Goal: Task Accomplishment & Management: Use online tool/utility

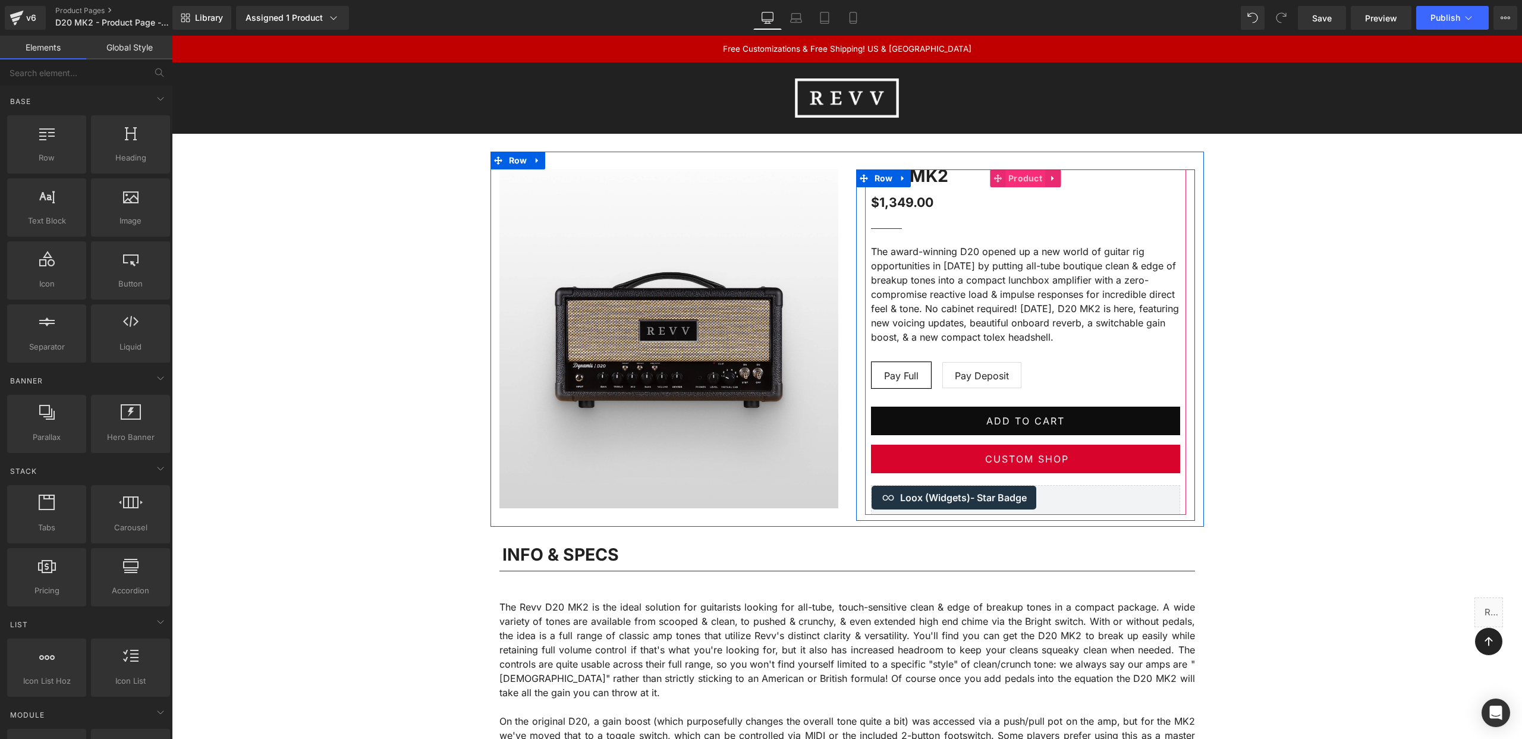
click at [1022, 180] on span "Product" at bounding box center [1025, 178] width 40 height 18
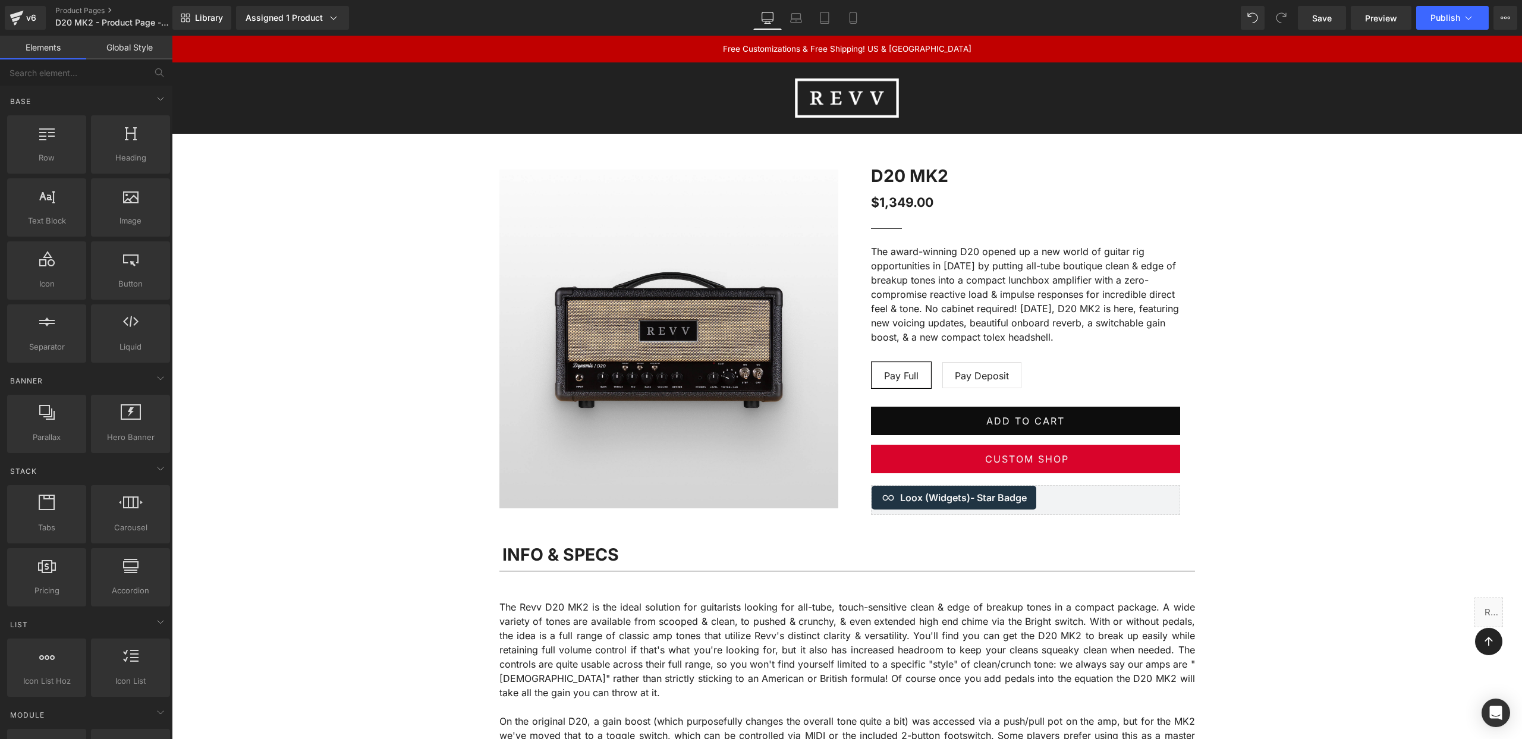
click at [89, 6] on link "Product Pages" at bounding box center [123, 11] width 137 height 10
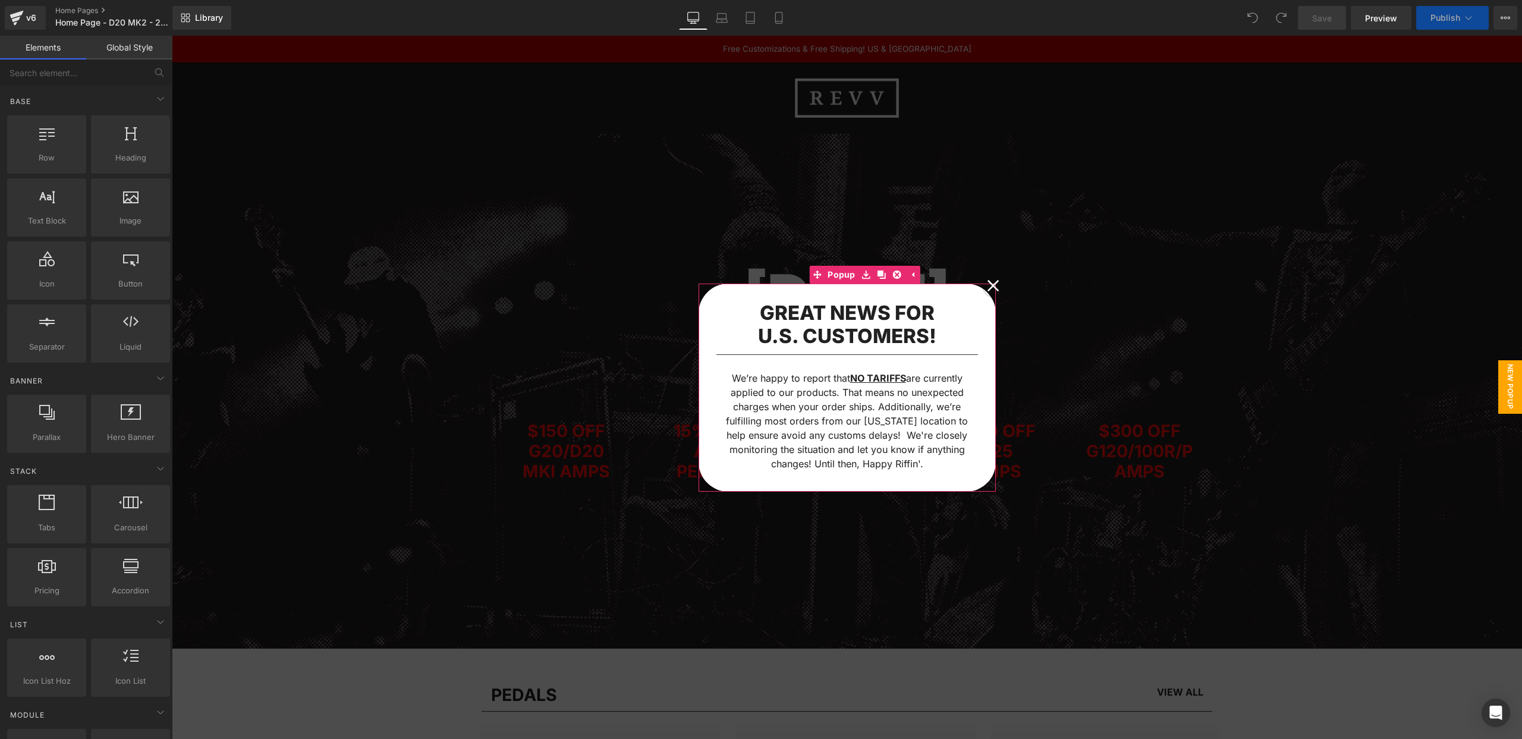
click at [996, 284] on icon at bounding box center [993, 285] width 12 height 12
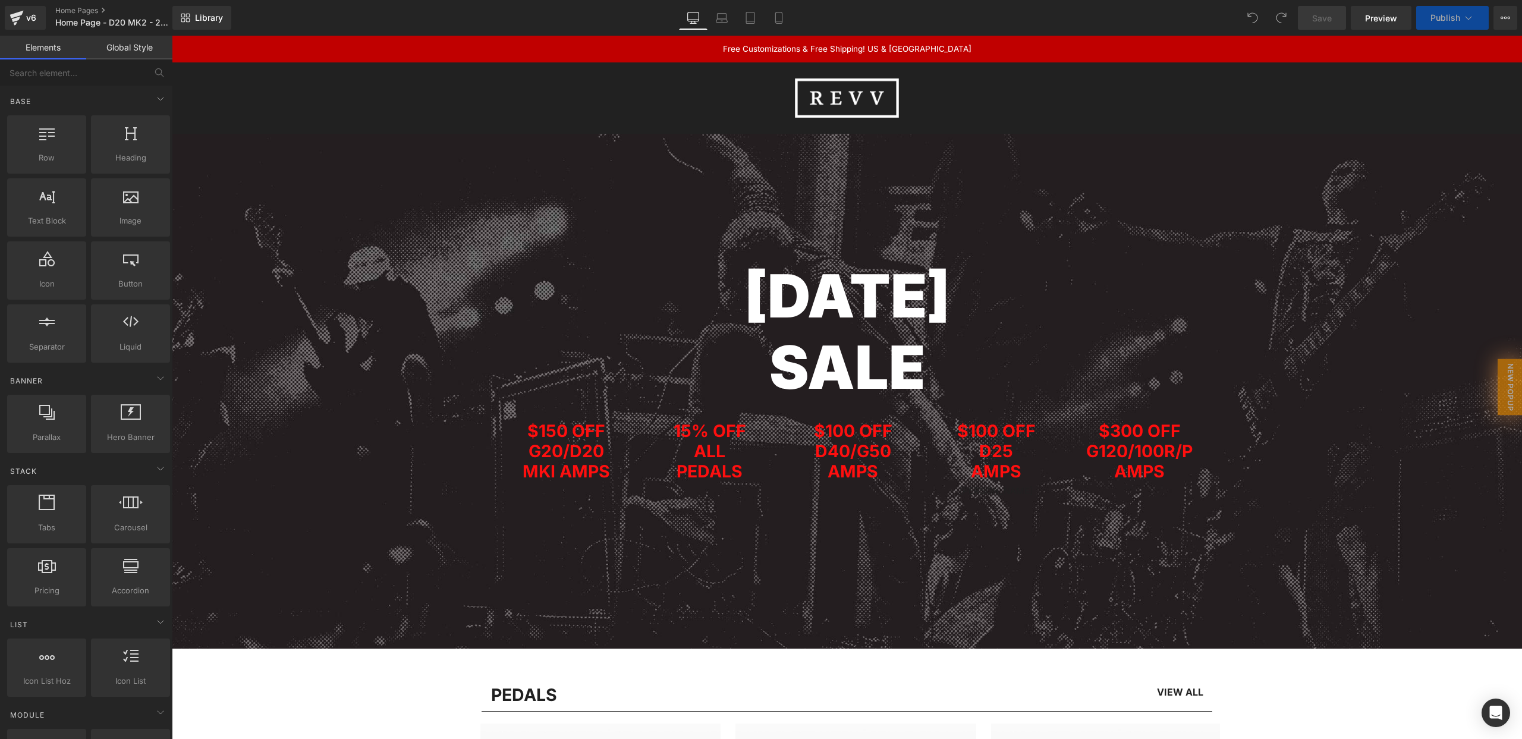
click at [296, 113] on header "Menu Search Cart Home Custom Shop Amplifiers Pedals Cabinets Merch FAQ 0" at bounding box center [847, 97] width 1350 height 71
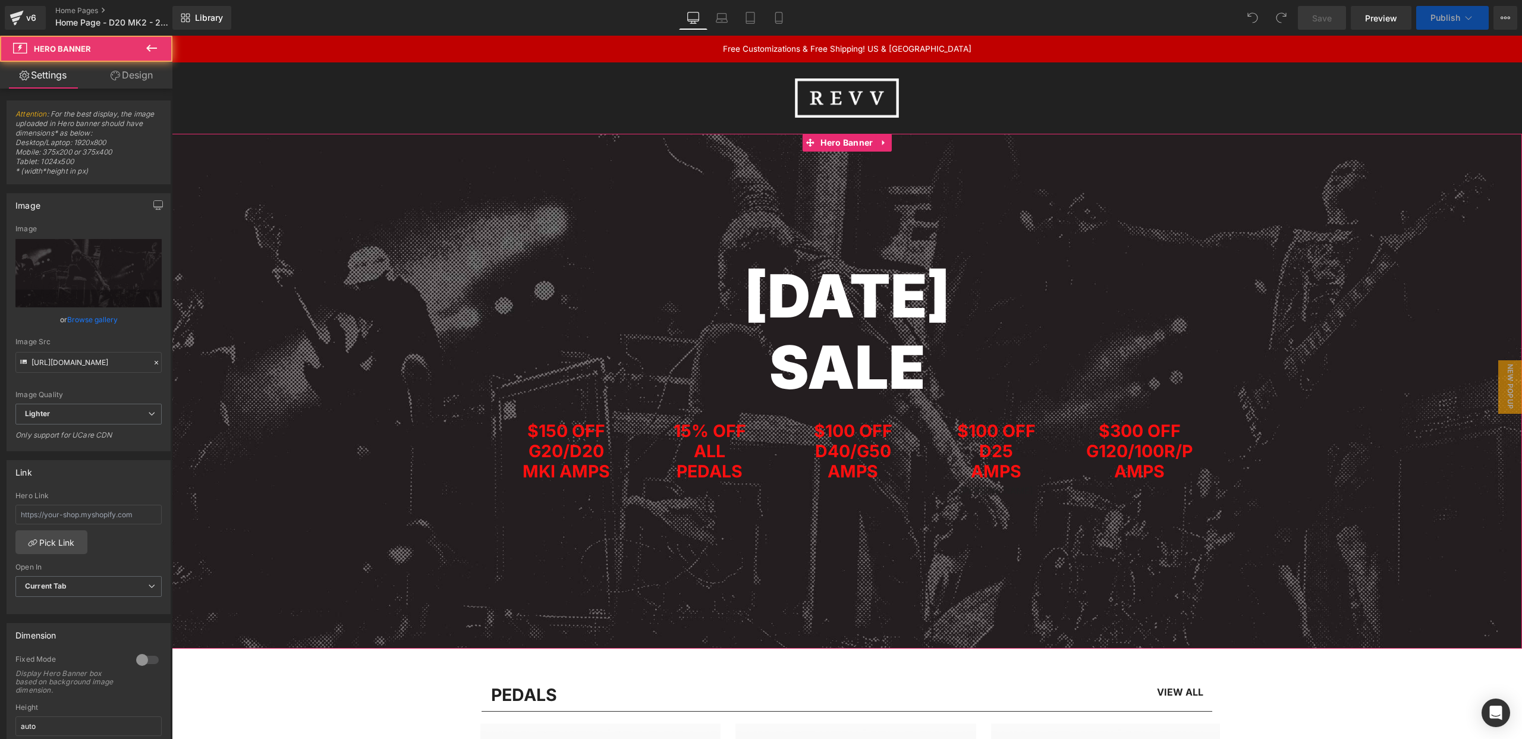
click at [303, 159] on span "Labour Day SALE Heading Row $150 OFF G20/D20 MKI AMPS Heading 15% OFF ALL PEDAL…" at bounding box center [847, 320] width 1350 height 372
click at [295, 213] on span "Labour Day SALE Heading Row $150 OFF G20/D20 MKI AMPS Heading 15% OFF ALL PEDAL…" at bounding box center [847, 320] width 1350 height 372
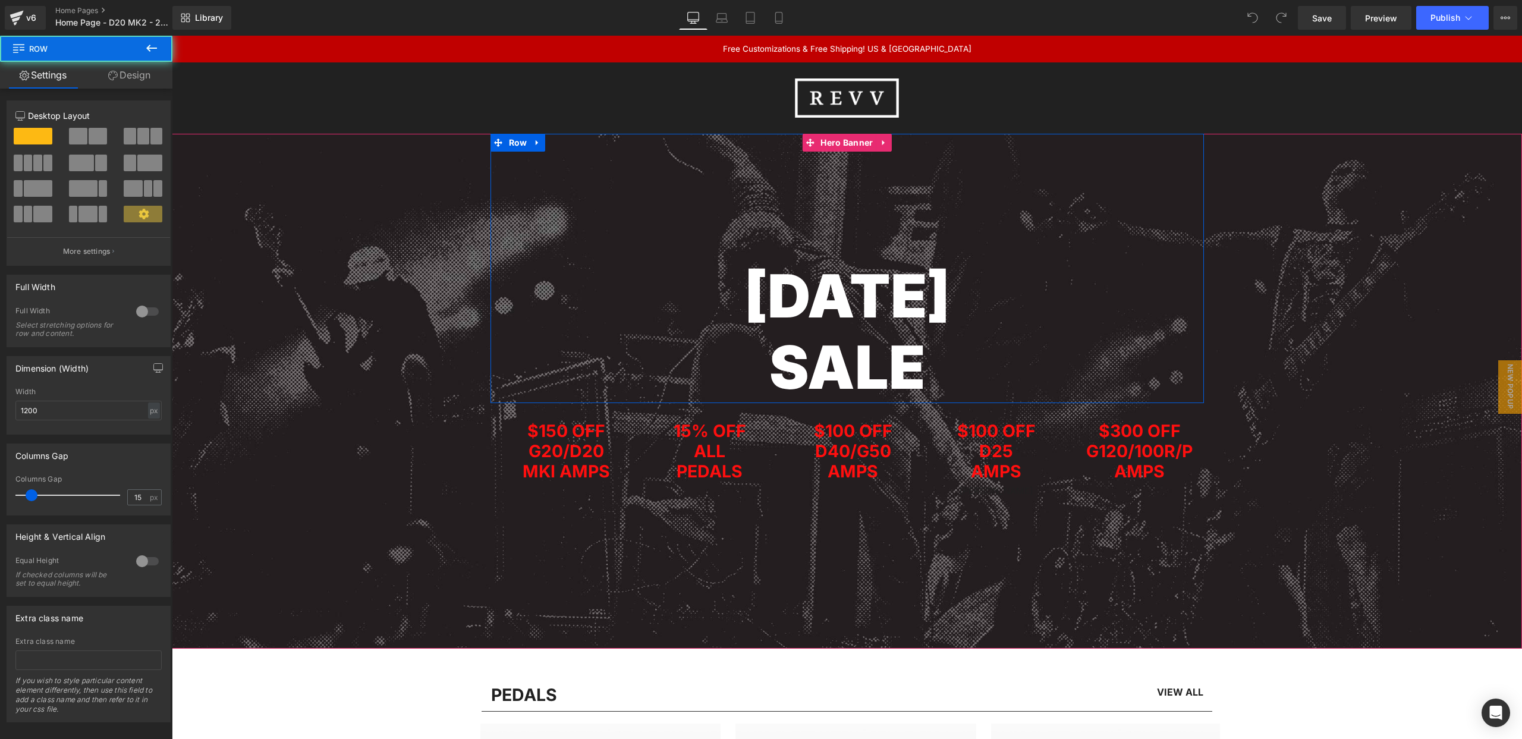
click at [856, 197] on div "Labour Day SALE Heading Row" at bounding box center [846, 268] width 713 height 269
click at [357, 182] on span "Labour Day SALE Heading Row $150 OFF G20/D20 MKI AMPS Heading 15% OFF ALL PEDAL…" at bounding box center [847, 320] width 1350 height 372
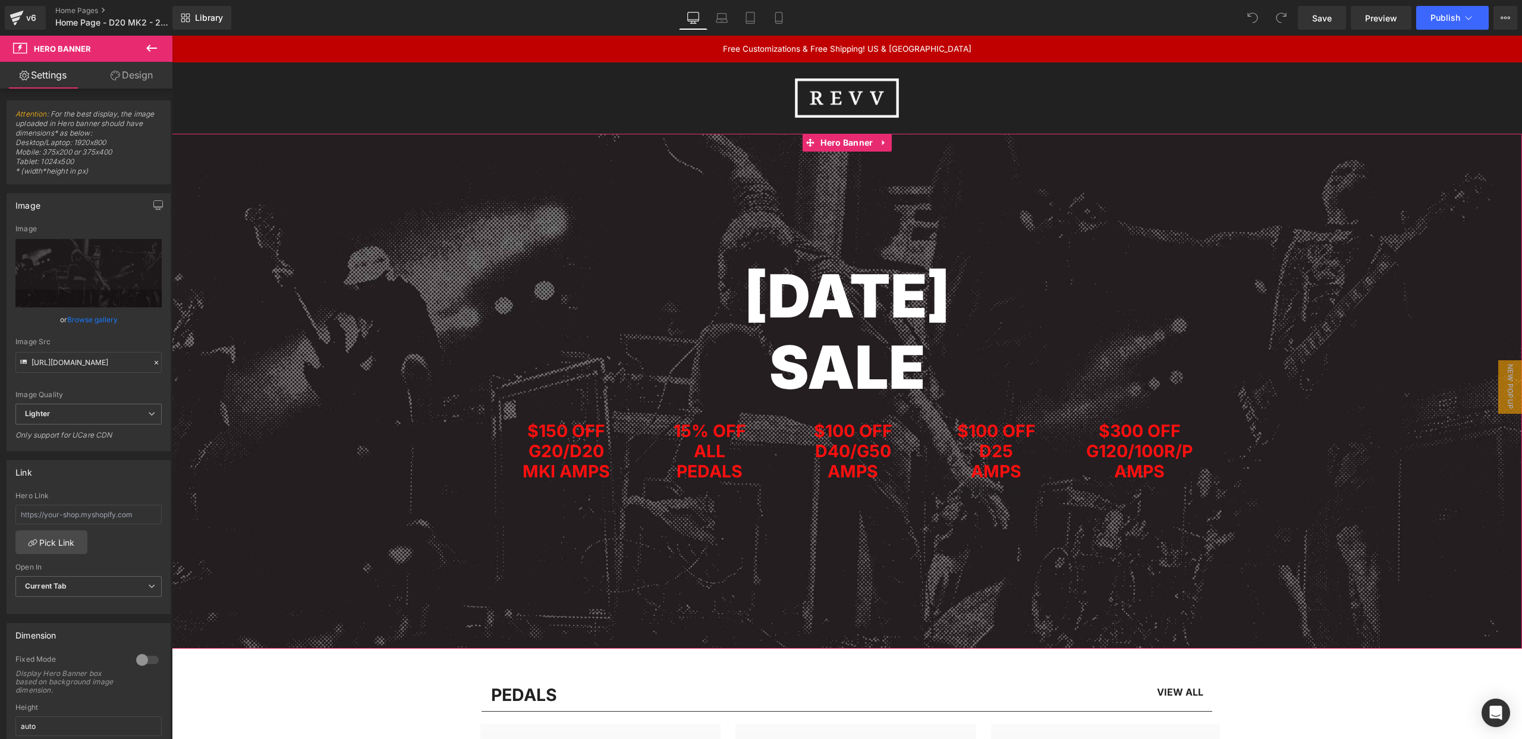
click at [300, 287] on span "Labour Day SALE Heading Row $150 OFF G20/D20 MKI AMPS Heading 15% OFF ALL PEDAL…" at bounding box center [847, 320] width 1350 height 372
click at [98, 315] on link "Browse gallery" at bounding box center [92, 319] width 51 height 21
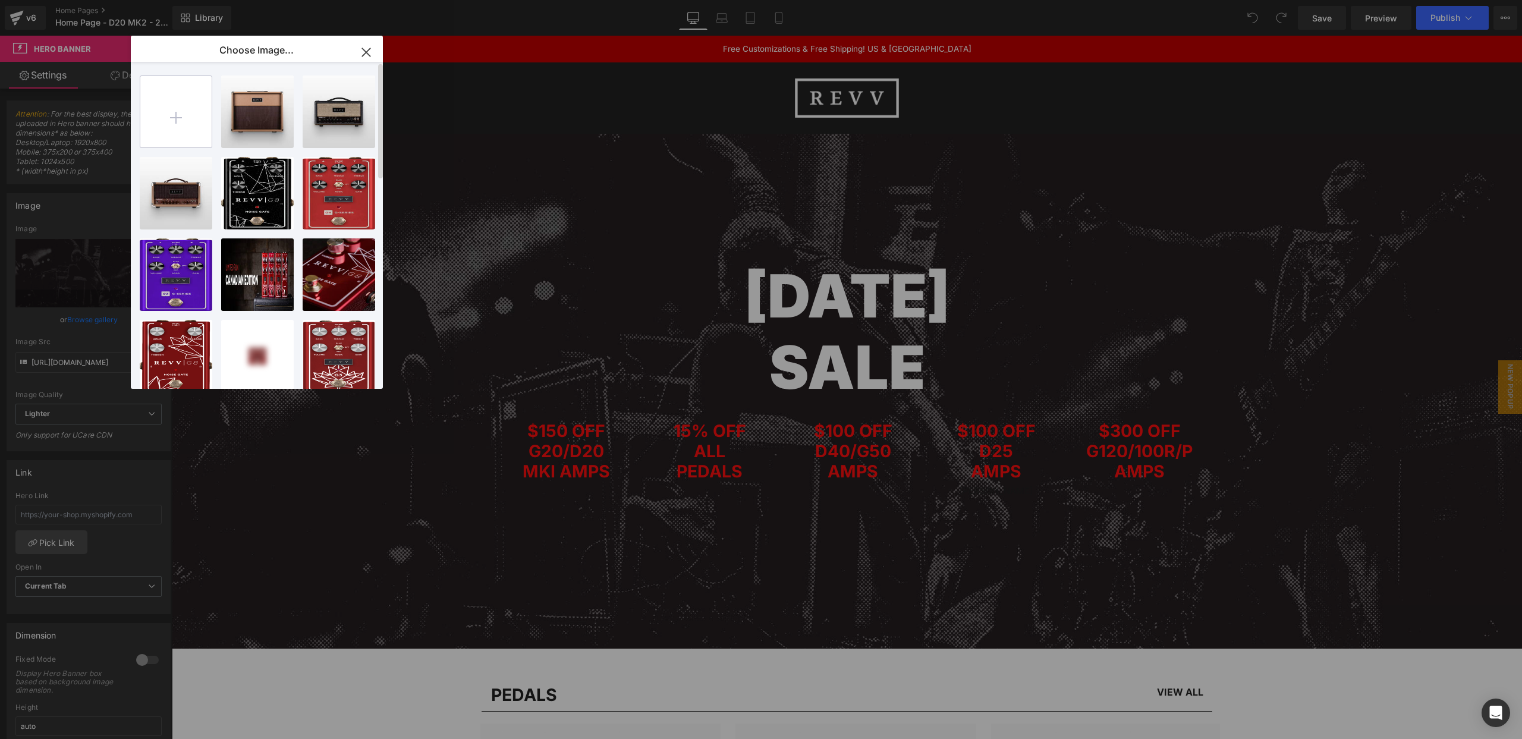
click at [180, 128] on input "file" at bounding box center [175, 111] width 71 height 71
type input "C:\fakepath\REVVD20MK2.webp"
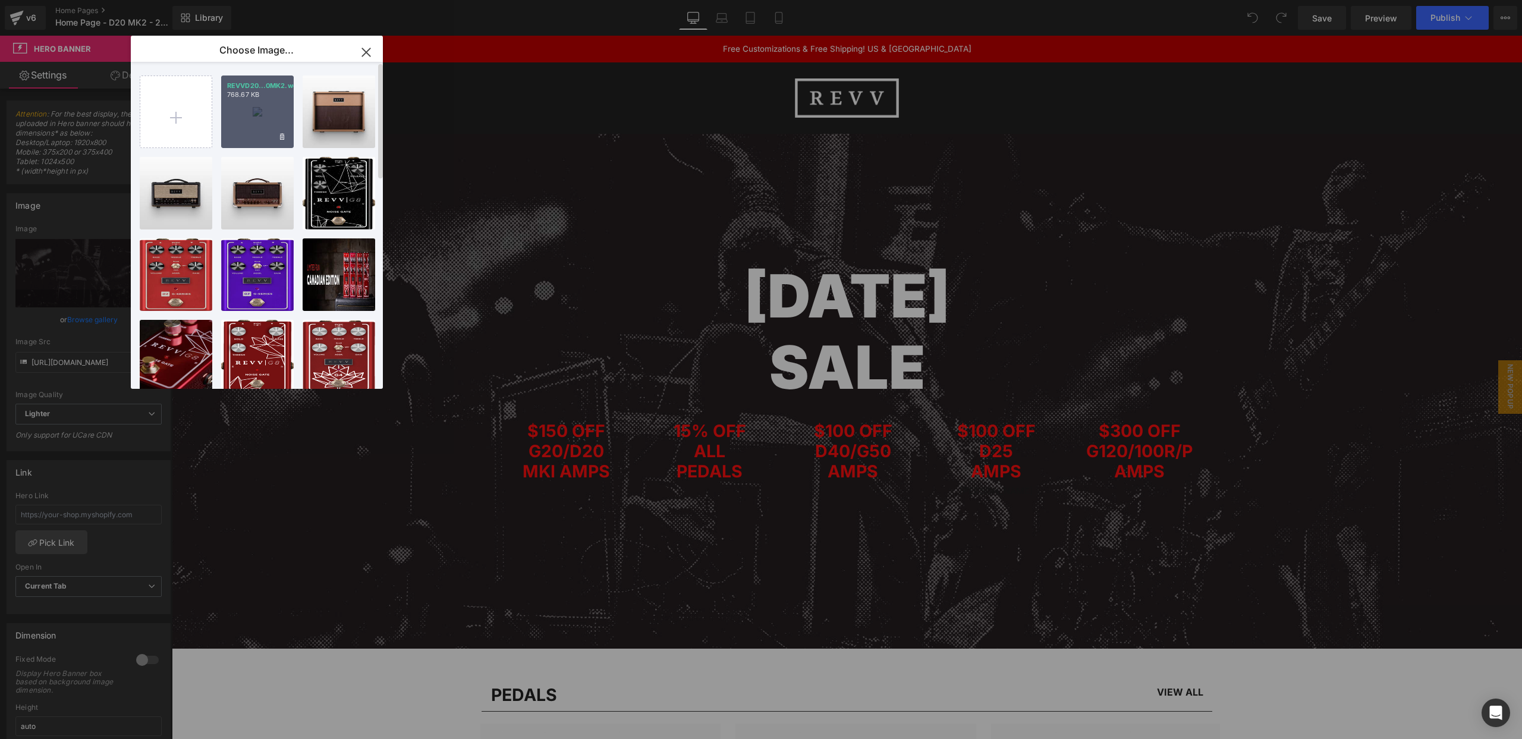
click at [264, 109] on div "REVVD20...0MK2.webp 768.67 KB" at bounding box center [257, 112] width 73 height 73
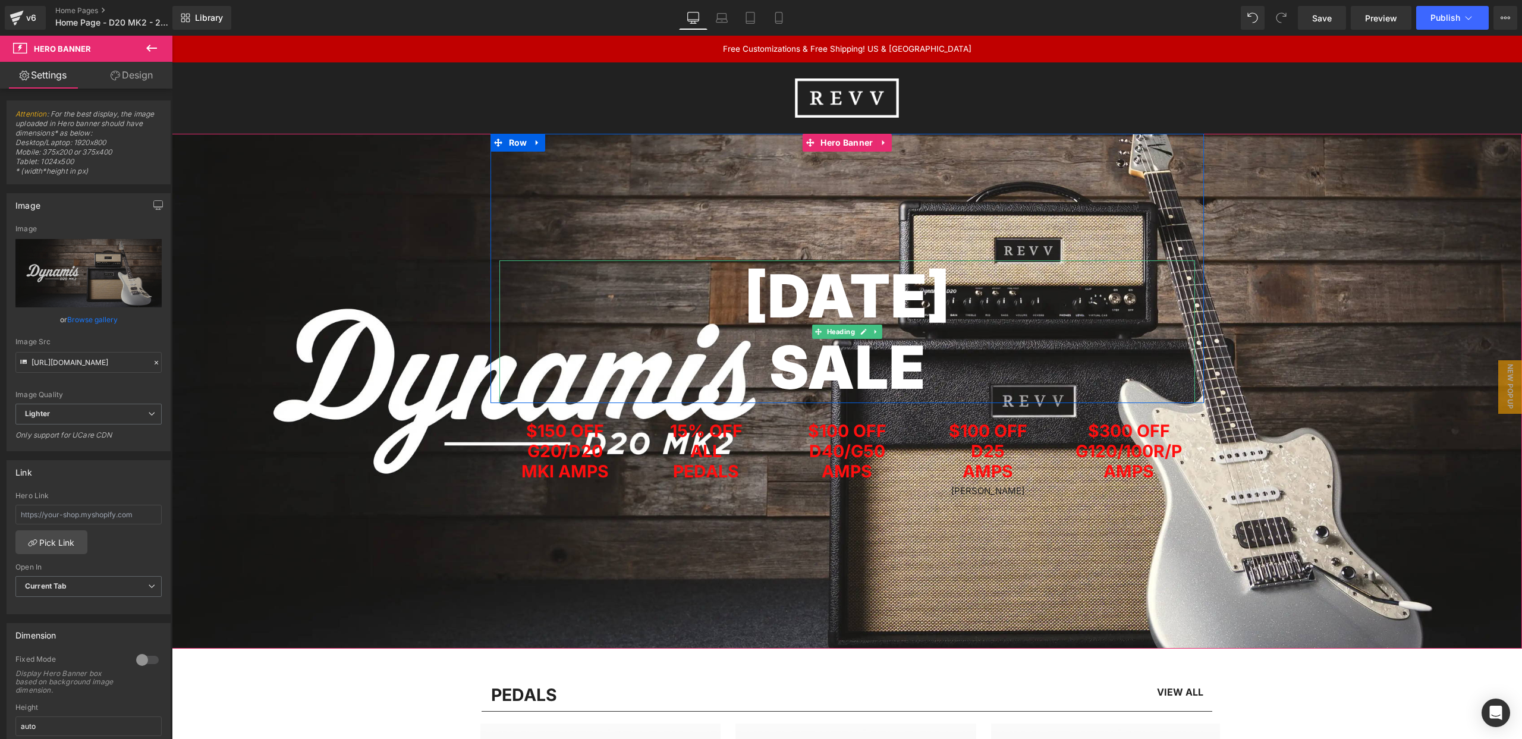
click at [905, 293] on span "Labour Day" at bounding box center [847, 296] width 206 height 72
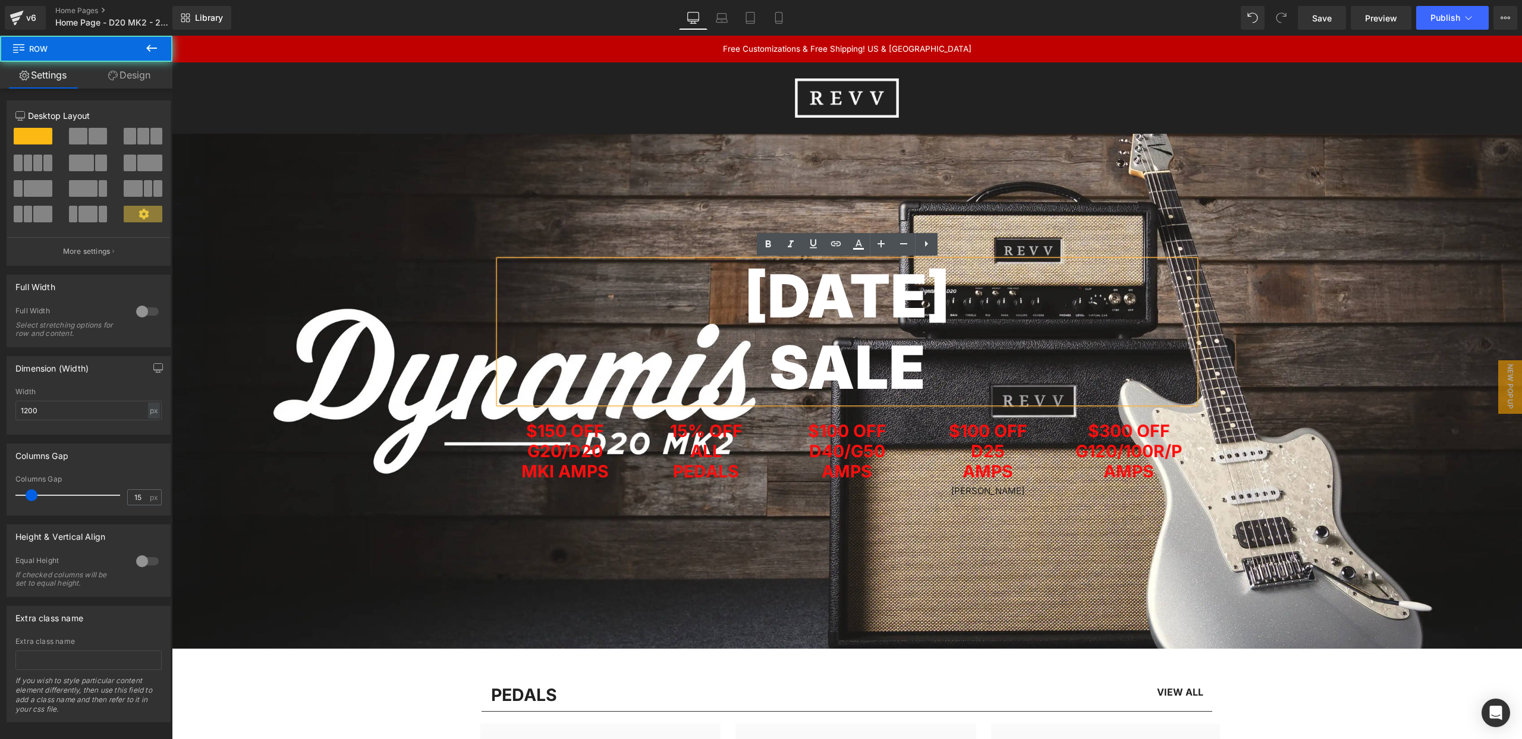
click at [568, 218] on div "Labour Day SALE Heading Row" at bounding box center [846, 268] width 713 height 269
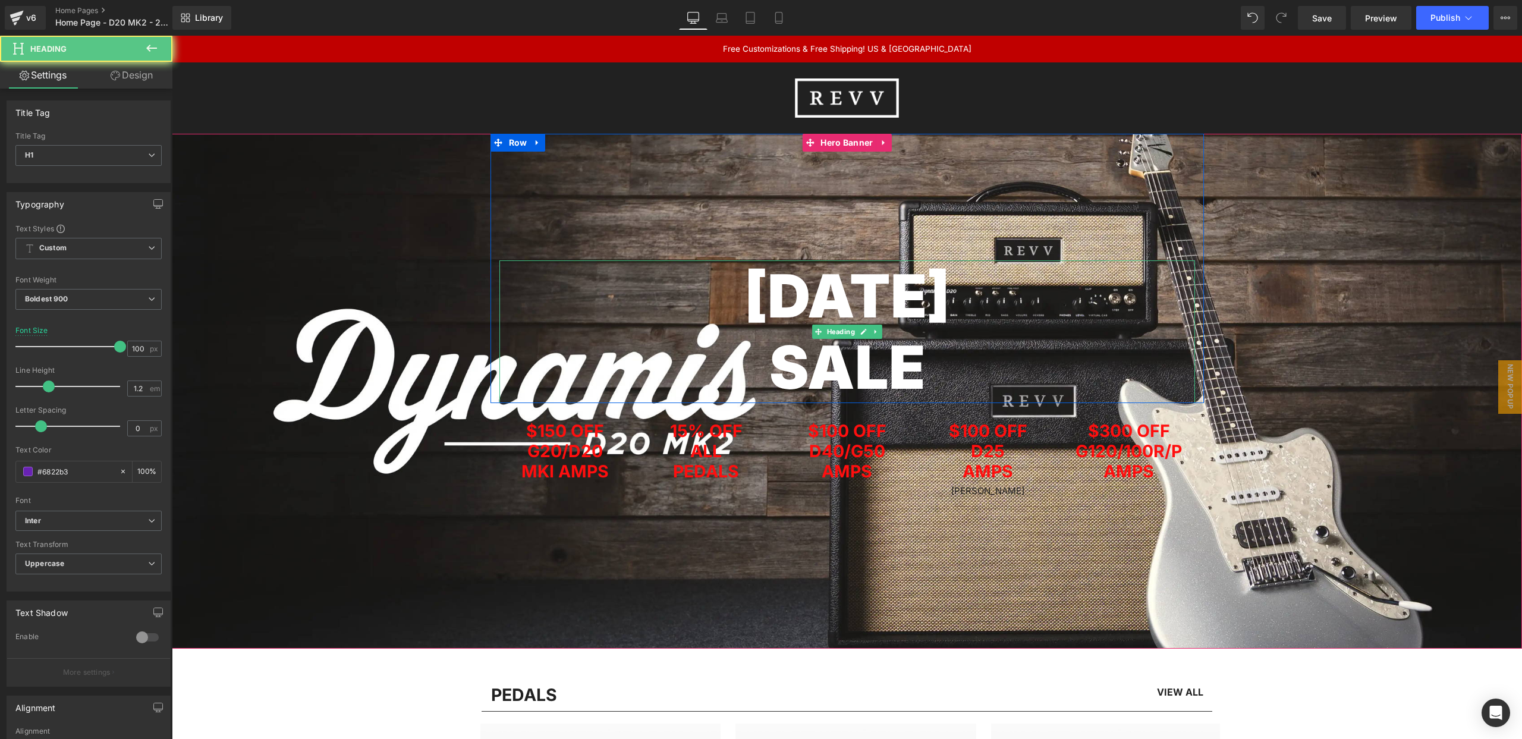
click at [545, 306] on h1 "Labour Day" at bounding box center [847, 295] width 696 height 71
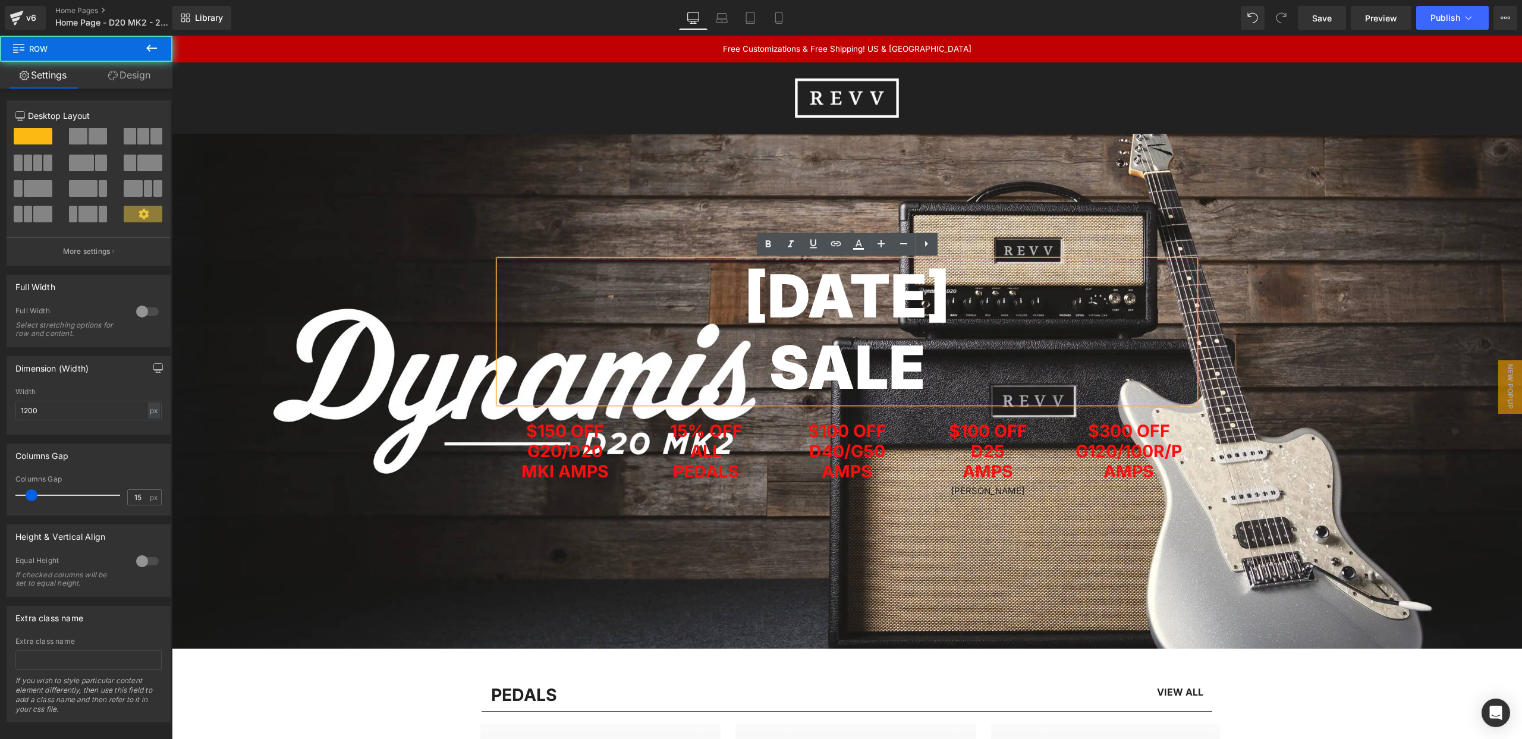
click at [555, 206] on div "Labour Day SALE Heading Row" at bounding box center [846, 268] width 713 height 269
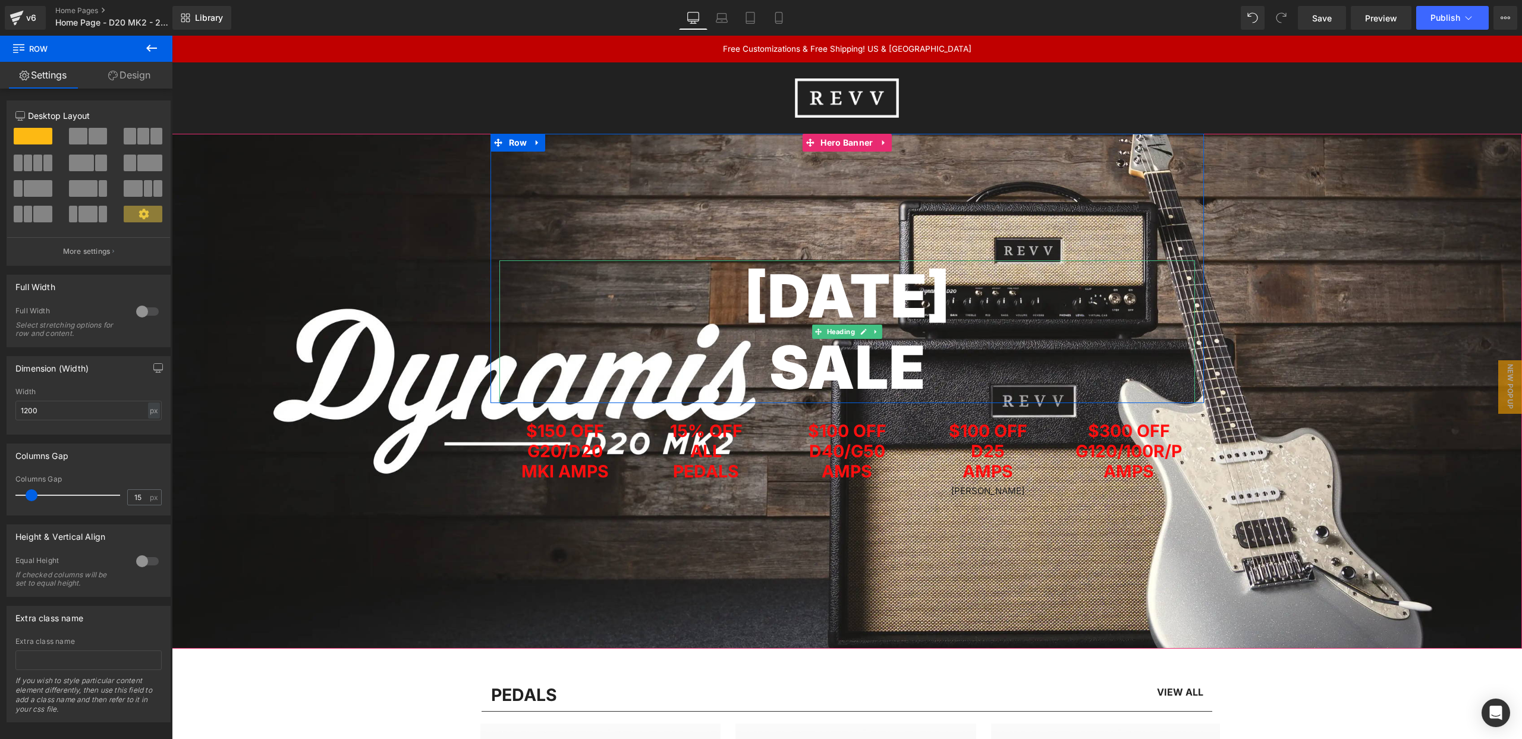
click at [546, 284] on h1 "Labour Day" at bounding box center [847, 295] width 696 height 71
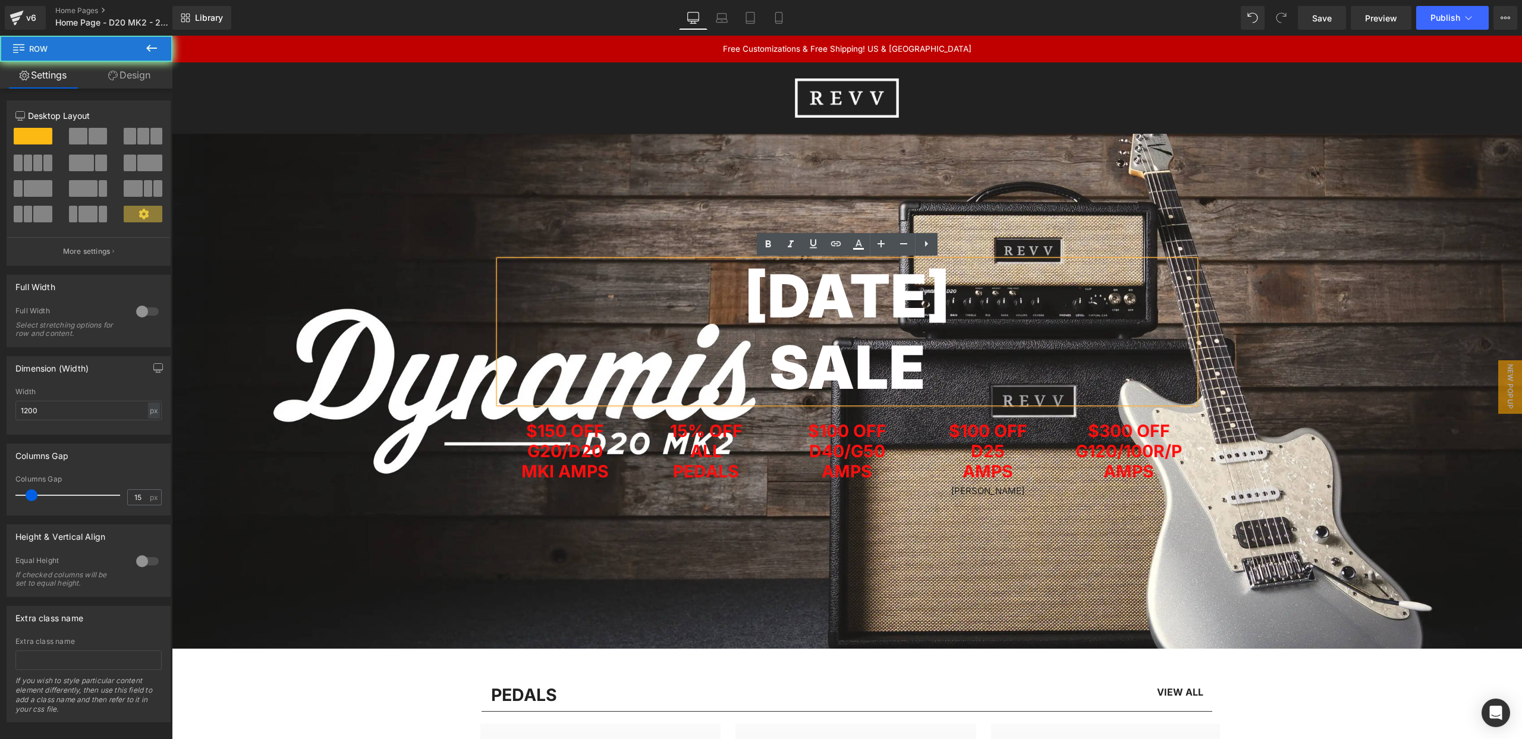
click at [653, 230] on div "Labour Day SALE Heading Row" at bounding box center [846, 268] width 713 height 269
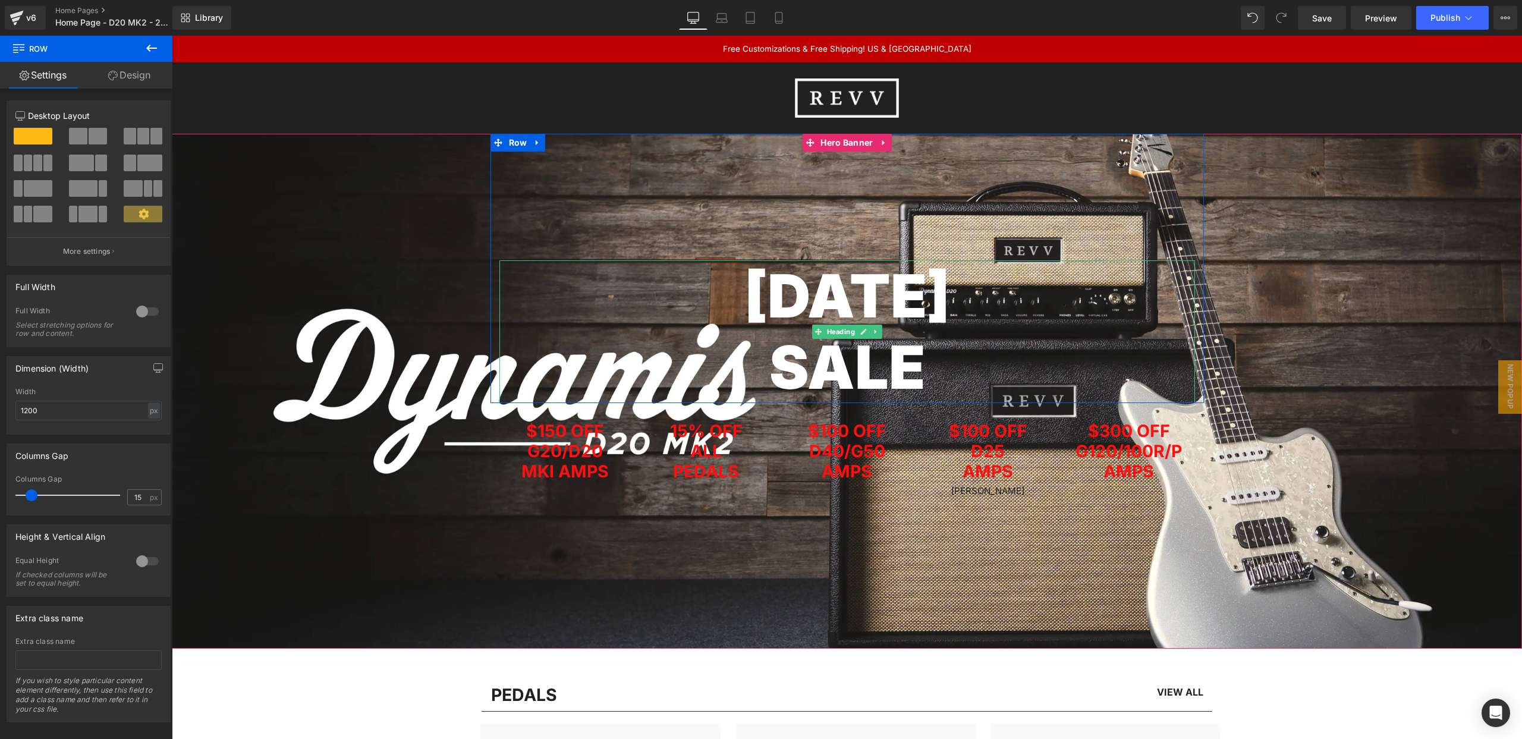
click at [538, 293] on h1 "Labour Day" at bounding box center [847, 295] width 696 height 71
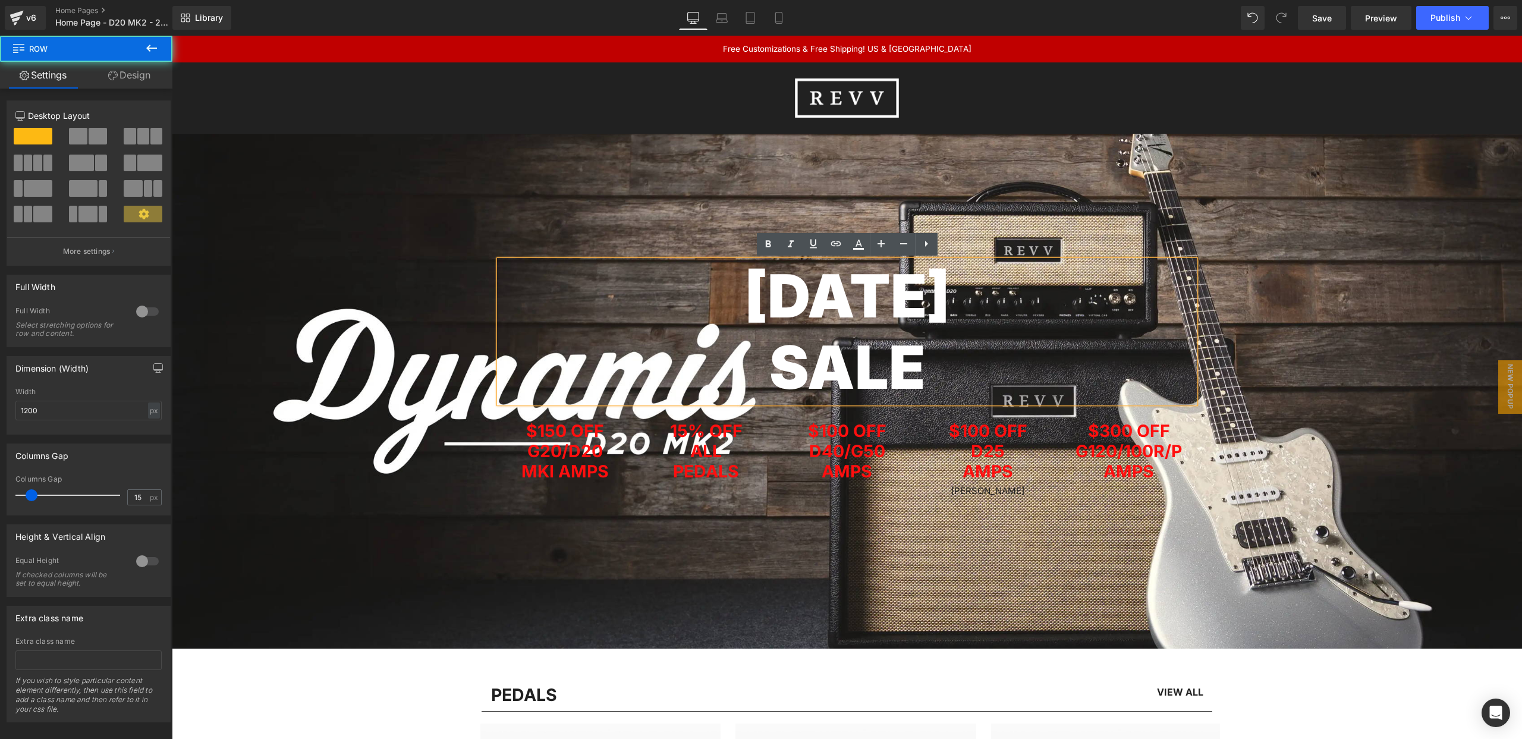
click at [536, 197] on div "Labour Day SALE Heading Row" at bounding box center [846, 268] width 713 height 269
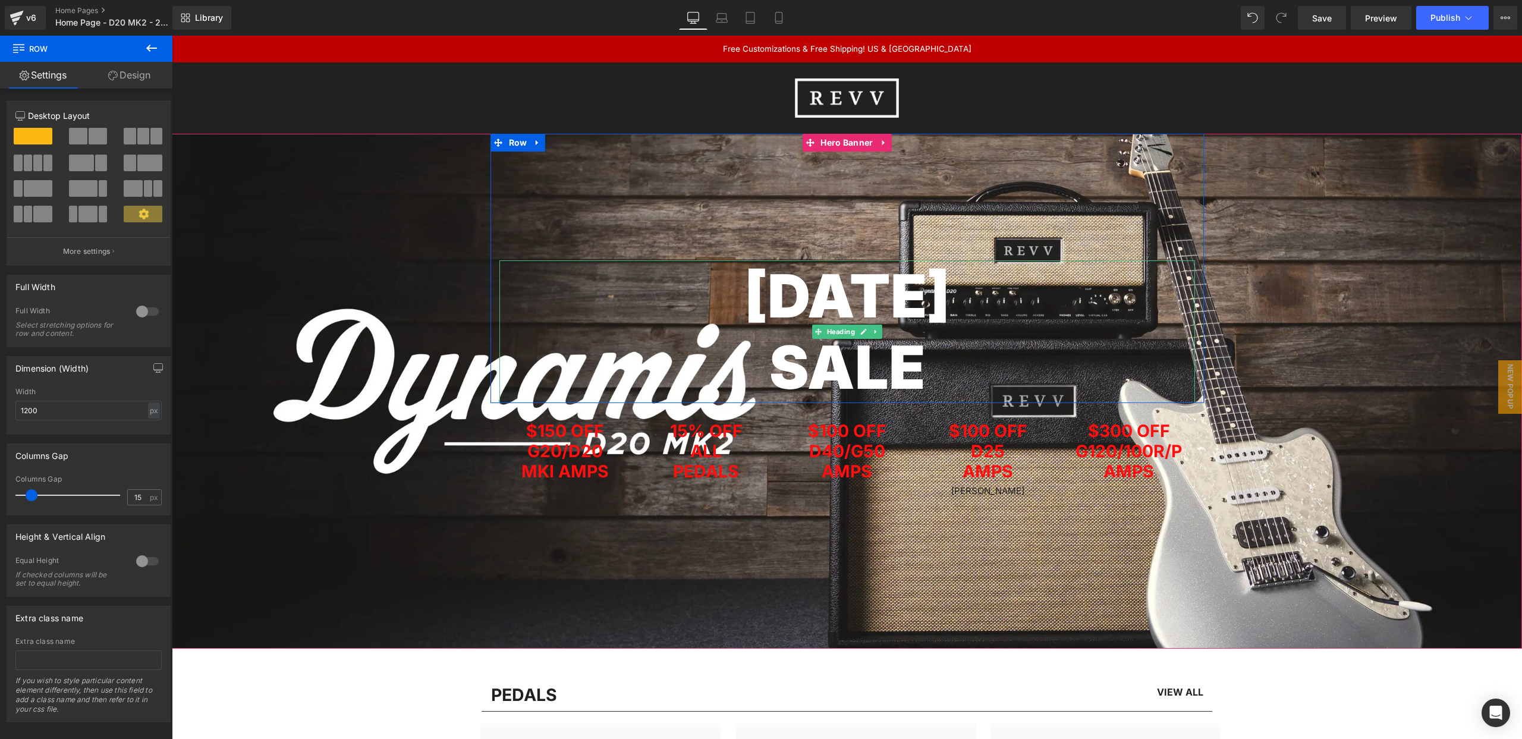
click at [744, 288] on span "Labour Day" at bounding box center [847, 296] width 206 height 72
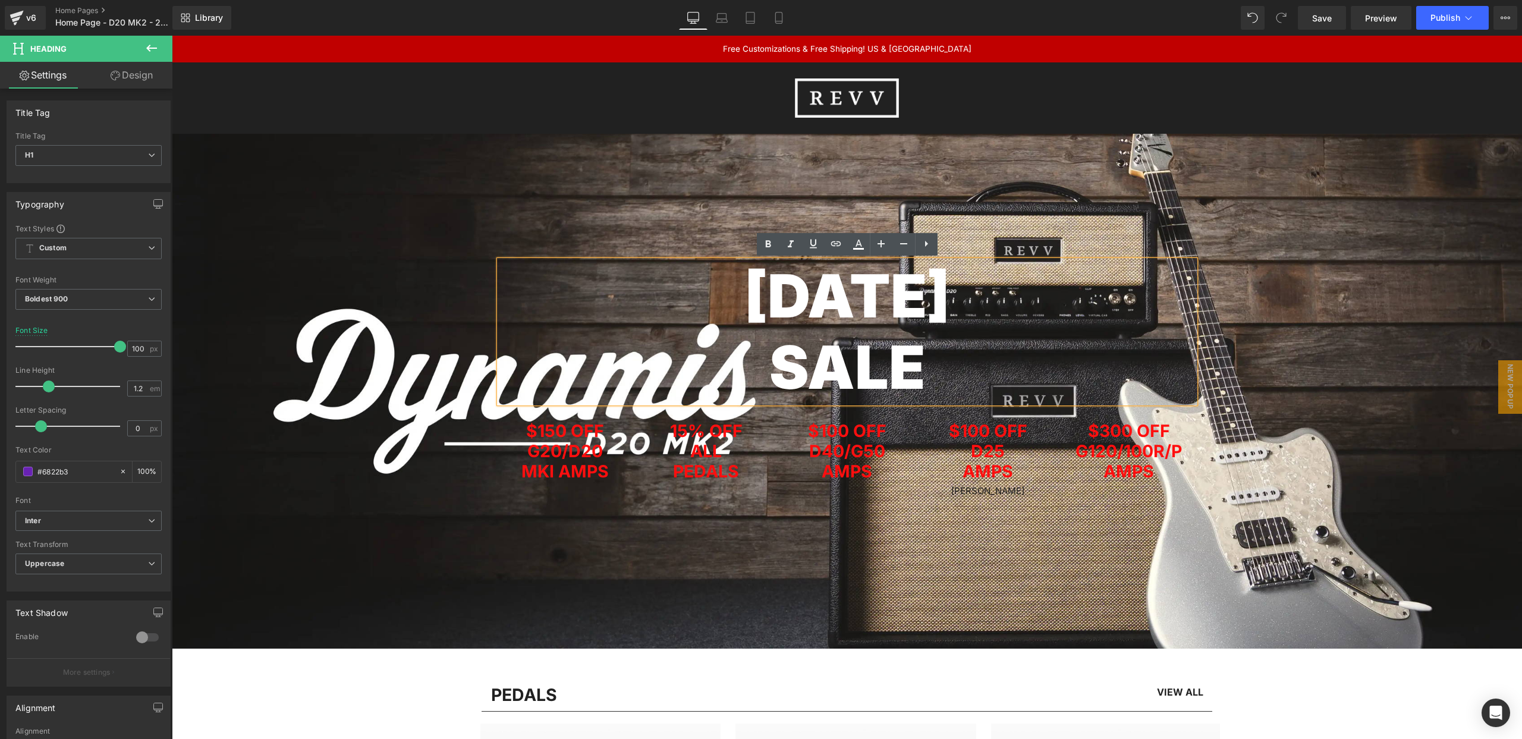
click at [567, 156] on div "Labour Day SALE Heading Row" at bounding box center [846, 268] width 713 height 269
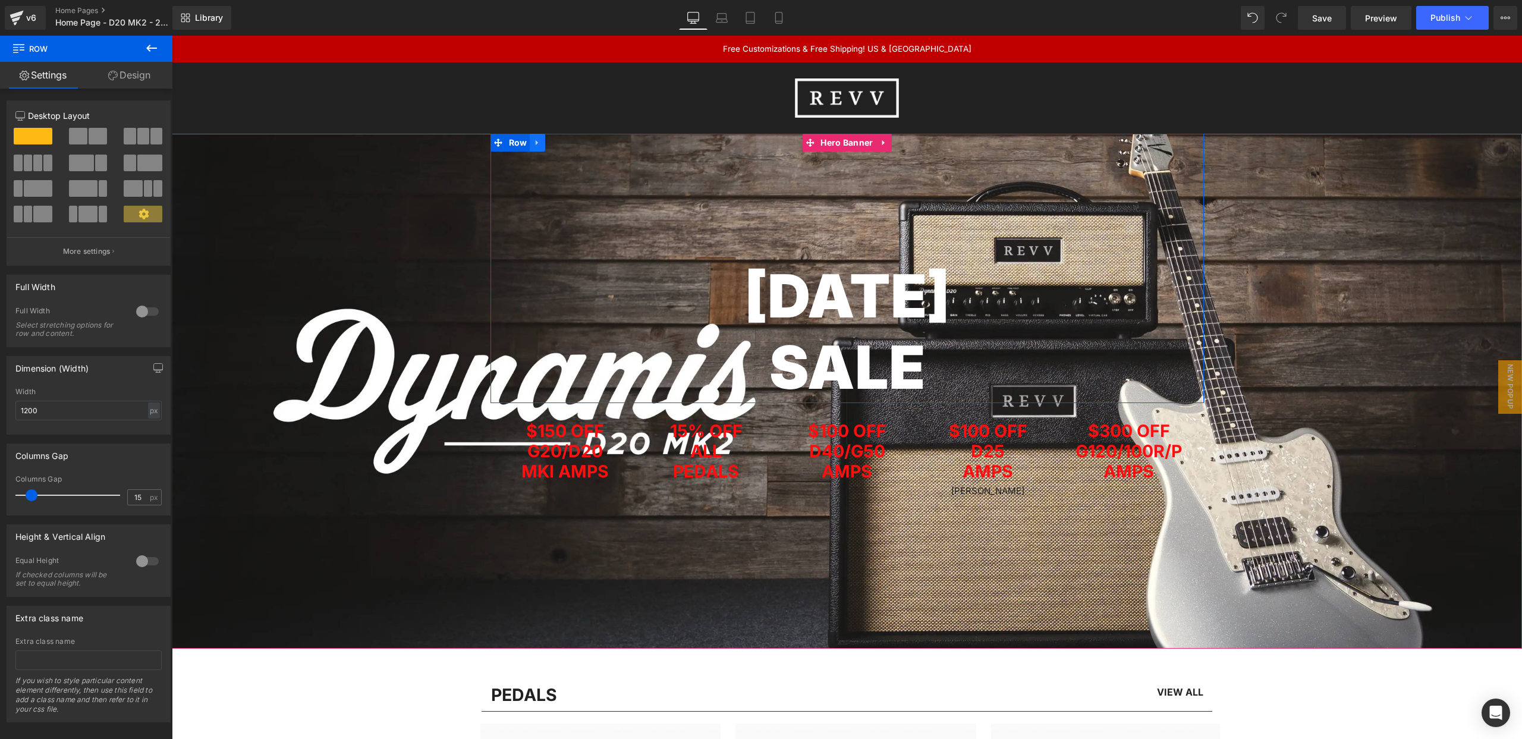
click at [537, 144] on icon at bounding box center [537, 143] width 8 height 9
click at [568, 141] on icon at bounding box center [568, 143] width 8 height 8
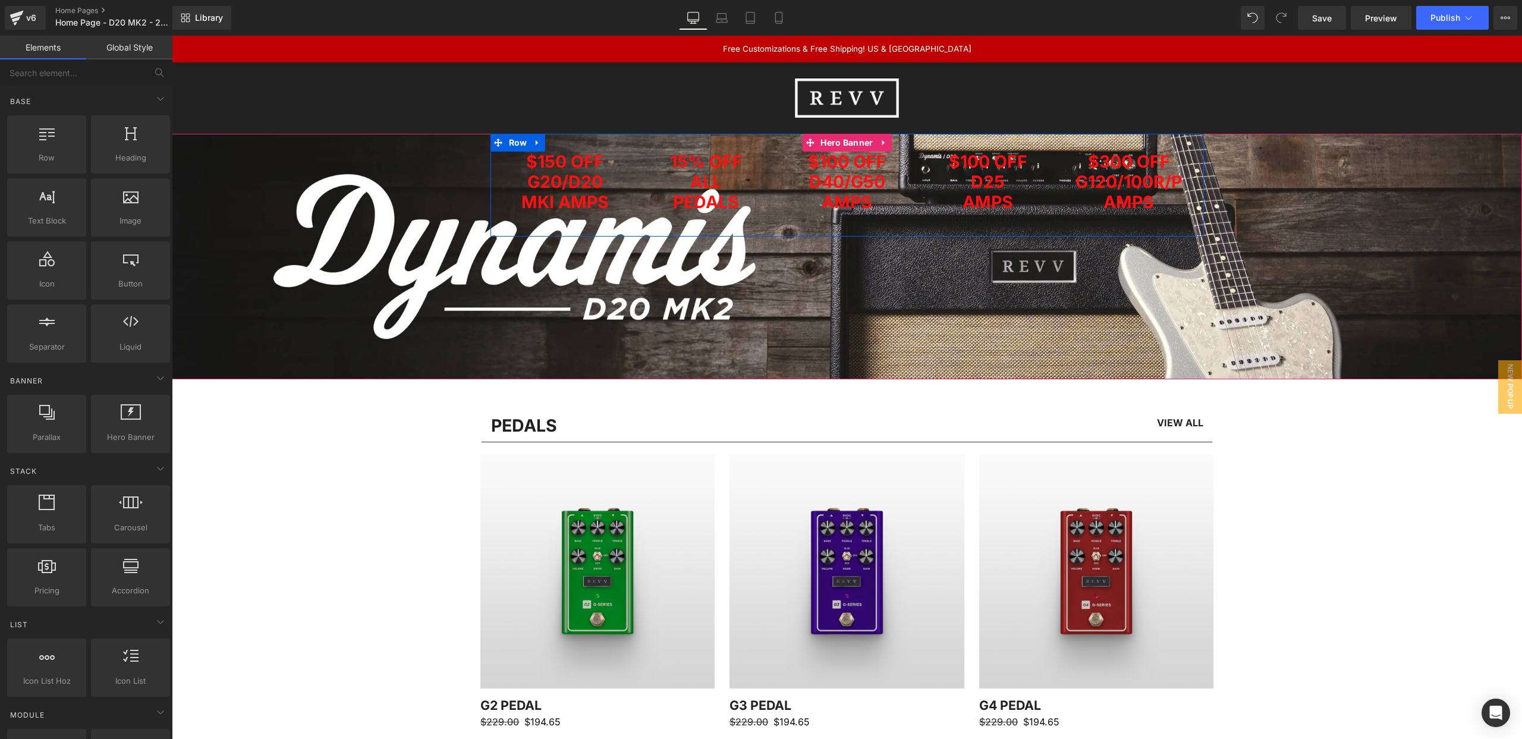
click at [538, 145] on icon at bounding box center [537, 143] width 8 height 9
click at [568, 147] on icon at bounding box center [568, 143] width 8 height 8
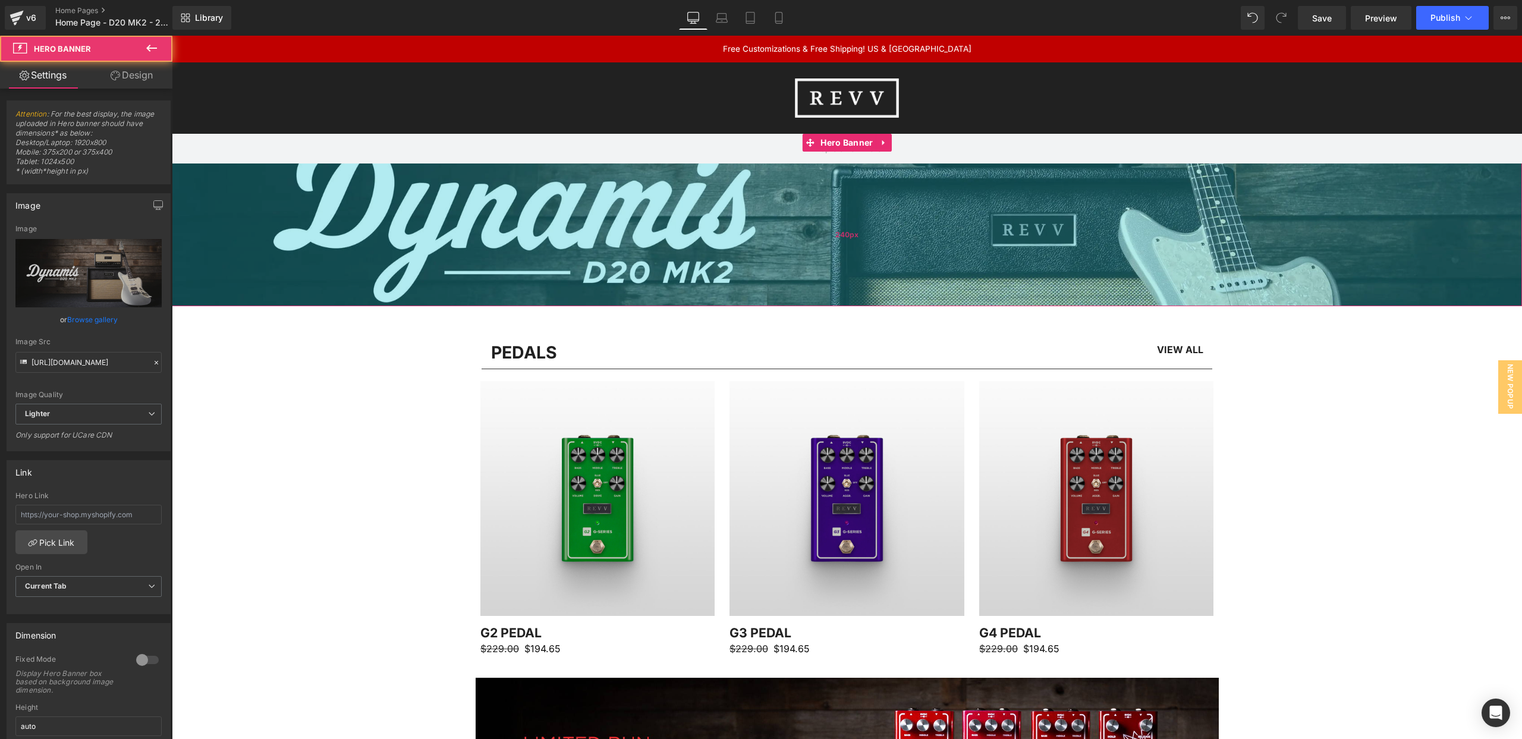
click at [677, 254] on div "240px" at bounding box center [847, 234] width 1350 height 143
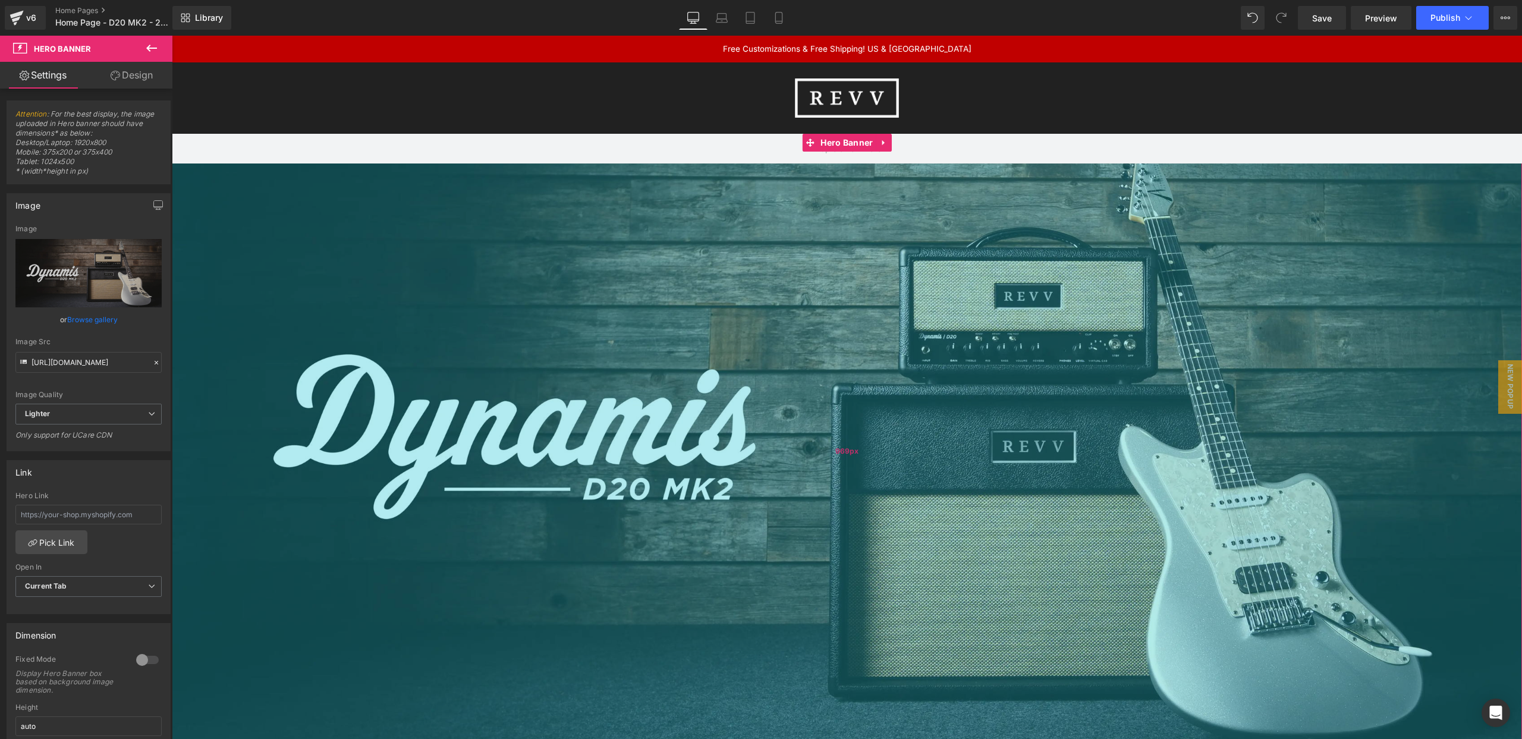
drag, startPoint x: 848, startPoint y: 304, endPoint x: 851, endPoint y: 729, distance: 425.1
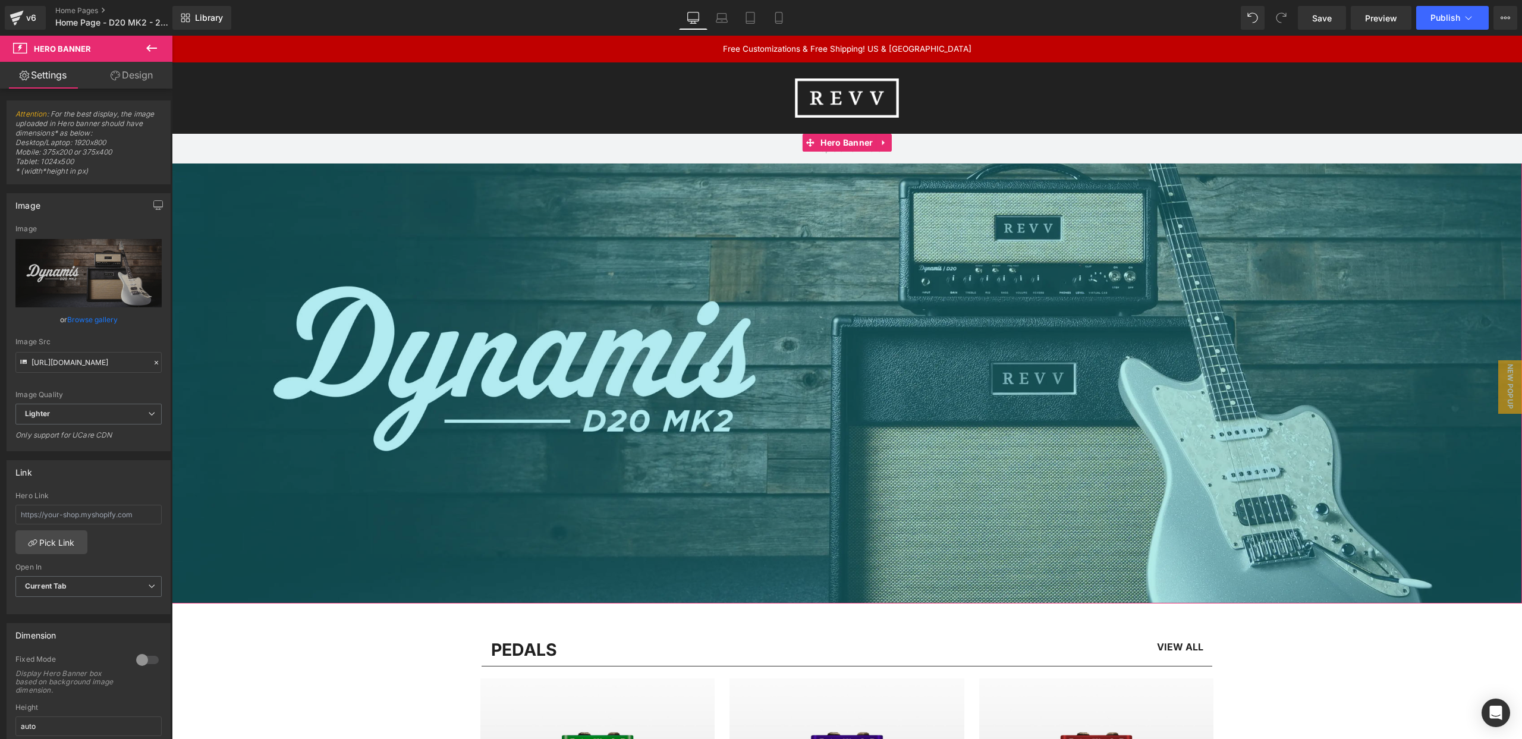
drag, startPoint x: 855, startPoint y: 508, endPoint x: 842, endPoint y: 706, distance: 198.4
click at [847, 603] on div "740px" at bounding box center [847, 383] width 1350 height 440
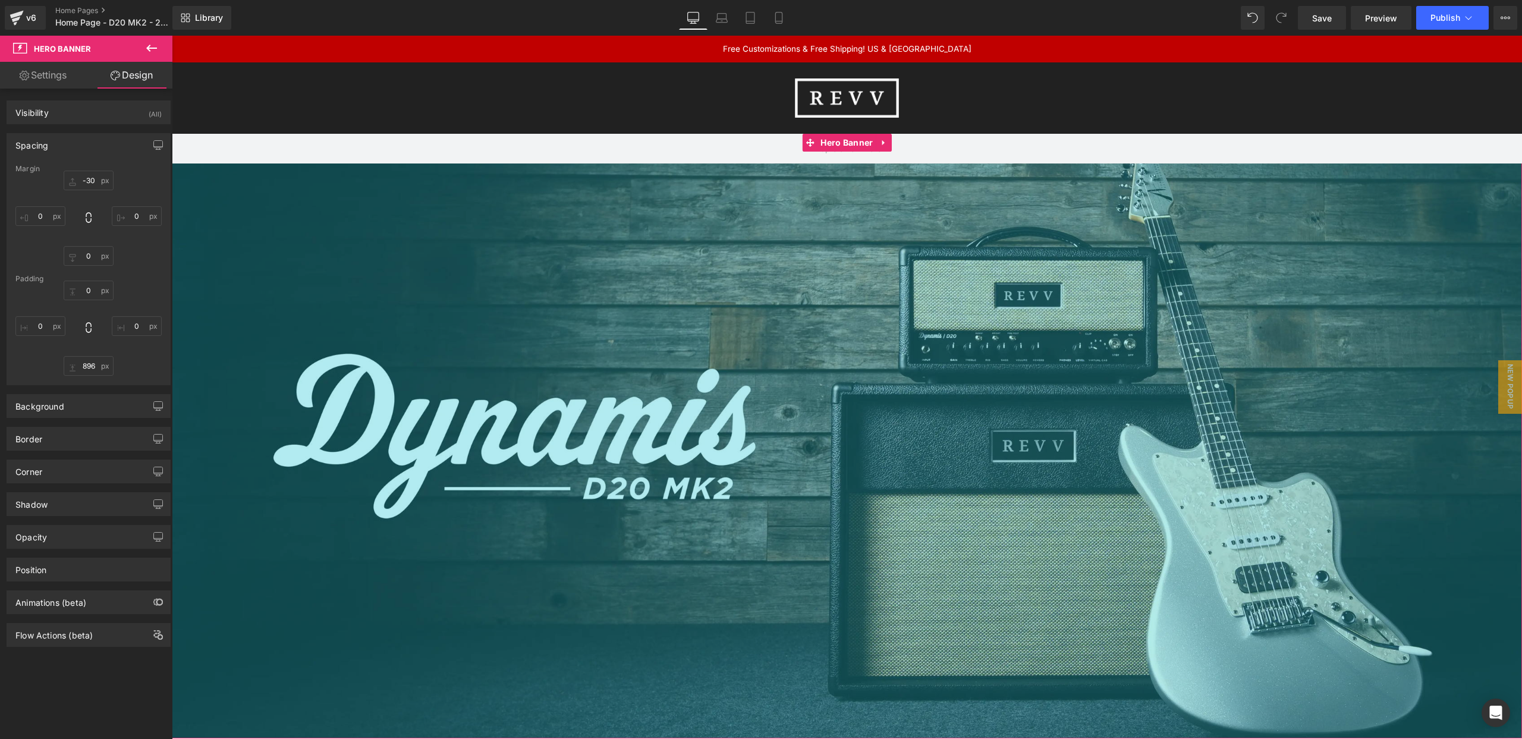
drag, startPoint x: 839, startPoint y: 696, endPoint x: 839, endPoint y: 747, distance: 51.7
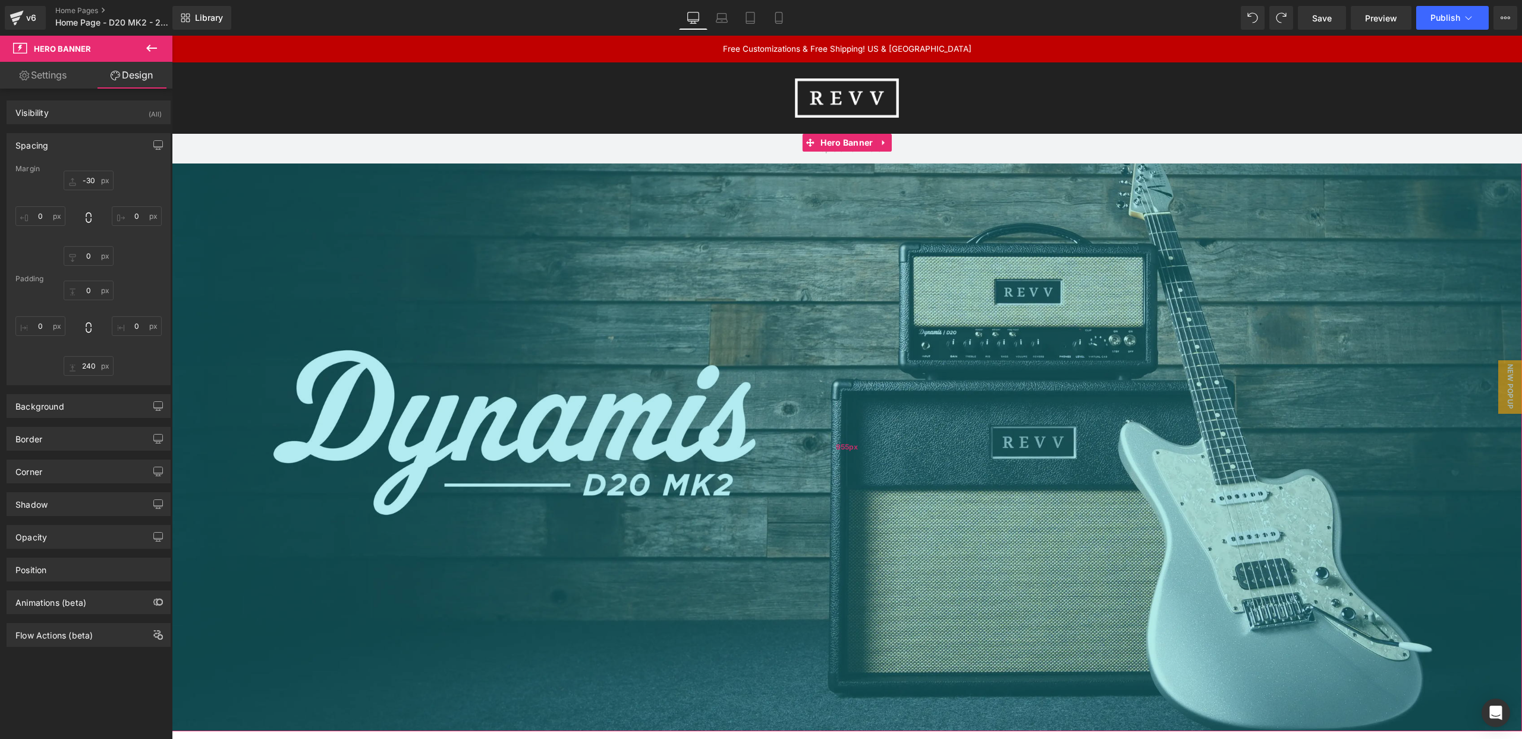
drag, startPoint x: 817, startPoint y: 341, endPoint x: 832, endPoint y: 729, distance: 389.1
click at [832, 729] on div "955px" at bounding box center [847, 447] width 1350 height 568
click at [517, 232] on div "955px" at bounding box center [847, 447] width 1350 height 568
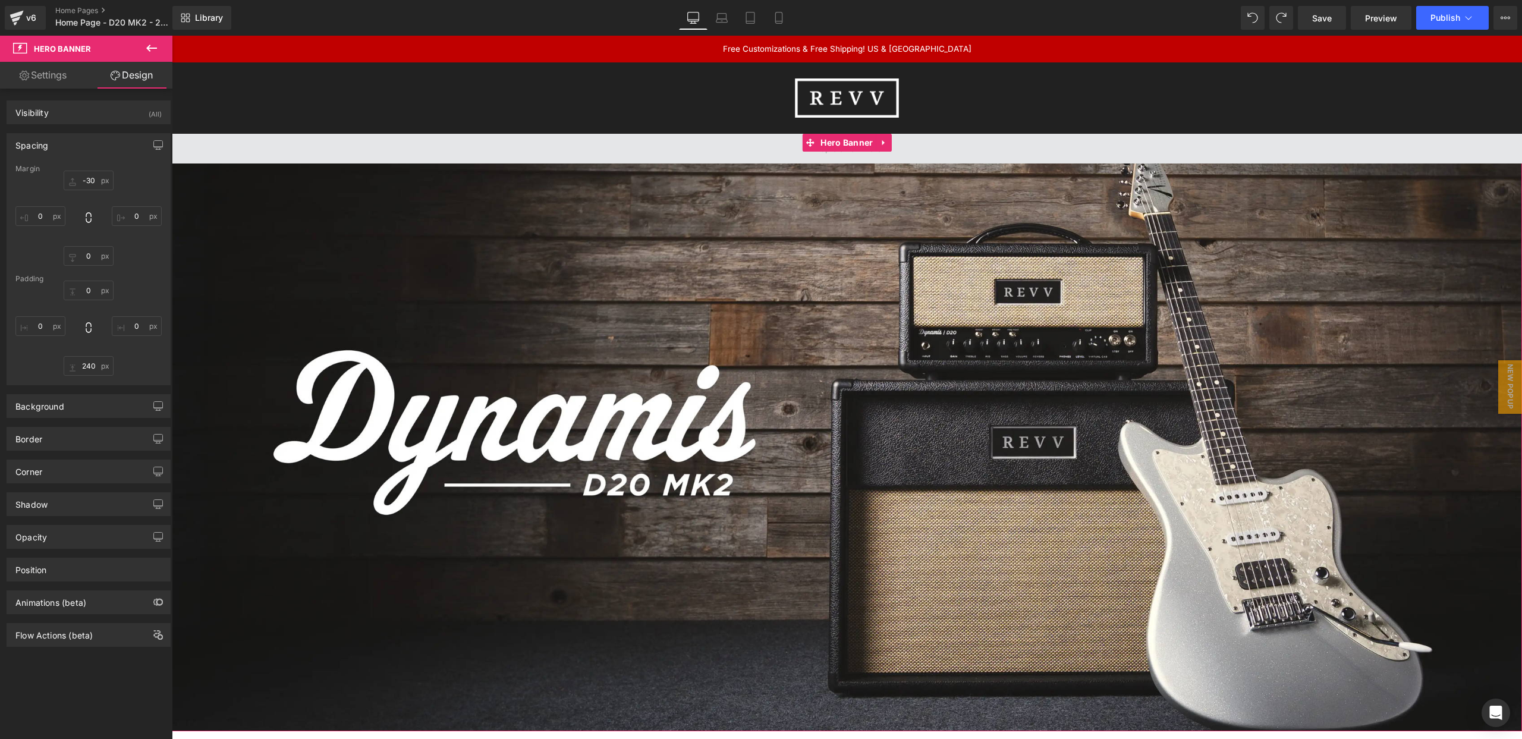
click at [539, 144] on span at bounding box center [847, 149] width 1350 height 30
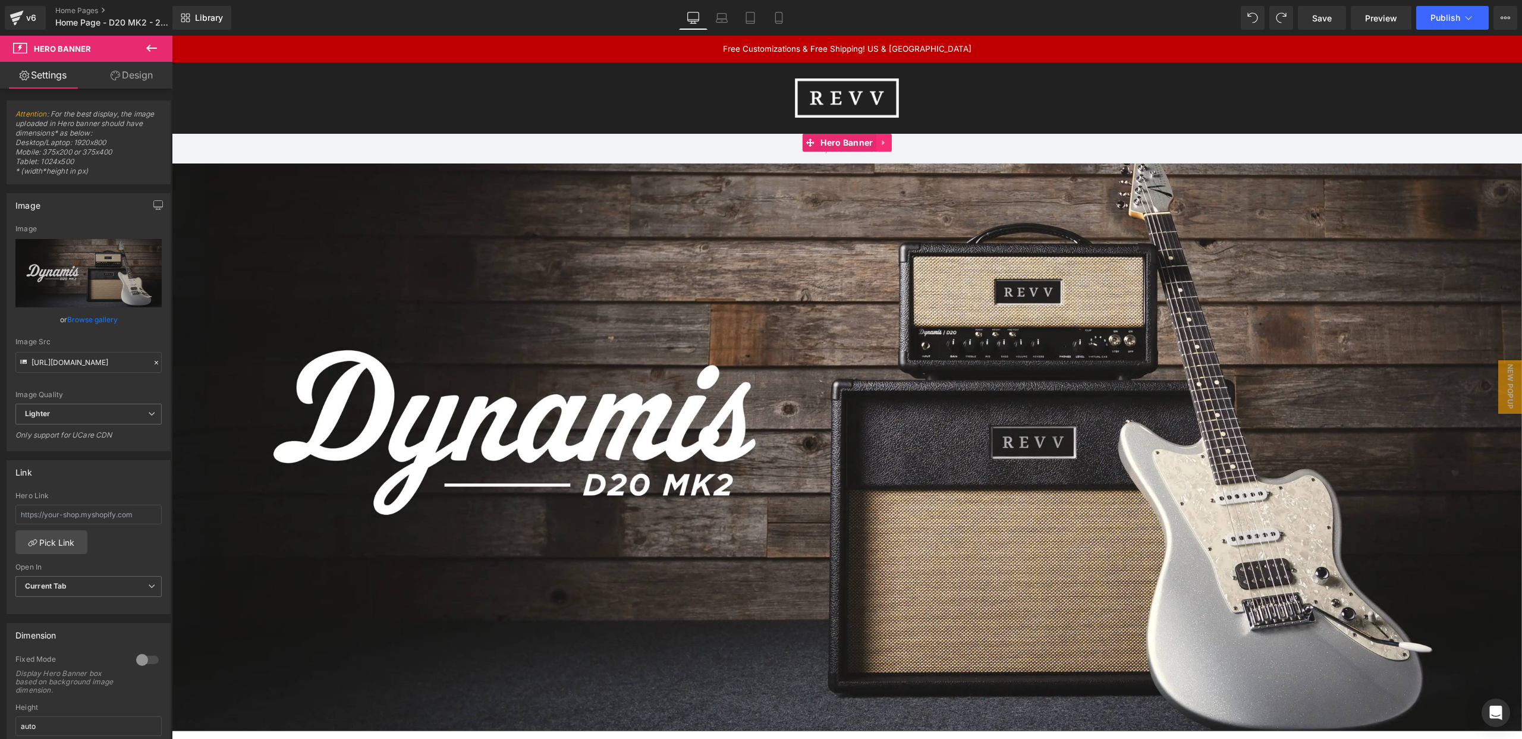
click at [887, 142] on icon at bounding box center [884, 143] width 8 height 9
click at [892, 143] on icon at bounding box center [892, 143] width 8 height 9
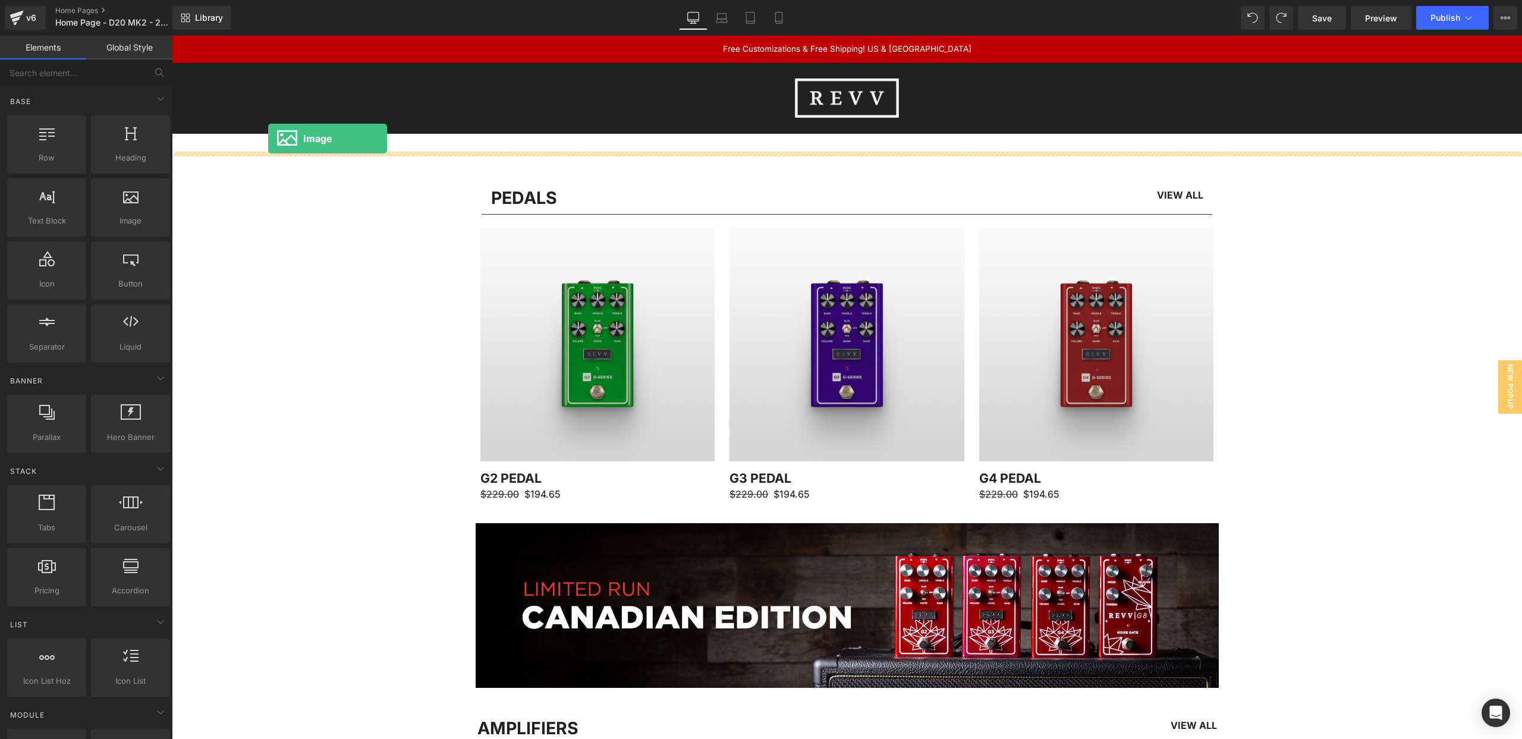
drag, startPoint x: 300, startPoint y: 242, endPoint x: 268, endPoint y: 139, distance: 108.3
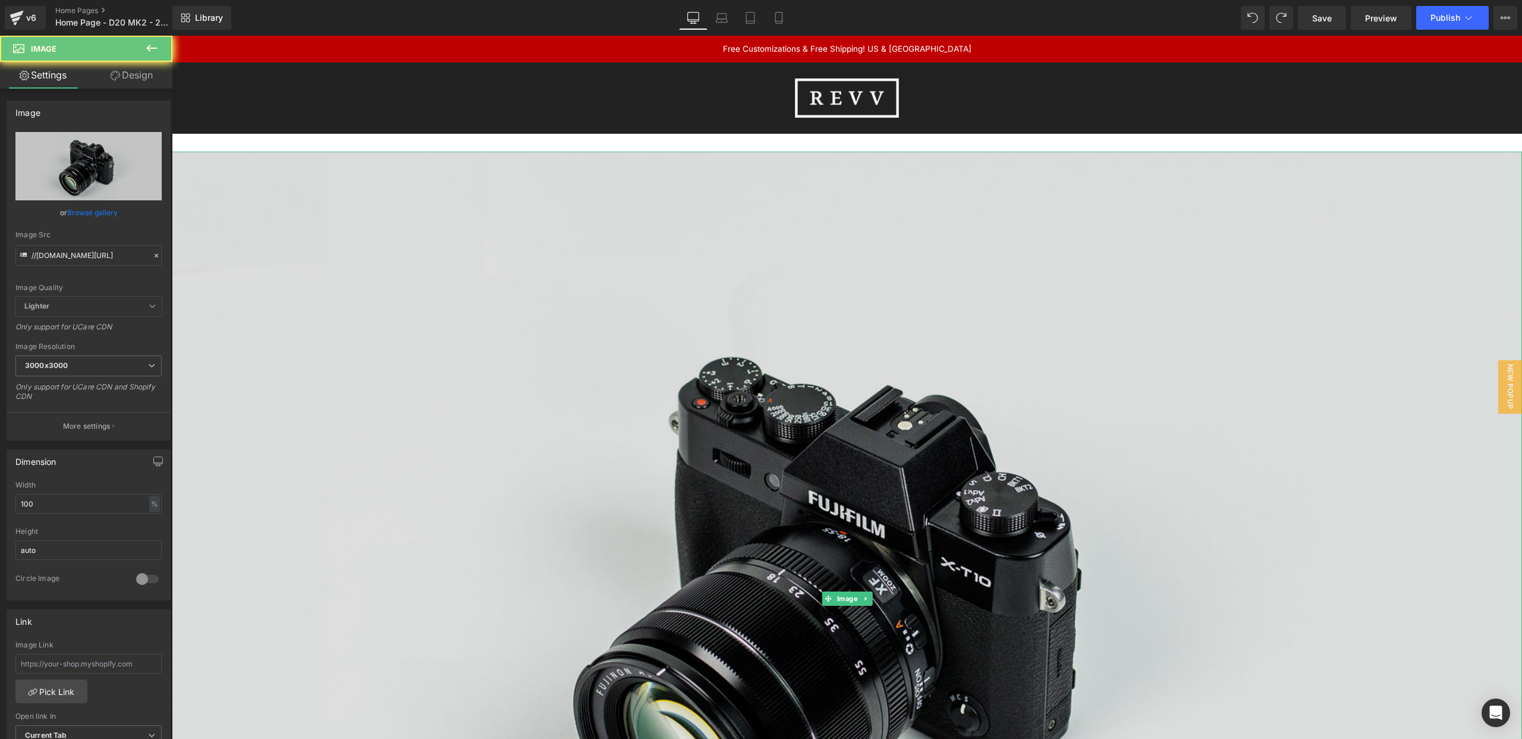
click at [532, 181] on img at bounding box center [847, 599] width 1350 height 895
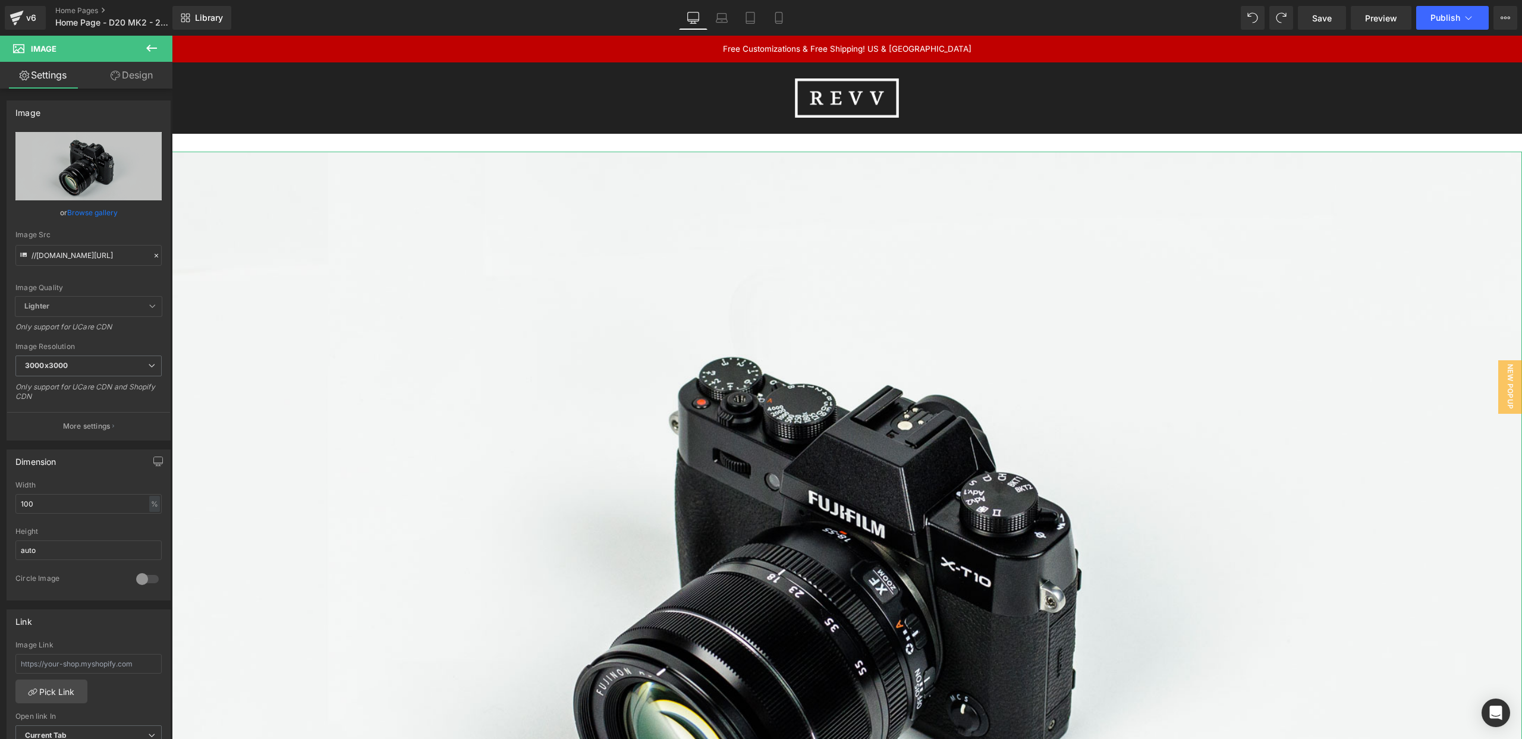
click at [75, 216] on link "Browse gallery" at bounding box center [92, 212] width 51 height 21
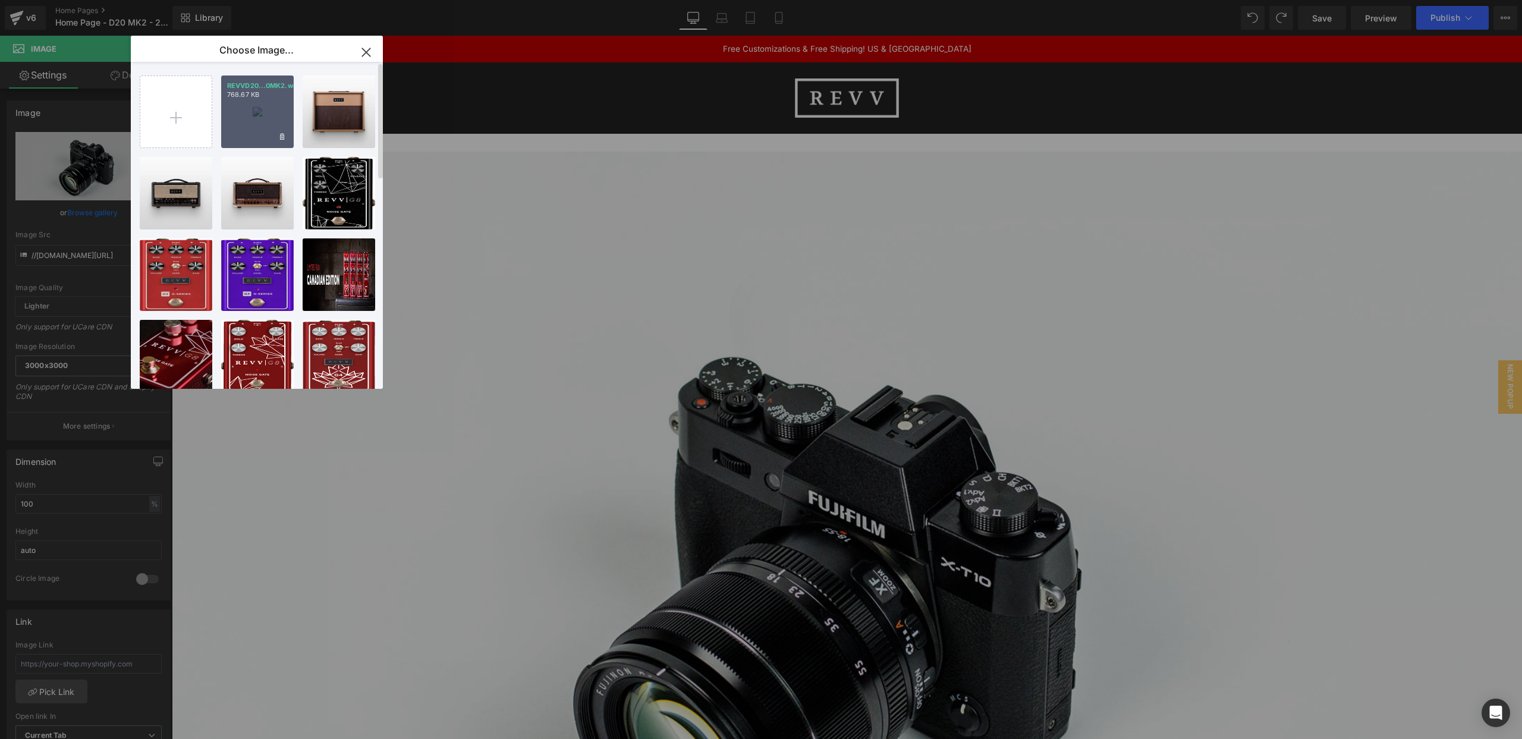
click at [259, 121] on div "REVVD20...0MK2.webp 768.67 KB" at bounding box center [257, 112] width 73 height 73
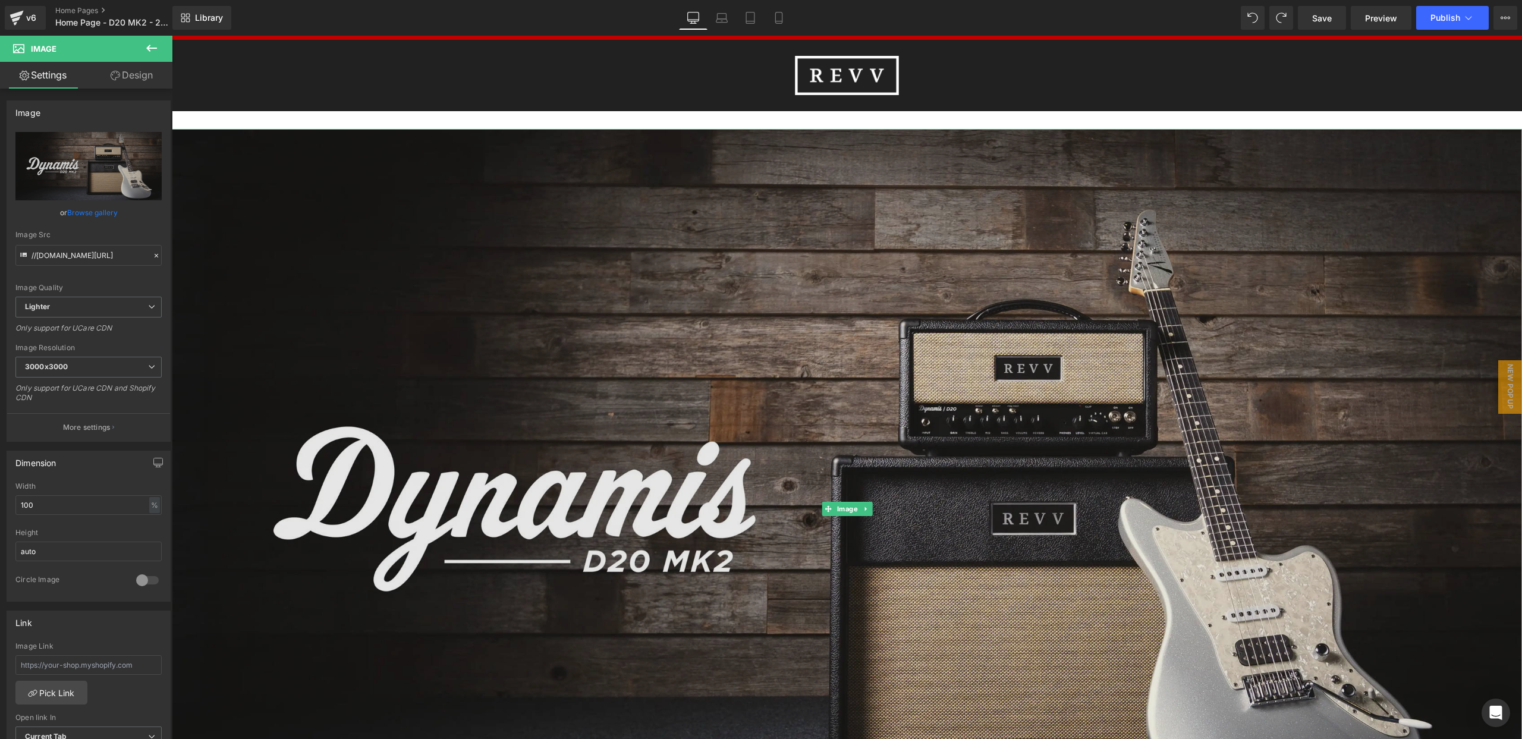
scroll to position [27, 0]
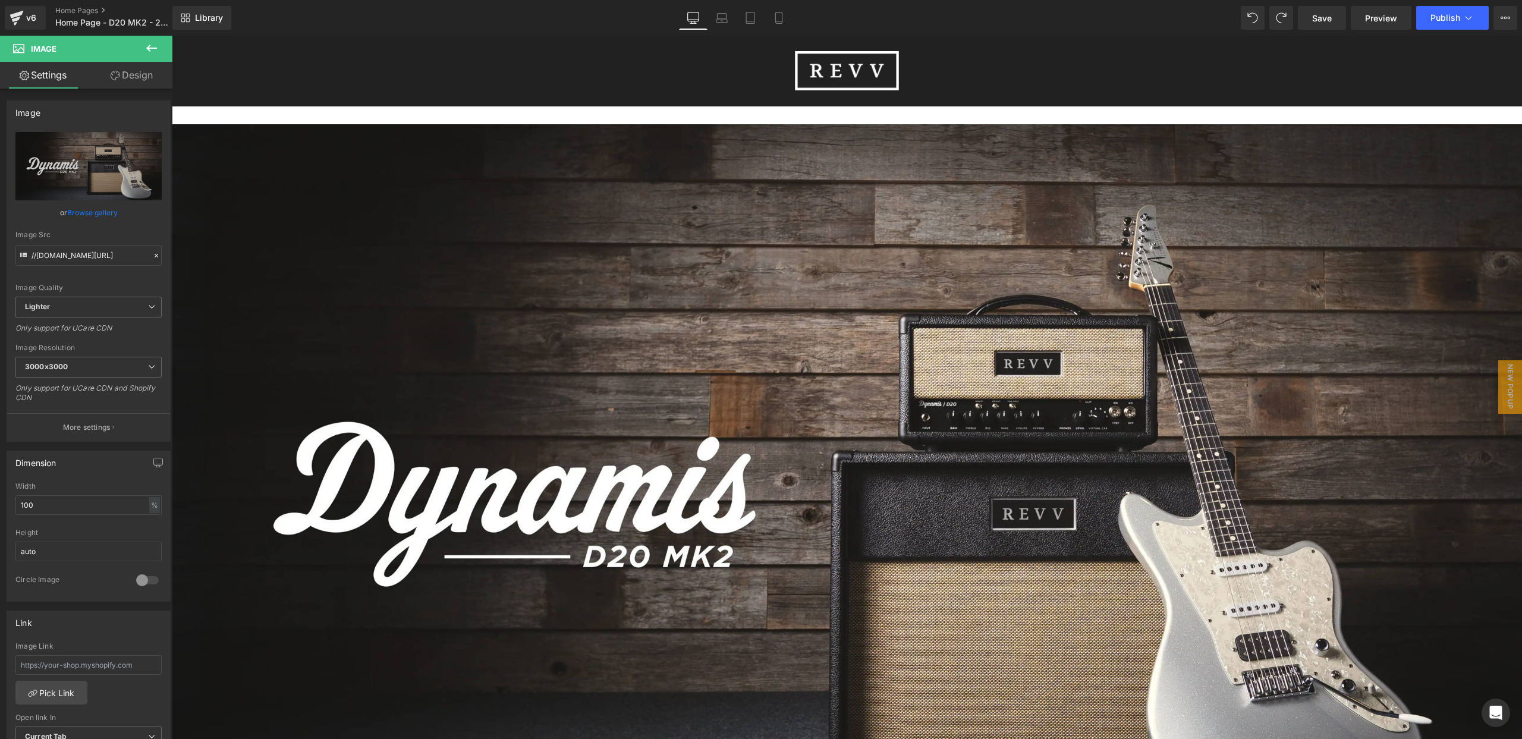
click at [146, 45] on icon at bounding box center [151, 48] width 14 height 14
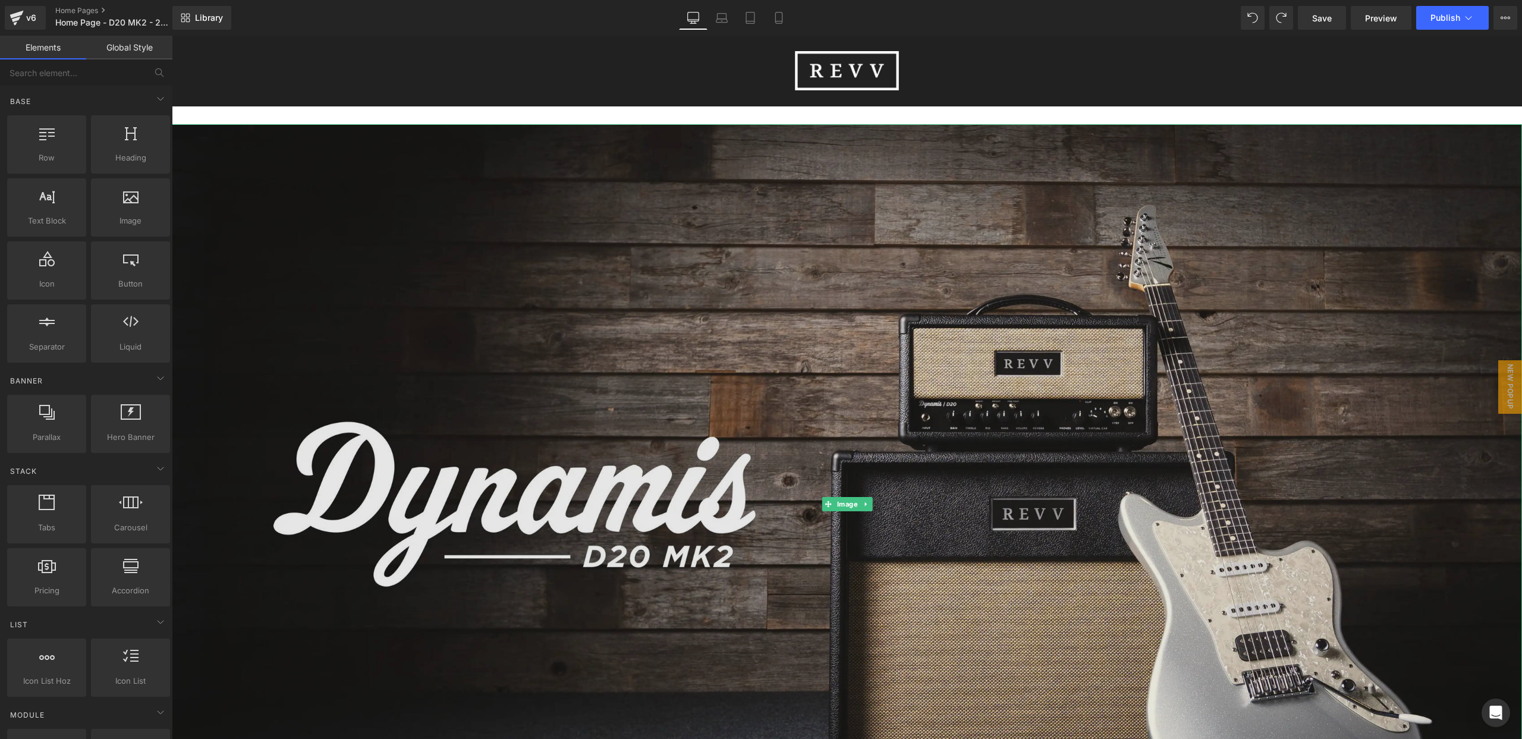
click at [283, 238] on img at bounding box center [847, 504] width 1350 height 760
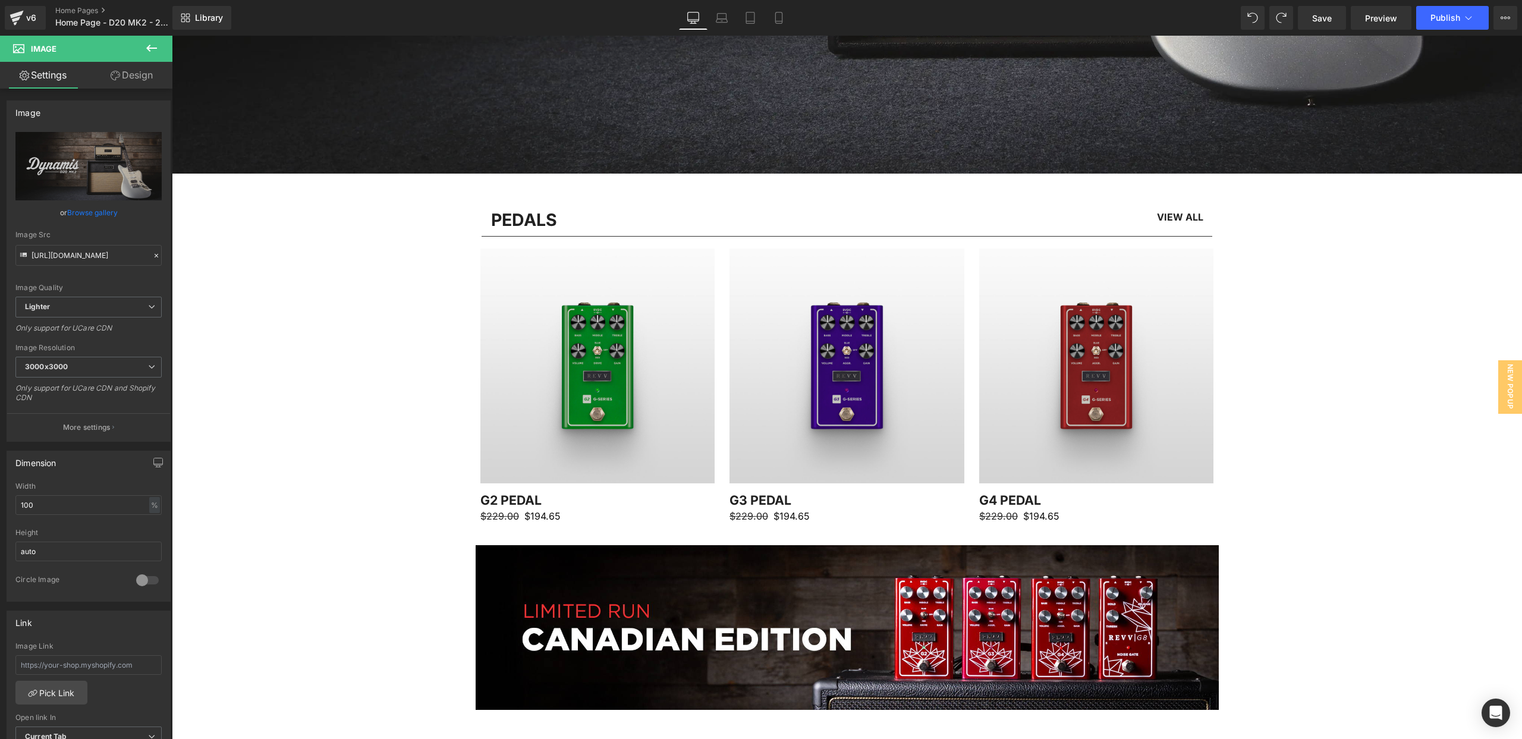
scroll to position [0, 0]
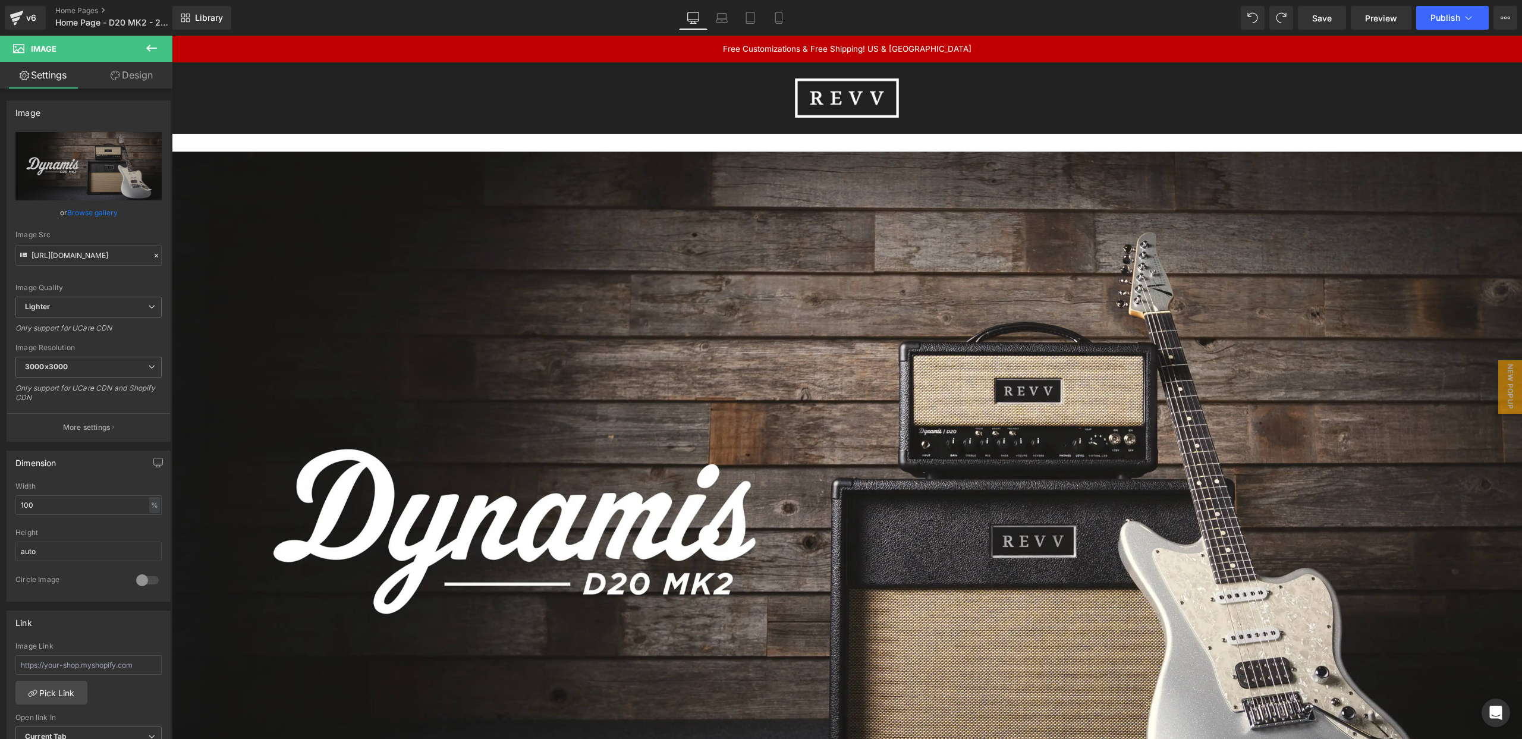
click at [152, 51] on icon at bounding box center [151, 48] width 14 height 14
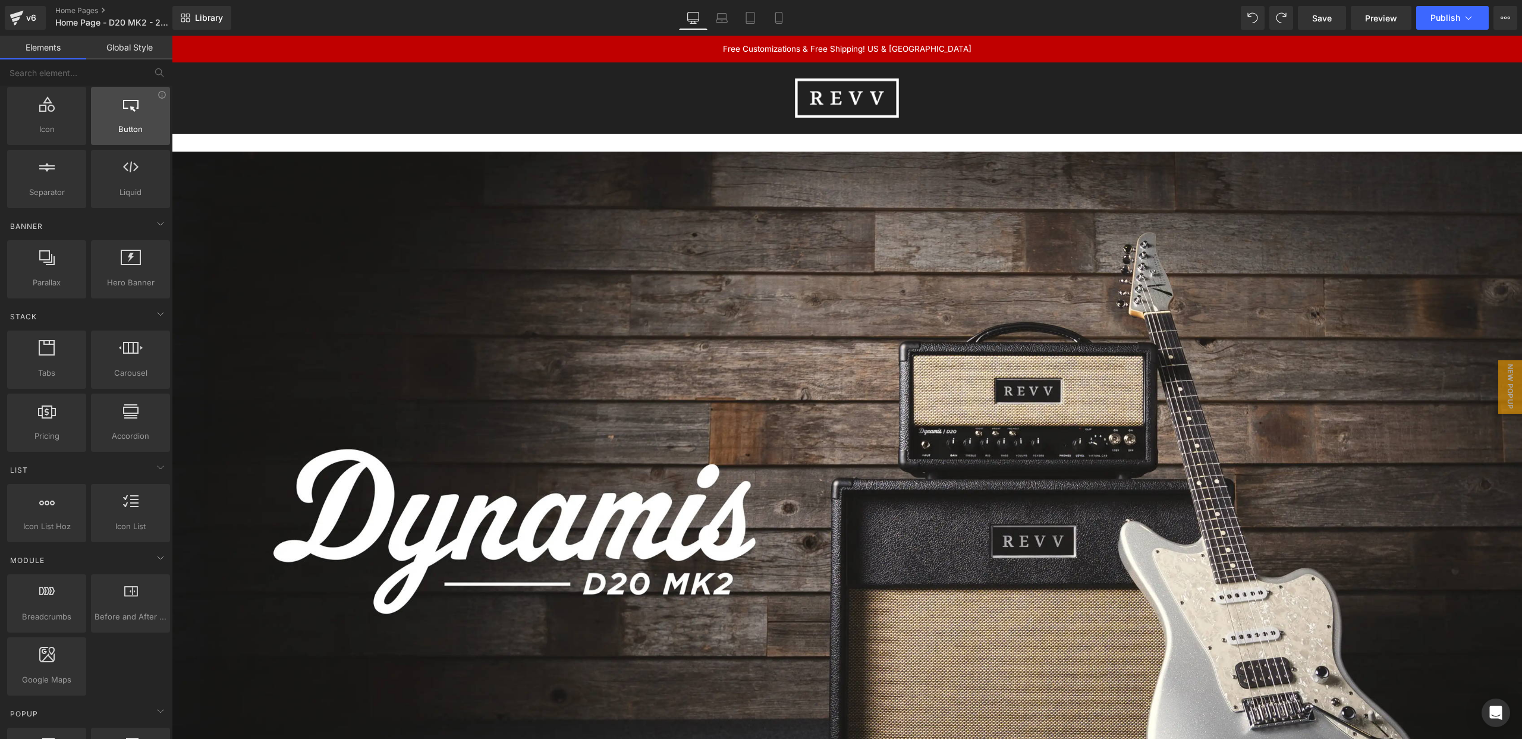
scroll to position [159, 0]
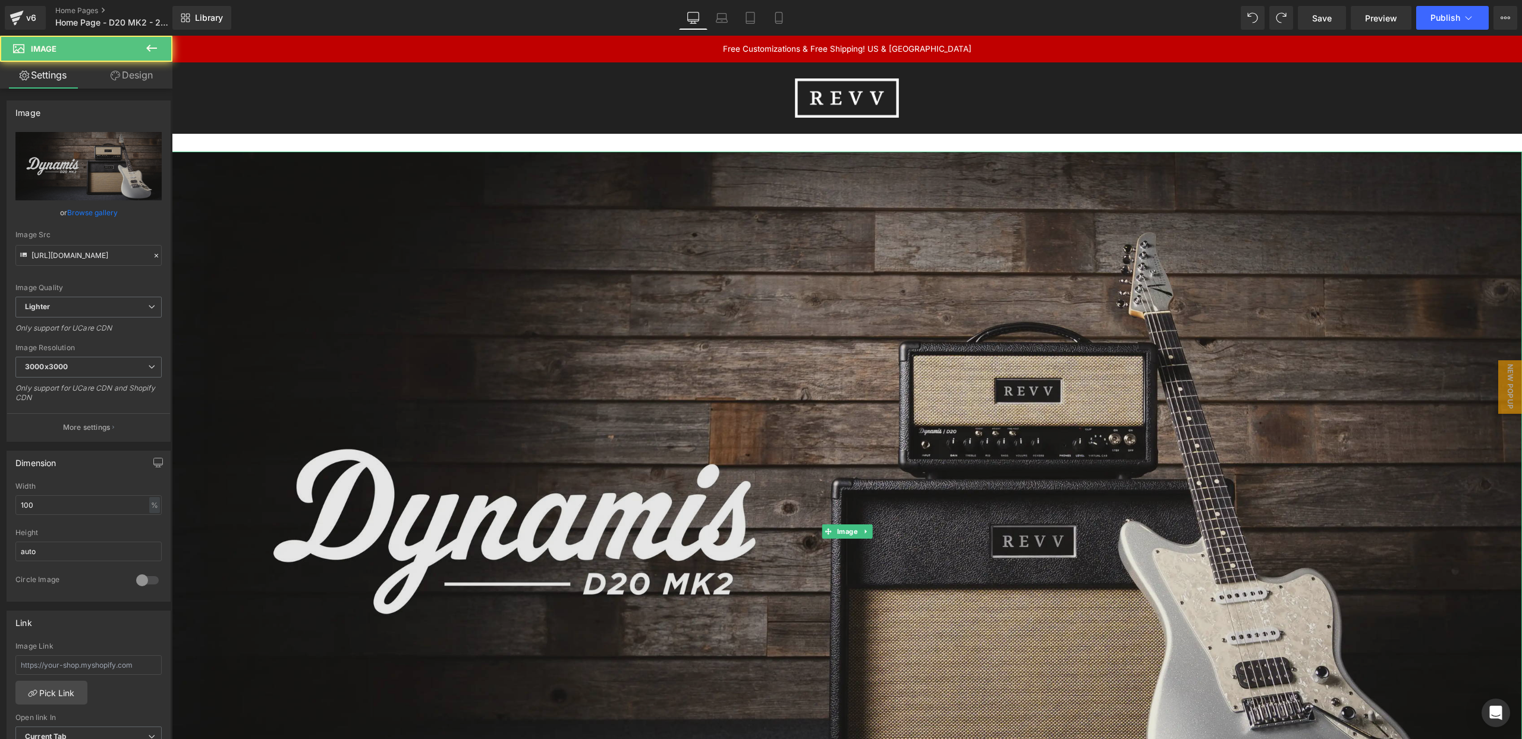
click at [408, 224] on img at bounding box center [847, 532] width 1350 height 760
click at [1142, 196] on img at bounding box center [847, 532] width 1350 height 760
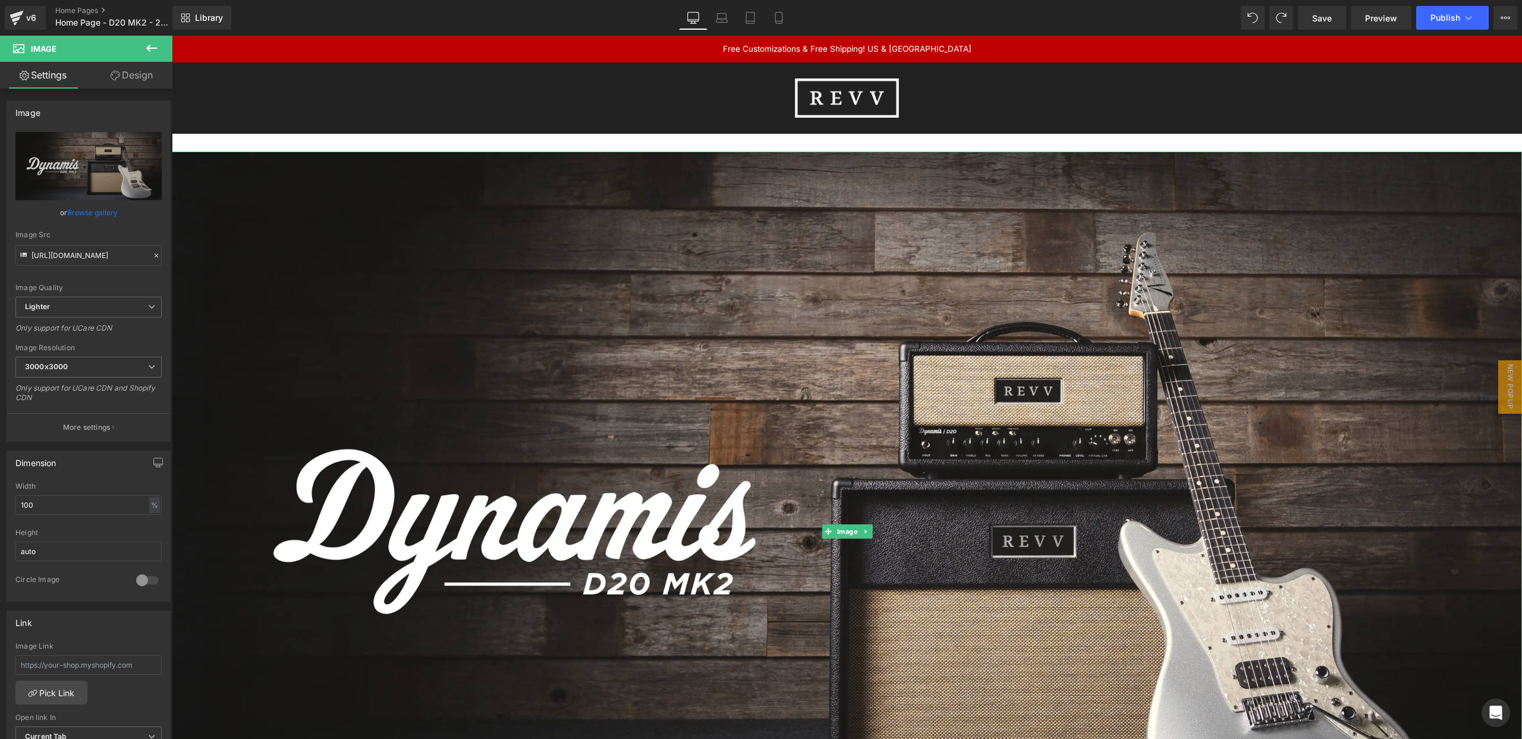
click at [866, 529] on icon at bounding box center [866, 531] width 7 height 7
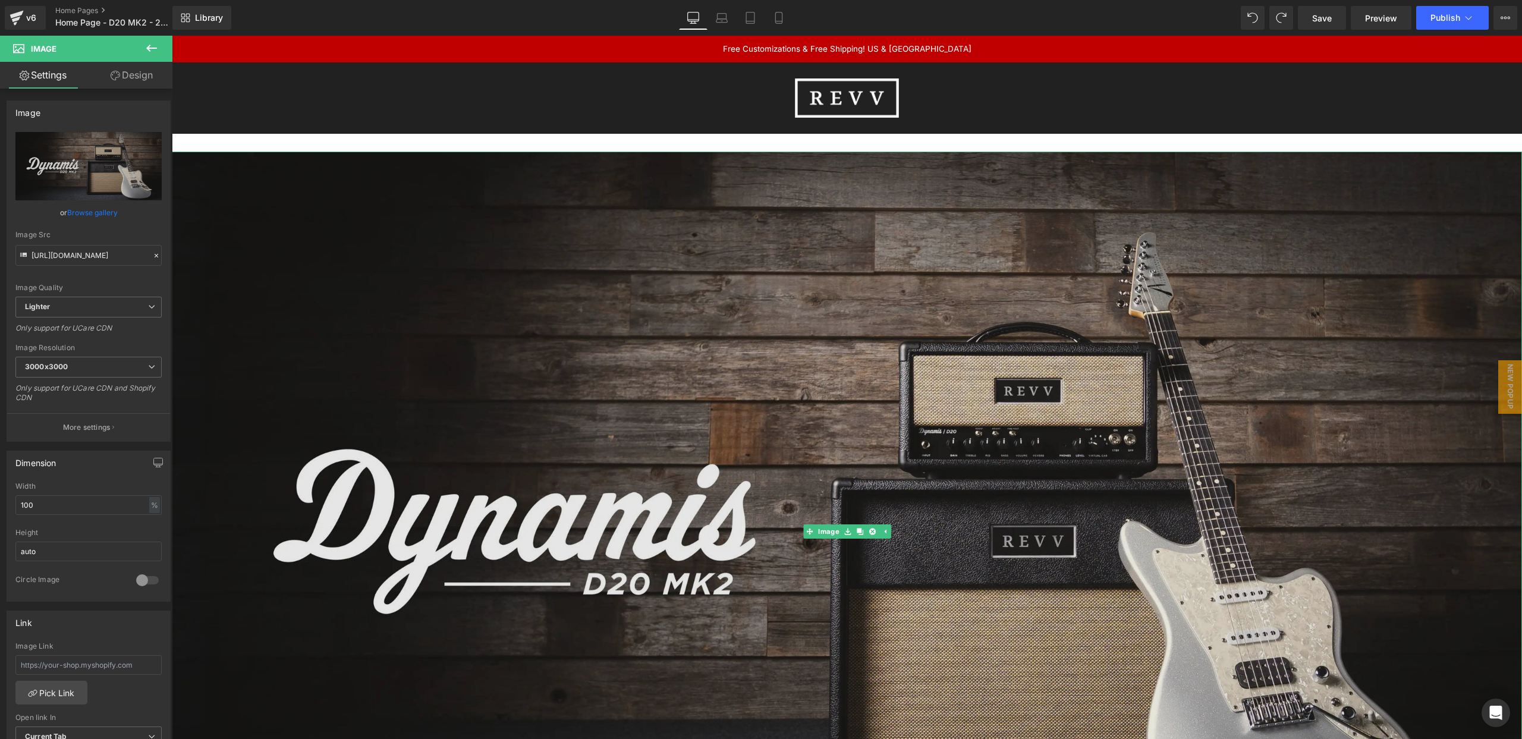
drag, startPoint x: 869, startPoint y: 531, endPoint x: 869, endPoint y: 521, distance: 10.1
click at [869, 531] on icon at bounding box center [872, 531] width 7 height 7
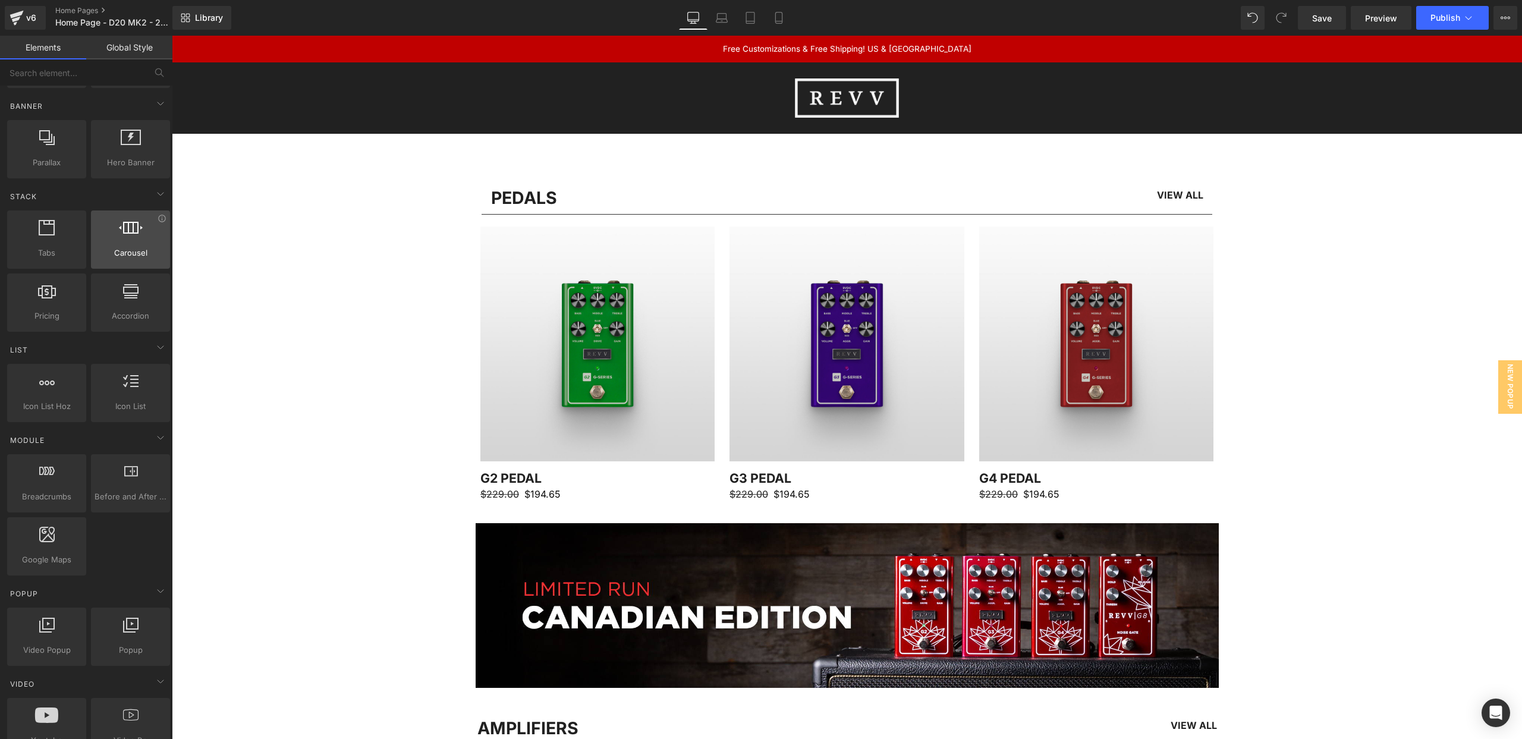
scroll to position [240, 0]
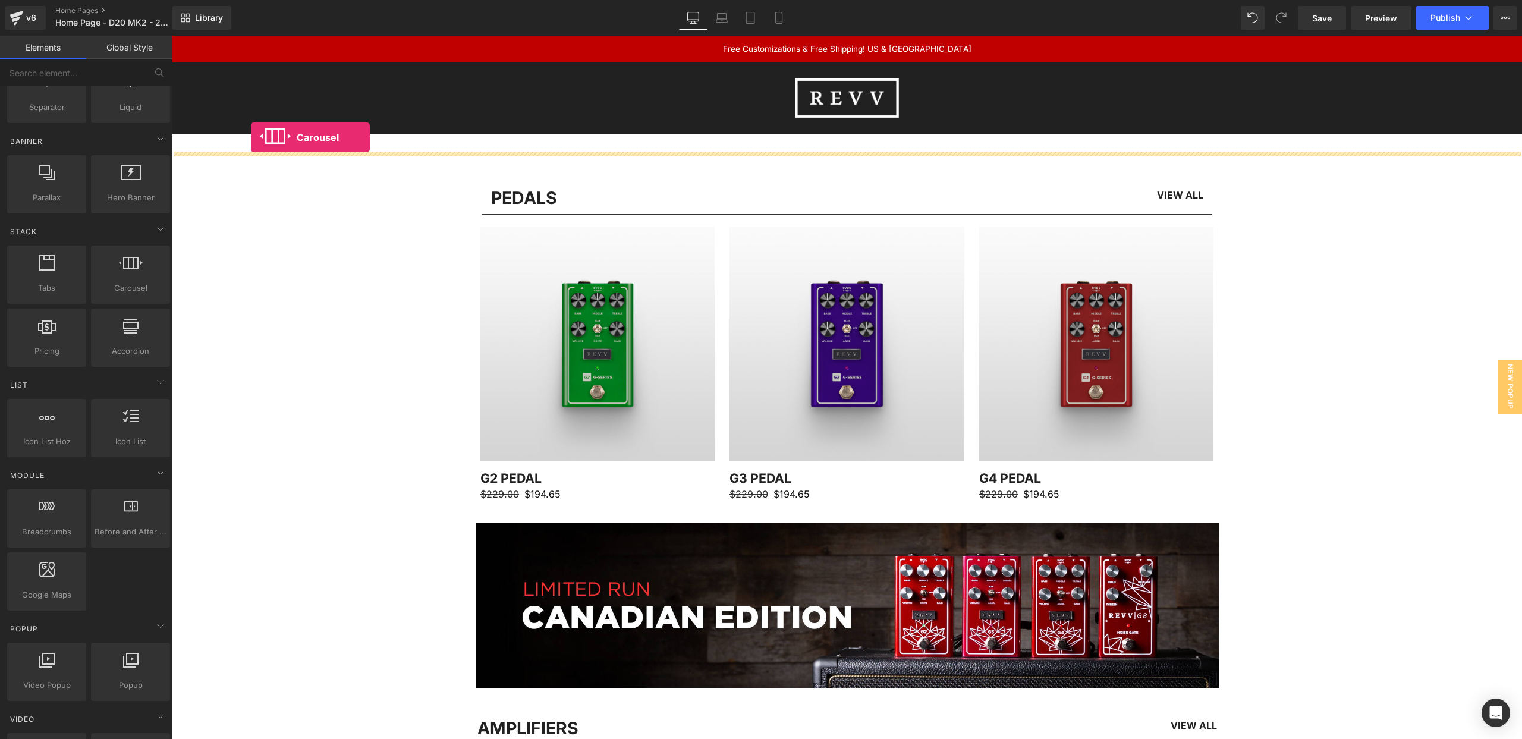
drag, startPoint x: 339, startPoint y: 276, endPoint x: 251, endPoint y: 137, distance: 164.6
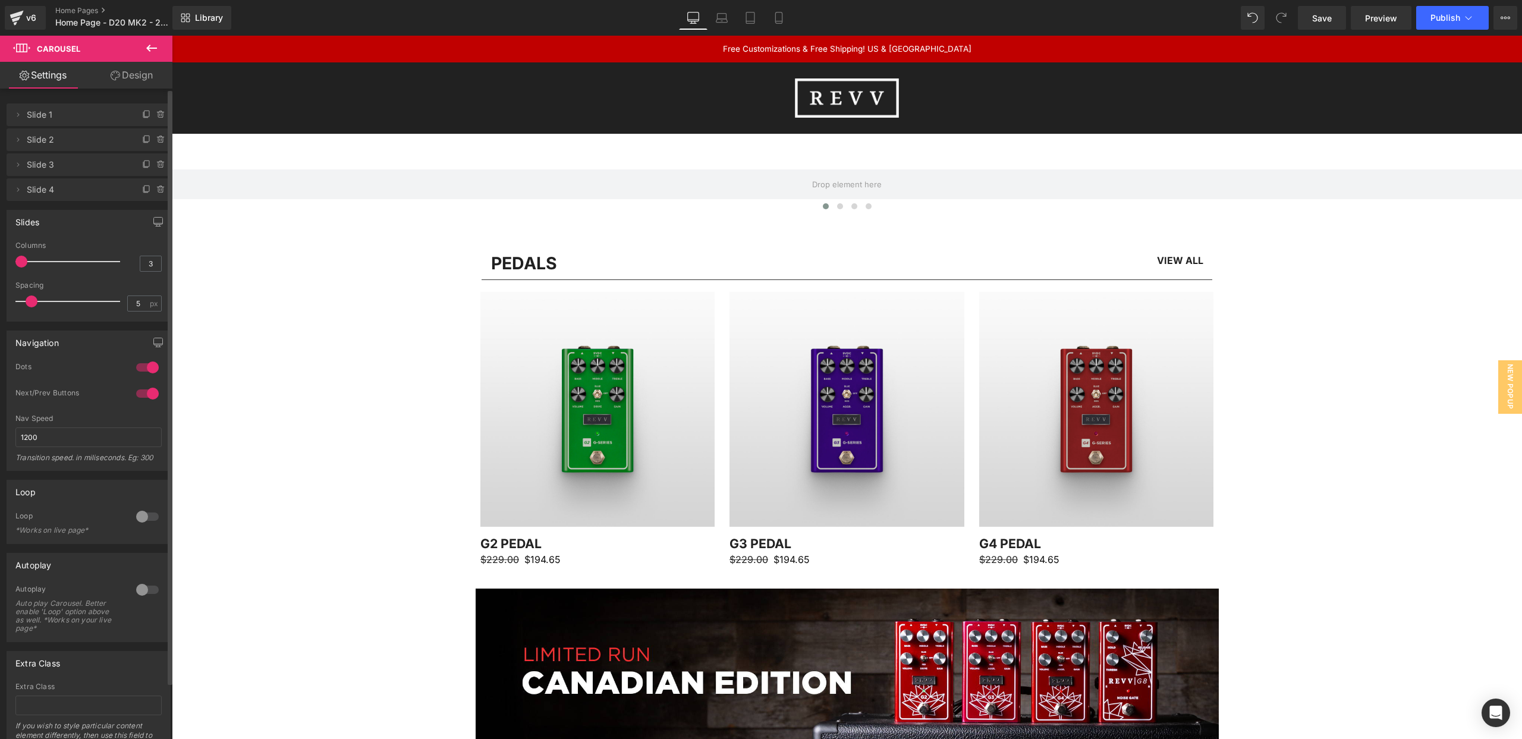
drag, startPoint x: 58, startPoint y: 260, endPoint x: 0, endPoint y: 262, distance: 58.3
click at [0, 262] on div "Slides 3 Columns 3 3 Columns 3 3 Columns 3 1 Columns 1 5px Spacing 5 px 5px Spa…" at bounding box center [89, 261] width 178 height 121
click at [159, 161] on icon at bounding box center [160, 161] width 2 height 1
click at [152, 165] on button "Delete" at bounding box center [148, 165] width 37 height 15
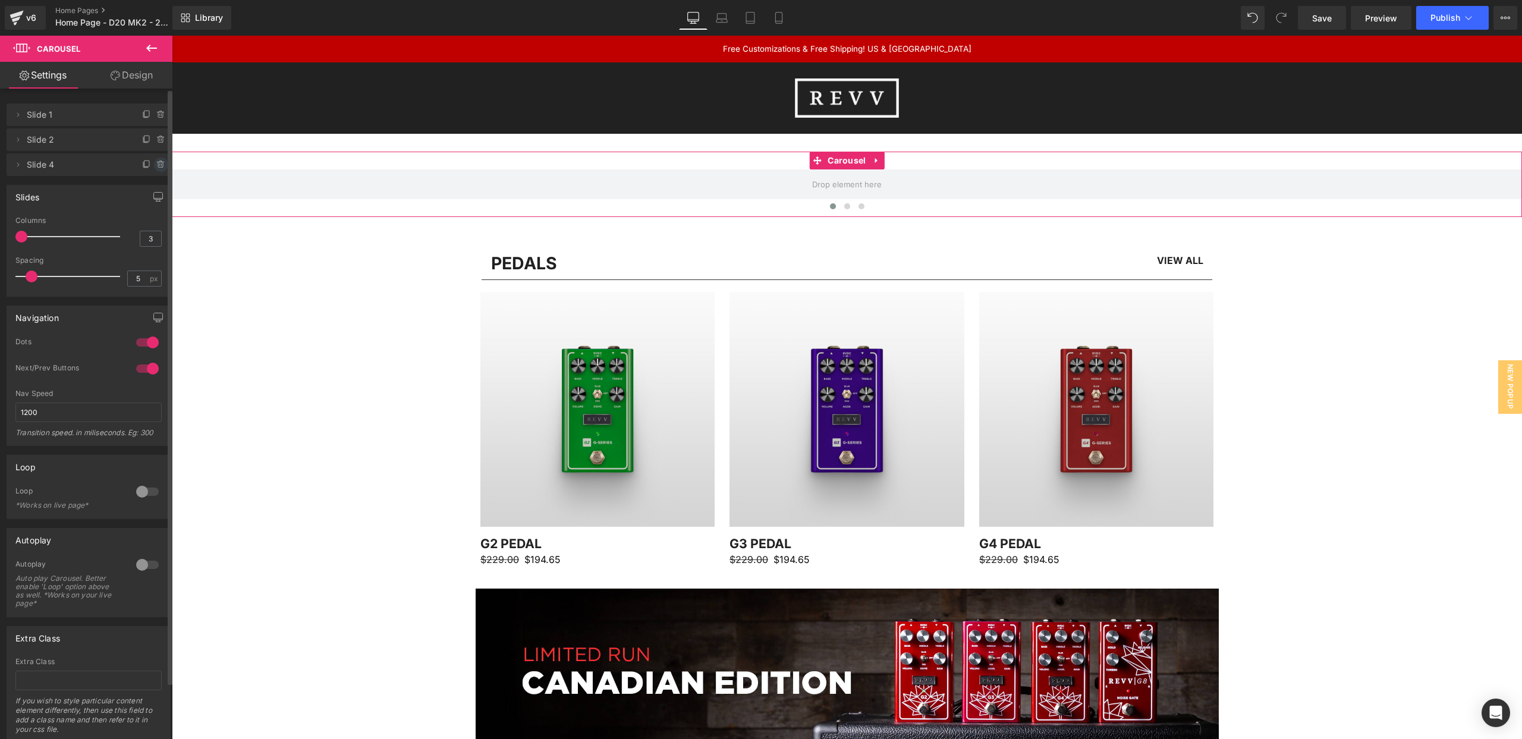
click at [156, 163] on icon at bounding box center [161, 165] width 10 height 10
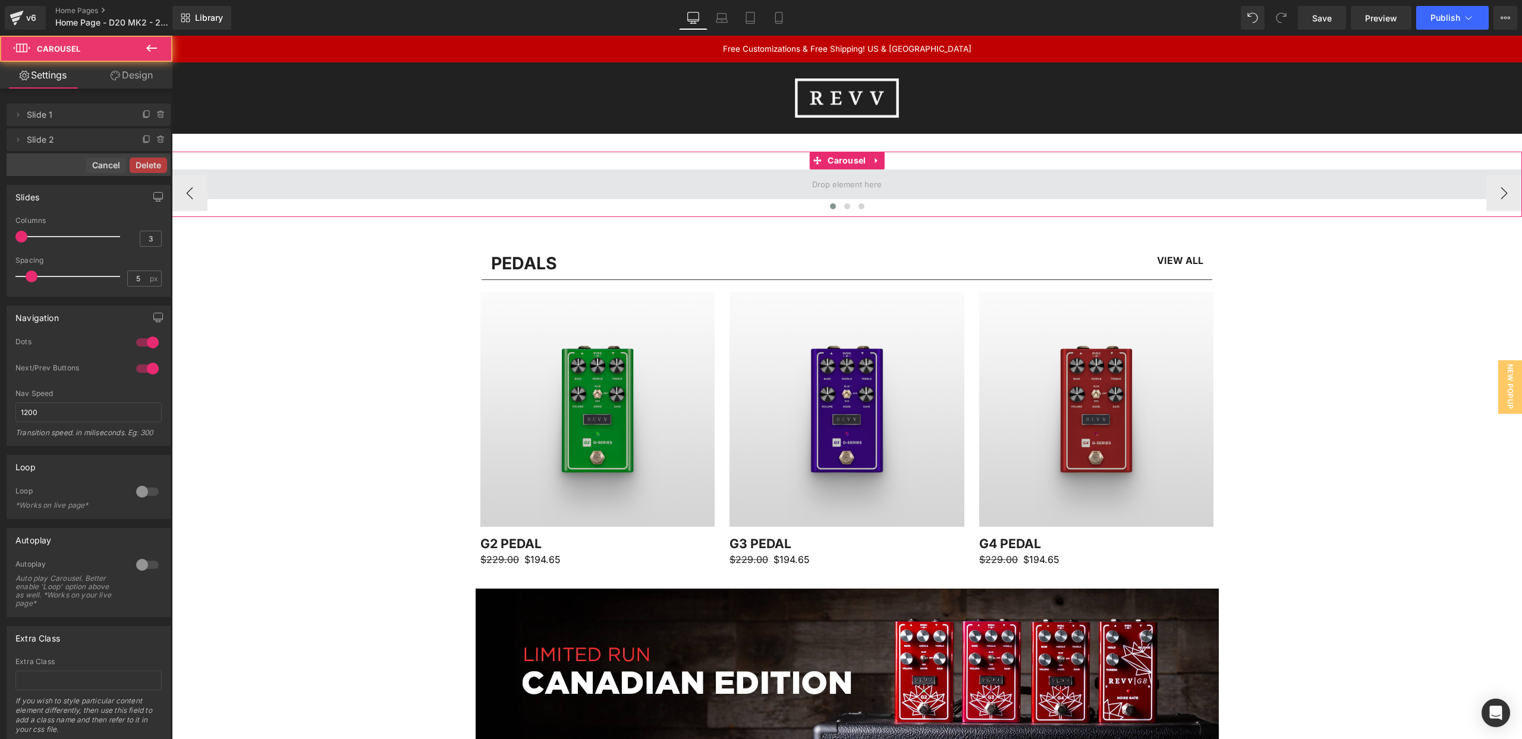
click at [237, 176] on span at bounding box center [847, 184] width 1350 height 30
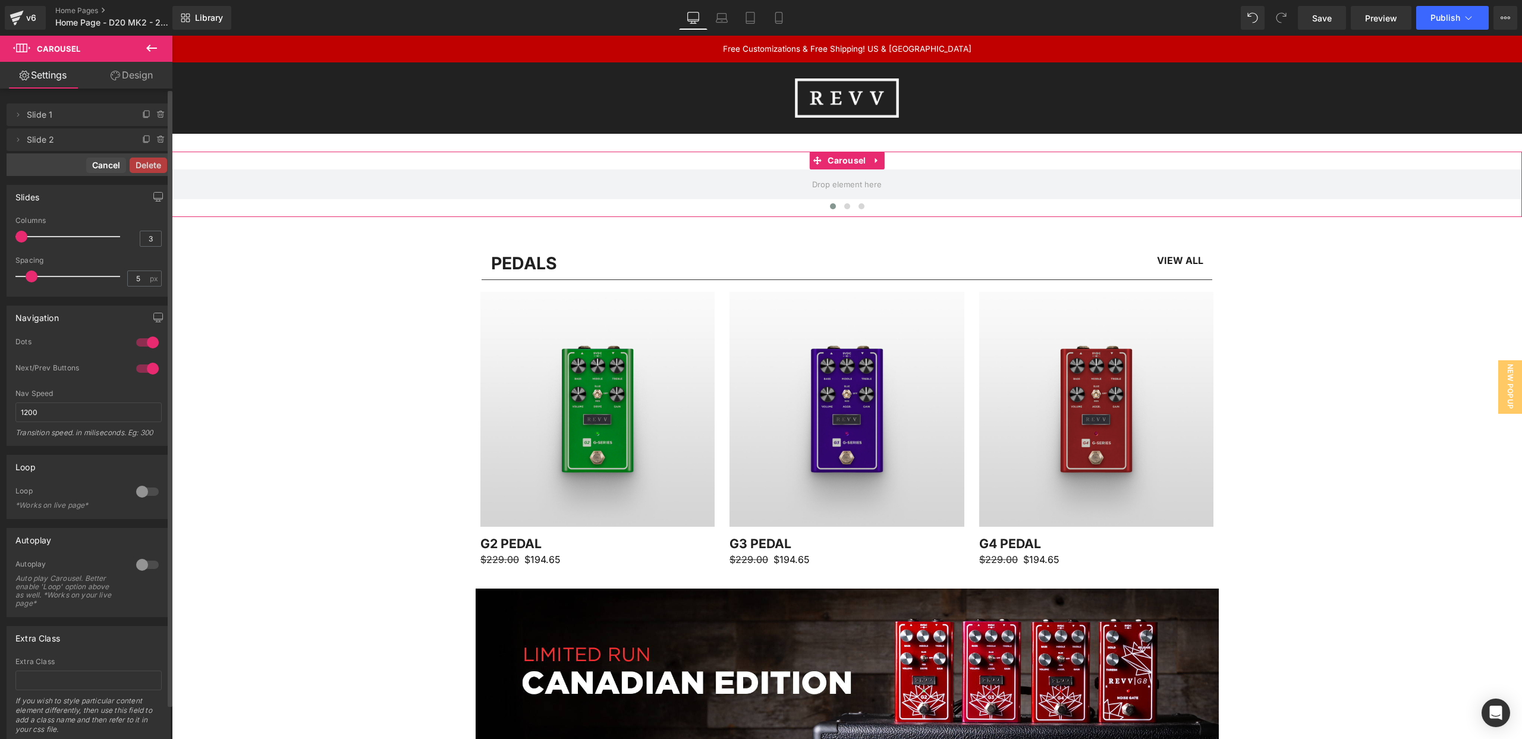
click at [93, 168] on button "Cancel" at bounding box center [106, 165] width 40 height 15
click at [156, 163] on icon at bounding box center [161, 165] width 10 height 10
click at [147, 167] on button "Delete" at bounding box center [148, 165] width 37 height 15
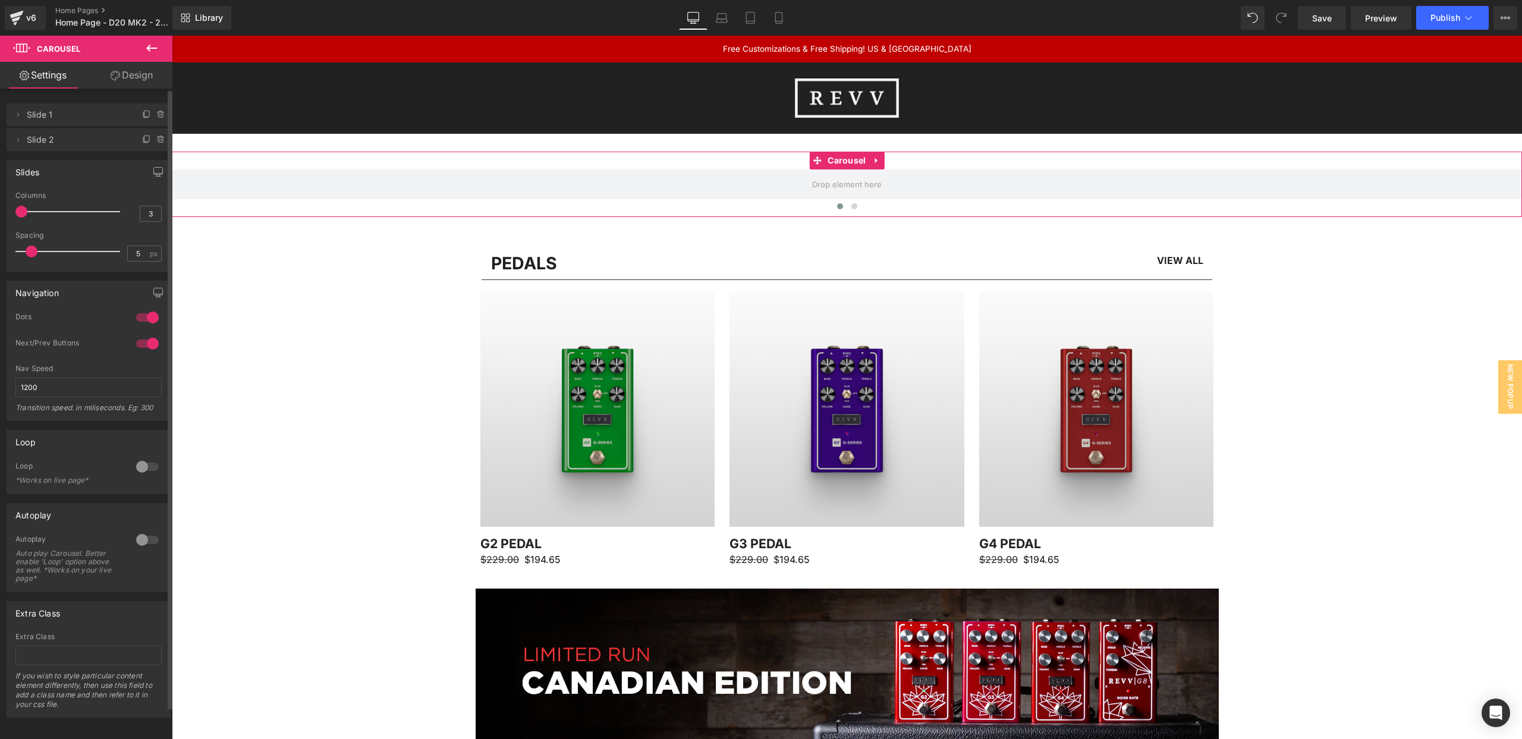
click at [106, 118] on span "Slide 1" at bounding box center [77, 114] width 100 height 23
click at [17, 114] on icon at bounding box center [18, 114] width 2 height 4
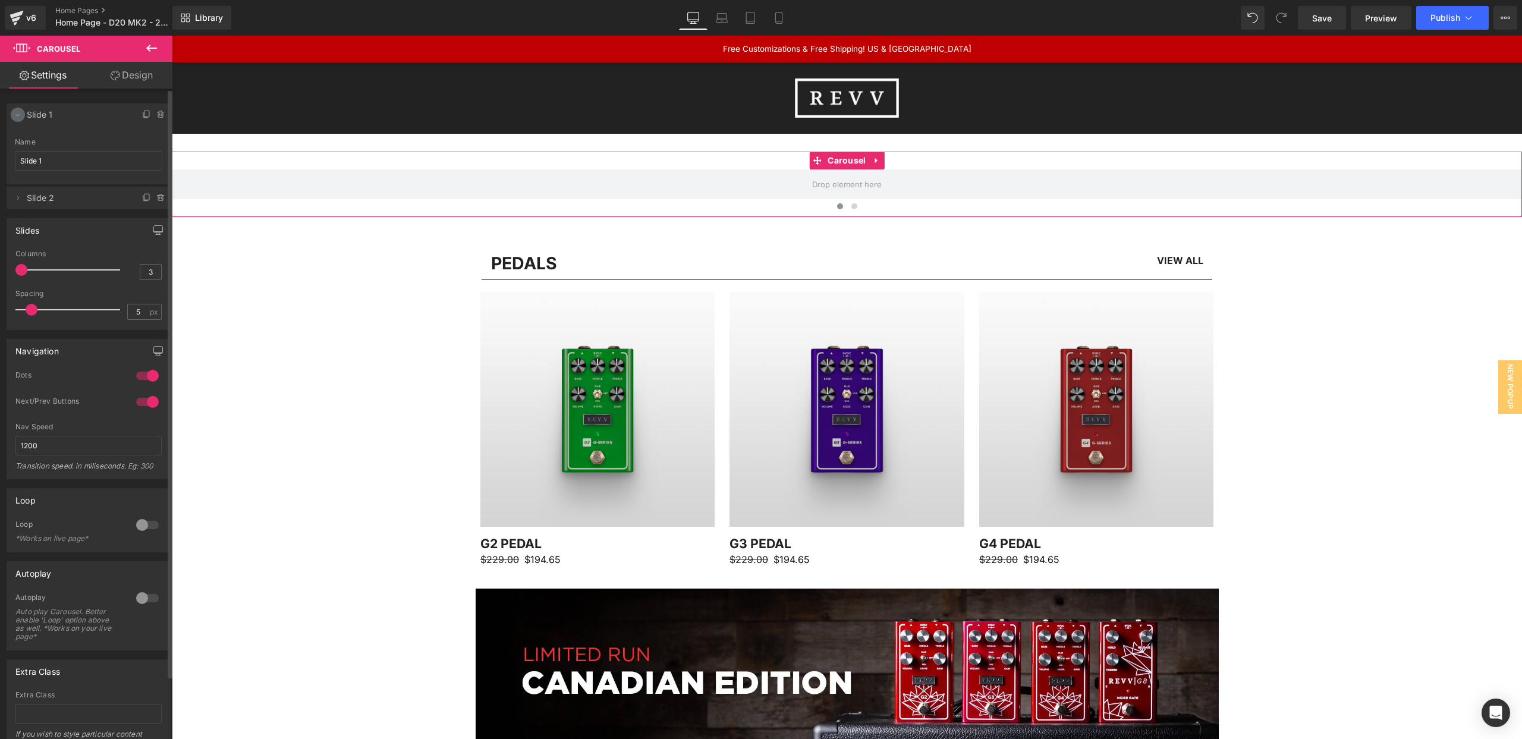
click at [17, 114] on icon at bounding box center [18, 115] width 10 height 10
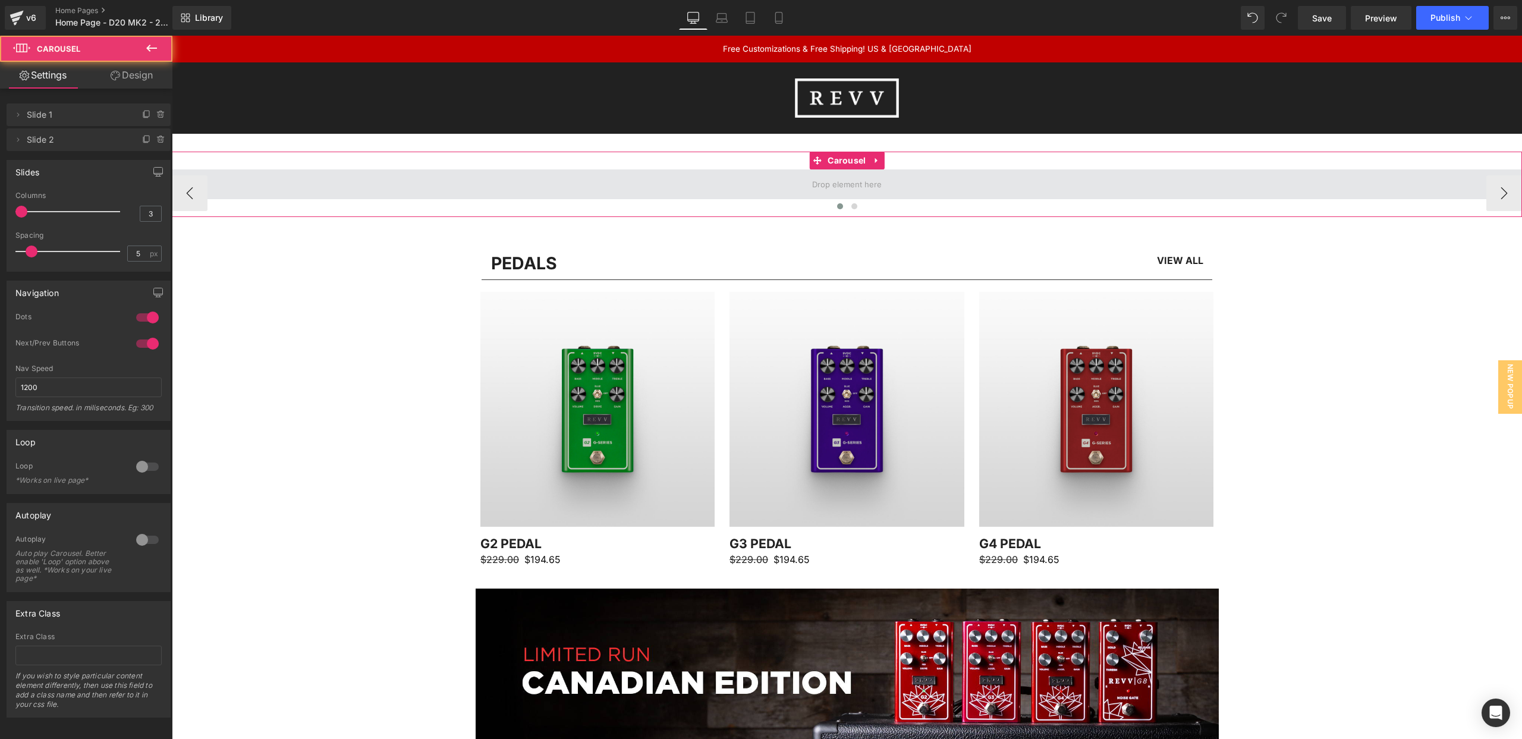
click at [684, 197] on span at bounding box center [847, 184] width 1350 height 30
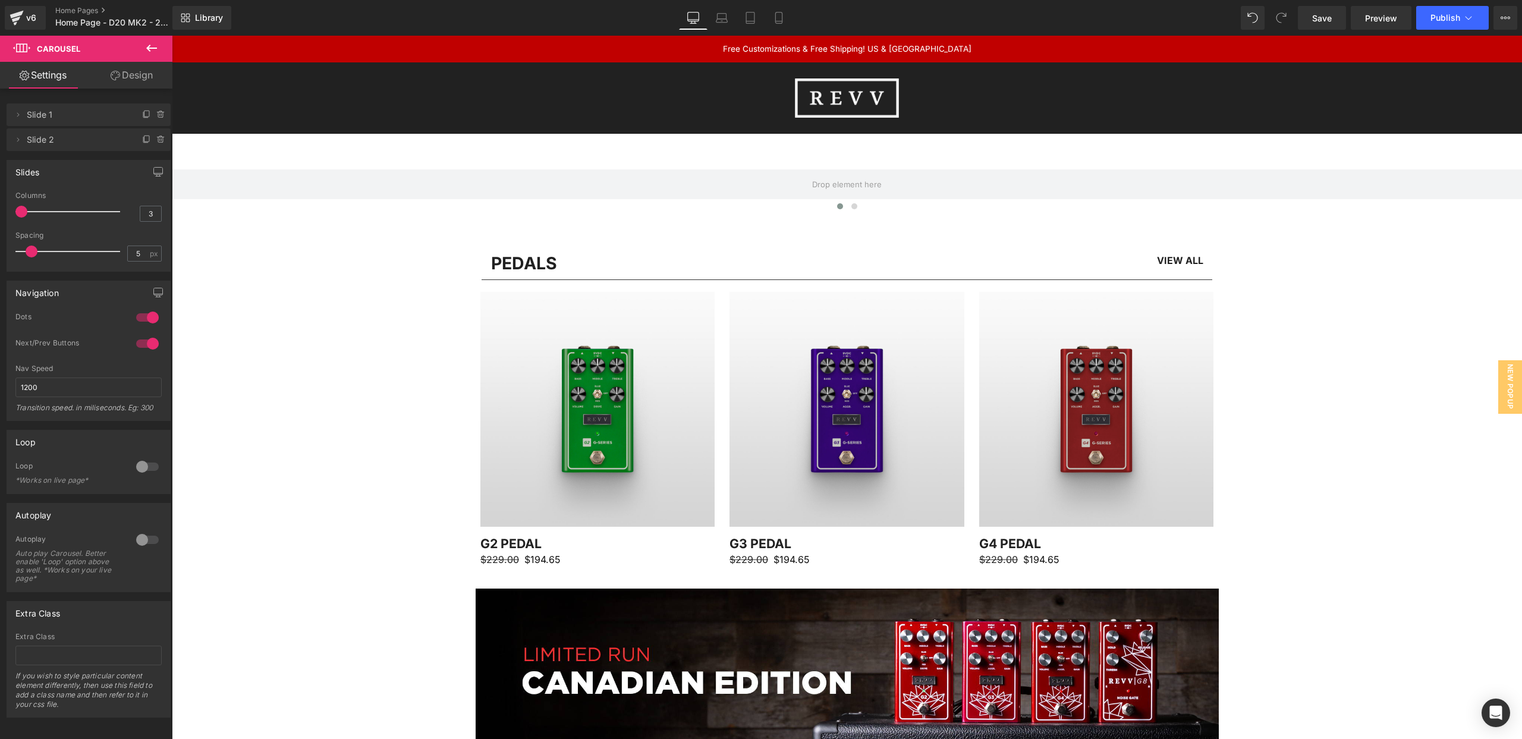
click at [145, 47] on icon at bounding box center [151, 48] width 14 height 14
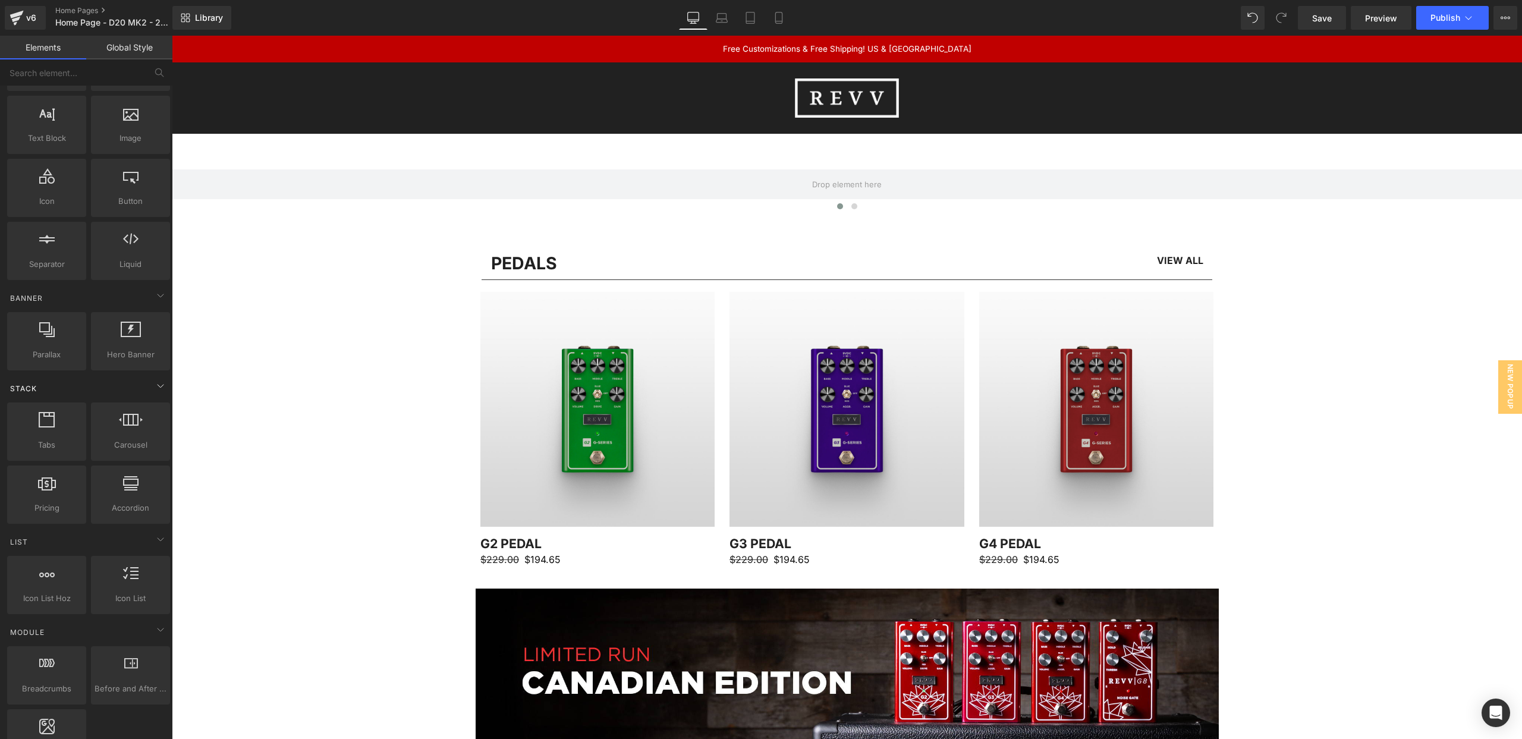
scroll to position [0, 0]
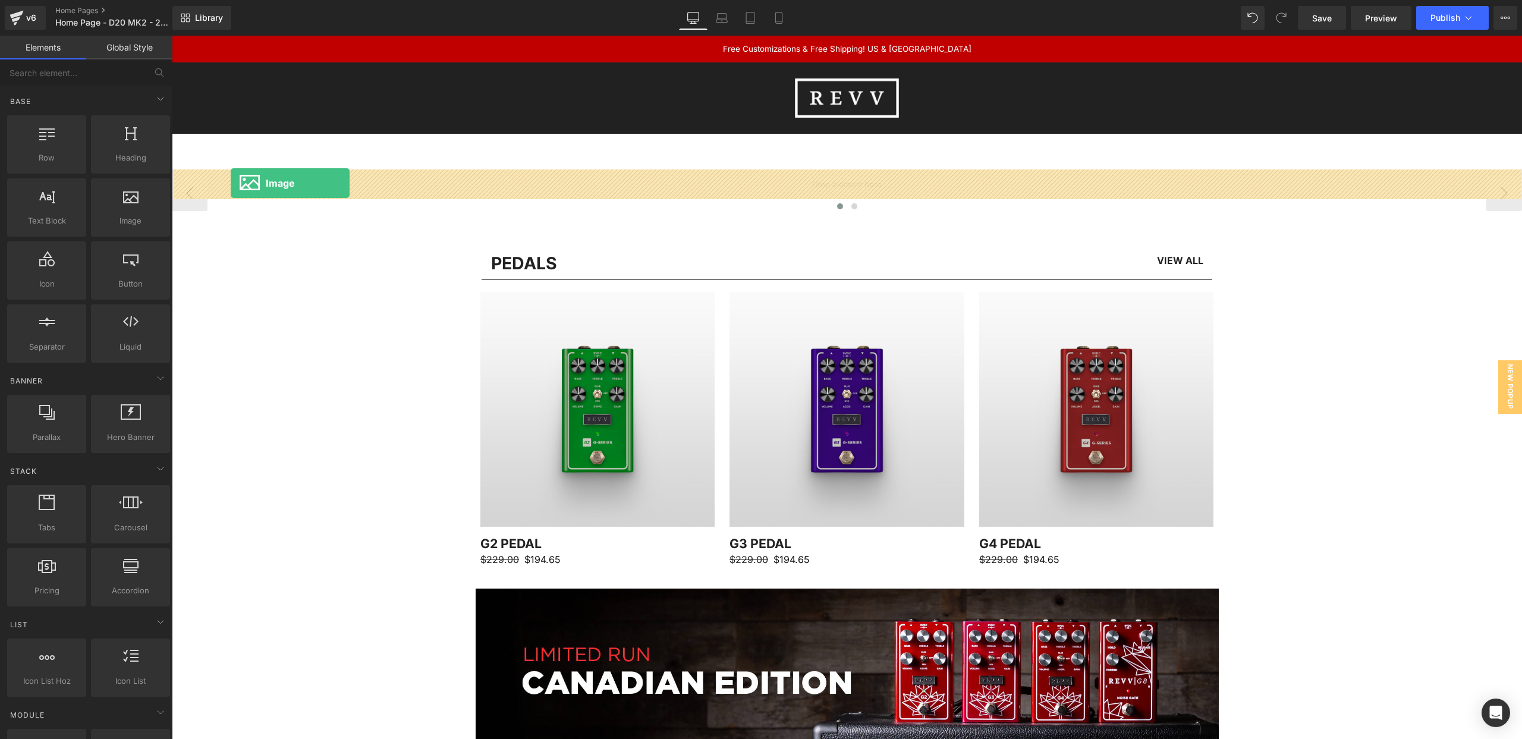
drag, startPoint x: 298, startPoint y: 244, endPoint x: 231, endPoint y: 183, distance: 90.9
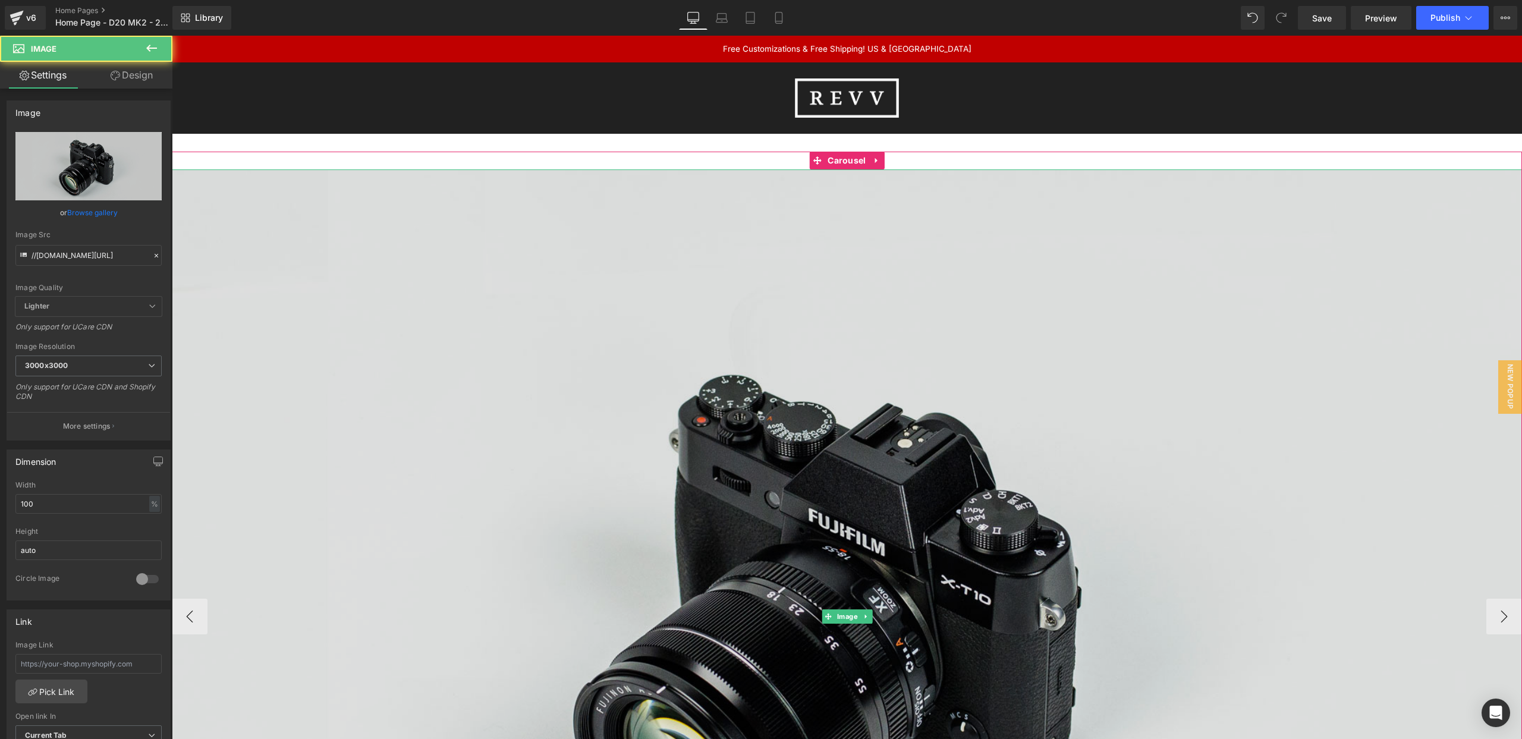
click at [283, 192] on img at bounding box center [847, 616] width 1350 height 895
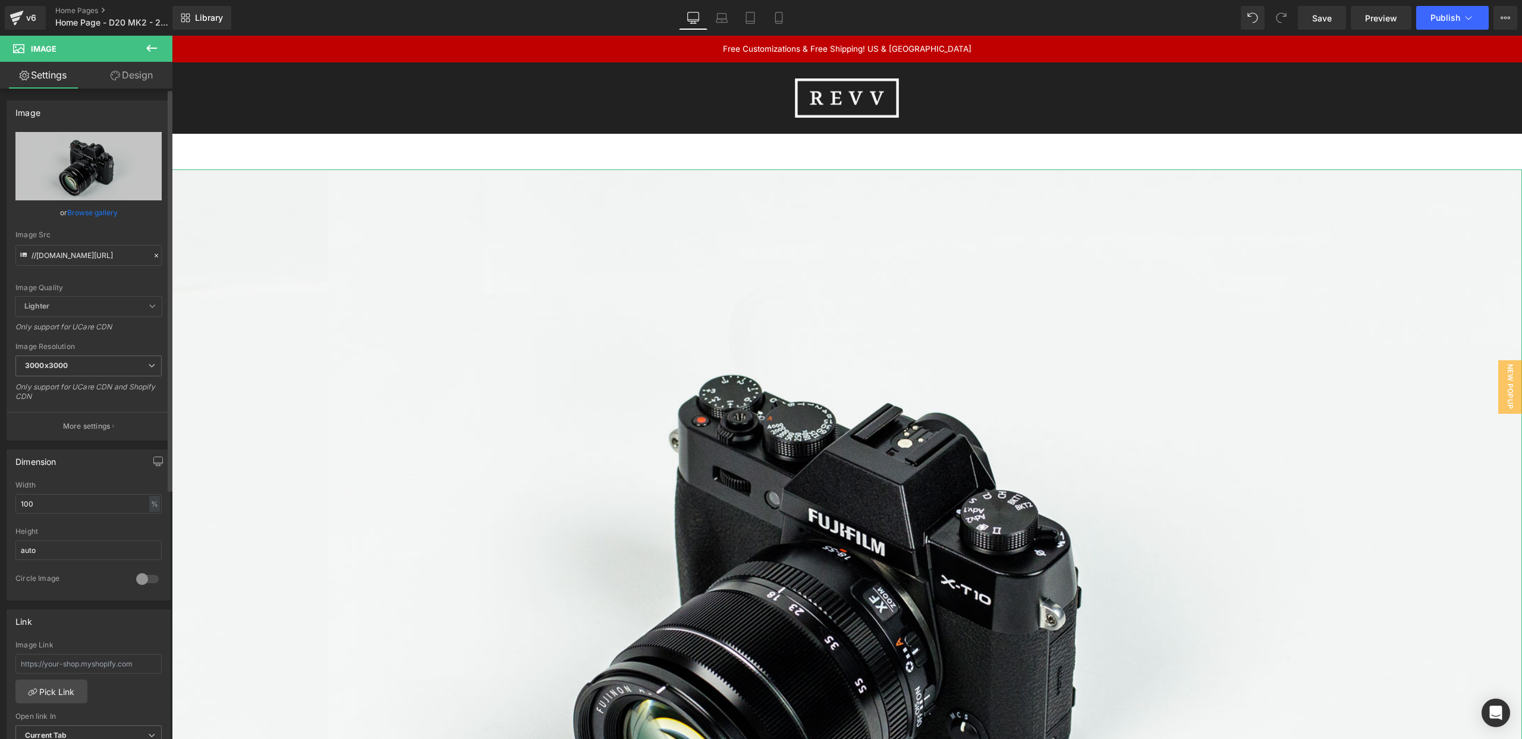
click at [80, 211] on link "Browse gallery" at bounding box center [92, 212] width 51 height 21
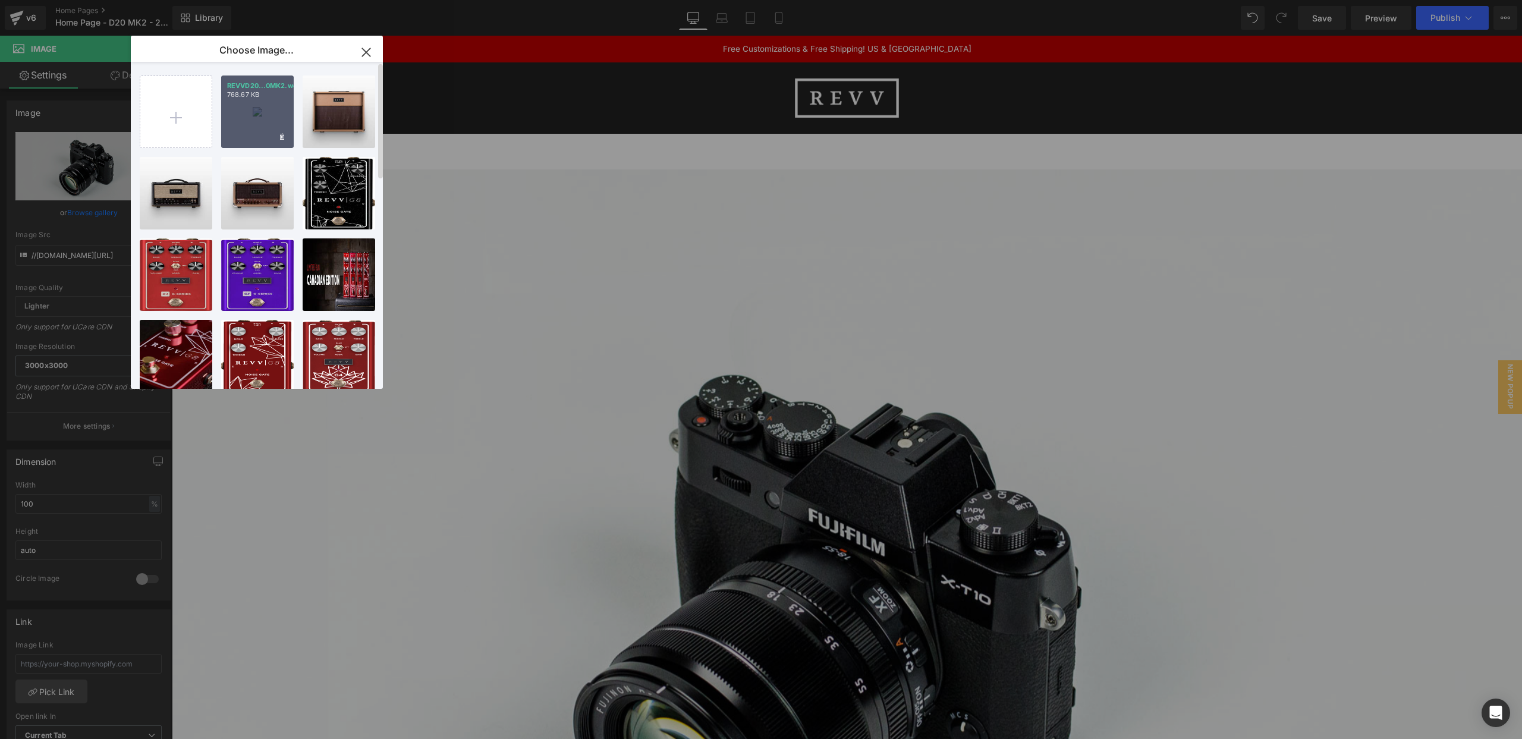
click at [282, 118] on div "REVVD20...0MK2.webp 768.67 KB" at bounding box center [257, 112] width 73 height 73
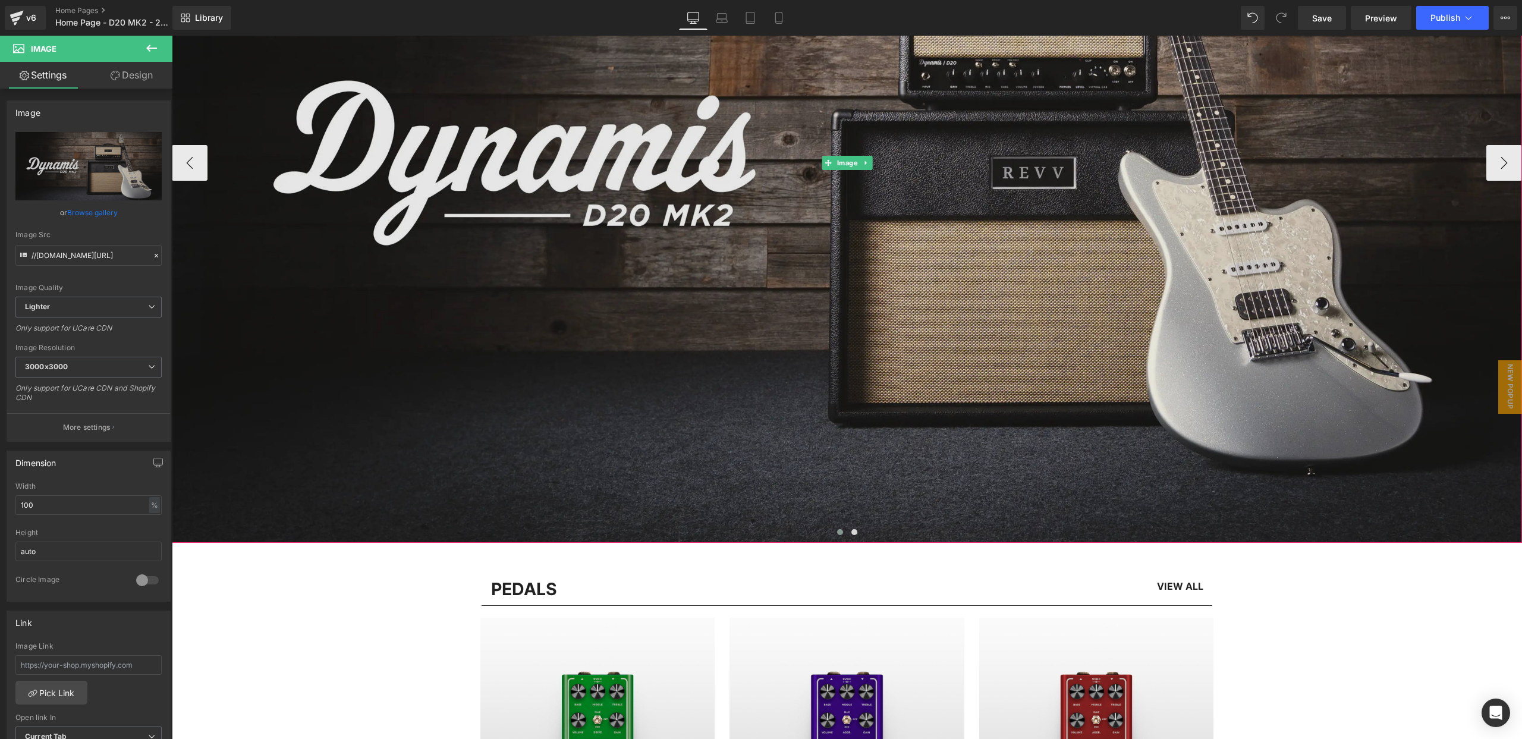
scroll to position [387, 0]
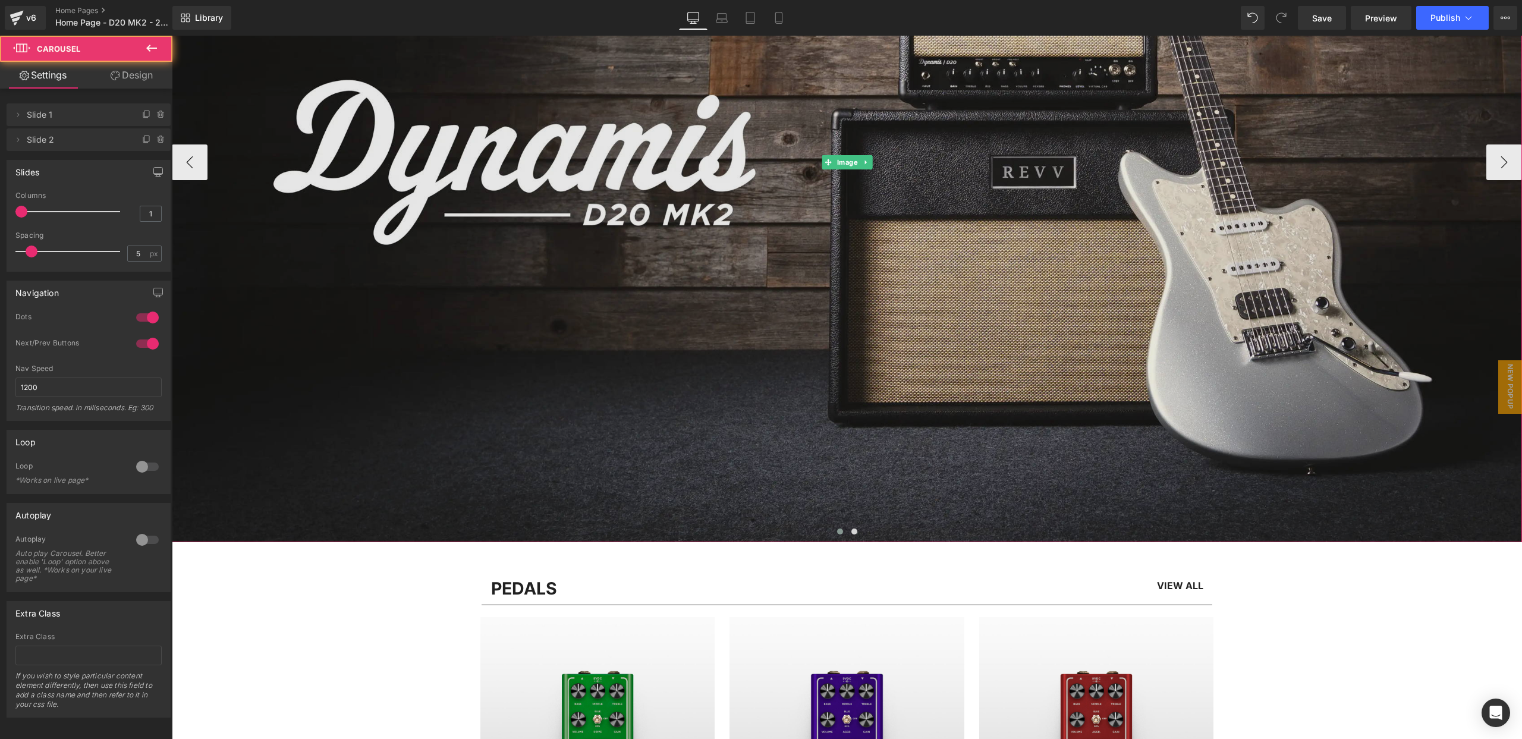
drag, startPoint x: 811, startPoint y: 540, endPoint x: 813, endPoint y: 468, distance: 72.0
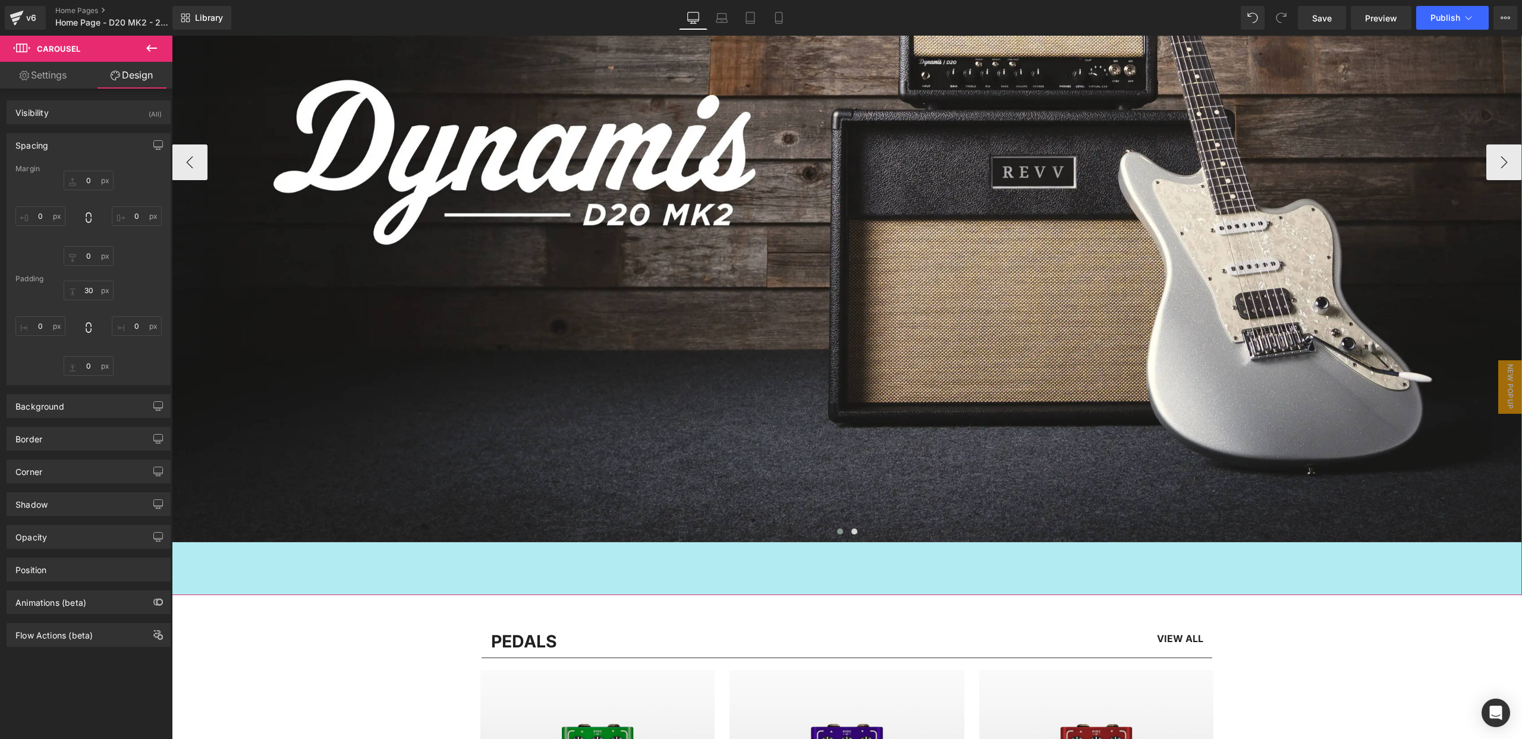
drag, startPoint x: 801, startPoint y: 541, endPoint x: 801, endPoint y: 593, distance: 51.7
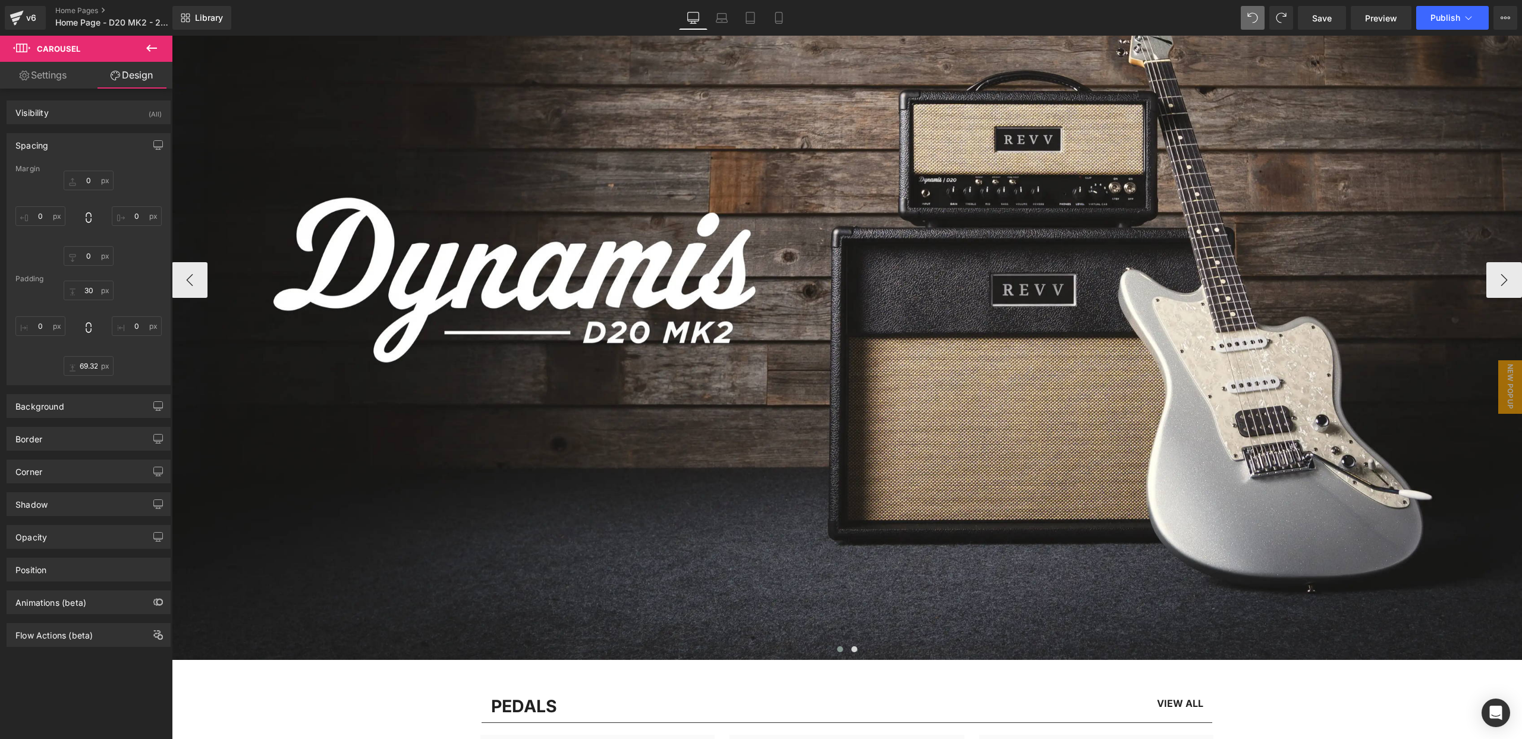
scroll to position [0, 0]
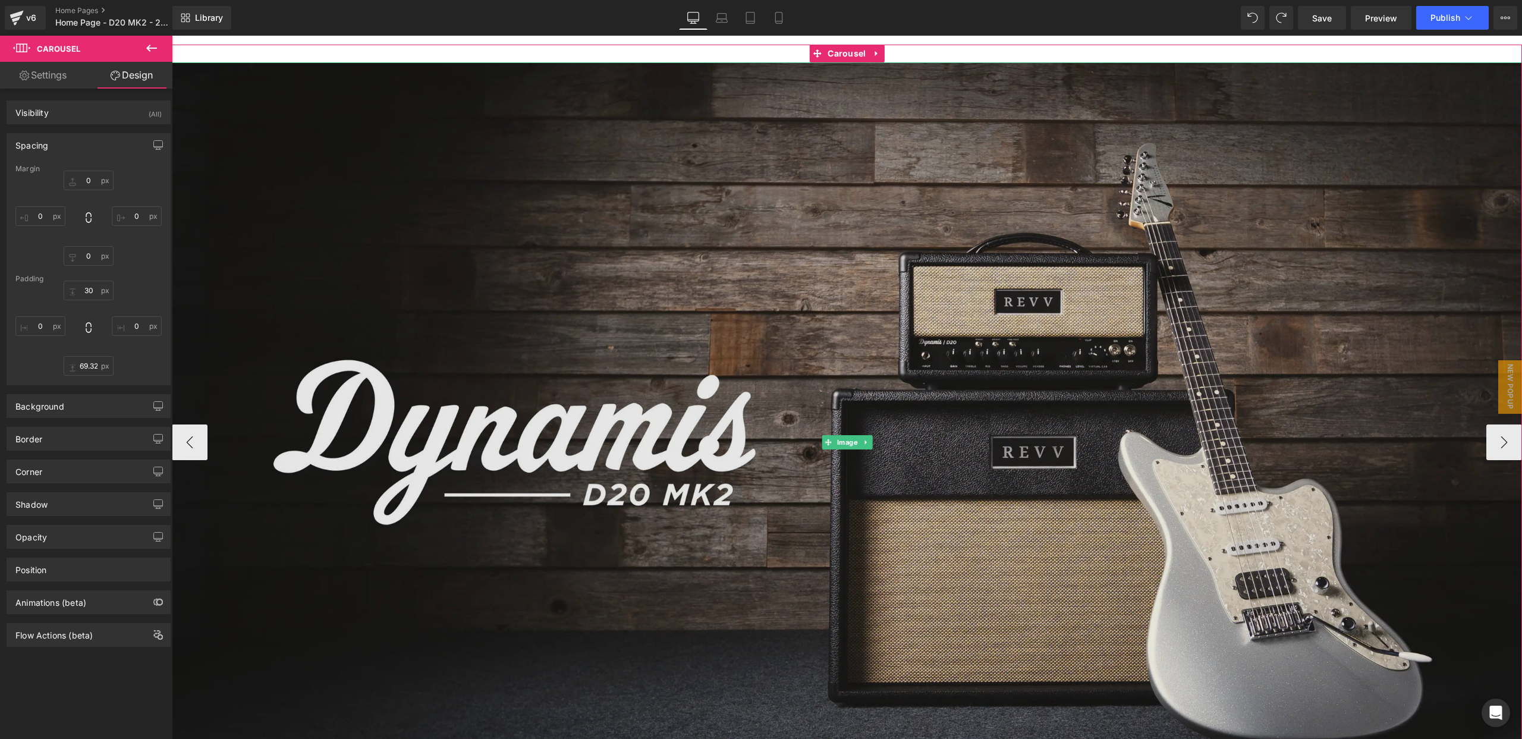
click at [841, 202] on img at bounding box center [847, 442] width 1350 height 760
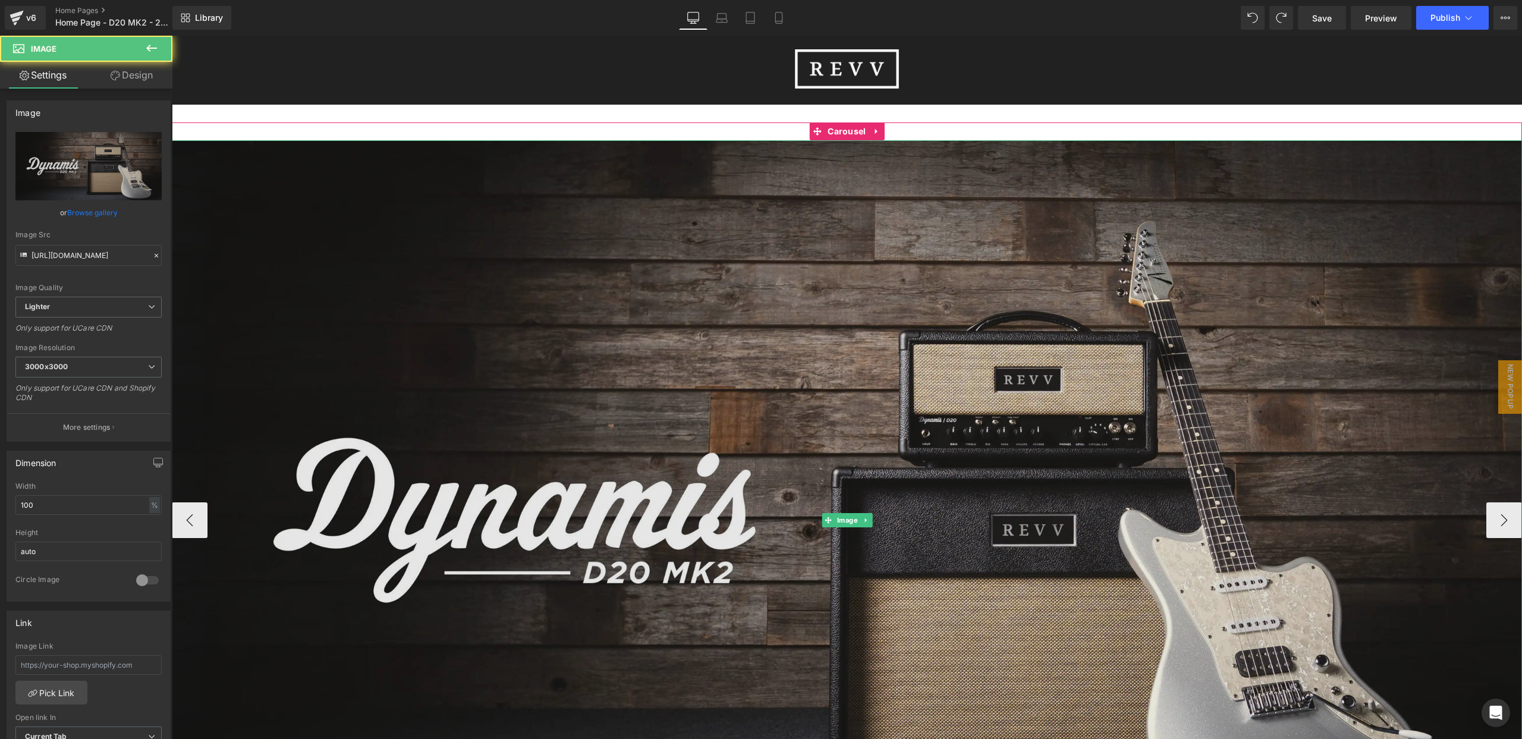
scroll to position [10, 0]
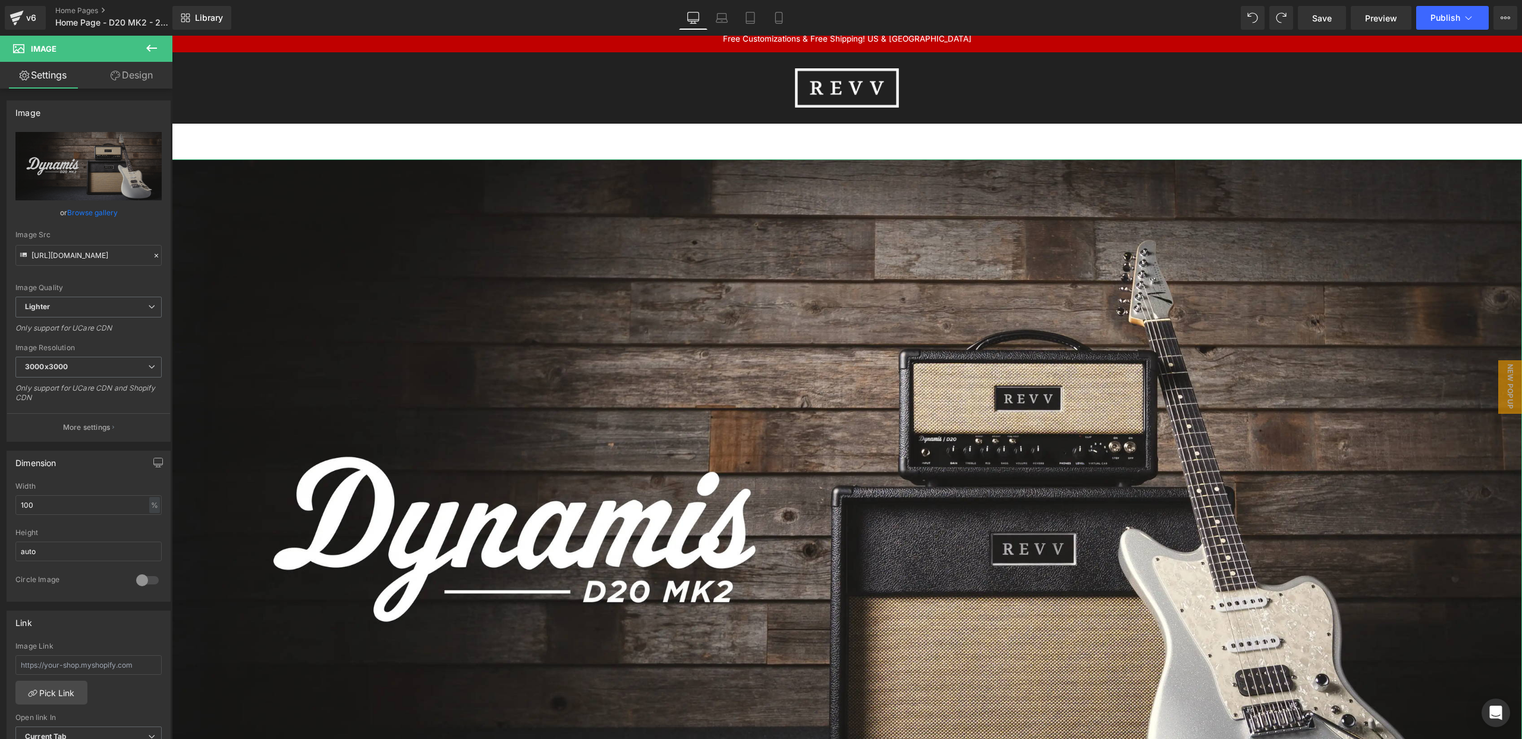
click at [118, 73] on icon at bounding box center [116, 76] width 10 height 10
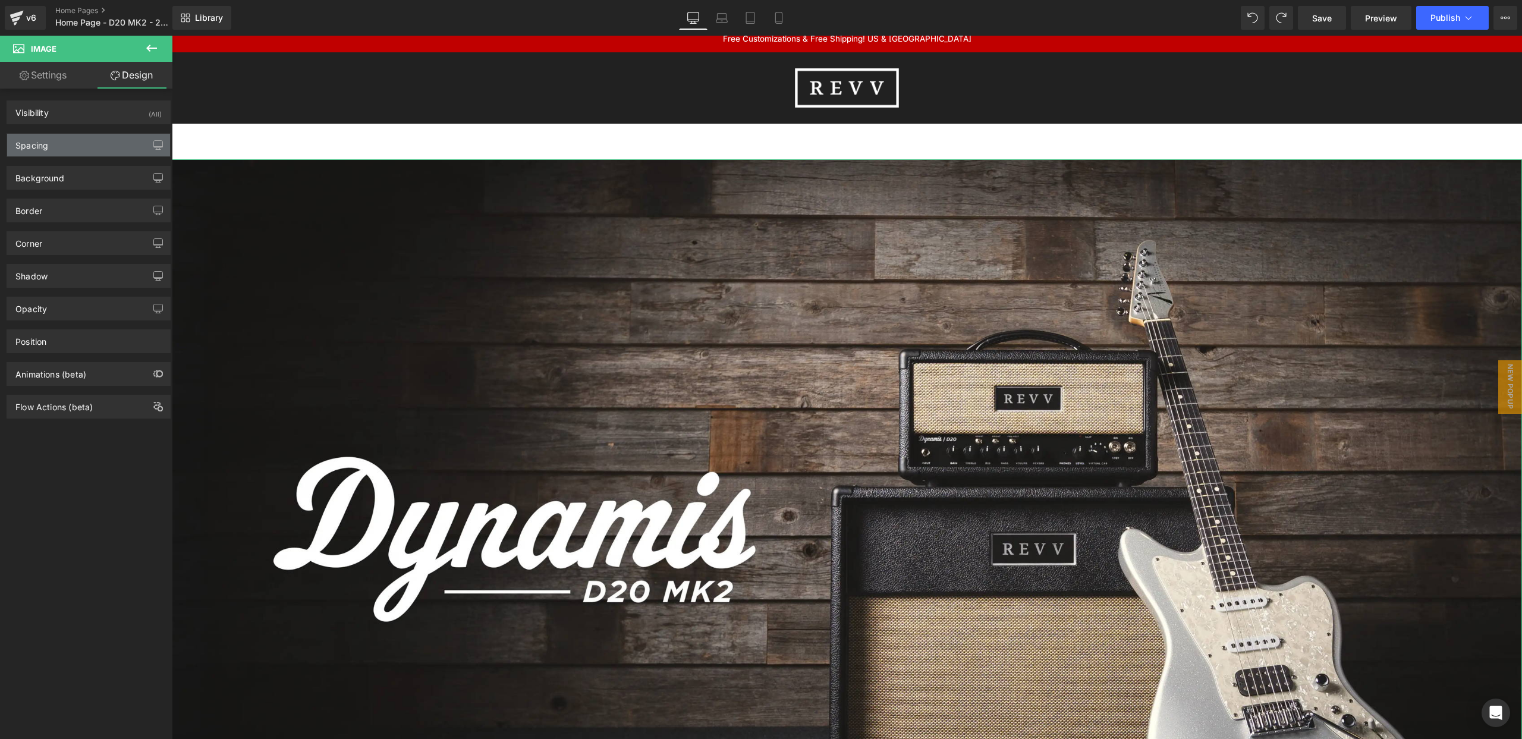
click at [70, 142] on div "Spacing" at bounding box center [88, 145] width 163 height 23
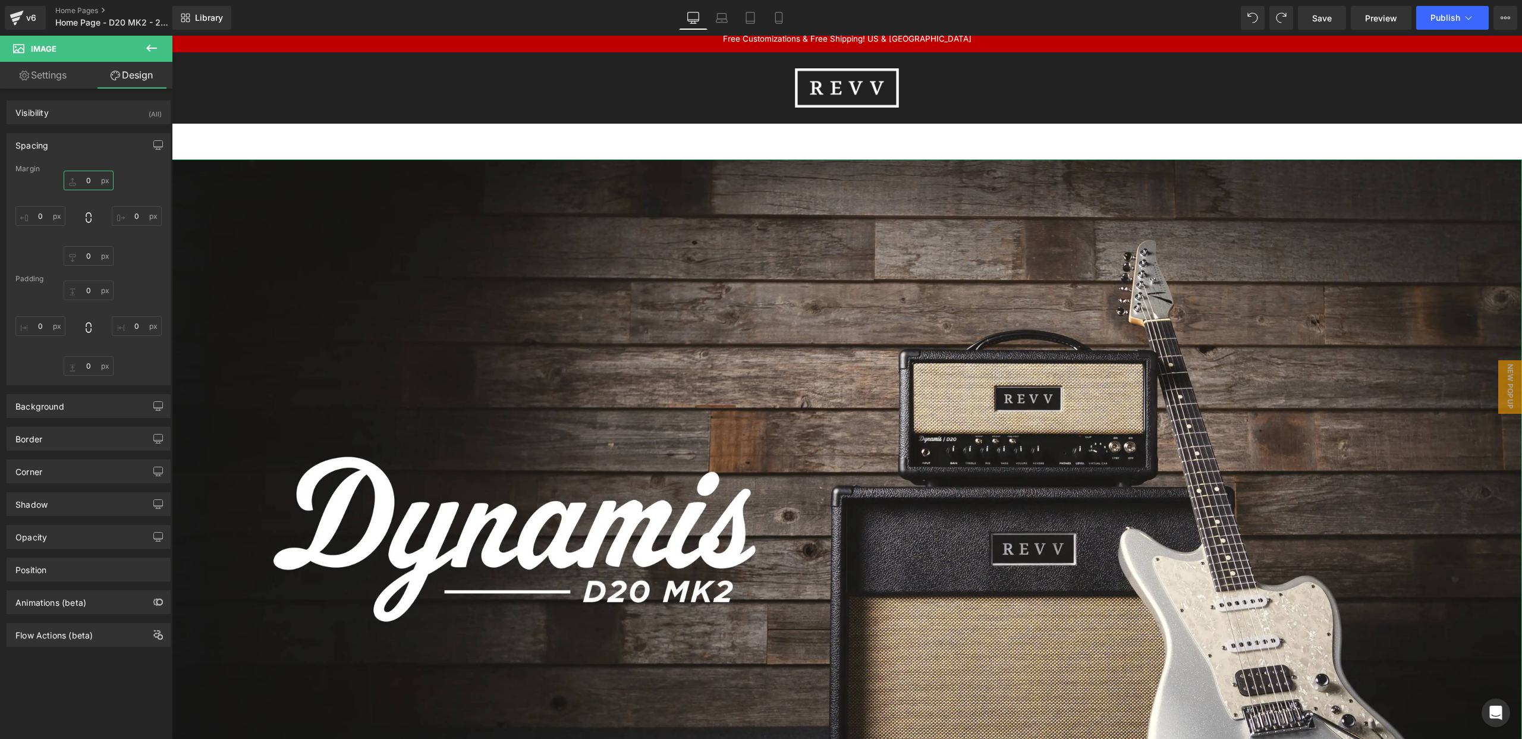
click at [92, 176] on input "0" at bounding box center [89, 181] width 50 height 20
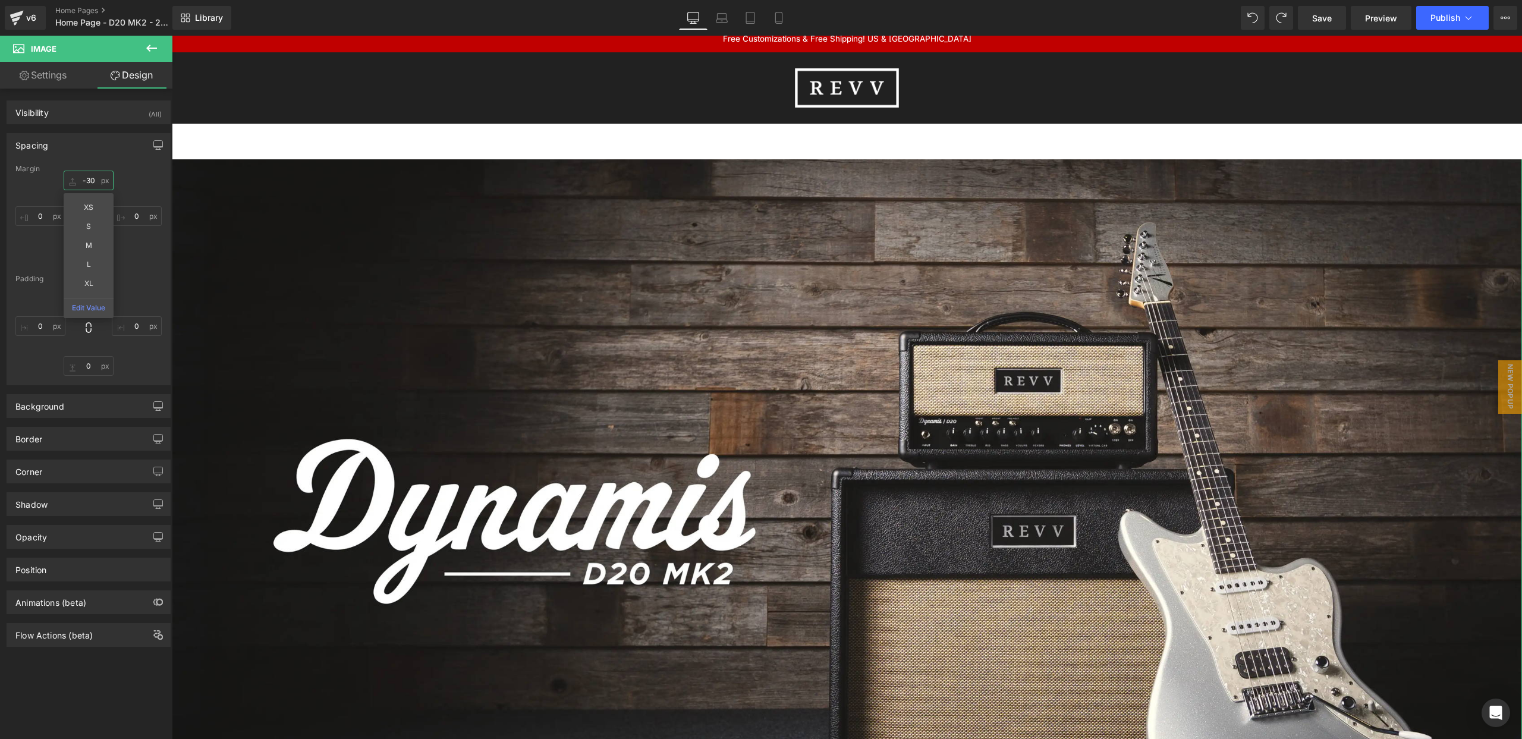
type input "-30"
drag, startPoint x: 146, startPoint y: 181, endPoint x: 131, endPoint y: 187, distance: 15.5
click at [146, 181] on div "-30 0 0 0" at bounding box center [88, 218] width 146 height 95
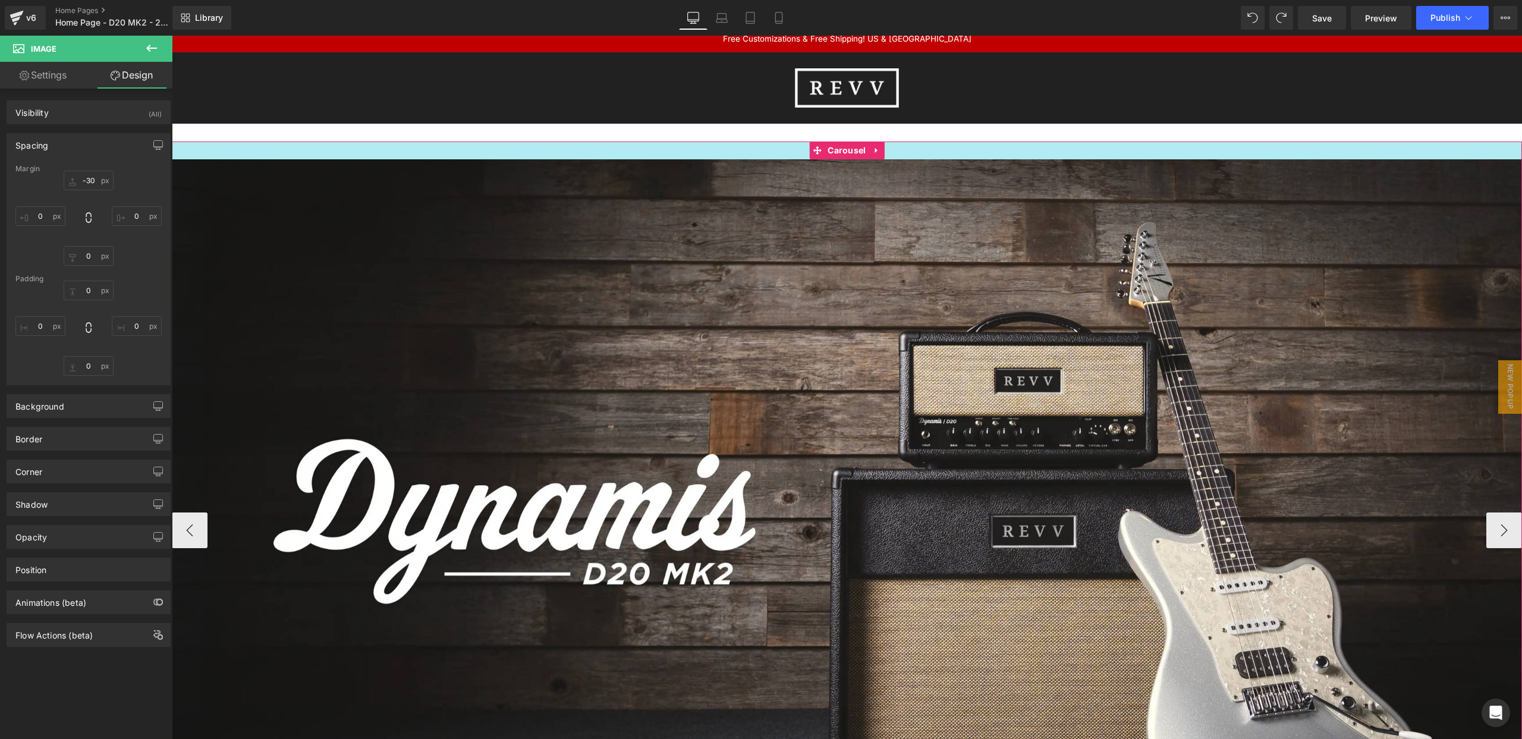
click at [338, 142] on div at bounding box center [847, 151] width 1350 height 18
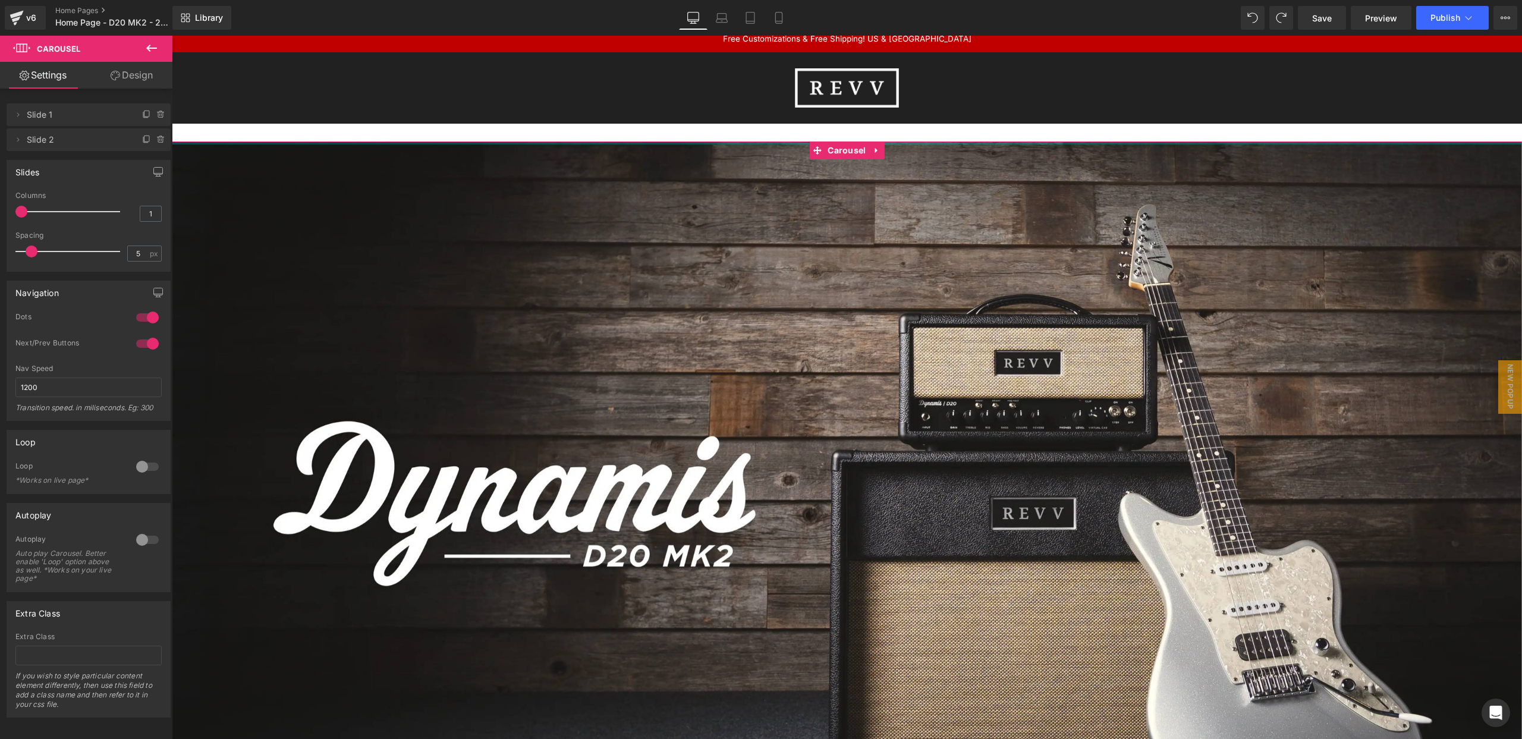
drag, startPoint x: 339, startPoint y: 142, endPoint x: 341, endPoint y: 114, distance: 28.6
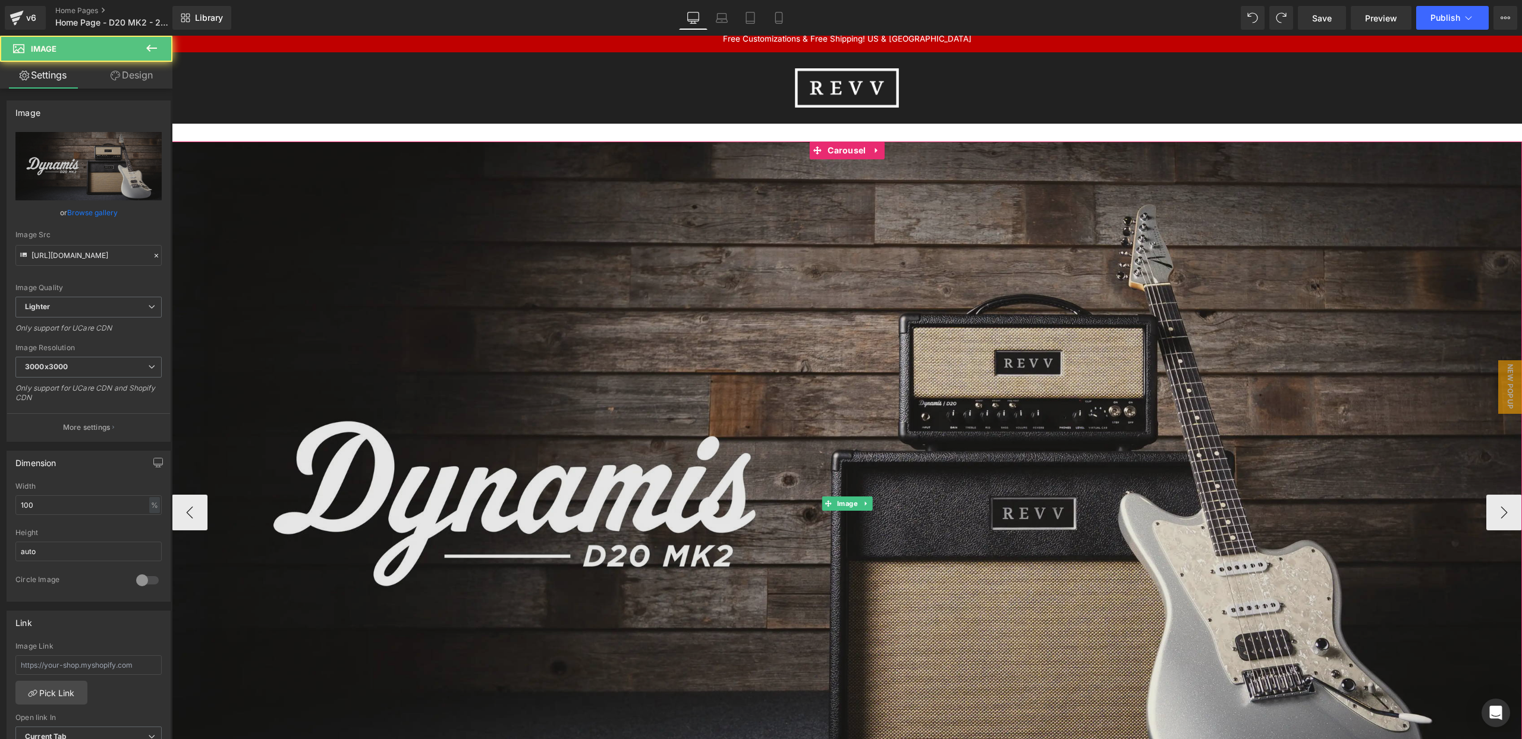
click at [319, 162] on img at bounding box center [847, 504] width 1350 height 760
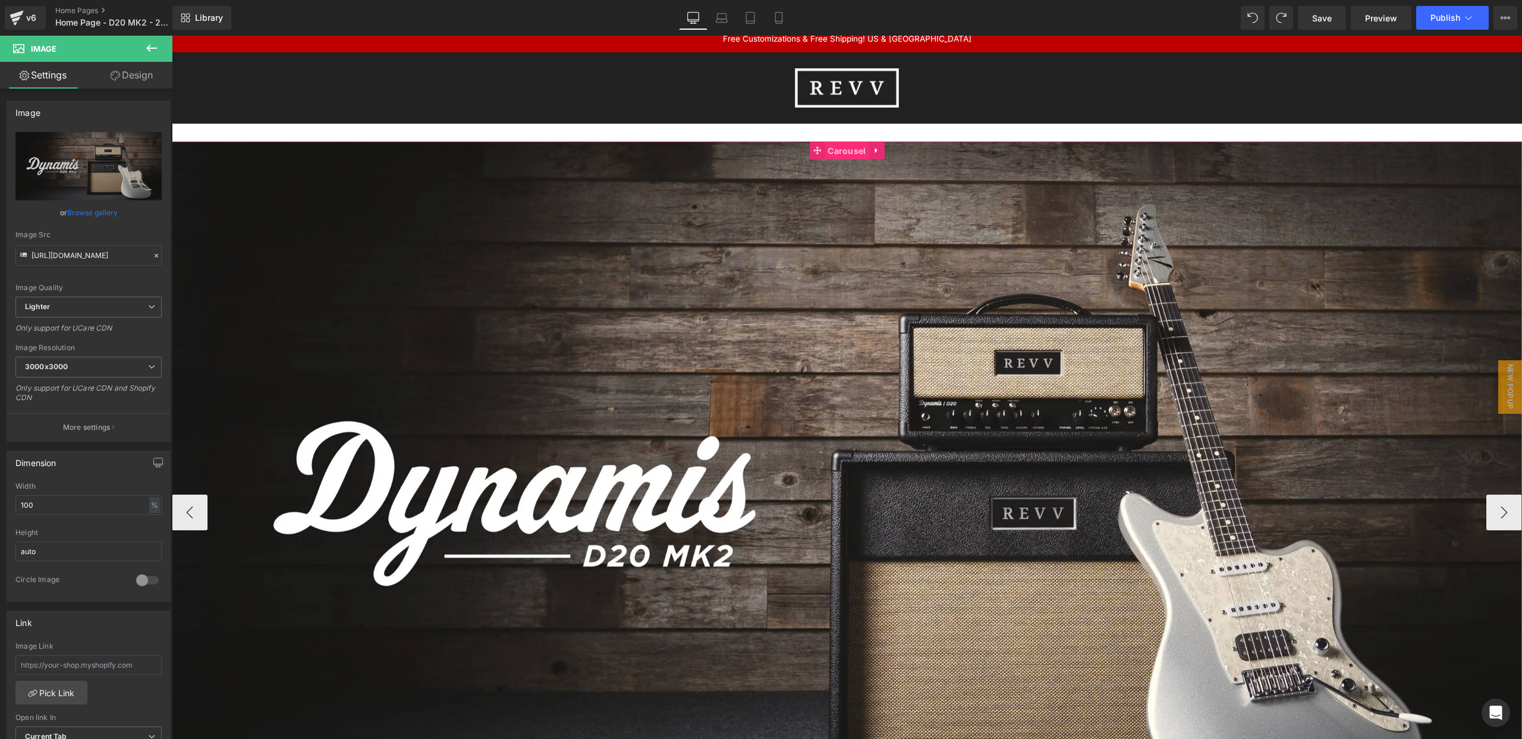
click at [837, 149] on span "Carousel" at bounding box center [847, 151] width 44 height 18
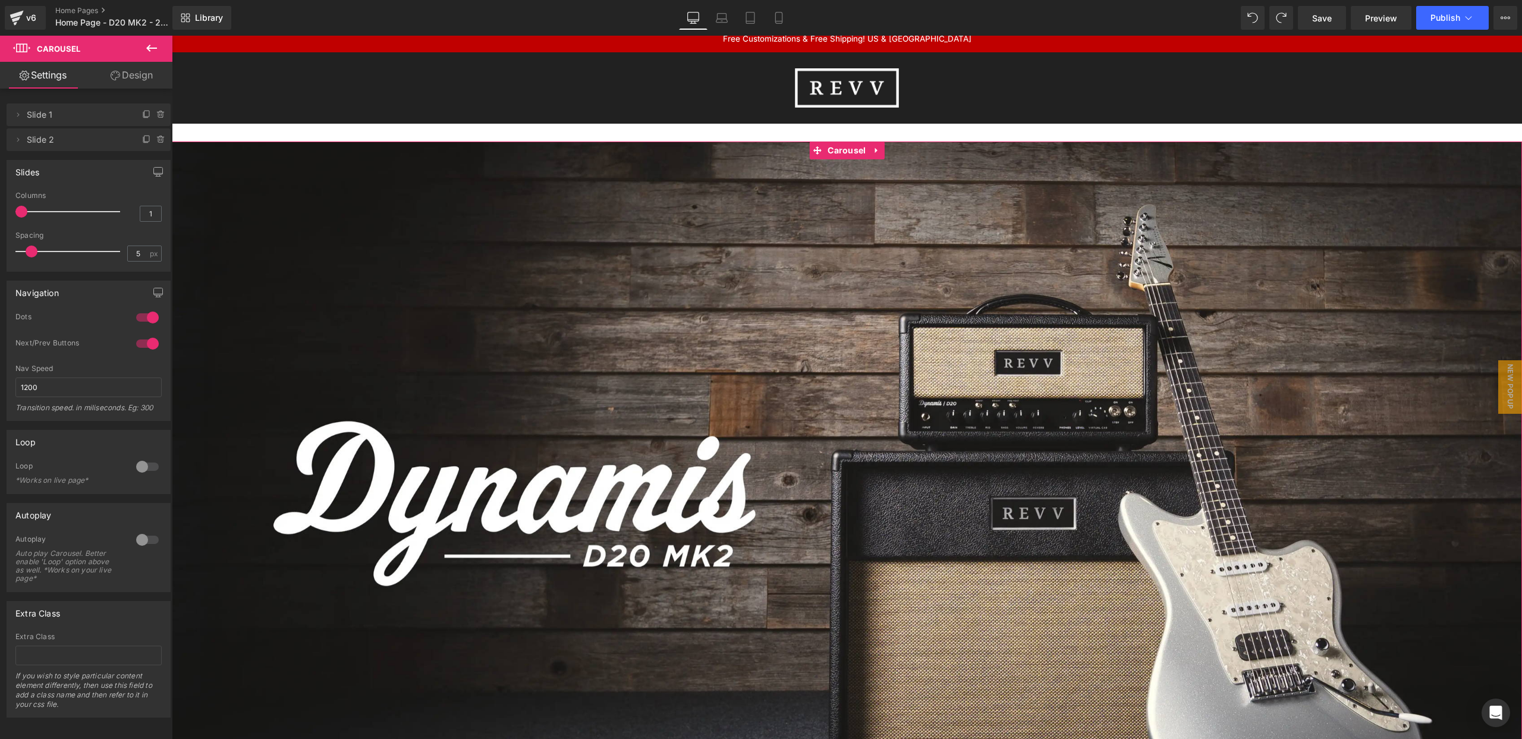
click at [126, 75] on link "Design" at bounding box center [132, 75] width 86 height 27
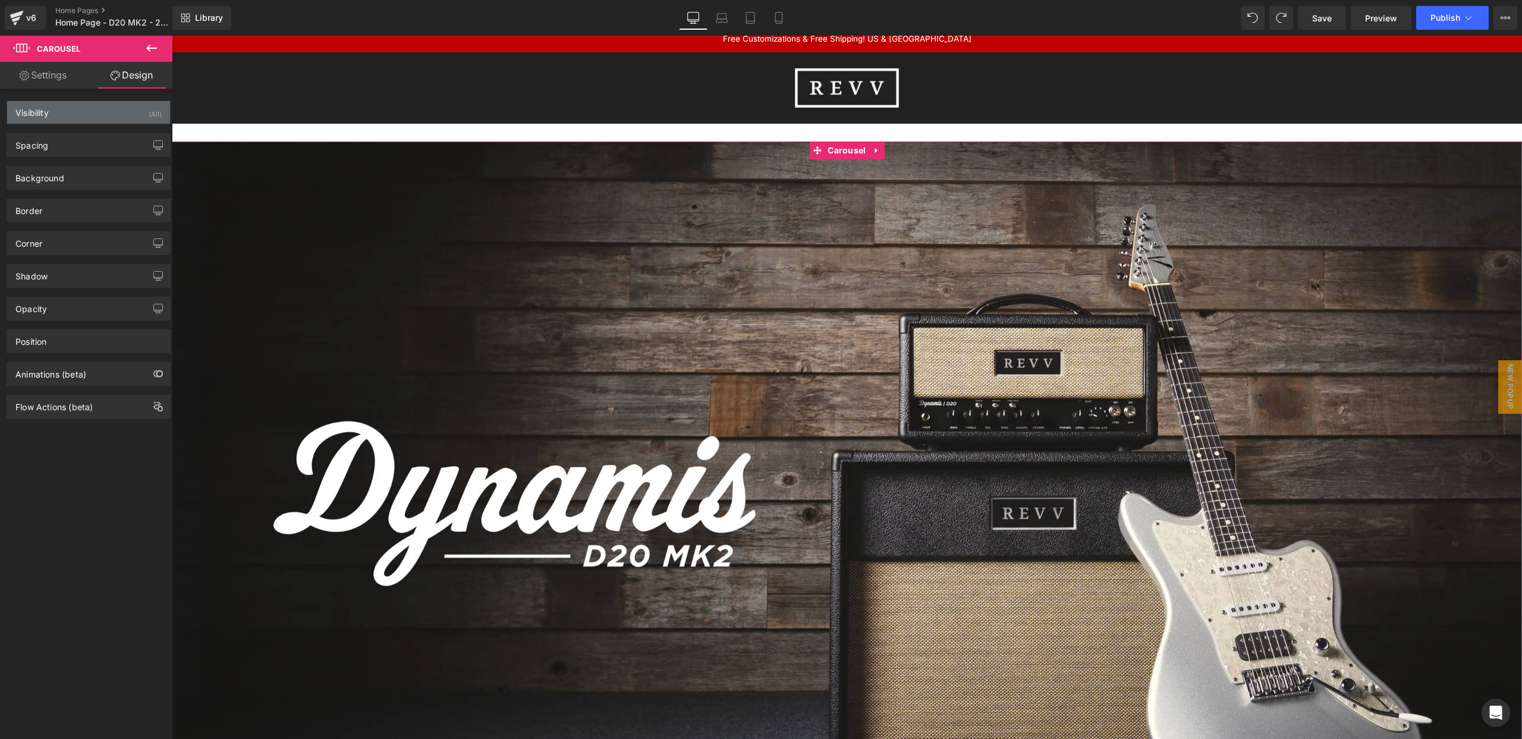
click at [70, 112] on div "Visibility (All)" at bounding box center [88, 112] width 163 height 23
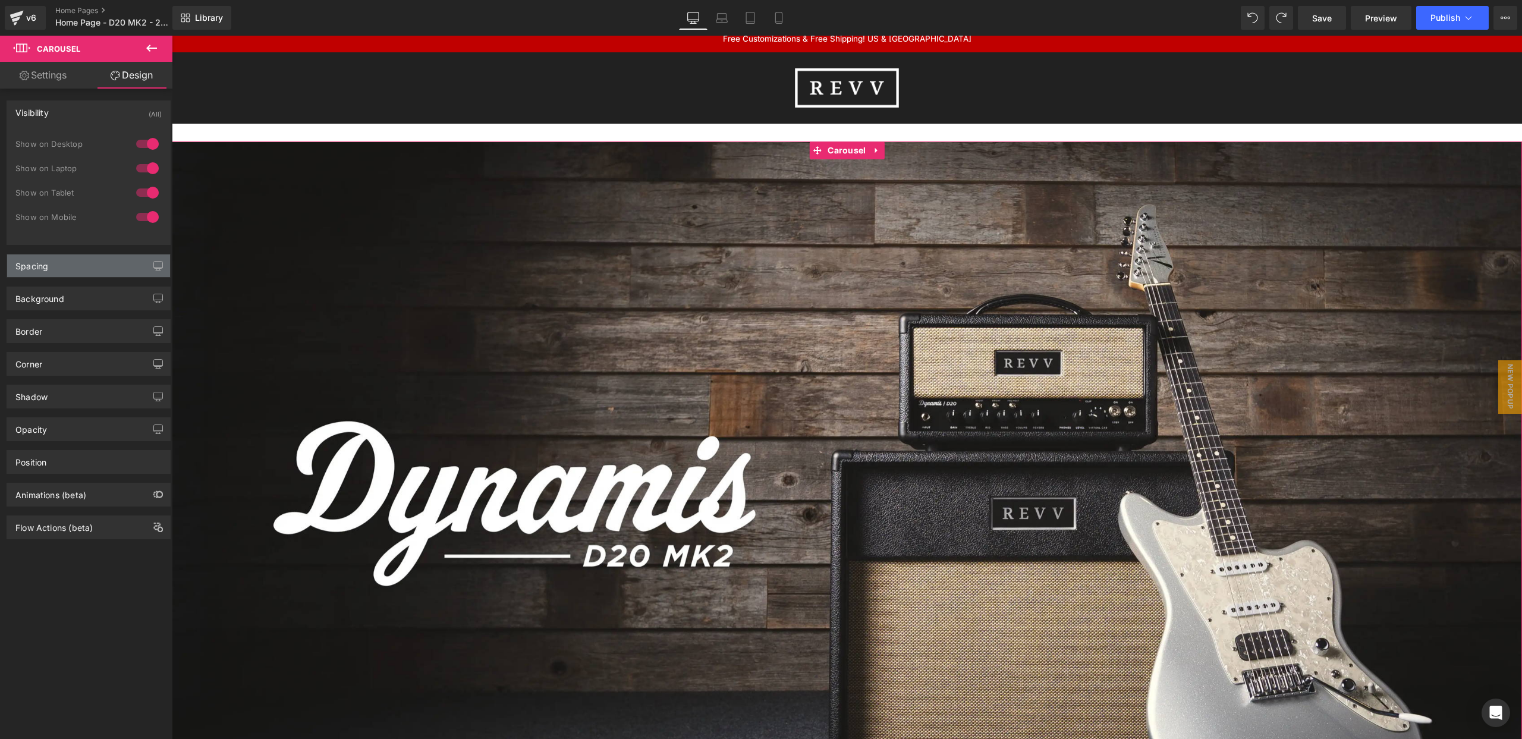
click at [38, 263] on div "Spacing" at bounding box center [31, 262] width 33 height 17
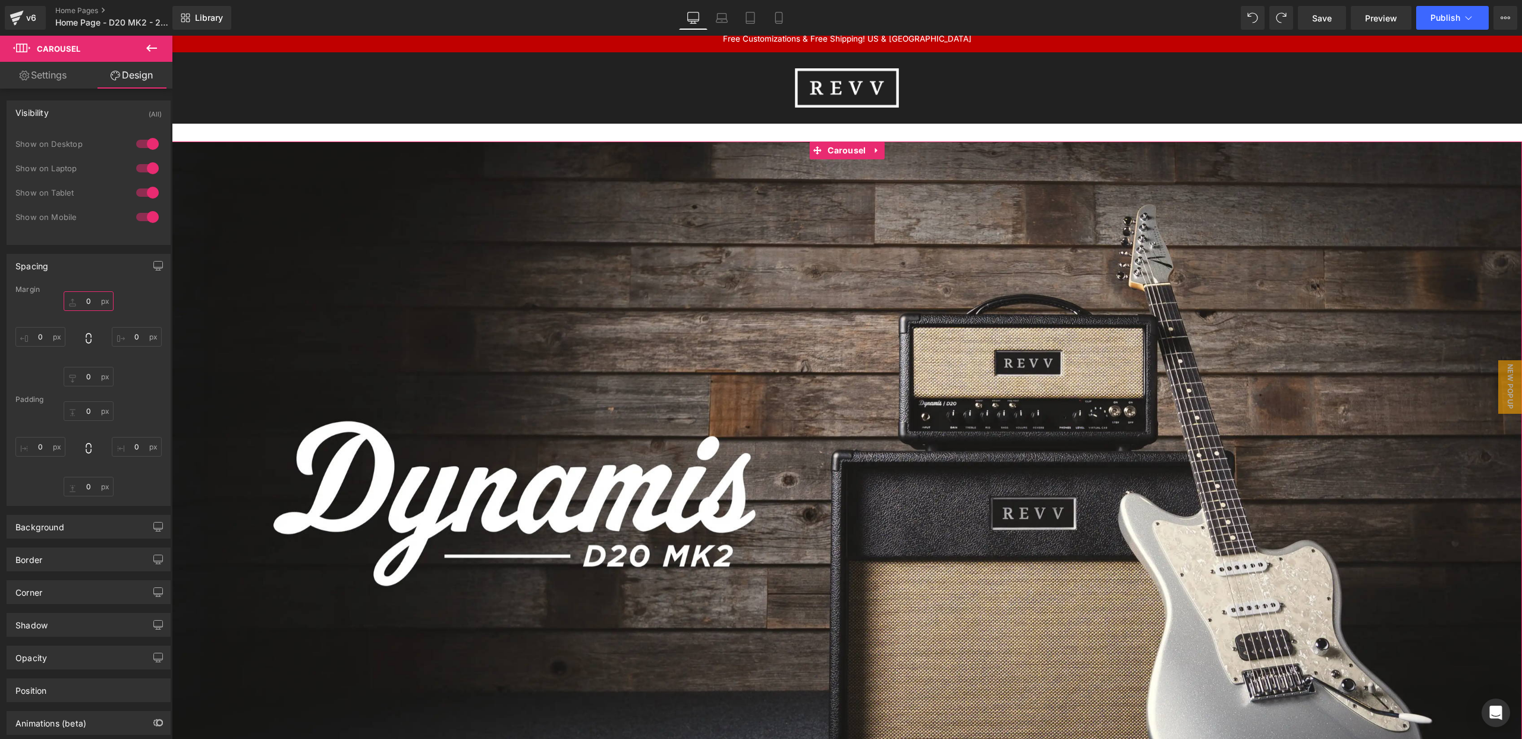
click at [93, 300] on input "0" at bounding box center [89, 301] width 50 height 20
type input "."
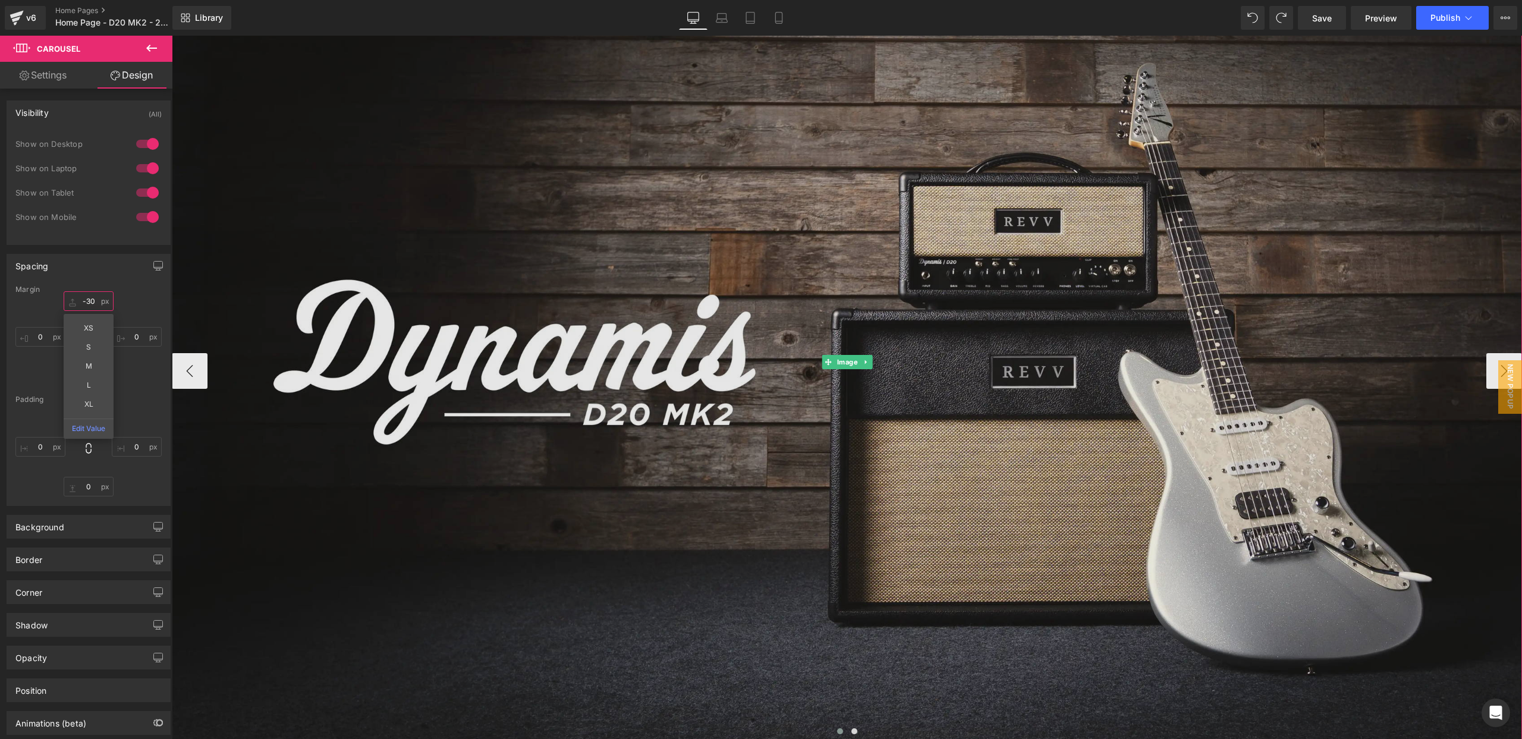
scroll to position [134, 0]
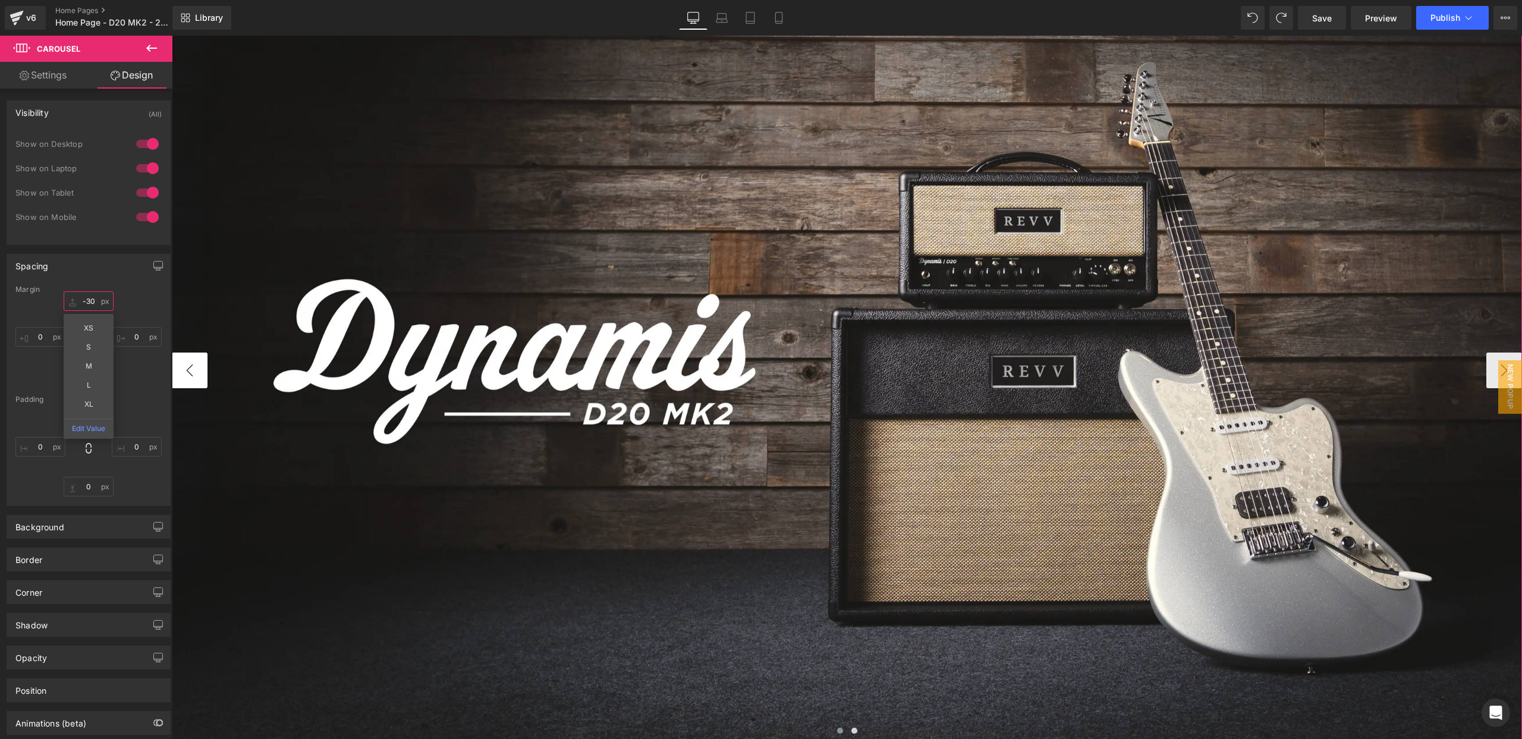
type input "-30"
click at [189, 379] on button "‹" at bounding box center [190, 371] width 36 height 36
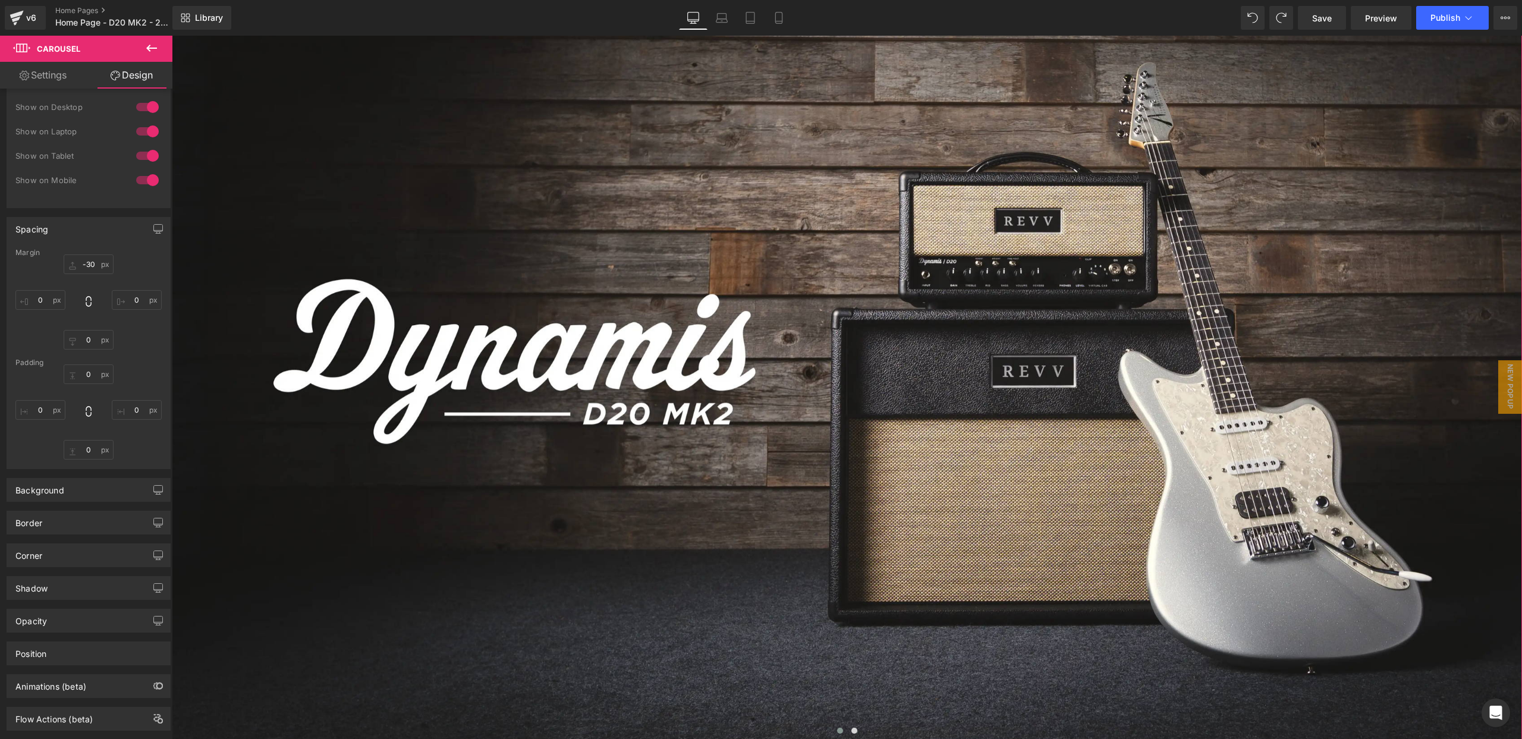
scroll to position [62, 0]
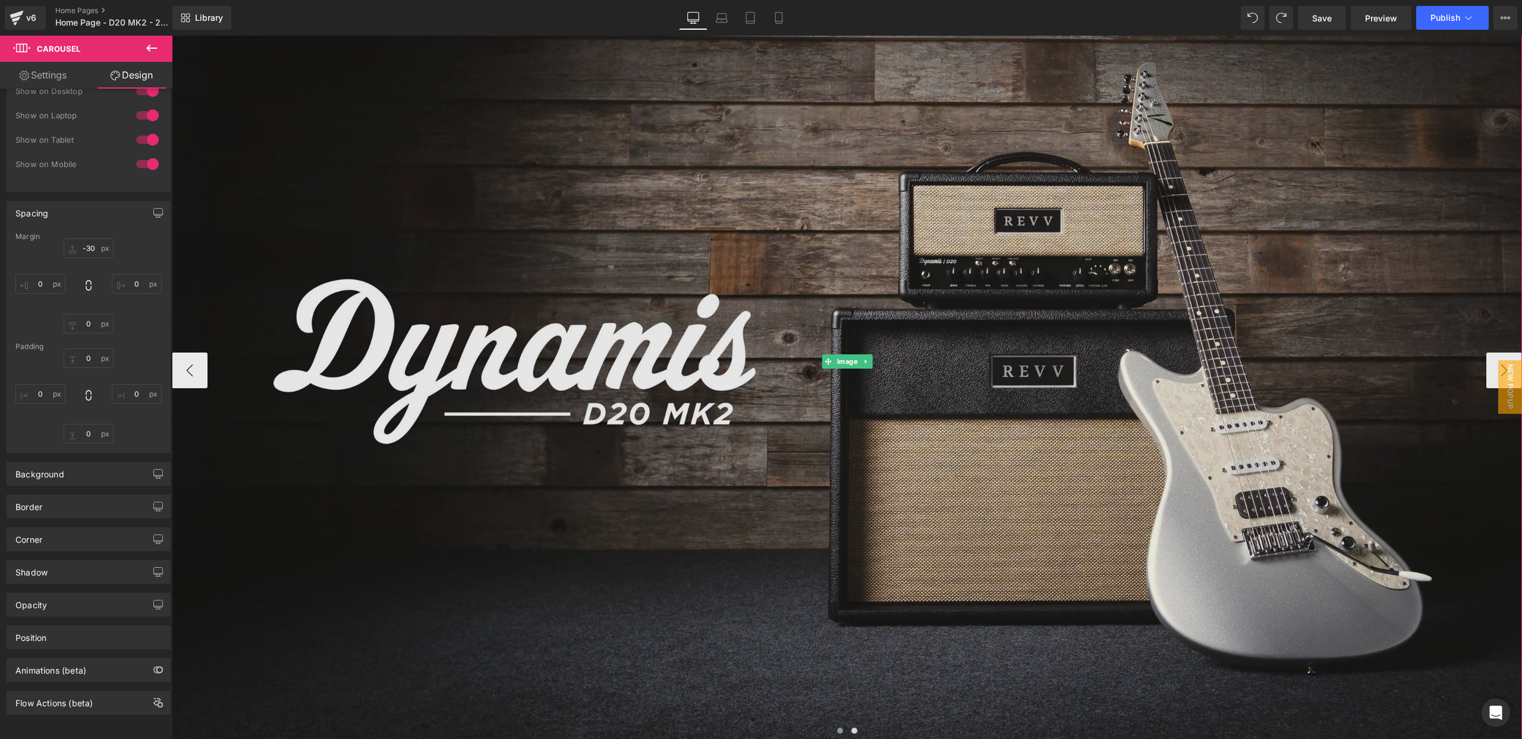
click at [508, 437] on img at bounding box center [847, 362] width 1350 height 760
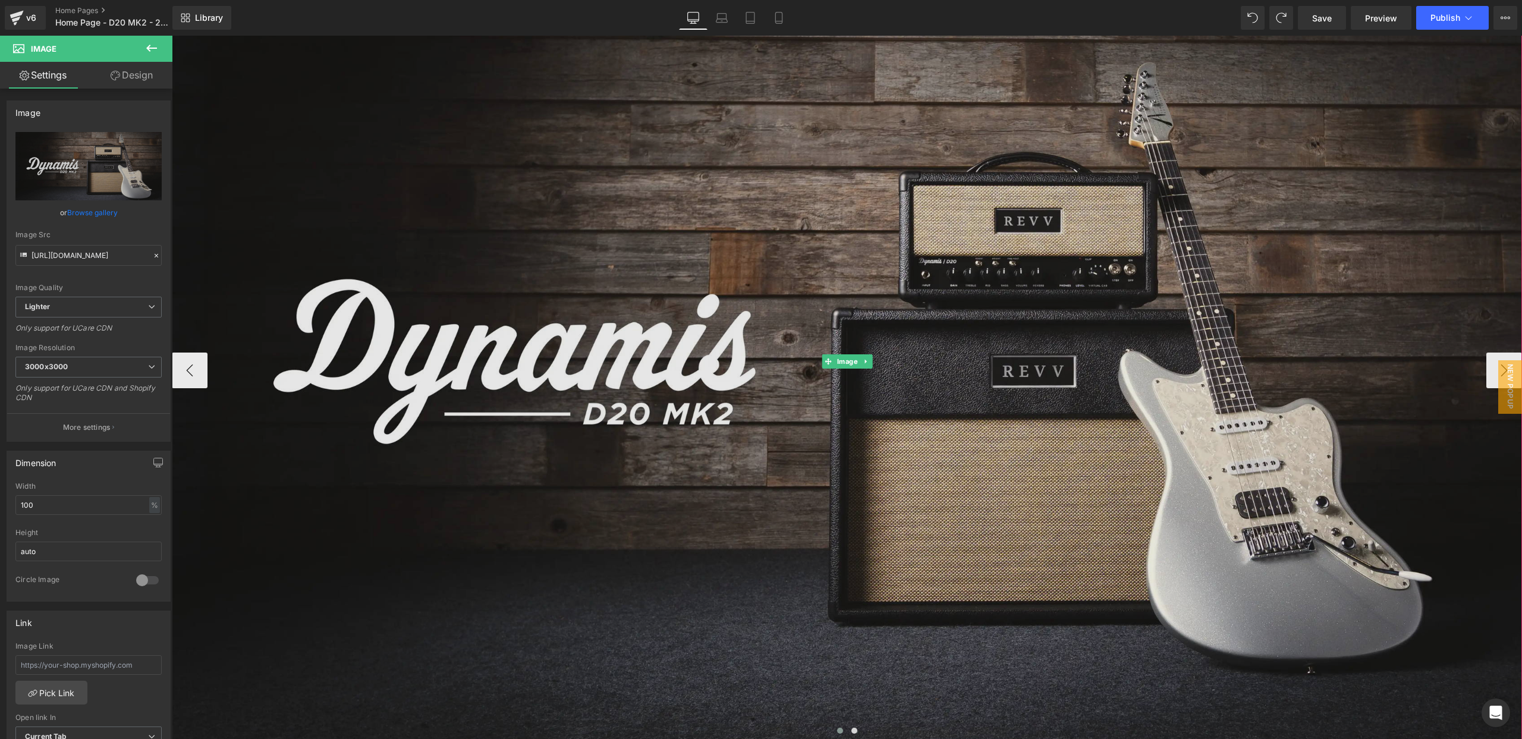
scroll to position [134, 0]
click at [797, 174] on img at bounding box center [847, 362] width 1350 height 760
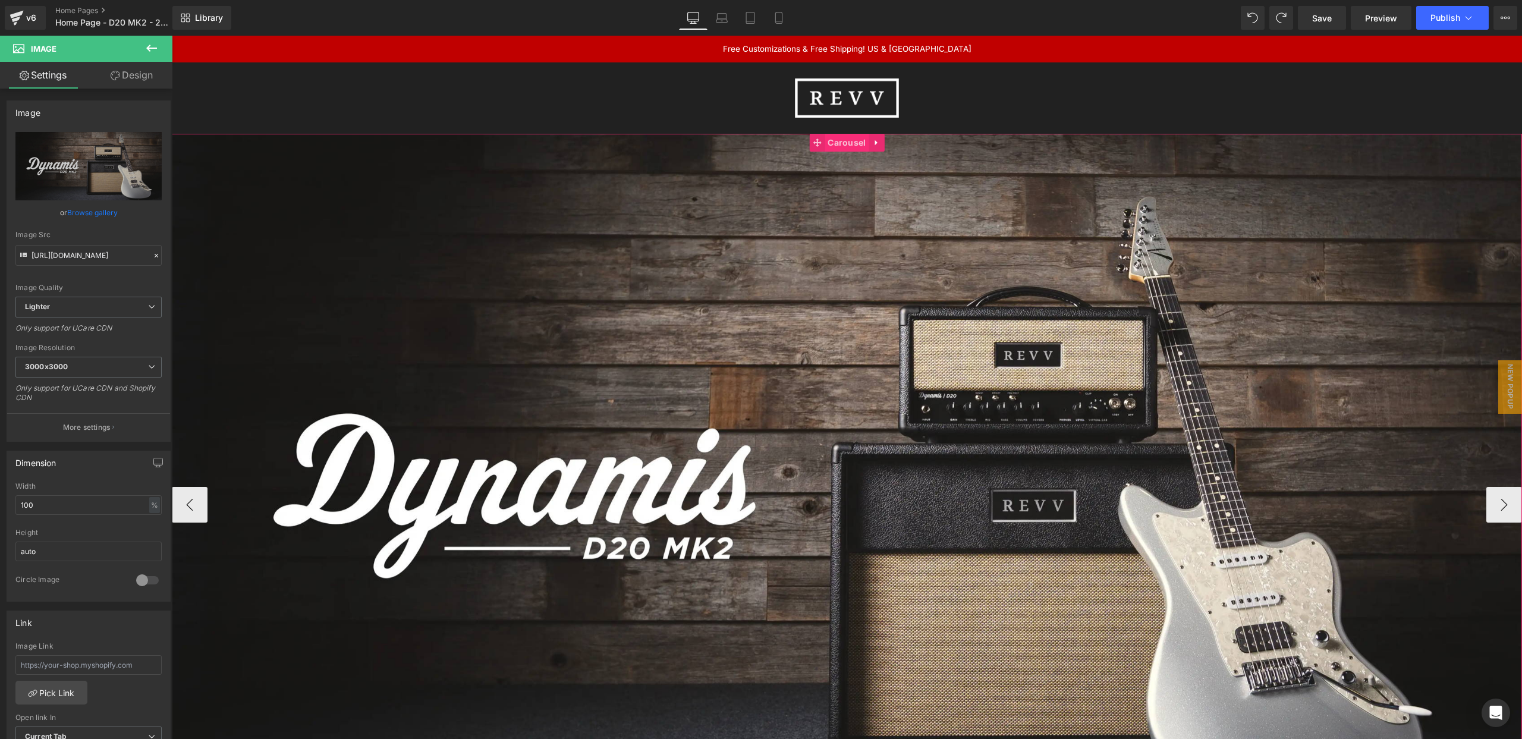
click at [842, 145] on span "Carousel" at bounding box center [847, 143] width 44 height 18
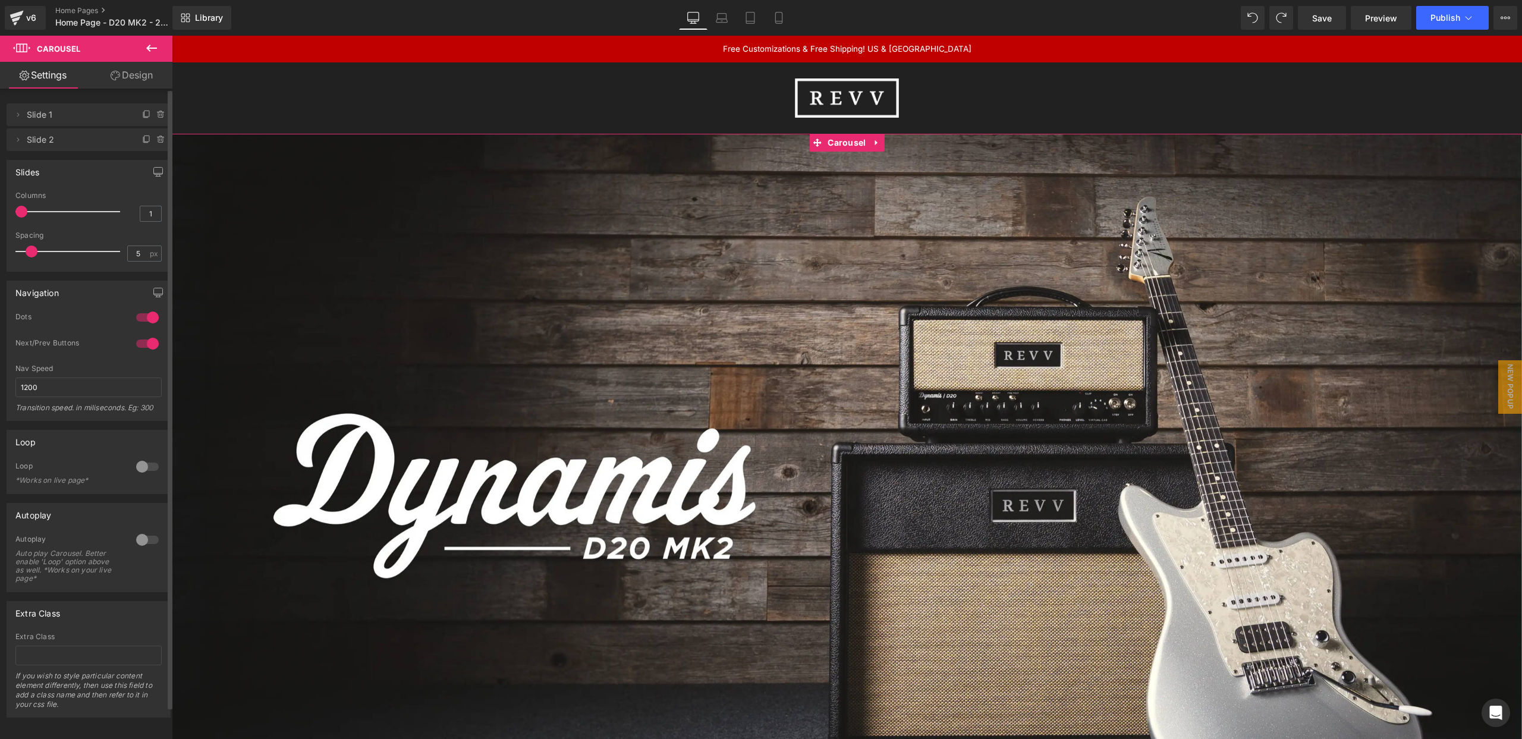
click at [147, 339] on div at bounding box center [147, 343] width 29 height 19
click at [134, 457] on div at bounding box center [147, 463] width 29 height 19
click at [146, 454] on div at bounding box center [147, 463] width 29 height 19
click at [134, 527] on div at bounding box center [147, 536] width 29 height 19
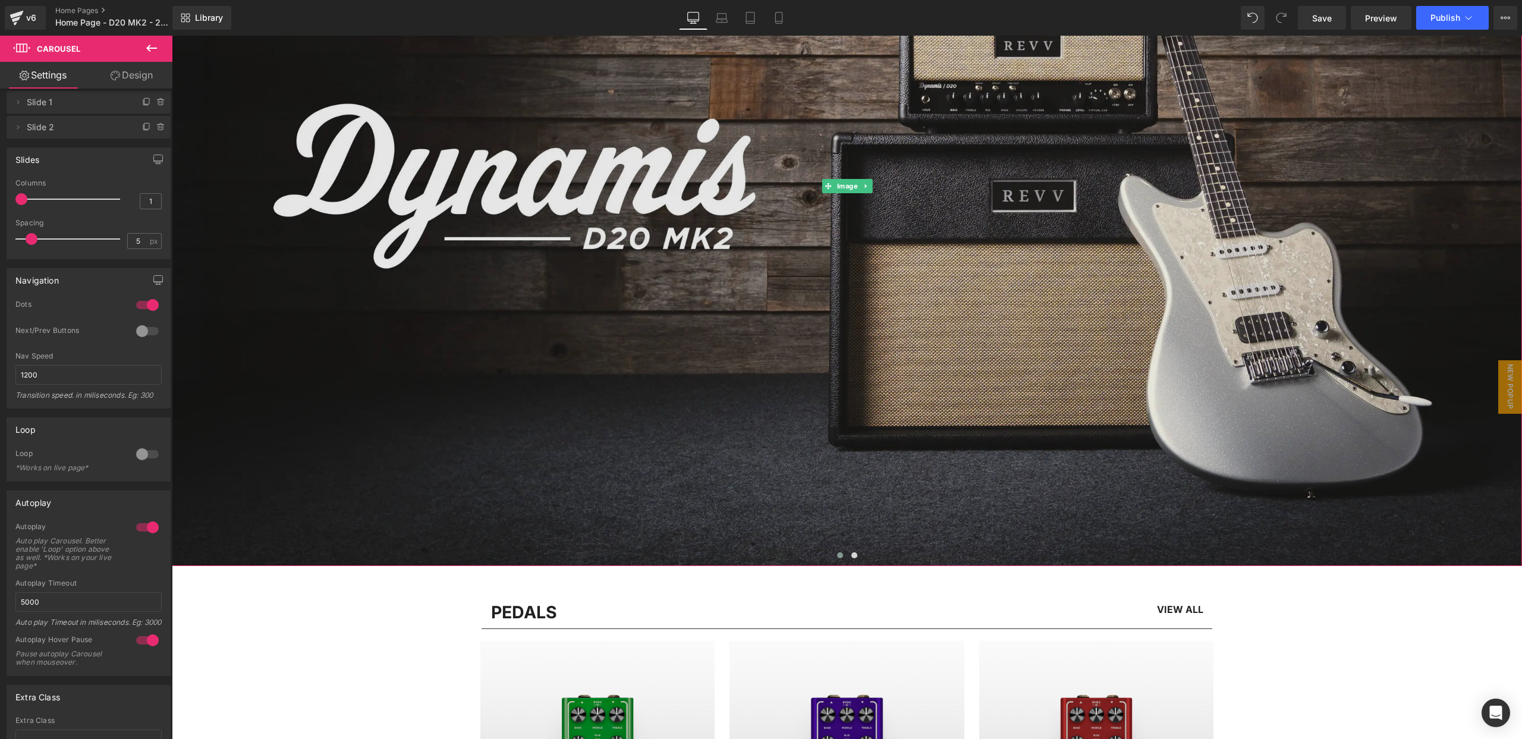
scroll to position [313, 0]
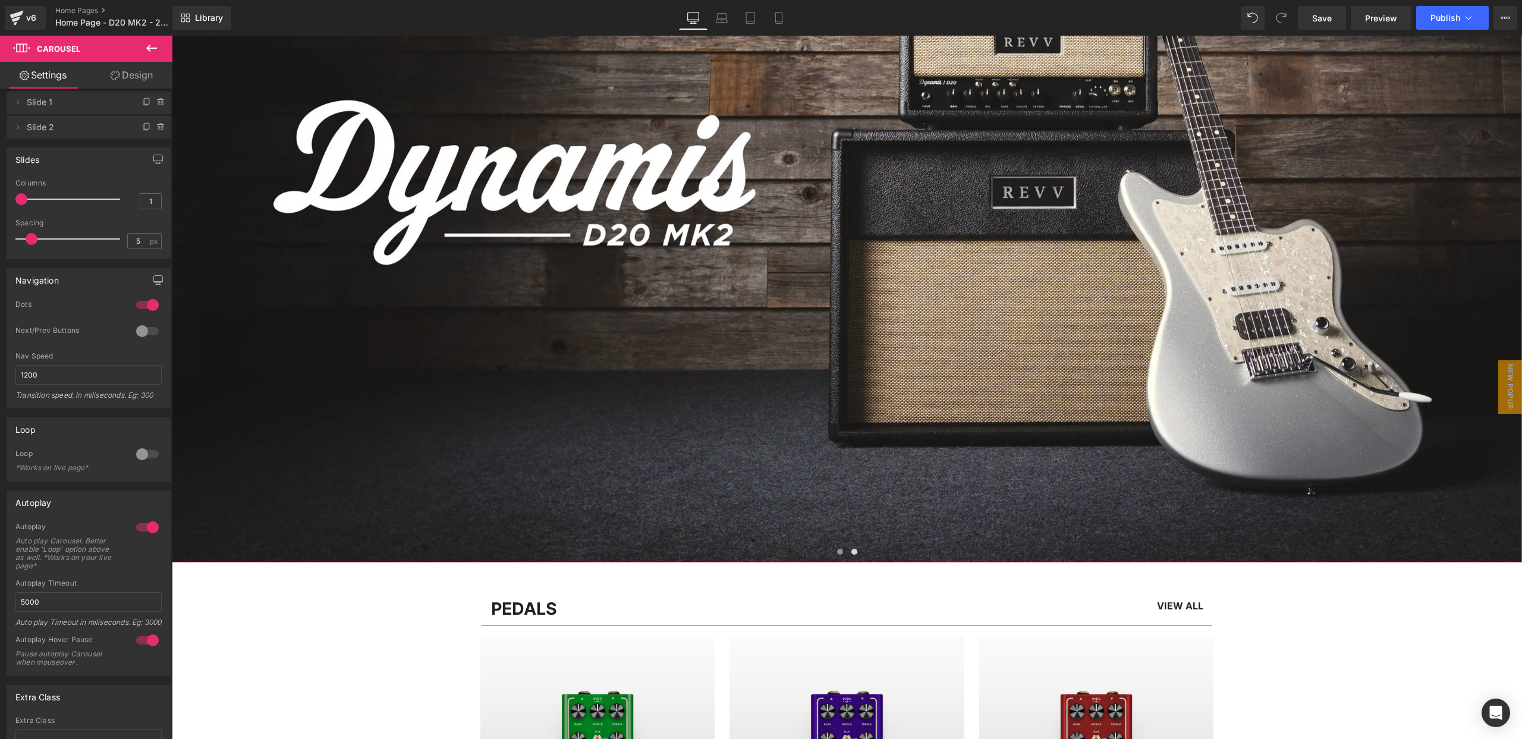
click at [841, 550] on span at bounding box center [840, 552] width 6 height 6
click at [853, 552] on span at bounding box center [854, 552] width 6 height 6
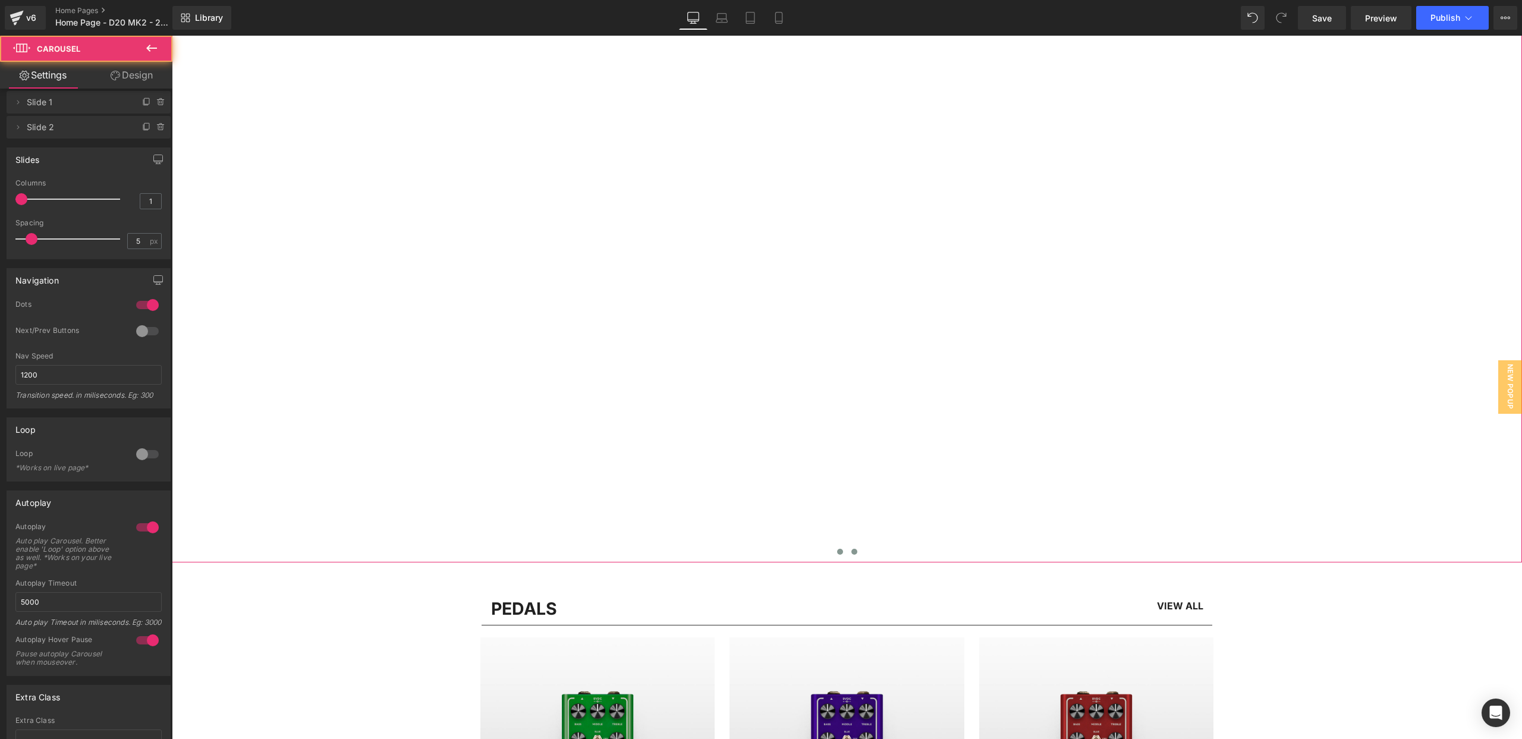
click at [842, 554] on button at bounding box center [840, 552] width 14 height 12
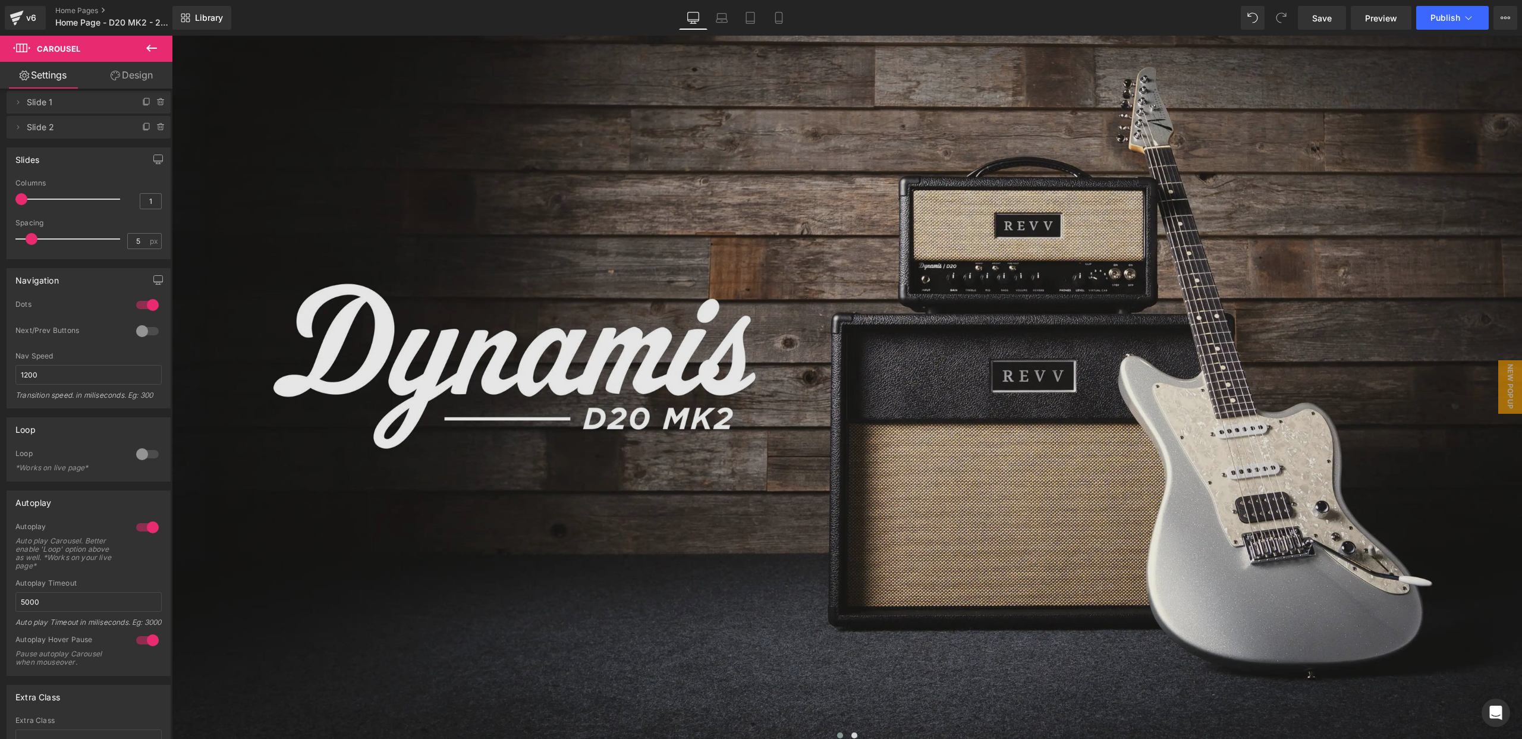
scroll to position [136, 0]
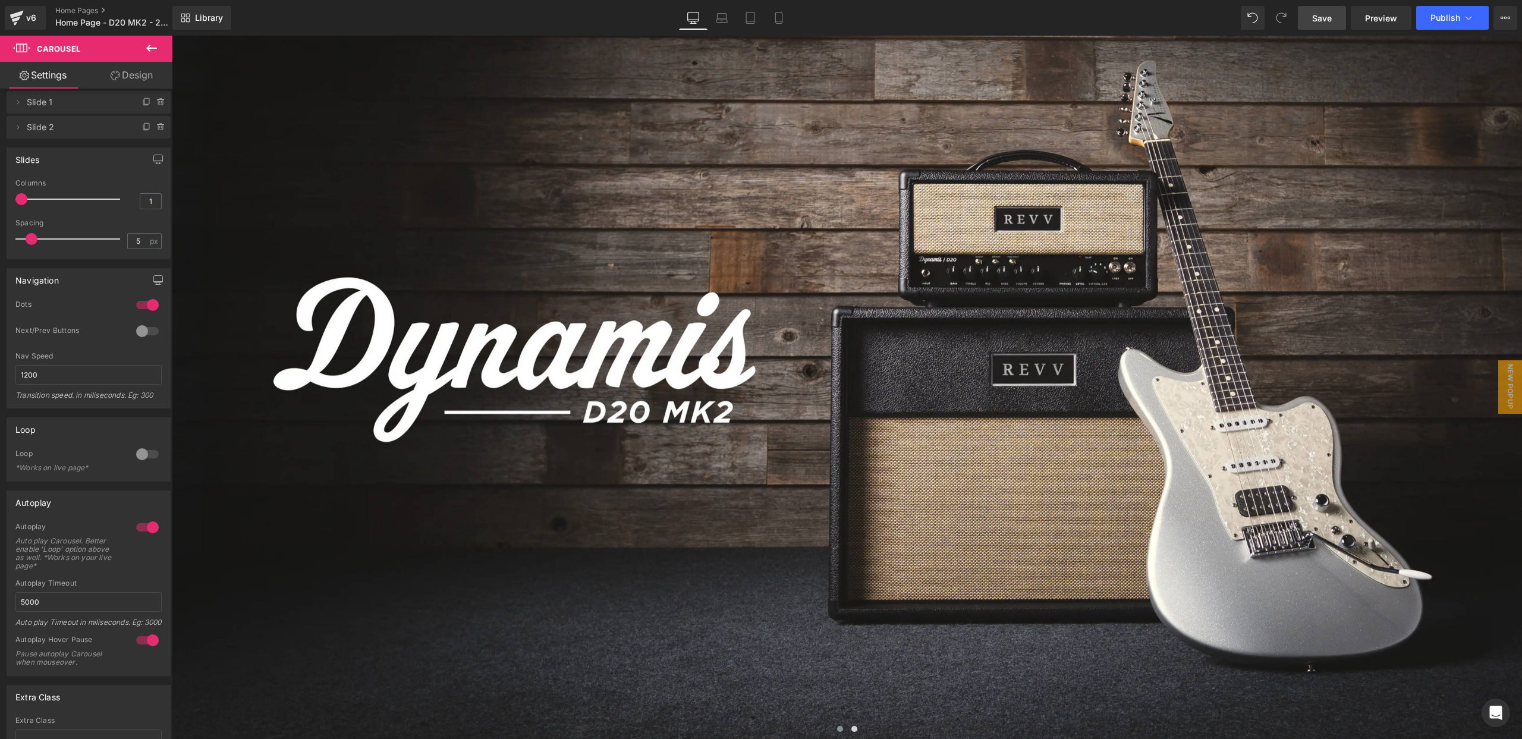
click at [1319, 20] on span "Save" at bounding box center [1322, 18] width 20 height 12
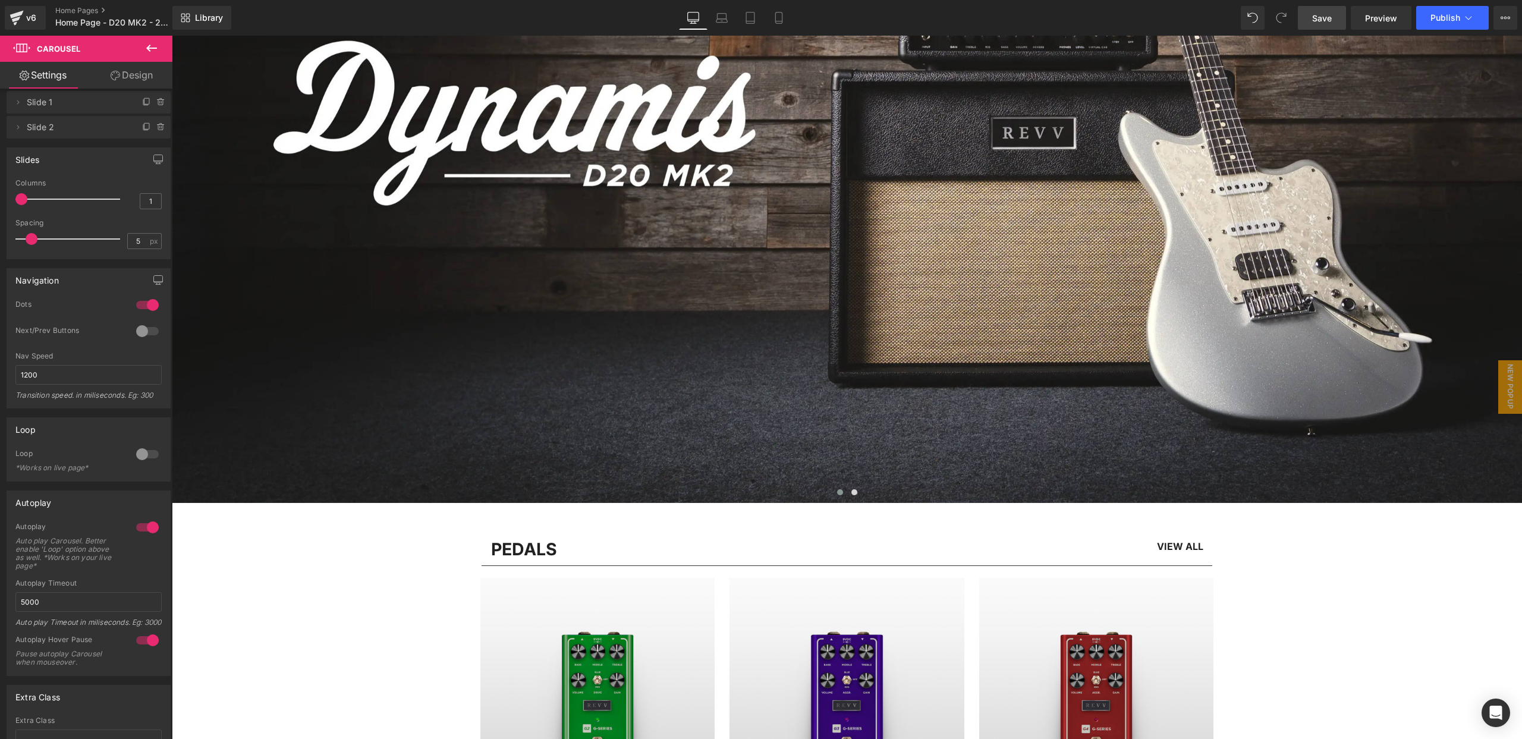
scroll to position [0, 0]
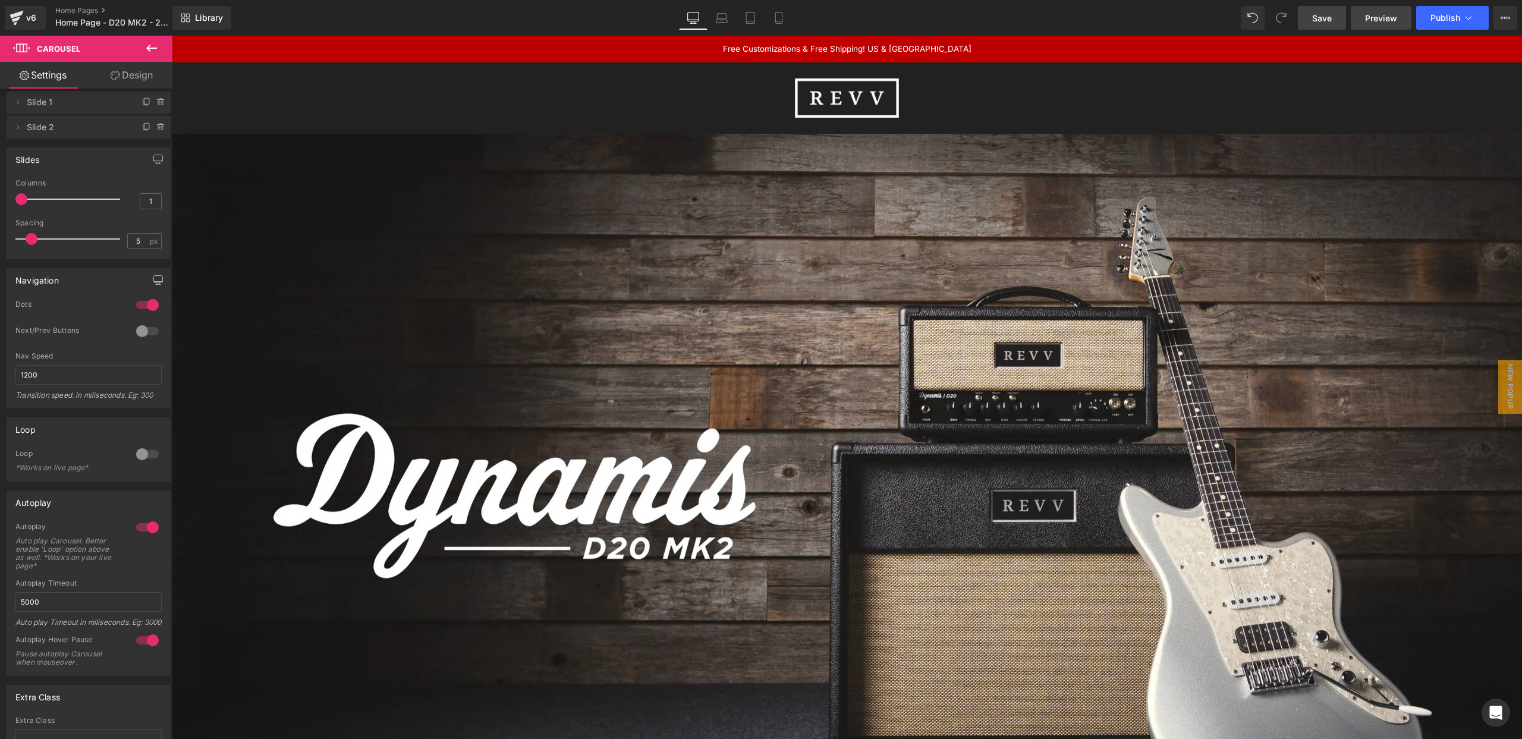
click at [1386, 14] on span "Preview" at bounding box center [1381, 18] width 32 height 12
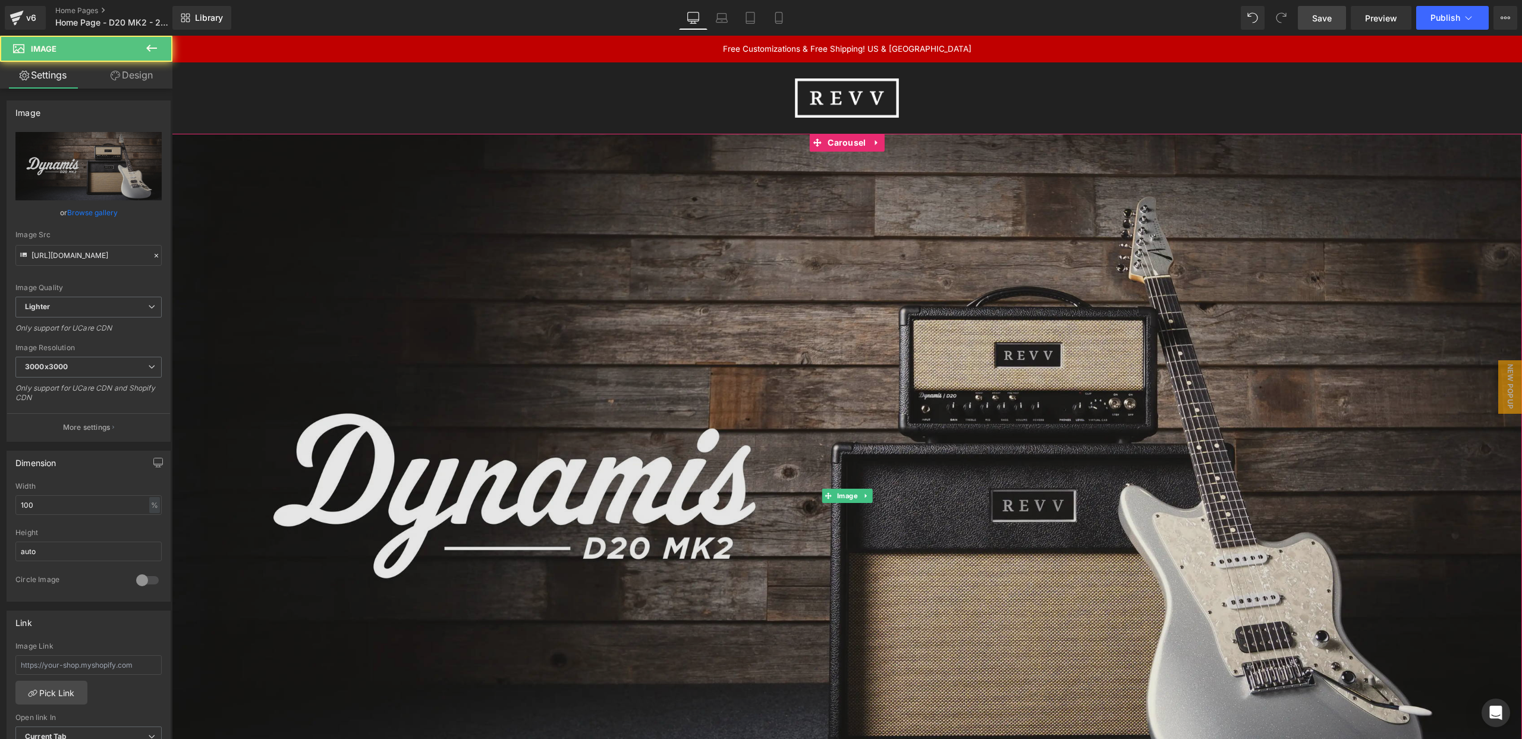
click at [473, 189] on img at bounding box center [847, 496] width 1350 height 760
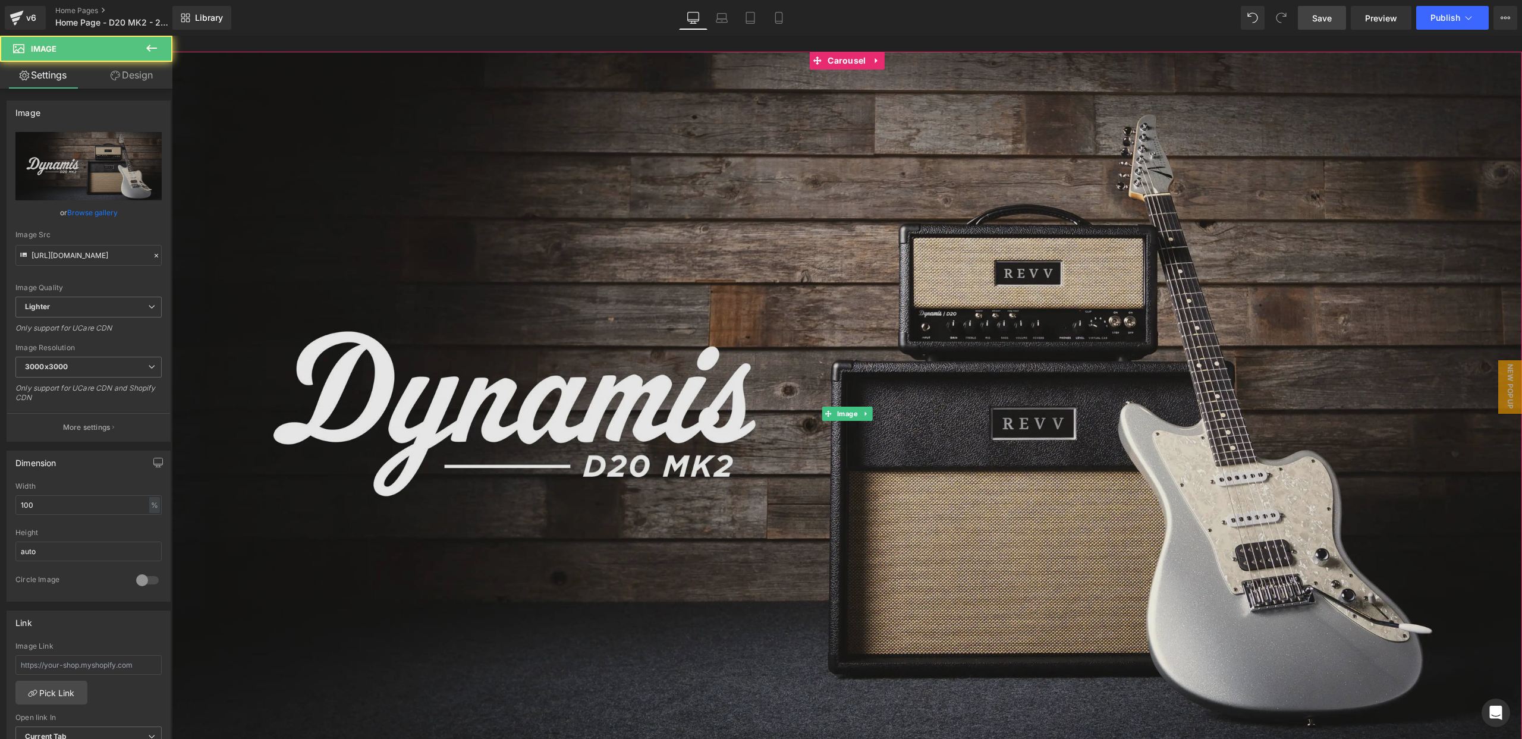
scroll to position [87, 0]
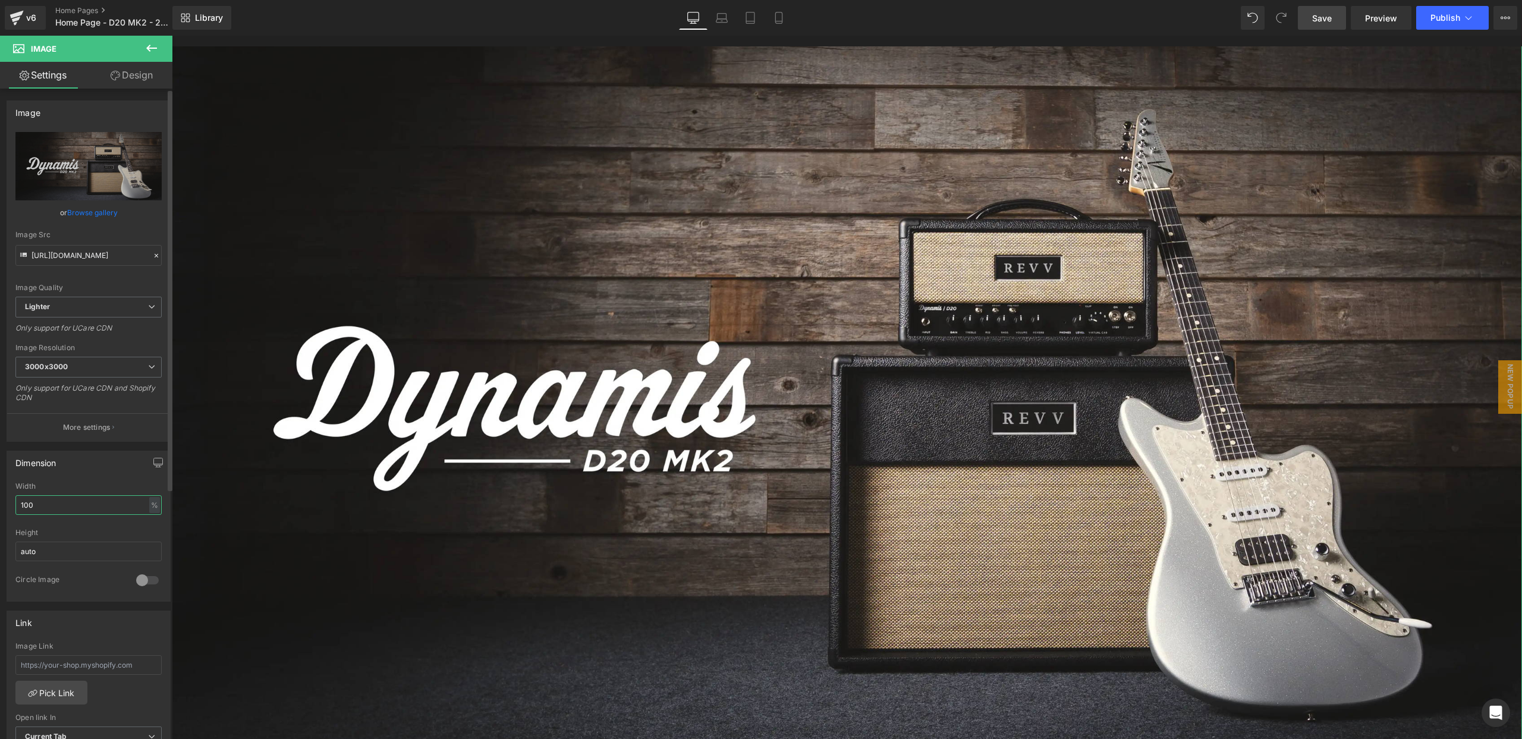
click at [71, 508] on input "100" at bounding box center [88, 505] width 146 height 20
drag, startPoint x: 32, startPoint y: 508, endPoint x: 15, endPoint y: 507, distance: 16.7
click at [15, 508] on input "100" at bounding box center [88, 505] width 146 height 20
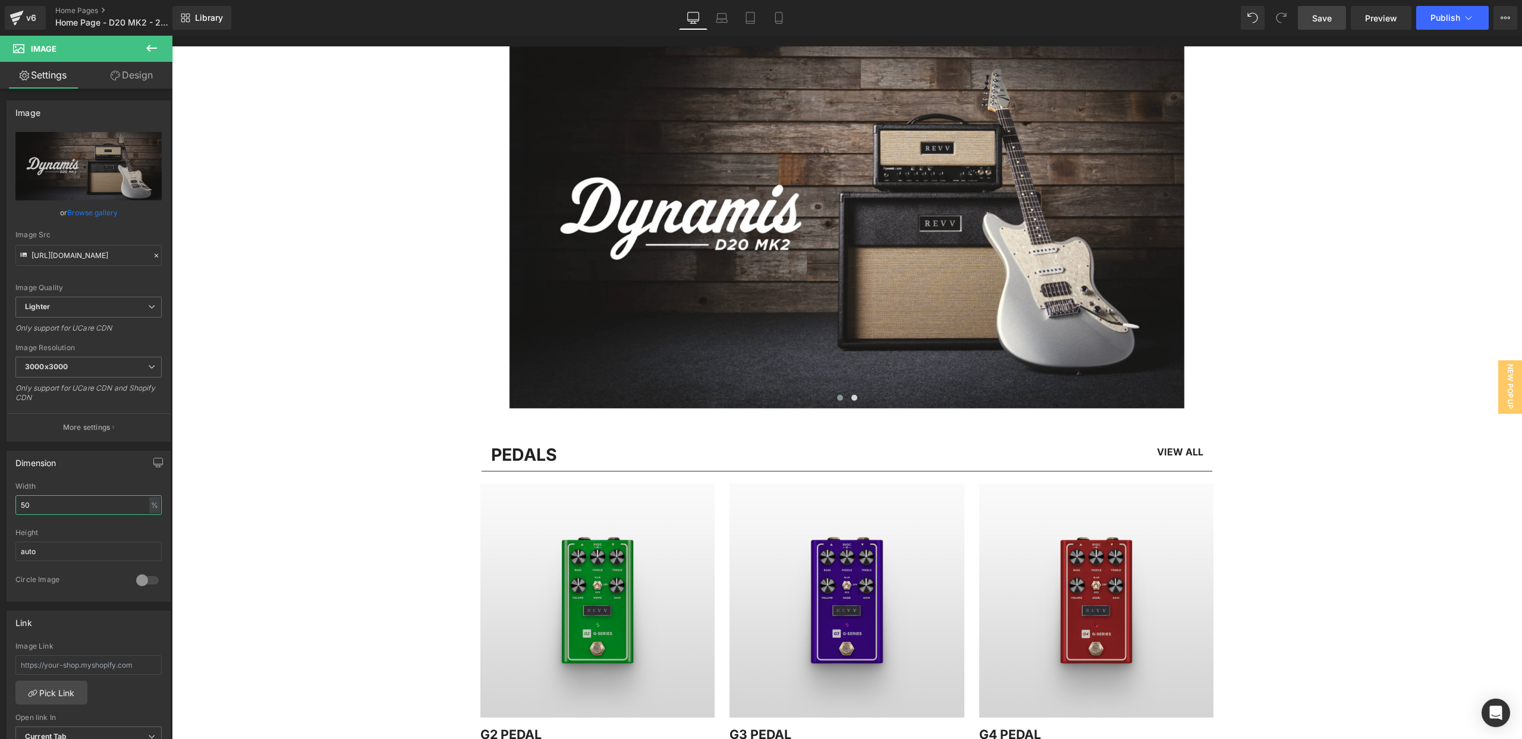
scroll to position [0, 0]
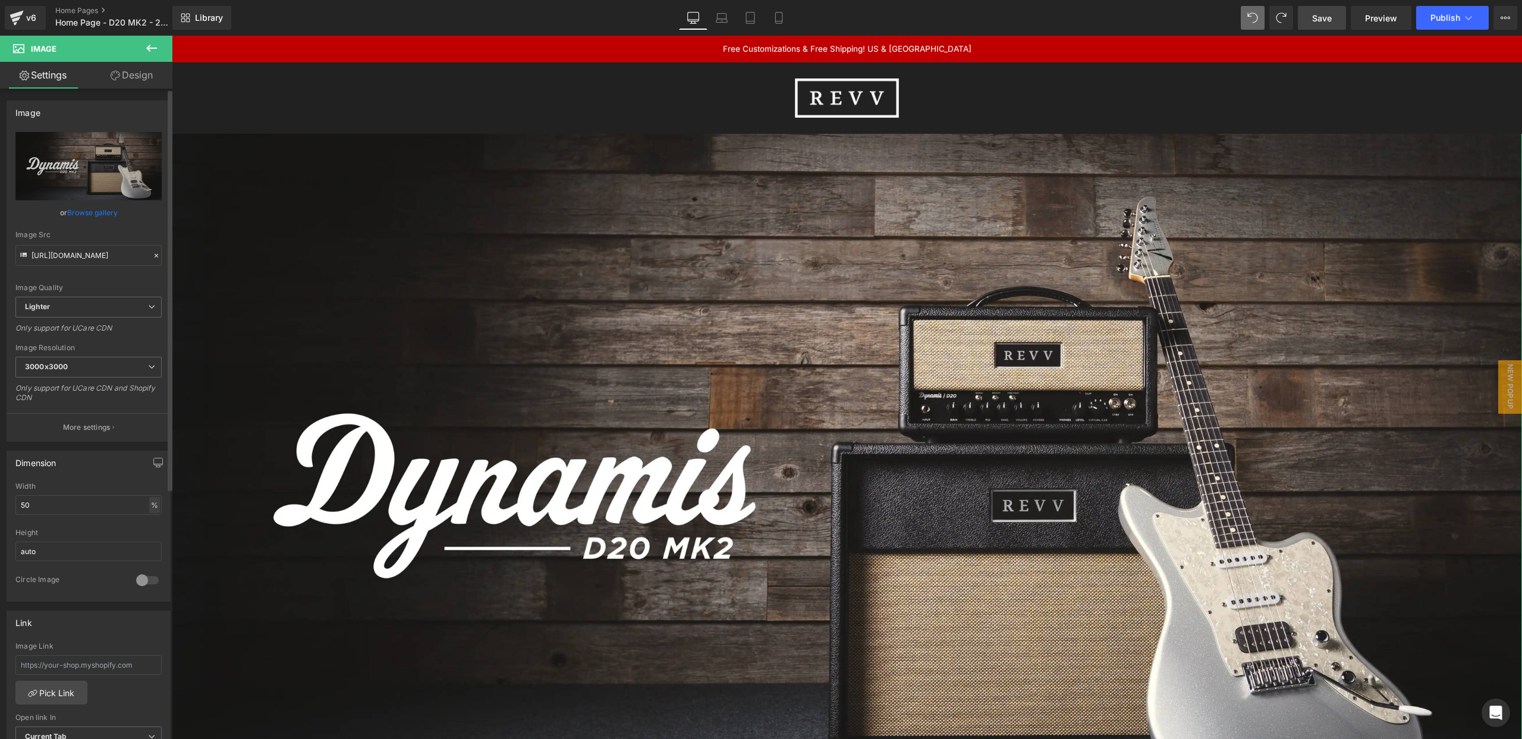
click at [149, 500] on div "%" at bounding box center [154, 505] width 11 height 16
drag, startPoint x: 99, startPoint y: 540, endPoint x: 85, endPoint y: 521, distance: 23.8
click at [99, 539] on div "Height auto" at bounding box center [88, 552] width 146 height 46
click at [151, 499] on div "%" at bounding box center [154, 505] width 11 height 16
click at [150, 538] on li "px" at bounding box center [153, 540] width 15 height 17
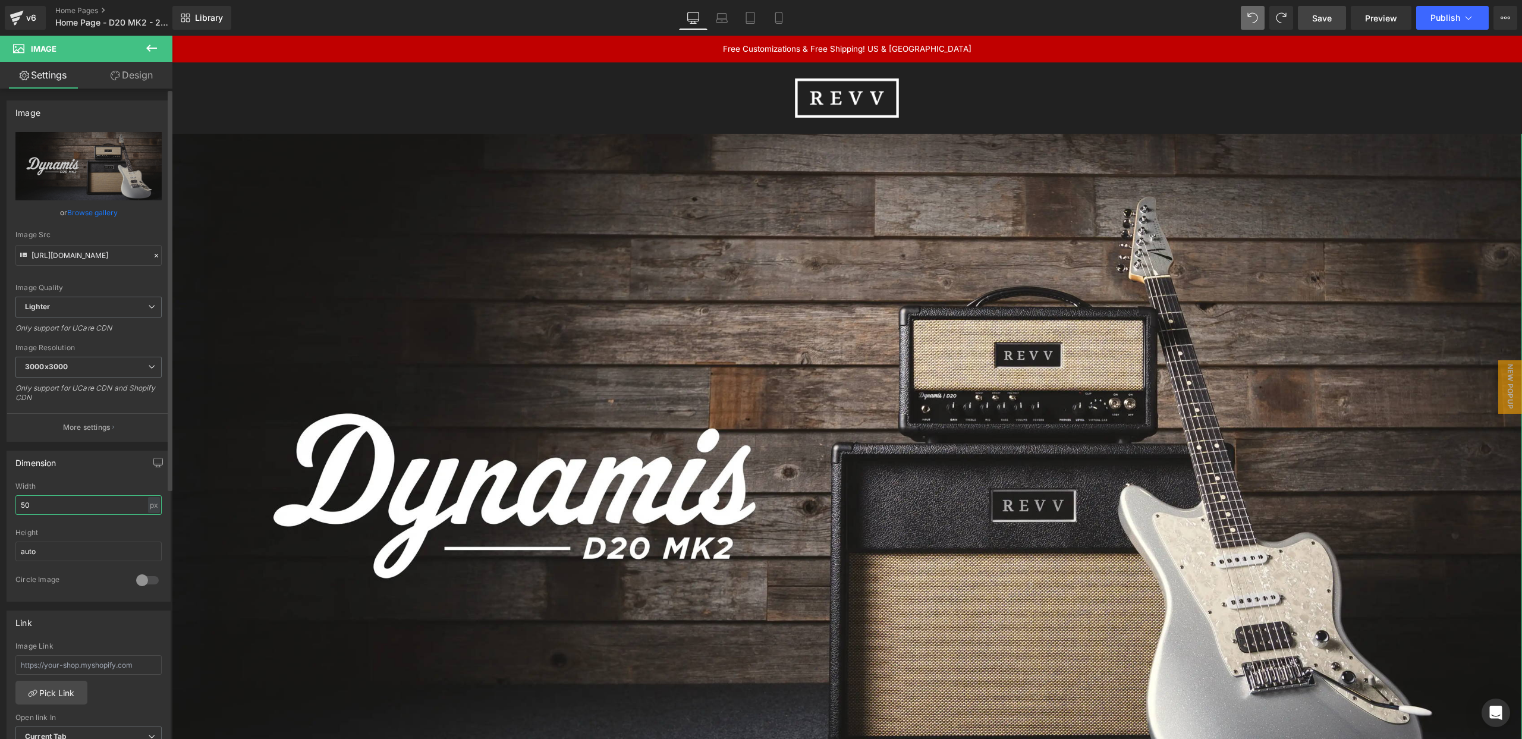
click at [74, 503] on input "50" at bounding box center [88, 505] width 146 height 20
drag, startPoint x: 65, startPoint y: 505, endPoint x: 0, endPoint y: 505, distance: 65.4
click at [0, 505] on div "Dimension 100% Width 50 px % px auto Height auto 0 Circle Image" at bounding box center [89, 522] width 178 height 160
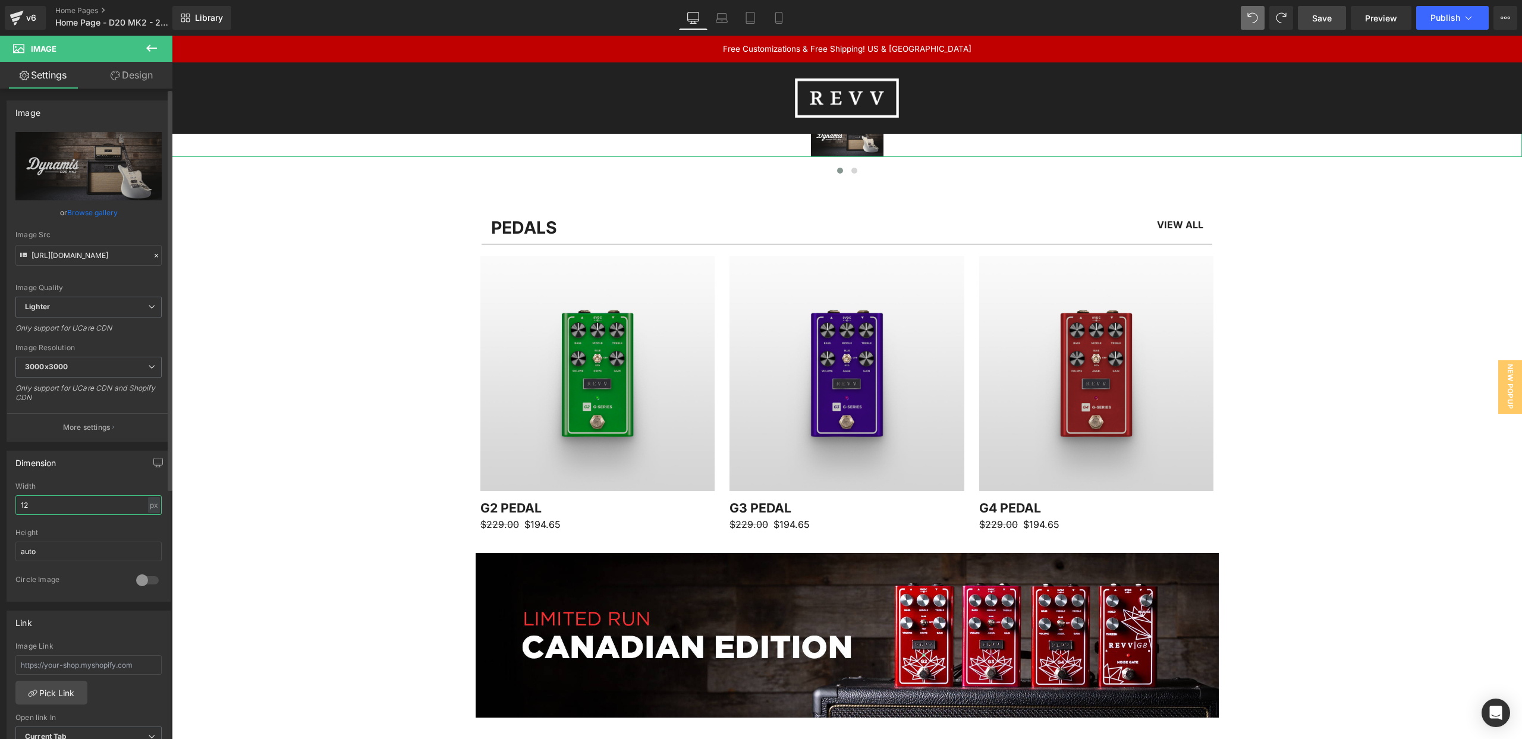
type input "1"
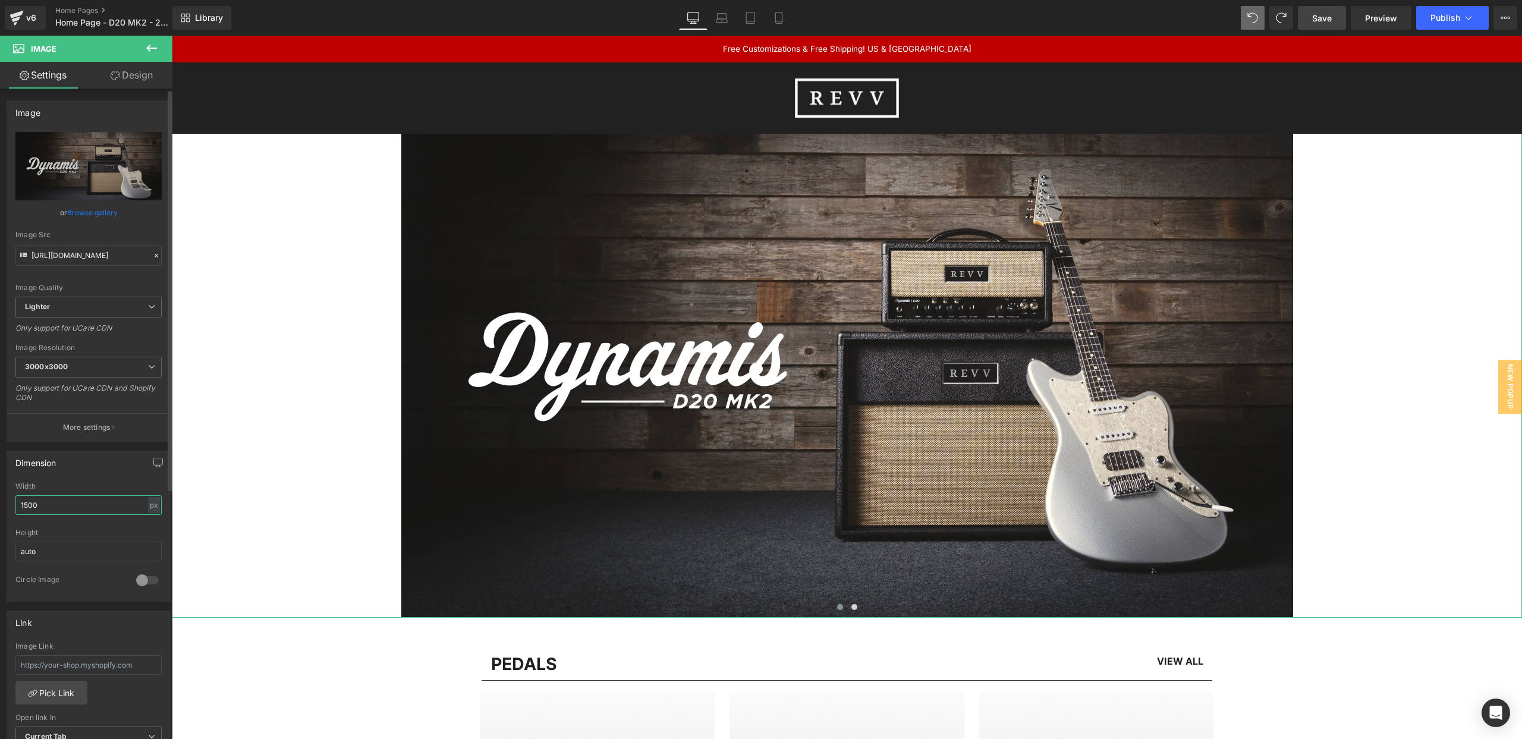
drag, startPoint x: 18, startPoint y: 504, endPoint x: 7, endPoint y: 504, distance: 11.9
click at [7, 504] on div "100% Width 1500 px % px auto Height auto 0 Circle Image" at bounding box center [88, 541] width 163 height 119
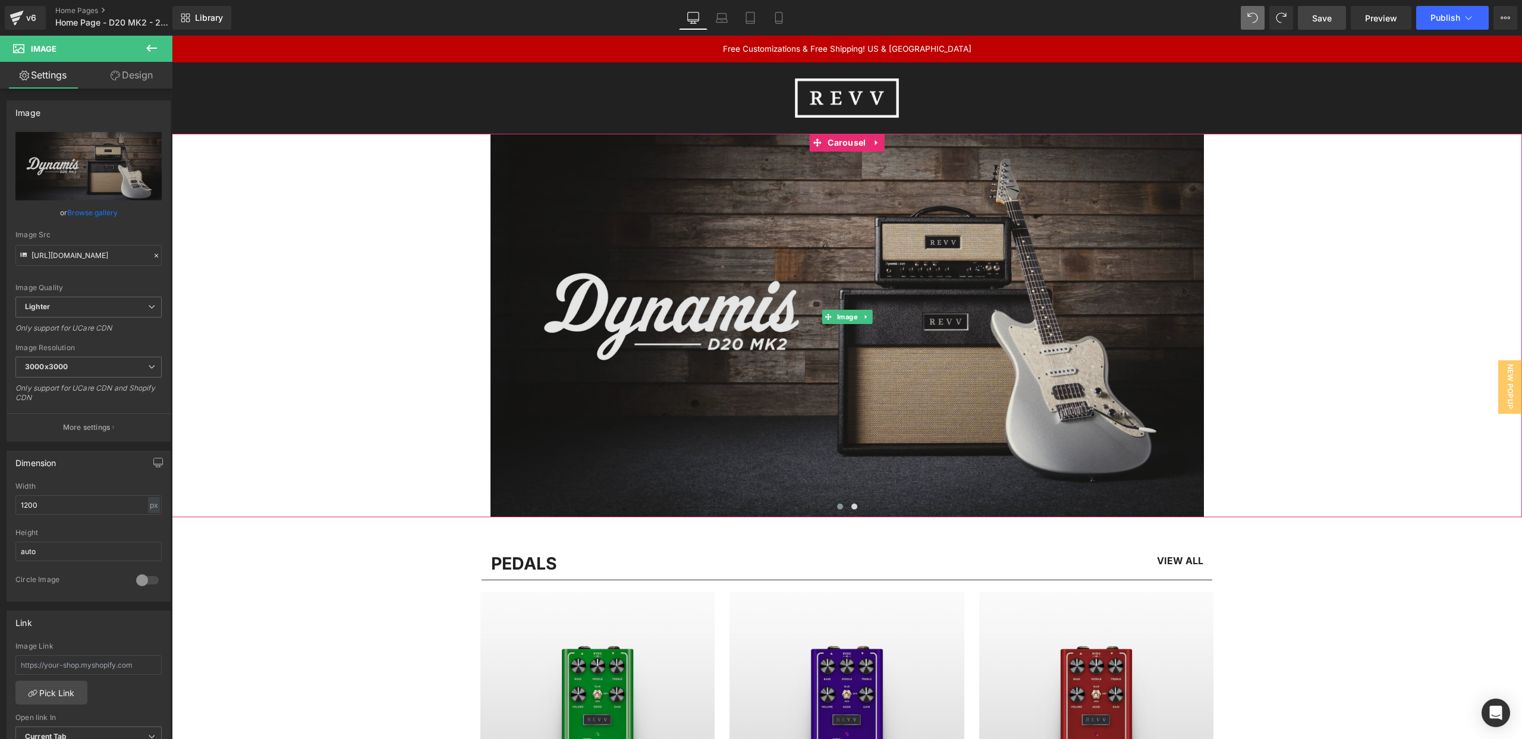
click at [568, 400] on img at bounding box center [846, 316] width 713 height 401
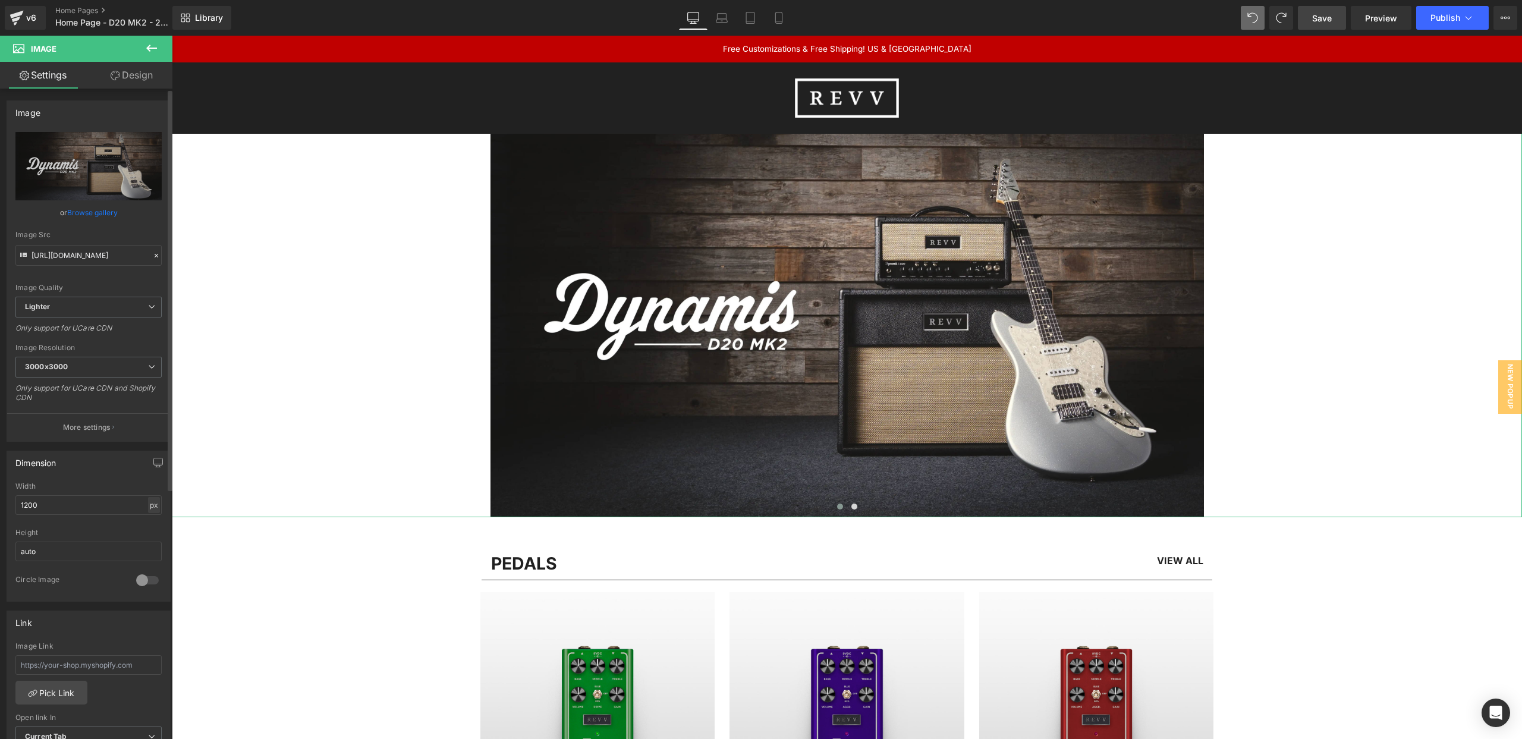
click at [148, 505] on div "px" at bounding box center [154, 505] width 12 height 16
click at [150, 523] on li "%" at bounding box center [153, 523] width 15 height 17
drag, startPoint x: 92, startPoint y: 505, endPoint x: 0, endPoint y: 504, distance: 92.2
click at [0, 504] on div "Dimension 100% Width 1200 % % px auto Height auto 0 Circle Image" at bounding box center [89, 522] width 178 height 160
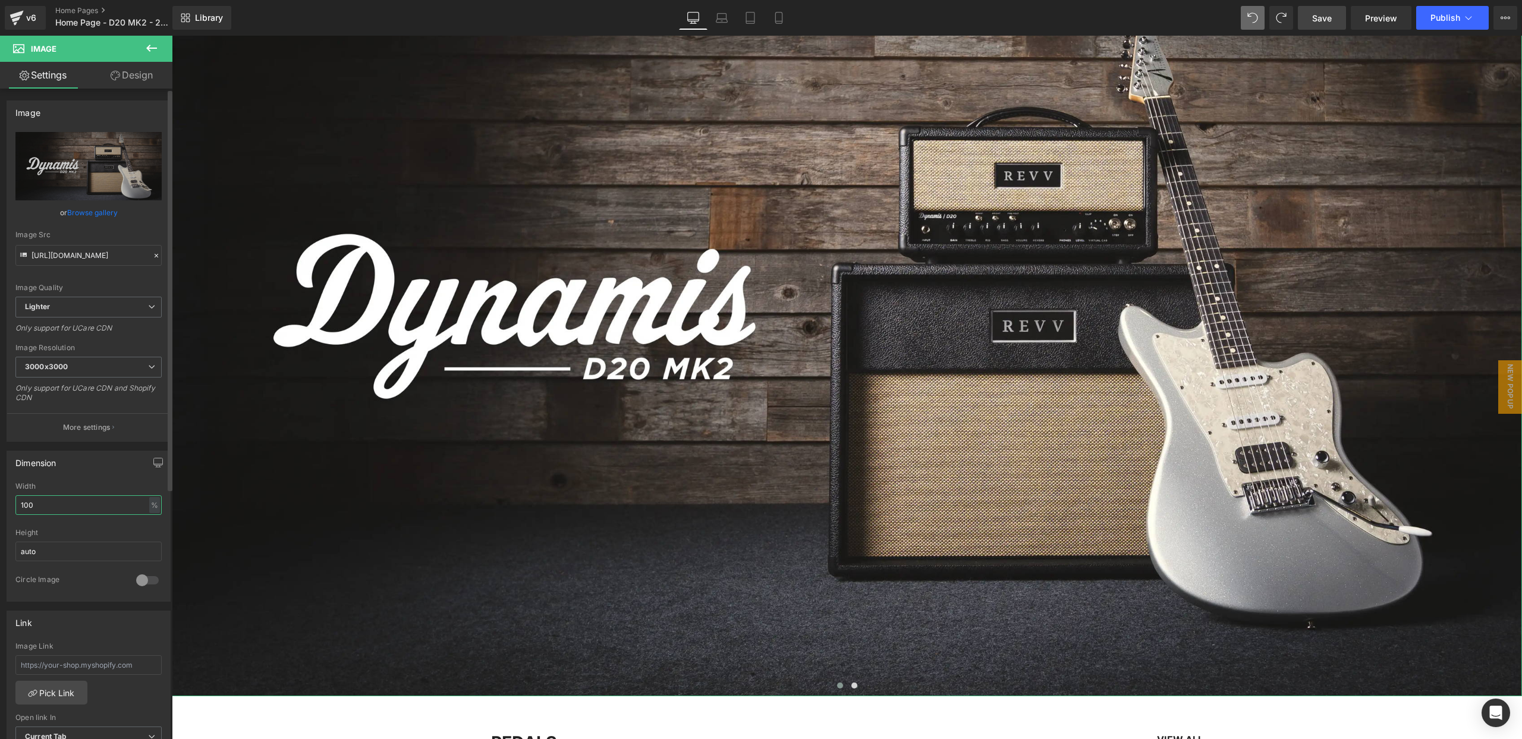
scroll to position [180, 0]
type input "100"
click at [137, 580] on div at bounding box center [147, 580] width 29 height 19
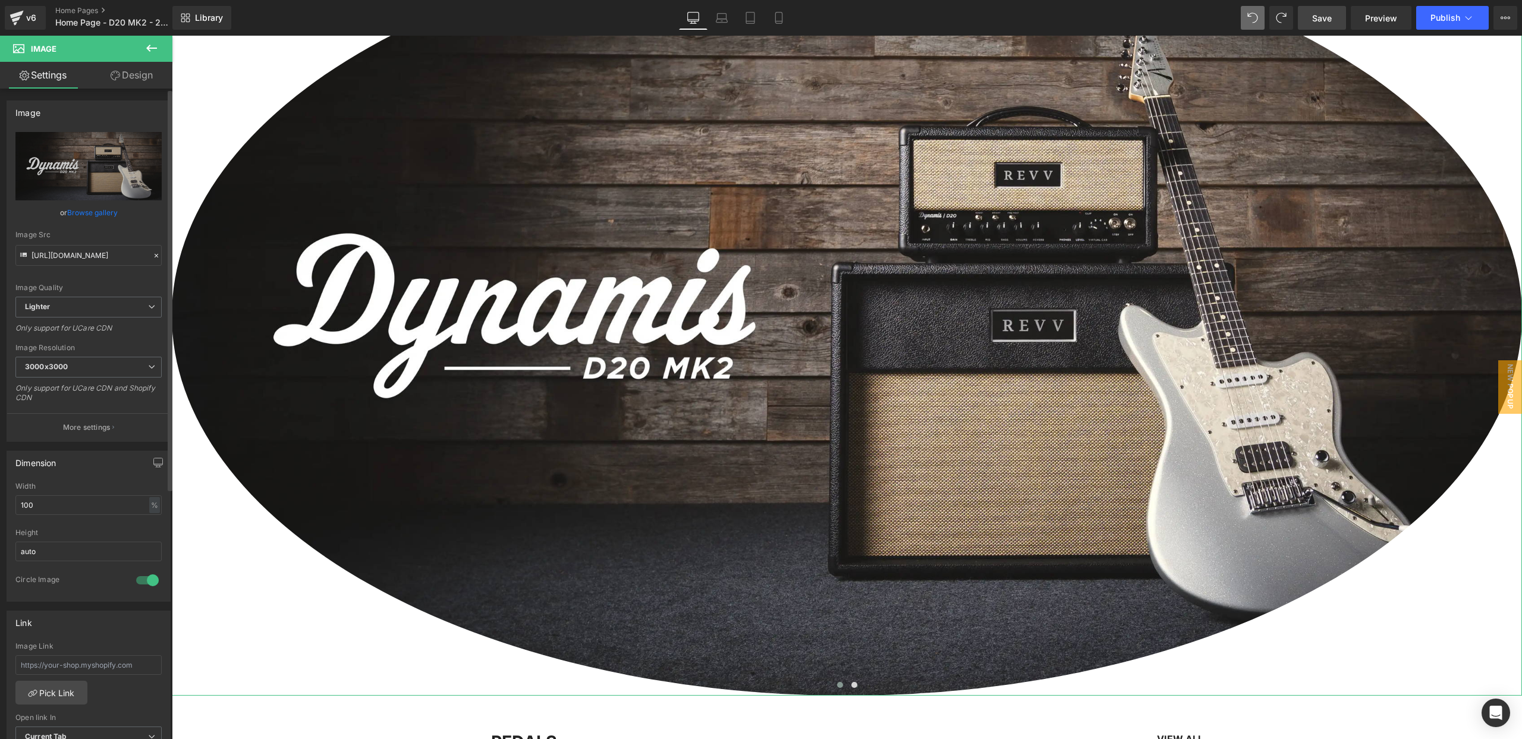
click at [137, 580] on div at bounding box center [147, 580] width 29 height 19
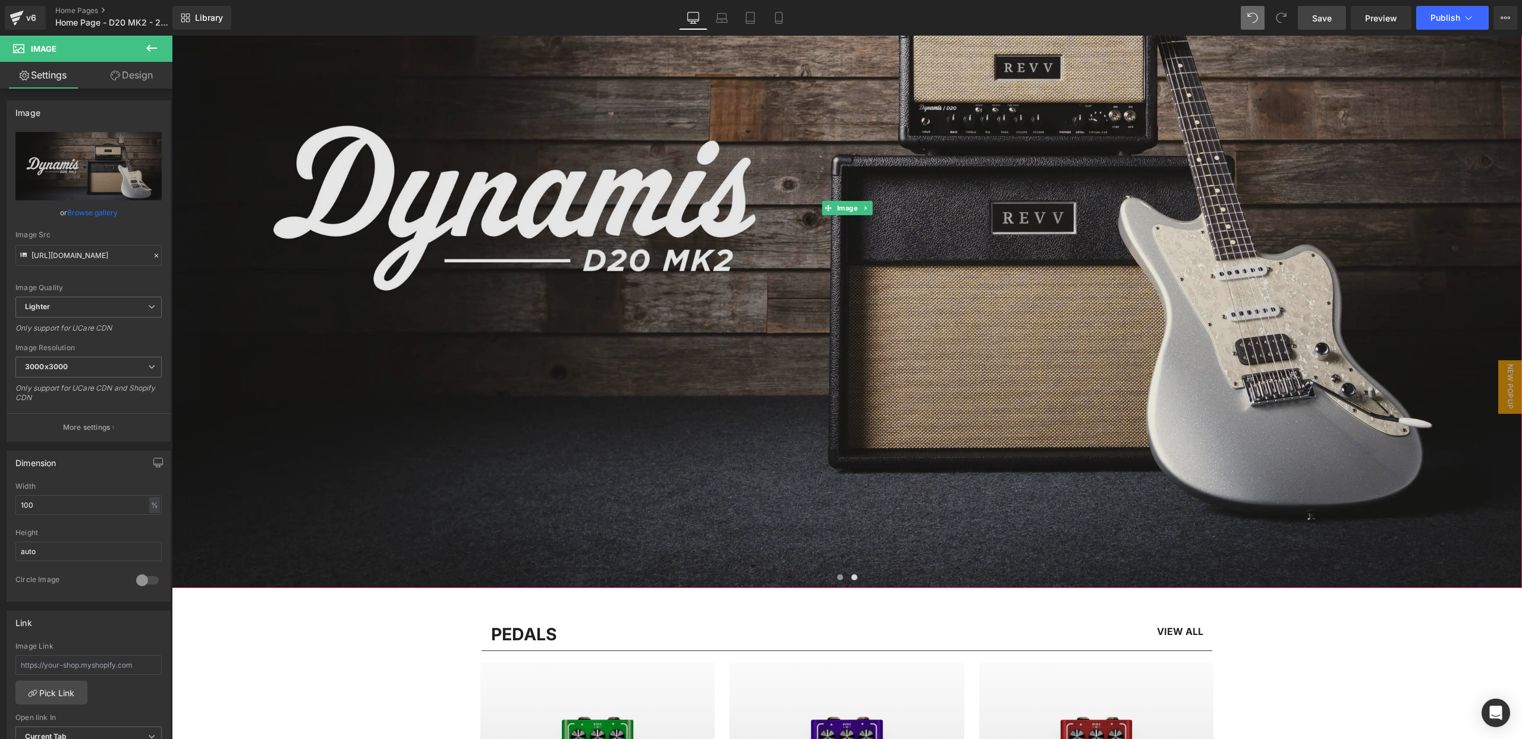
scroll to position [290, 0]
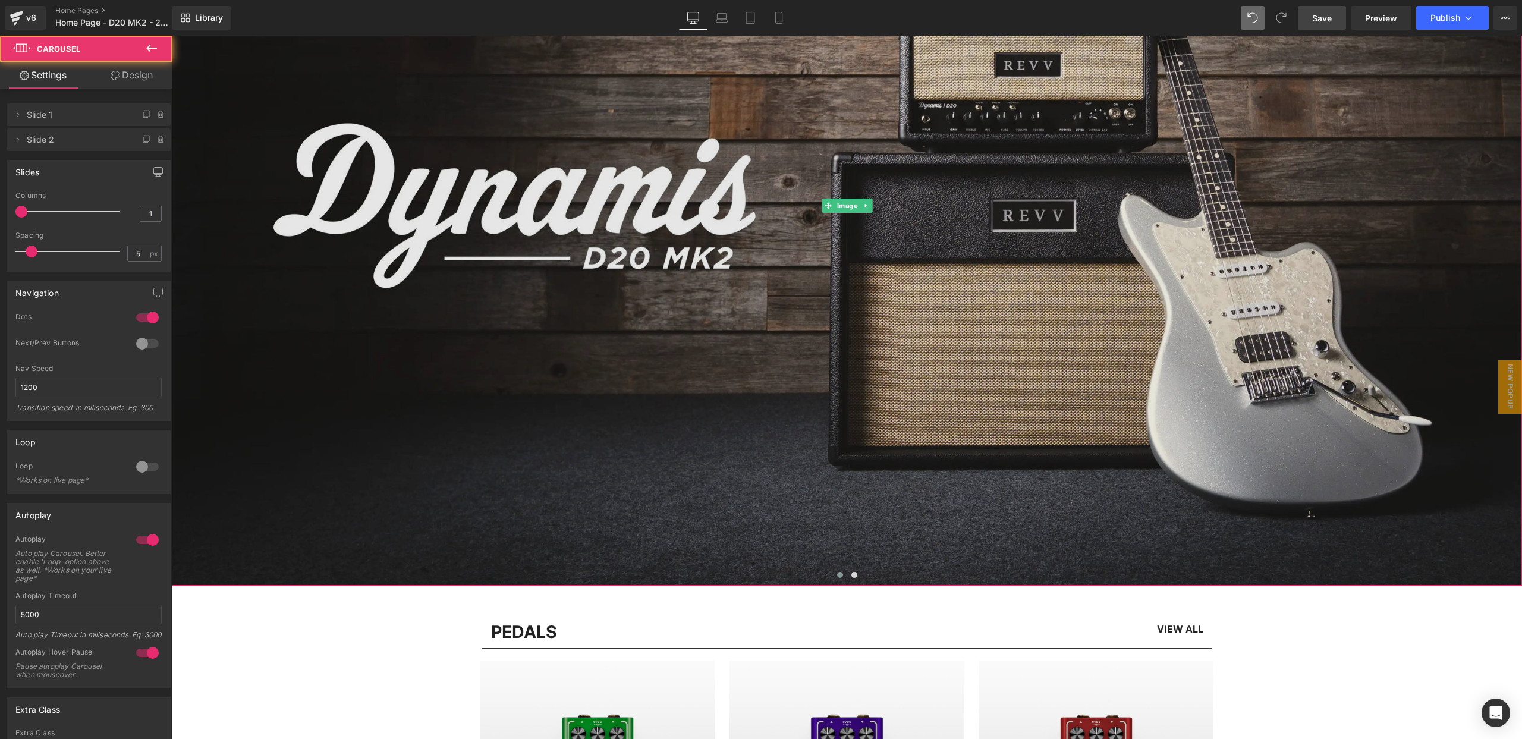
drag, startPoint x: 400, startPoint y: 583, endPoint x: 400, endPoint y: 556, distance: 26.8
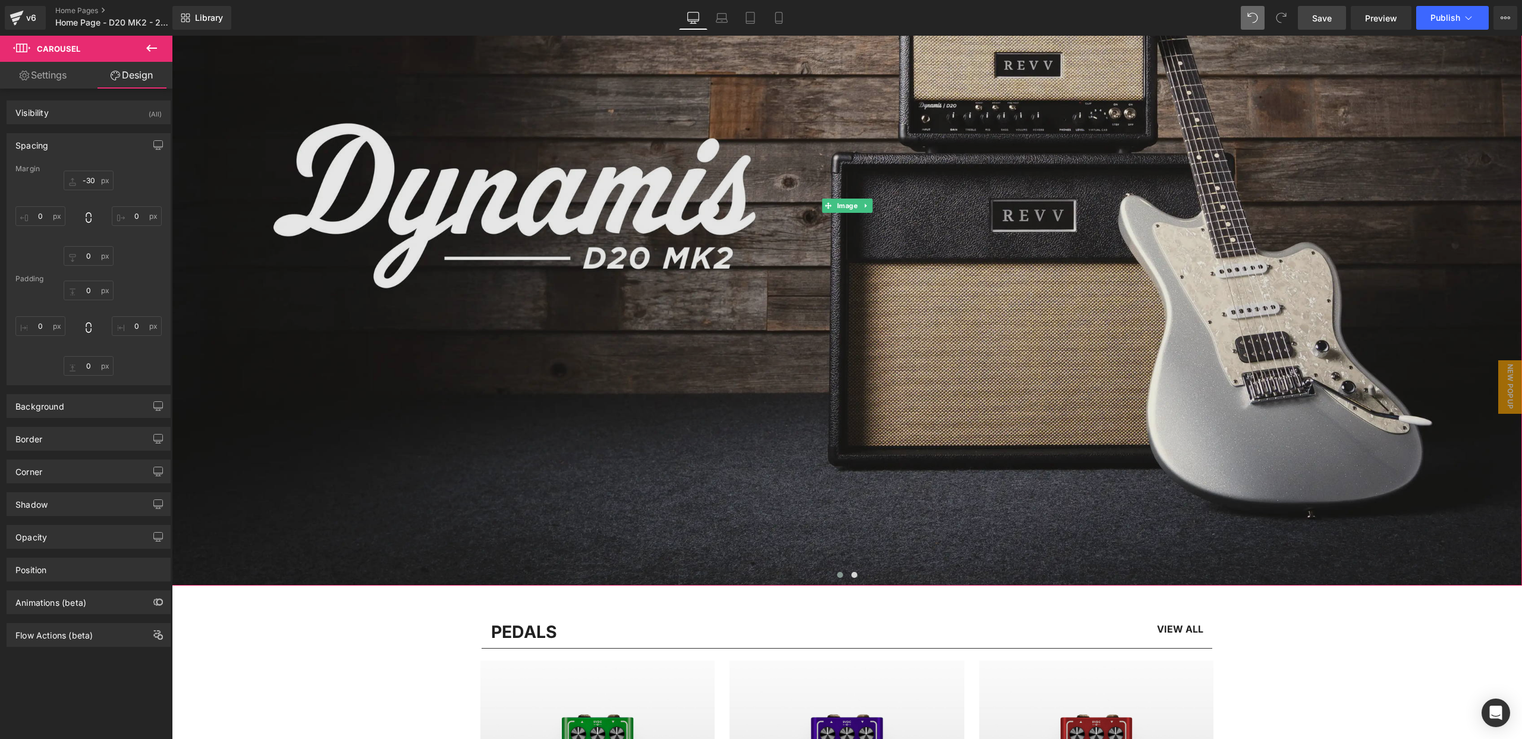
click at [398, 370] on img at bounding box center [847, 206] width 1350 height 760
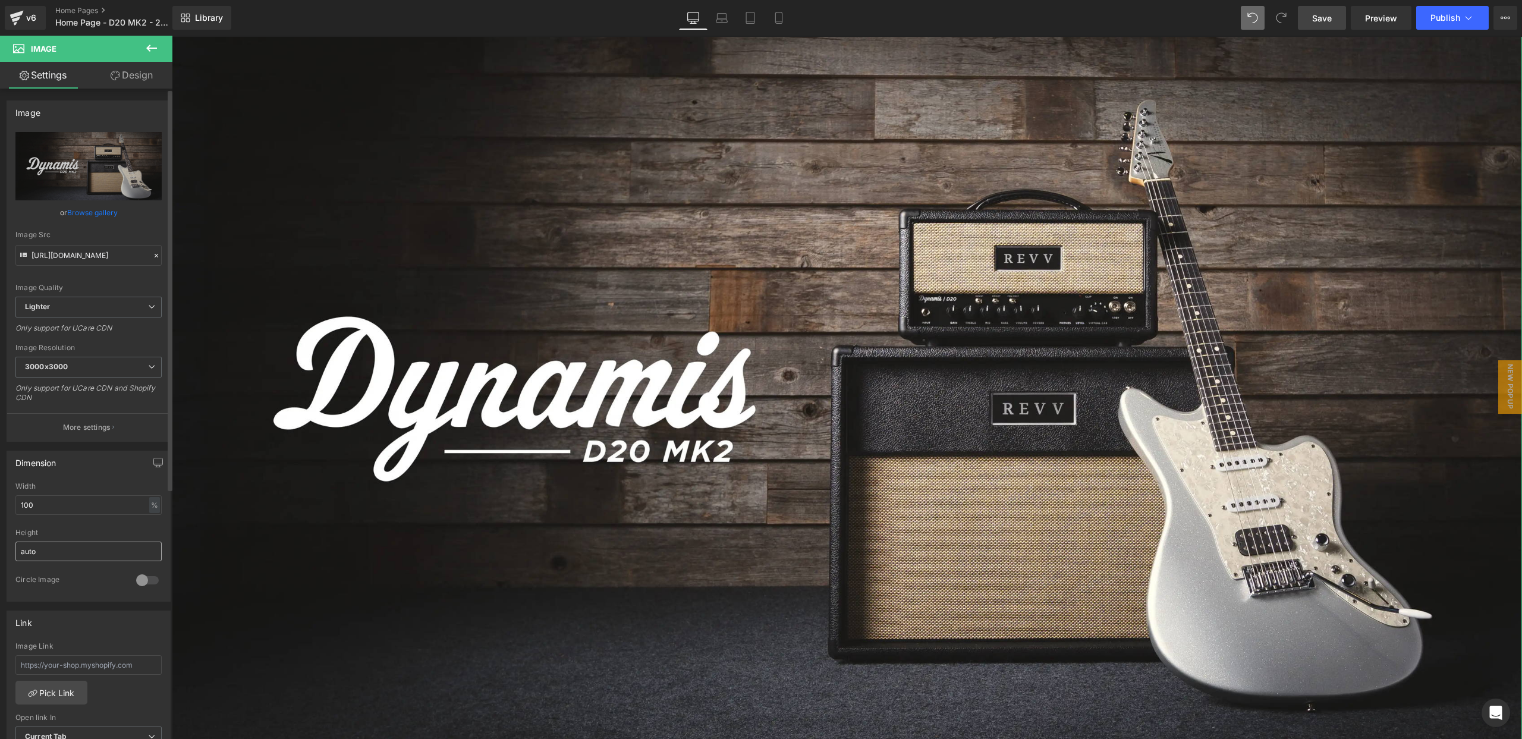
scroll to position [95, 0]
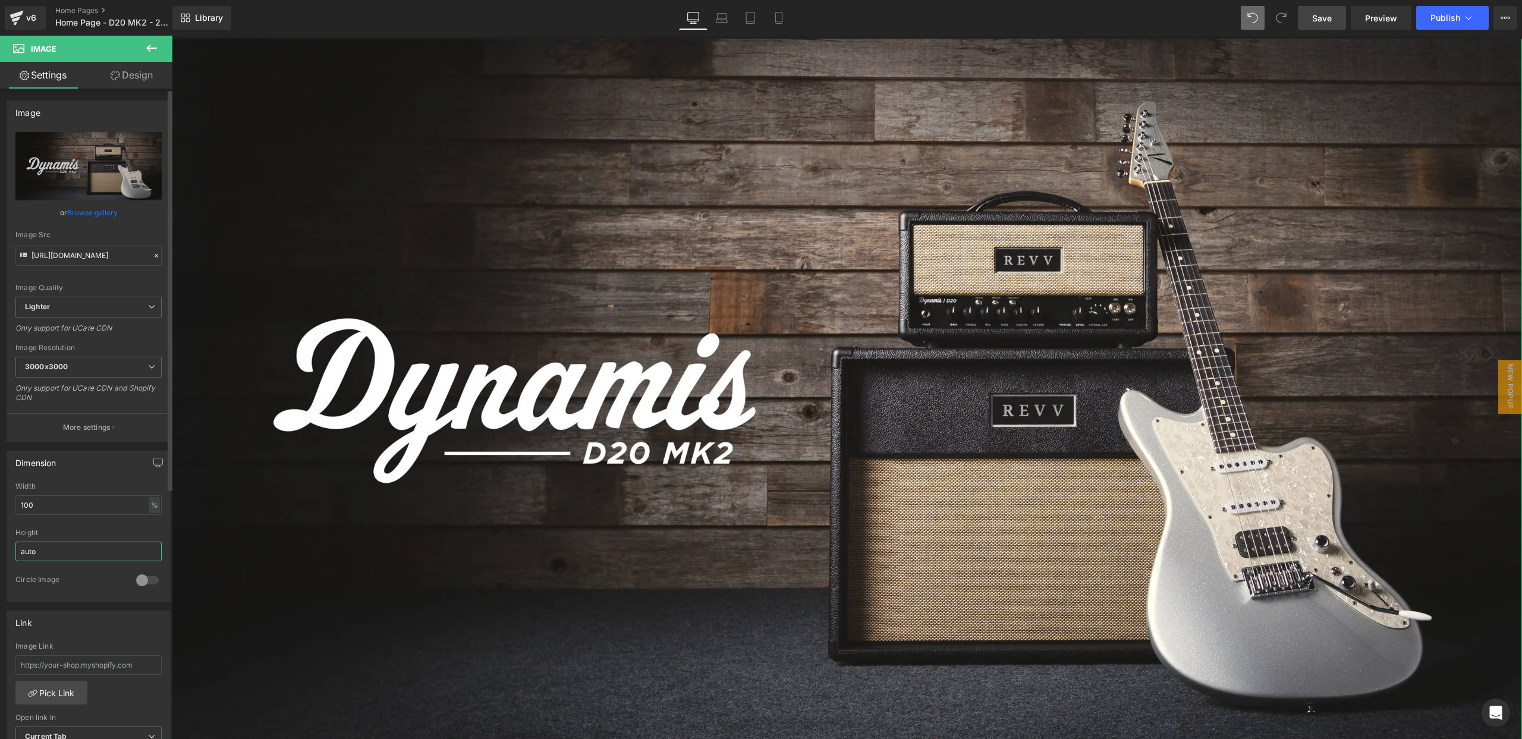
click at [61, 547] on input "auto" at bounding box center [88, 552] width 146 height 20
drag, startPoint x: 55, startPoint y: 548, endPoint x: 0, endPoint y: 548, distance: 54.7
click at [0, 548] on div "Dimension 100% Width 100 % % px auto Height auto 0 Circle Image" at bounding box center [89, 522] width 178 height 160
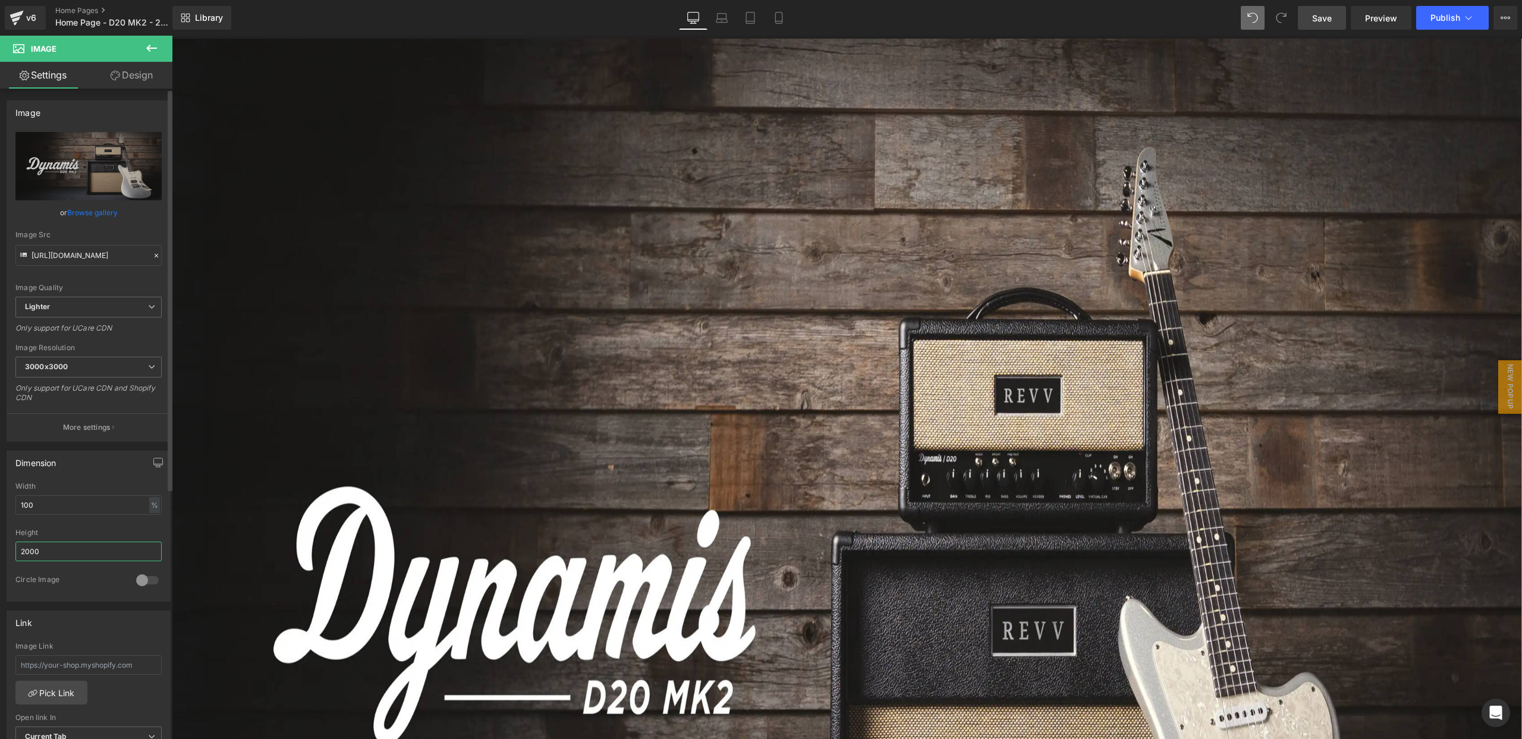
drag, startPoint x: 48, startPoint y: 551, endPoint x: 0, endPoint y: 549, distance: 48.2
click at [0, 549] on div "Dimension 100% Width 100 % % px auto Height 2000 0 Circle Image" at bounding box center [89, 522] width 178 height 160
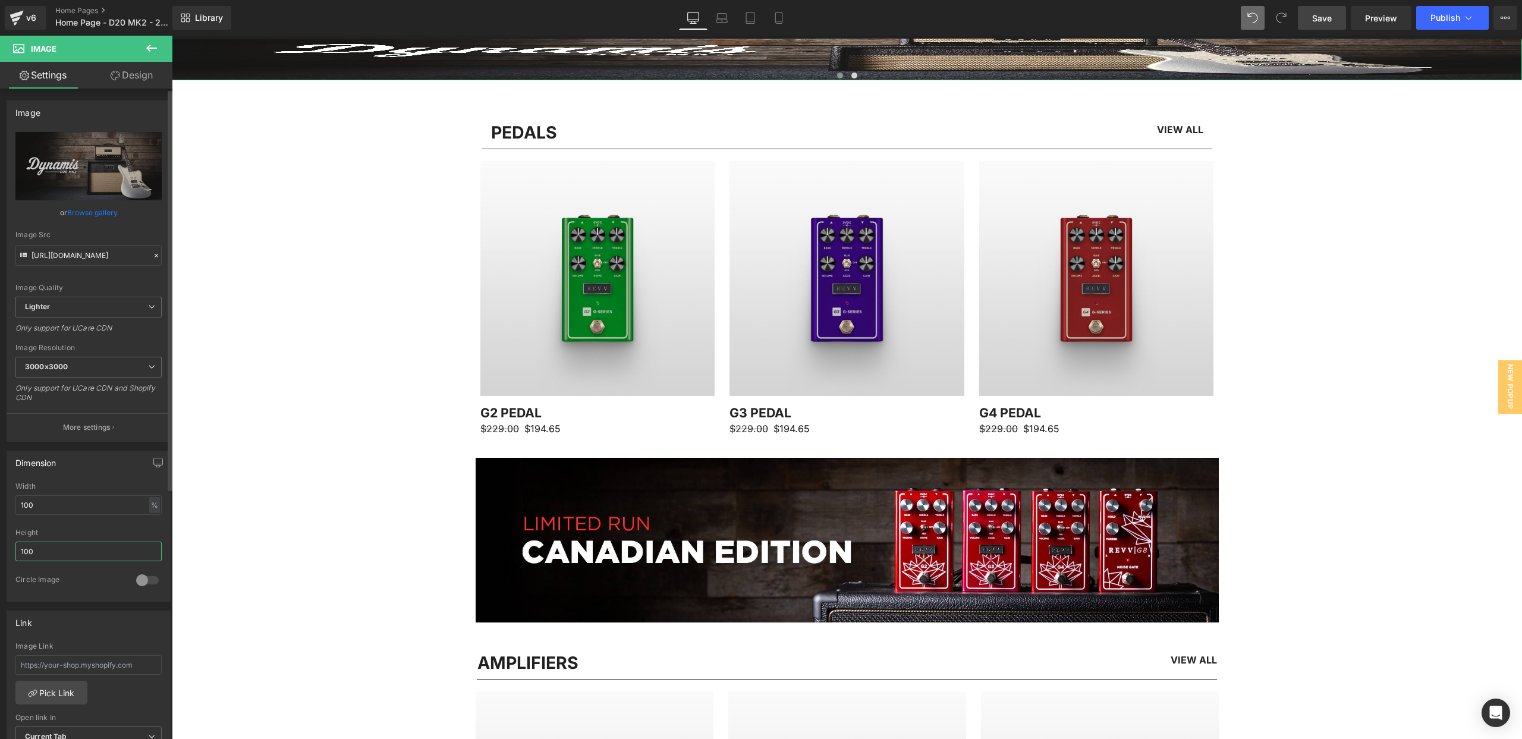
type input "1000"
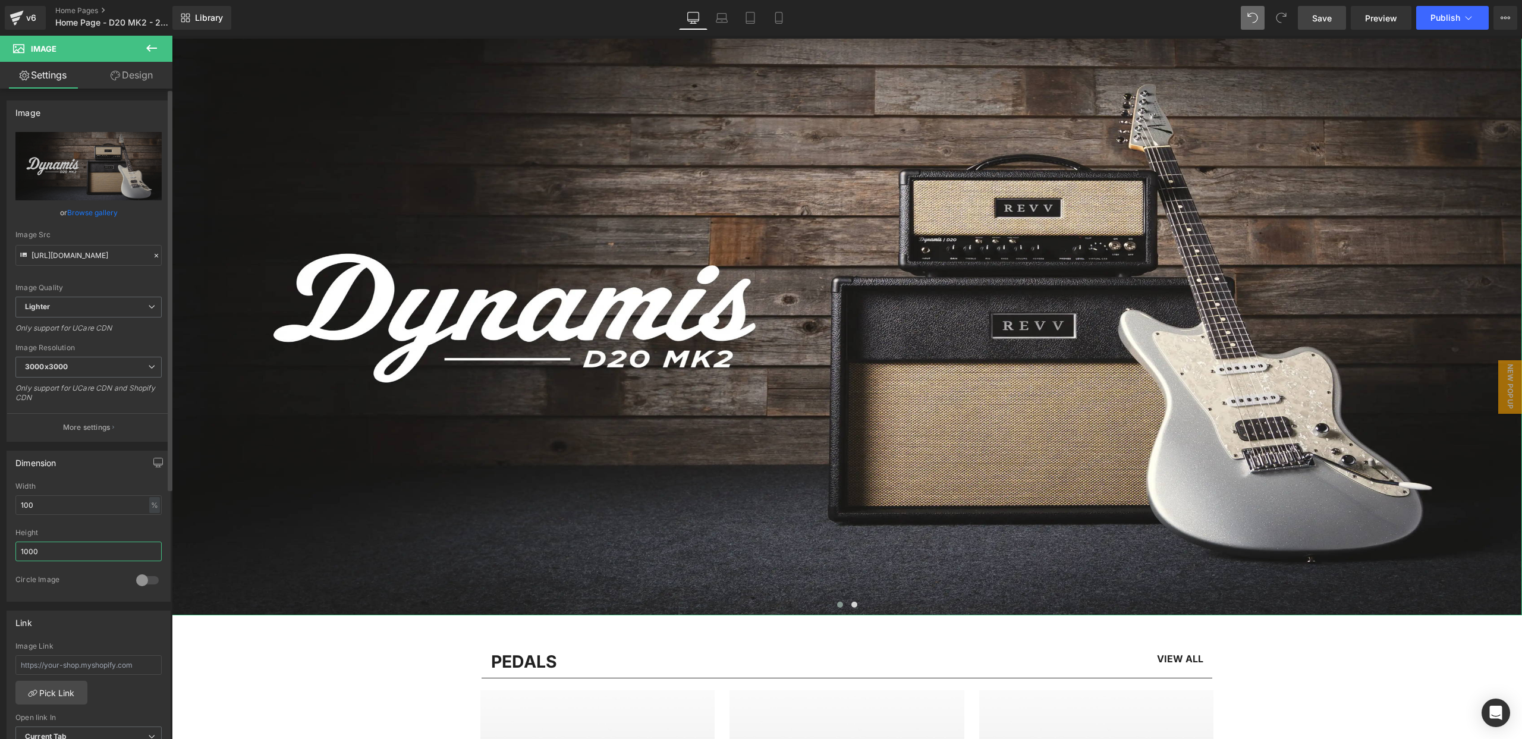
click at [130, 546] on input "1000" at bounding box center [88, 552] width 146 height 20
drag, startPoint x: 103, startPoint y: 549, endPoint x: 12, endPoint y: 550, distance: 90.4
click at [12, 550] on div "100% Width 100 % % px auto Height 1000 0 Circle Image" at bounding box center [88, 541] width 163 height 119
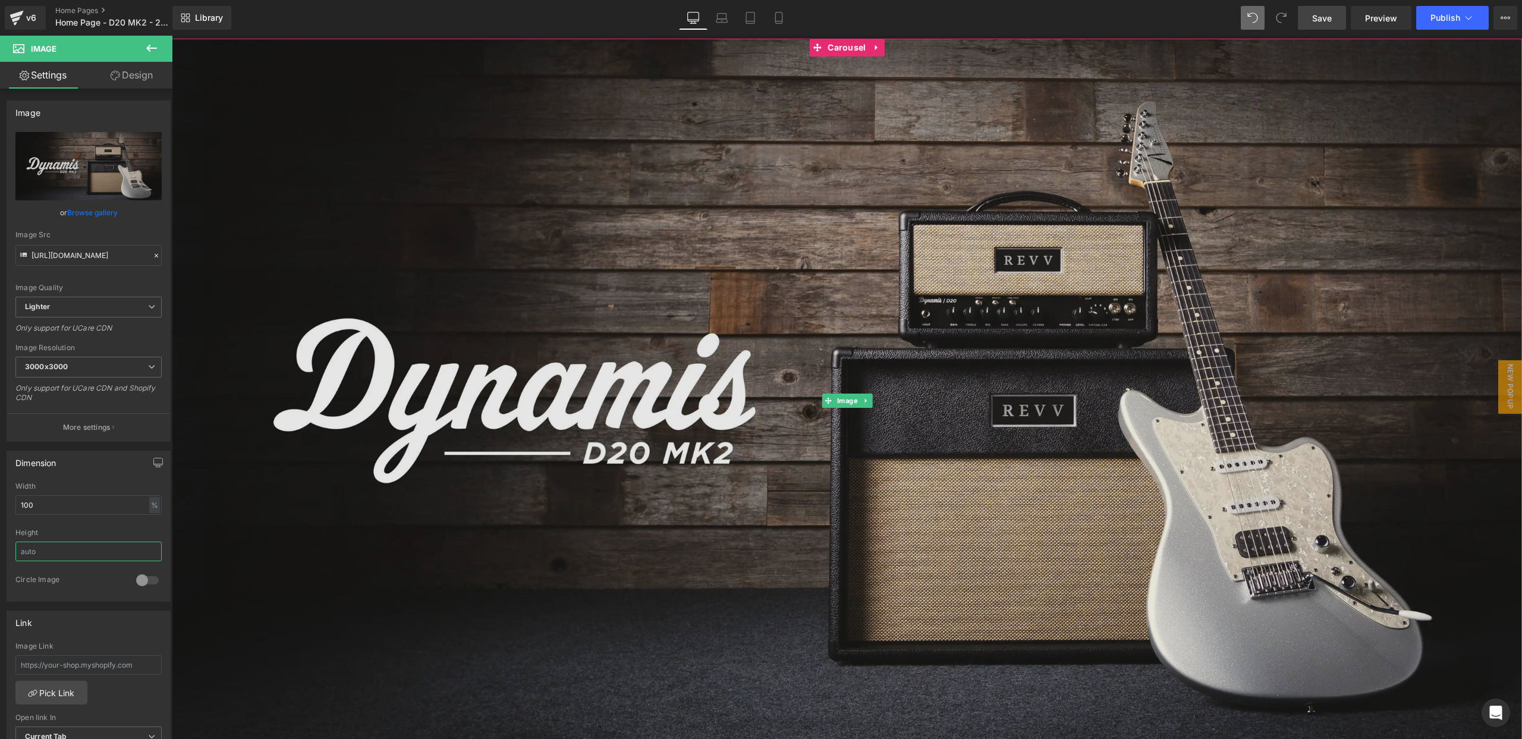
scroll to position [108, 0]
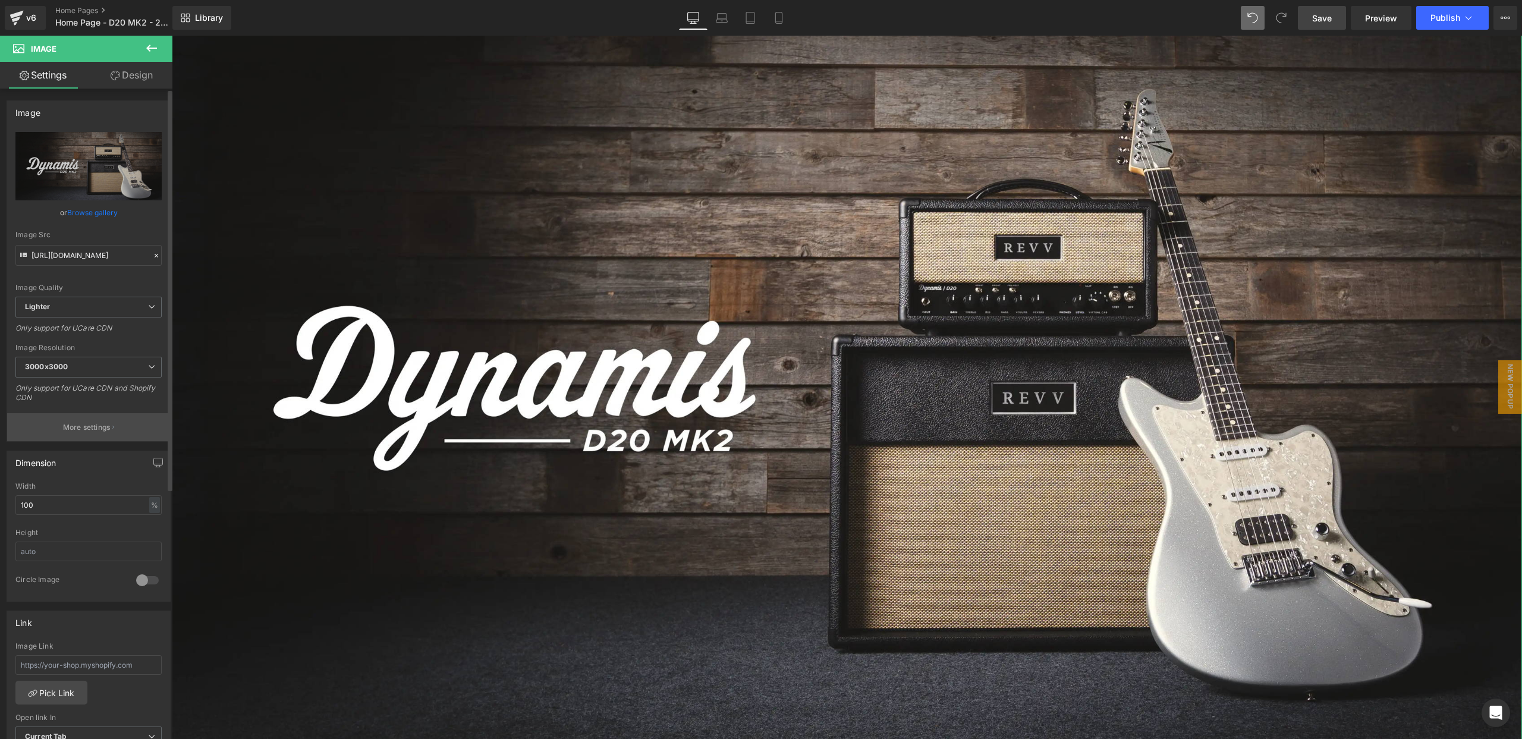
click at [107, 434] on button "More settings" at bounding box center [88, 427] width 163 height 28
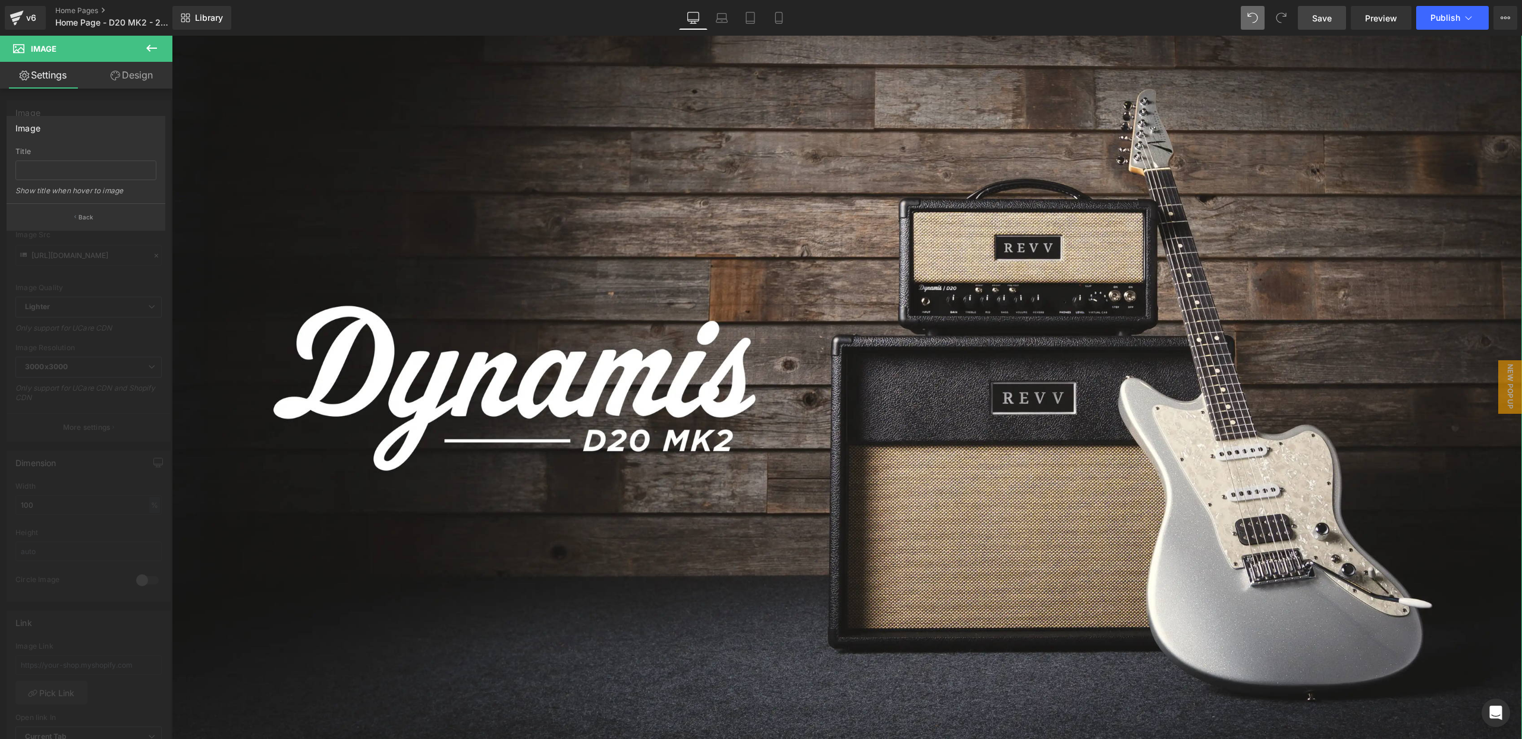
click at [139, 71] on link "Design" at bounding box center [132, 75] width 86 height 27
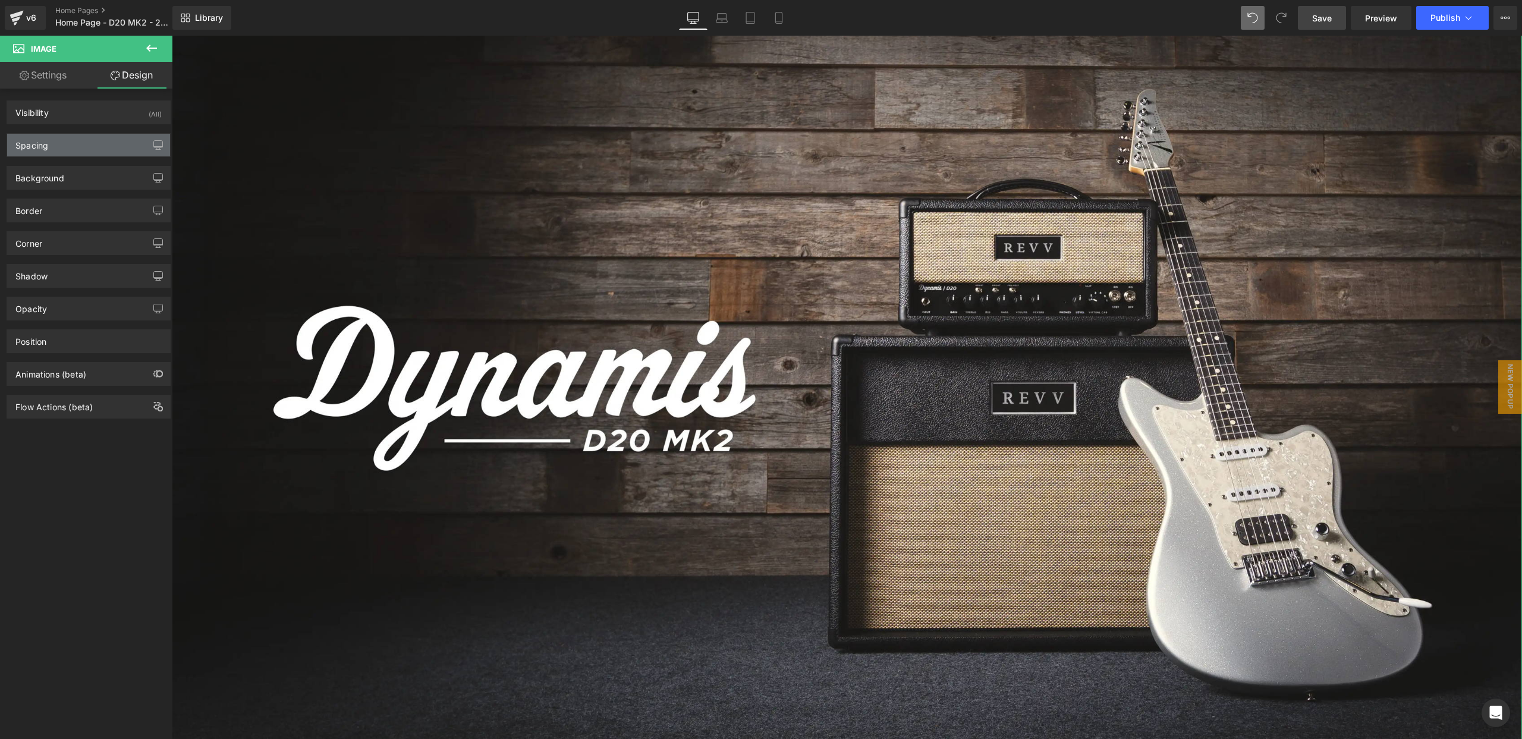
click at [77, 151] on div "Spacing" at bounding box center [88, 145] width 163 height 23
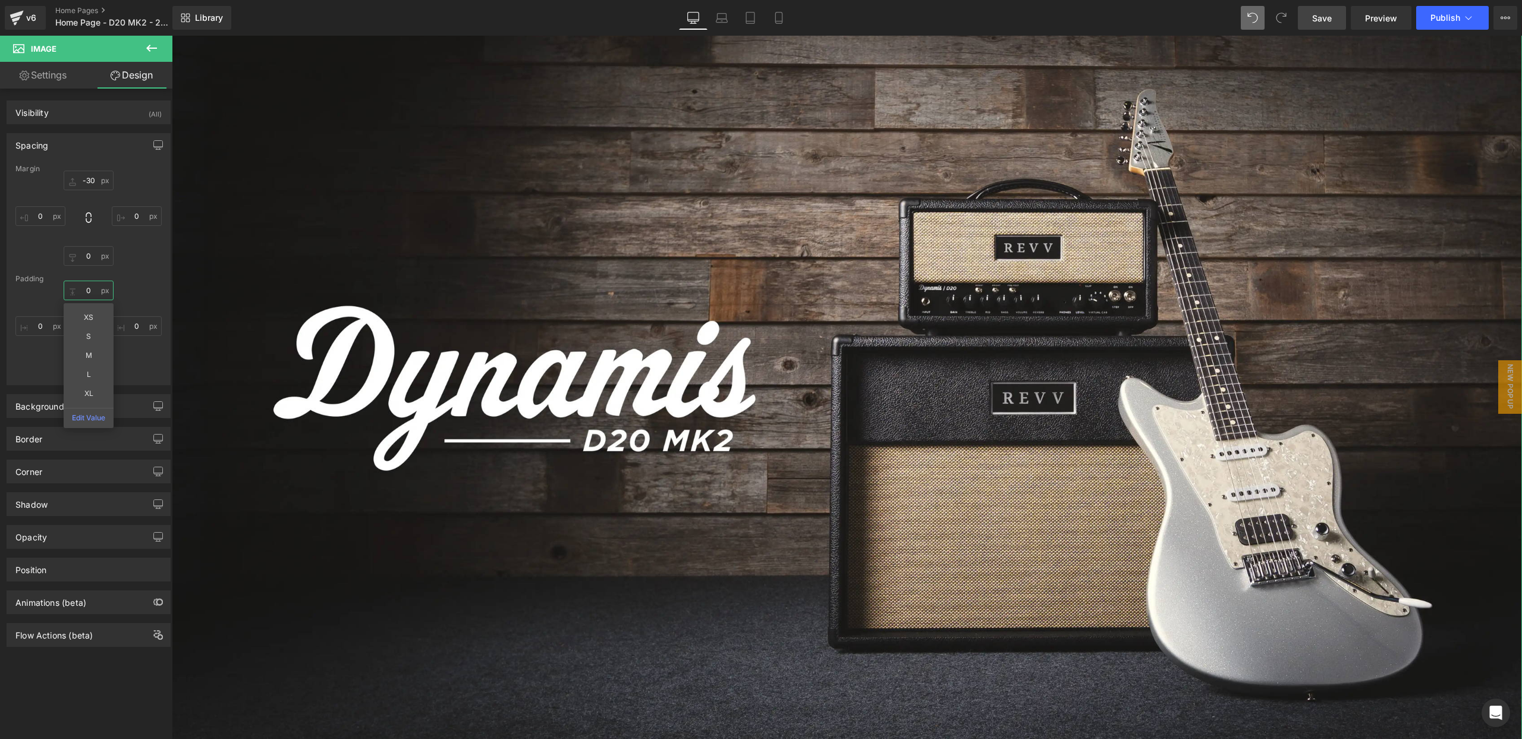
drag, startPoint x: 87, startPoint y: 286, endPoint x: 136, endPoint y: 288, distance: 49.4
click at [87, 287] on input "text" at bounding box center [89, 291] width 50 height 20
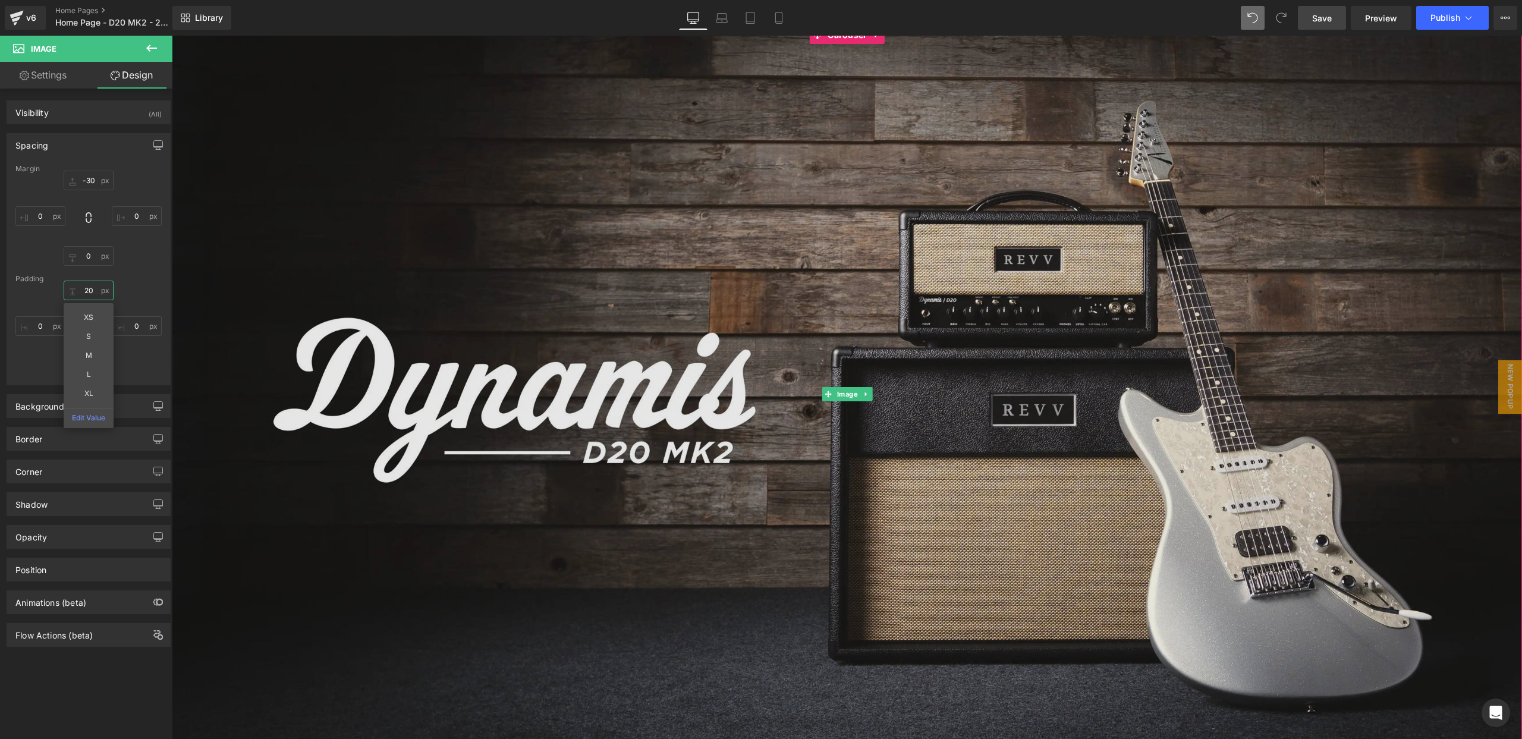
scroll to position [0, 0]
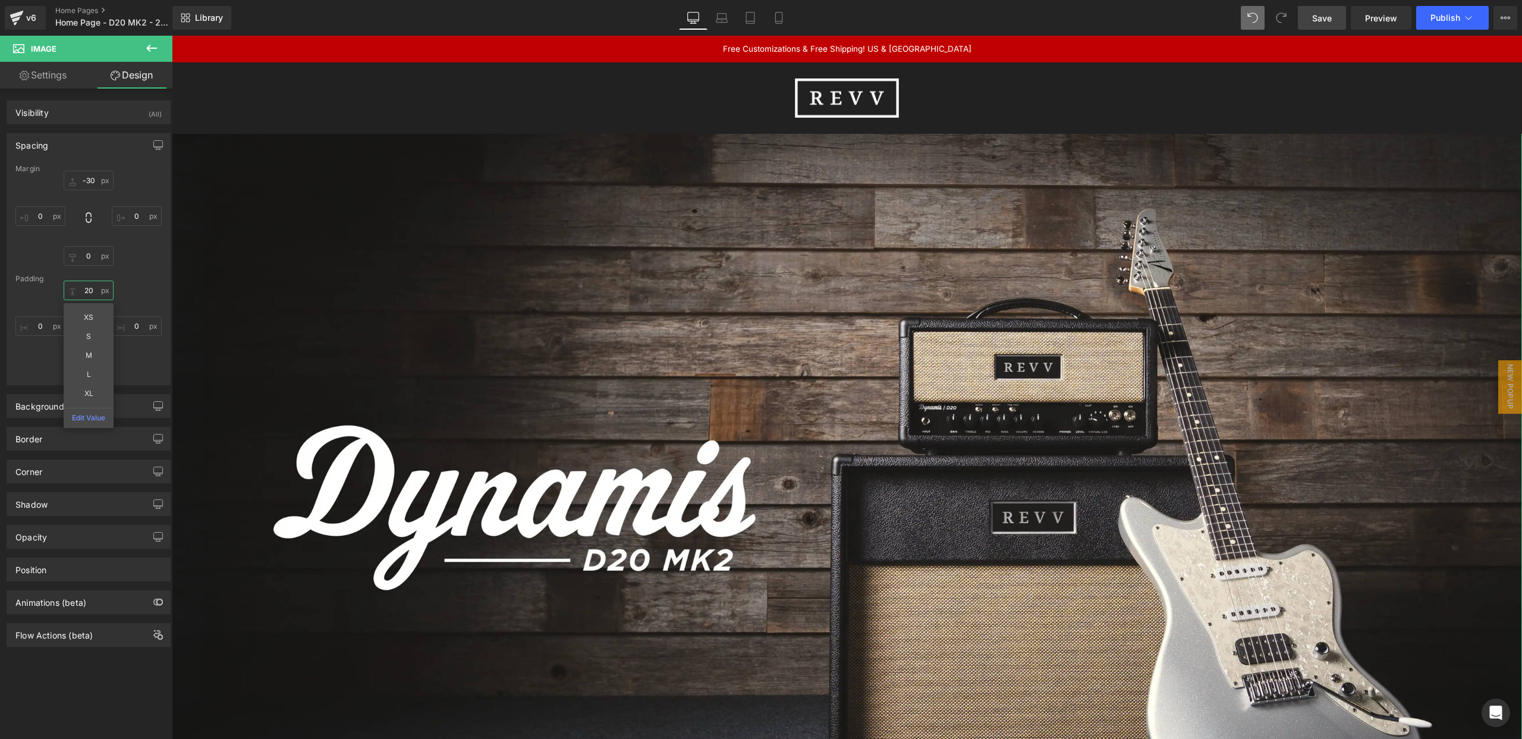
type input "2"
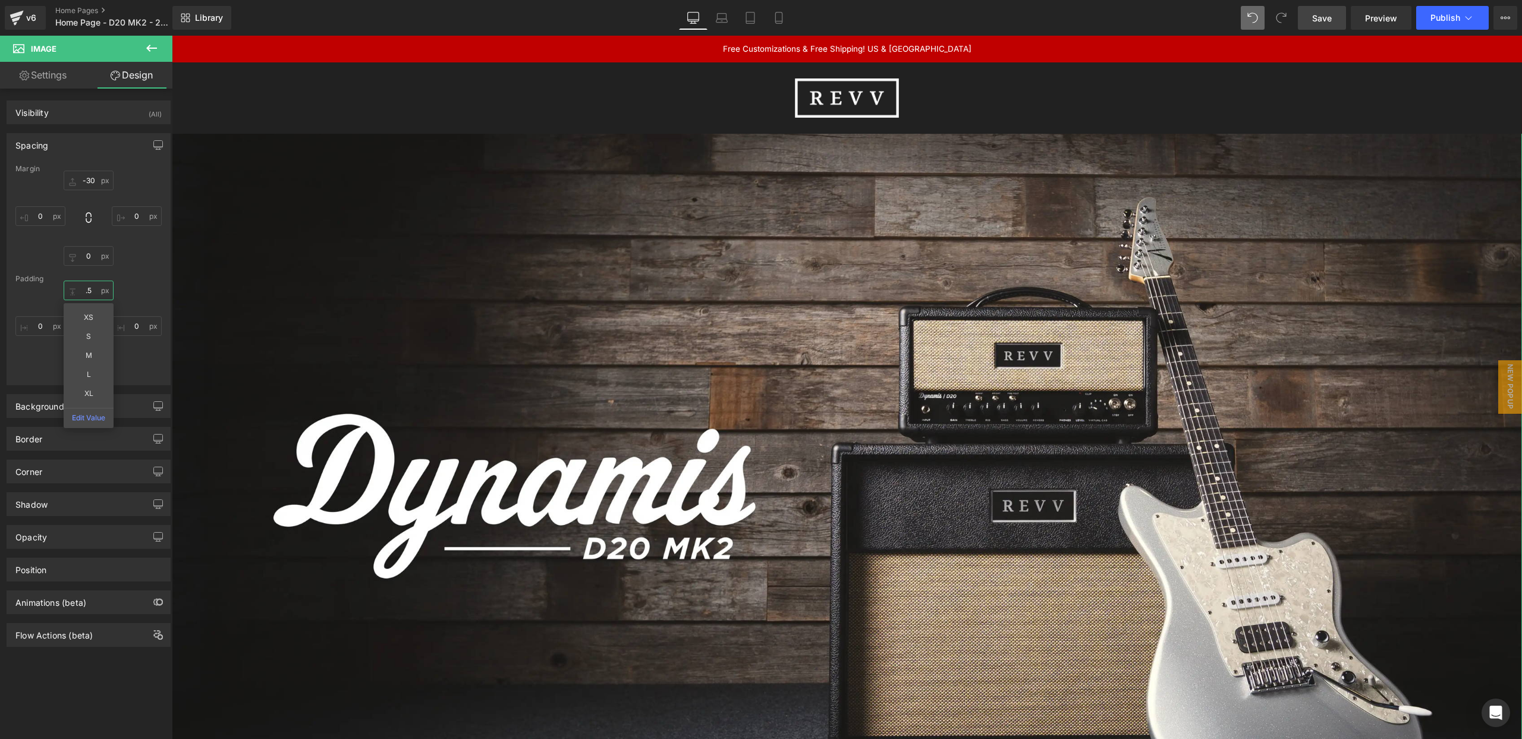
type input "."
click at [87, 294] on input "-50" at bounding box center [89, 291] width 50 height 20
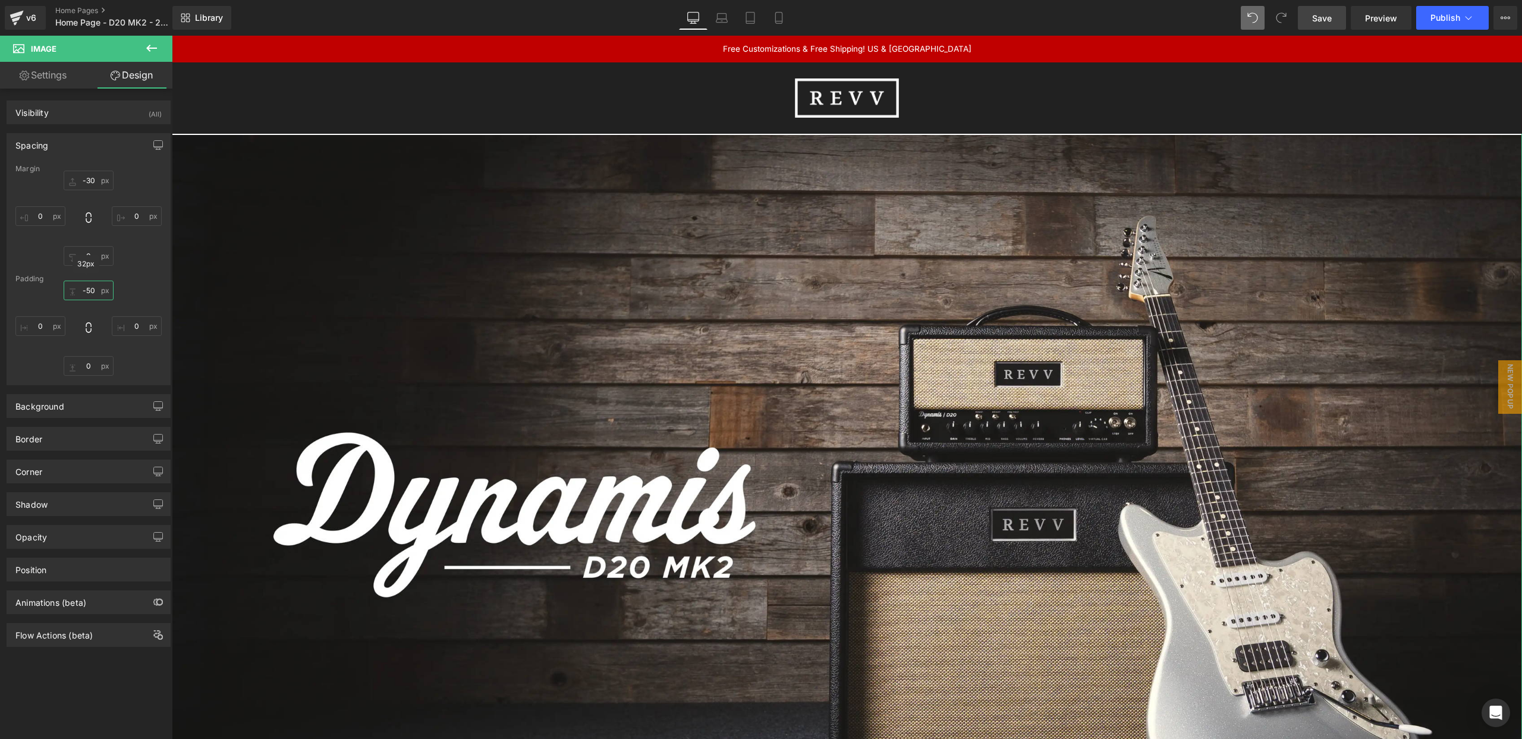
click at [87, 290] on input "-50" at bounding box center [89, 291] width 50 height 20
click at [87, 293] on input "-50" at bounding box center [89, 291] width 50 height 20
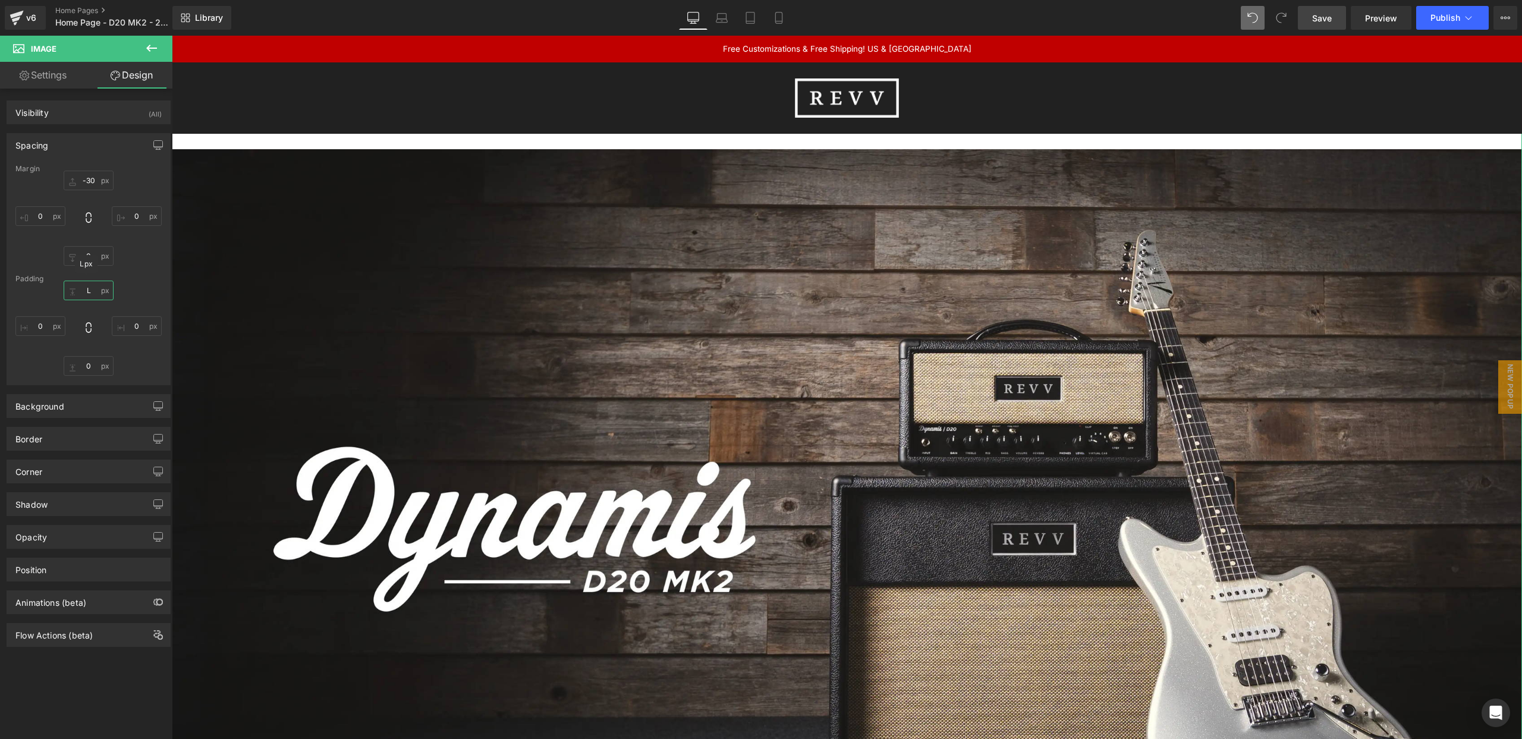
click at [86, 294] on input "L" at bounding box center [89, 291] width 50 height 20
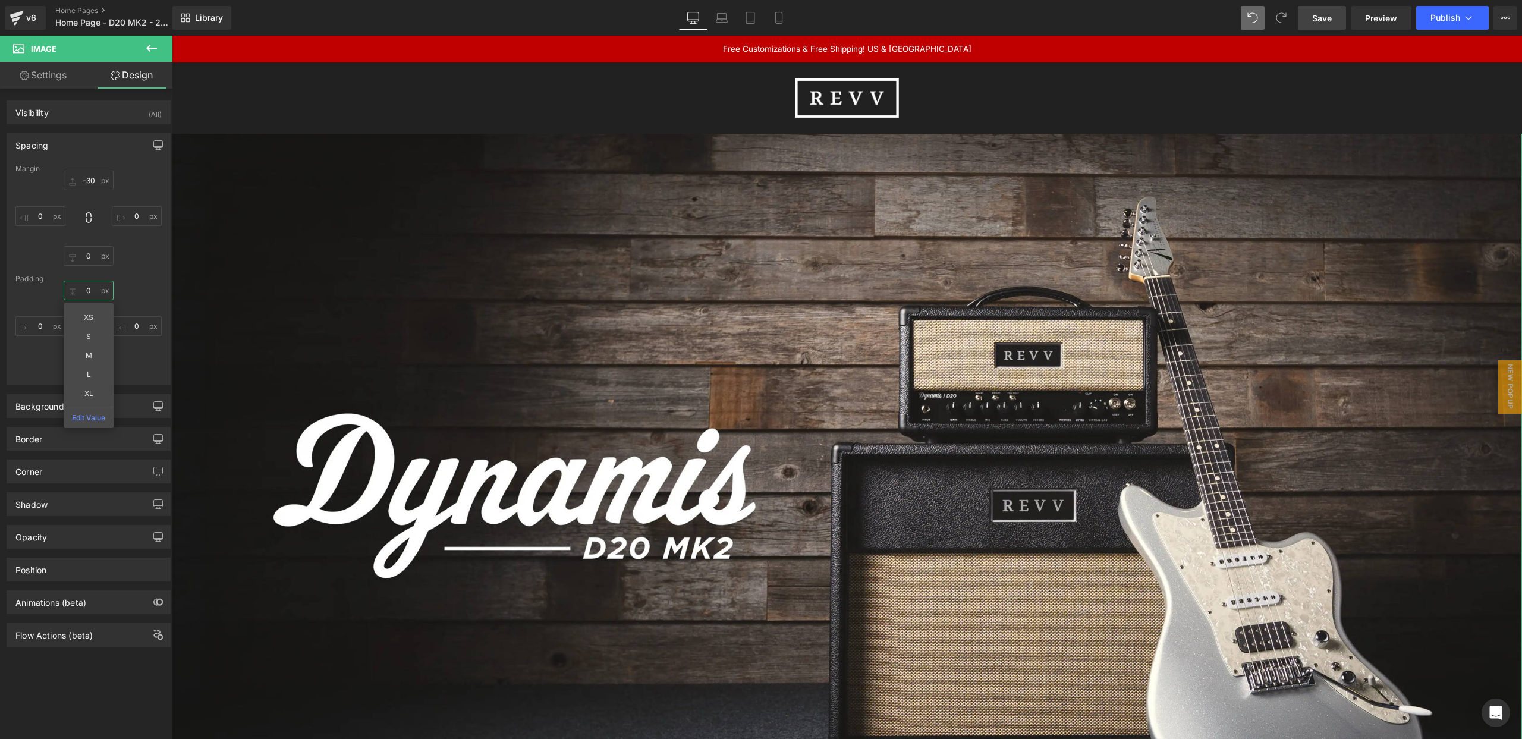
type input "0"
click at [142, 289] on div "0 XS S M L XL Edit Value" at bounding box center [88, 328] width 146 height 95
click at [86, 364] on input "text" at bounding box center [89, 366] width 50 height 20
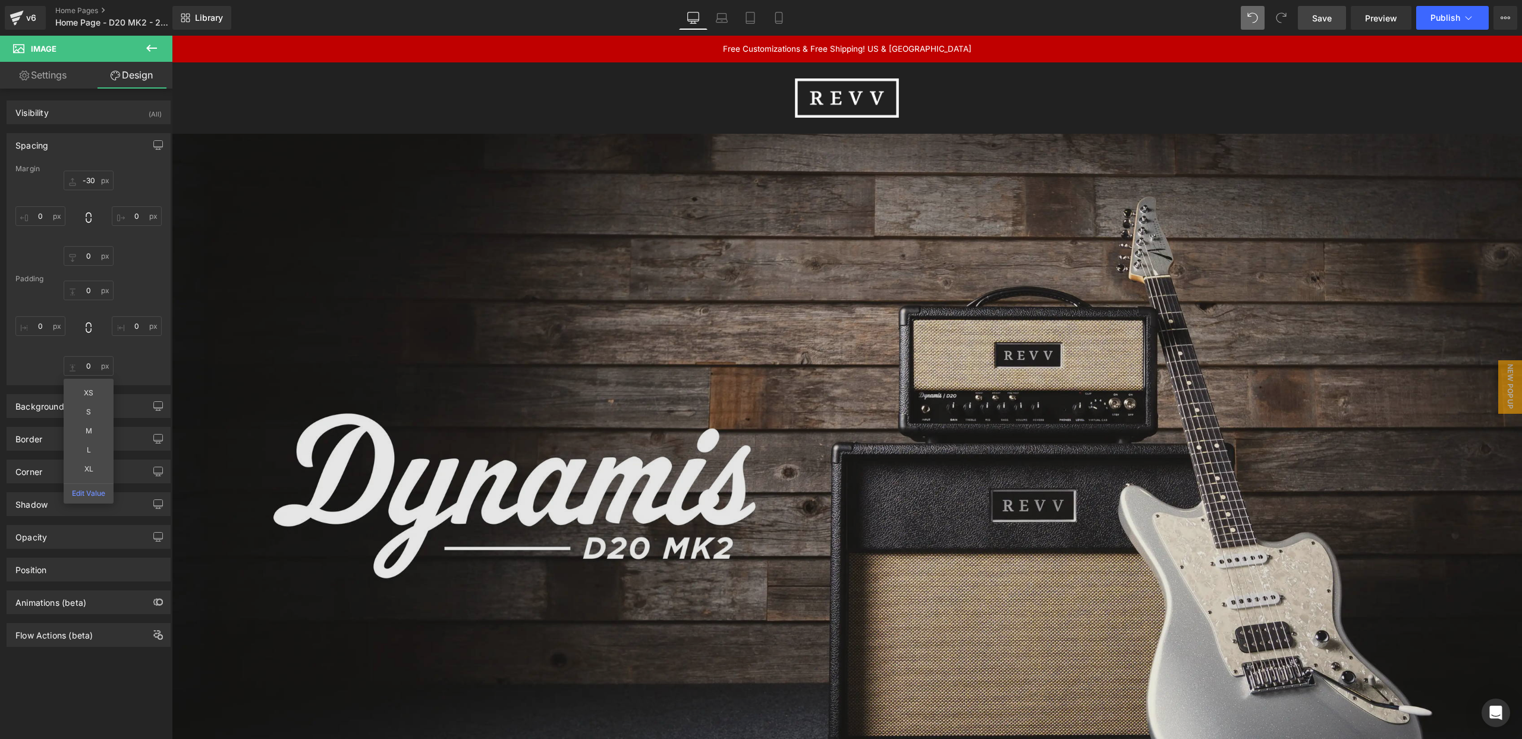
click at [608, 170] on img at bounding box center [847, 496] width 1350 height 760
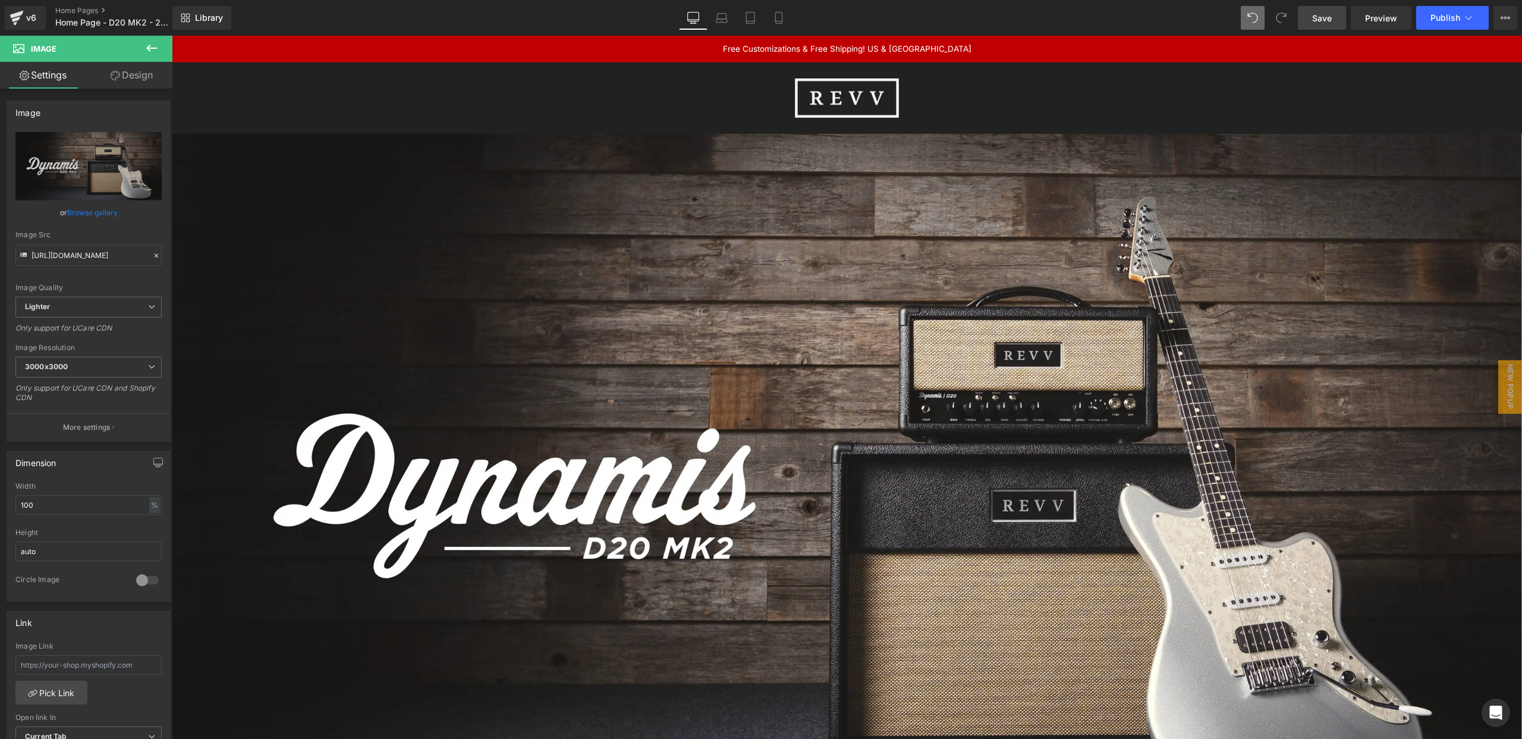
click at [117, 79] on icon at bounding box center [116, 76] width 10 height 10
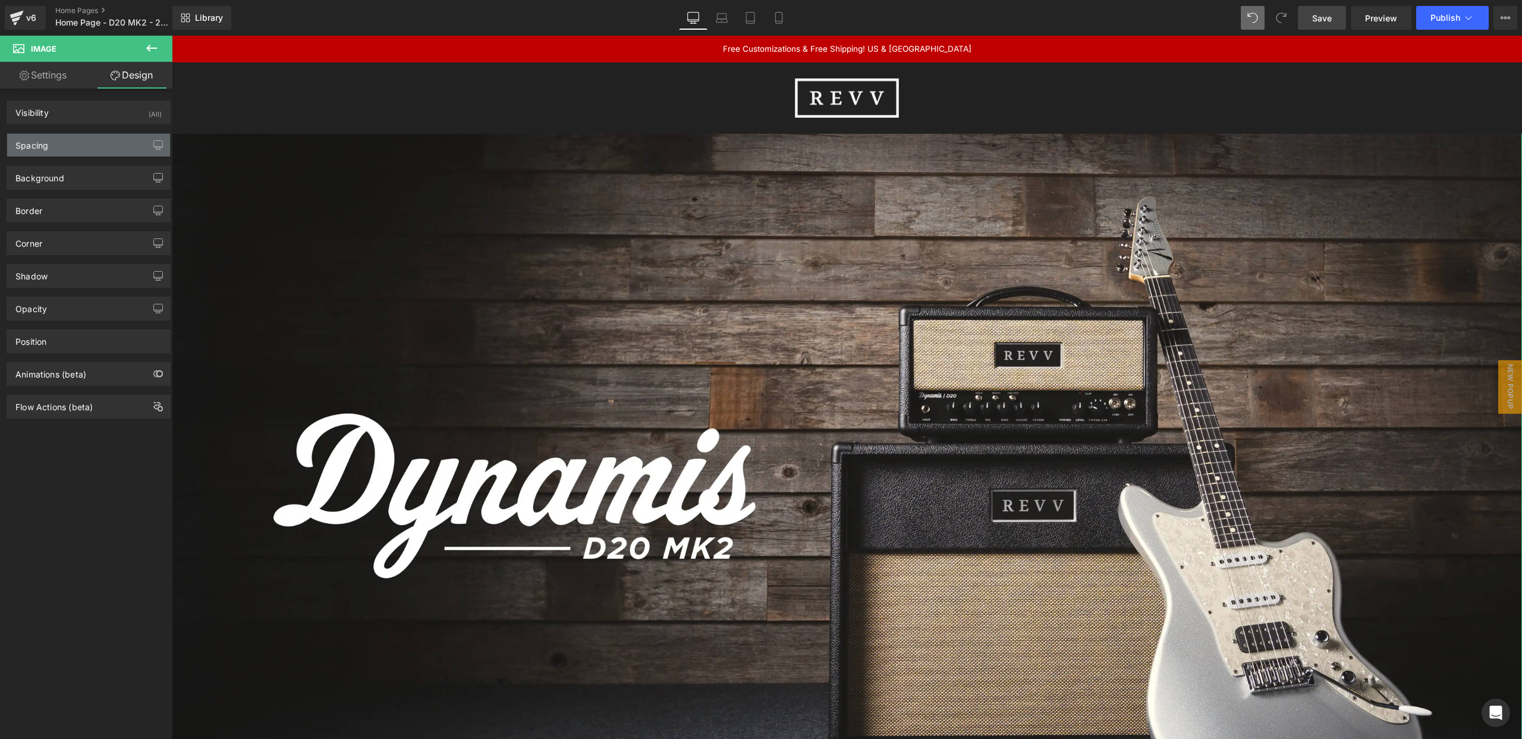
click at [89, 147] on div "Spacing" at bounding box center [88, 145] width 163 height 23
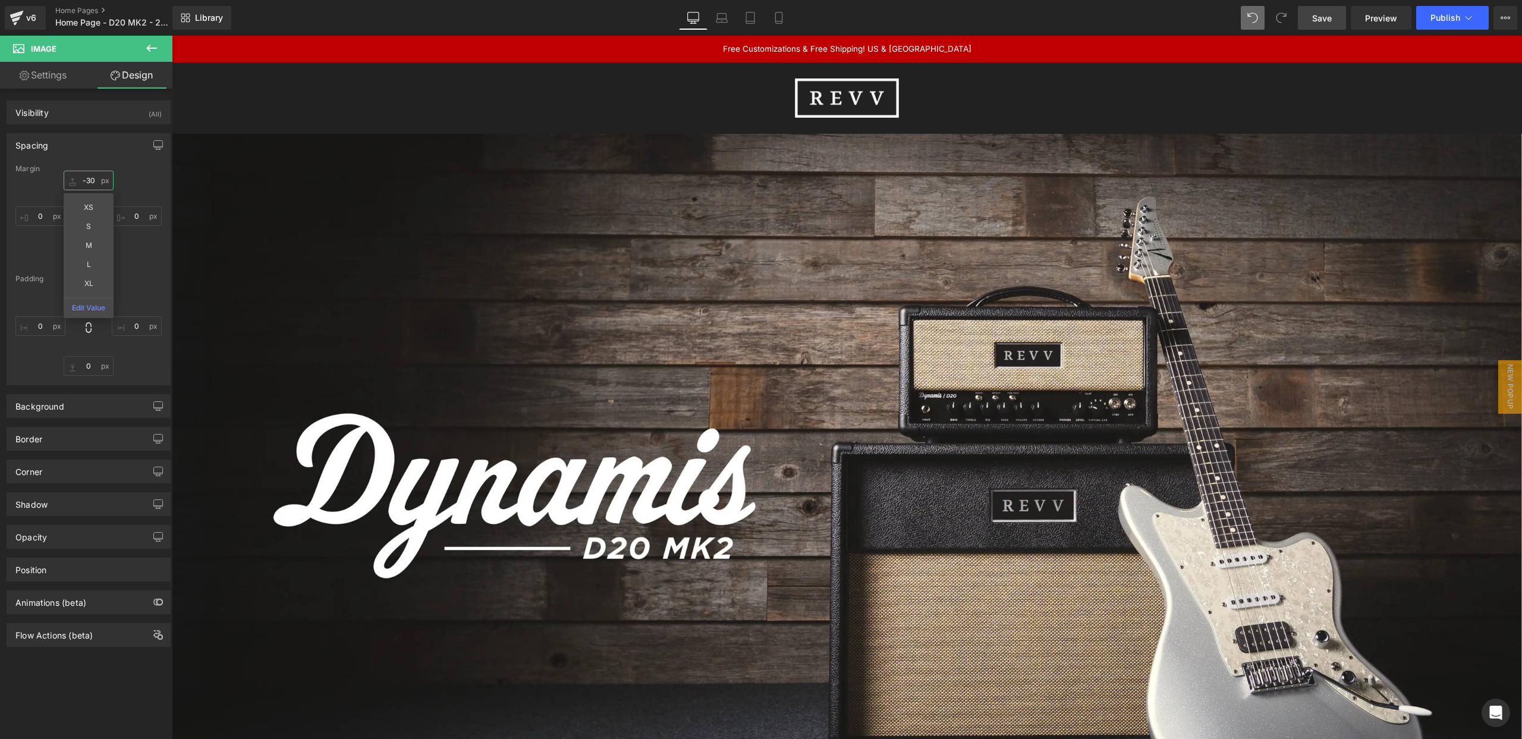
click at [84, 178] on input "-30" at bounding box center [89, 181] width 50 height 20
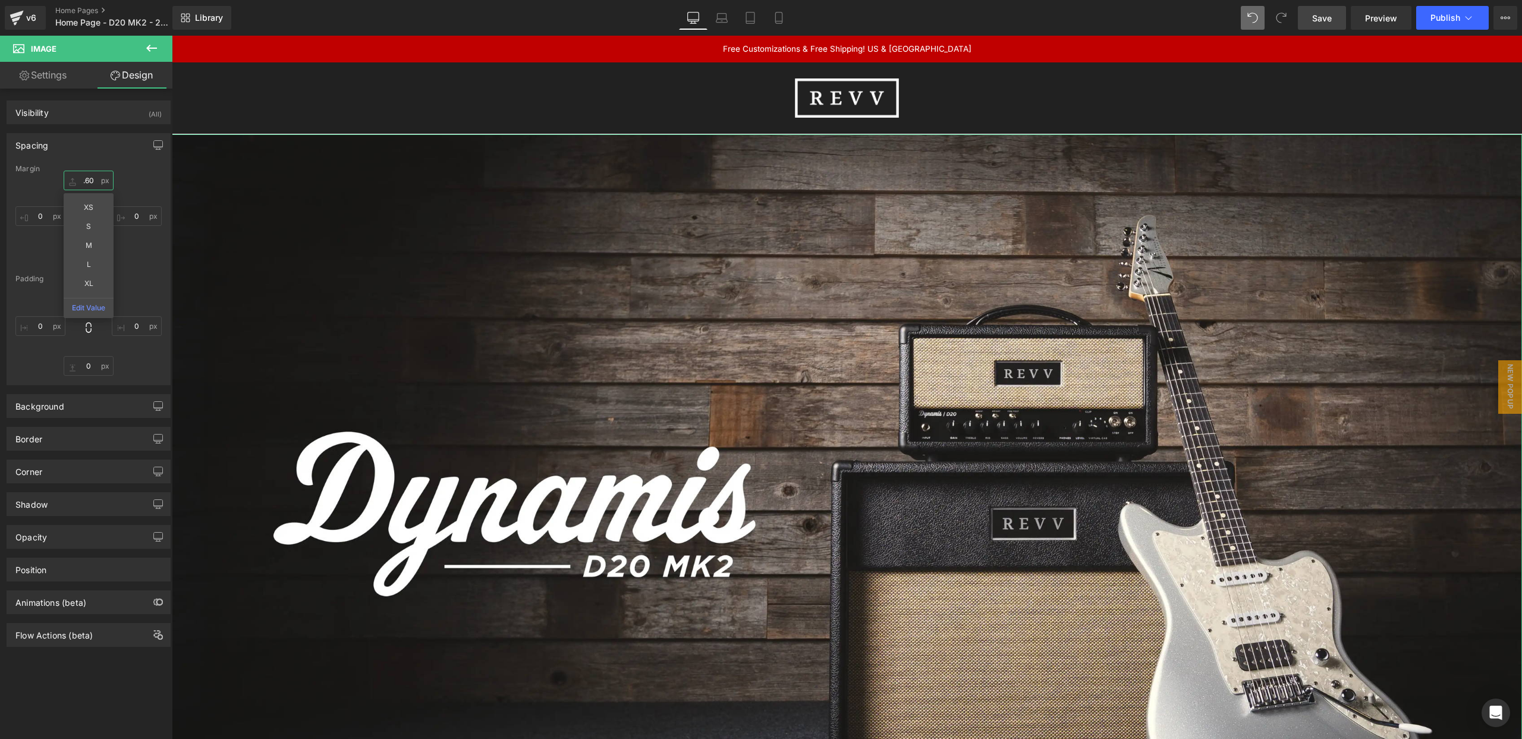
drag, startPoint x: 76, startPoint y: 180, endPoint x: 66, endPoint y: 180, distance: 9.5
click at [67, 180] on input ".60" at bounding box center [89, 181] width 50 height 20
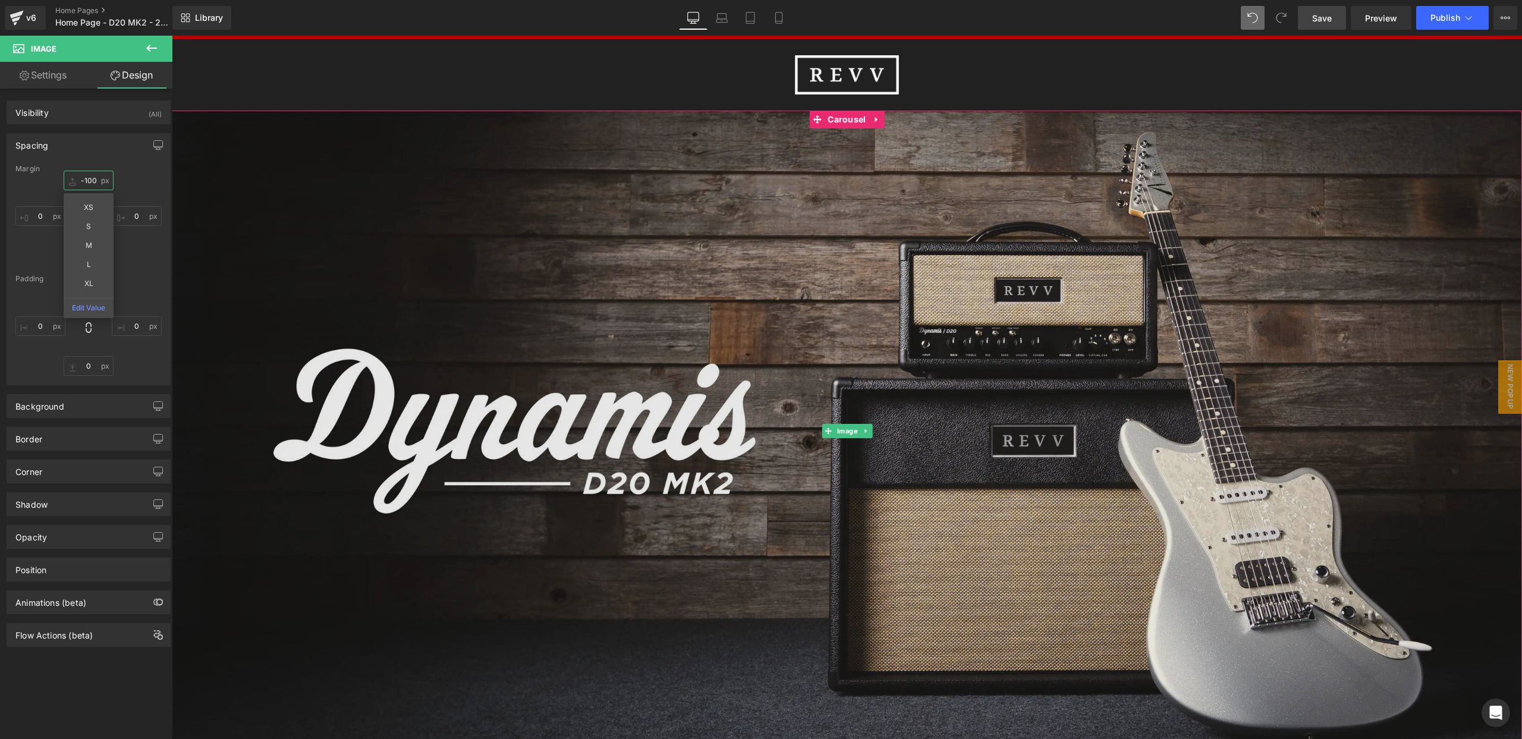
scroll to position [51, 0]
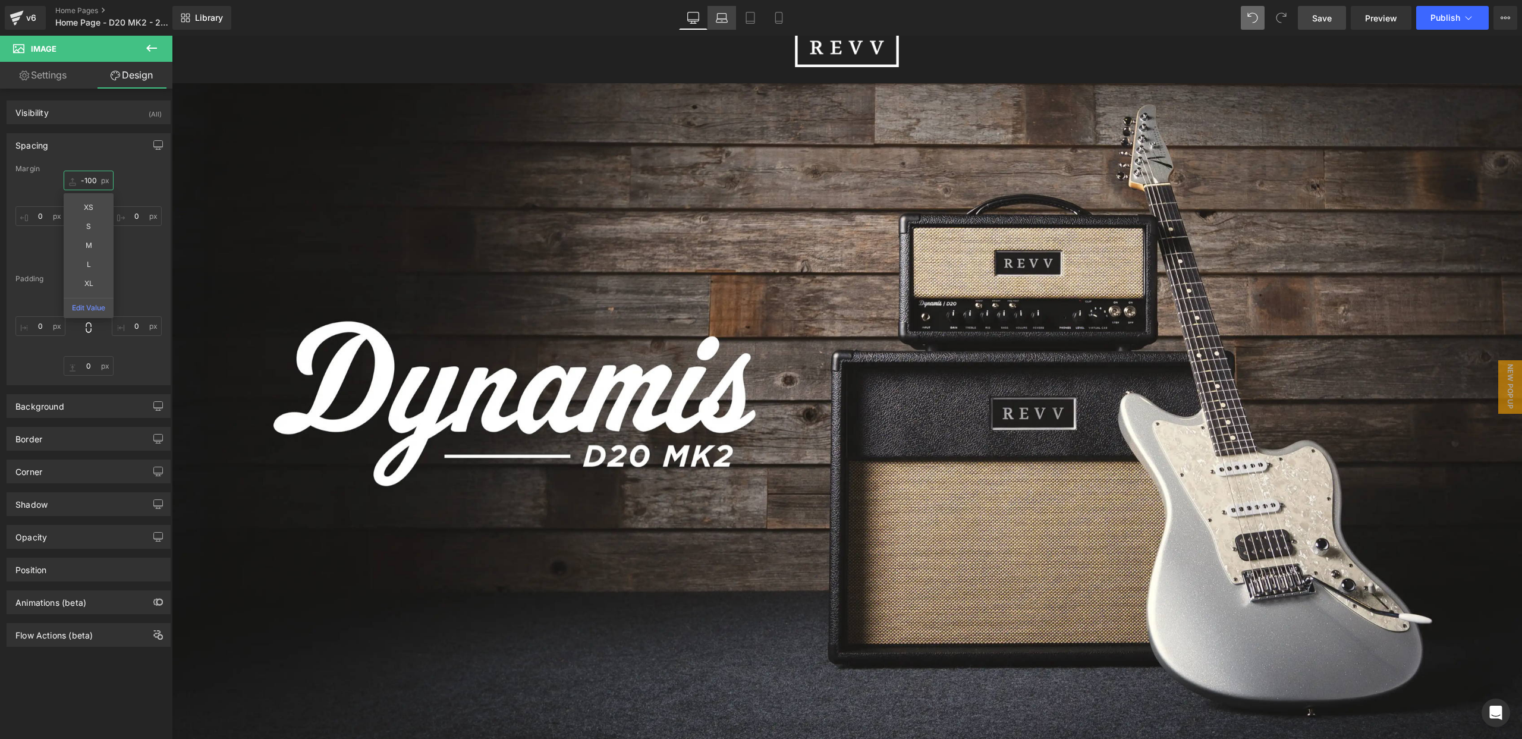
type input "-100"
click at [725, 16] on icon at bounding box center [722, 18] width 12 height 12
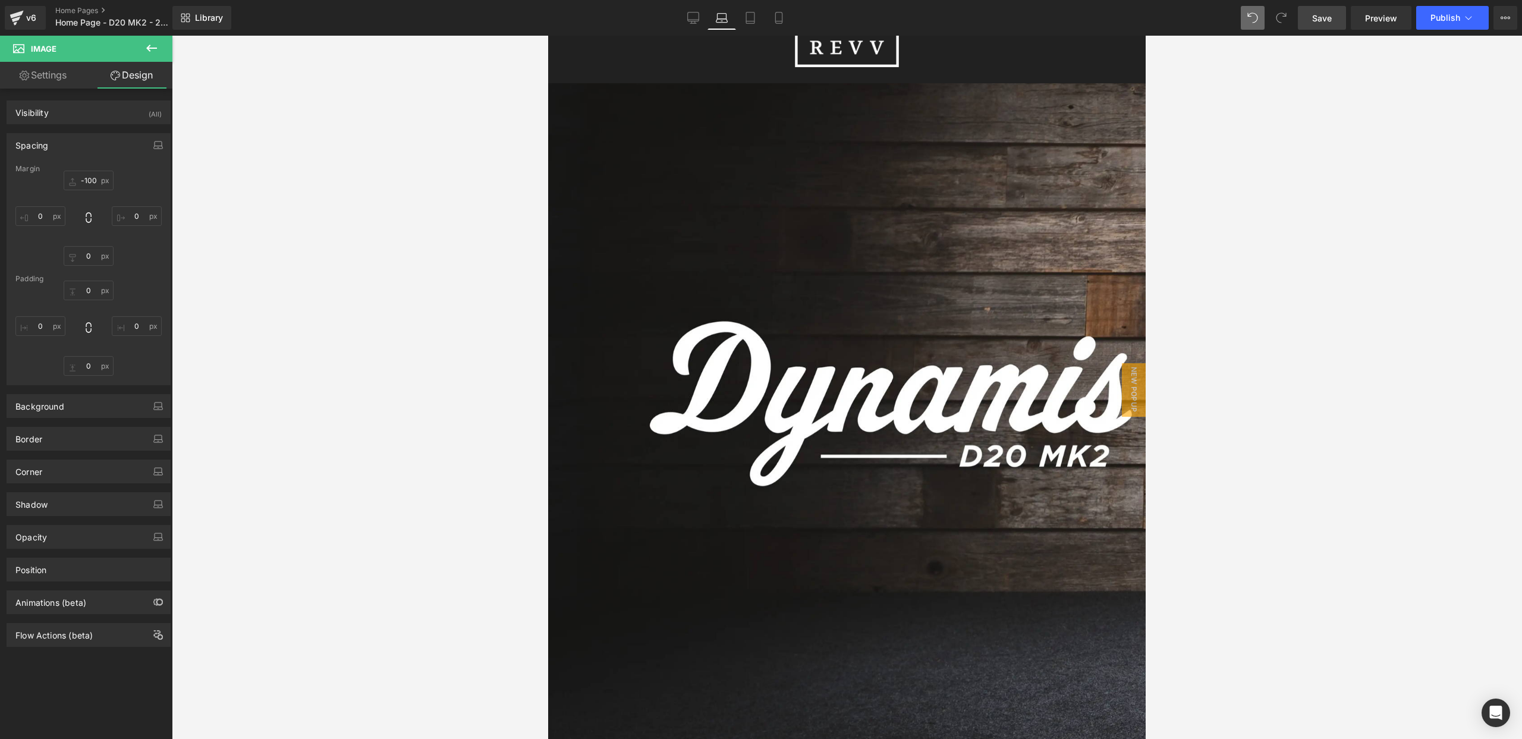
scroll to position [0, 0]
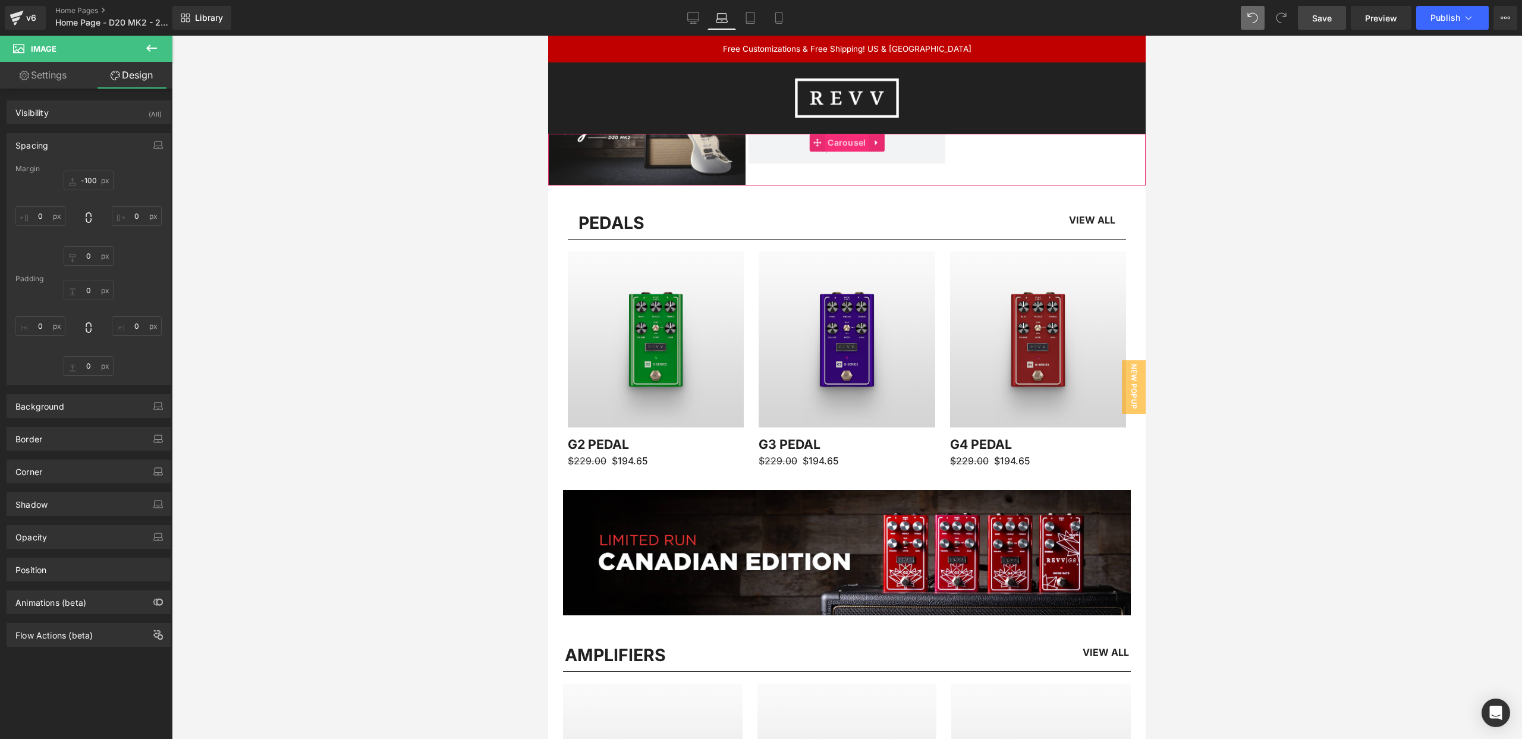
click at [838, 142] on span "Carousel" at bounding box center [847, 143] width 44 height 18
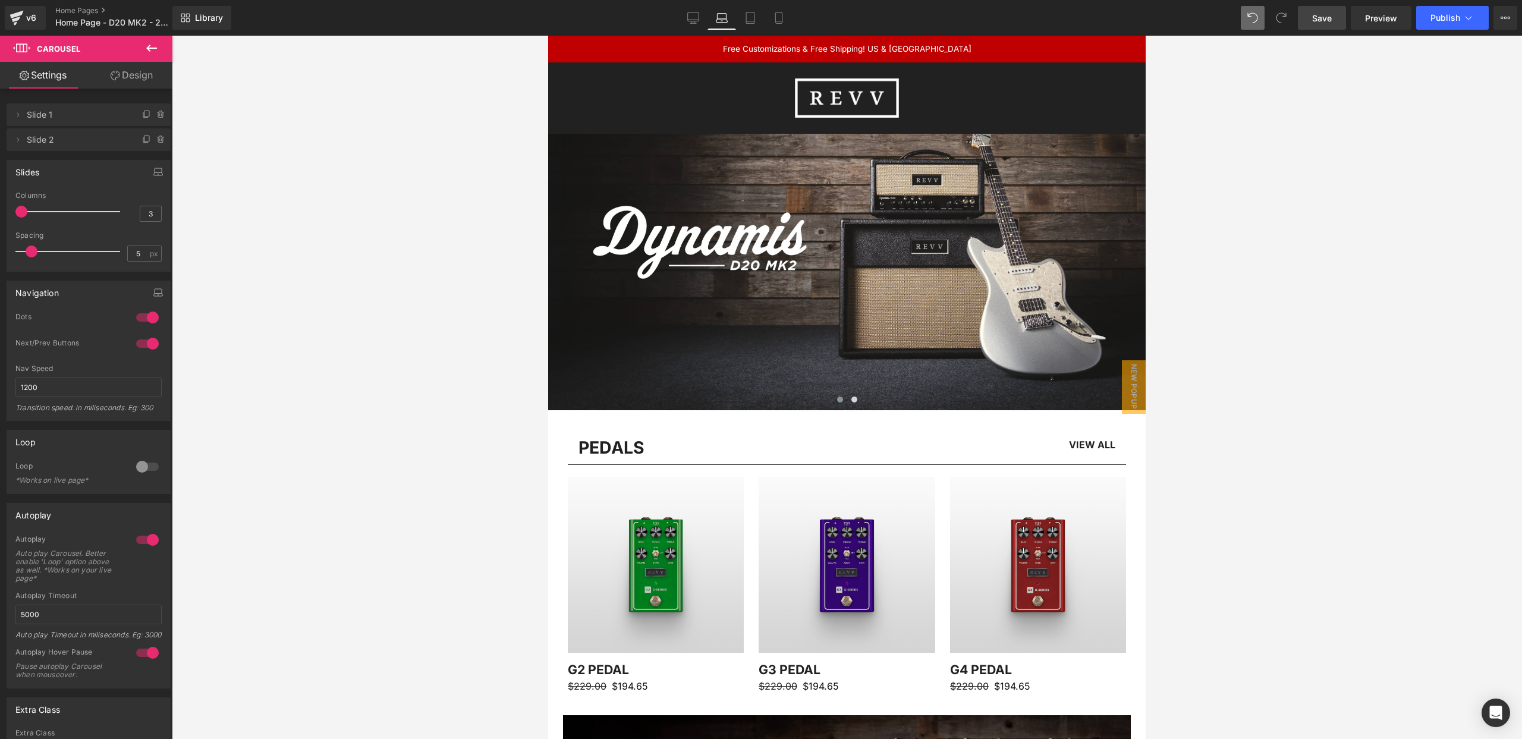
drag, startPoint x: 54, startPoint y: 210, endPoint x: 0, endPoint y: 212, distance: 54.2
click at [0, 212] on div "Slides 1 Columns 1 3 Columns 3 3 Columns 3 1 Columns 1 5px Spacing 5 px 5px Spa…" at bounding box center [89, 211] width 178 height 121
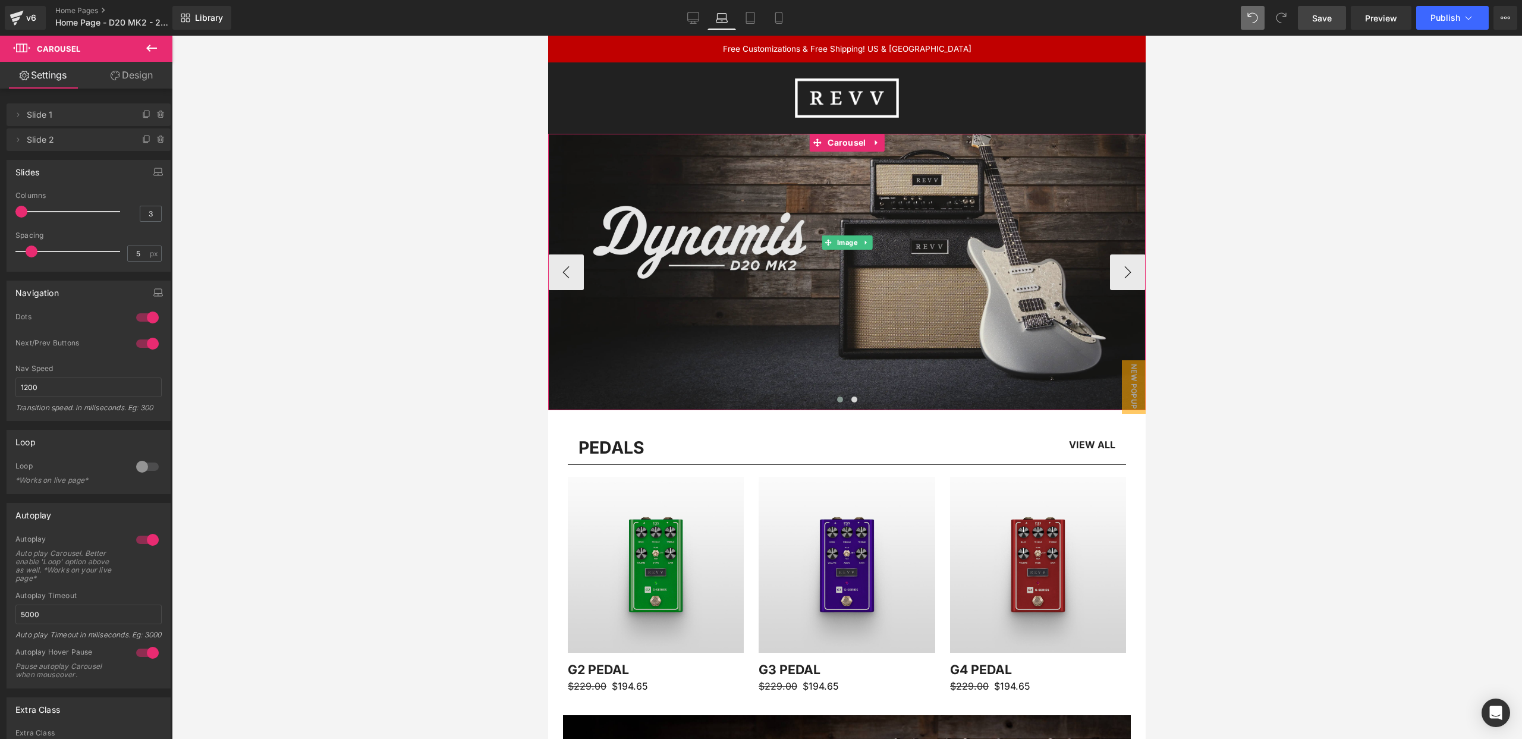
click at [748, 188] on img at bounding box center [847, 242] width 598 height 336
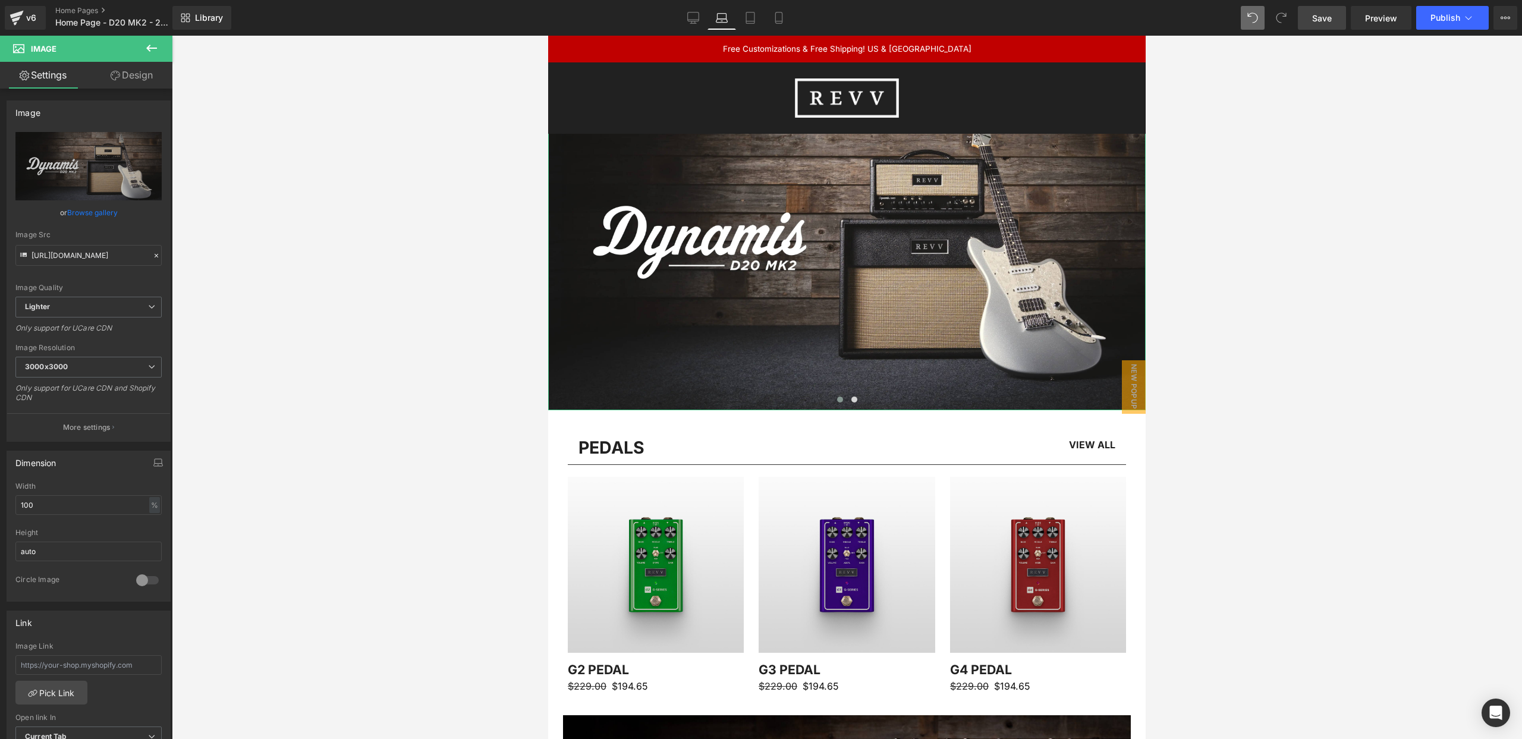
click at [127, 77] on link "Design" at bounding box center [132, 75] width 86 height 27
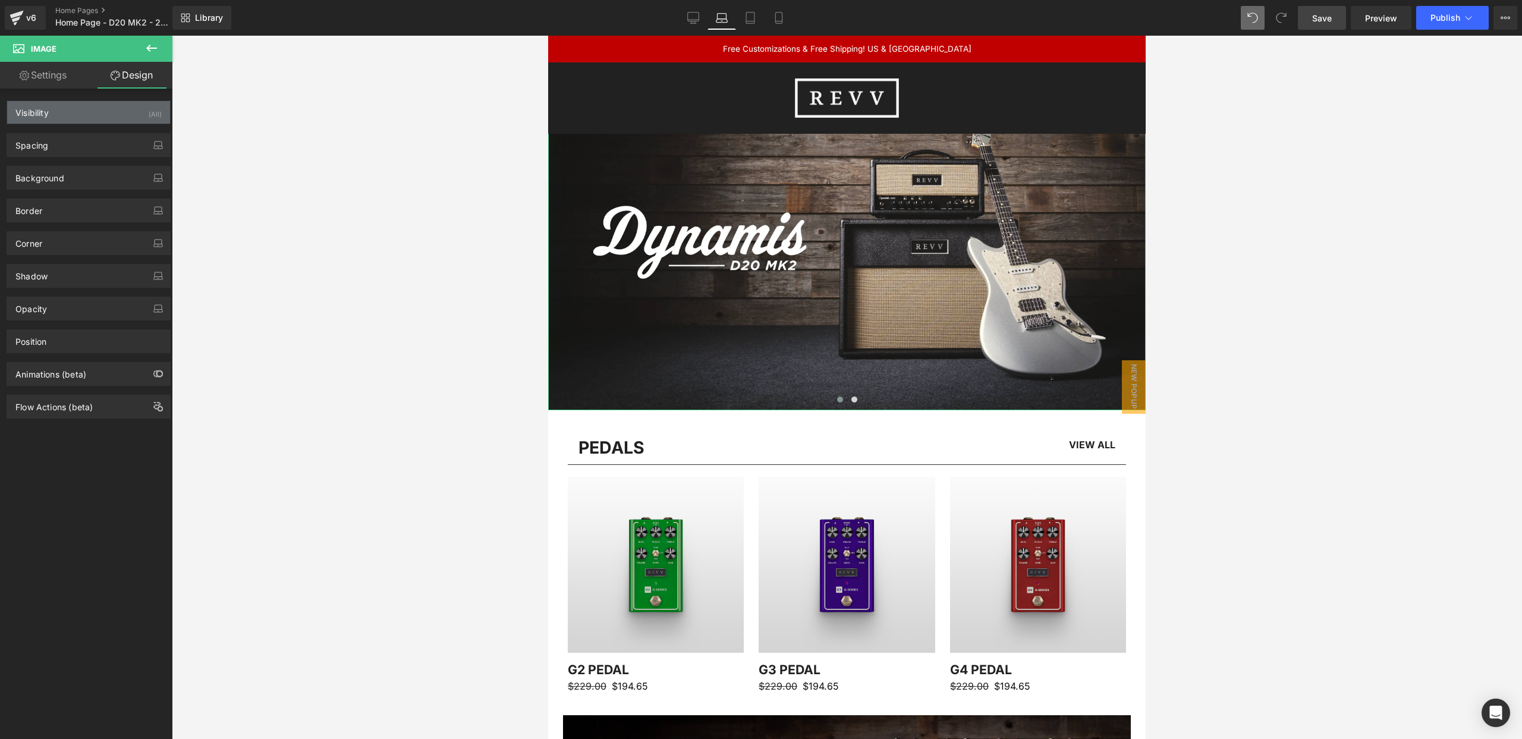
click at [89, 115] on div "Visibility (All)" at bounding box center [88, 112] width 163 height 23
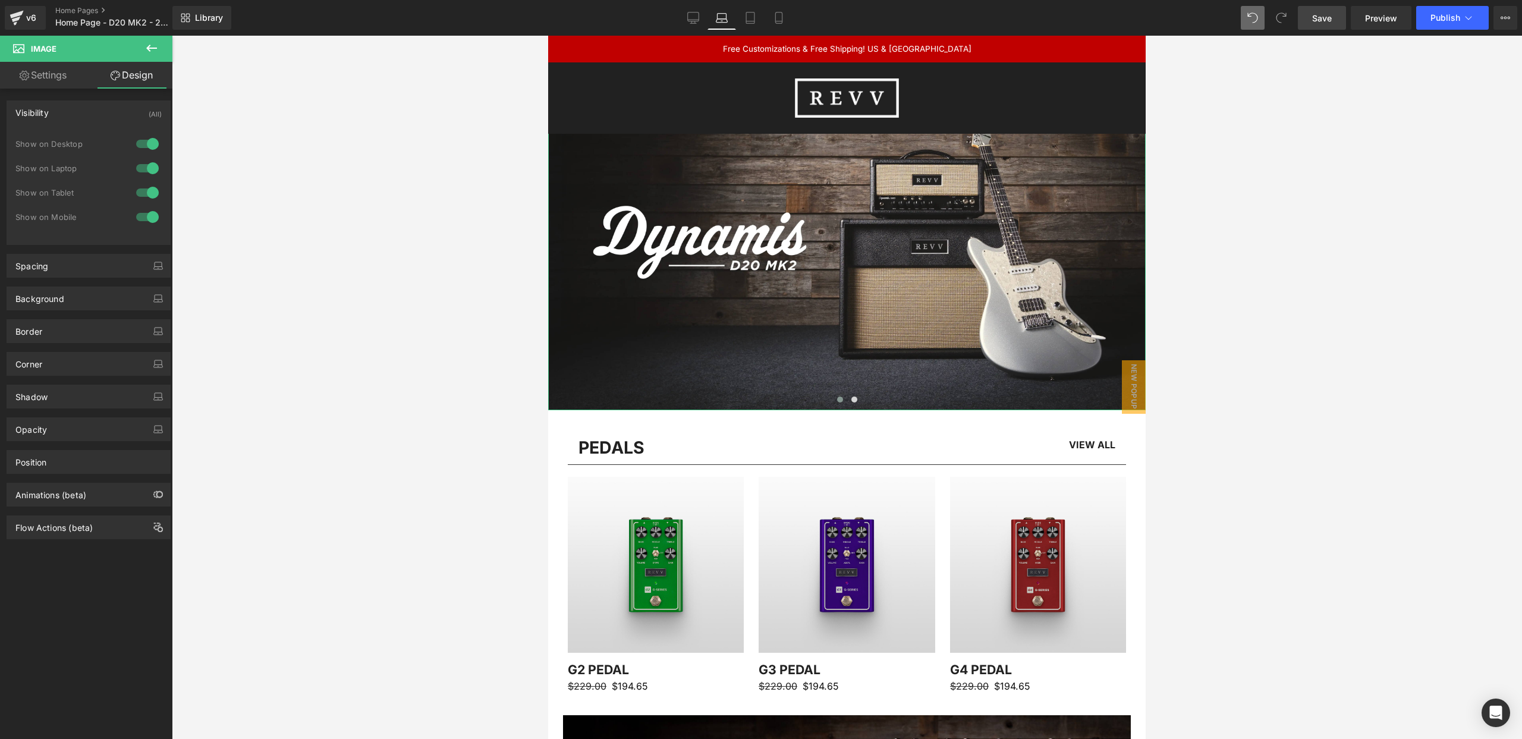
click at [49, 81] on link "Settings" at bounding box center [43, 75] width 86 height 27
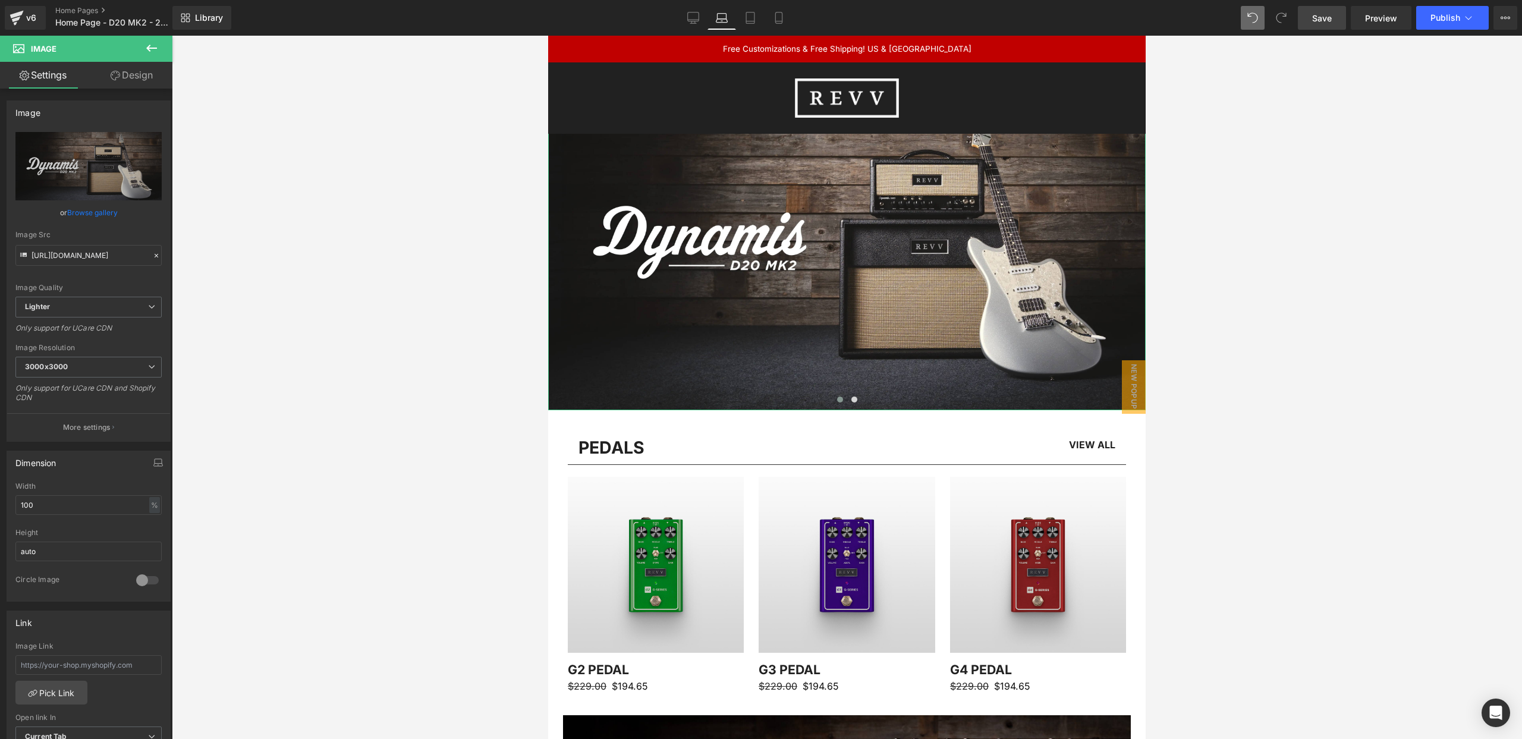
click at [128, 78] on link "Design" at bounding box center [132, 75] width 86 height 27
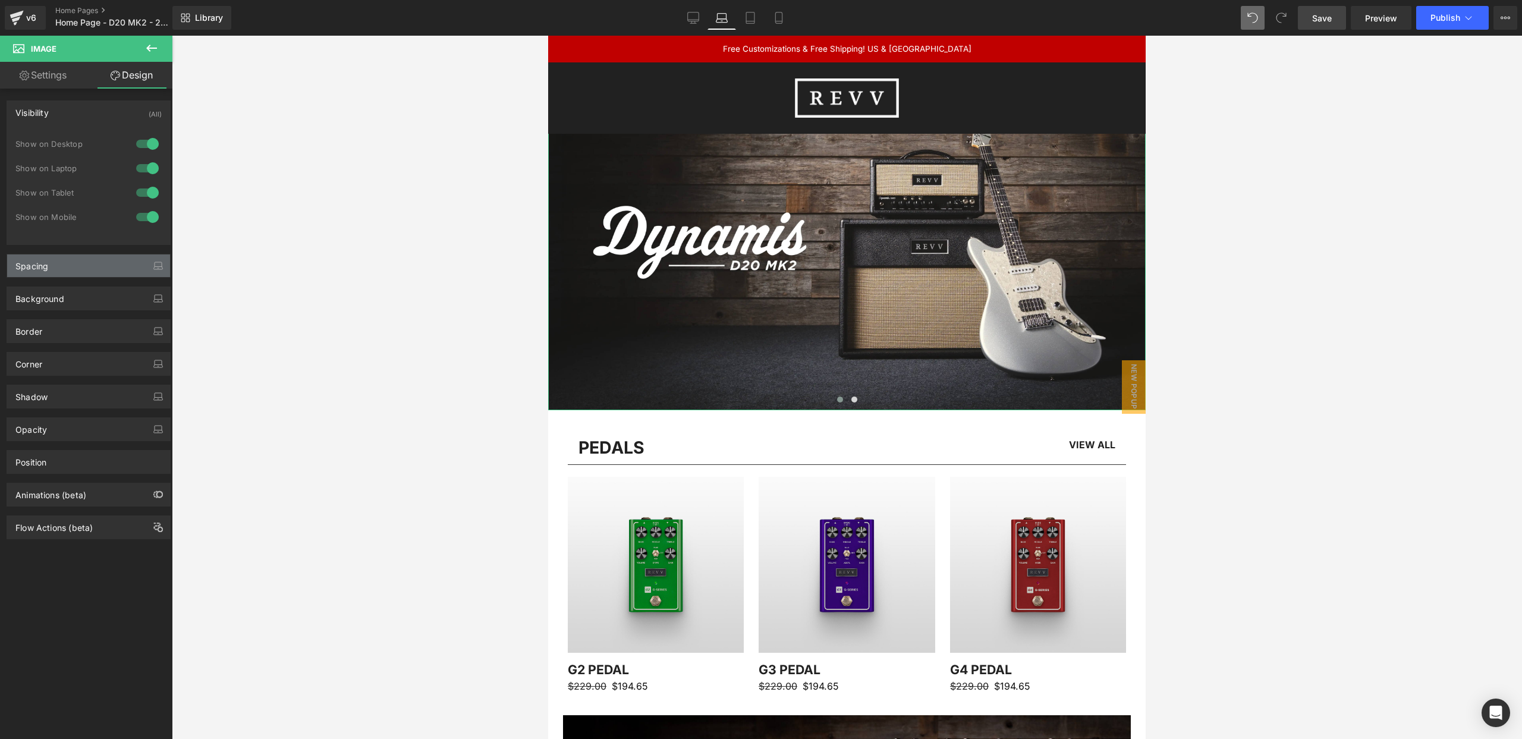
click at [69, 263] on div "Spacing" at bounding box center [88, 265] width 163 height 23
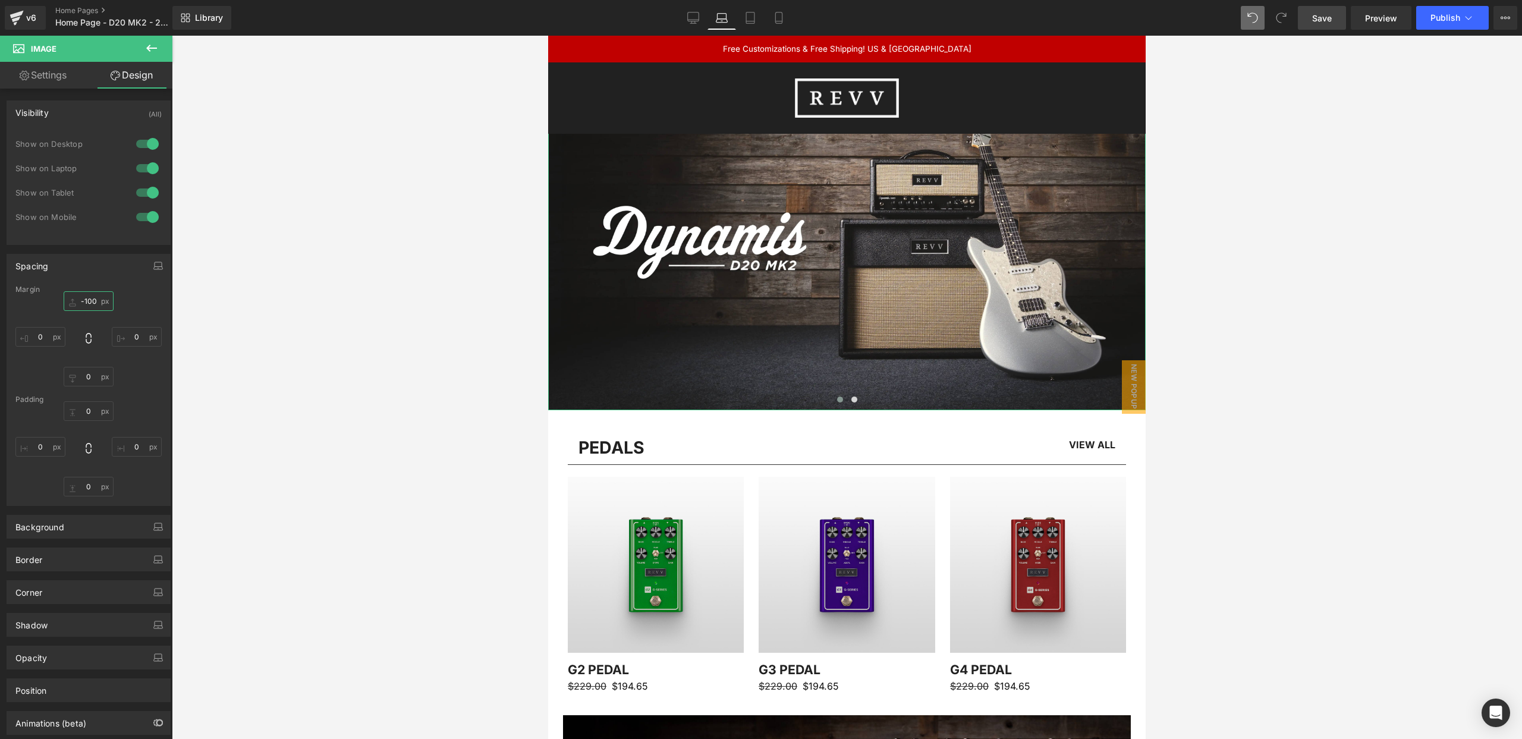
click at [90, 303] on input "-100" at bounding box center [89, 301] width 50 height 20
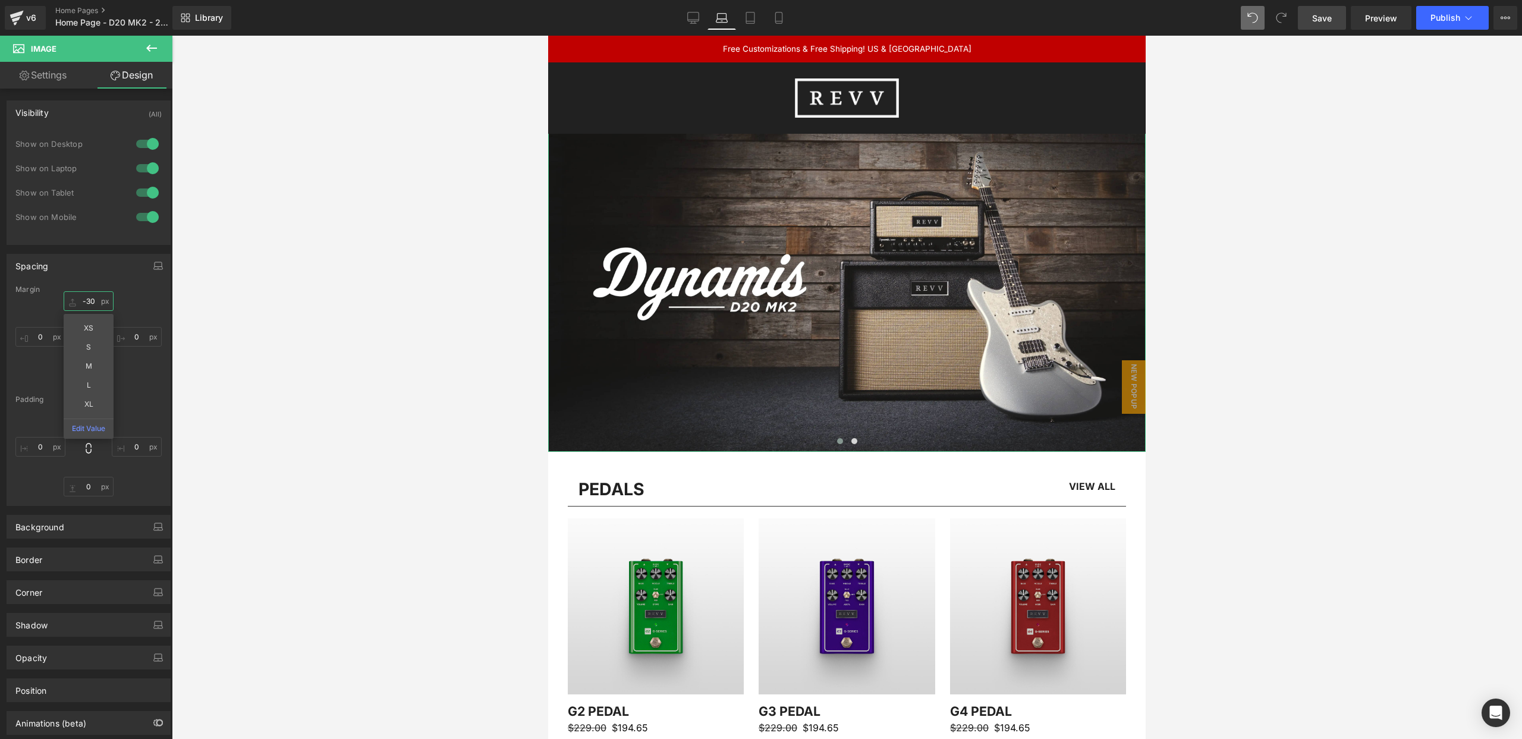
drag, startPoint x: 90, startPoint y: 301, endPoint x: 71, endPoint y: 302, distance: 19.1
click at [71, 302] on input "-30" at bounding box center [89, 301] width 50 height 20
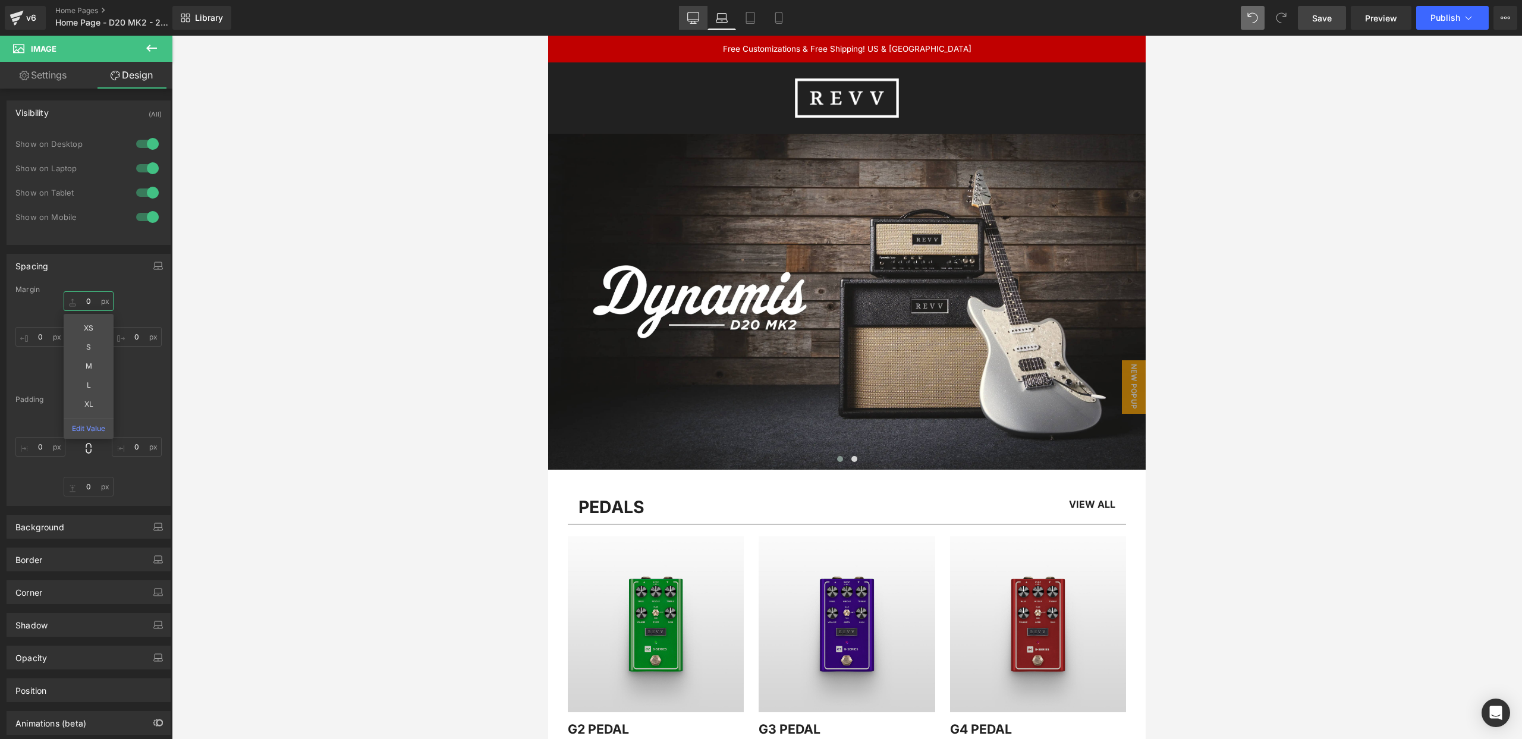
type input "0"
click at [690, 15] on icon at bounding box center [693, 18] width 12 height 12
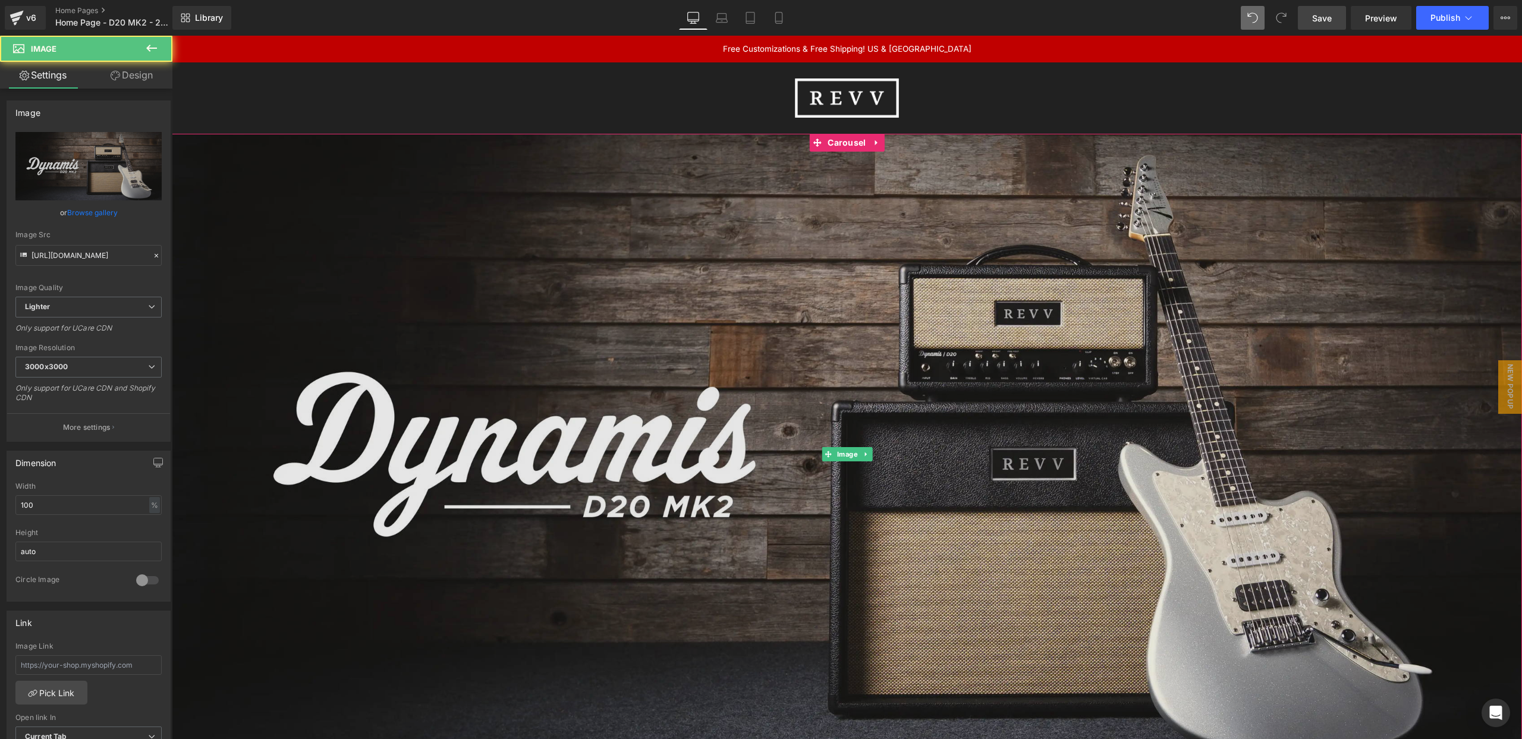
click at [644, 276] on img at bounding box center [847, 454] width 1350 height 760
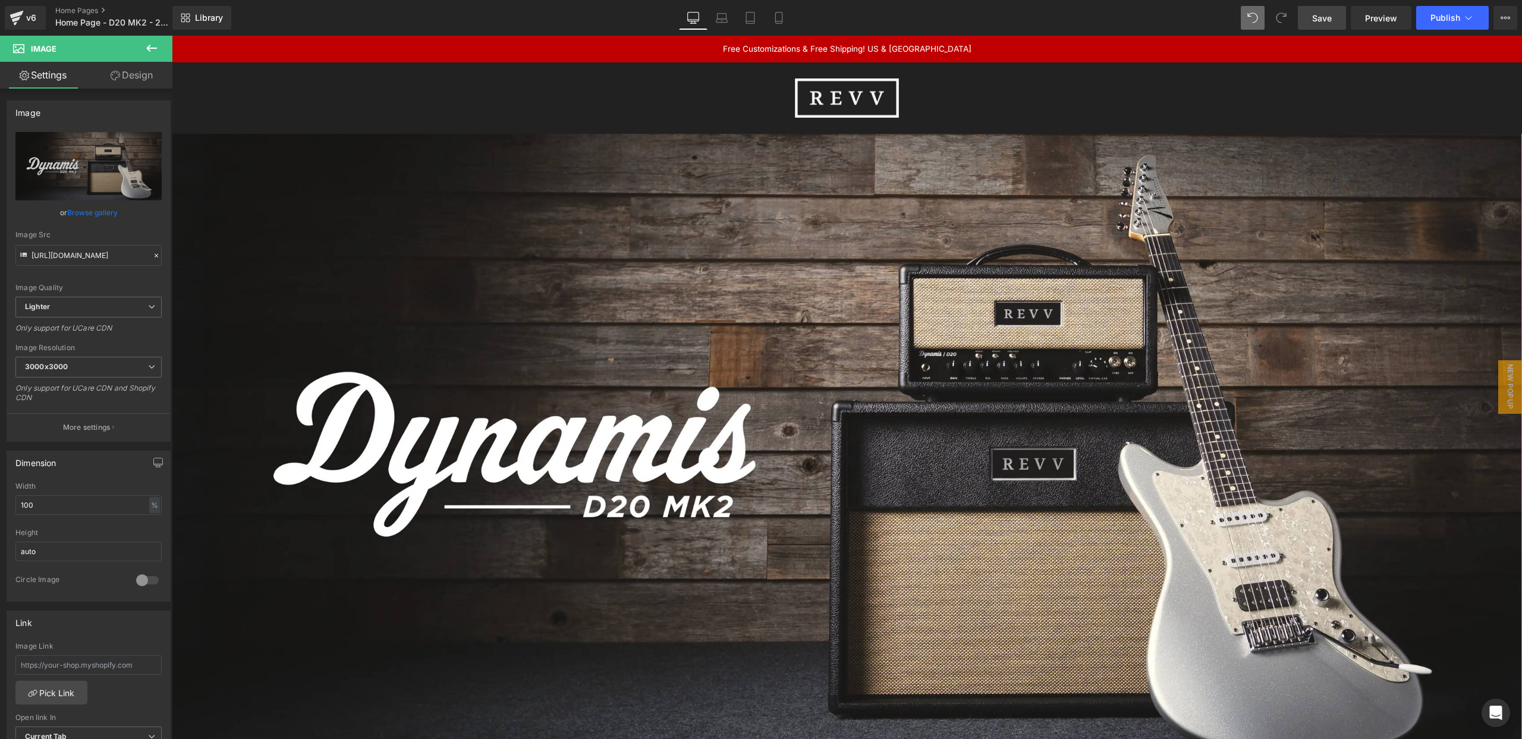
click at [128, 73] on link "Design" at bounding box center [132, 75] width 86 height 27
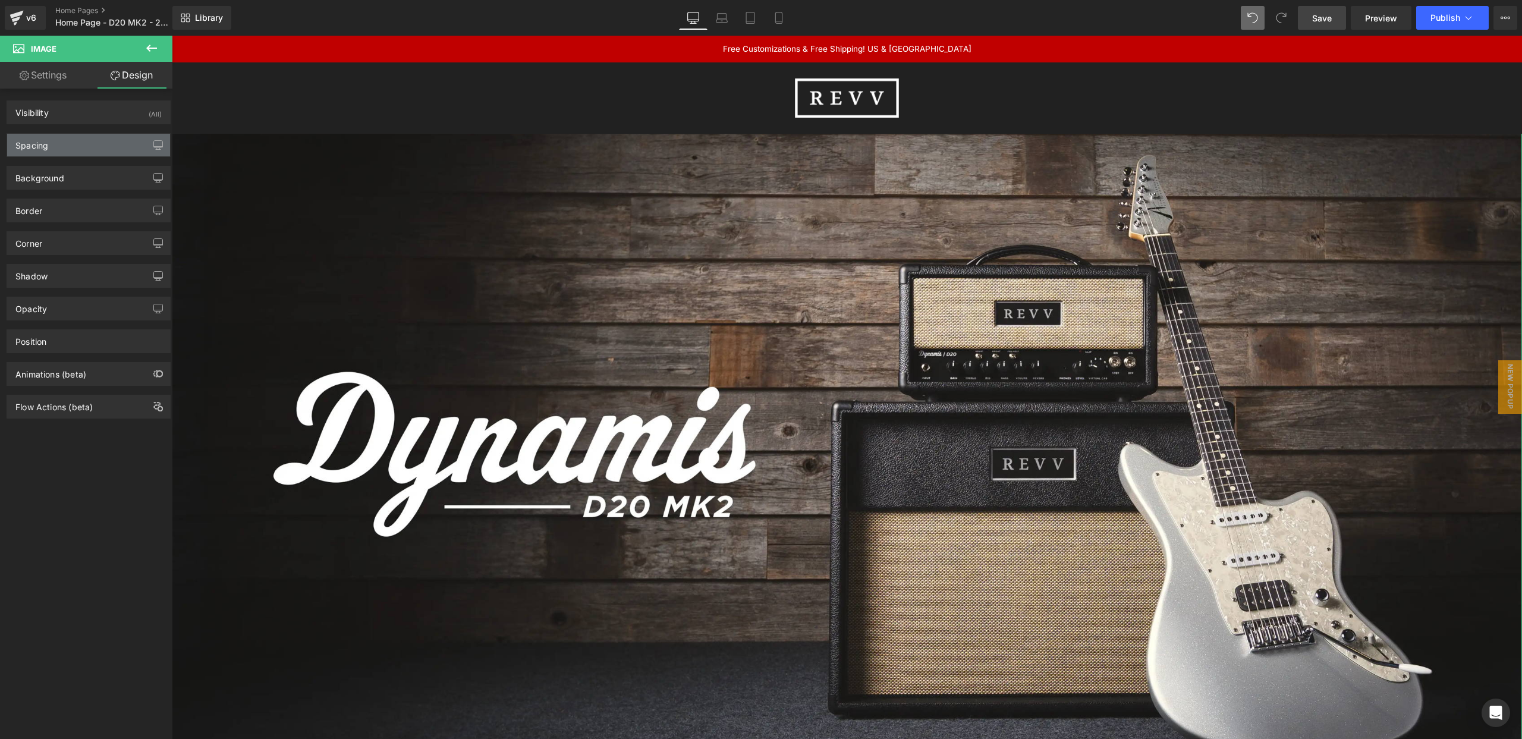
click at [103, 146] on div "Spacing" at bounding box center [88, 145] width 163 height 23
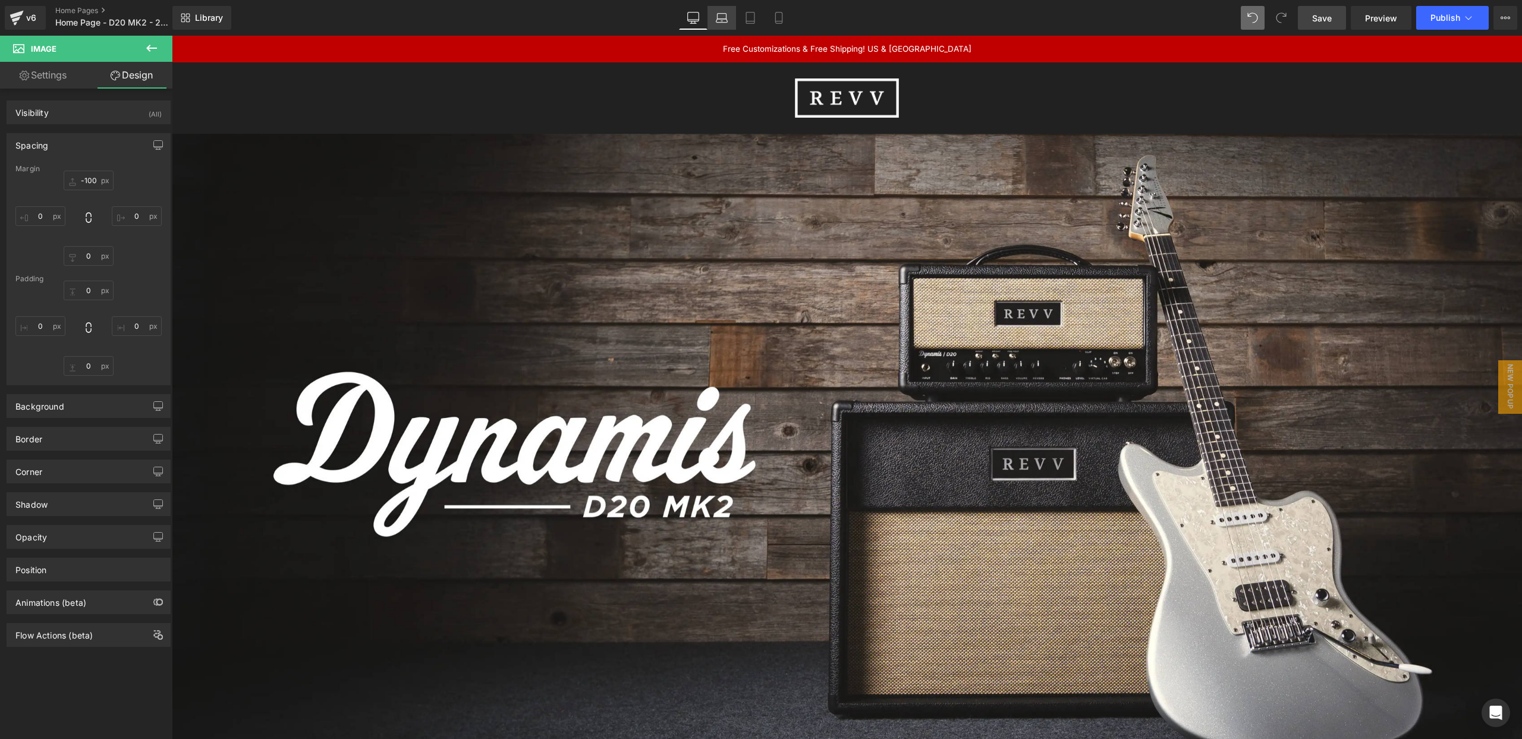
click at [725, 18] on icon at bounding box center [722, 18] width 12 height 12
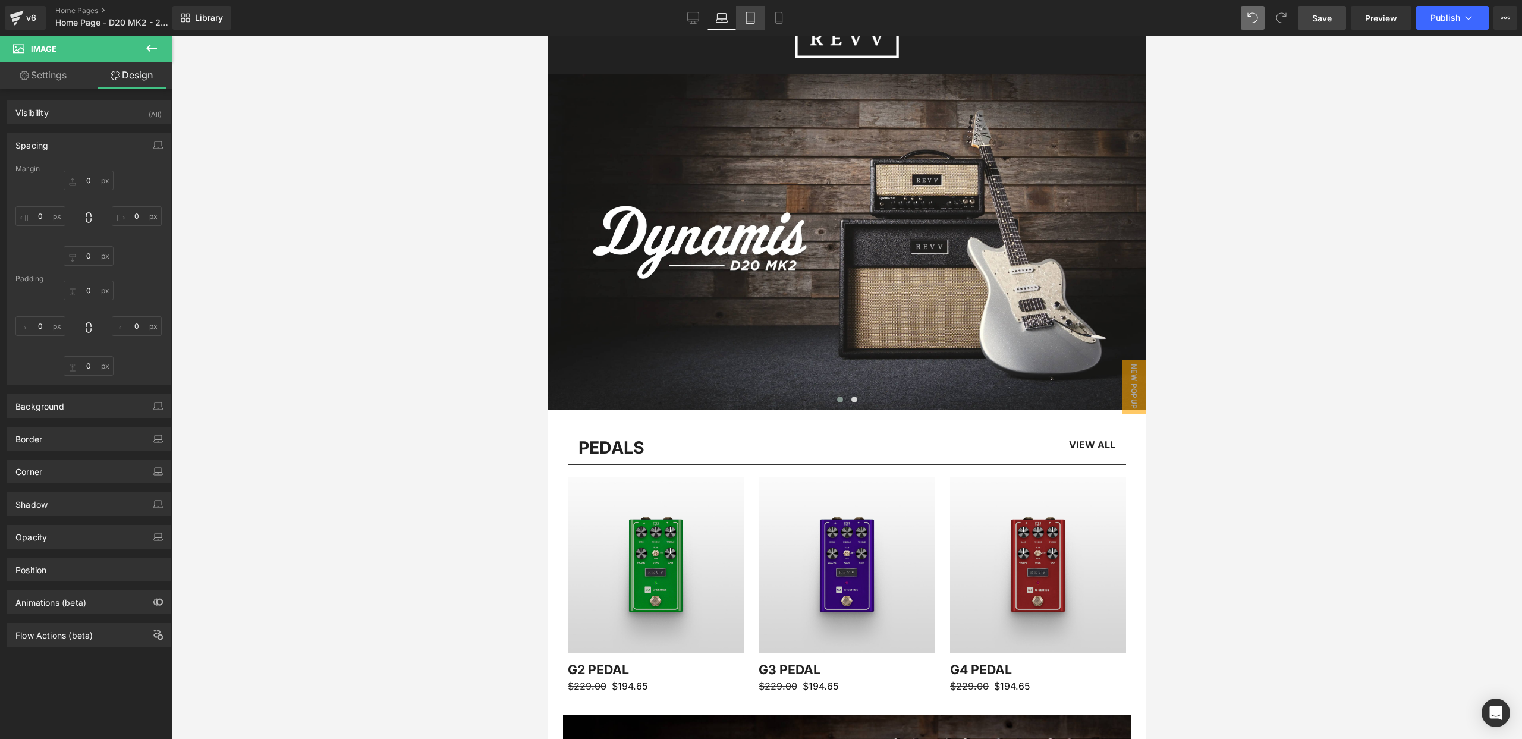
click at [751, 19] on icon at bounding box center [750, 18] width 12 height 12
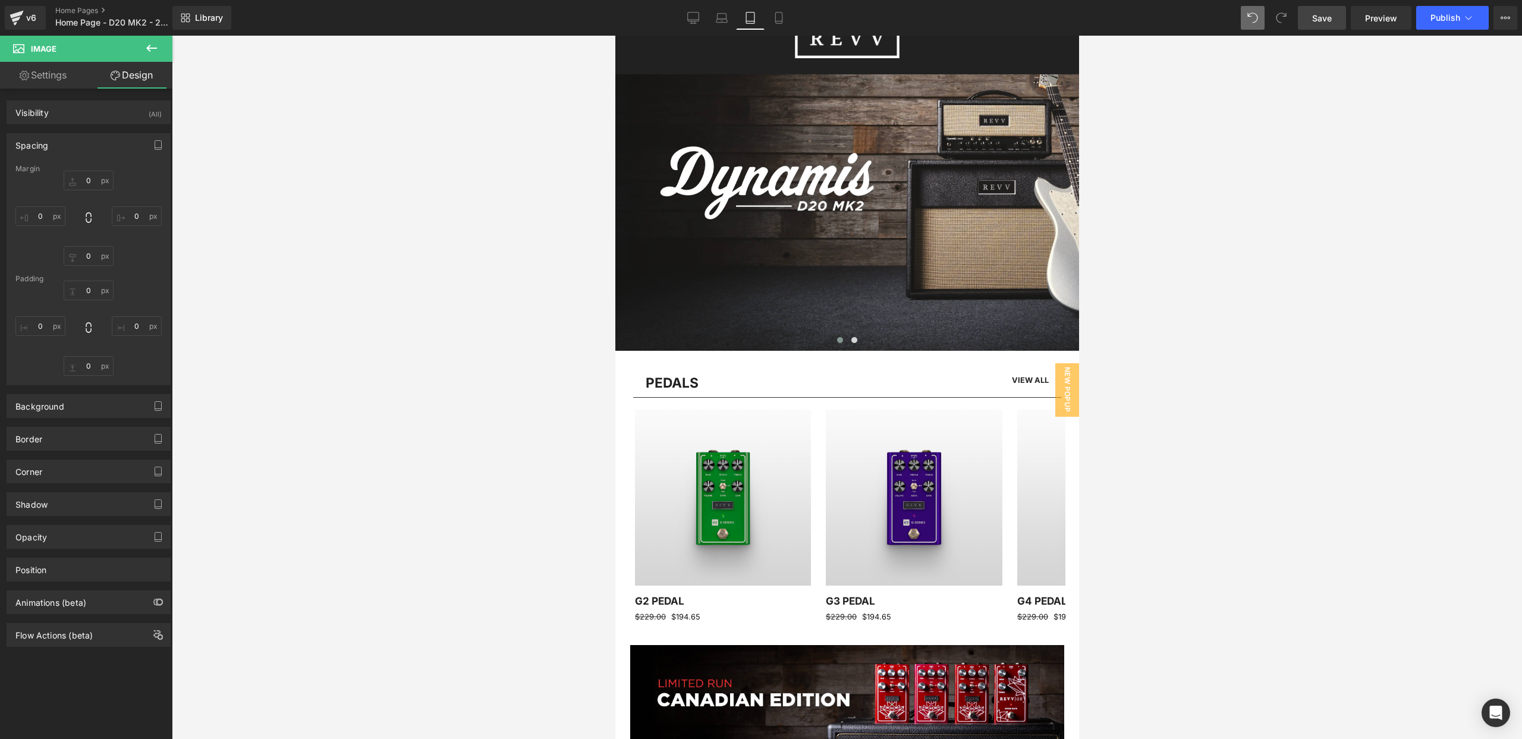
scroll to position [0, 0]
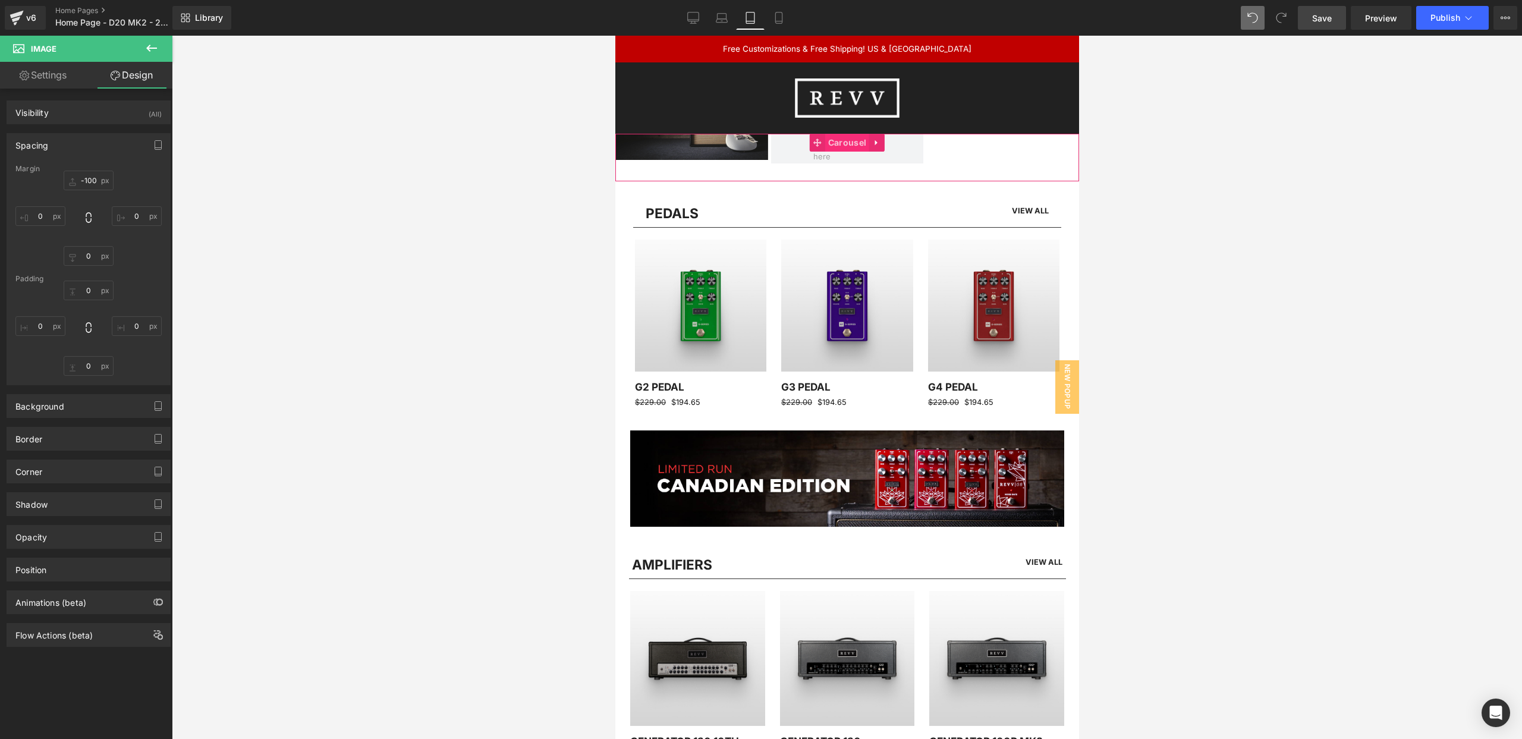
click at [843, 141] on span "Carousel" at bounding box center [847, 143] width 44 height 18
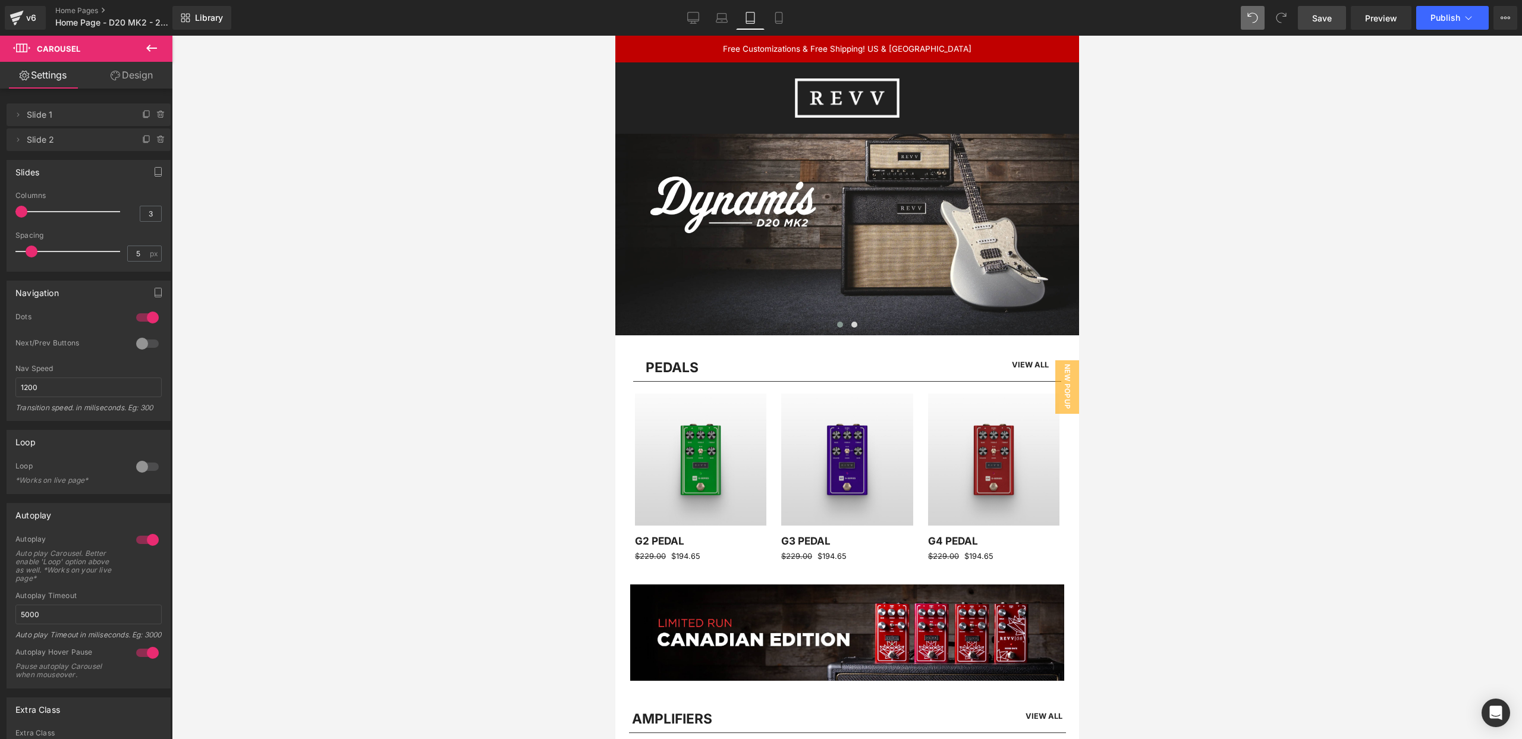
drag, startPoint x: 48, startPoint y: 210, endPoint x: 0, endPoint y: 210, distance: 47.6
click at [0, 210] on div "Slides 1 Columns 1 1 Columns 1 3 Columns 3 1 Columns 1 5px Spacing 5 px 5px Spa…" at bounding box center [89, 211] width 178 height 121
click at [128, 78] on link "Design" at bounding box center [132, 75] width 86 height 27
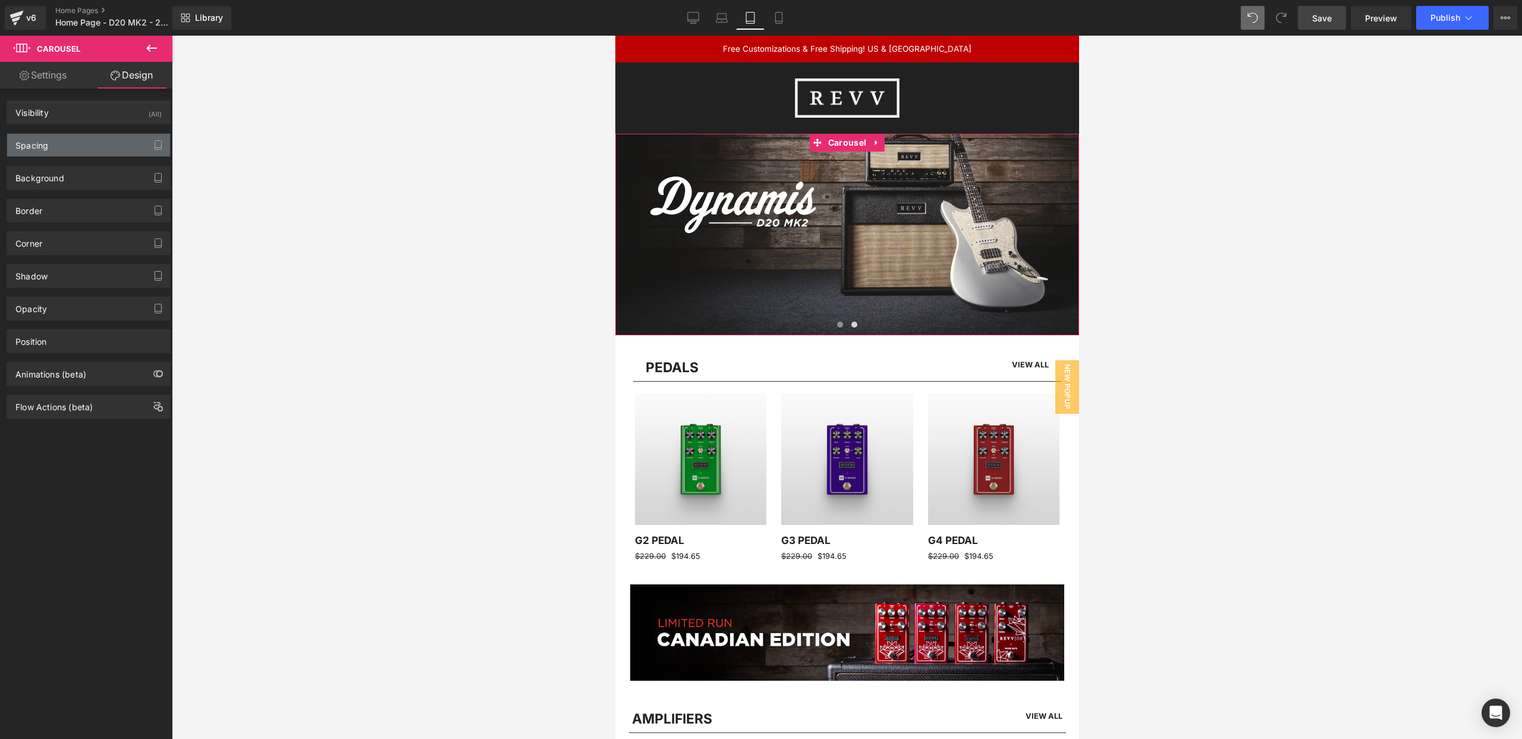
click at [78, 142] on div "Spacing" at bounding box center [88, 145] width 163 height 23
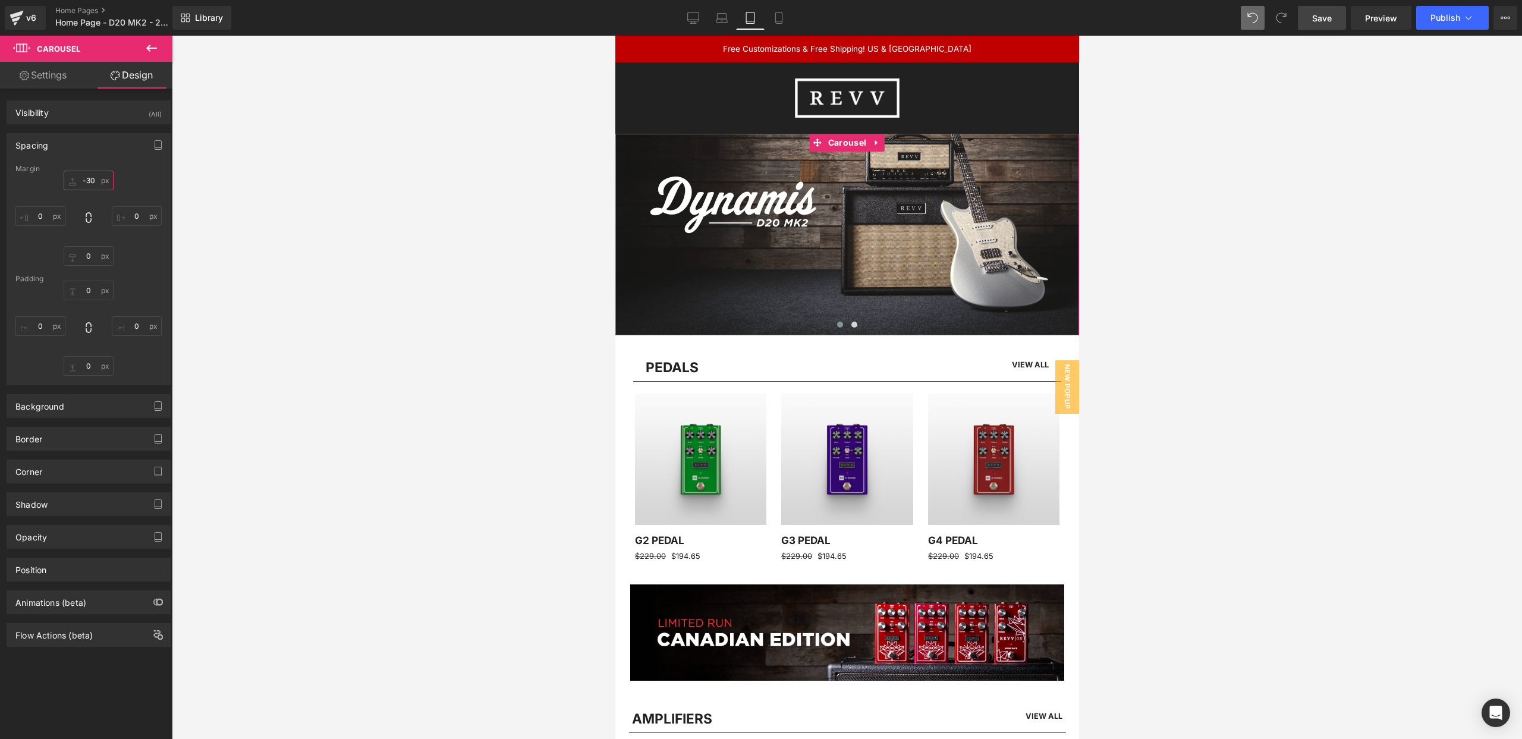
click at [82, 179] on input "-30" at bounding box center [89, 181] width 50 height 20
click at [92, 180] on input "-30" at bounding box center [89, 181] width 50 height 20
click at [78, 178] on input "-30" at bounding box center [89, 181] width 50 height 20
click at [86, 178] on input "-30" at bounding box center [89, 181] width 50 height 20
click at [92, 178] on input "-30" at bounding box center [89, 181] width 50 height 20
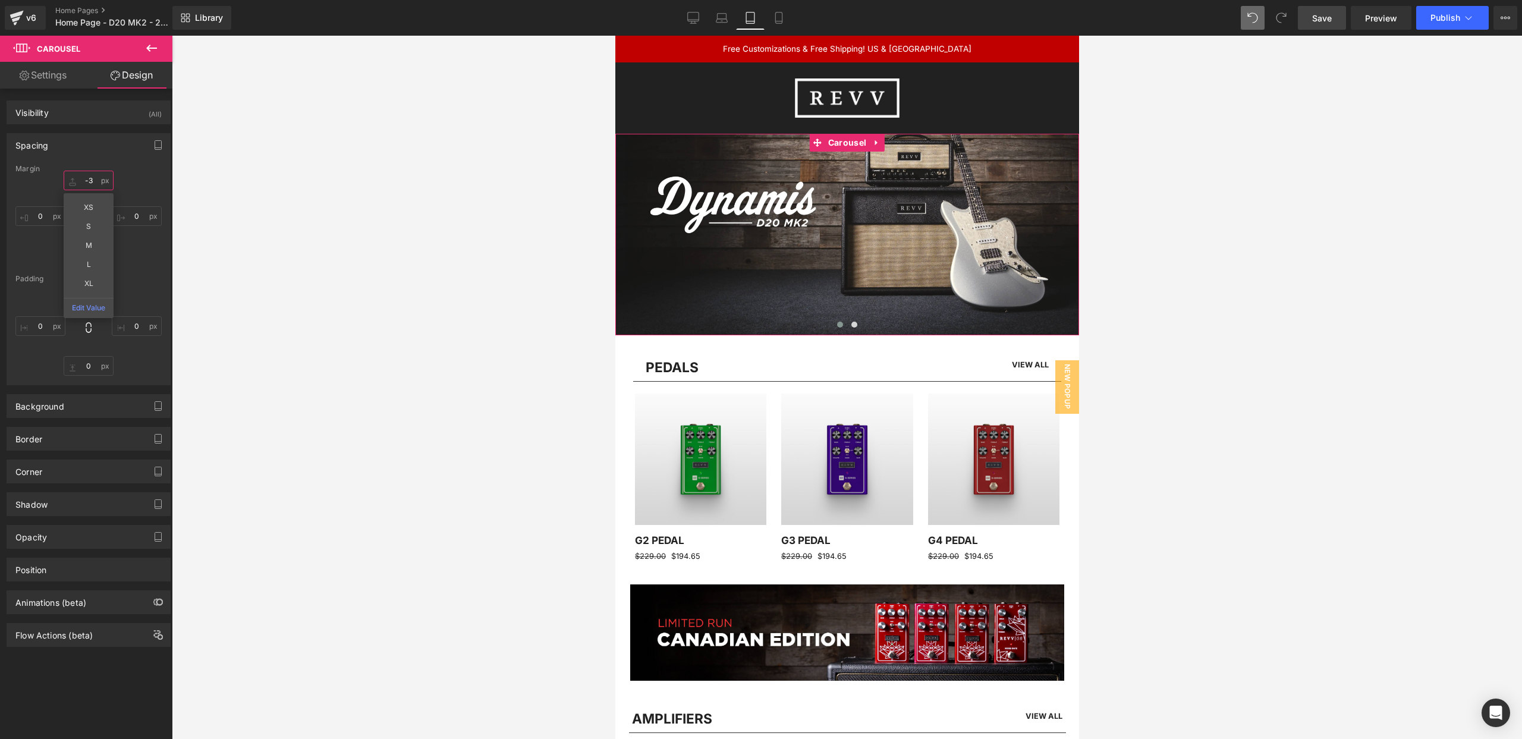
type input "-"
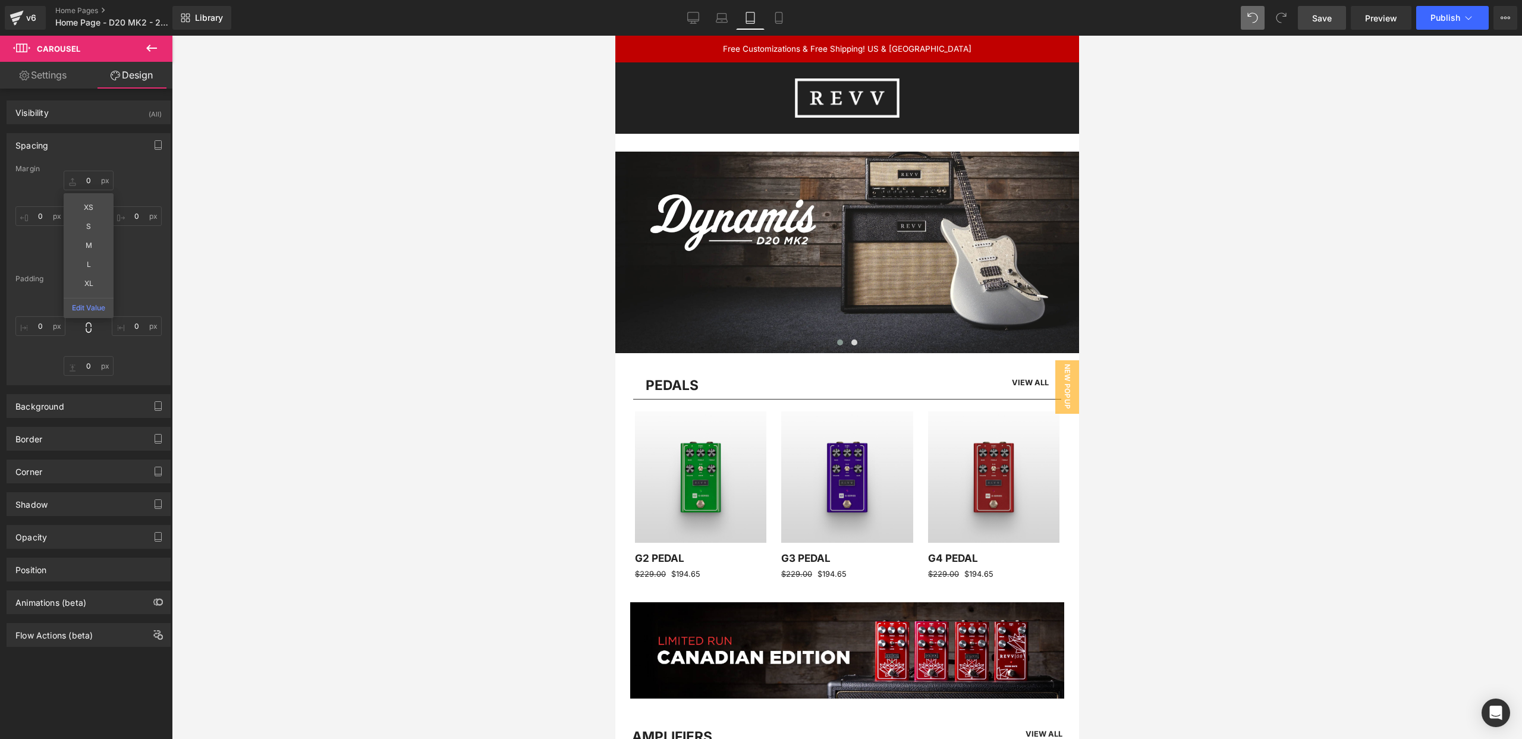
click at [355, 133] on div at bounding box center [847, 387] width 1350 height 703
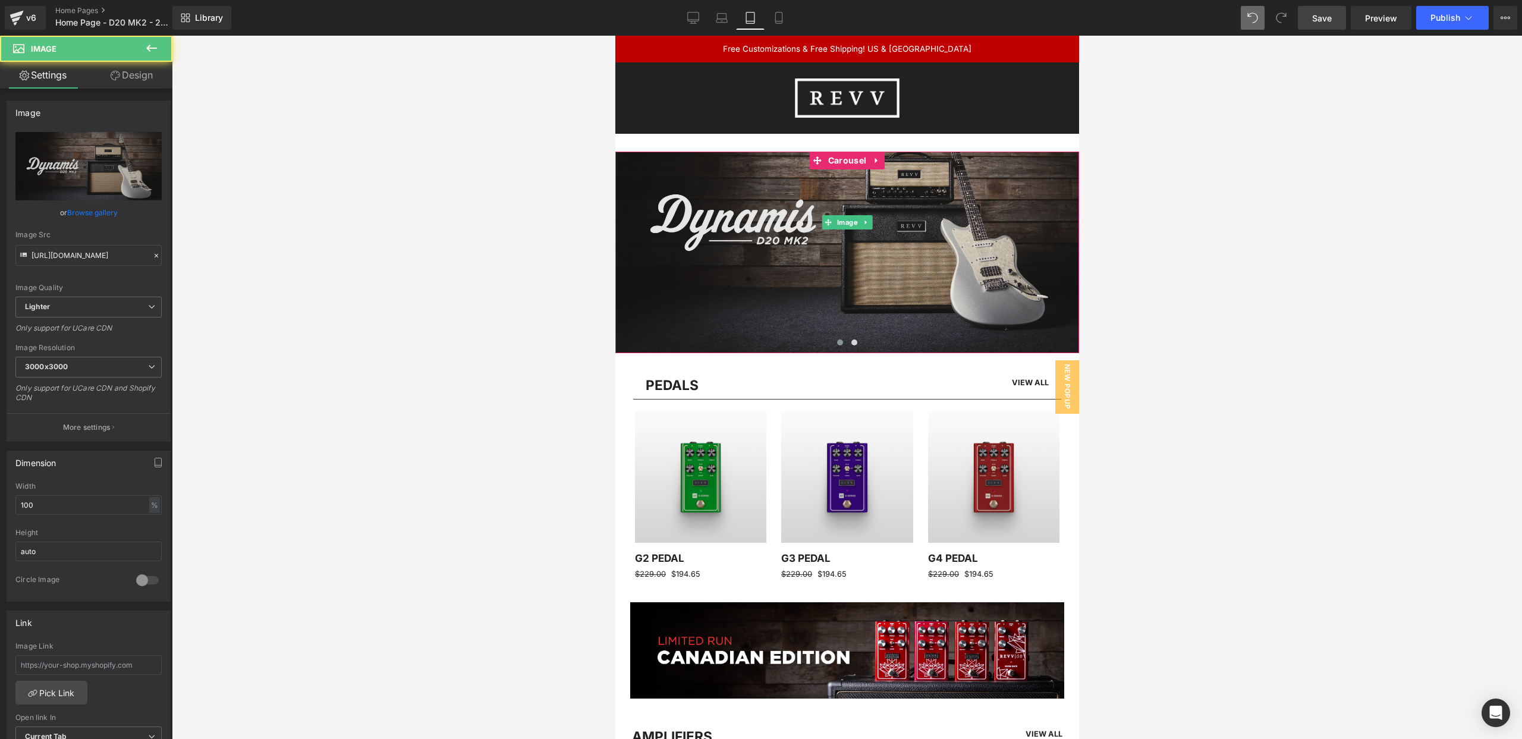
click at [691, 167] on img at bounding box center [847, 222] width 464 height 261
click at [716, 196] on img at bounding box center [847, 222] width 464 height 261
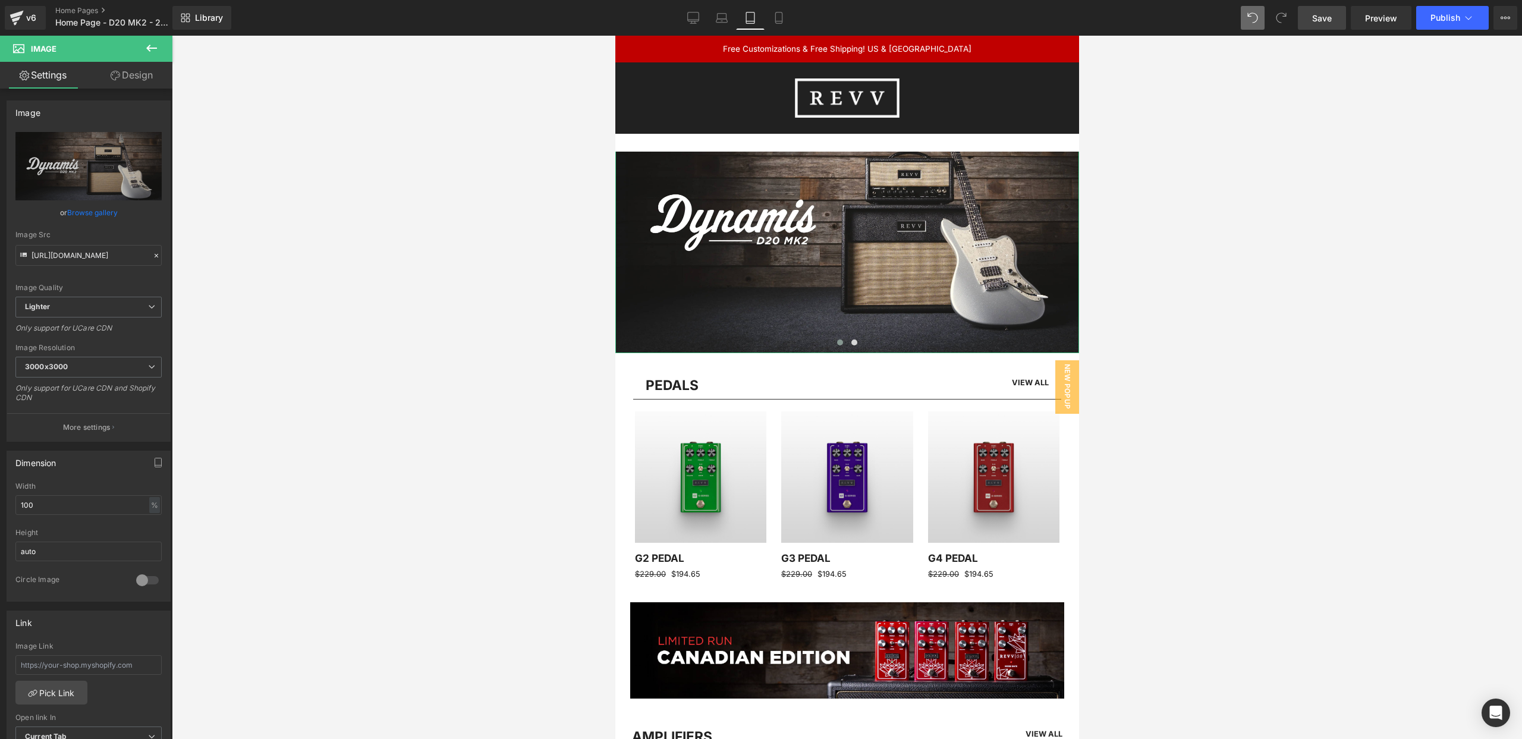
click at [129, 73] on link "Design" at bounding box center [132, 75] width 86 height 27
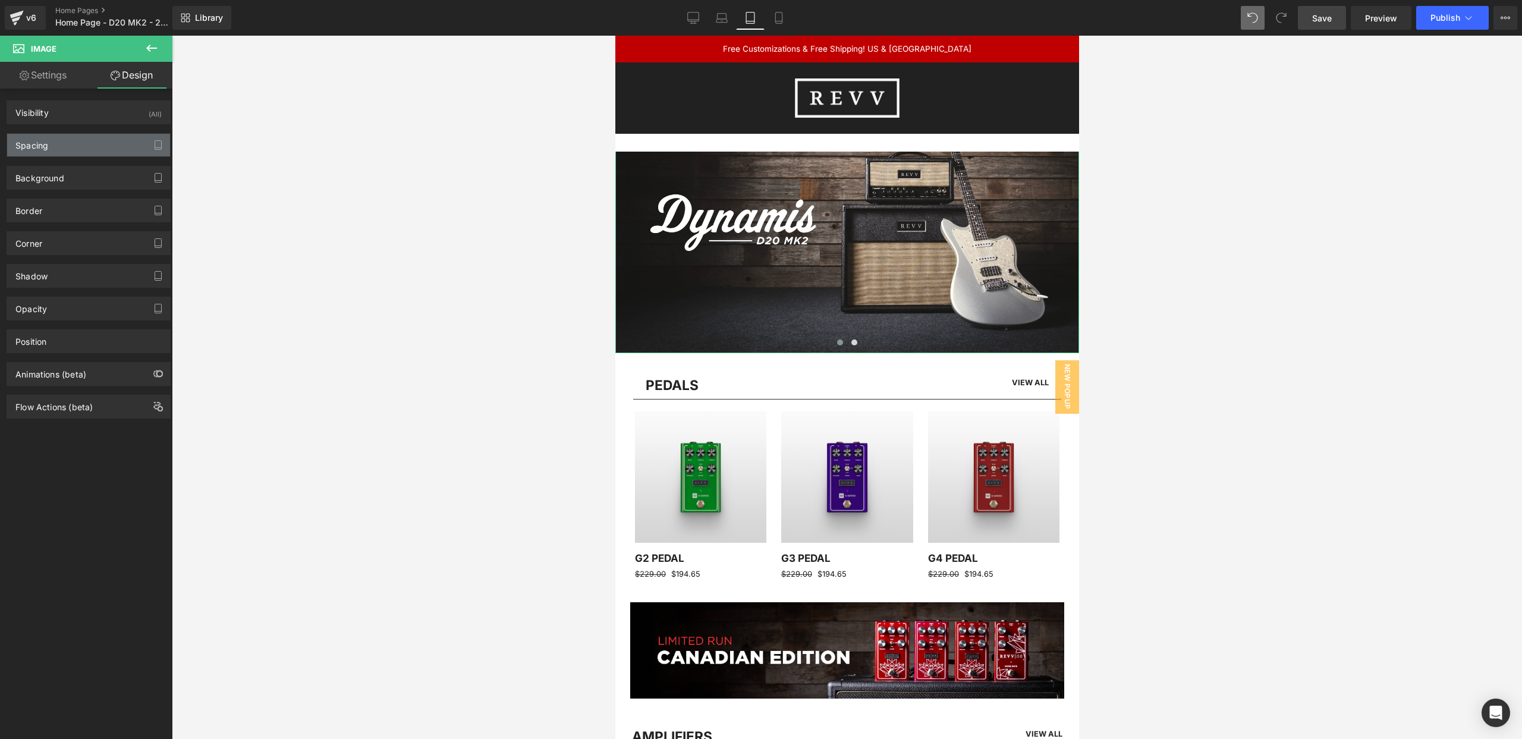
click at [89, 144] on div "Spacing" at bounding box center [88, 145] width 163 height 23
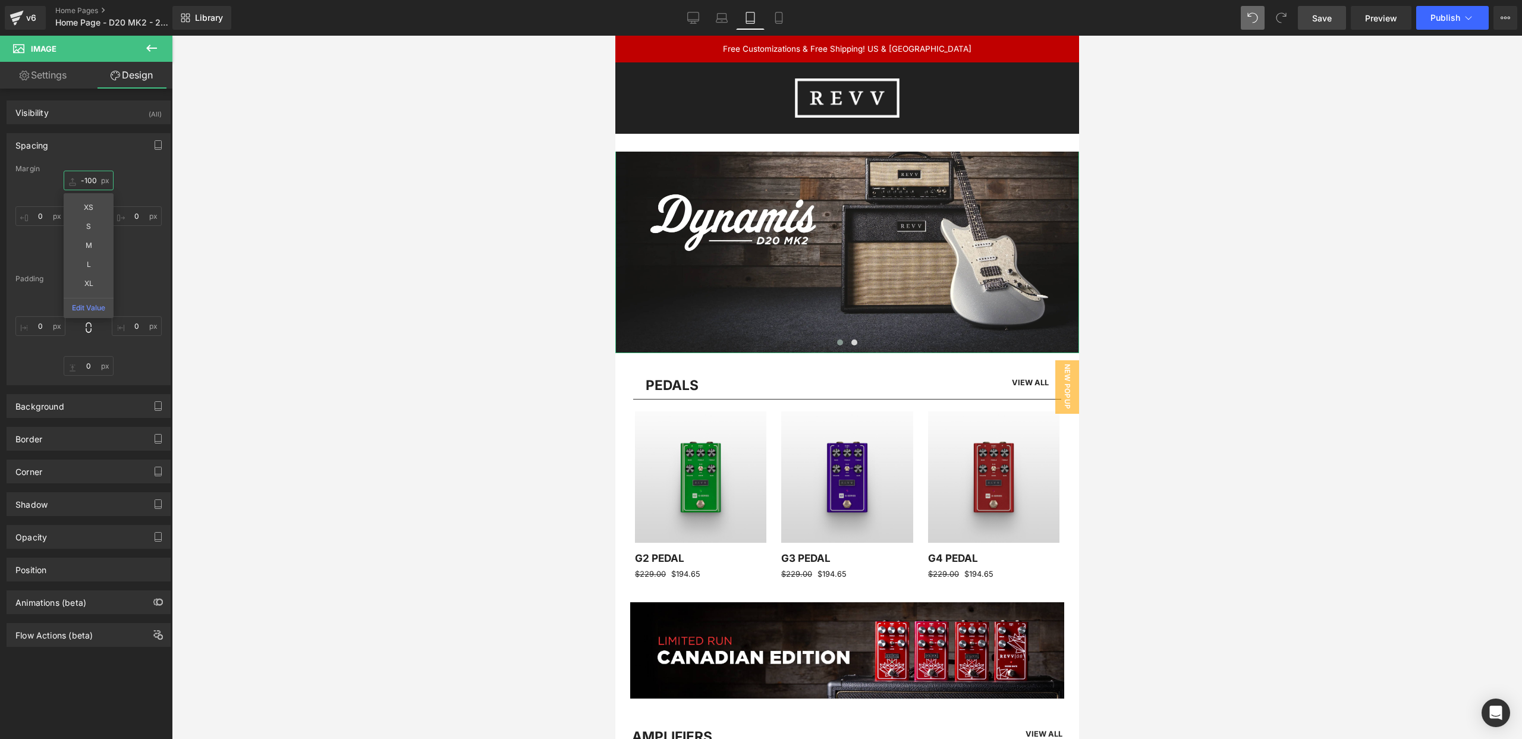
click at [89, 178] on input "-100" at bounding box center [89, 181] width 50 height 20
type input "0"
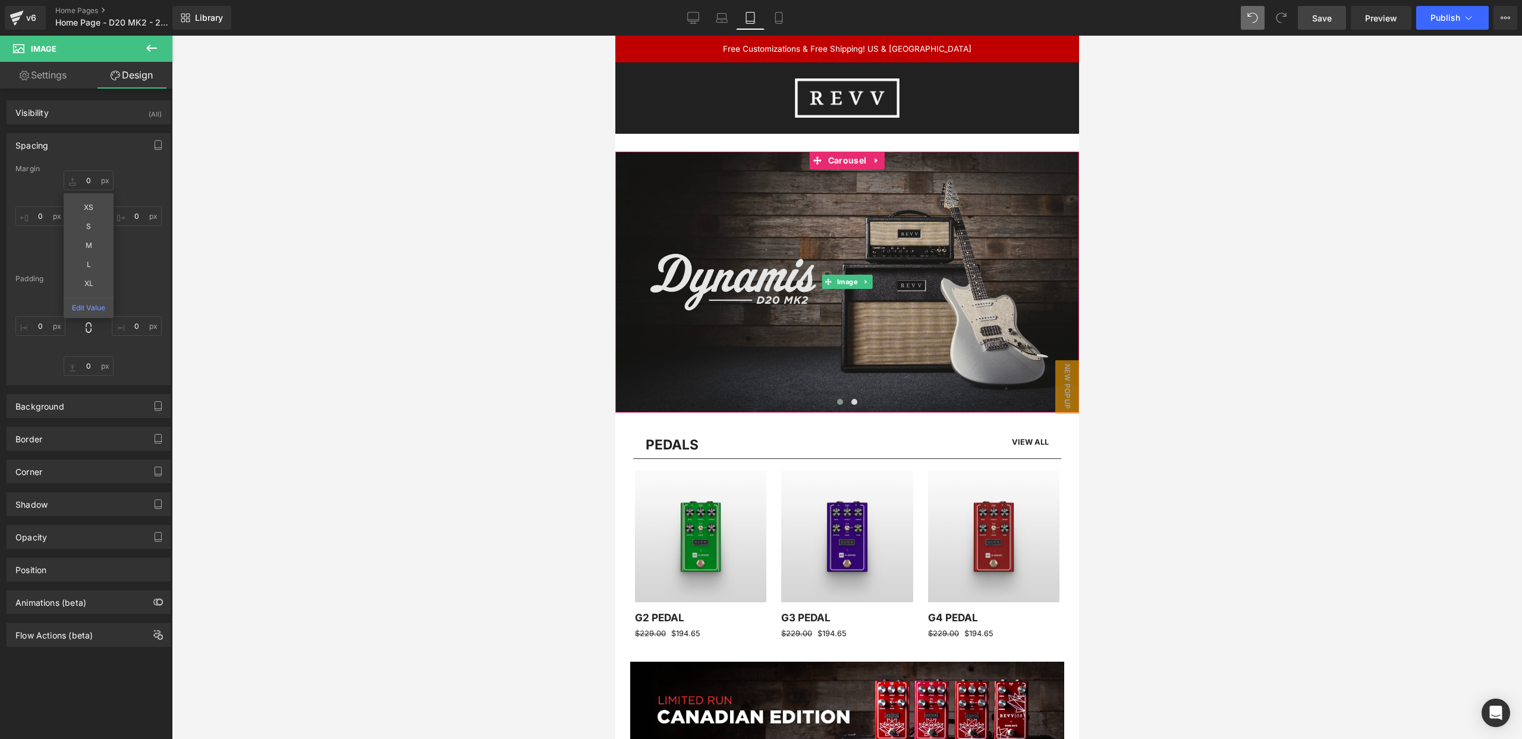
click at [689, 176] on img at bounding box center [847, 282] width 464 height 261
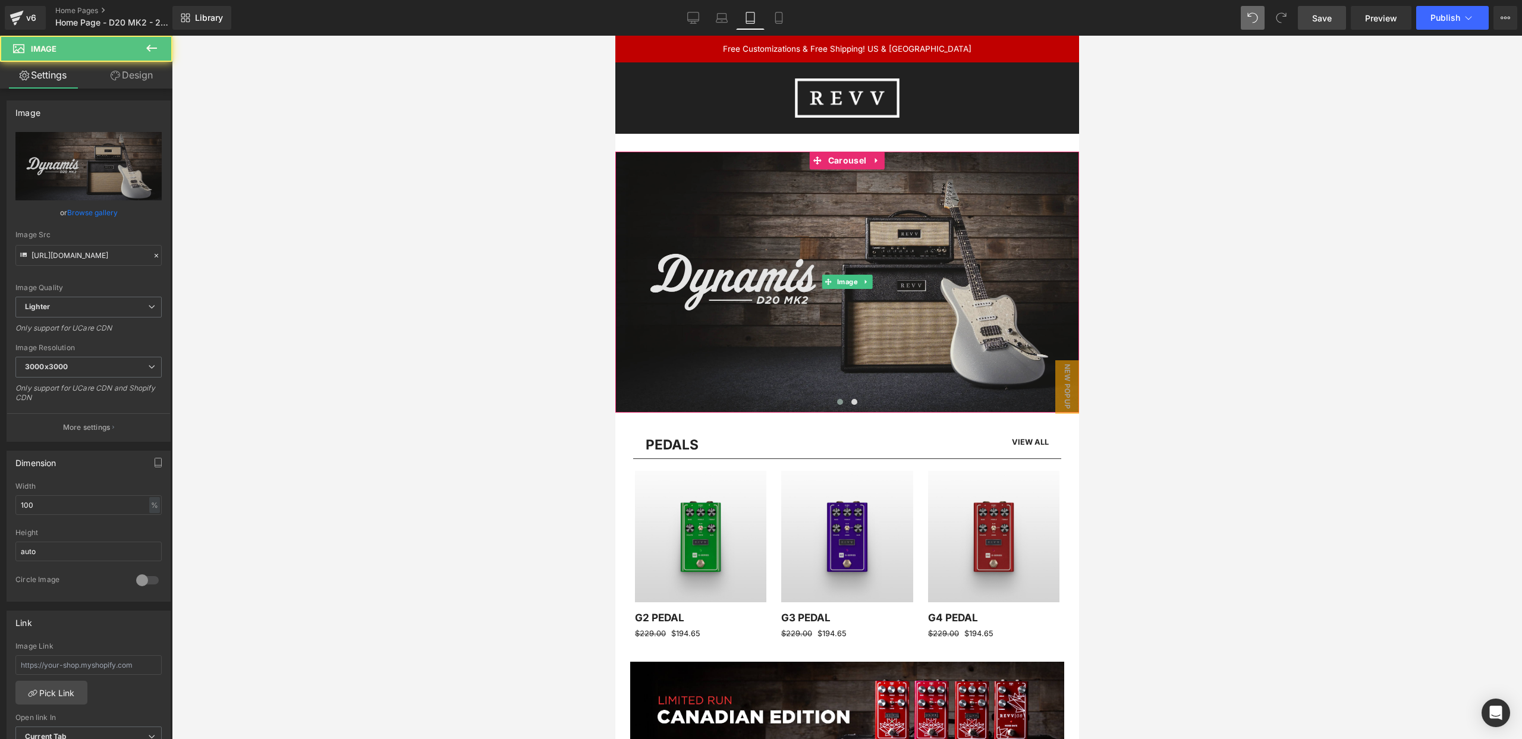
click at [844, 201] on img at bounding box center [847, 282] width 464 height 261
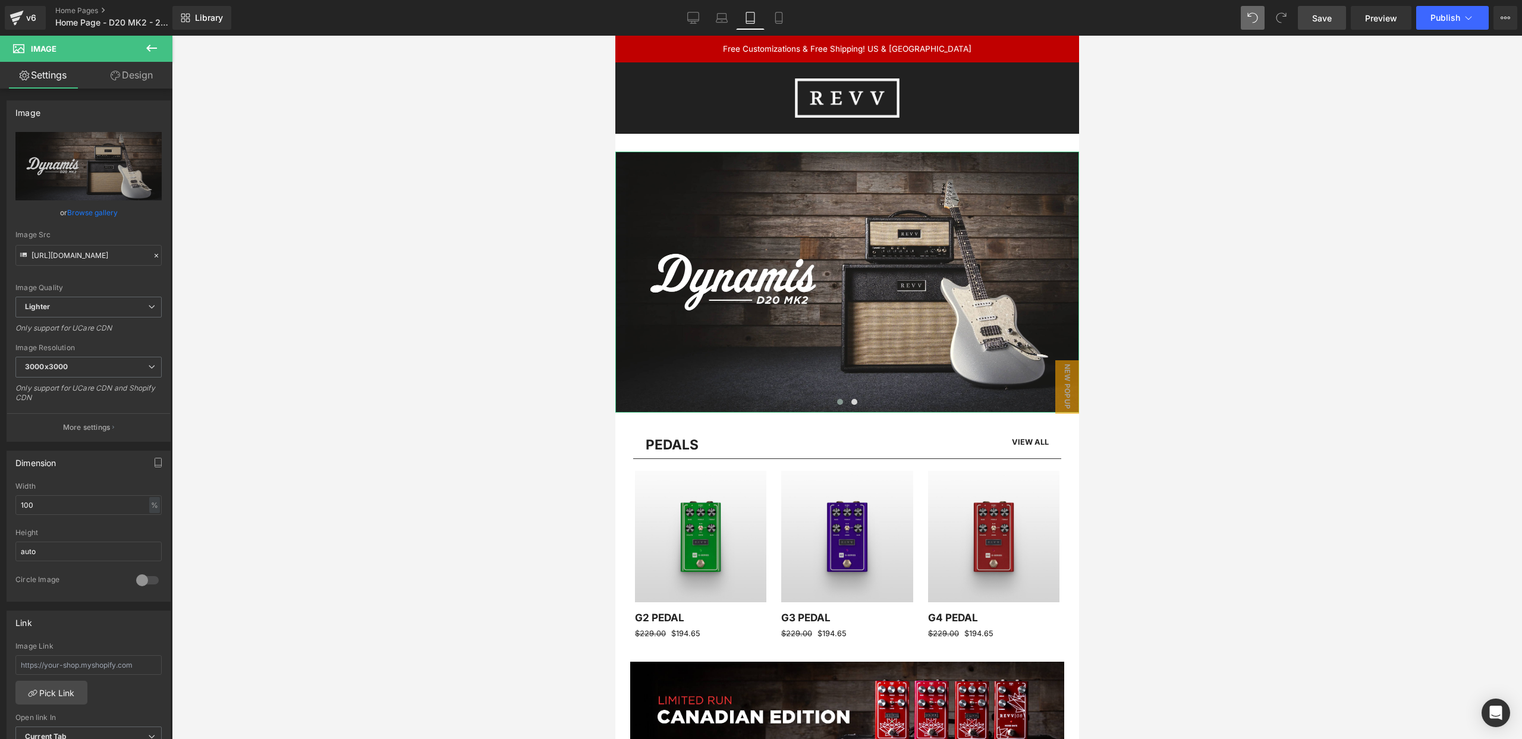
click at [128, 77] on link "Design" at bounding box center [132, 75] width 86 height 27
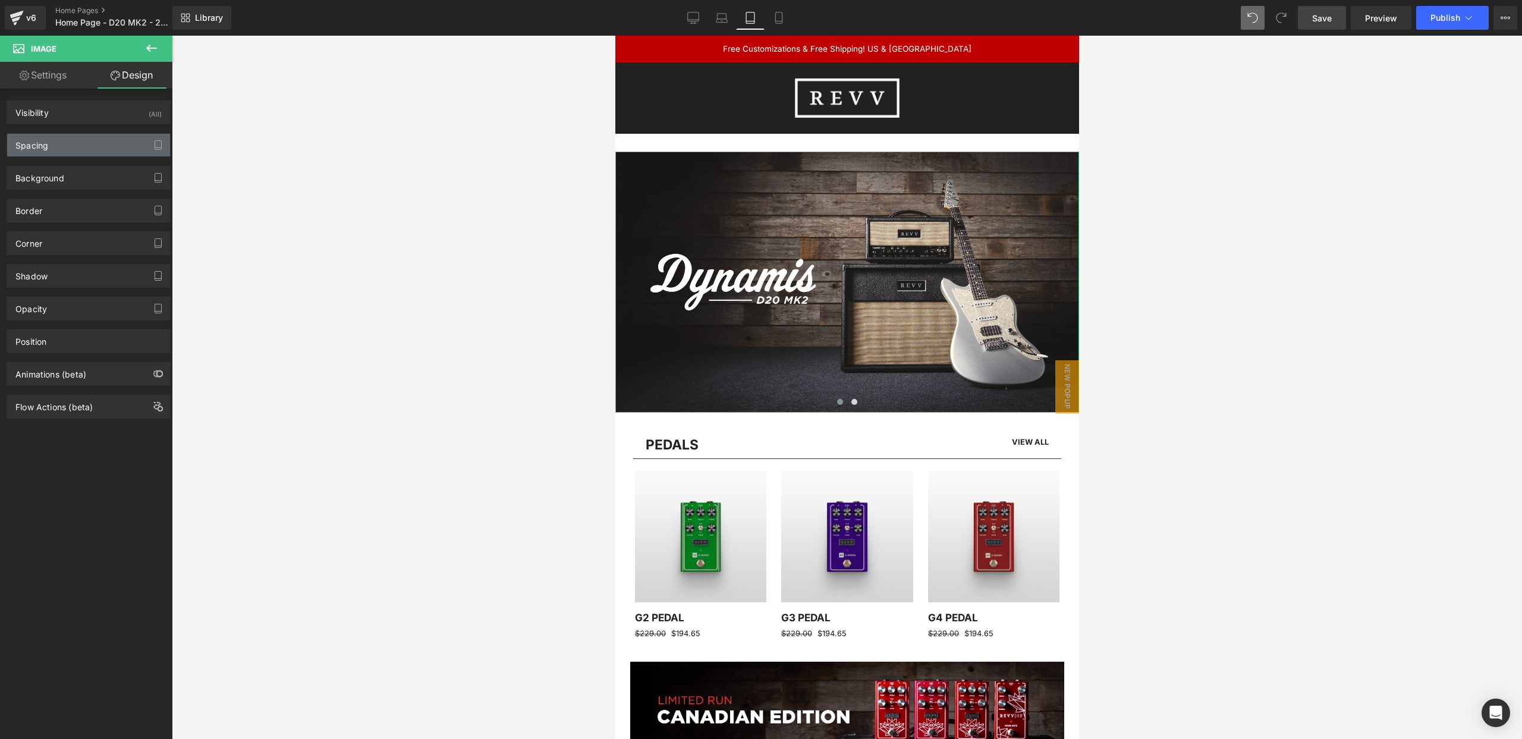
click at [89, 143] on div "Spacing" at bounding box center [88, 145] width 163 height 23
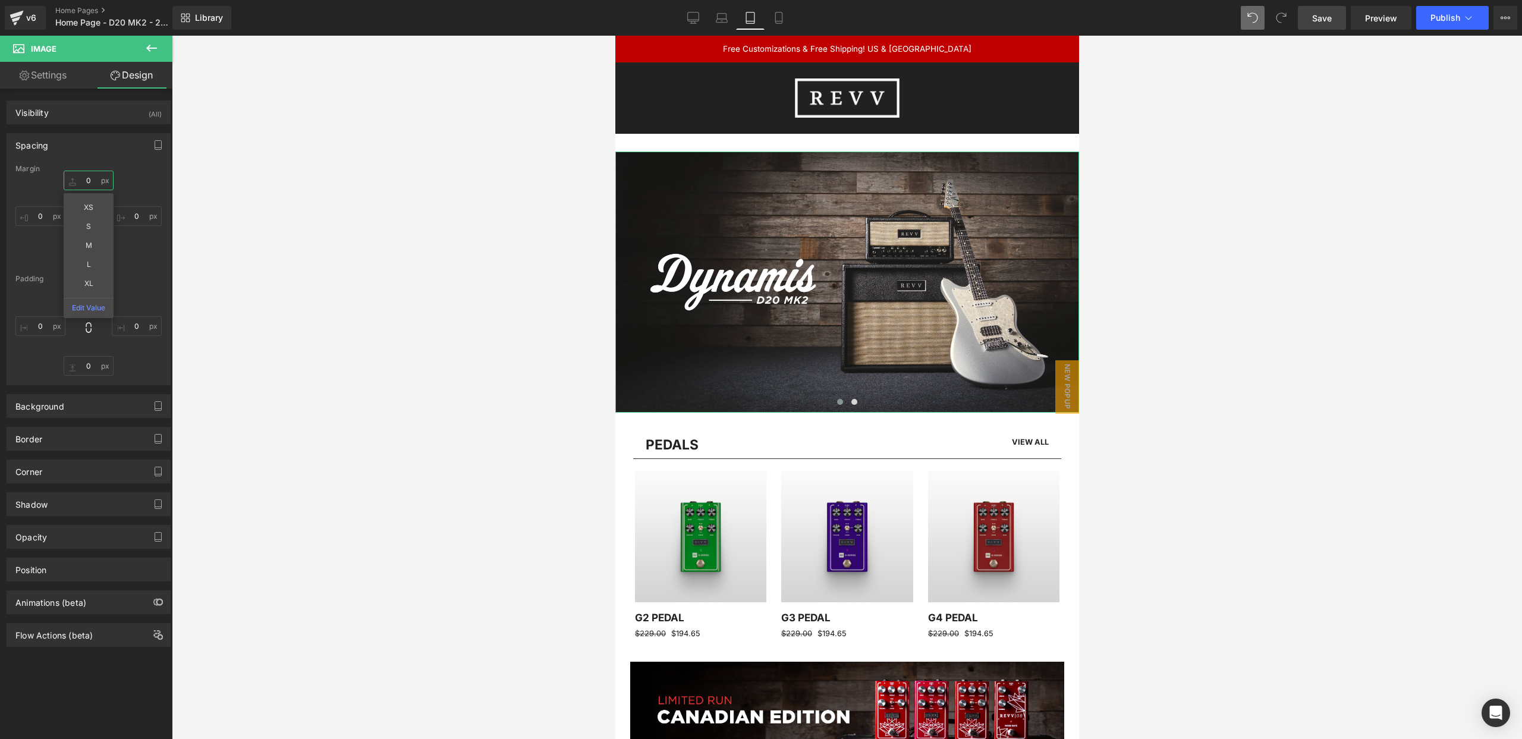
click at [89, 178] on input "text" at bounding box center [89, 181] width 50 height 20
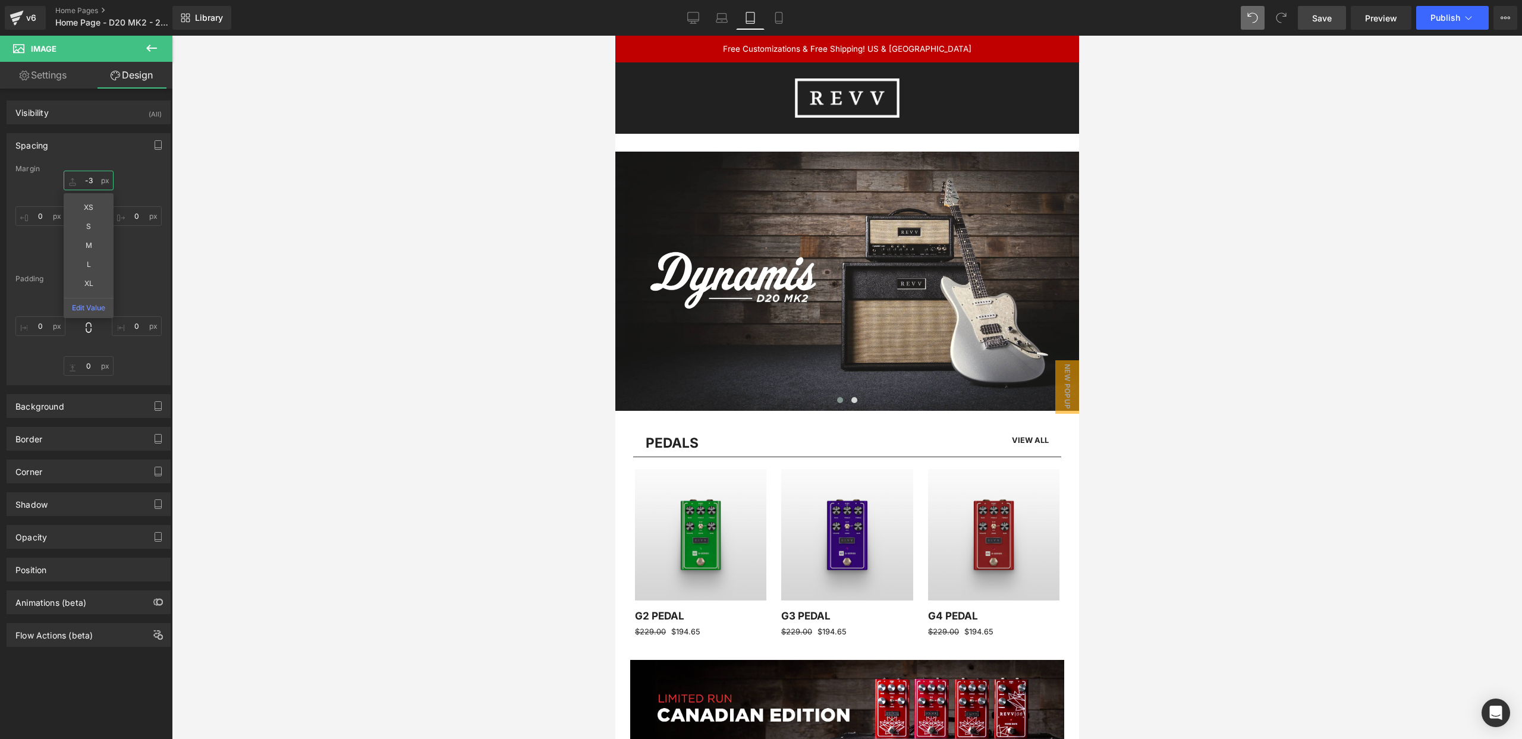
type input "-"
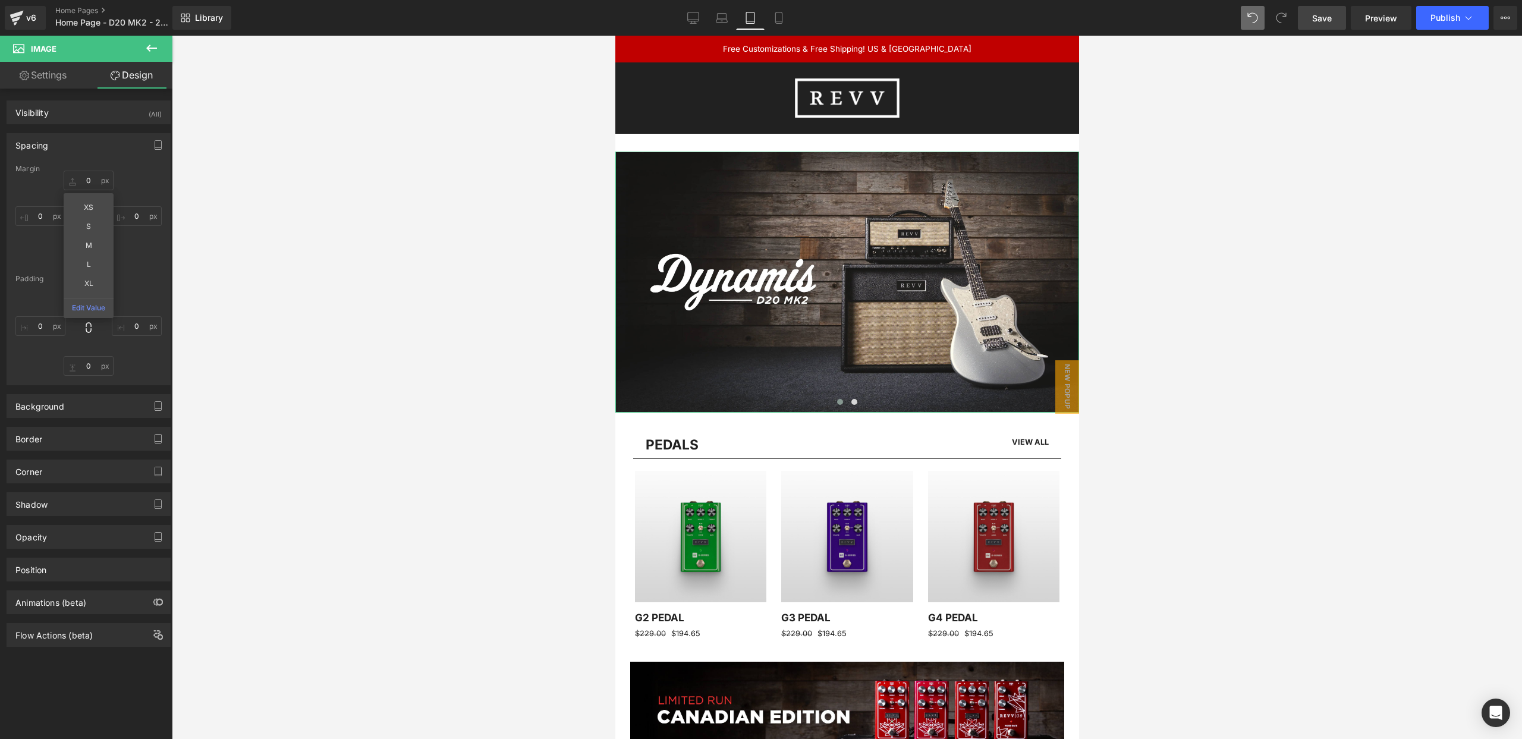
click at [144, 189] on div "XS S M L XL Edit Value" at bounding box center [88, 218] width 146 height 95
click at [87, 258] on input "text" at bounding box center [89, 256] width 50 height 20
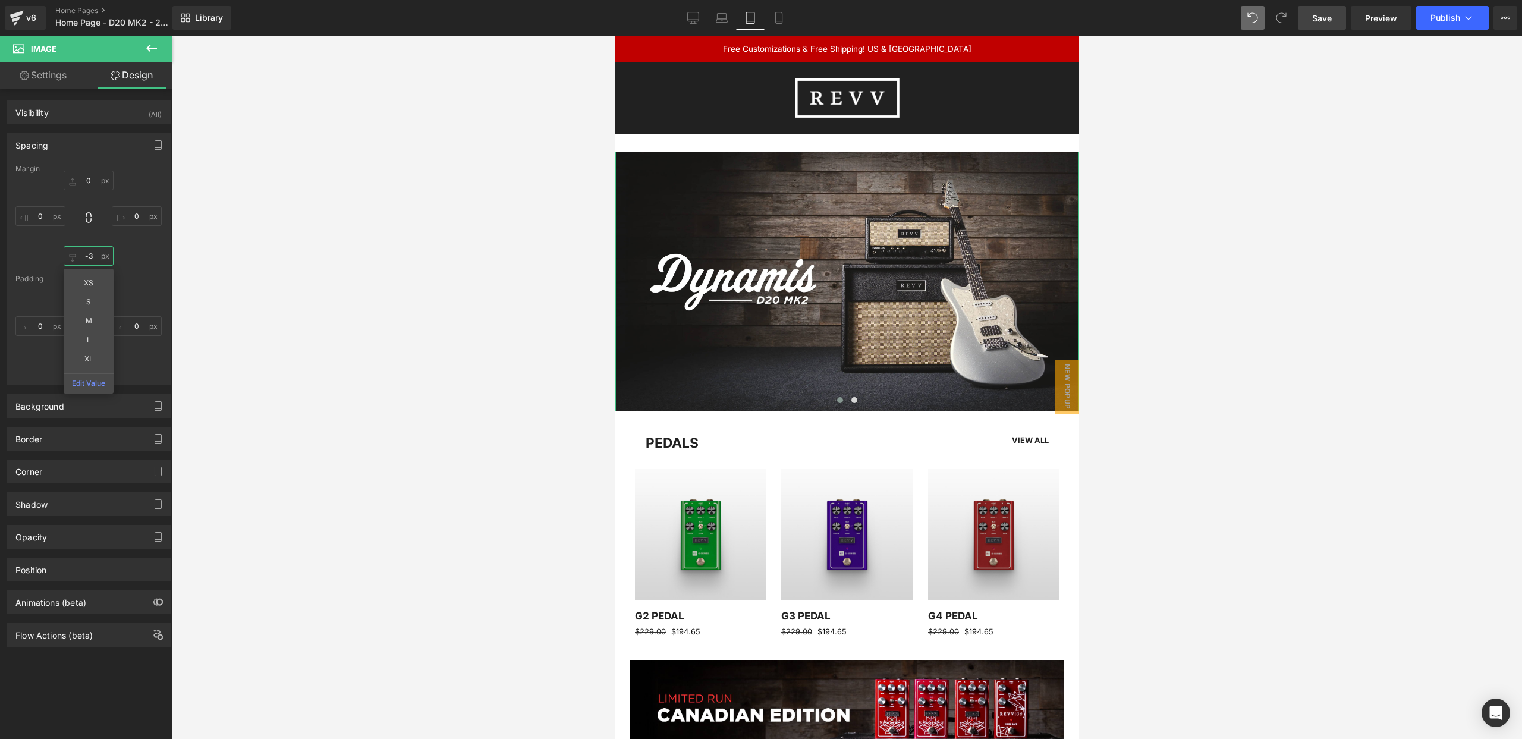
type input "-"
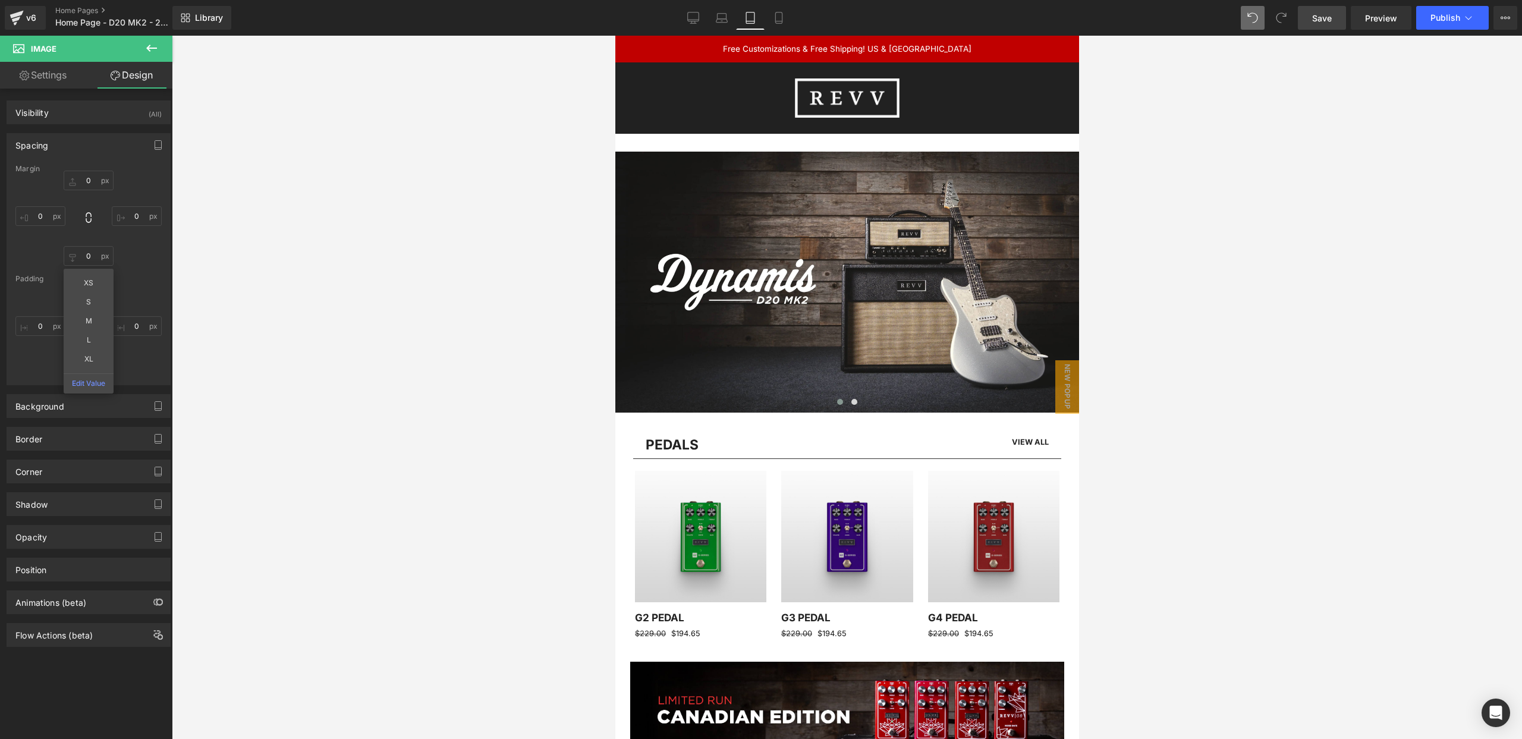
click at [217, 233] on div at bounding box center [847, 387] width 1350 height 703
click at [85, 289] on input "text" at bounding box center [89, 291] width 50 height 20
click at [84, 290] on input "-30" at bounding box center [89, 291] width 50 height 20
type input "0"
click at [485, 133] on div at bounding box center [847, 387] width 1350 height 703
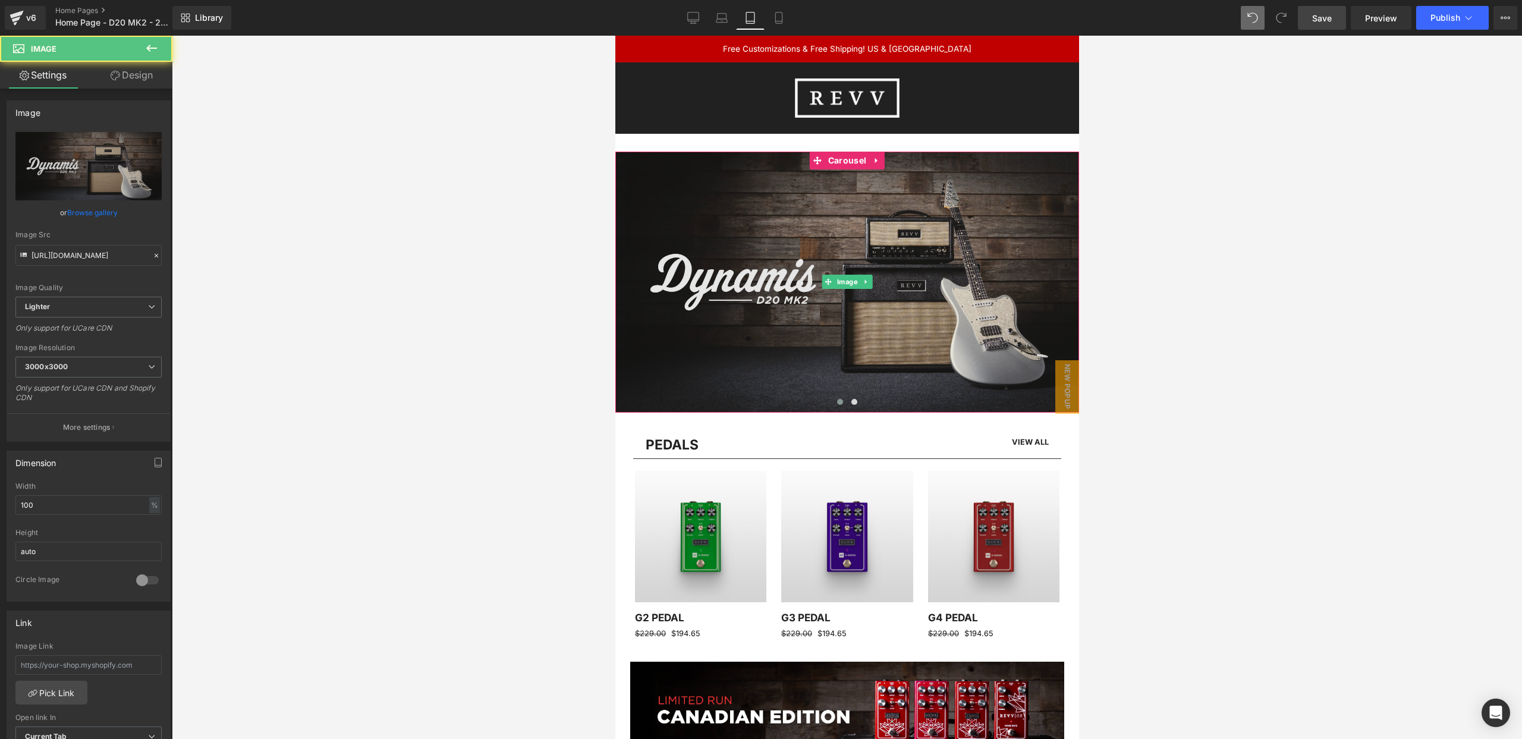
click at [723, 156] on img at bounding box center [847, 282] width 464 height 261
click at [778, 155] on img at bounding box center [847, 282] width 464 height 261
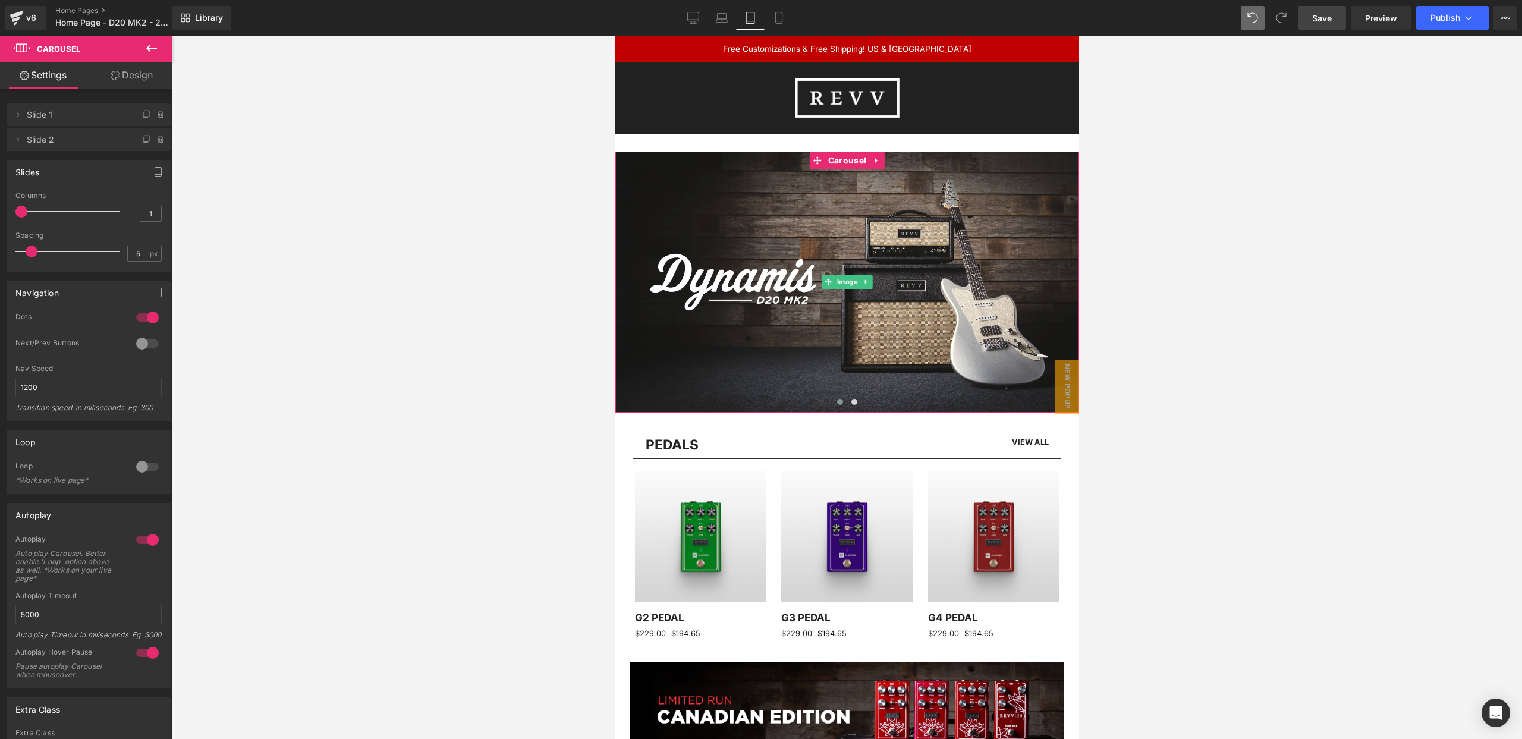
drag, startPoint x: 791, startPoint y: 151, endPoint x: 741, endPoint y: 127, distance: 54.8
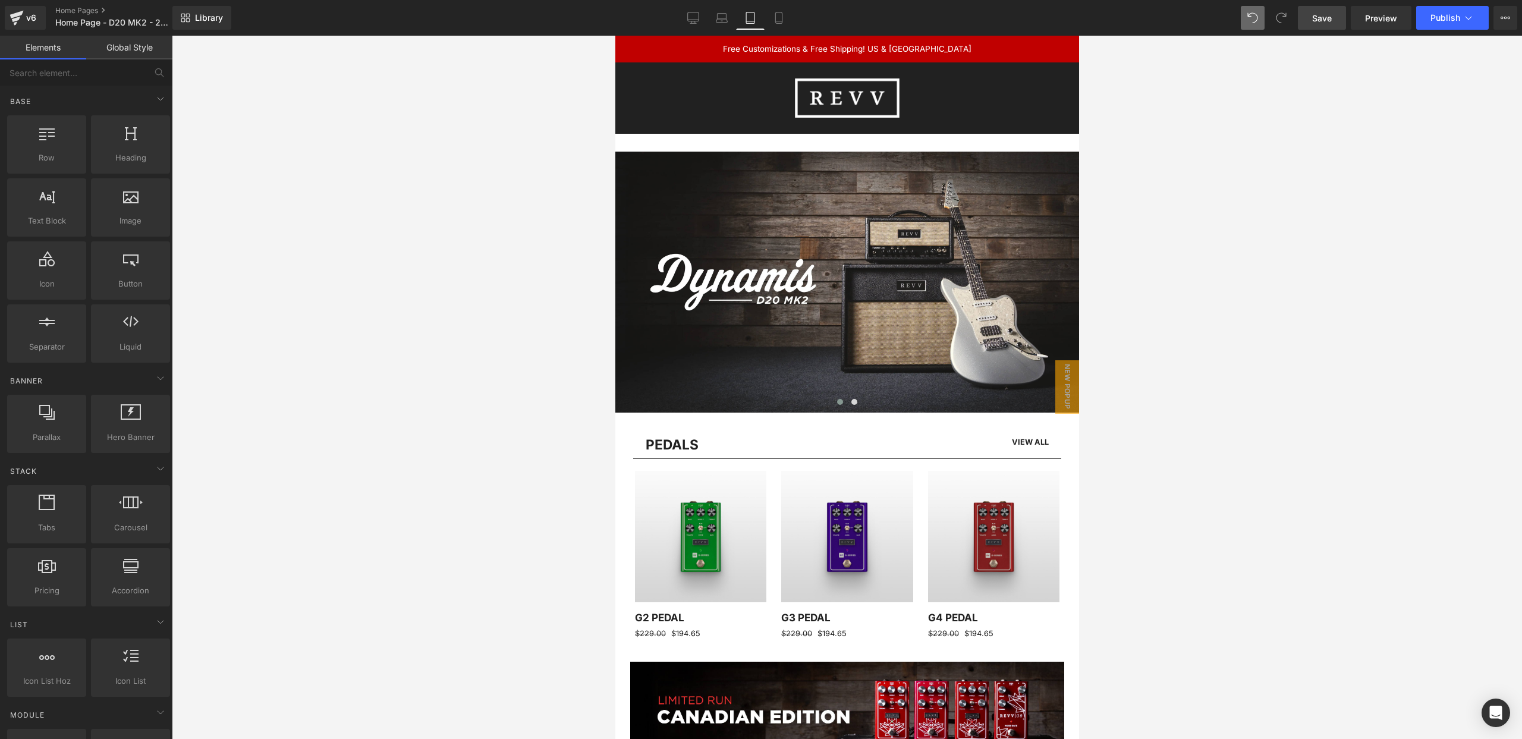
drag, startPoint x: 1202, startPoint y: 156, endPoint x: 656, endPoint y: 147, distance: 545.9
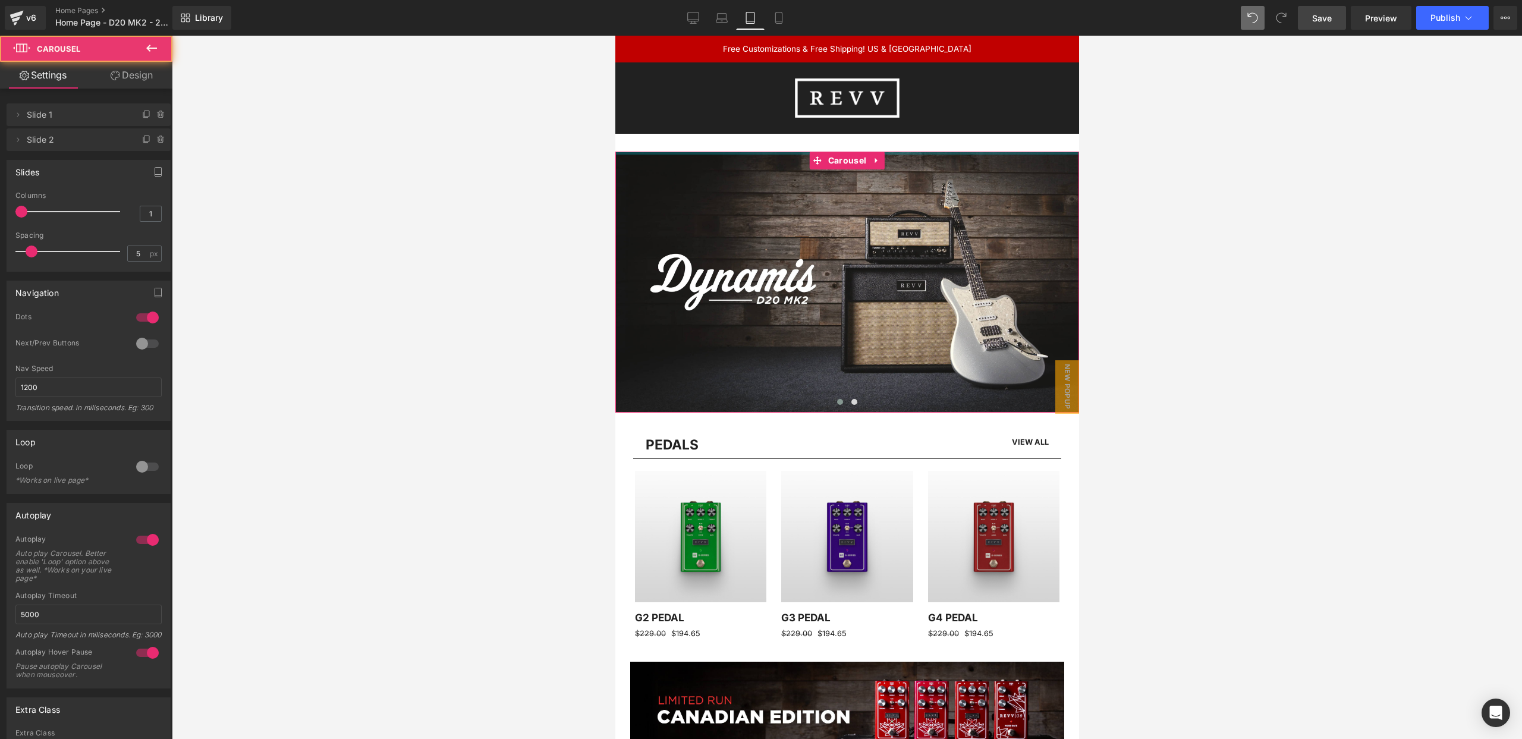
click at [675, 153] on div at bounding box center [847, 153] width 464 height 3
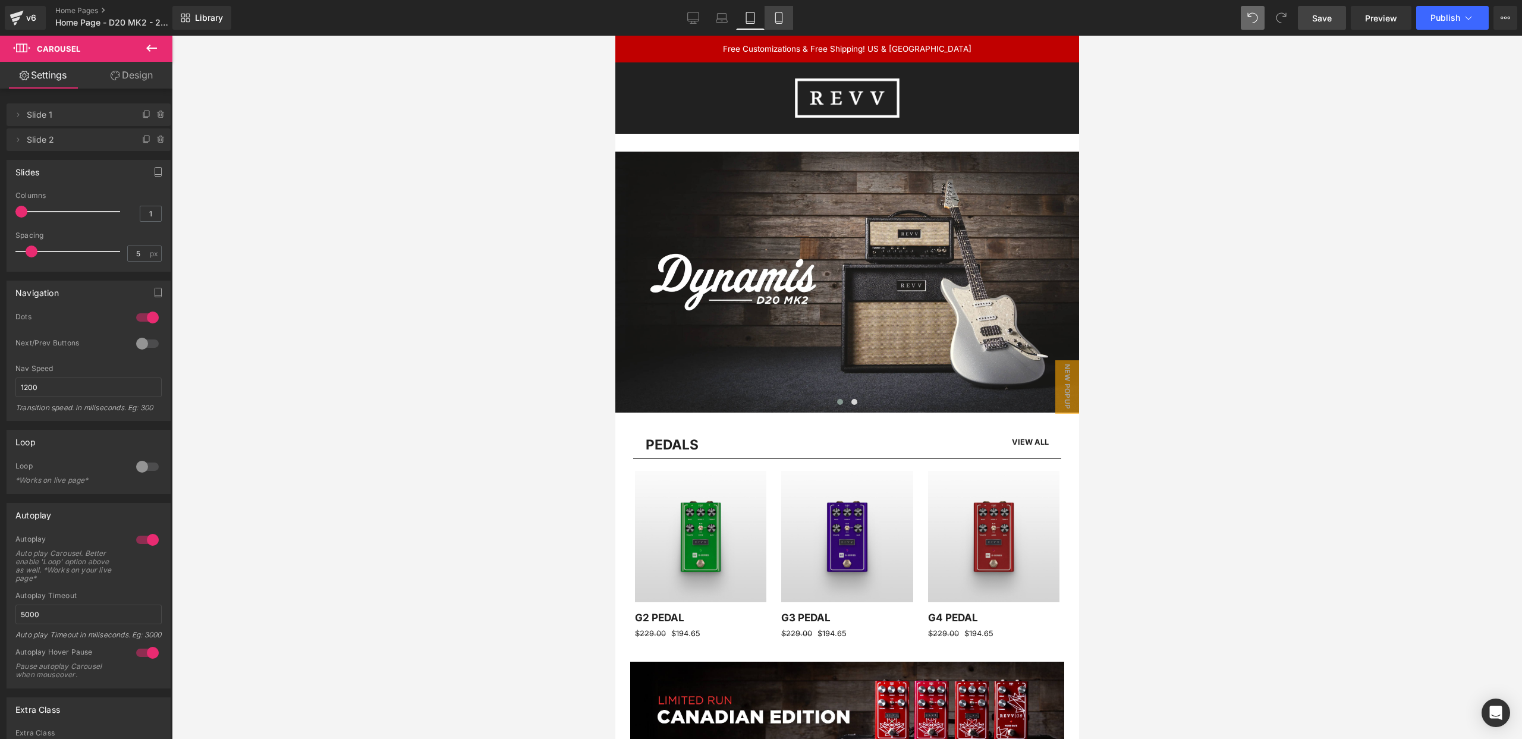
click at [776, 19] on icon at bounding box center [779, 18] width 12 height 12
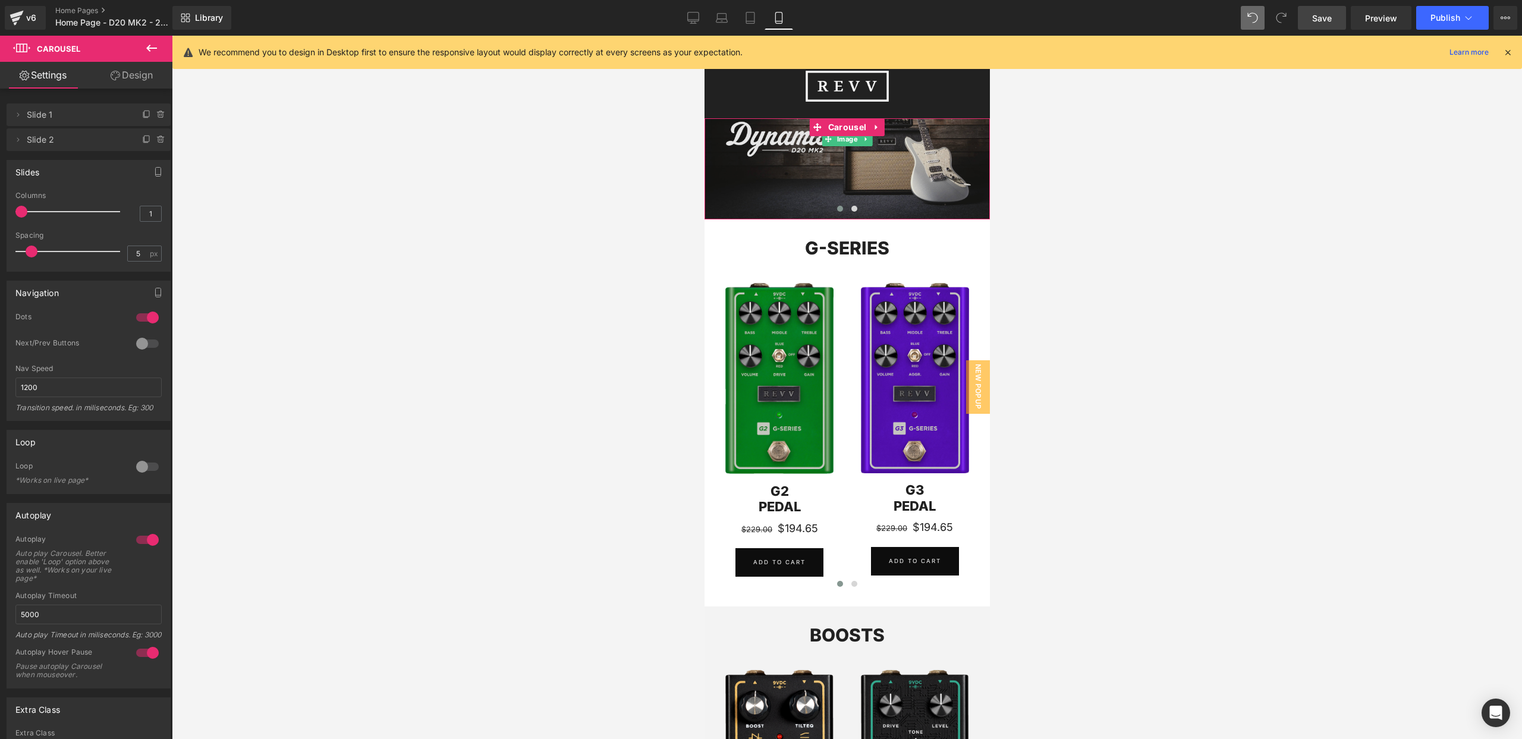
click at [880, 172] on img at bounding box center [846, 139] width 285 height 161
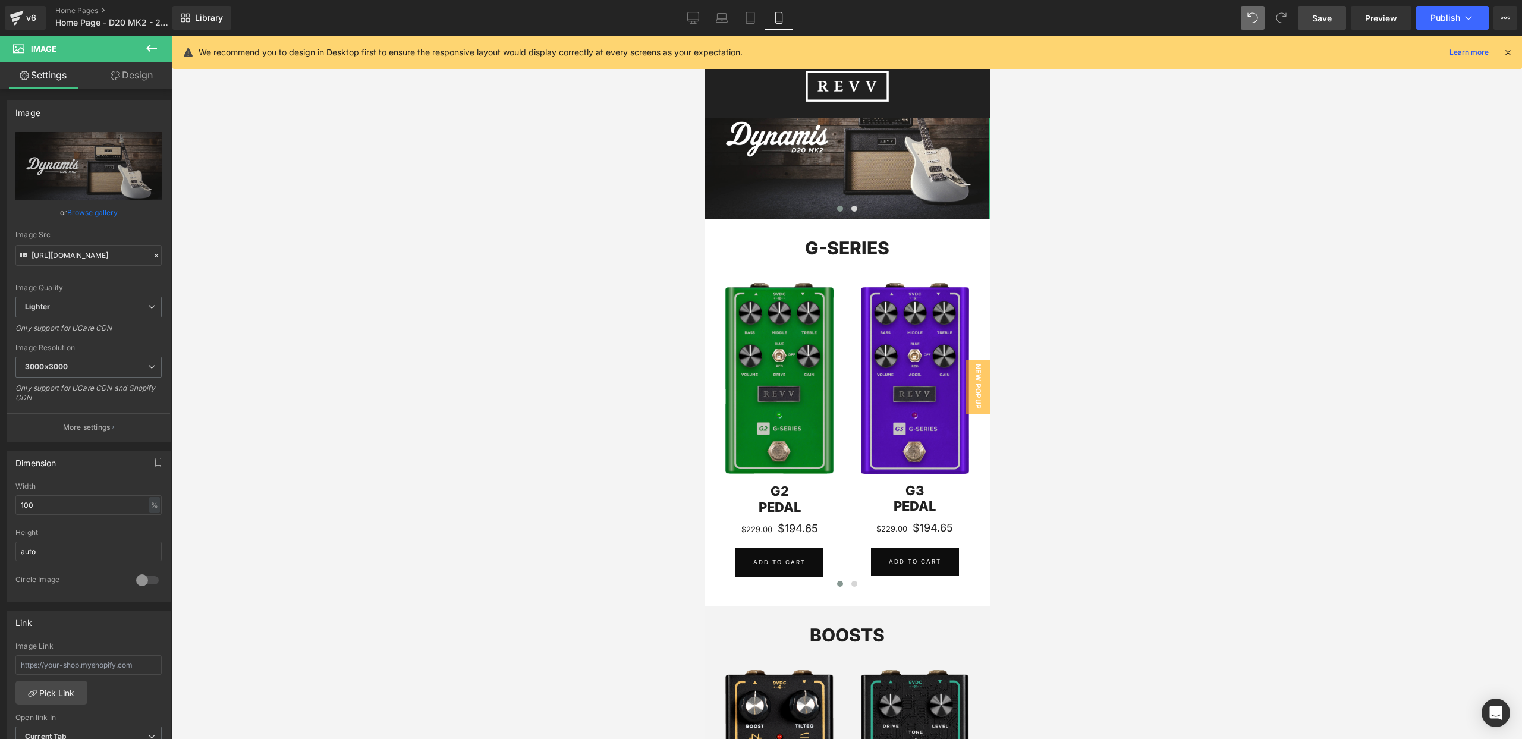
click at [114, 81] on link "Design" at bounding box center [132, 75] width 86 height 27
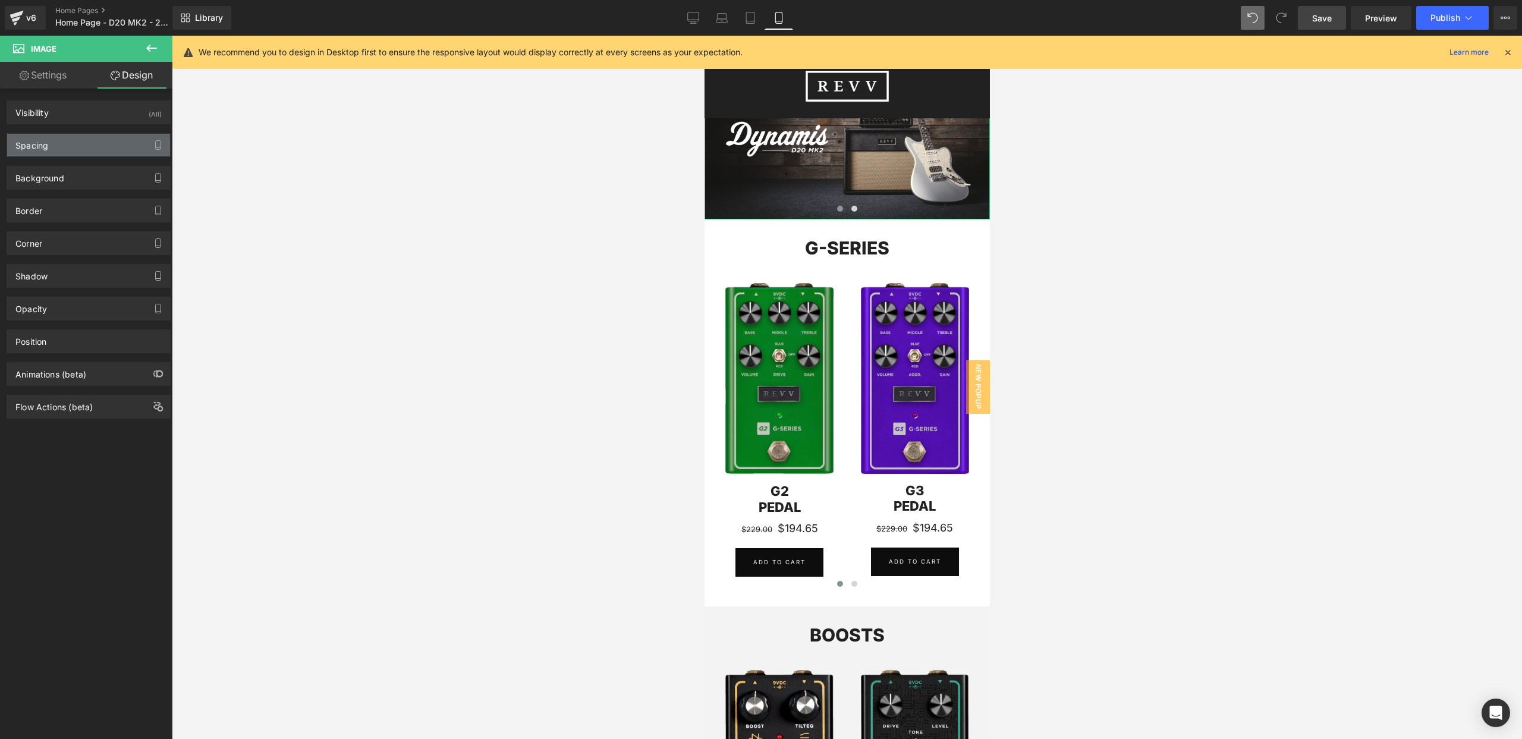
click at [90, 143] on div "Spacing" at bounding box center [88, 145] width 163 height 23
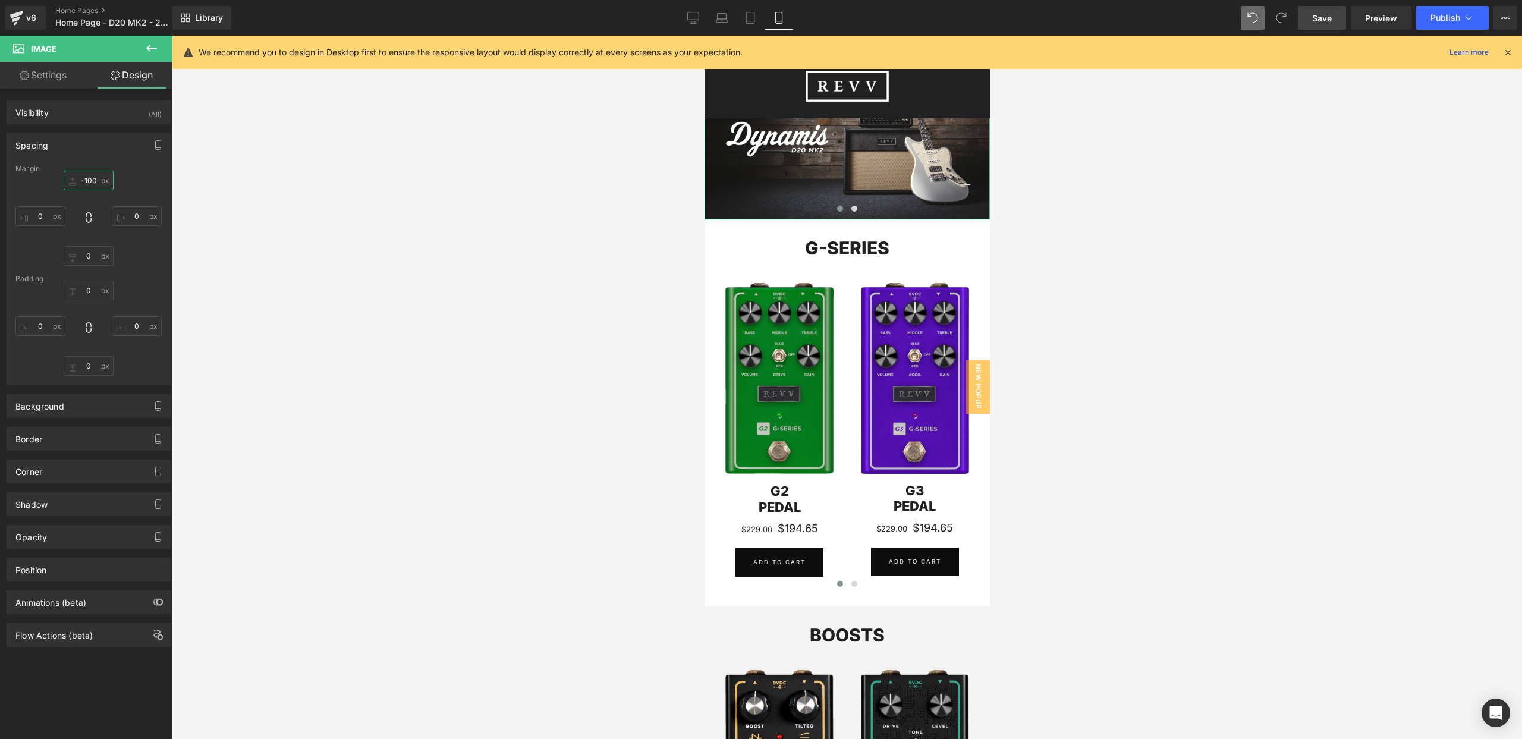
click at [89, 182] on input "-100" at bounding box center [89, 181] width 50 height 20
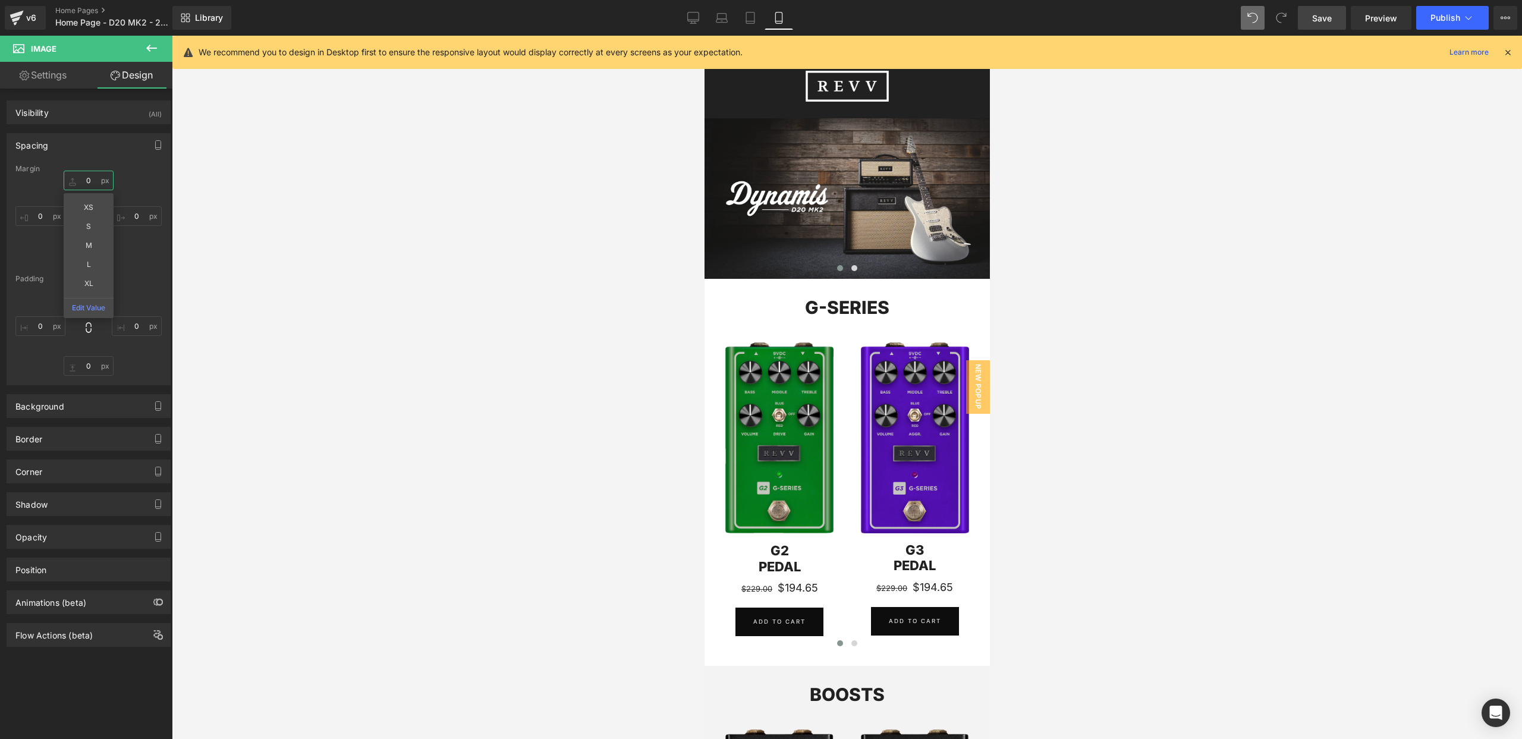
type input "0"
click at [1098, 156] on div at bounding box center [847, 387] width 1350 height 703
click at [696, 20] on icon at bounding box center [693, 18] width 12 height 12
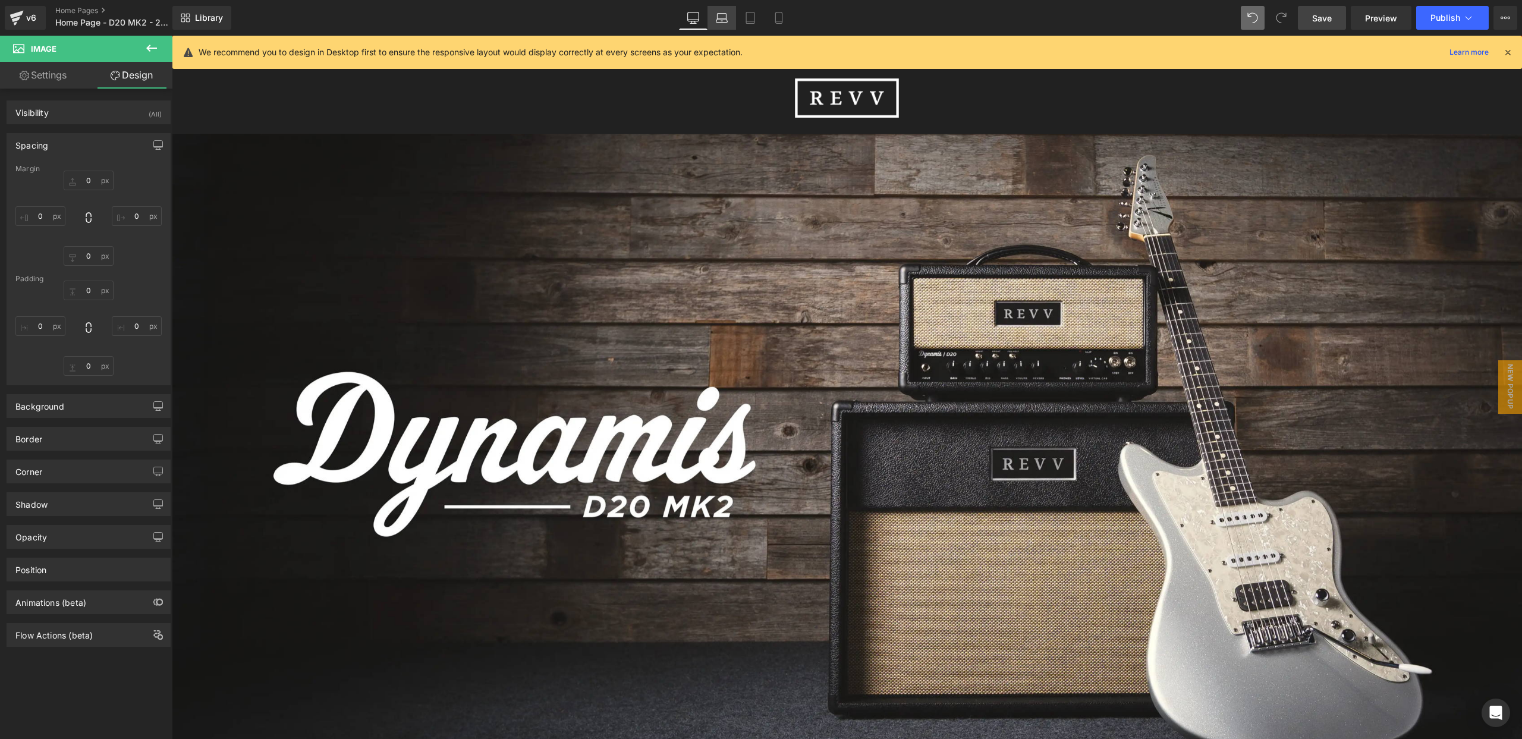
click at [723, 21] on icon at bounding box center [722, 21] width 2 height 0
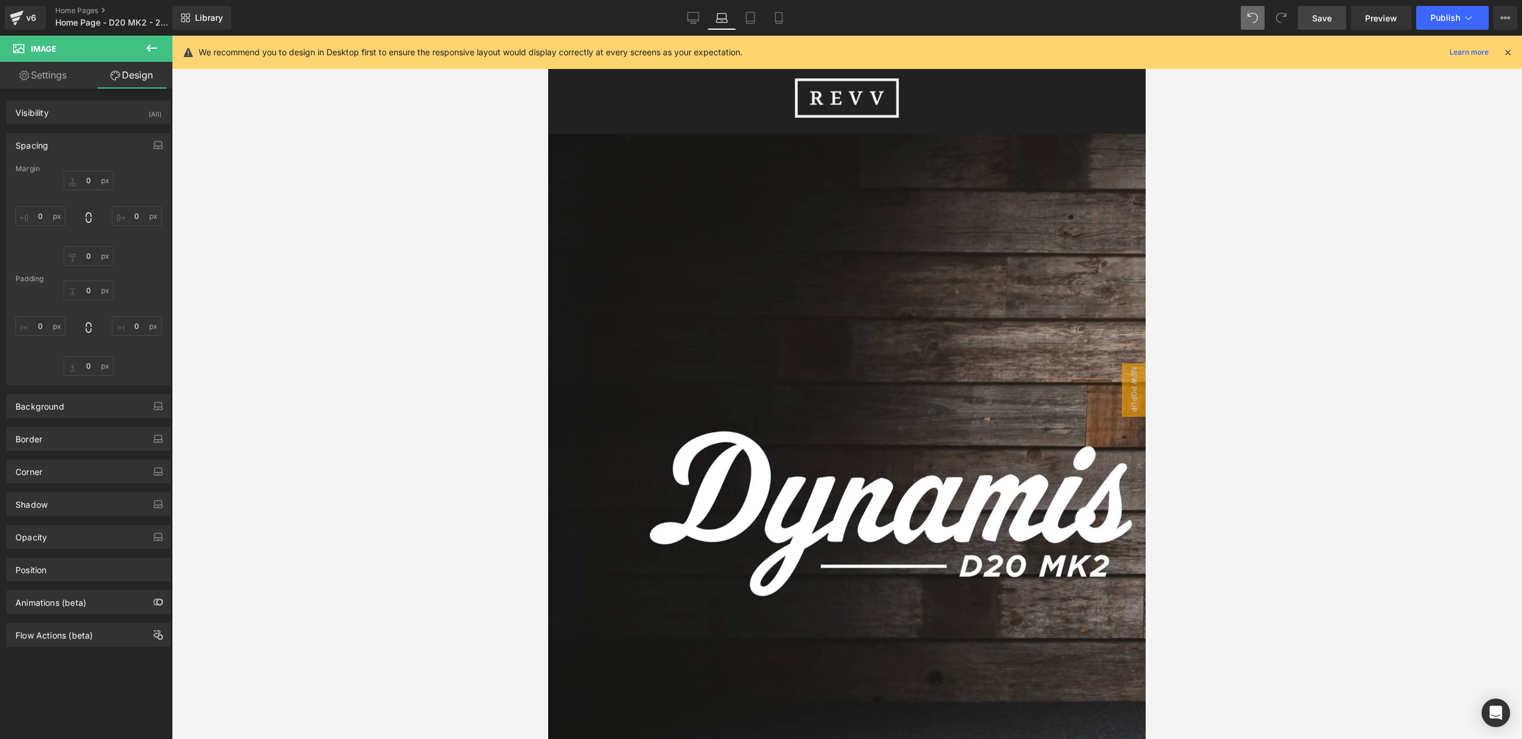
scroll to position [59, 0]
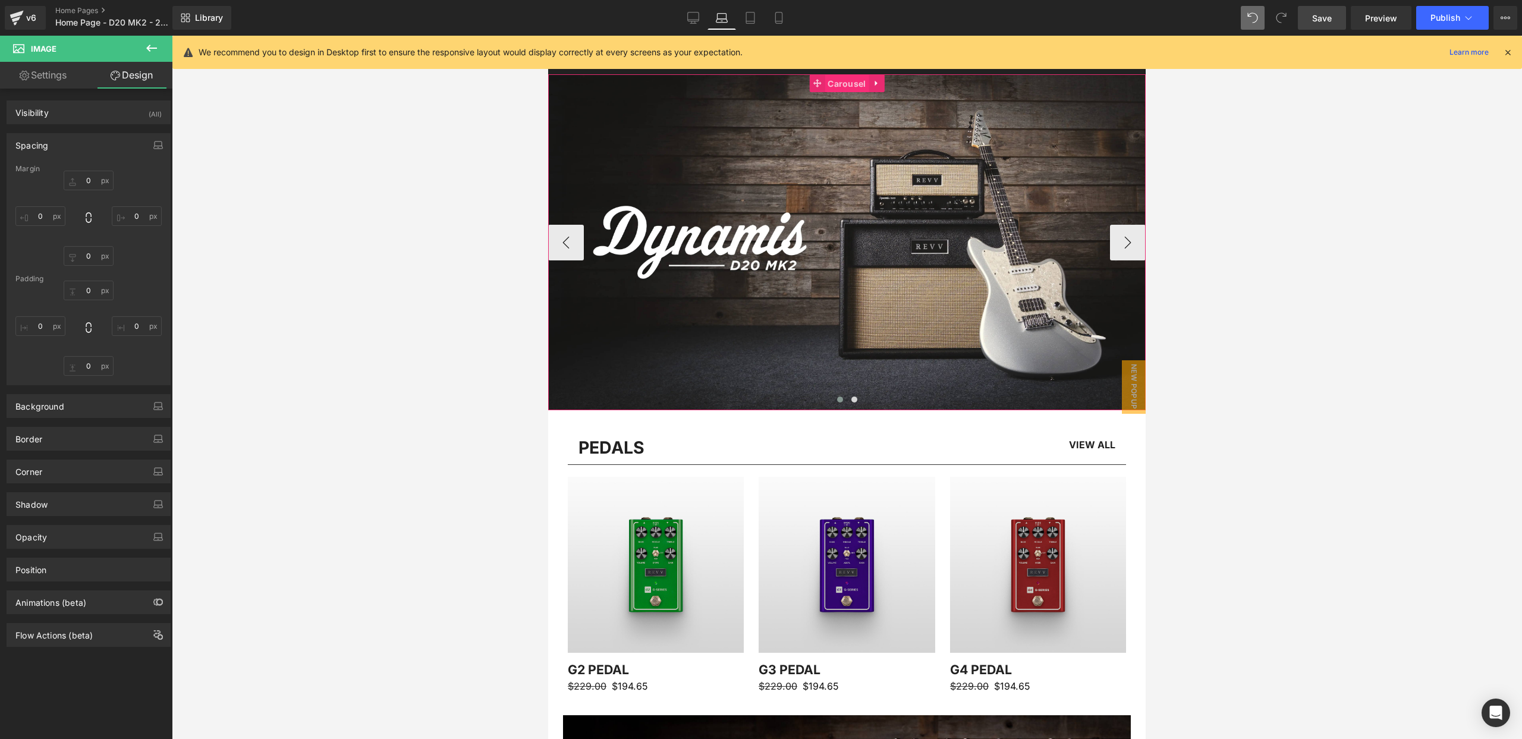
click at [844, 82] on span "Carousel" at bounding box center [847, 84] width 44 height 18
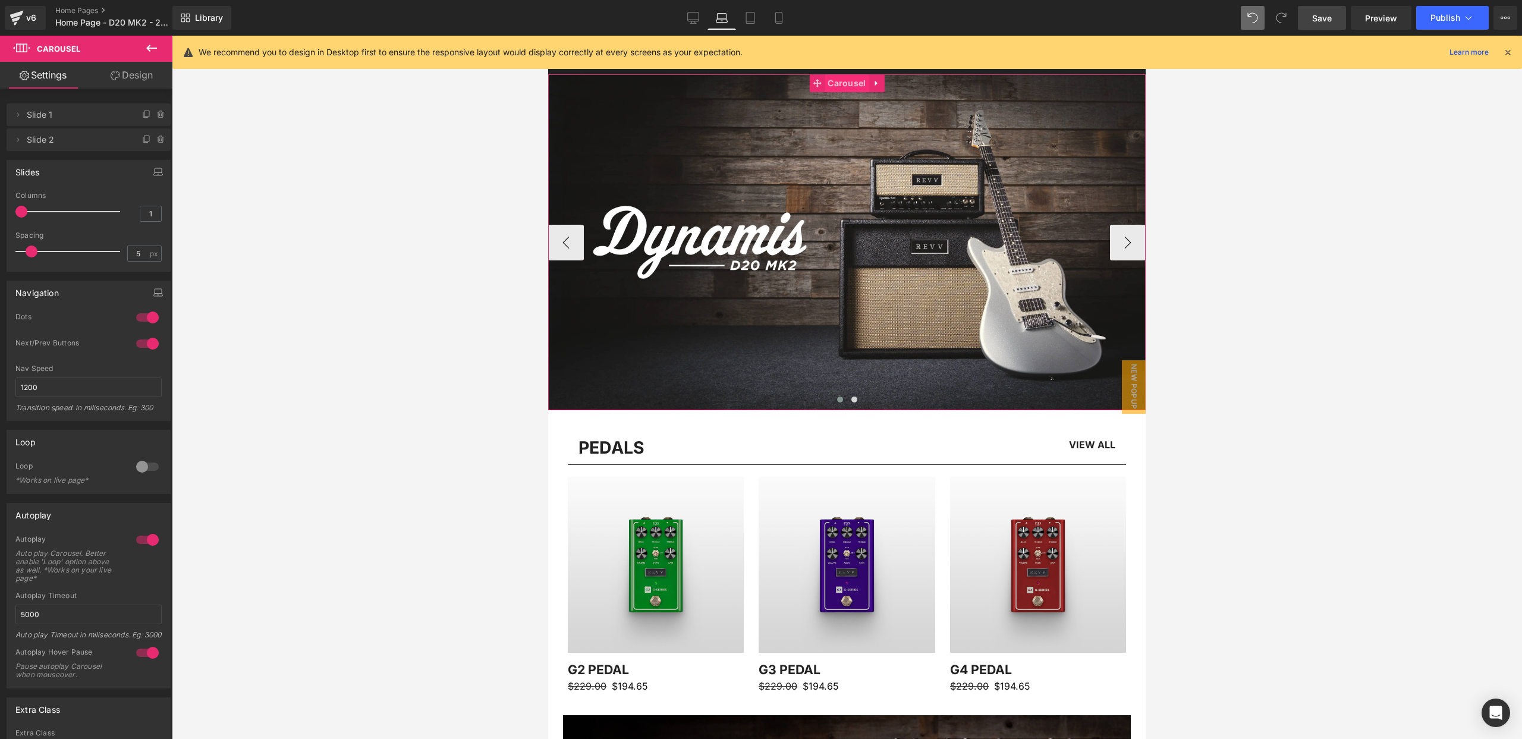
click at [848, 78] on span "Carousel" at bounding box center [847, 83] width 44 height 18
click at [146, 343] on div at bounding box center [147, 343] width 29 height 19
click at [753, 19] on icon at bounding box center [750, 18] width 12 height 12
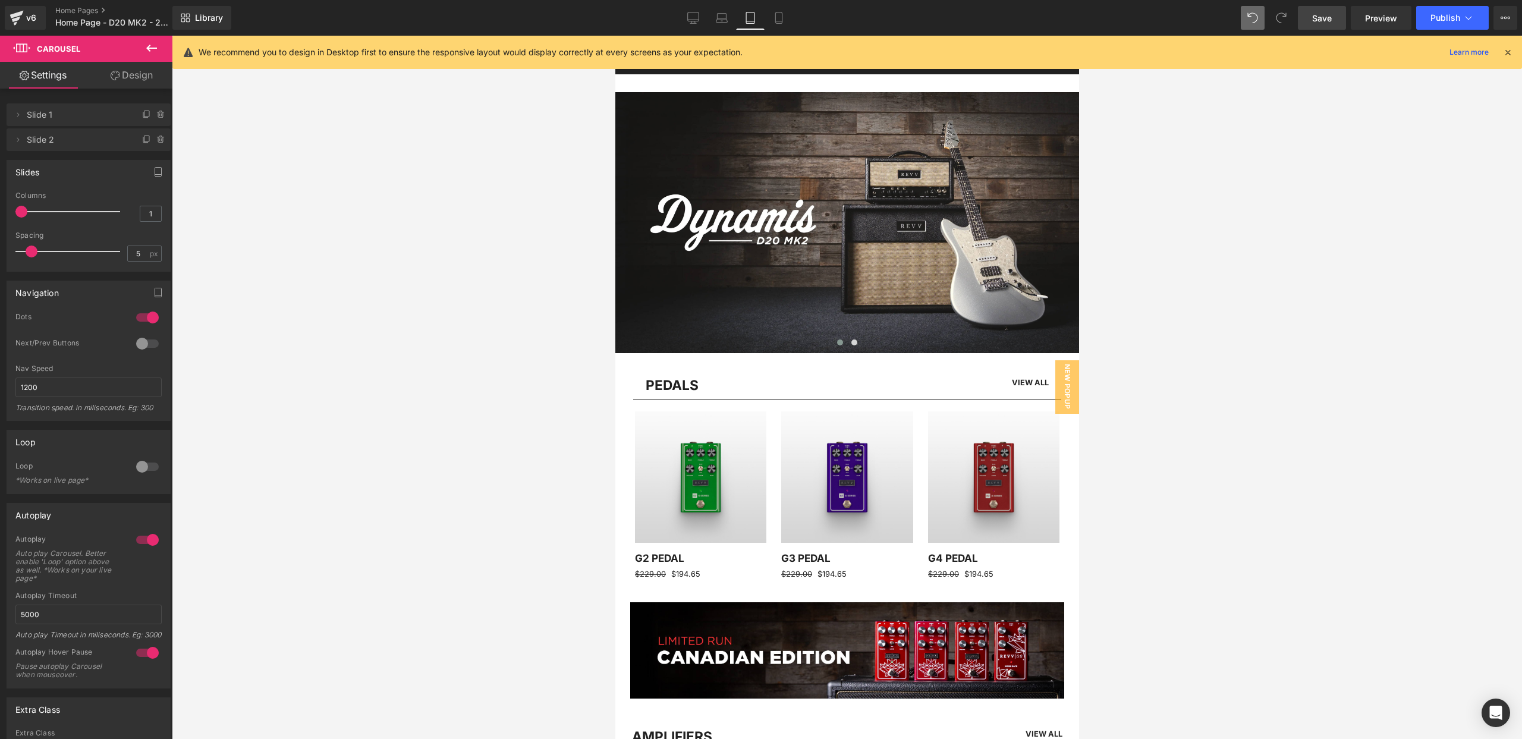
click at [1512, 49] on icon at bounding box center [1507, 52] width 11 height 11
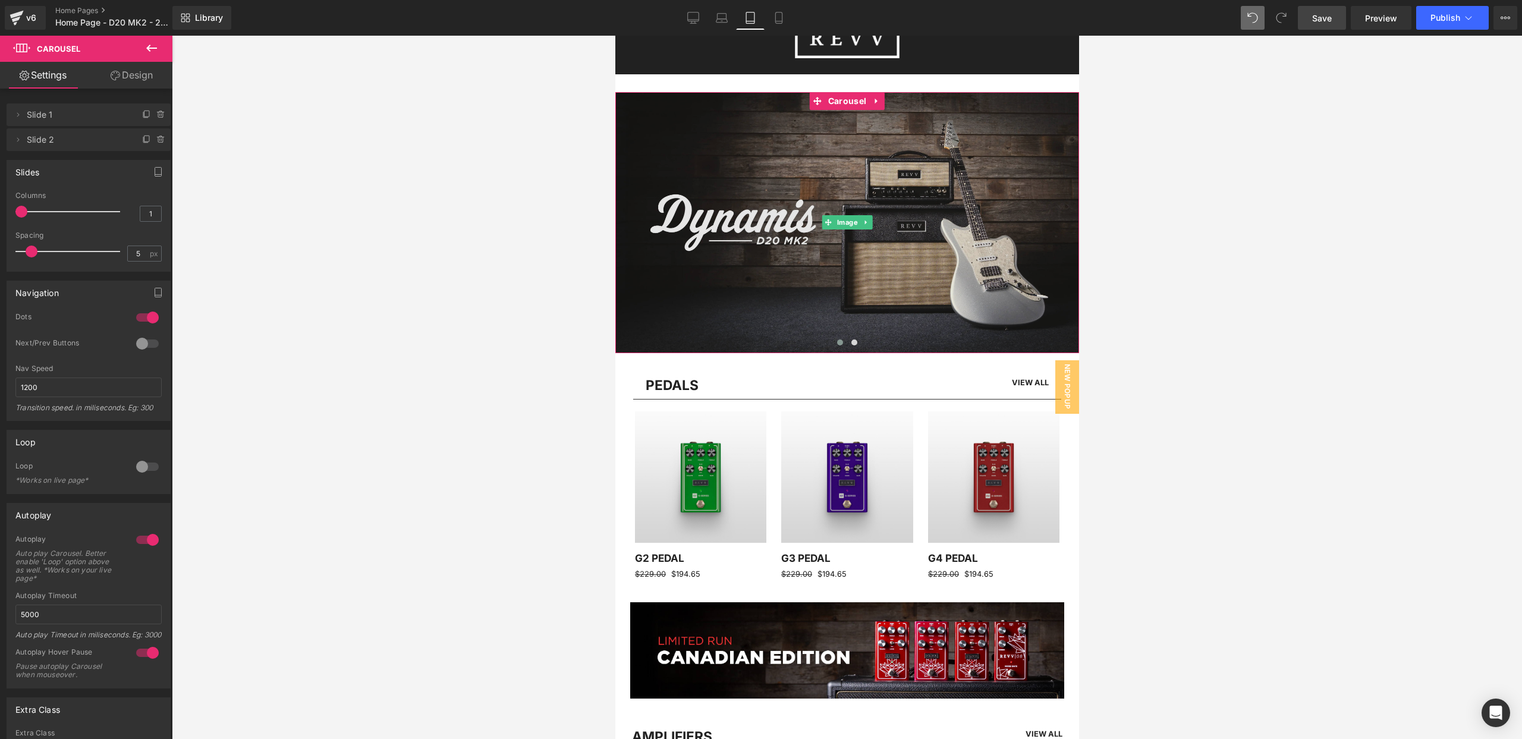
click at [941, 243] on img at bounding box center [847, 222] width 464 height 261
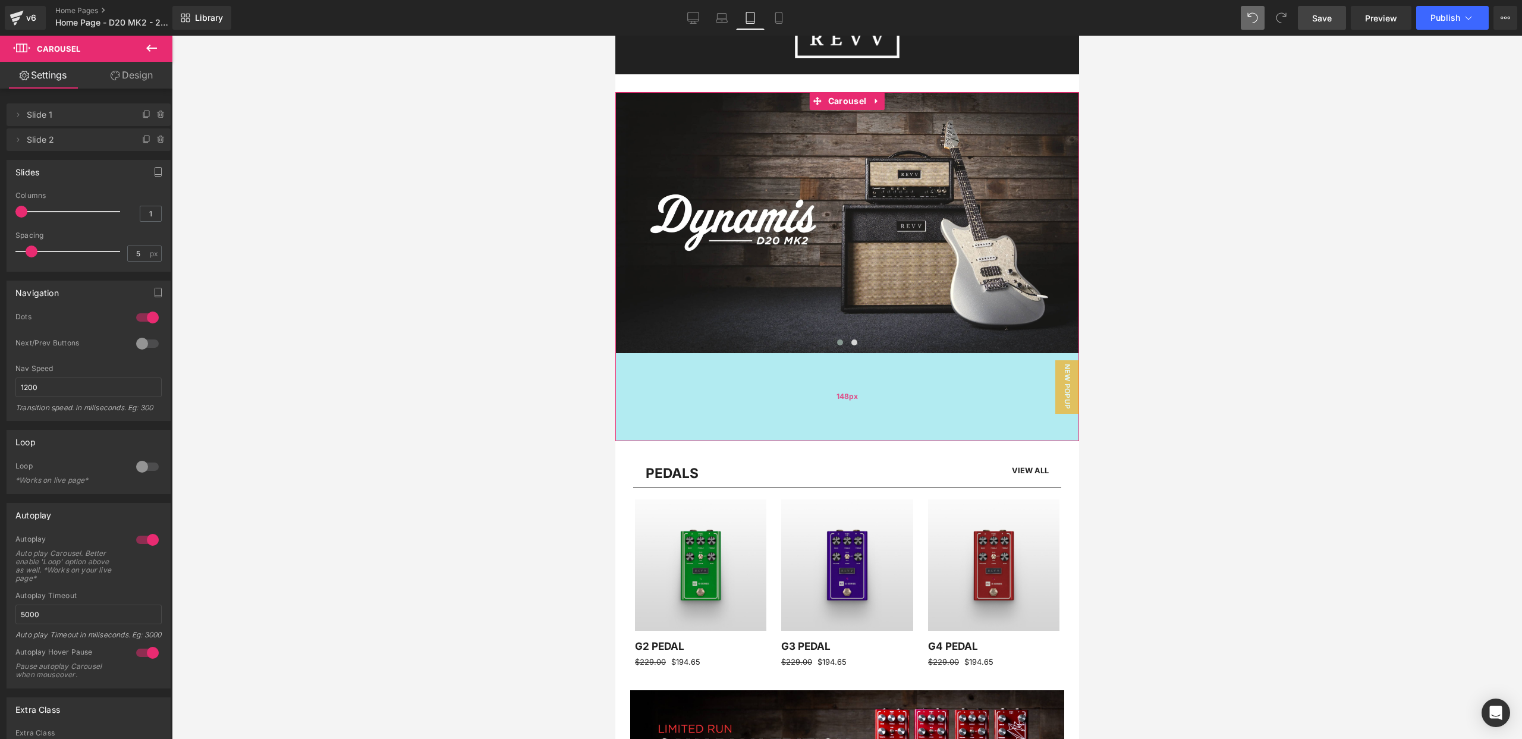
drag, startPoint x: 872, startPoint y: 351, endPoint x: 851, endPoint y: 439, distance: 90.4
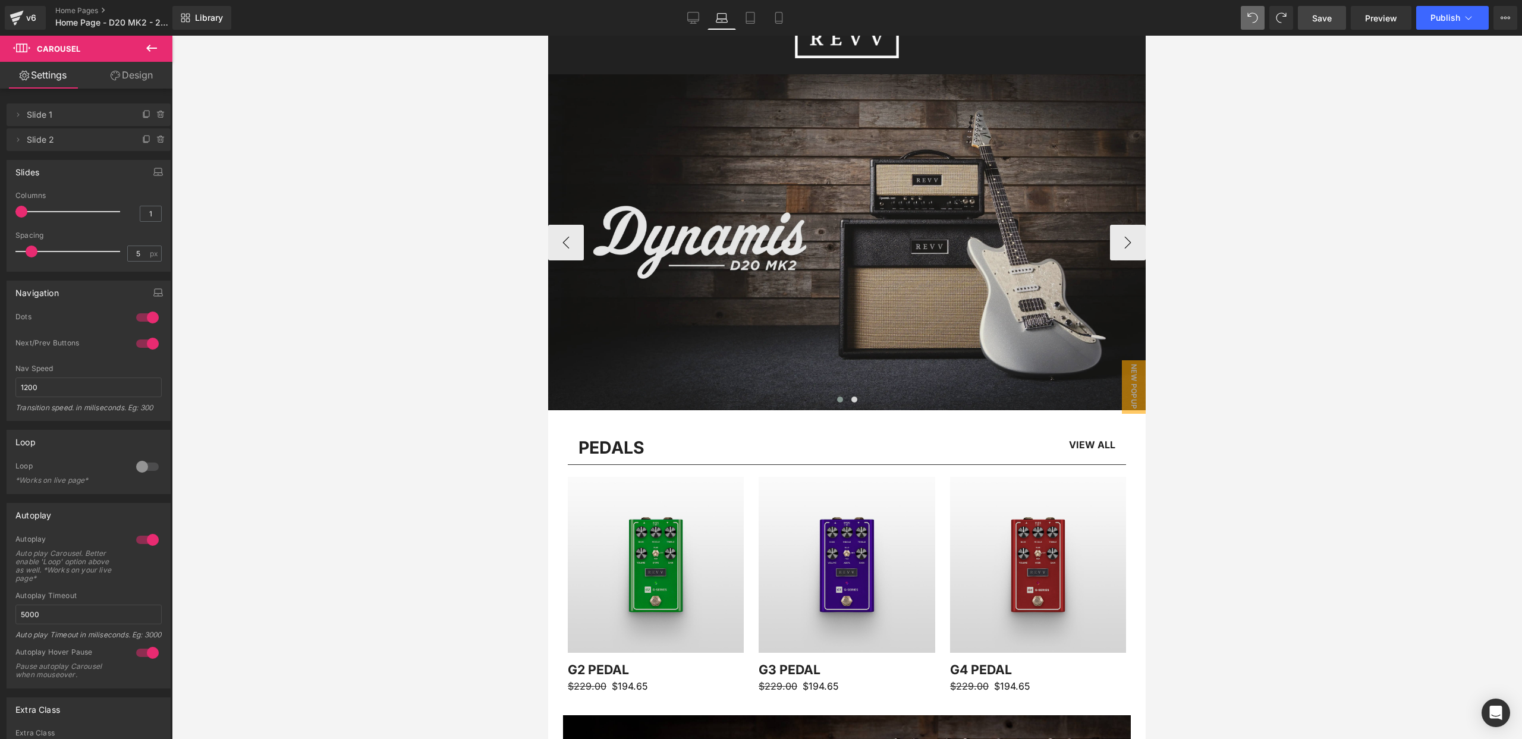
scroll to position [58, 0]
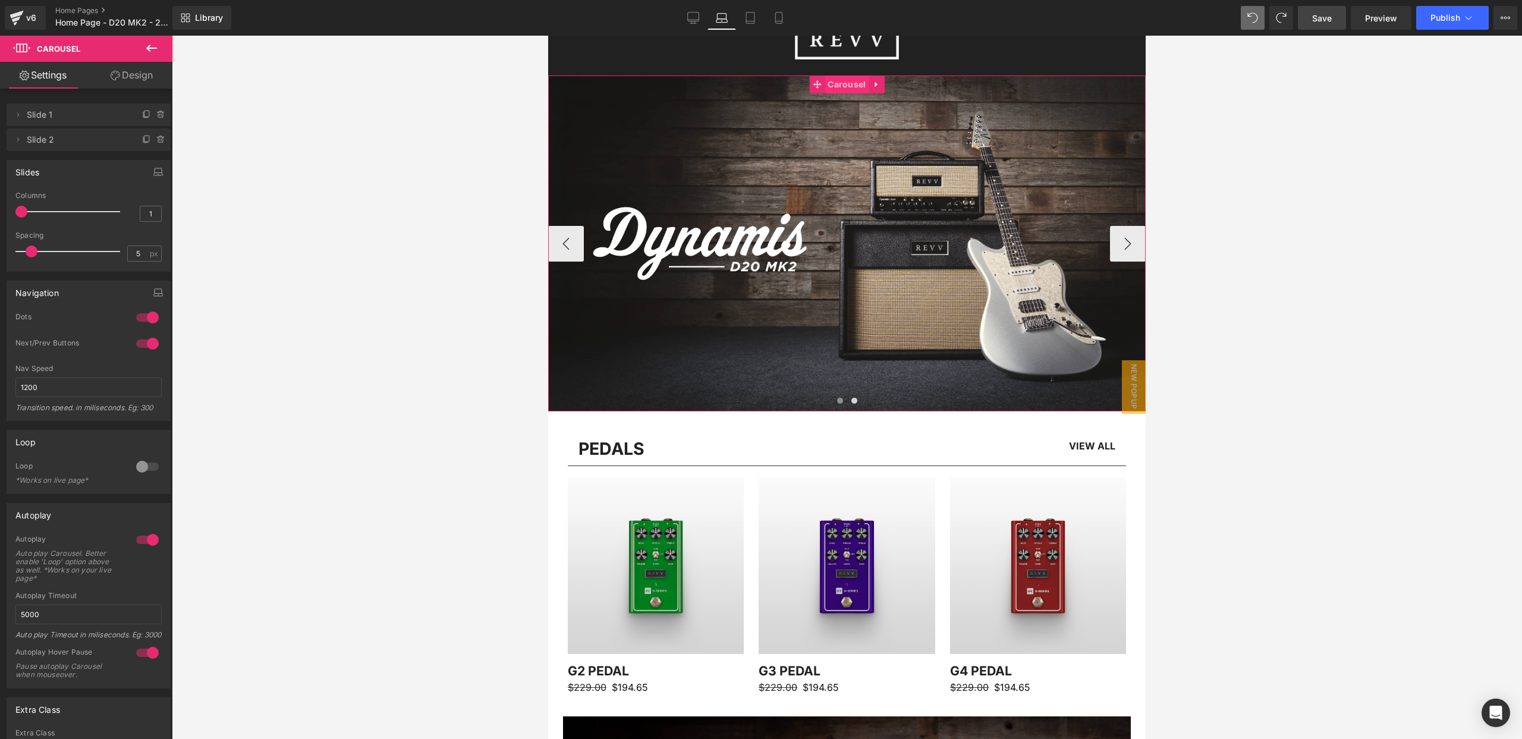
click at [849, 82] on span "Carousel" at bounding box center [847, 85] width 44 height 18
click at [146, 320] on div at bounding box center [147, 317] width 29 height 19
drag, startPoint x: 136, startPoint y: 316, endPoint x: 144, endPoint y: 336, distance: 21.3
click at [137, 316] on div at bounding box center [147, 317] width 29 height 19
drag, startPoint x: 145, startPoint y: 343, endPoint x: 198, endPoint y: 313, distance: 61.0
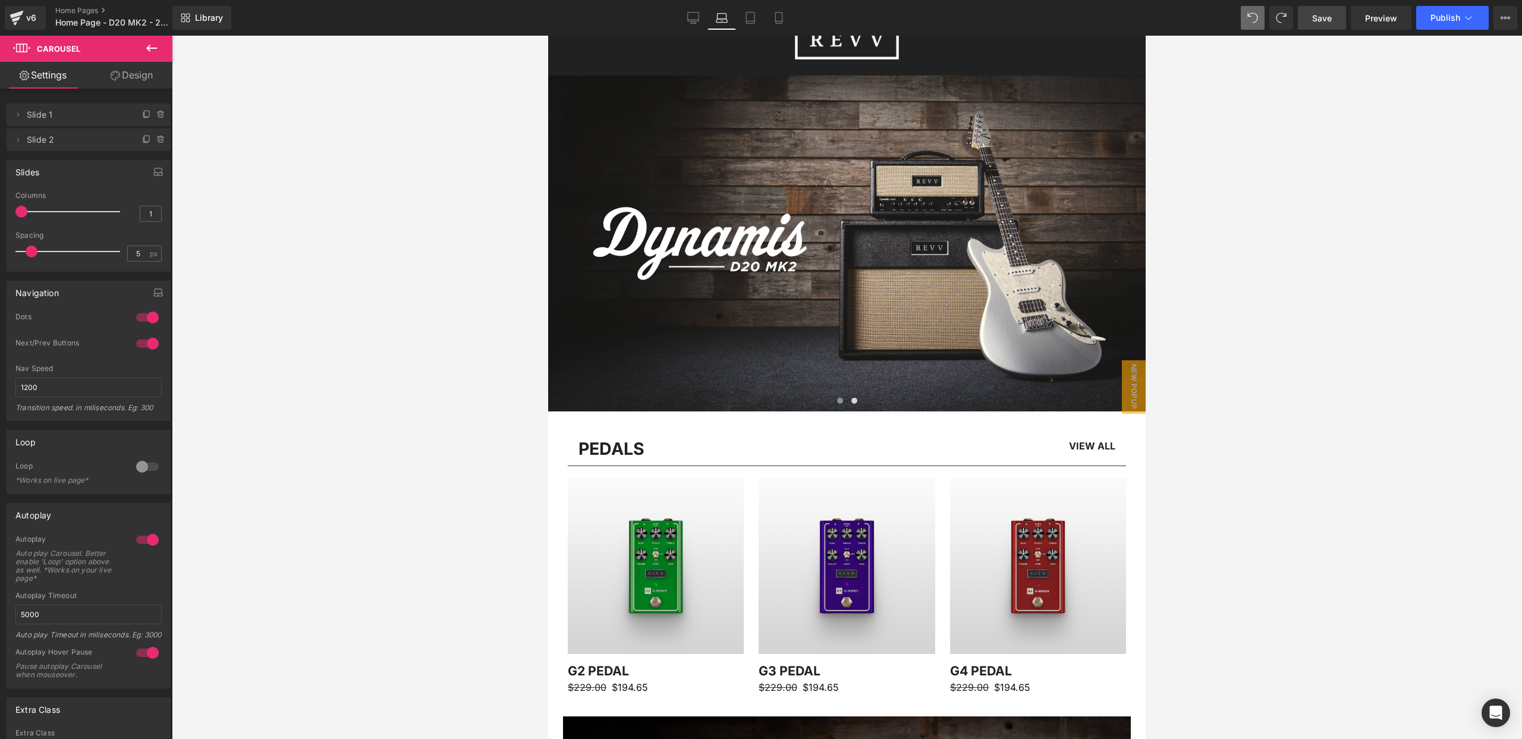
click at [145, 343] on div at bounding box center [147, 343] width 29 height 19
click at [752, 21] on icon at bounding box center [750, 21] width 8 height 0
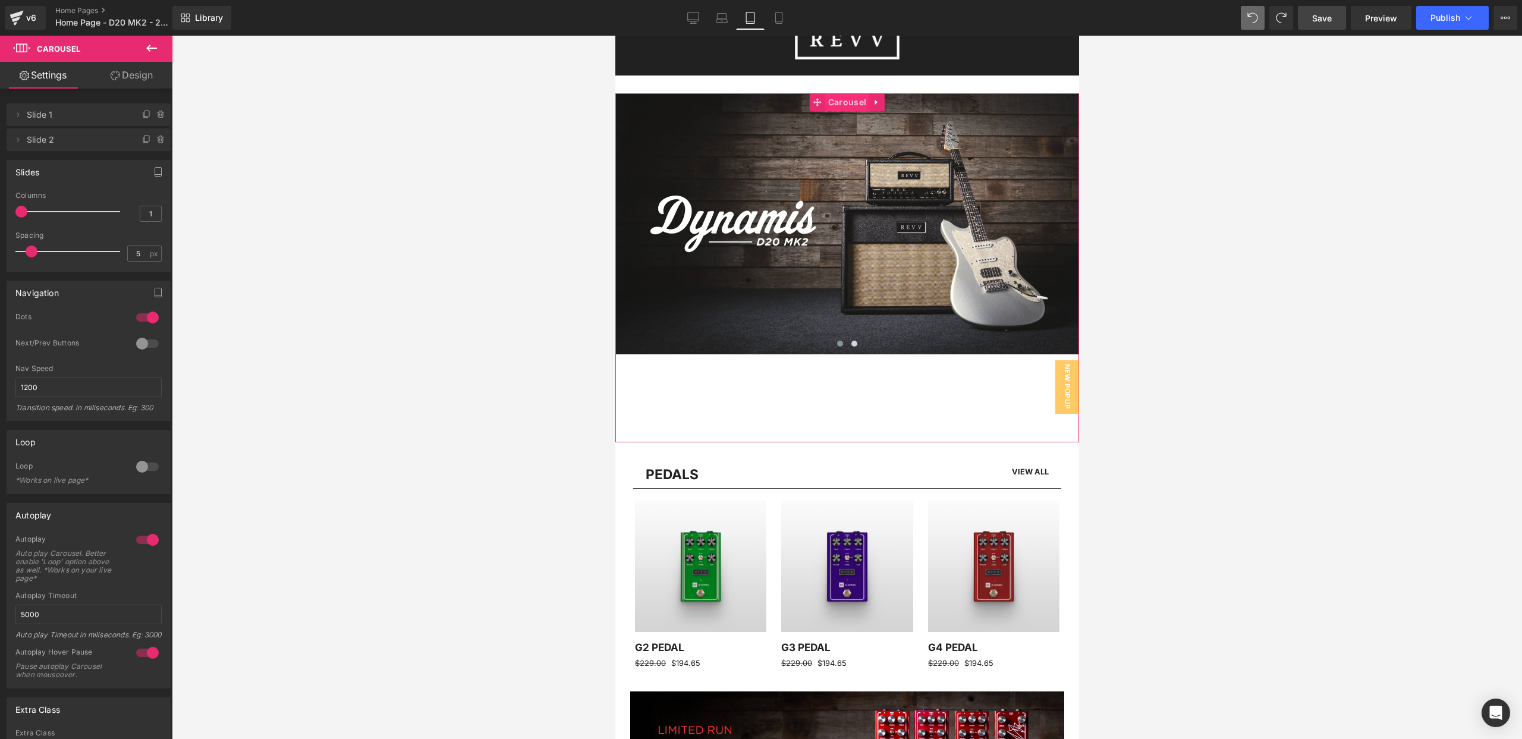
click at [848, 106] on span "Carousel" at bounding box center [847, 102] width 44 height 18
click at [129, 80] on link "Design" at bounding box center [132, 75] width 86 height 27
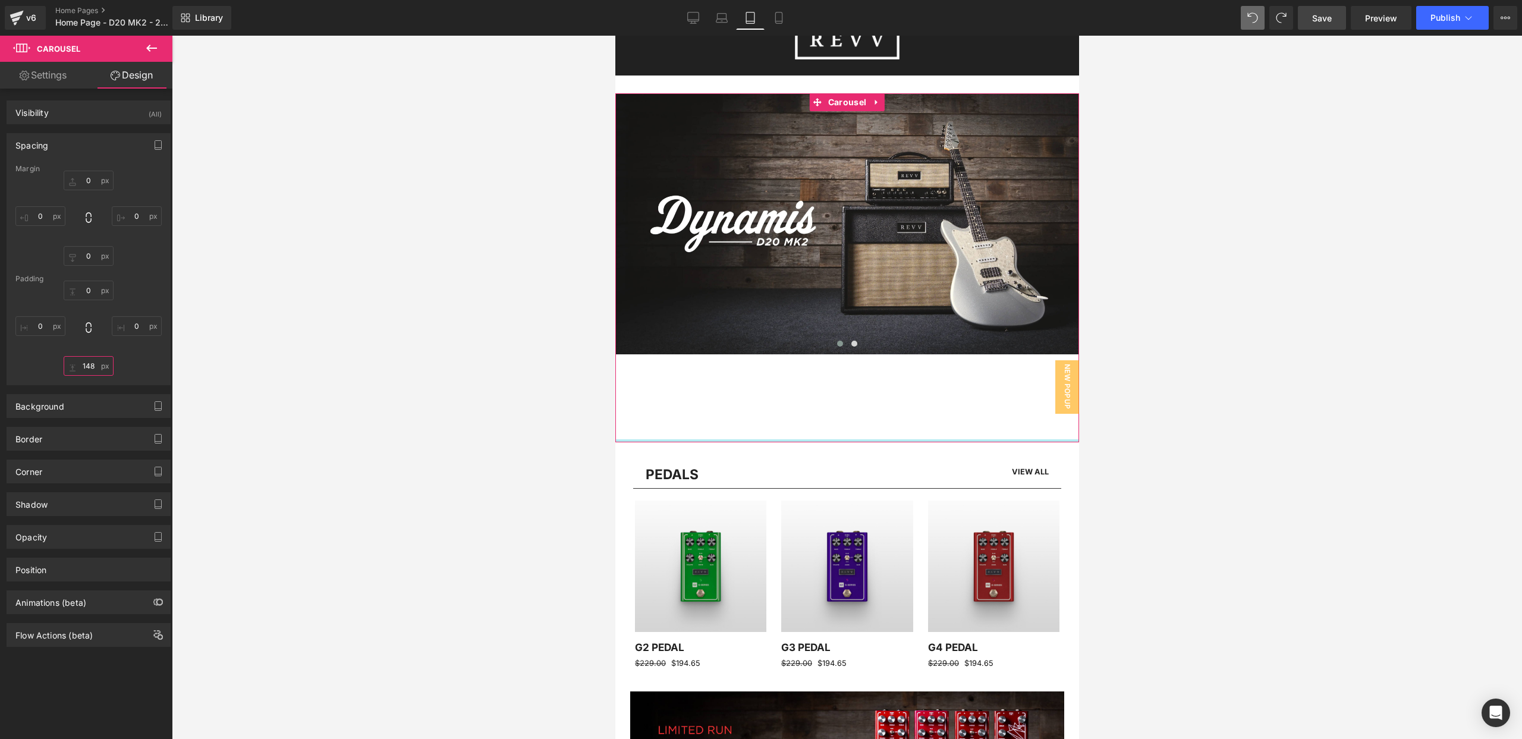
click at [87, 367] on input "148.246" at bounding box center [89, 366] width 50 height 20
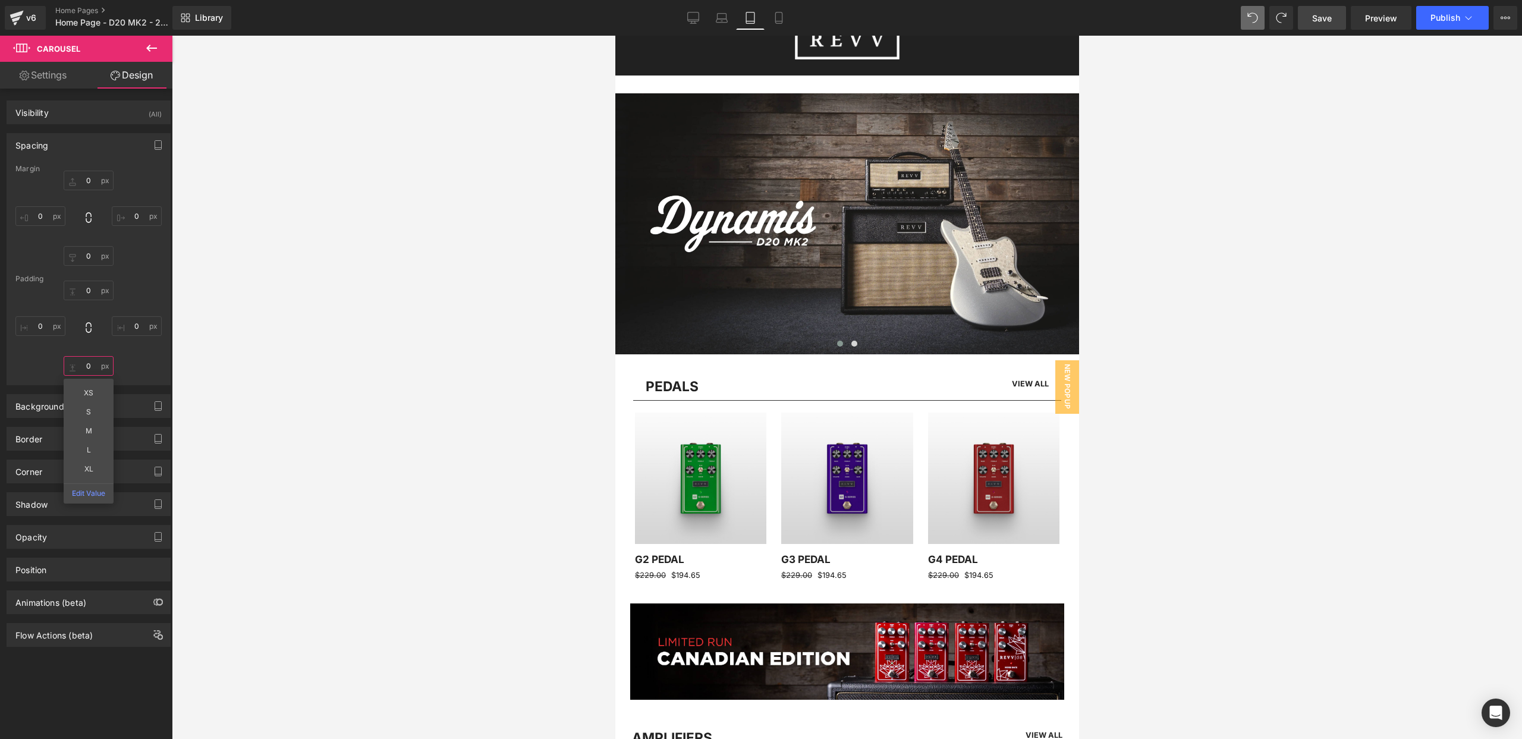
type input "0"
click at [350, 77] on div at bounding box center [847, 387] width 1350 height 703
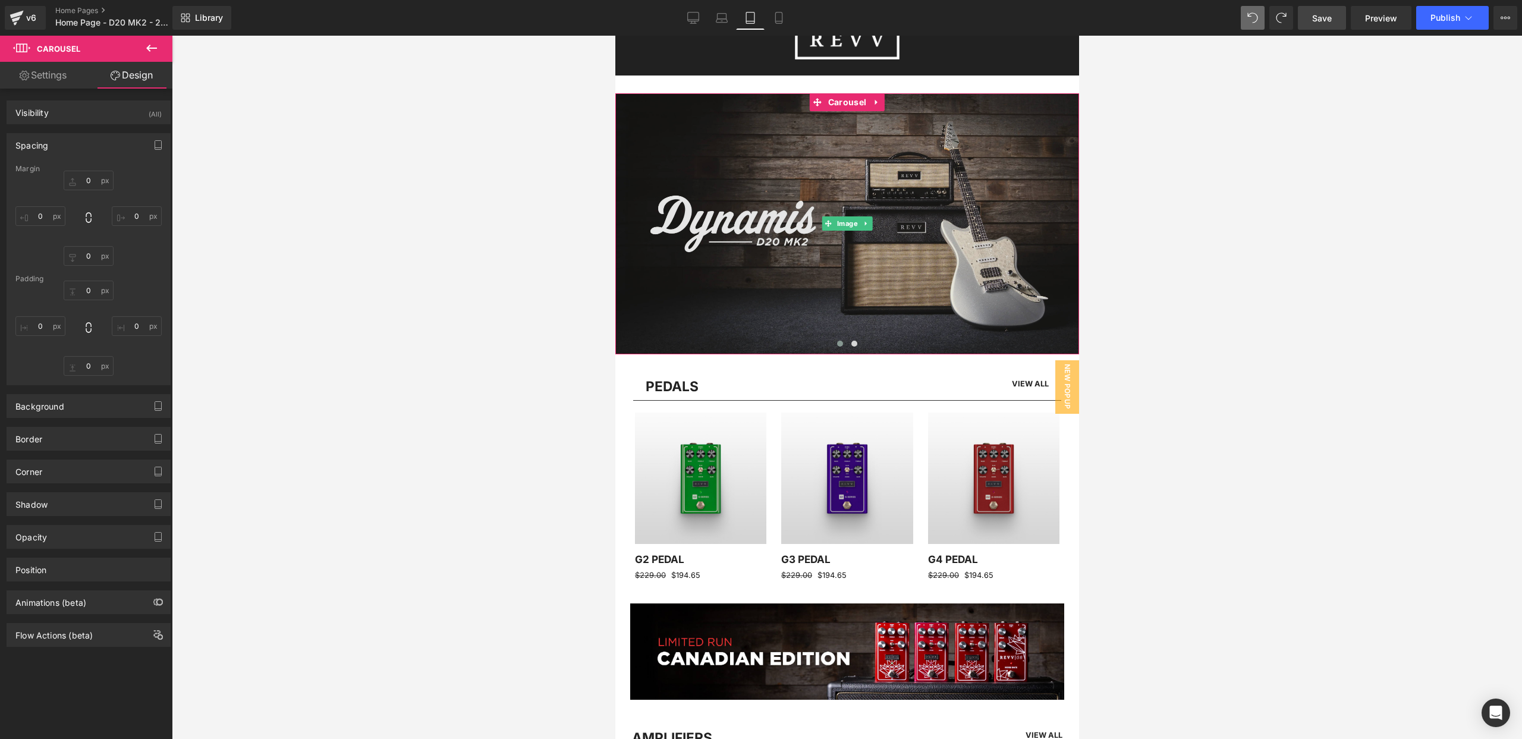
click at [802, 172] on img at bounding box center [847, 223] width 464 height 261
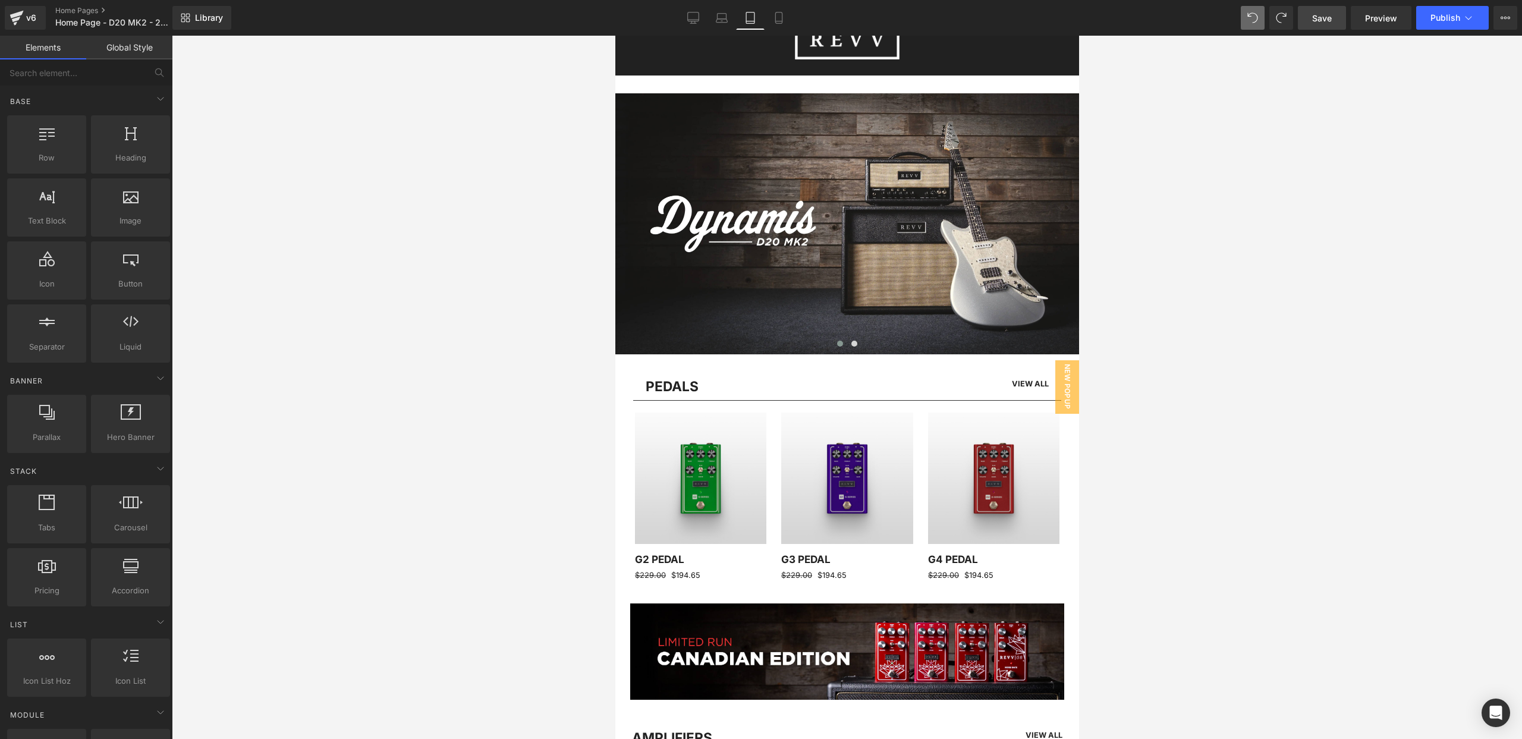
drag, startPoint x: 653, startPoint y: 73, endPoint x: 697, endPoint y: 74, distance: 44.0
click at [654, 73] on header "Menu Search Cart Home Custom Shop Amplifiers Pedals Cabinets Merch FAQ 0" at bounding box center [847, 39] width 464 height 71
drag, startPoint x: 861, startPoint y: 79, endPoint x: 906, endPoint y: 84, distance: 44.9
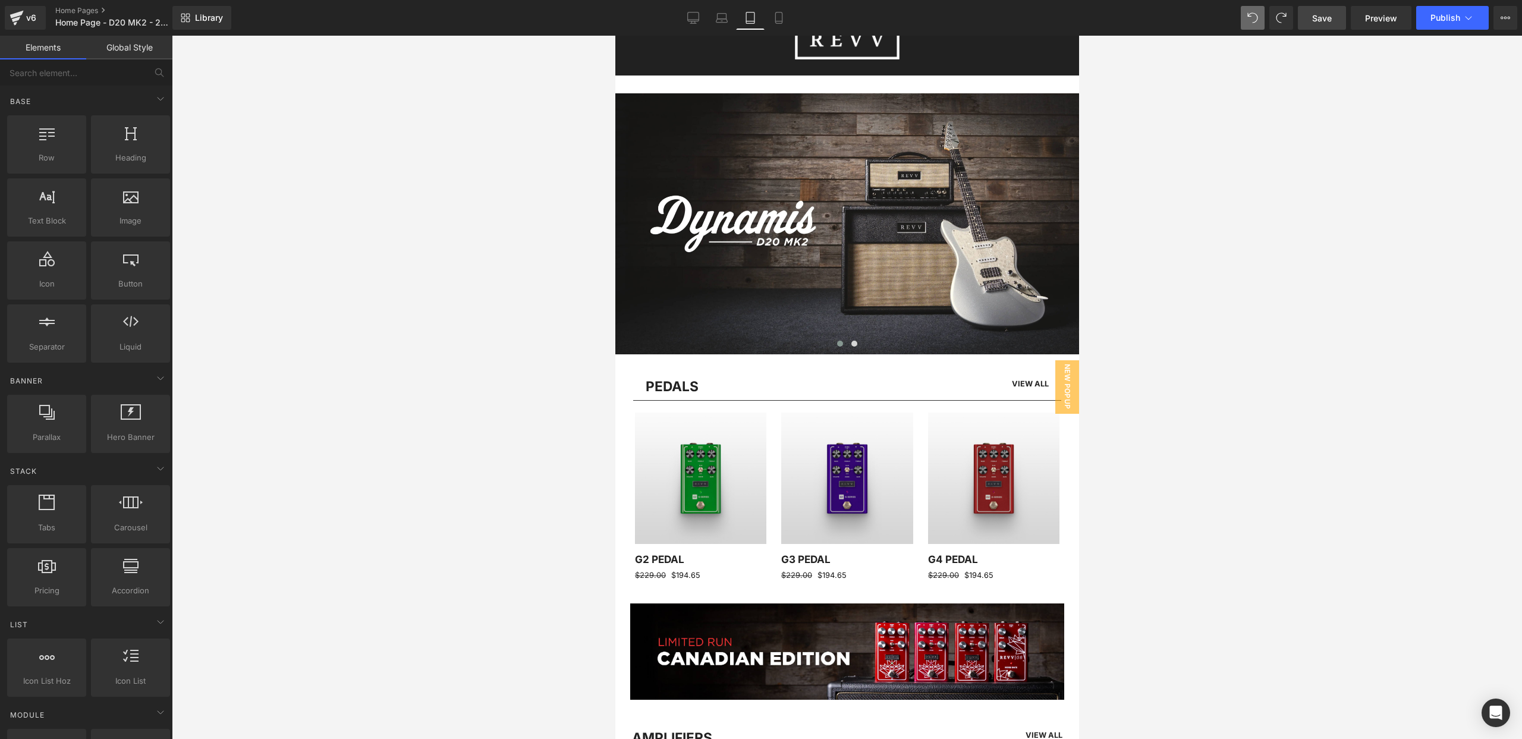
drag, startPoint x: 1007, startPoint y: 86, endPoint x: 1033, endPoint y: 87, distance: 26.8
drag, startPoint x: 1731, startPoint y: 184, endPoint x: 933, endPoint y: 75, distance: 805.3
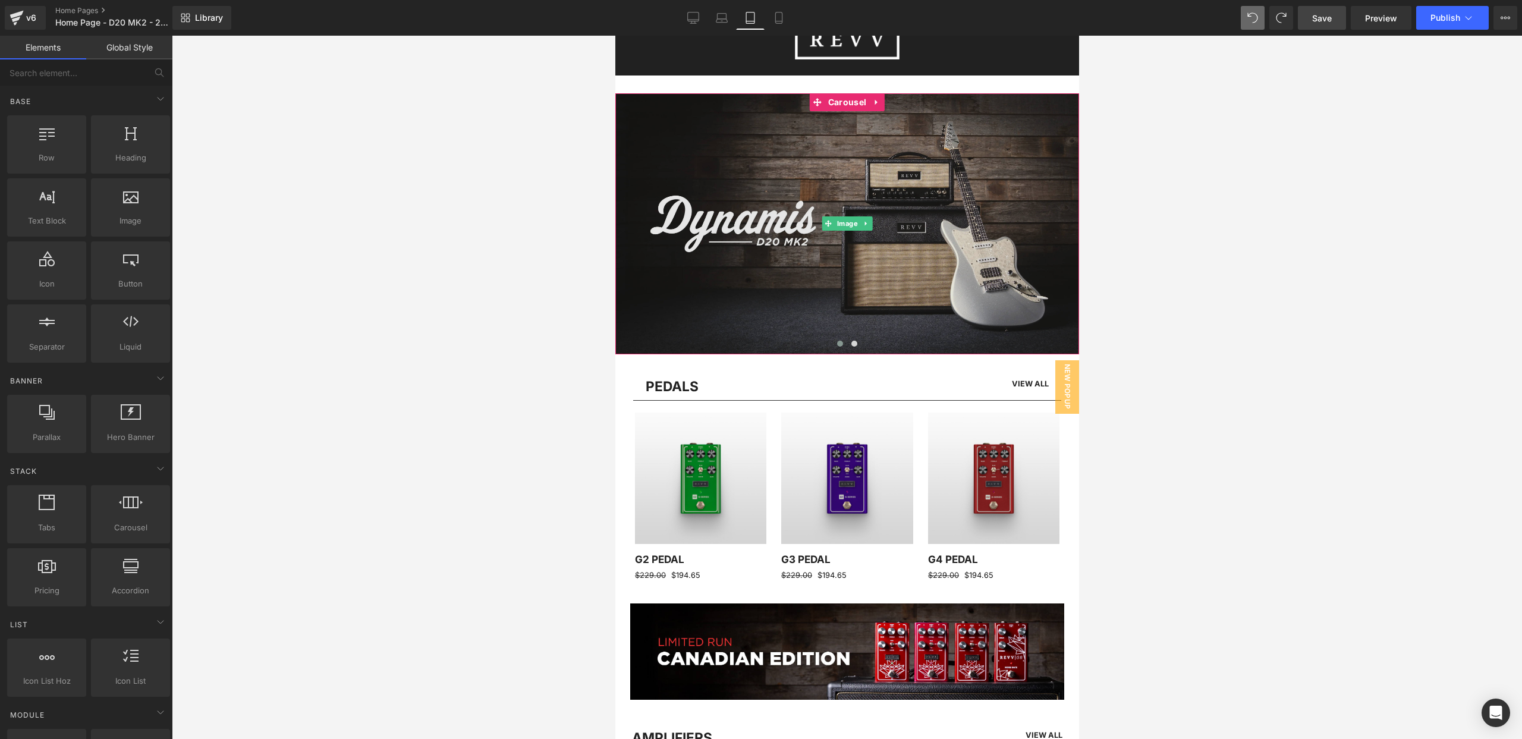
click at [908, 102] on img at bounding box center [847, 223] width 464 height 261
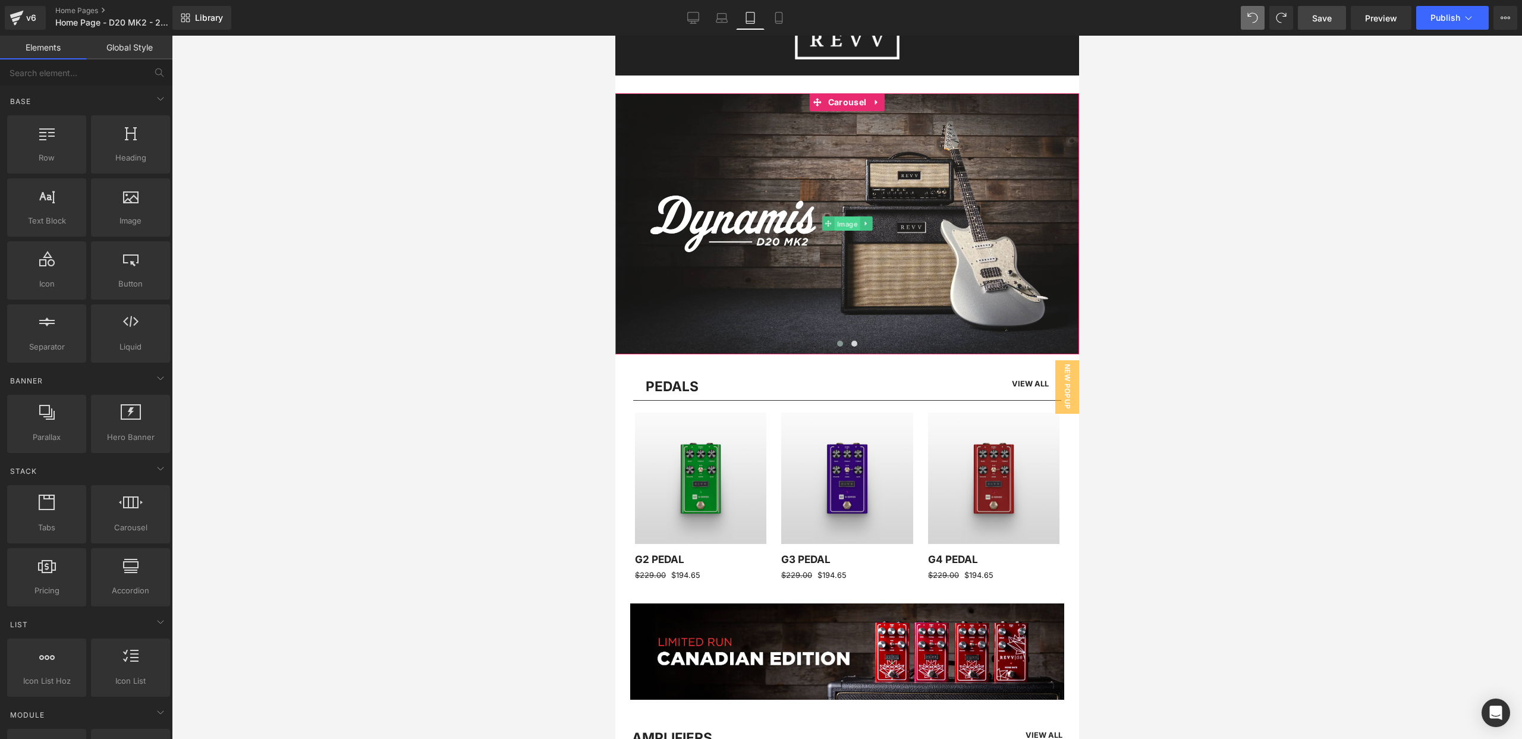
click at [847, 222] on span "Image" at bounding box center [847, 224] width 26 height 14
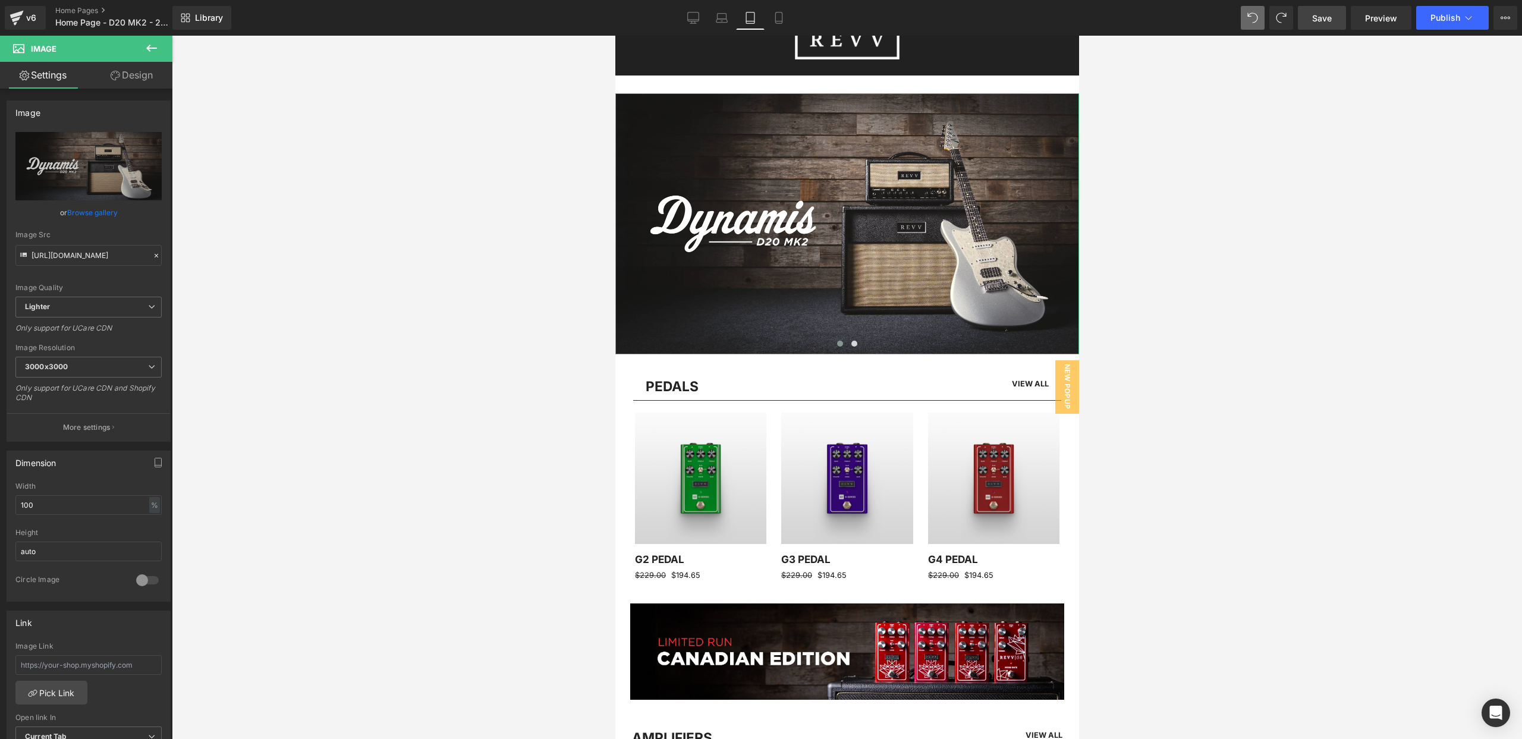
click at [140, 75] on link "Design" at bounding box center [132, 75] width 86 height 27
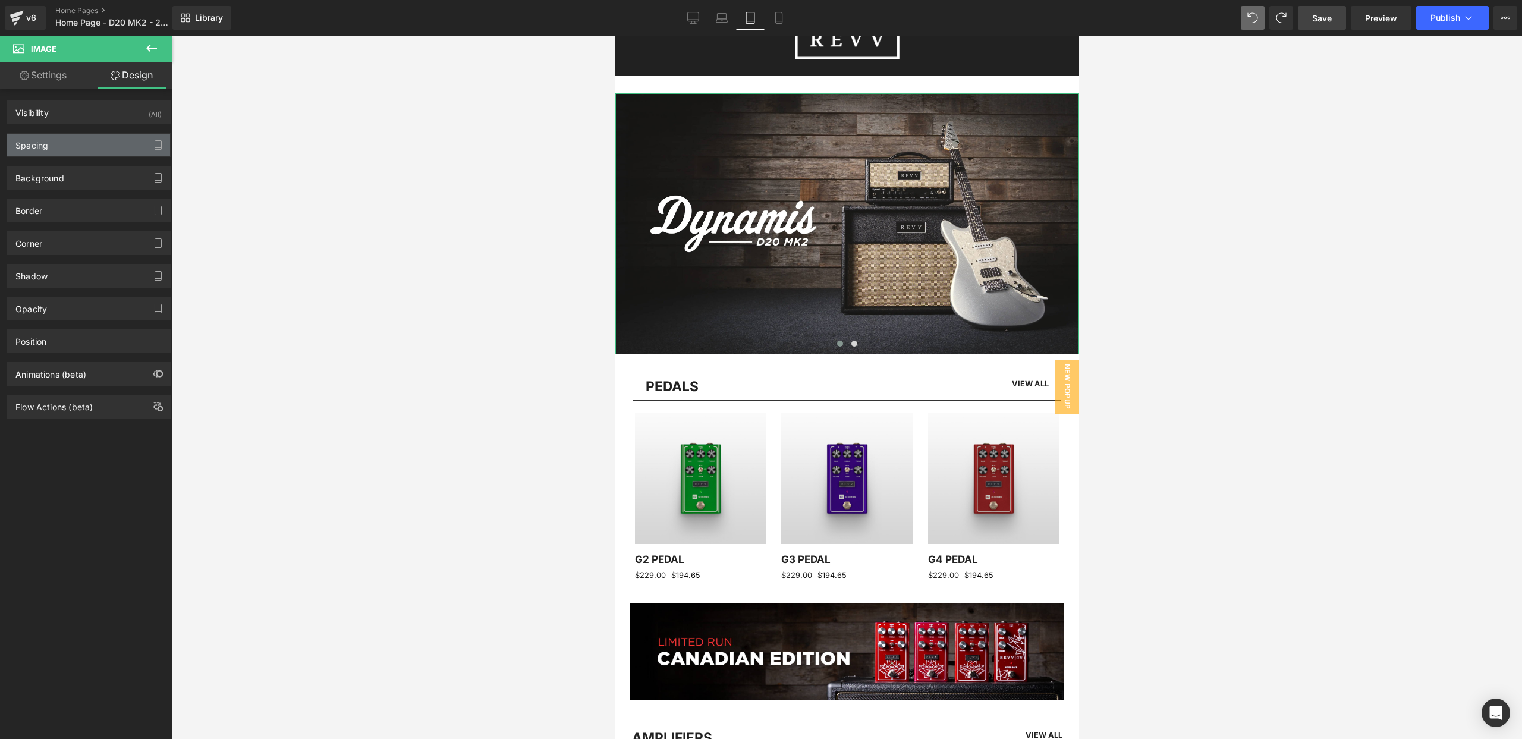
click at [106, 144] on div "Spacing" at bounding box center [88, 145] width 163 height 23
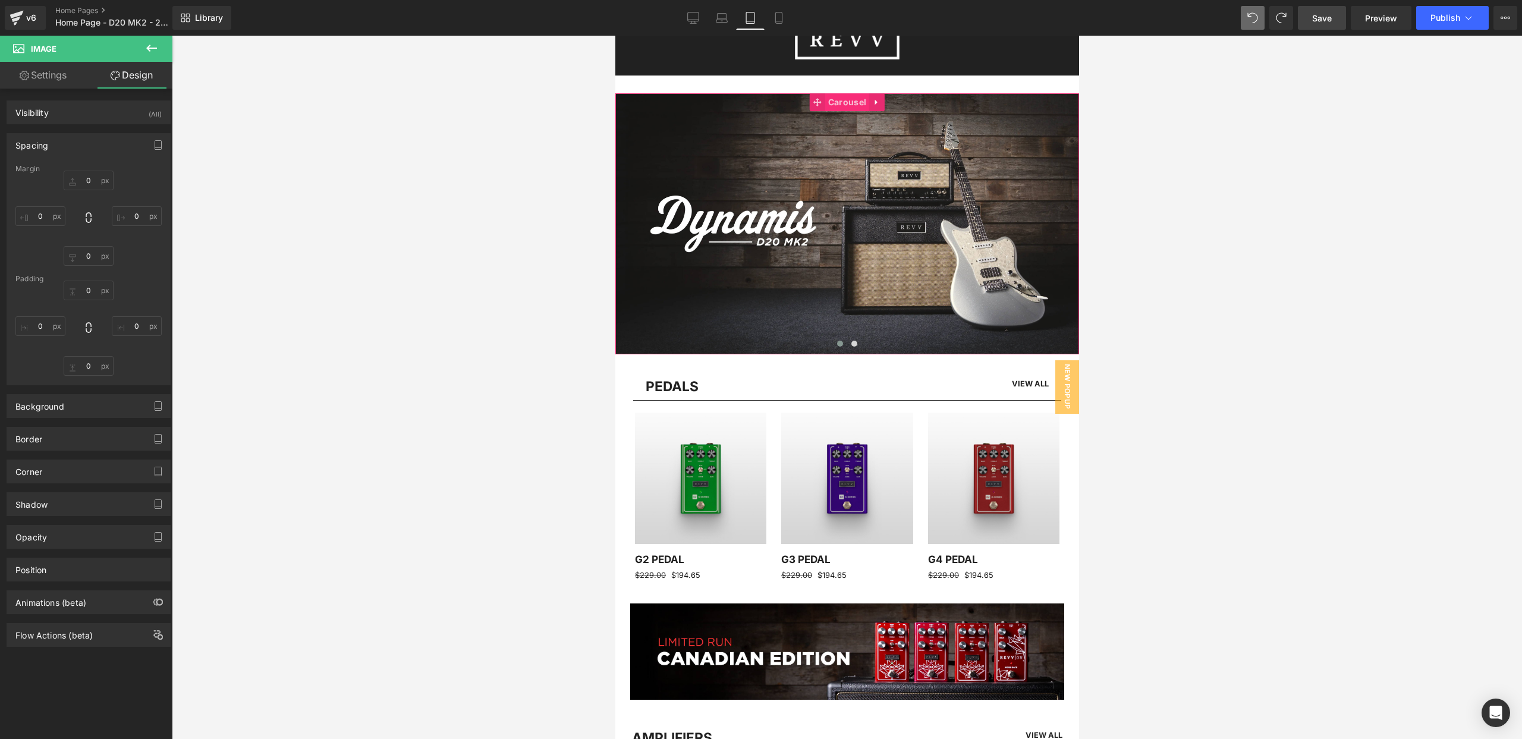
click at [851, 100] on span "Carousel" at bounding box center [847, 102] width 44 height 18
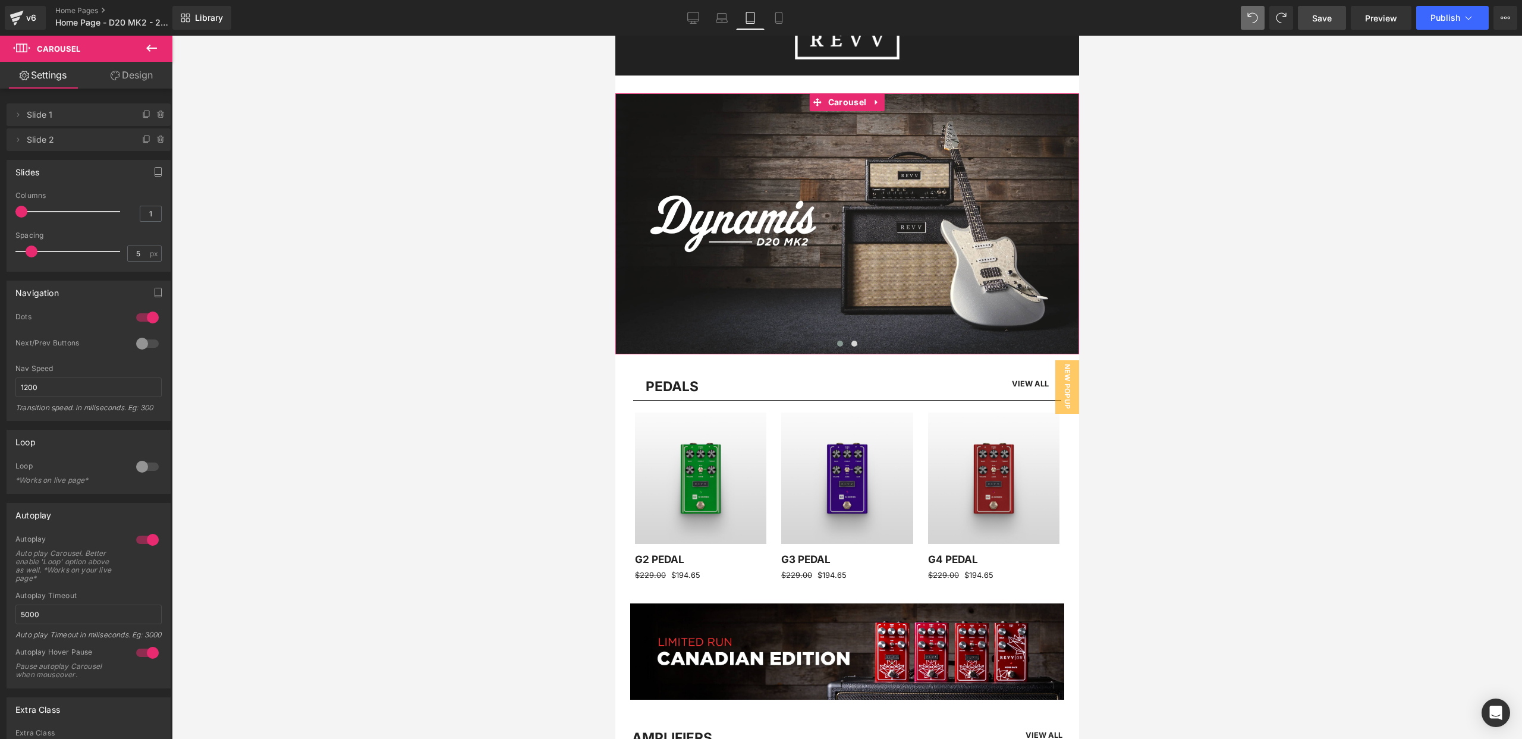
click at [140, 73] on link "Design" at bounding box center [132, 75] width 86 height 27
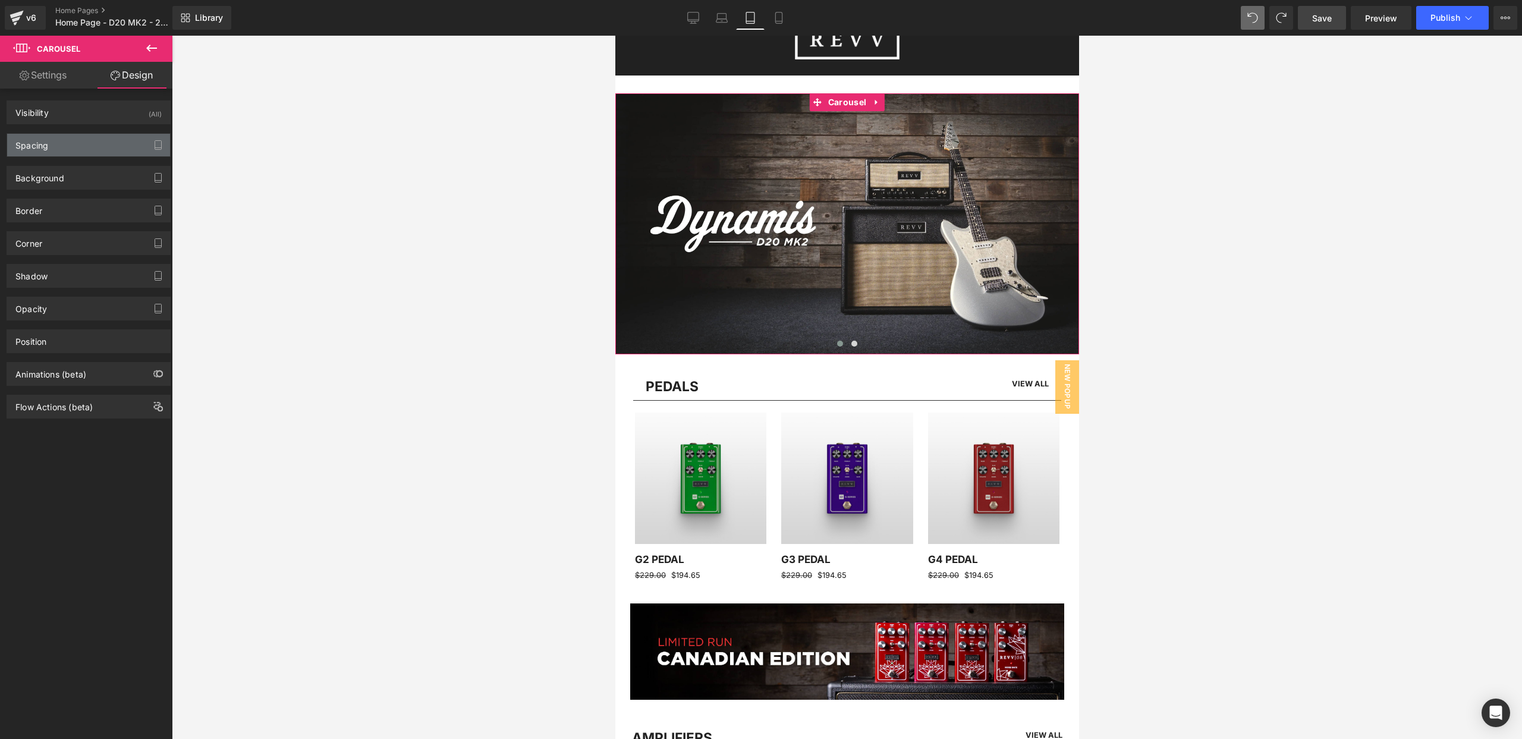
click at [81, 144] on div "Spacing" at bounding box center [88, 145] width 163 height 23
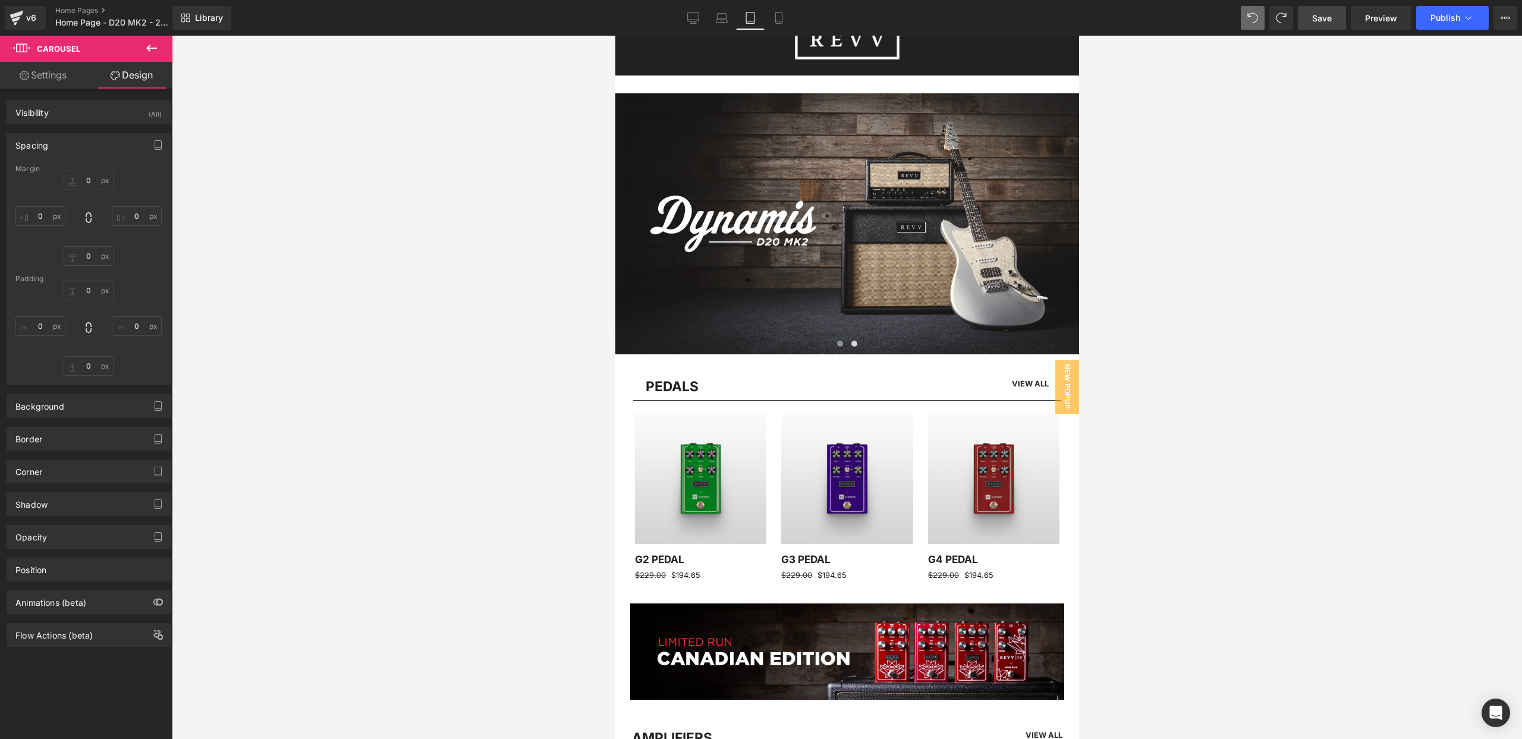
click at [354, 107] on div at bounding box center [847, 387] width 1350 height 703
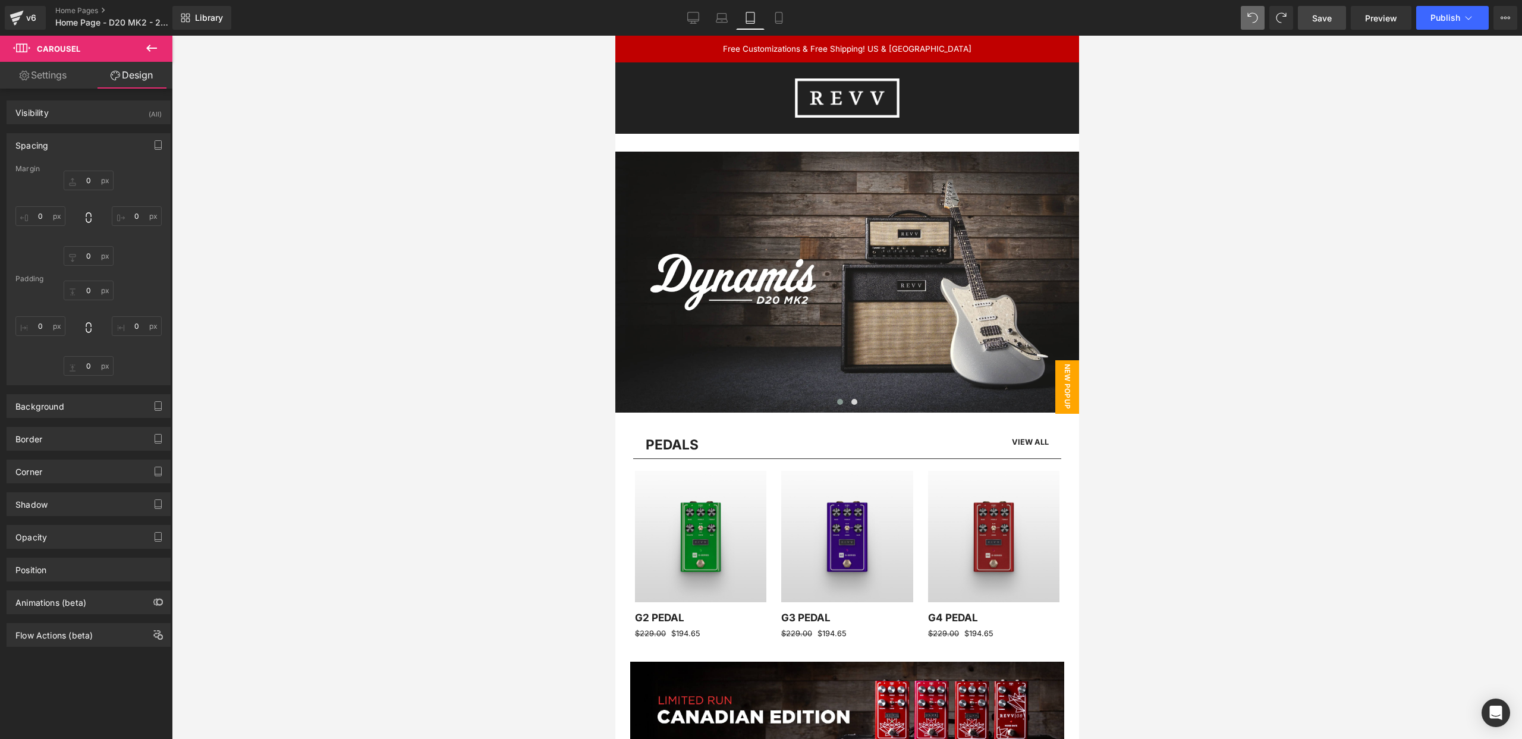
click at [1064, 372] on span "New Popup" at bounding box center [1067, 387] width 24 height 54
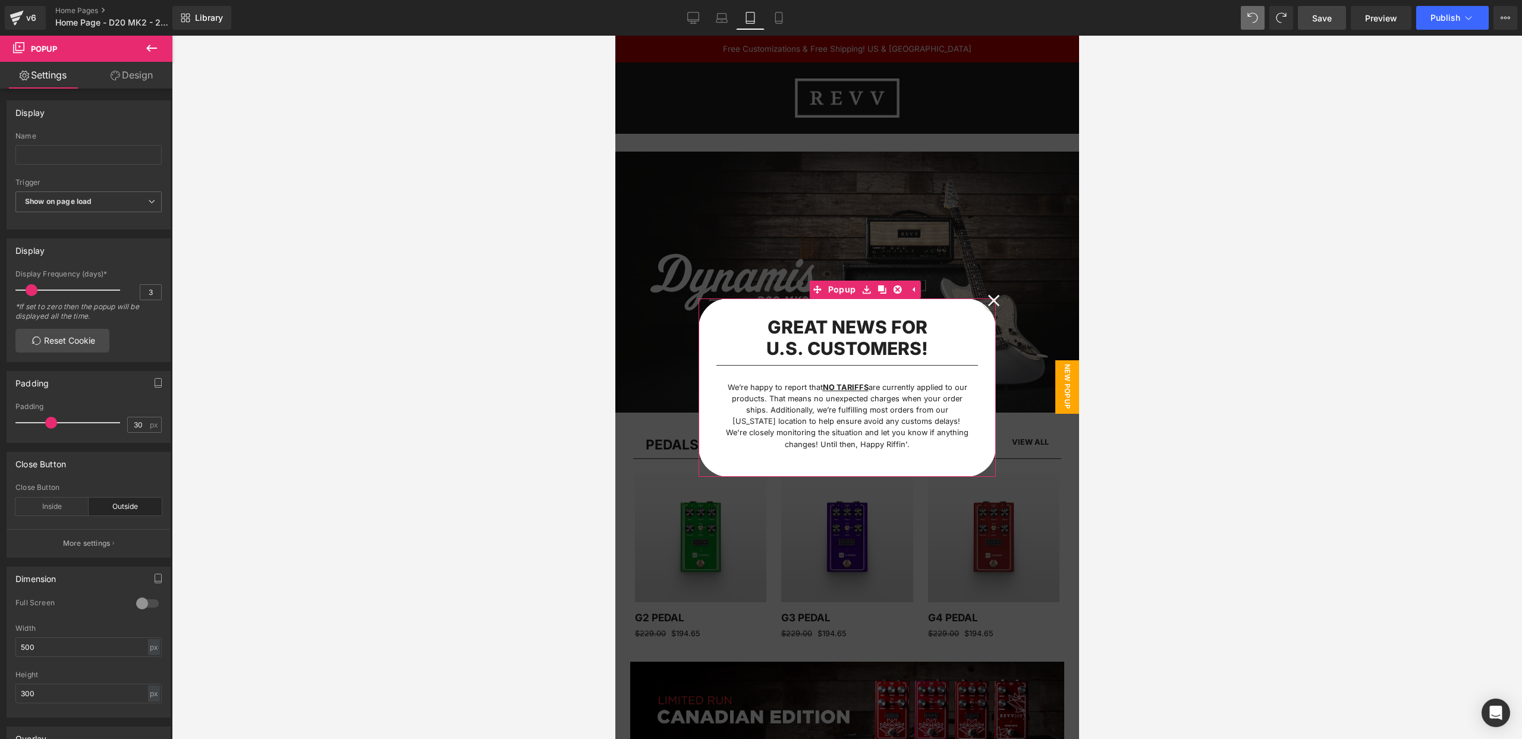
click at [994, 297] on icon at bounding box center [993, 300] width 12 height 12
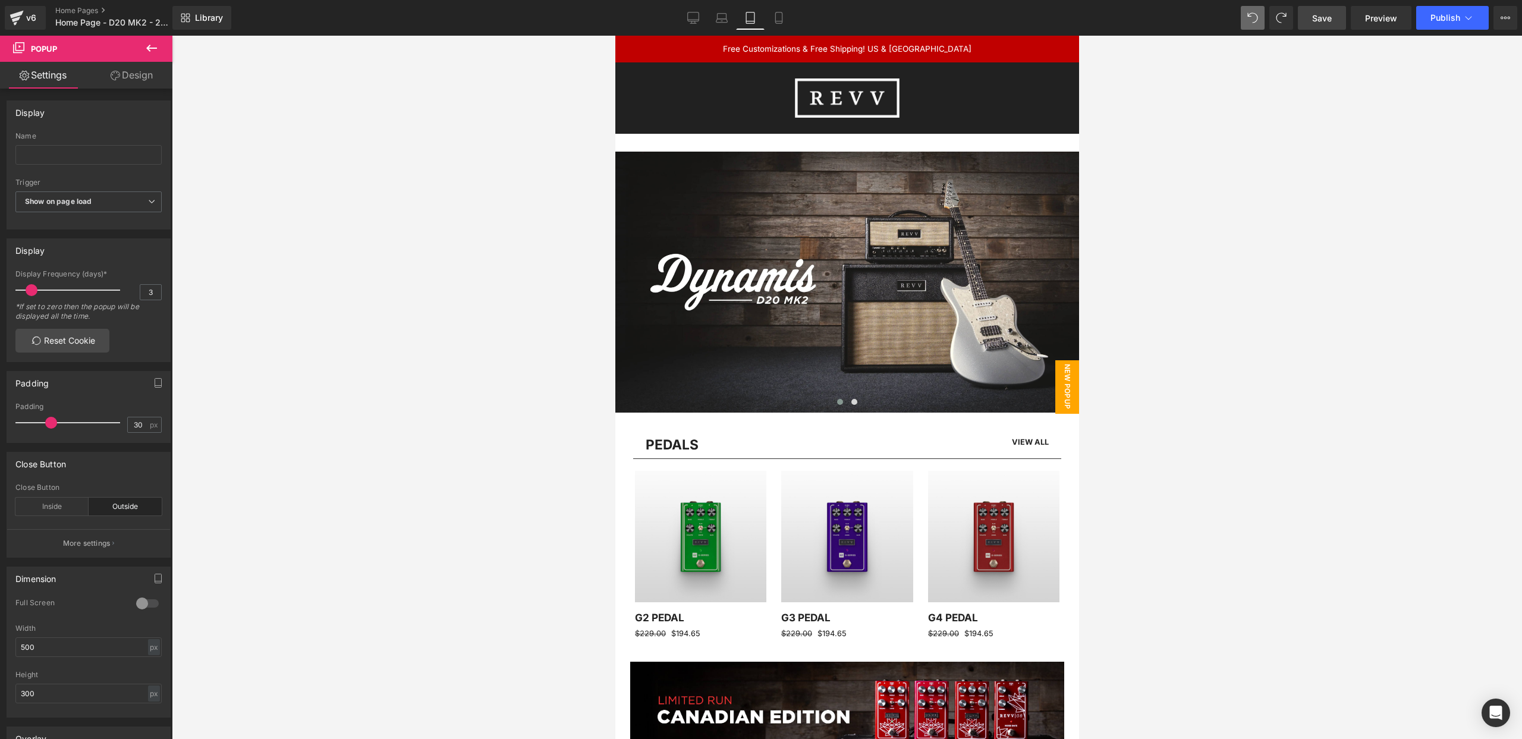
click at [1067, 379] on span "New Popup" at bounding box center [1067, 387] width 24 height 54
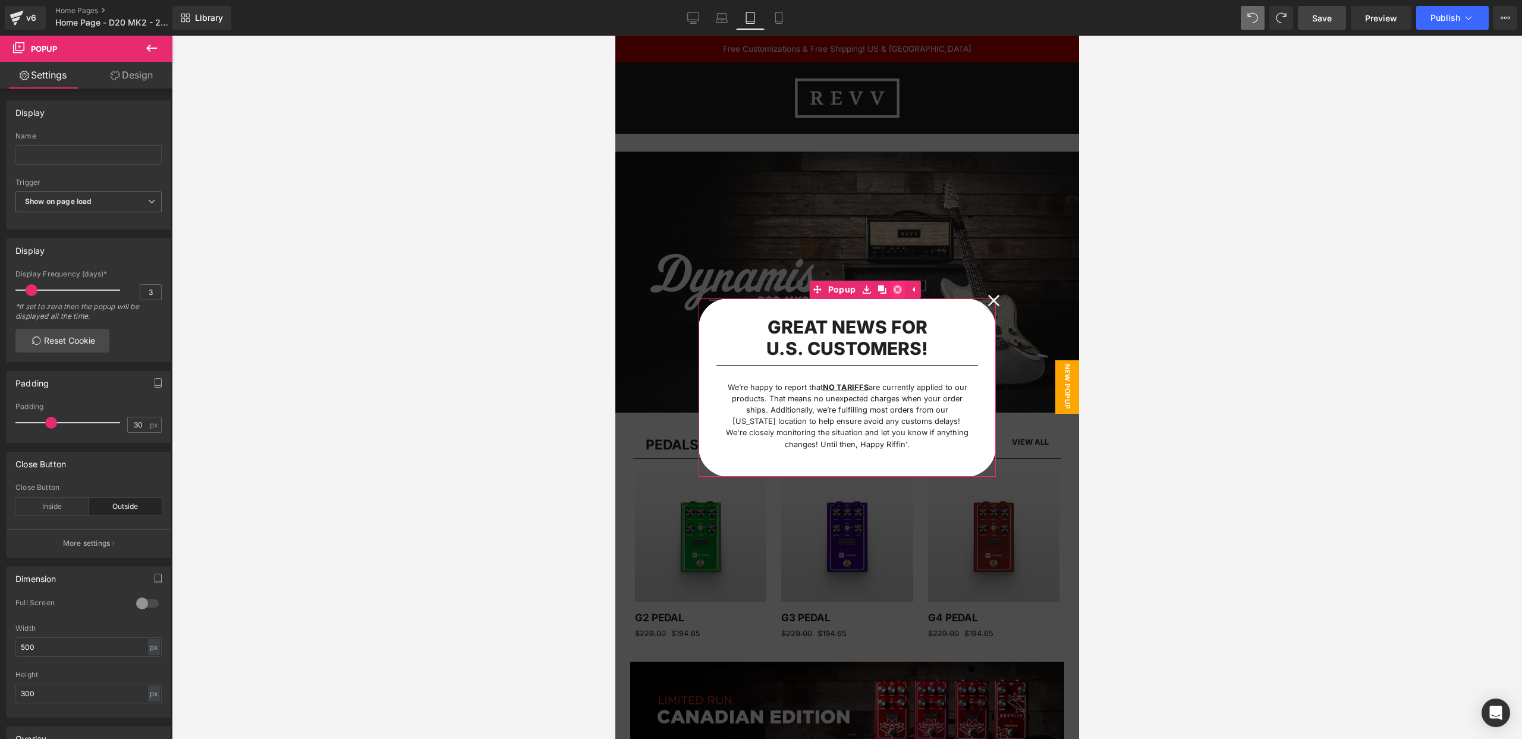
click at [898, 287] on icon at bounding box center [896, 289] width 8 height 8
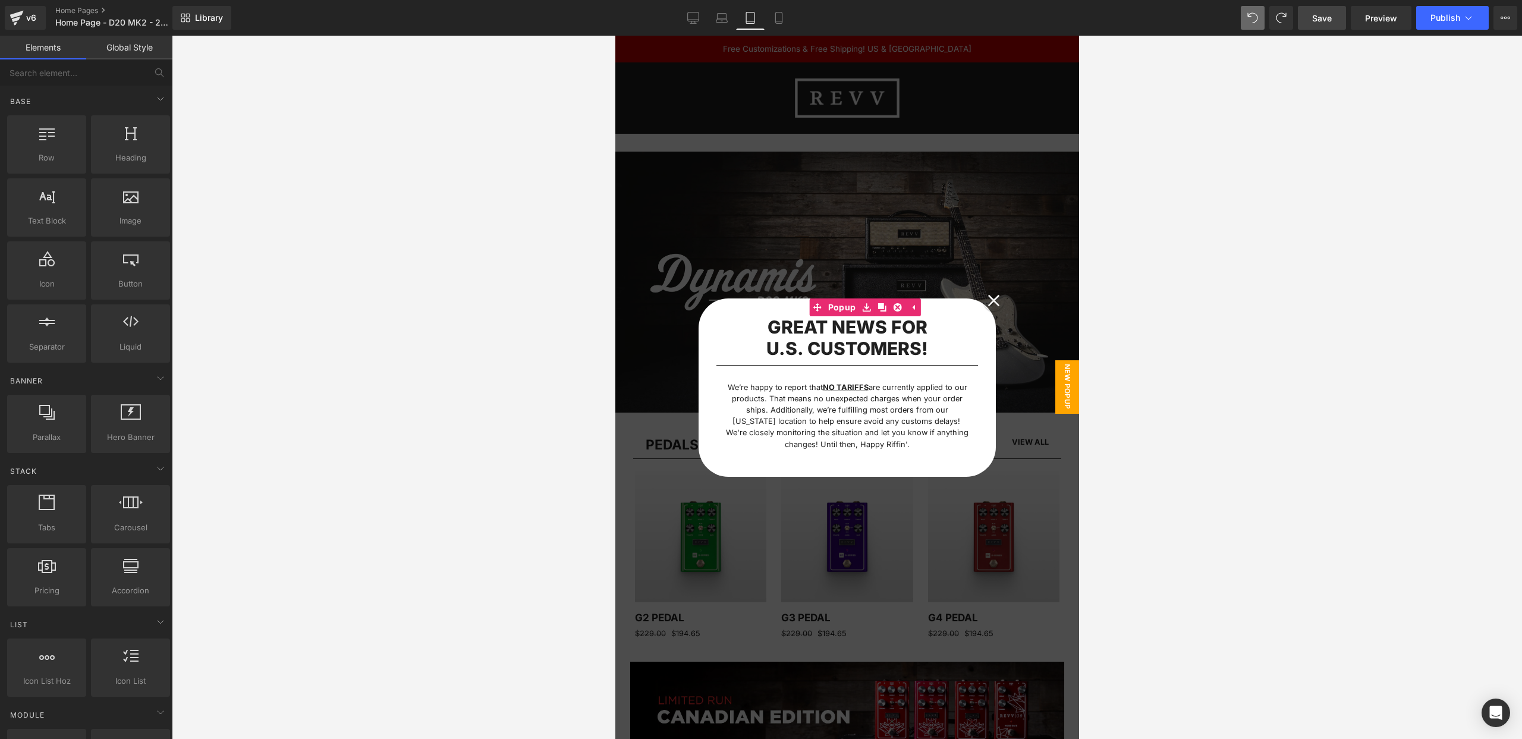
click at [1247, 145] on div at bounding box center [847, 387] width 1350 height 703
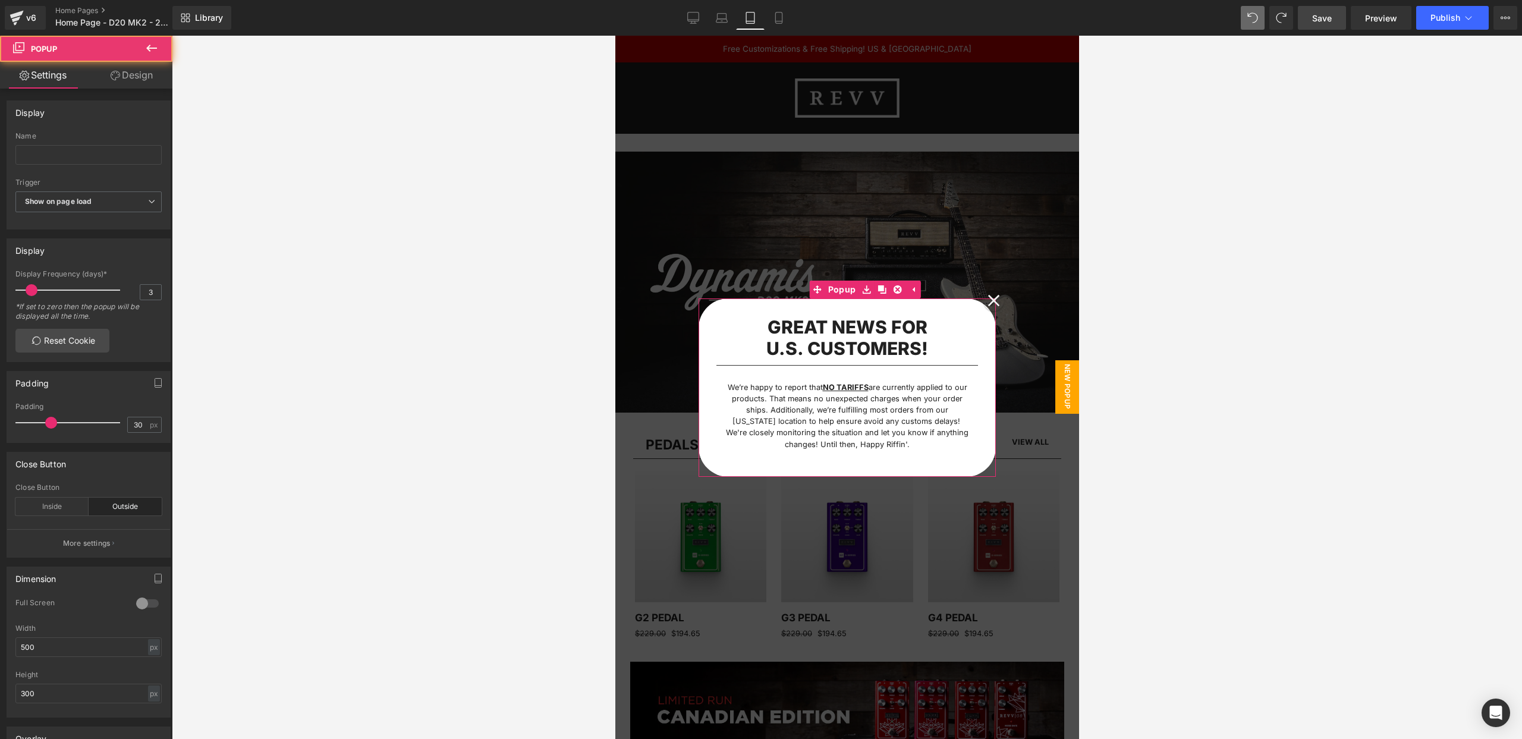
click at [991, 300] on icon at bounding box center [993, 300] width 12 height 12
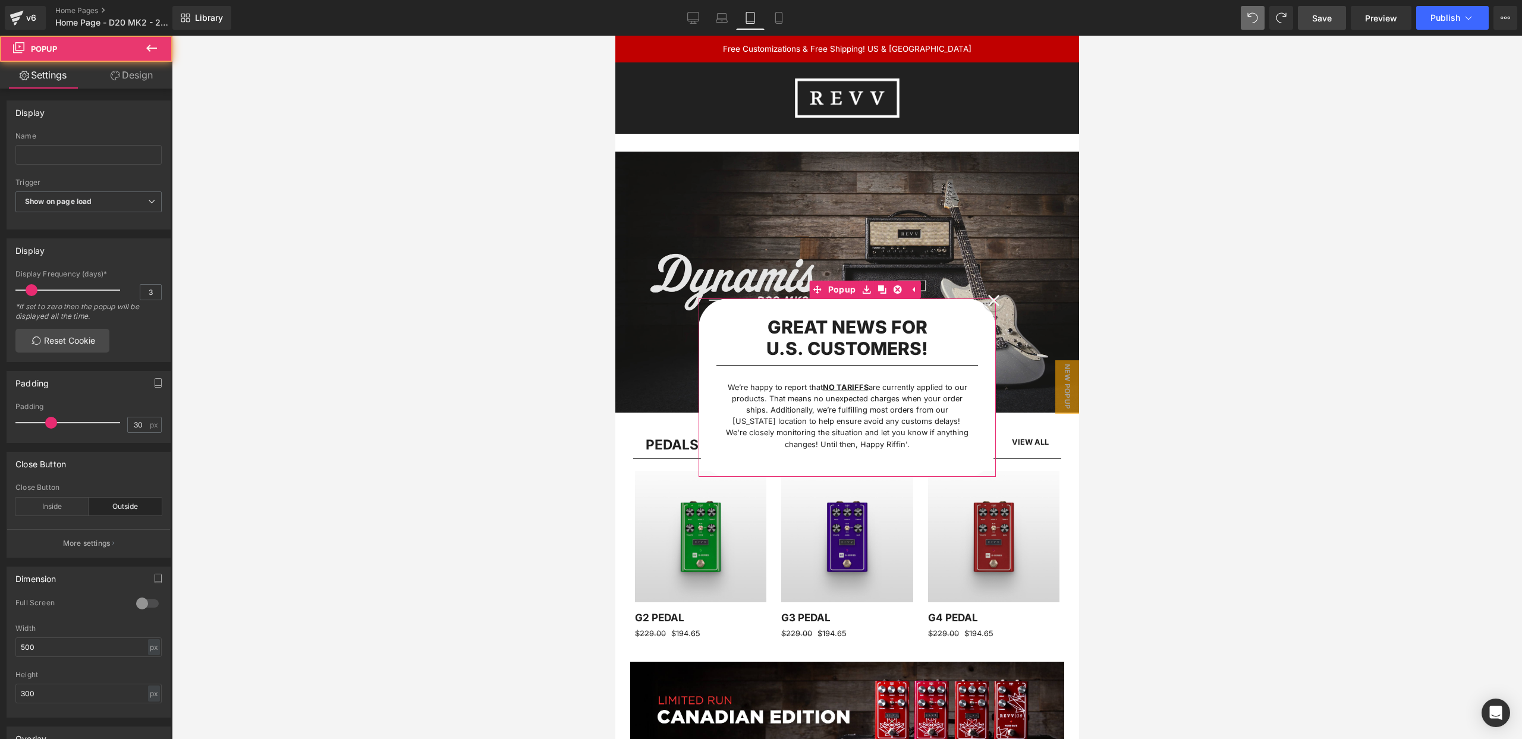
drag, startPoint x: 992, startPoint y: 300, endPoint x: 1011, endPoint y: 288, distance: 21.9
click at [992, 300] on icon at bounding box center [993, 301] width 12 height 12
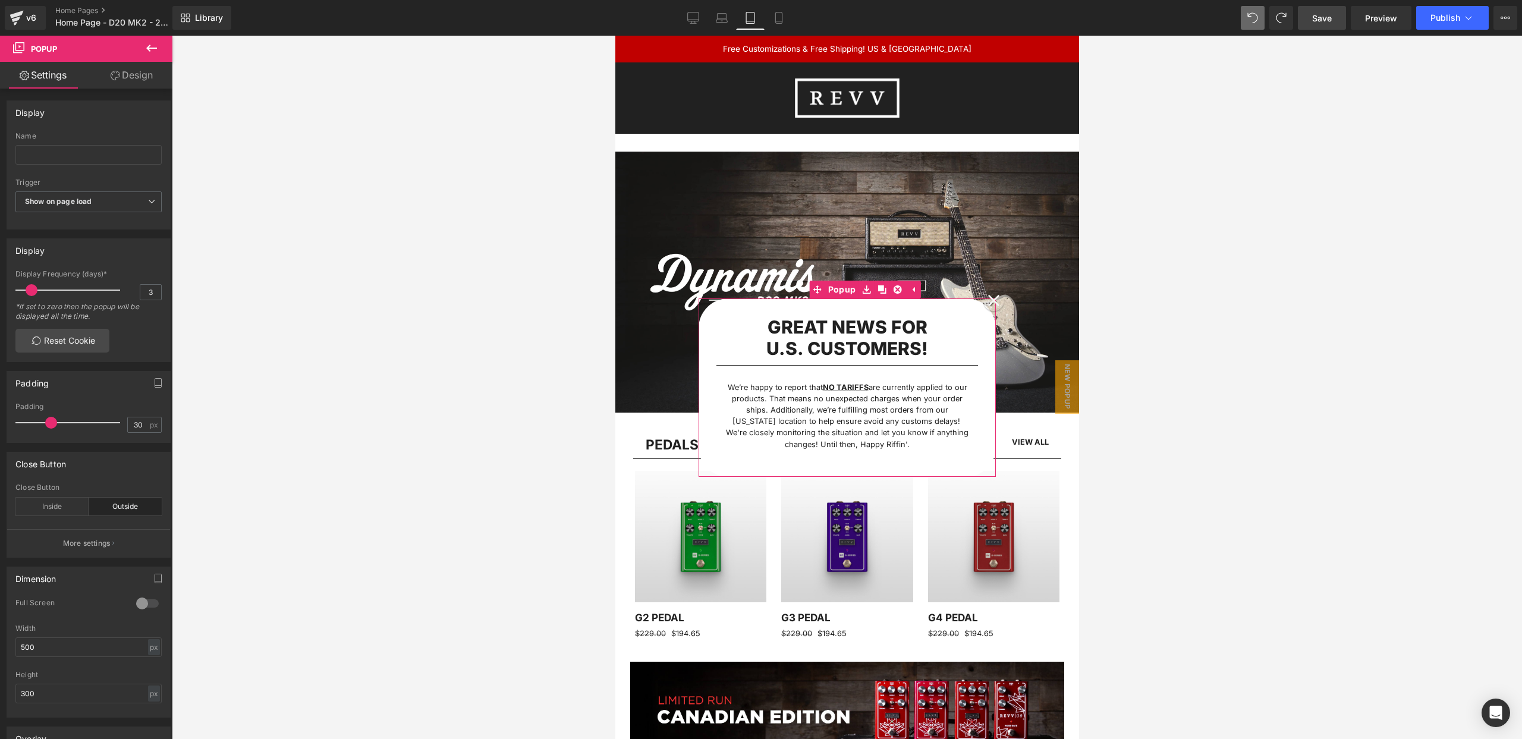
click at [995, 297] on icon at bounding box center [993, 301] width 12 height 12
click at [1244, 219] on div at bounding box center [847, 387] width 1350 height 703
click at [998, 300] on icon at bounding box center [993, 300] width 12 height 12
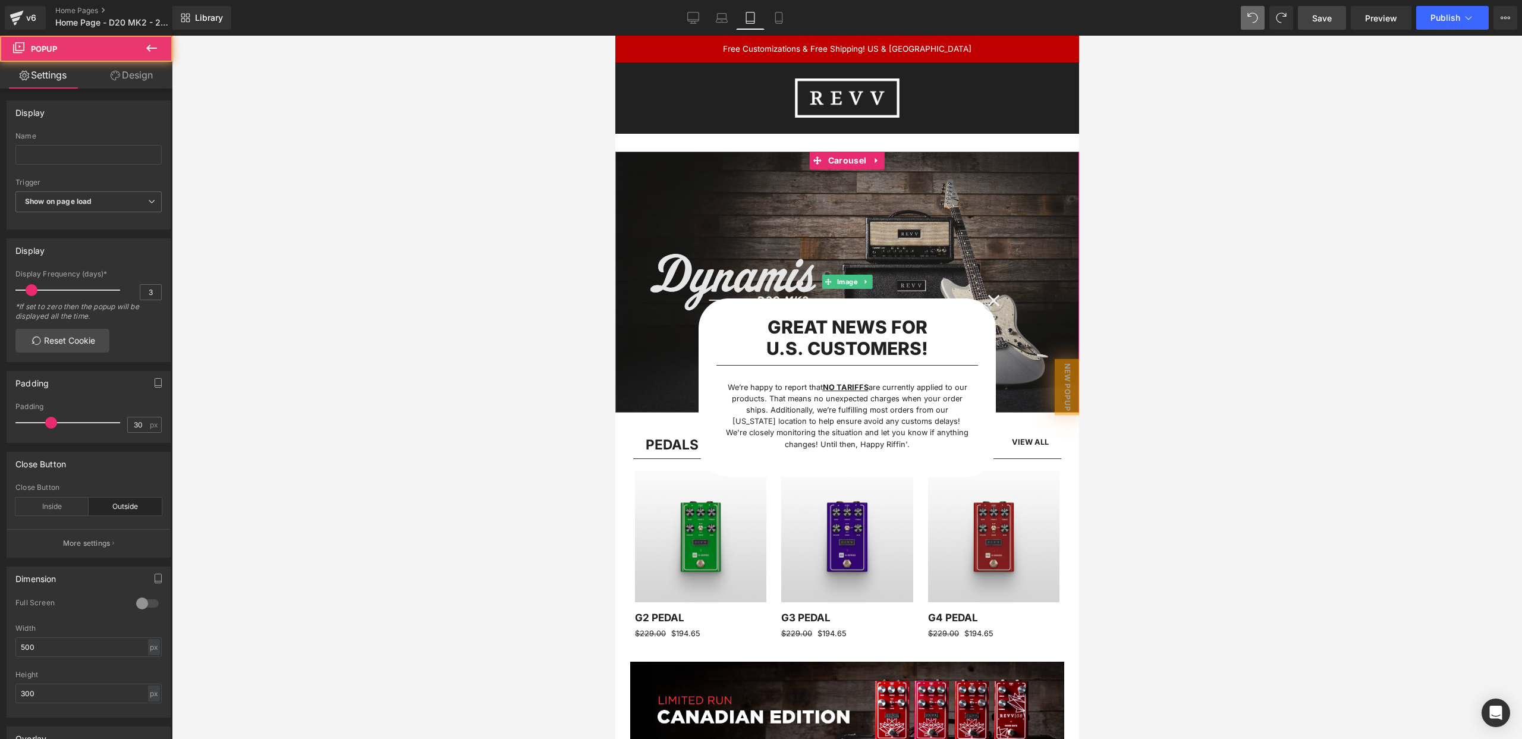
click at [789, 242] on img at bounding box center [847, 282] width 464 height 261
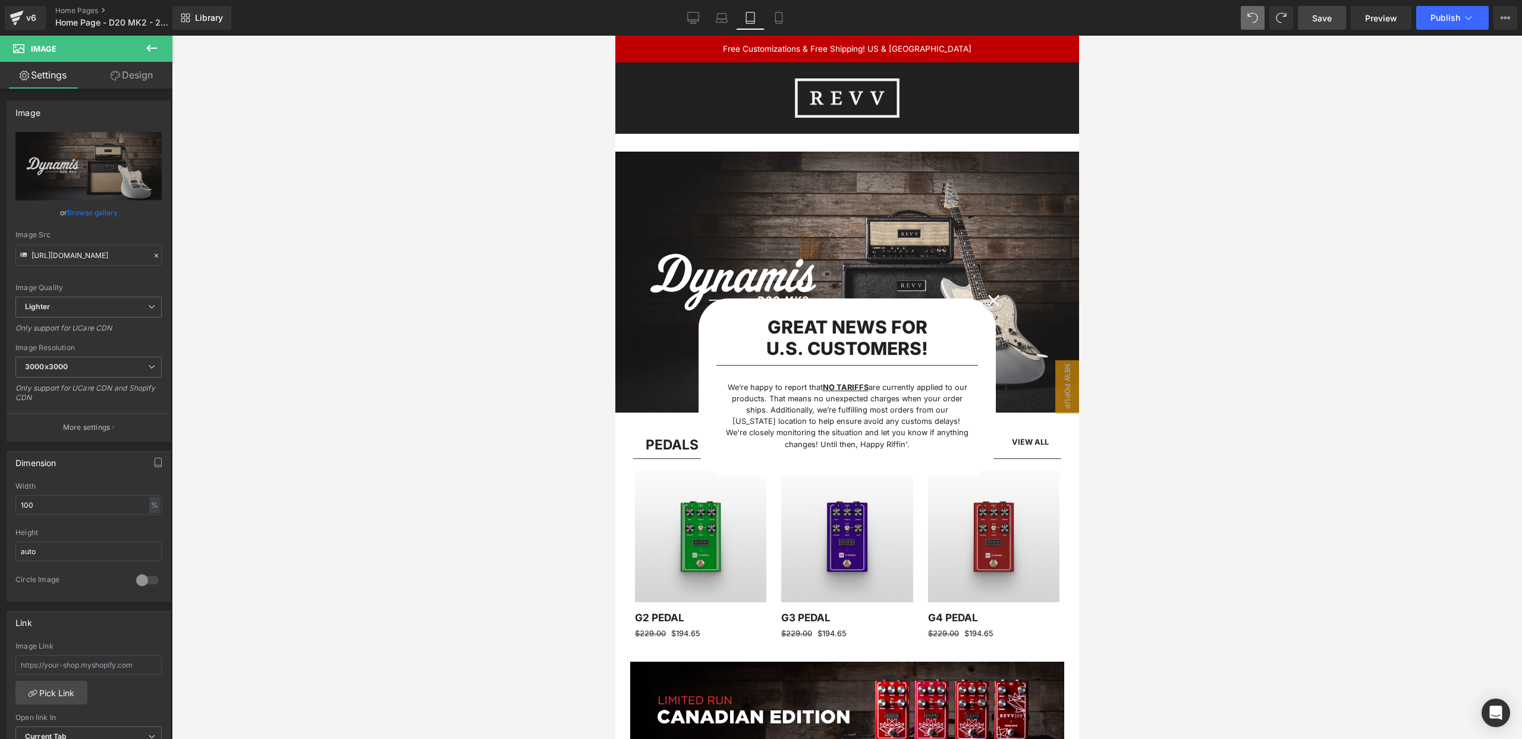
click at [551, 231] on div at bounding box center [847, 387] width 1350 height 703
click at [724, 16] on icon at bounding box center [722, 18] width 12 height 12
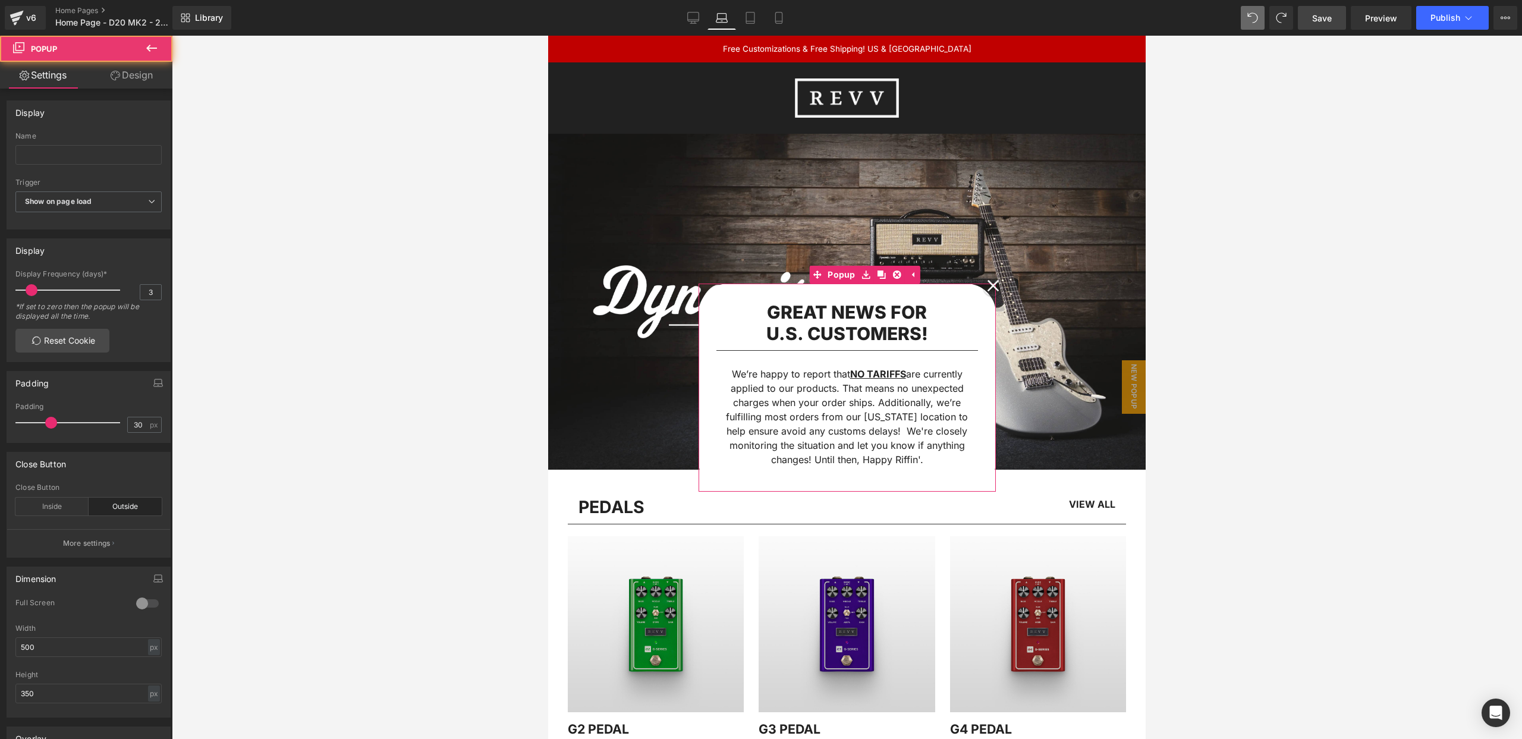
click at [995, 285] on icon at bounding box center [993, 285] width 12 height 12
click at [996, 284] on icon at bounding box center [993, 285] width 12 height 12
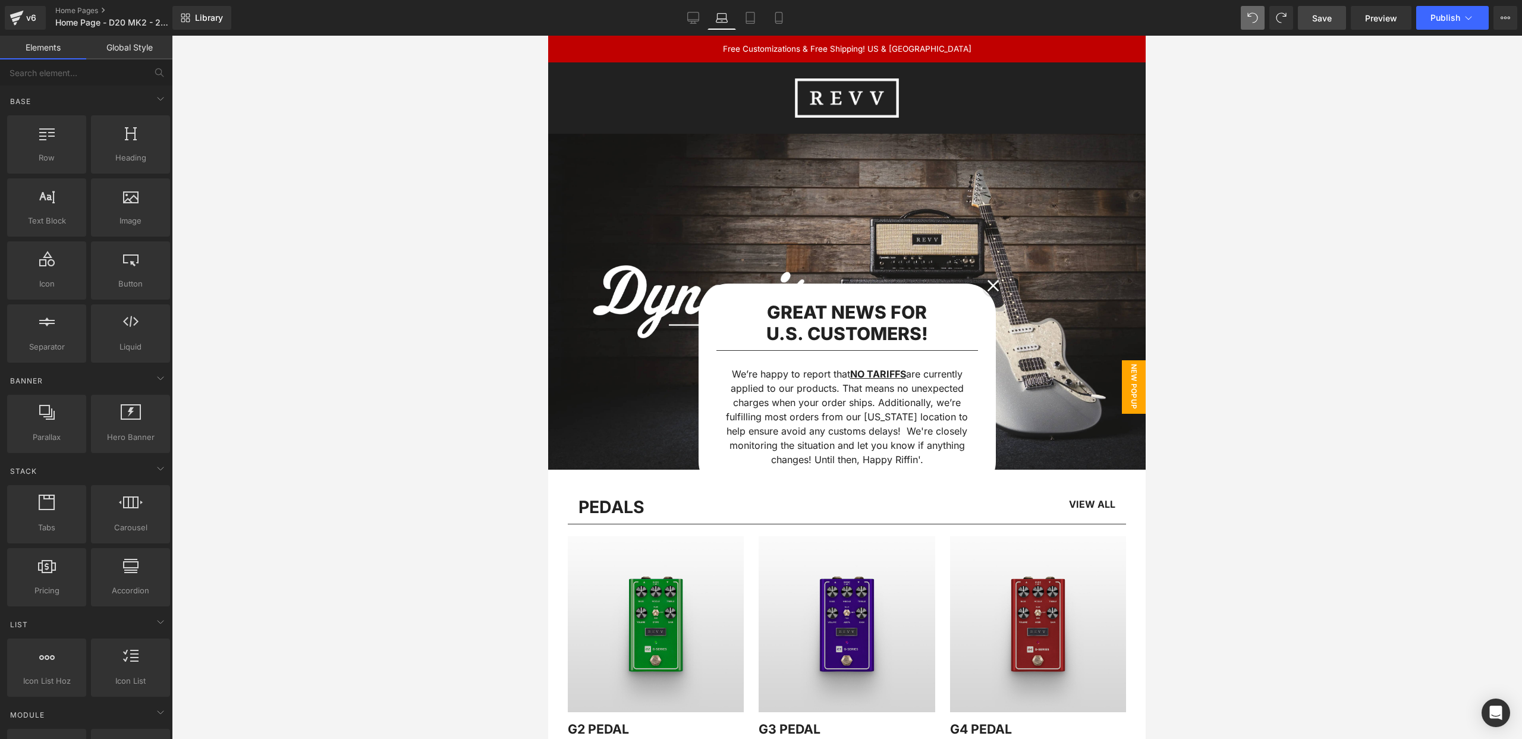
click at [1131, 367] on span "New Popup" at bounding box center [1134, 387] width 24 height 54
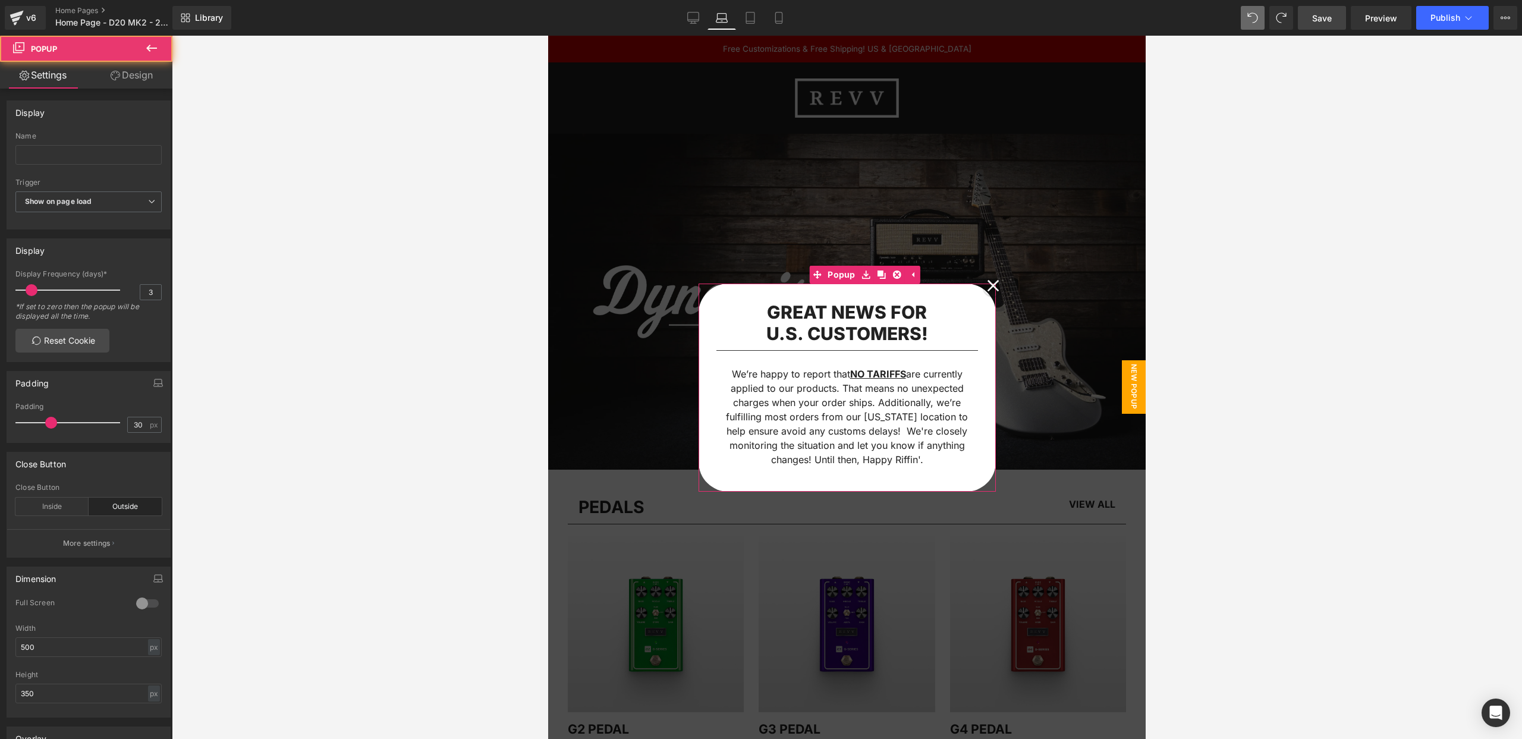
drag, startPoint x: 831, startPoint y: 299, endPoint x: 815, endPoint y: 302, distance: 16.3
click at [808, 299] on div "GREAT NEWS FOR U.S. CUSTOMERS! Heading Separator We’re happy to report that NO …" at bounding box center [847, 388] width 297 height 208
click at [915, 272] on icon at bounding box center [912, 274] width 8 height 9
click at [998, 285] on icon at bounding box center [993, 285] width 12 height 12
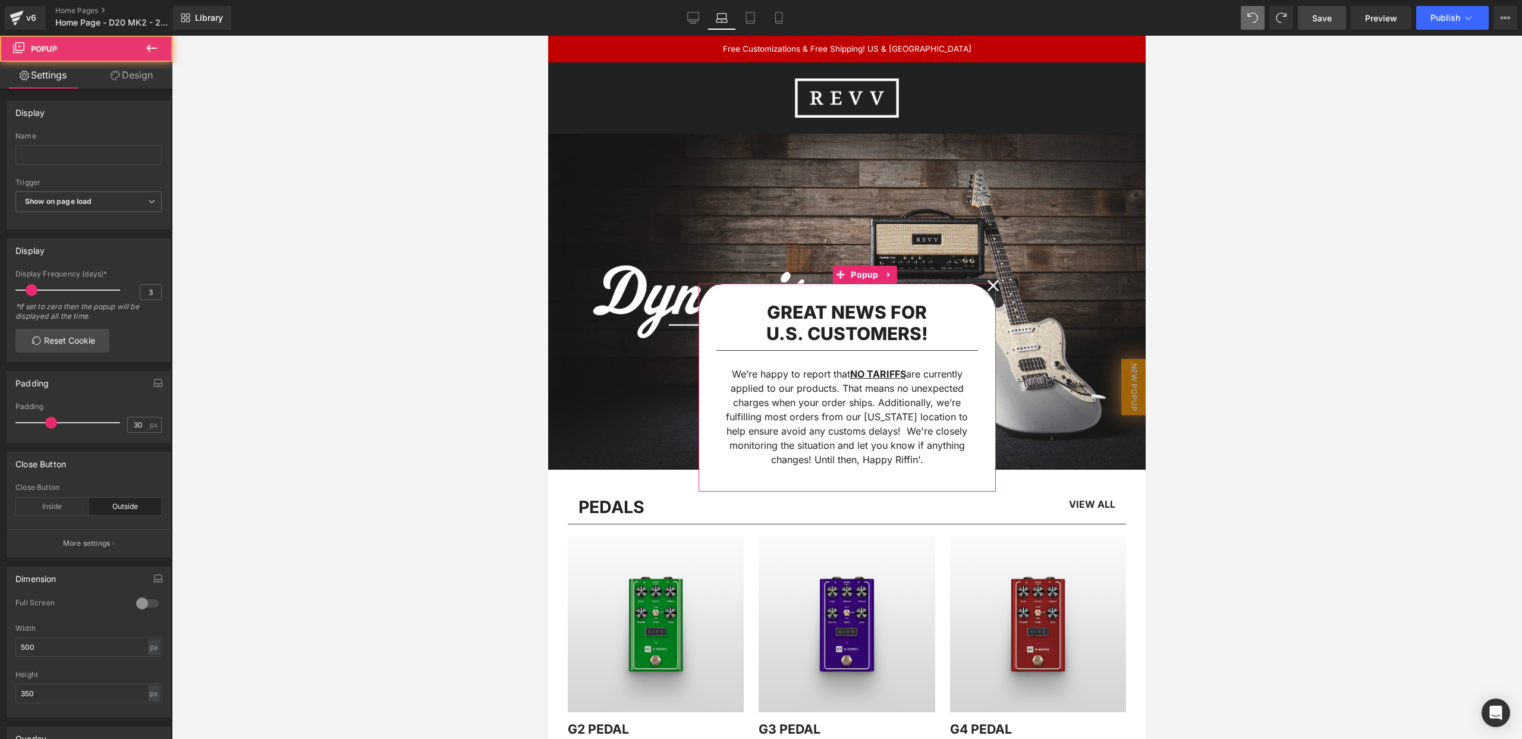
click at [994, 284] on icon at bounding box center [994, 286] width 12 height 12
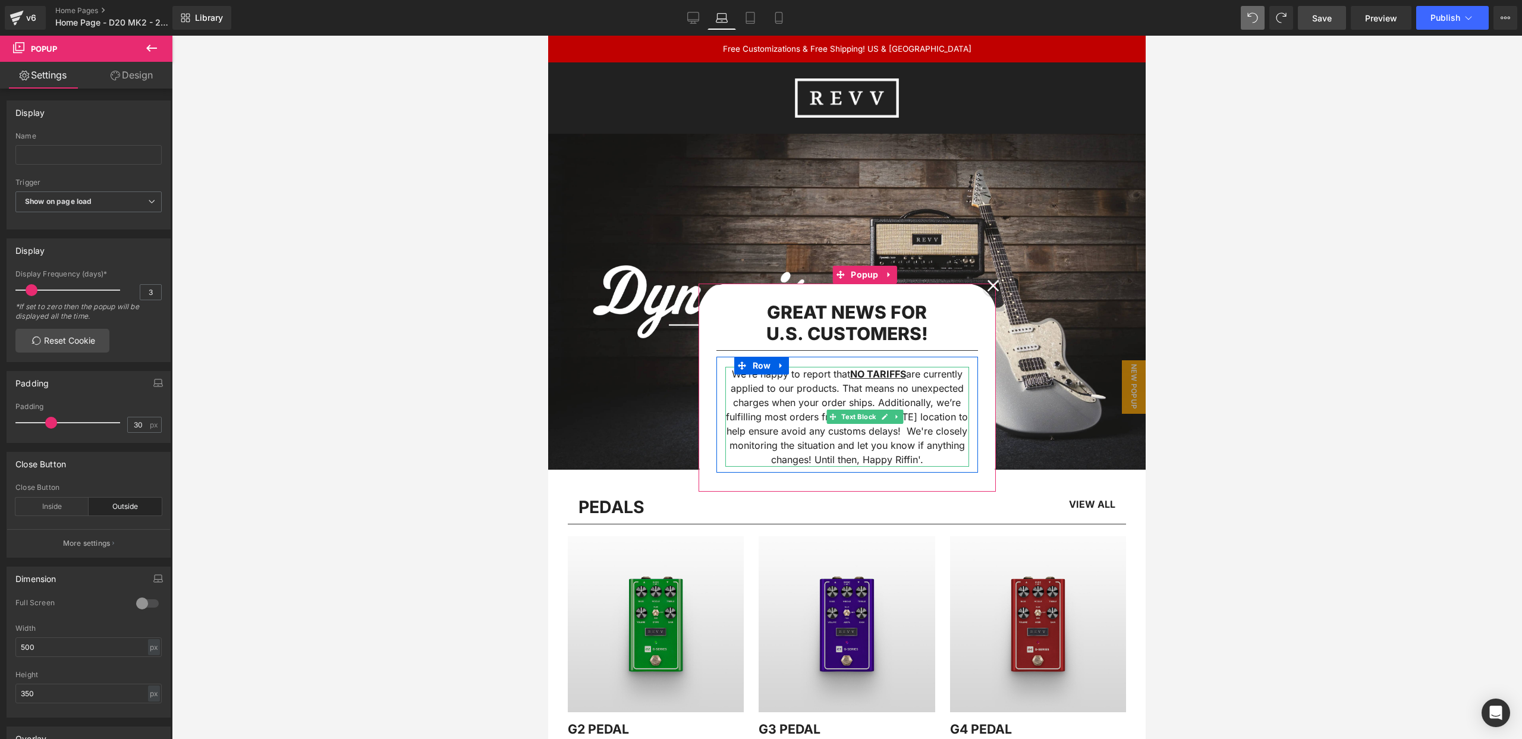
click at [878, 391] on p "We’re happy to report that NO TARIFFS are currently applied to our products. Th…" at bounding box center [847, 417] width 244 height 100
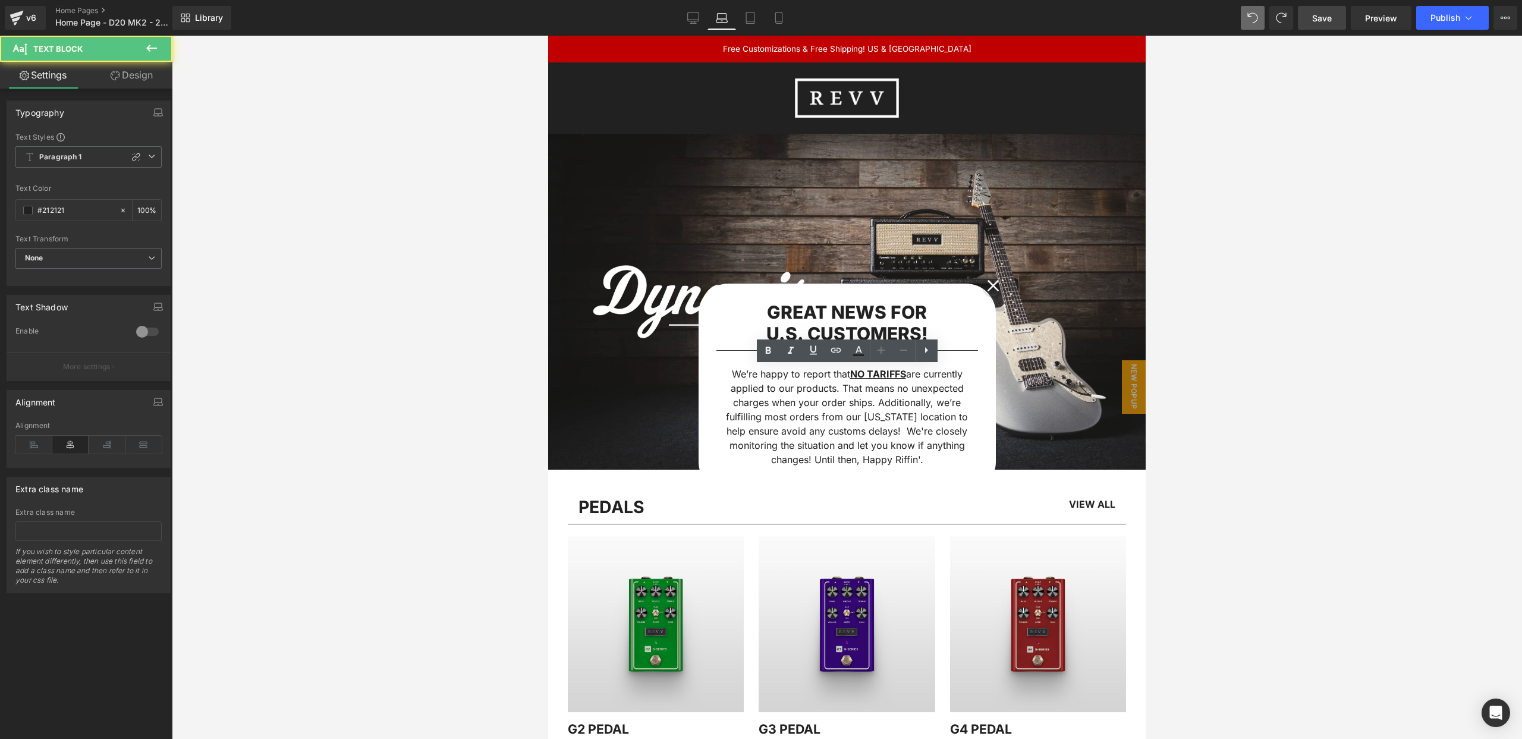
click at [417, 199] on div at bounding box center [847, 387] width 1350 height 703
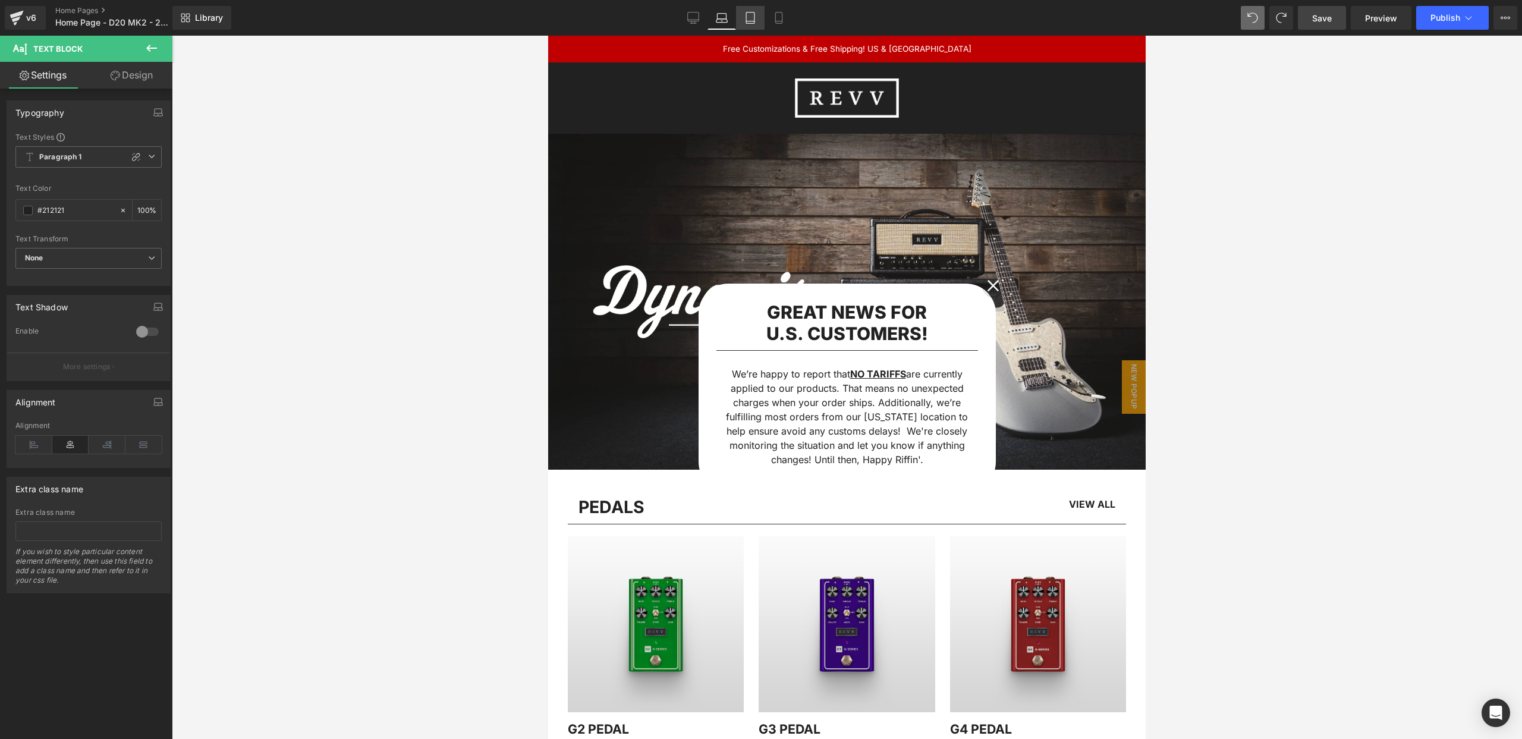
click at [755, 21] on icon at bounding box center [750, 18] width 12 height 12
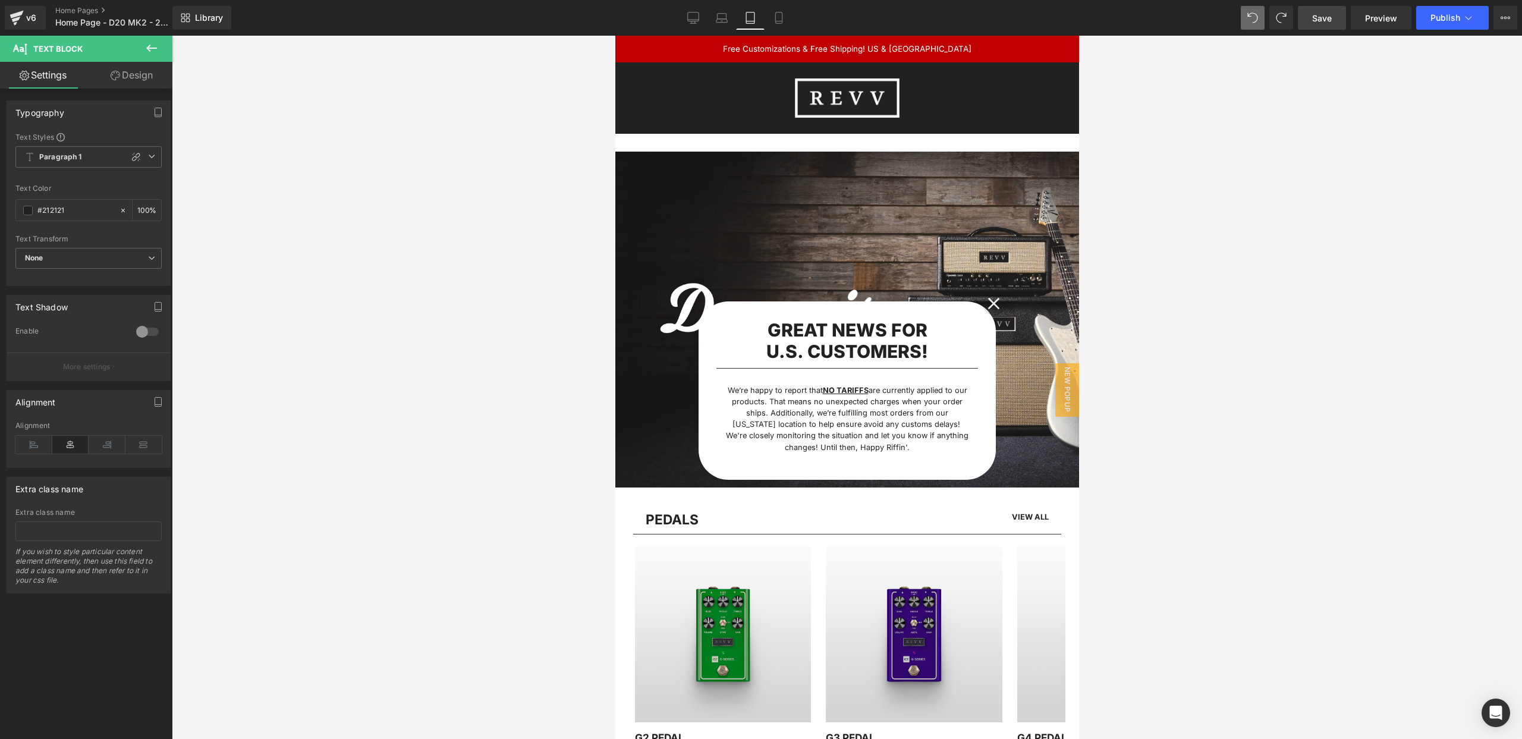
scroll to position [15, 0]
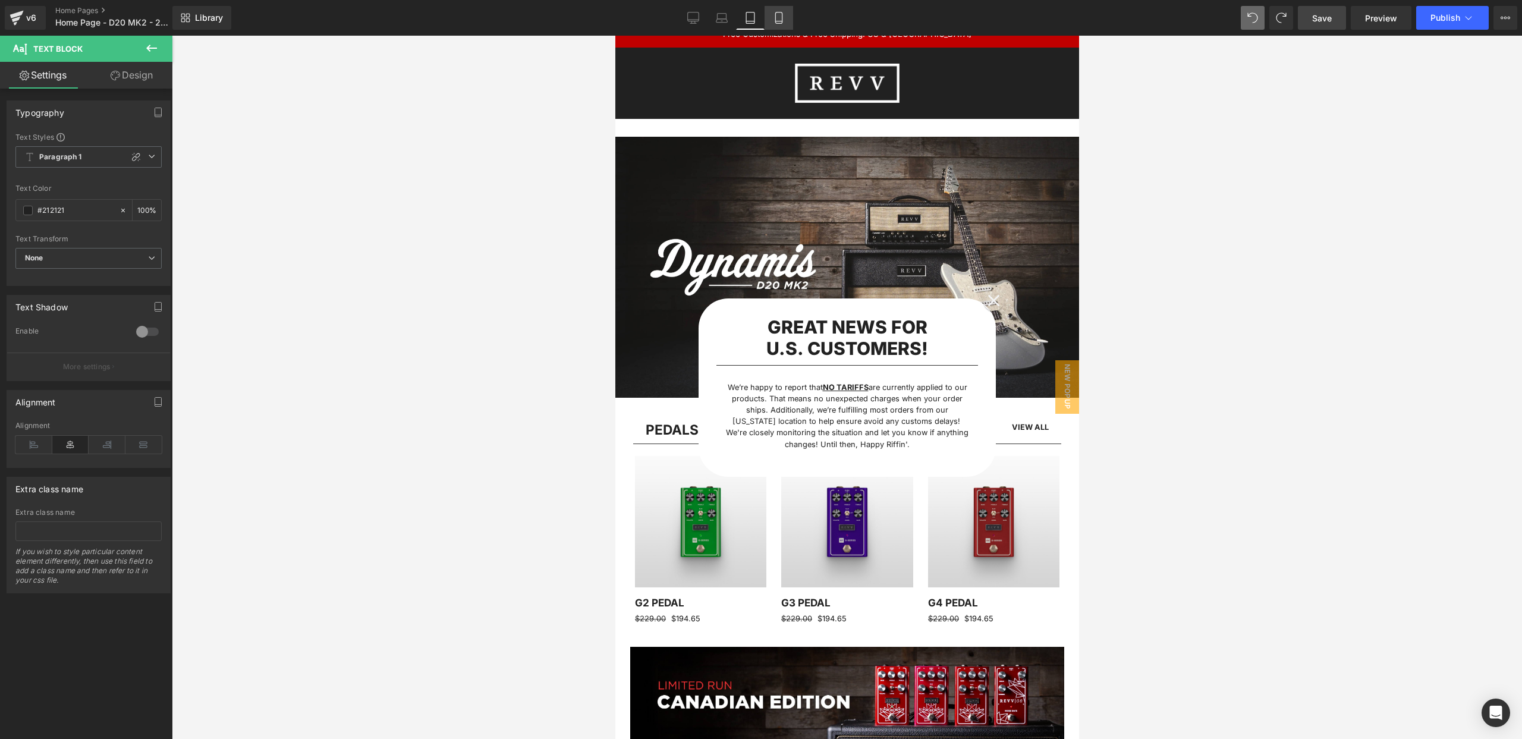
click at [791, 17] on link "Mobile" at bounding box center [779, 18] width 29 height 24
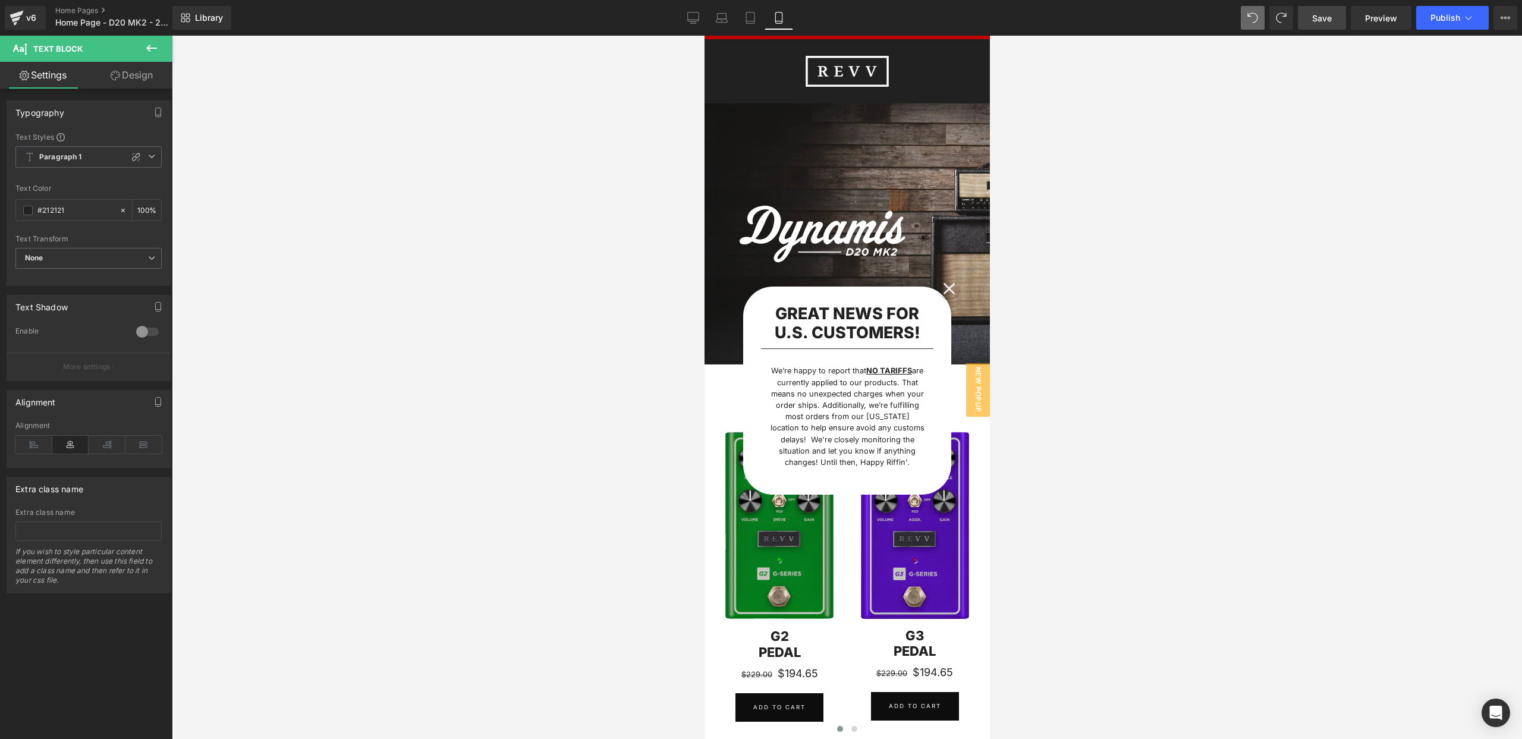
scroll to position [0, 0]
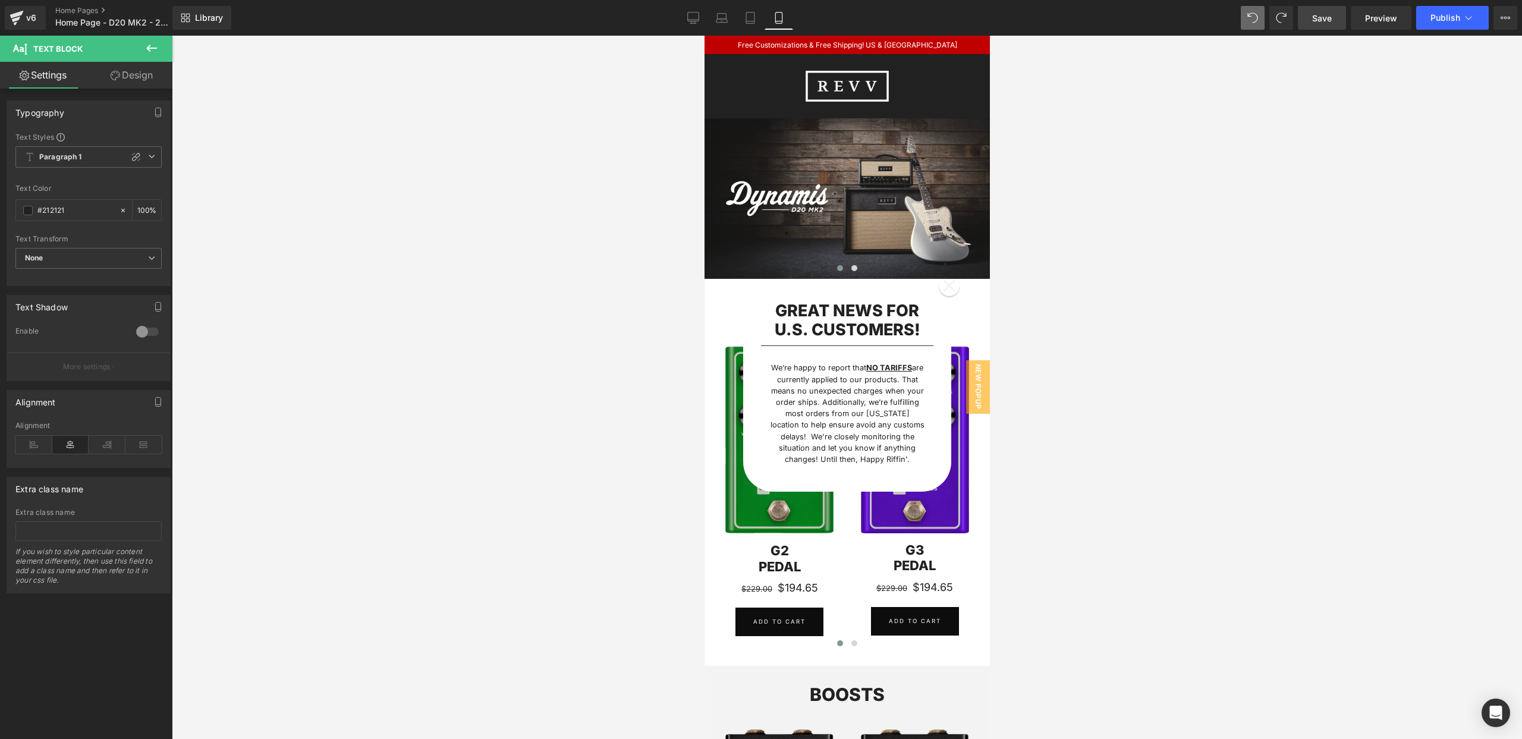
click at [1324, 17] on span "Save" at bounding box center [1322, 18] width 20 height 12
click at [93, 20] on span "Home Page - D20 MK2 - 2025" at bounding box center [112, 23] width 114 height 10
click at [88, 11] on link "Home Pages" at bounding box center [123, 11] width 137 height 10
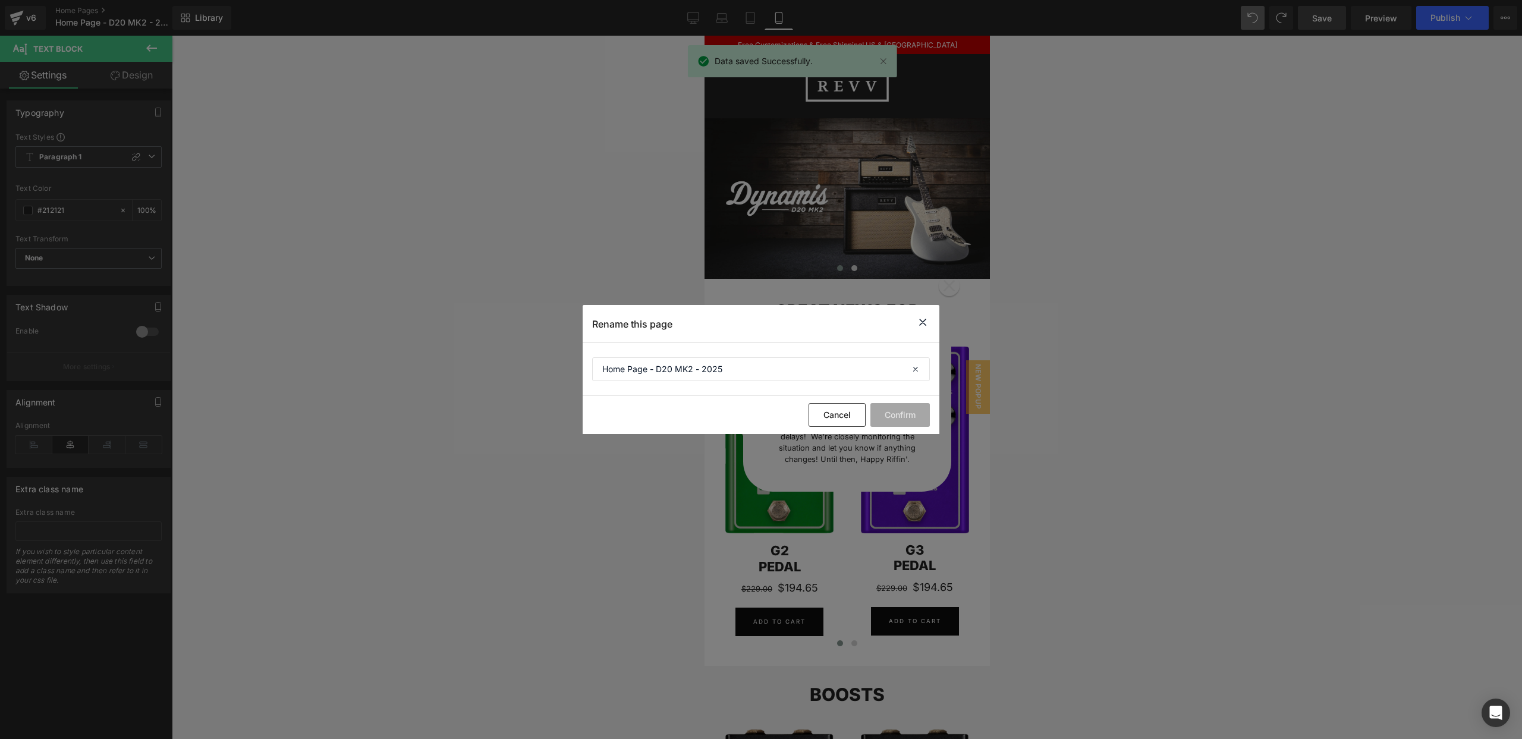
drag, startPoint x: 923, startPoint y: 323, endPoint x: 44, endPoint y: 219, distance: 885.5
click at [923, 323] on icon at bounding box center [923, 322] width 14 height 15
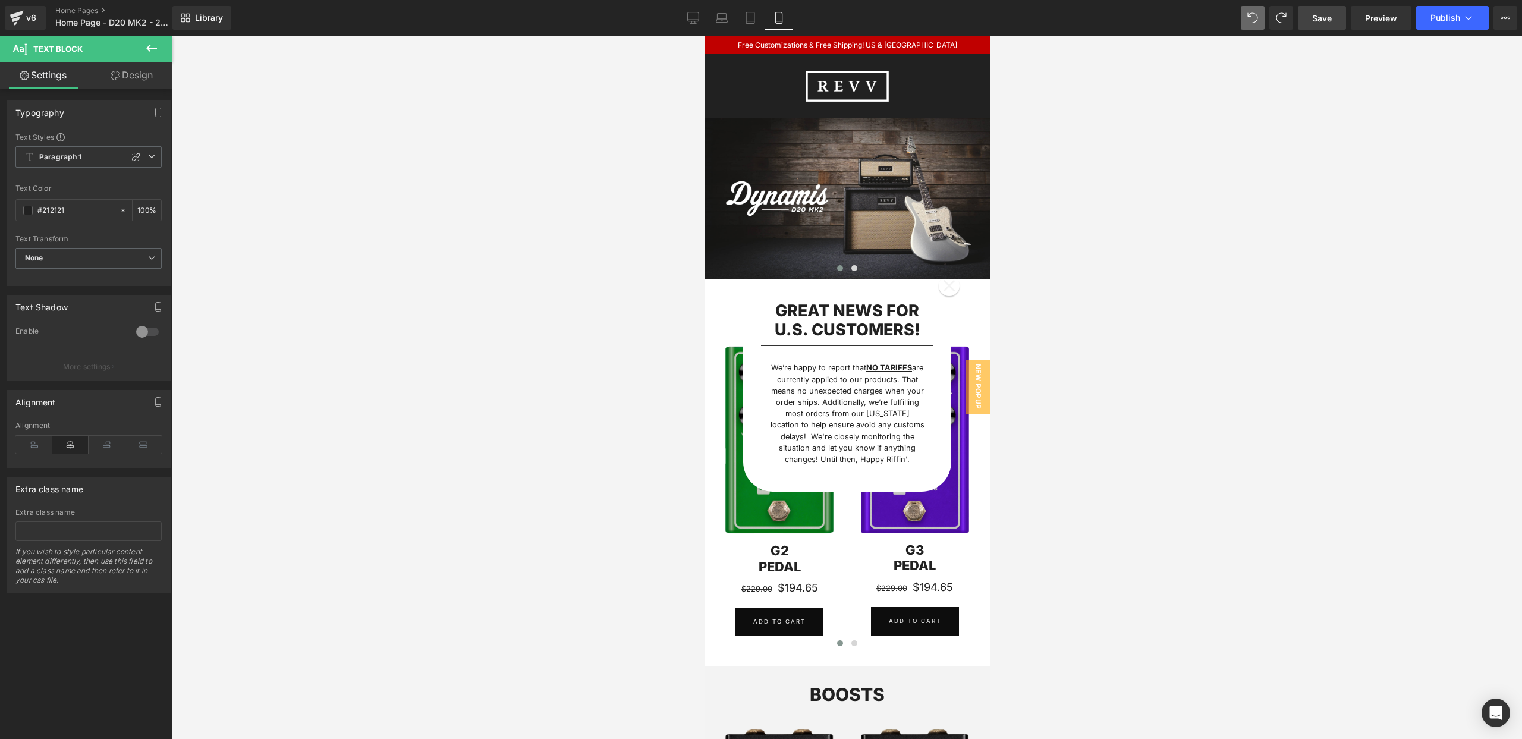
click at [1322, 21] on span "Save" at bounding box center [1322, 18] width 20 height 12
click at [87, 10] on link "Home Pages" at bounding box center [123, 11] width 137 height 10
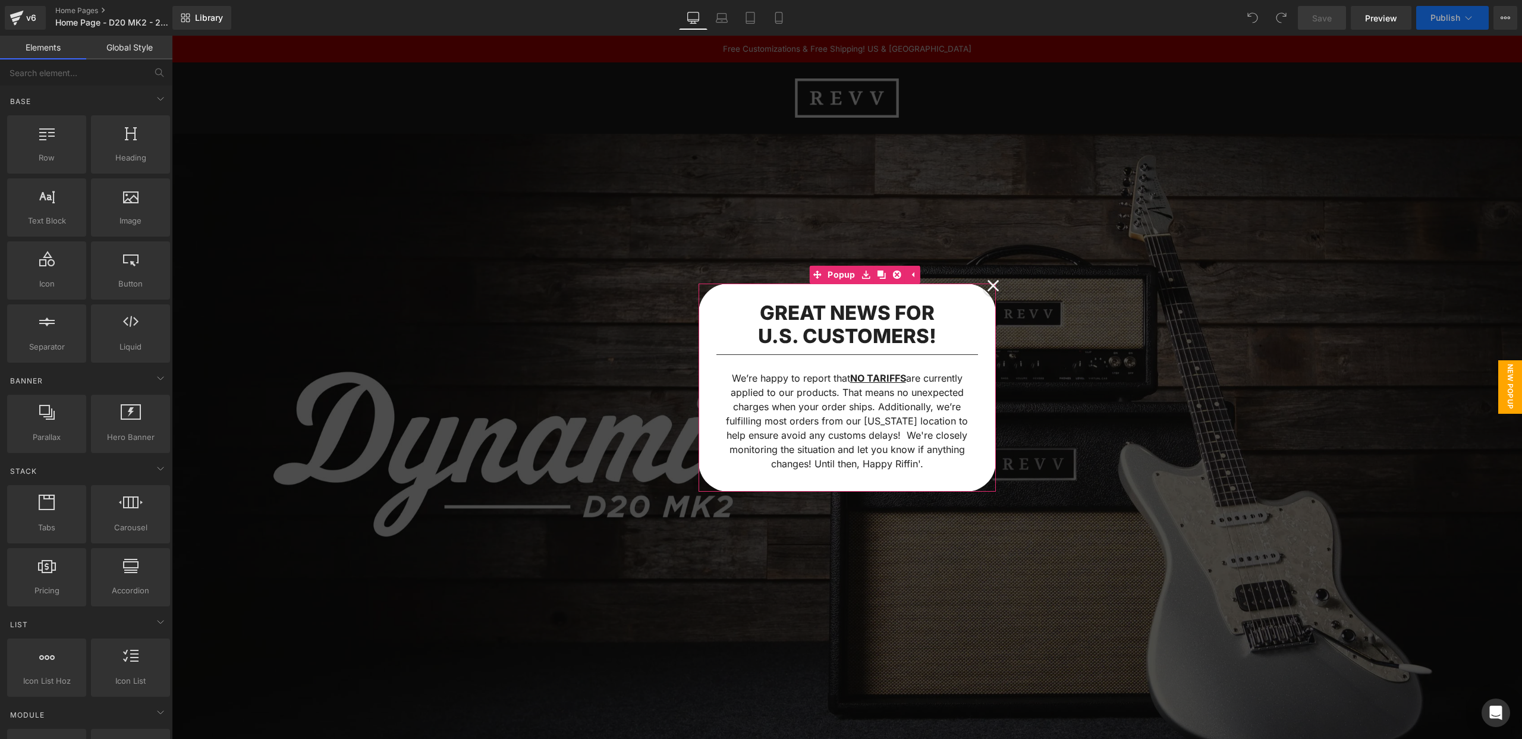
click at [997, 279] on icon at bounding box center [993, 285] width 12 height 12
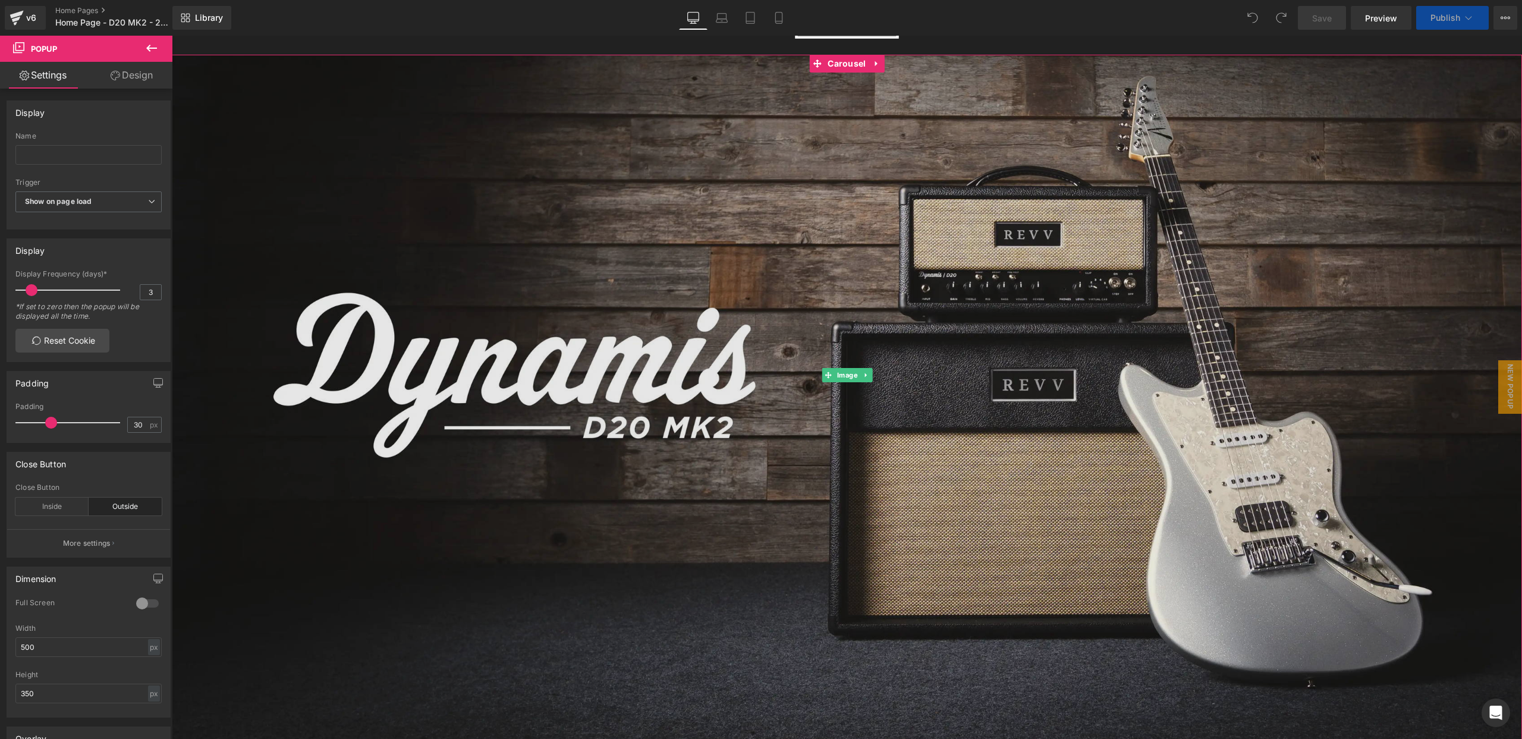
scroll to position [118, 0]
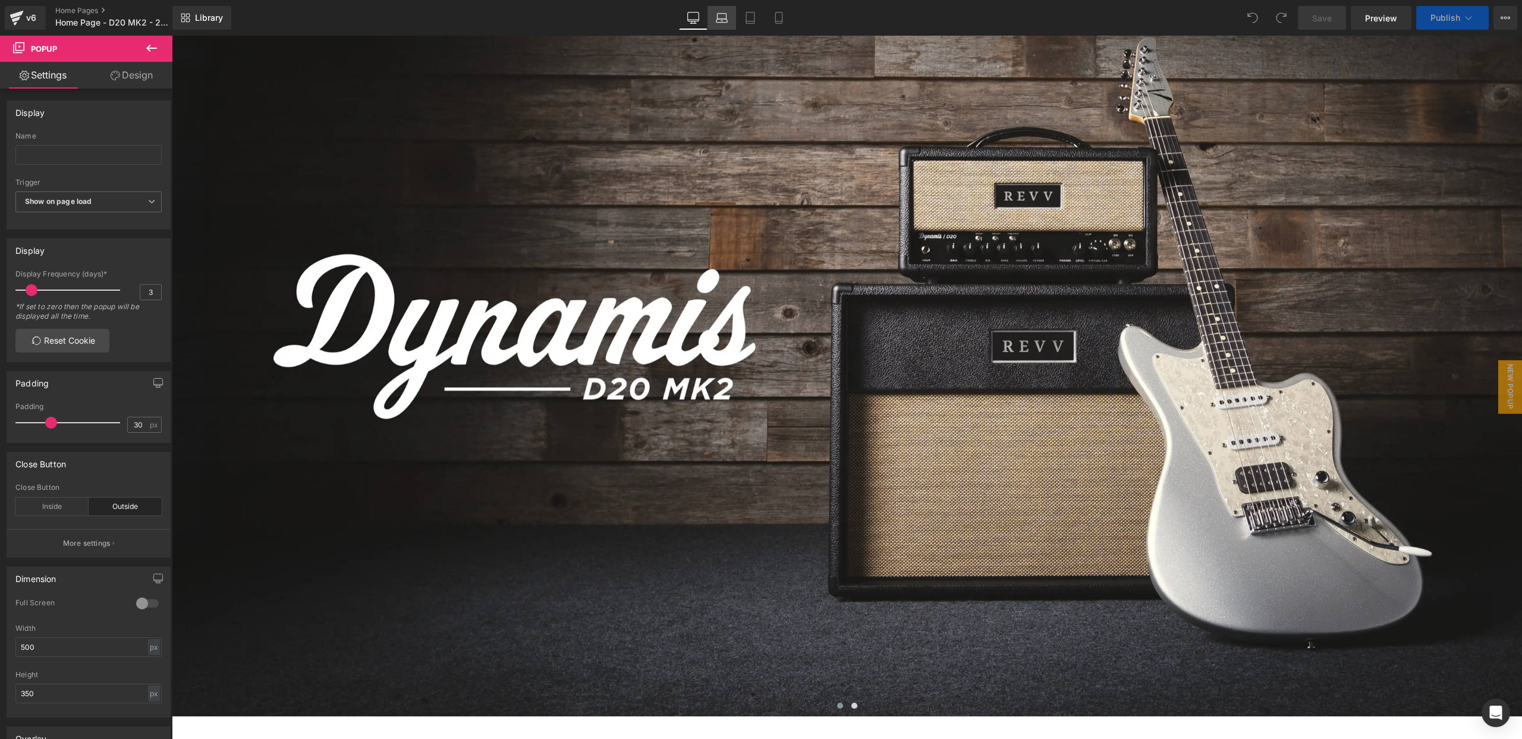
click at [721, 17] on icon at bounding box center [722, 18] width 12 height 12
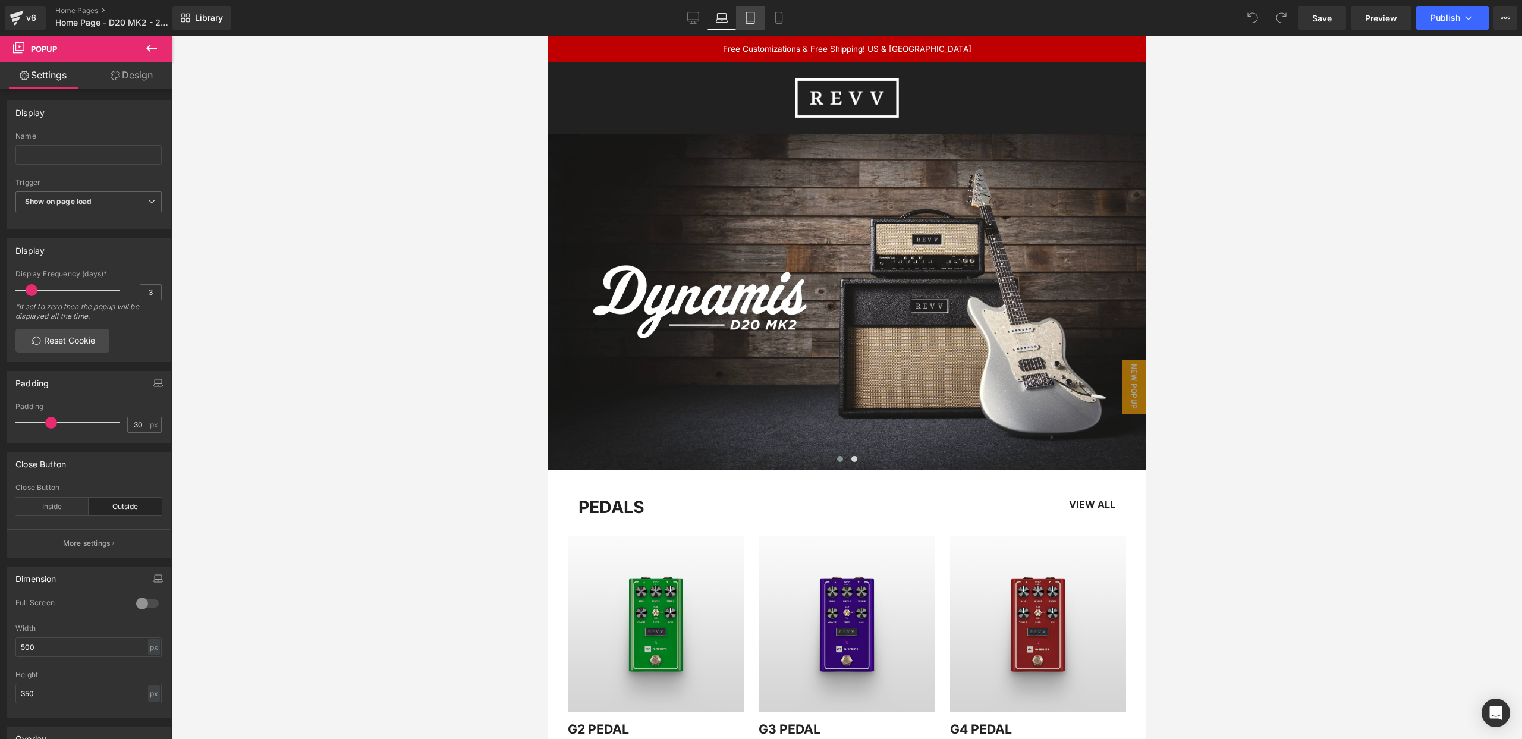
click at [747, 17] on icon at bounding box center [750, 17] width 8 height 11
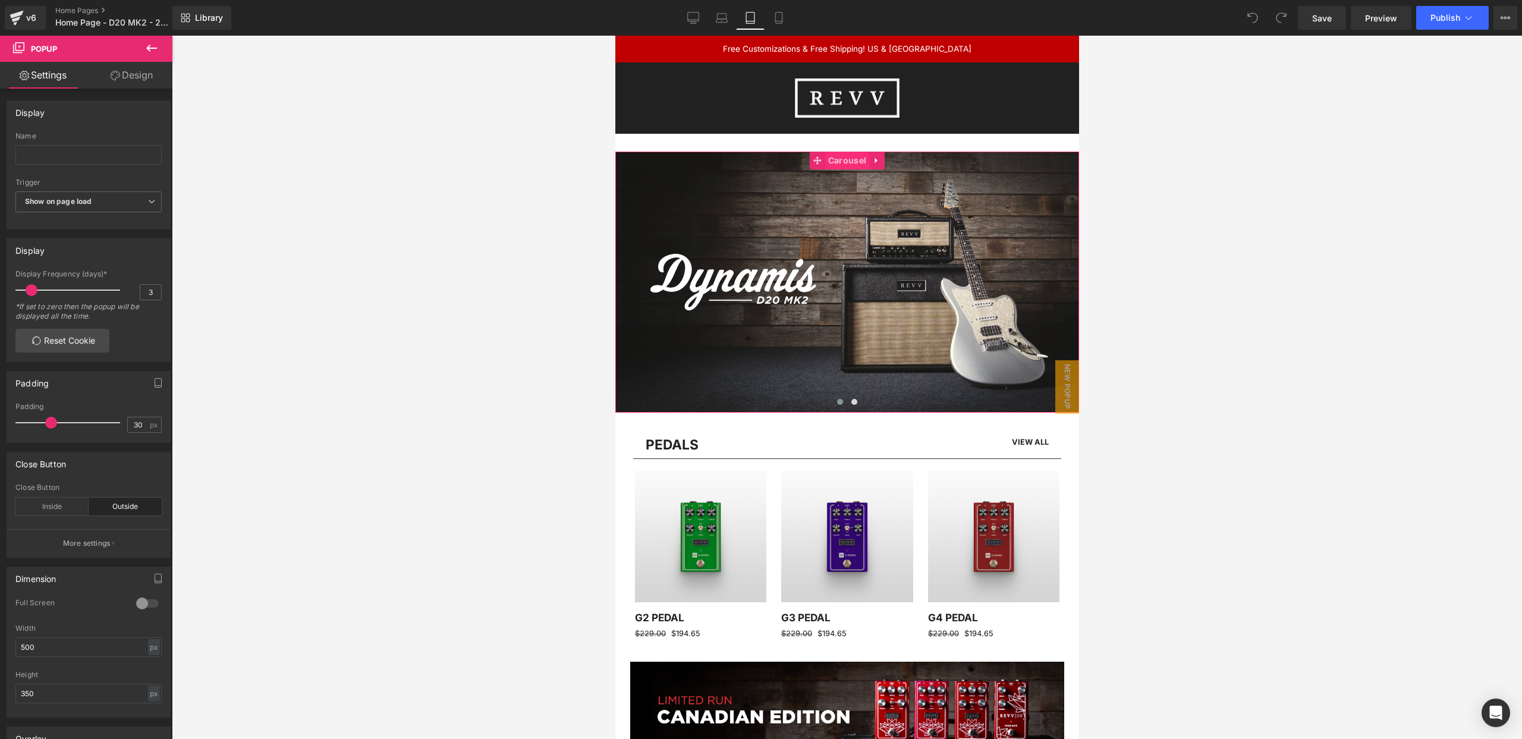
click at [853, 156] on span "Carousel" at bounding box center [847, 161] width 44 height 18
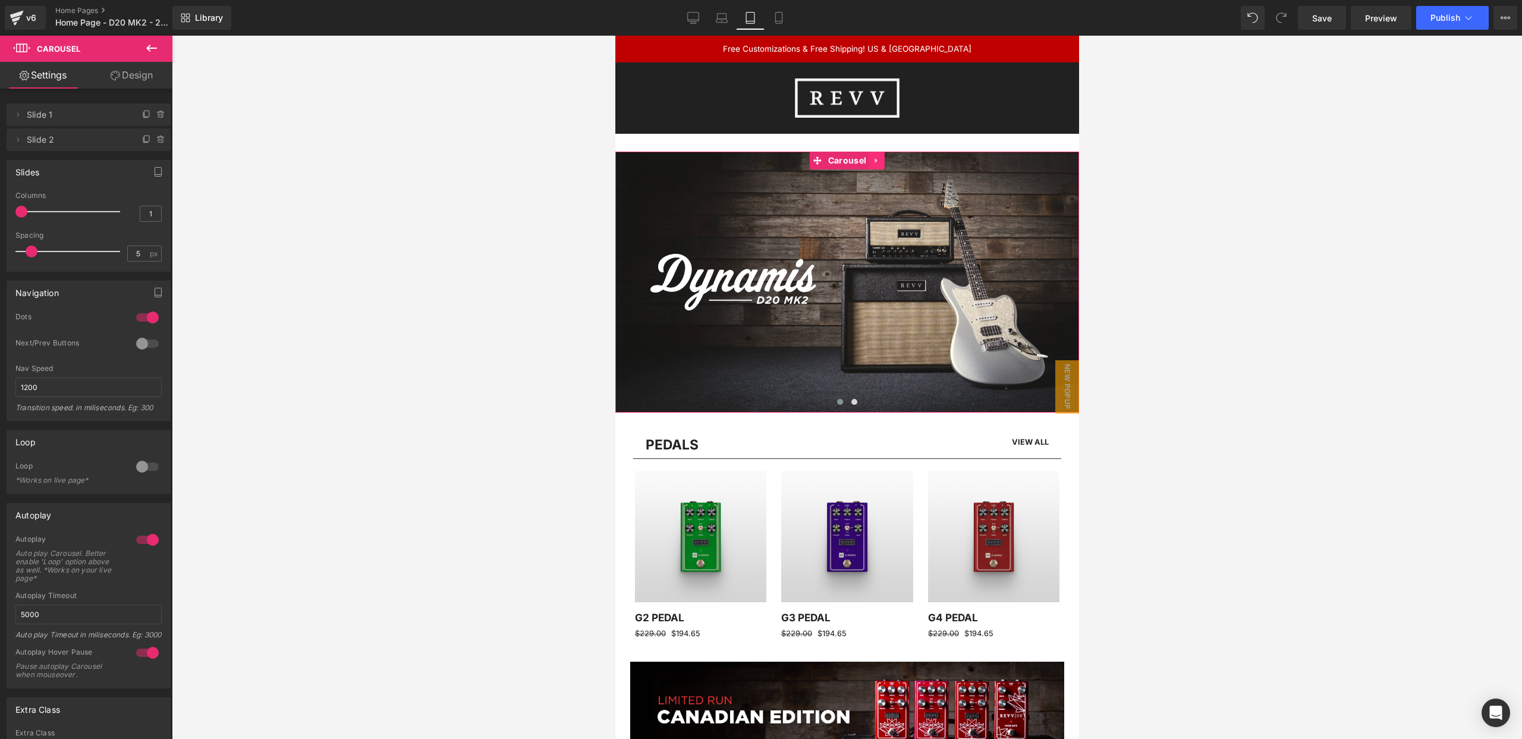
click at [878, 161] on icon at bounding box center [876, 160] width 8 height 9
click at [882, 161] on icon at bounding box center [884, 160] width 8 height 8
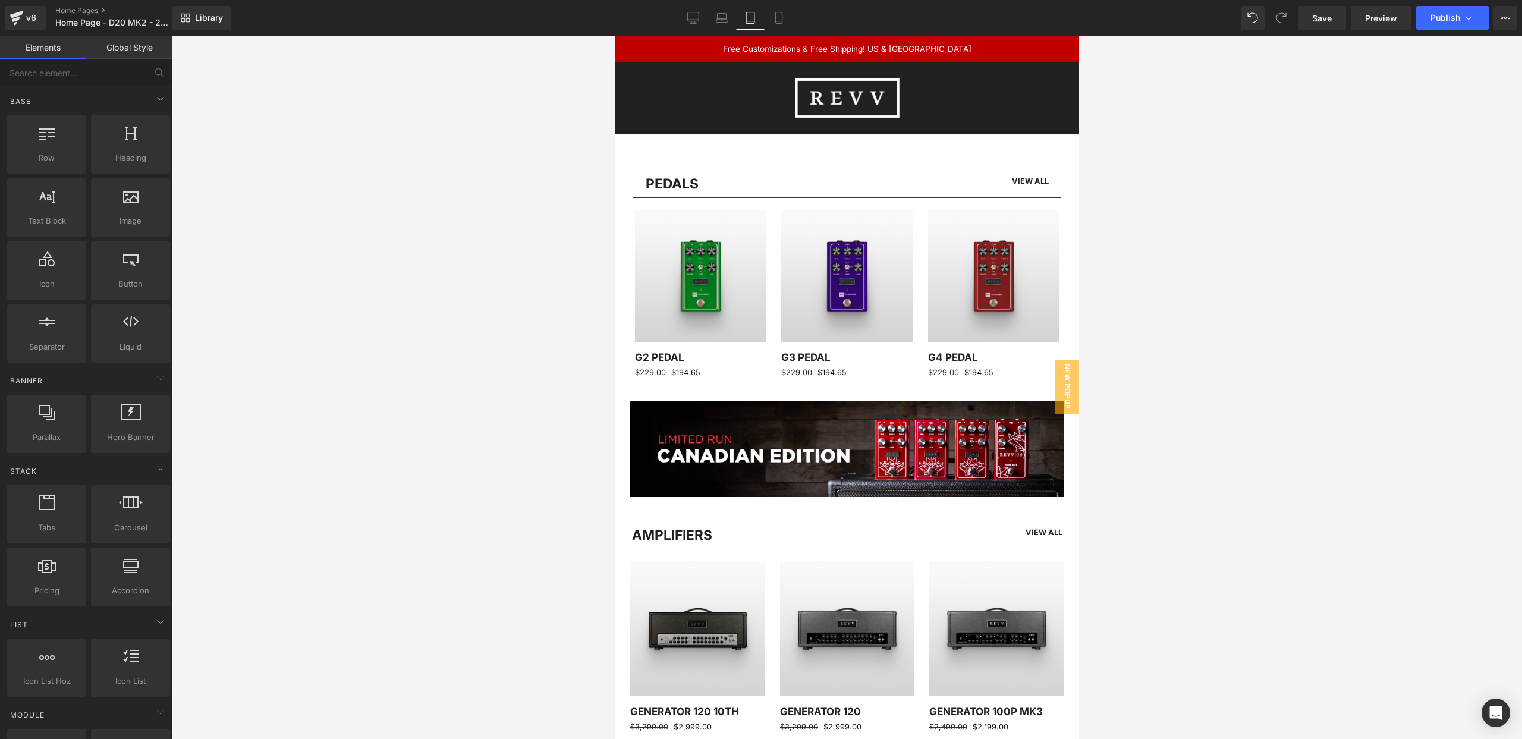
click at [111, 49] on link "Global Style" at bounding box center [129, 48] width 86 height 24
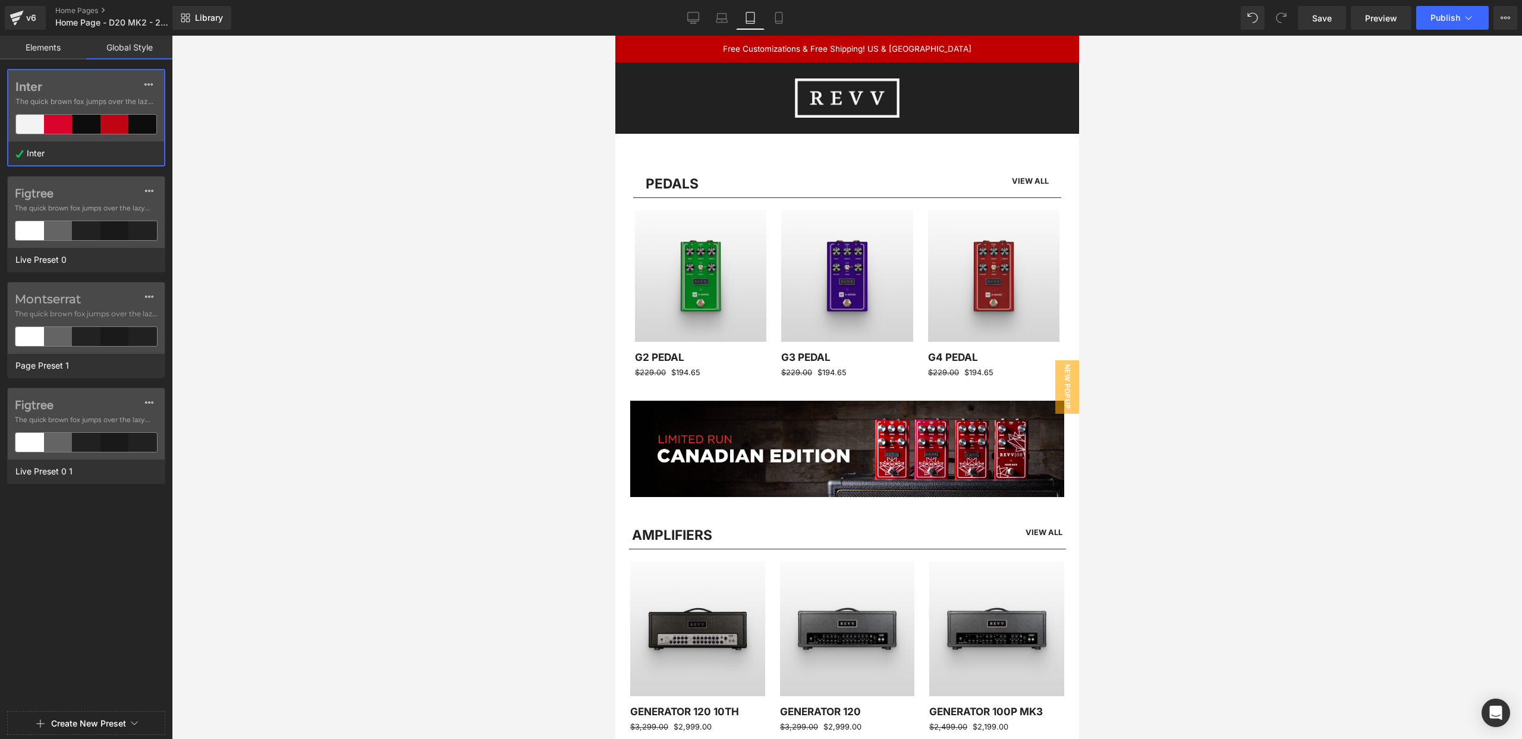
click at [51, 44] on link "Elements" at bounding box center [43, 48] width 86 height 24
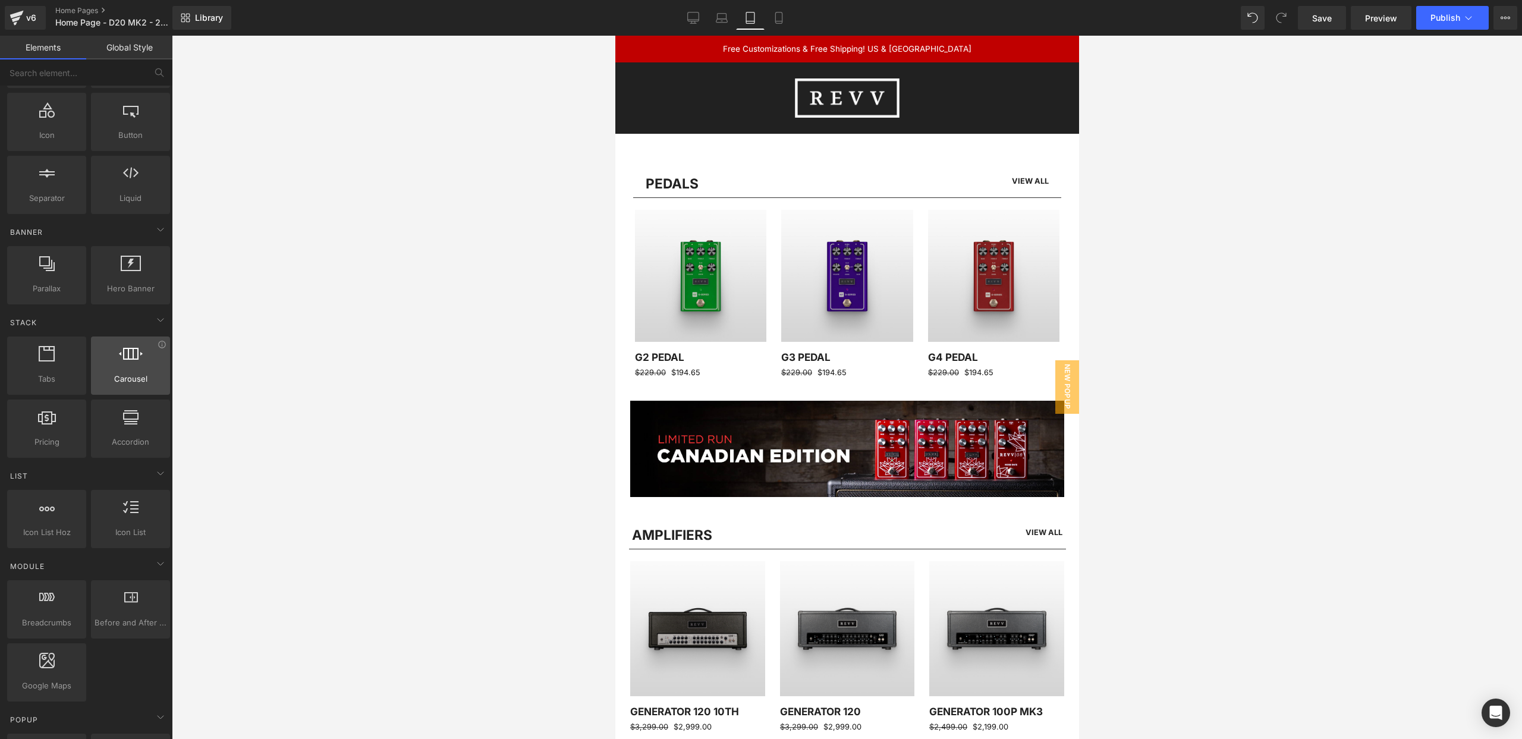
scroll to position [166, 0]
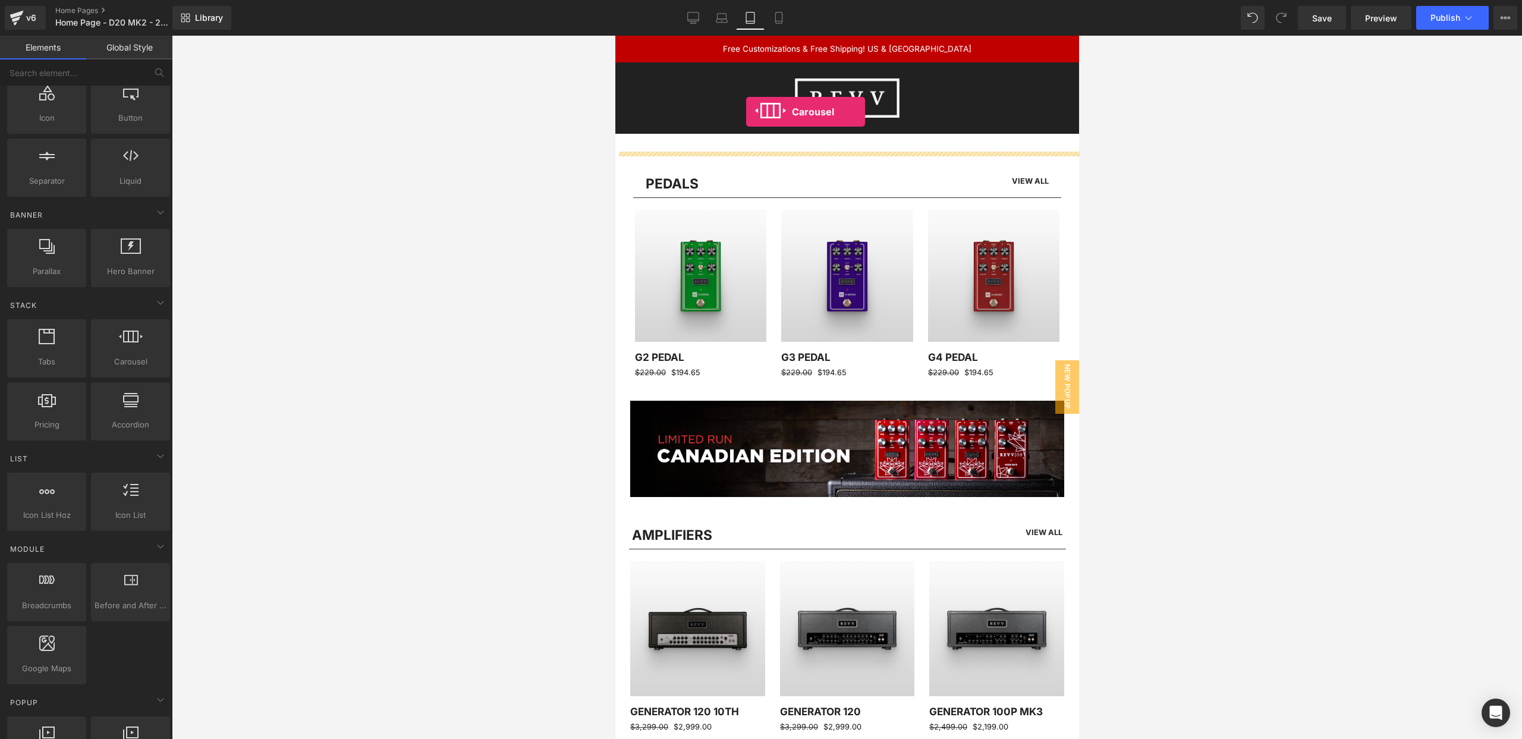
drag, startPoint x: 769, startPoint y: 377, endPoint x: 746, endPoint y: 112, distance: 266.2
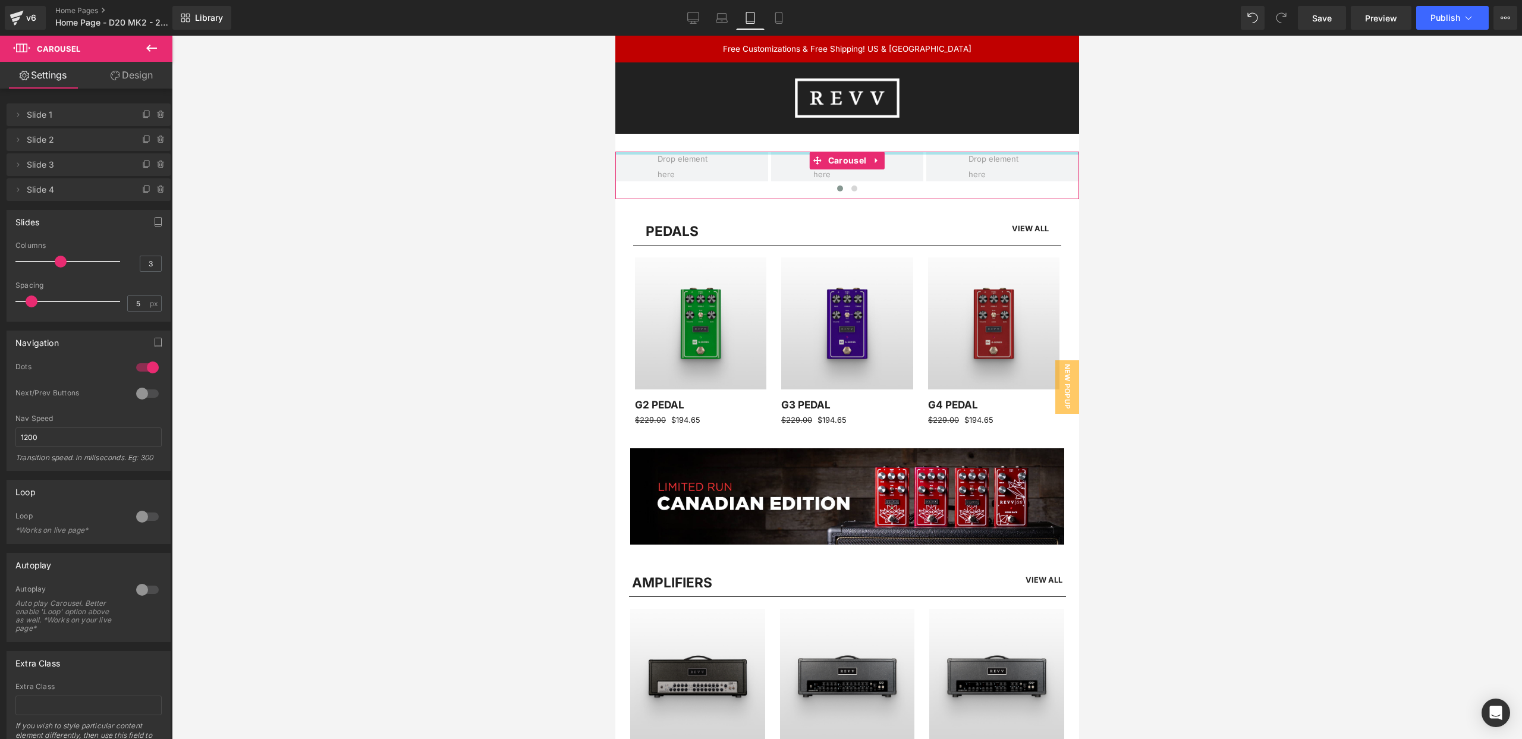
drag, startPoint x: 690, startPoint y: 153, endPoint x: 689, endPoint y: 121, distance: 31.5
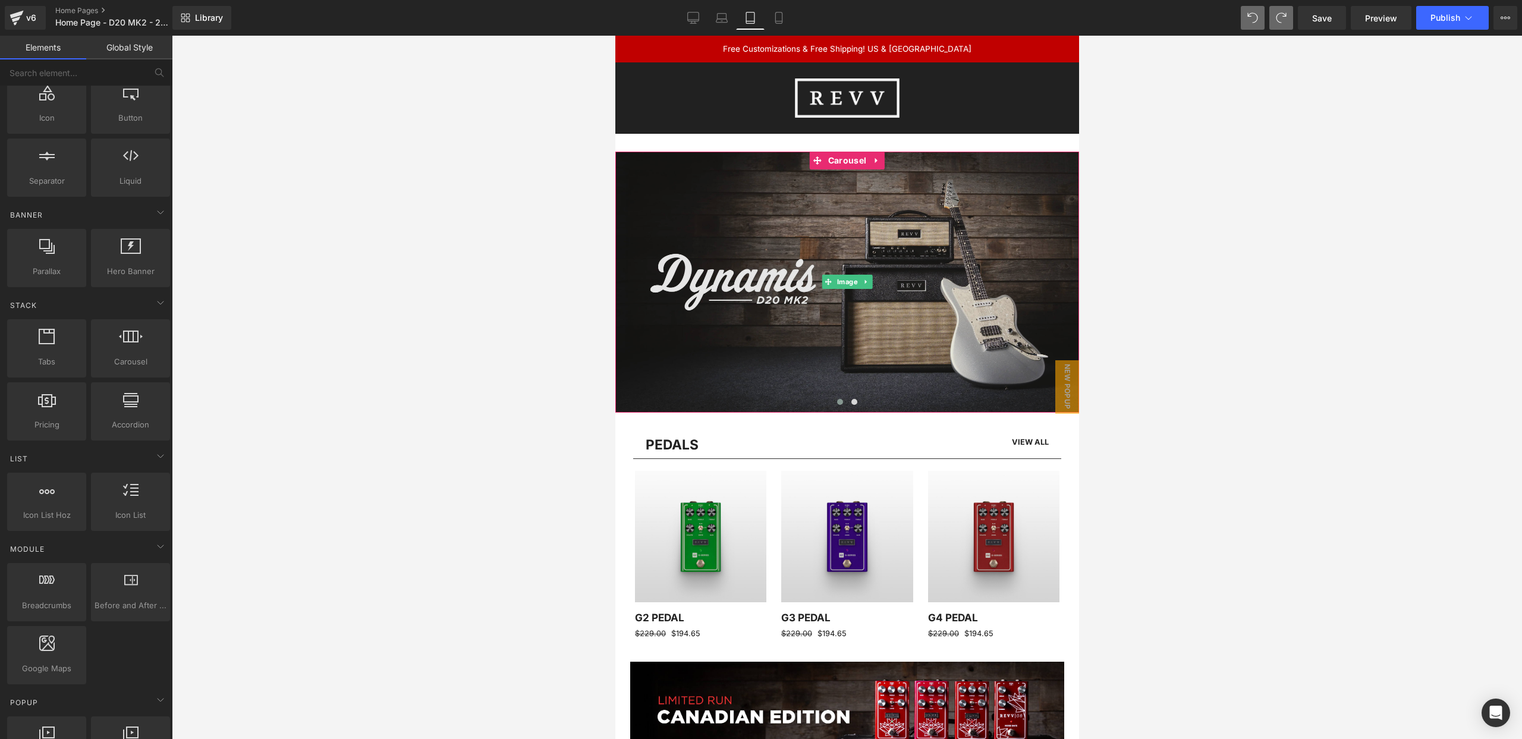
click at [804, 196] on img at bounding box center [847, 282] width 464 height 261
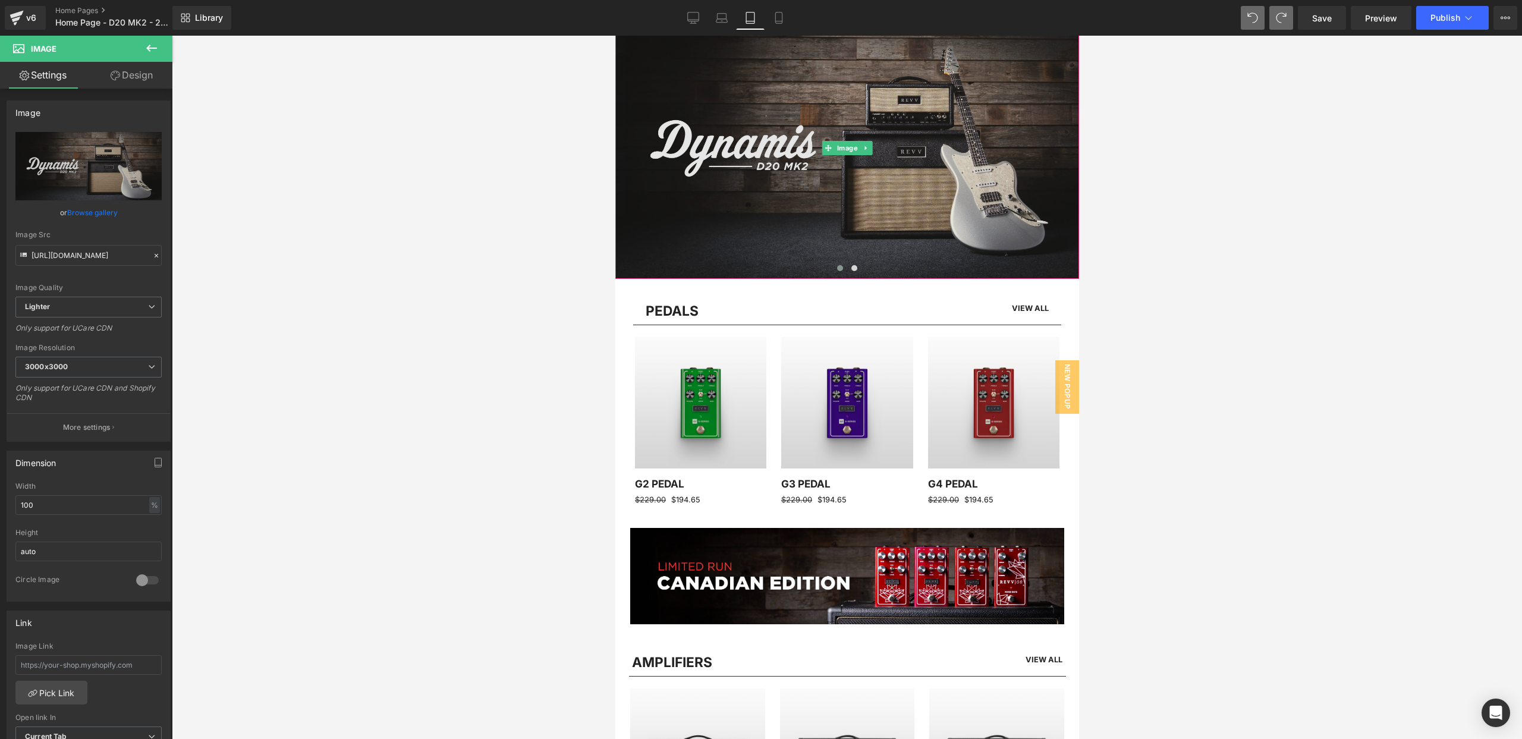
scroll to position [0, 0]
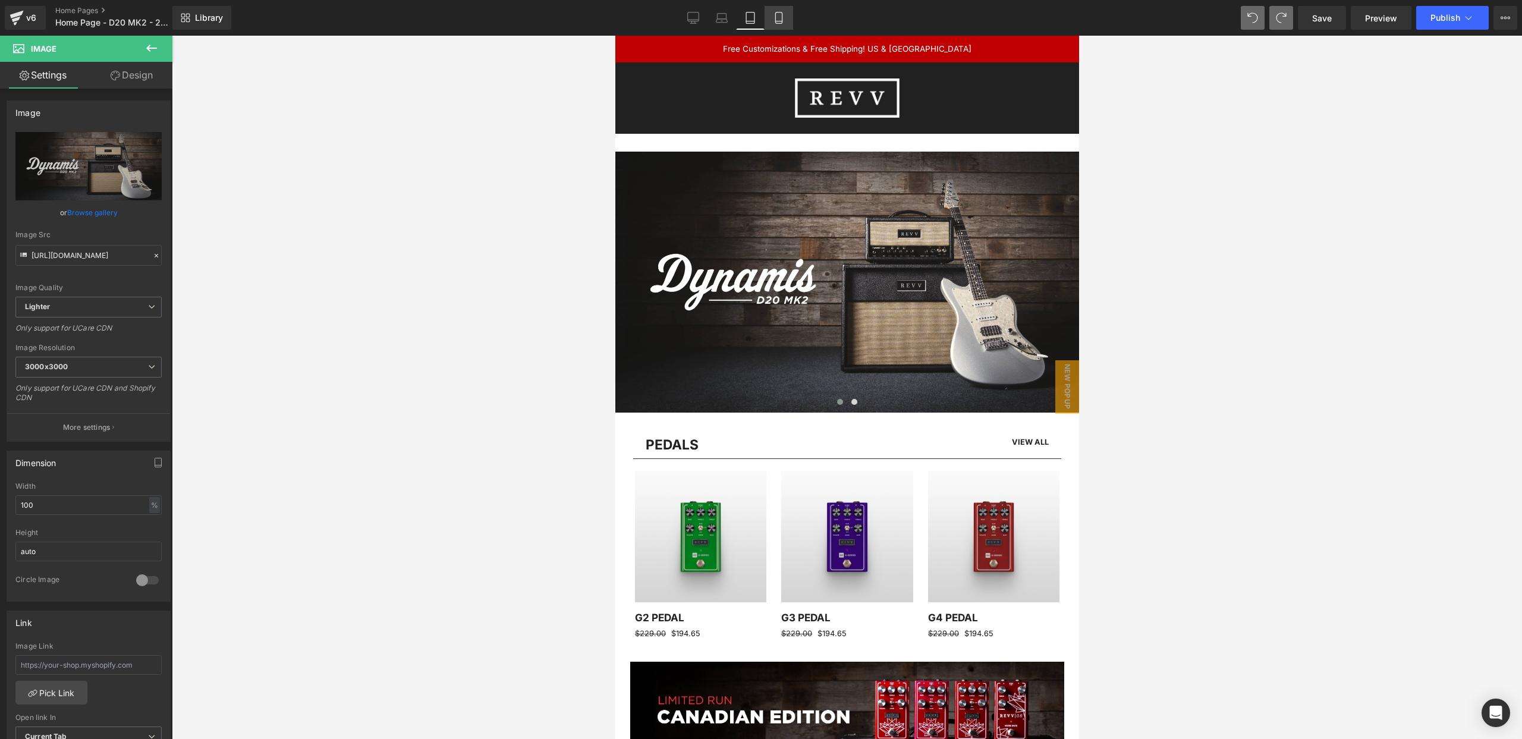
click at [779, 15] on icon at bounding box center [779, 18] width 12 height 12
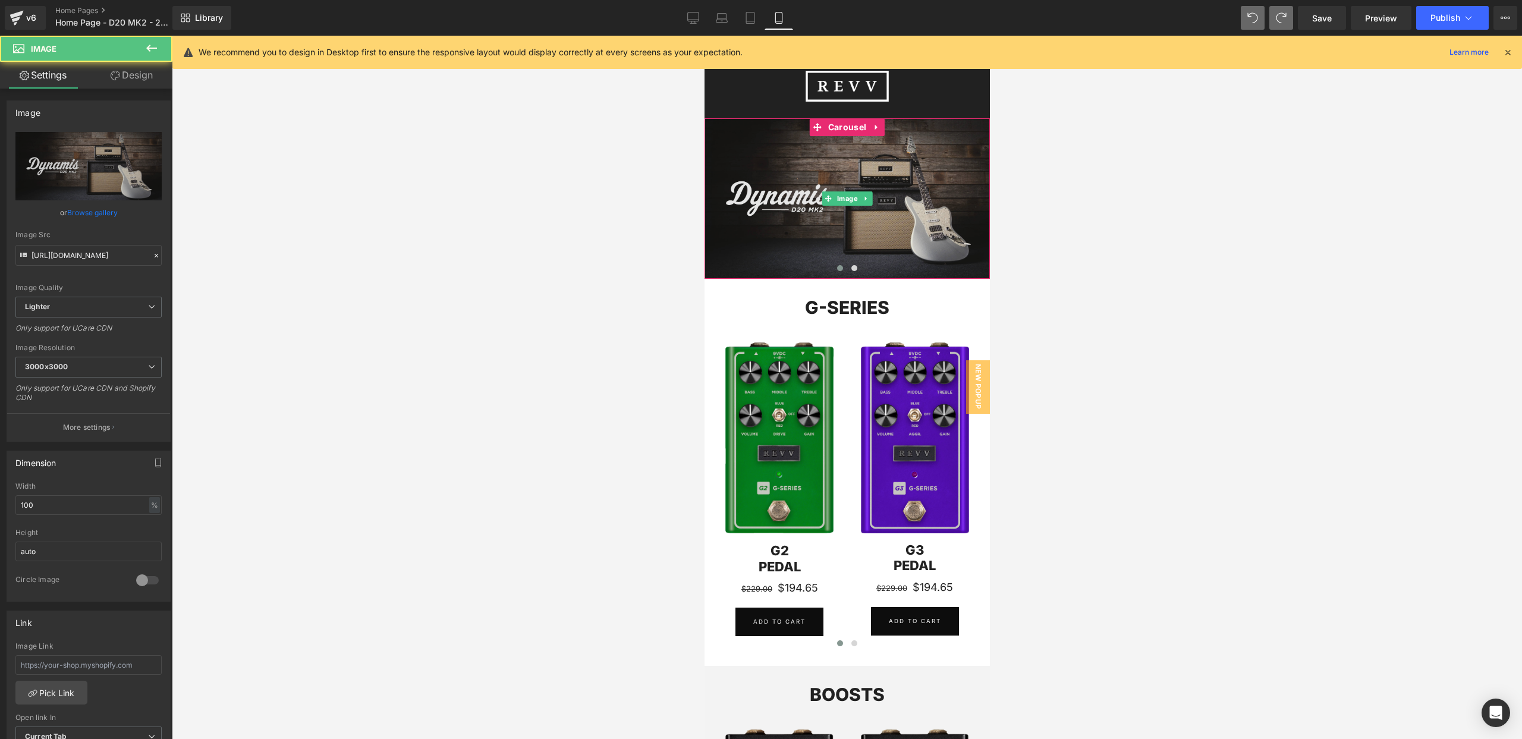
click at [740, 149] on img at bounding box center [846, 198] width 285 height 161
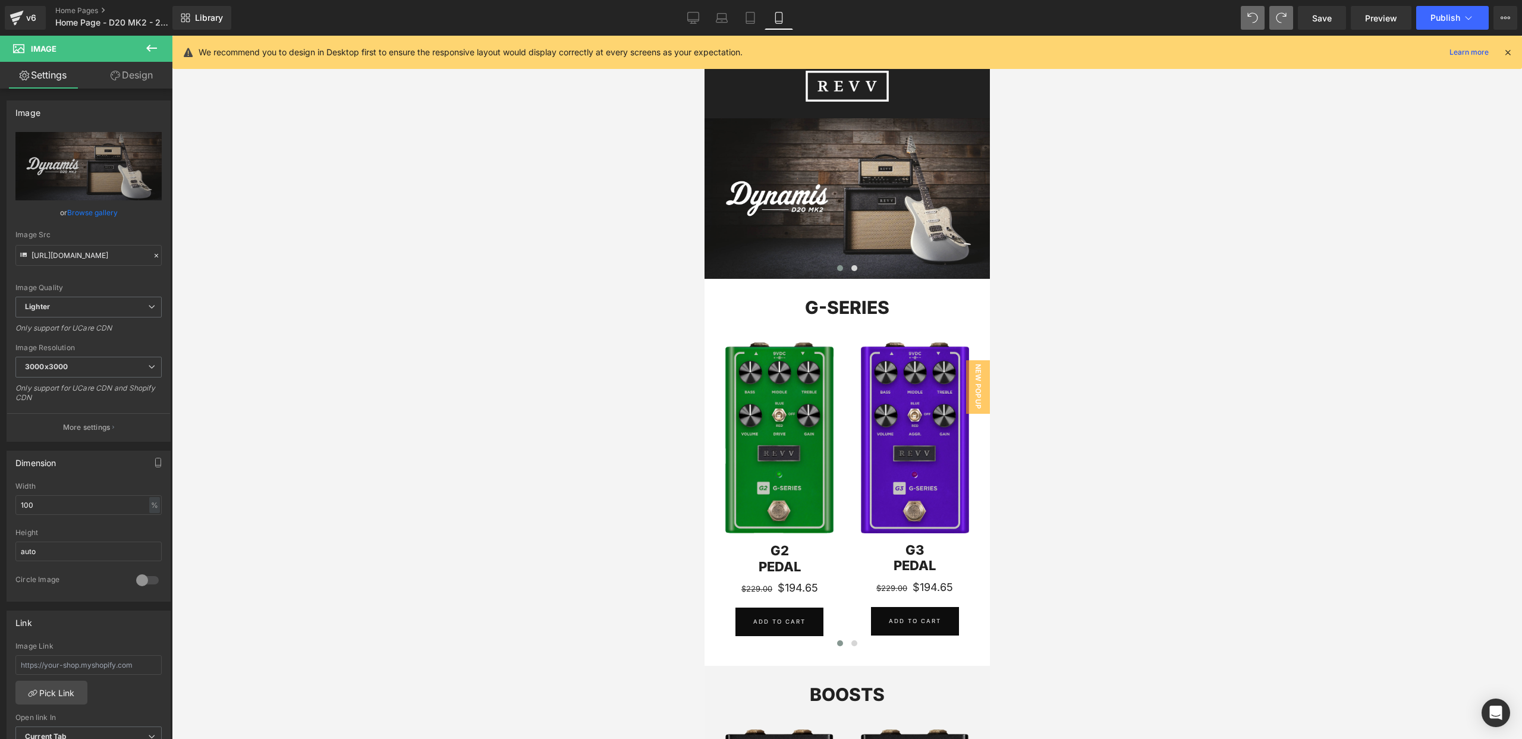
click at [147, 44] on icon at bounding box center [151, 48] width 14 height 14
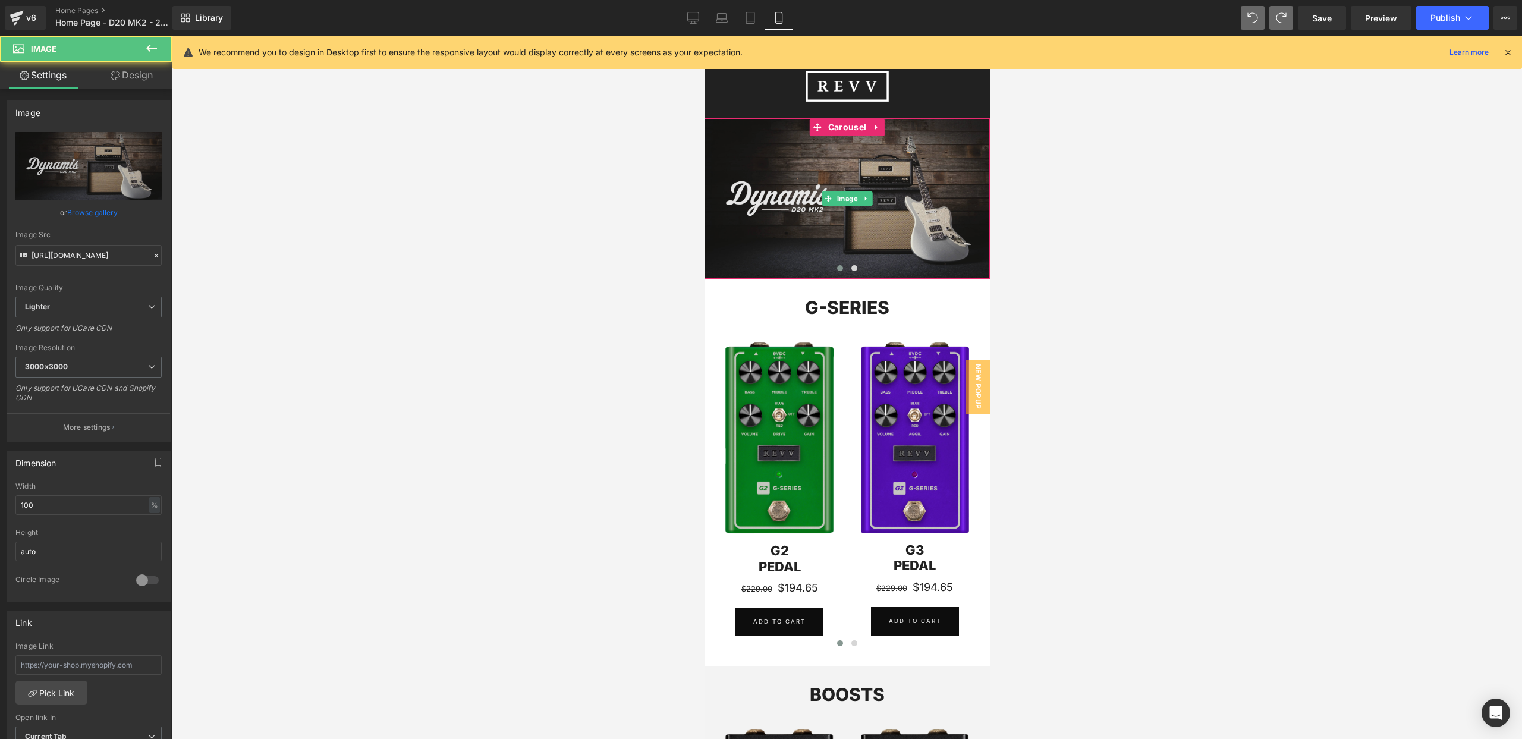
click at [776, 149] on img at bounding box center [846, 198] width 285 height 161
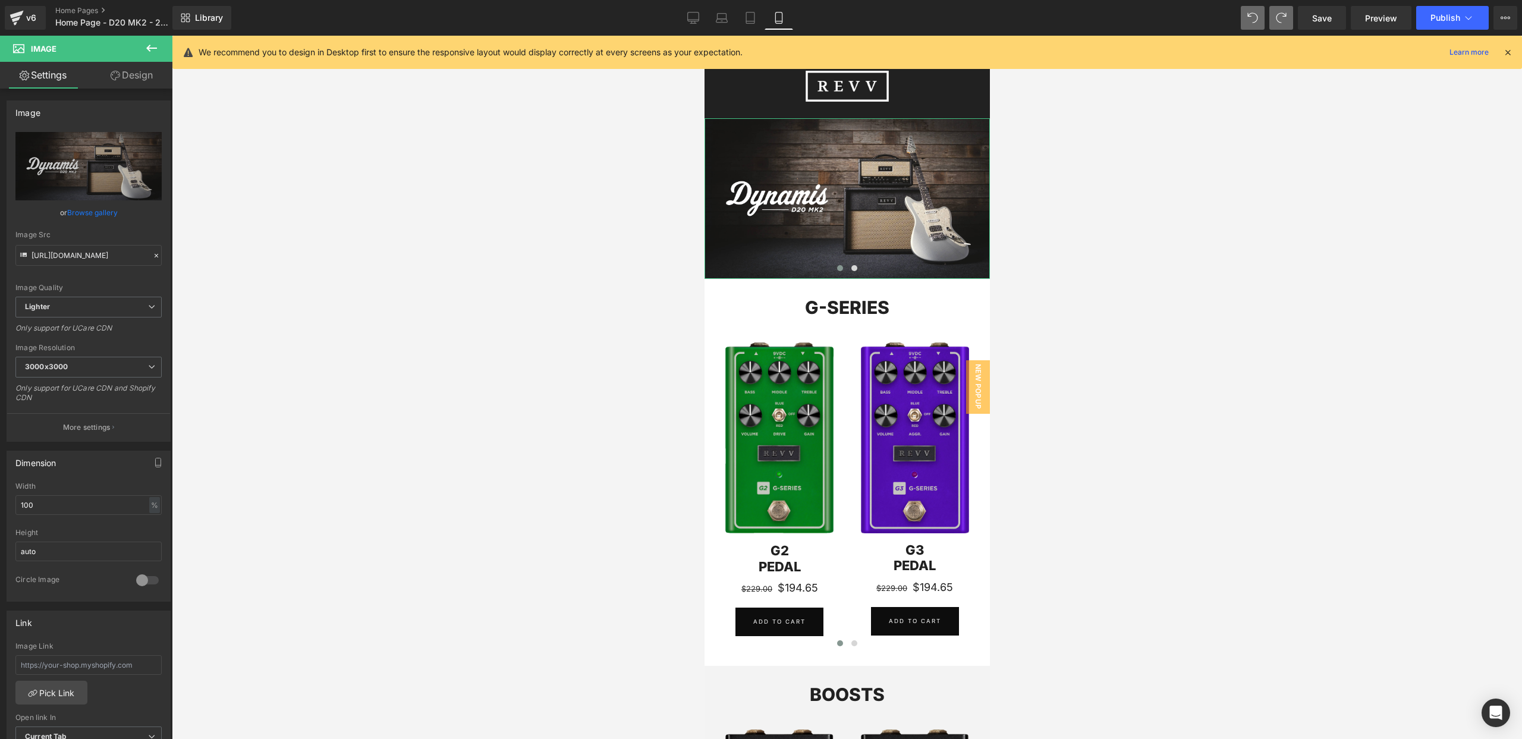
click at [135, 73] on link "Design" at bounding box center [132, 75] width 86 height 27
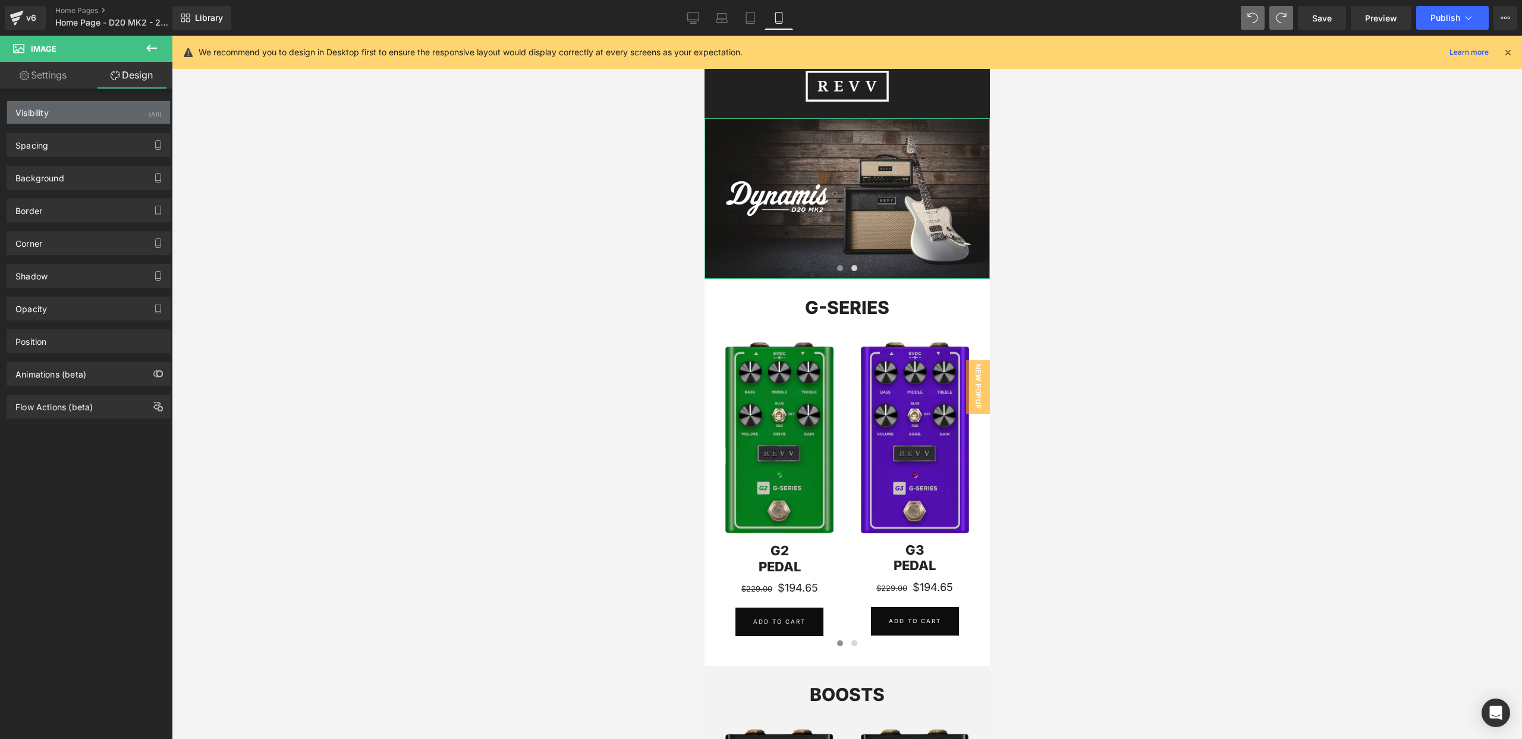
click at [128, 112] on div "Visibility (All)" at bounding box center [88, 112] width 163 height 23
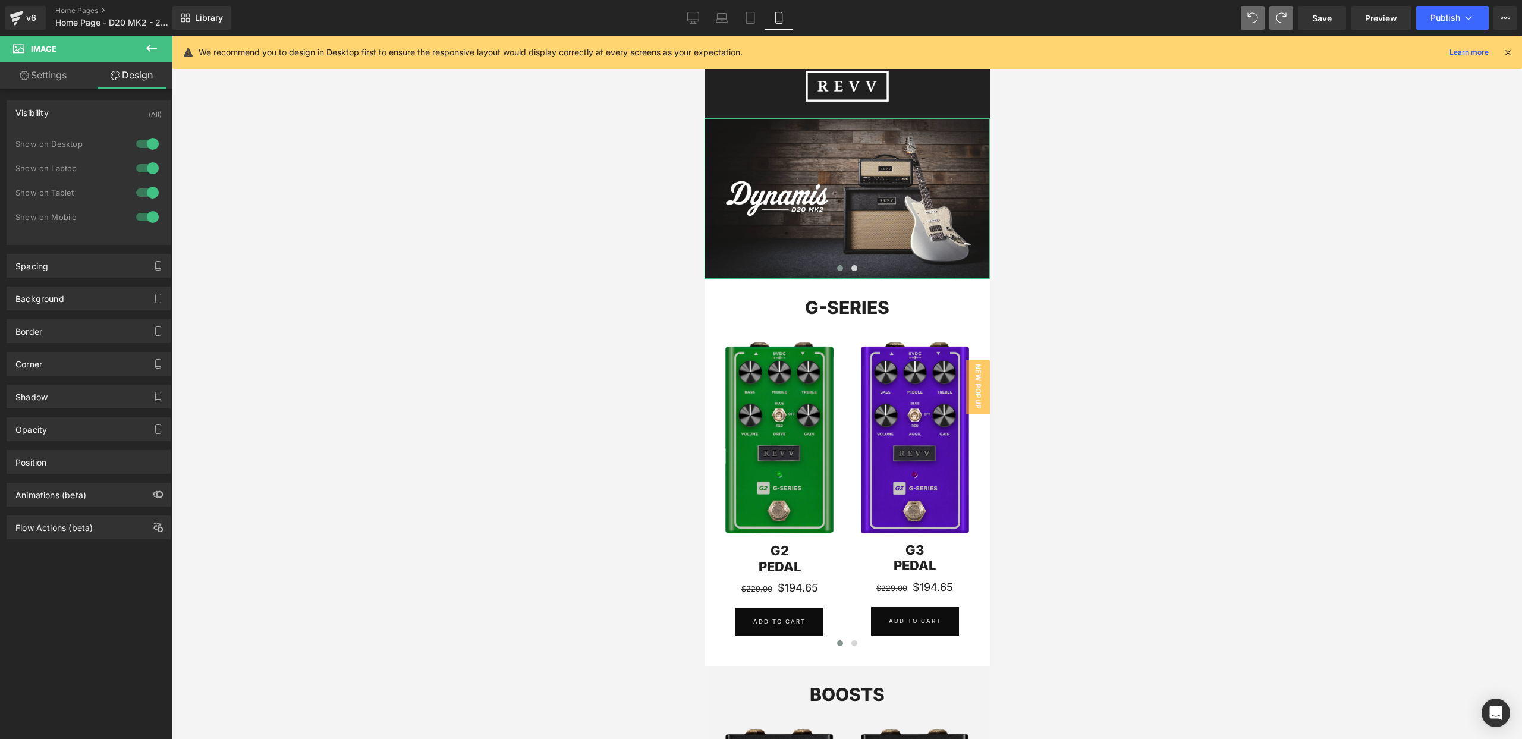
click at [146, 141] on div at bounding box center [147, 143] width 29 height 19
click at [146, 166] on div at bounding box center [147, 168] width 29 height 19
click at [140, 163] on div at bounding box center [147, 168] width 29 height 19
click at [139, 142] on div at bounding box center [147, 143] width 29 height 19
click at [144, 213] on div at bounding box center [147, 216] width 29 height 19
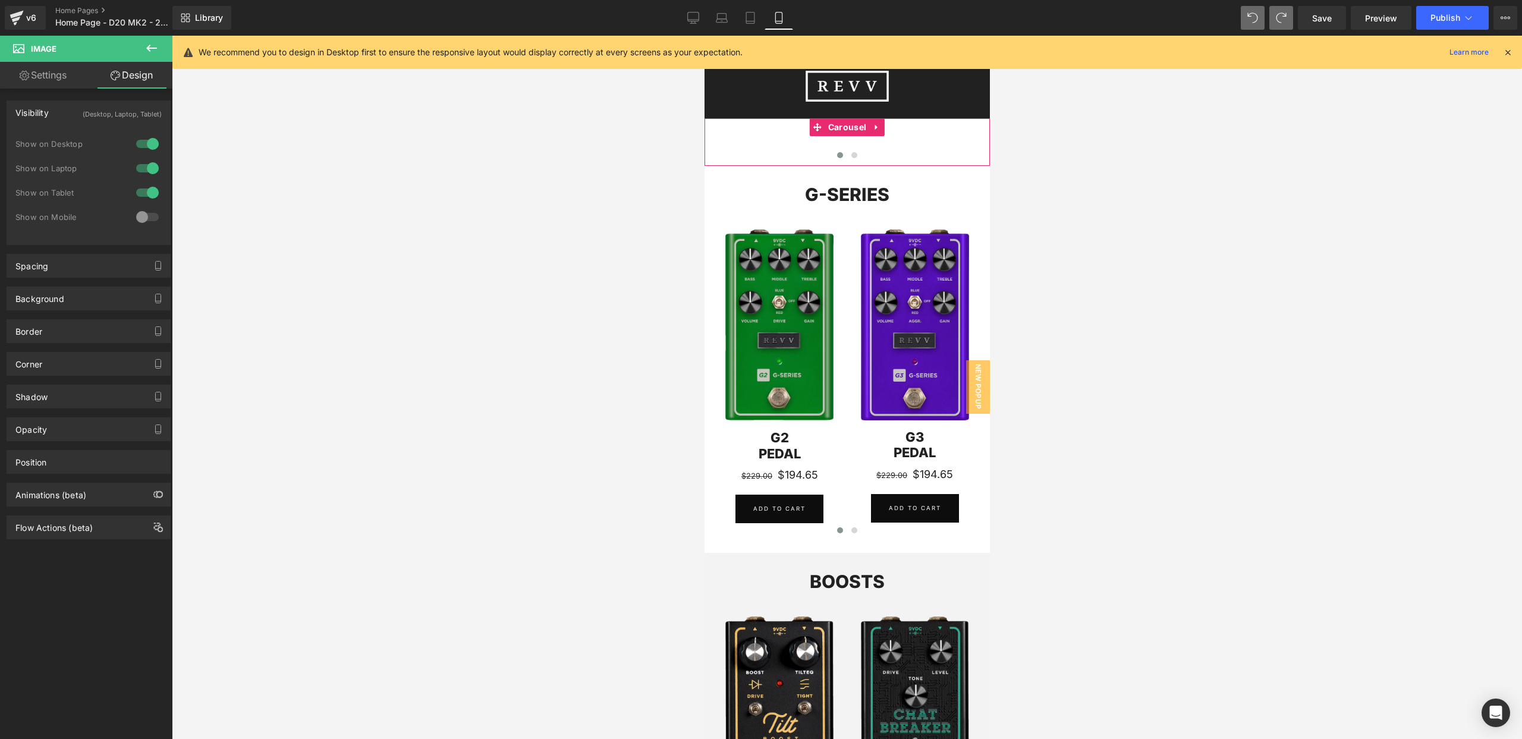
click at [904, 132] on div "Image" at bounding box center [846, 133] width 285 height 30
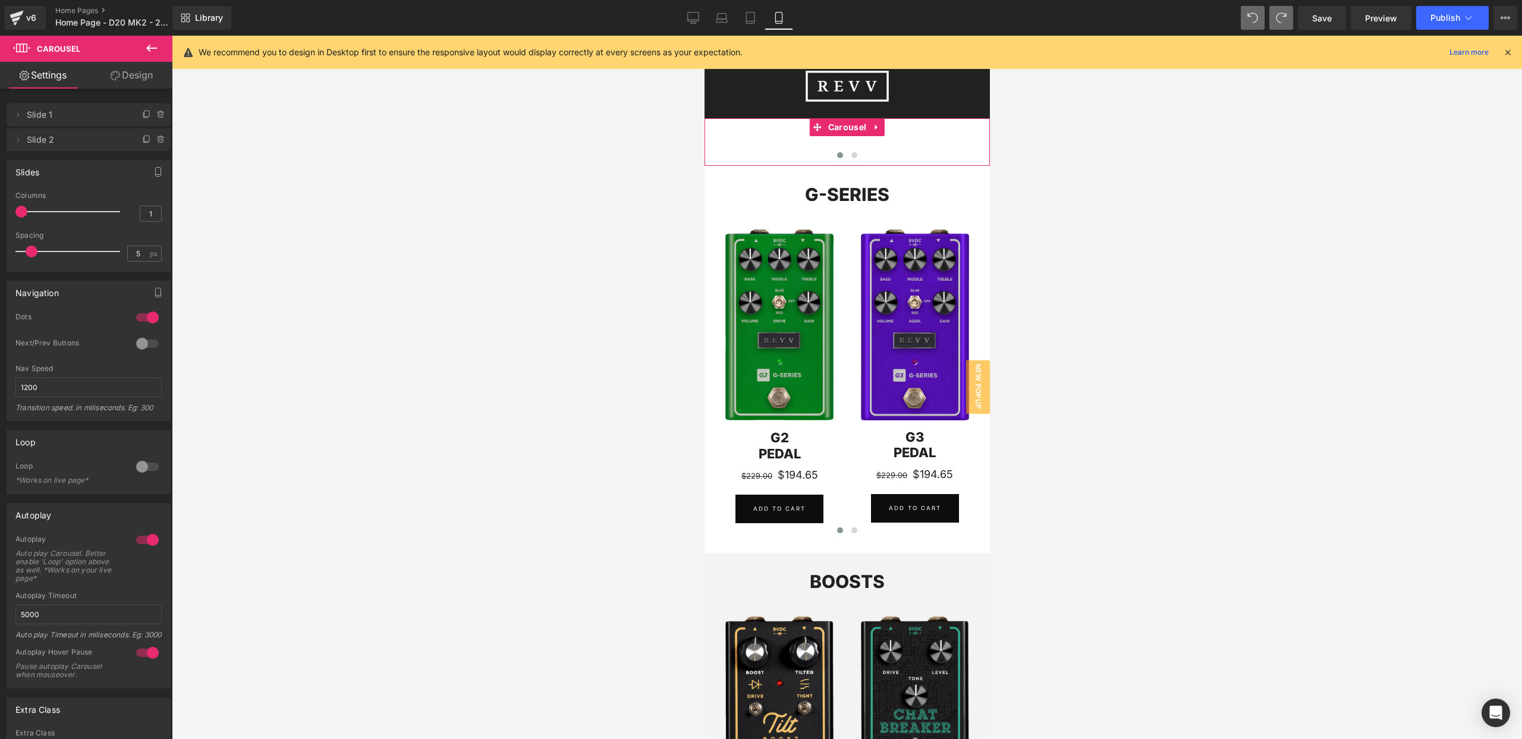
click at [136, 78] on link "Design" at bounding box center [132, 75] width 86 height 27
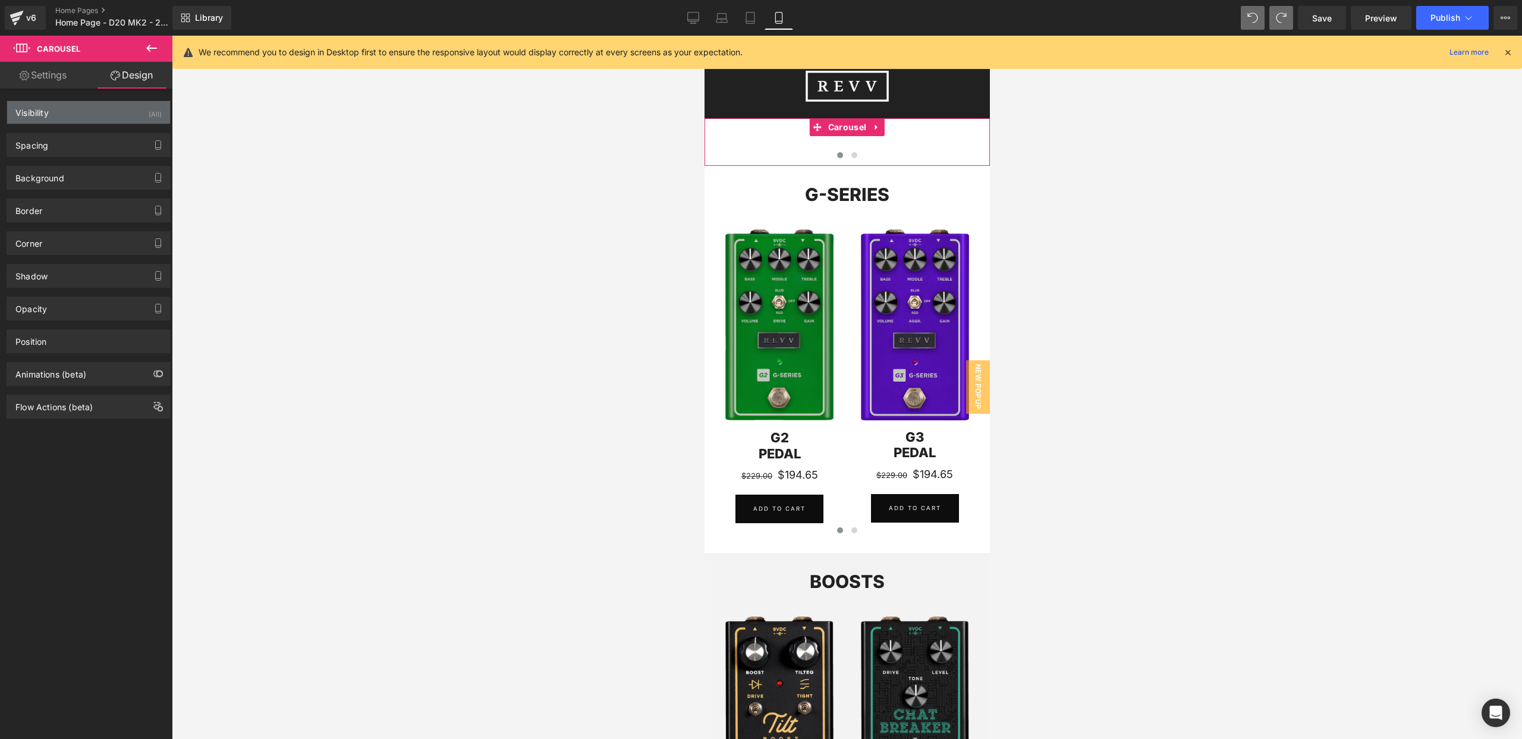
click at [132, 114] on div "Visibility (All)" at bounding box center [88, 112] width 163 height 23
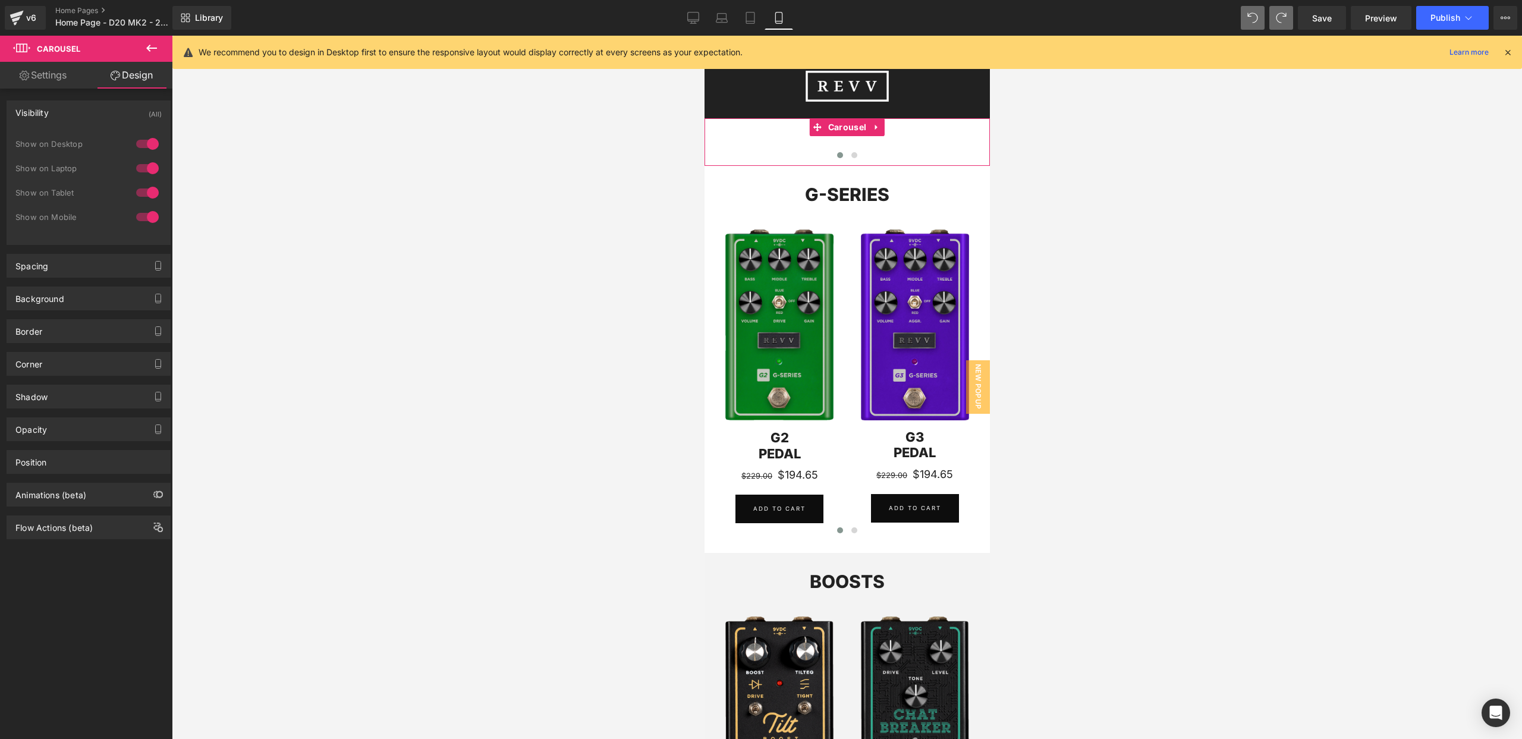
click at [149, 219] on div at bounding box center [147, 216] width 29 height 19
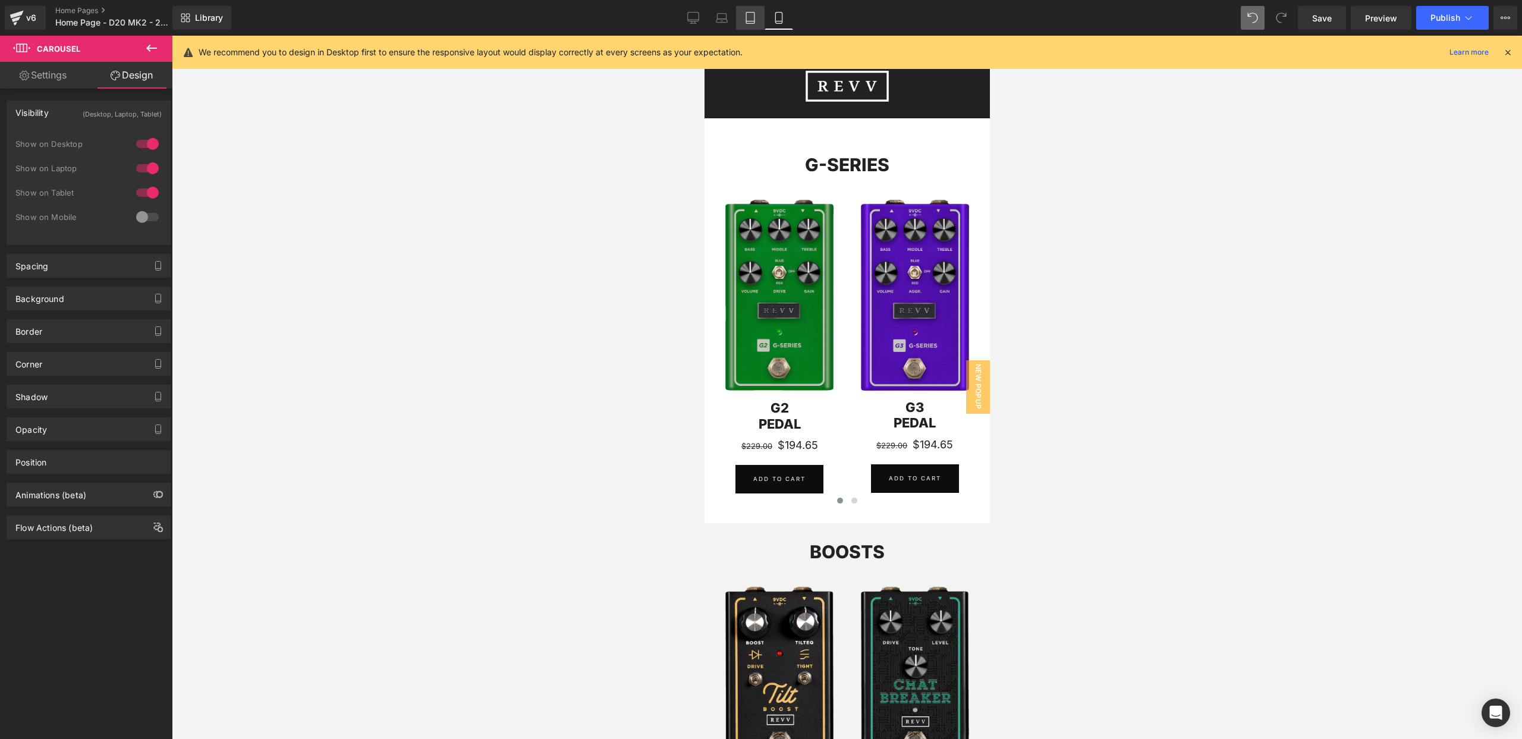
click at [753, 16] on icon at bounding box center [750, 18] width 12 height 12
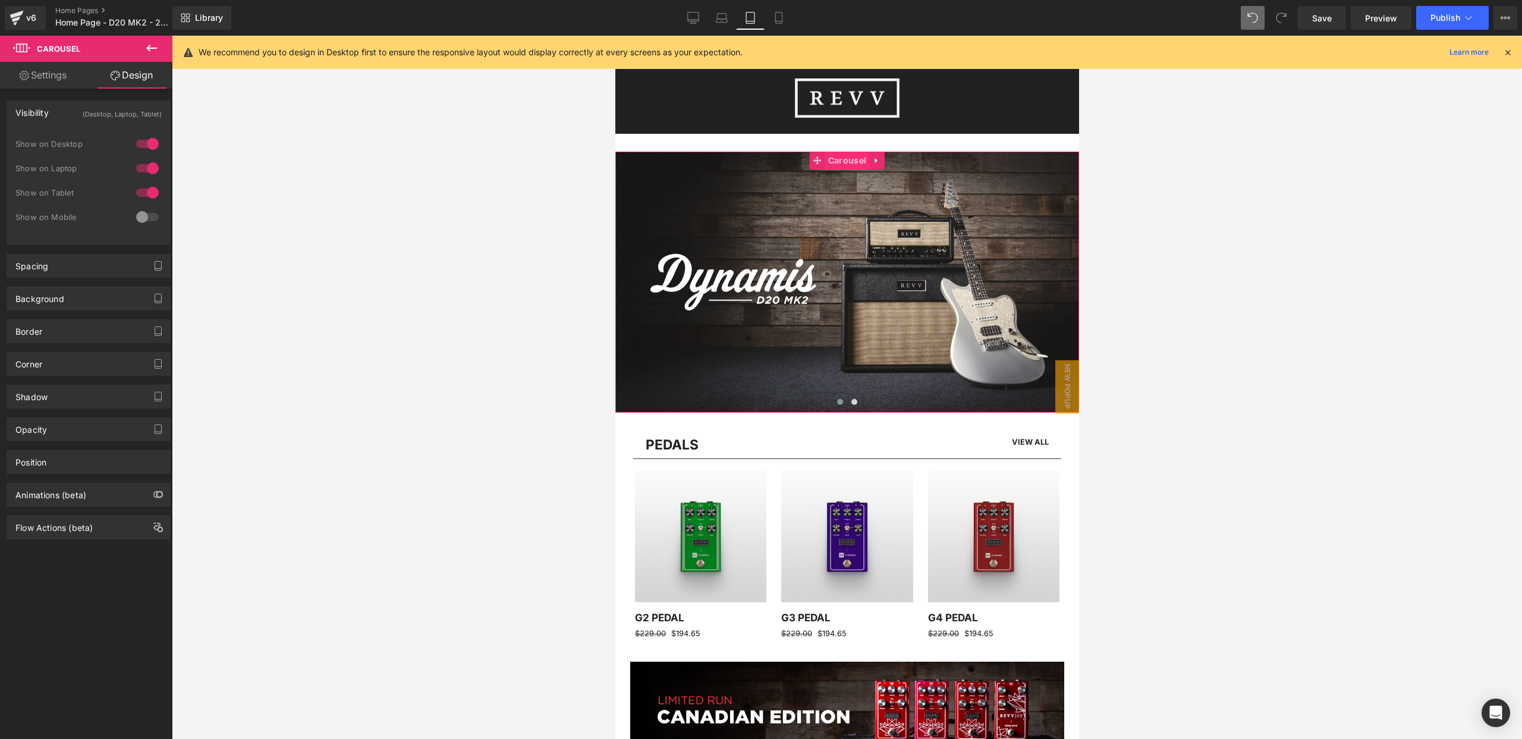
click at [844, 156] on span "Carousel" at bounding box center [847, 161] width 44 height 18
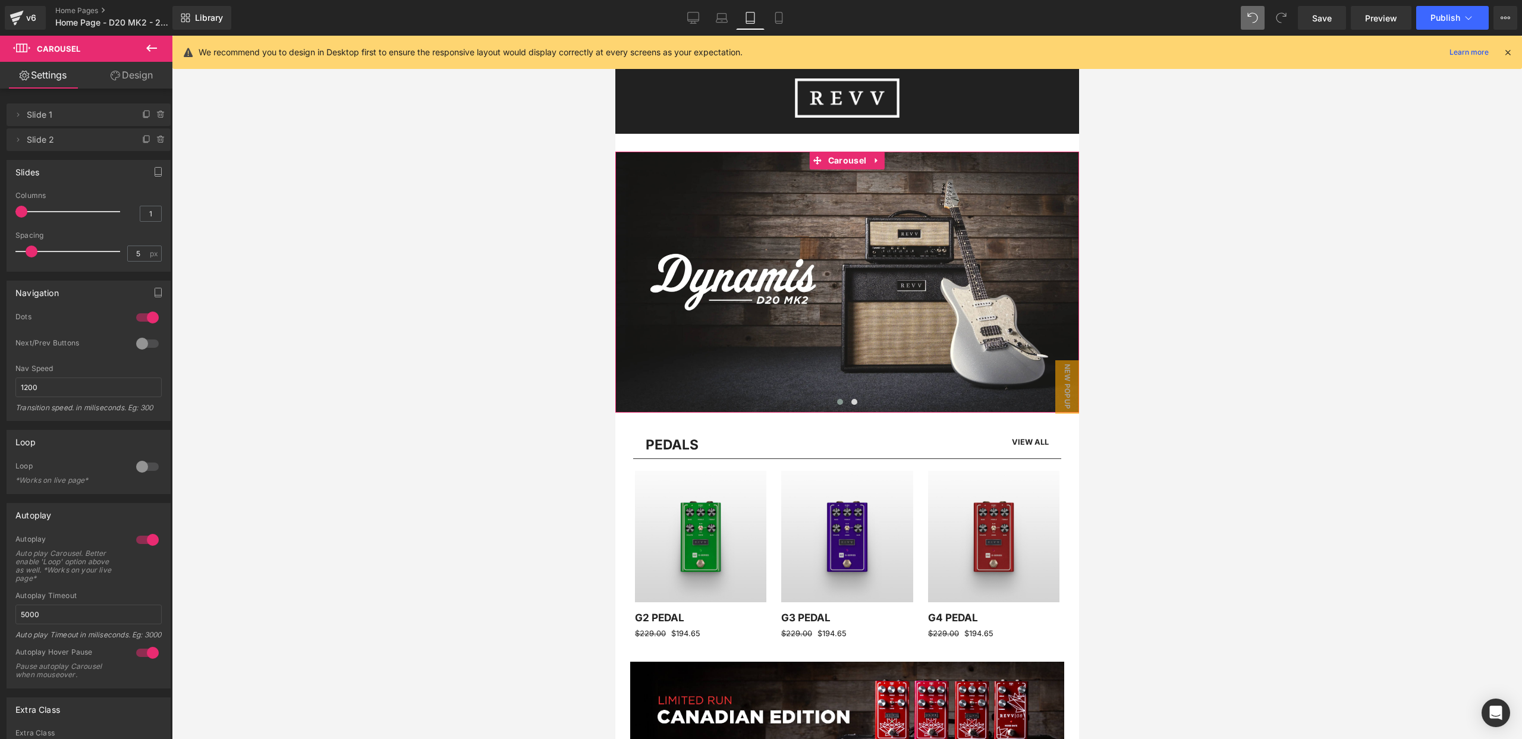
click at [134, 77] on link "Design" at bounding box center [132, 75] width 86 height 27
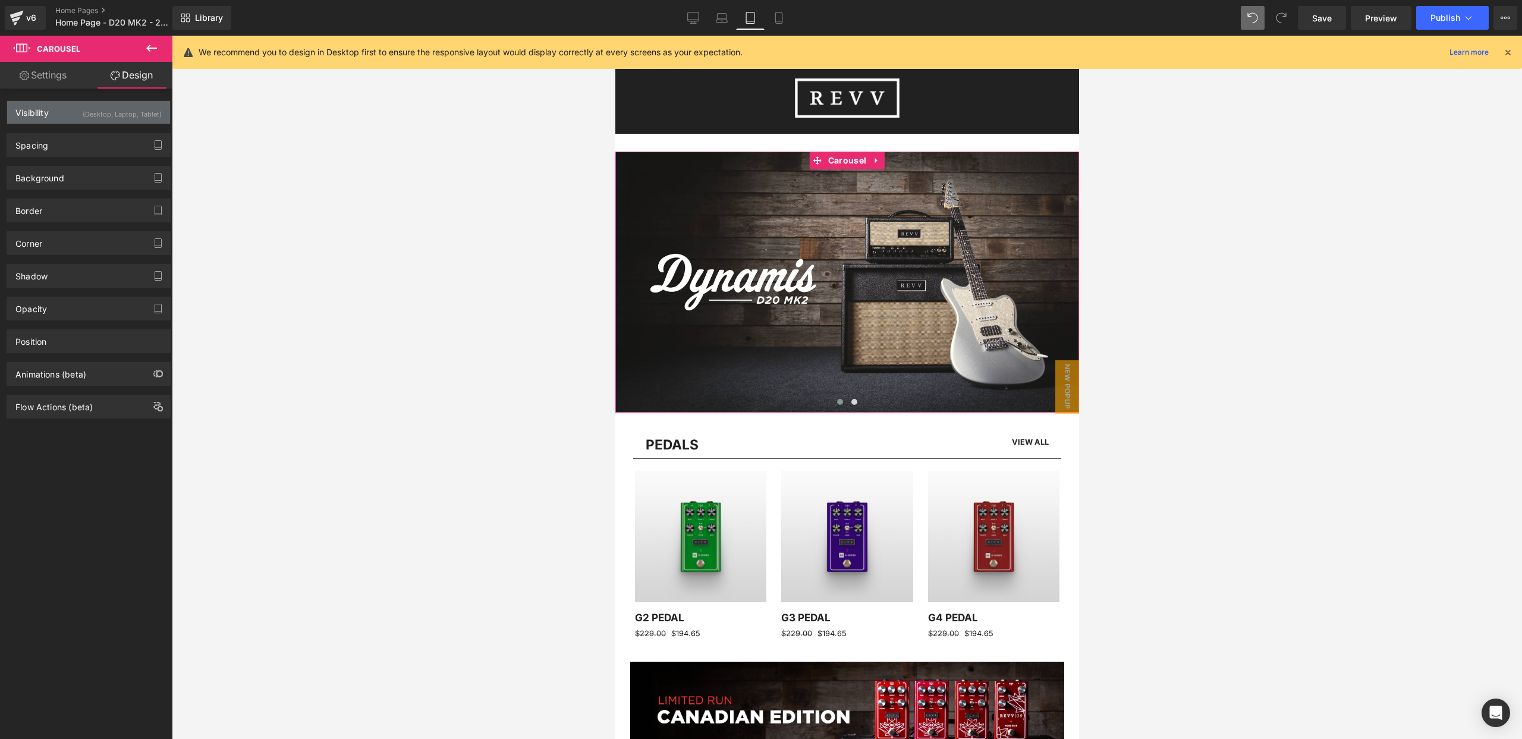
click at [128, 114] on div "(Desktop, Laptop, Tablet)" at bounding box center [122, 111] width 79 height 20
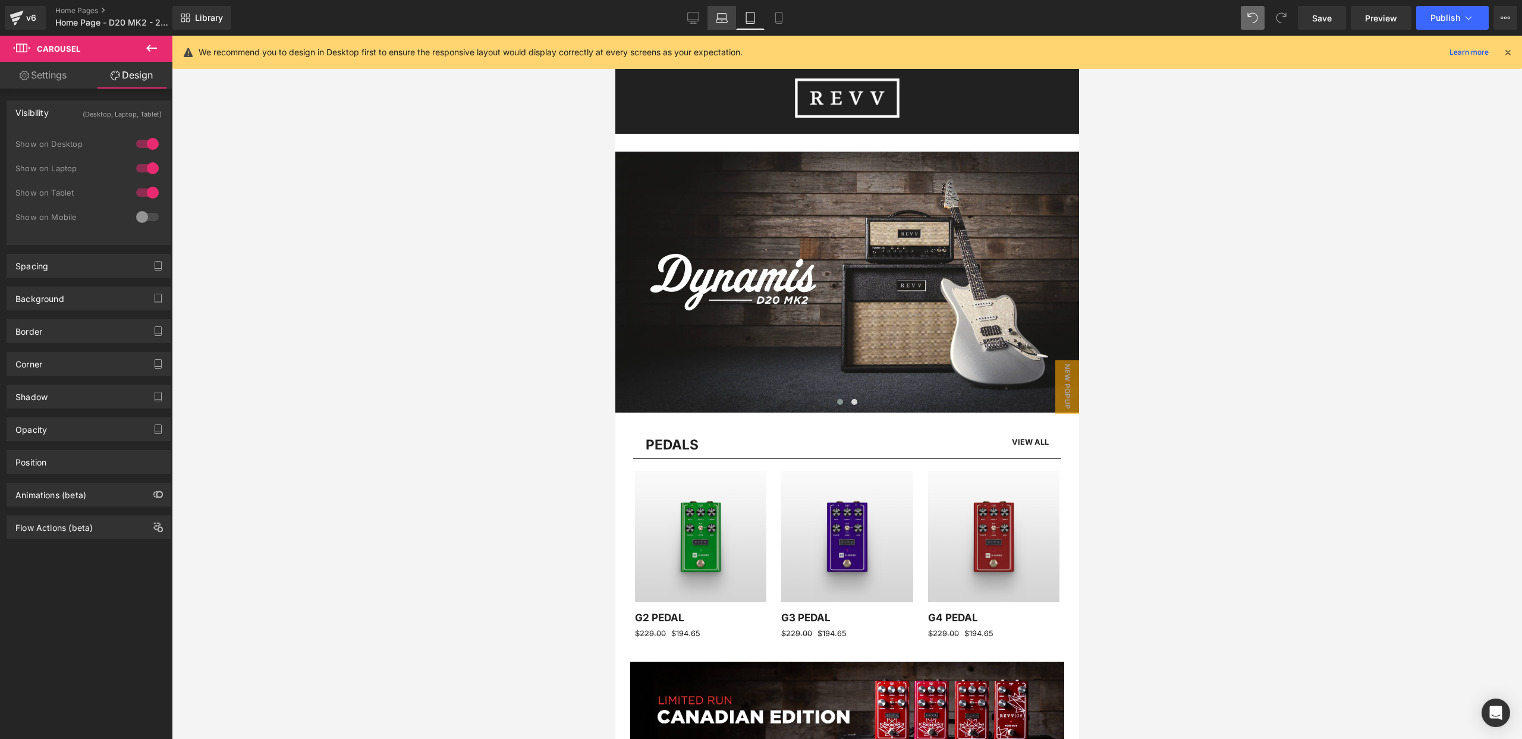
click at [719, 17] on icon at bounding box center [722, 18] width 12 height 12
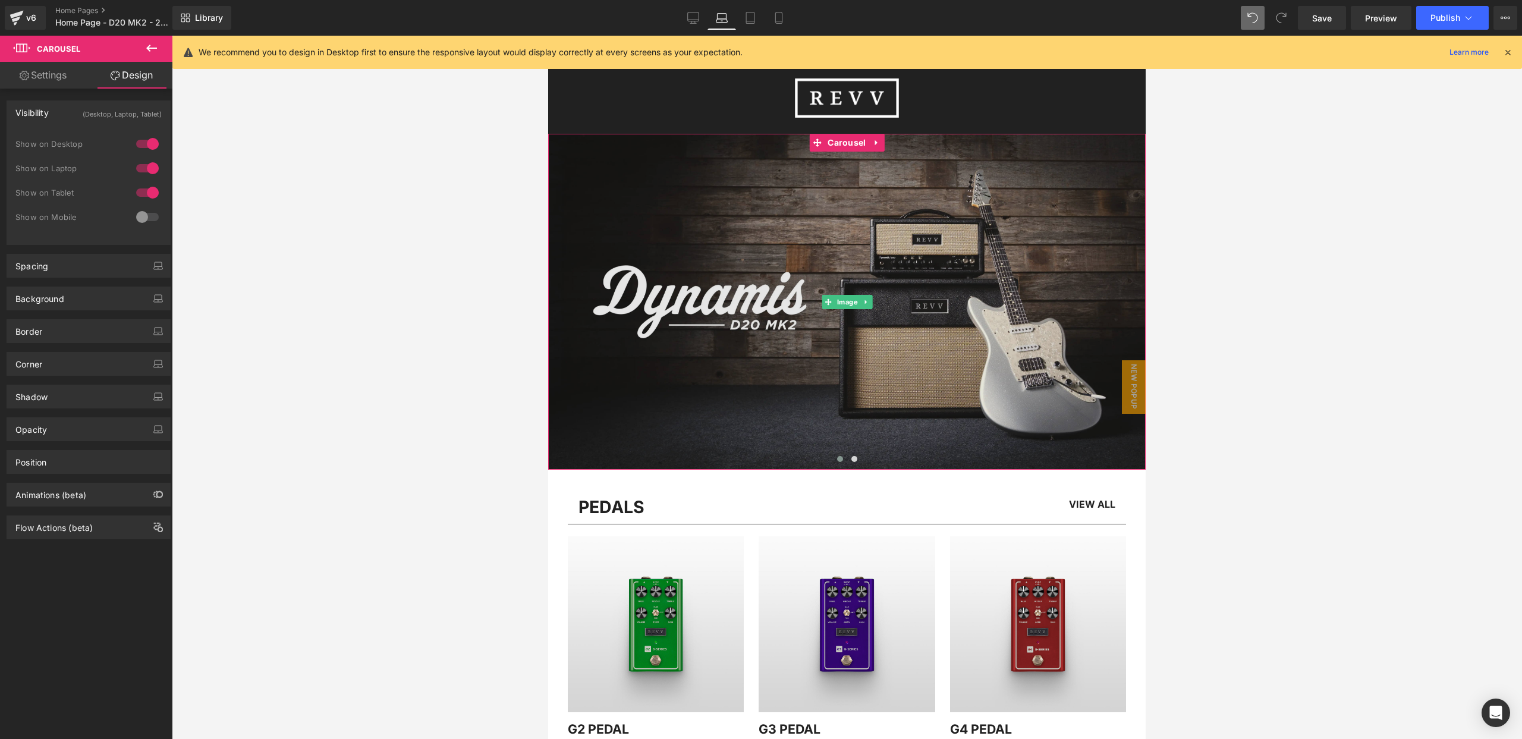
click at [704, 162] on img at bounding box center [847, 302] width 598 height 336
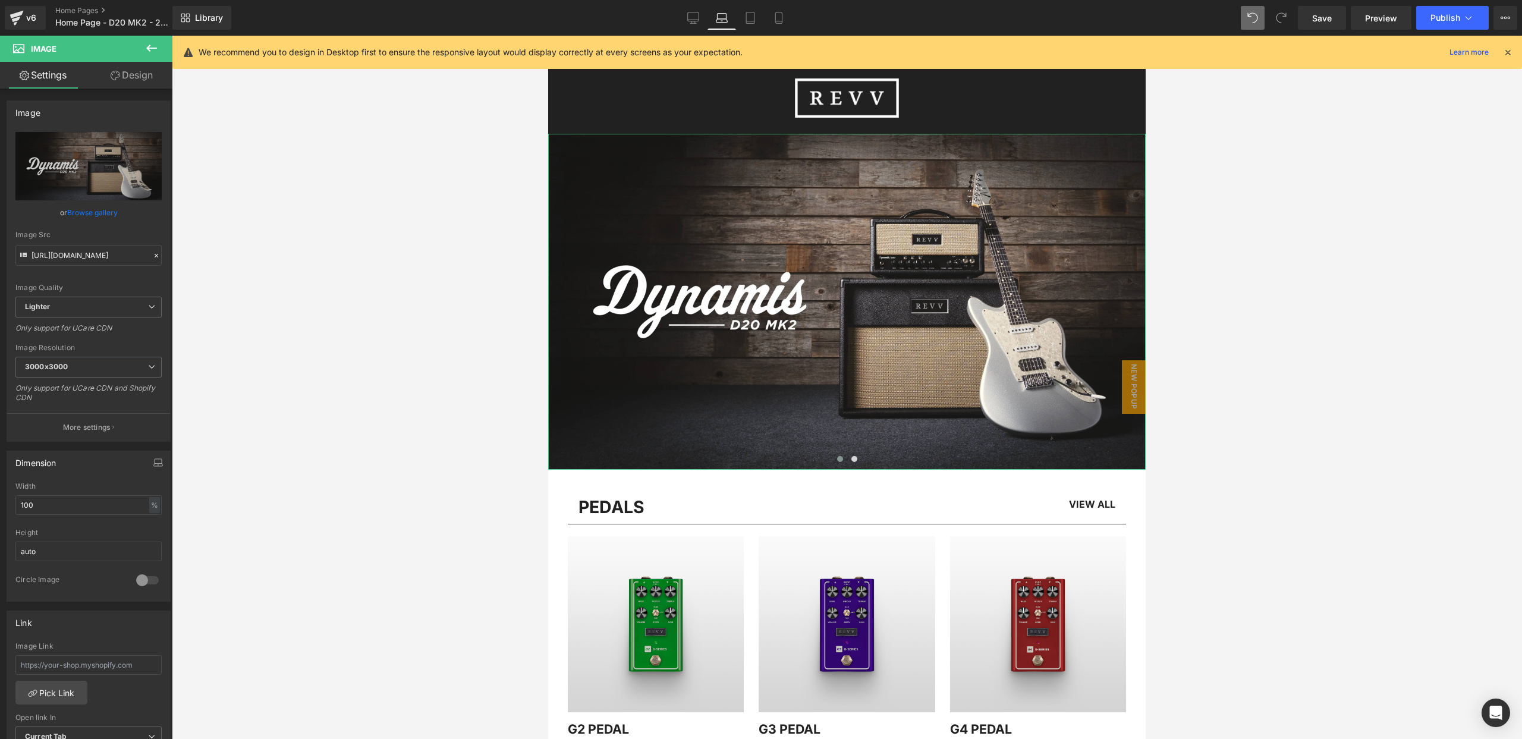
click at [131, 73] on link "Design" at bounding box center [132, 75] width 86 height 27
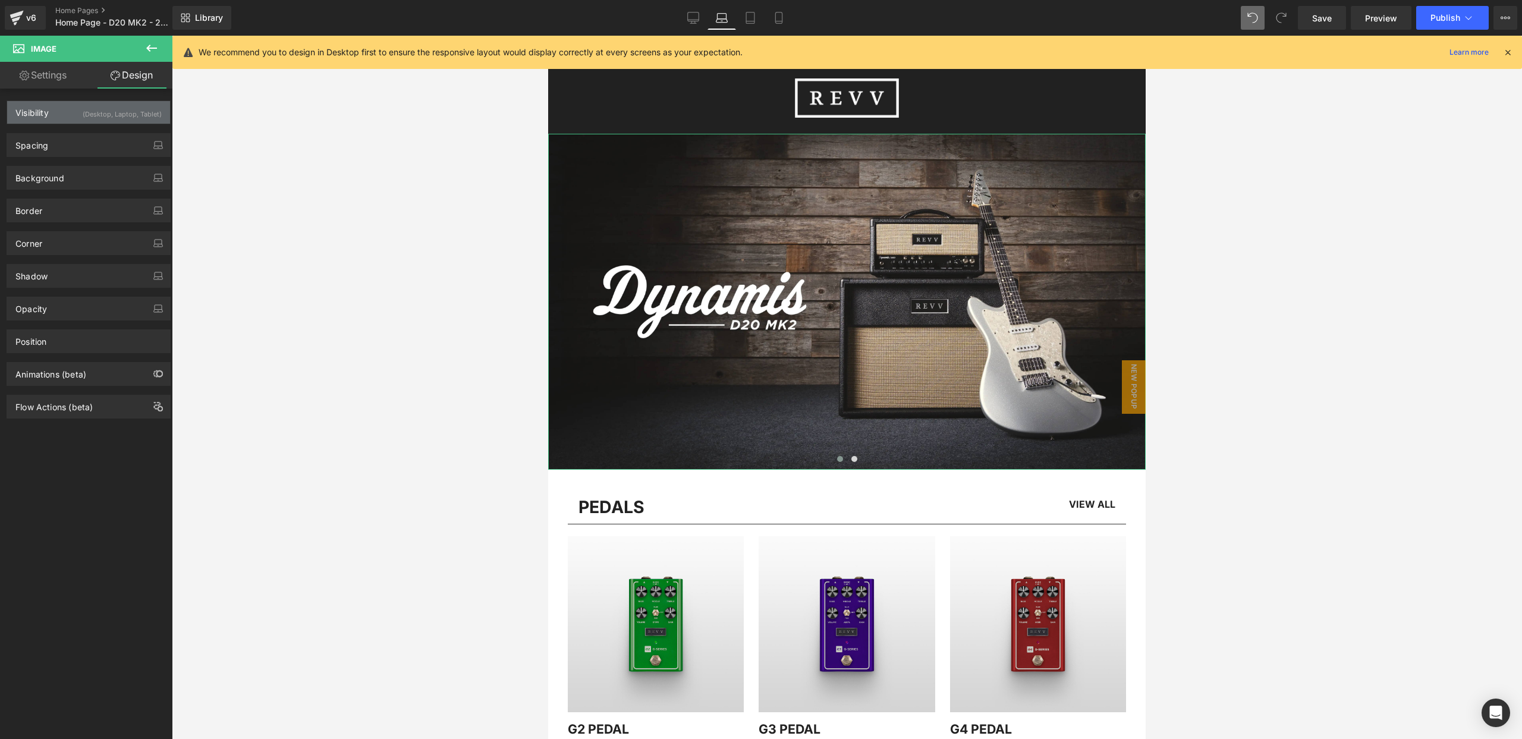
click at [124, 114] on div "(Desktop, Laptop, Tablet)" at bounding box center [122, 111] width 79 height 20
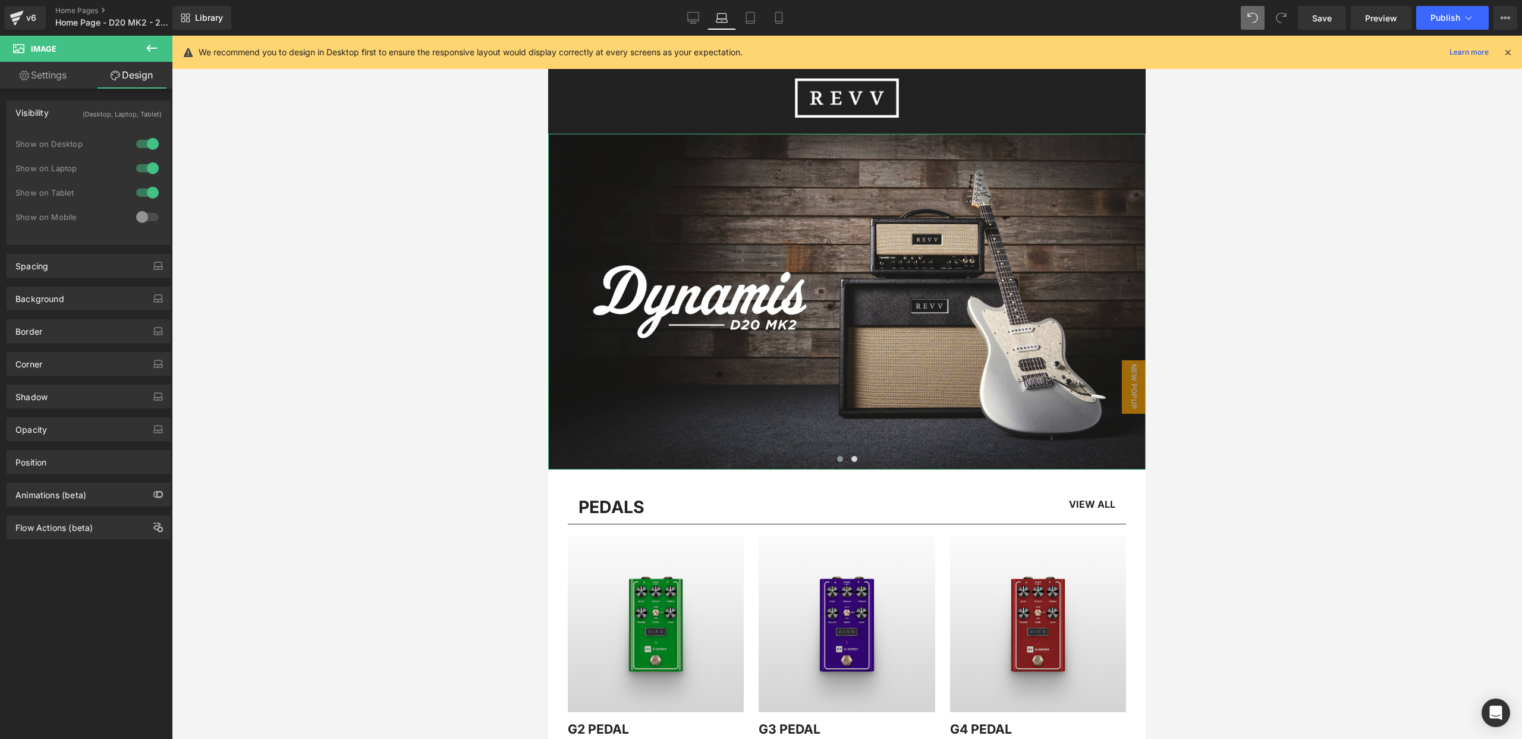
click at [124, 114] on div "(Desktop, Laptop, Tablet)" at bounding box center [122, 111] width 79 height 20
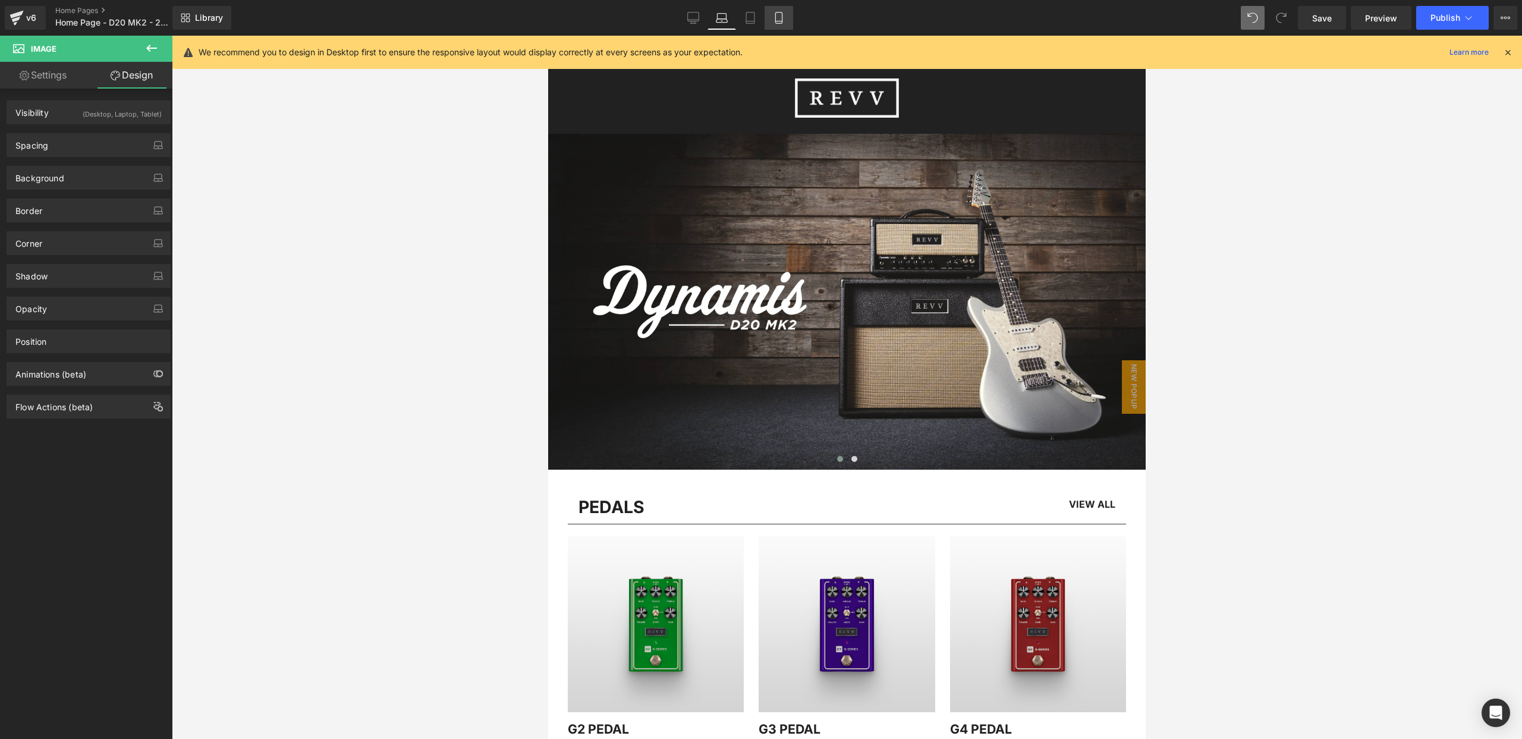
click at [779, 15] on icon at bounding box center [779, 18] width 12 height 12
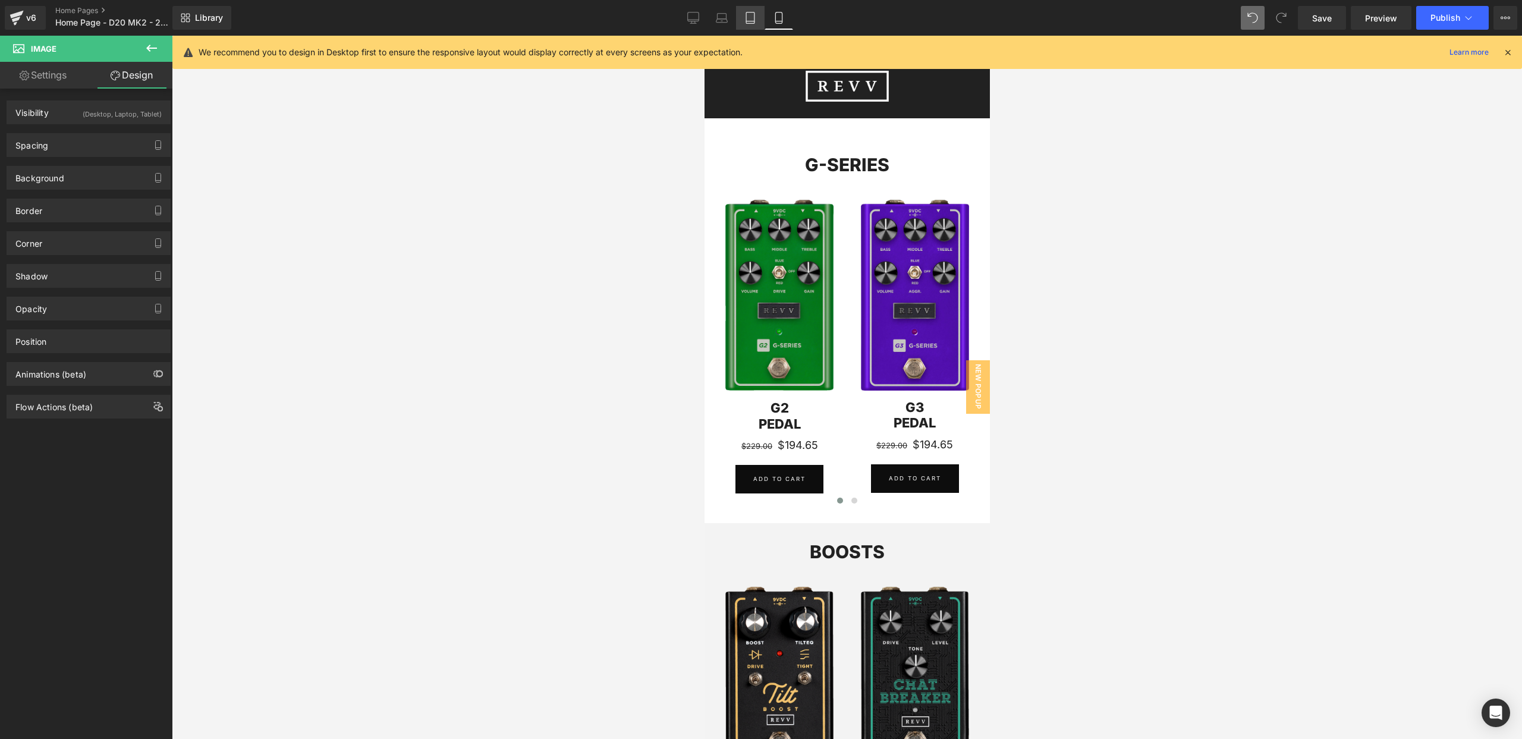
click at [747, 13] on icon at bounding box center [750, 18] width 12 height 12
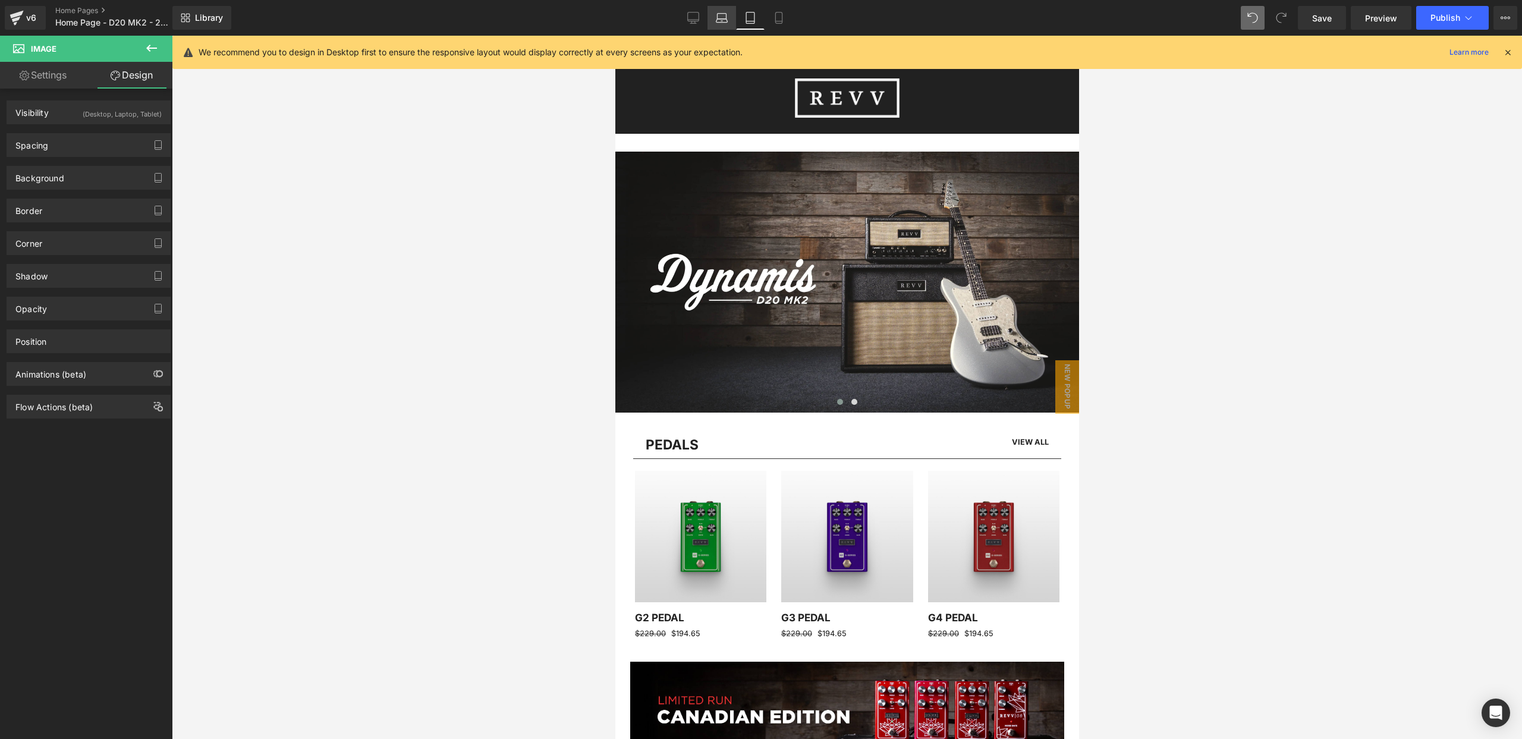
click at [719, 15] on icon at bounding box center [722, 18] width 12 height 12
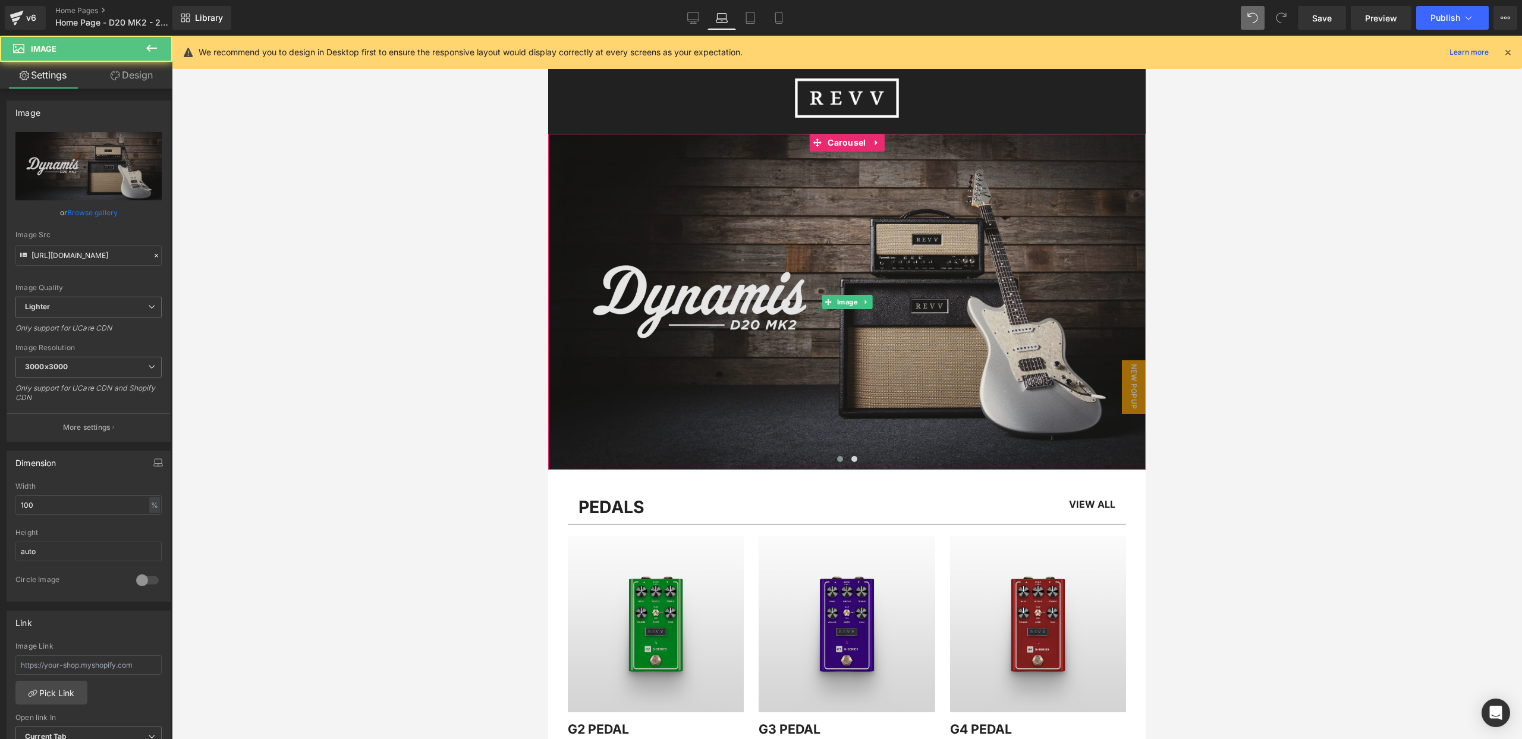
click at [708, 161] on img at bounding box center [847, 302] width 598 height 336
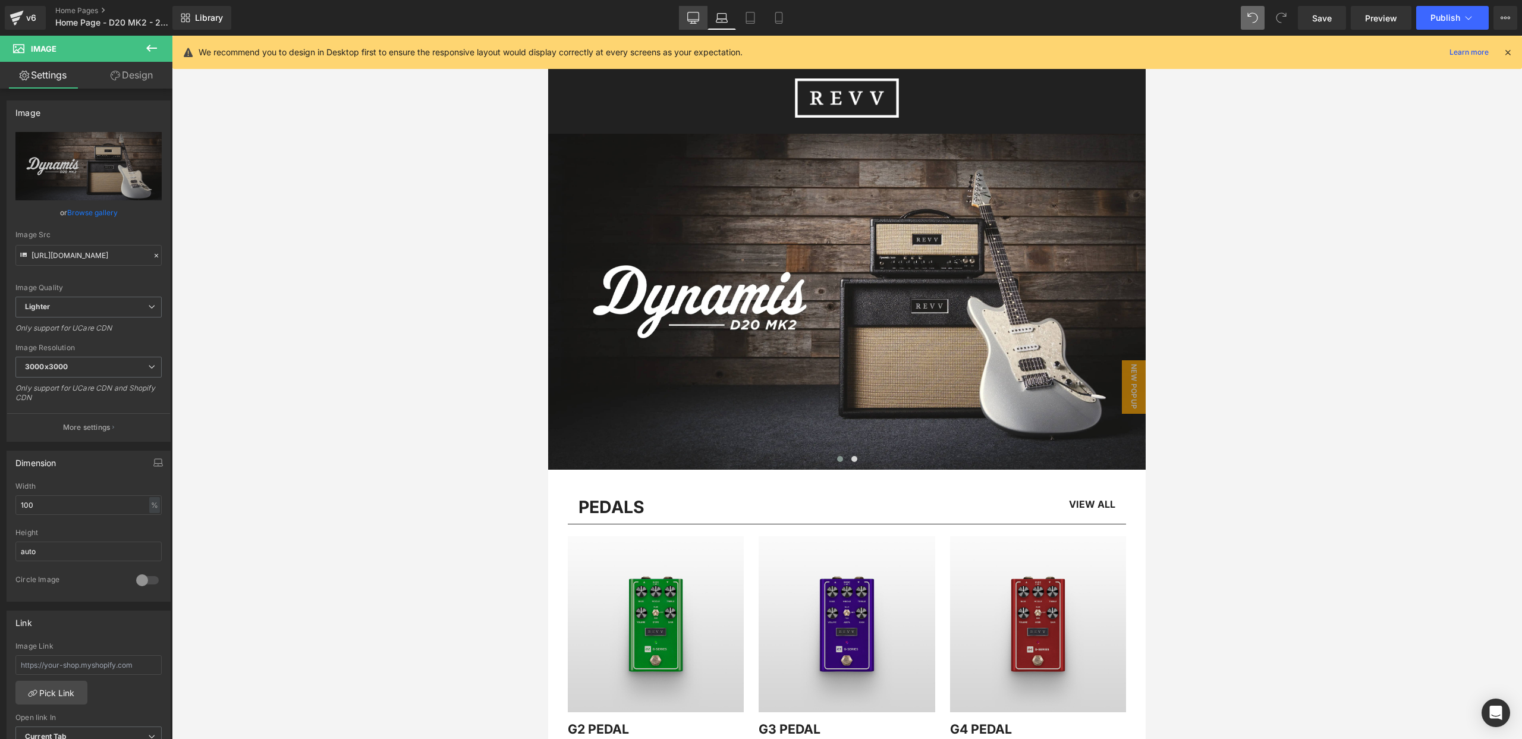
click at [691, 17] on icon at bounding box center [693, 18] width 12 height 12
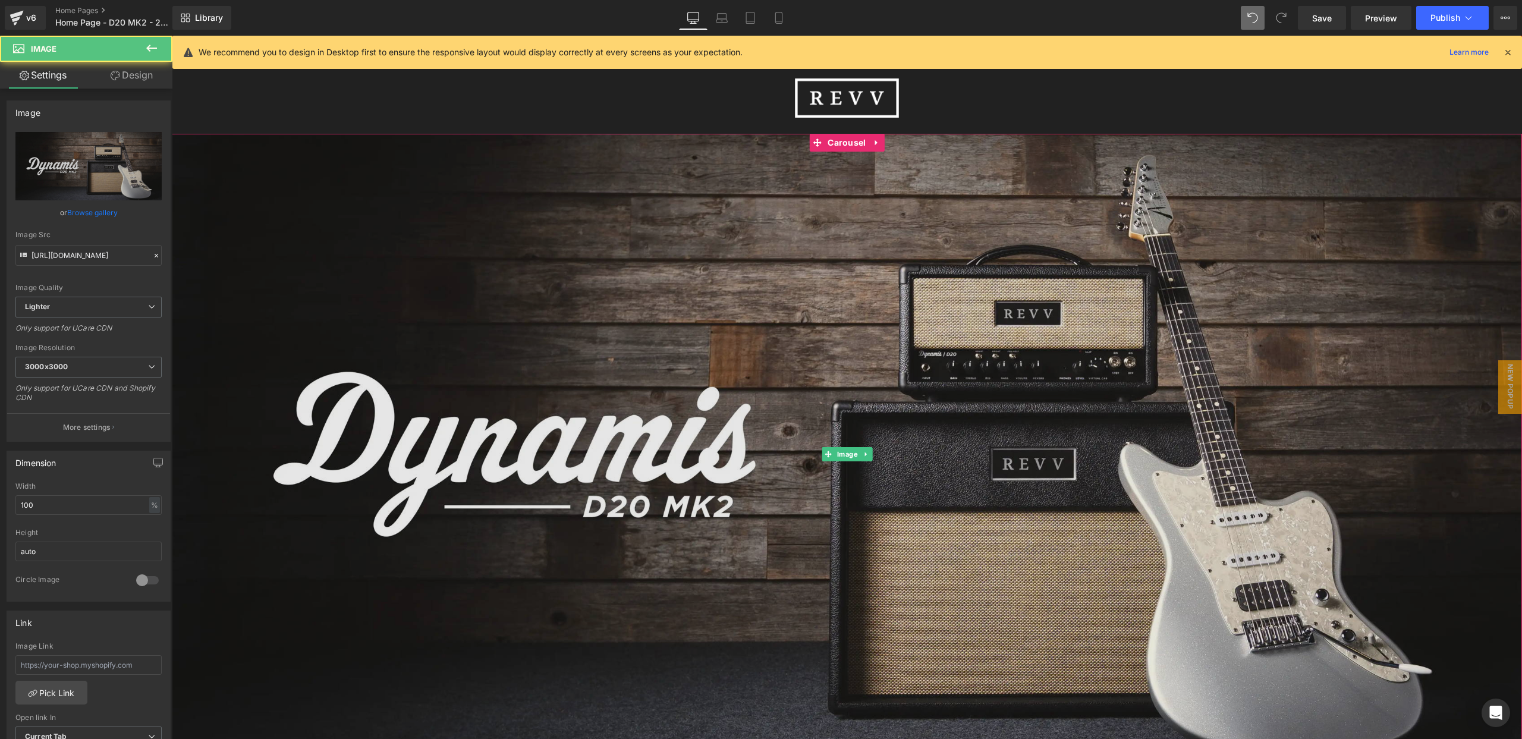
click at [700, 153] on img at bounding box center [847, 454] width 1350 height 760
click at [720, 575] on img at bounding box center [847, 454] width 1350 height 760
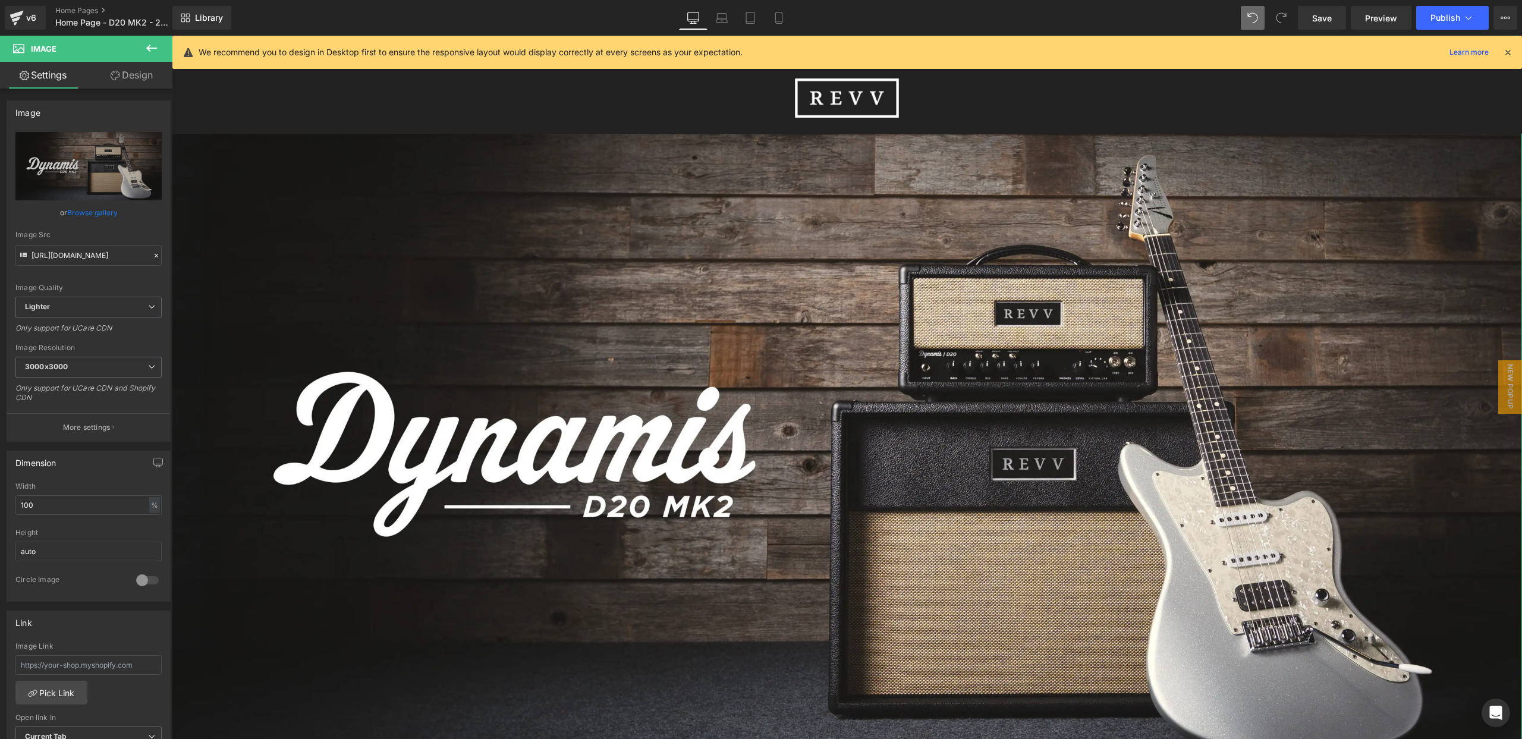
click at [127, 76] on link "Design" at bounding box center [132, 75] width 86 height 27
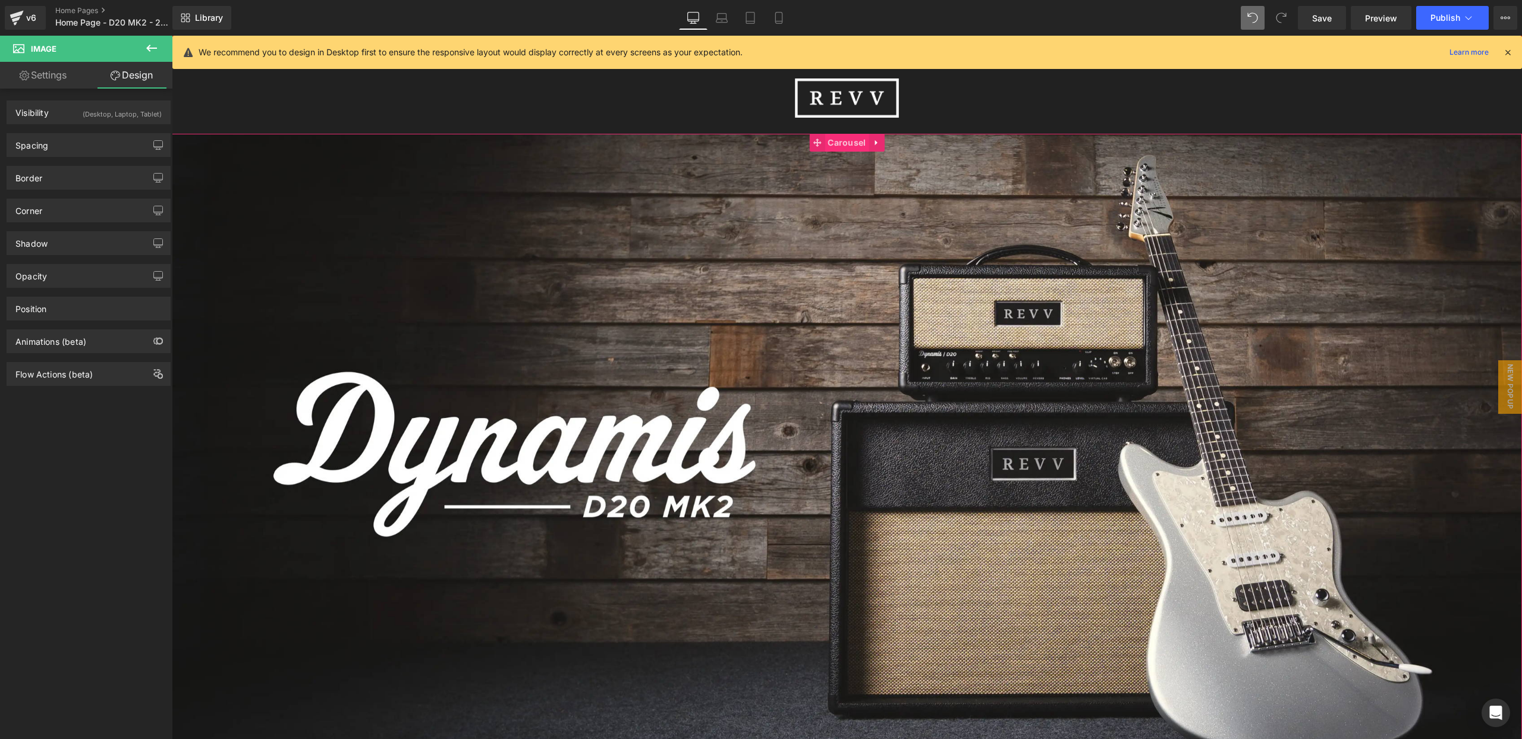
click at [841, 144] on span "Carousel" at bounding box center [847, 143] width 44 height 18
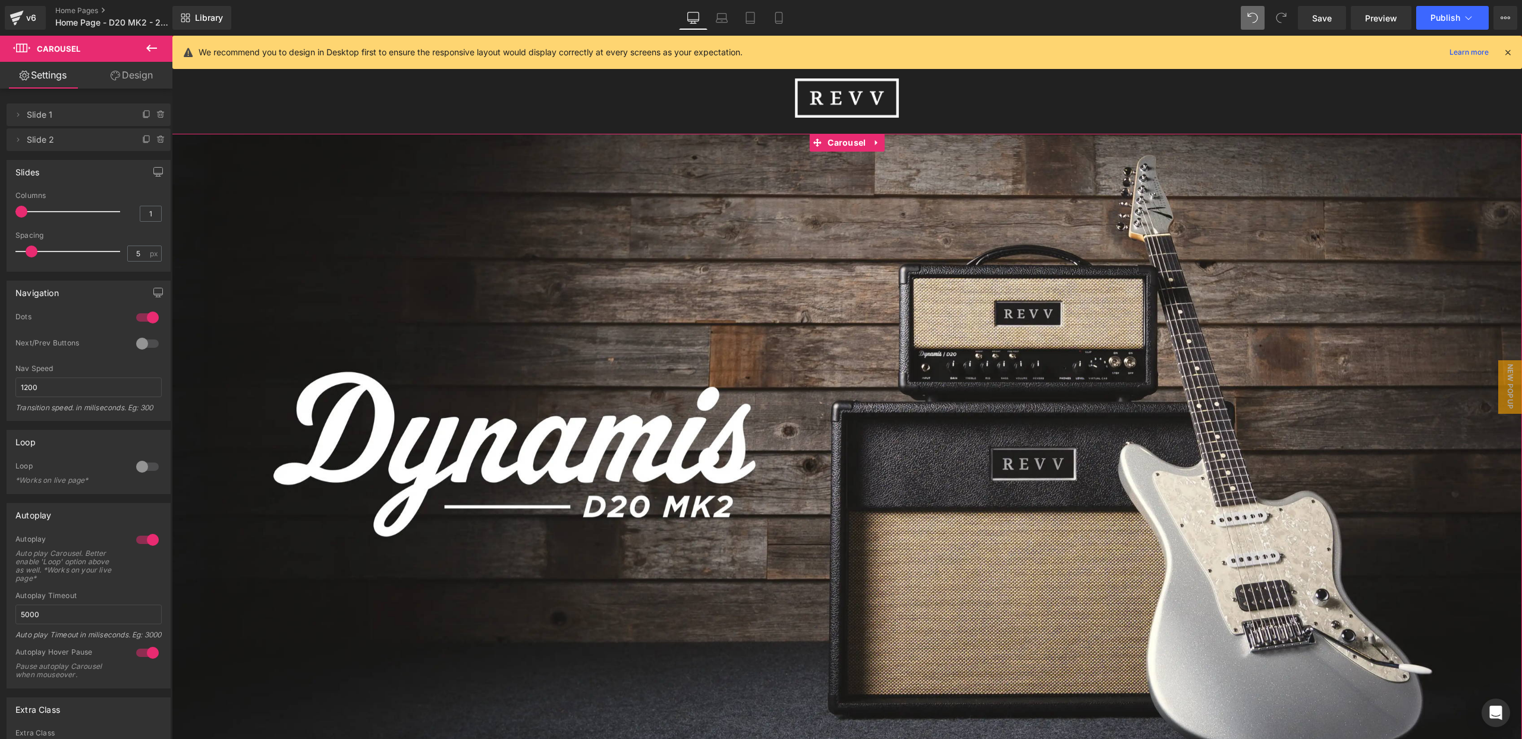
click at [76, 145] on span "Slide 2" at bounding box center [77, 139] width 100 height 23
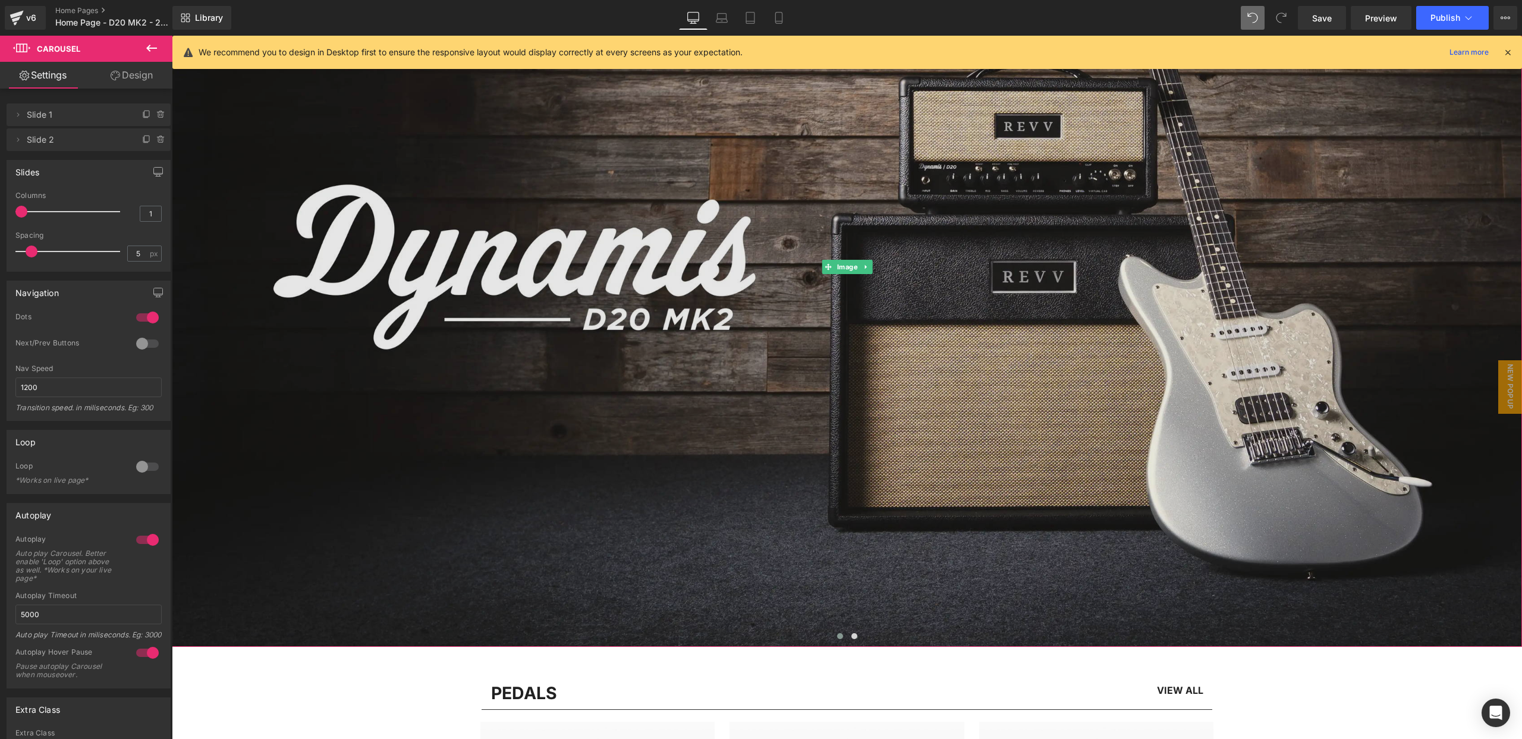
scroll to position [220, 0]
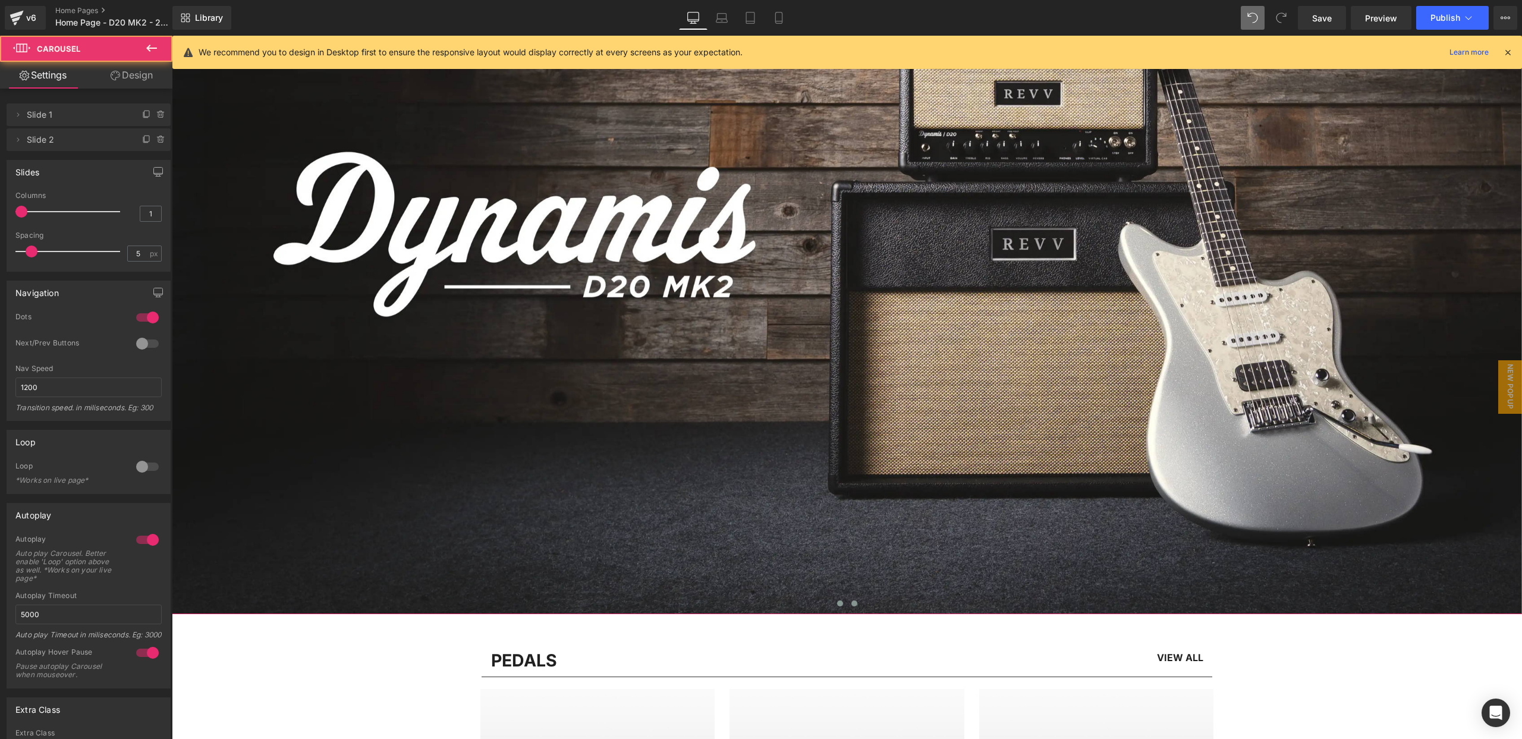
click at [853, 603] on span at bounding box center [854, 603] width 6 height 6
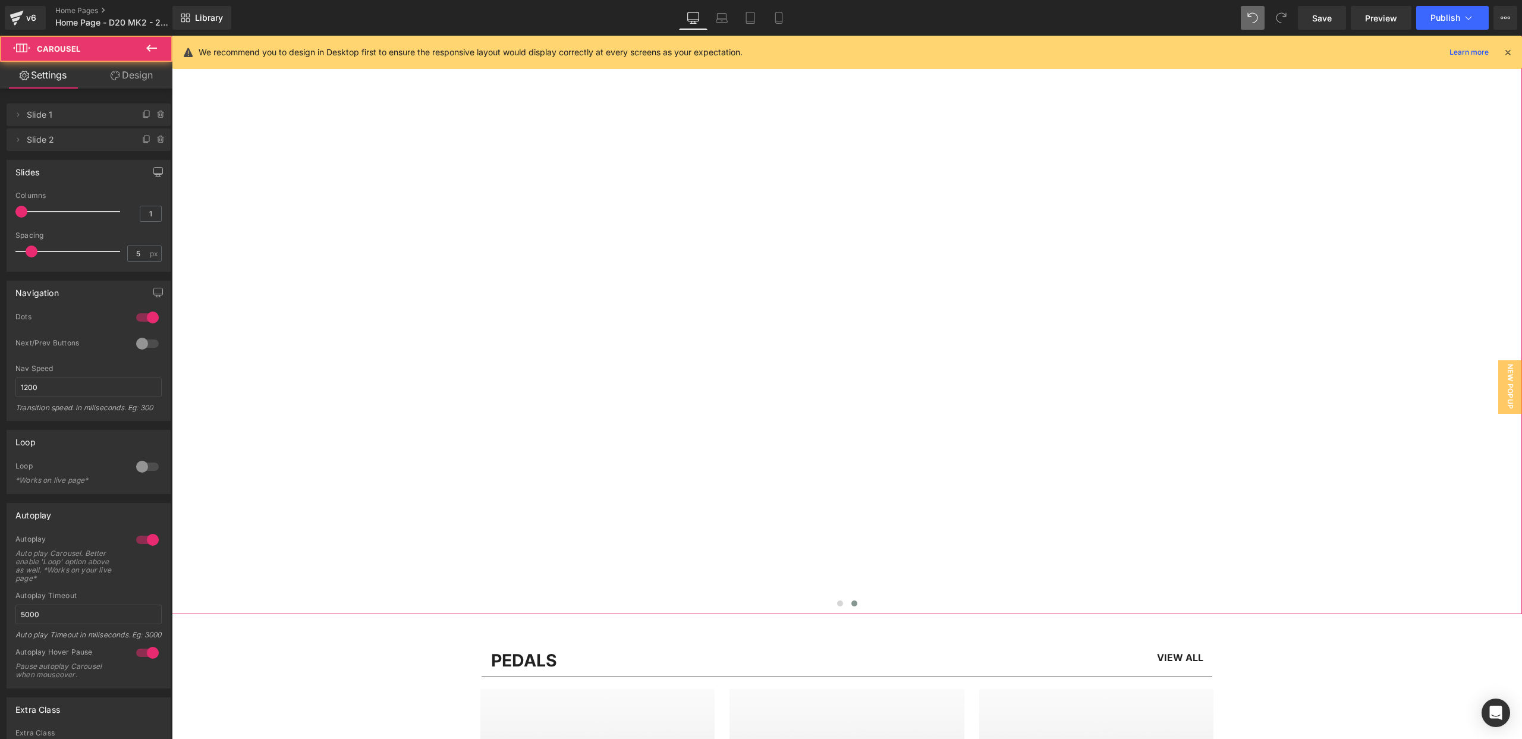
scroll to position [0, 0]
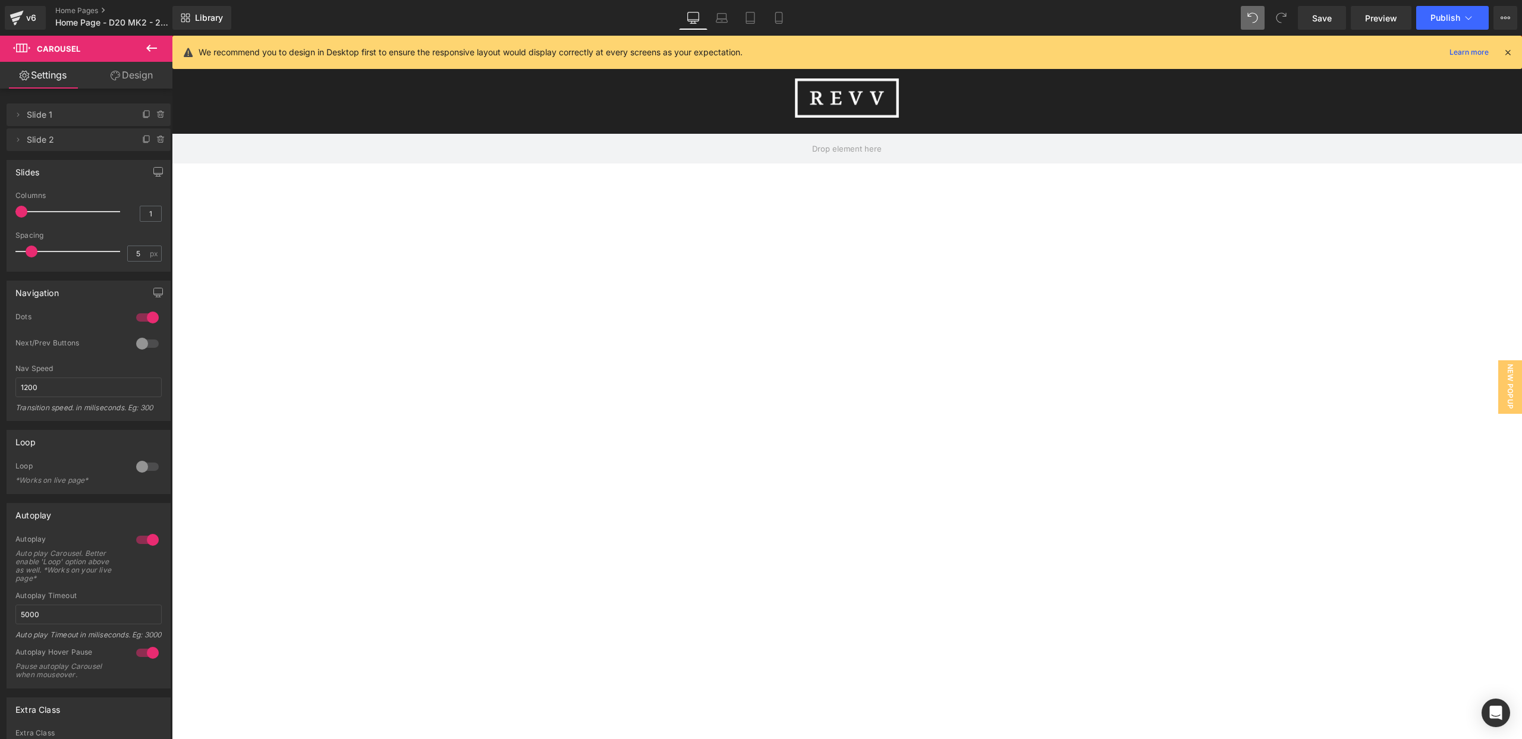
click at [145, 43] on icon at bounding box center [151, 48] width 14 height 14
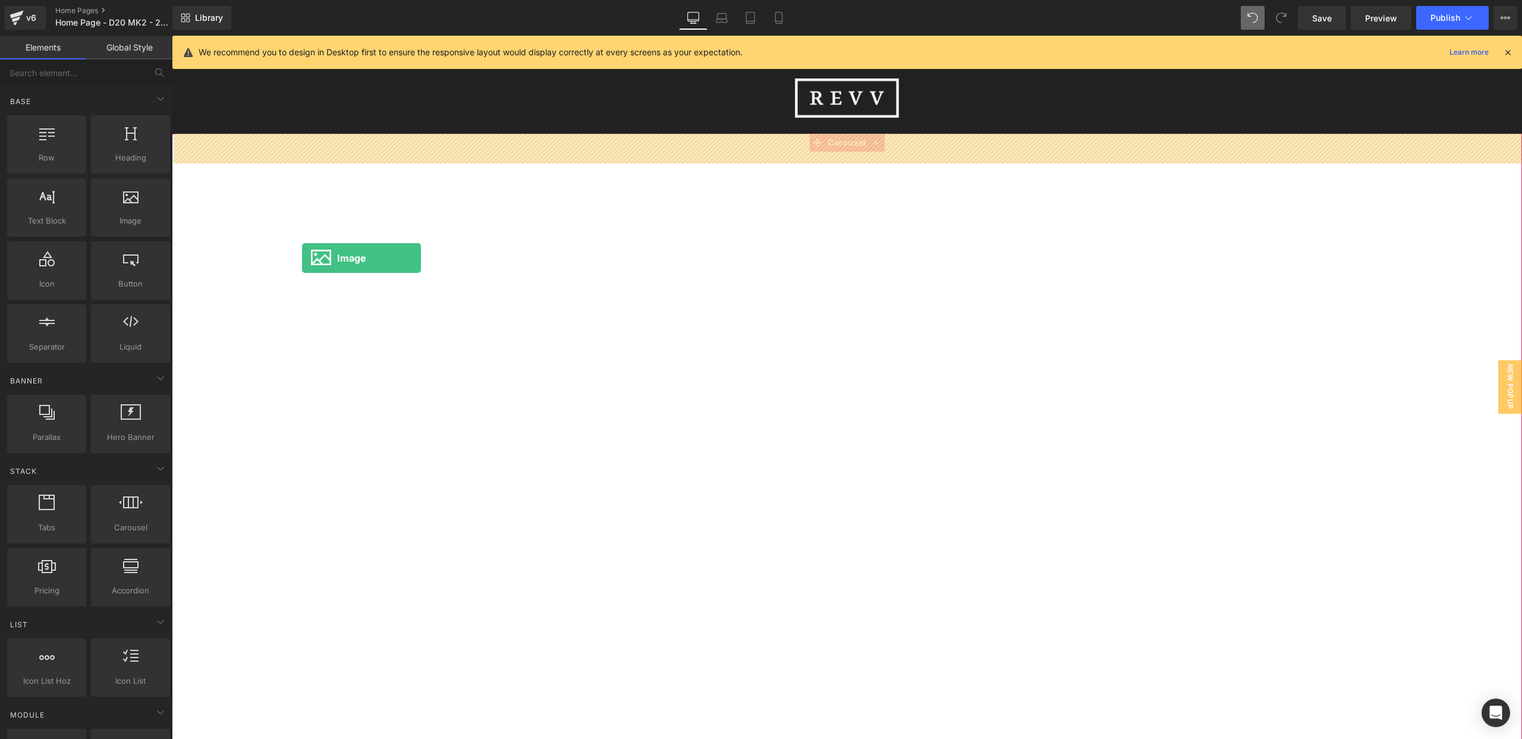
drag, startPoint x: 332, startPoint y: 257, endPoint x: 302, endPoint y: 258, distance: 29.7
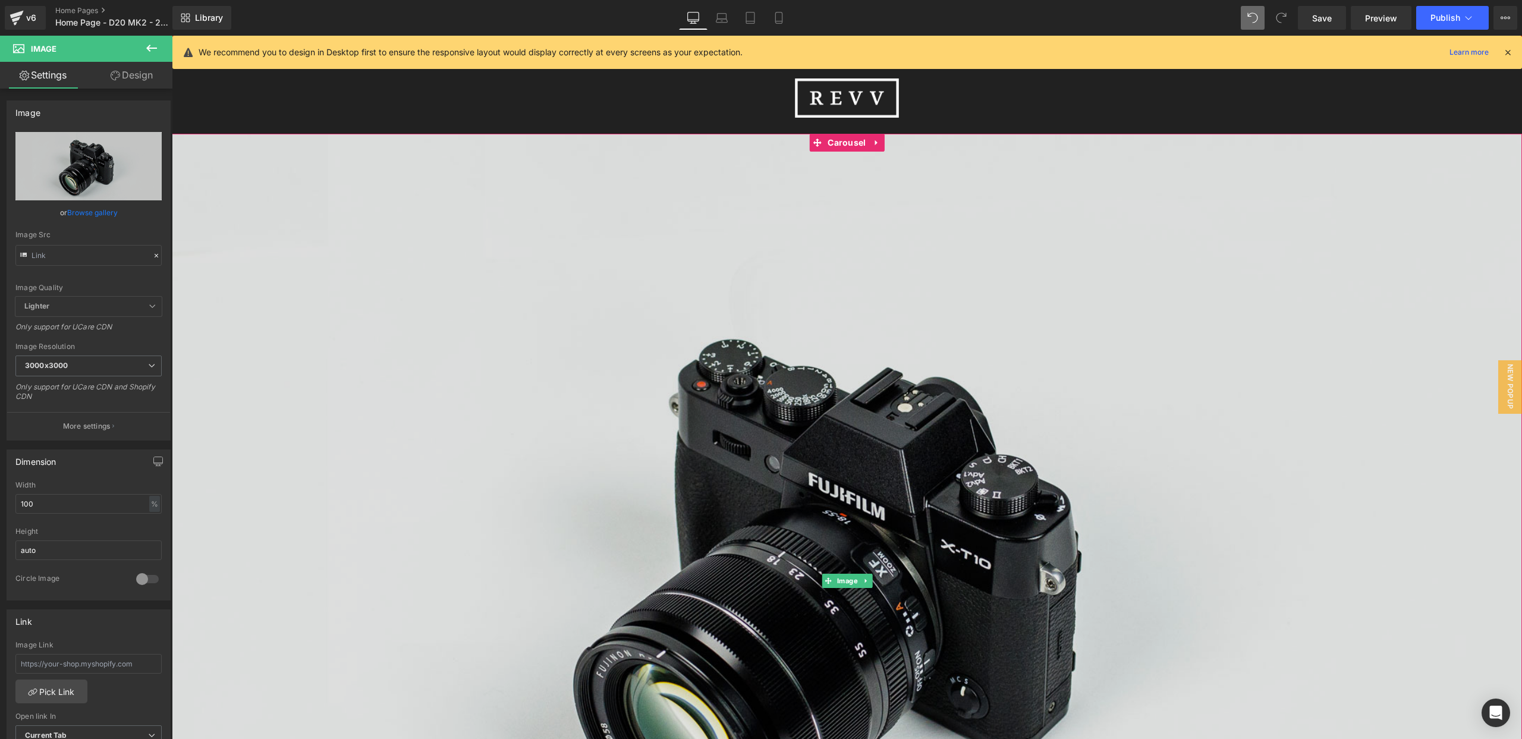
click at [301, 271] on img at bounding box center [847, 581] width 1350 height 895
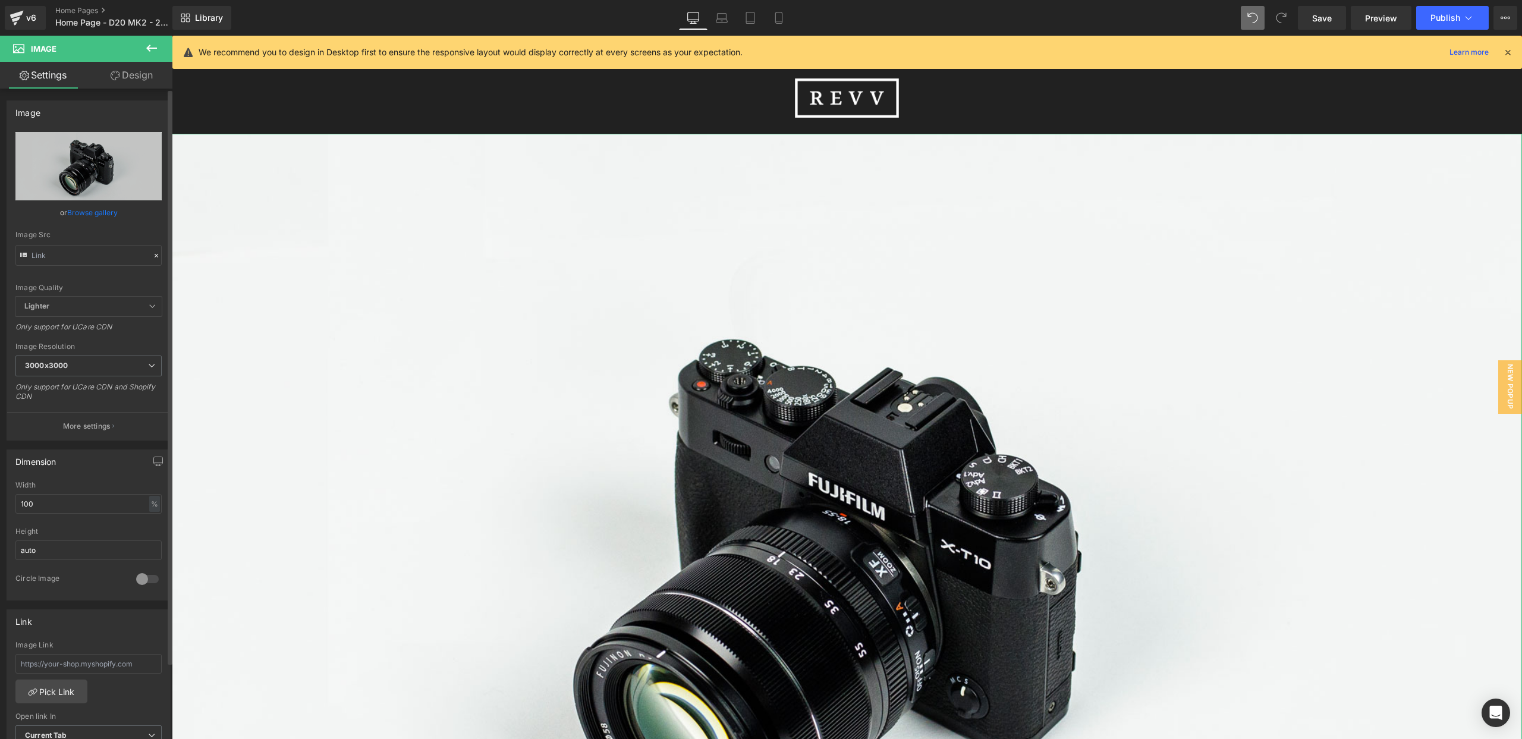
click at [81, 212] on link "Browse gallery" at bounding box center [92, 212] width 51 height 21
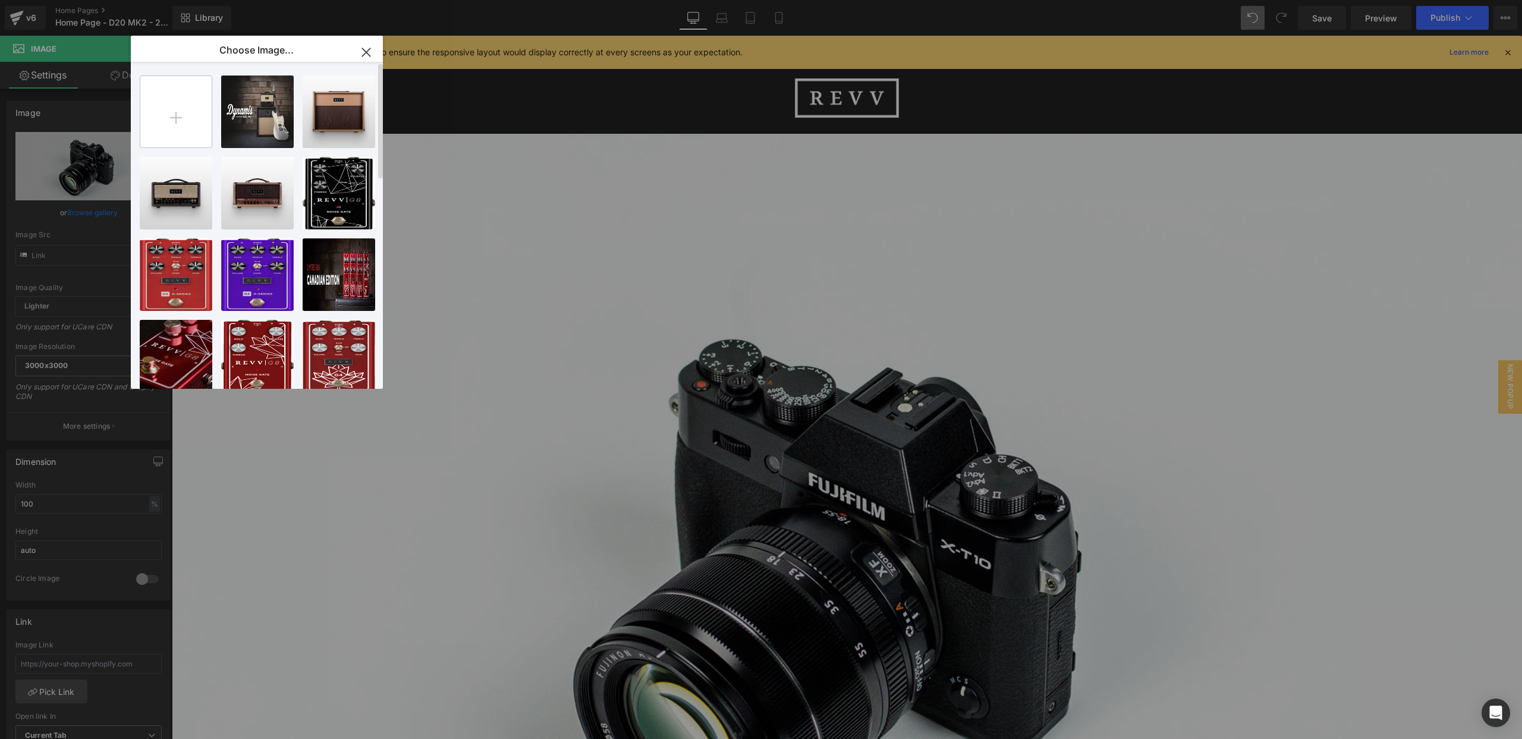
click at [187, 117] on input "file" at bounding box center [175, 111] width 71 height 71
type input "C:\fakepath\REVVD20MK2JL.webp"
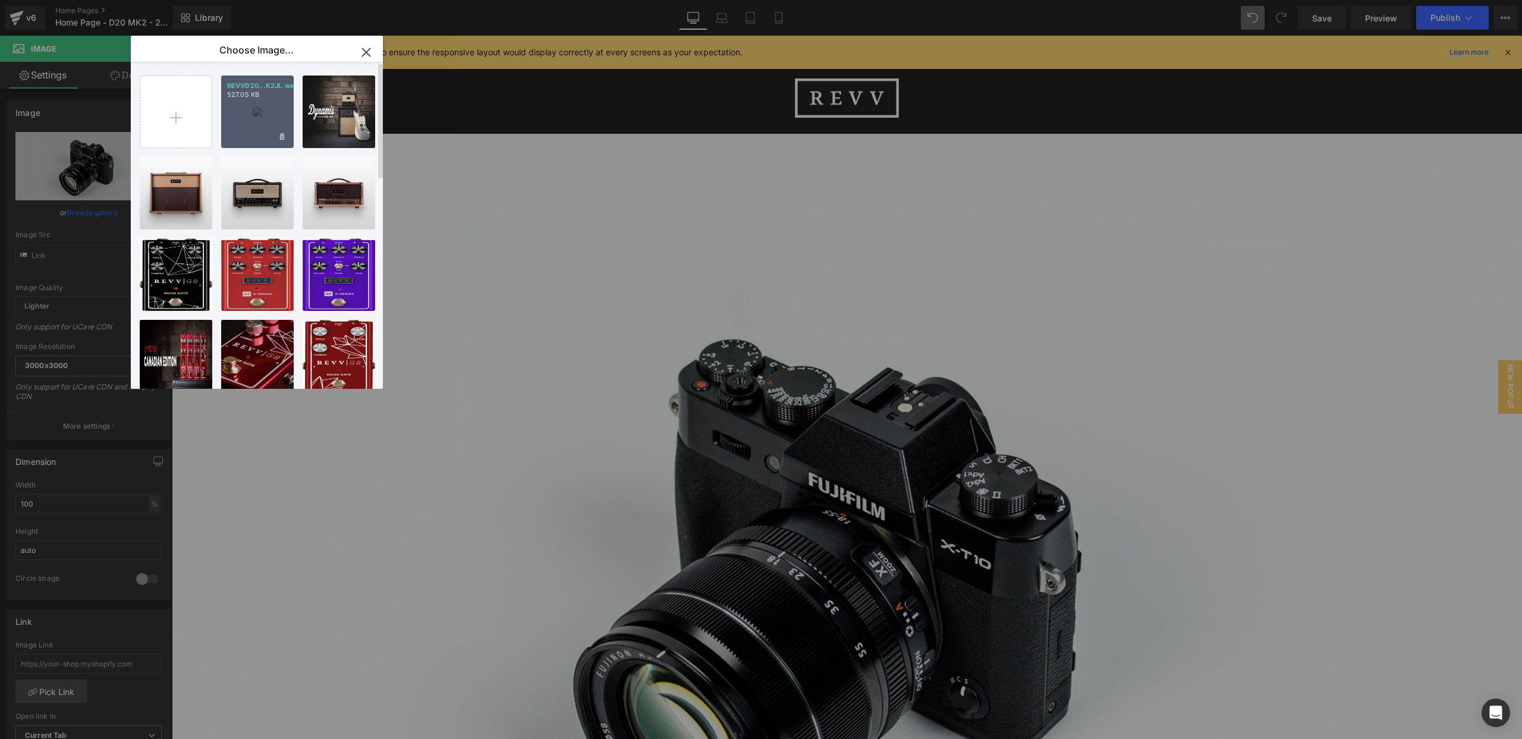
click at [261, 122] on div "REVVD20...K2JL.webp 527.05 KB" at bounding box center [257, 112] width 73 height 73
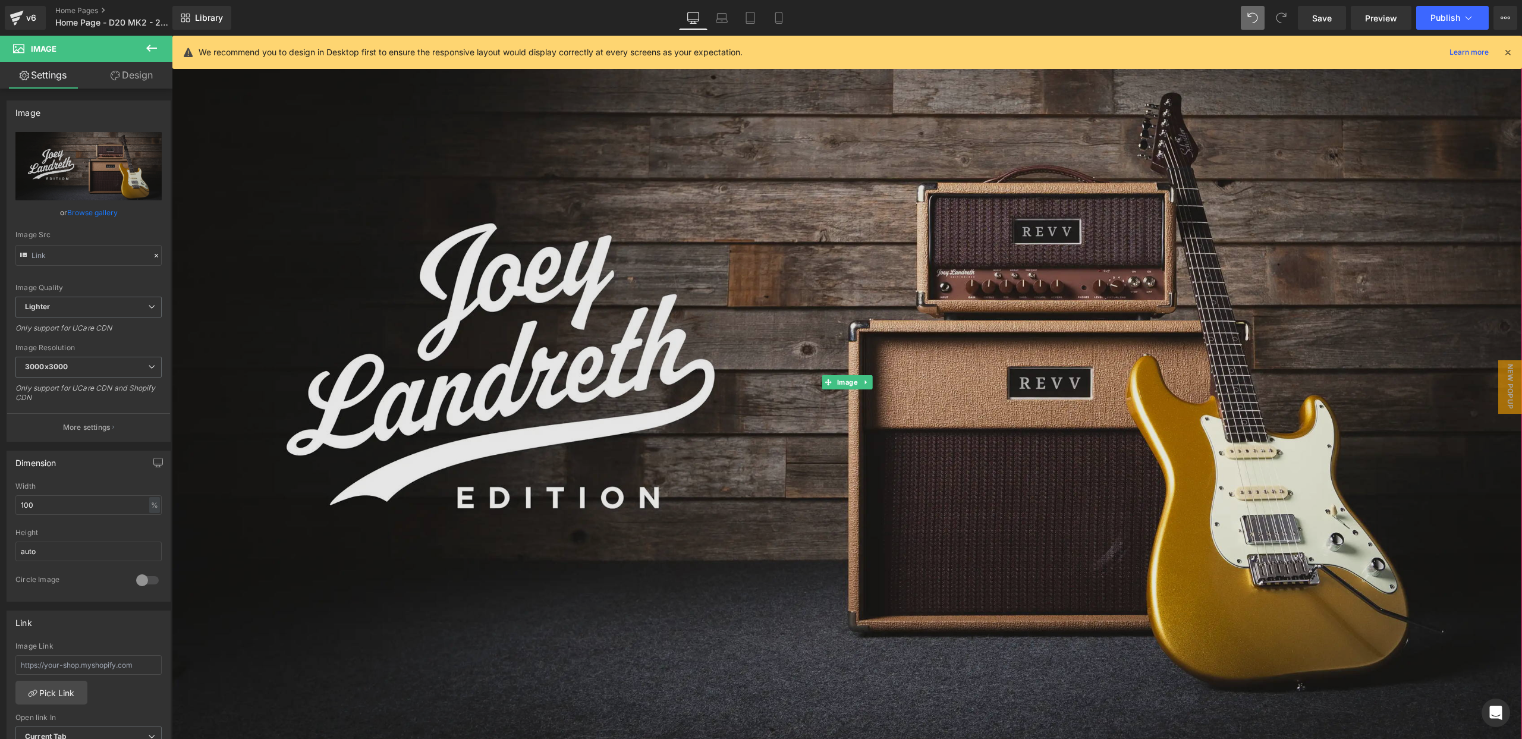
scroll to position [178, 0]
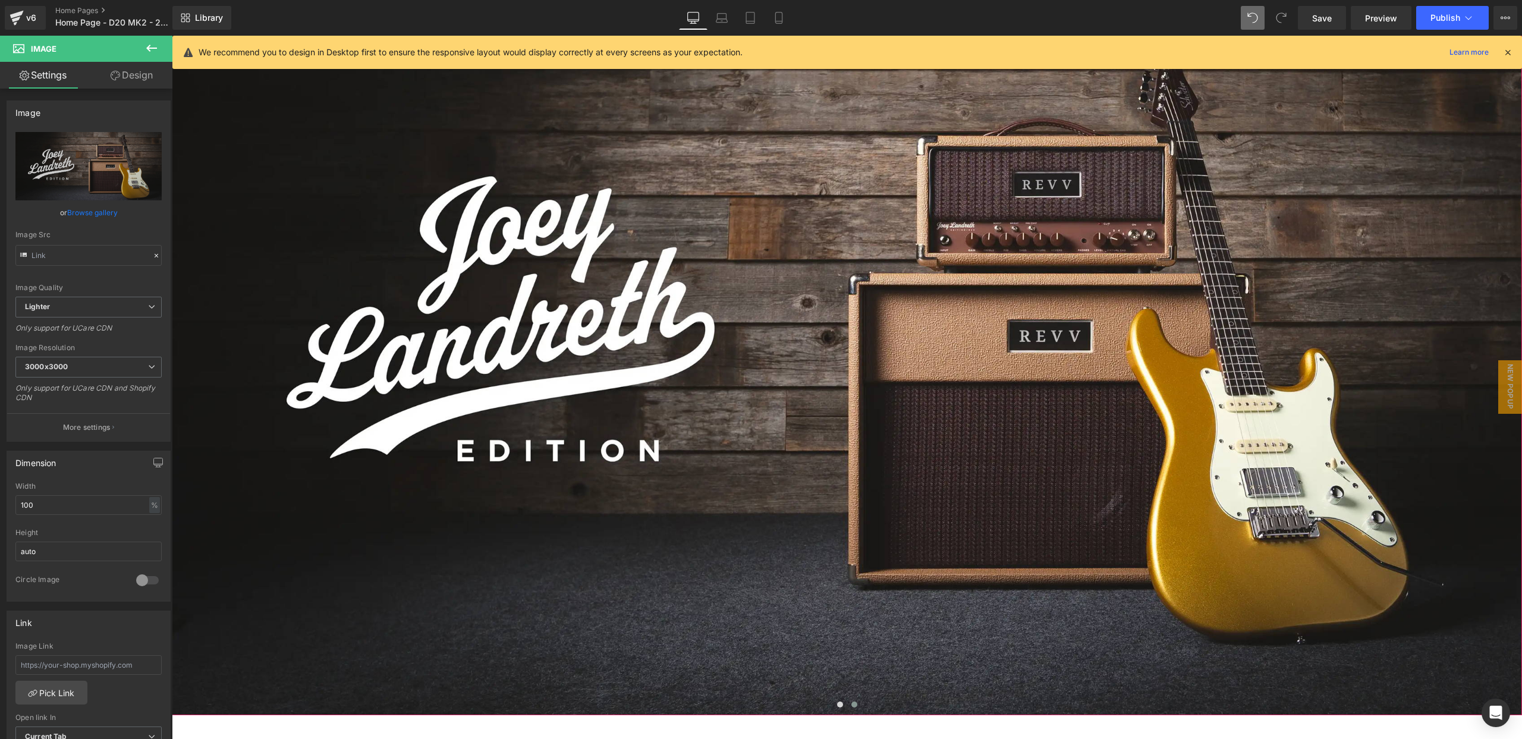
click at [854, 703] on span at bounding box center [854, 705] width 6 height 6
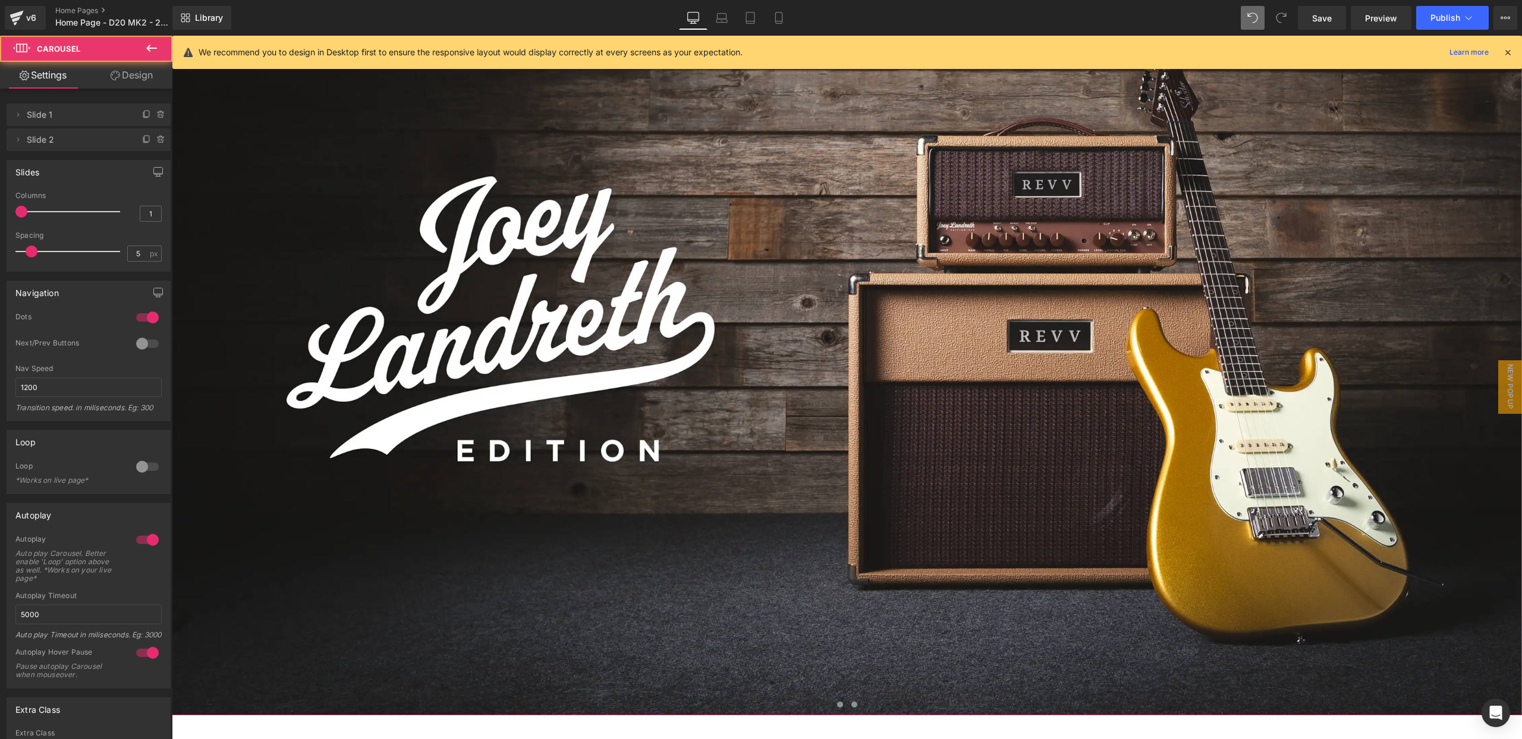
click at [840, 703] on span at bounding box center [840, 705] width 6 height 6
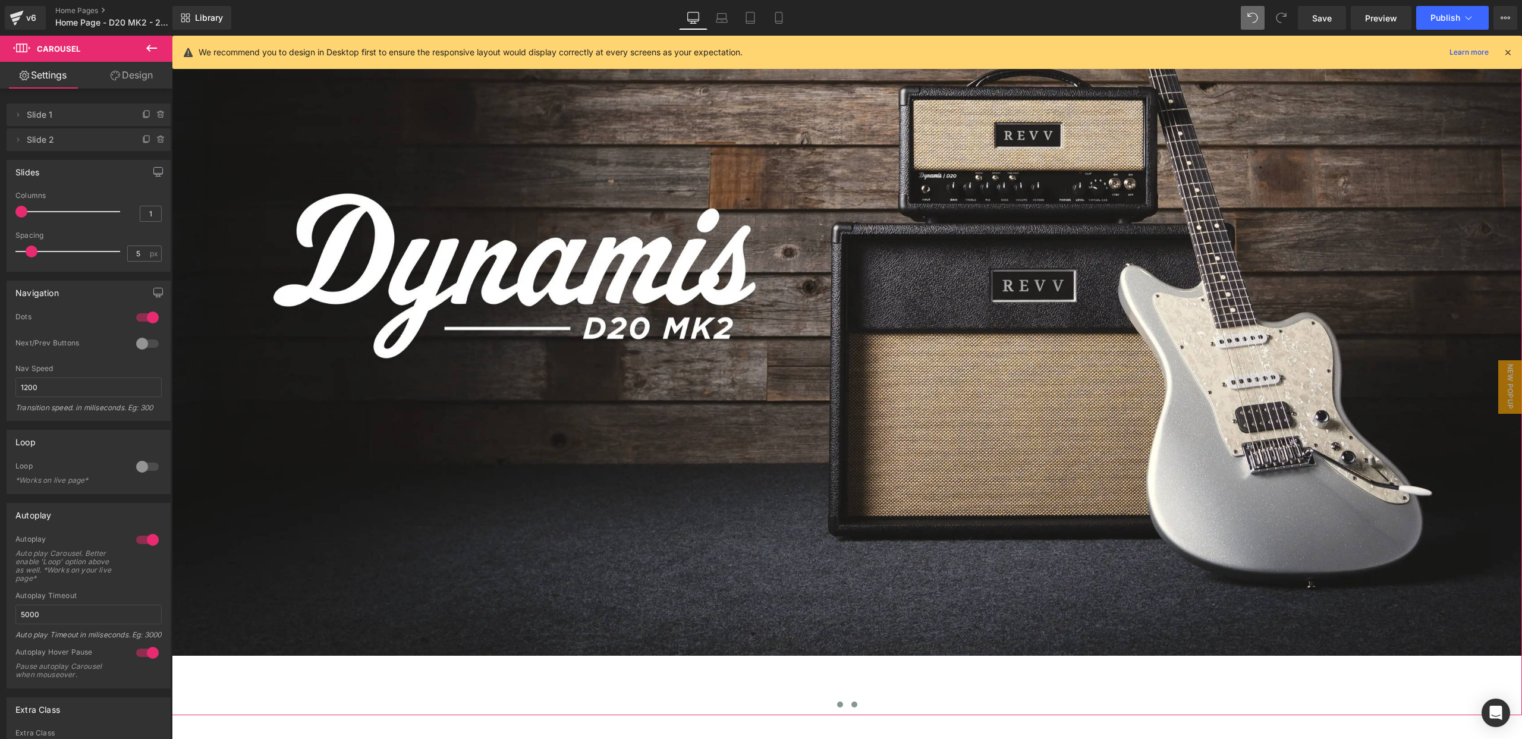
click at [856, 703] on span at bounding box center [854, 705] width 6 height 6
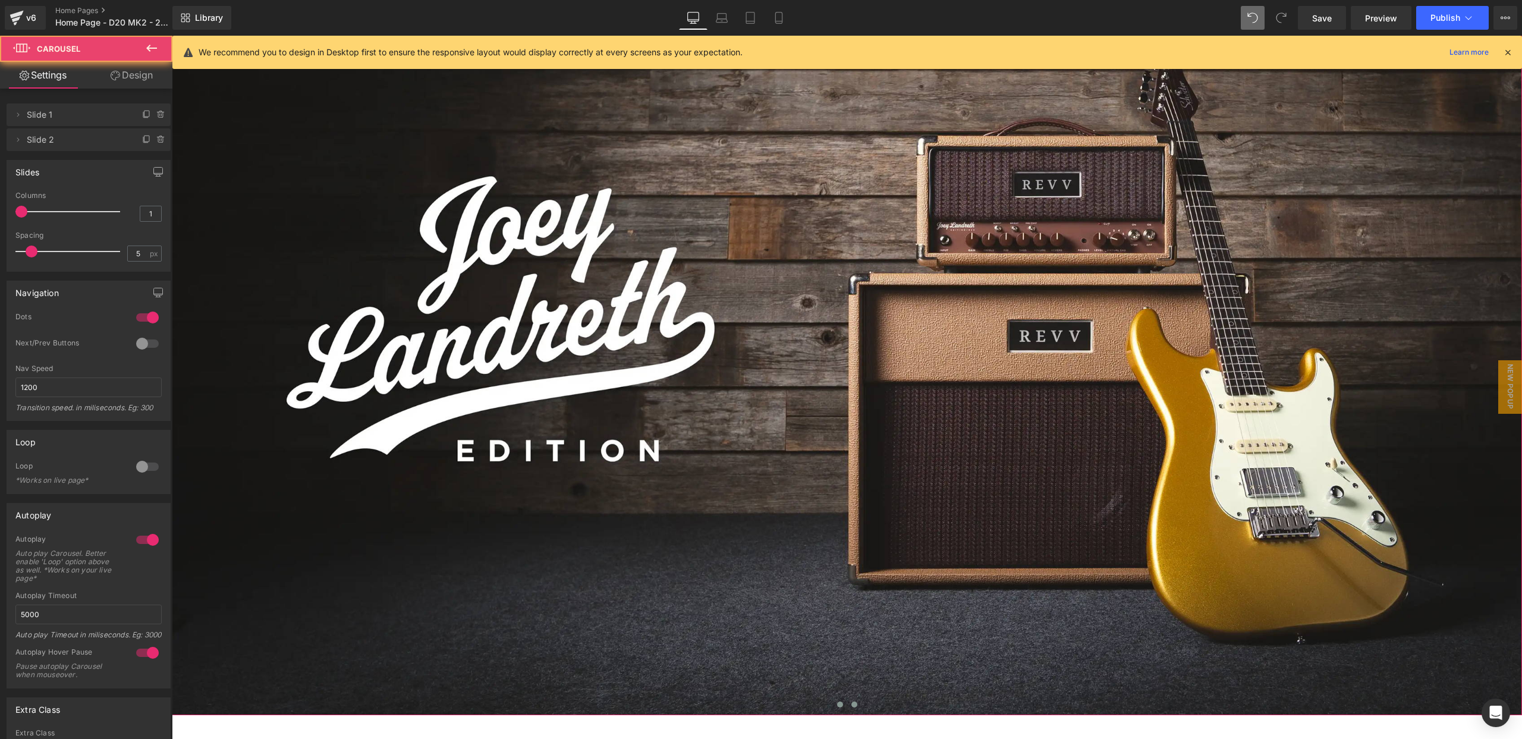
click at [845, 703] on button at bounding box center [840, 705] width 14 height 12
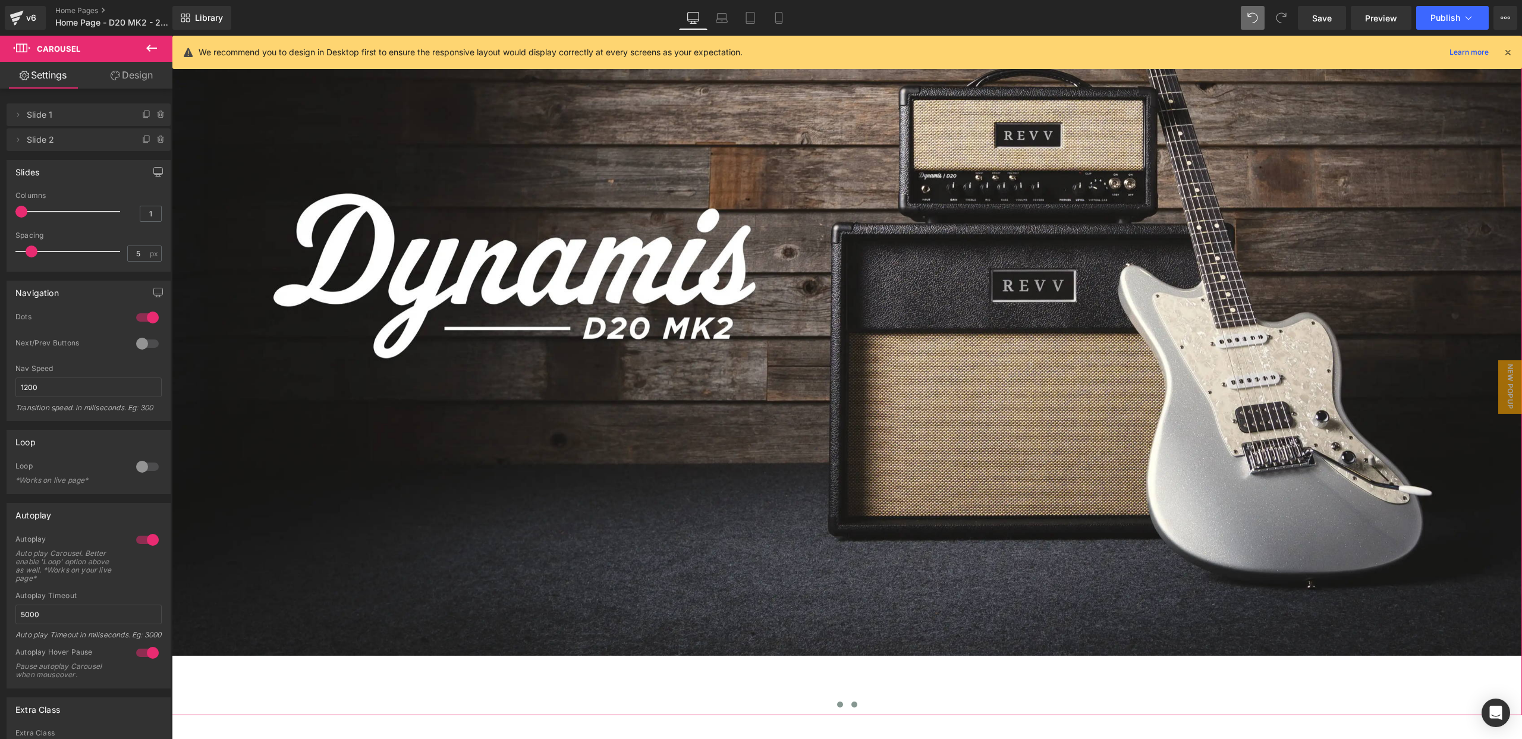
click at [858, 702] on button at bounding box center [854, 705] width 14 height 12
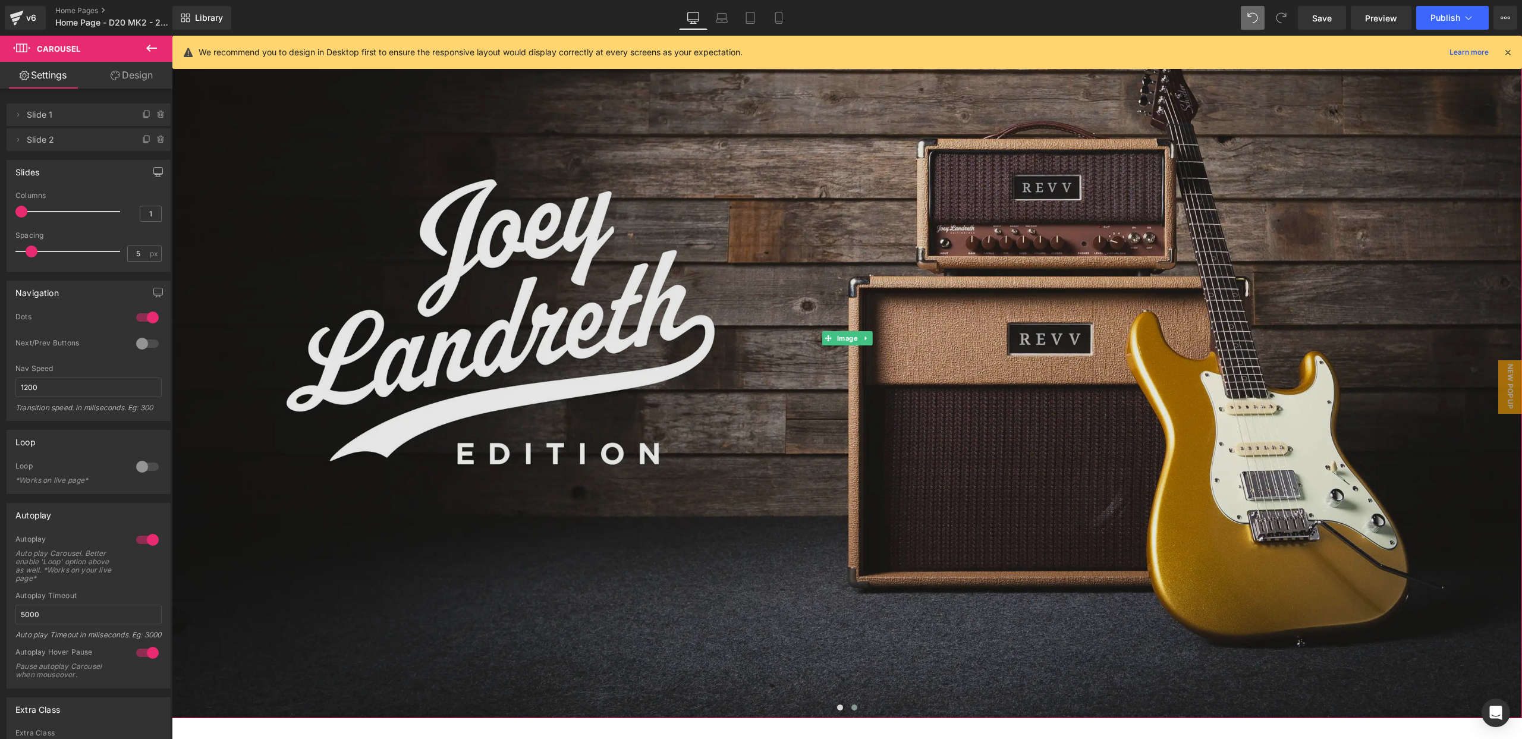
scroll to position [203, 0]
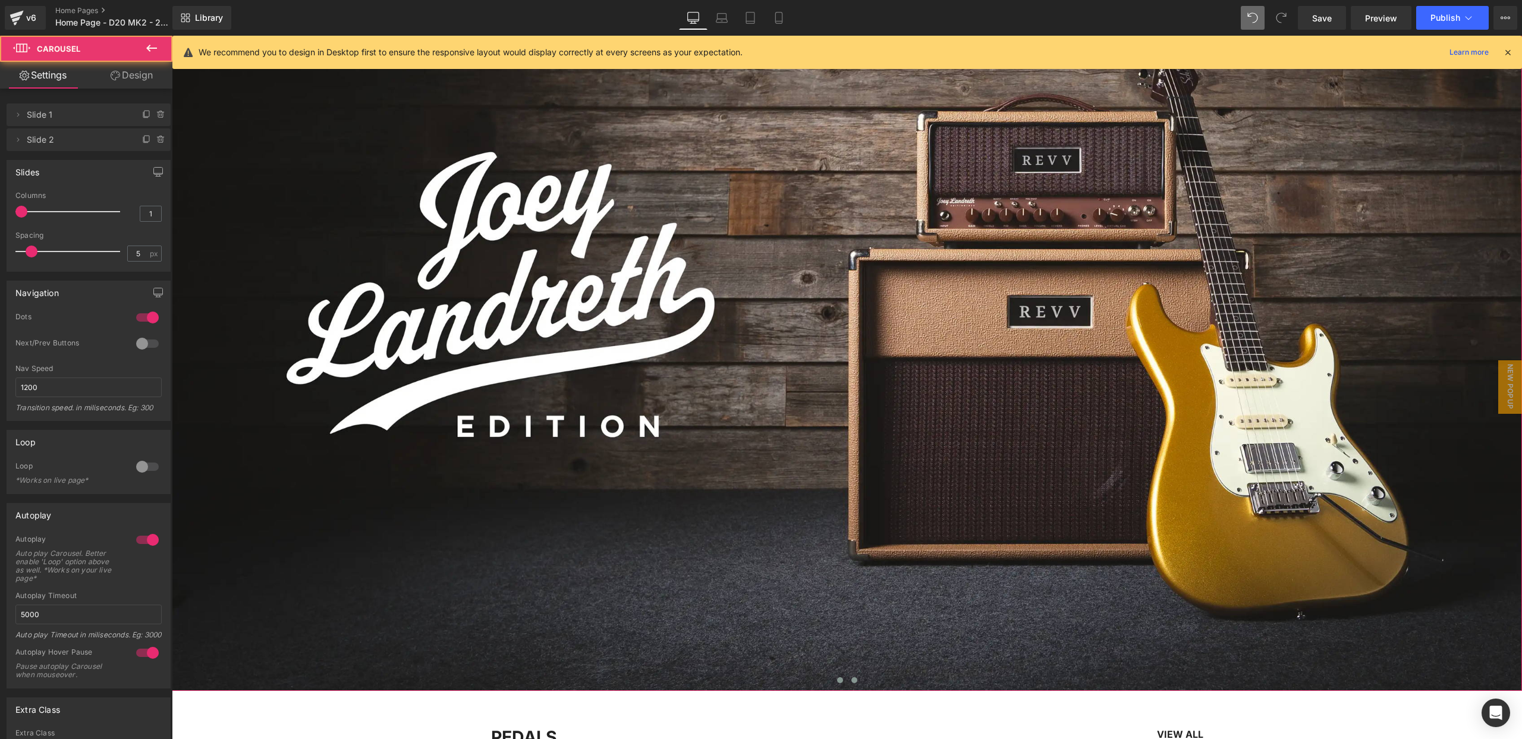
click at [839, 681] on span at bounding box center [840, 680] width 6 height 6
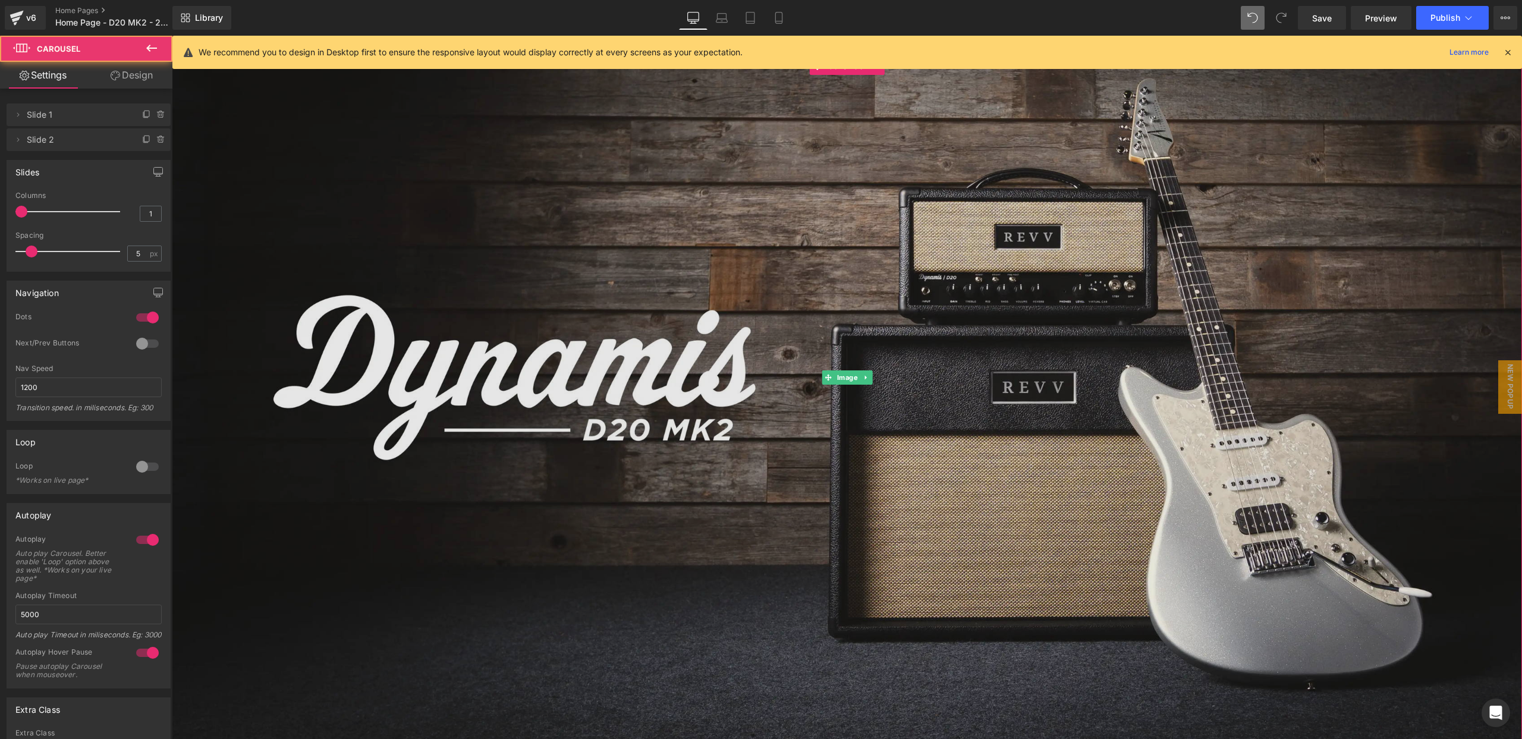
scroll to position [0, 0]
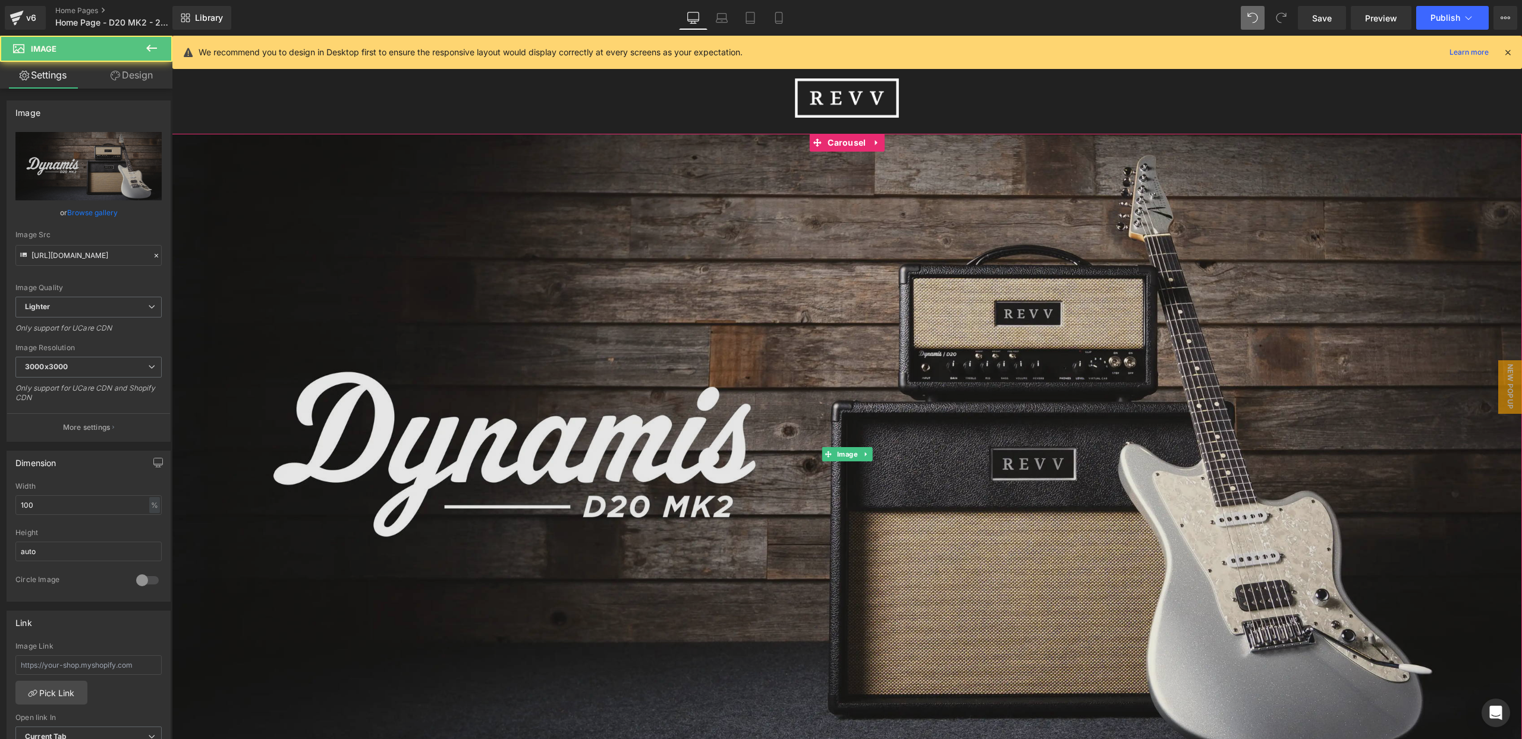
click at [688, 348] on img at bounding box center [847, 454] width 1350 height 760
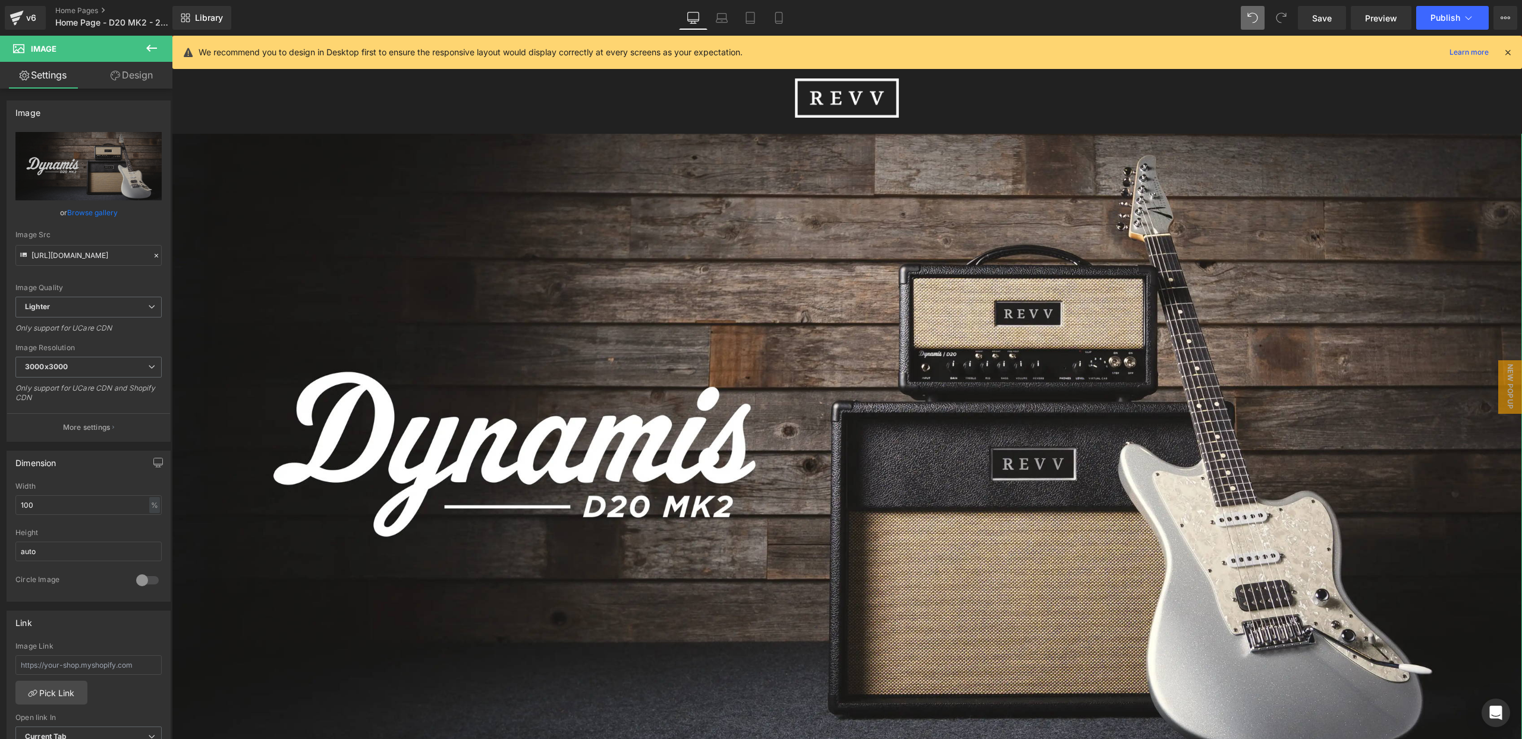
click at [134, 77] on link "Design" at bounding box center [132, 75] width 86 height 27
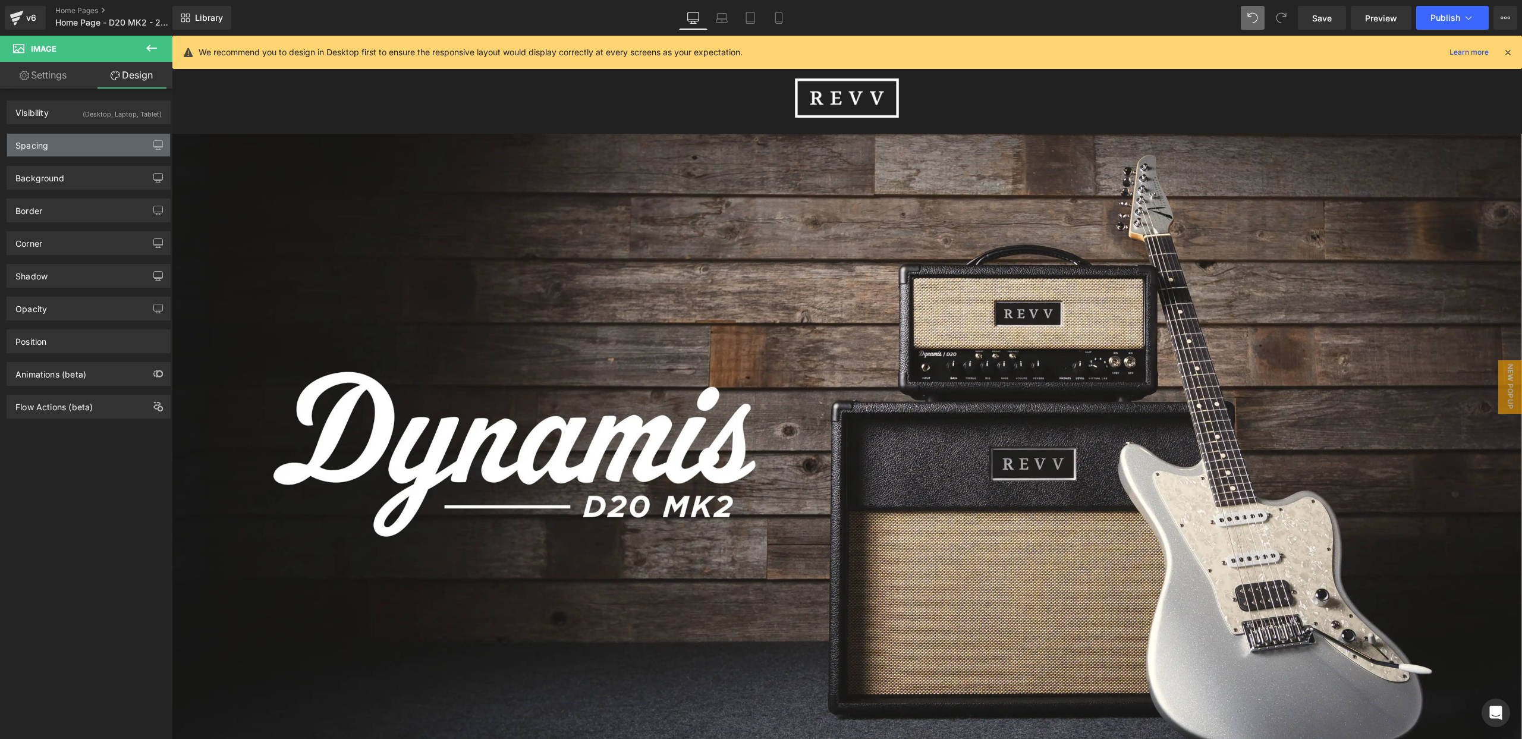
click at [87, 149] on div "Spacing" at bounding box center [88, 145] width 163 height 23
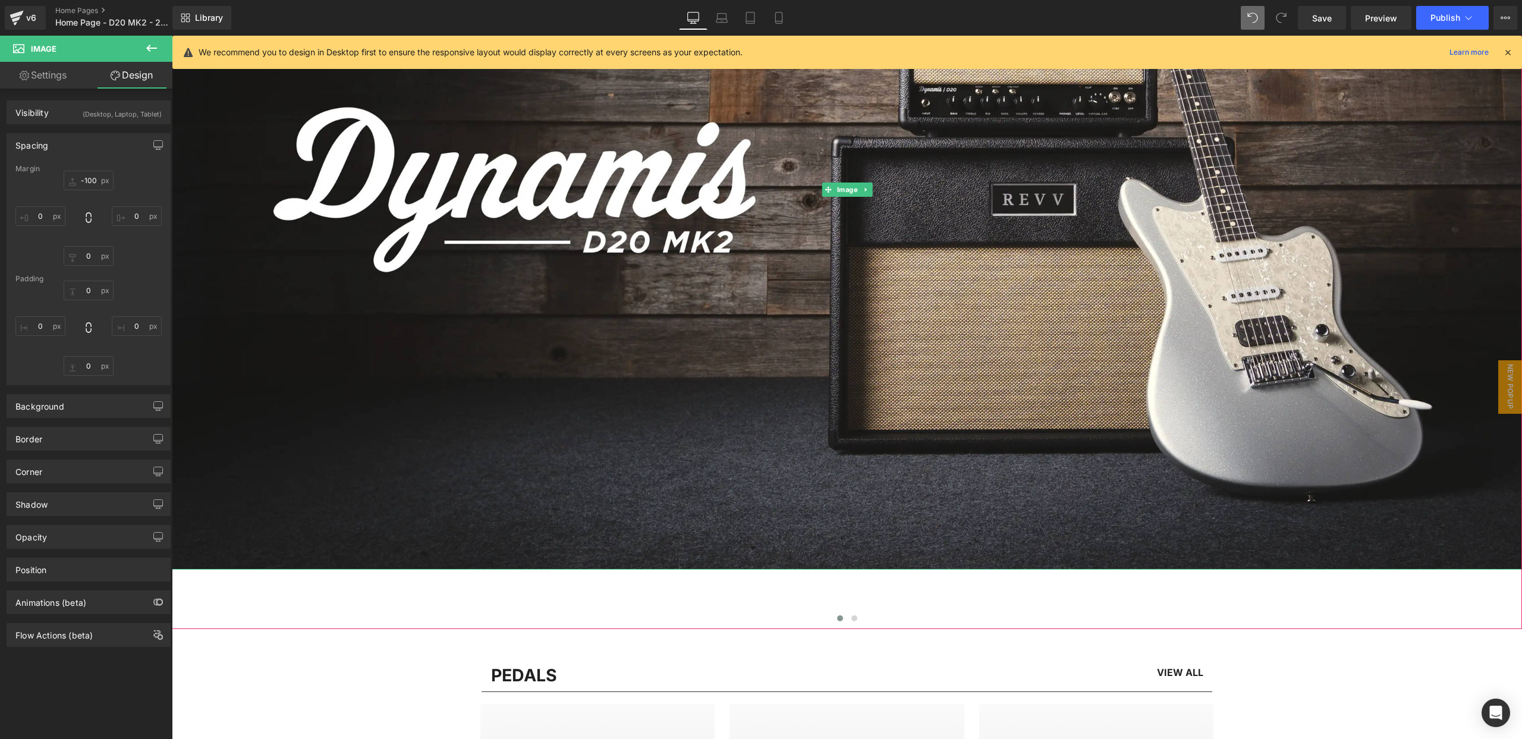
scroll to position [267, 0]
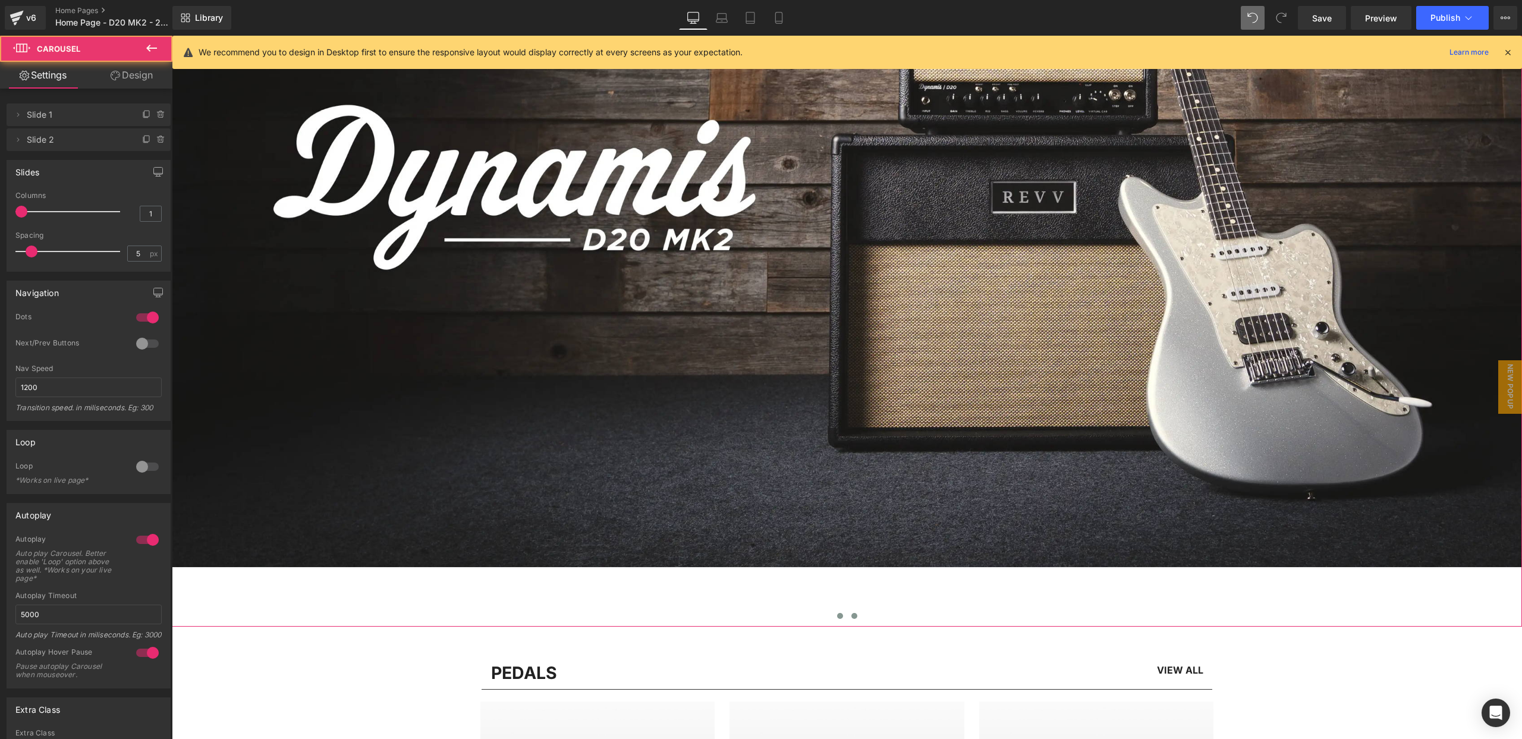
click at [853, 616] on span at bounding box center [854, 616] width 6 height 6
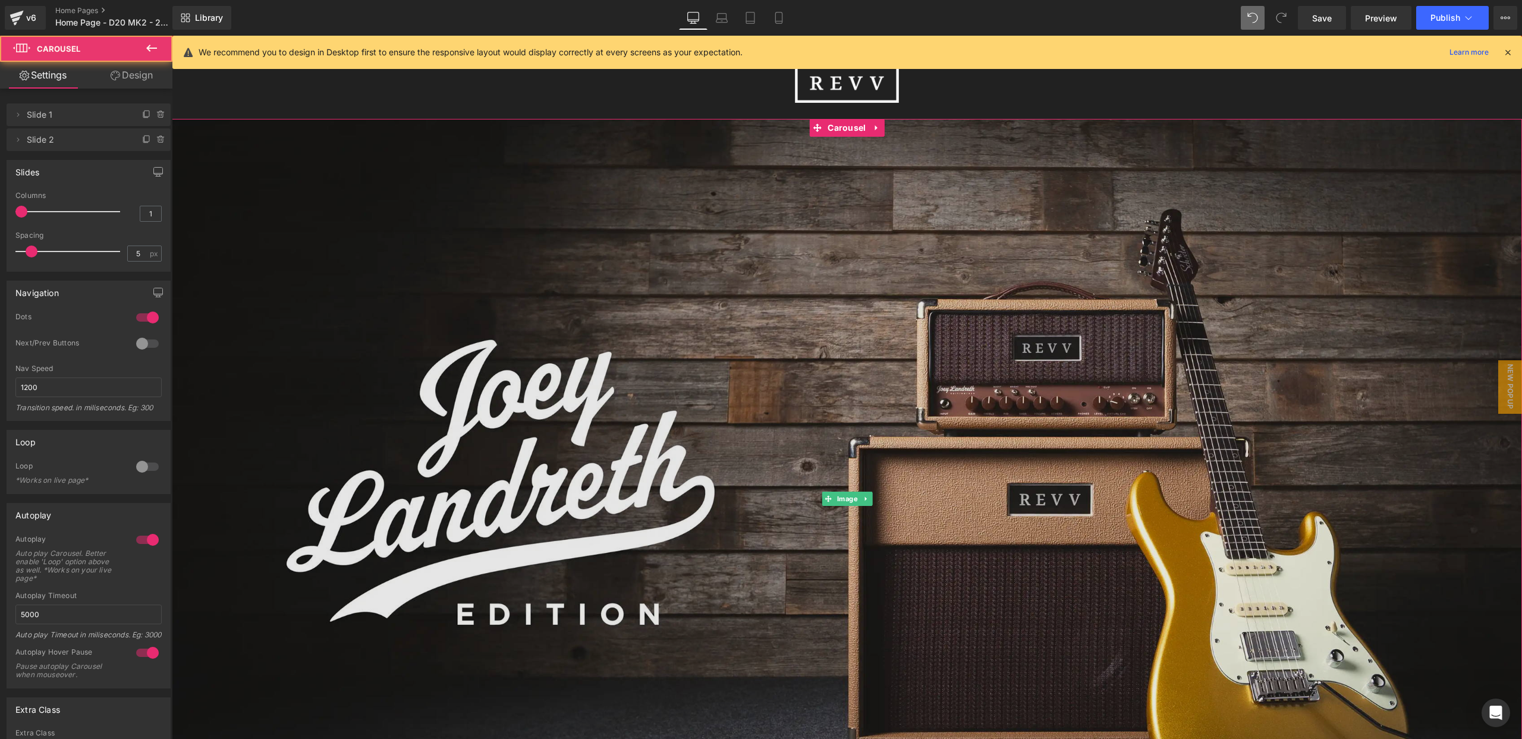
scroll to position [0, 0]
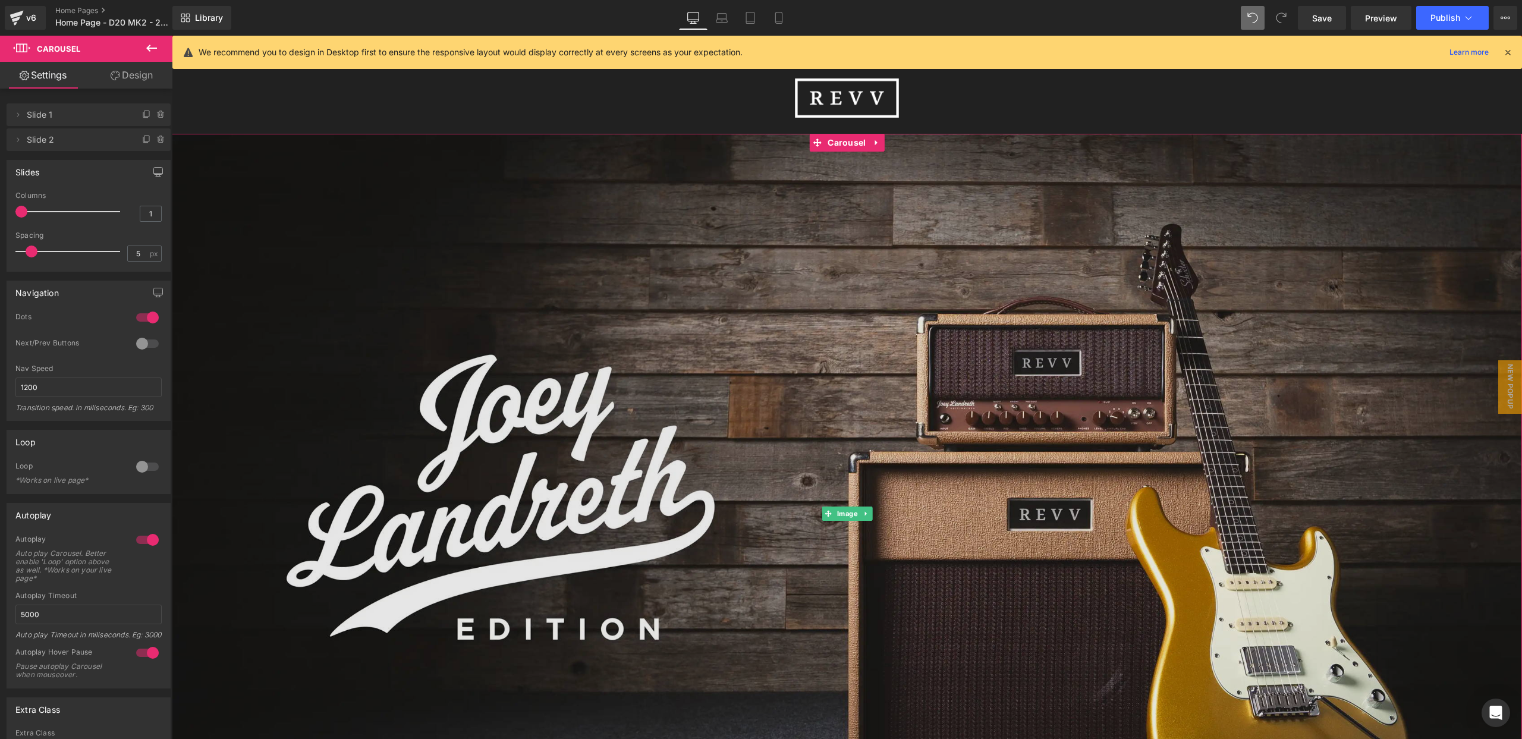
click at [753, 369] on img at bounding box center [847, 514] width 1350 height 760
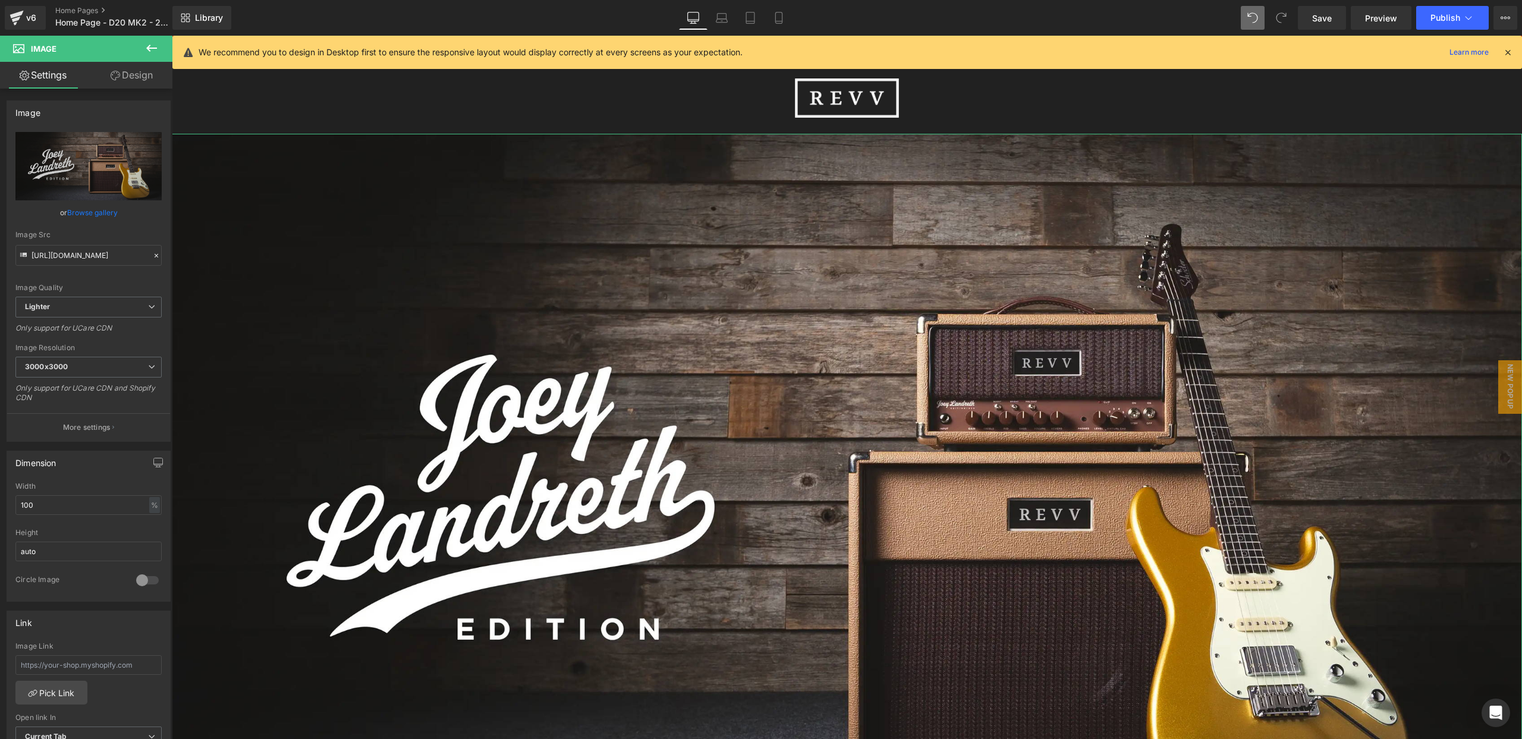
click at [130, 77] on link "Design" at bounding box center [132, 75] width 86 height 27
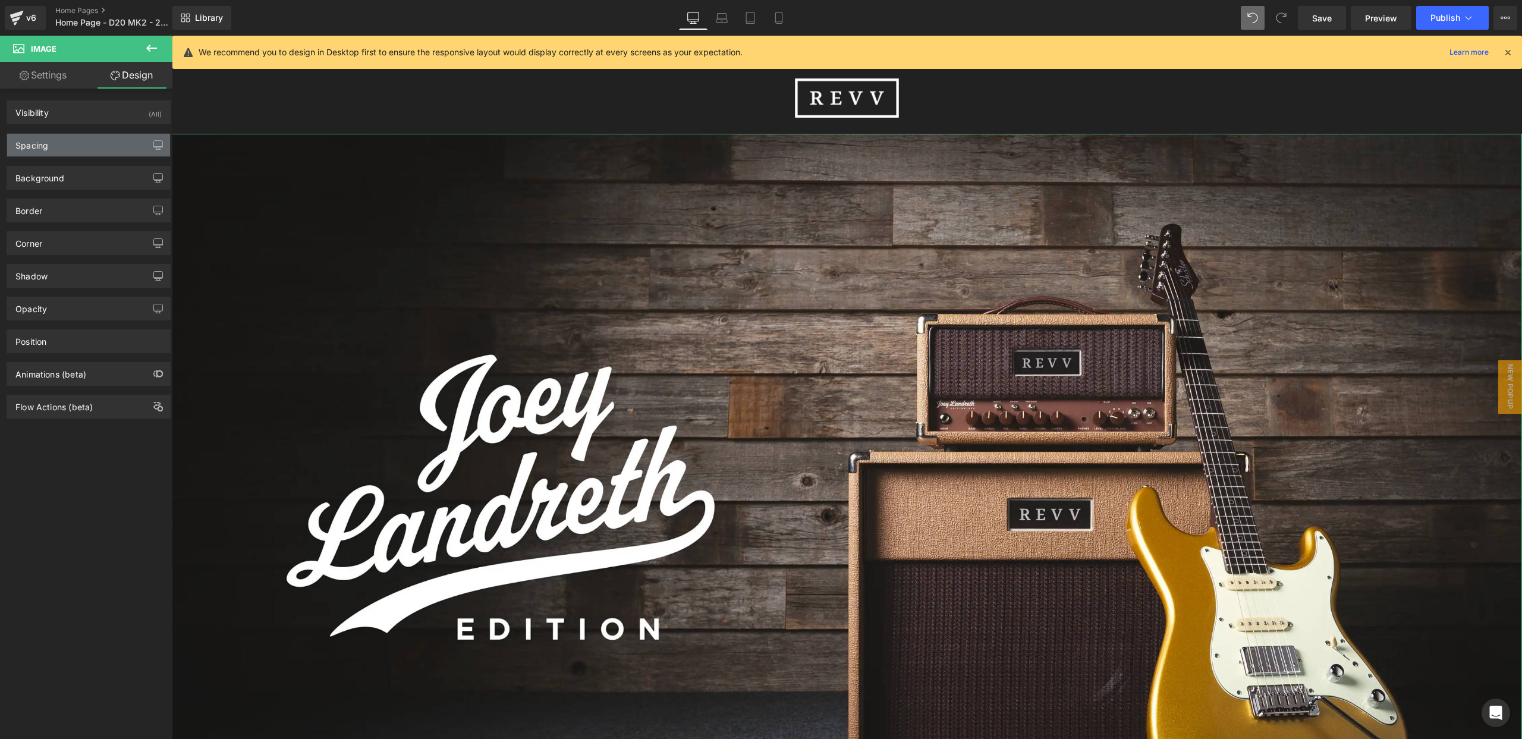
click at [71, 148] on div "Spacing" at bounding box center [88, 145] width 163 height 23
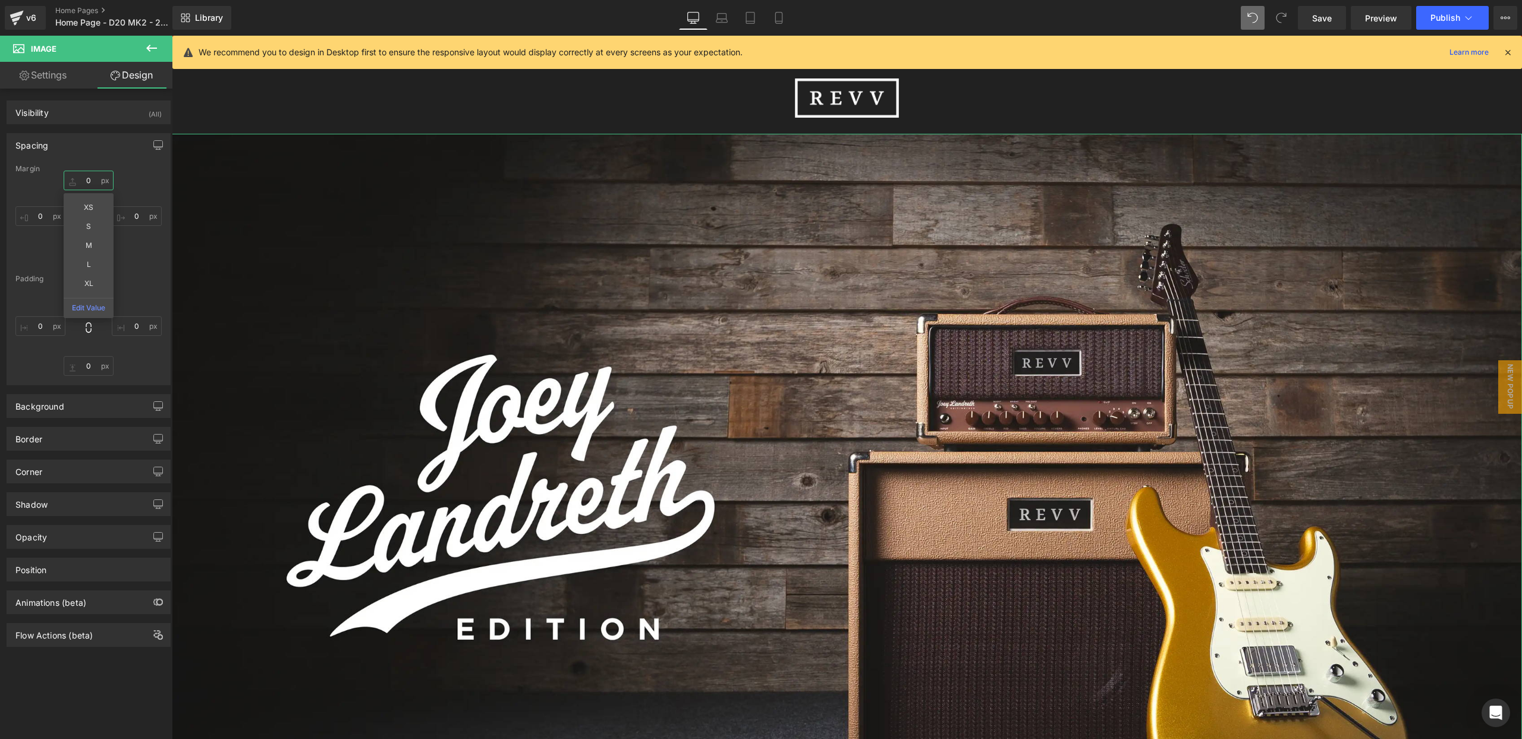
click at [86, 183] on input "0" at bounding box center [89, 181] width 50 height 20
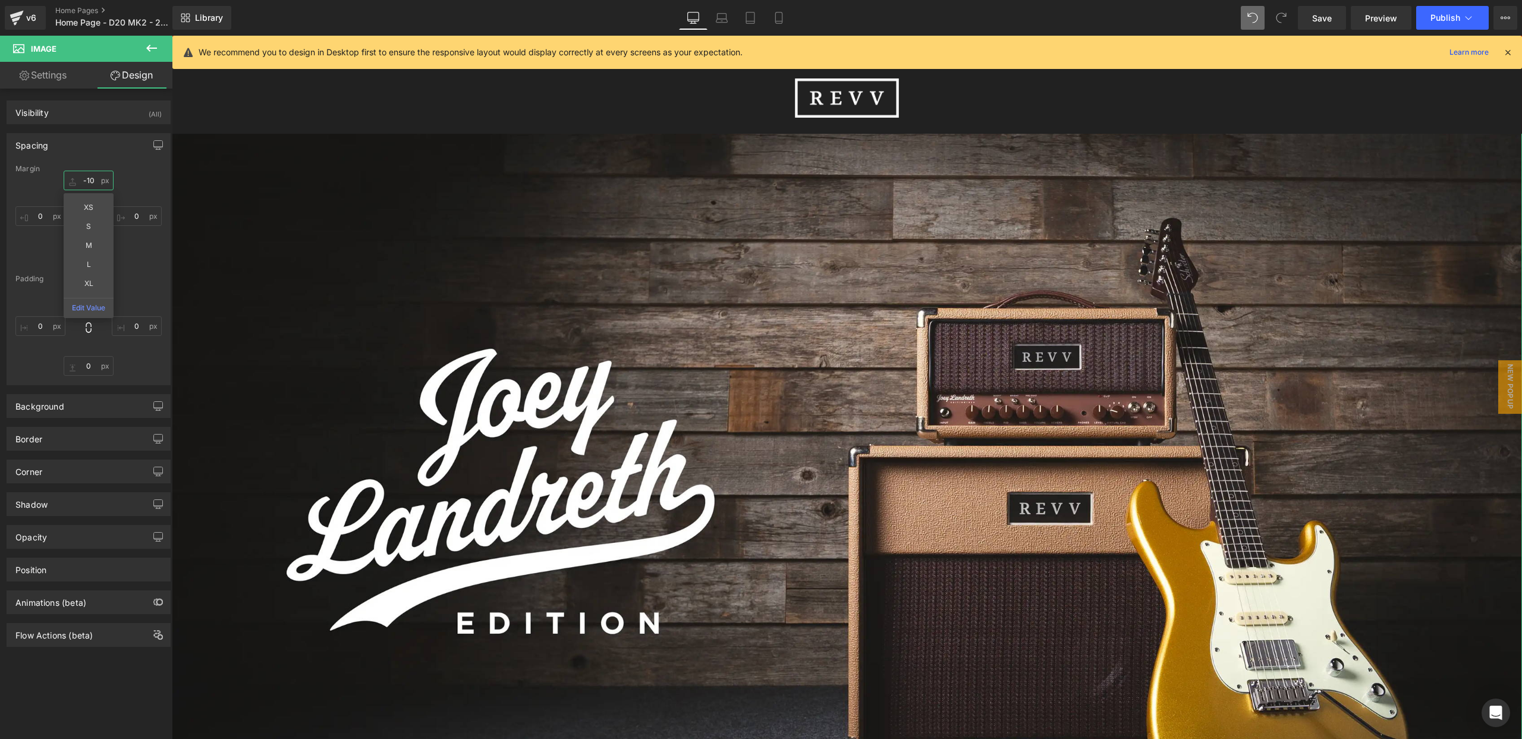
type input "-100"
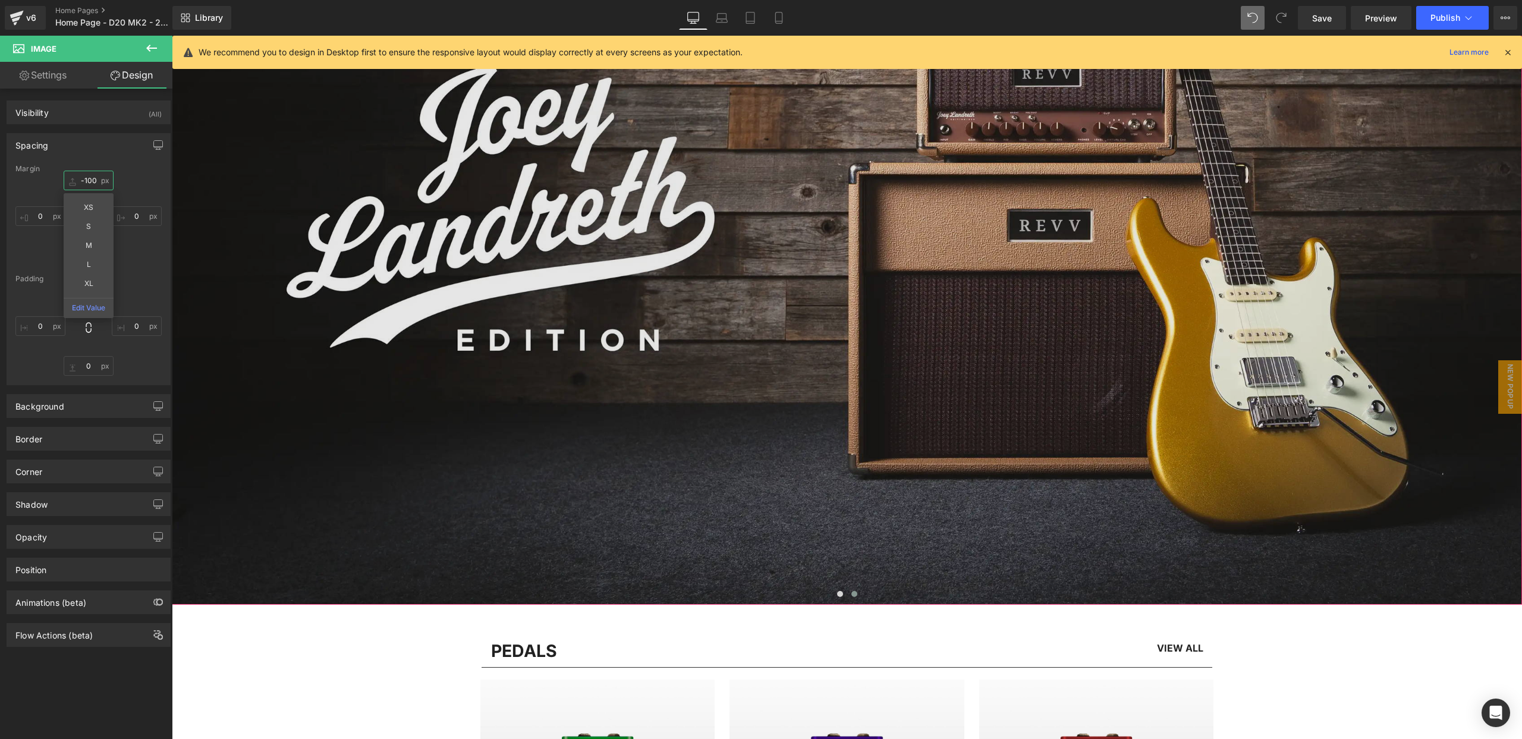
scroll to position [231, 0]
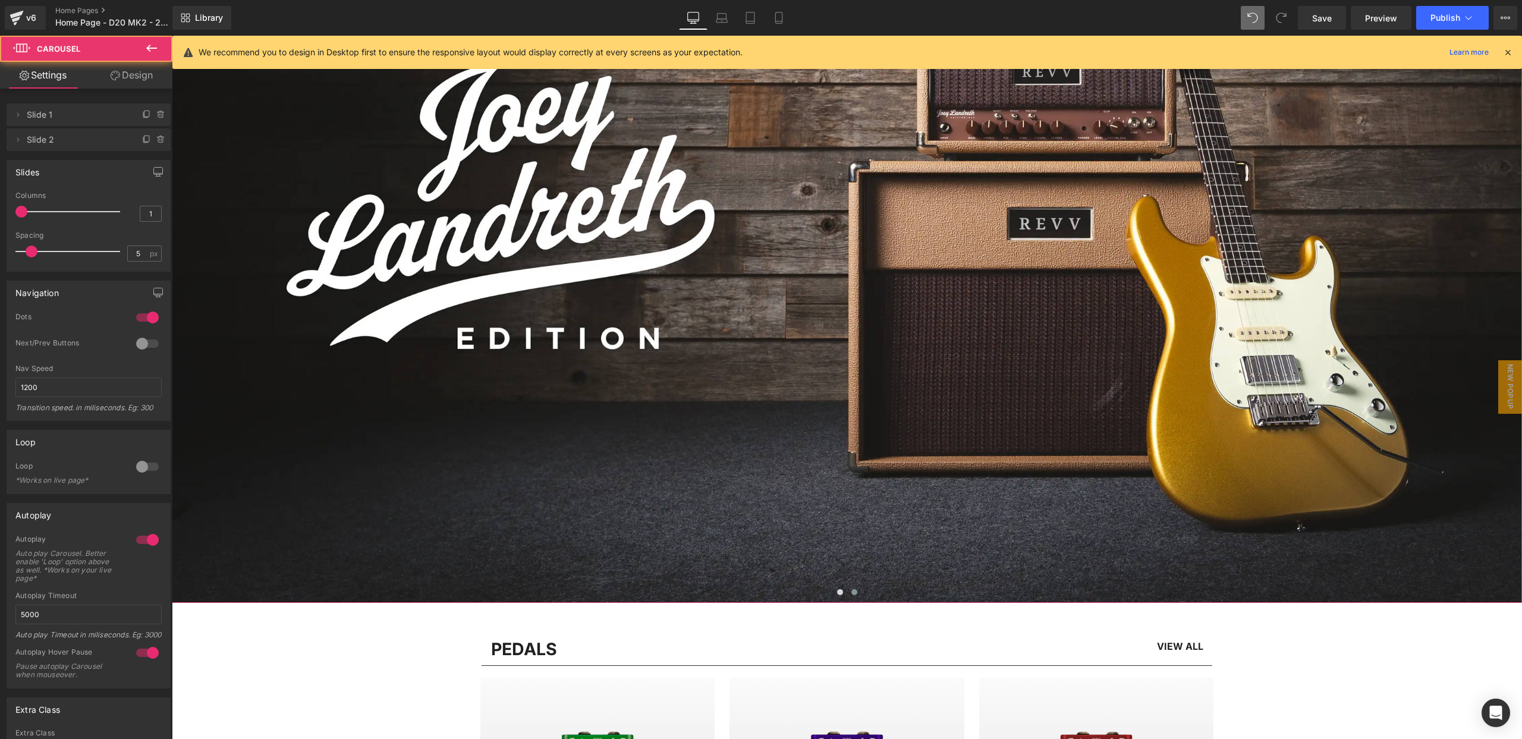
click at [856, 591] on span at bounding box center [854, 592] width 6 height 6
click at [837, 592] on span at bounding box center [840, 592] width 6 height 6
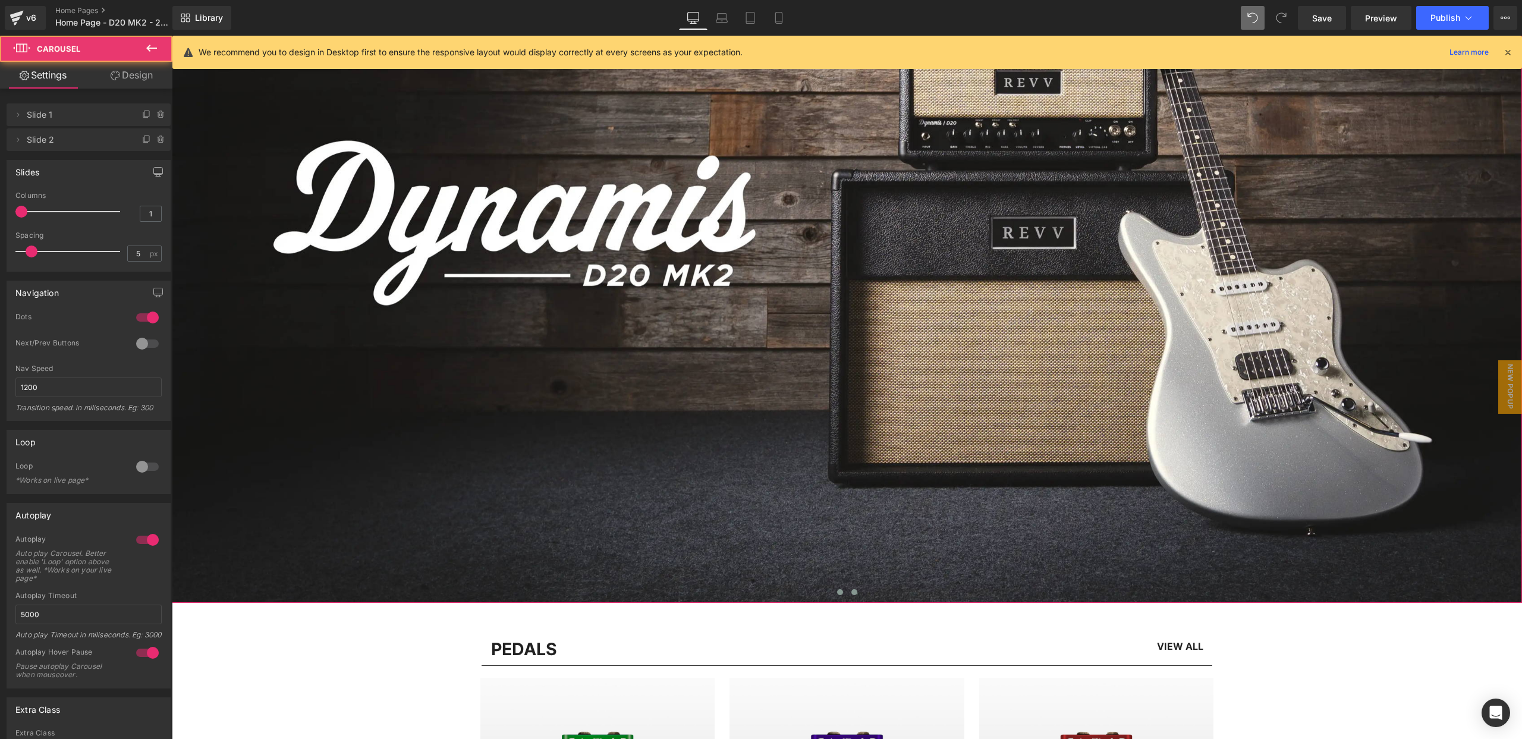
click at [854, 592] on span at bounding box center [854, 592] width 6 height 6
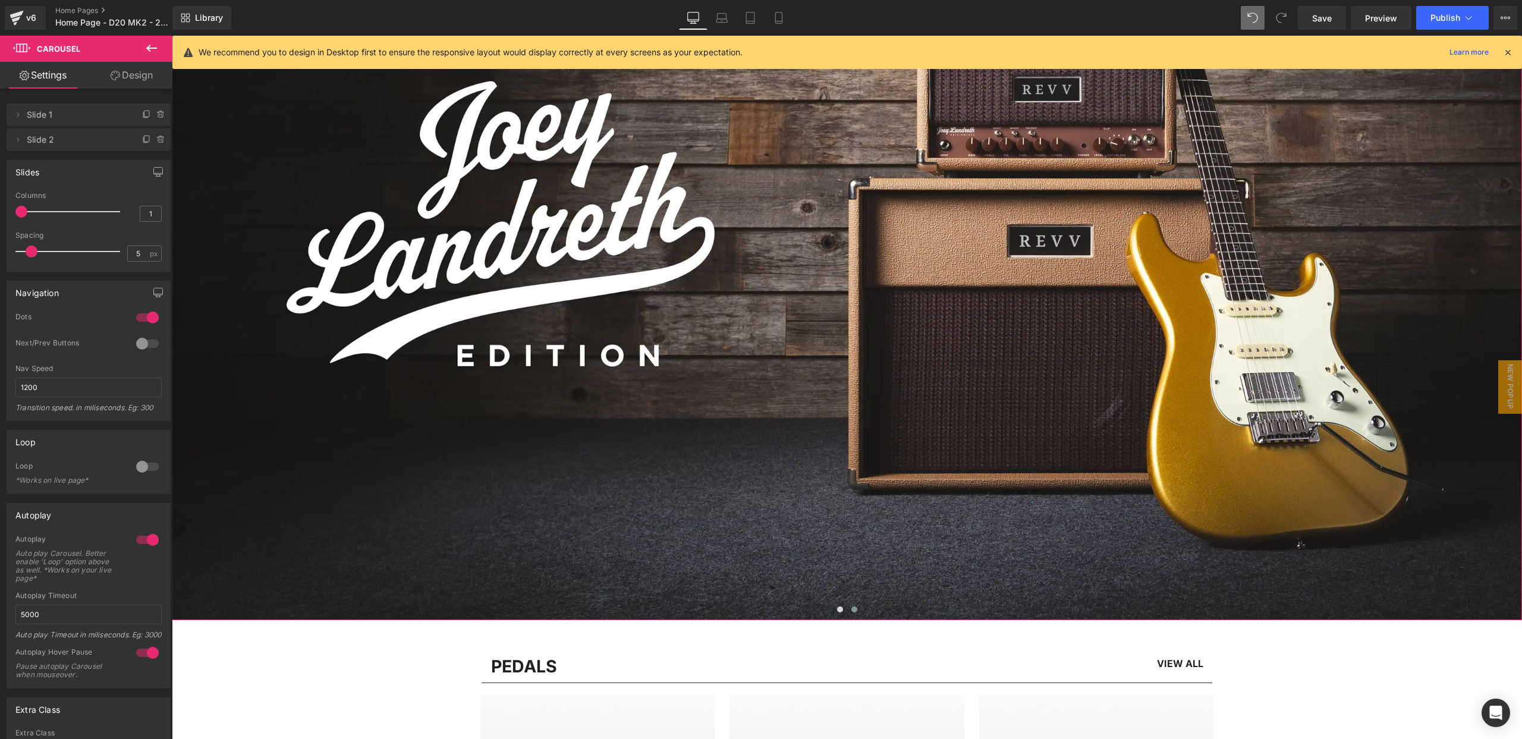
scroll to position [215, 0]
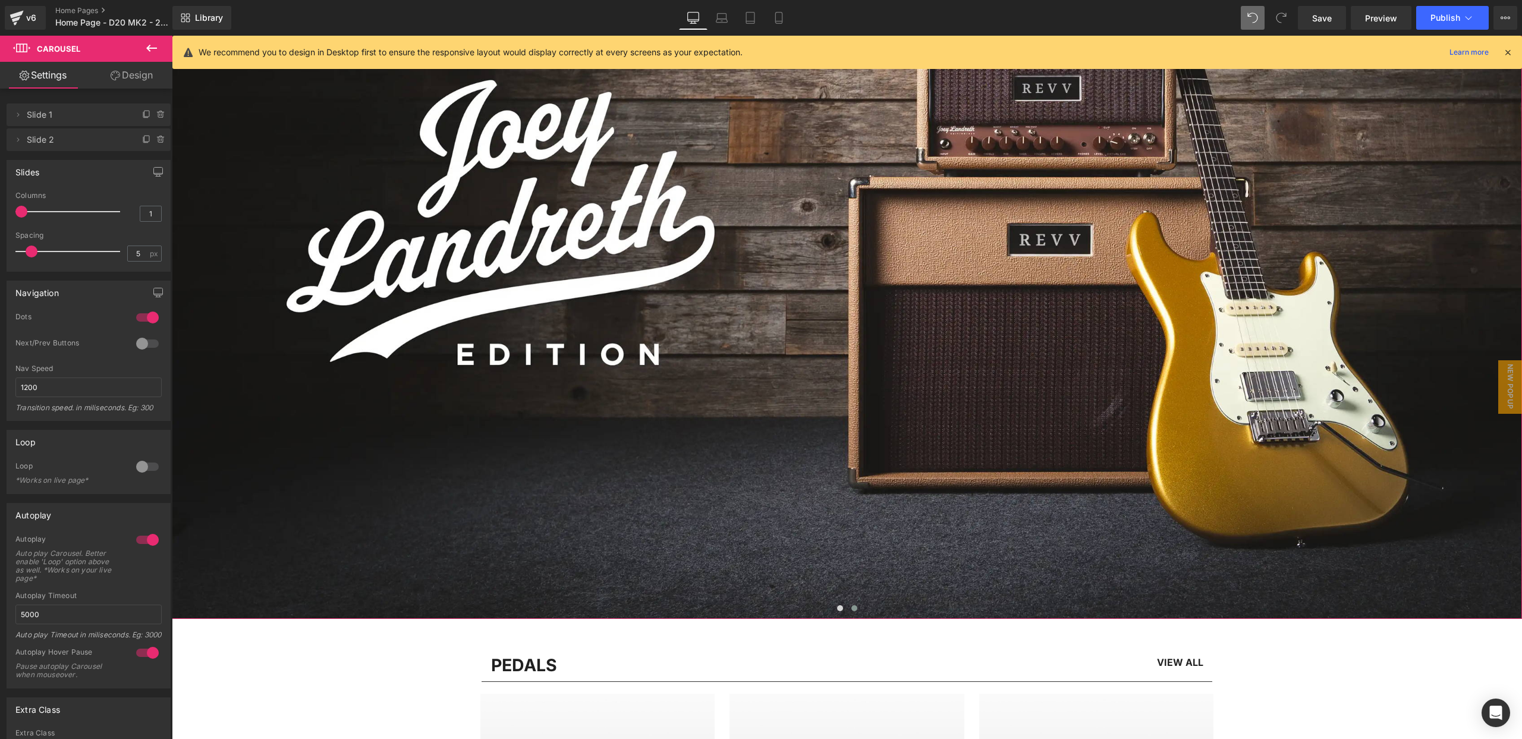
click at [853, 607] on span at bounding box center [854, 608] width 6 height 6
click at [839, 606] on span at bounding box center [840, 608] width 6 height 6
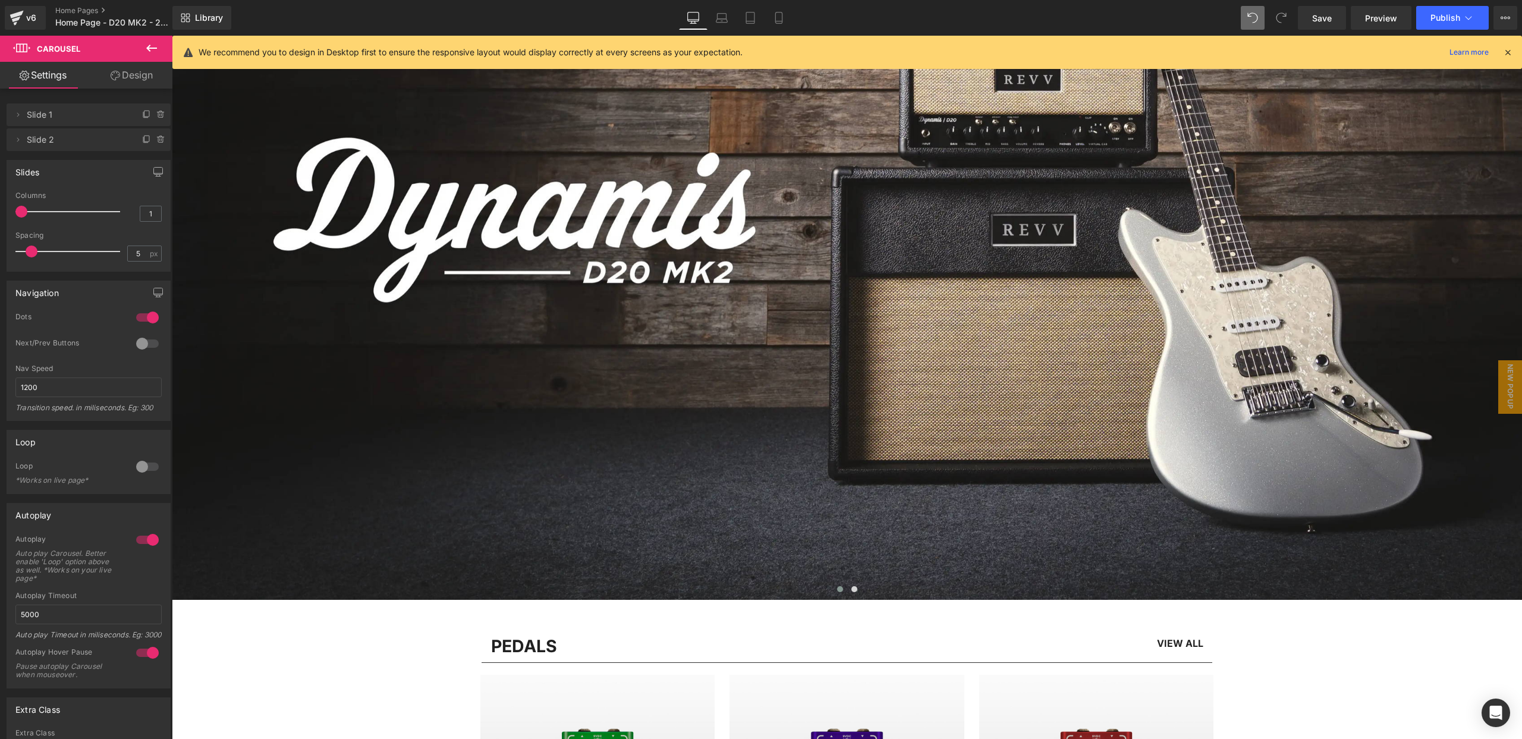
scroll to position [240, 0]
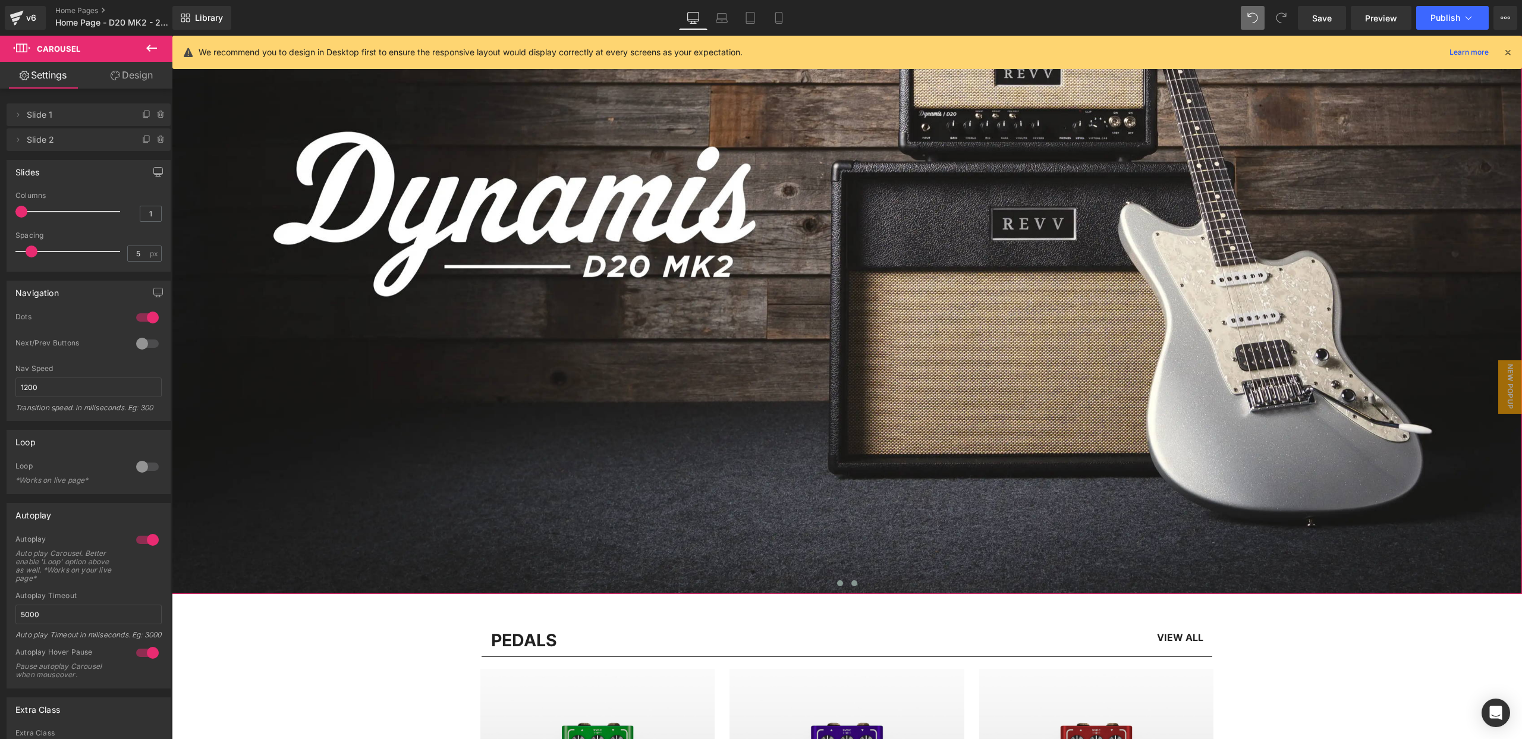
click at [853, 584] on span at bounding box center [854, 583] width 6 height 6
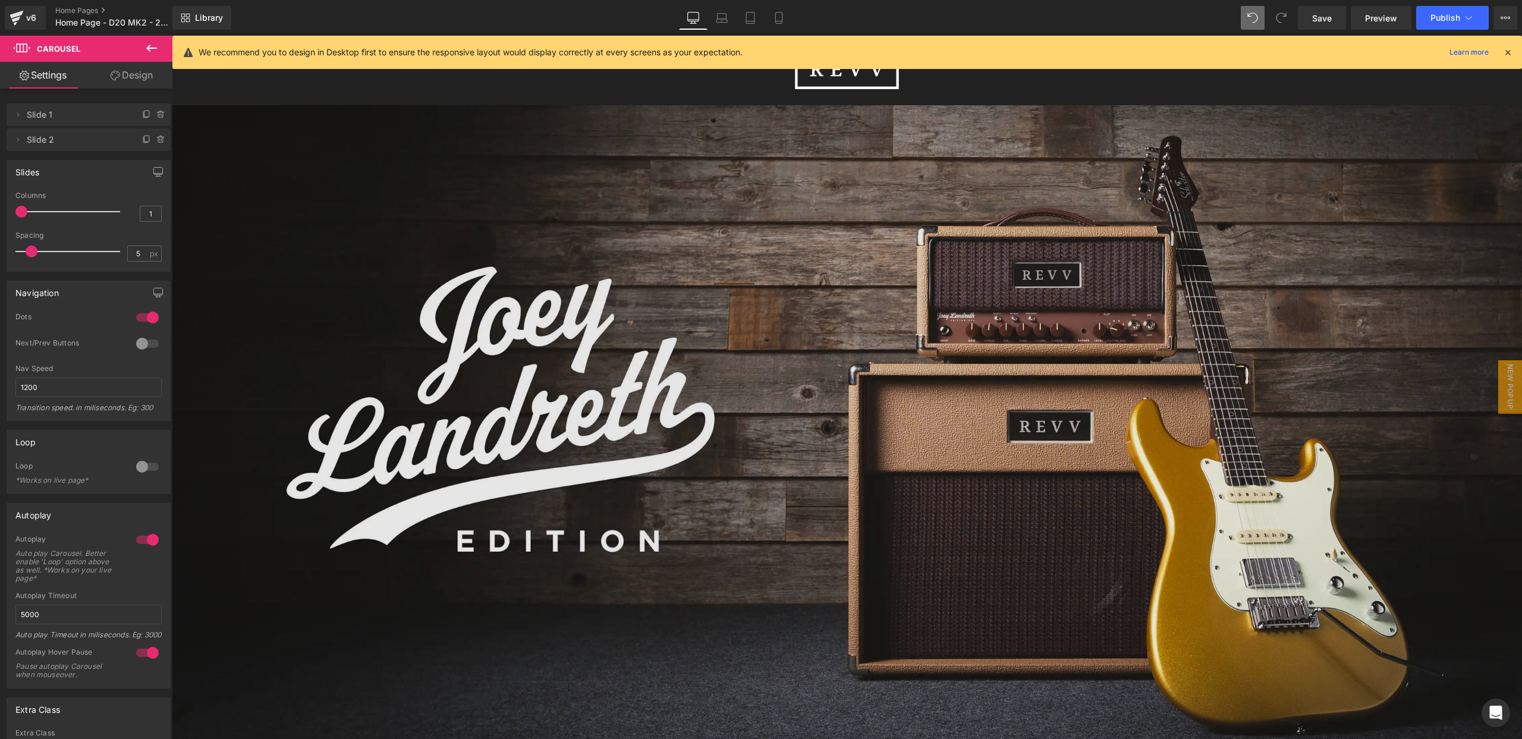
scroll to position [0, 0]
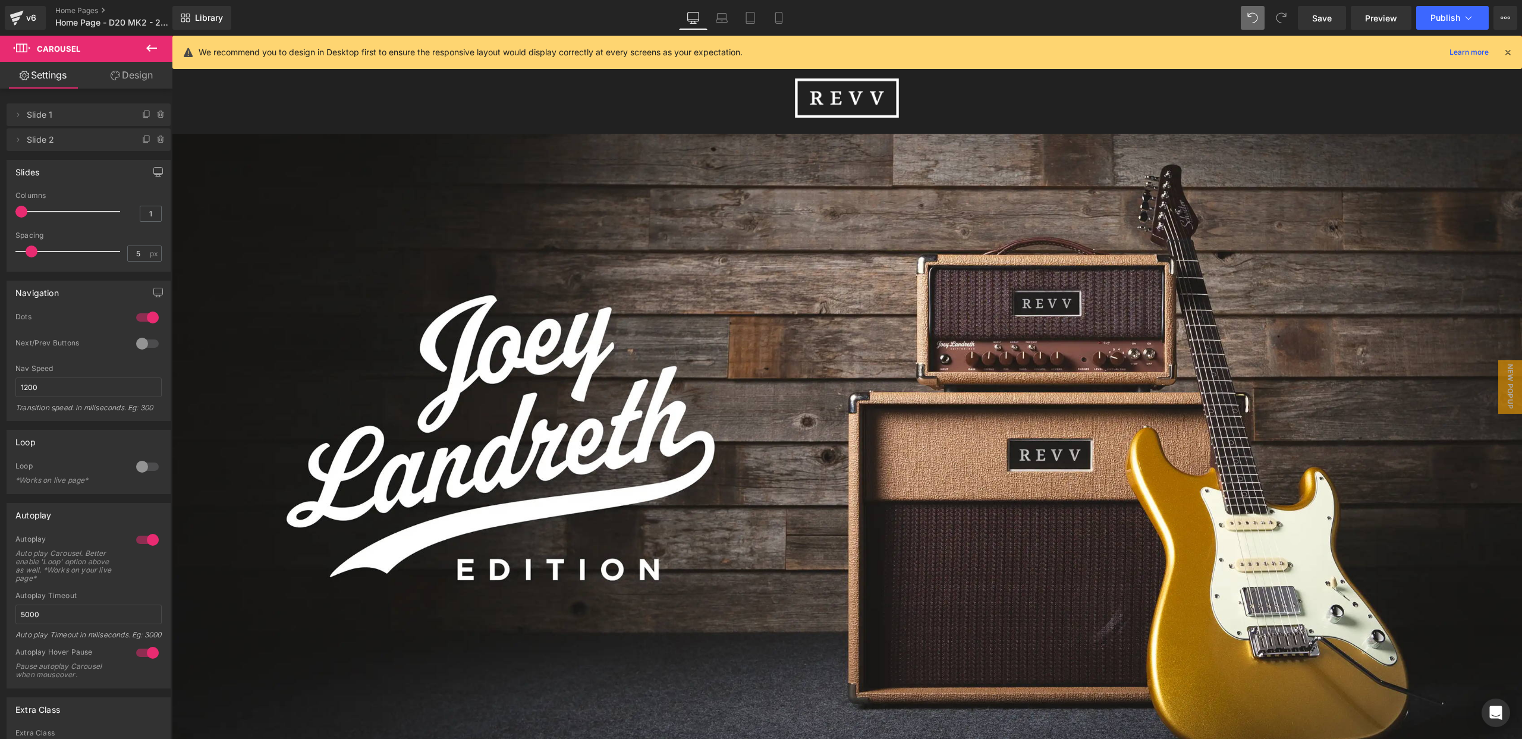
drag, startPoint x: 1316, startPoint y: 23, endPoint x: 1307, endPoint y: 38, distance: 17.6
click at [1316, 23] on span "Save" at bounding box center [1322, 18] width 20 height 12
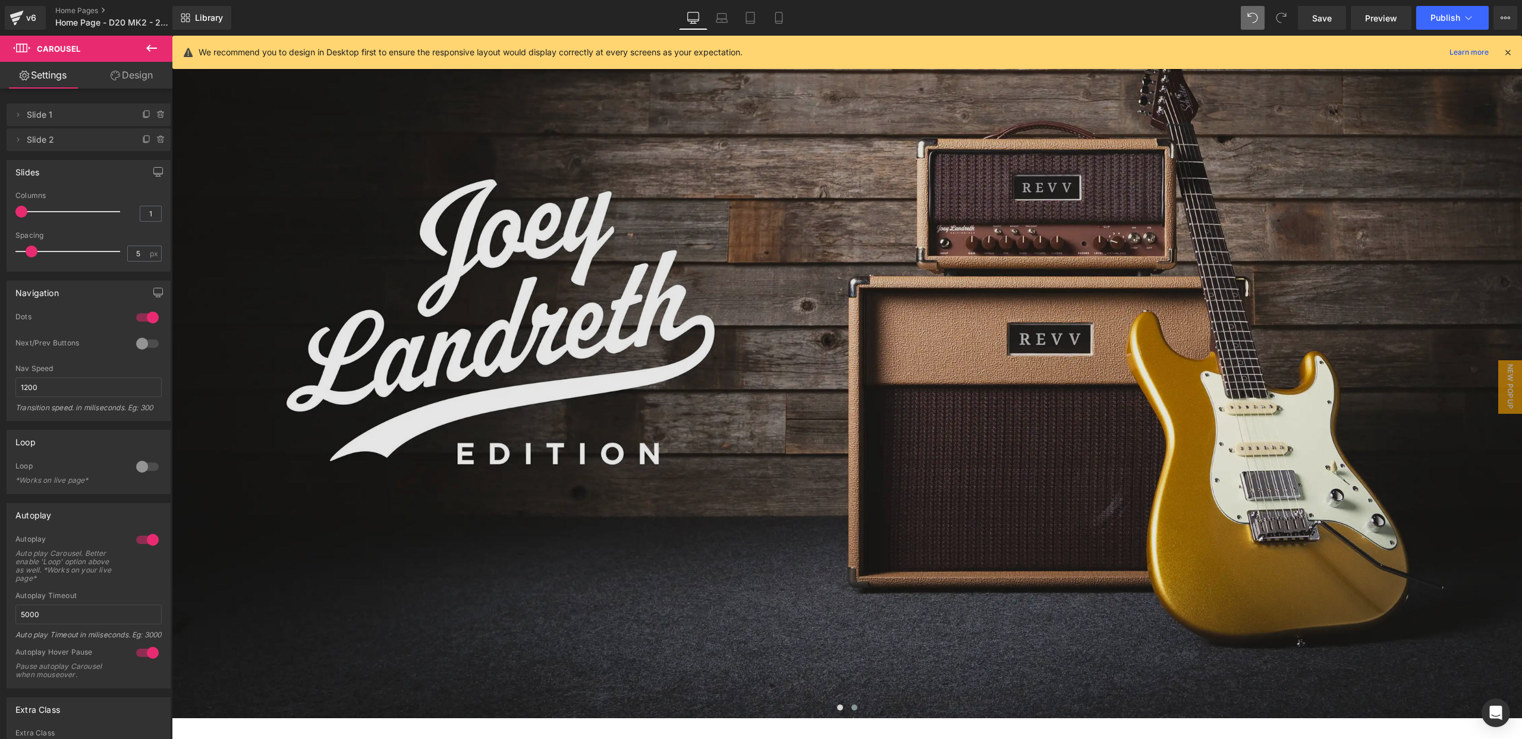
scroll to position [120, 0]
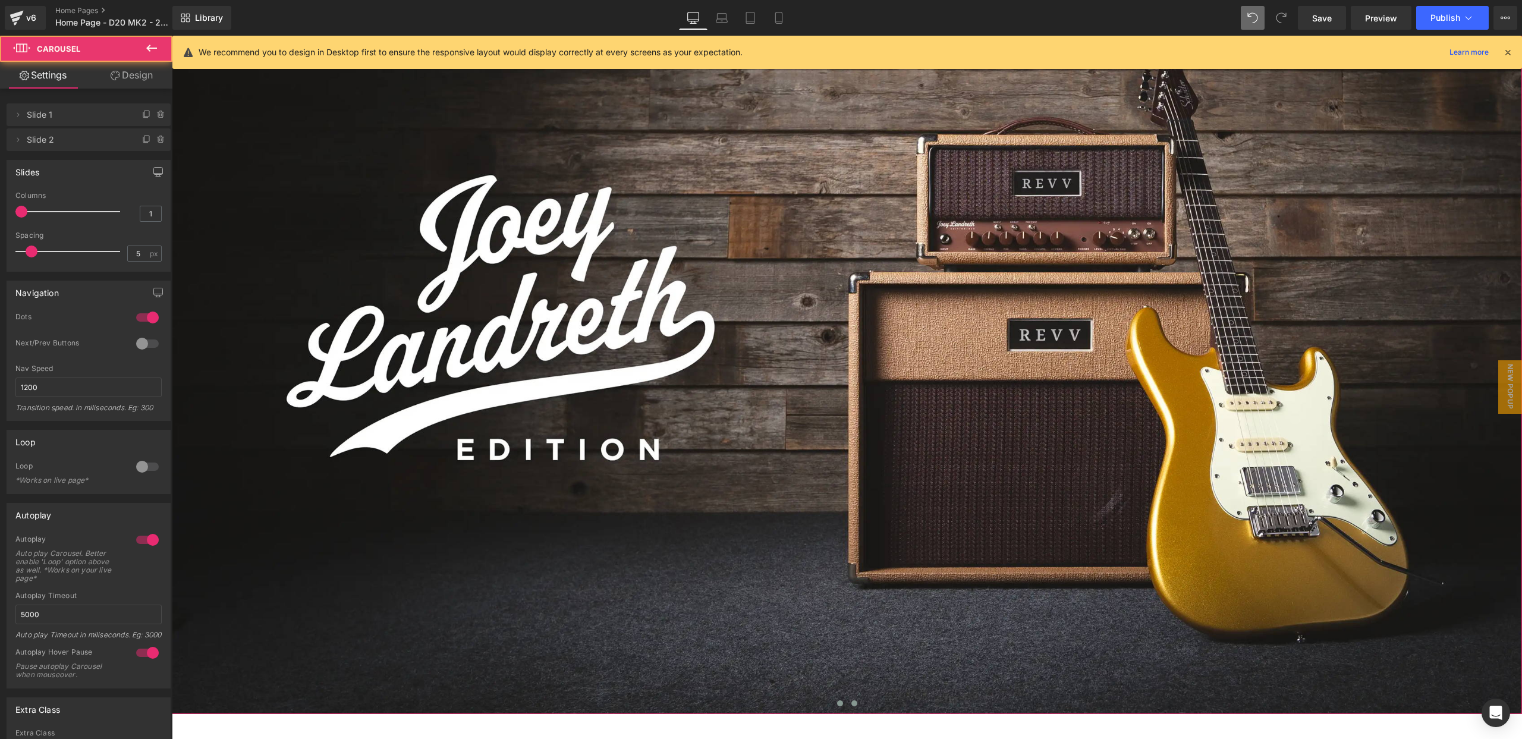
click at [840, 705] on span at bounding box center [840, 703] width 6 height 6
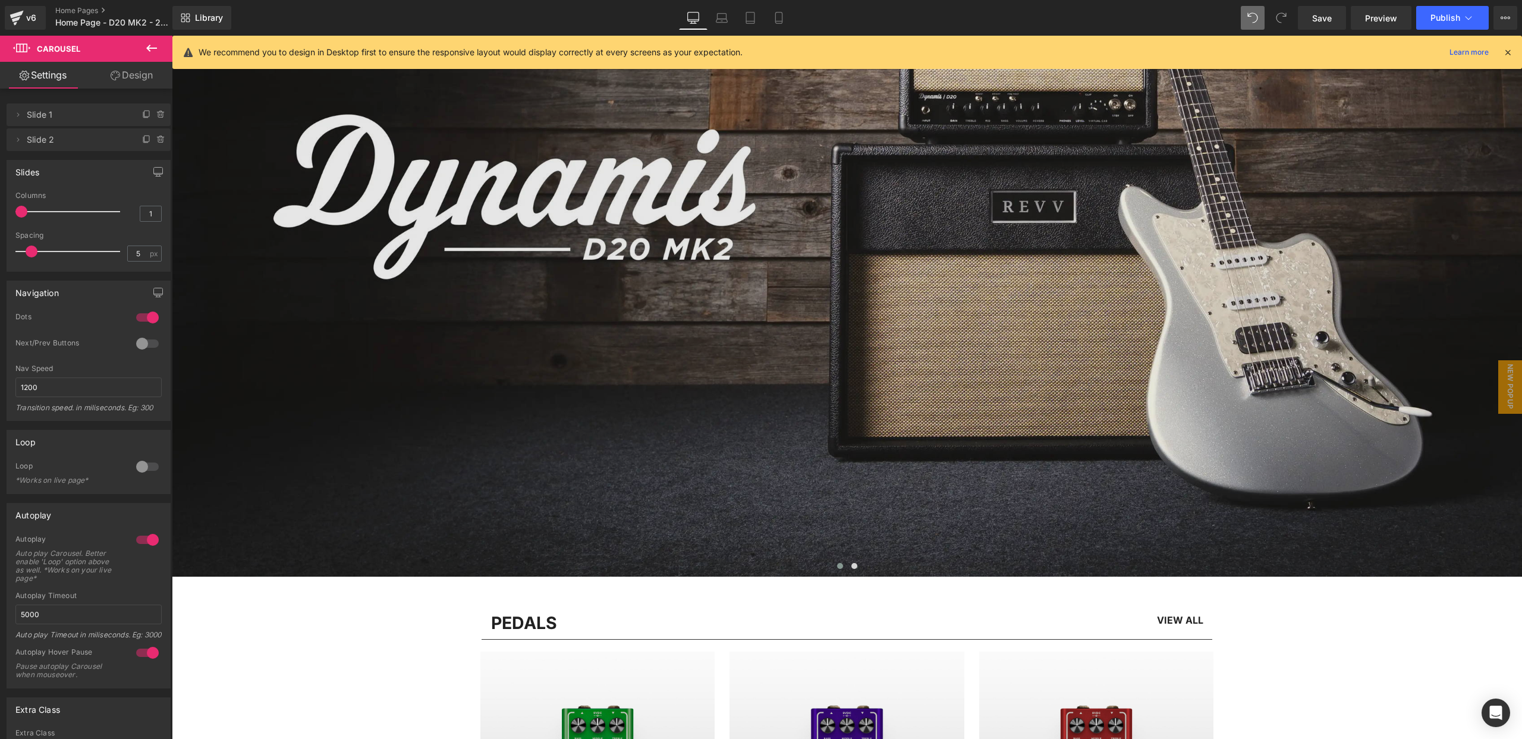
scroll to position [259, 0]
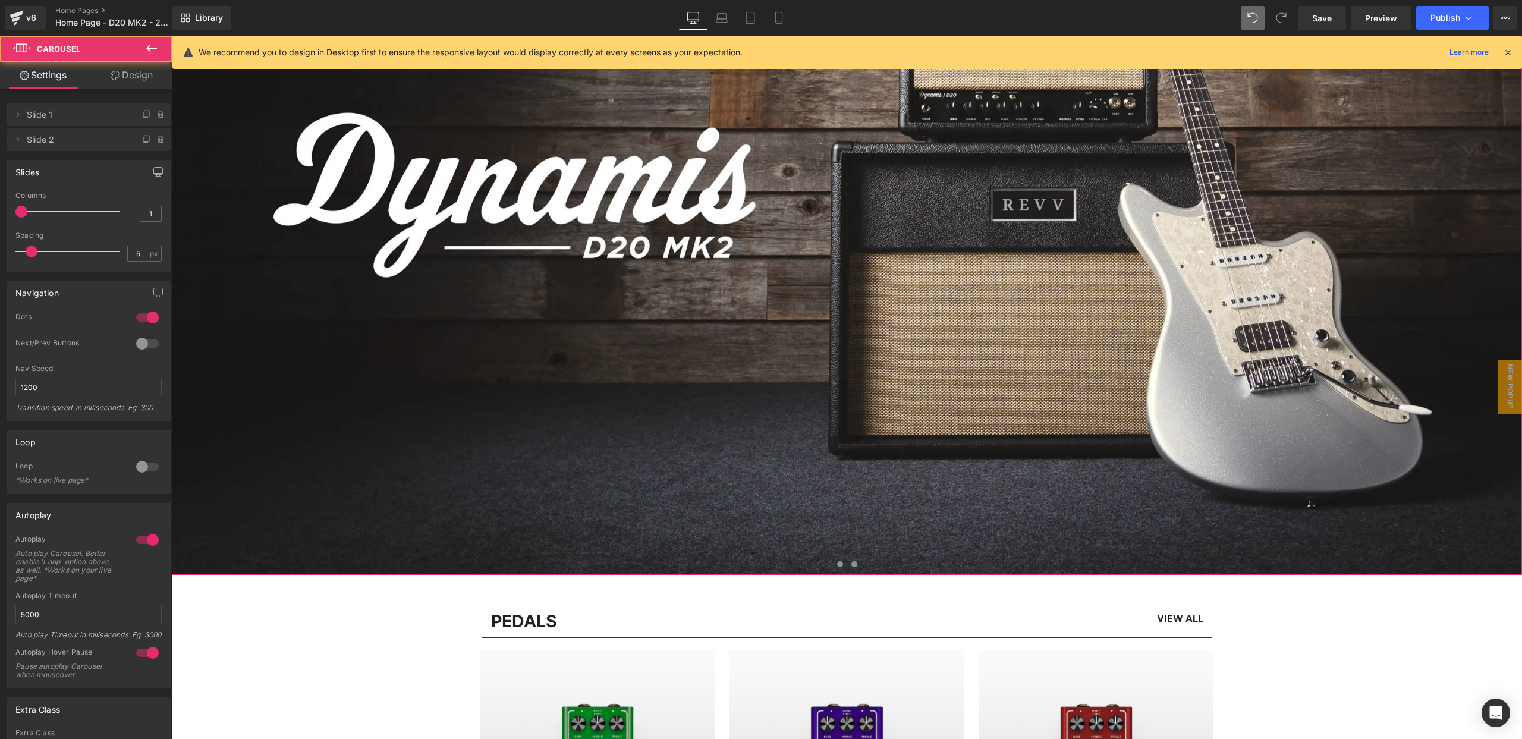
click at [853, 564] on span at bounding box center [854, 564] width 6 height 6
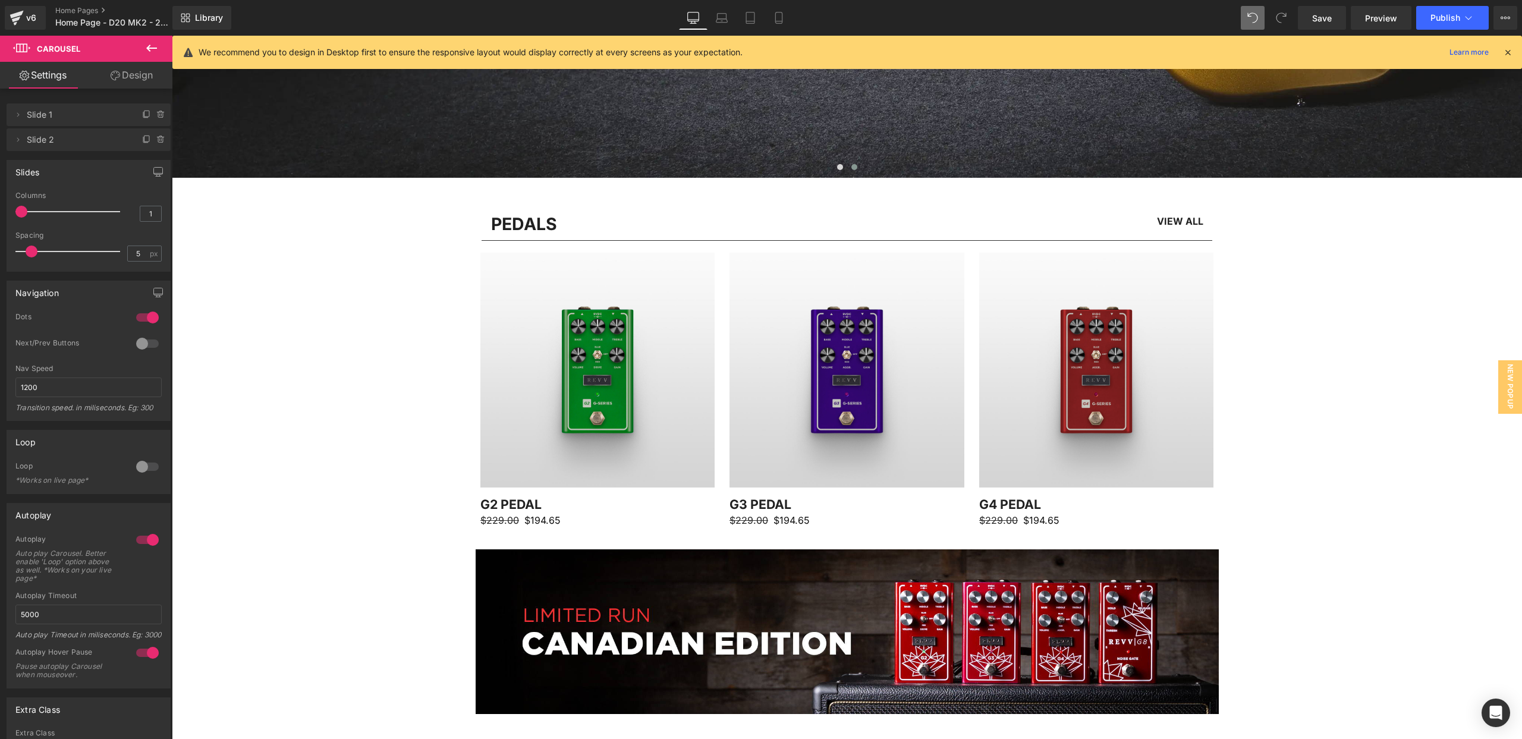
scroll to position [799, 0]
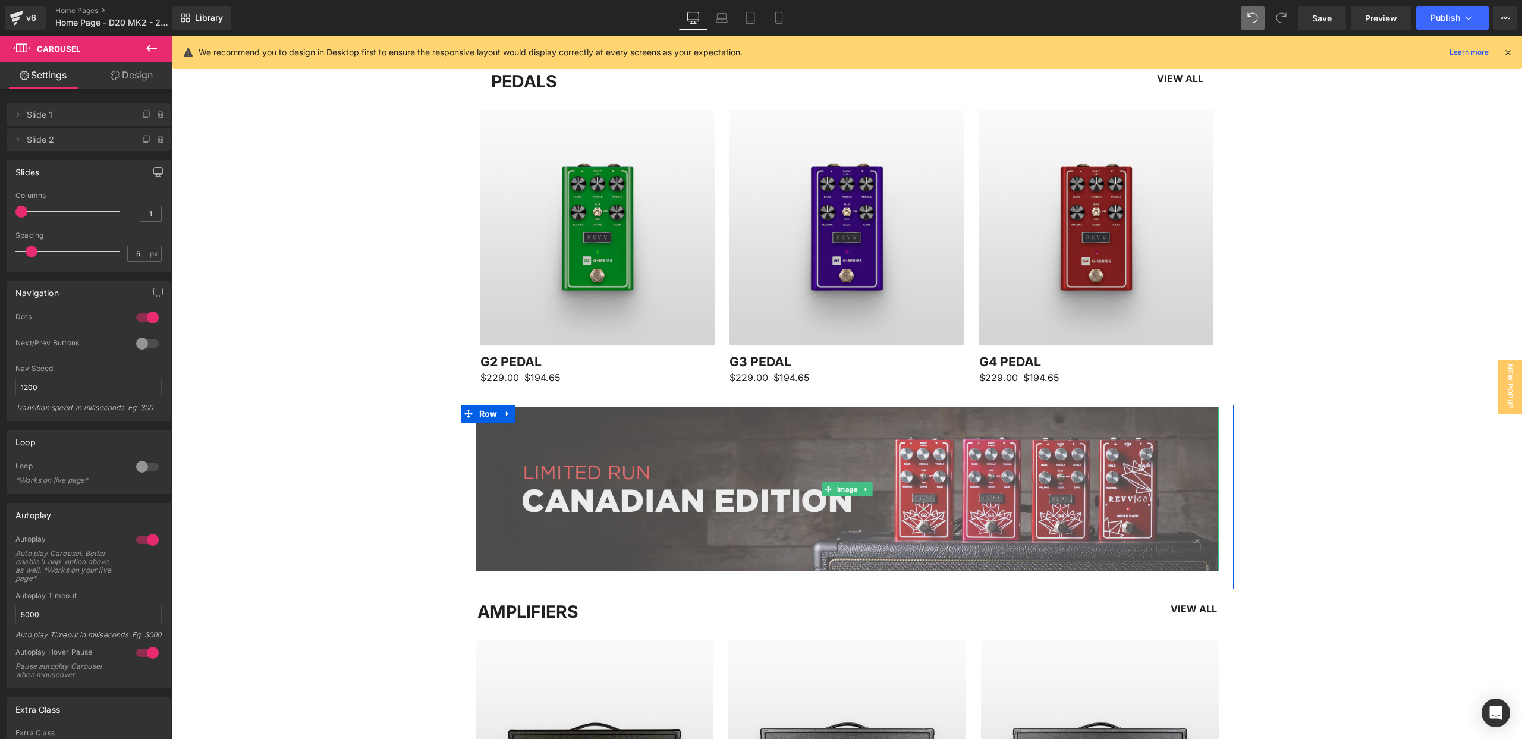
click at [706, 512] on img at bounding box center [847, 489] width 743 height 165
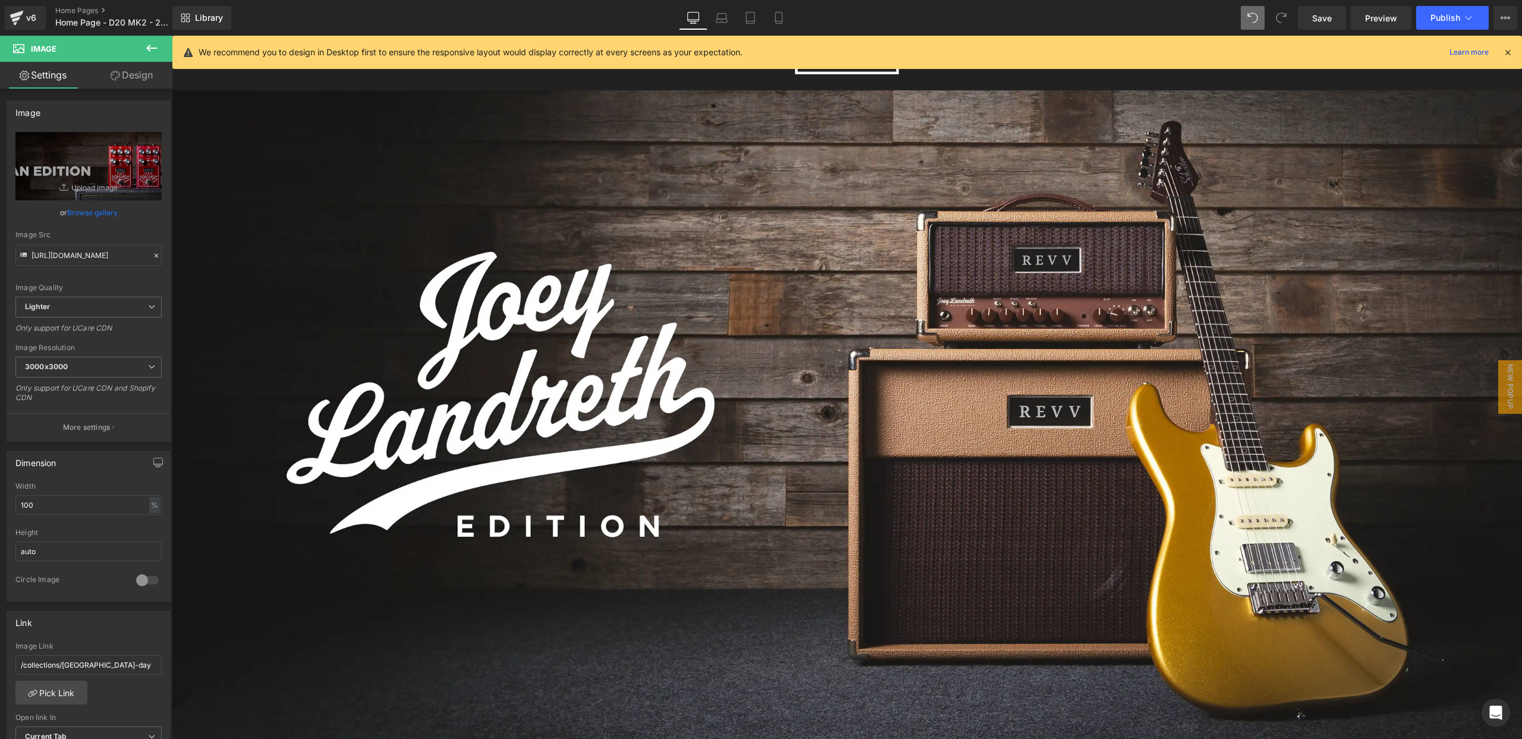
scroll to position [0, 0]
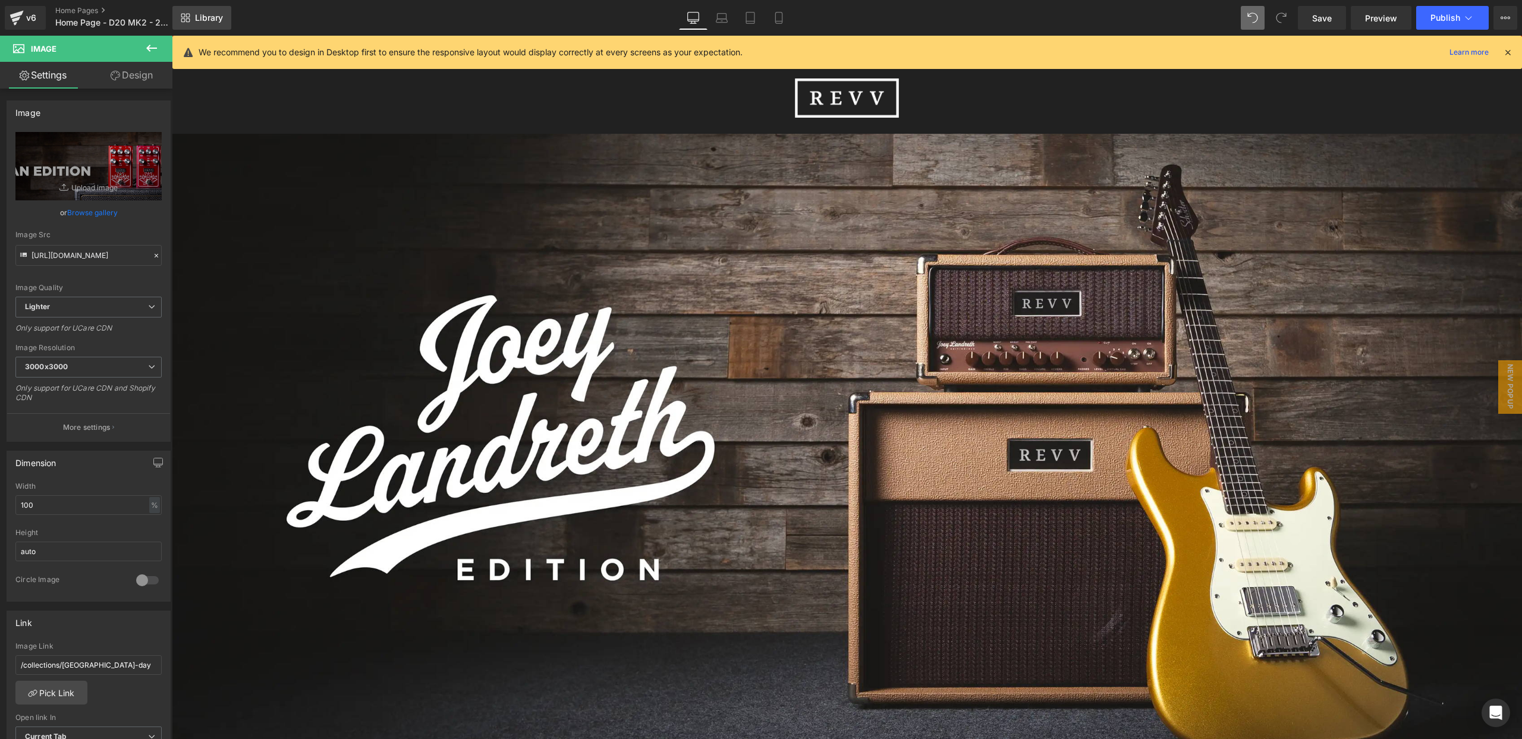
click at [197, 11] on link "Library" at bounding box center [201, 18] width 59 height 24
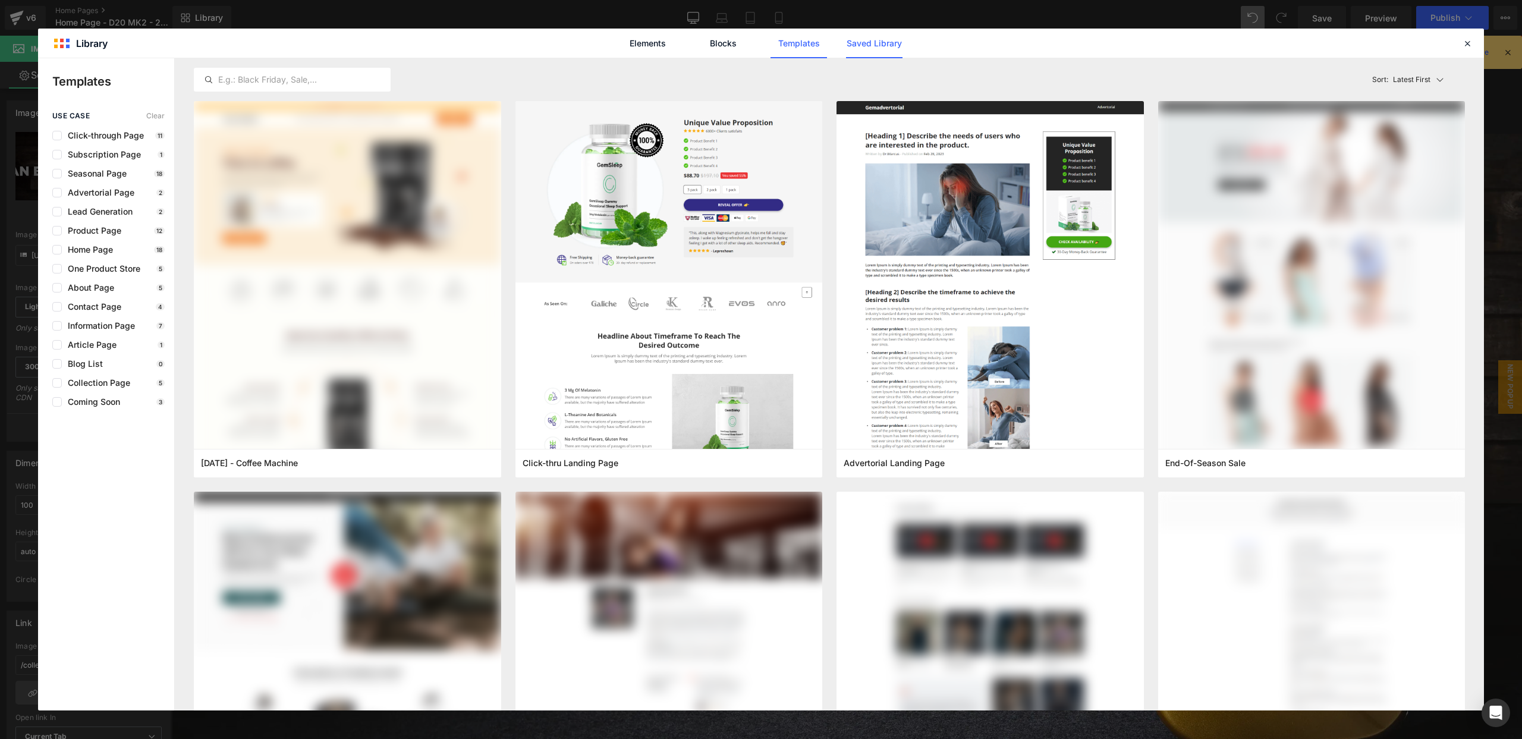
click at [868, 45] on link "Saved Library" at bounding box center [874, 44] width 56 height 30
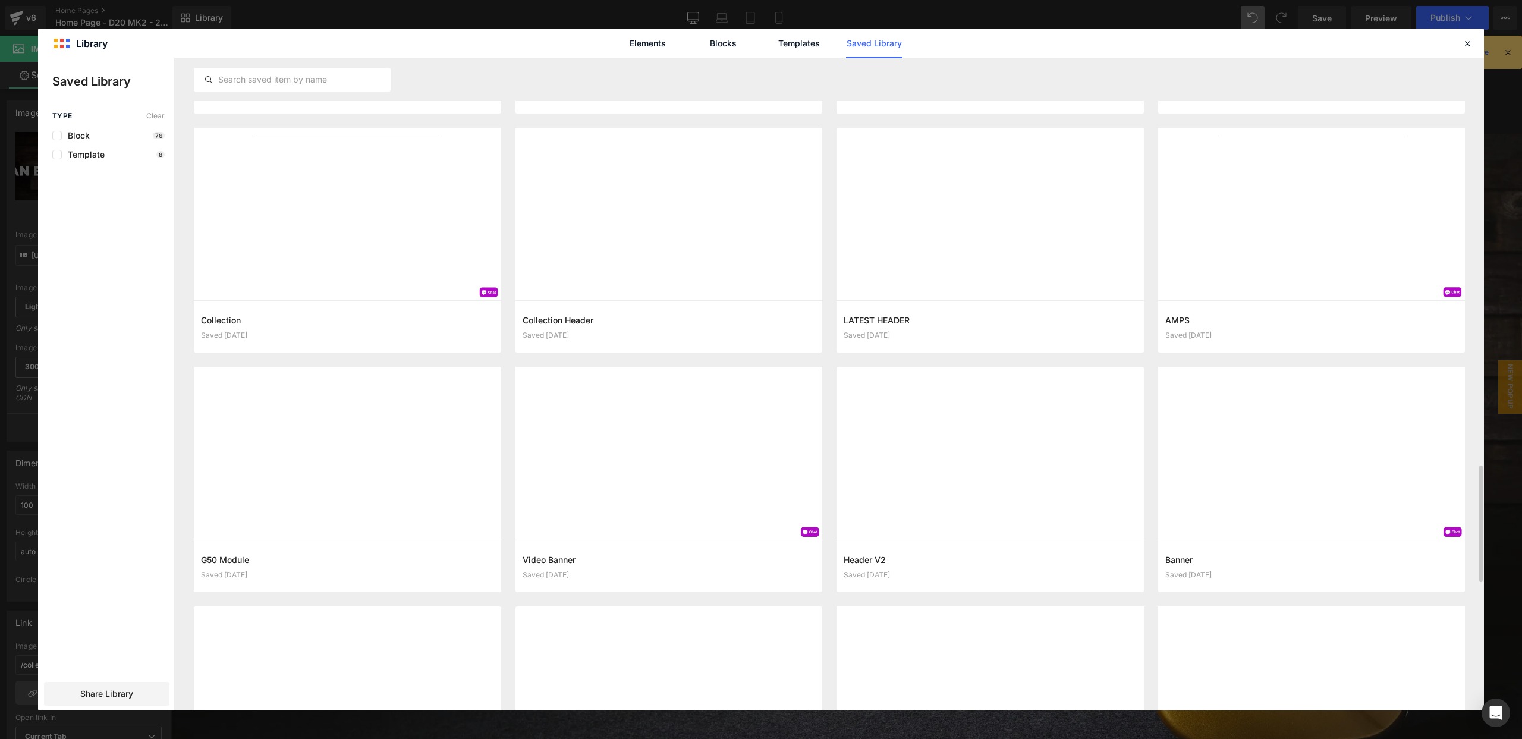
scroll to position [2149, 0]
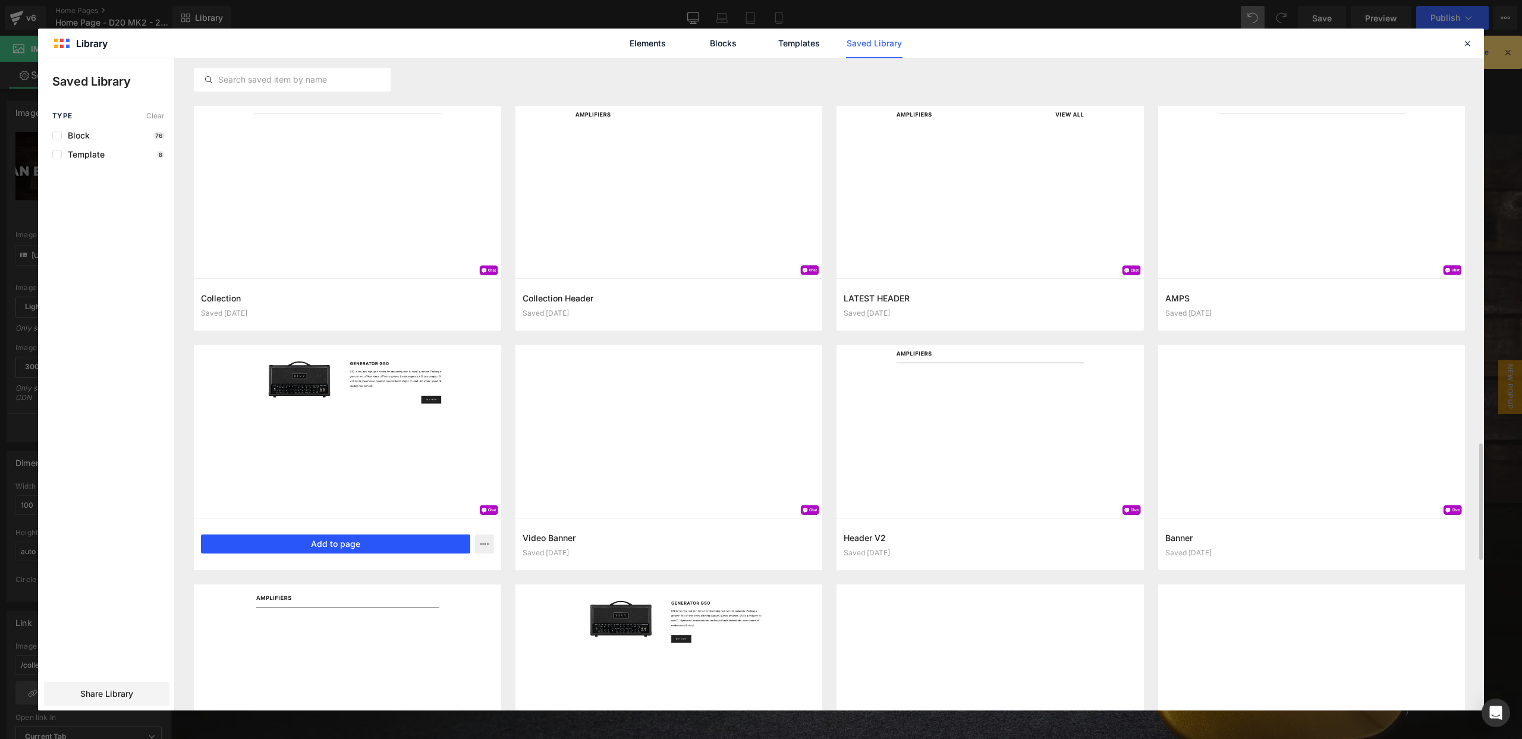
drag, startPoint x: 385, startPoint y: 539, endPoint x: 215, endPoint y: 502, distance: 174.0
click at [385, 539] on button "Add to page" at bounding box center [335, 543] width 269 height 19
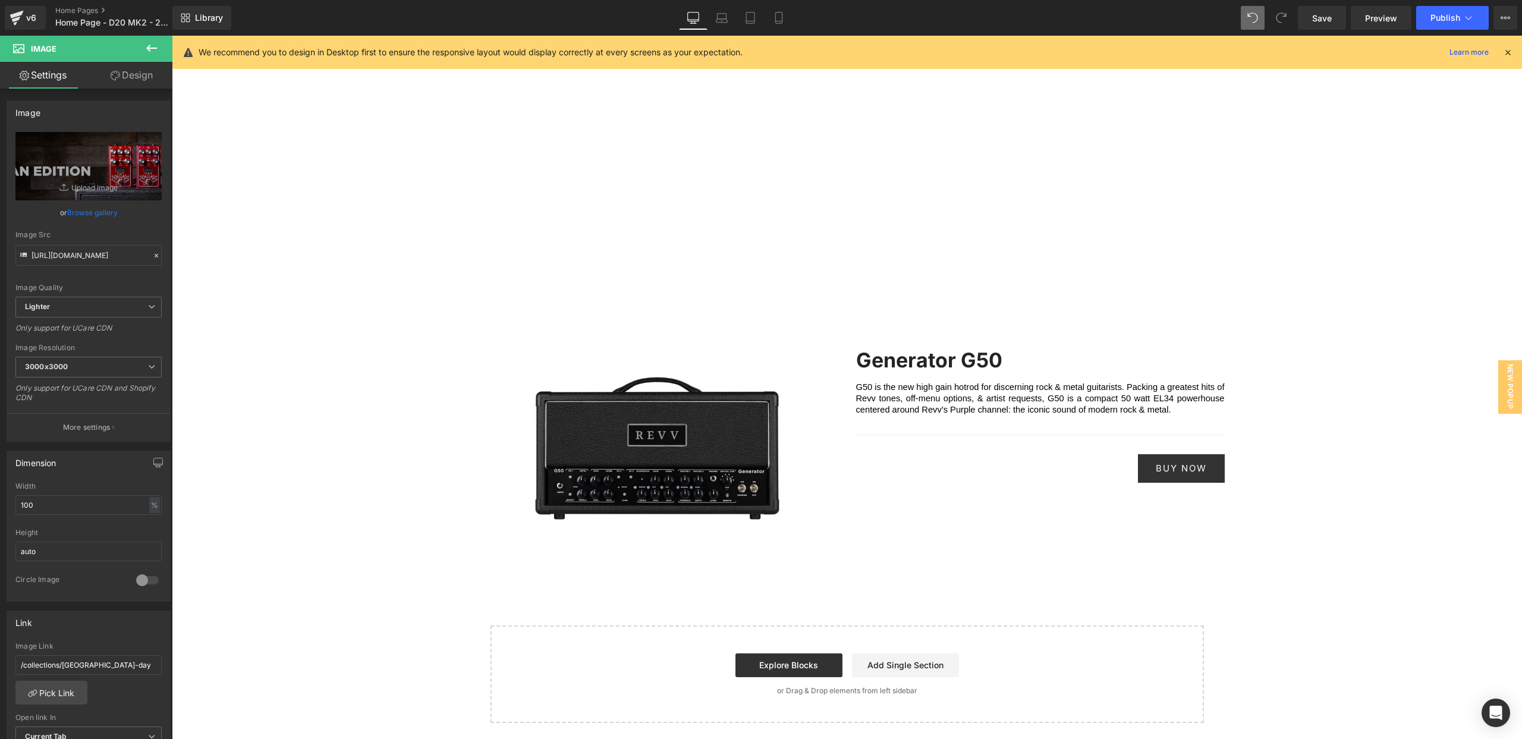
scroll to position [3057, 0]
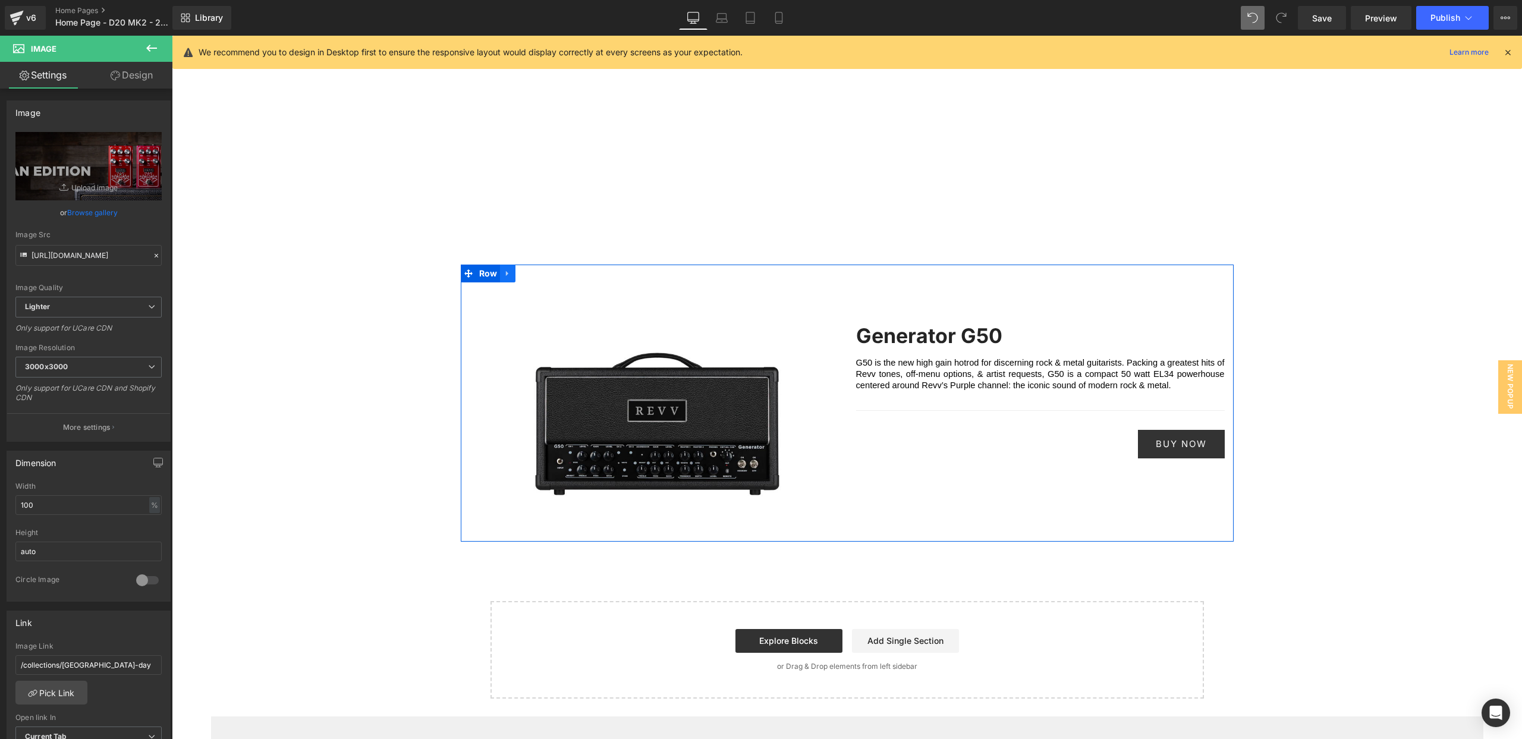
click at [511, 276] on icon at bounding box center [508, 273] width 8 height 9
click at [539, 273] on icon at bounding box center [538, 273] width 8 height 9
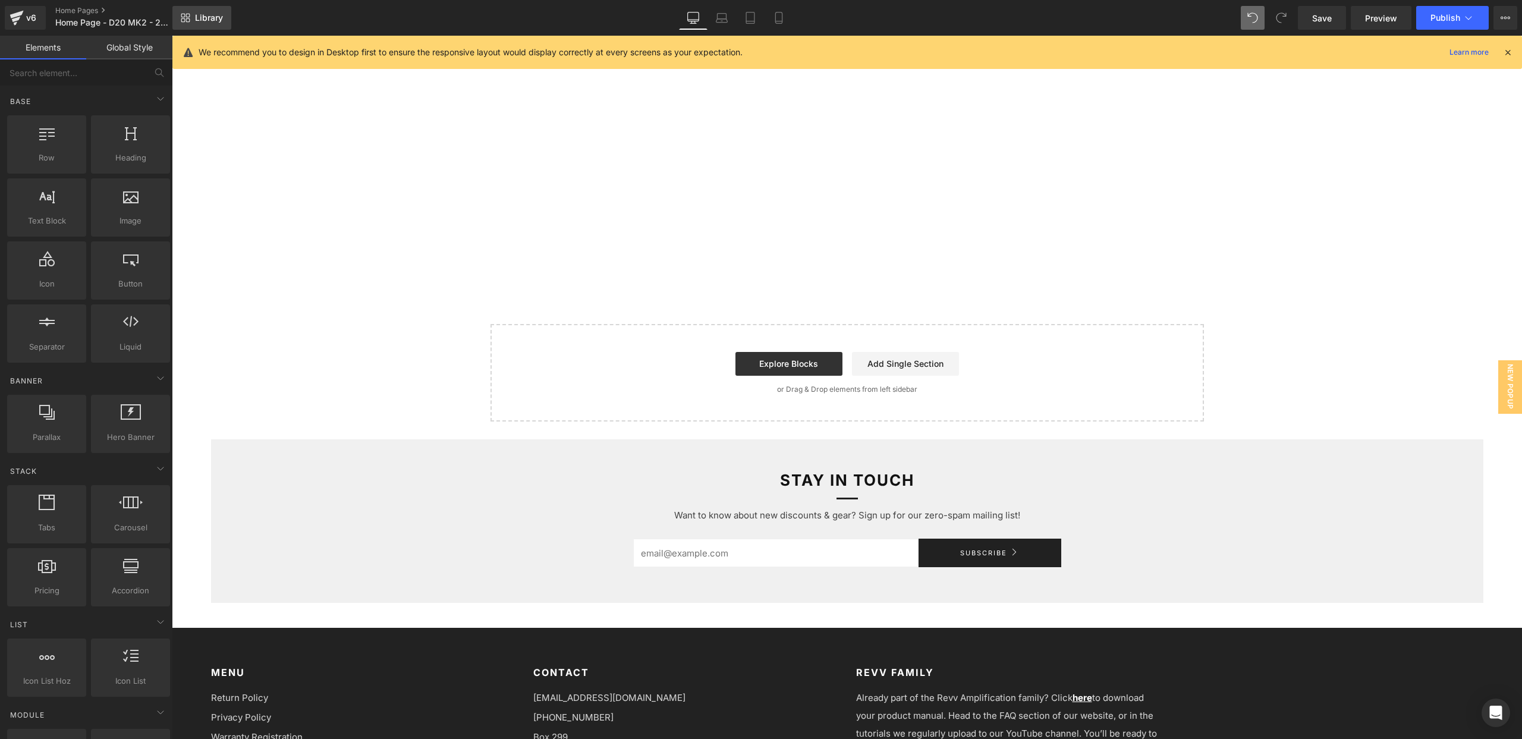
click at [204, 17] on span "Library" at bounding box center [209, 17] width 28 height 11
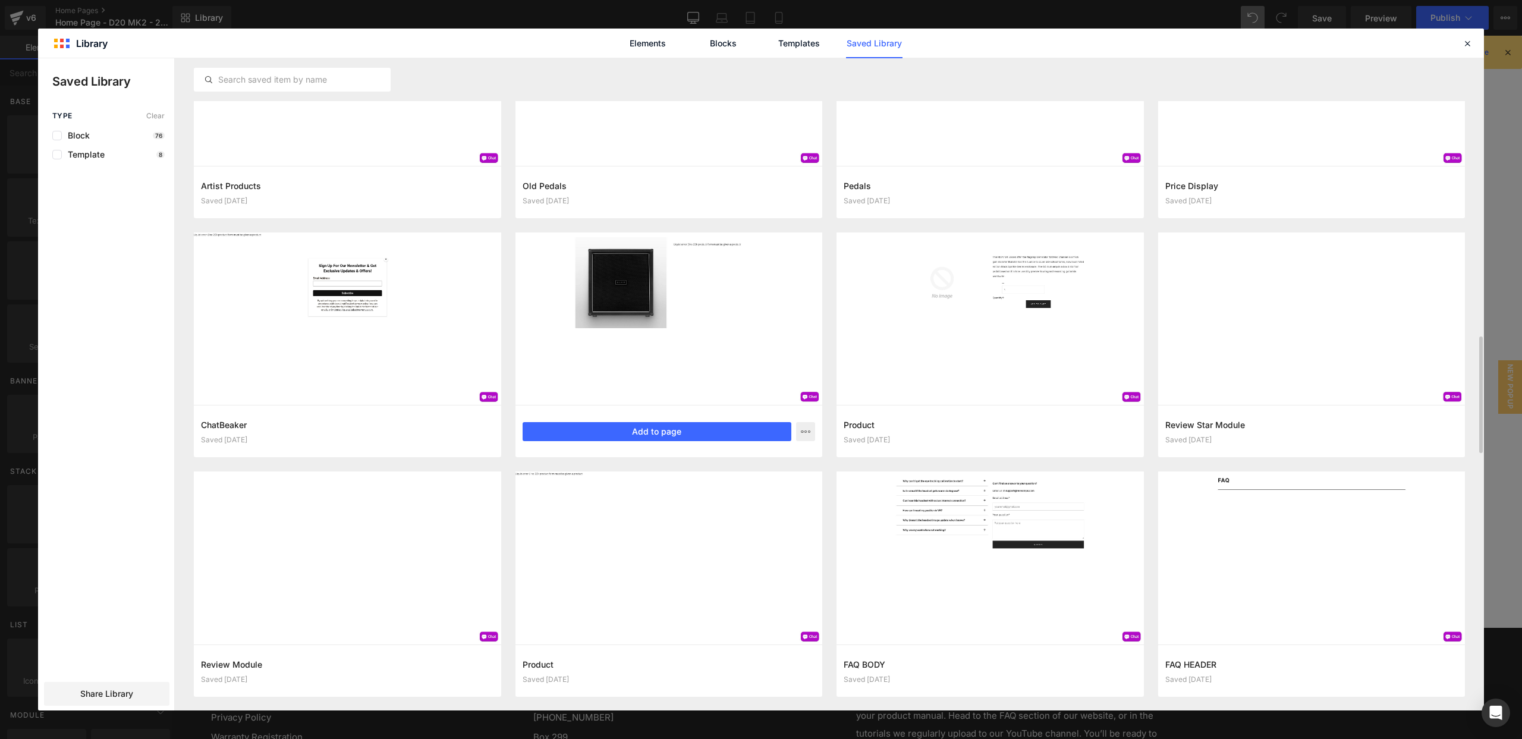
scroll to position [1546, 0]
click at [699, 432] on button "Add to page" at bounding box center [657, 429] width 269 height 19
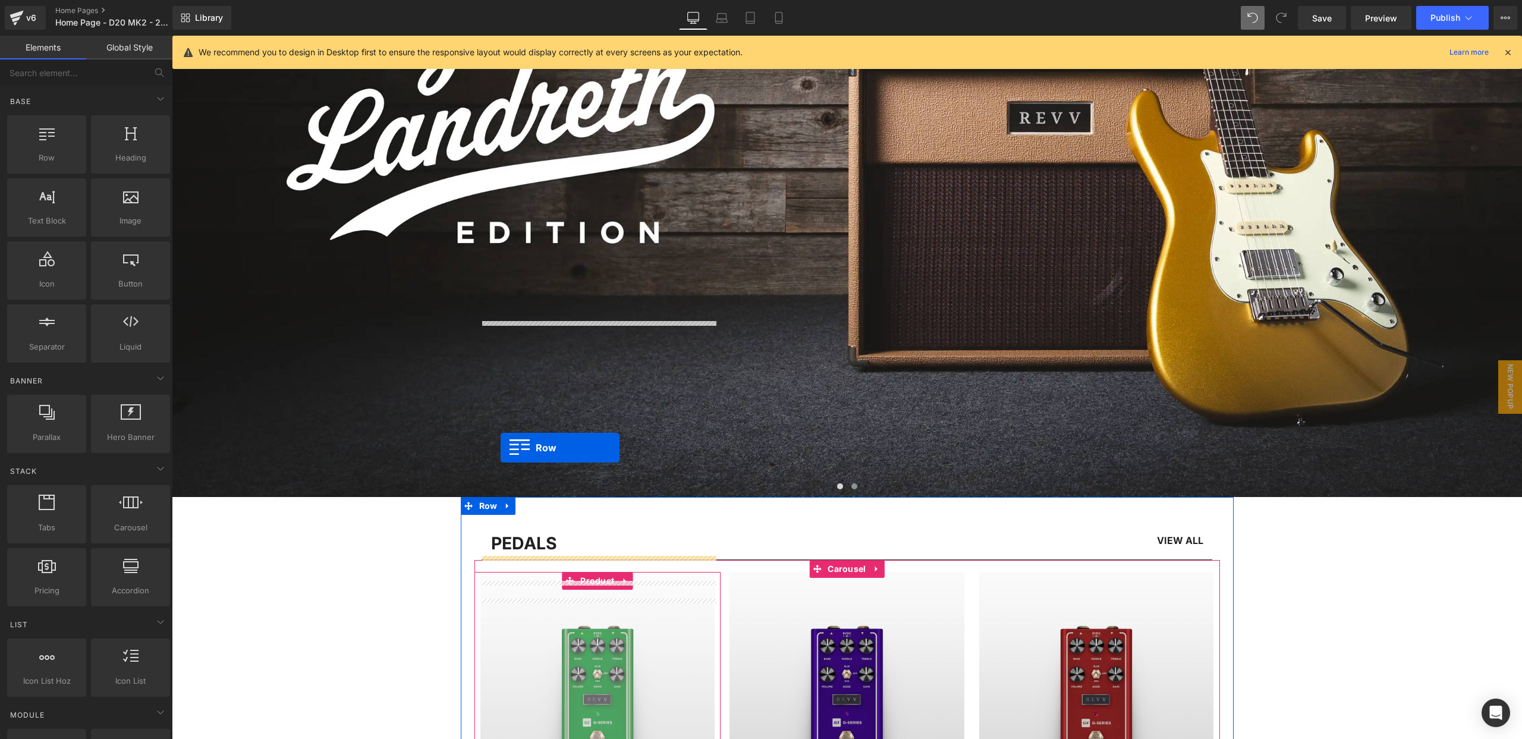
scroll to position [281, 0]
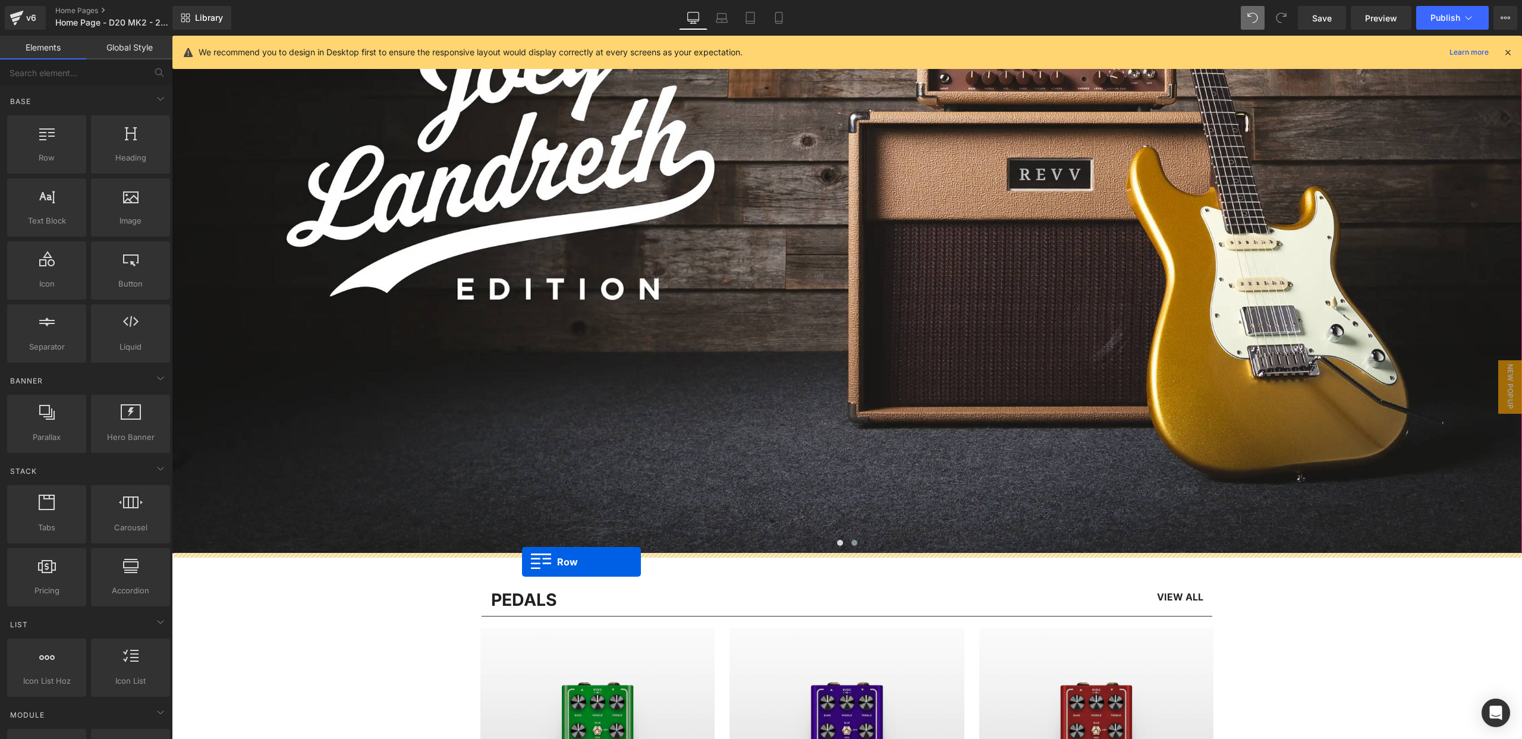
drag, startPoint x: 498, startPoint y: 342, endPoint x: 522, endPoint y: 562, distance: 221.3
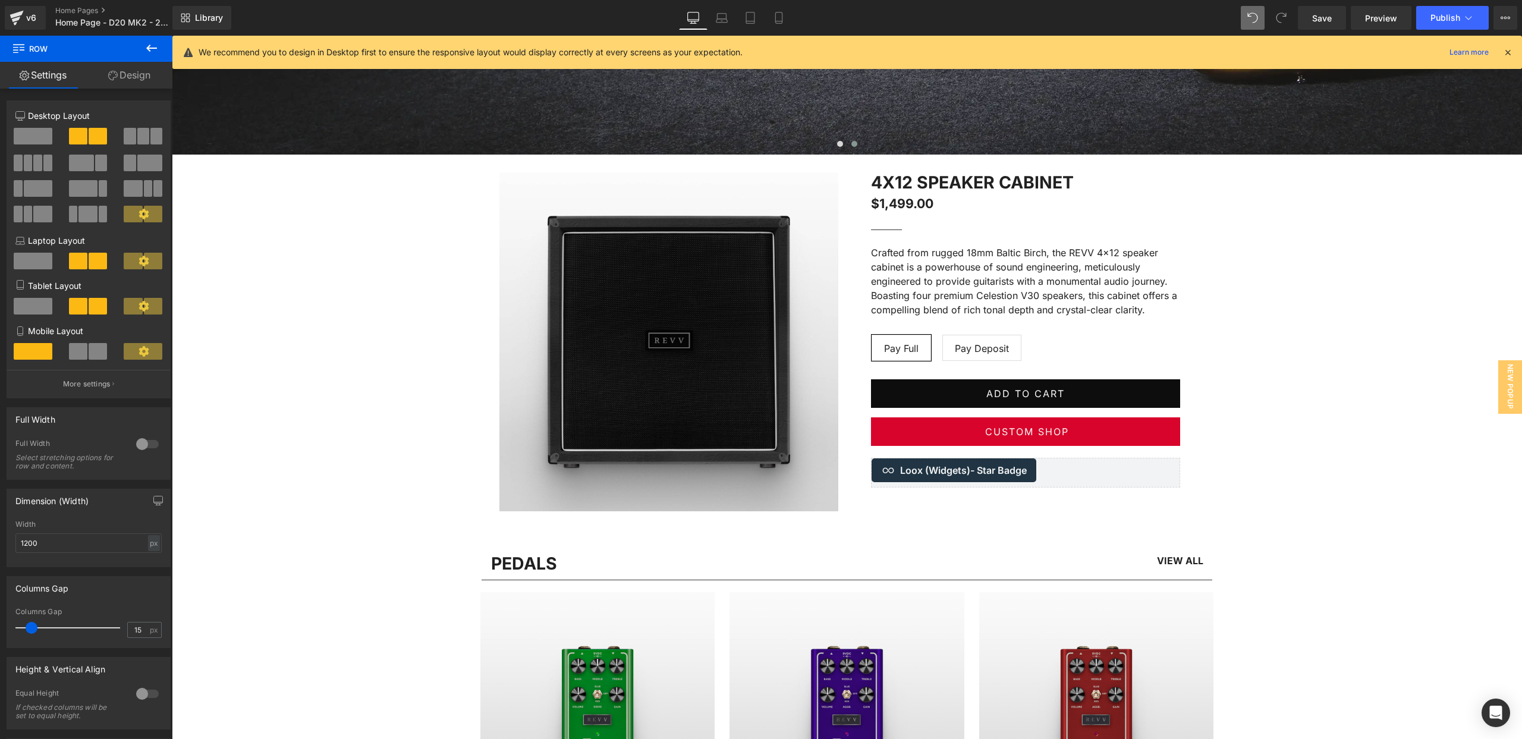
scroll to position [643, 0]
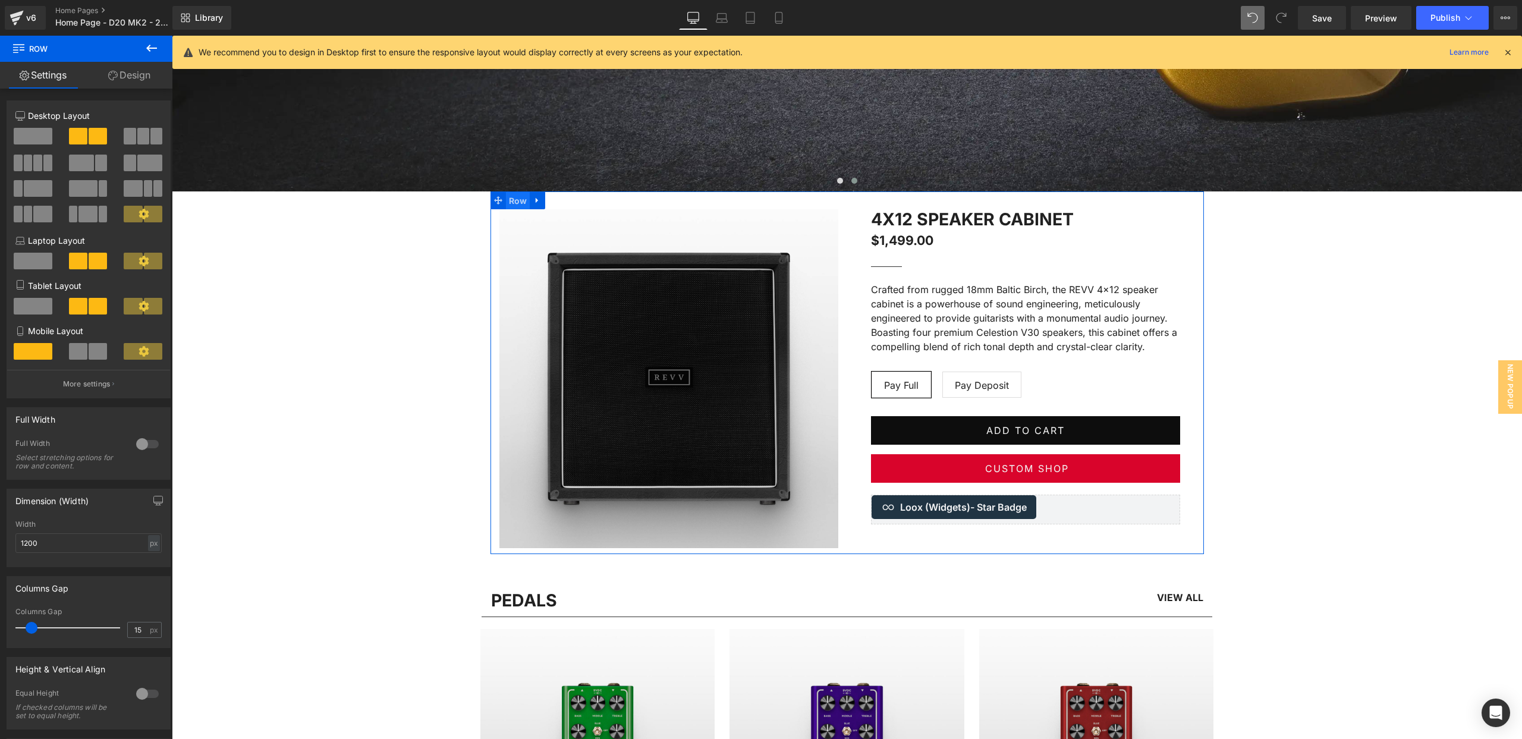
click at [518, 199] on span "Row" at bounding box center [518, 201] width 24 height 18
click at [124, 75] on link "Design" at bounding box center [129, 75] width 86 height 27
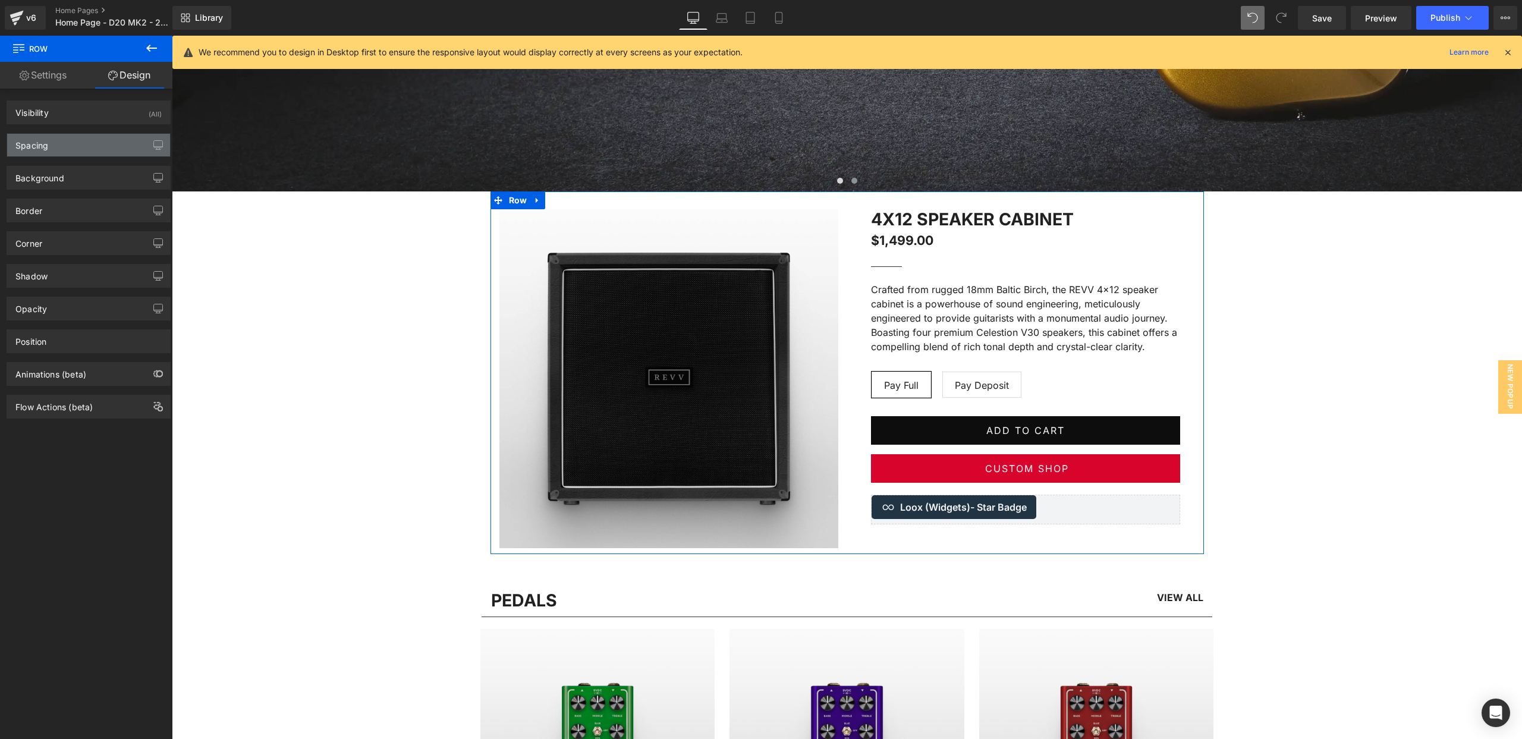
click at [81, 136] on div "Spacing" at bounding box center [88, 145] width 163 height 23
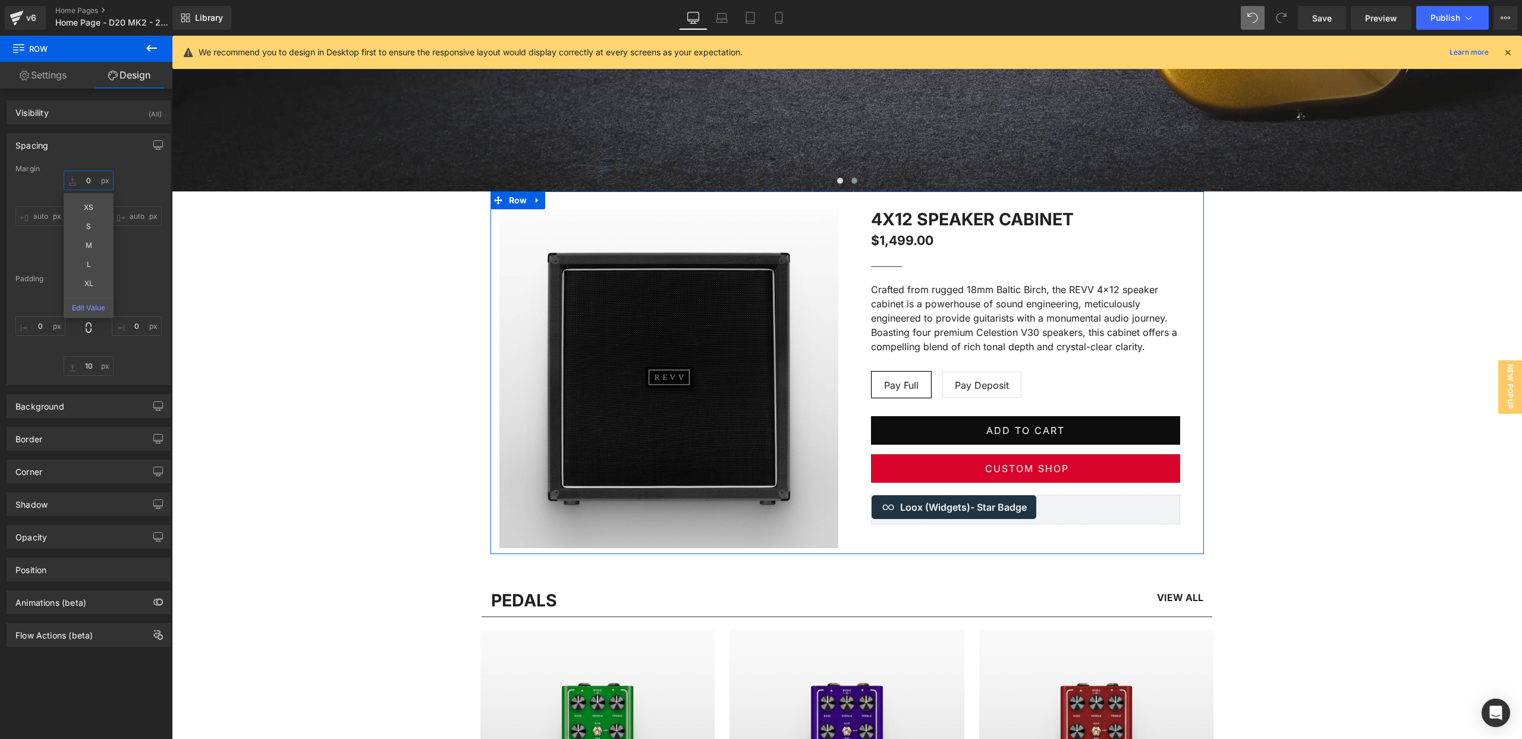
click at [90, 178] on input "0" at bounding box center [89, 181] width 50 height 20
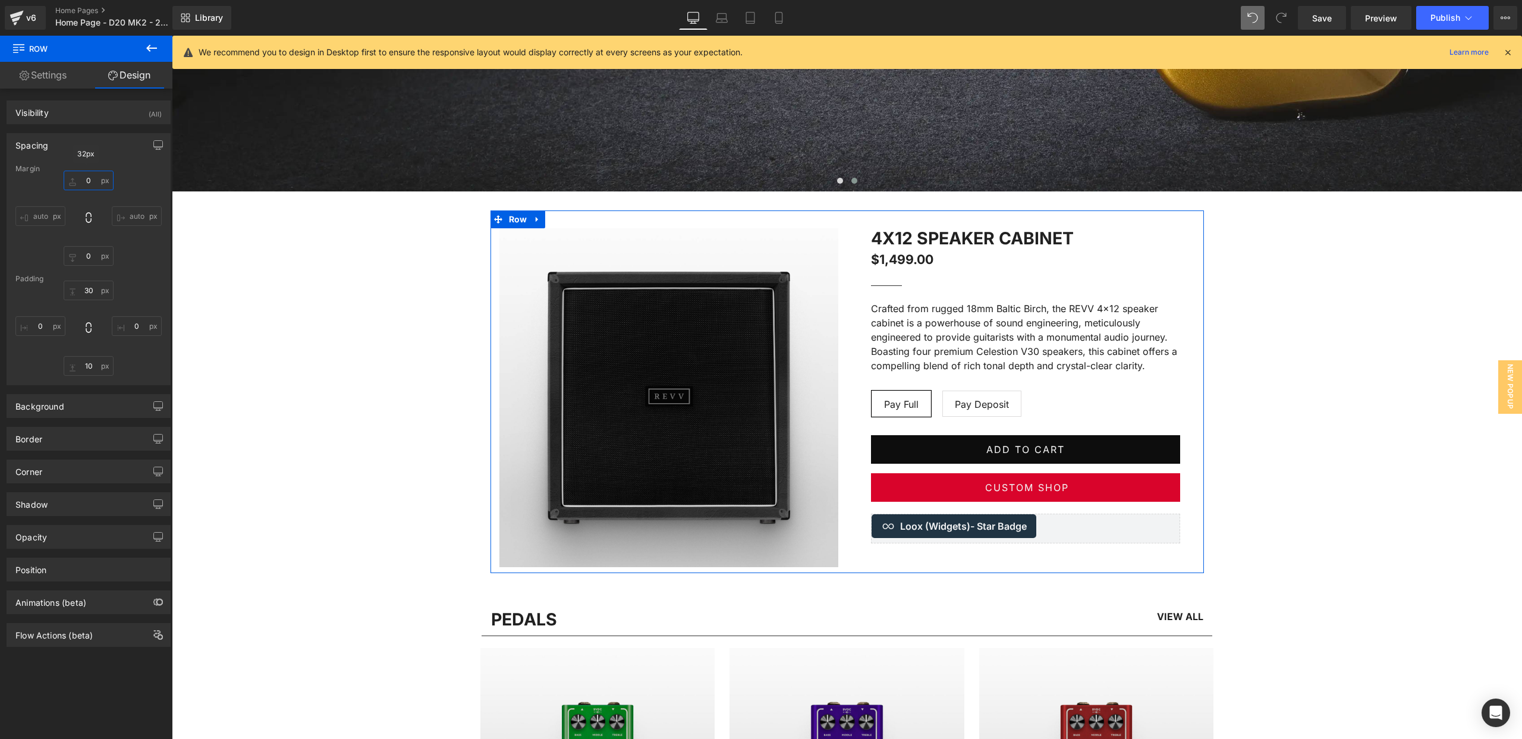
click at [85, 176] on input "0" at bounding box center [89, 181] width 50 height 20
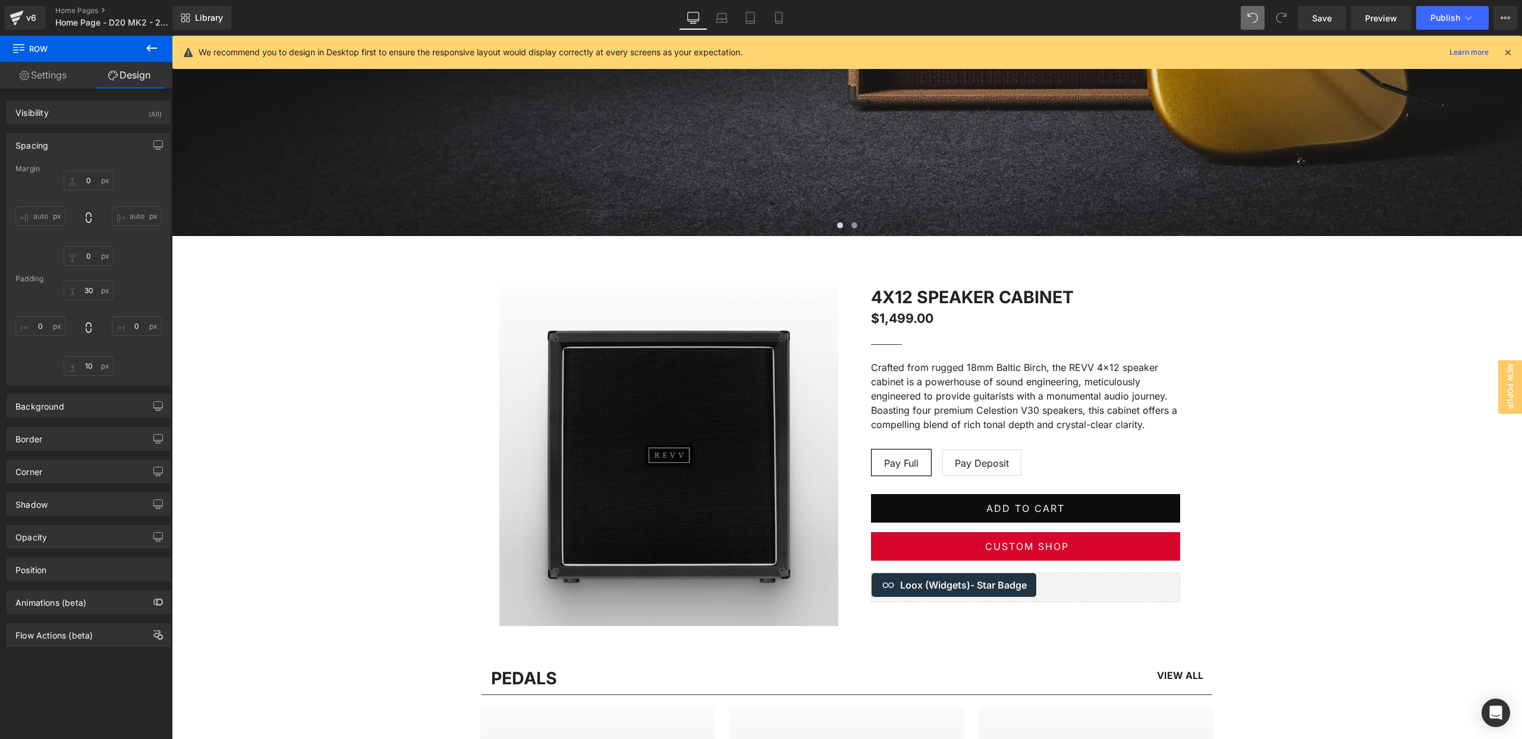
scroll to position [608, 0]
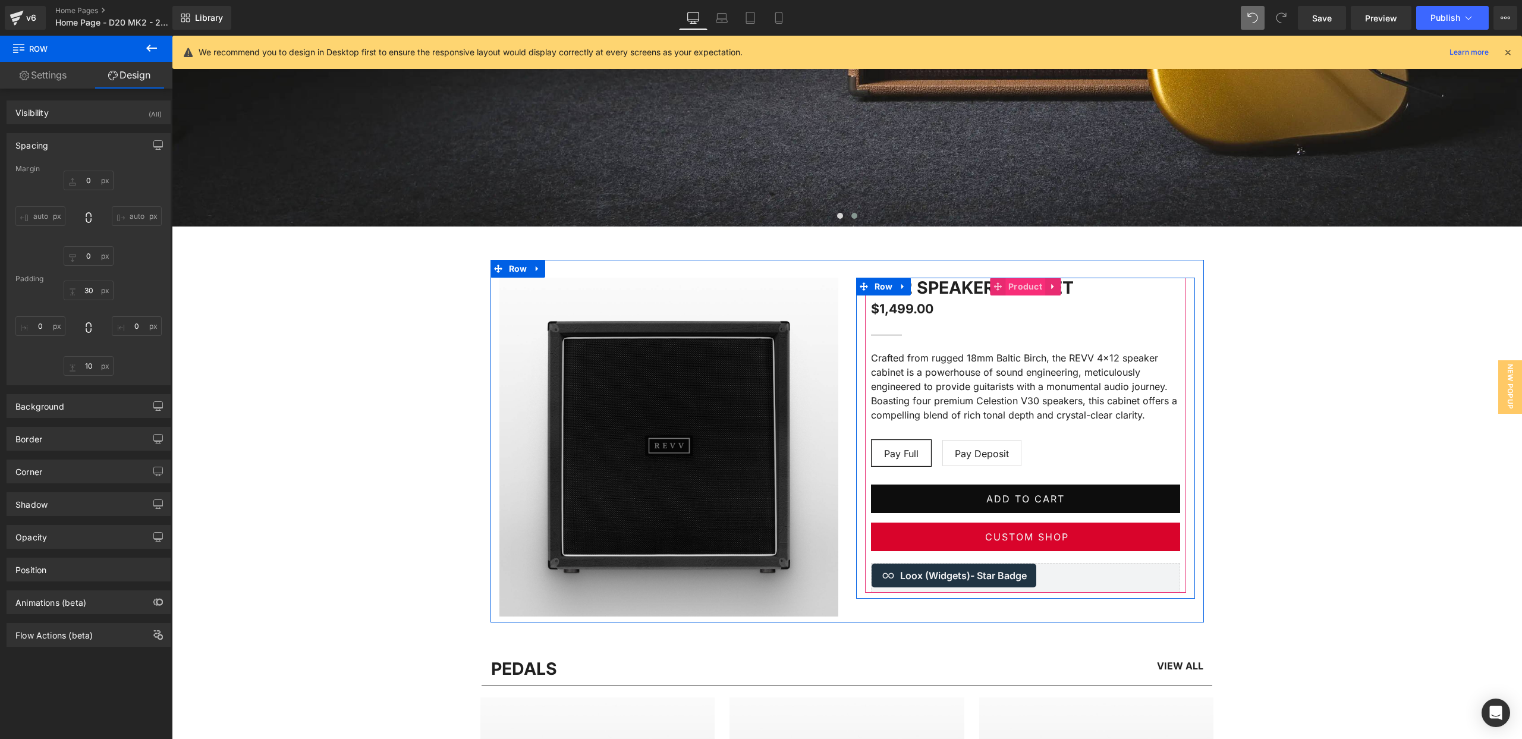
click at [1023, 287] on span "Product" at bounding box center [1025, 287] width 40 height 18
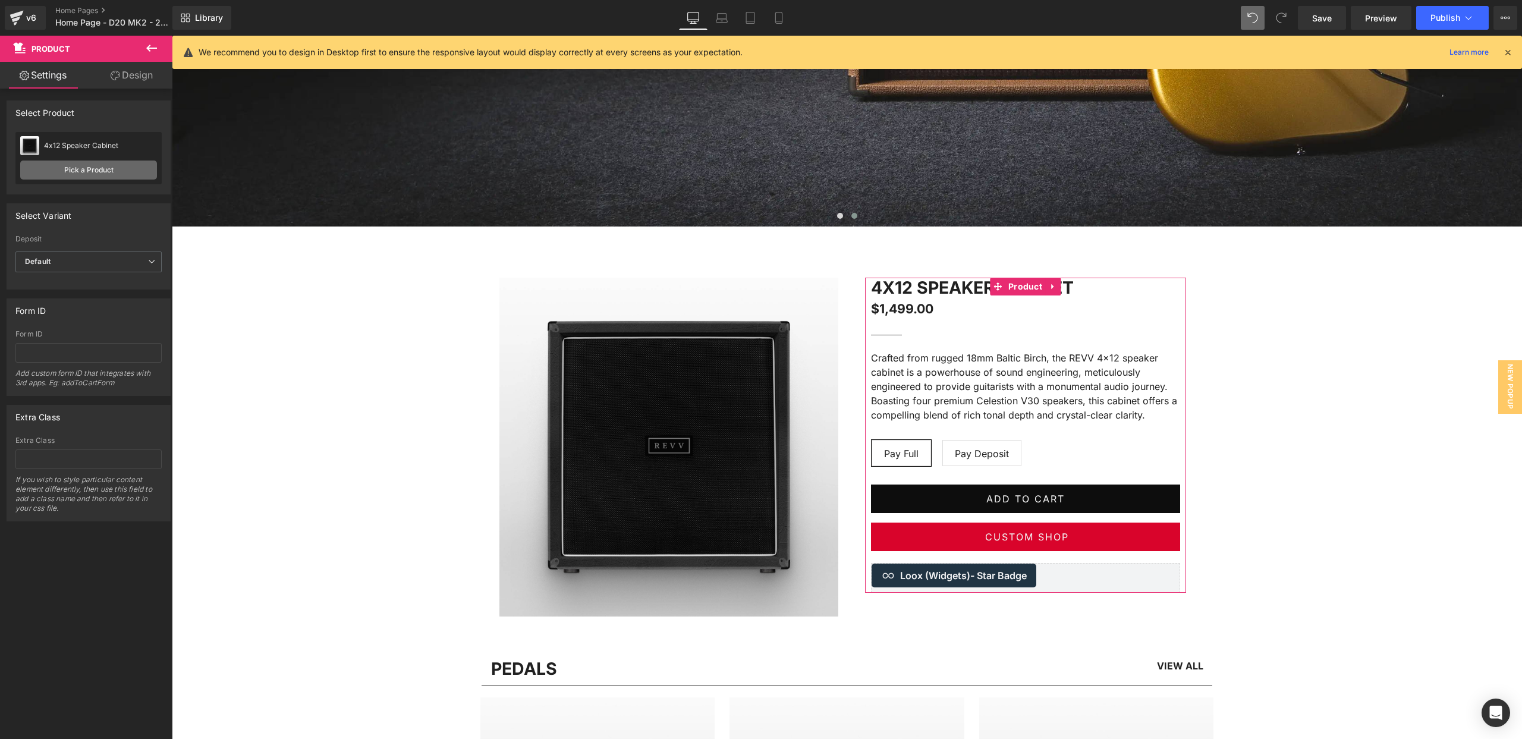
click at [112, 169] on link "Pick a Product" at bounding box center [88, 170] width 137 height 19
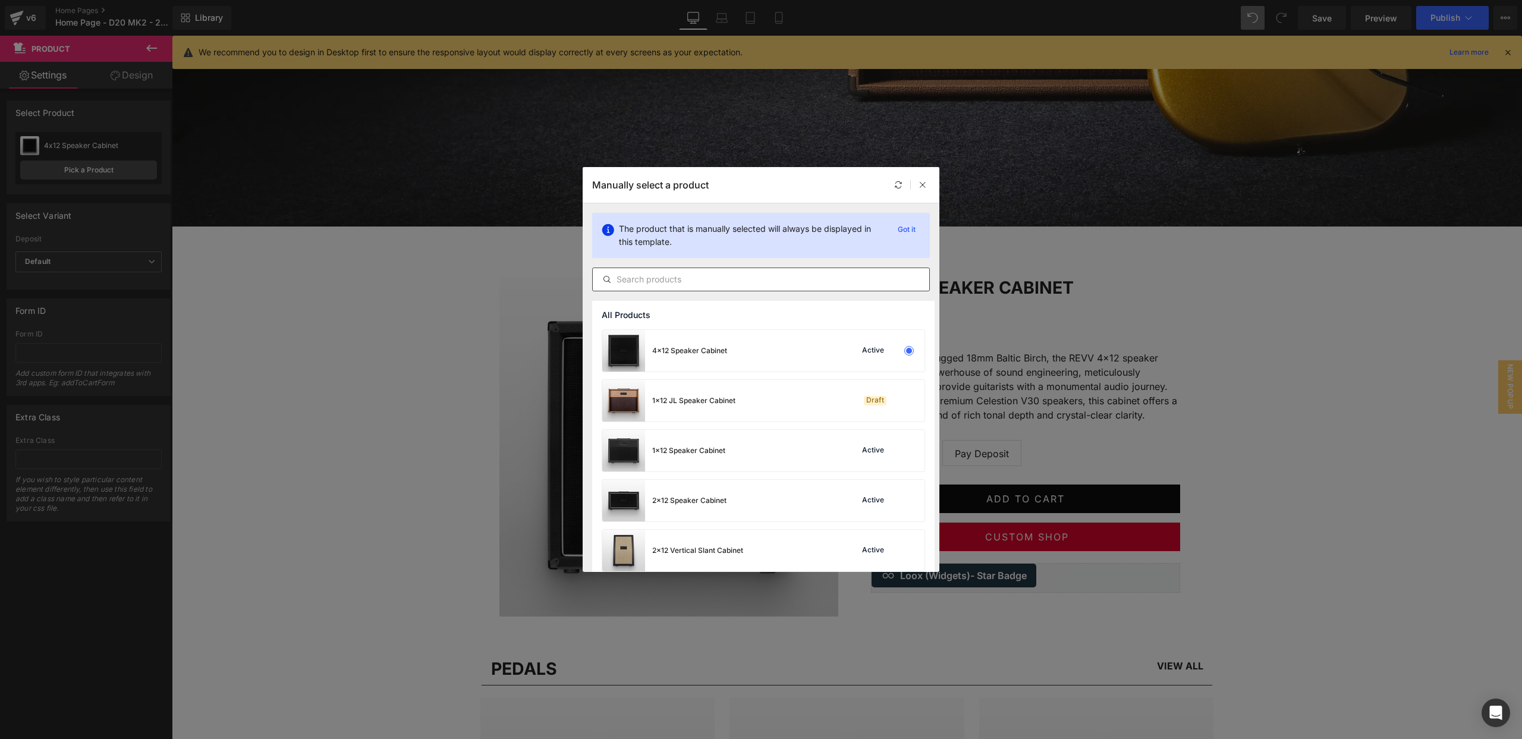
click at [710, 269] on div at bounding box center [761, 280] width 338 height 24
click at [707, 278] on input "text" at bounding box center [761, 279] width 337 height 14
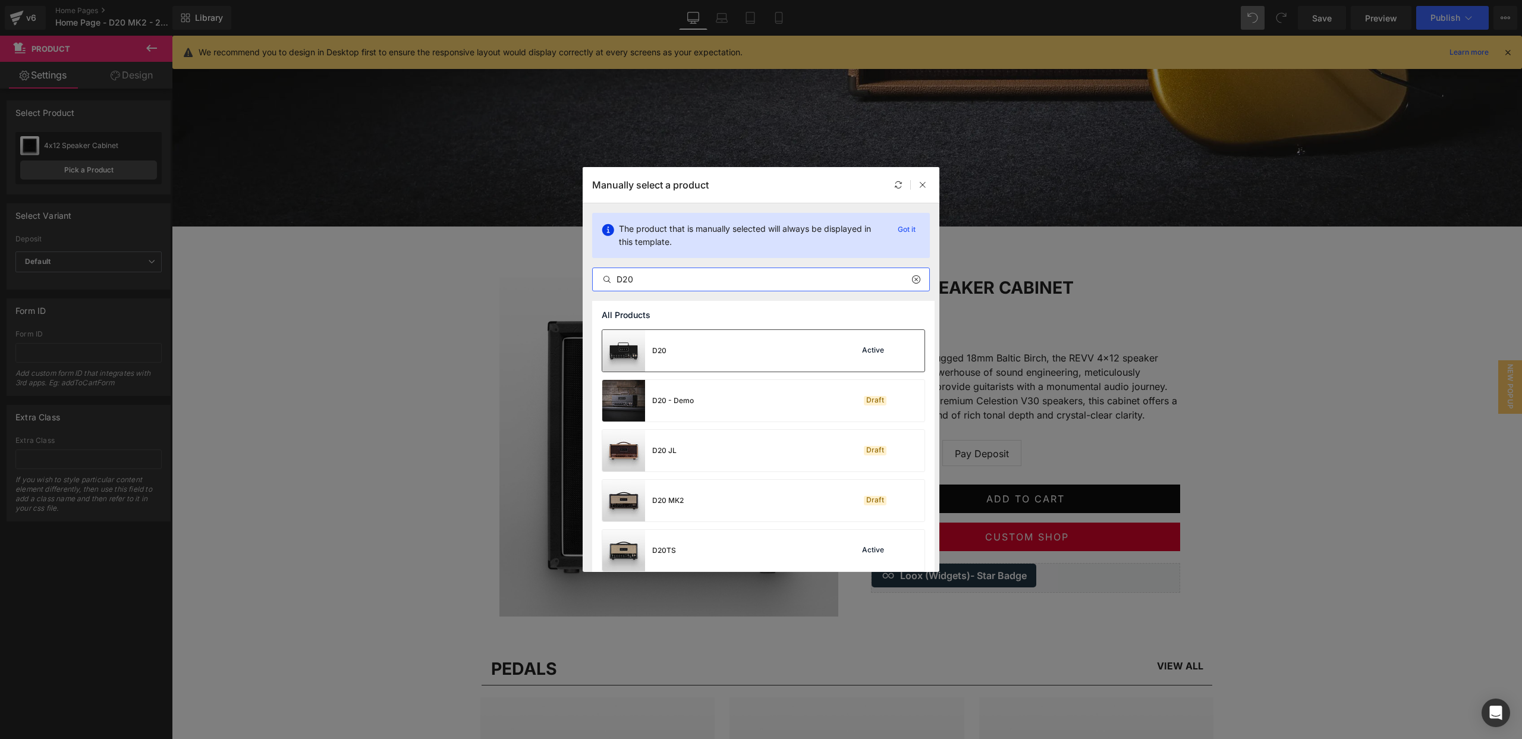
scroll to position [10, 0]
type input "D20"
click at [746, 491] on div "D20 MK2 Draft" at bounding box center [763, 491] width 322 height 42
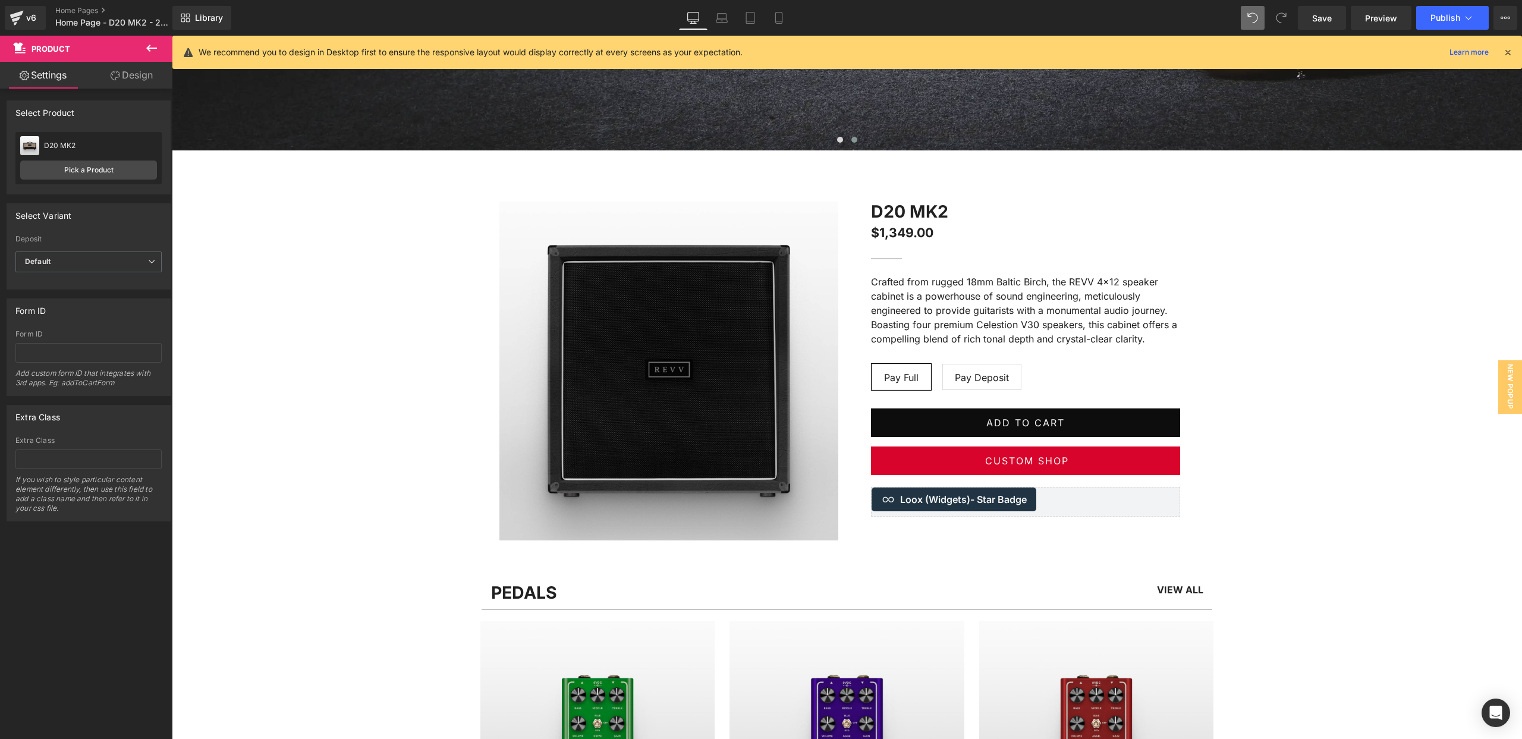
scroll to position [680, 0]
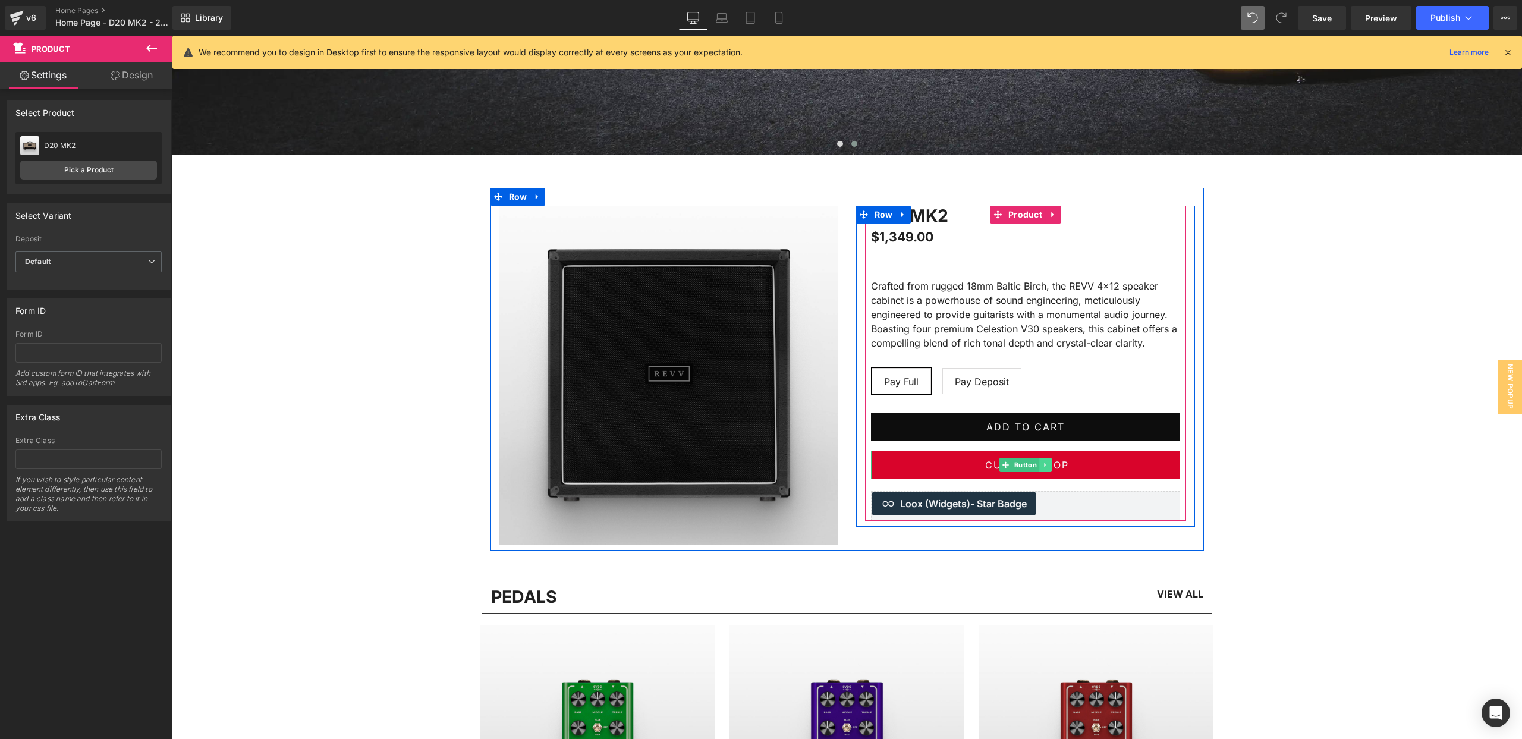
click at [1049, 462] on link at bounding box center [1045, 465] width 12 height 14
click at [1050, 466] on icon at bounding box center [1051, 464] width 7 height 7
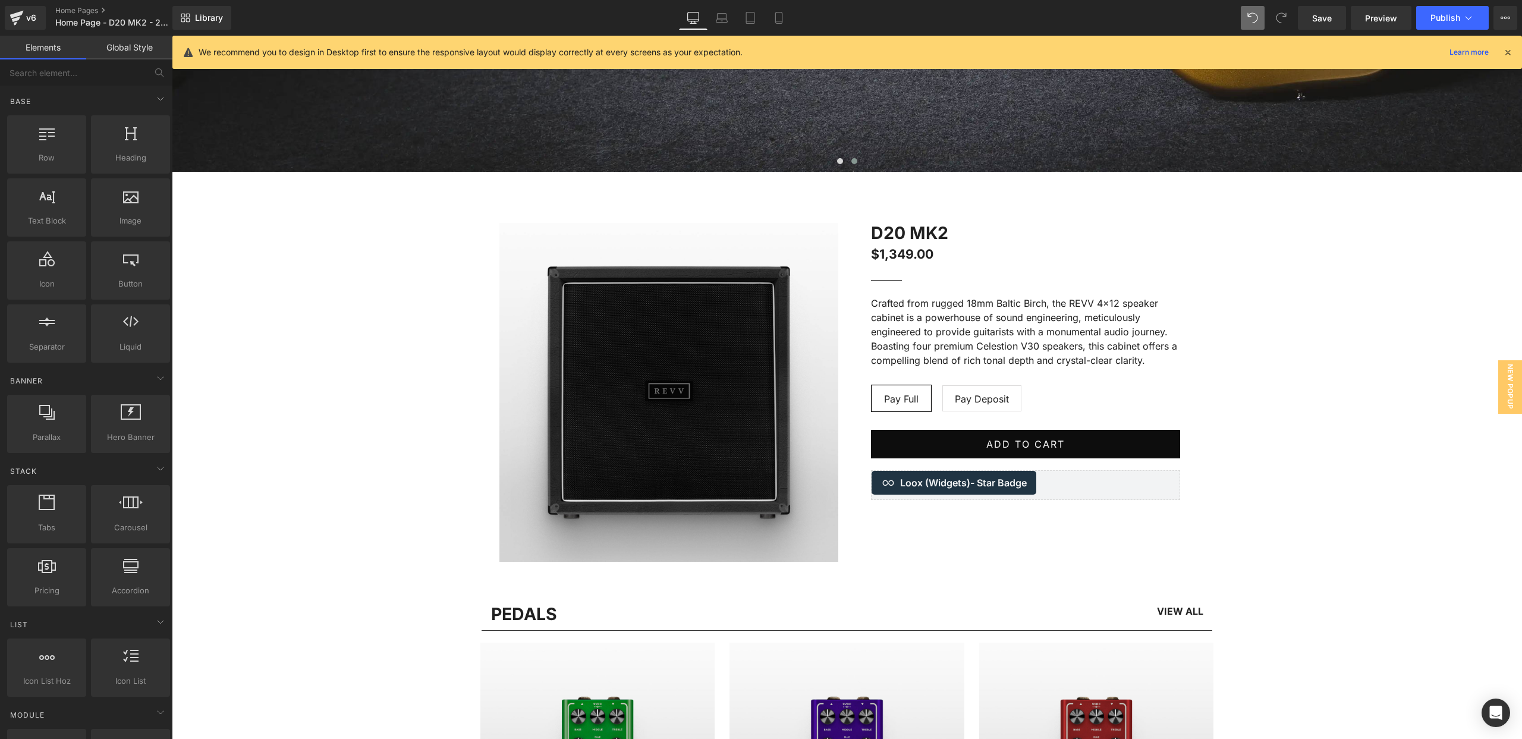
scroll to position [666, 0]
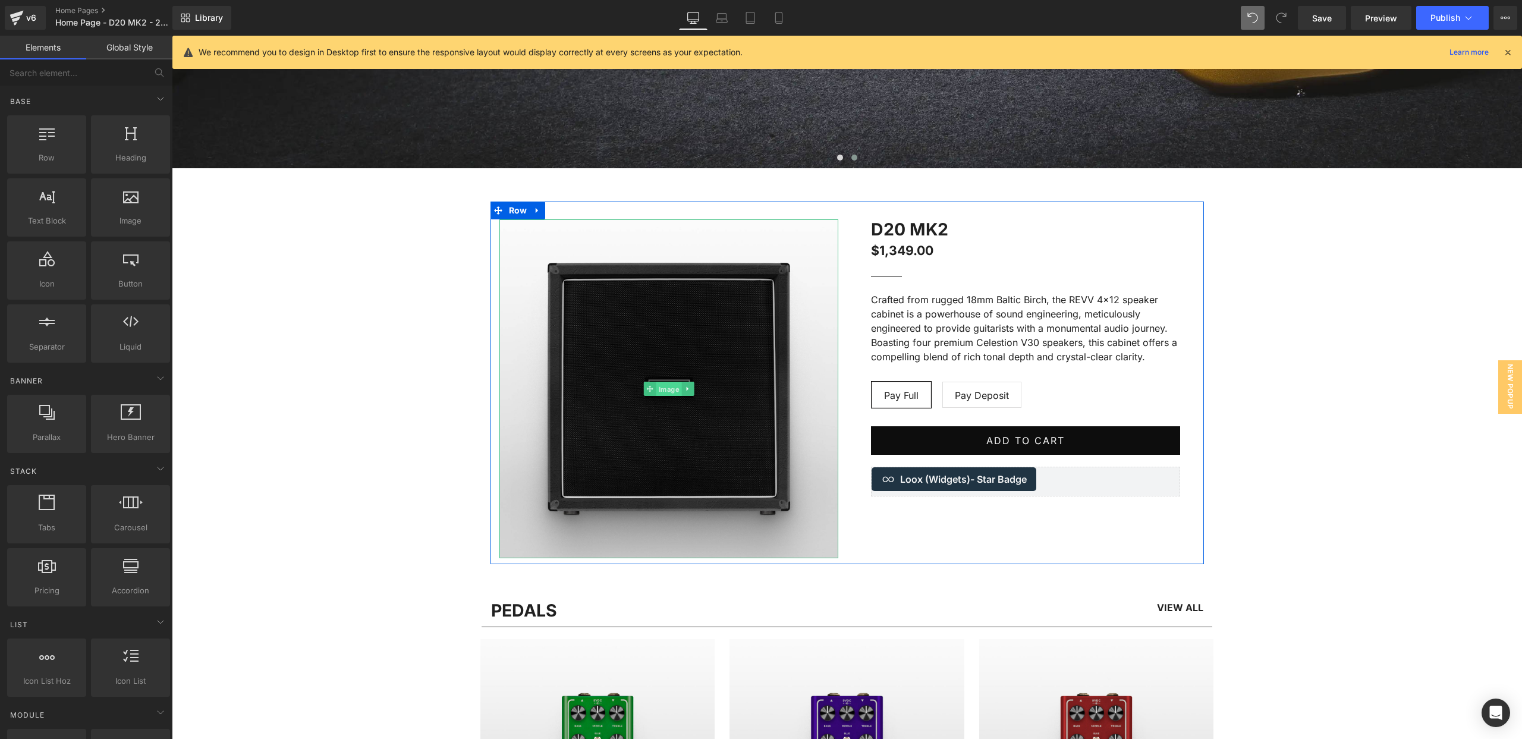
click at [666, 387] on span "Image" at bounding box center [669, 389] width 26 height 14
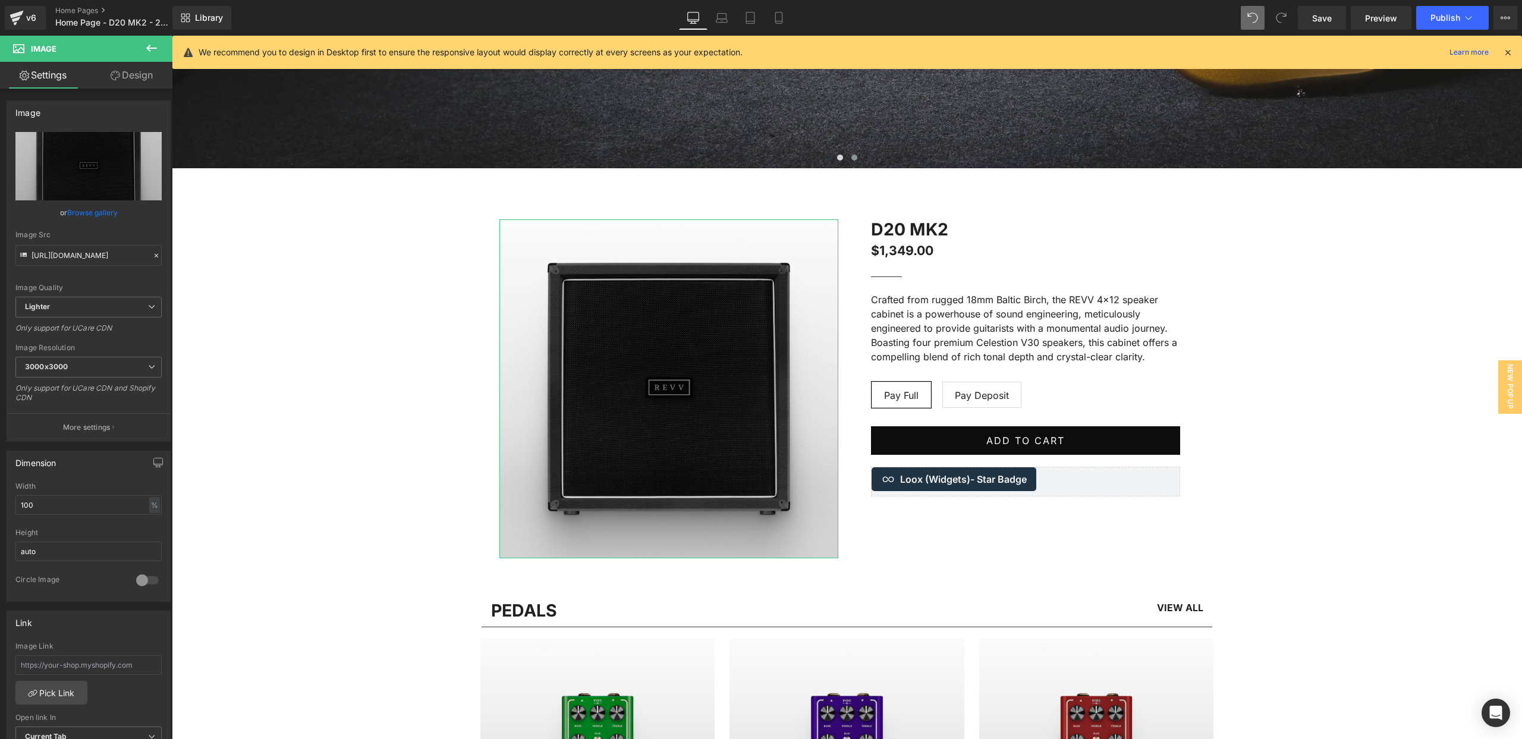
click at [87, 213] on link "Browse gallery" at bounding box center [92, 212] width 51 height 21
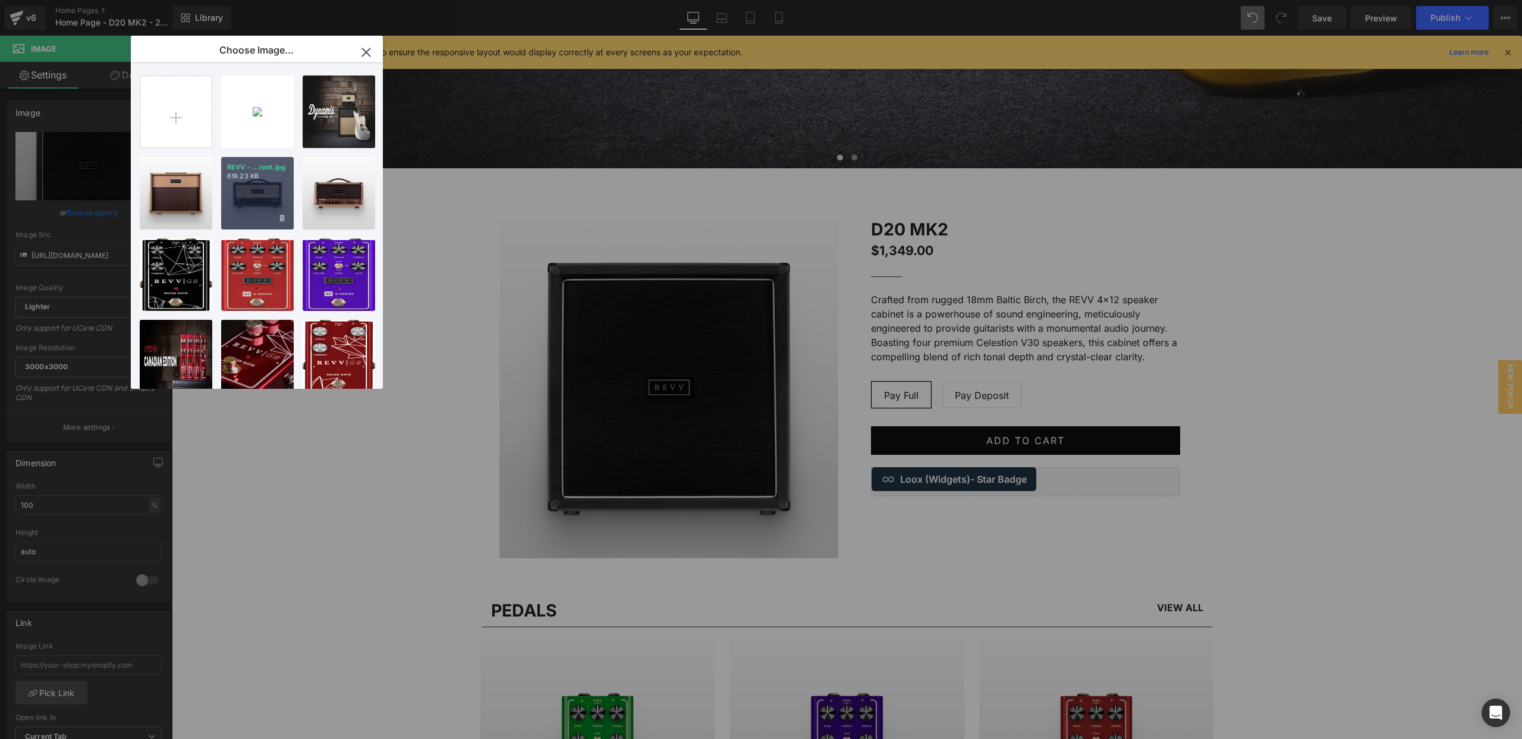
click at [260, 197] on div "REVV - ...ront.jpg 619.23 KB" at bounding box center [257, 193] width 73 height 73
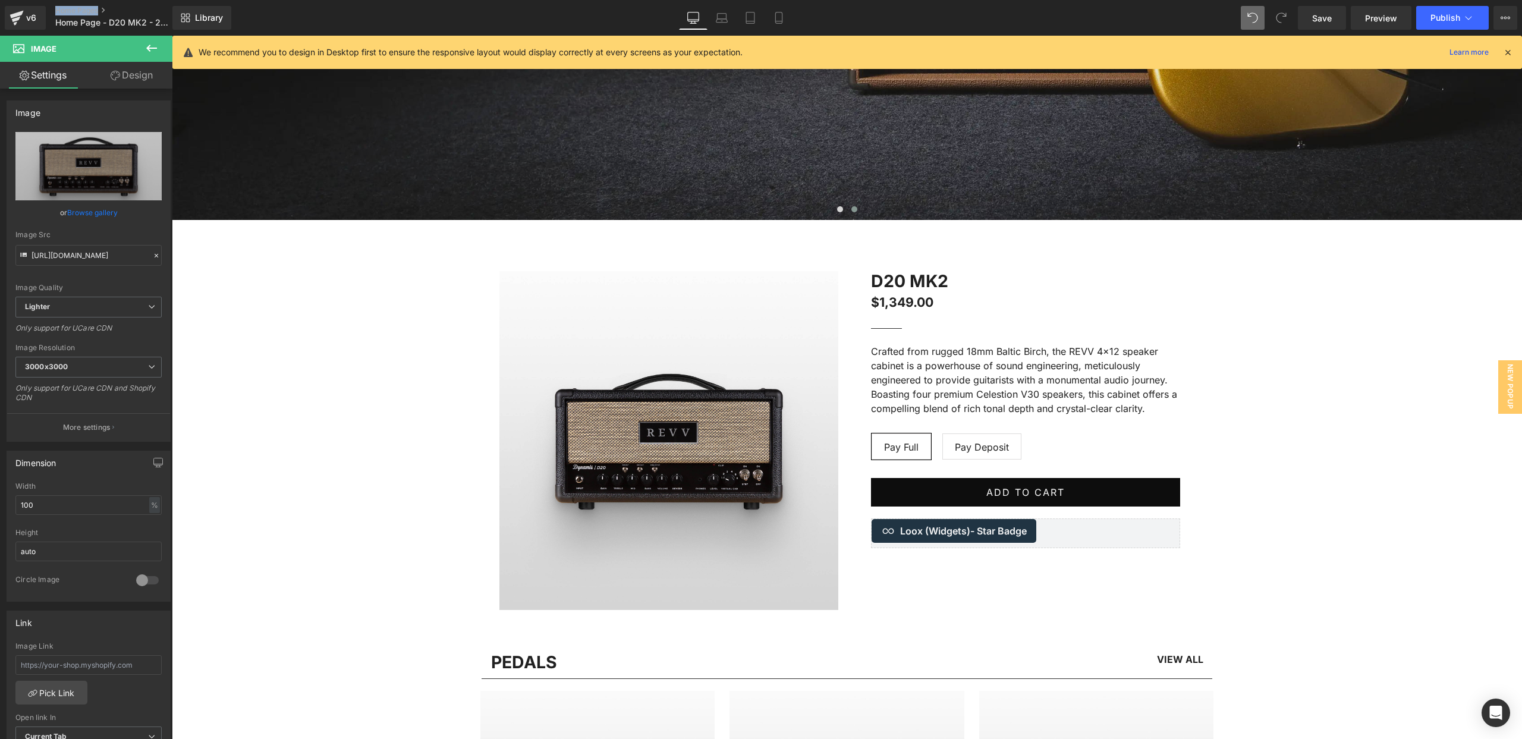
scroll to position [637, 0]
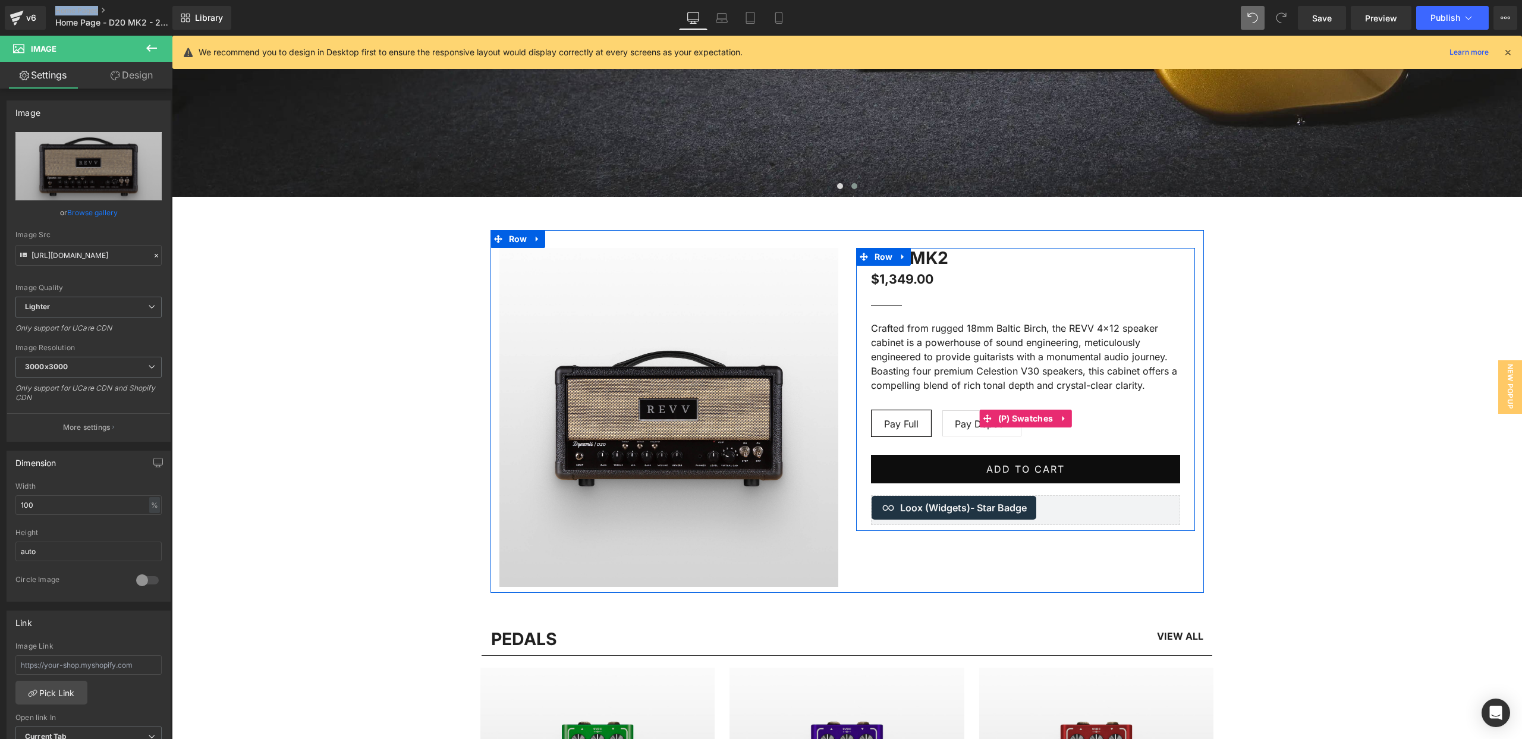
click at [1029, 390] on div "Crafted from rugged 18mm Baltic Birch, the REVV 4x12 speaker cabinet is a power…" at bounding box center [1025, 356] width 309 height 71
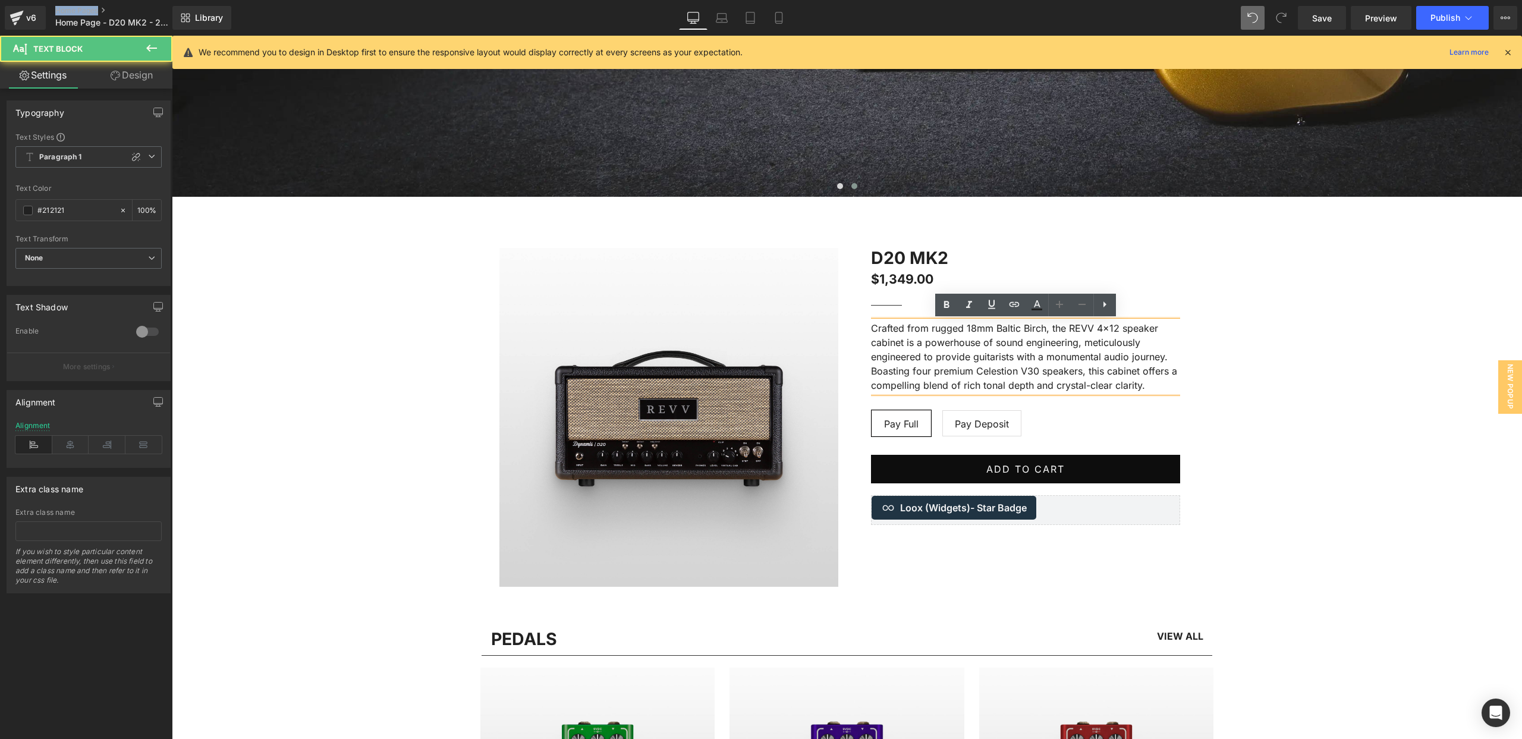
click at [1094, 382] on p "Crafted from rugged 18mm Baltic Birch, the REVV 4x12 speaker cabinet is a power…" at bounding box center [1025, 356] width 309 height 71
drag, startPoint x: 1094, startPoint y: 382, endPoint x: 1122, endPoint y: 384, distance: 28.6
click at [1094, 382] on p "Crafted from rugged 18mm Baltic Birch, the REVV 4x12 speaker cabinet is a power…" at bounding box center [1025, 356] width 309 height 71
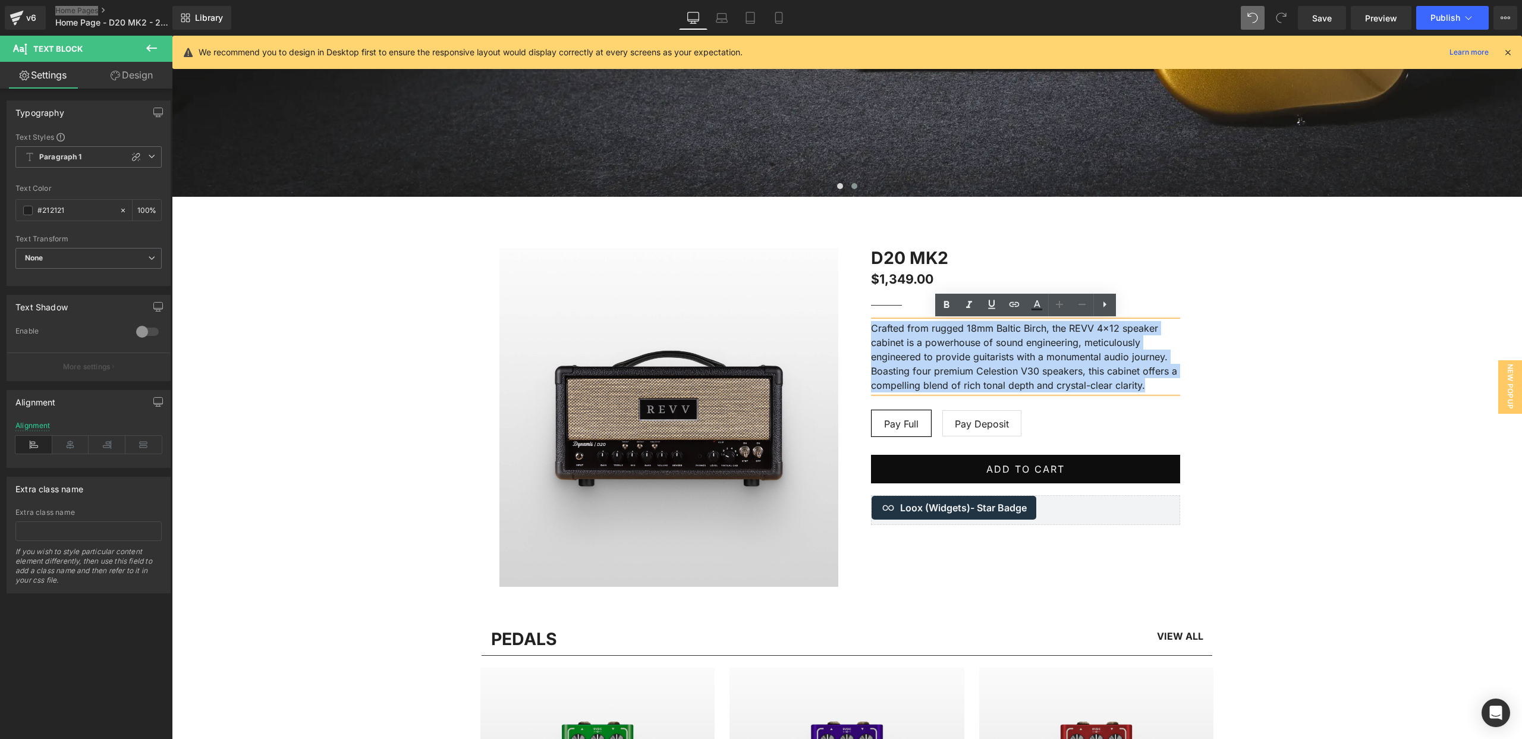
drag, startPoint x: 1105, startPoint y: 383, endPoint x: 870, endPoint y: 328, distance: 241.1
click at [871, 328] on p "Crafted from rugged 18mm Baltic Birch, the REVV 4x12 speaker cabinet is a power…" at bounding box center [1025, 356] width 309 height 71
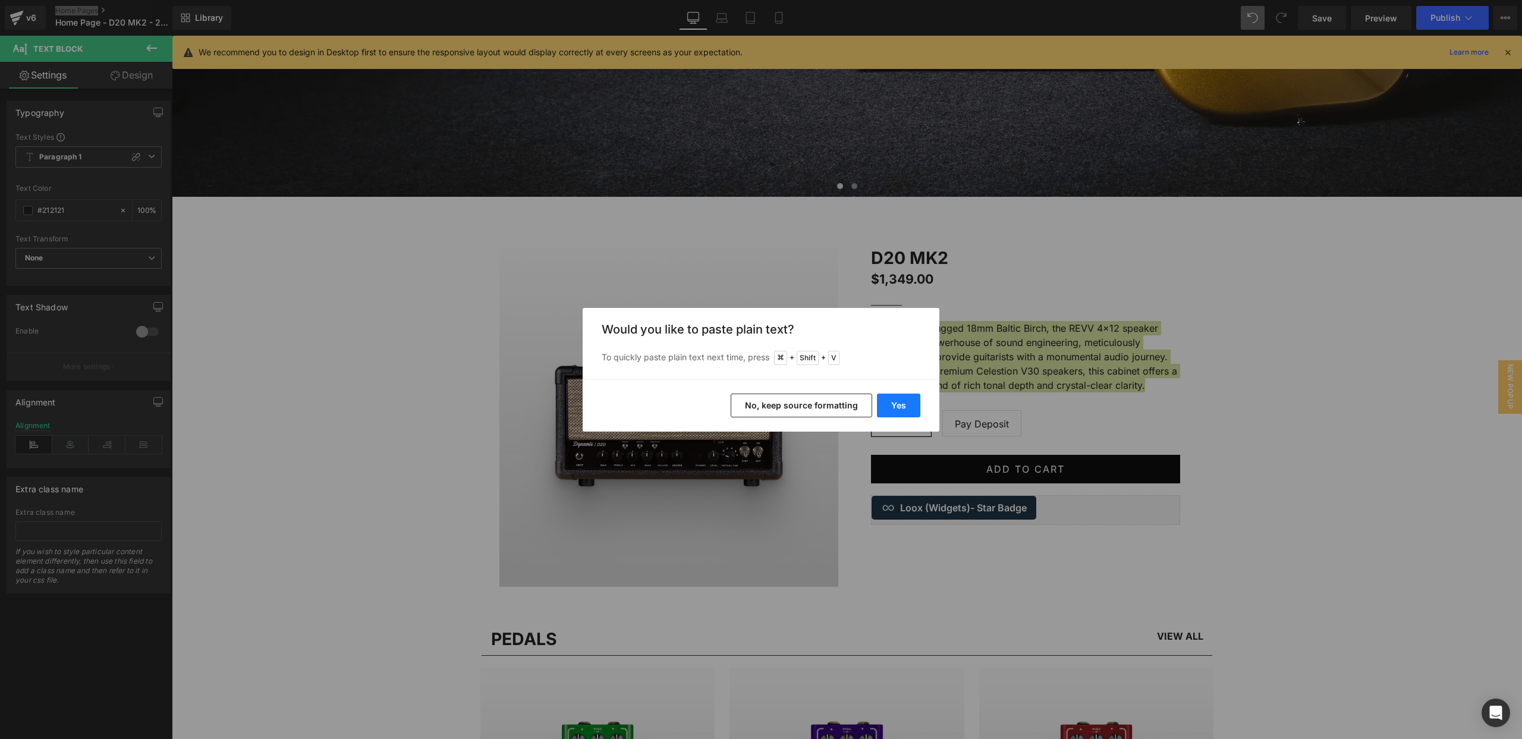
click at [894, 405] on button "Yes" at bounding box center [898, 406] width 43 height 24
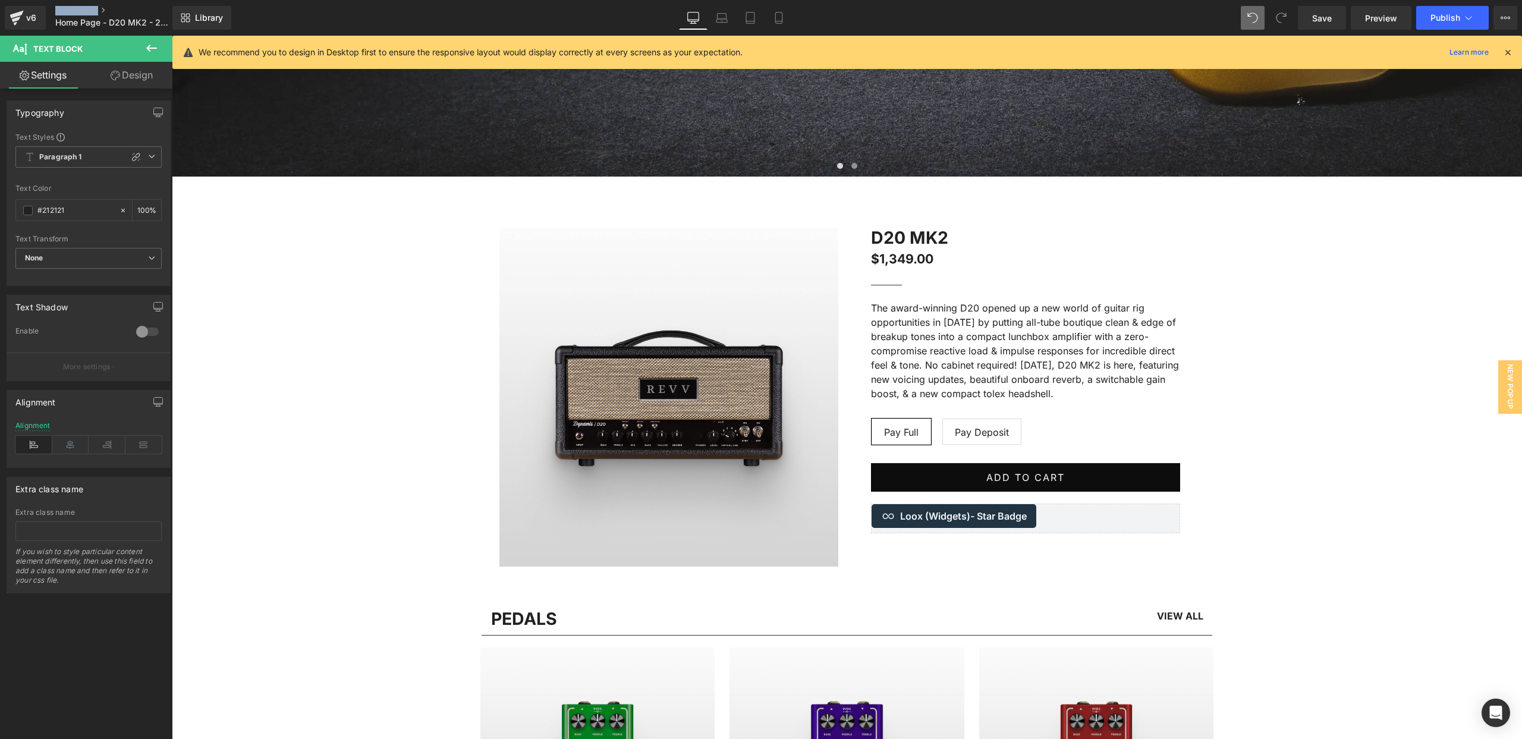
scroll to position [666, 0]
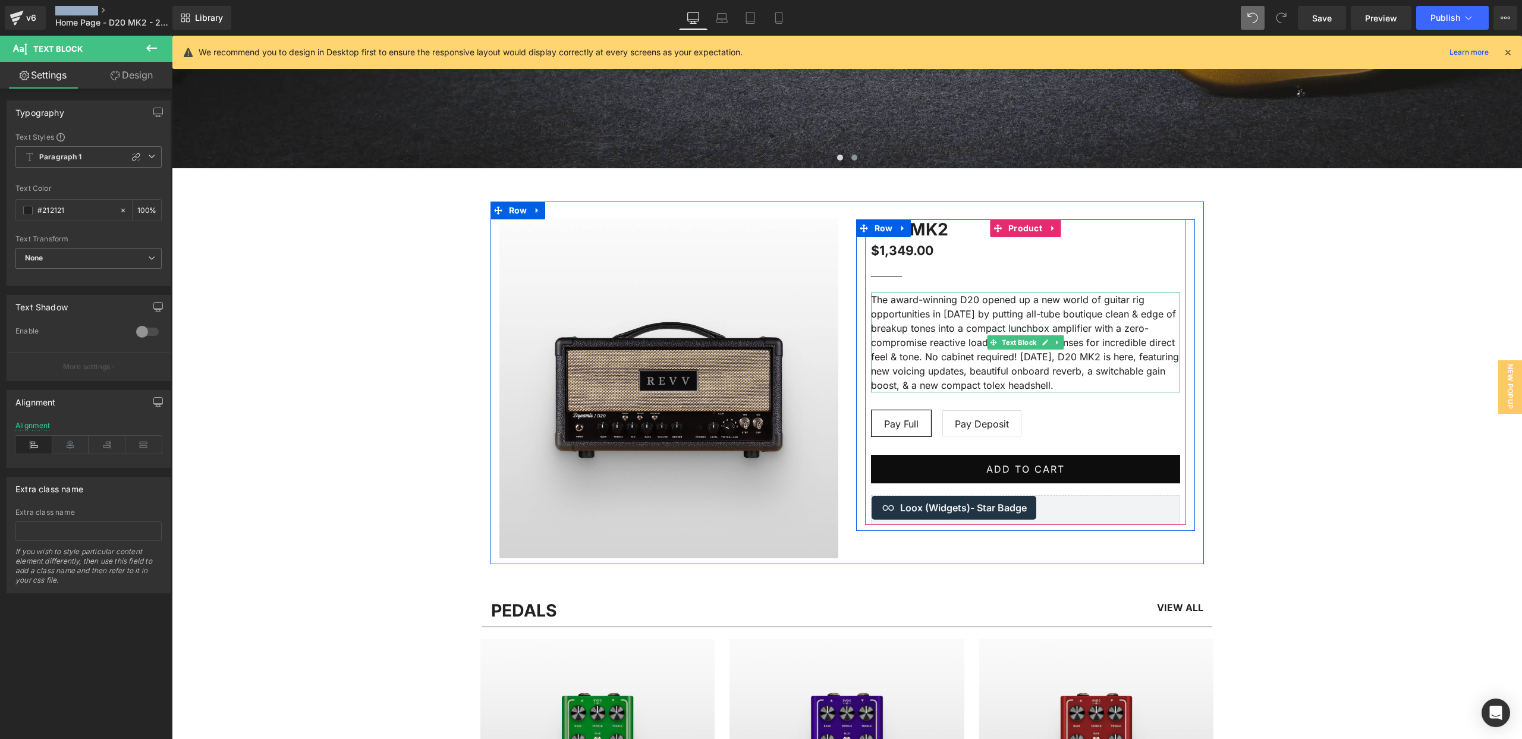
click at [1093, 359] on p "The award-winning D20 opened up a new world of guitar rig opportunities in 2019…" at bounding box center [1025, 343] width 309 height 100
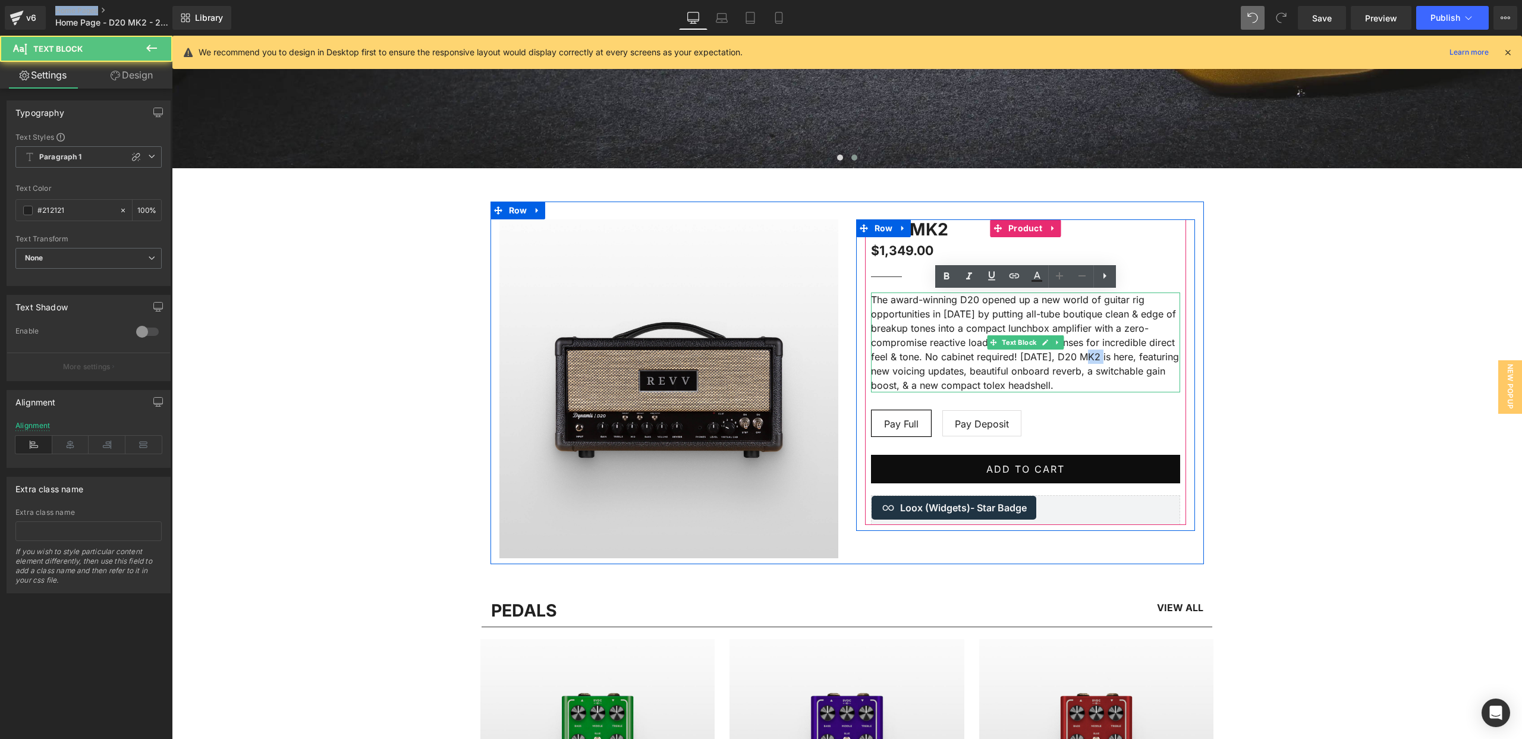
click at [1093, 359] on p "The award-winning D20 opened up a new world of guitar rig opportunities in 2019…" at bounding box center [1025, 343] width 309 height 100
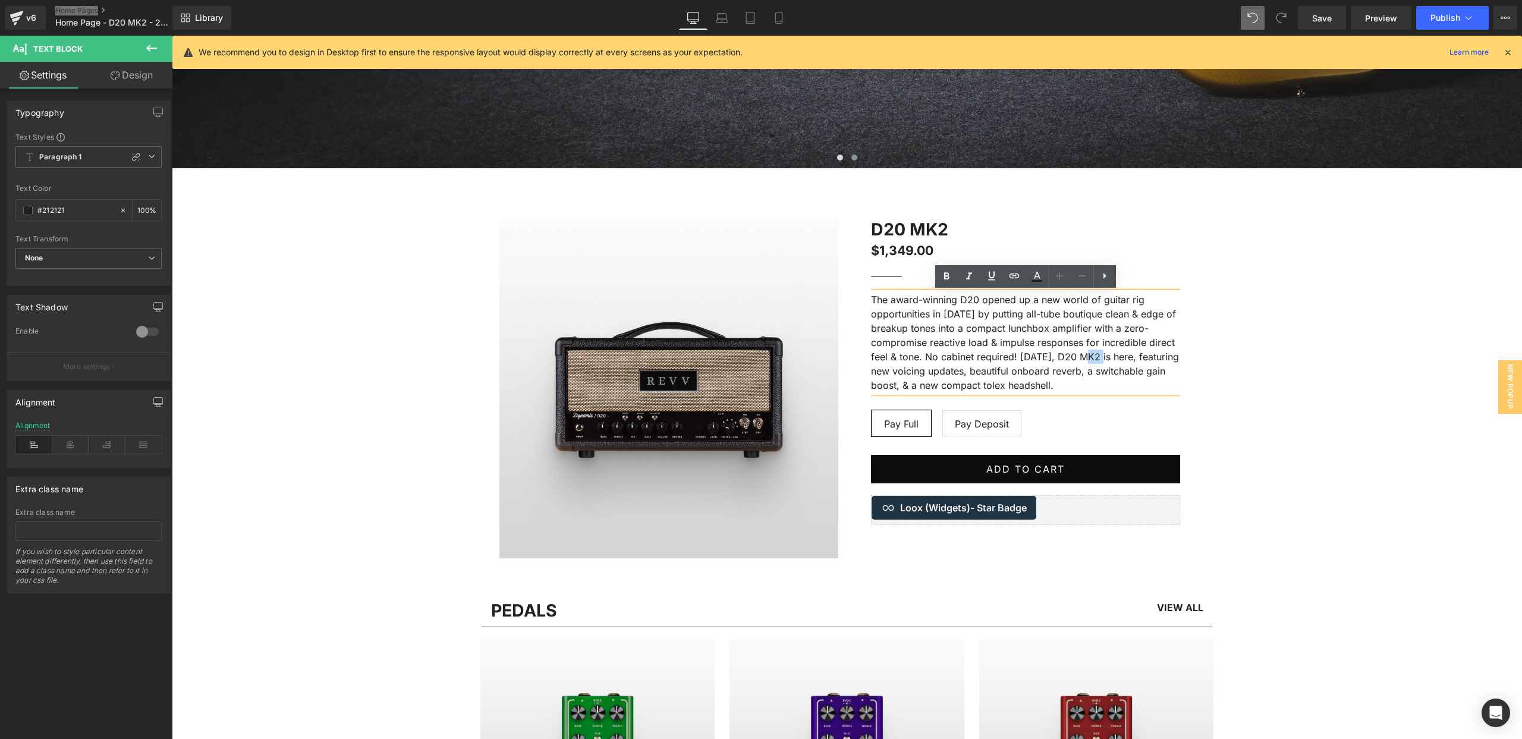
drag, startPoint x: 1133, startPoint y: 383, endPoint x: 867, endPoint y: 300, distance: 278.3
click at [867, 300] on div "D20 MK2 (P) Title $1,349.00 $1,349.00 (P) Price Separator The award-winning D20…" at bounding box center [1025, 372] width 321 height 306
click at [1111, 273] on icon at bounding box center [1105, 276] width 14 height 14
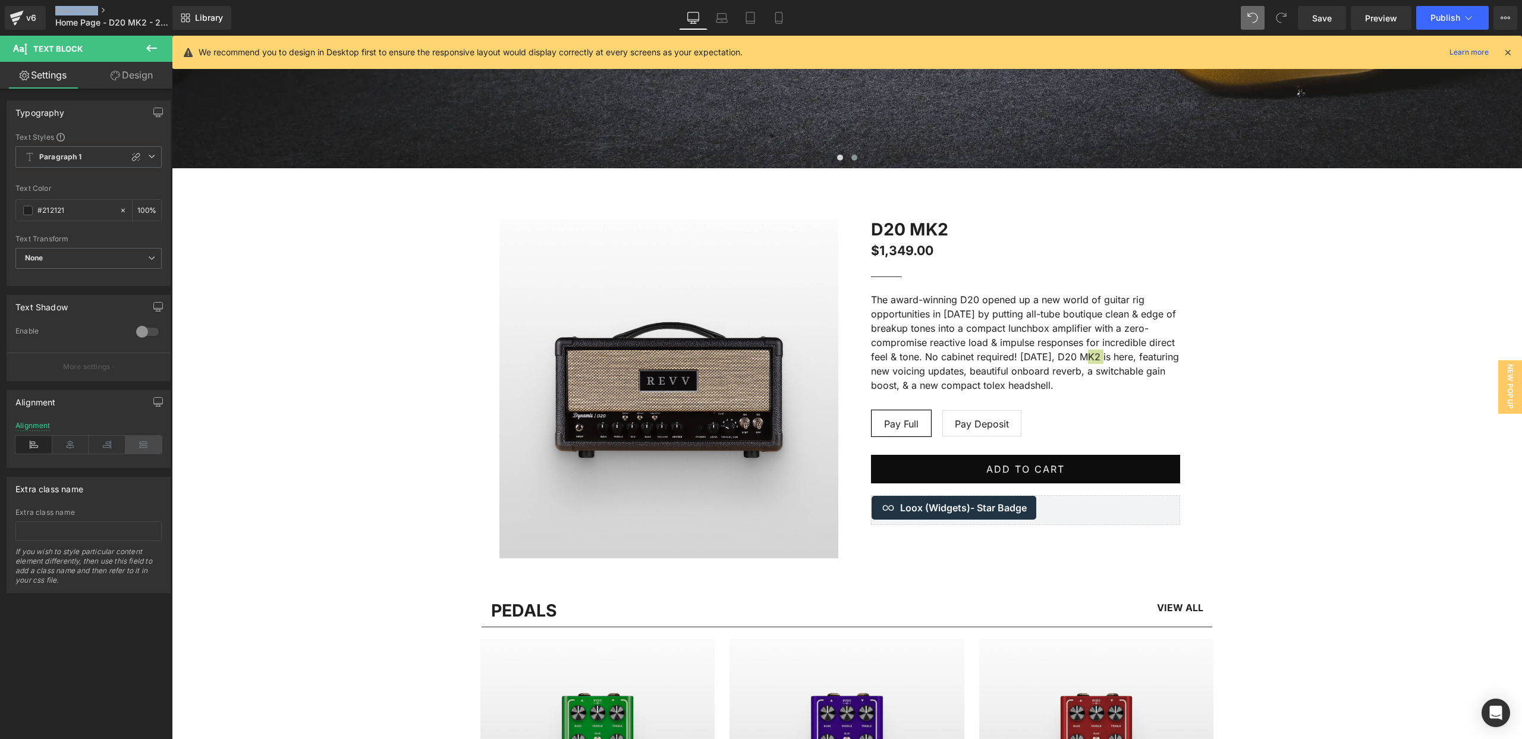
click at [140, 445] on icon at bounding box center [143, 445] width 37 height 18
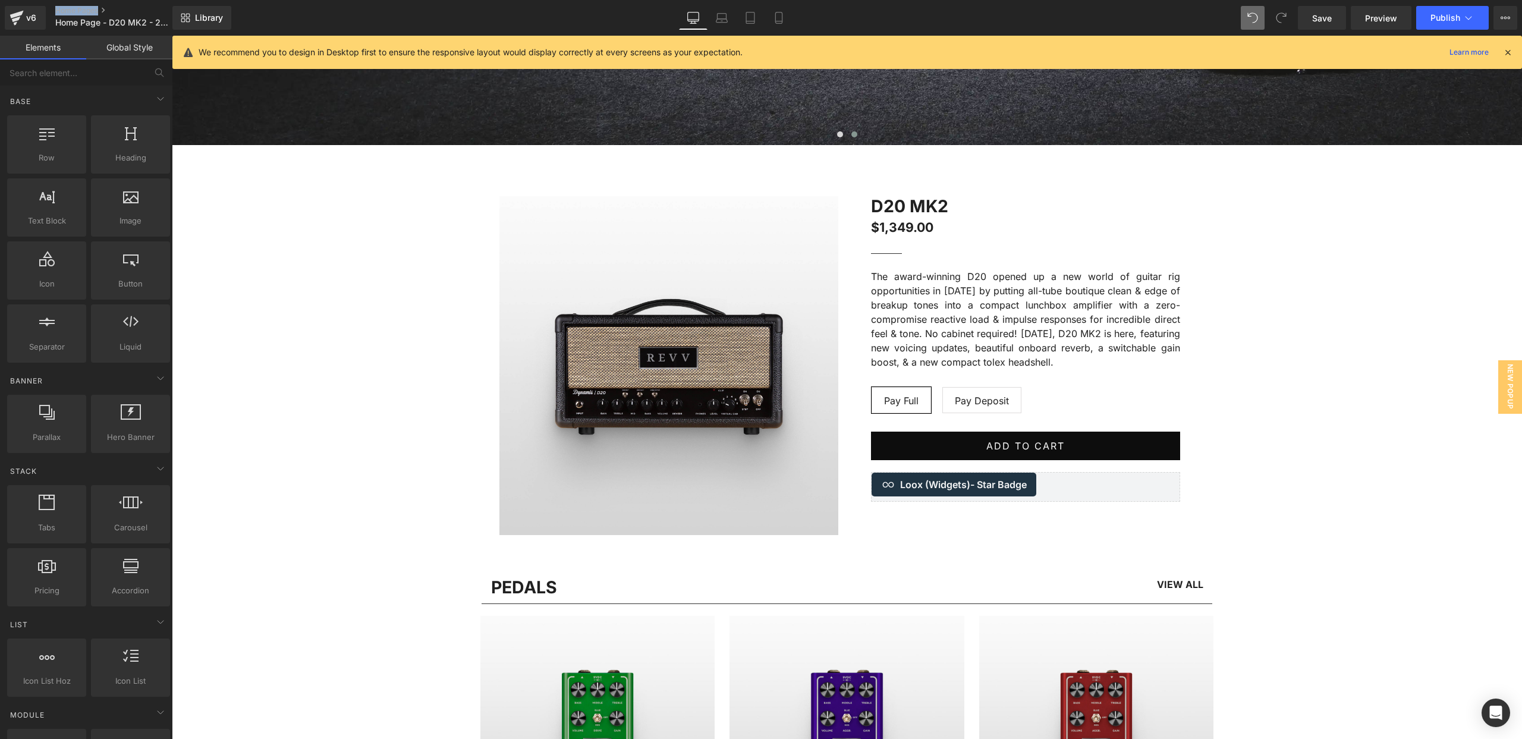
scroll to position [687, 0]
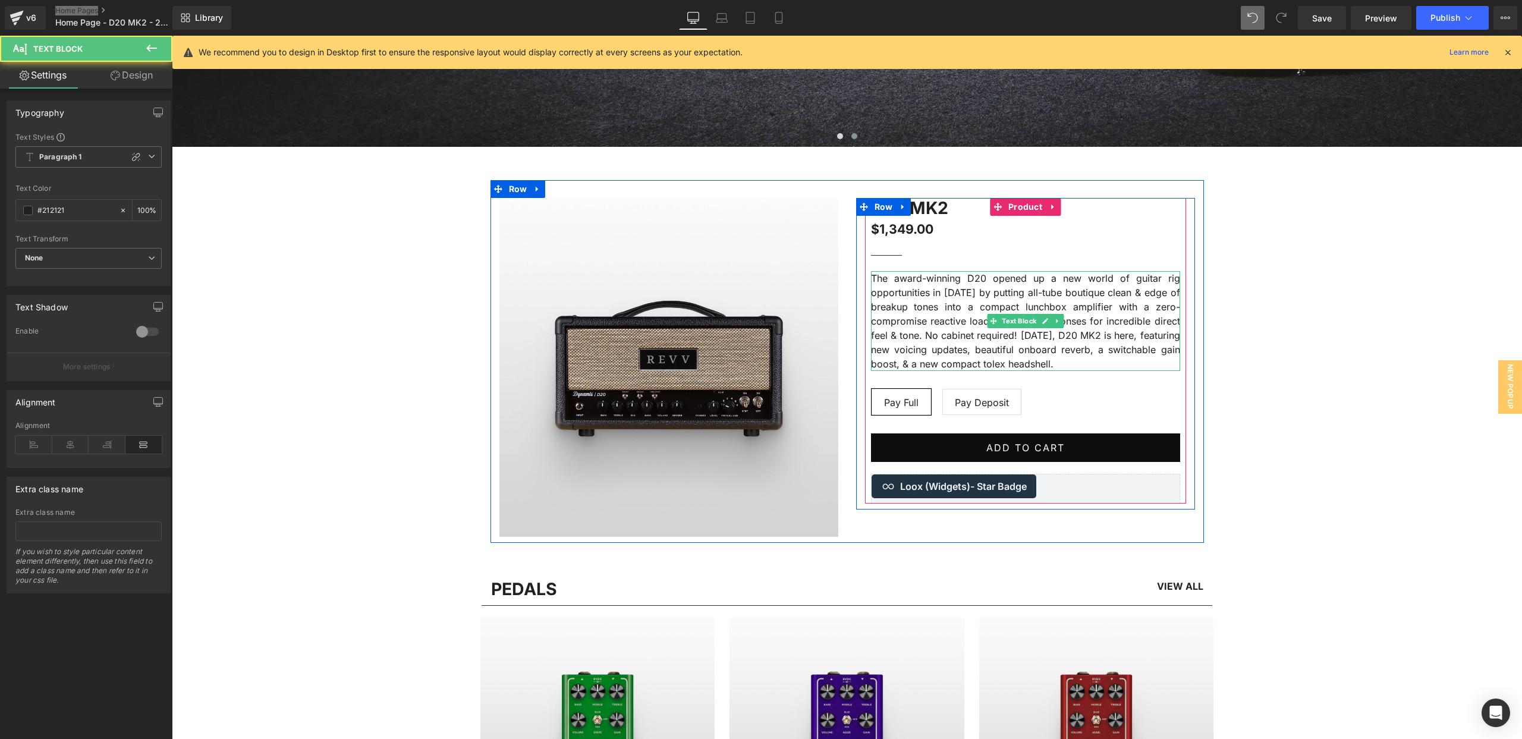
click at [1174, 306] on p "The award-winning D20 opened up a new world of guitar rig opportunities in 2019…" at bounding box center [1025, 321] width 309 height 100
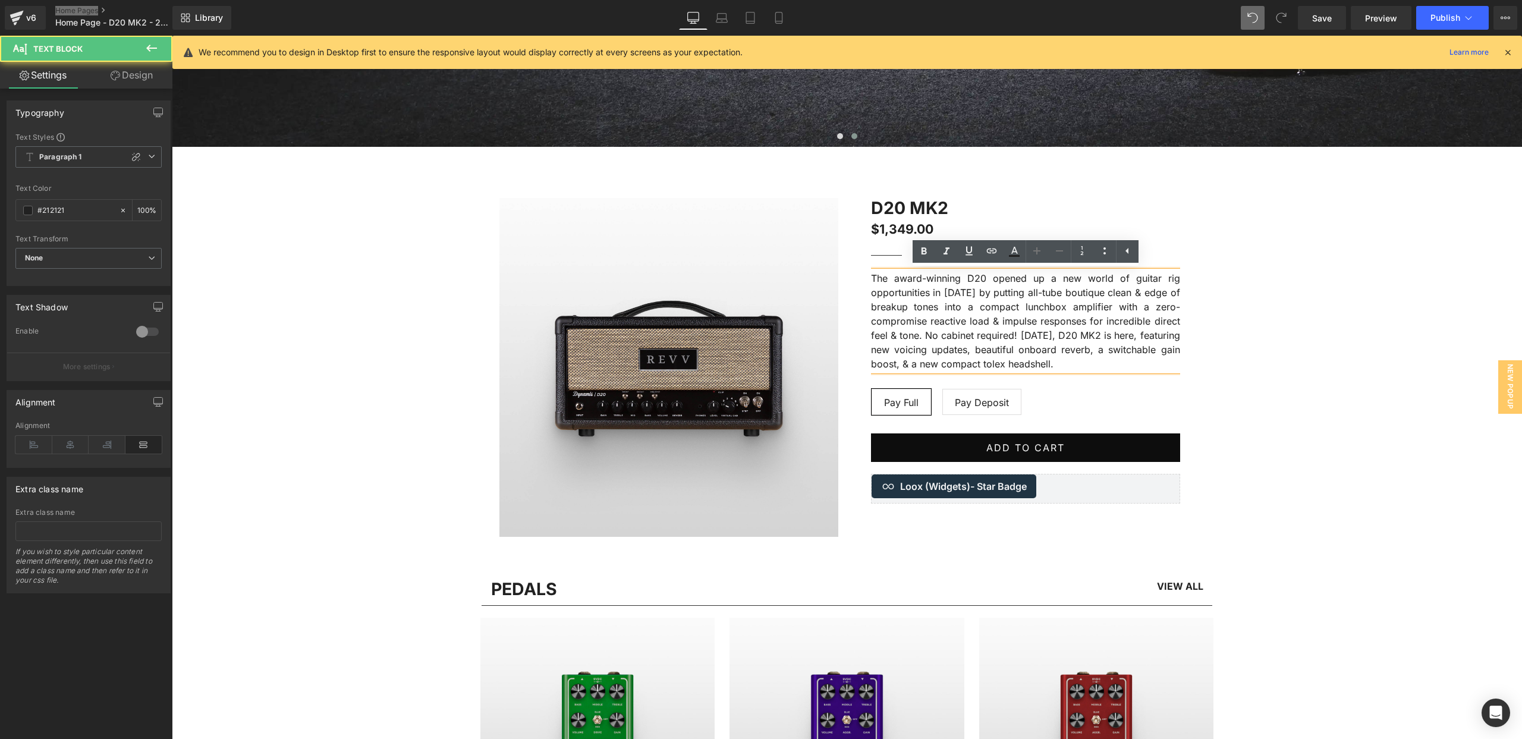
click at [1174, 306] on p "The award-winning D20 opened up a new world of guitar rig opportunities in 2019…" at bounding box center [1025, 321] width 309 height 100
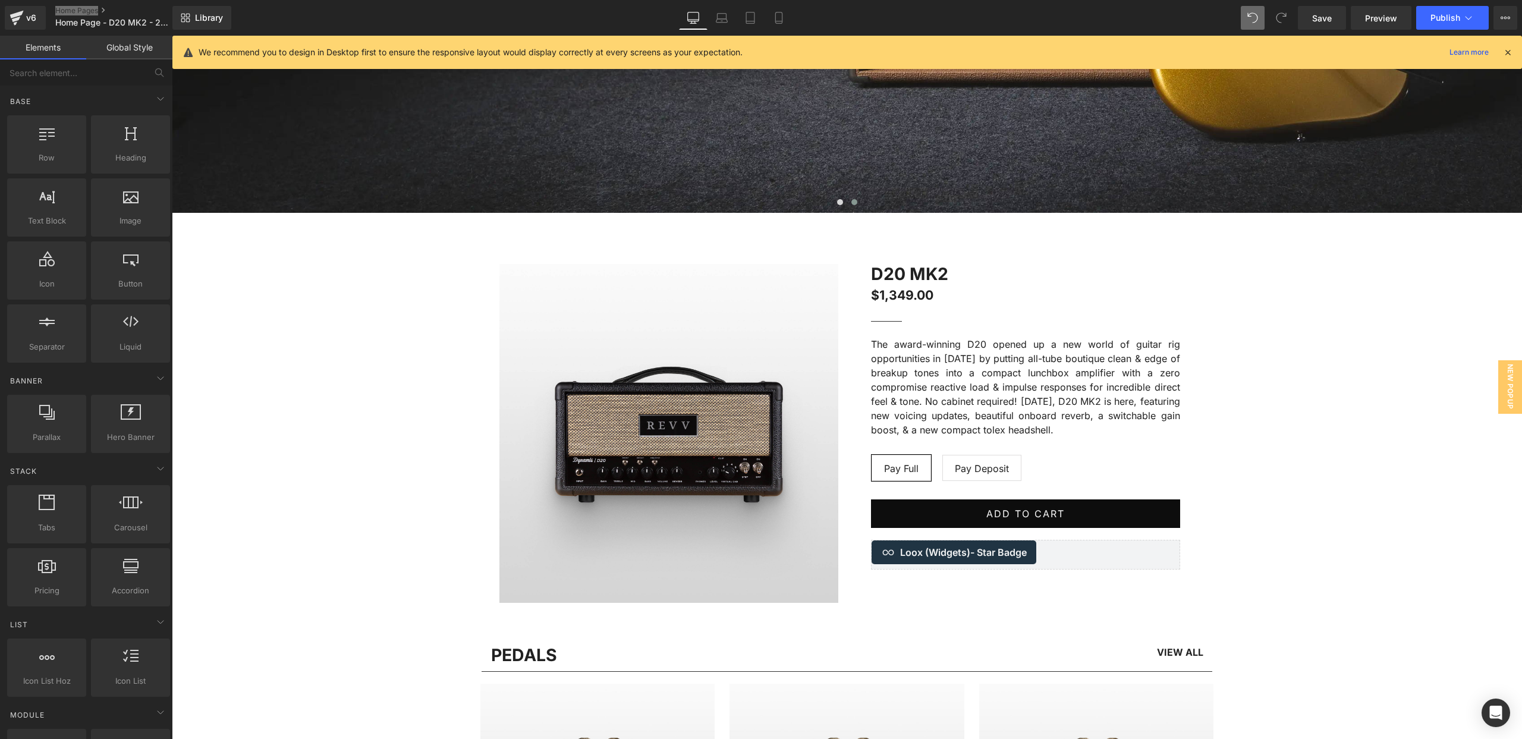
scroll to position [642, 0]
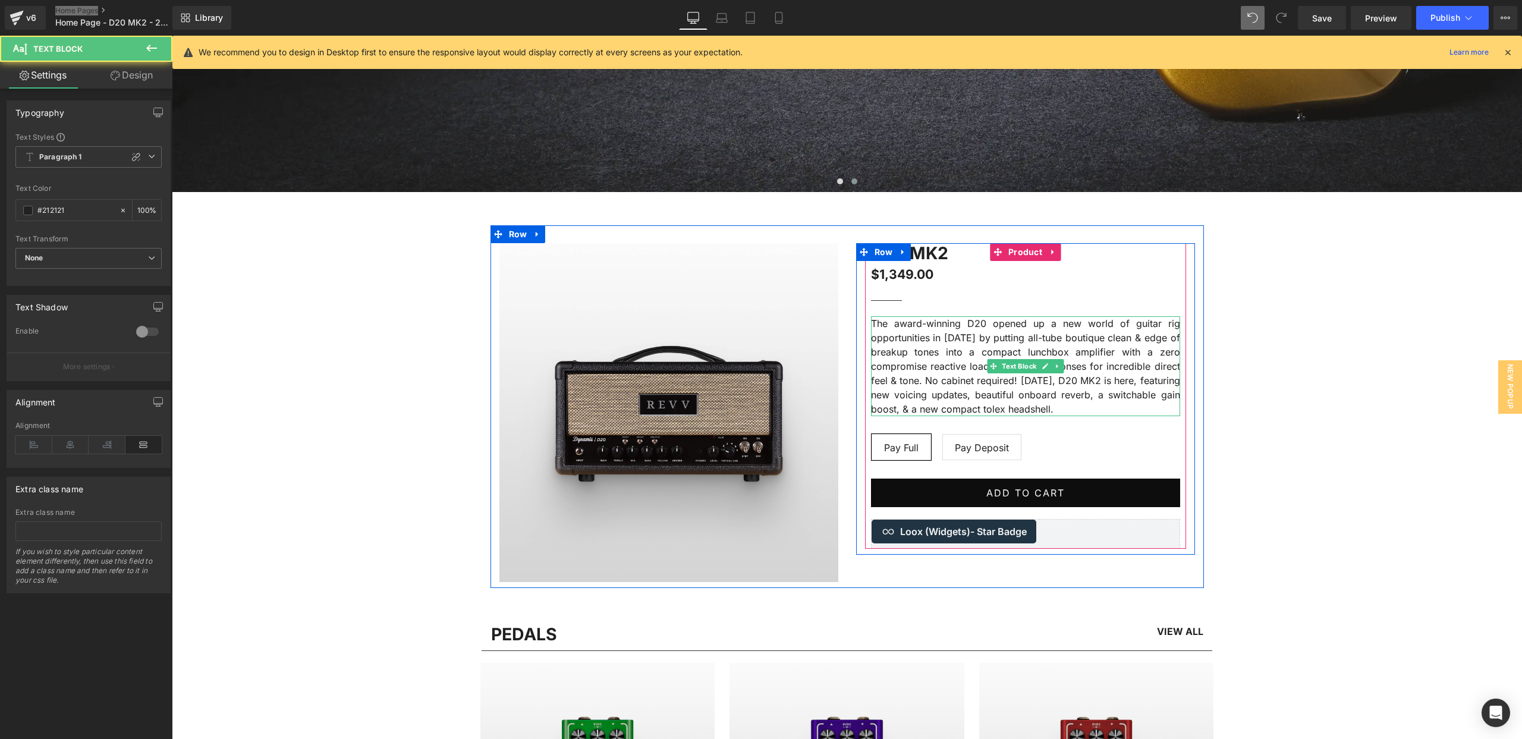
click at [1124, 408] on p "The award-winning D20 opened up a new world of guitar rig opportunities in [DAT…" at bounding box center [1025, 366] width 309 height 100
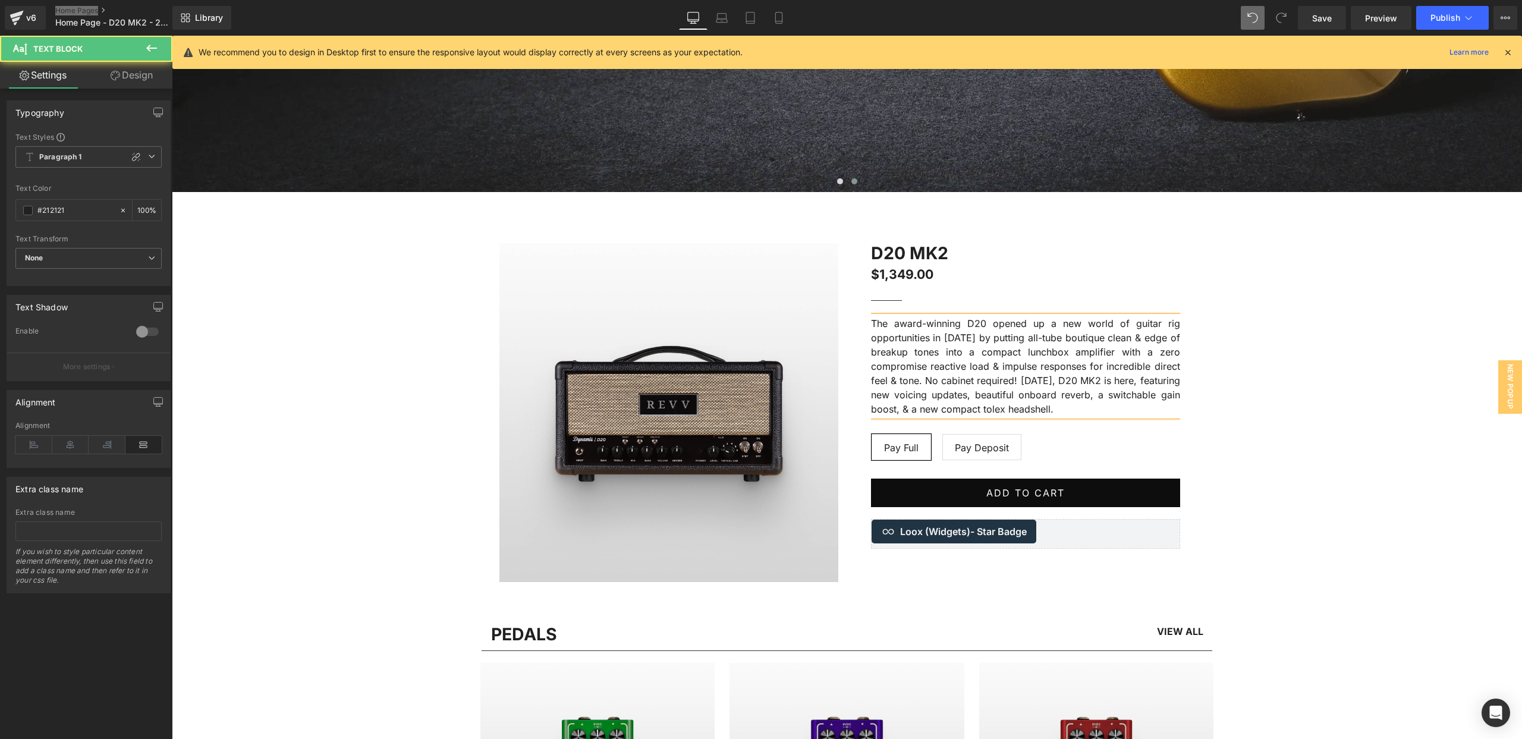
click at [1124, 408] on p "The award-winning D20 opened up a new world of guitar rig opportunities in [DAT…" at bounding box center [1025, 366] width 309 height 100
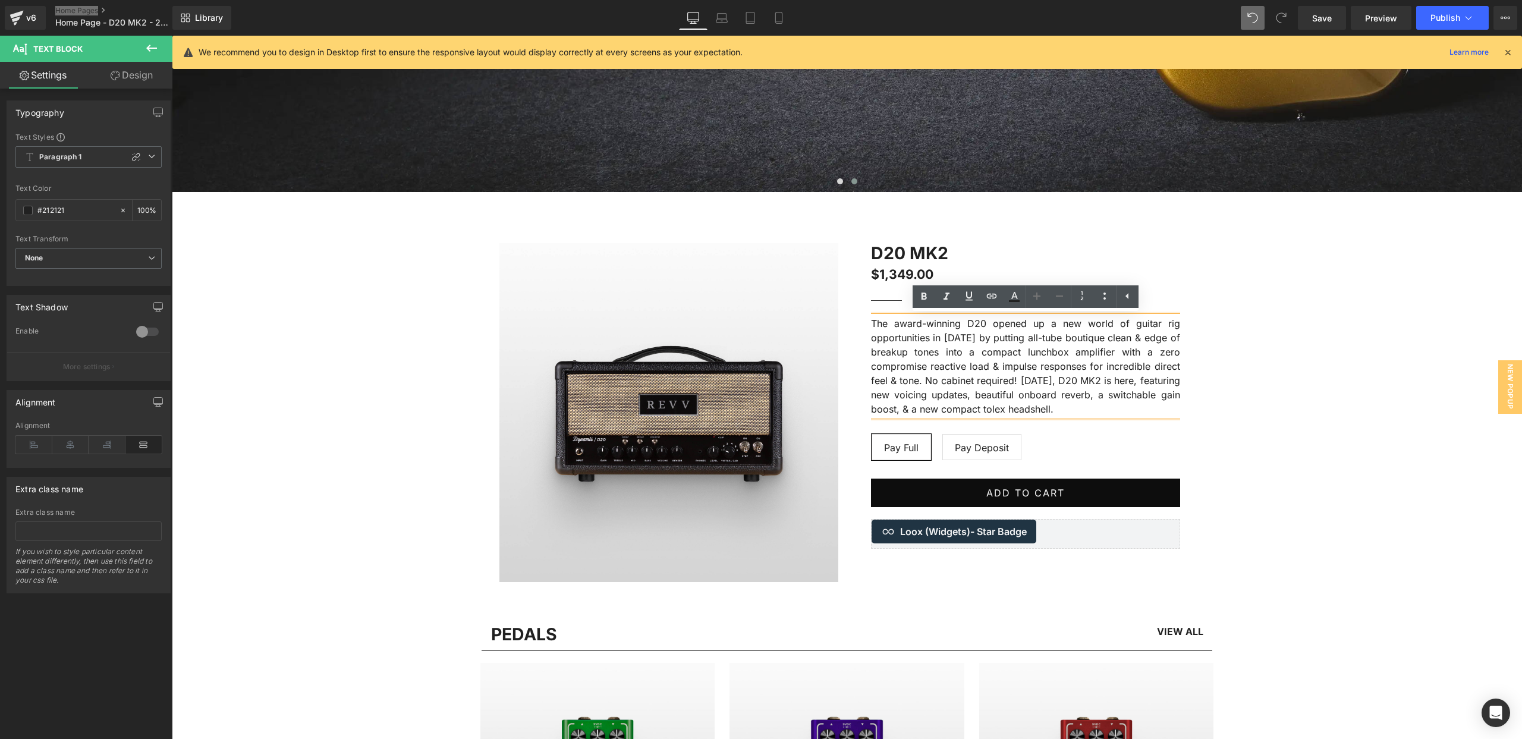
drag, startPoint x: 1108, startPoint y: 408, endPoint x: 851, endPoint y: 317, distance: 271.7
click at [852, 317] on div "D20 MK2 (P) Title $1,349.00 $1,349.00 (P) Price Separator The award-winning D20…" at bounding box center [1025, 399] width 357 height 312
click at [28, 446] on icon at bounding box center [33, 445] width 37 height 18
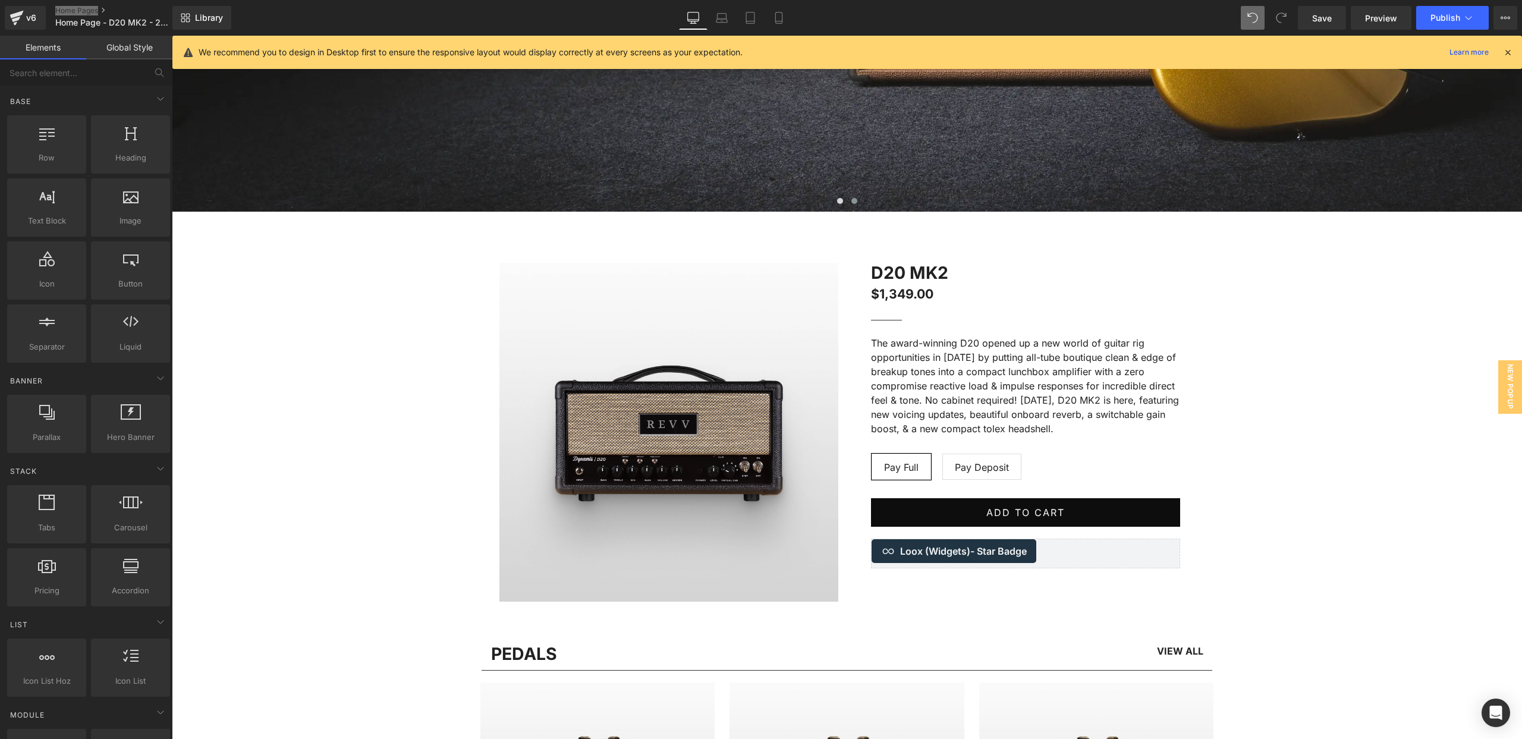
scroll to position [625, 0]
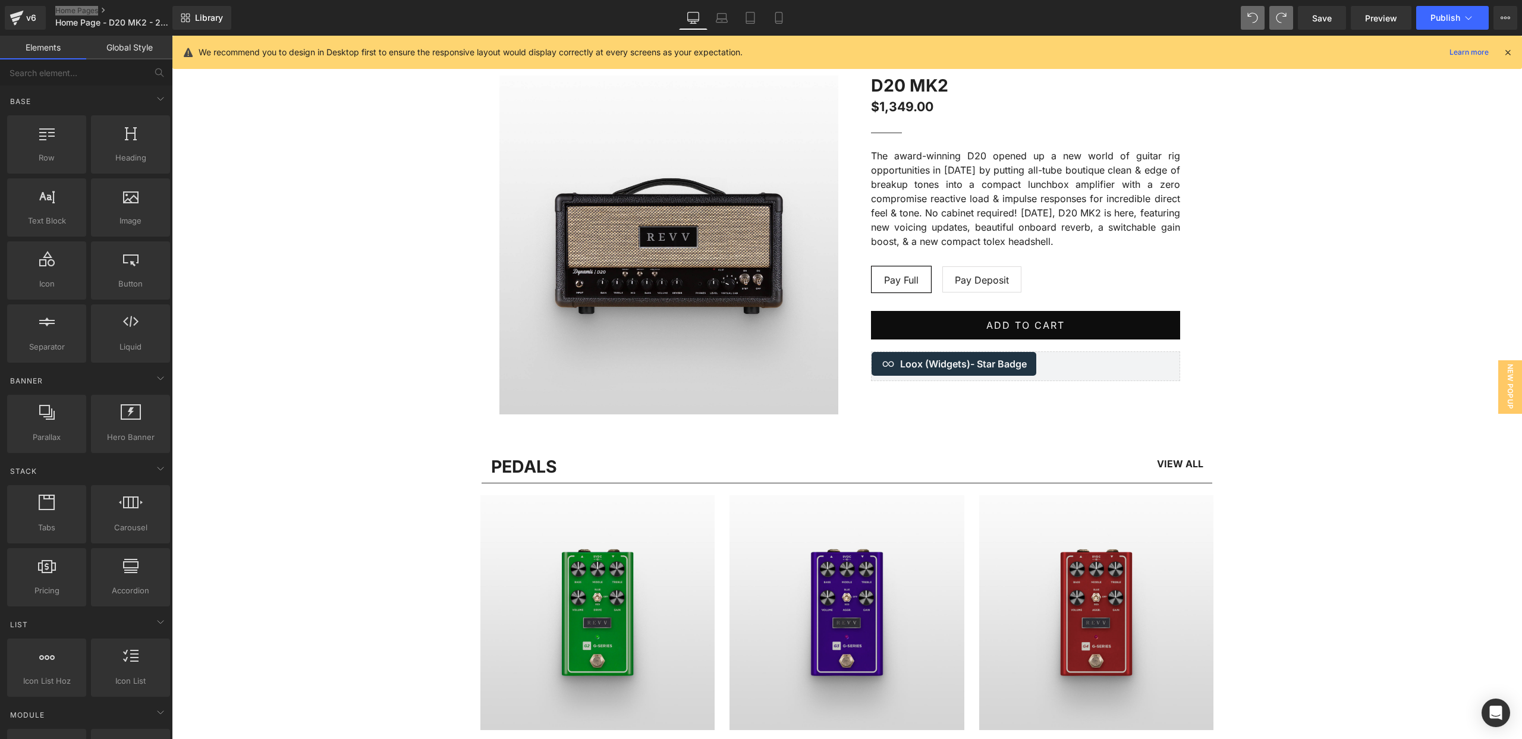
scroll to position [808, 0]
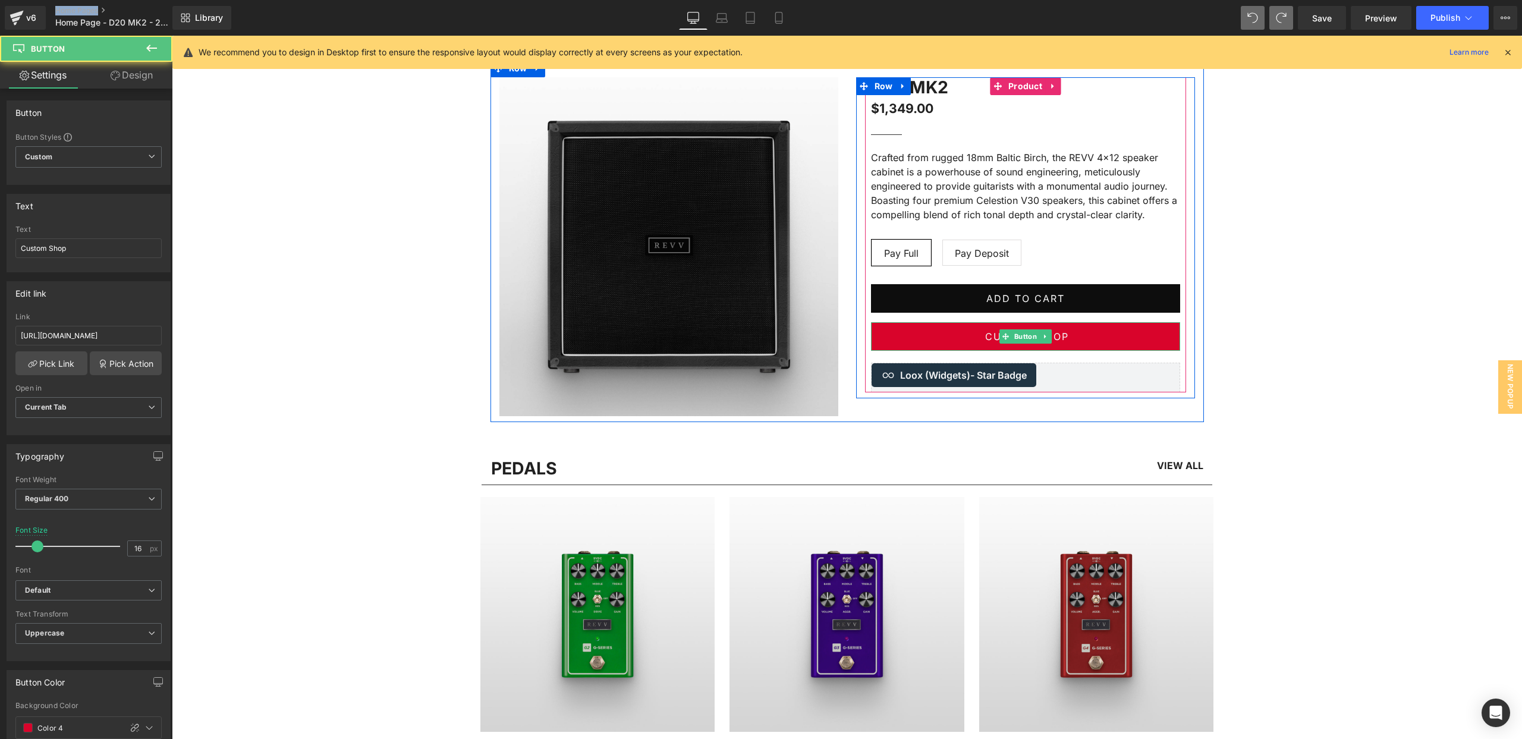
click at [1095, 334] on link "Custom Shop" at bounding box center [1025, 336] width 309 height 29
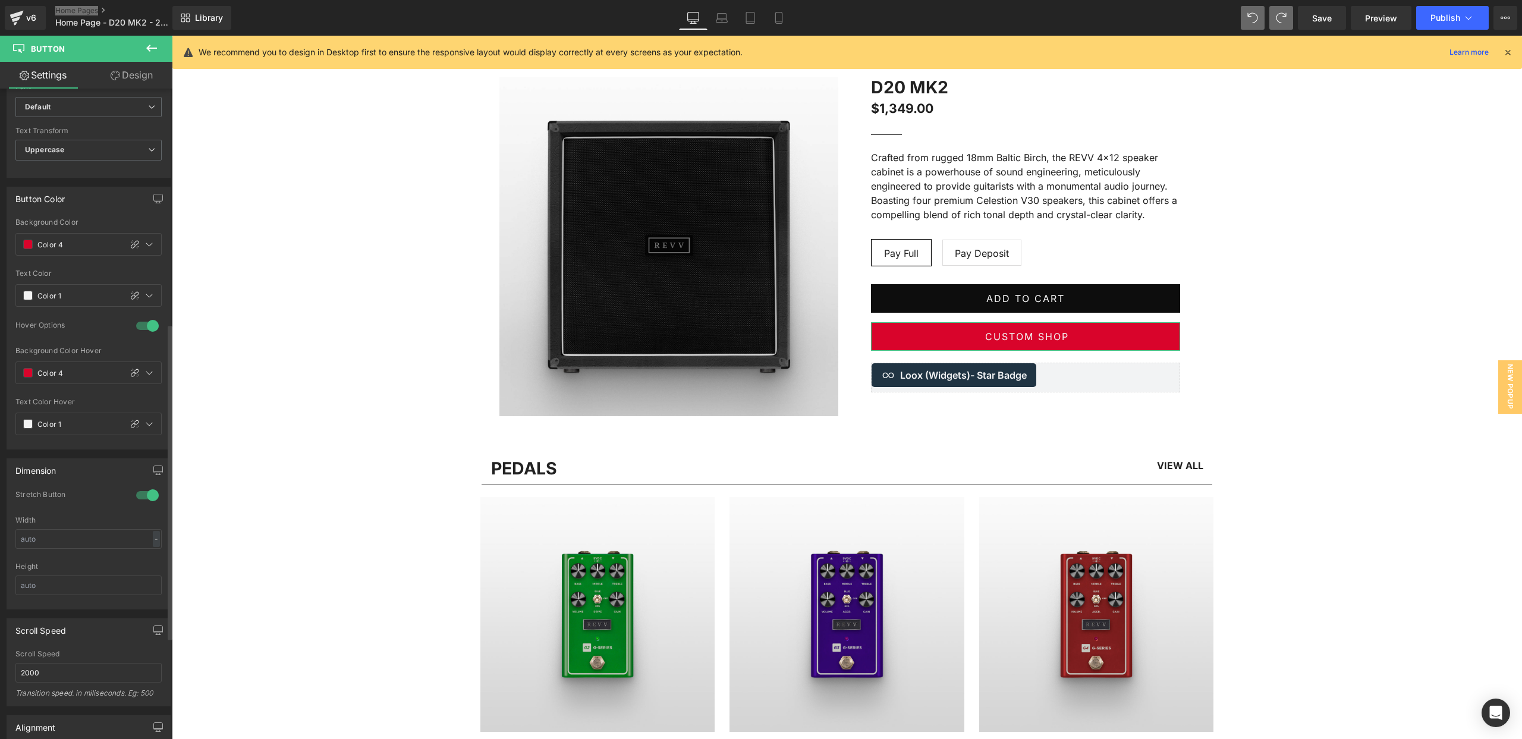
scroll to position [485, 0]
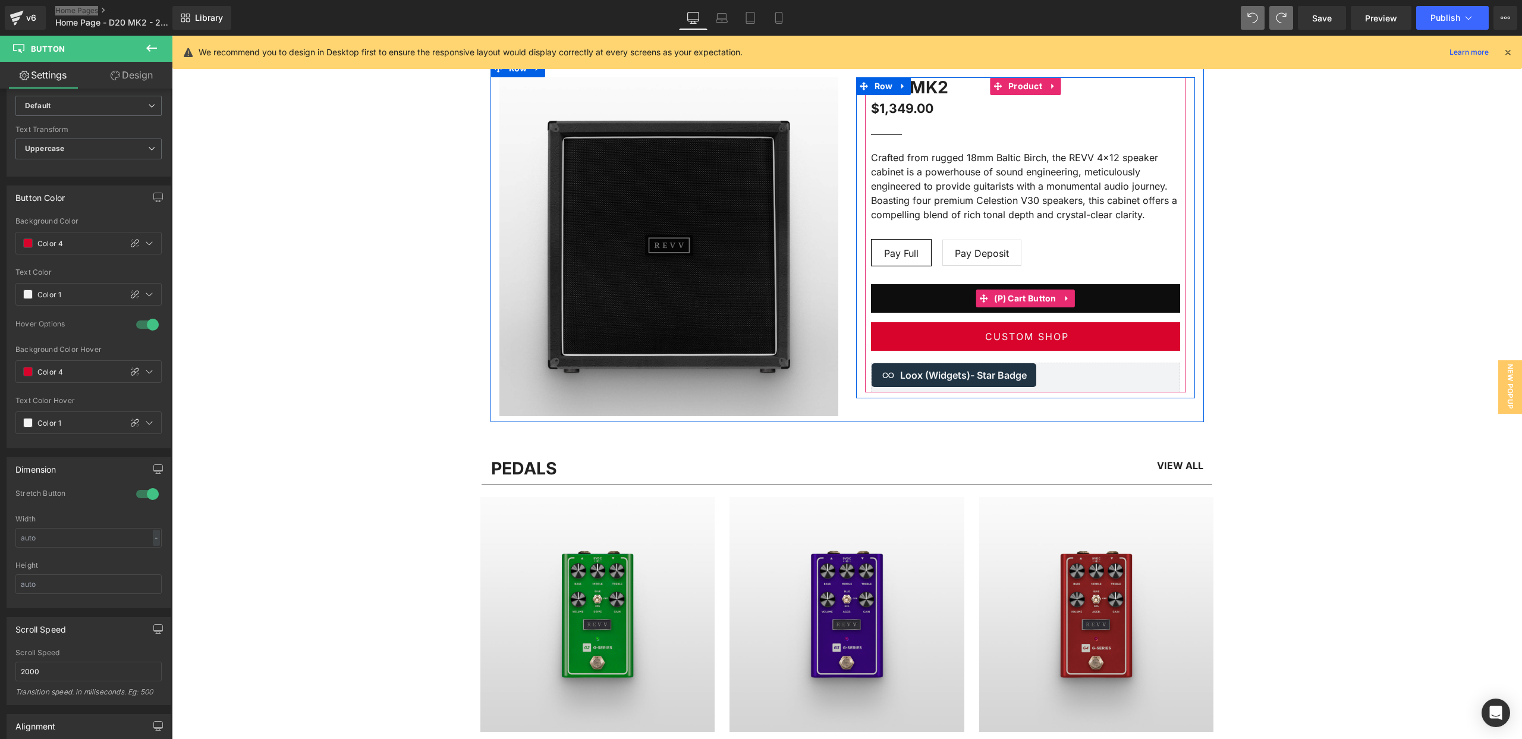
click at [922, 294] on button "Add To Cart" at bounding box center [1025, 298] width 309 height 29
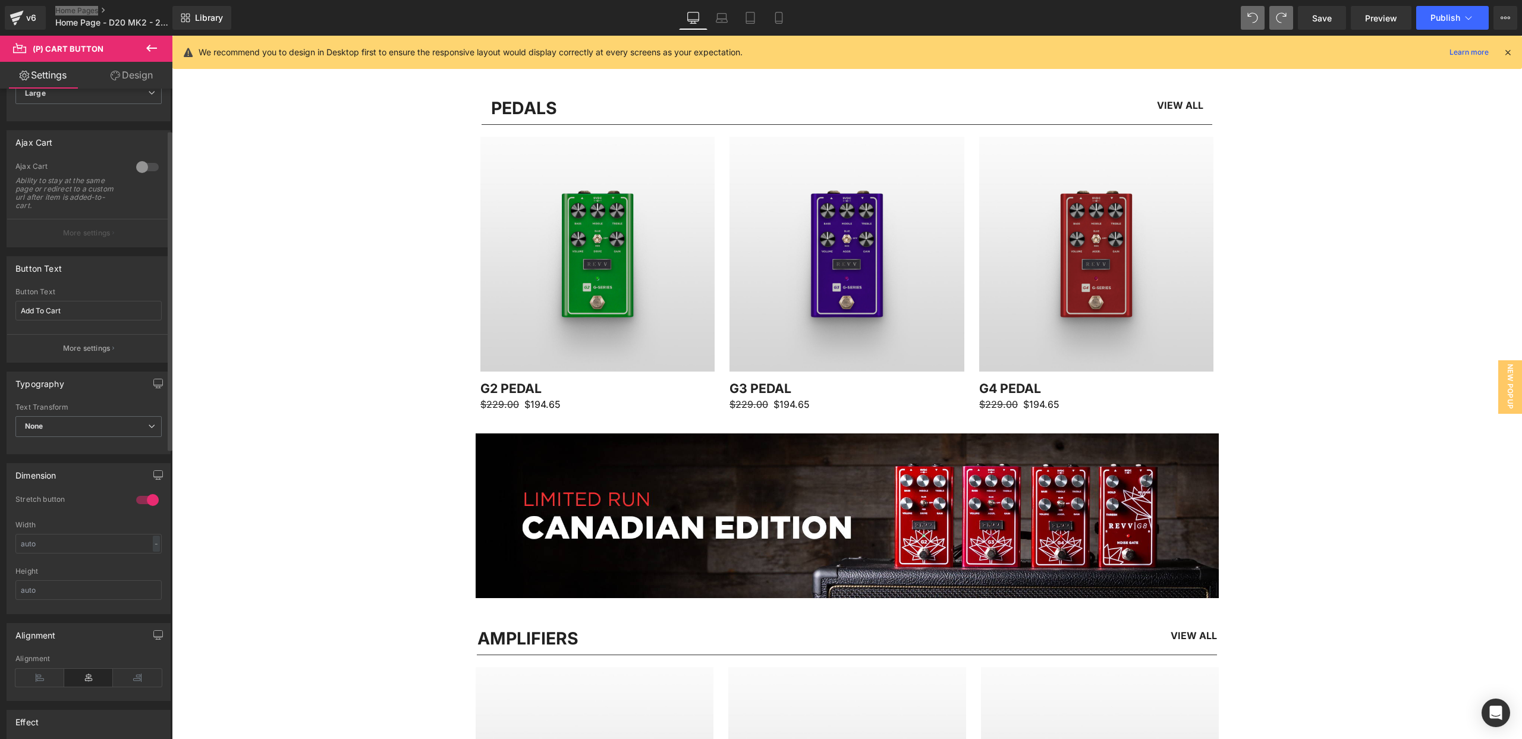
scroll to position [0, 0]
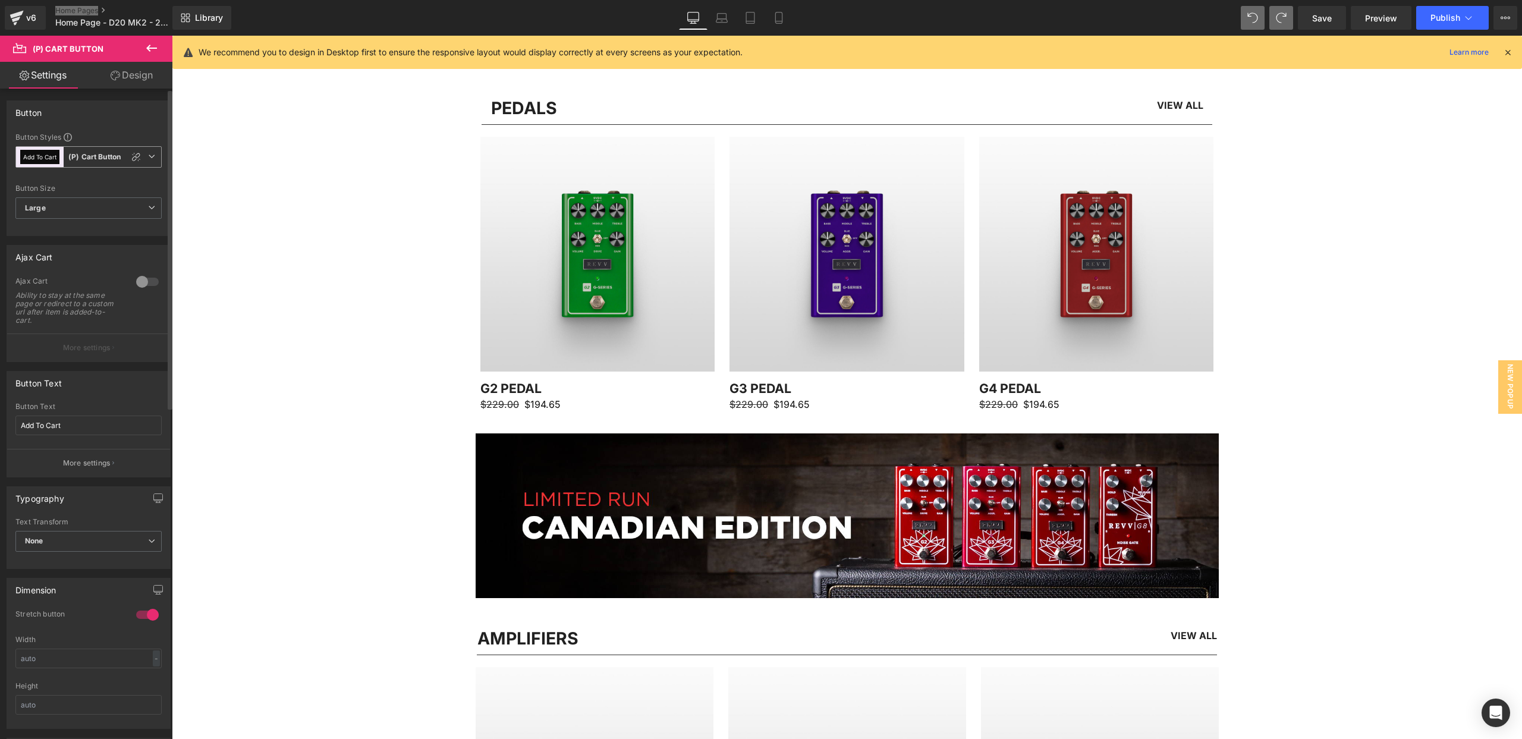
click at [148, 155] on icon at bounding box center [151, 156] width 7 height 7
click at [148, 155] on icon at bounding box center [146, 156] width 7 height 7
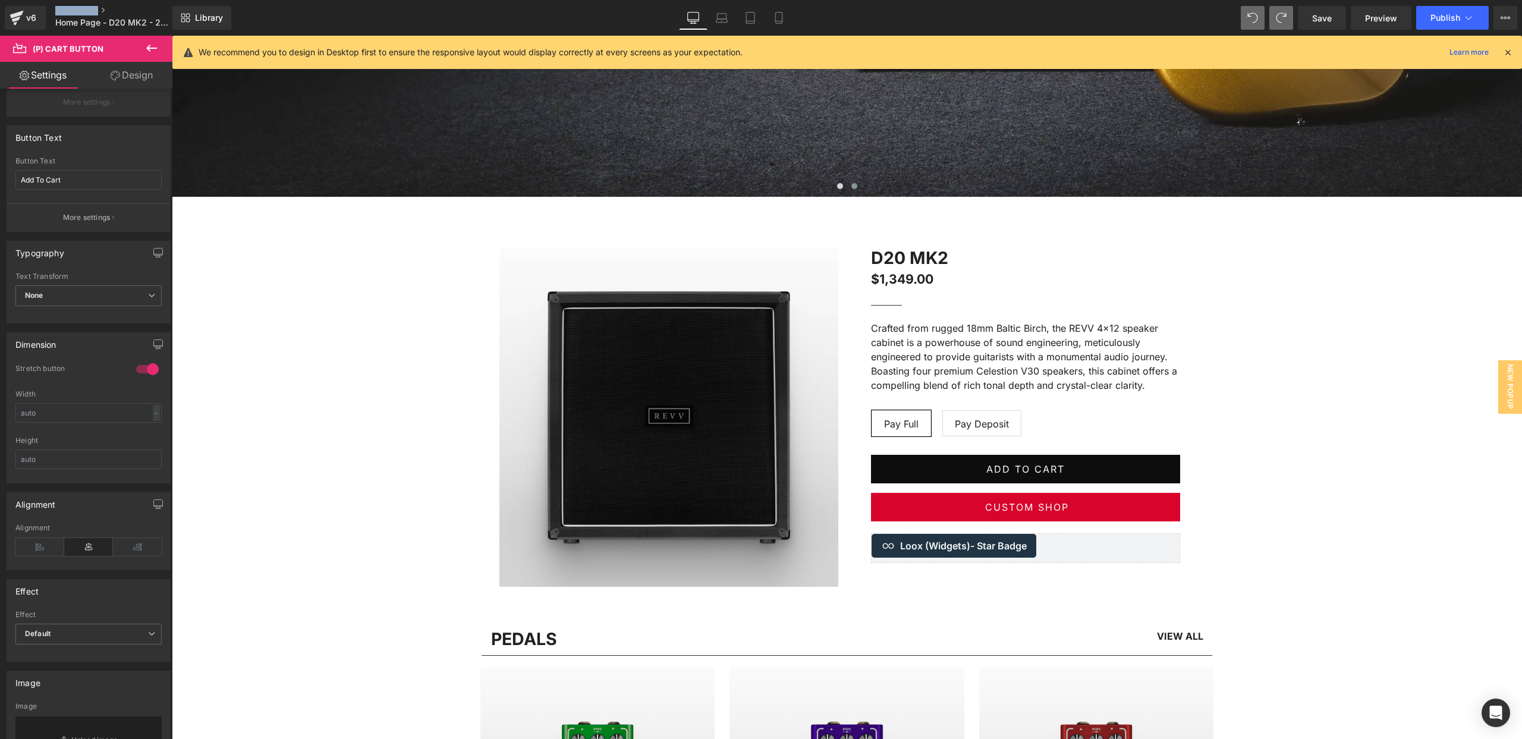
scroll to position [629, 0]
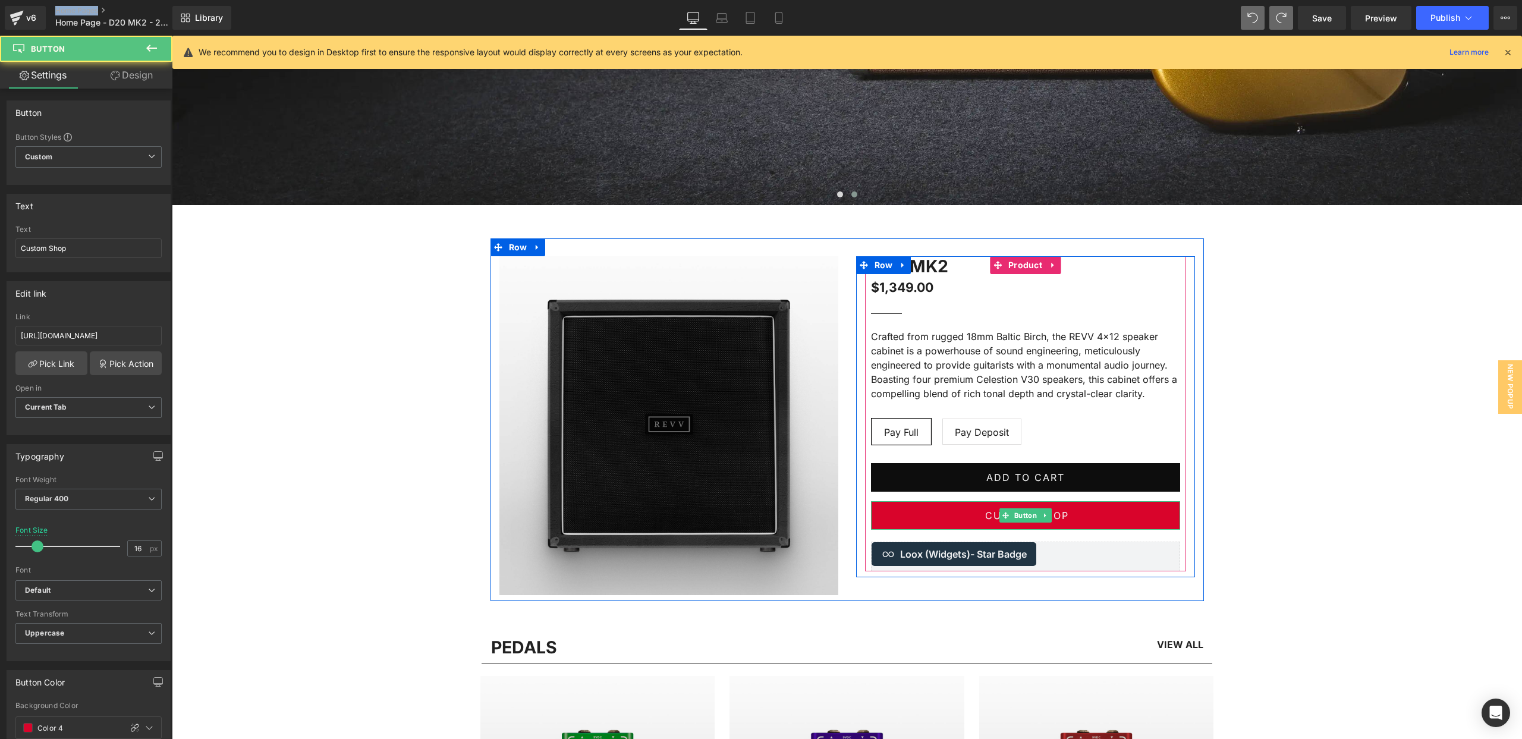
click at [935, 515] on link "Custom Shop" at bounding box center [1025, 515] width 309 height 29
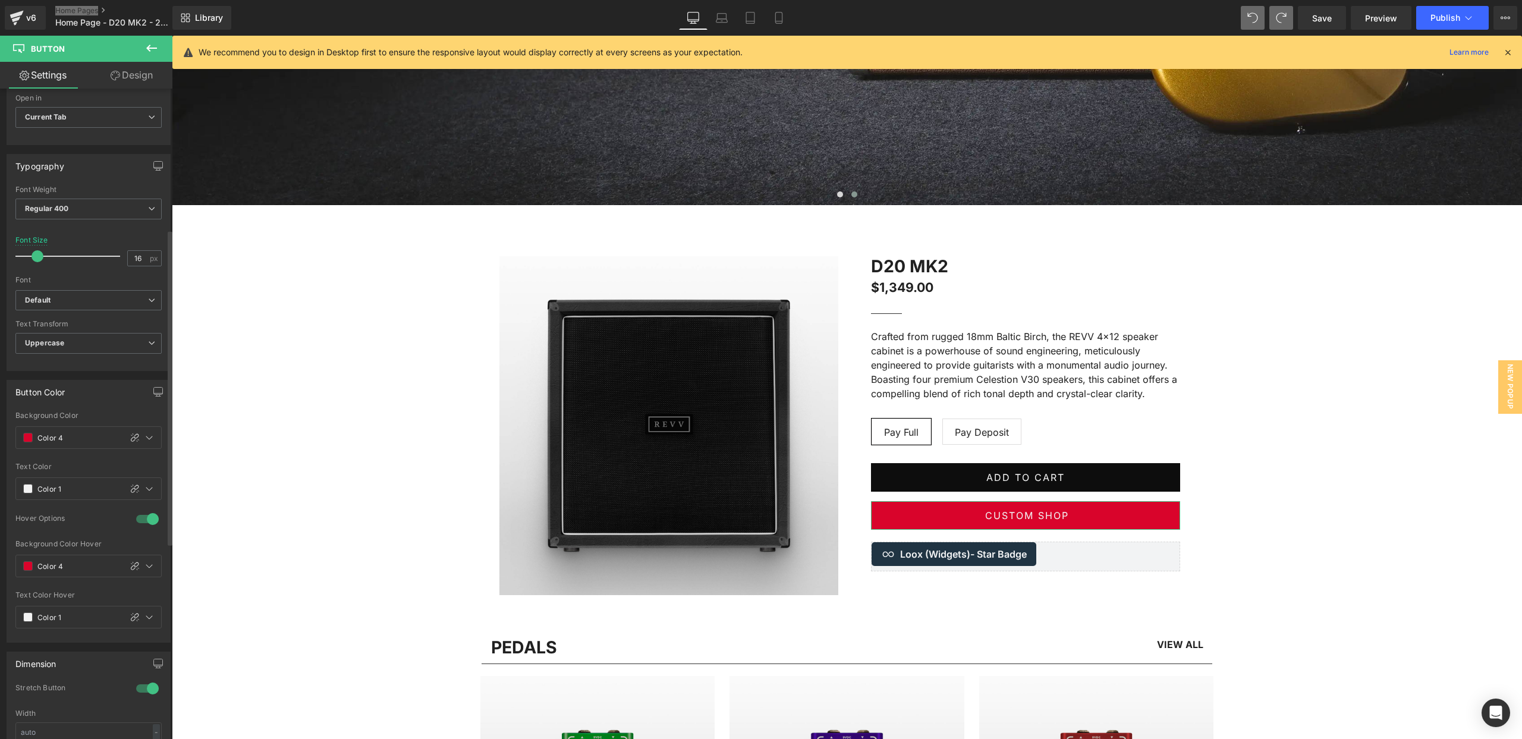
scroll to position [291, 0]
click at [29, 439] on span at bounding box center [28, 437] width 10 height 10
click at [33, 490] on div at bounding box center [33, 491] width 17 height 17
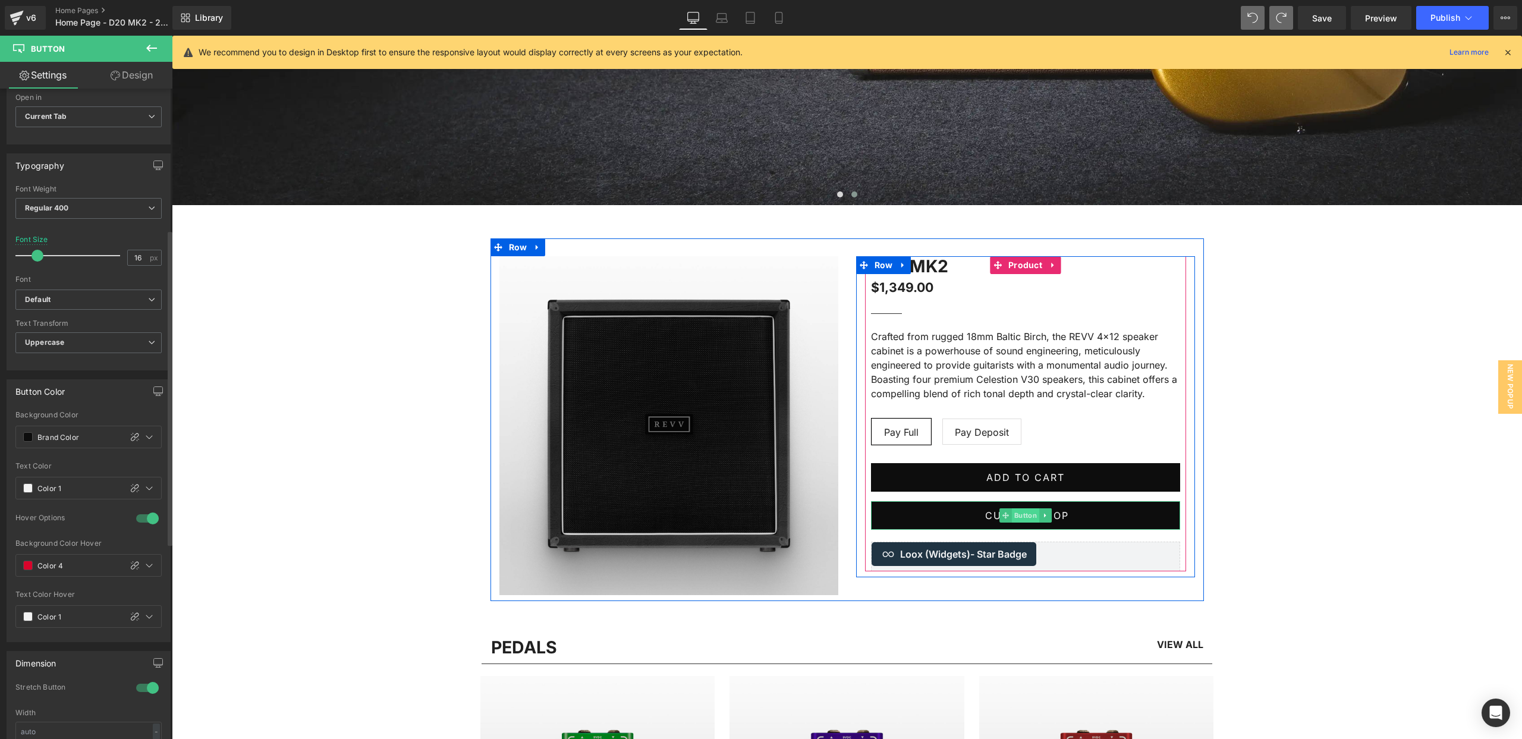
click at [1018, 513] on span "Button" at bounding box center [1024, 515] width 27 height 14
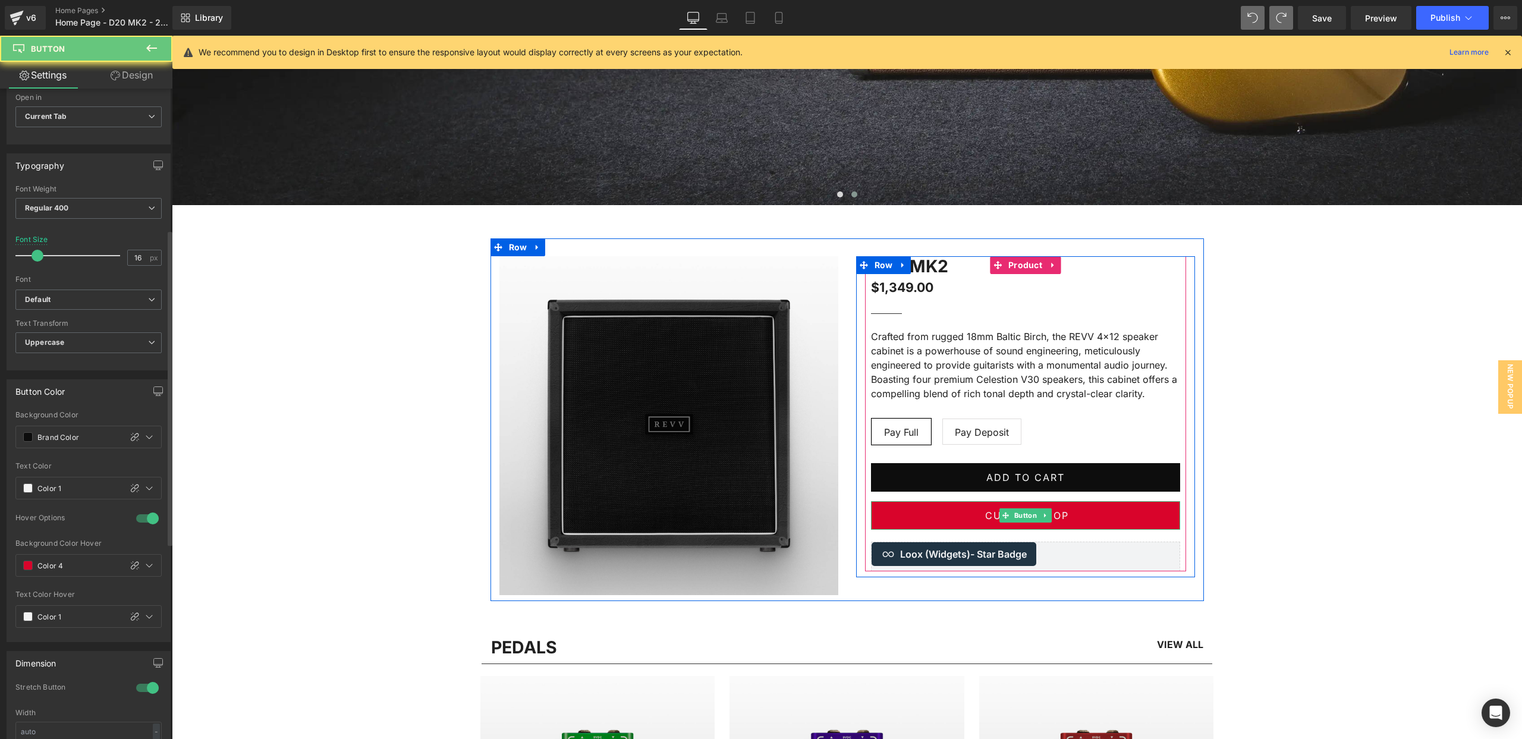
click at [982, 515] on link "Custom Shop" at bounding box center [1025, 515] width 309 height 29
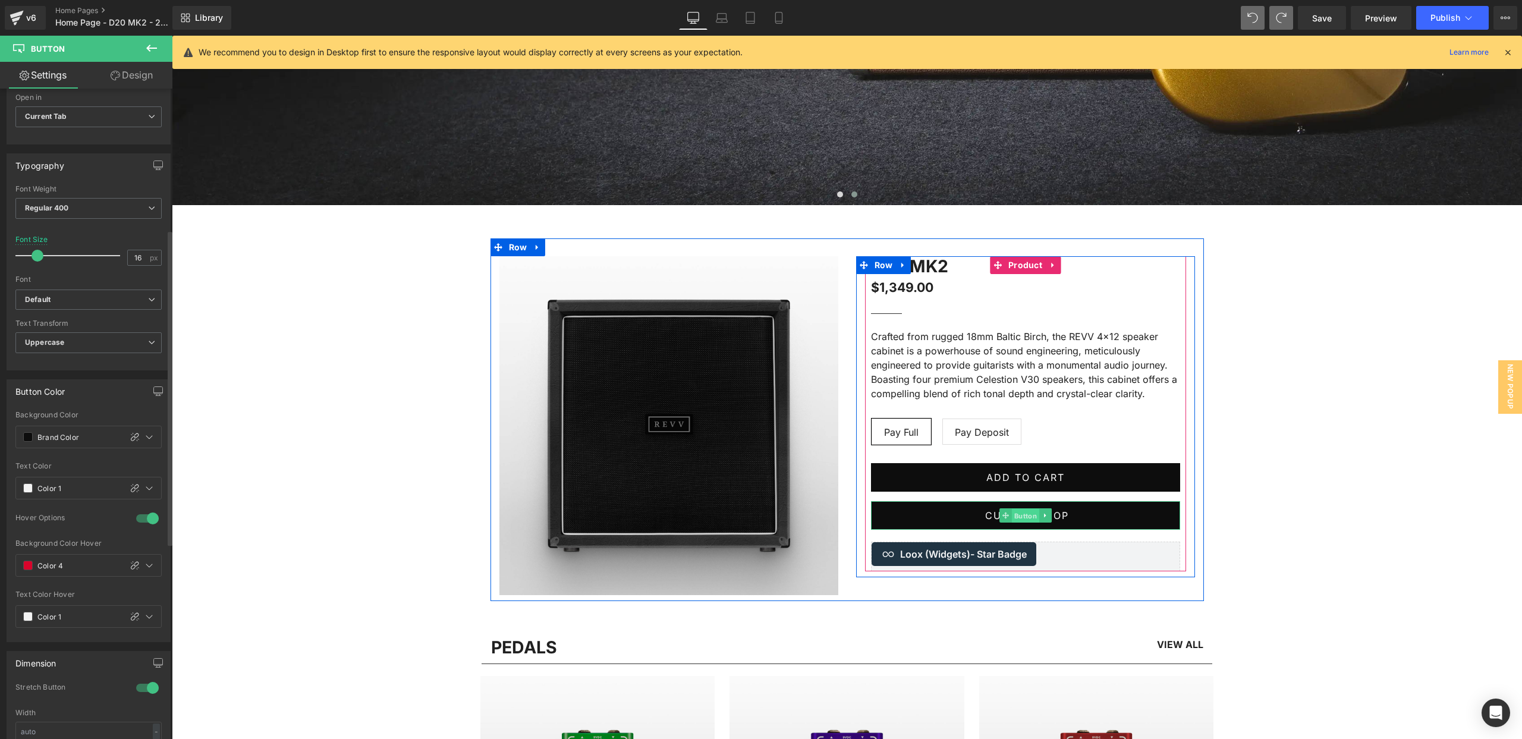
click at [1020, 511] on span "Button" at bounding box center [1024, 516] width 27 height 14
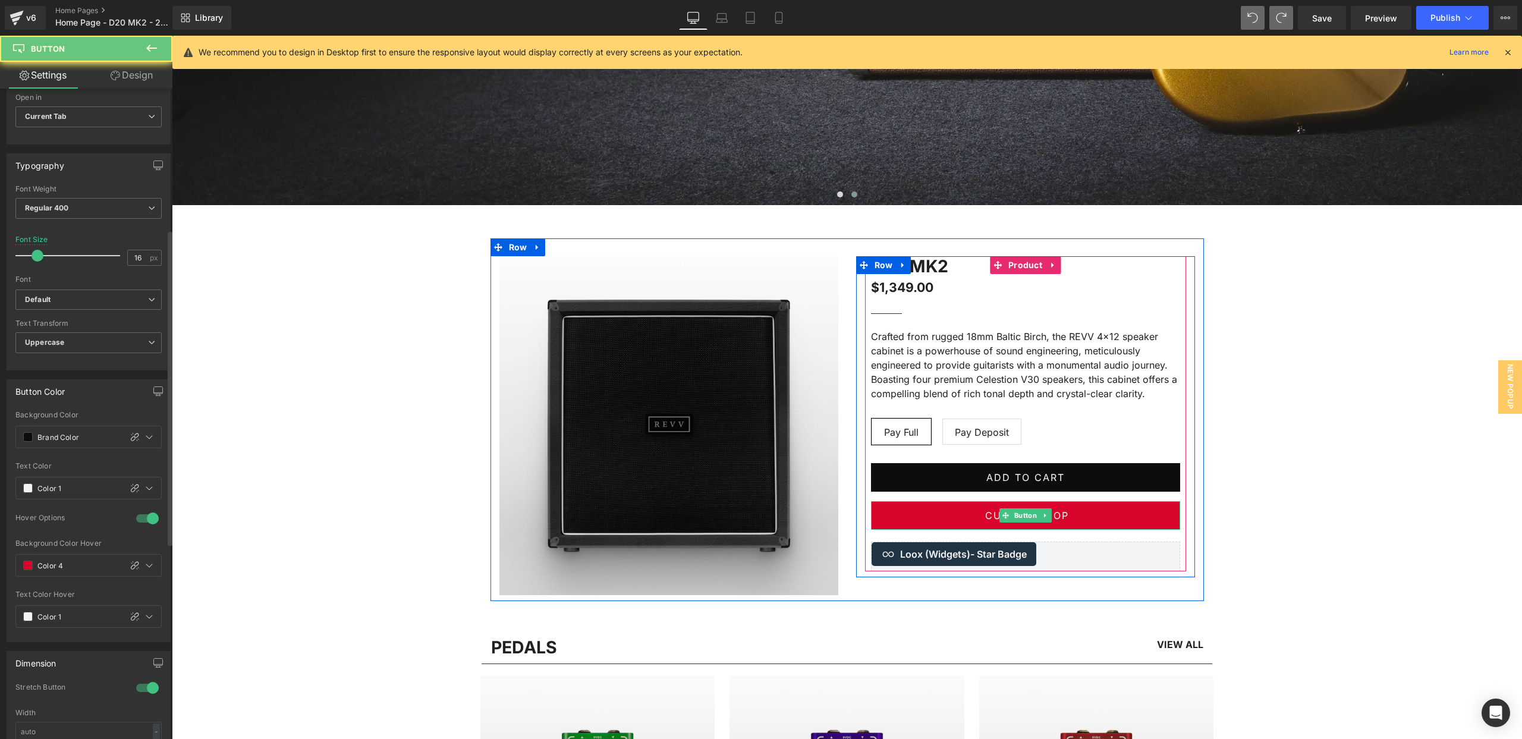
click at [1063, 510] on span "Custom Shop" at bounding box center [1027, 516] width 84 height 18
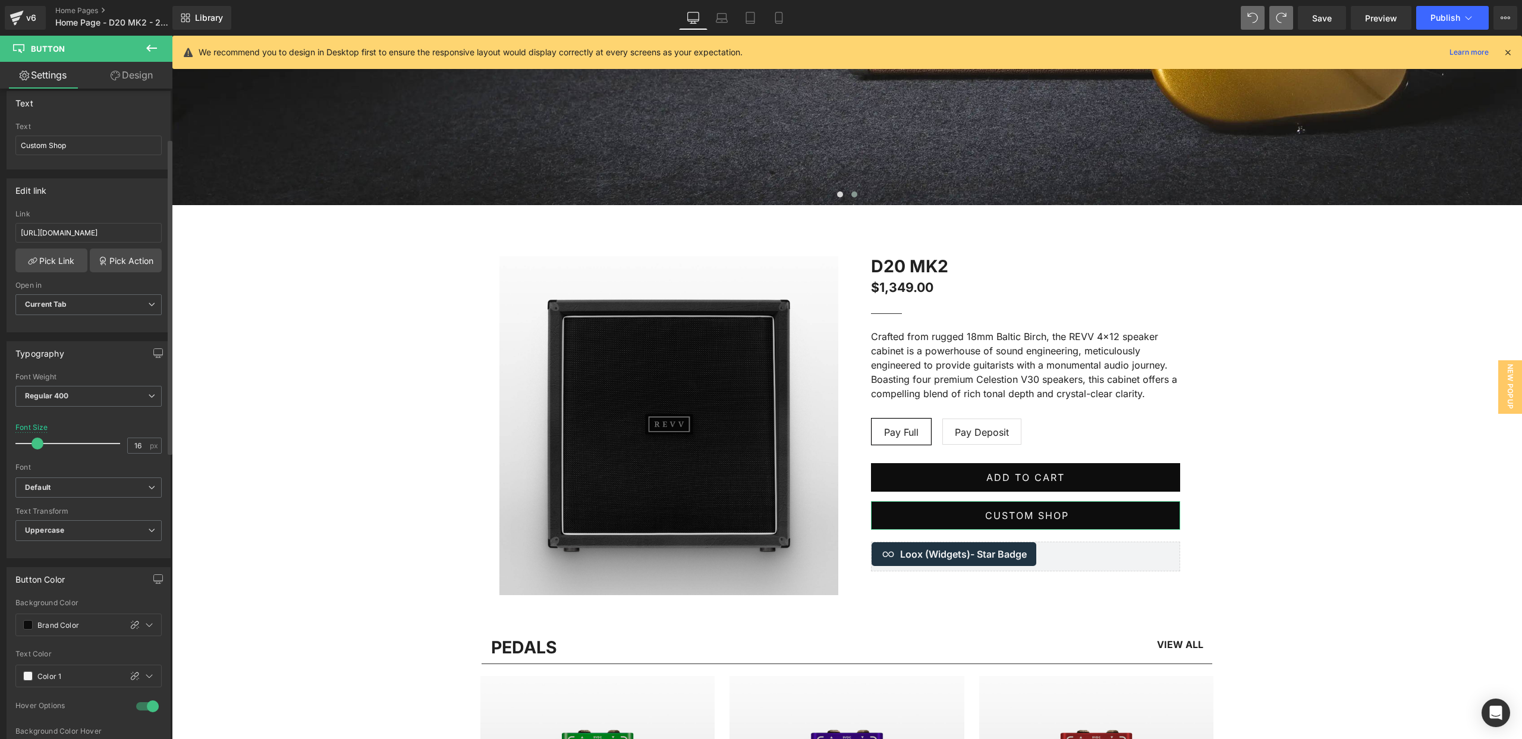
scroll to position [102, 0]
drag, startPoint x: 83, startPoint y: 141, endPoint x: 5, endPoint y: 138, distance: 78.5
drag, startPoint x: 80, startPoint y: 146, endPoint x: 10, endPoint y: 146, distance: 69.6
click at [10, 146] on div "Custom Shop Text Custom Shop" at bounding box center [88, 146] width 163 height 46
type input "LEARN MORE"
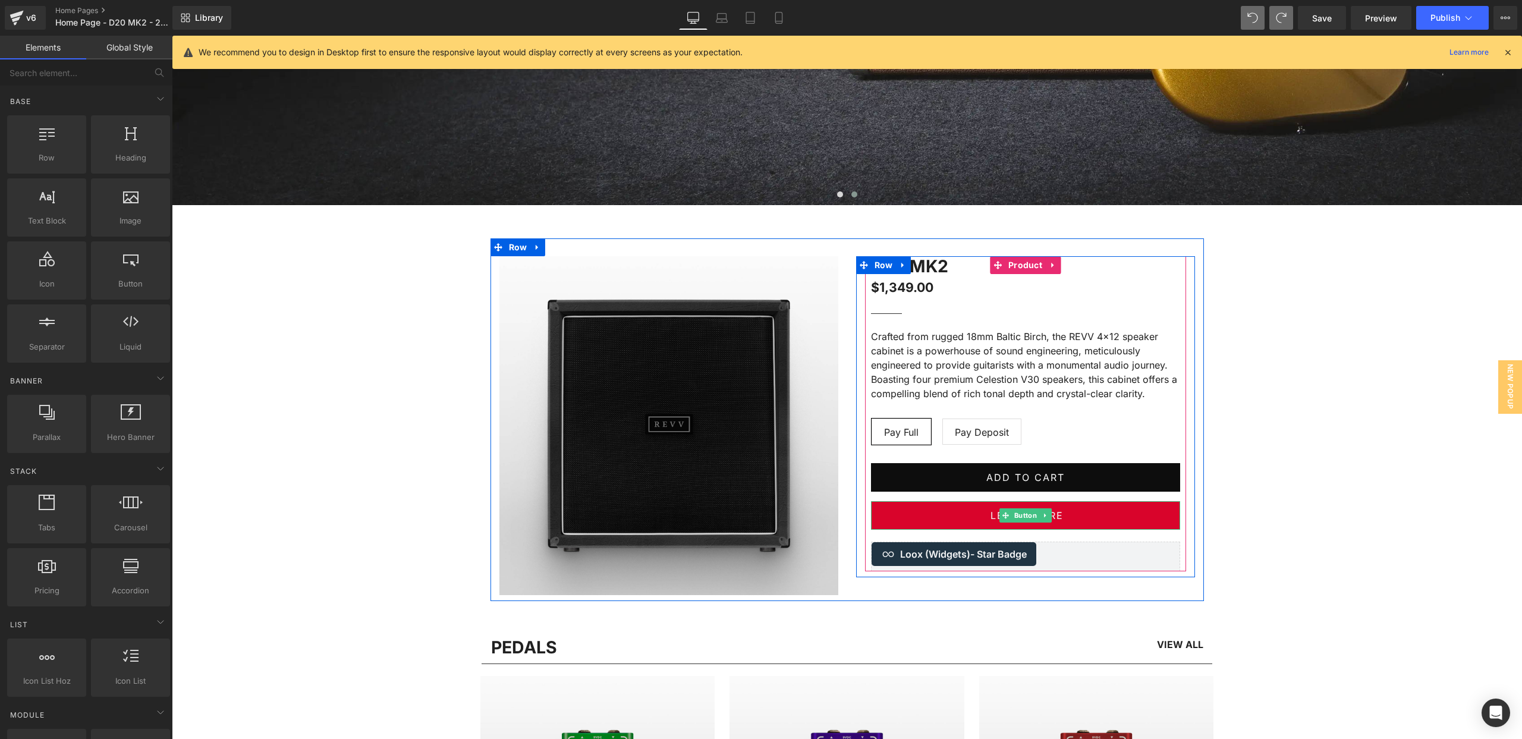
click at [930, 520] on link "LEARN MORE" at bounding box center [1025, 515] width 309 height 29
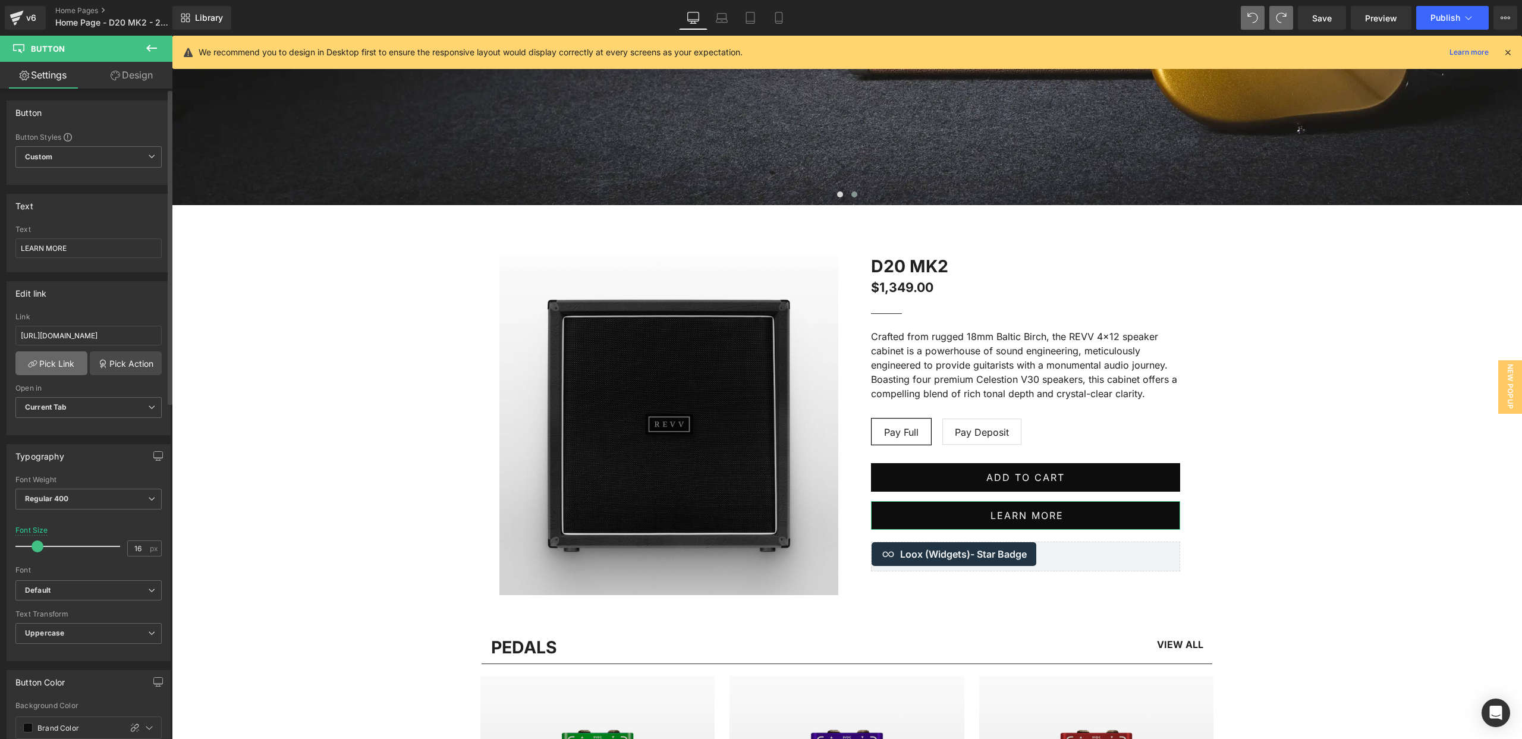
click at [46, 361] on link "Pick Link" at bounding box center [51, 363] width 72 height 24
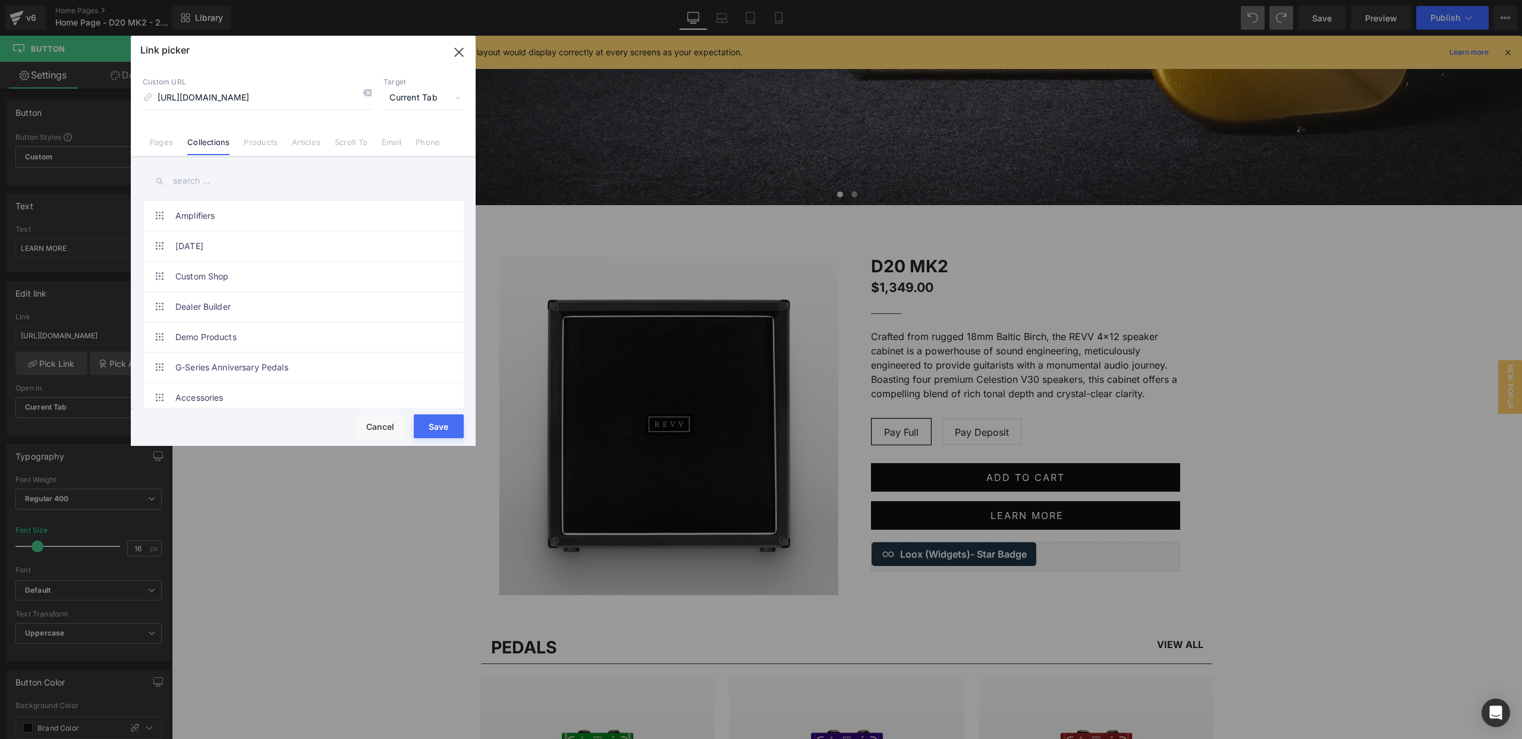
scroll to position [0, 0]
click at [203, 181] on input "text" at bounding box center [303, 181] width 321 height 27
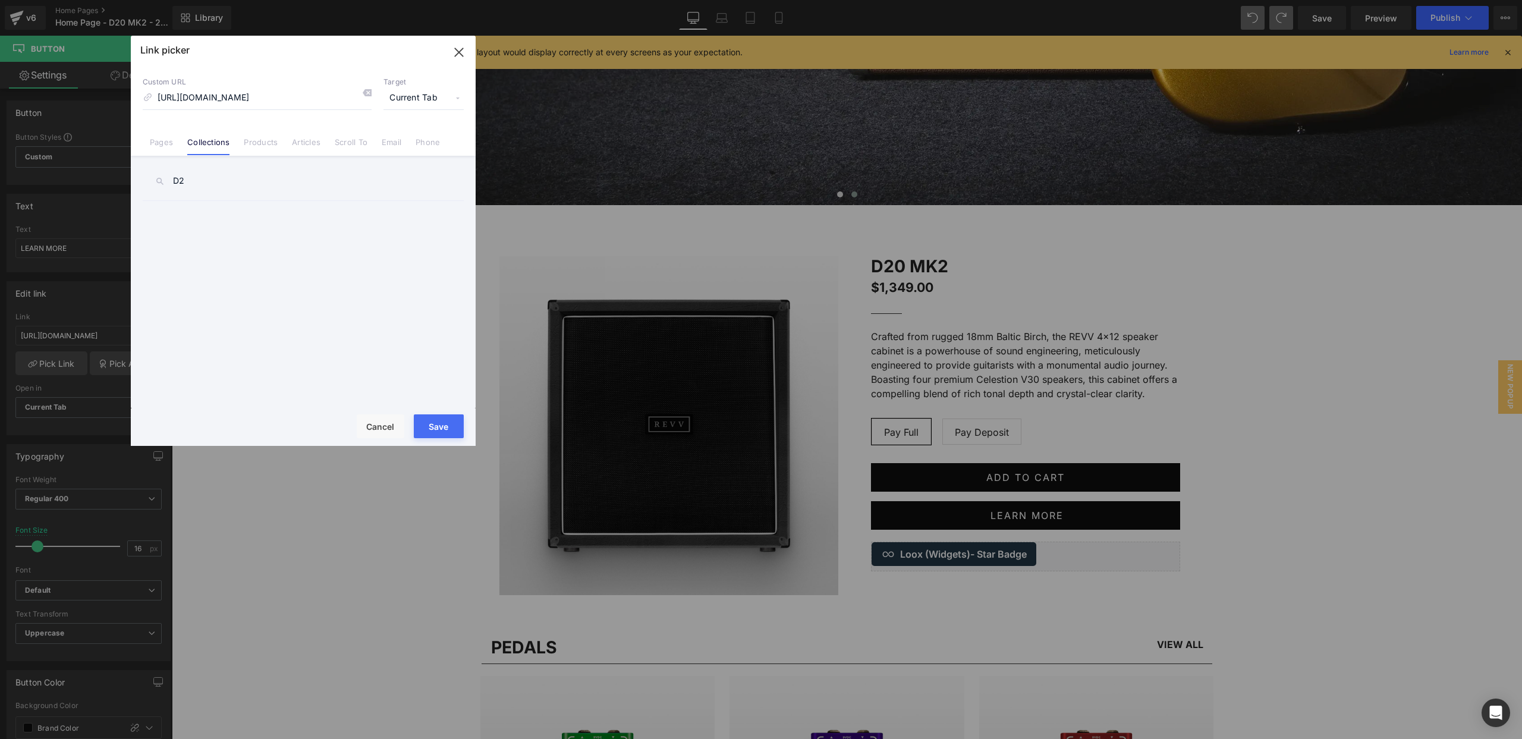
type input "D"
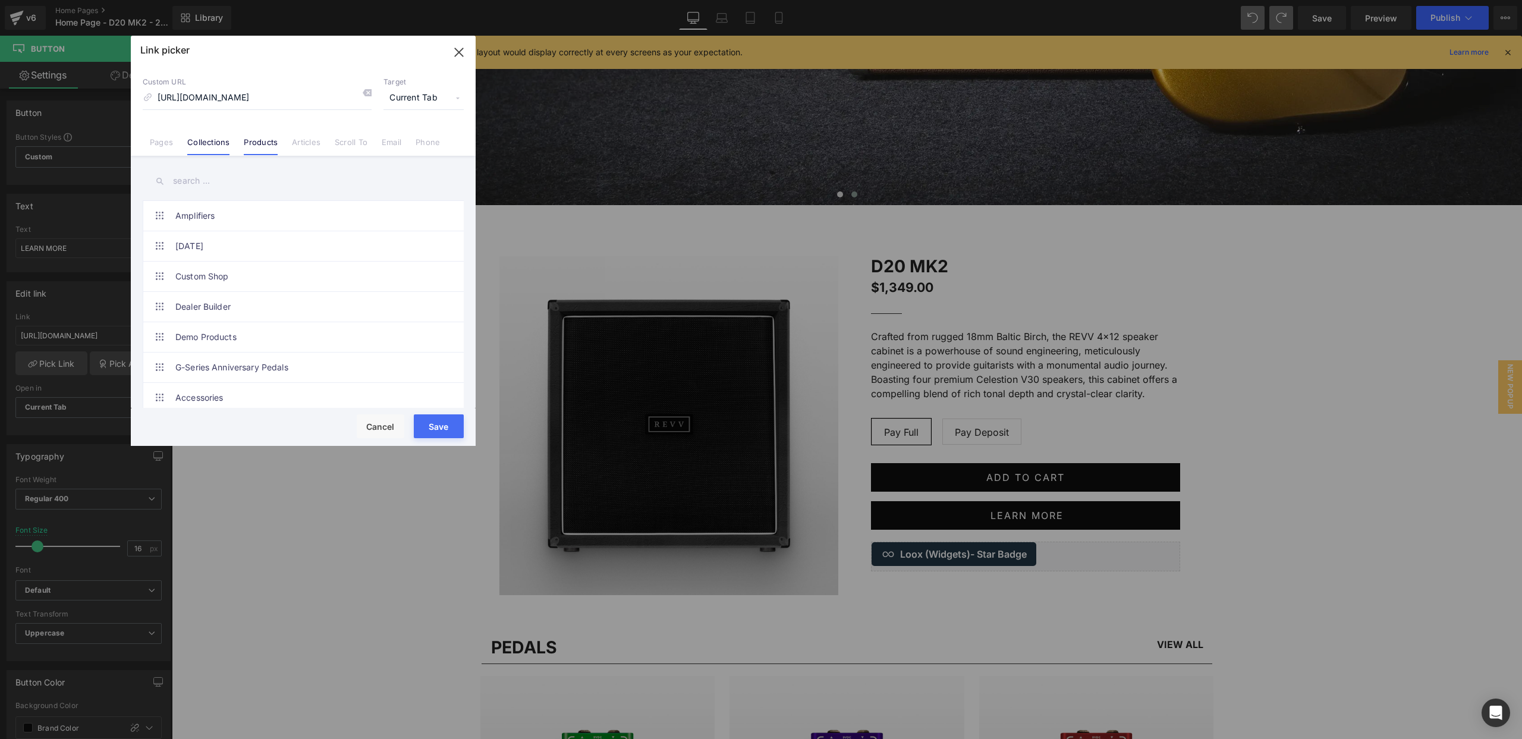
click at [259, 142] on link "Products" at bounding box center [261, 146] width 34 height 18
click at [216, 189] on input "text" at bounding box center [303, 181] width 321 height 27
type input "D20"
click at [251, 301] on link "D20 MK2" at bounding box center [306, 307] width 262 height 30
click at [441, 427] on button "Save" at bounding box center [439, 426] width 50 height 24
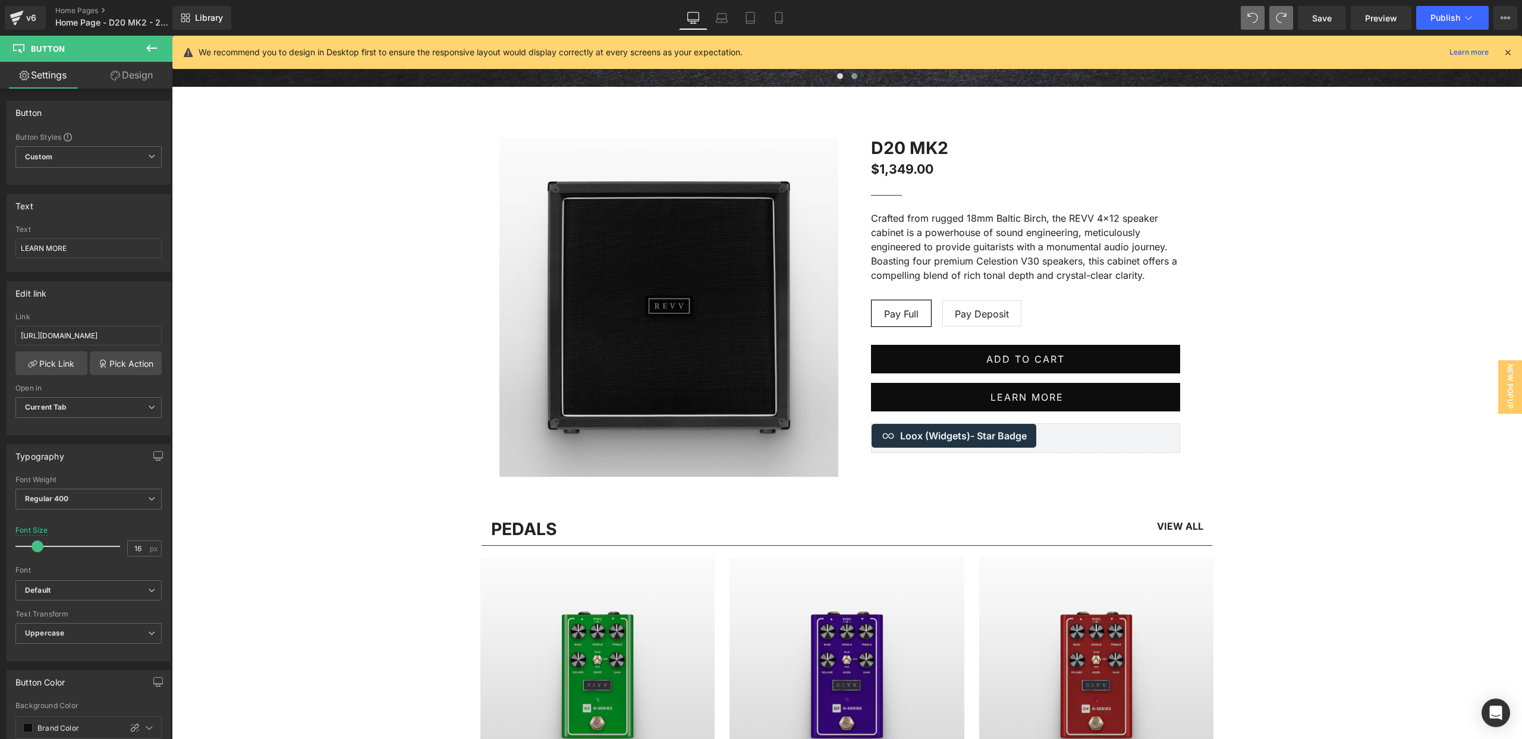
scroll to position [750, 0]
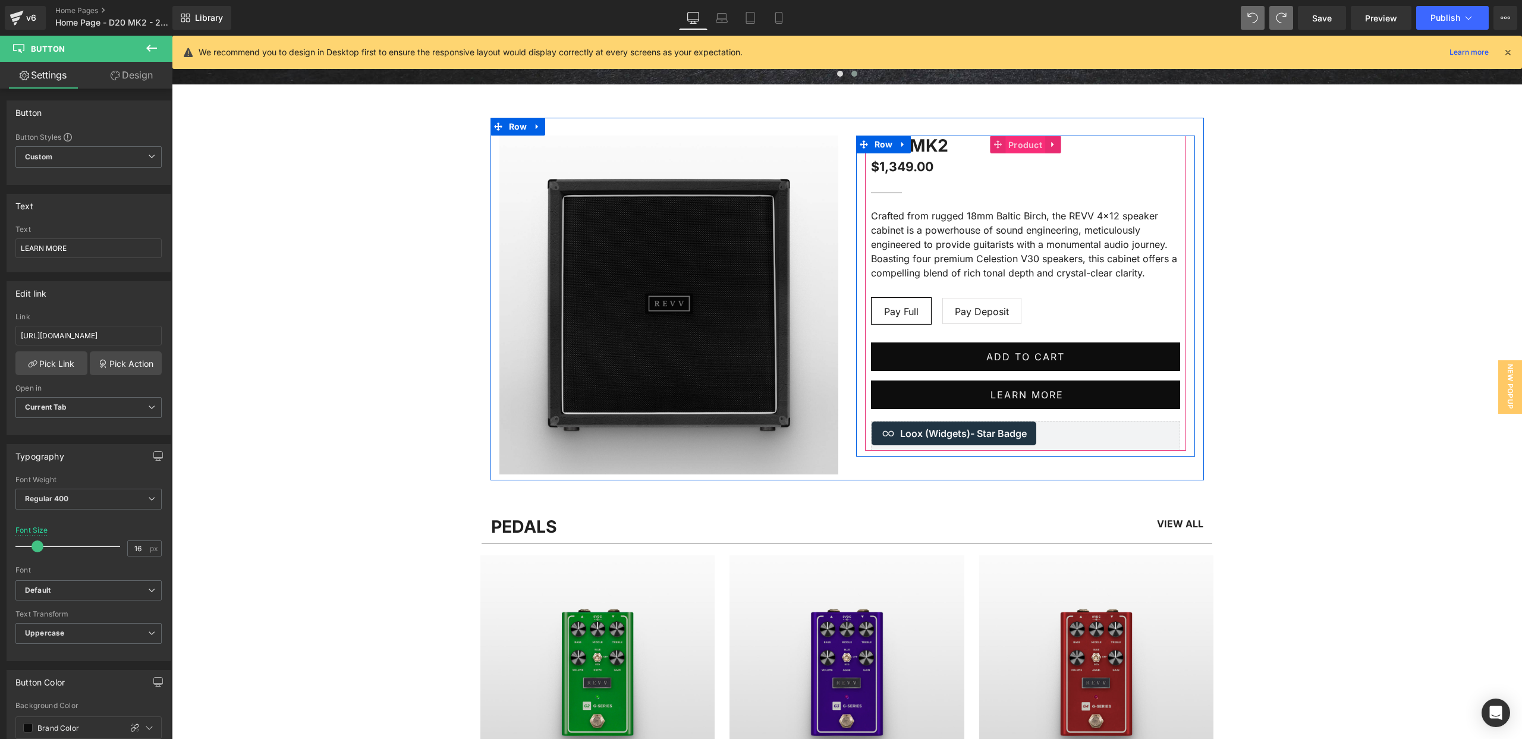
click at [1022, 147] on span "Product" at bounding box center [1025, 145] width 40 height 18
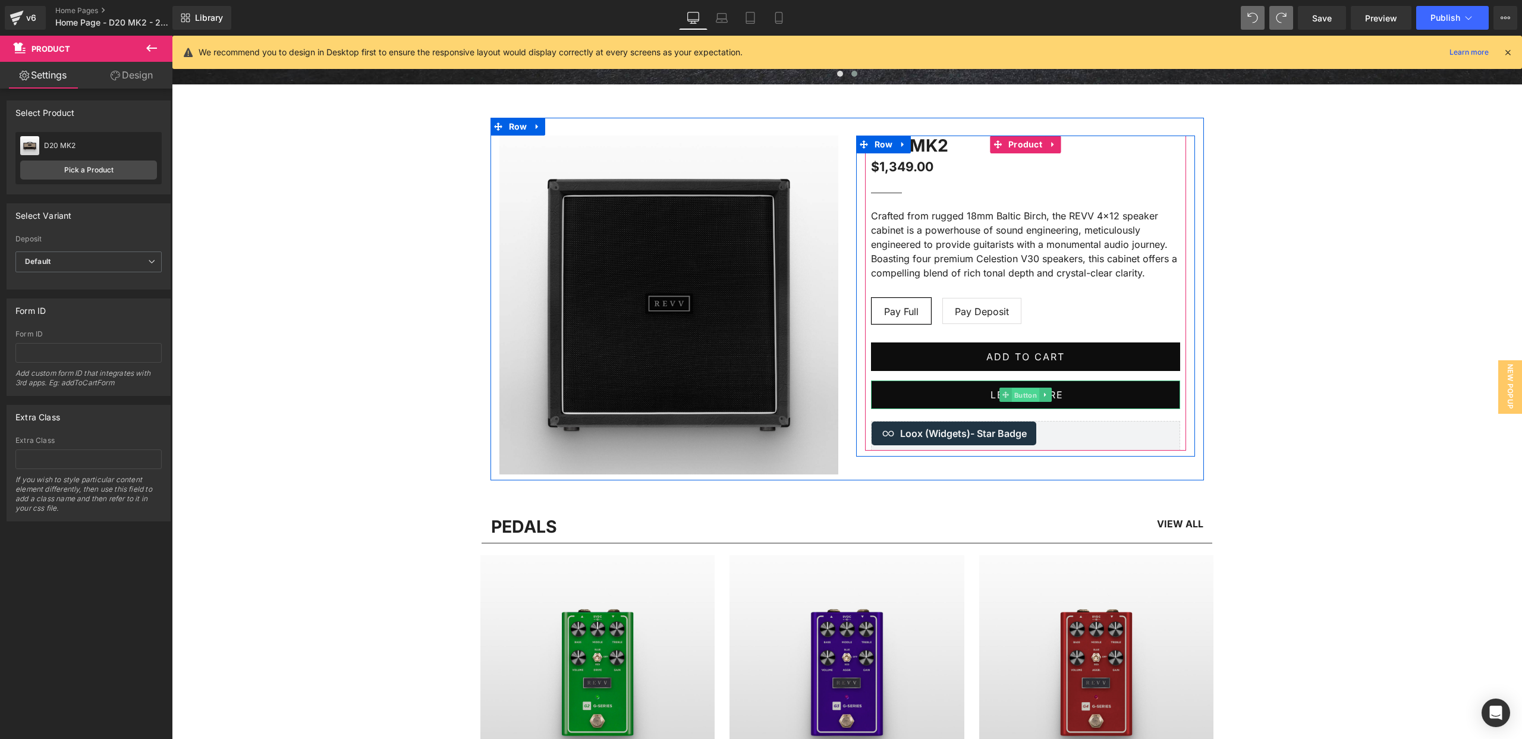
click at [1029, 395] on span "Button" at bounding box center [1024, 395] width 27 height 14
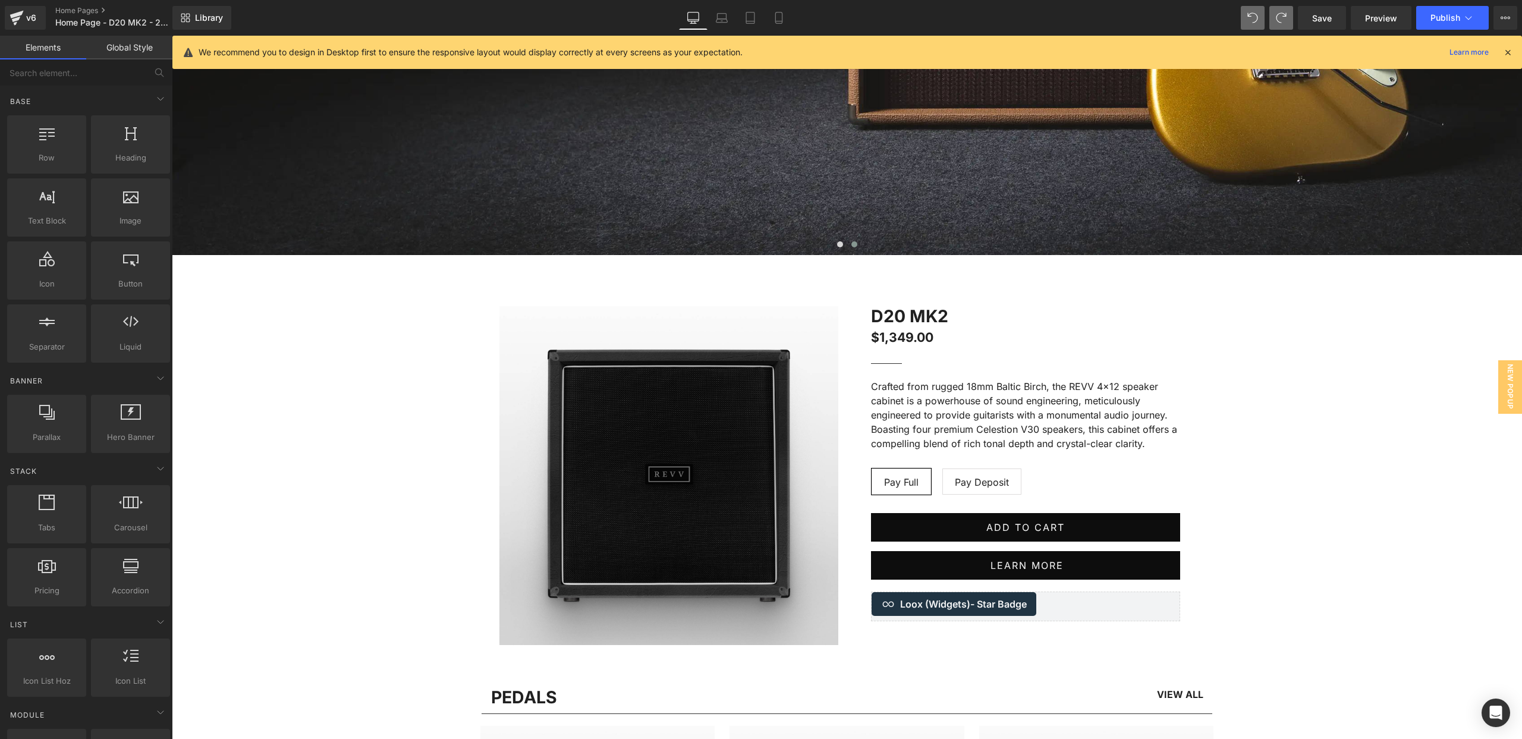
scroll to position [844, 0]
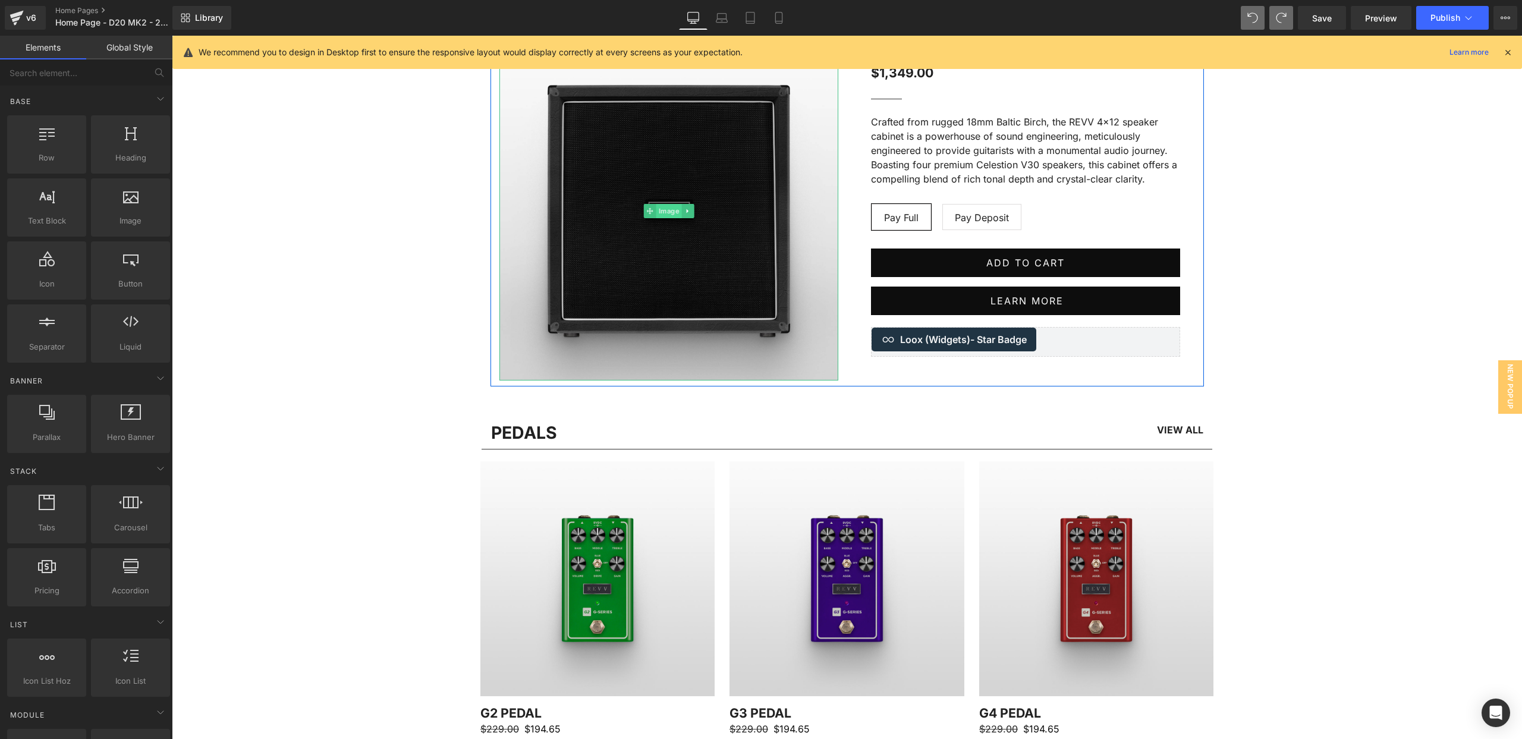
click at [669, 206] on span "Image" at bounding box center [669, 211] width 26 height 14
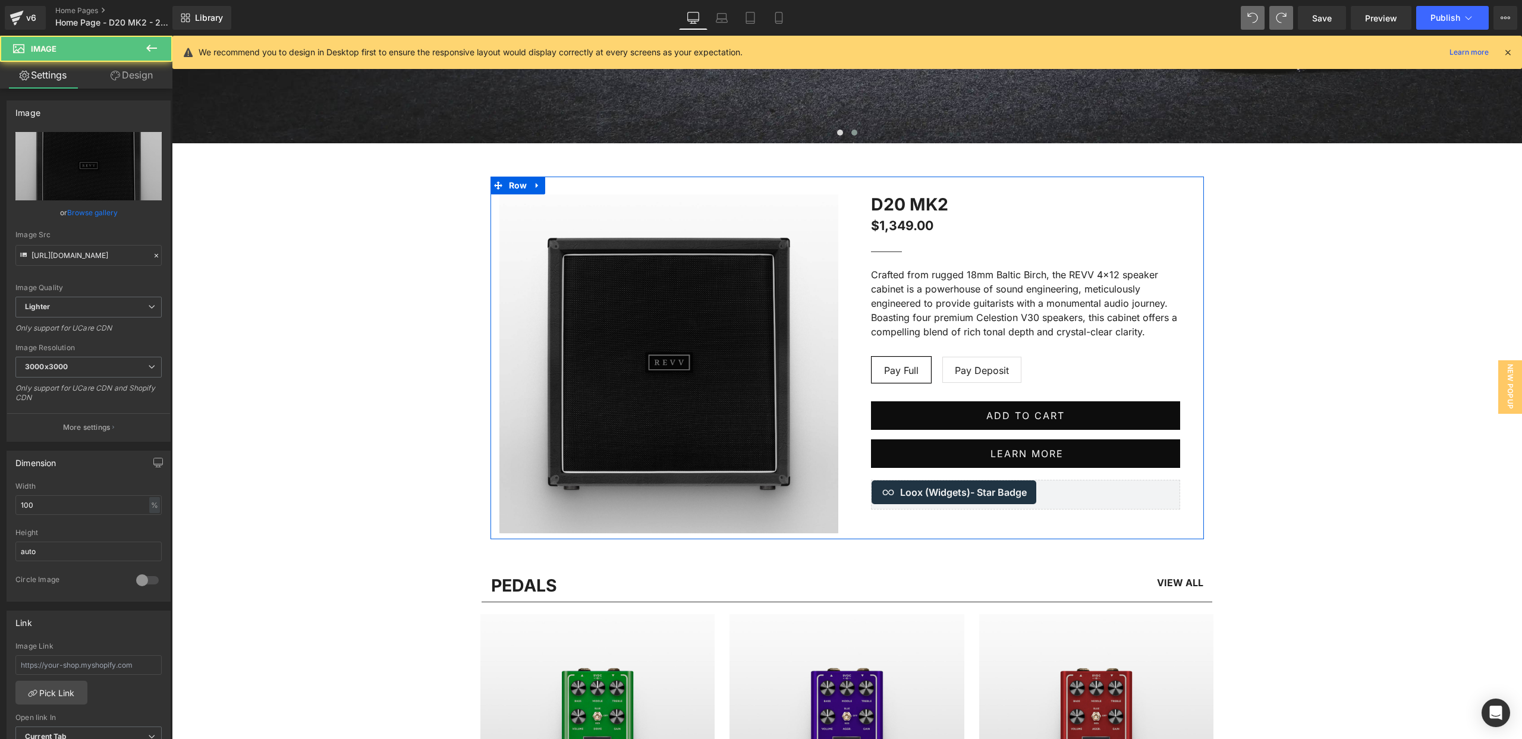
scroll to position [658, 0]
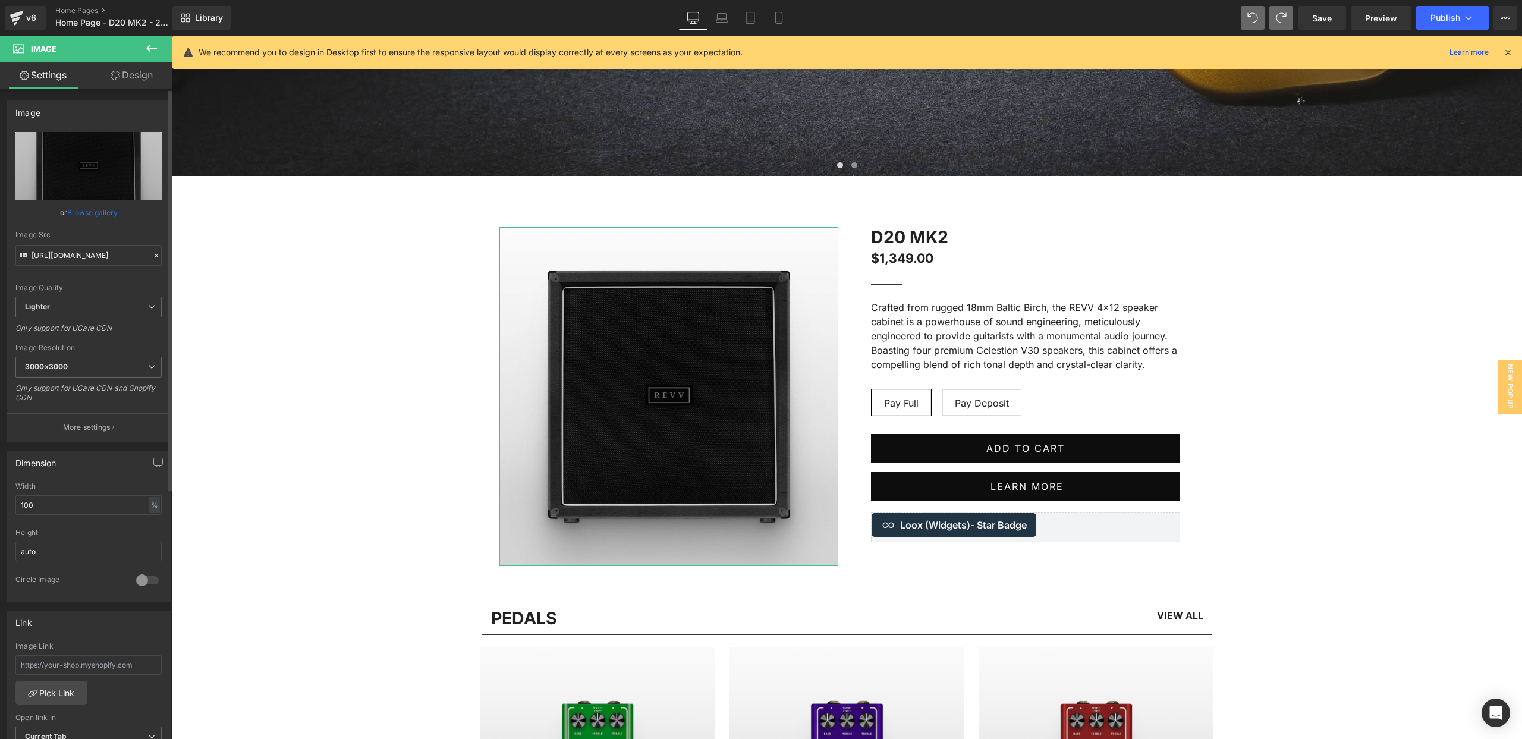
click at [90, 210] on link "Browse gallery" at bounding box center [92, 212] width 51 height 21
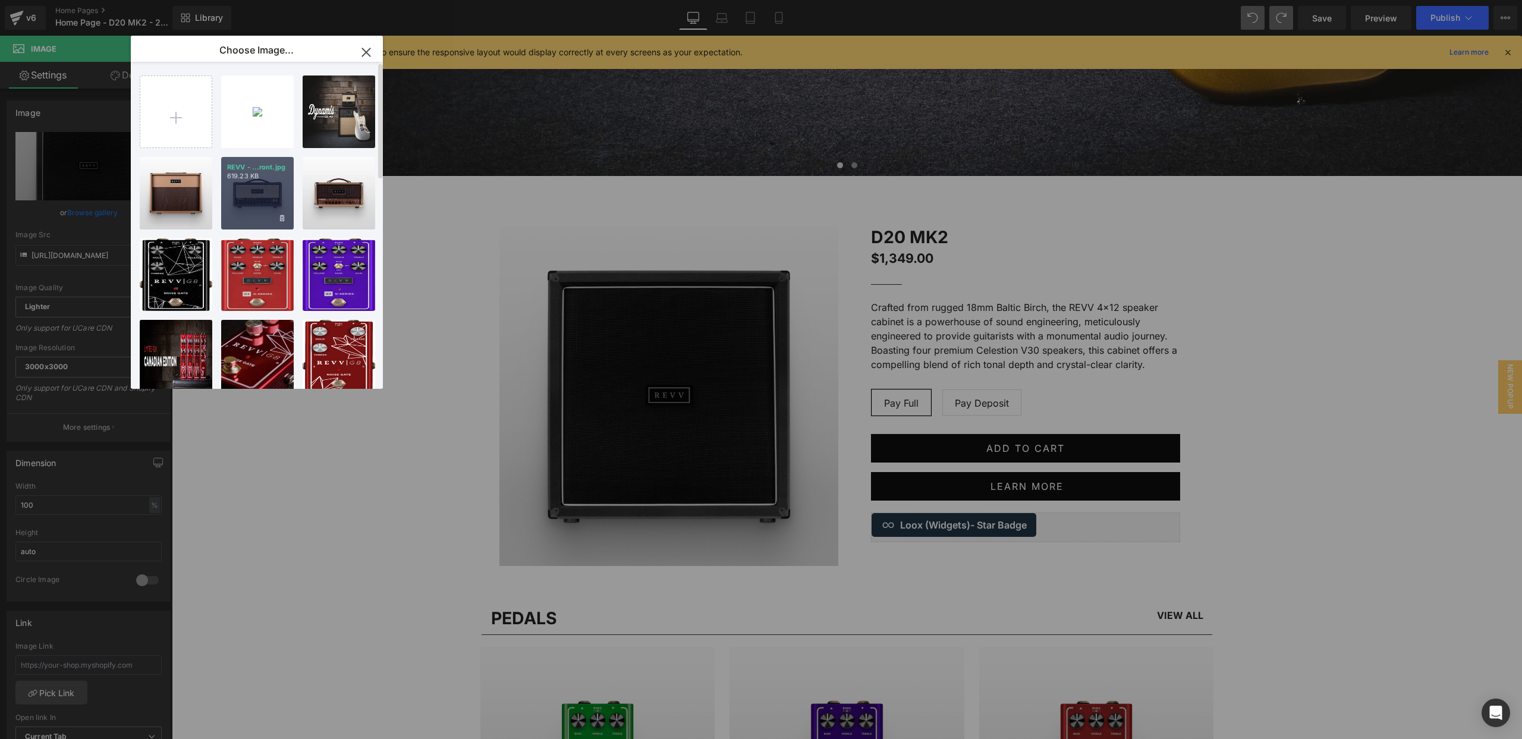
click at [253, 178] on p "619.23 KB" at bounding box center [257, 176] width 61 height 9
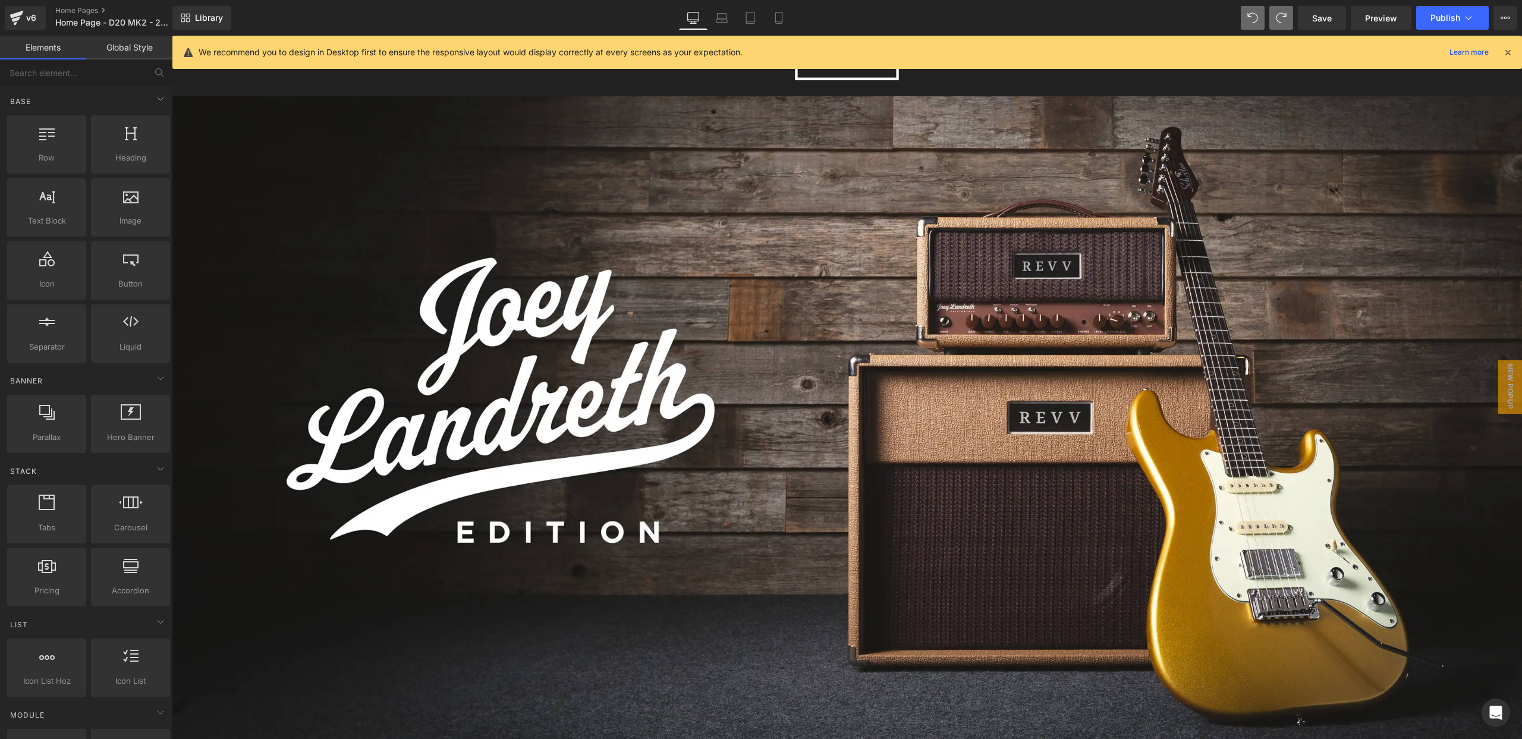
scroll to position [0, 0]
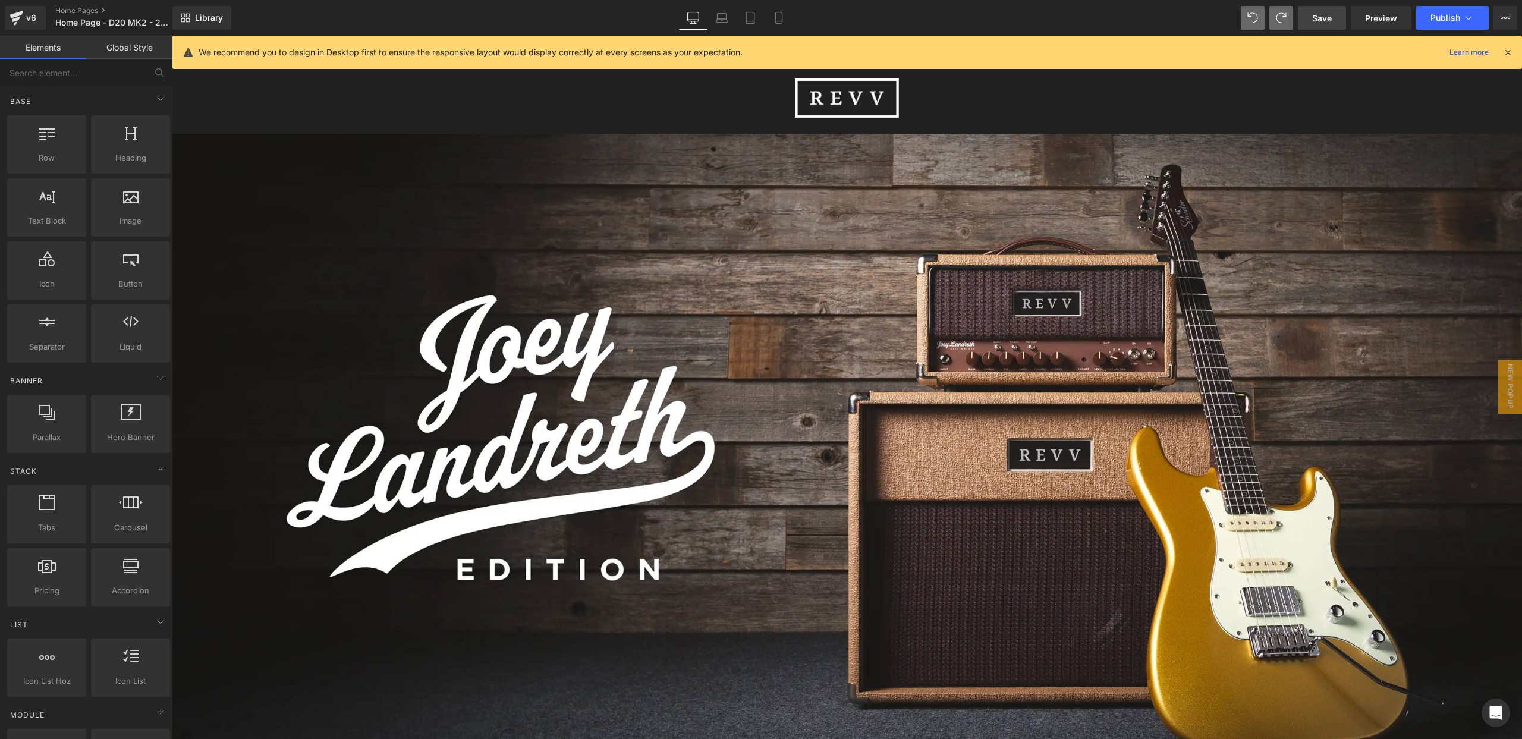
click at [1323, 16] on span "Save" at bounding box center [1322, 18] width 20 height 12
click at [710, 17] on icon at bounding box center [709, 18] width 12 height 12
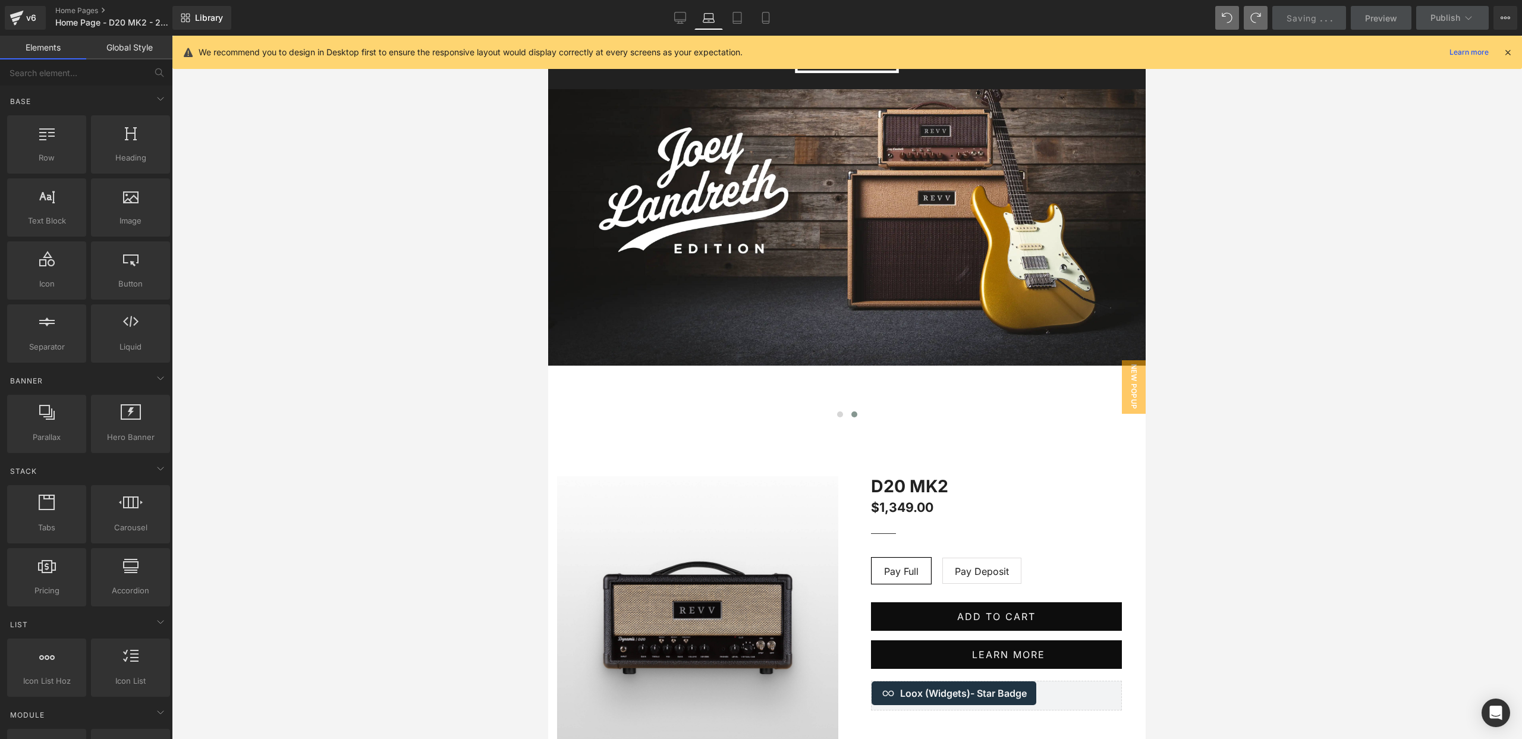
scroll to position [42, 0]
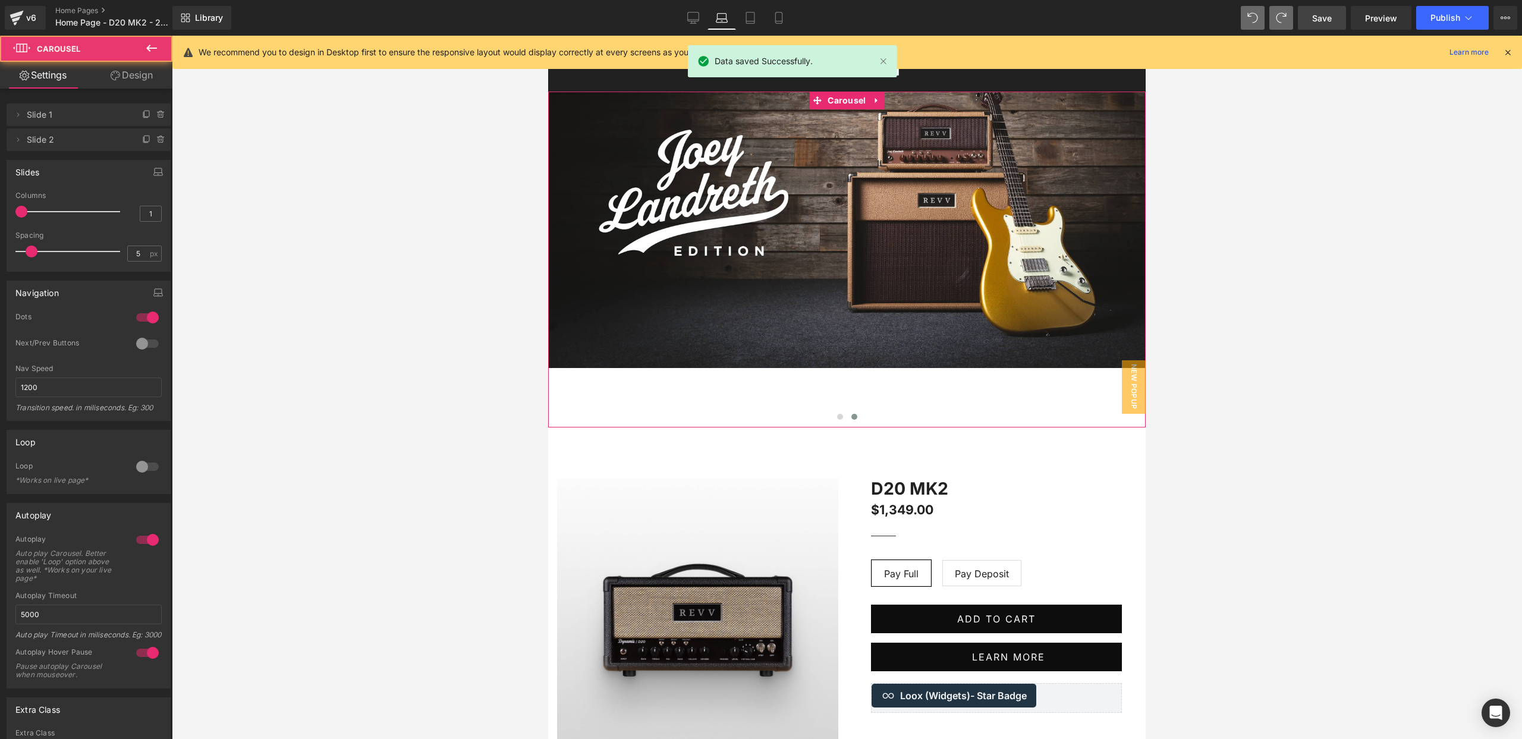
drag, startPoint x: 800, startPoint y: 425, endPoint x: 800, endPoint y: 419, distance: 6.6
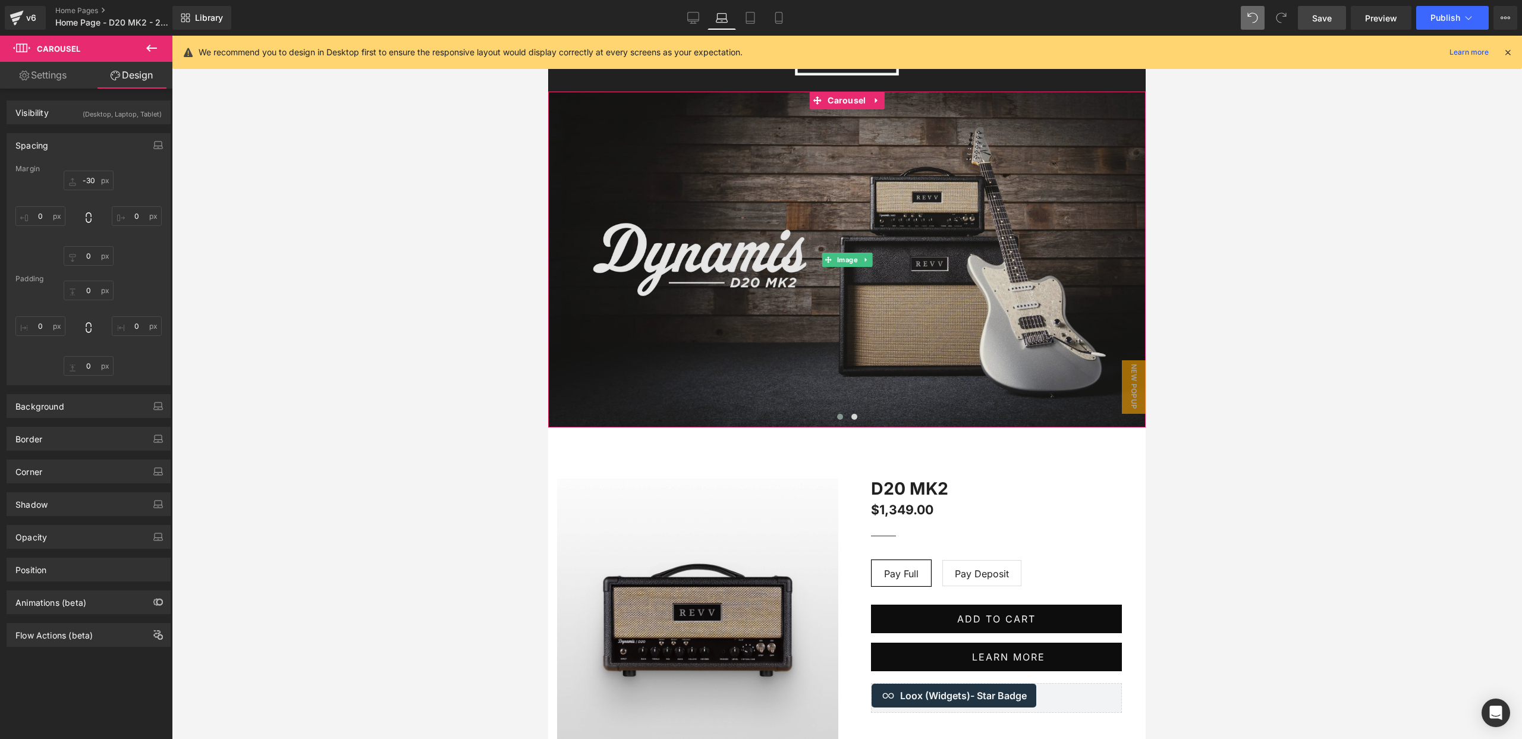
scroll to position [0, 0]
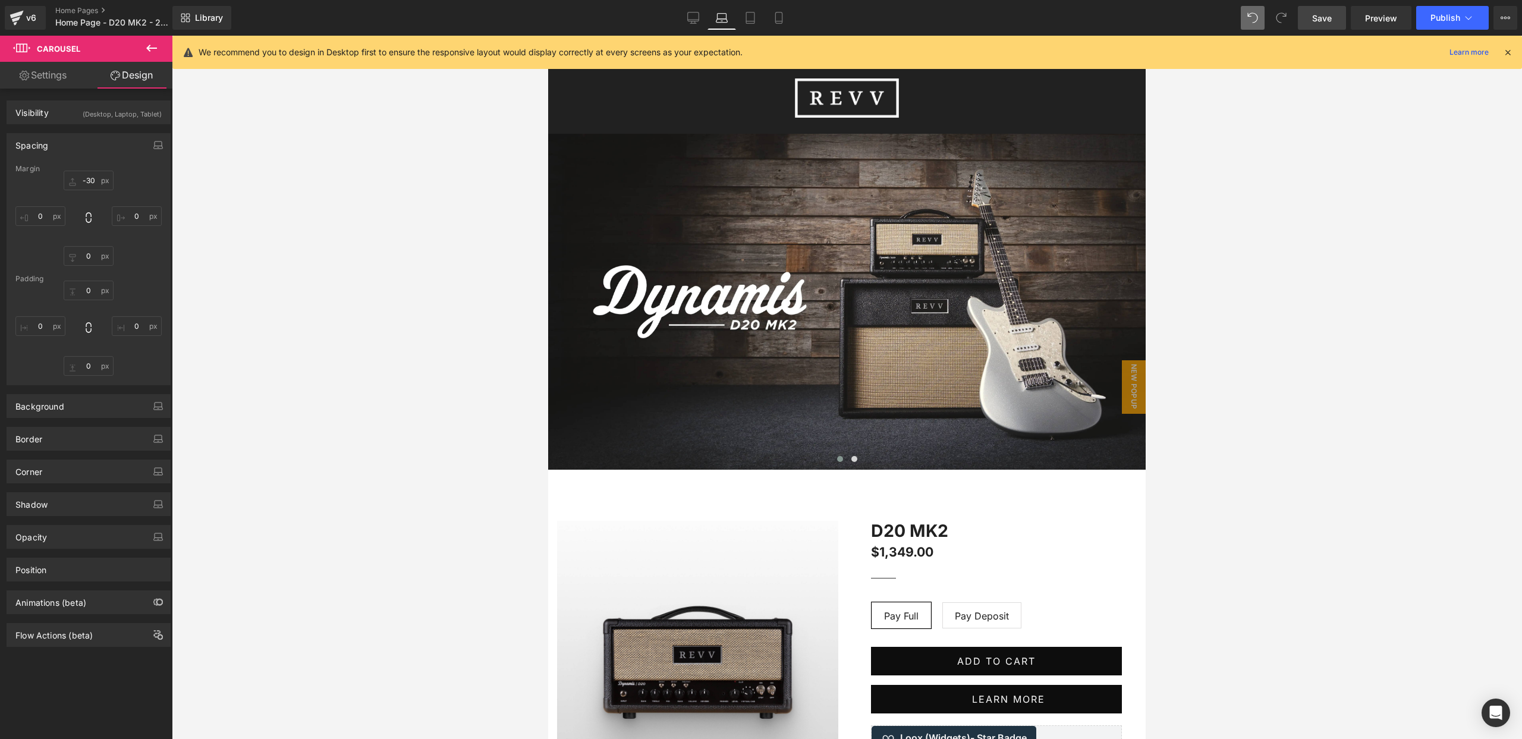
click at [1316, 368] on div at bounding box center [847, 387] width 1350 height 703
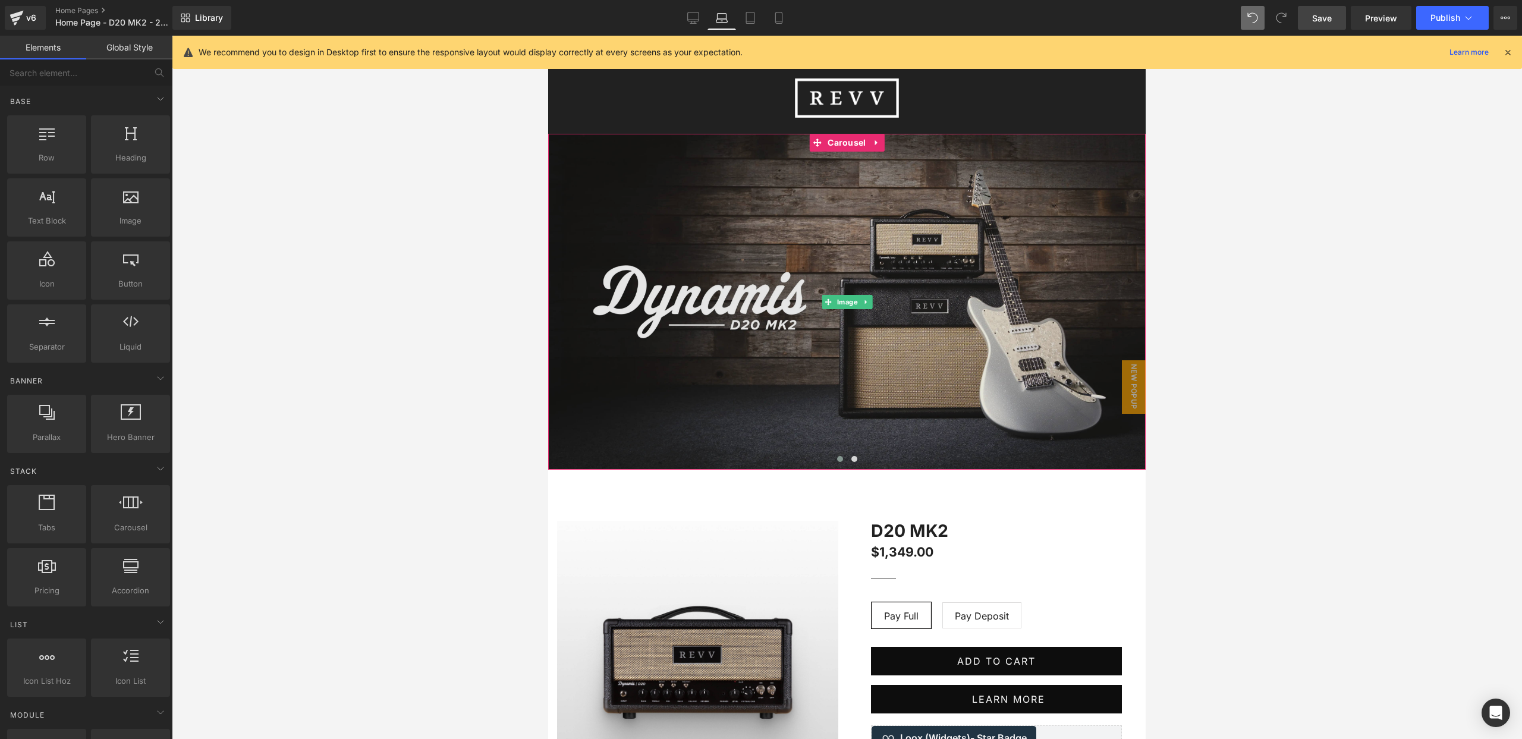
click at [885, 364] on img at bounding box center [847, 302] width 598 height 336
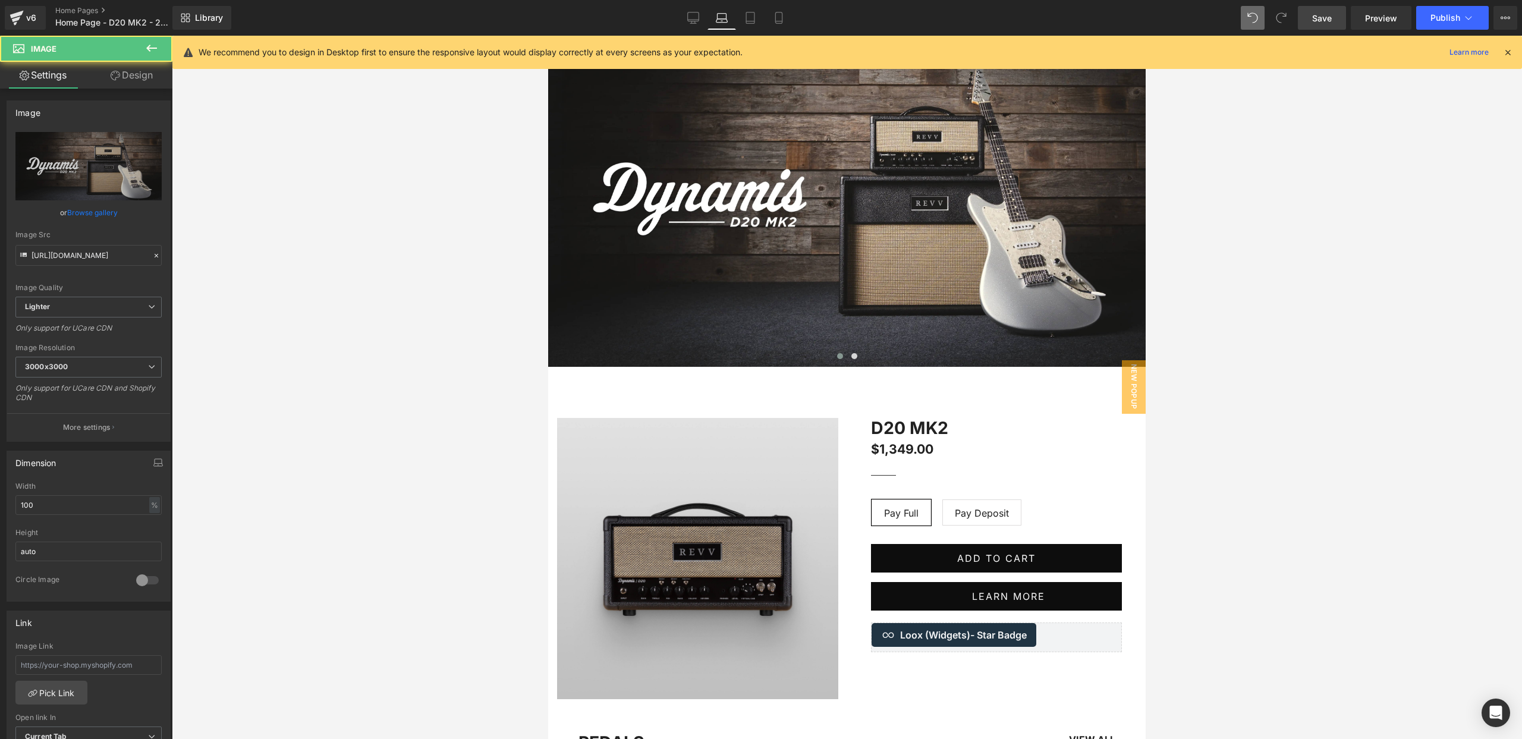
scroll to position [109, 0]
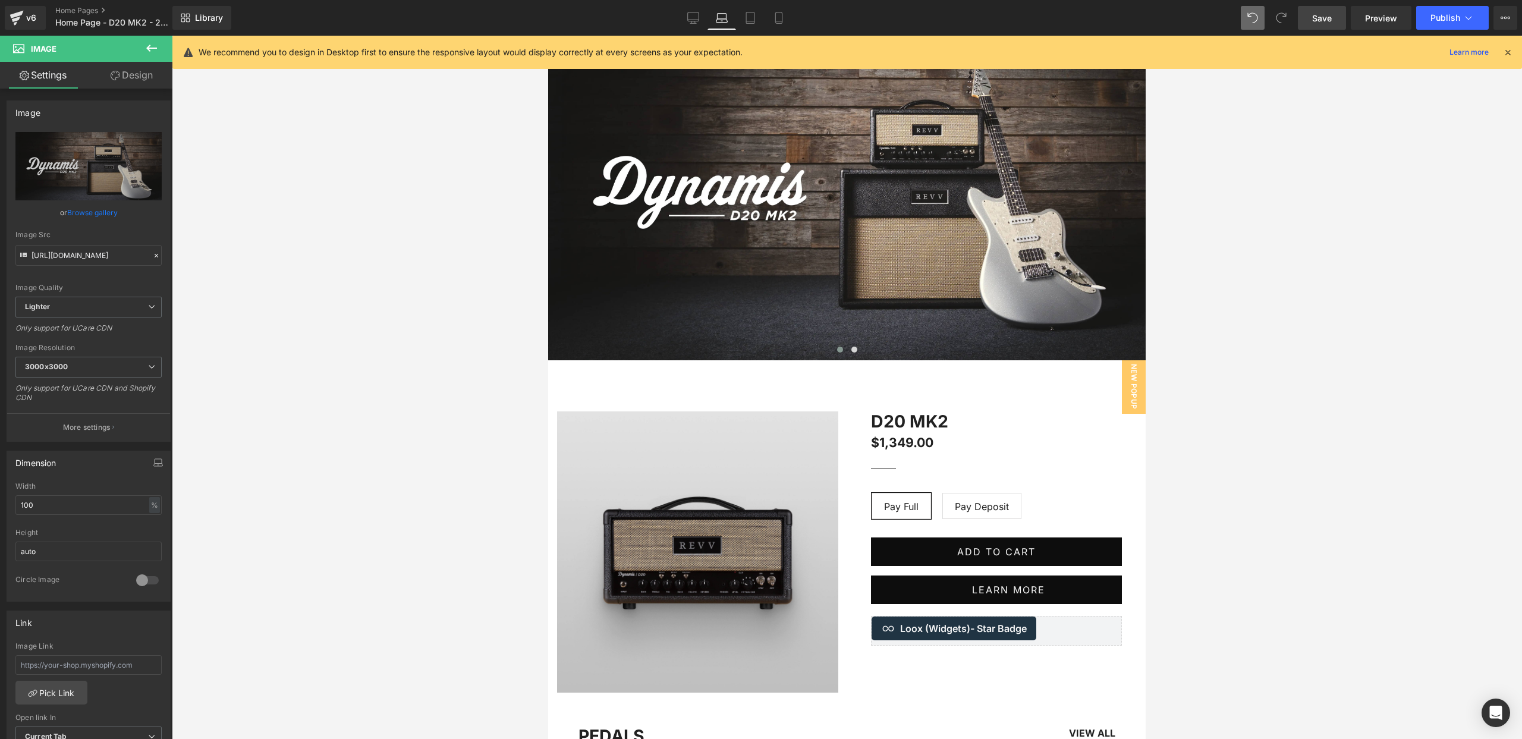
click at [711, 423] on img at bounding box center [697, 551] width 281 height 281
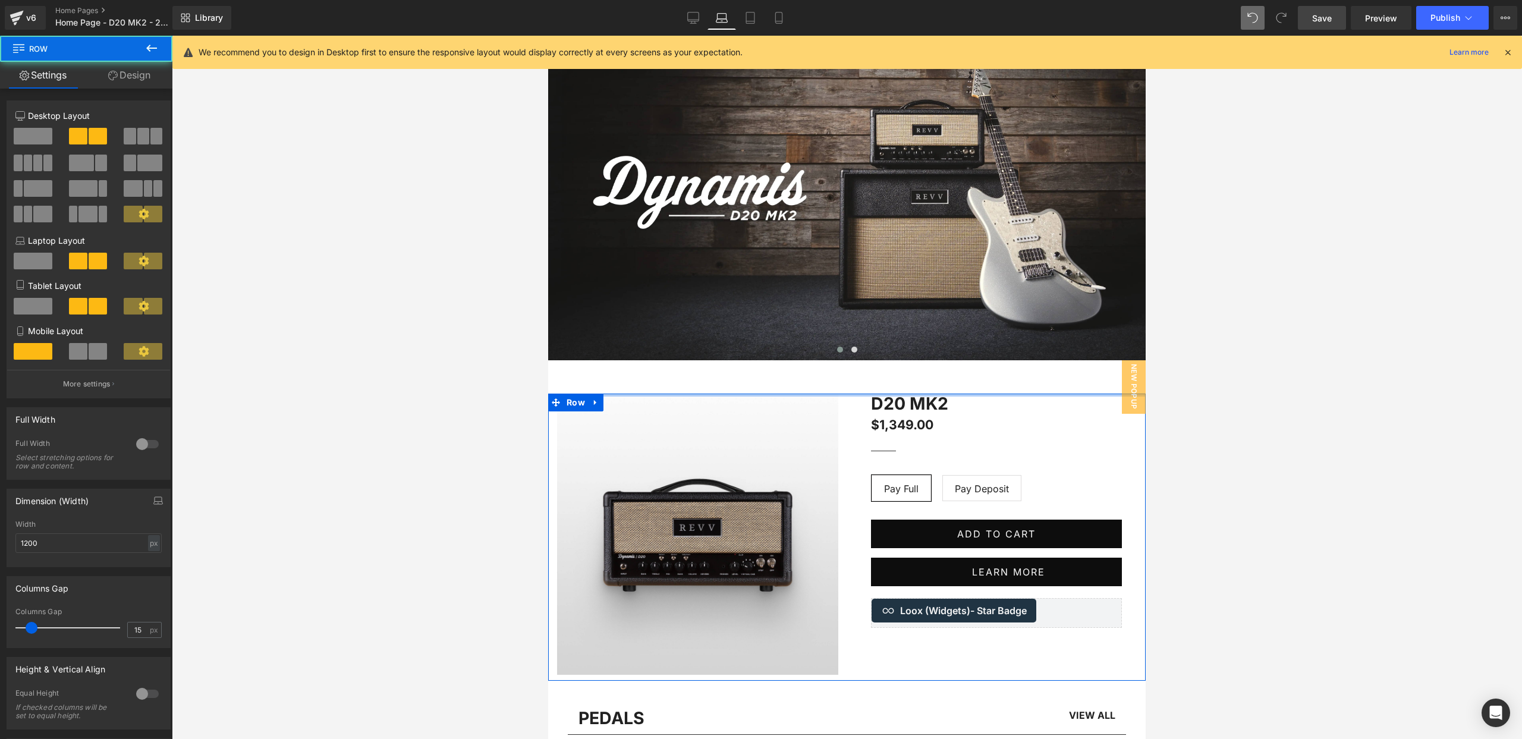
drag, startPoint x: 853, startPoint y: 396, endPoint x: 852, endPoint y: 377, distance: 19.1
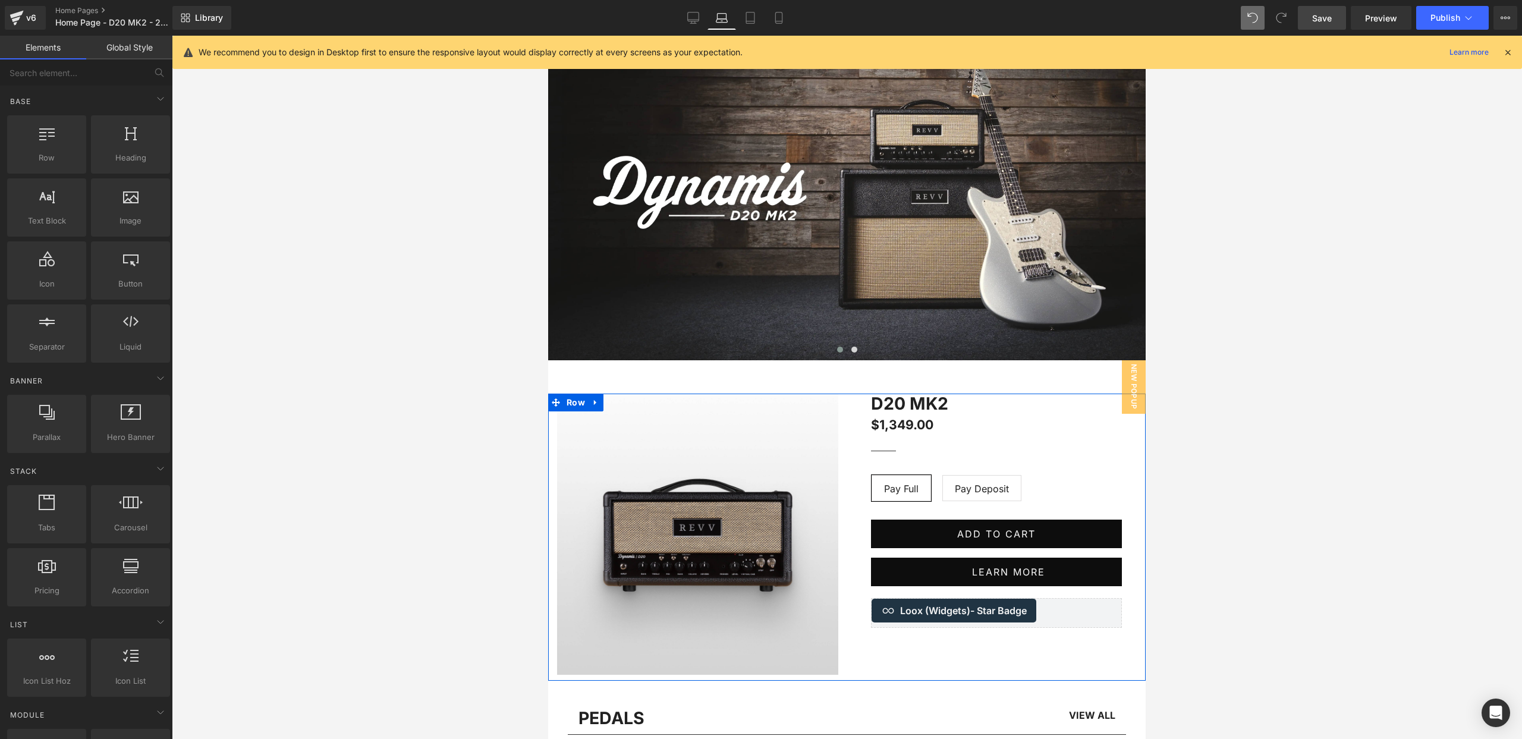
click at [423, 363] on div at bounding box center [847, 387] width 1350 height 703
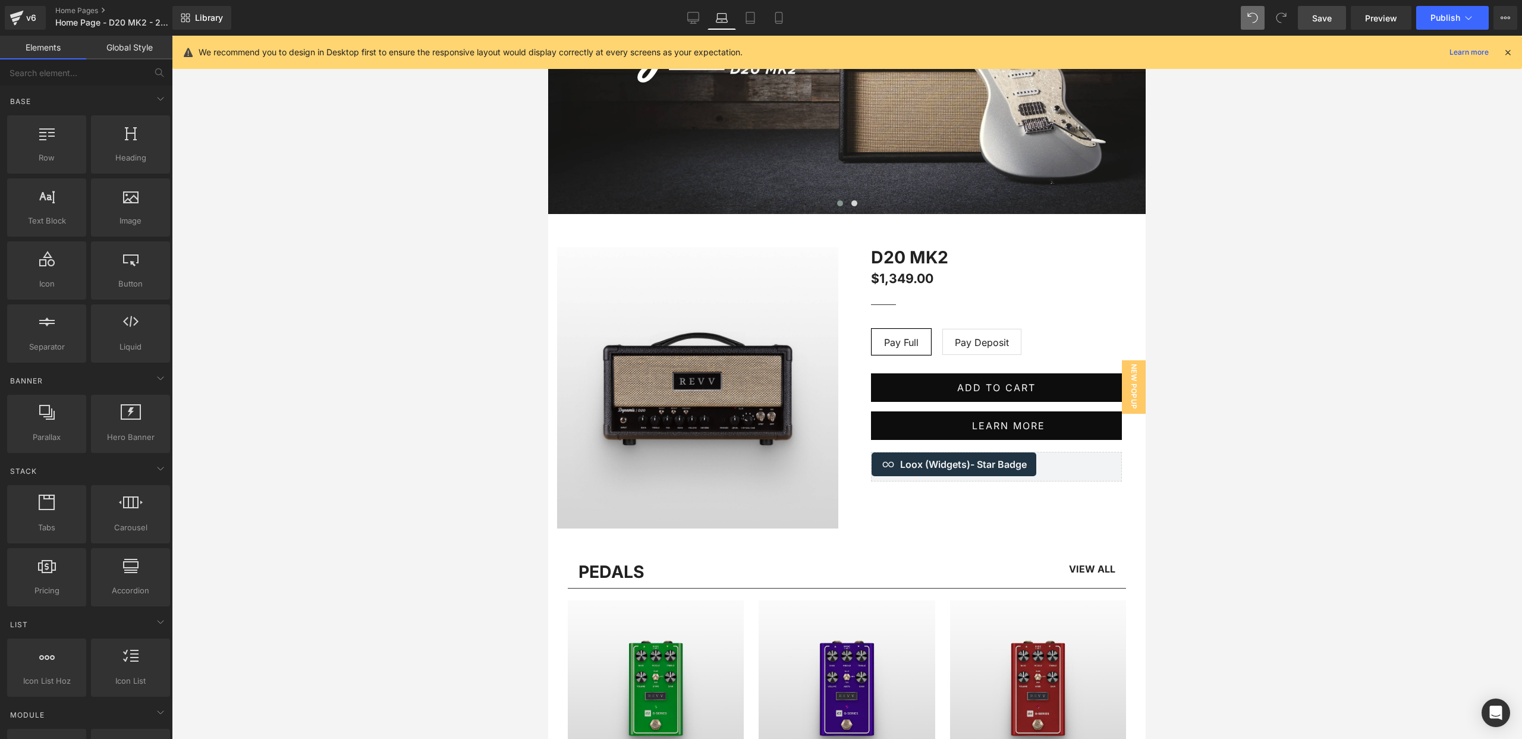
scroll to position [255, 0]
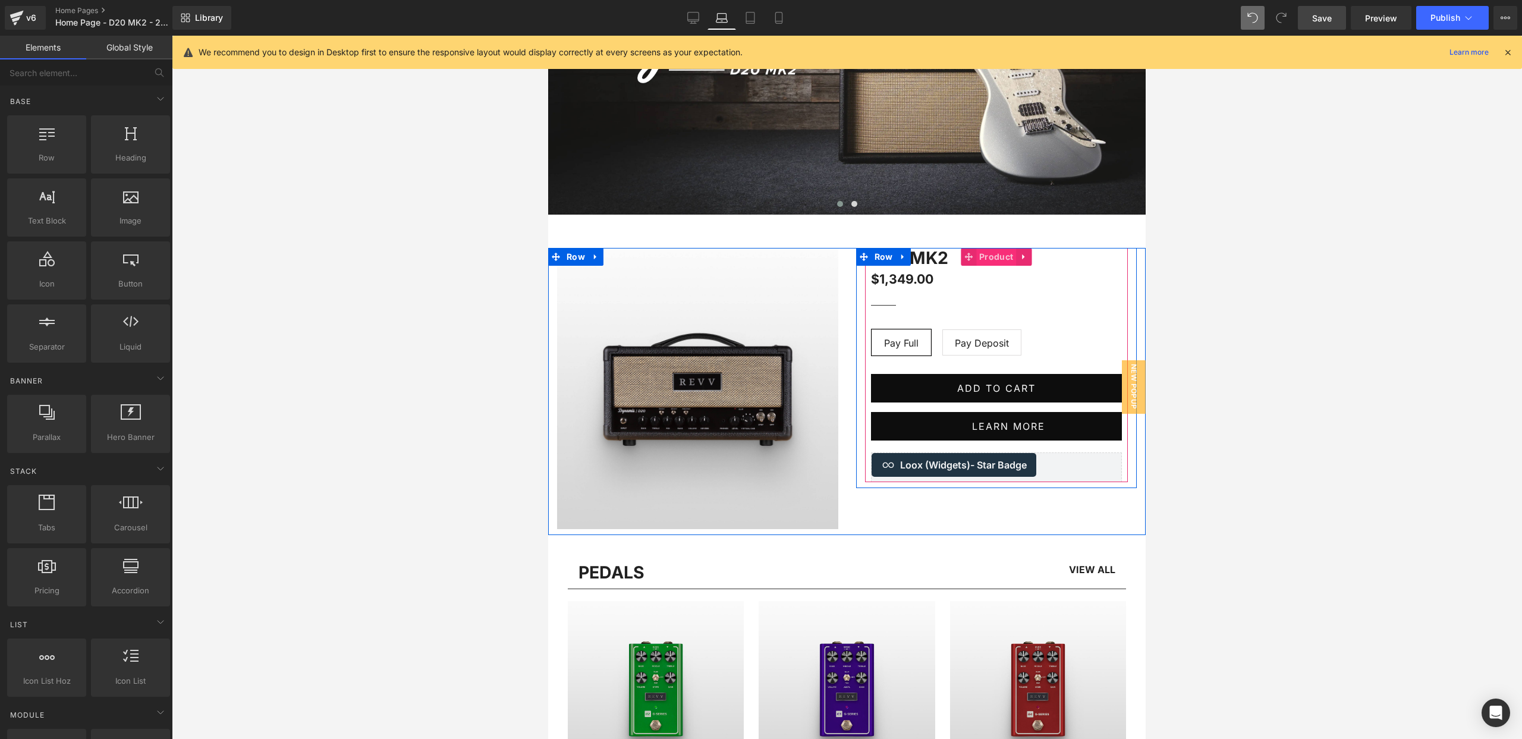
click at [995, 258] on span "Product" at bounding box center [996, 257] width 40 height 18
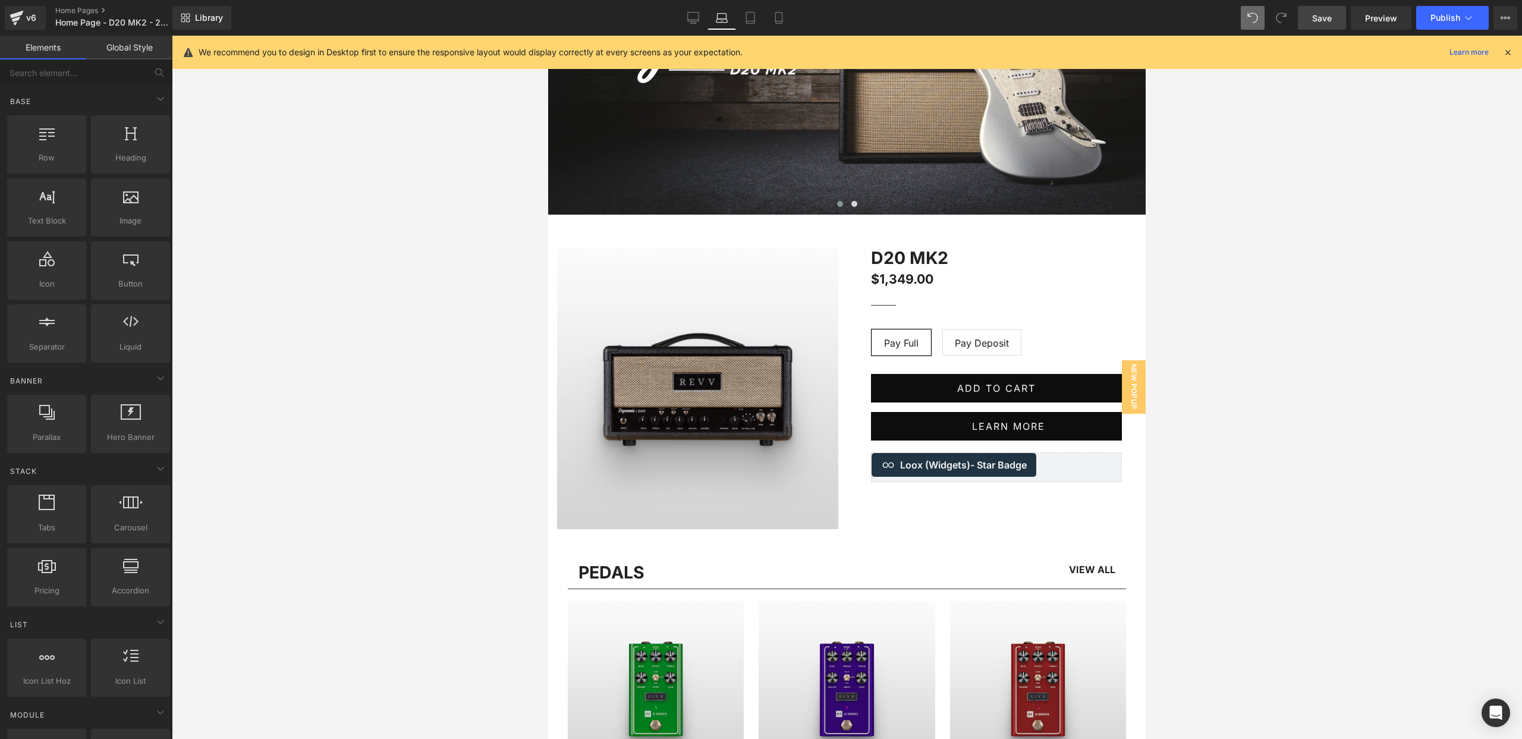
click at [484, 258] on div at bounding box center [847, 387] width 1350 height 703
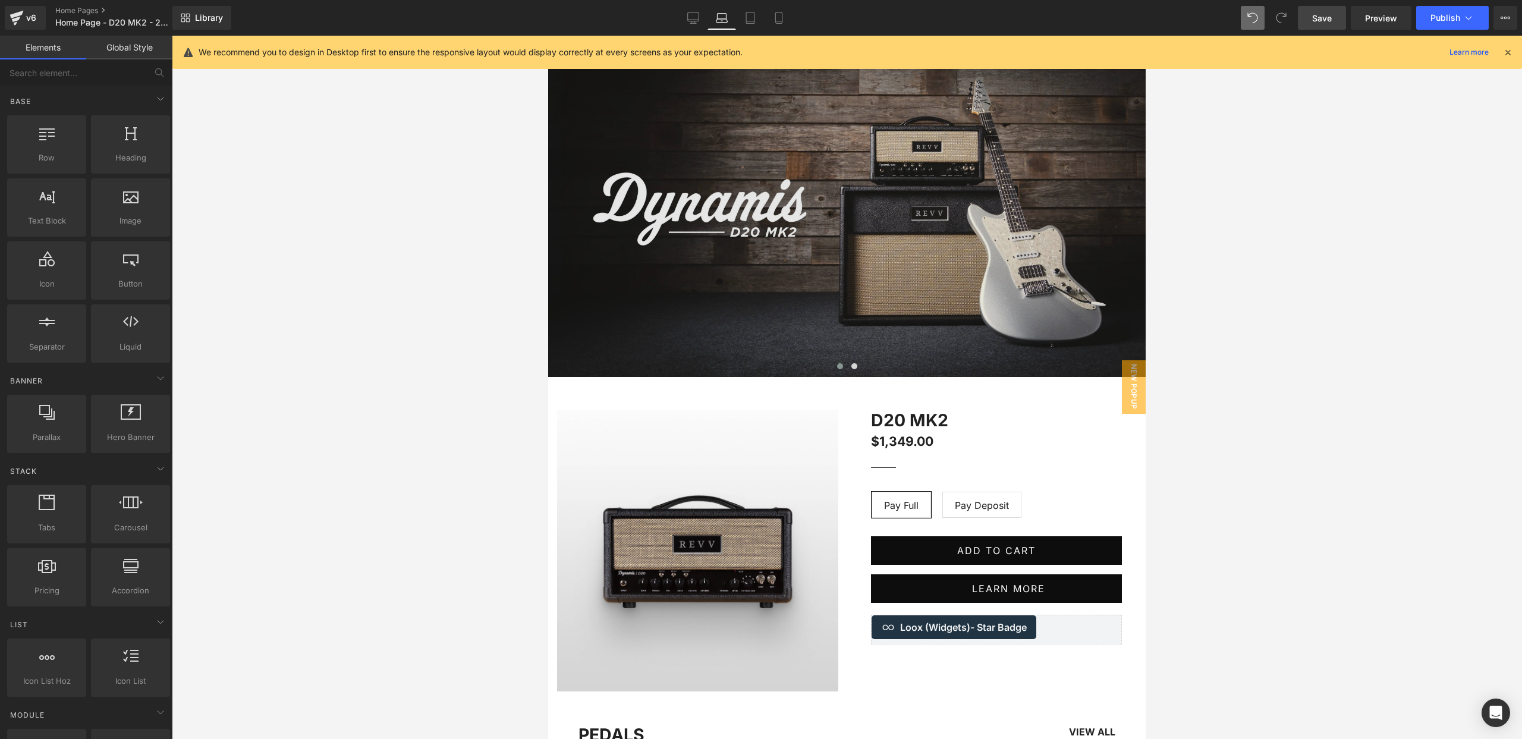
scroll to position [0, 0]
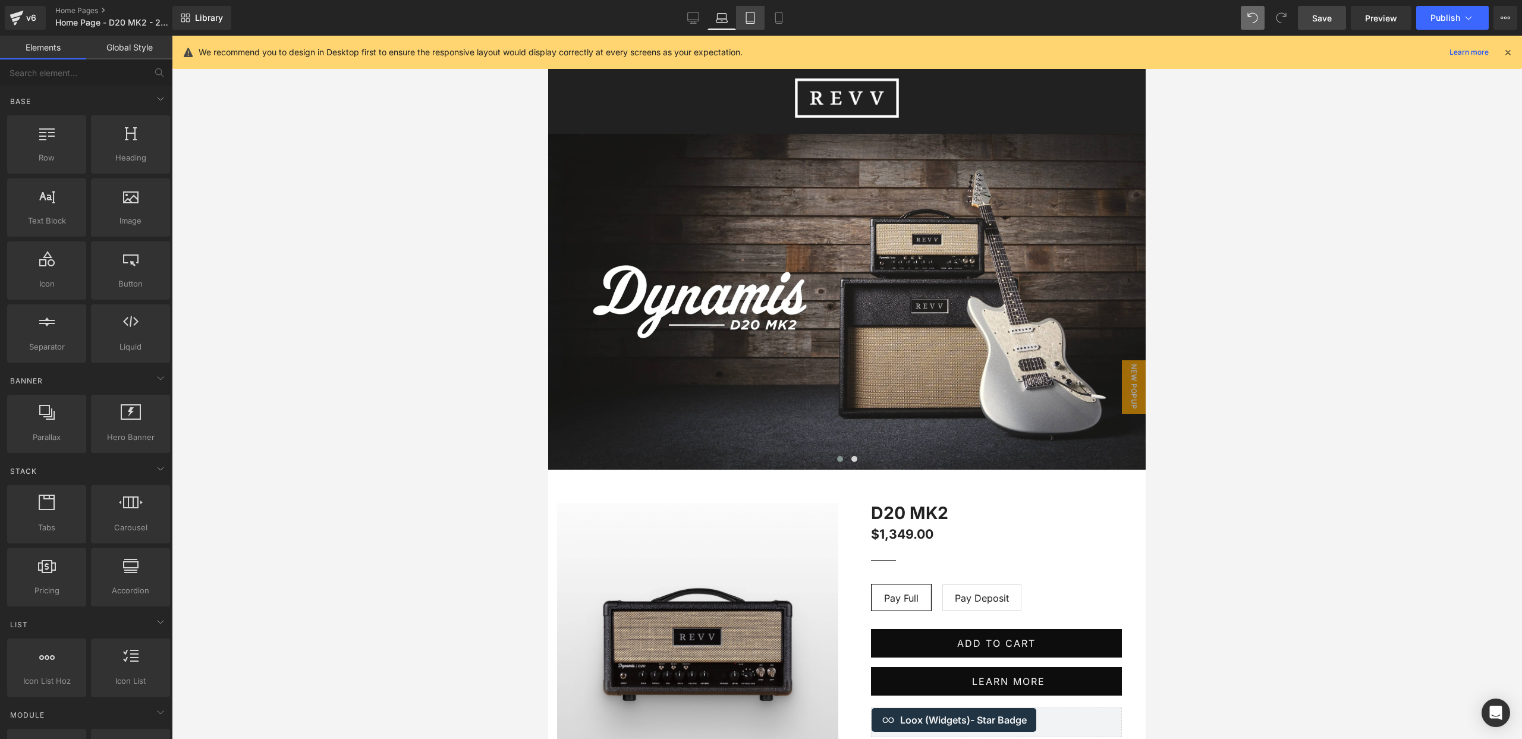
click at [751, 13] on icon at bounding box center [750, 18] width 12 height 12
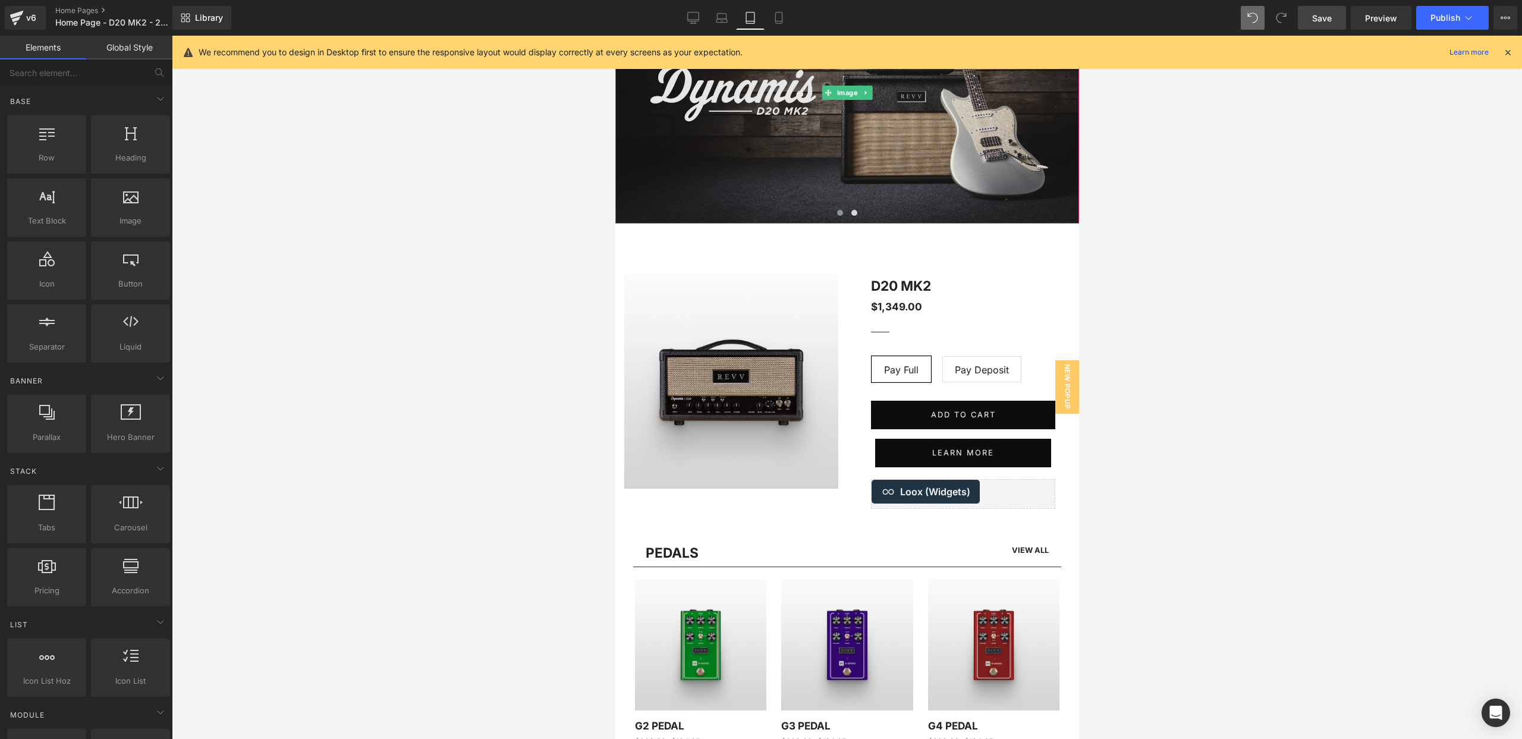
scroll to position [235, 0]
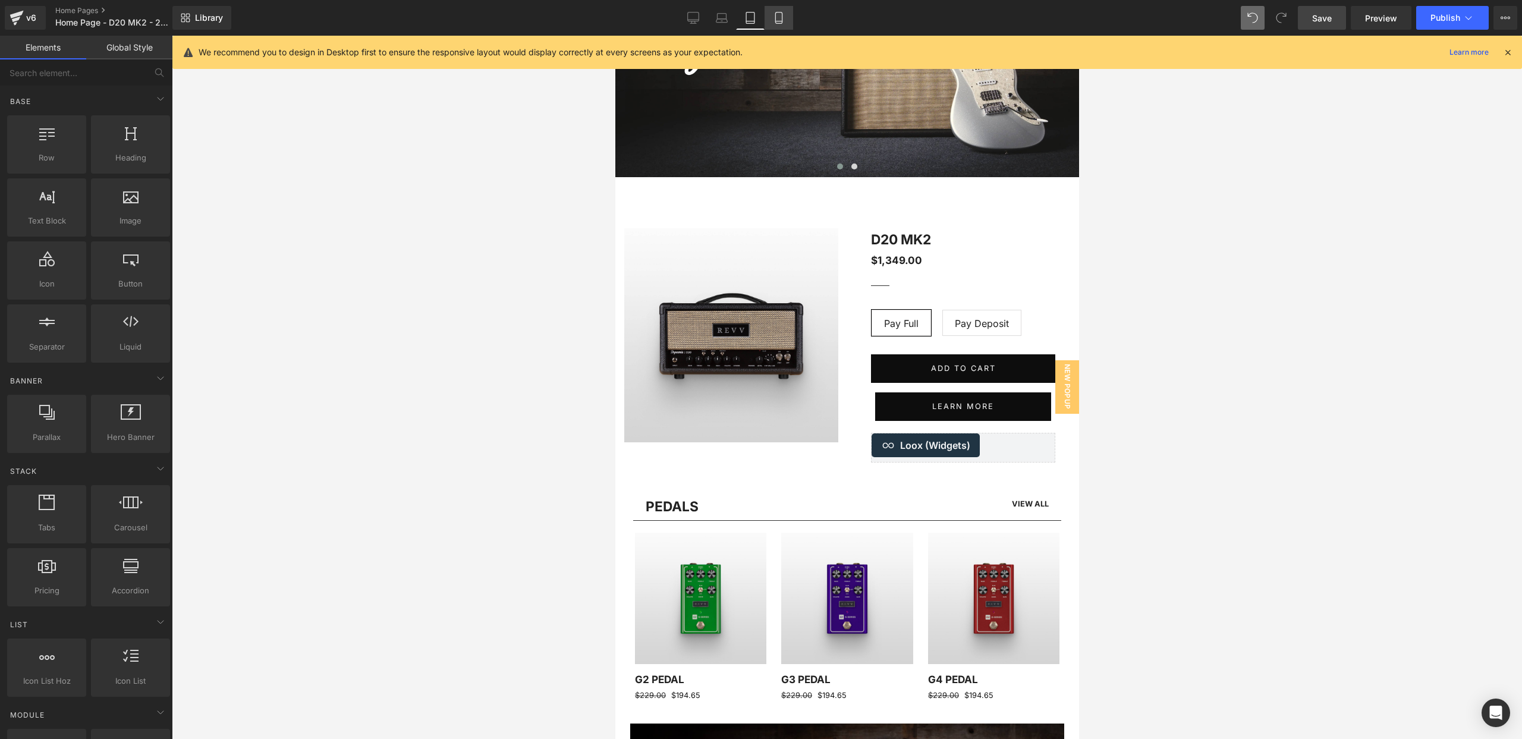
click at [781, 18] on icon at bounding box center [779, 18] width 12 height 12
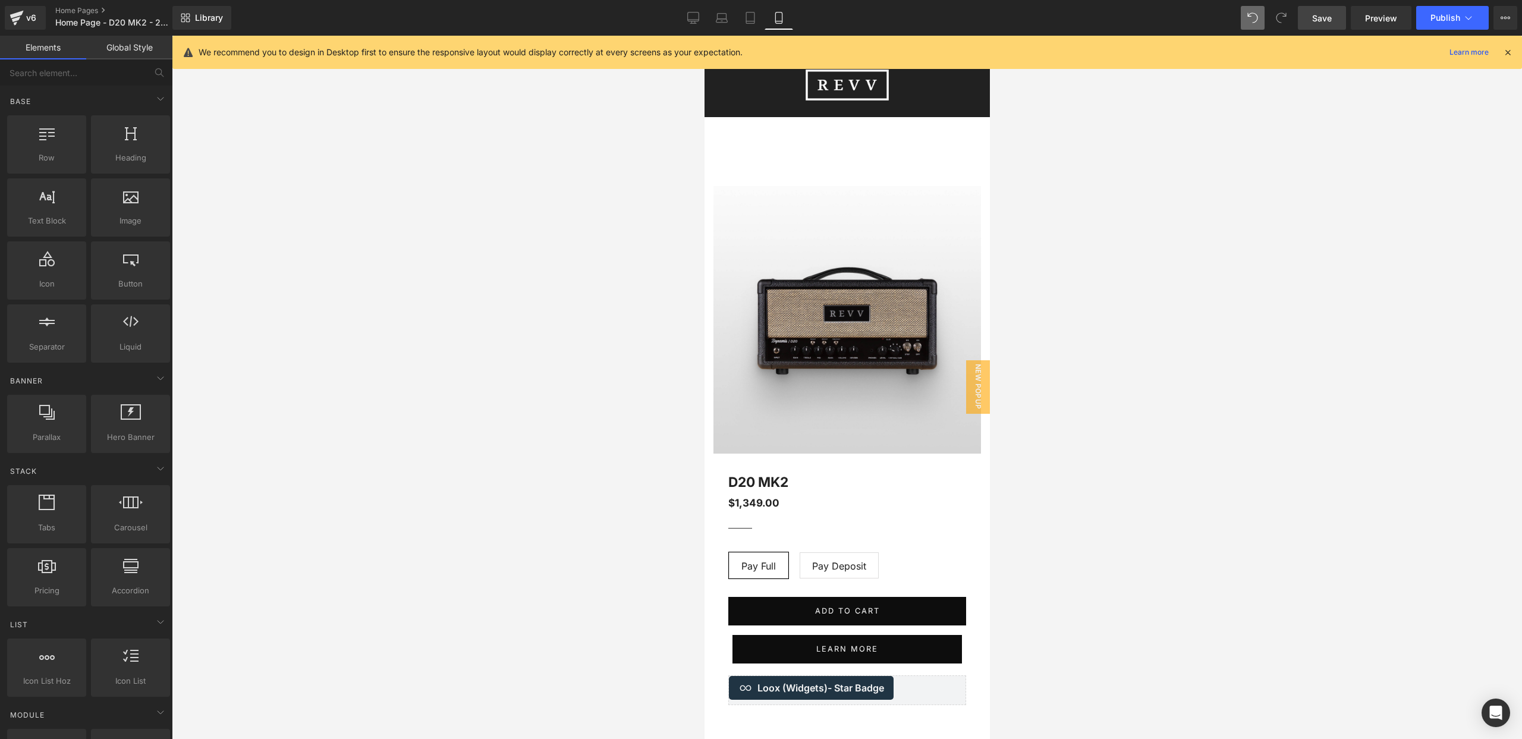
scroll to position [0, 0]
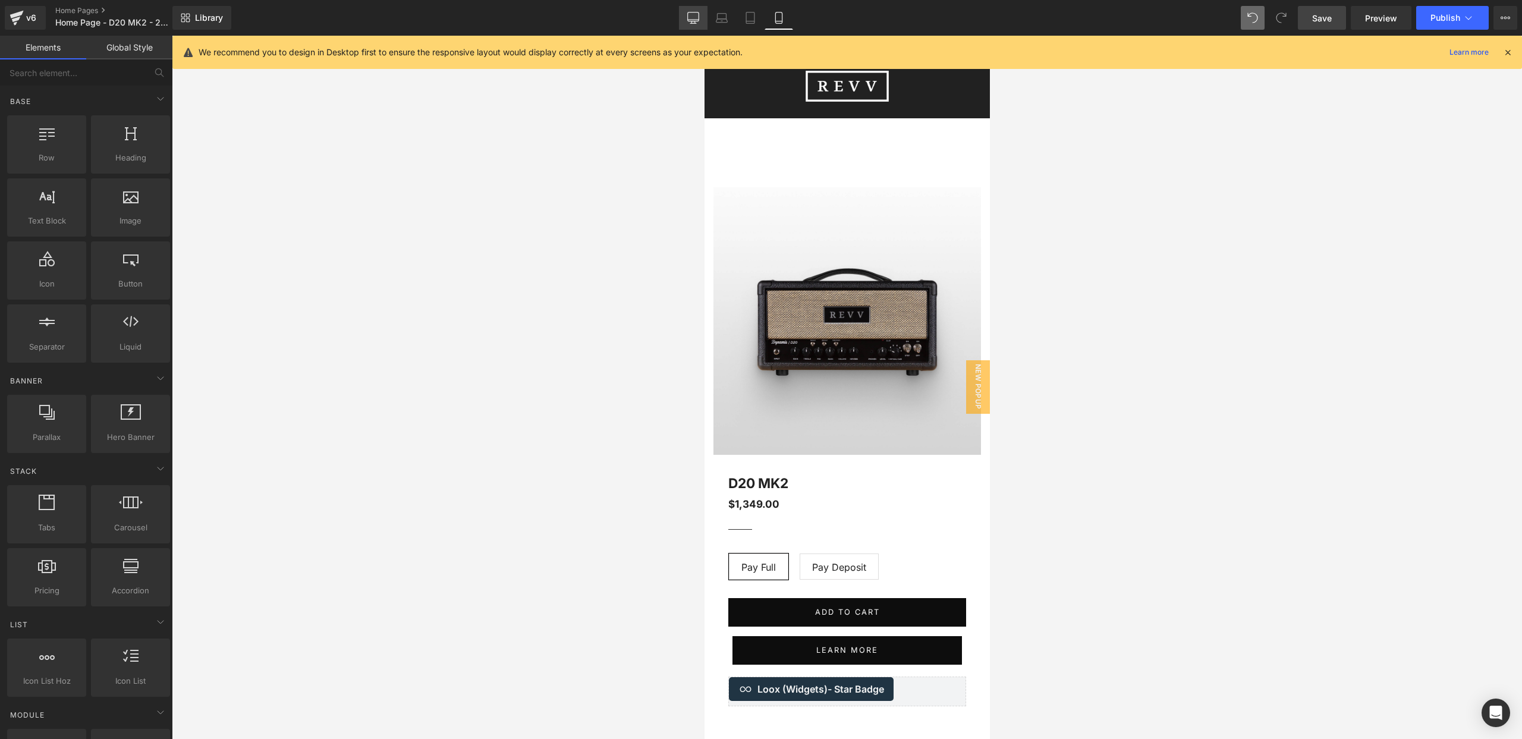
click at [693, 23] on icon at bounding box center [693, 18] width 12 height 12
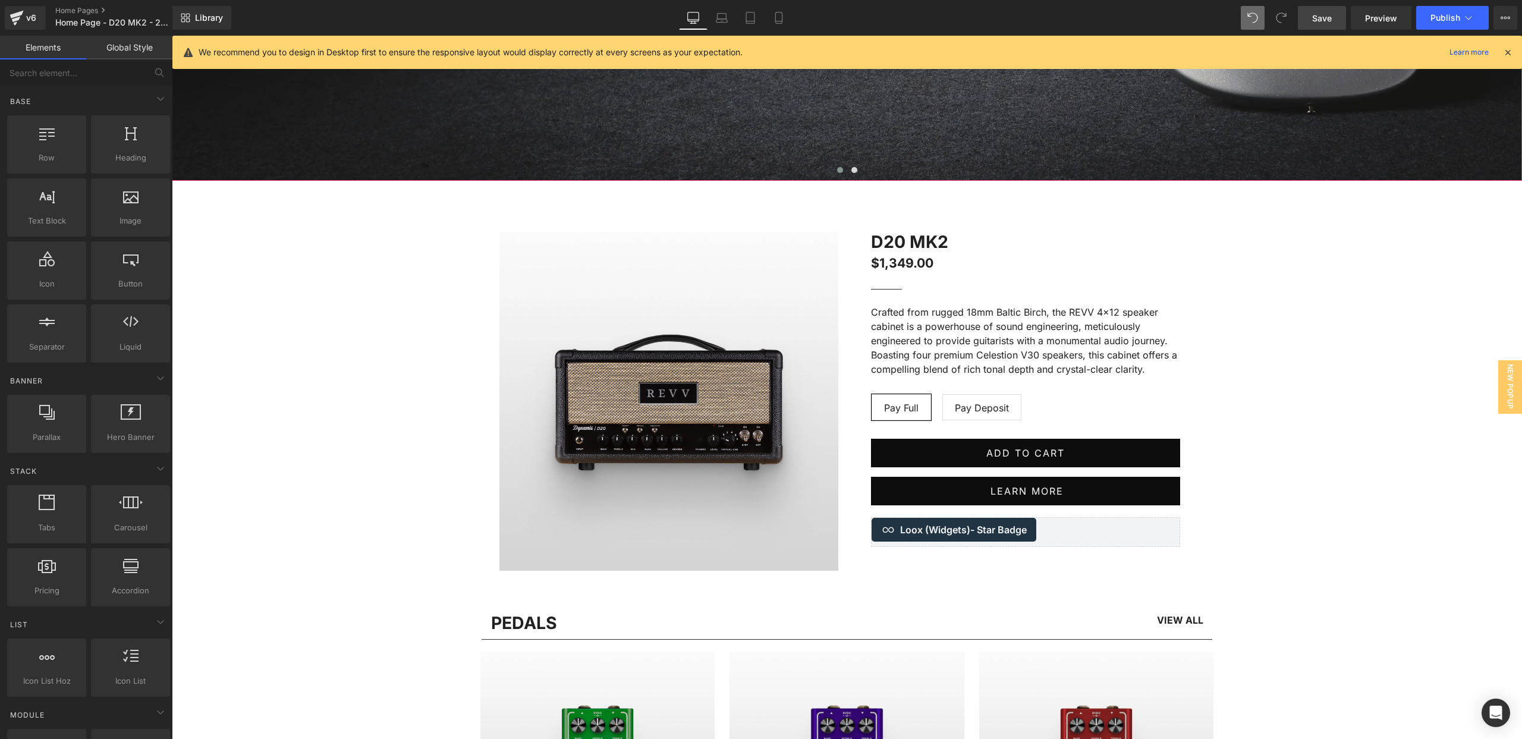
scroll to position [669, 0]
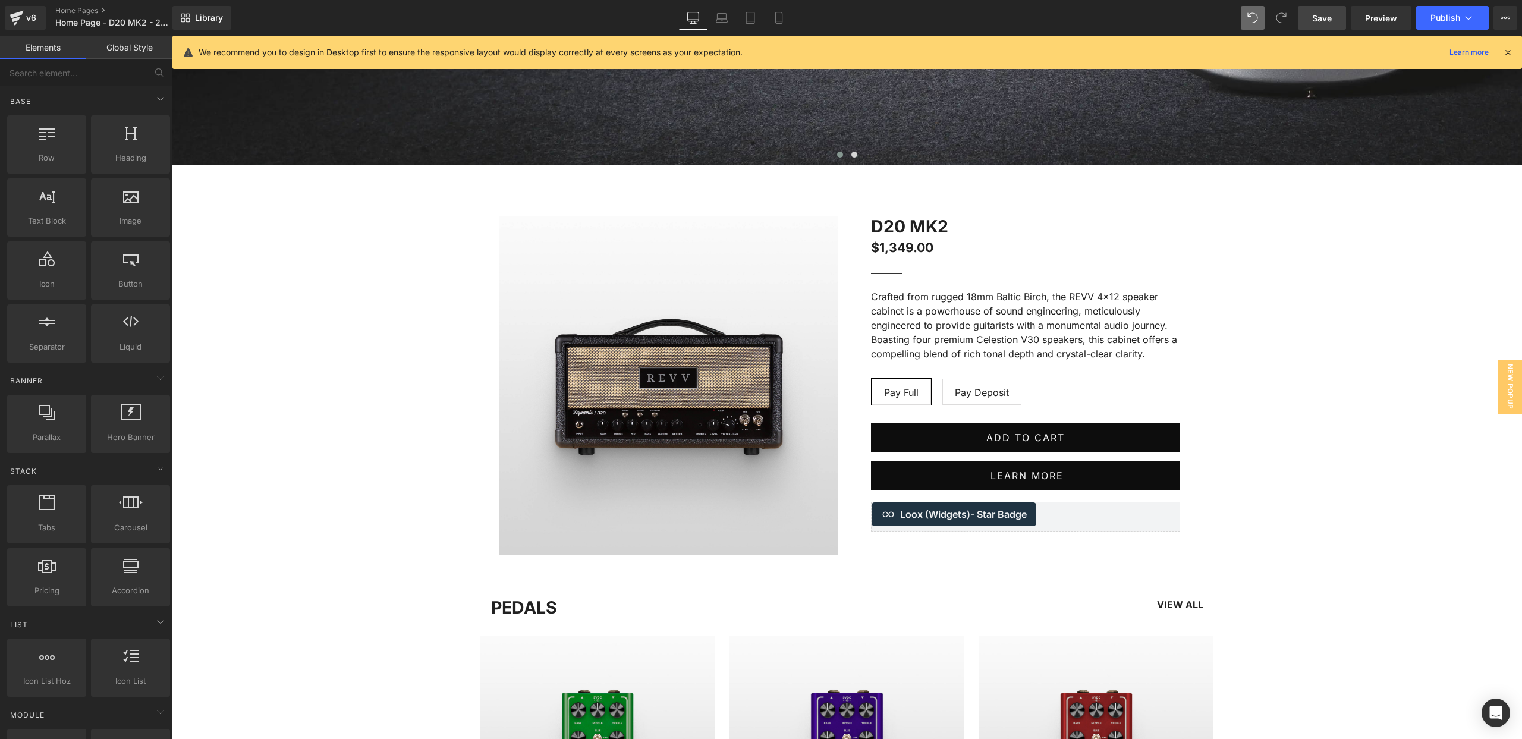
click at [1017, 372] on div "Pay Full Pay Deposit" at bounding box center [1026, 387] width 309 height 53
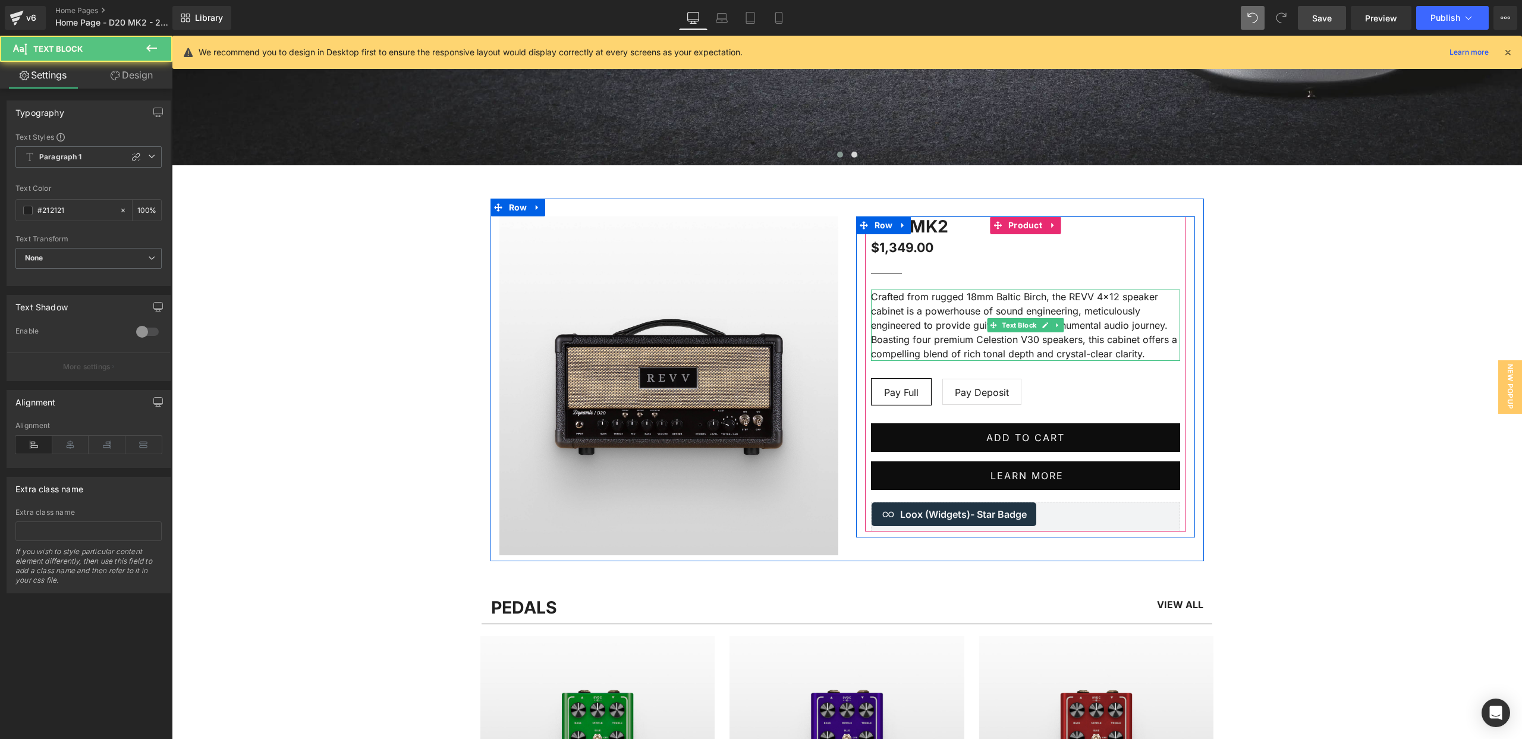
click at [1002, 347] on p "Crafted from rugged 18mm Baltic Birch, the REVV 4x12 speaker cabinet is a power…" at bounding box center [1025, 325] width 309 height 71
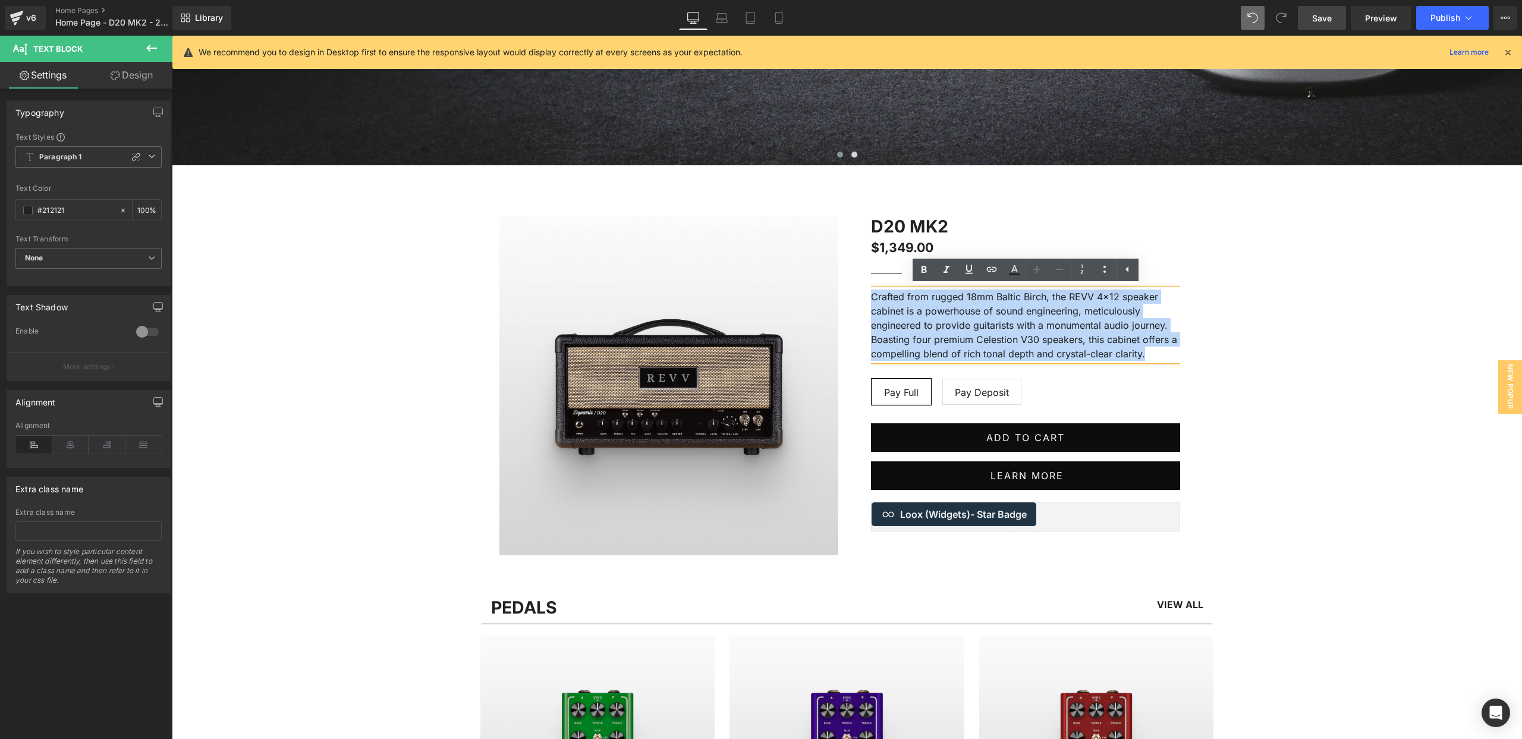
drag, startPoint x: 873, startPoint y: 296, endPoint x: 1158, endPoint y: 353, distance: 290.4
click at [1158, 353] on p "Crafted from rugged 18mm Baltic Birch, the REVV 4x12 speaker cabinet is a power…" at bounding box center [1025, 325] width 309 height 71
copy p "Crafted from rugged 18mm Baltic Birch, the REVV 4x12 speaker cabinet is a power…"
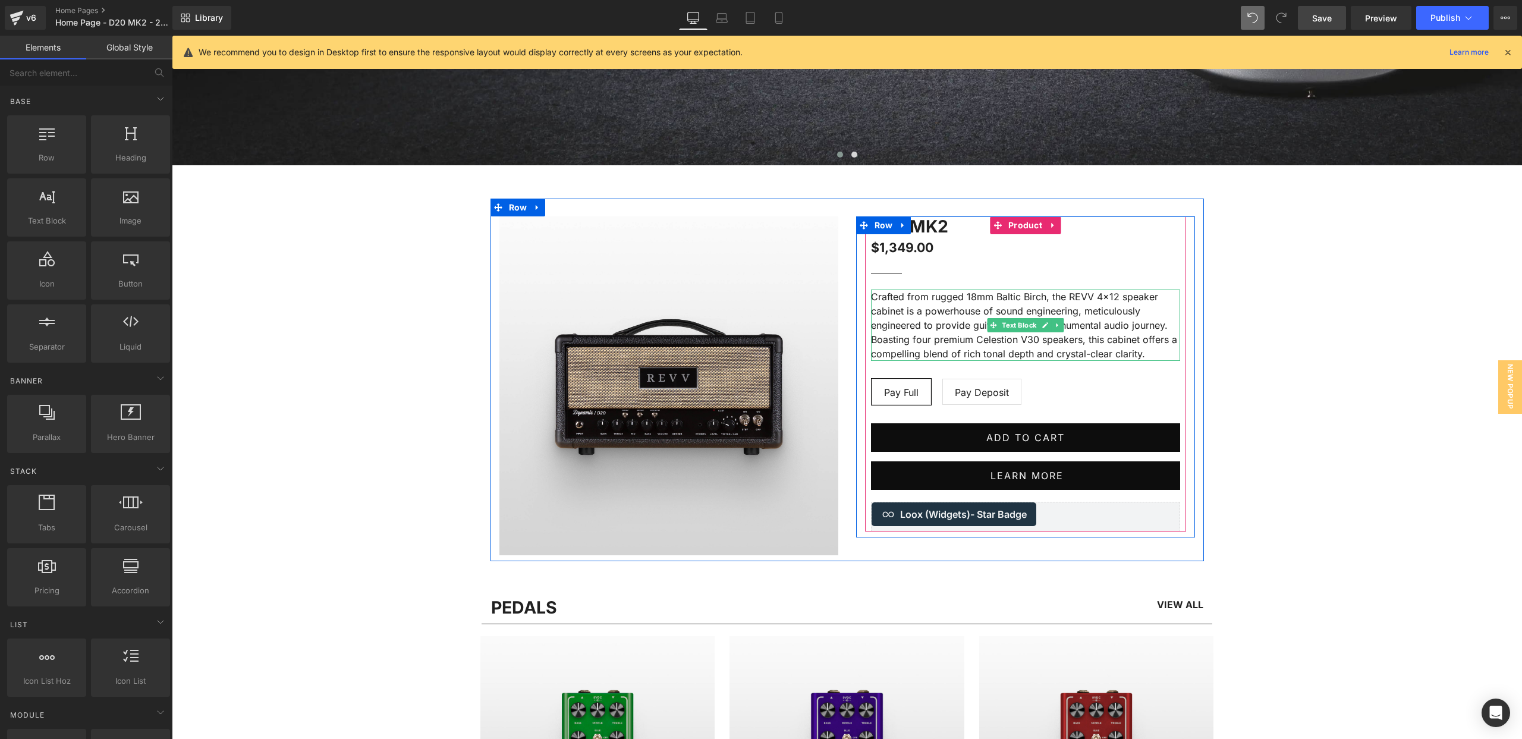
click at [922, 305] on p "Crafted from rugged 18mm Baltic Birch, the REVV 4x12 speaker cabinet is a power…" at bounding box center [1025, 325] width 309 height 71
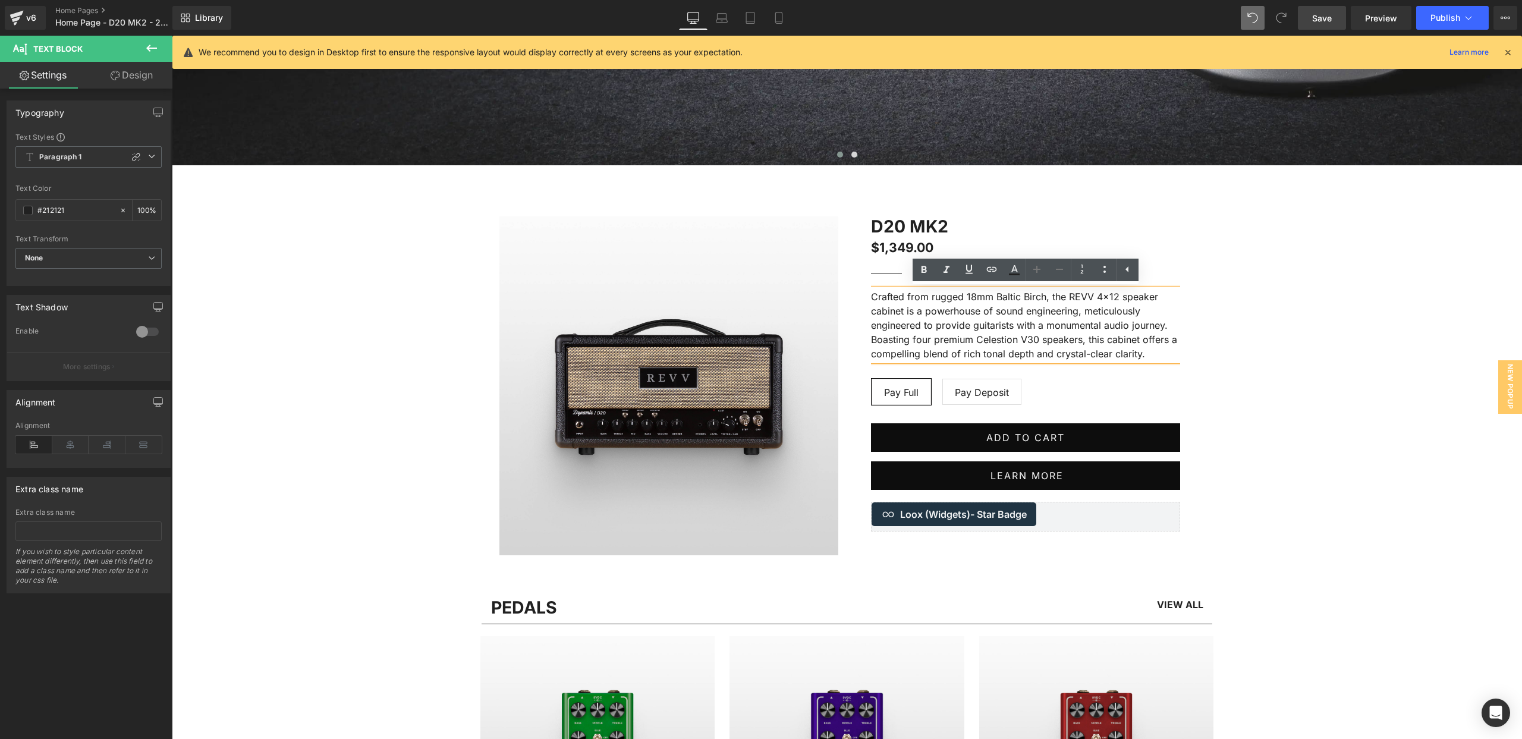
click at [1091, 337] on p "Crafted from rugged 18mm Baltic Birch, the REVV 4x12 speaker cabinet is a power…" at bounding box center [1025, 325] width 309 height 71
drag, startPoint x: 1091, startPoint y: 337, endPoint x: 1133, endPoint y: 344, distance: 42.2
click at [1092, 337] on p "Crafted from rugged 18mm Baltic Birch, the REVV 4x12 speaker cabinet is a power…" at bounding box center [1025, 325] width 309 height 71
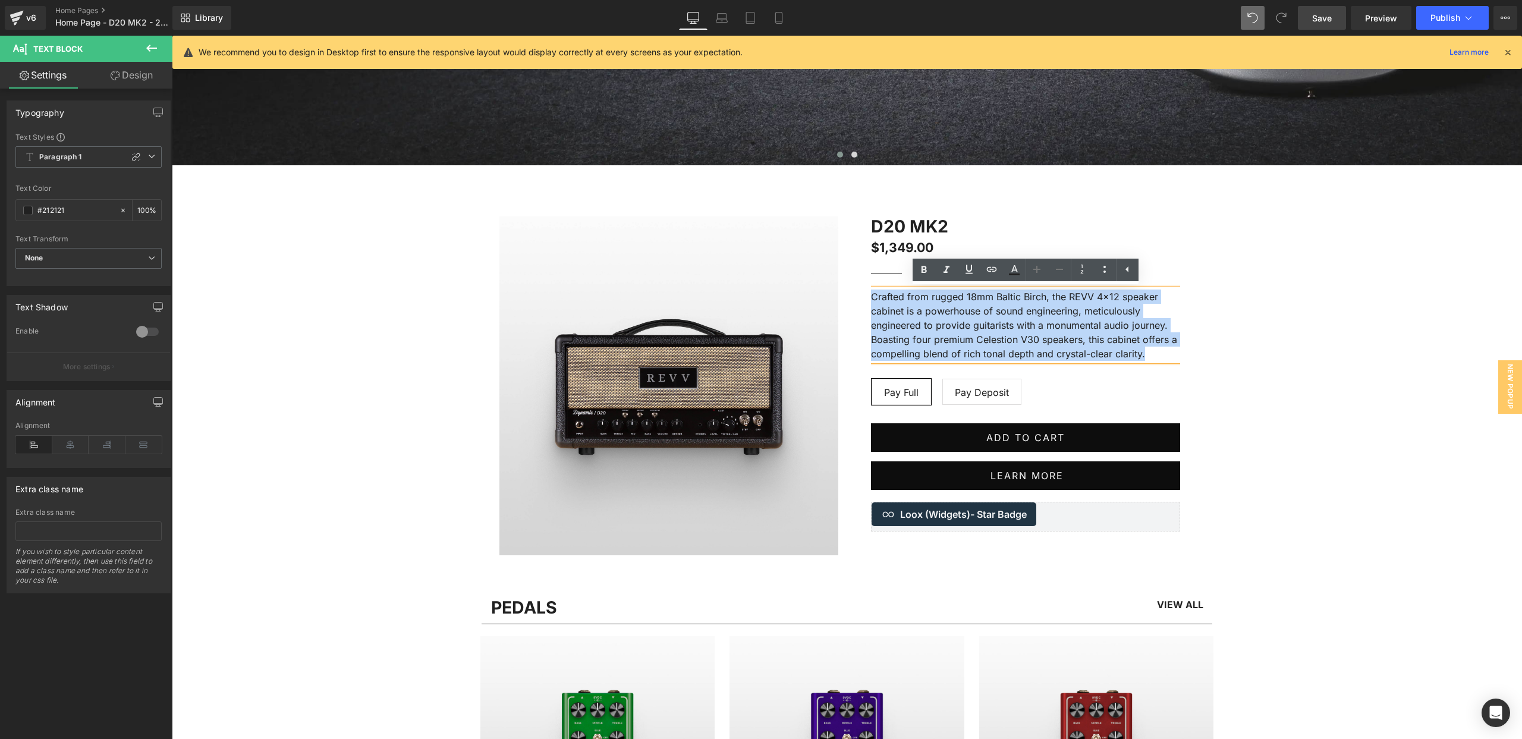
drag, startPoint x: 1078, startPoint y: 349, endPoint x: 863, endPoint y: 294, distance: 222.2
click at [863, 294] on div "D20 MK2 (P) Title $1,349.00 $1,349.00 (P) Price Separator Crafted from rugged 1…" at bounding box center [1025, 373] width 339 height 315
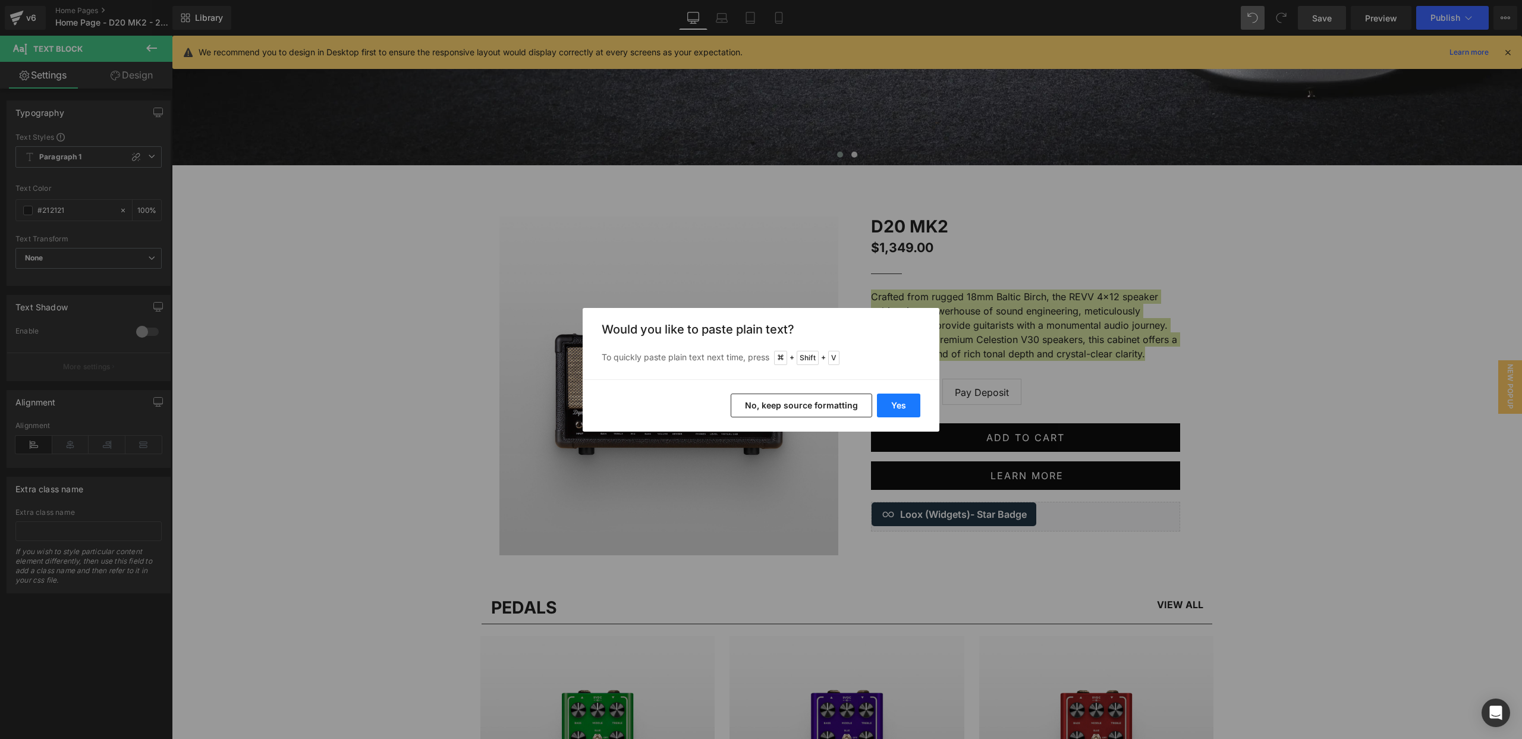
click at [899, 398] on button "Yes" at bounding box center [898, 406] width 43 height 24
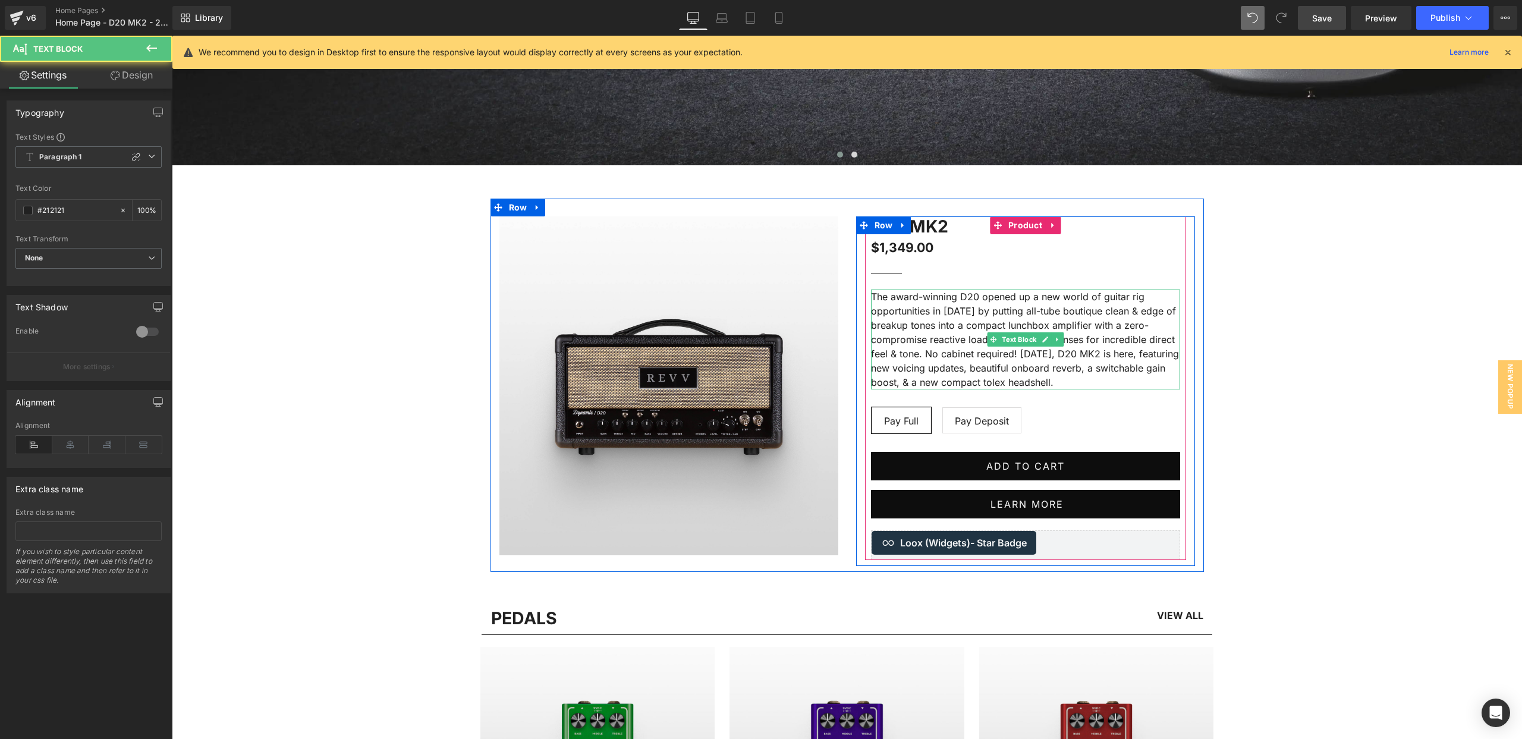
click at [1140, 322] on p "The award-winning D20 opened up a new world of guitar rig opportunities in 2019…" at bounding box center [1025, 340] width 309 height 100
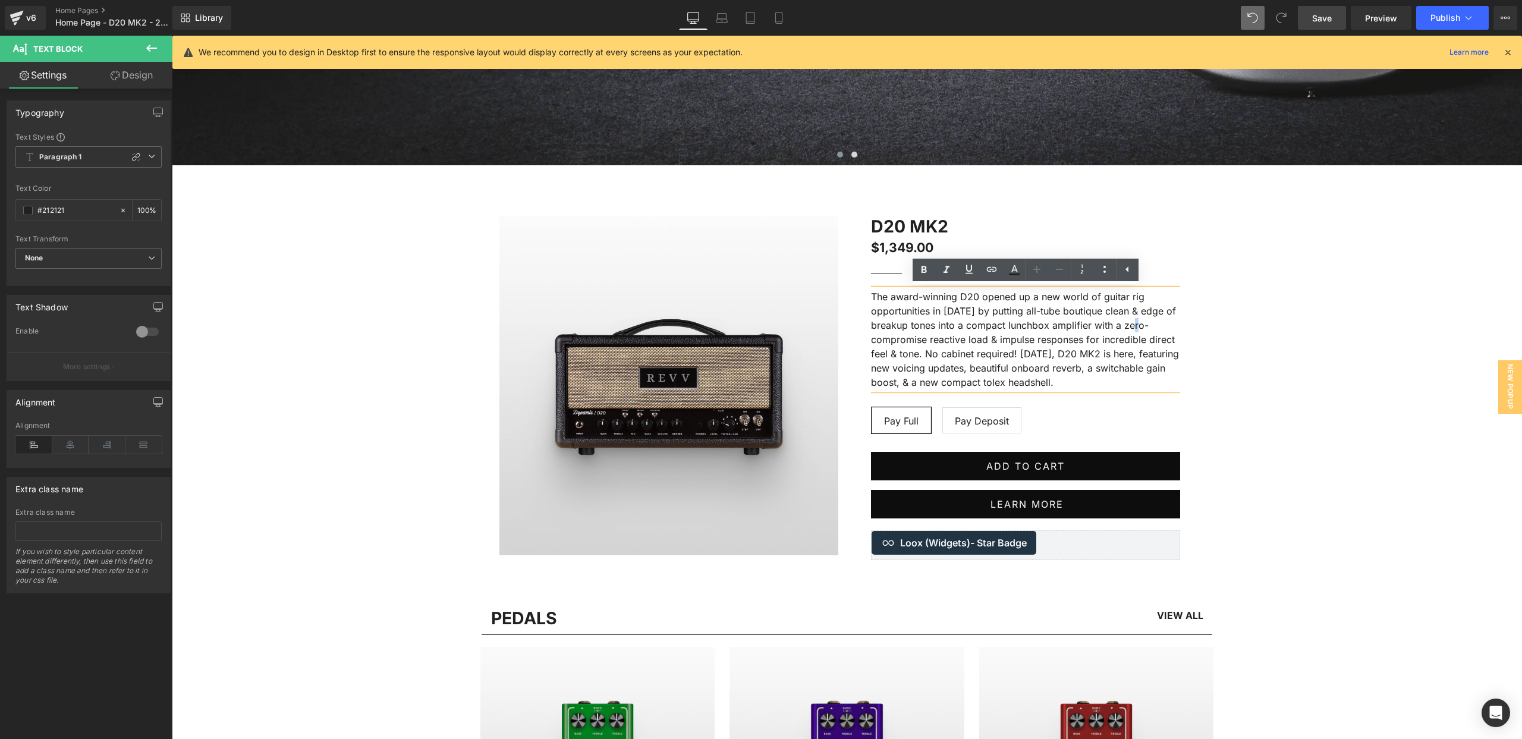
click at [1147, 323] on p "The award-winning D20 opened up a new world of guitar rig opportunities in 2019…" at bounding box center [1025, 340] width 309 height 100
click at [1142, 383] on p "The award-winning D20 opened up a new world of guitar rig opportunities in [DAT…" at bounding box center [1025, 340] width 309 height 100
drag, startPoint x: 1142, startPoint y: 383, endPoint x: 859, endPoint y: 298, distance: 294.9
click at [859, 298] on div "D20 MK2 (P) Title $1,349.00 $1,349.00 (P) Price Separator The award-winning D20…" at bounding box center [1025, 388] width 339 height 344
click at [140, 444] on icon at bounding box center [143, 445] width 37 height 18
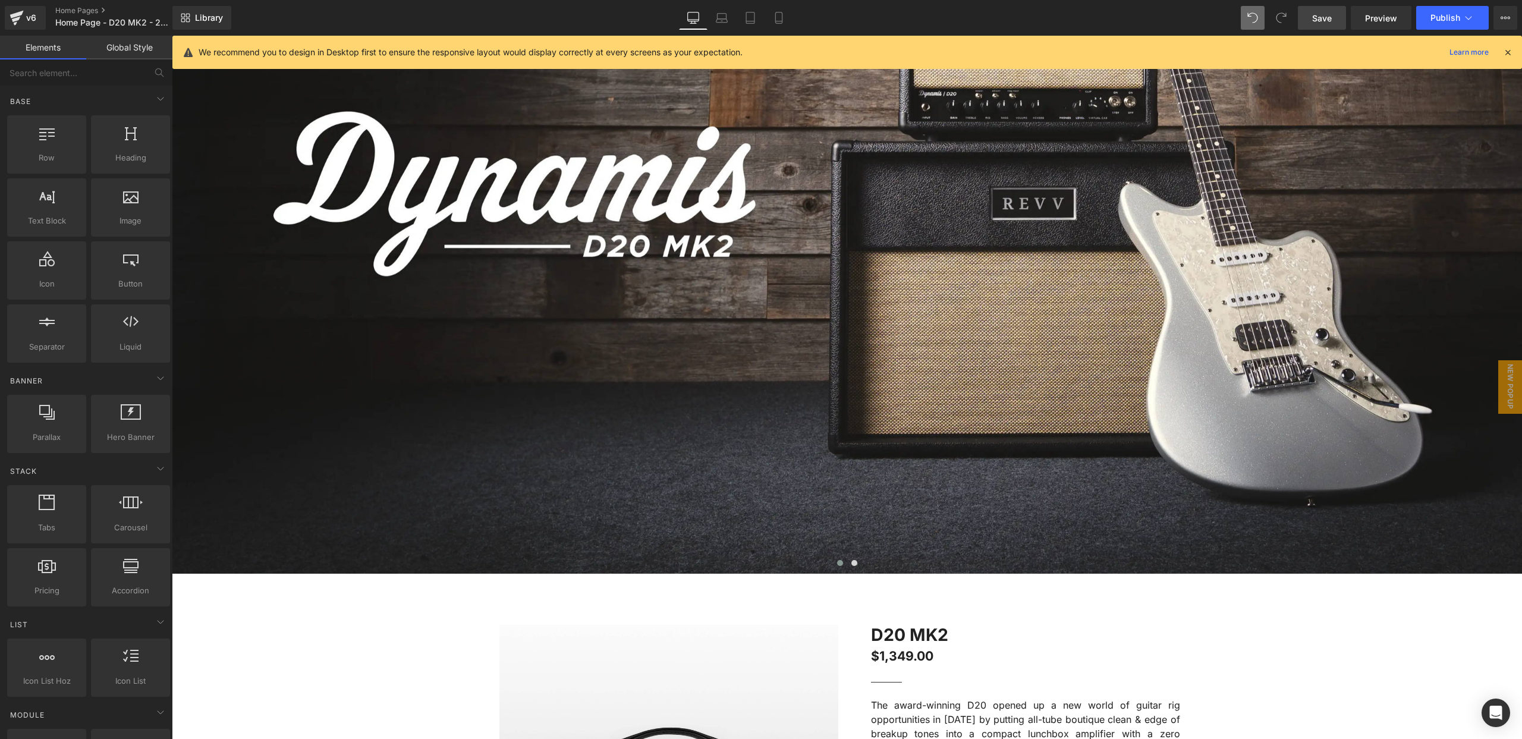
scroll to position [308, 0]
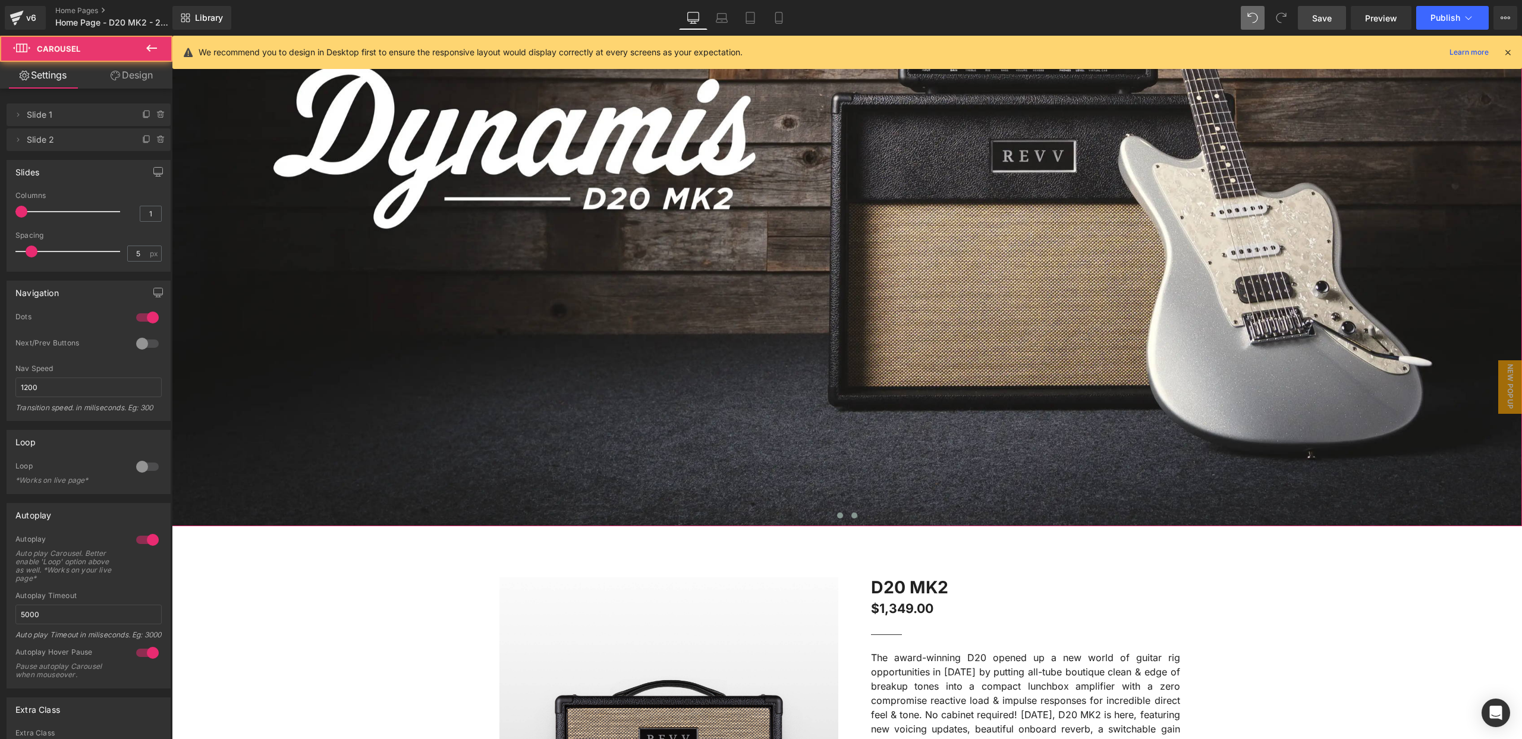
click at [857, 515] on span at bounding box center [854, 515] width 6 height 6
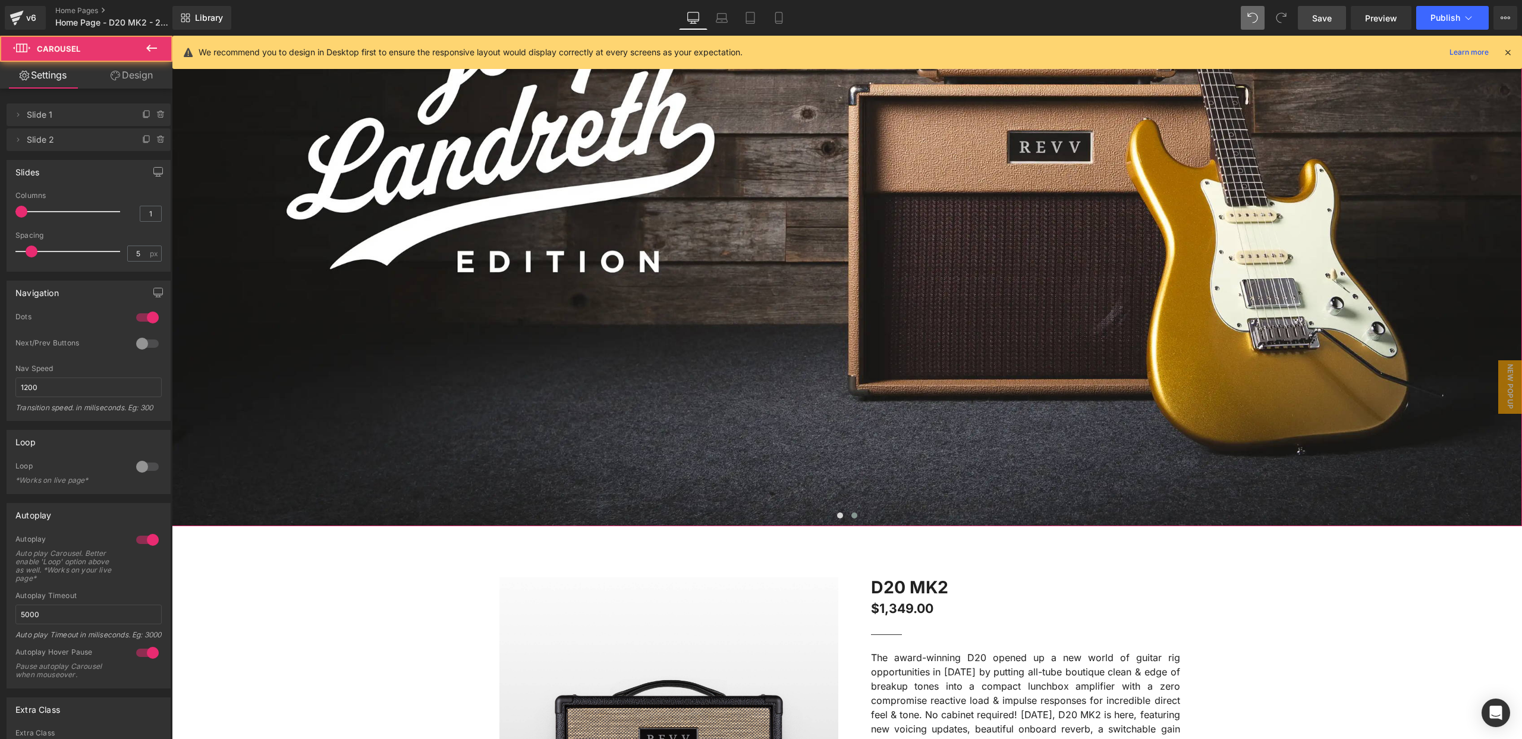
drag, startPoint x: 838, startPoint y: 514, endPoint x: 876, endPoint y: 493, distance: 43.4
click at [838, 514] on span at bounding box center [840, 515] width 6 height 6
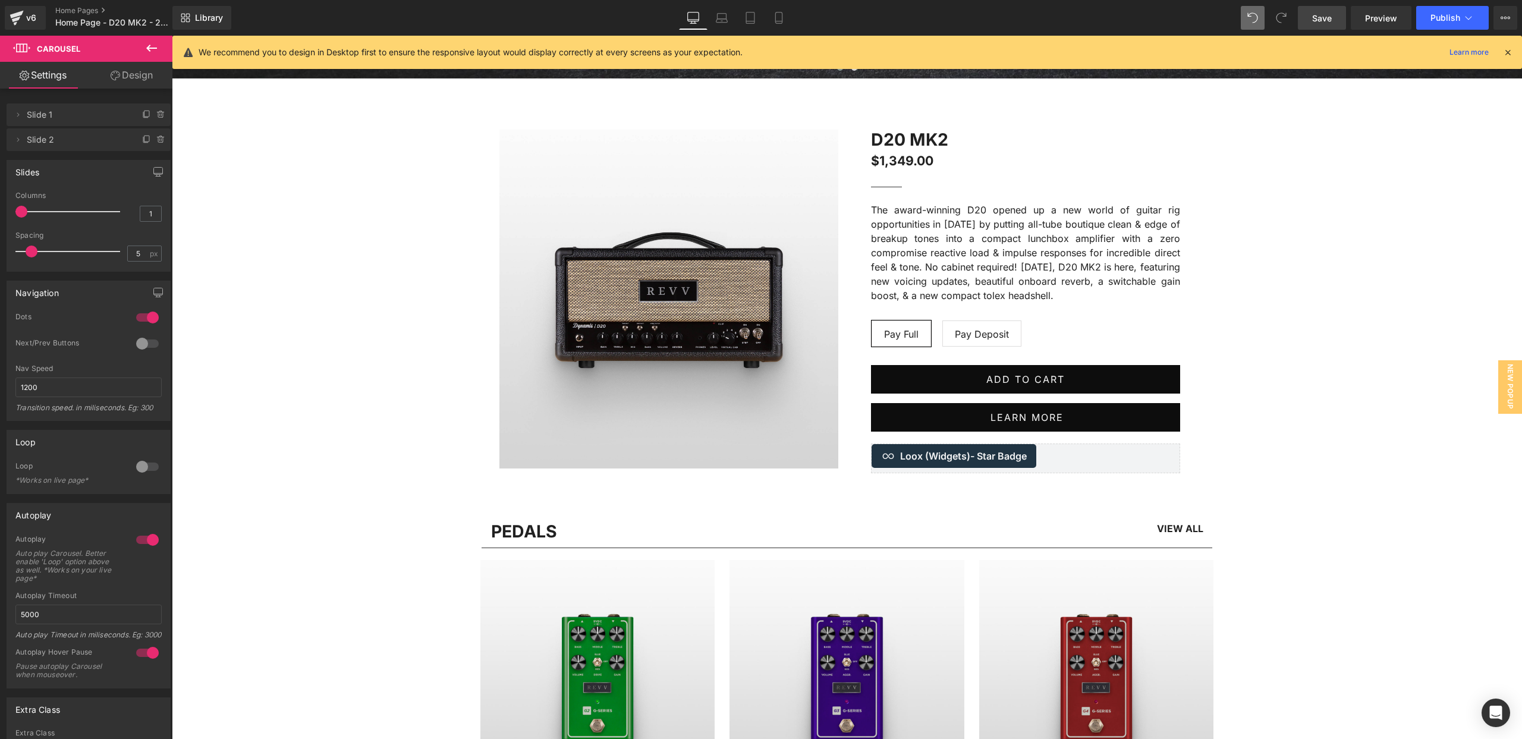
scroll to position [756, 0]
drag, startPoint x: 721, startPoint y: 21, endPoint x: 721, endPoint y: 27, distance: 6.0
click at [721, 21] on icon at bounding box center [722, 18] width 12 height 12
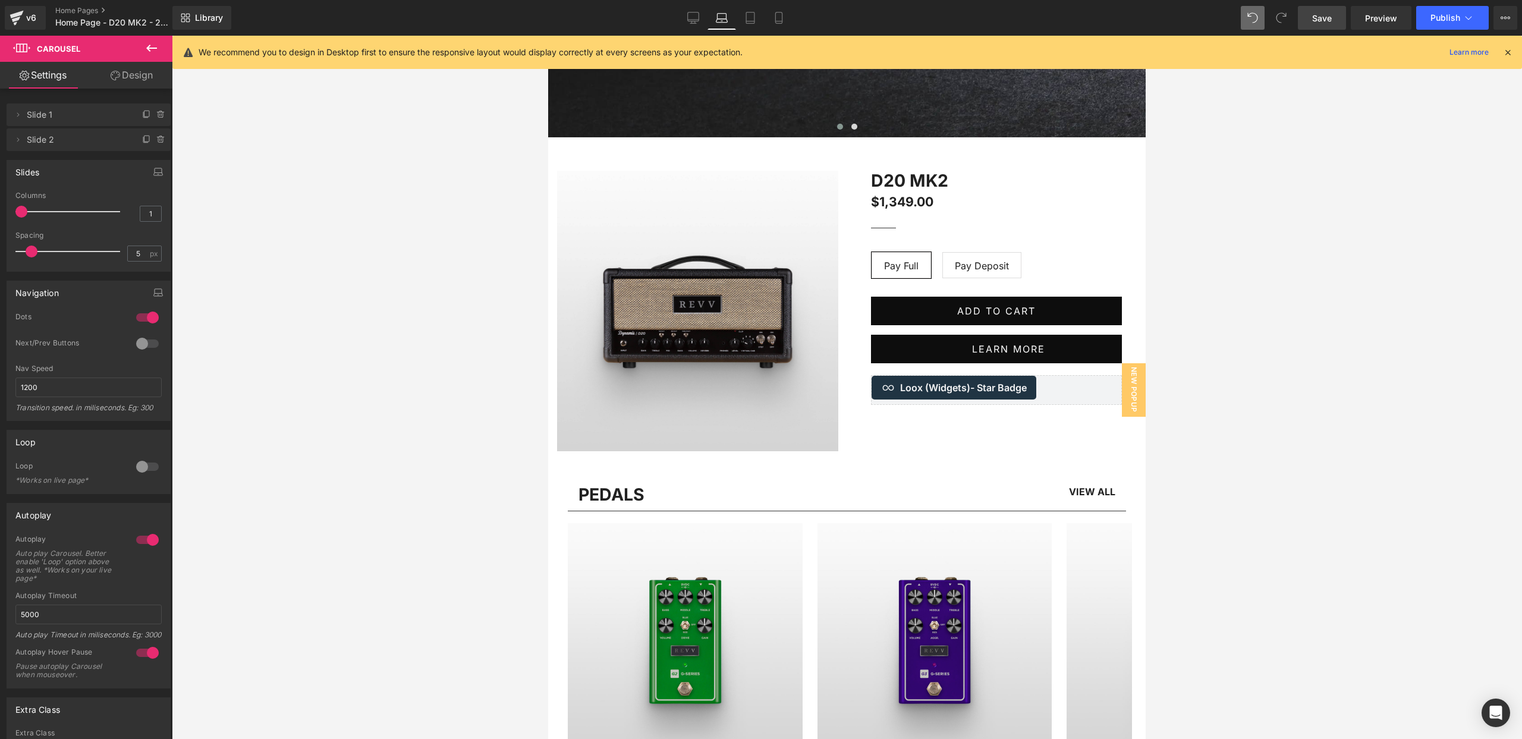
scroll to position [0, 0]
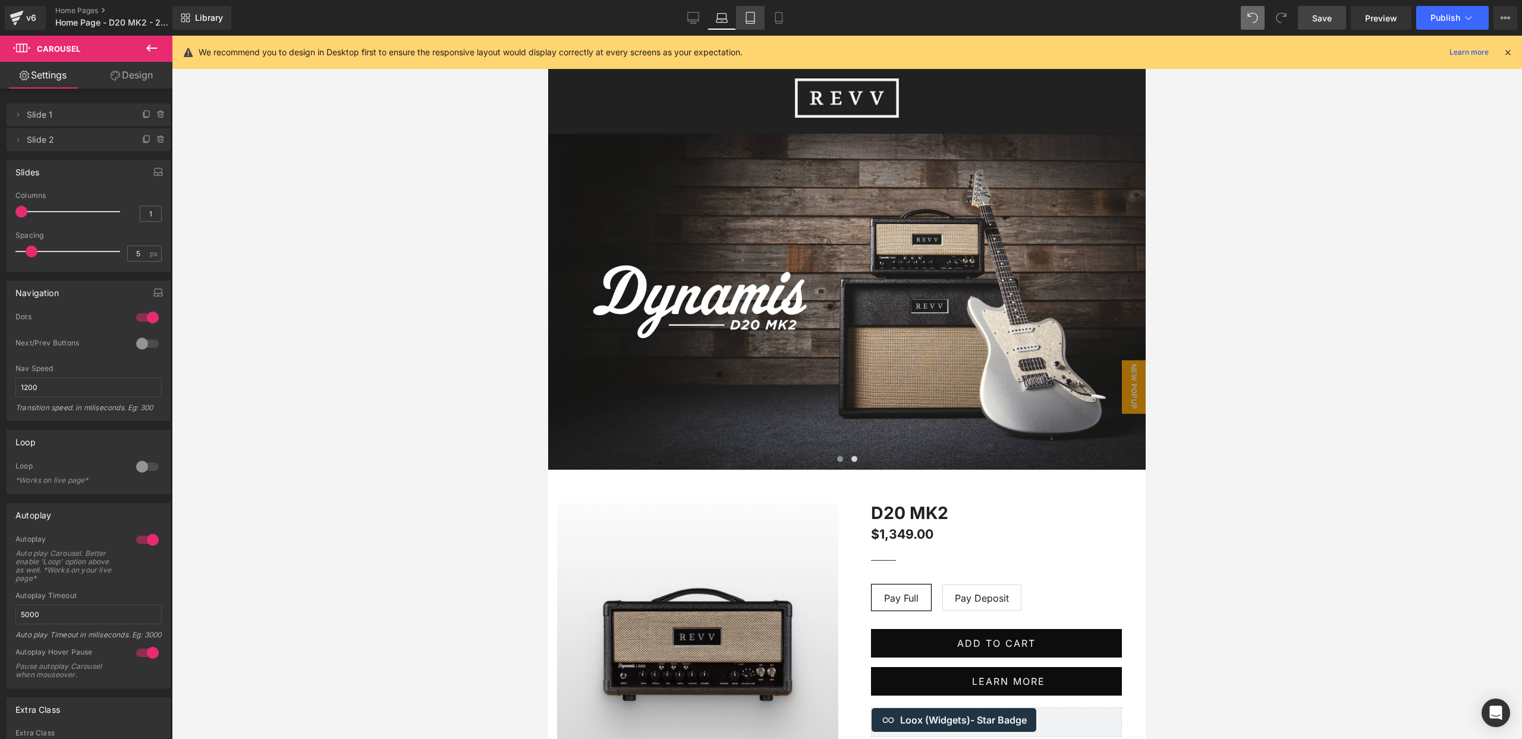
click at [747, 17] on icon at bounding box center [750, 18] width 12 height 12
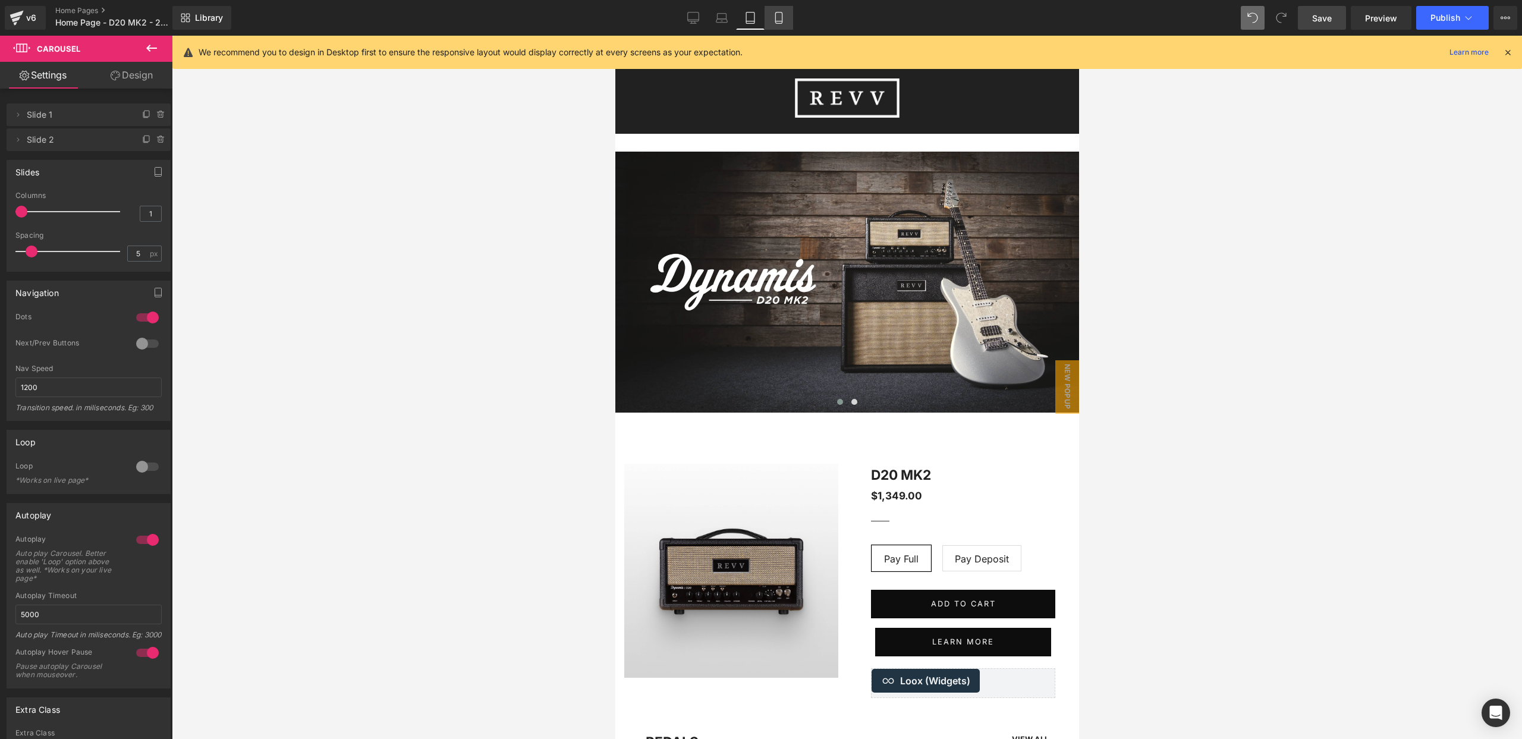
click at [781, 18] on icon at bounding box center [779, 18] width 12 height 12
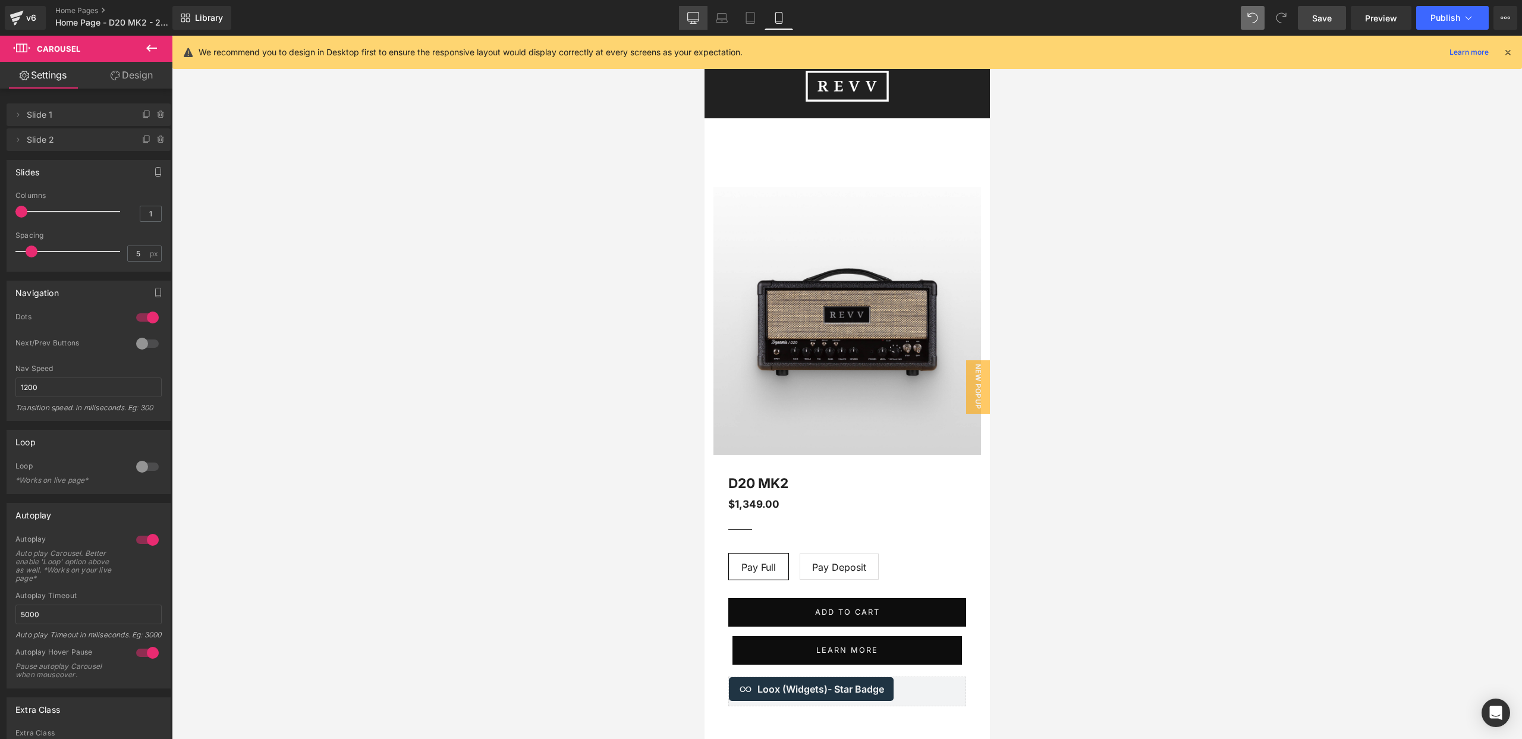
click at [689, 20] on icon at bounding box center [693, 20] width 11 height 0
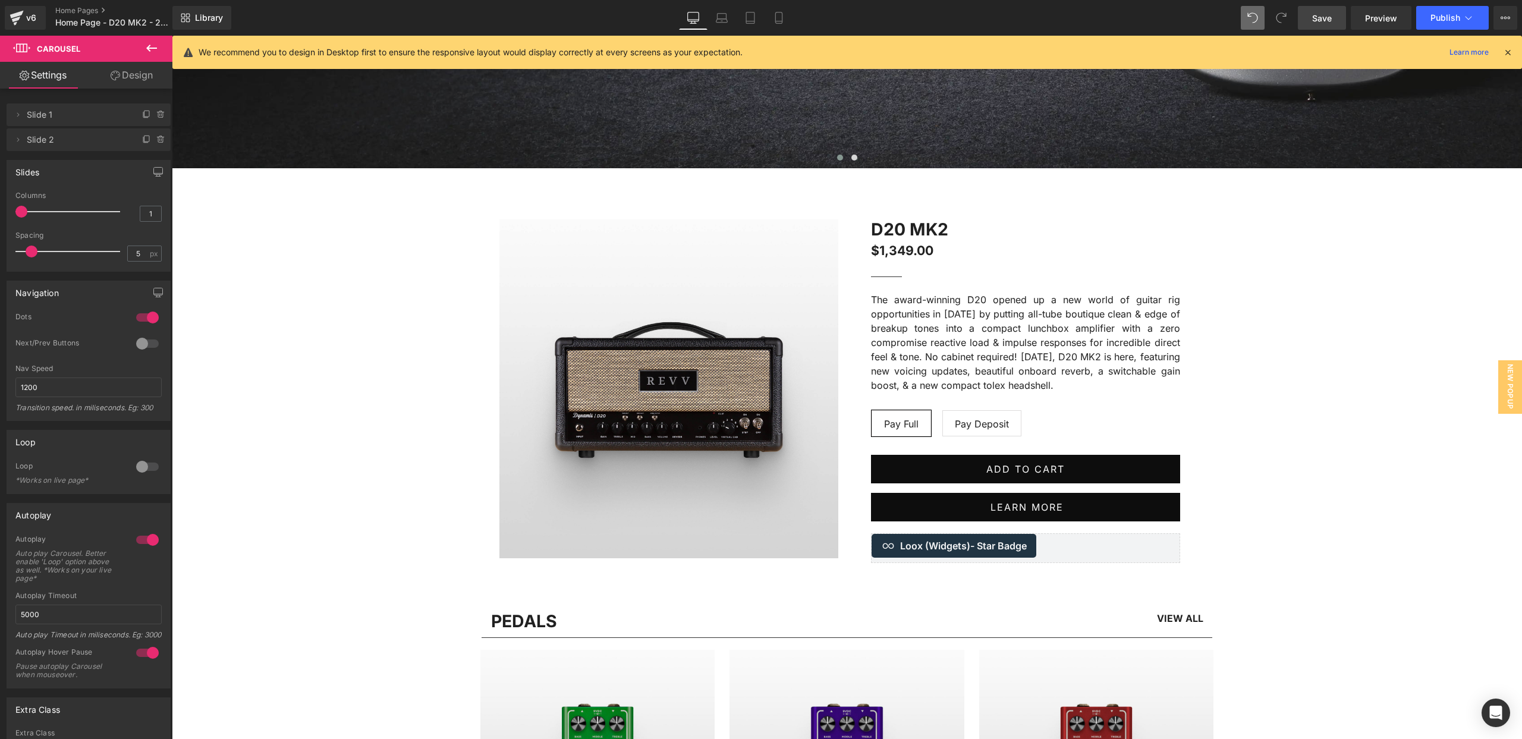
scroll to position [667, 0]
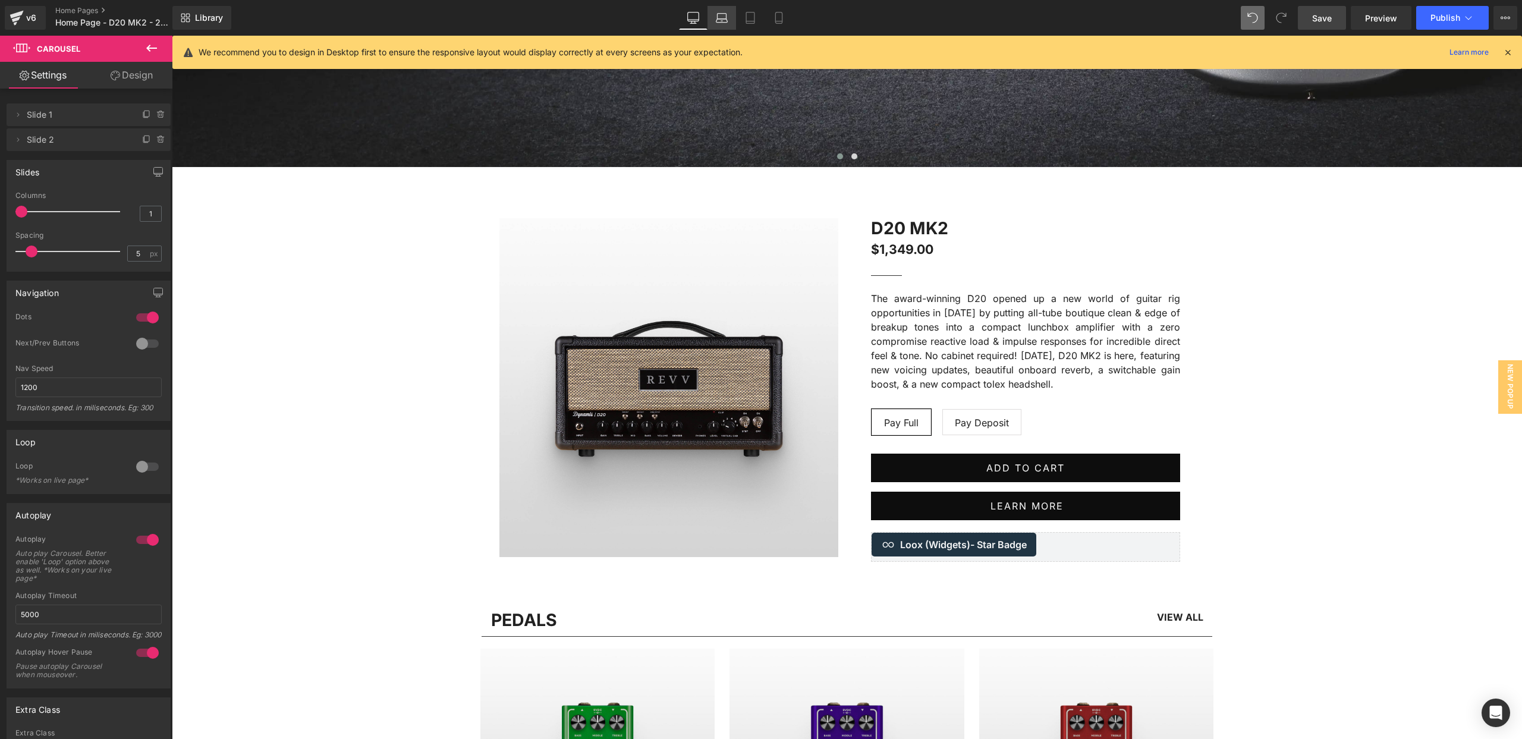
click at [721, 17] on icon at bounding box center [722, 18] width 12 height 12
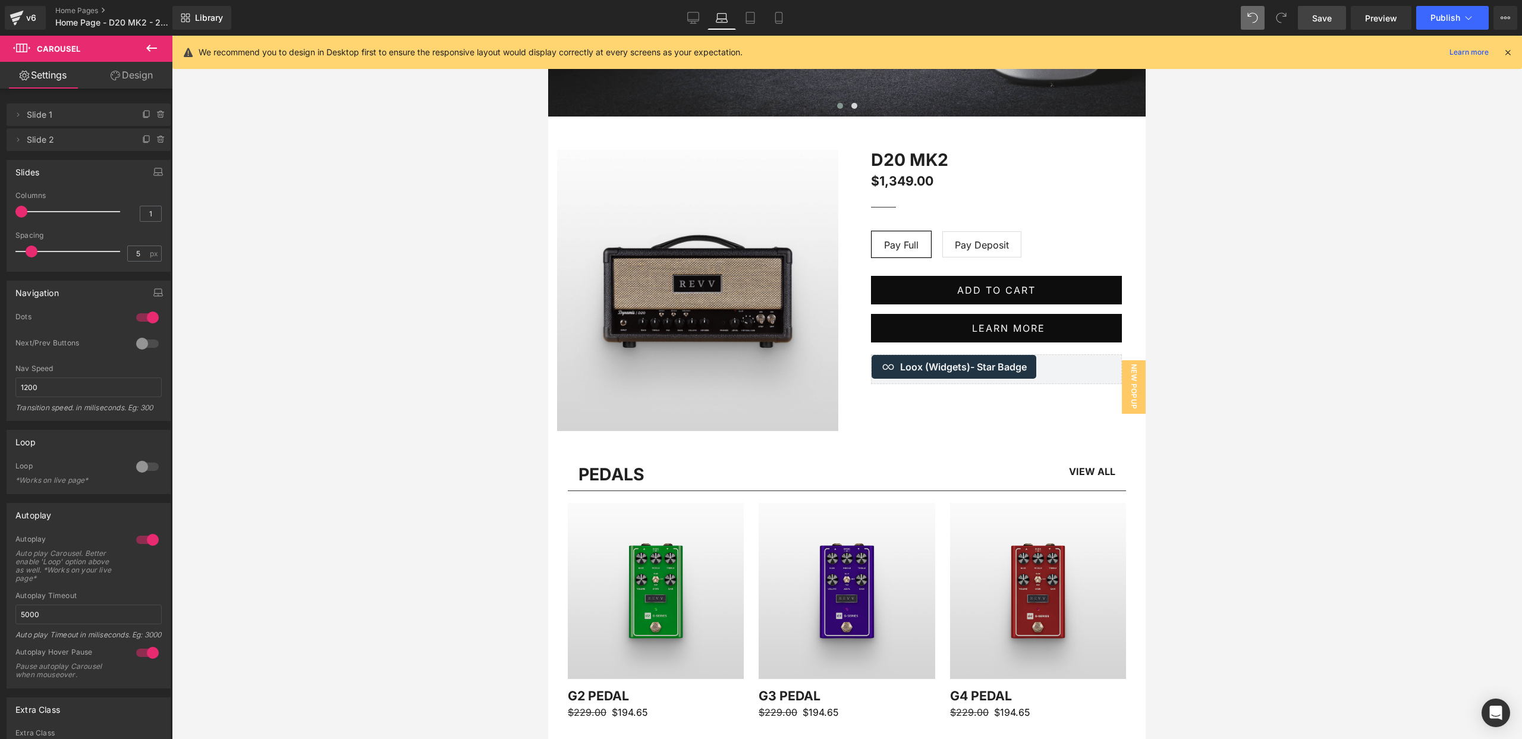
scroll to position [354, 0]
click at [150, 46] on icon at bounding box center [151, 48] width 14 height 14
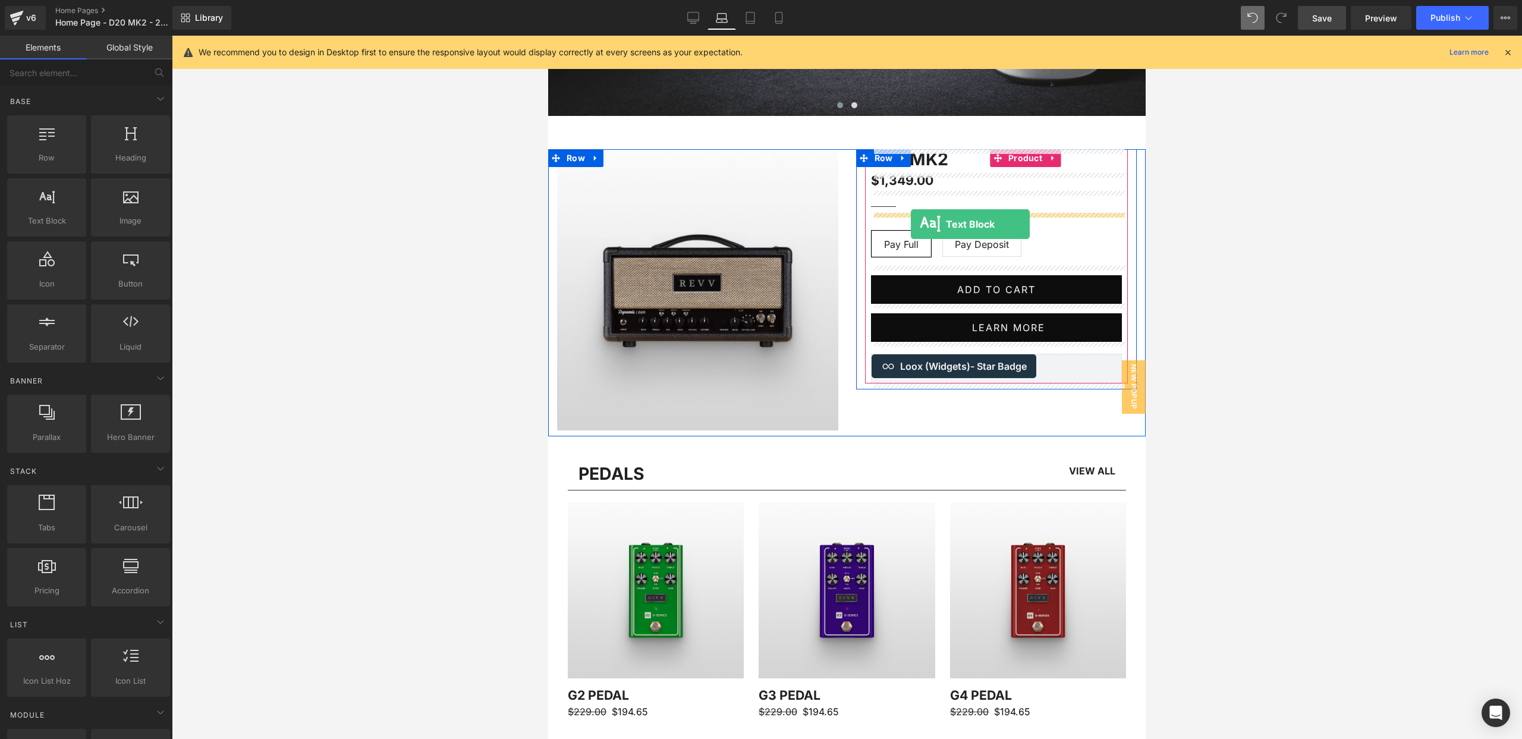
drag, startPoint x: 597, startPoint y: 245, endPoint x: 911, endPoint y: 224, distance: 314.6
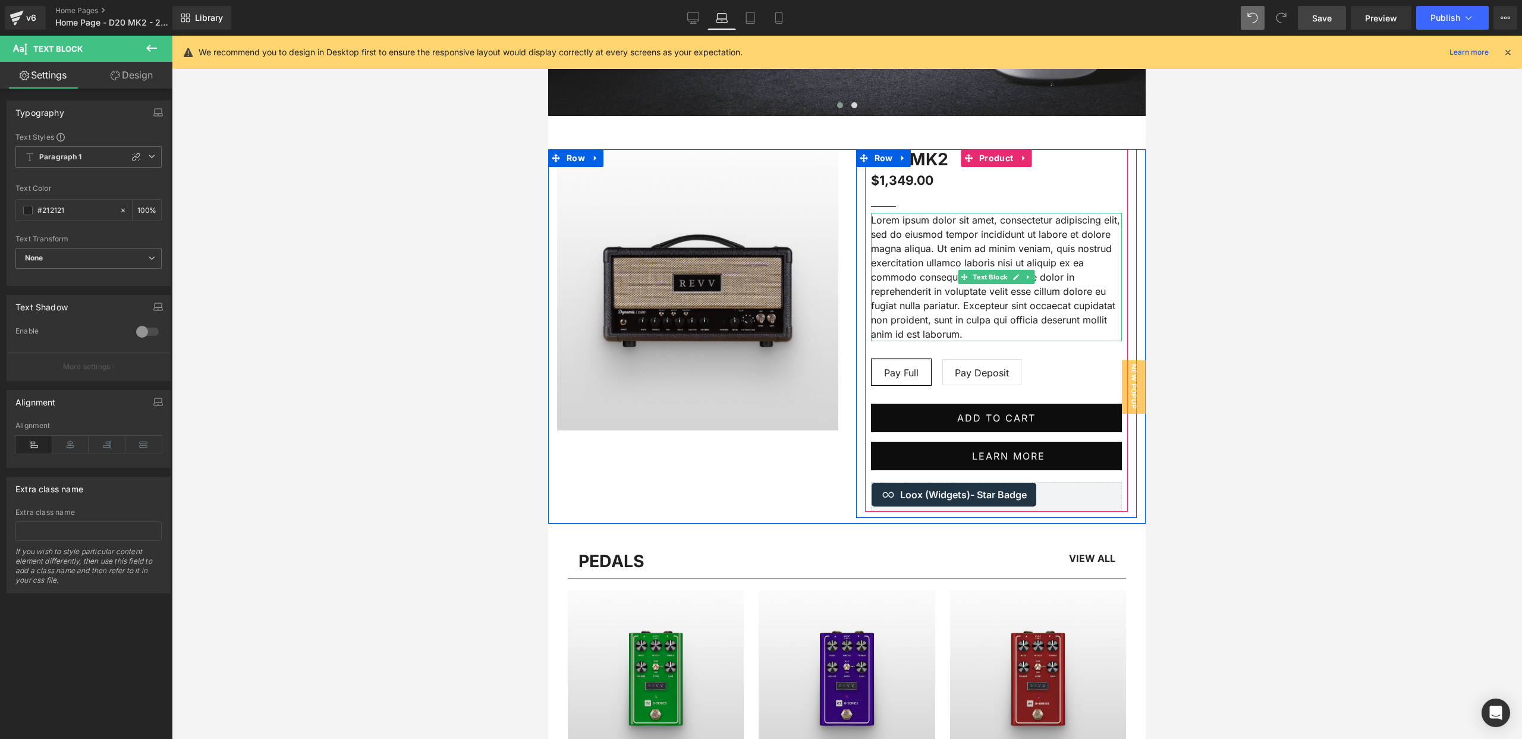
click at [959, 332] on p "Lorem ipsum dolor sit amet, consectetur adipiscing elit, sed do eiusmod tempor …" at bounding box center [996, 277] width 251 height 128
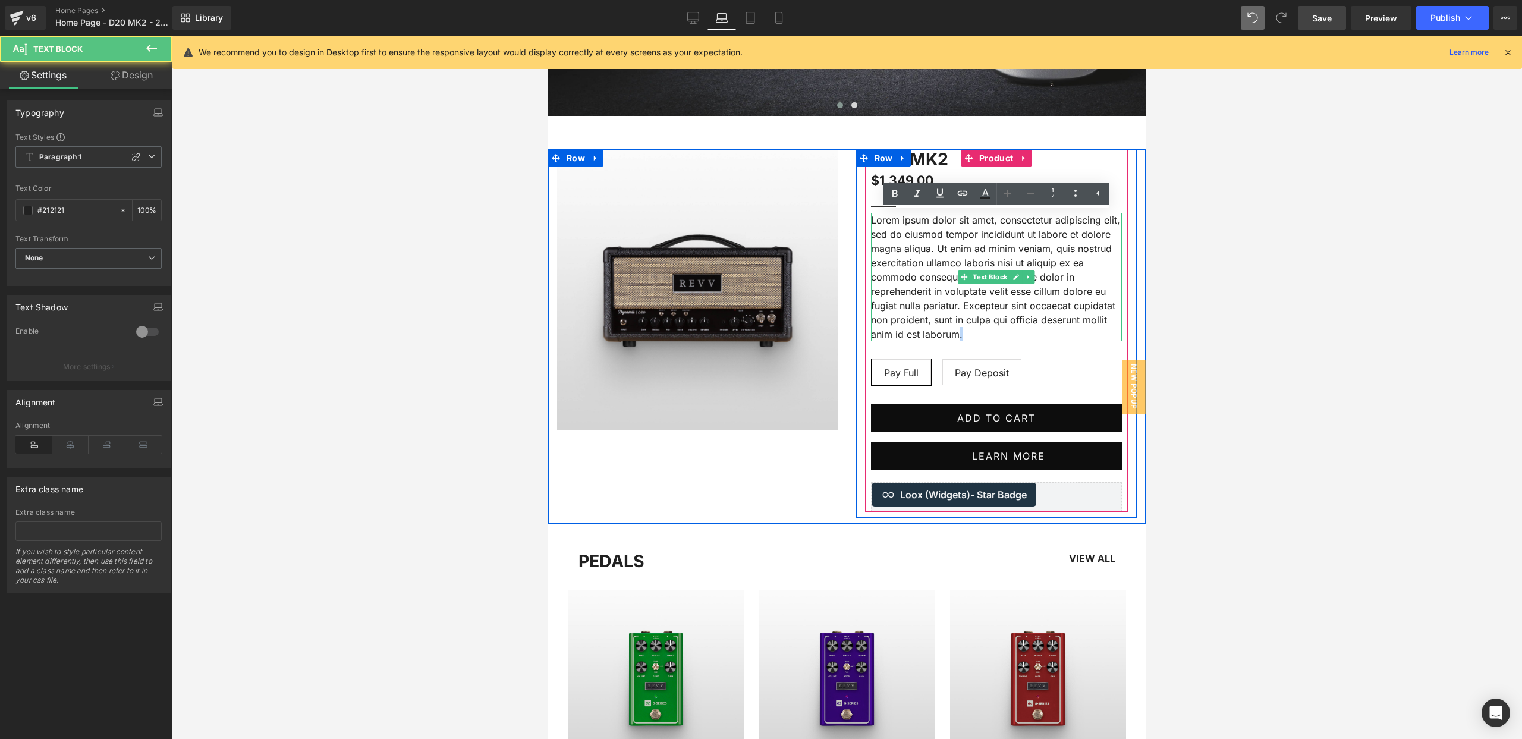
click at [960, 332] on p "Lorem ipsum dolor sit amet, consectetur adipiscing elit, sed do eiusmod tempor …" at bounding box center [996, 277] width 251 height 128
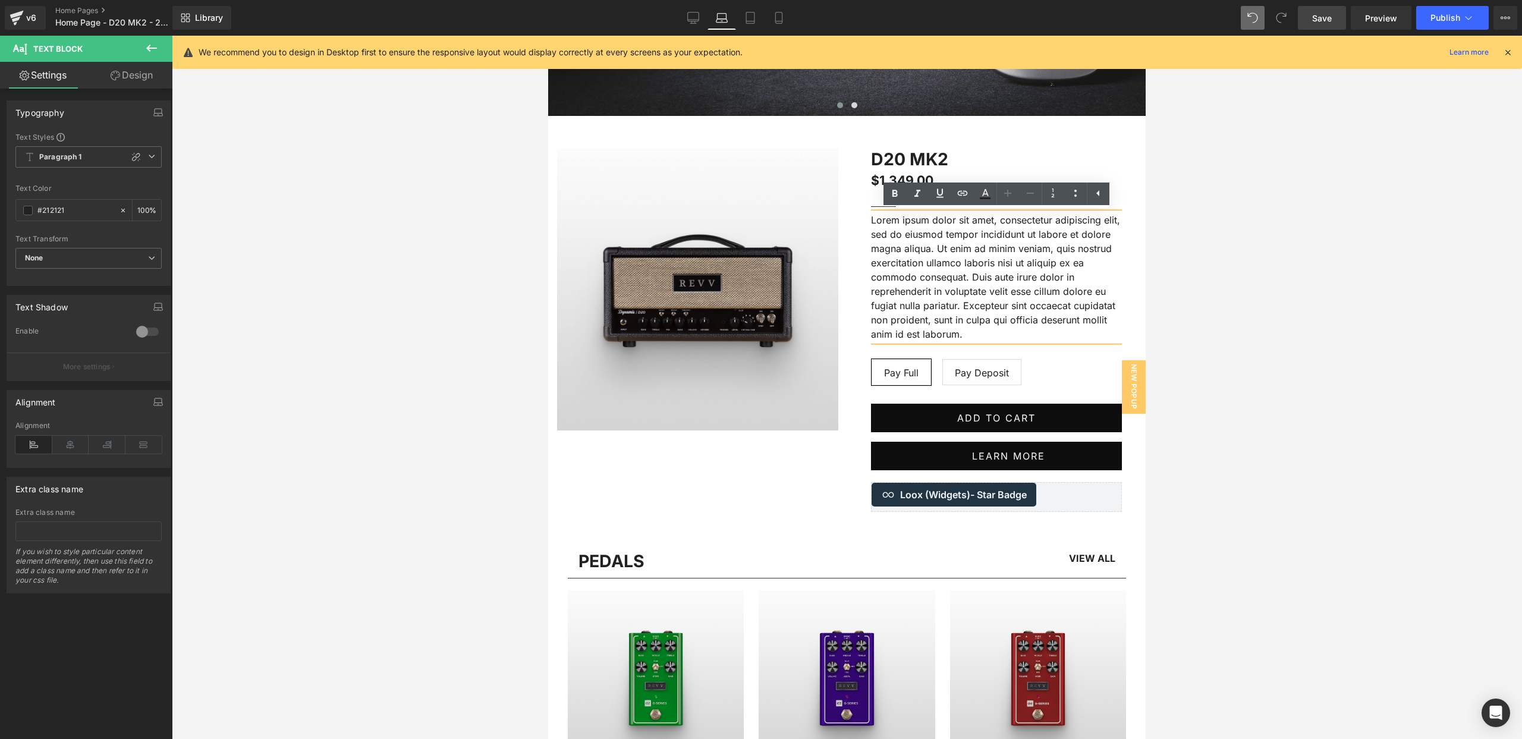
drag, startPoint x: 974, startPoint y: 334, endPoint x: 915, endPoint y: 267, distance: 89.3
click at [857, 225] on div "D20 MK2 (P) Title $1,349.00 $1,349.00 (P) Price Separator The award-winning D20…" at bounding box center [996, 330] width 281 height 363
drag, startPoint x: 950, startPoint y: 322, endPoint x: 962, endPoint y: 334, distance: 16.8
click at [951, 323] on p "Lorem ipsum dolor sit amet, consectetur adipiscing elit, sed do eiusmod tempor …" at bounding box center [996, 277] width 251 height 128
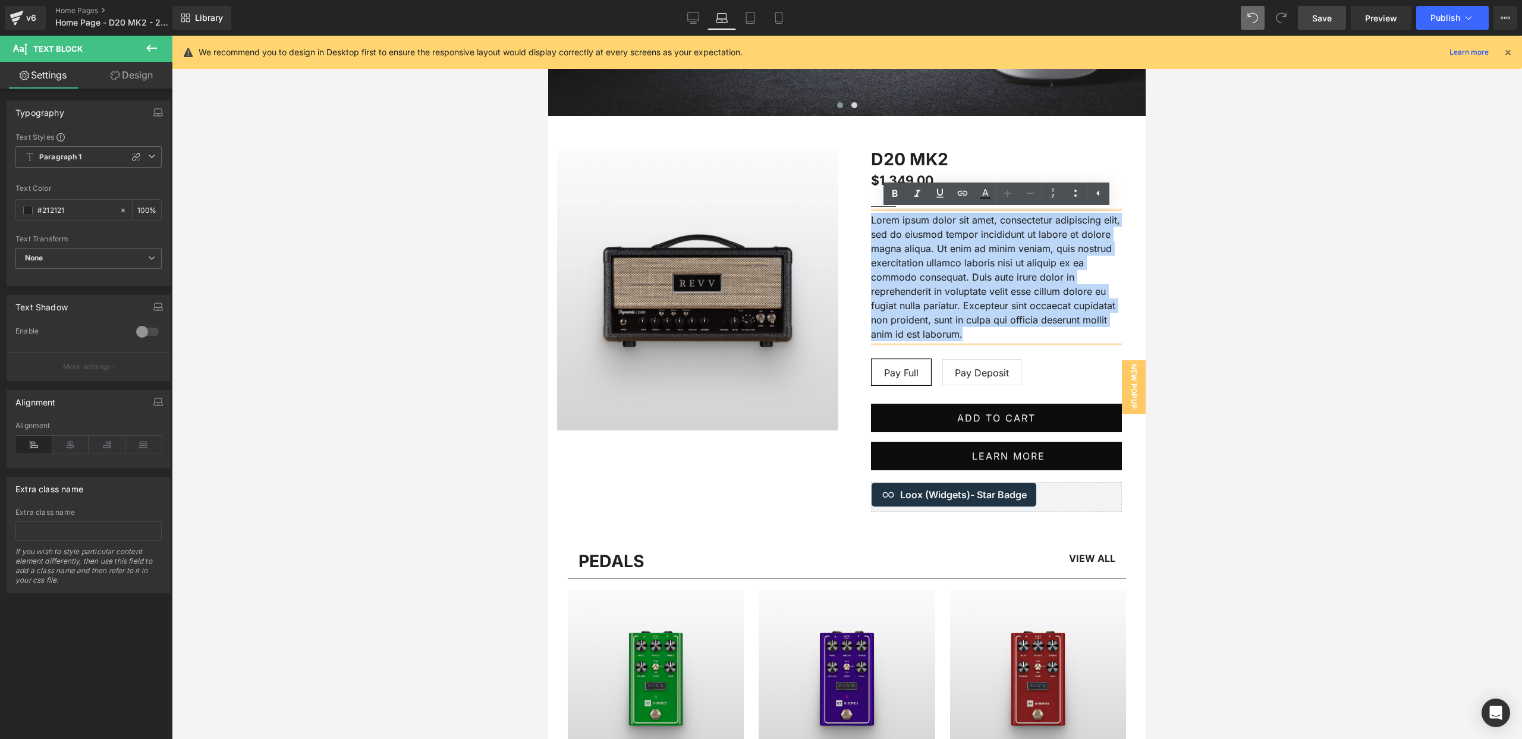
drag, startPoint x: 941, startPoint y: 334, endPoint x: 860, endPoint y: 222, distance: 138.0
click at [860, 222] on div "D20 MK2 (P) Title $1,349.00 $1,349.00 (P) Price Separator The award-winning D20…" at bounding box center [996, 330] width 281 height 363
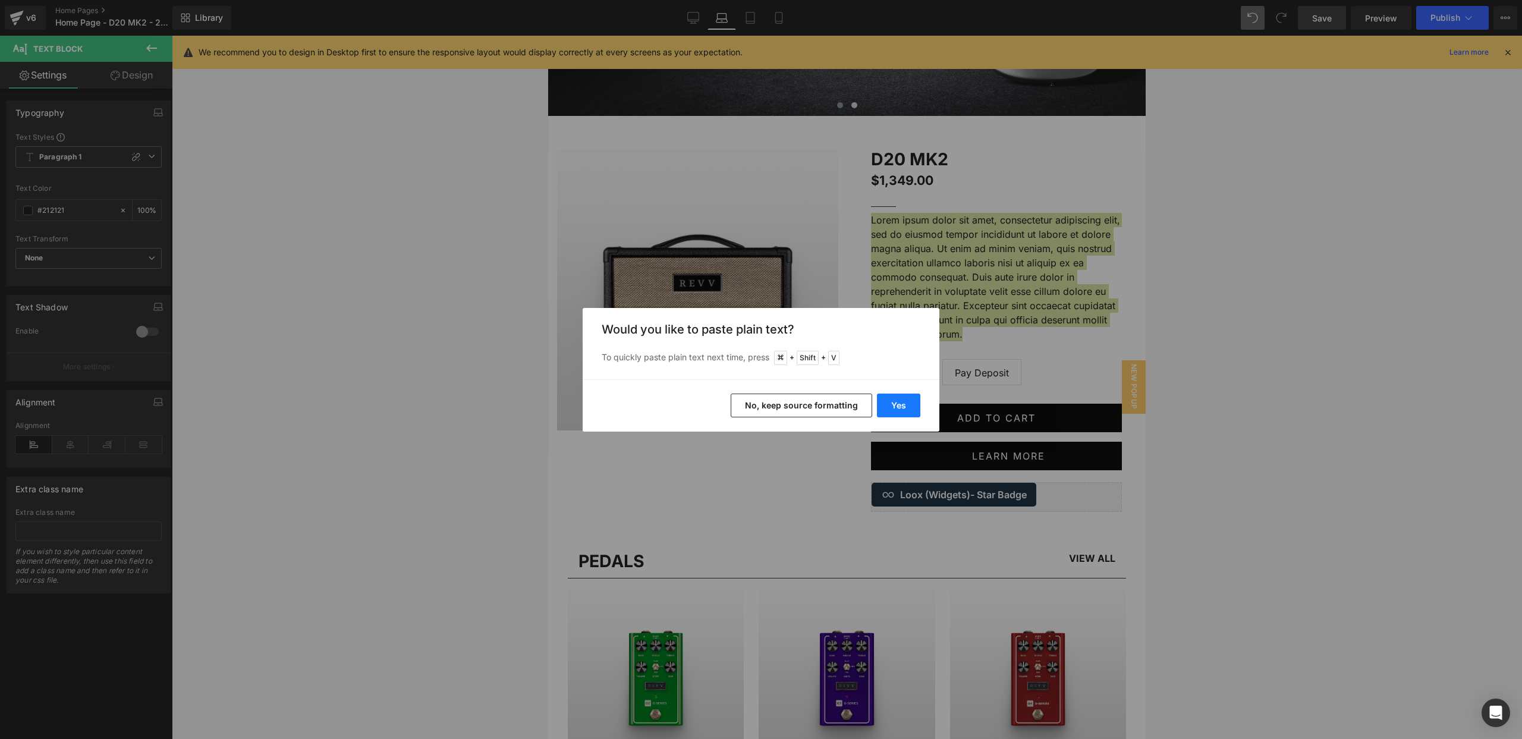
click at [901, 405] on button "Yes" at bounding box center [898, 406] width 43 height 24
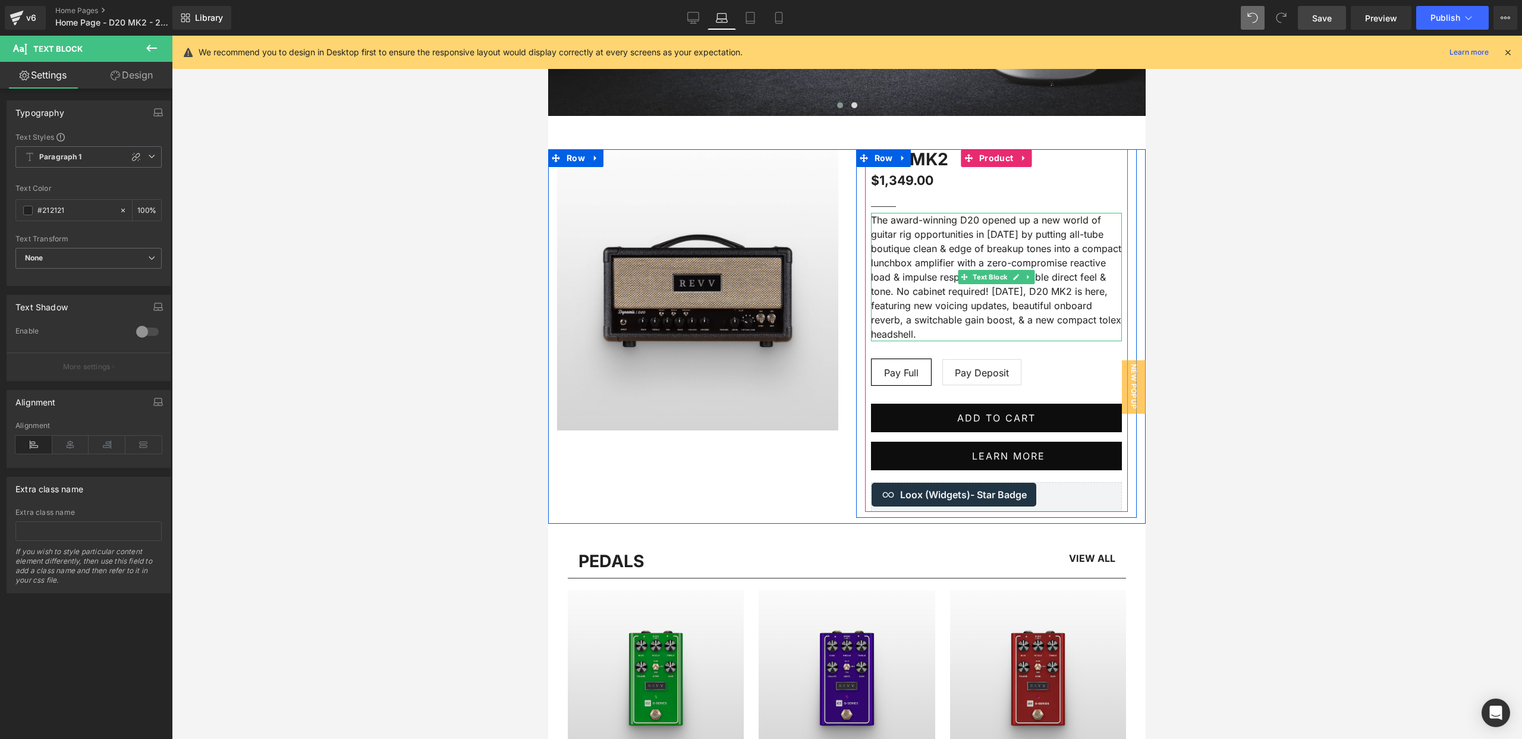
click at [942, 326] on p "The award-winning D20 opened up a new world of guitar rig opportunities in 2019…" at bounding box center [996, 277] width 251 height 128
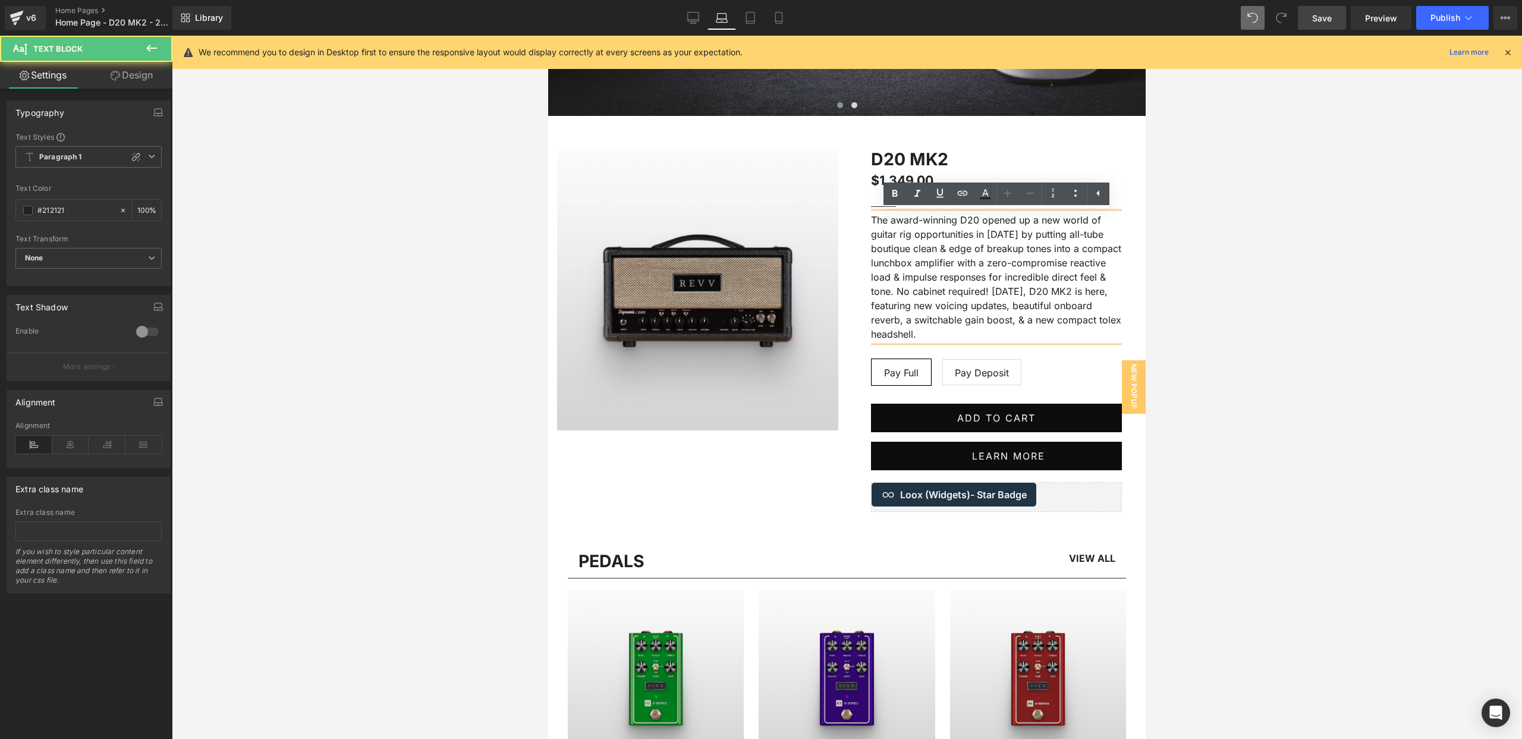
drag, startPoint x: 992, startPoint y: 294, endPoint x: 1033, endPoint y: 335, distance: 58.0
click at [1033, 335] on p "The award-winning D20 opened up a new world of guitar rig opportunities in 2019…" at bounding box center [996, 277] width 251 height 128
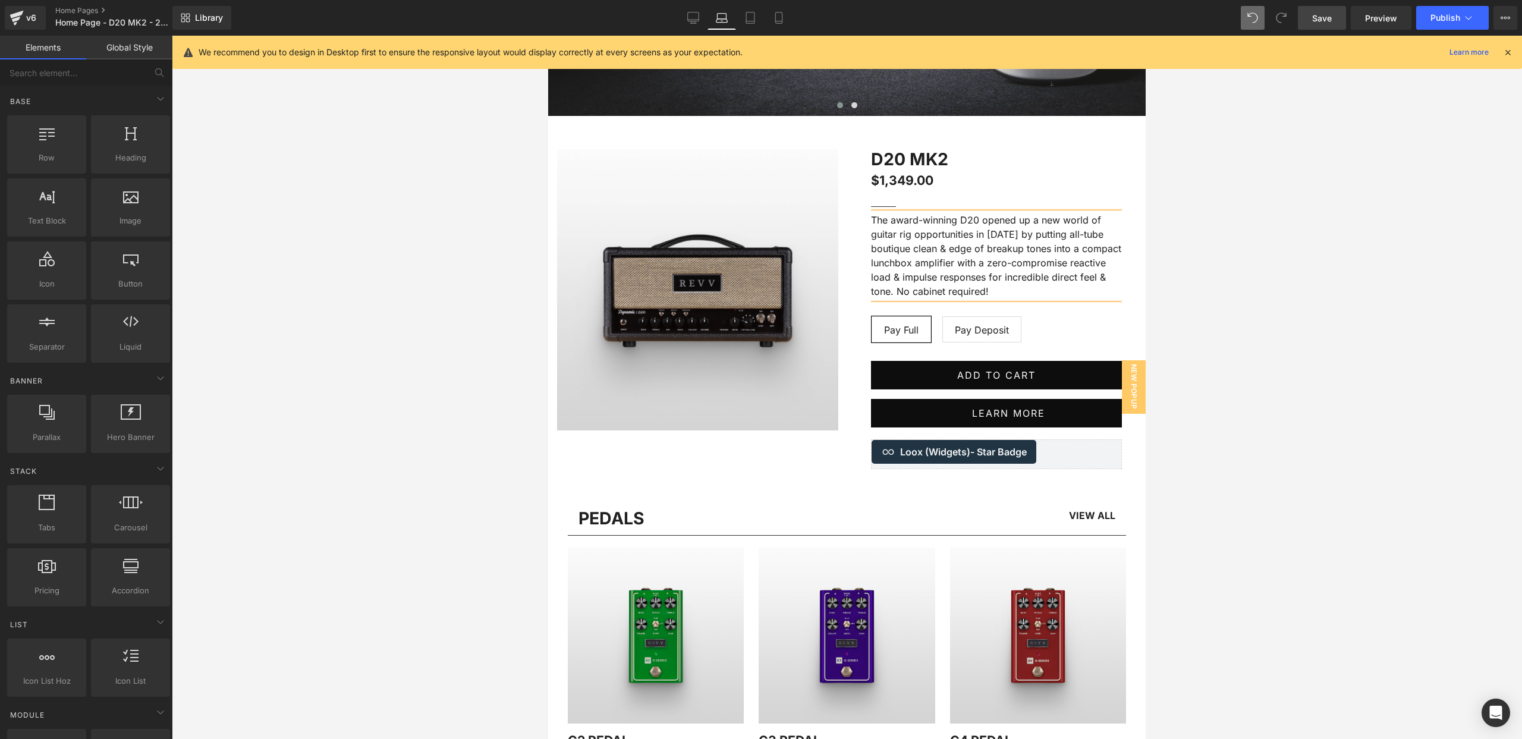
click at [1253, 283] on div at bounding box center [847, 387] width 1350 height 703
click at [750, 19] on icon at bounding box center [750, 18] width 12 height 12
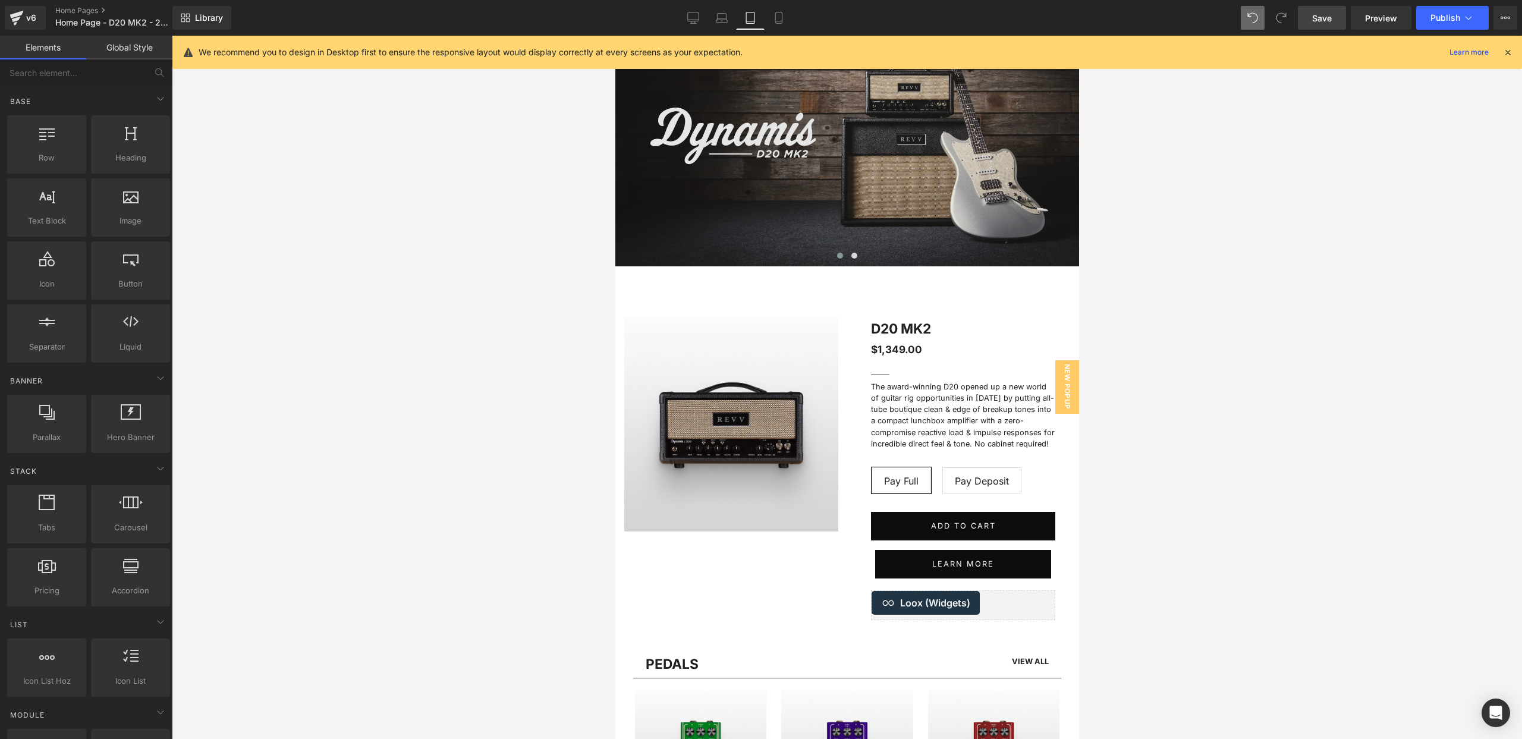
scroll to position [143, 0]
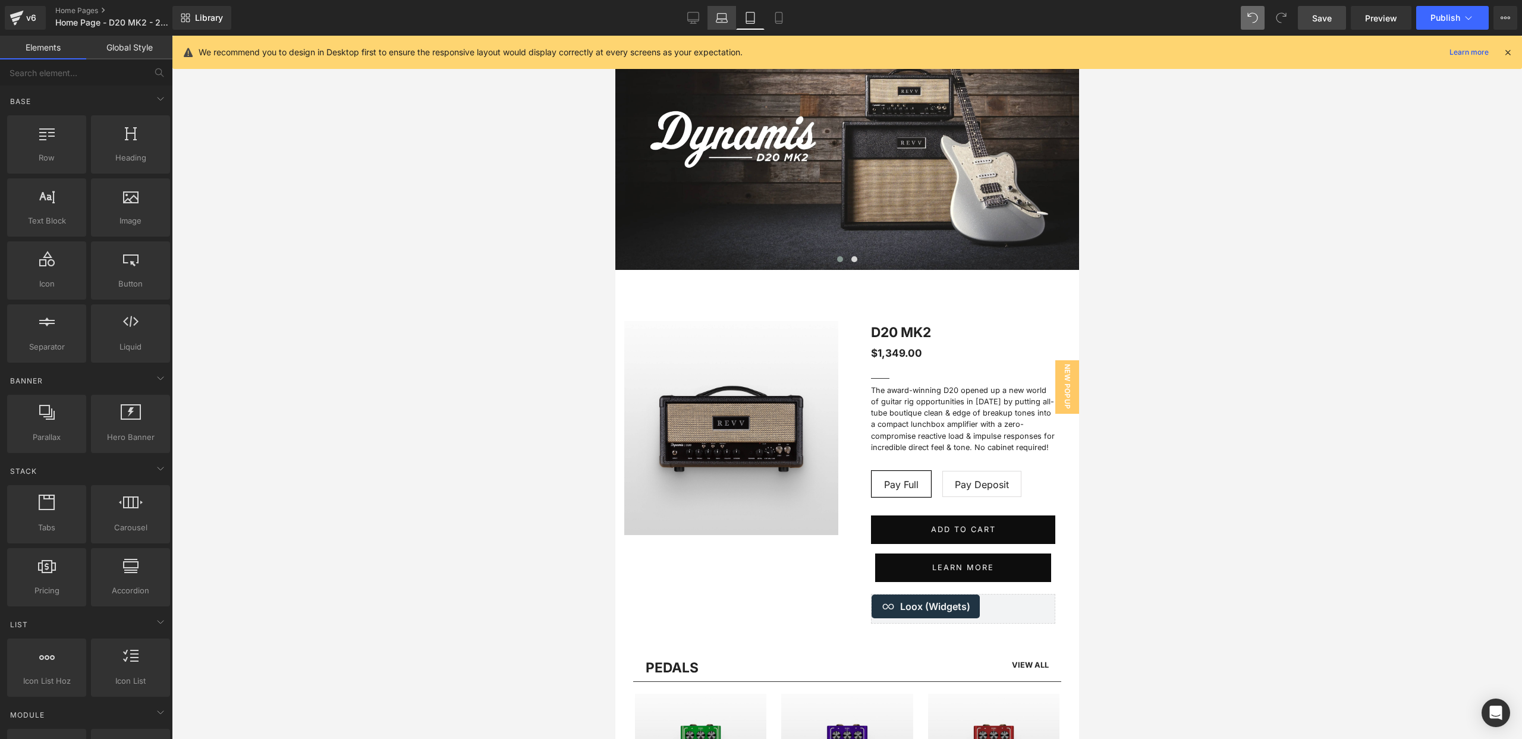
click at [722, 19] on icon at bounding box center [721, 21] width 11 height 4
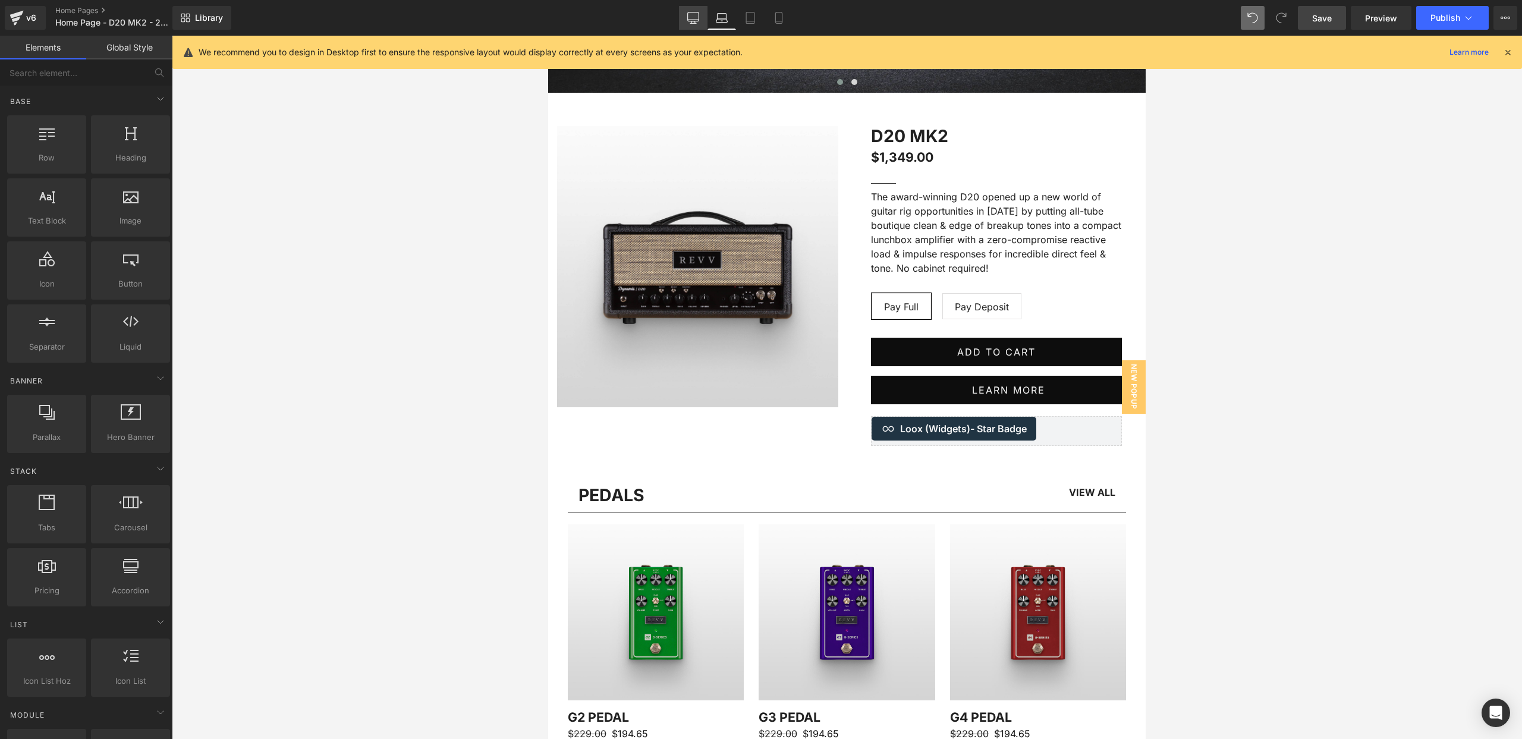
click at [696, 18] on icon at bounding box center [693, 18] width 12 height 12
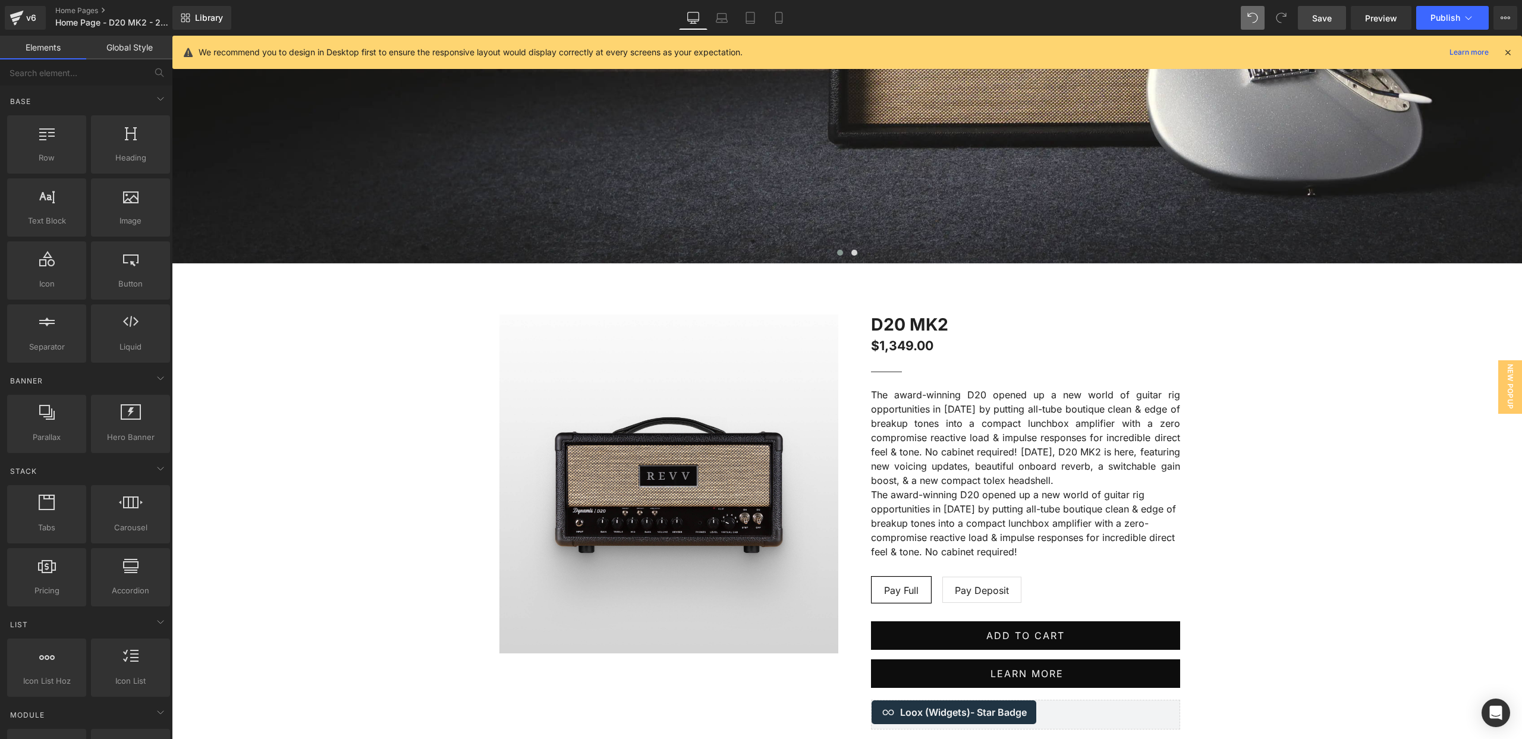
scroll to position [572, 0]
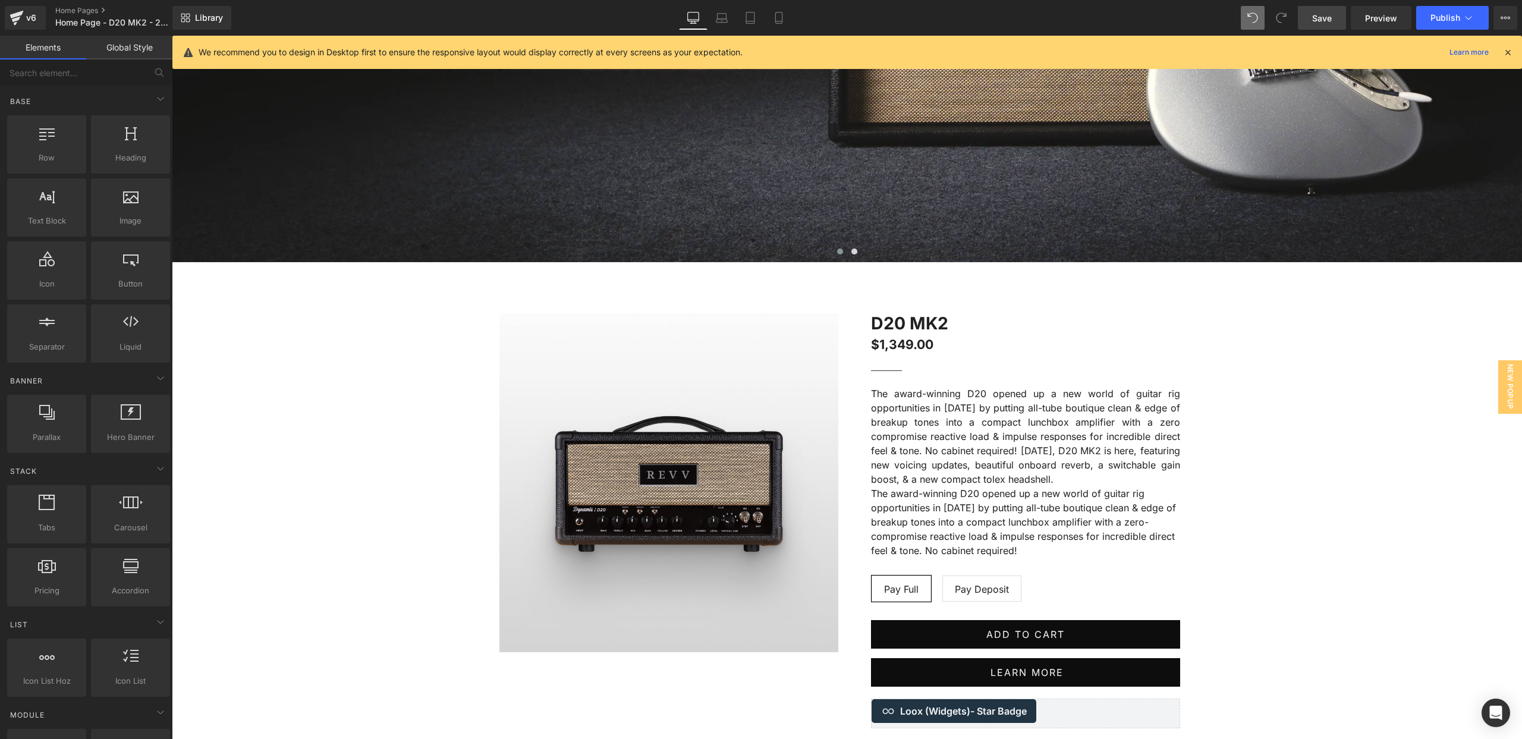
click at [1024, 532] on p "The award-winning D20 opened up a new world of guitar rig opportunities in [DAT…" at bounding box center [1025, 521] width 309 height 71
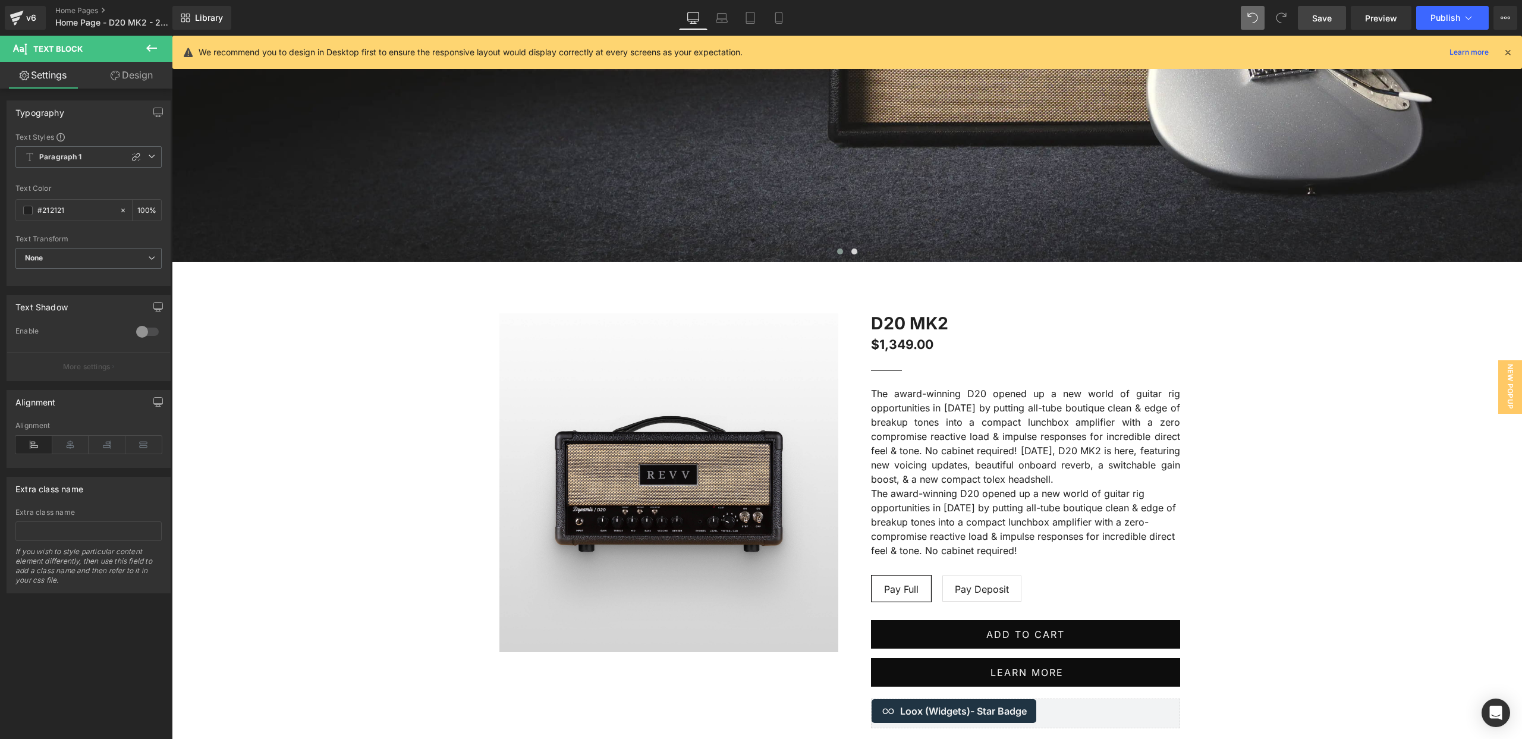
click at [125, 79] on link "Design" at bounding box center [132, 75] width 86 height 27
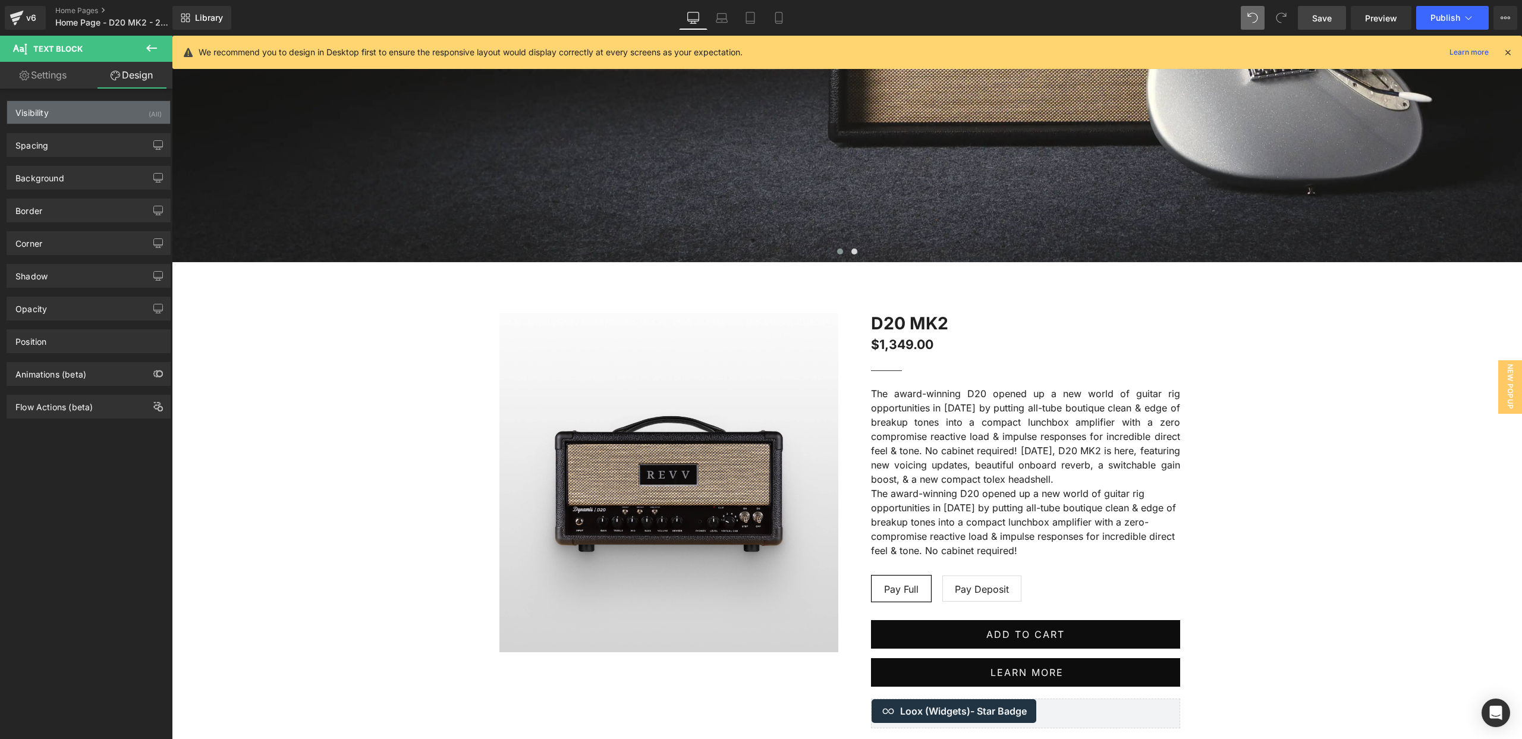
click at [130, 117] on div "Visibility (All)" at bounding box center [88, 112] width 163 height 23
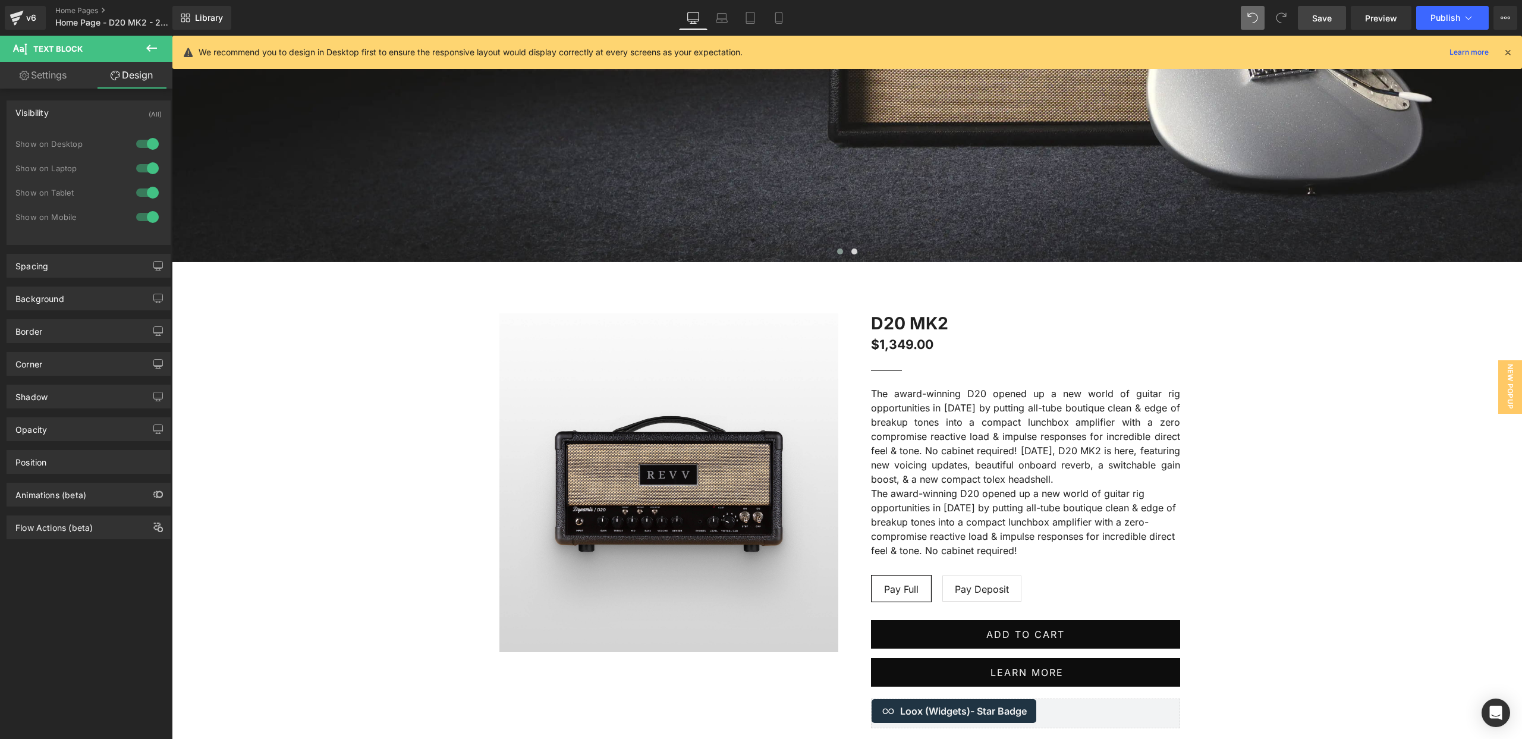
click at [144, 143] on div at bounding box center [147, 143] width 29 height 19
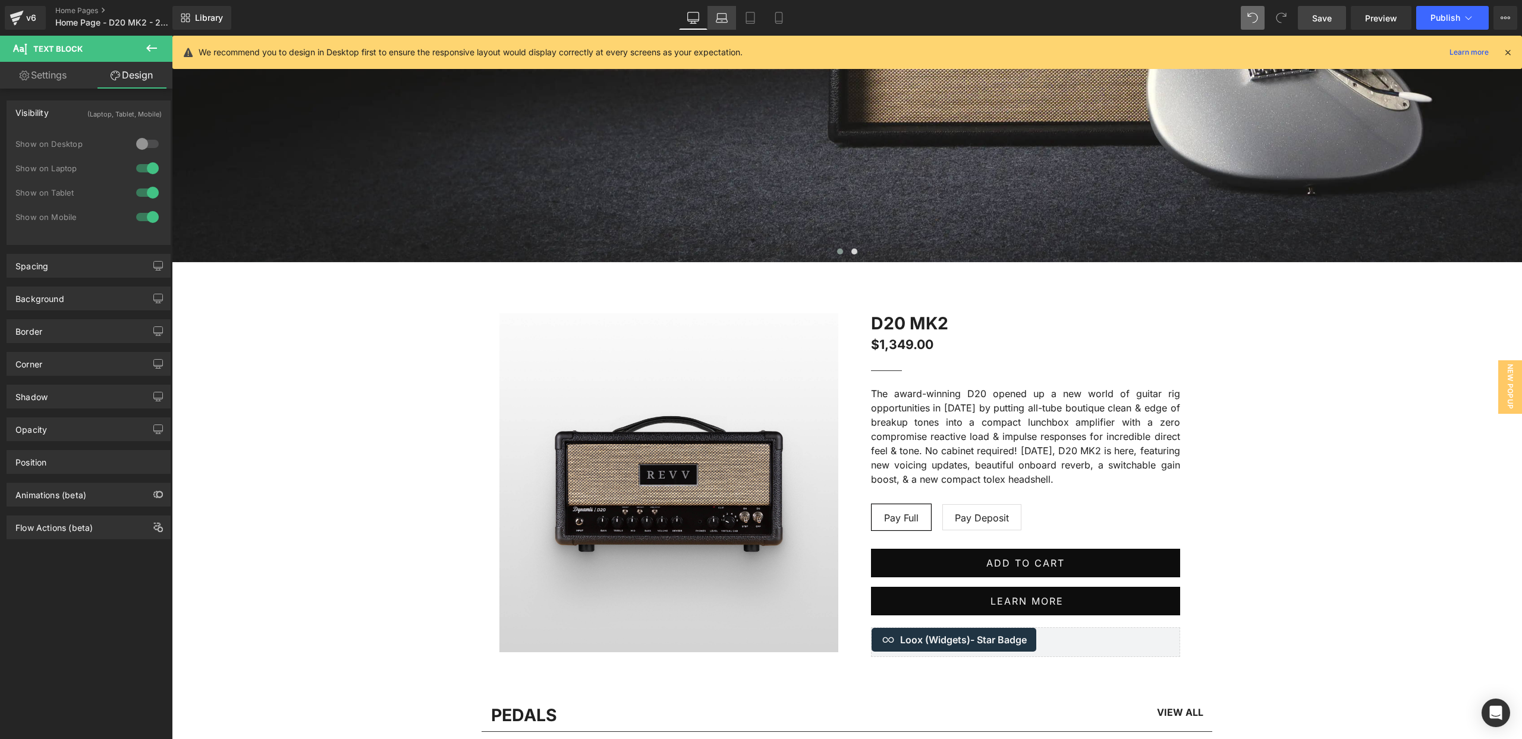
click at [724, 22] on icon at bounding box center [721, 21] width 11 height 4
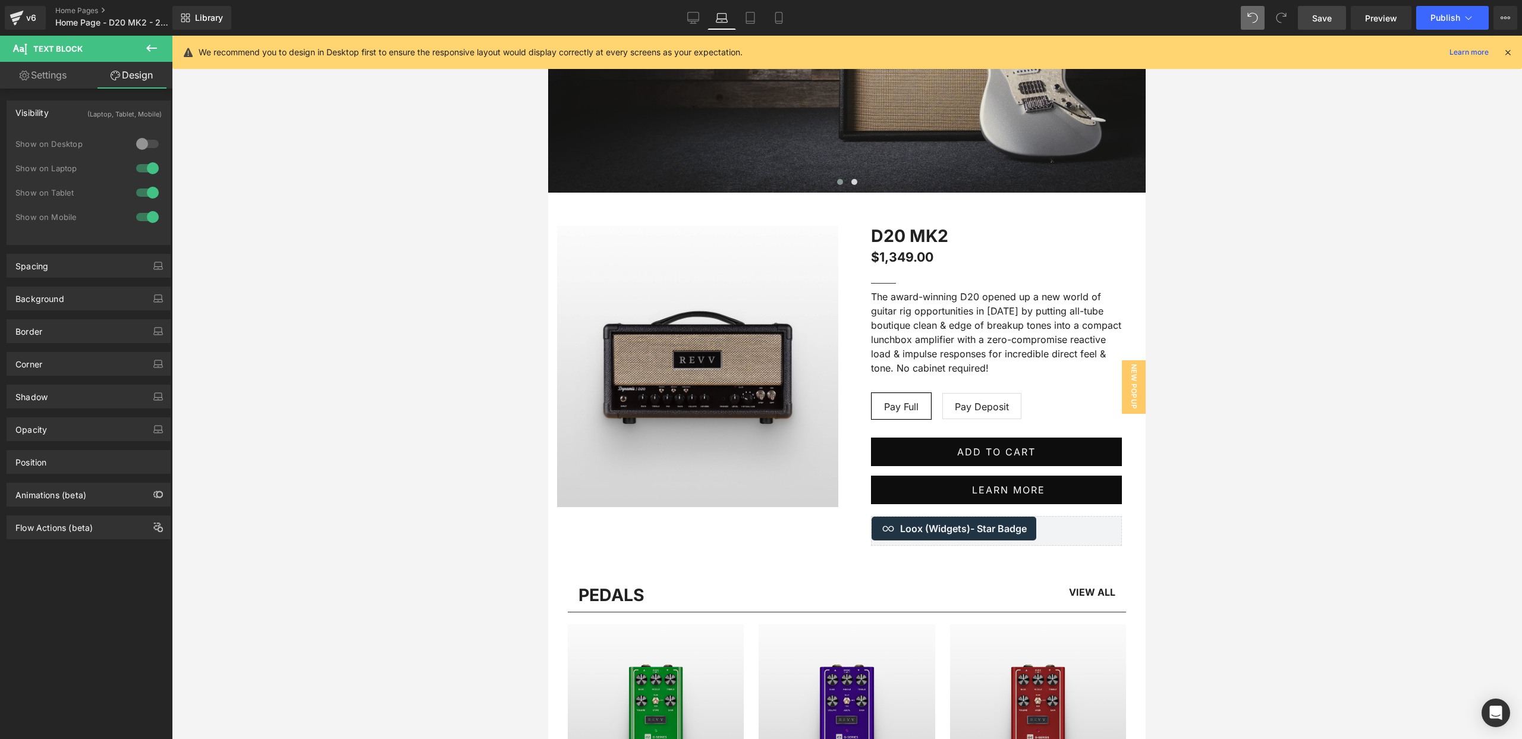
scroll to position [273, 0]
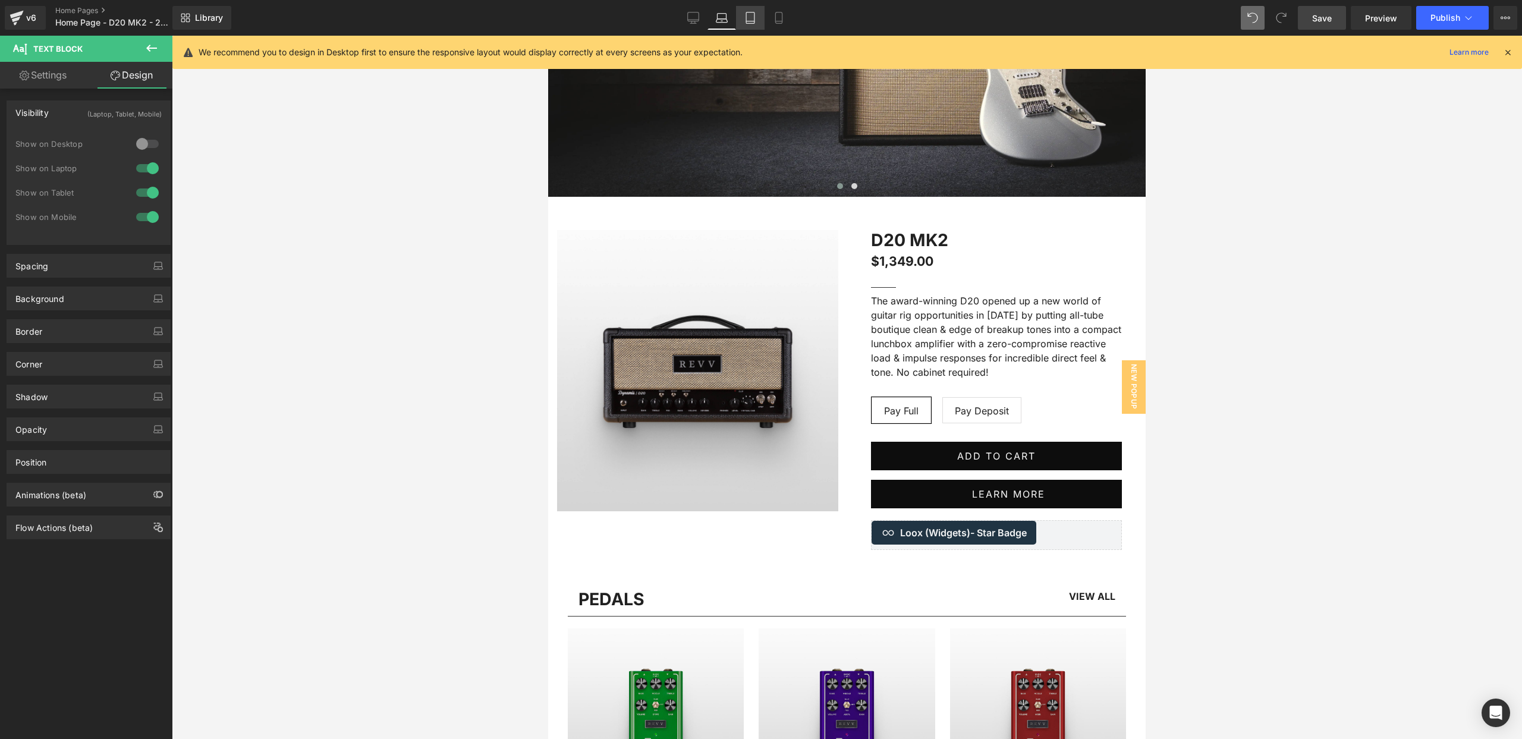
click at [748, 21] on icon at bounding box center [750, 21] width 8 height 0
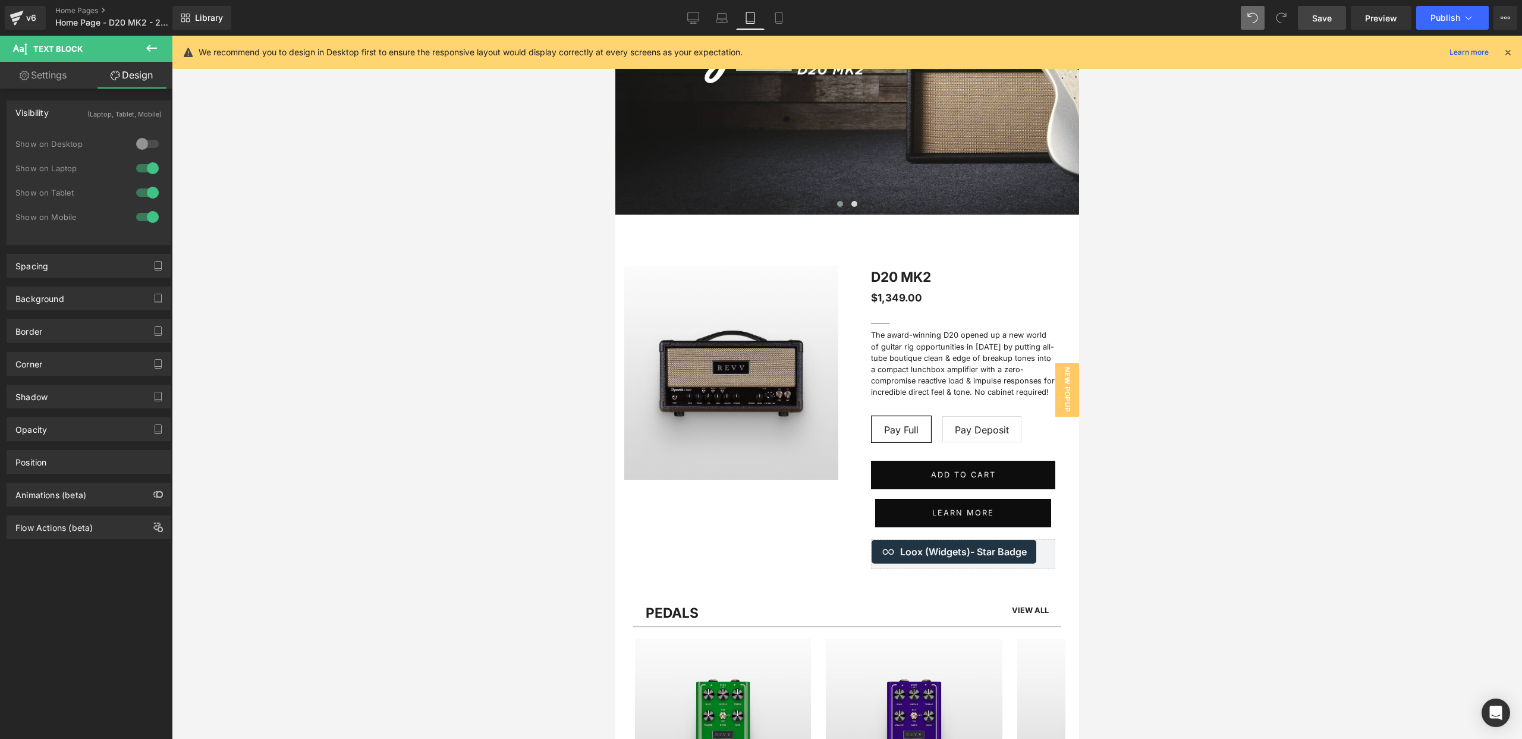
scroll to position [291, 0]
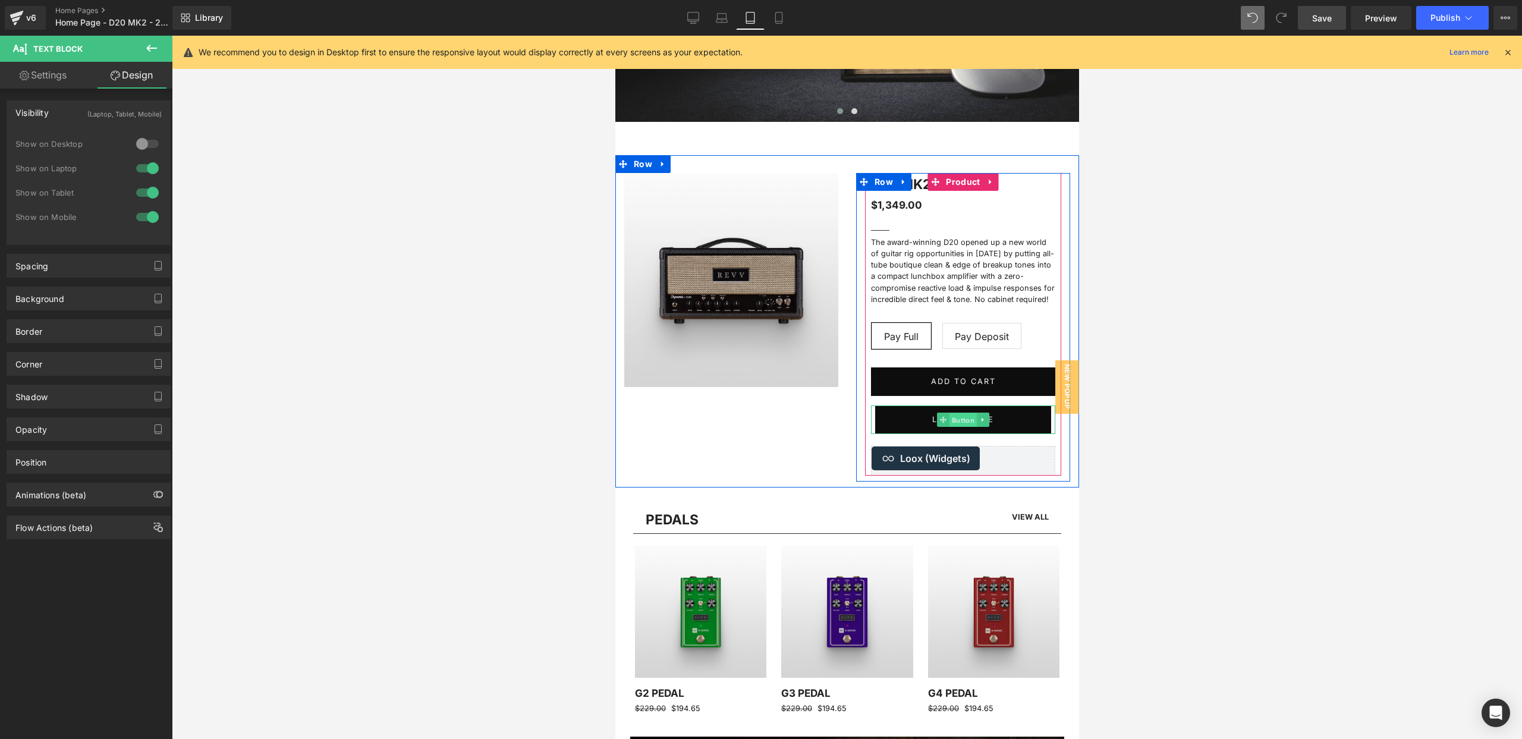
click at [958, 420] on span "Button" at bounding box center [962, 420] width 27 height 14
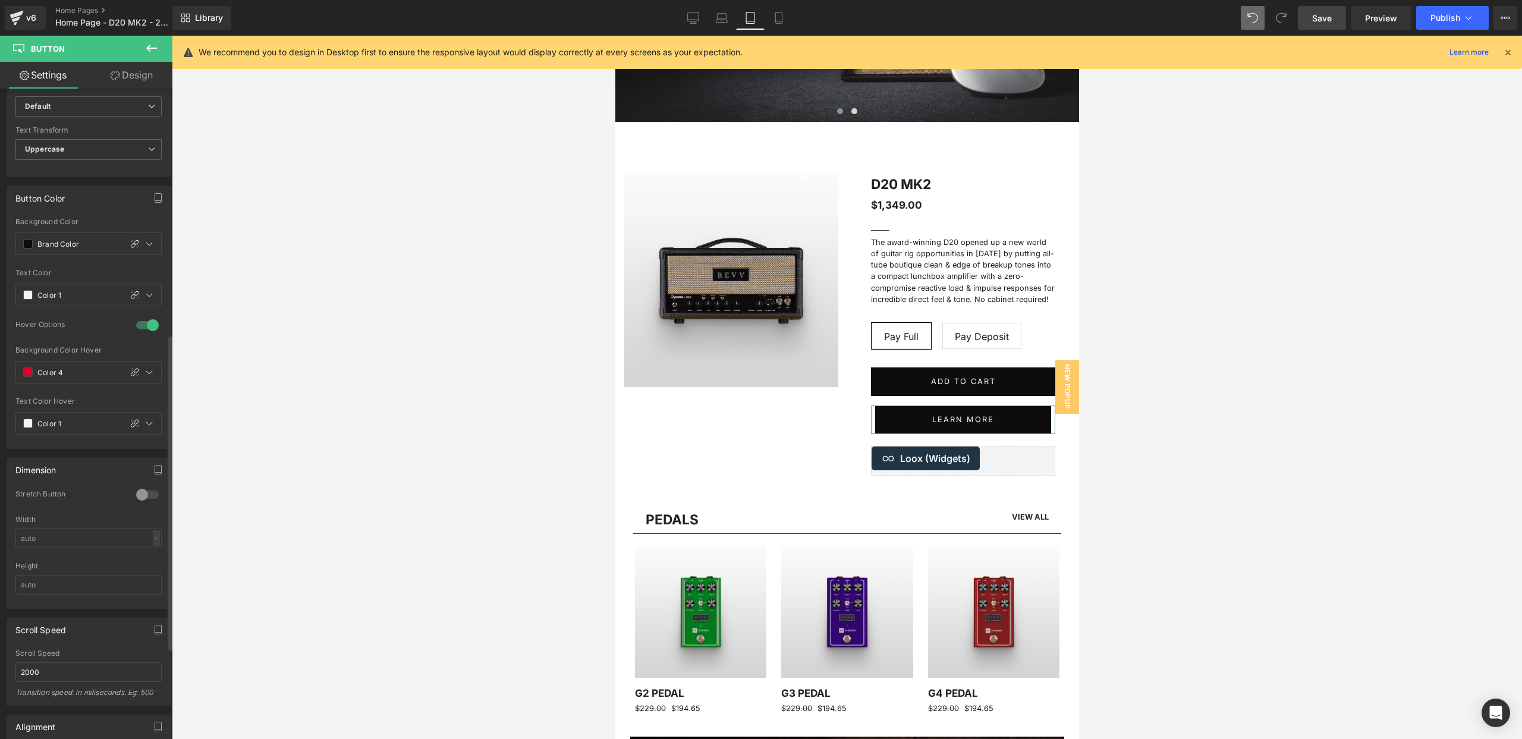
scroll to position [581, 0]
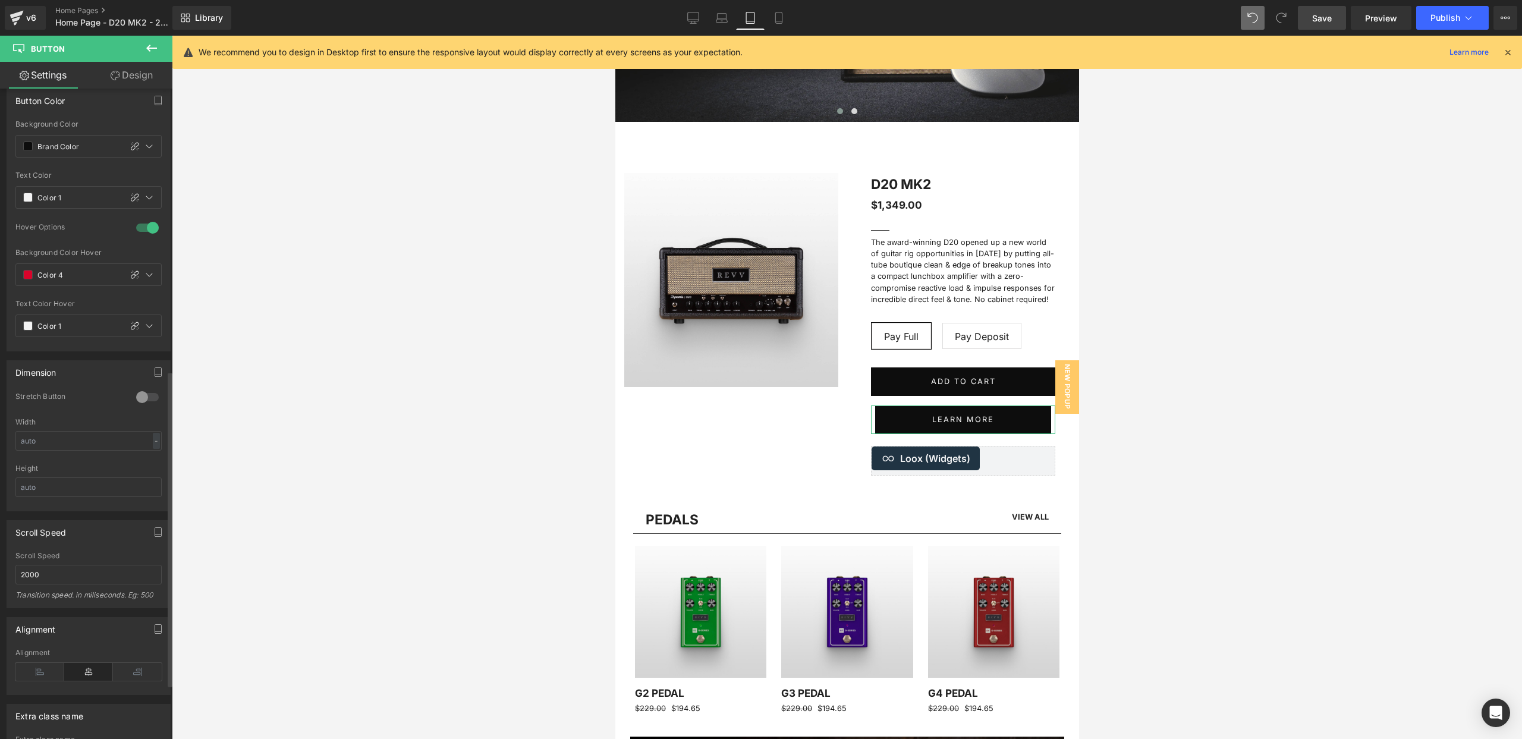
click at [137, 397] on div at bounding box center [147, 397] width 29 height 19
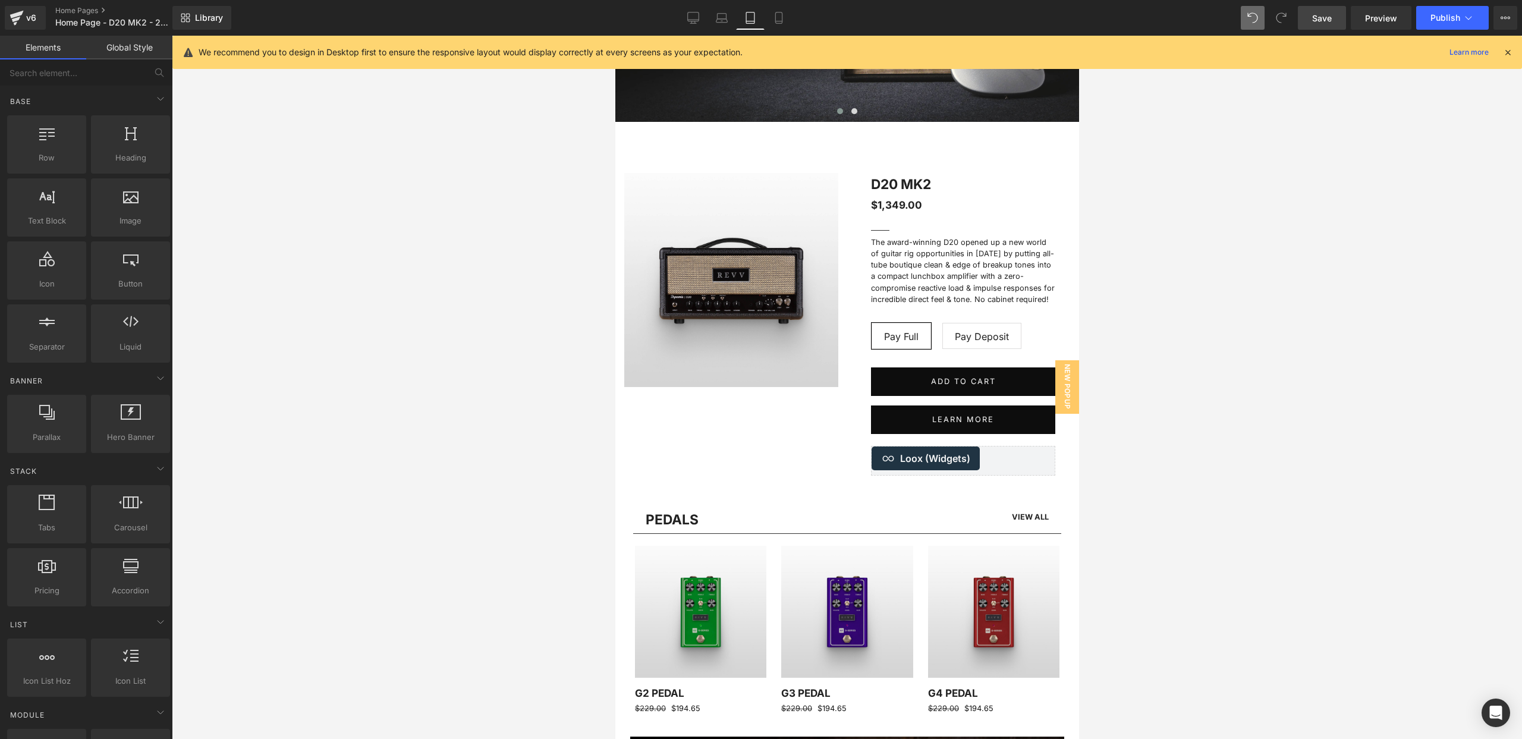
click at [353, 368] on div at bounding box center [847, 387] width 1350 height 703
click at [777, 20] on icon at bounding box center [779, 18] width 12 height 12
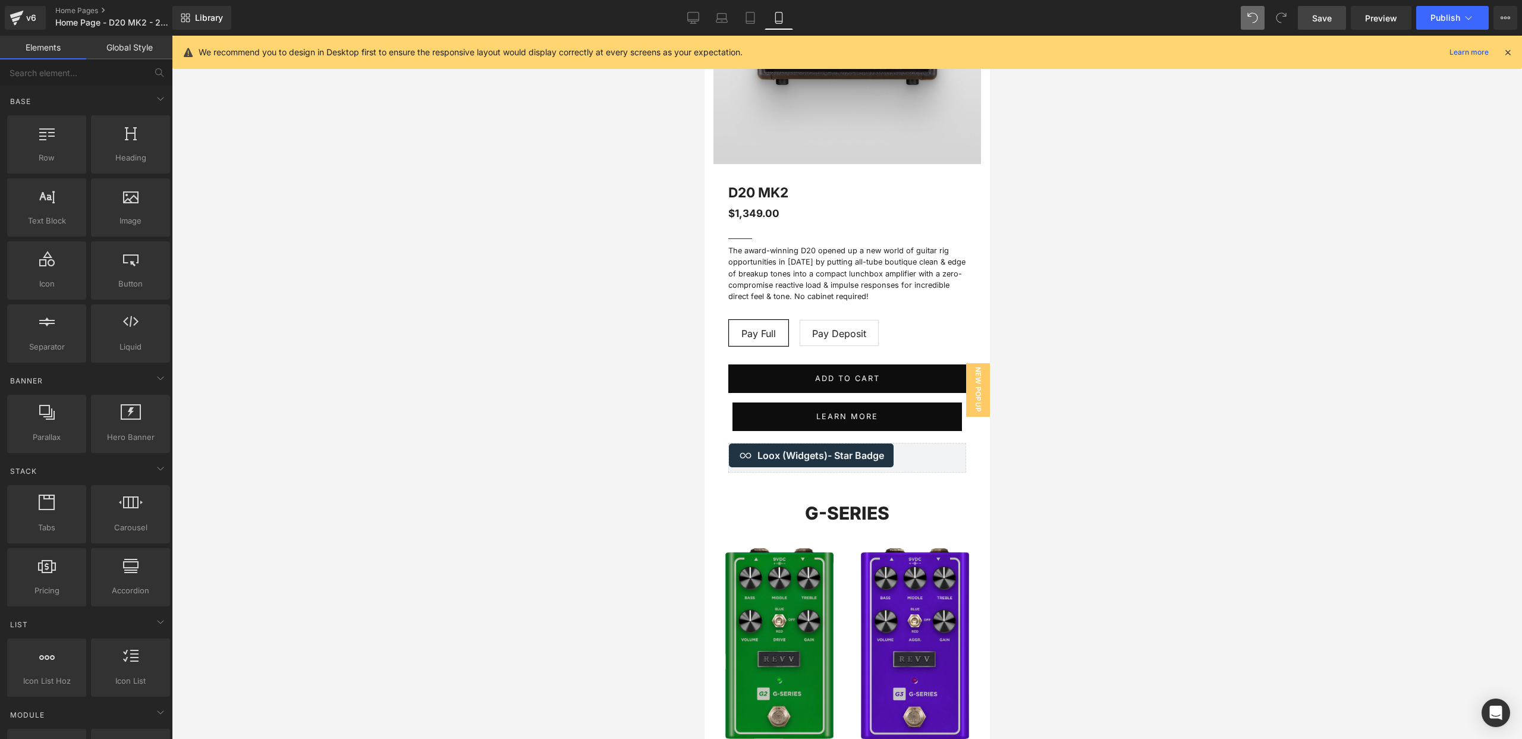
scroll to position [100, 0]
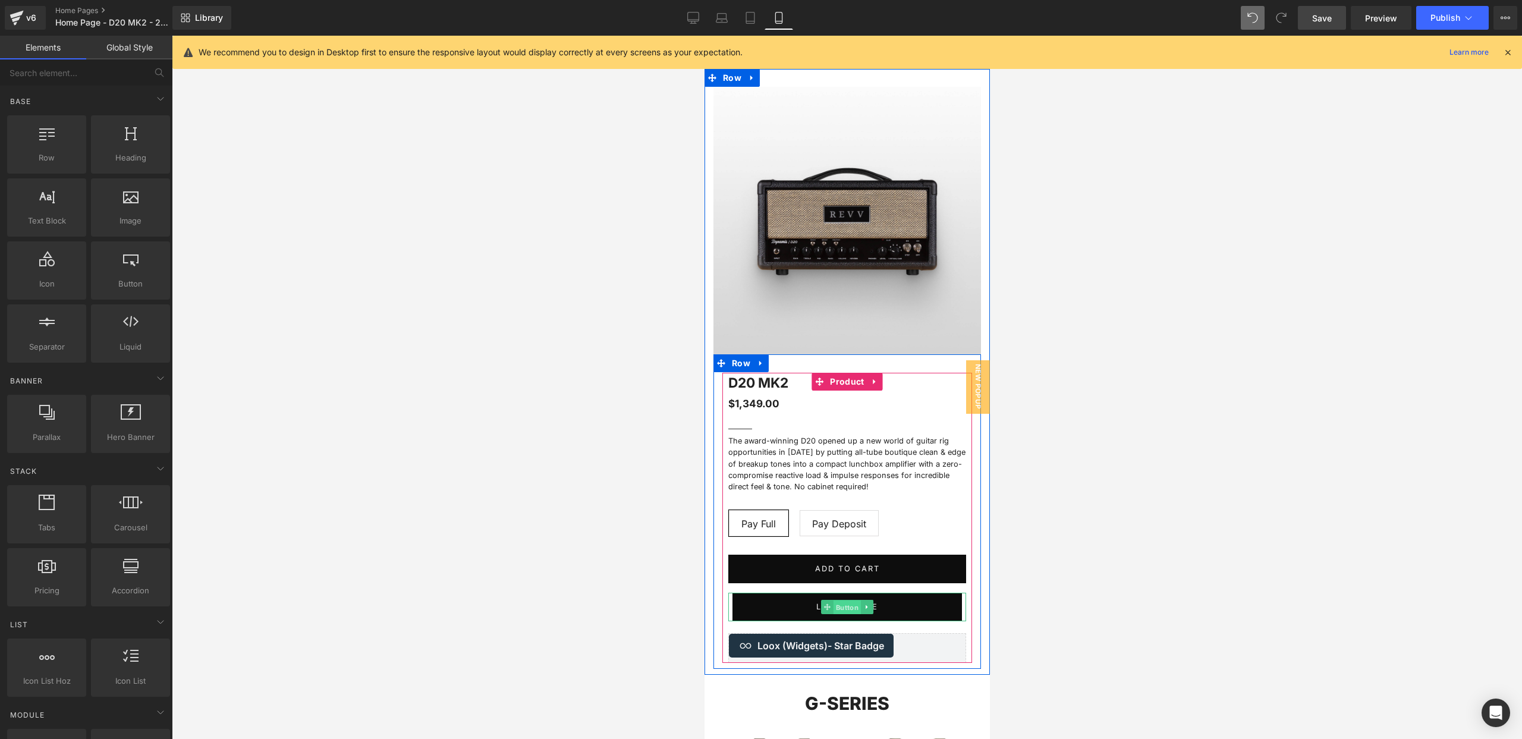
drag, startPoint x: 844, startPoint y: 603, endPoint x: 850, endPoint y: 600, distance: 6.9
click at [844, 603] on span "Button" at bounding box center [846, 607] width 27 height 14
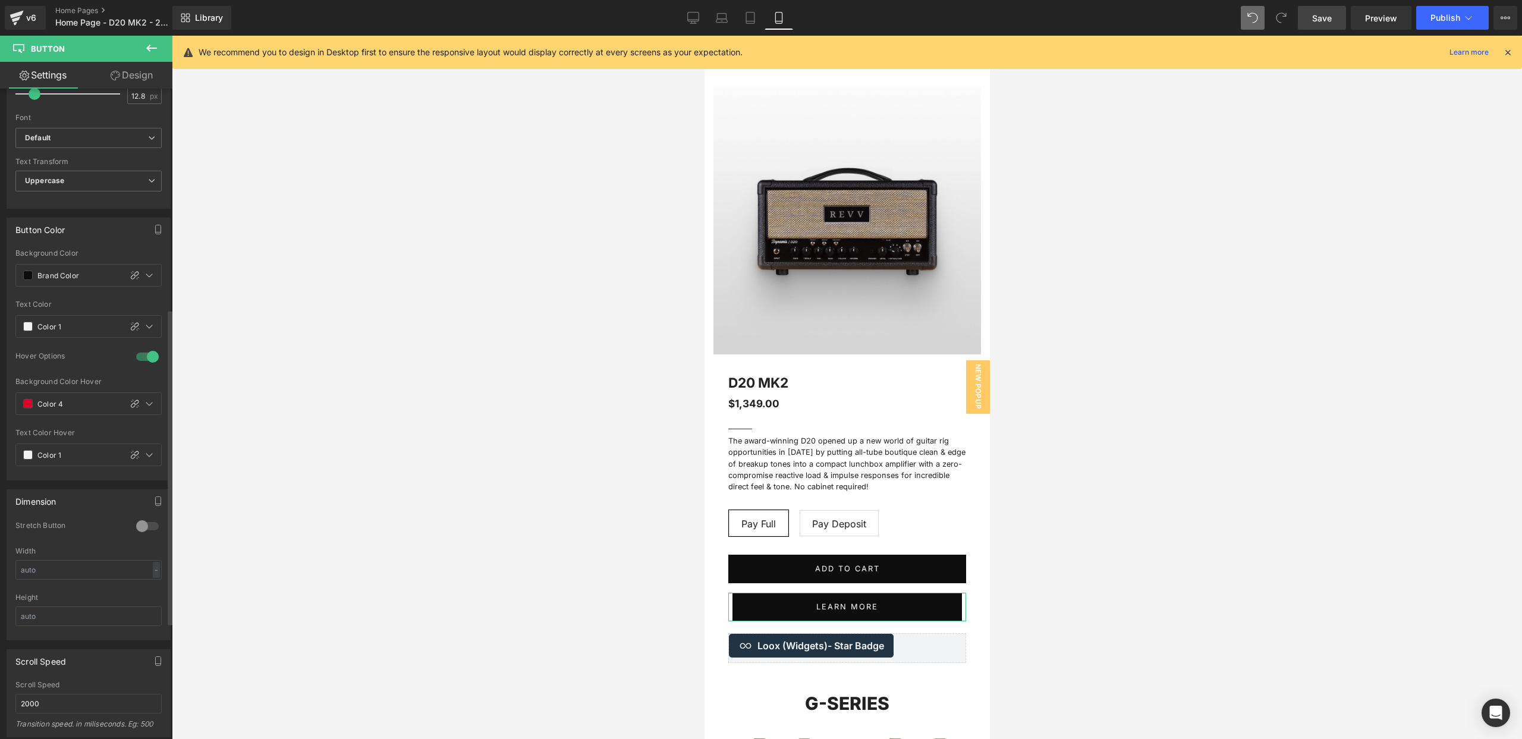
scroll to position [454, 0]
click at [138, 523] on div at bounding box center [147, 524] width 29 height 19
click at [630, 424] on div at bounding box center [847, 387] width 1350 height 703
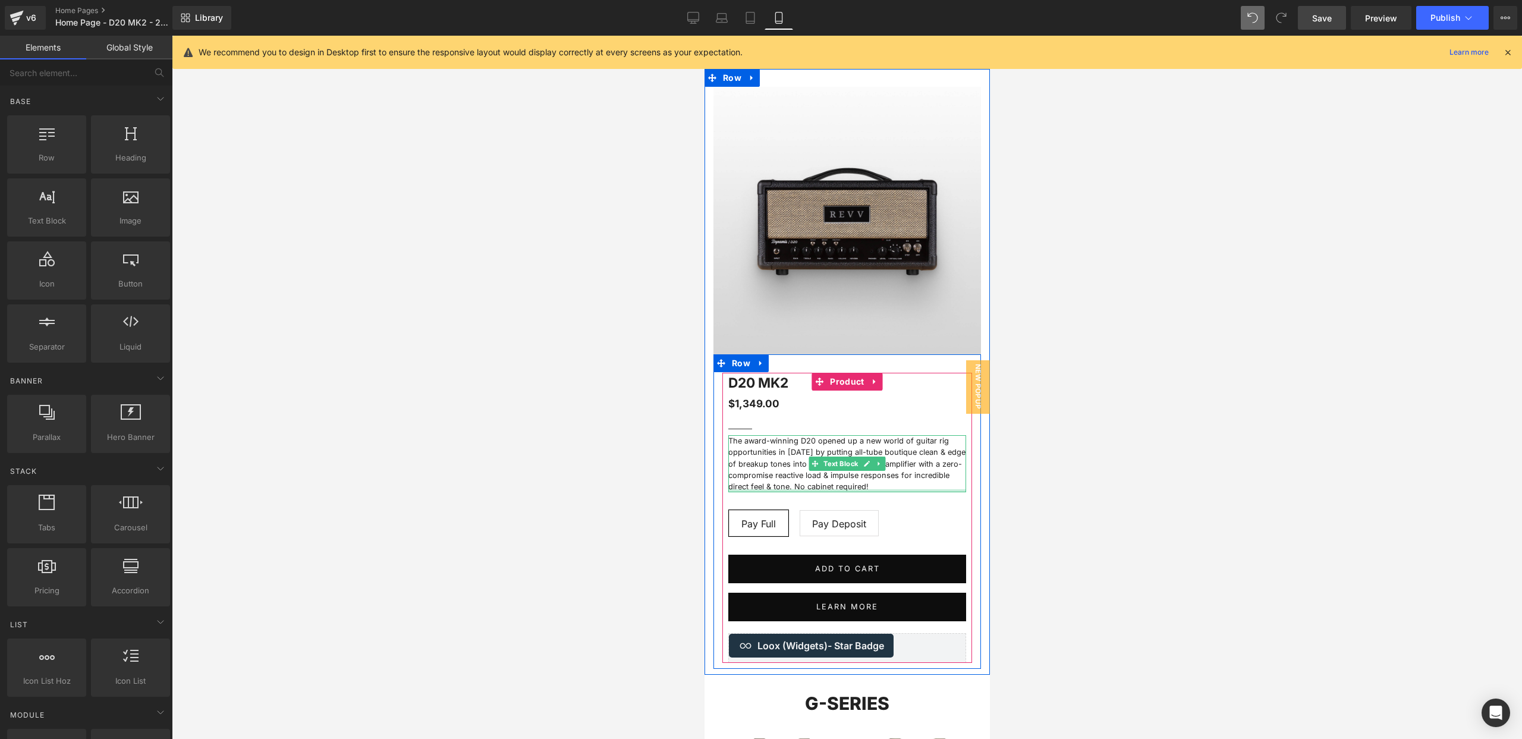
click at [882, 489] on div at bounding box center [847, 490] width 238 height 3
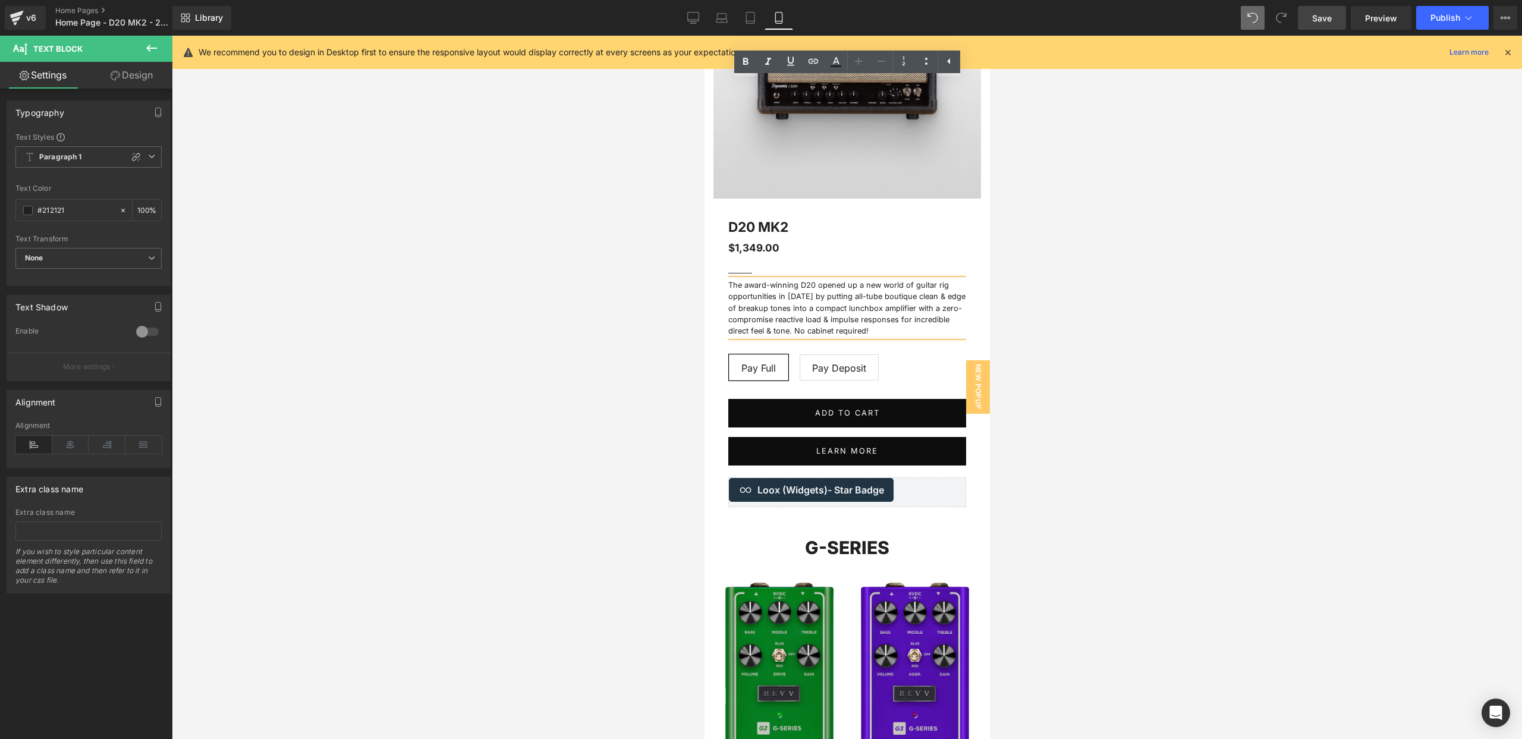
scroll to position [217, 0]
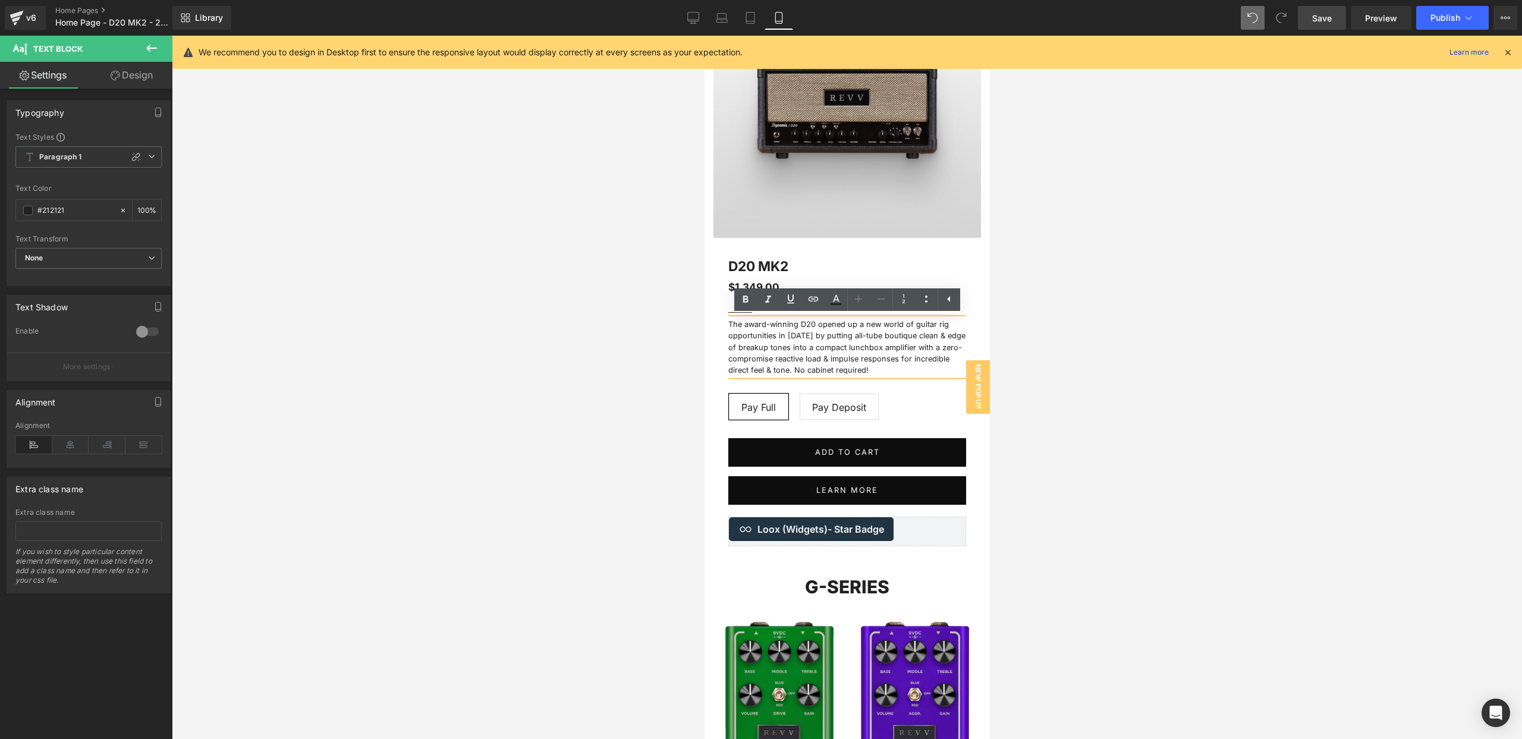
click at [874, 369] on p "The award-winning D20 opened up a new world of guitar rig opportunities in [DAT…" at bounding box center [847, 347] width 238 height 57
drag, startPoint x: 822, startPoint y: 364, endPoint x: 682, endPoint y: 318, distance: 147.6
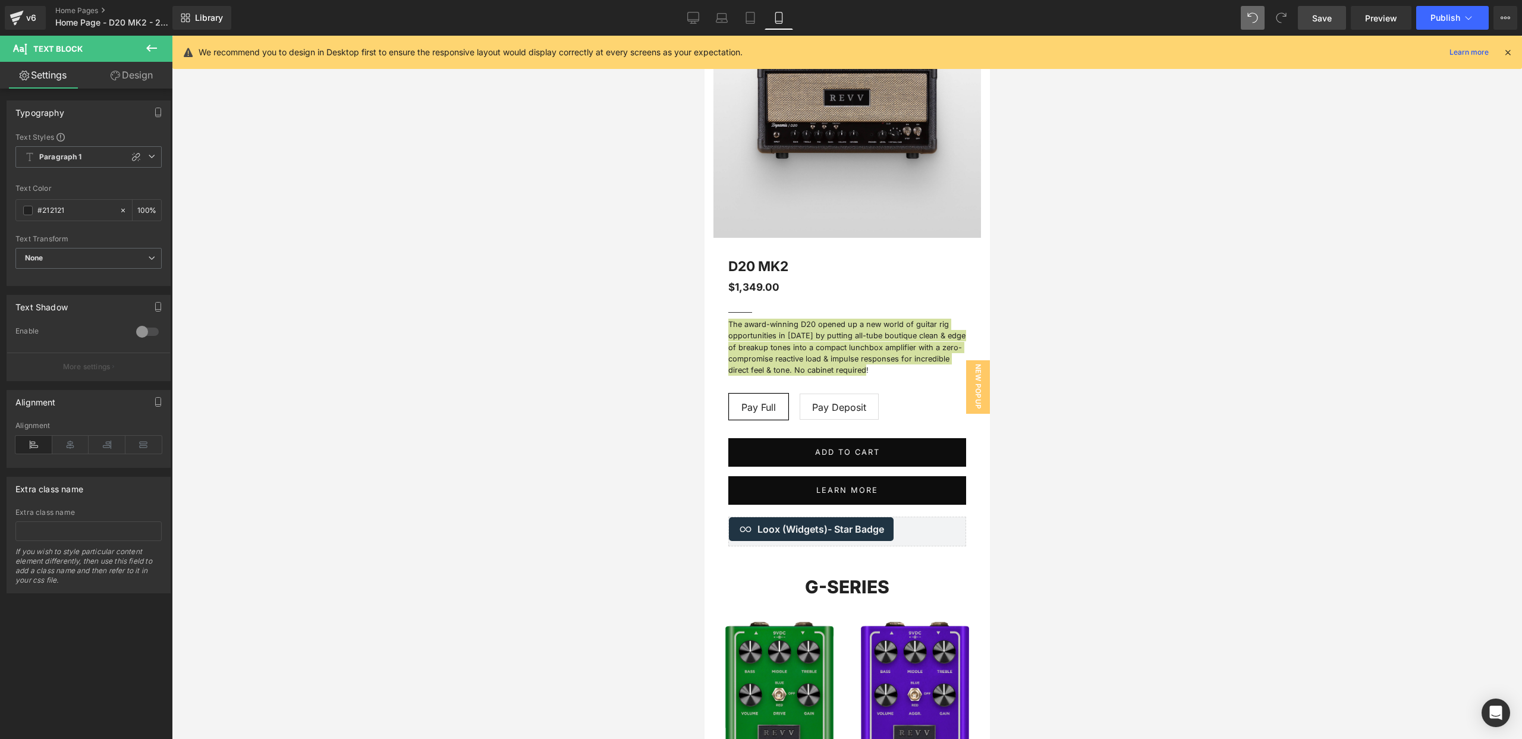
click at [115, 80] on link "Design" at bounding box center [132, 75] width 86 height 27
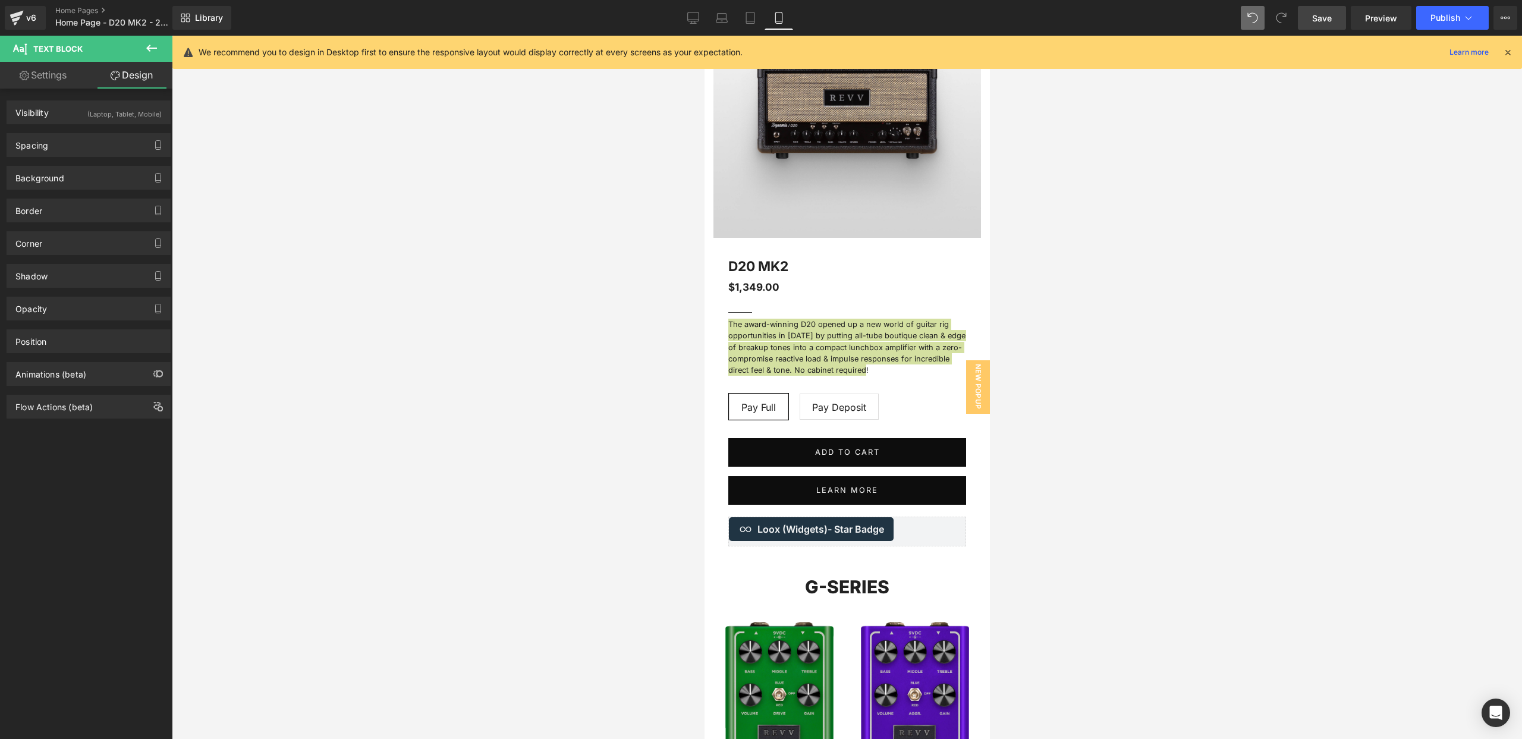
click at [57, 75] on link "Settings" at bounding box center [43, 75] width 86 height 27
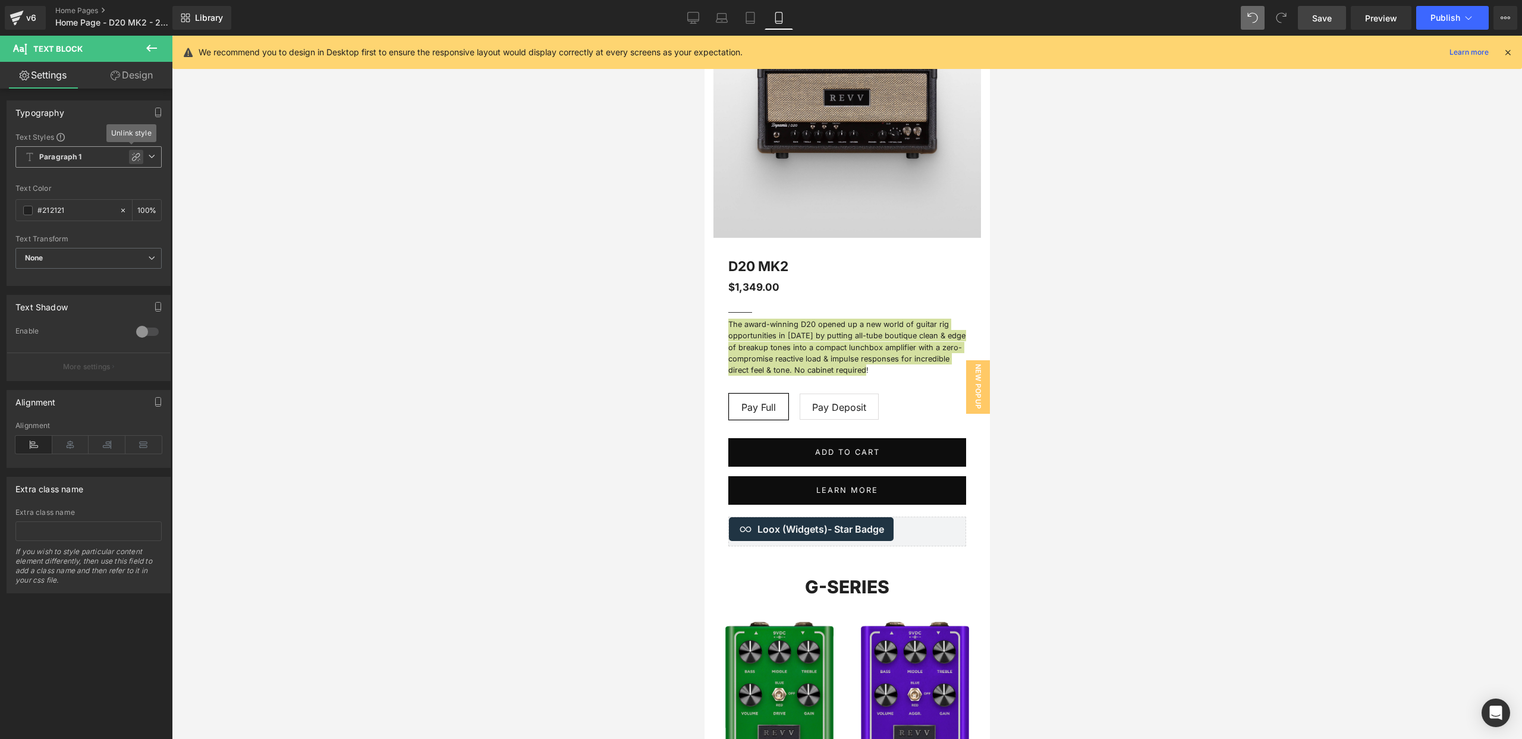
click at [131, 155] on icon at bounding box center [136, 157] width 10 height 10
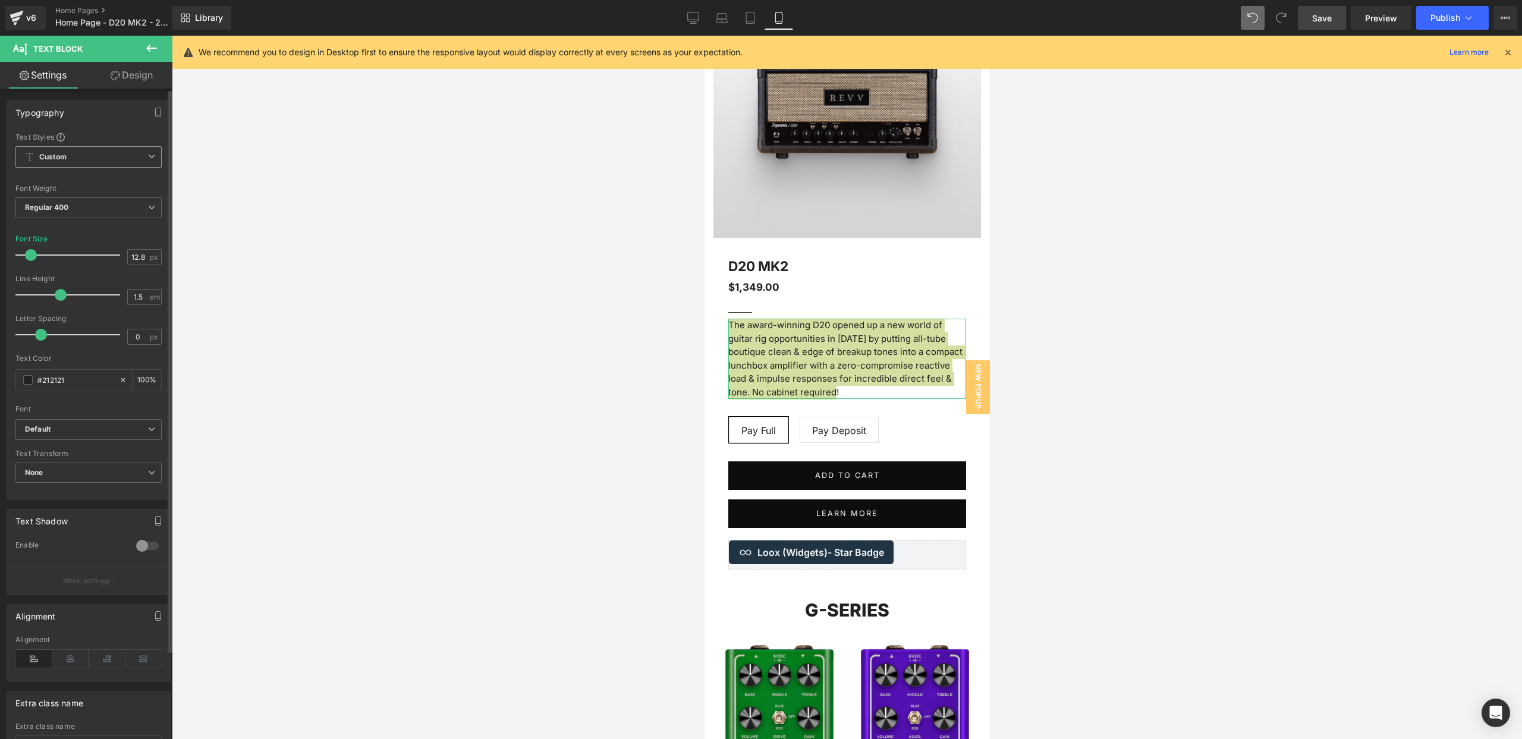
click at [31, 254] on span at bounding box center [31, 255] width 12 height 12
click at [141, 653] on icon at bounding box center [143, 659] width 37 height 18
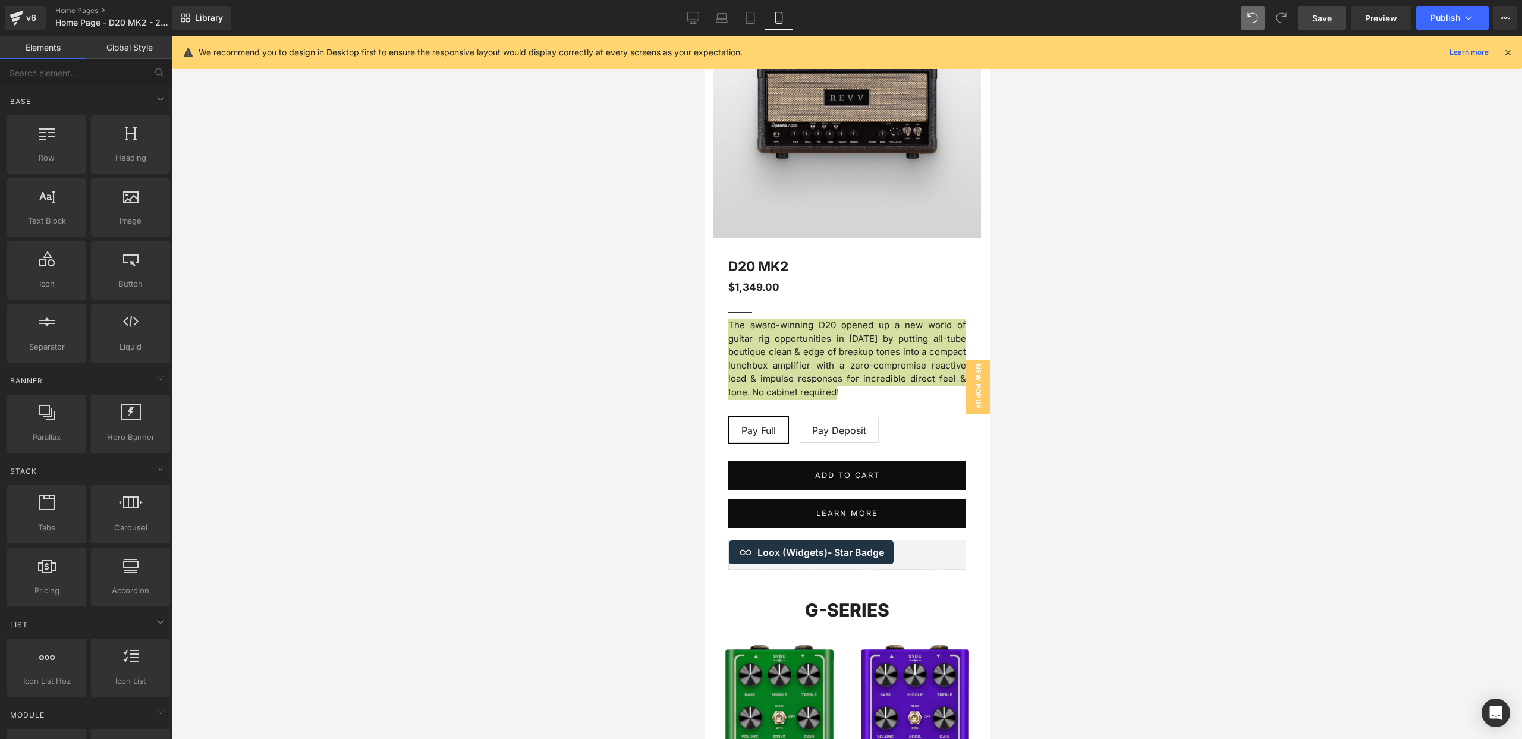
click at [488, 431] on div at bounding box center [847, 387] width 1350 height 703
click at [1136, 312] on div at bounding box center [847, 387] width 1350 height 703
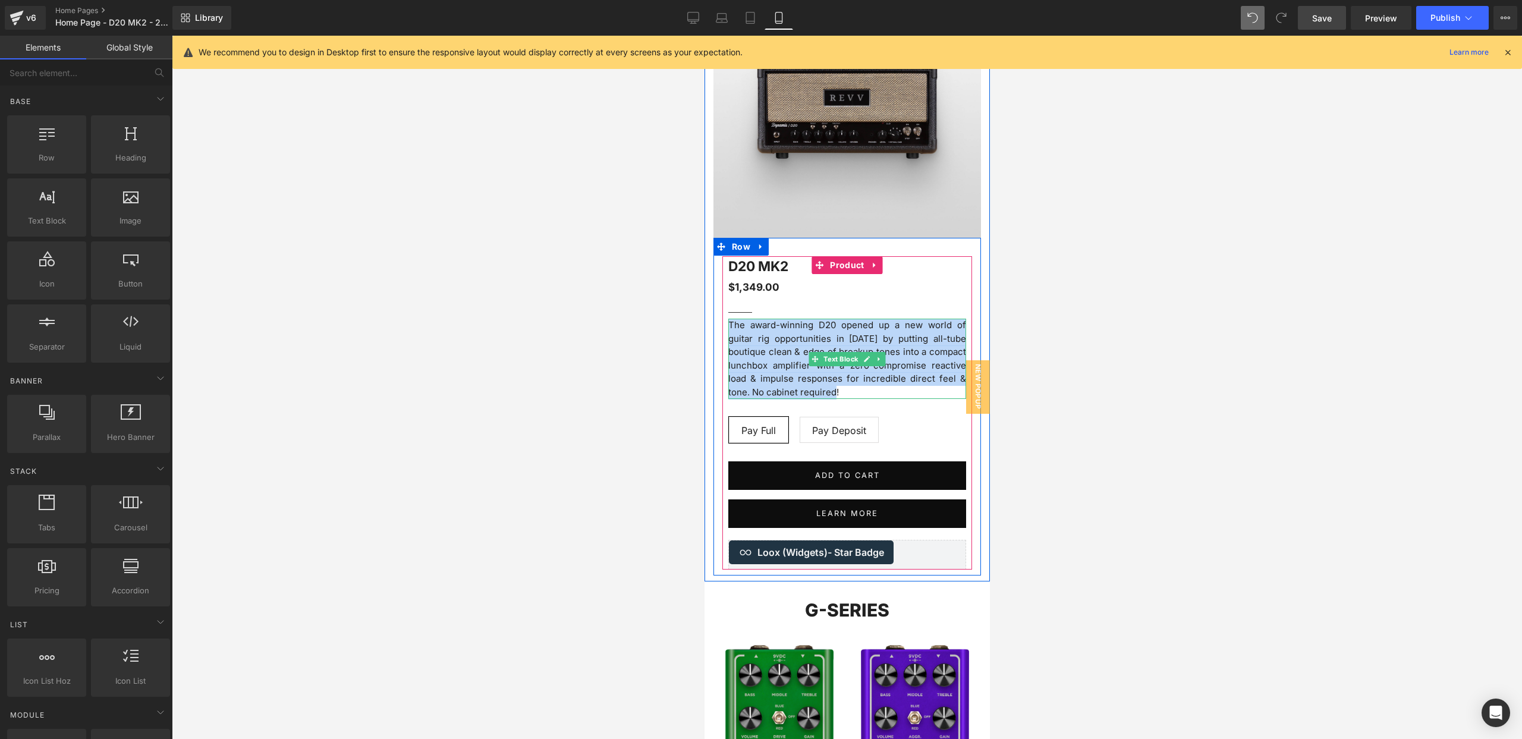
click at [812, 368] on p "The award-winning D20 opened up a new world of guitar rig opportunities in [DAT…" at bounding box center [847, 359] width 238 height 80
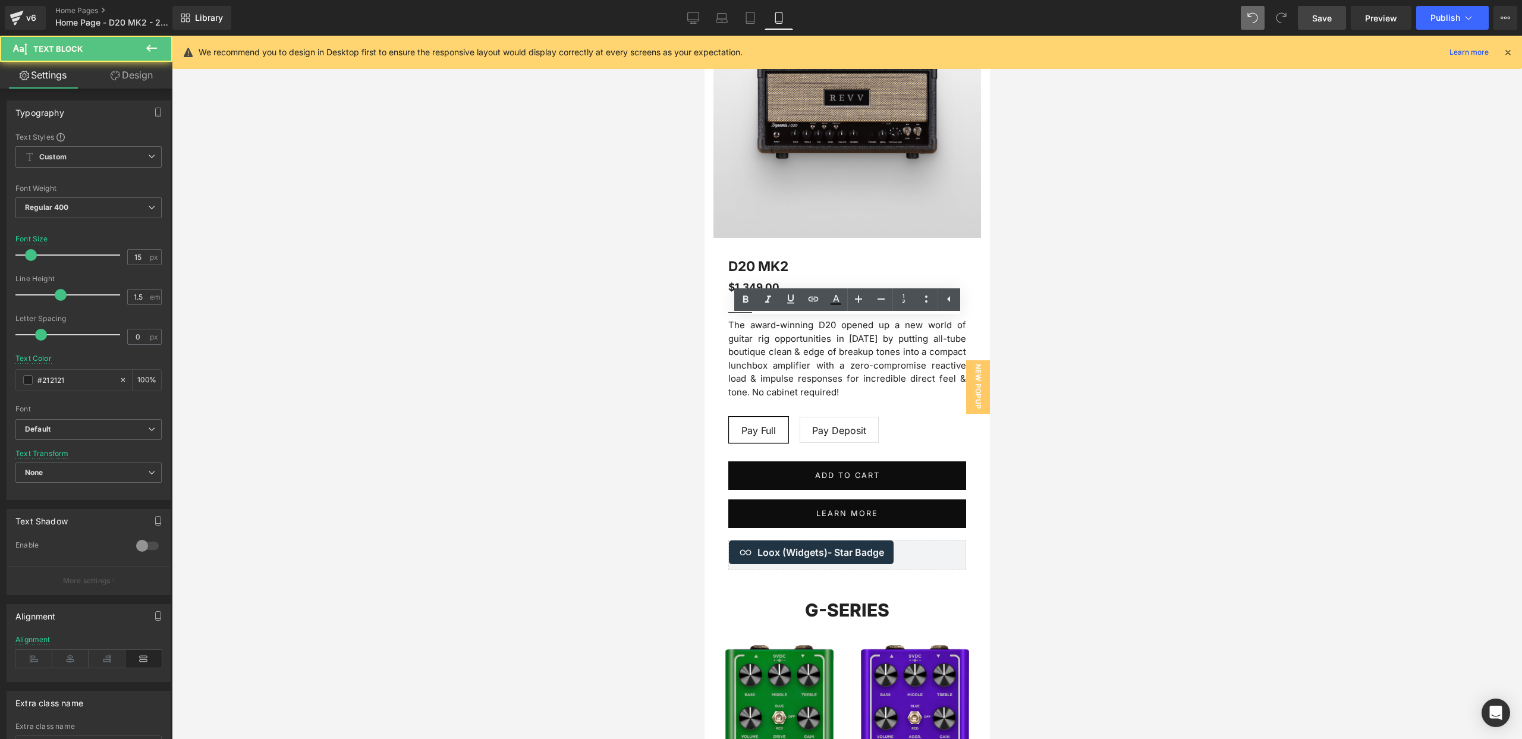
click at [1061, 379] on div at bounding box center [847, 387] width 1350 height 703
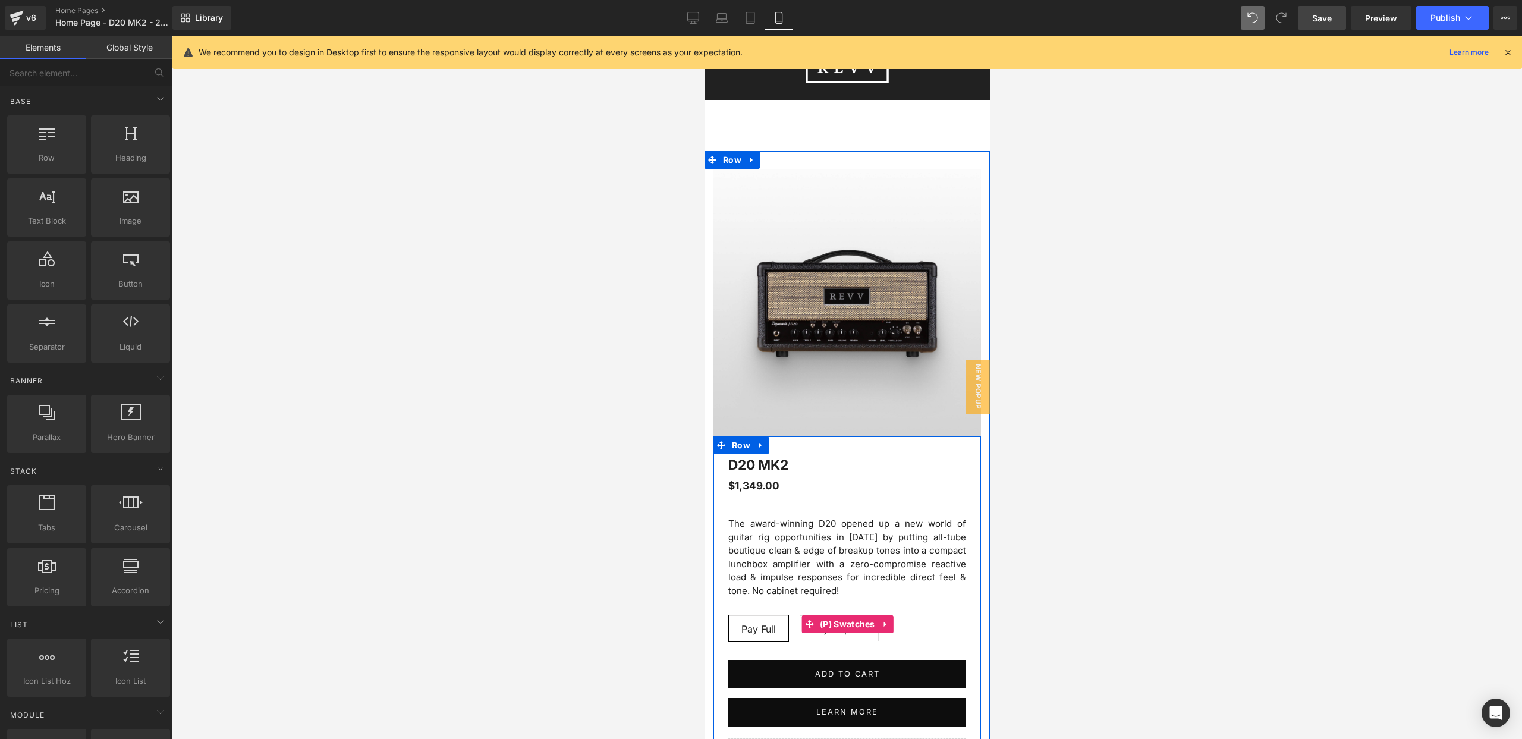
scroll to position [0, 0]
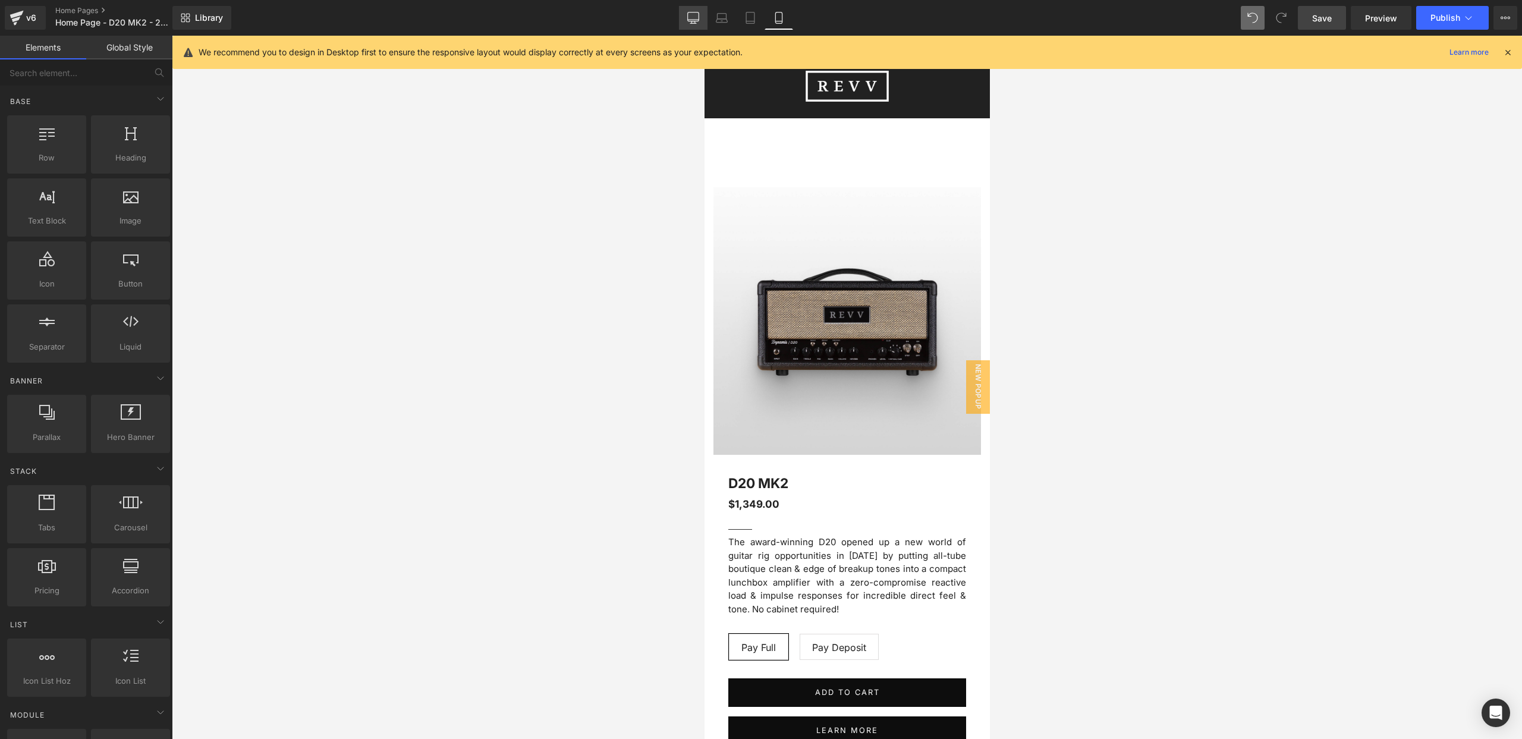
click at [694, 16] on icon at bounding box center [693, 18] width 12 height 12
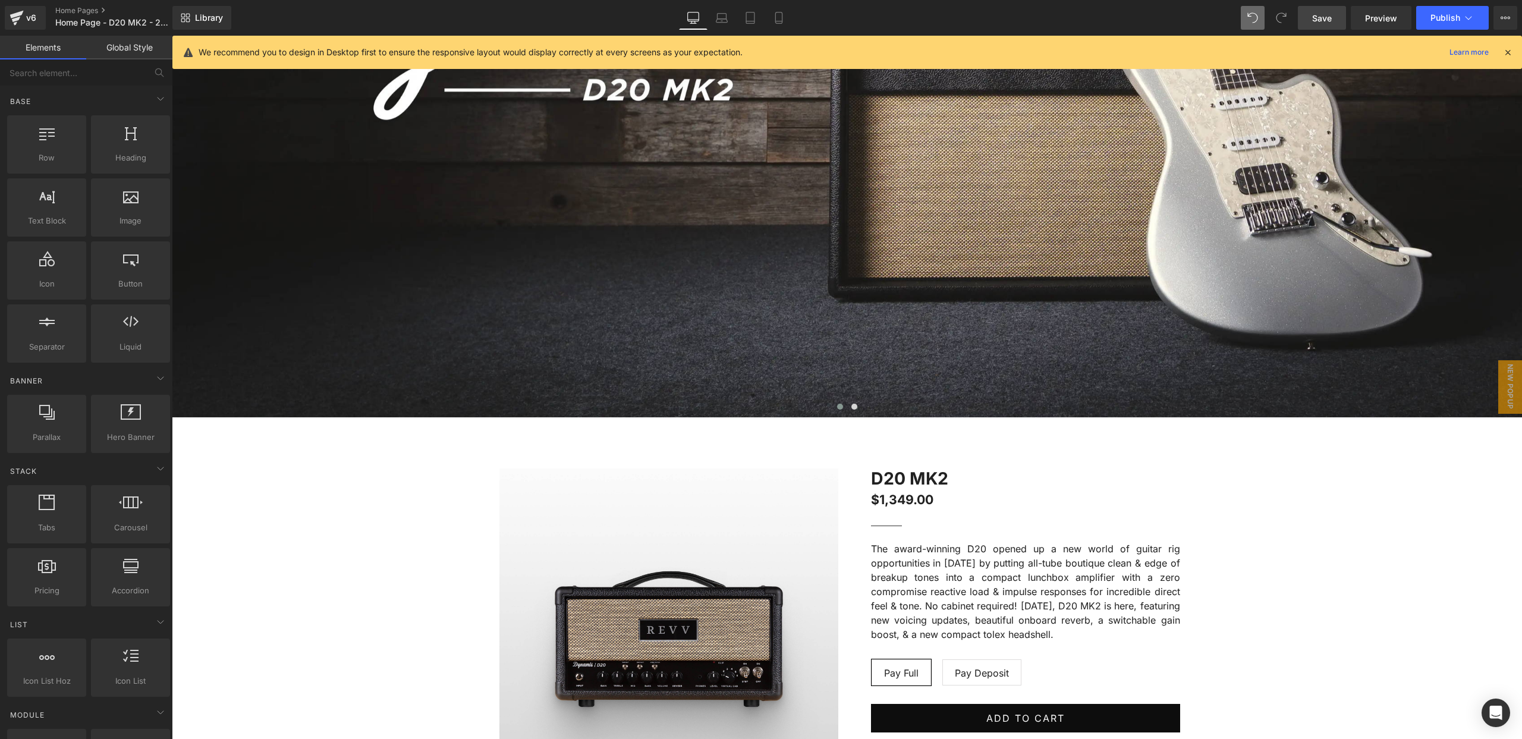
scroll to position [414, 0]
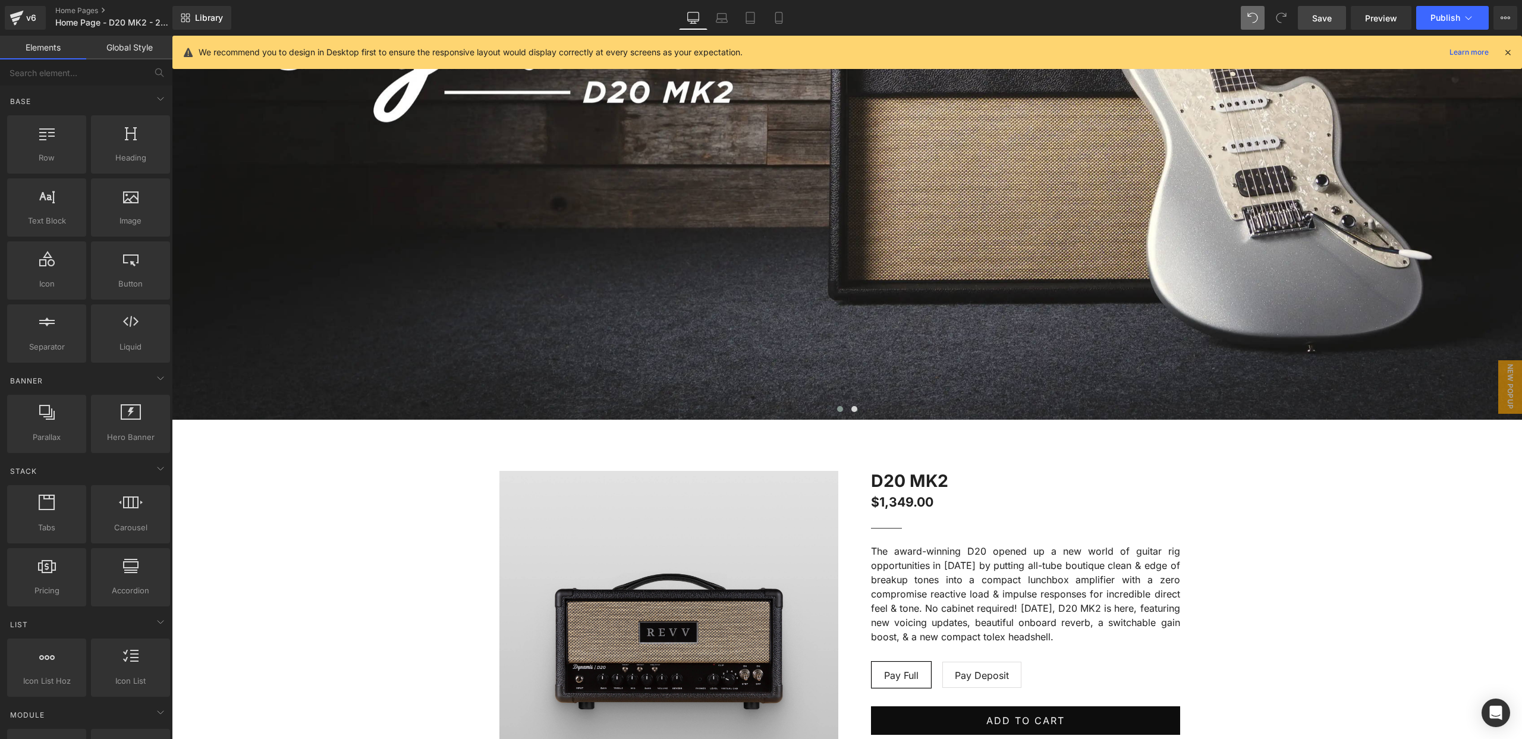
click at [727, 489] on img at bounding box center [668, 640] width 339 height 339
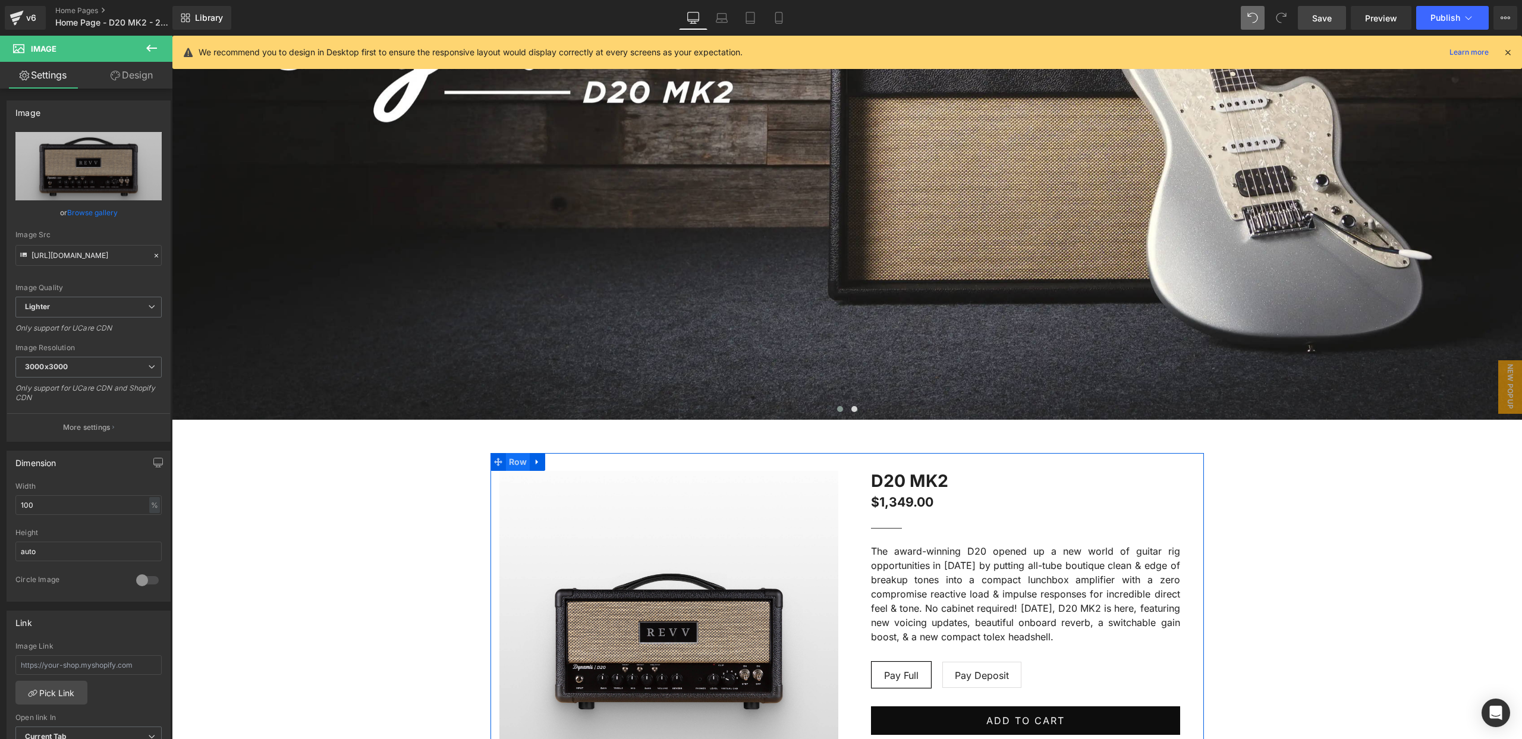
drag, startPoint x: 521, startPoint y: 465, endPoint x: 527, endPoint y: 465, distance: 6.5
click at [521, 465] on span "Row" at bounding box center [518, 462] width 24 height 18
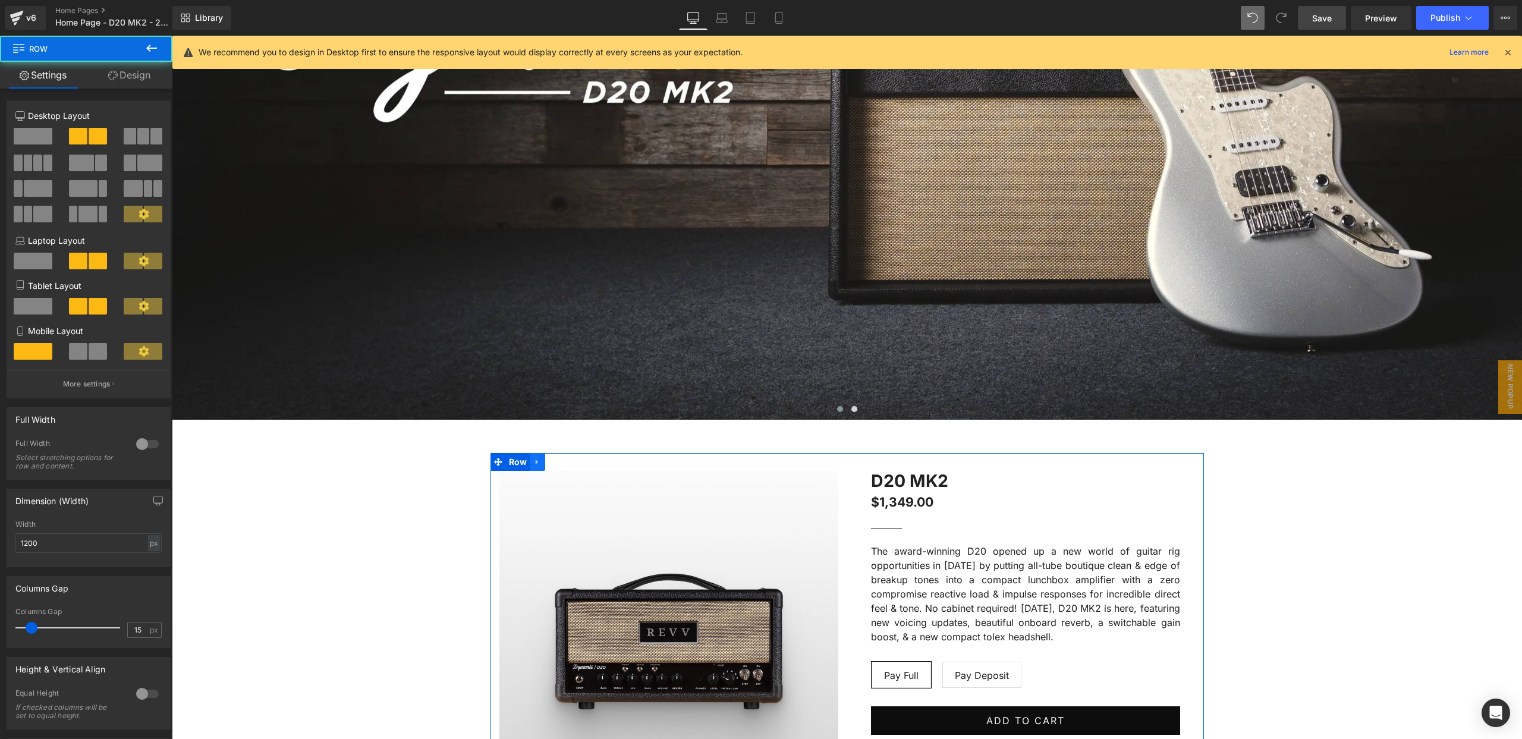
click at [539, 463] on icon at bounding box center [537, 461] width 8 height 9
click at [556, 463] on icon at bounding box center [553, 462] width 8 height 8
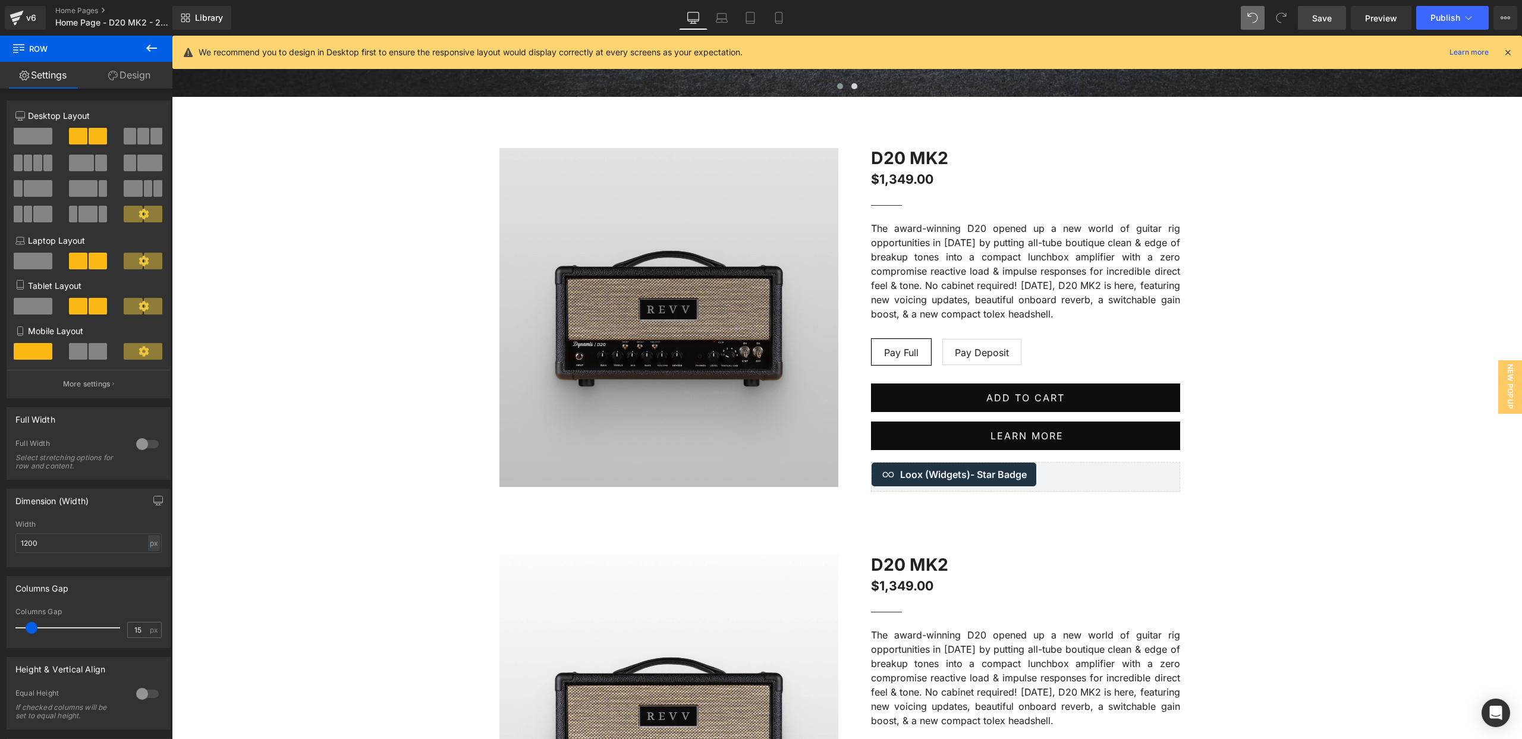
scroll to position [738, 0]
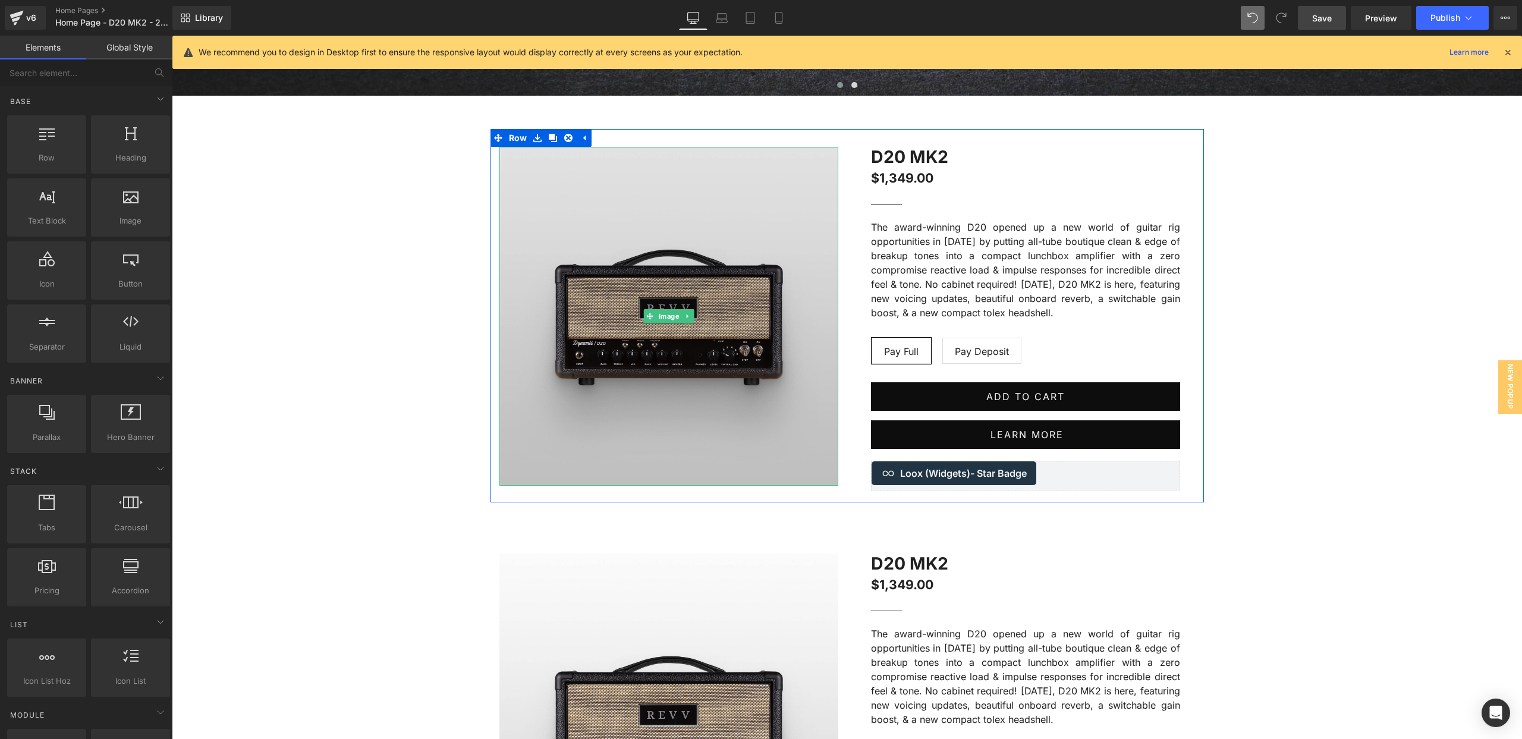
click at [662, 181] on img at bounding box center [668, 316] width 339 height 339
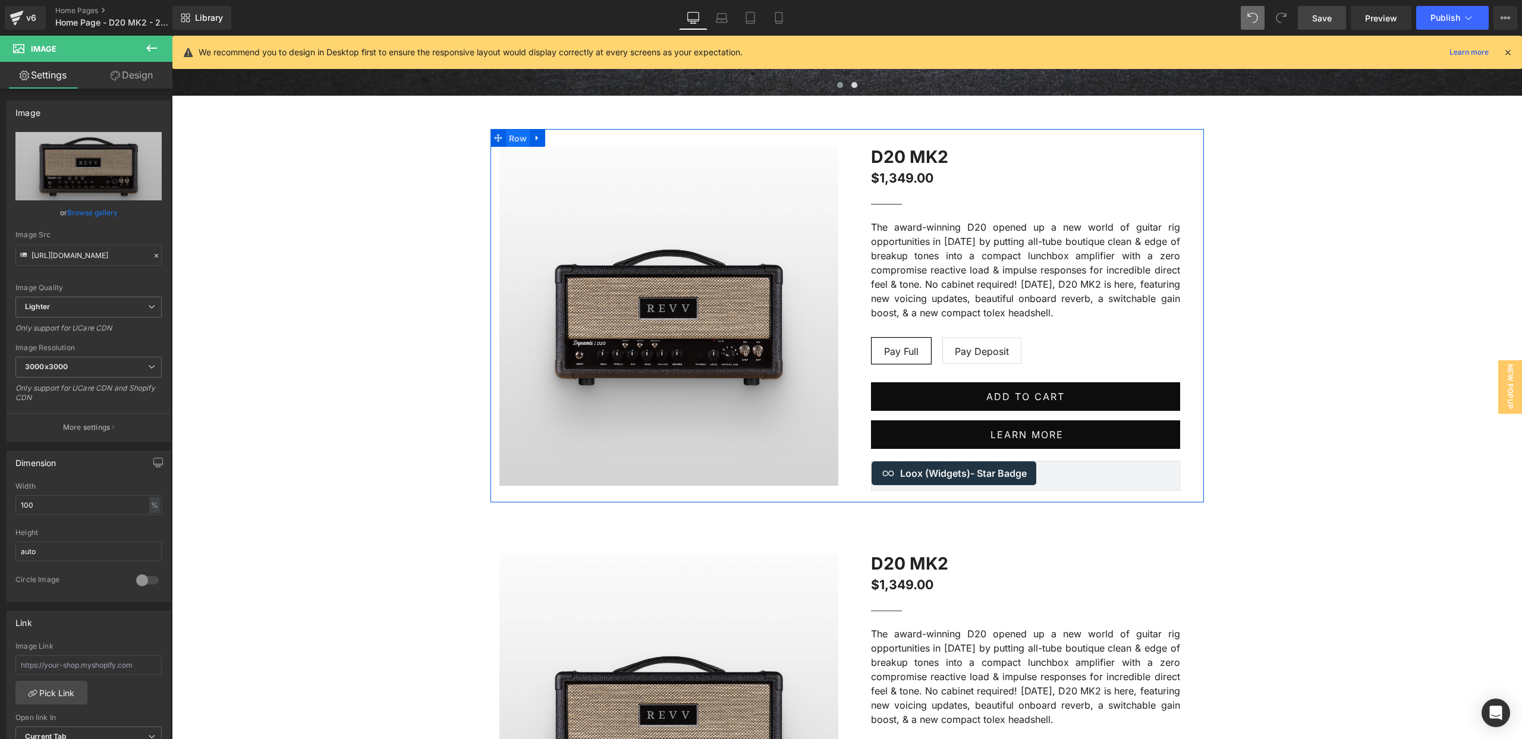
click at [517, 139] on span "Row" at bounding box center [518, 139] width 24 height 18
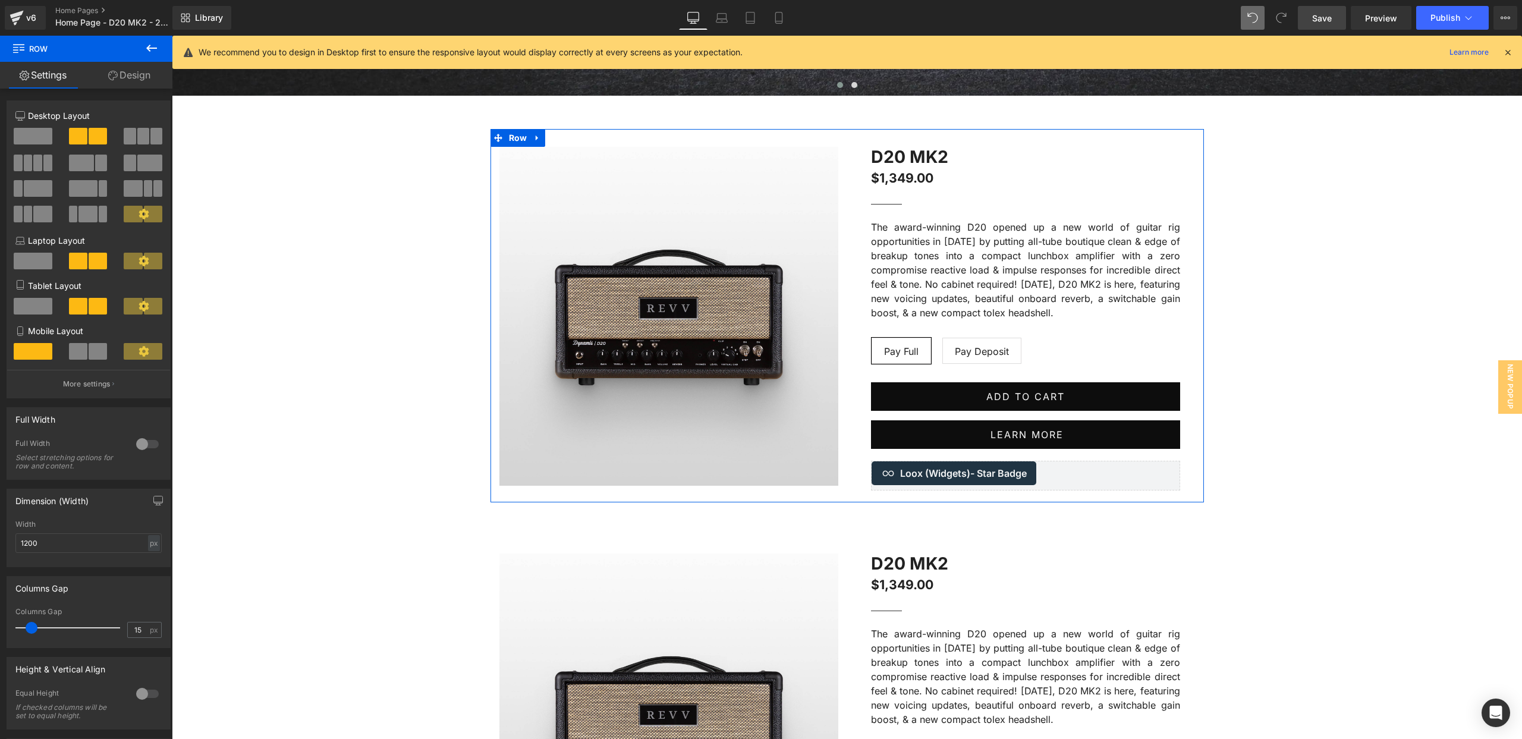
click at [43, 164] on span at bounding box center [47, 163] width 9 height 17
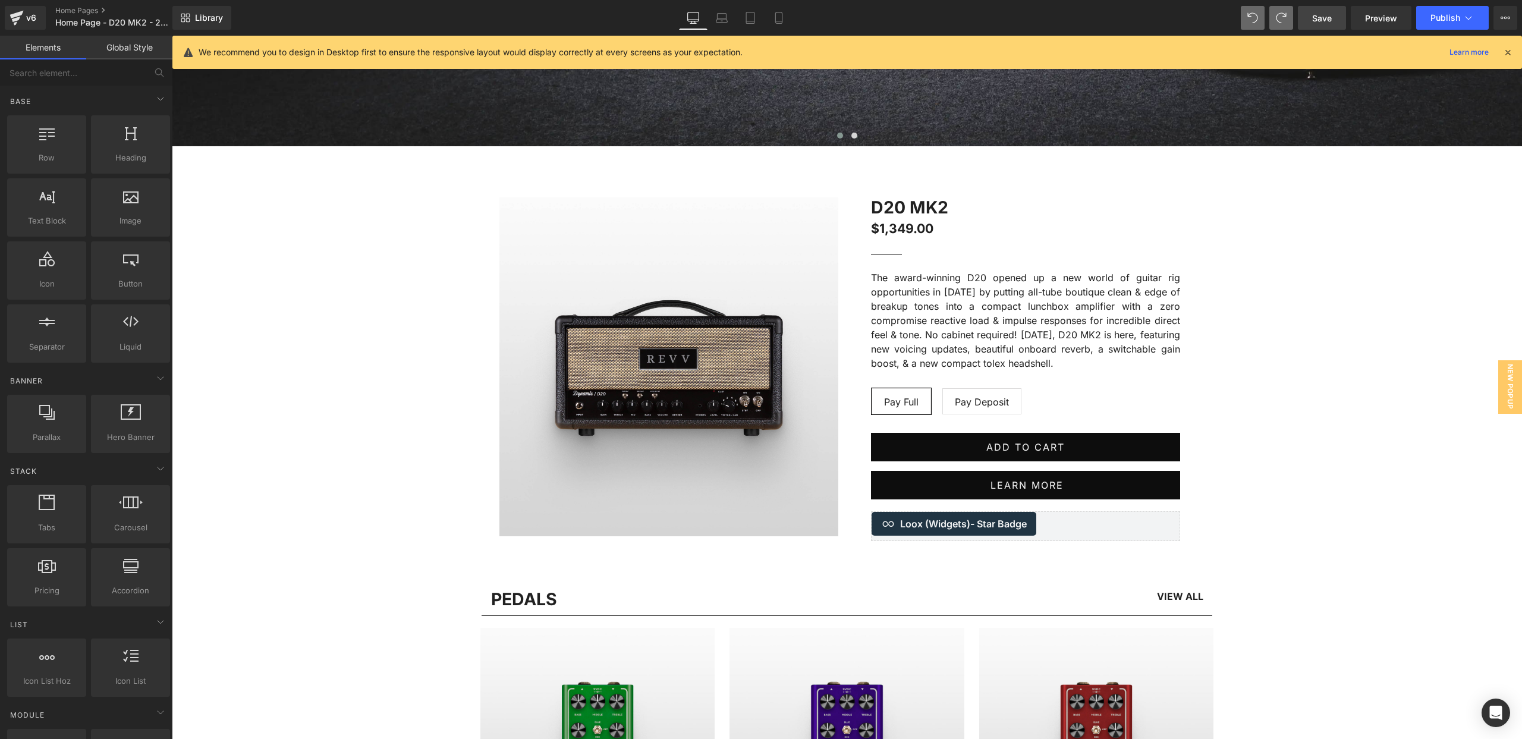
scroll to position [692, 0]
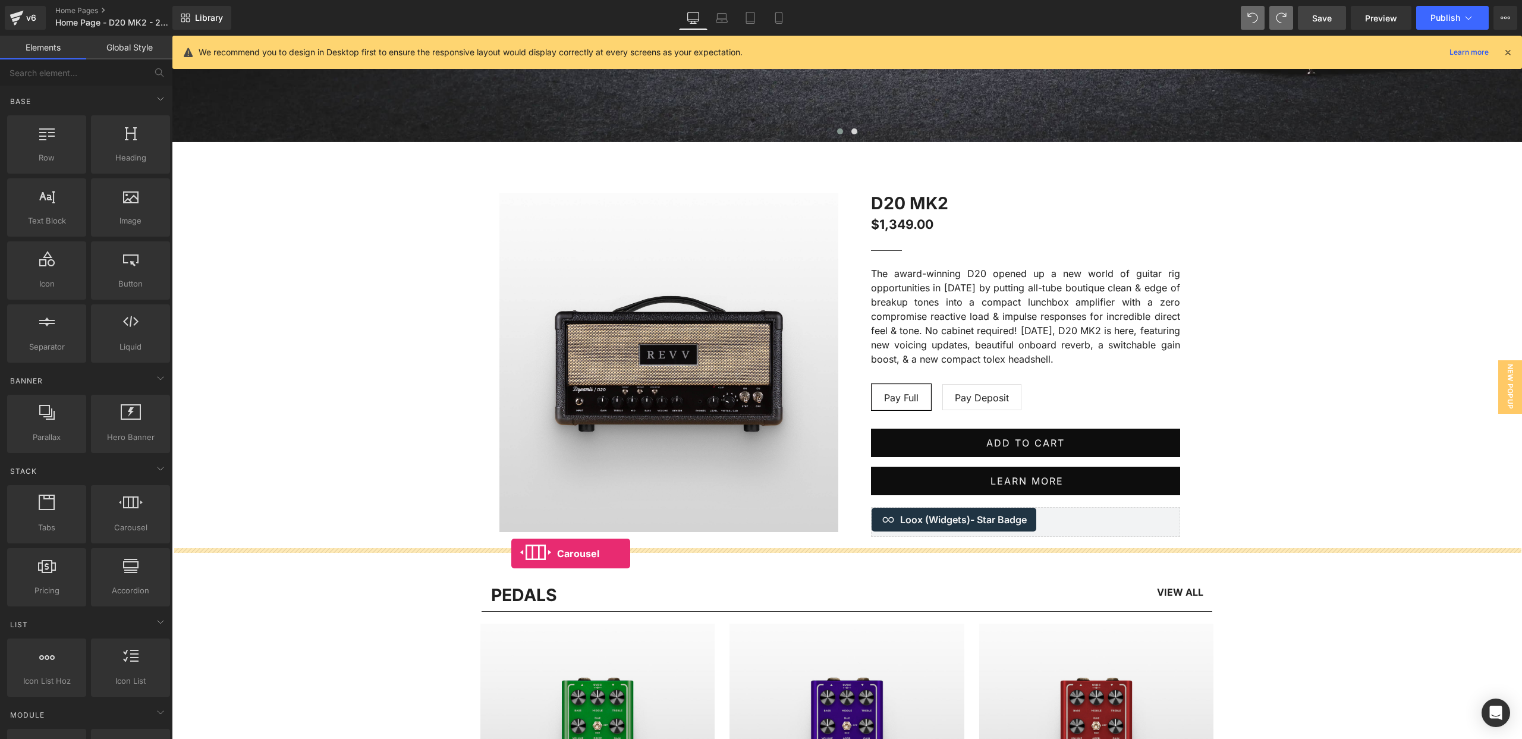
drag, startPoint x: 291, startPoint y: 536, endPoint x: 490, endPoint y: 533, distance: 199.2
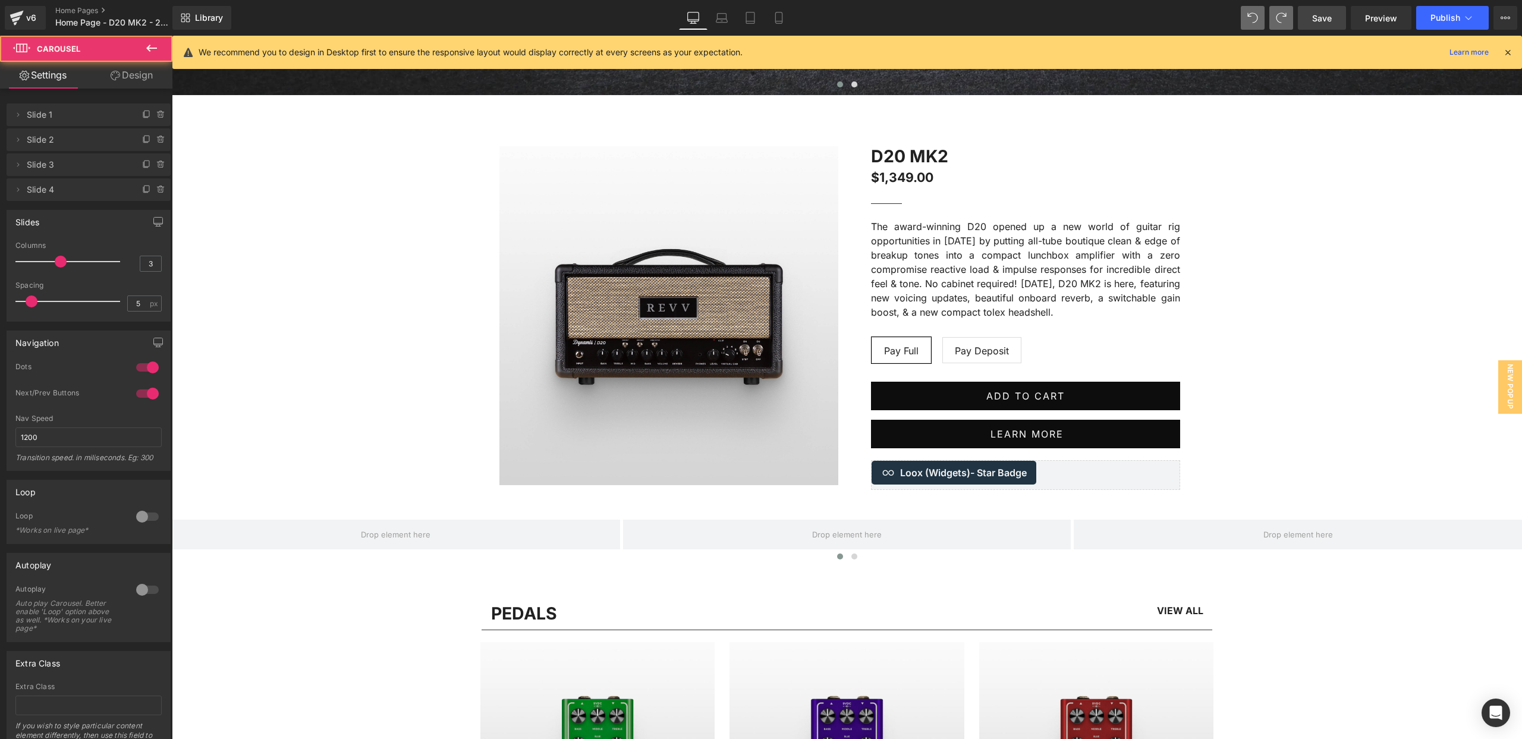
scroll to position [766, 0]
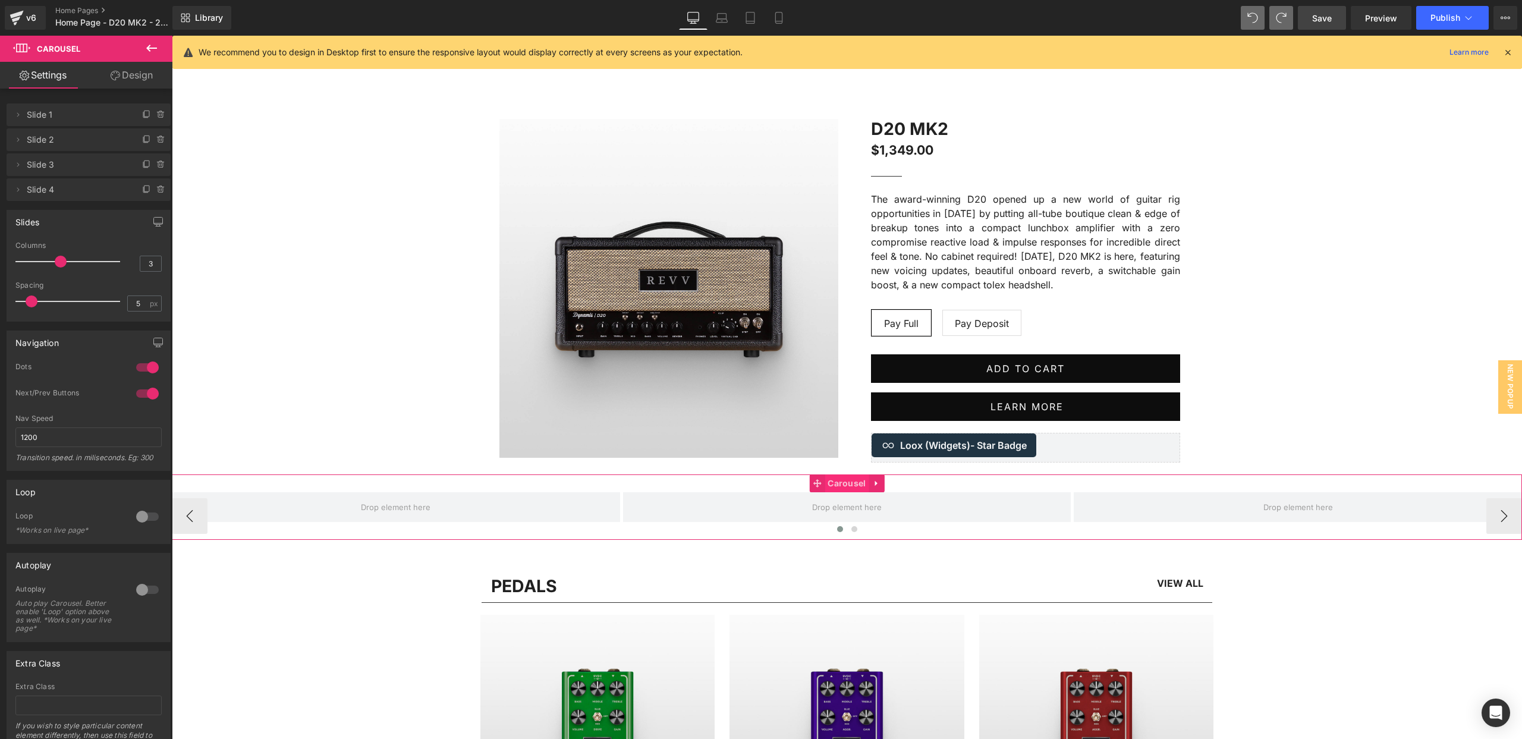
click at [847, 481] on span "Carousel" at bounding box center [847, 483] width 44 height 18
click at [156, 186] on icon at bounding box center [161, 190] width 10 height 10
click at [152, 188] on button "Delete" at bounding box center [148, 190] width 37 height 15
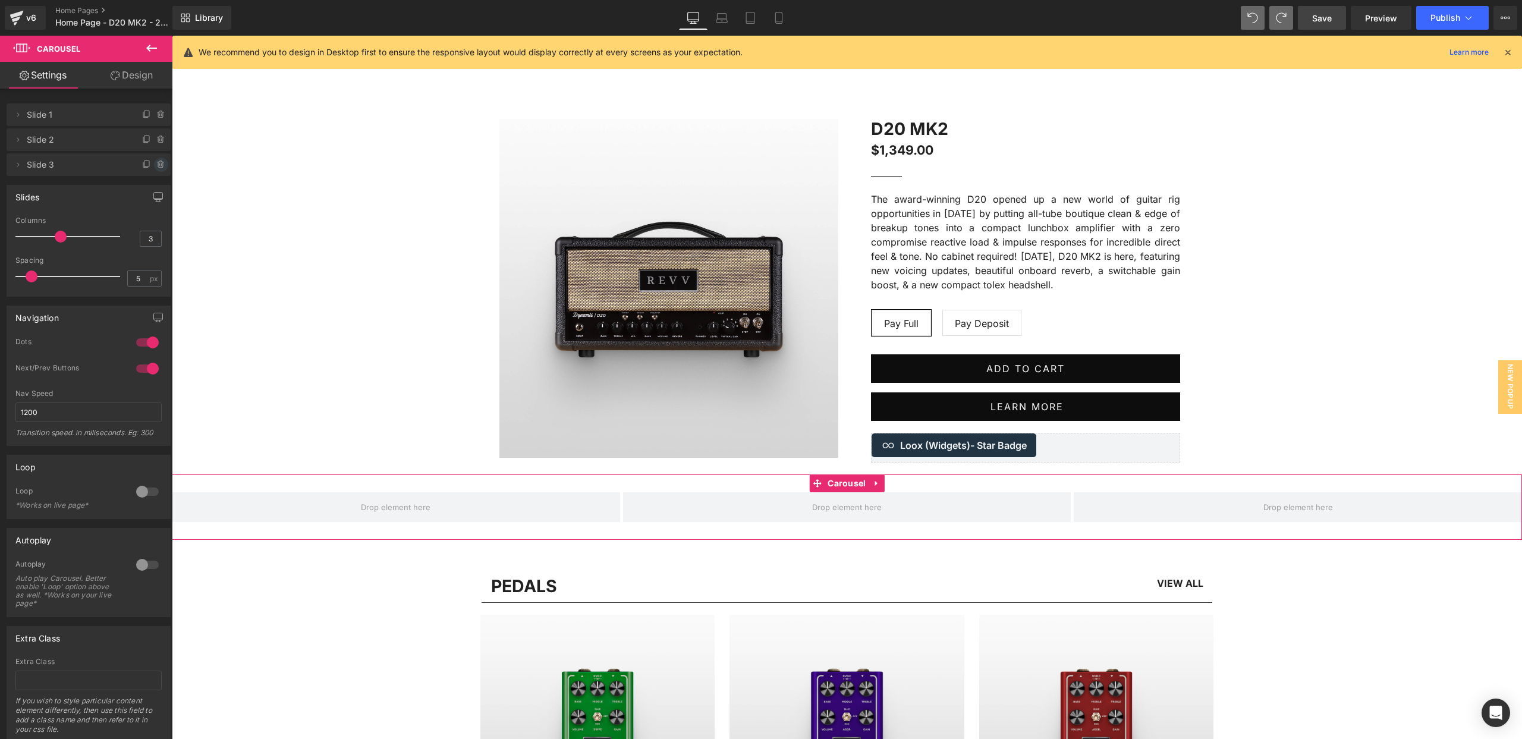
click at [156, 163] on icon at bounding box center [161, 165] width 10 height 10
click at [153, 162] on button "Delete" at bounding box center [148, 165] width 37 height 15
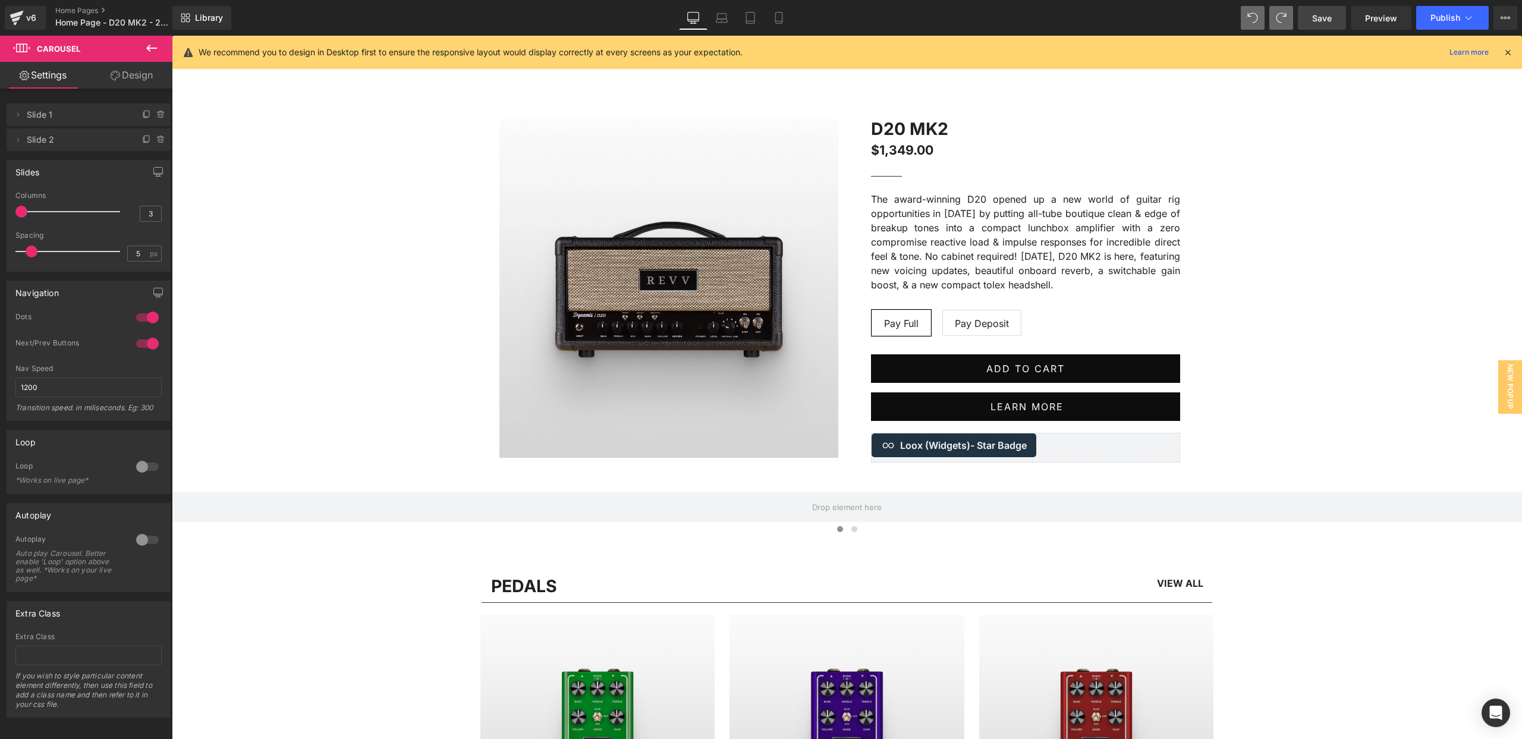
drag, startPoint x: 58, startPoint y: 212, endPoint x: 1, endPoint y: 212, distance: 57.7
click at [0, 212] on div "Slides 3 Columns 3 3 Columns 3 3 Columns 3 1 Columns 1 5px Spacing 5 px 5px Spa…" at bounding box center [89, 211] width 178 height 121
click at [118, 77] on link "Design" at bounding box center [132, 75] width 86 height 27
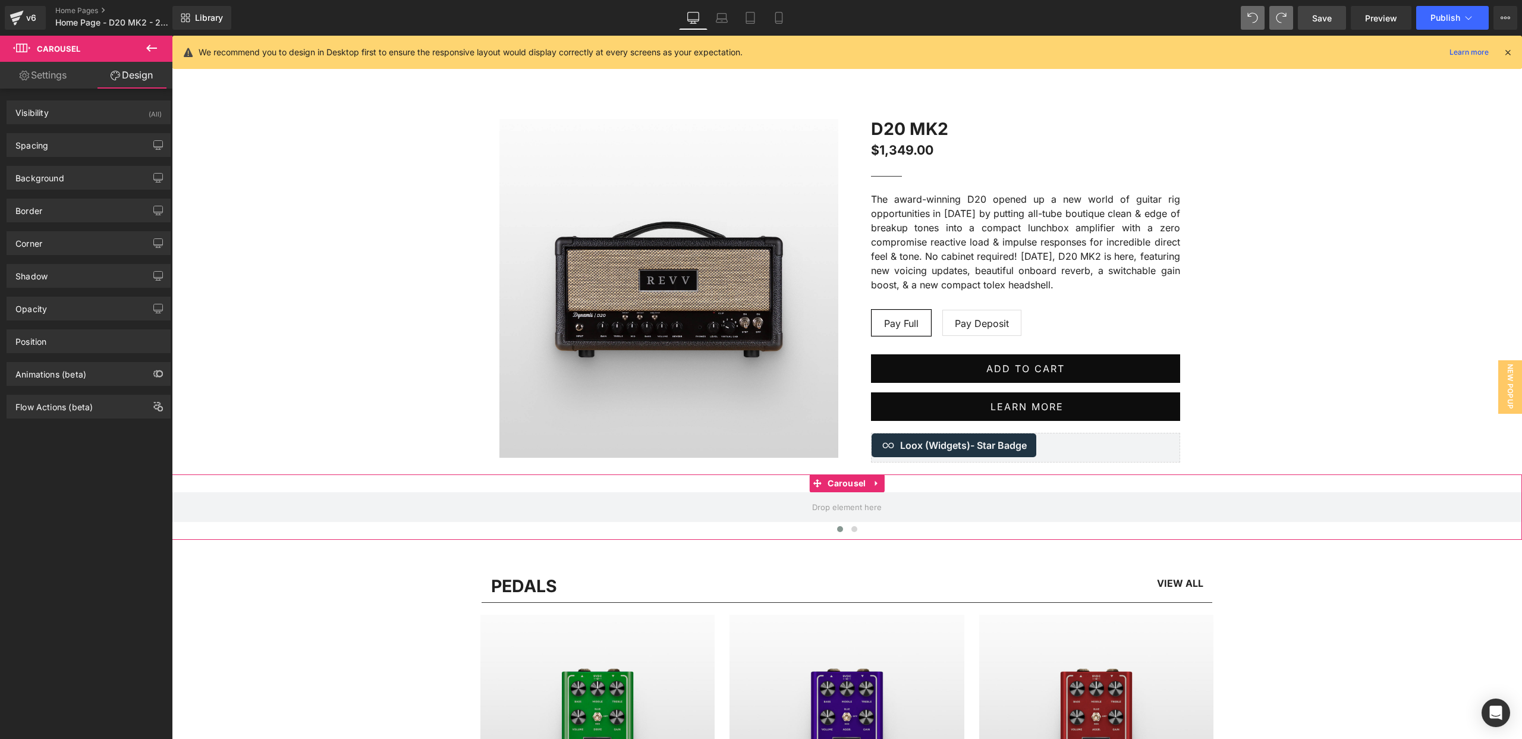
click at [52, 76] on link "Settings" at bounding box center [43, 75] width 86 height 27
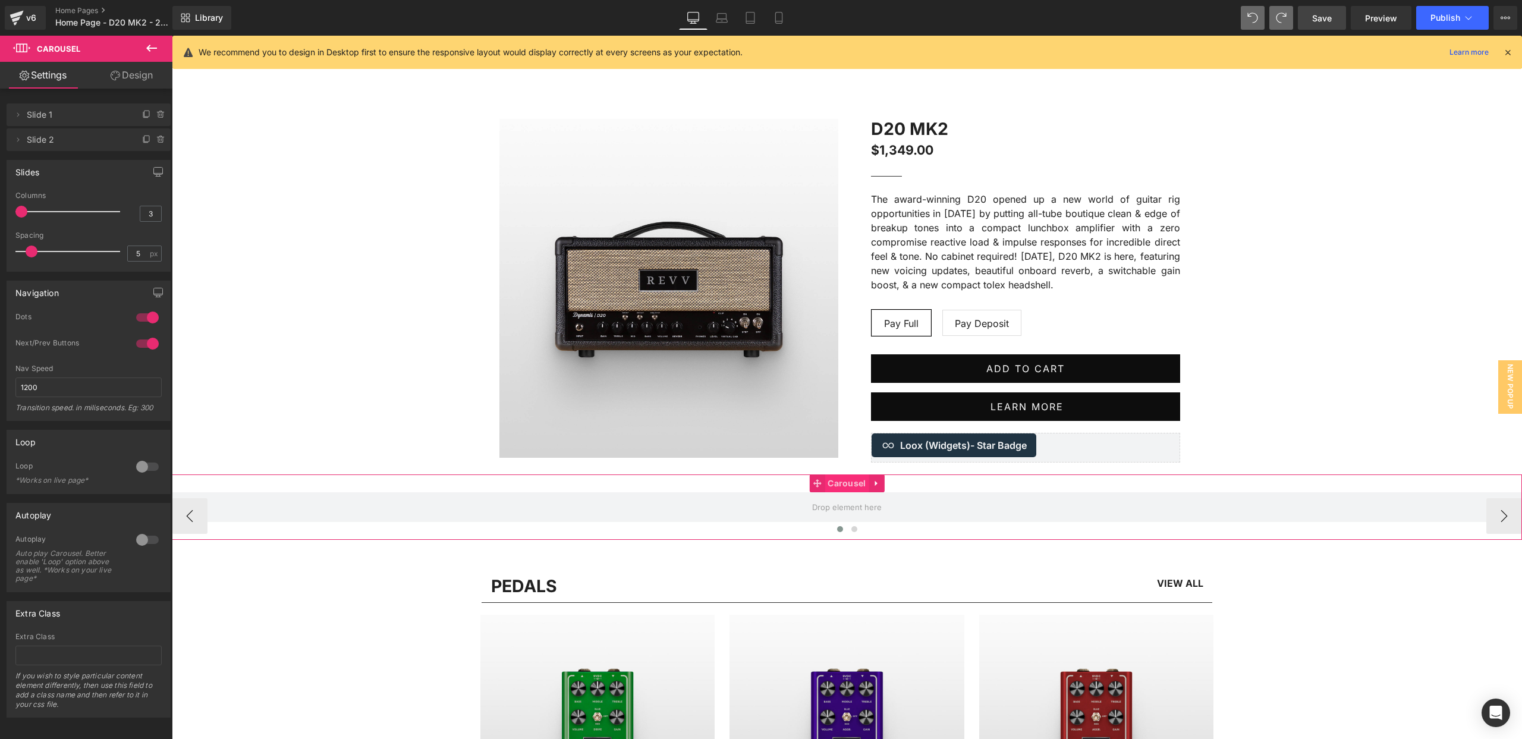
click at [843, 485] on span "Carousel" at bounding box center [847, 483] width 44 height 18
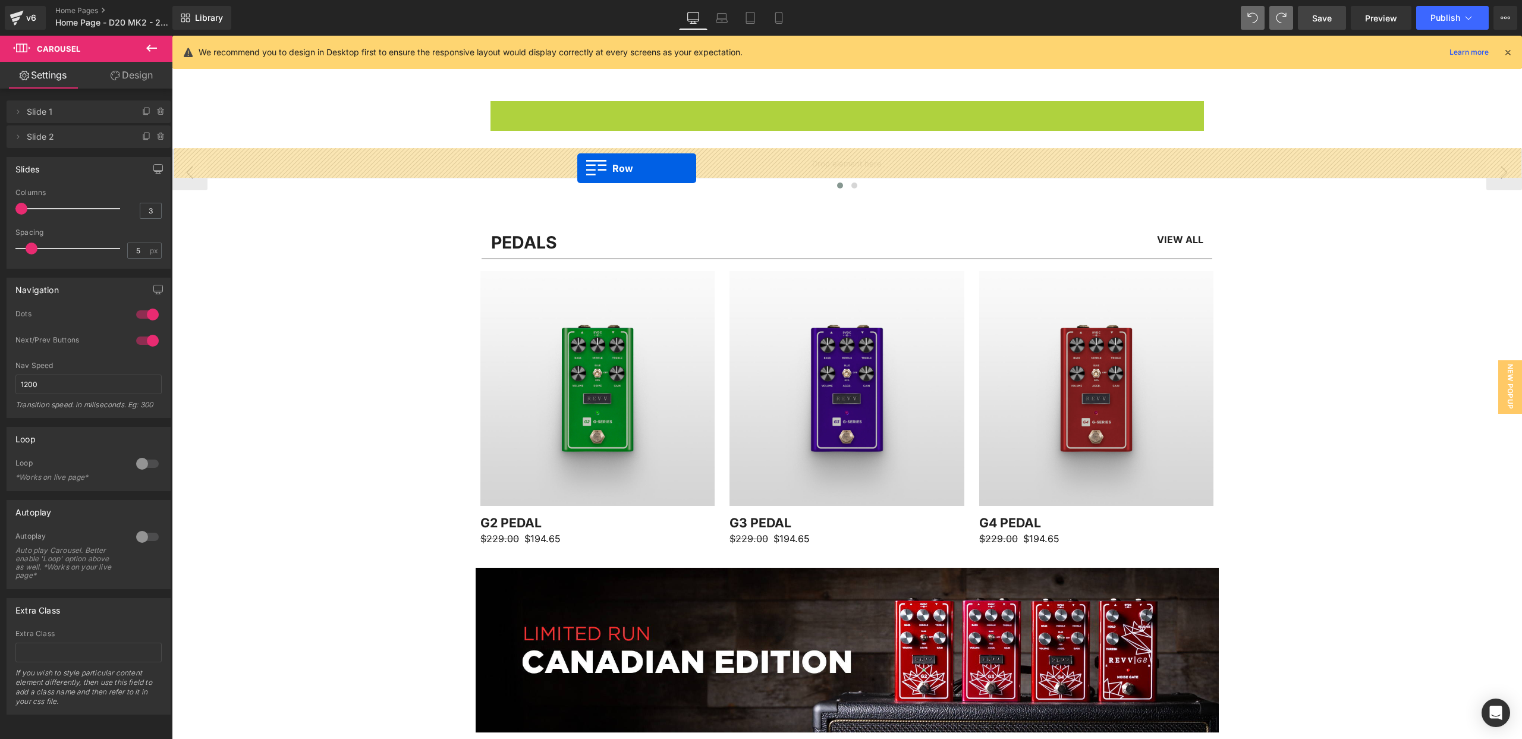
drag, startPoint x: 499, startPoint y: 113, endPoint x: 577, endPoint y: 168, distance: 95.5
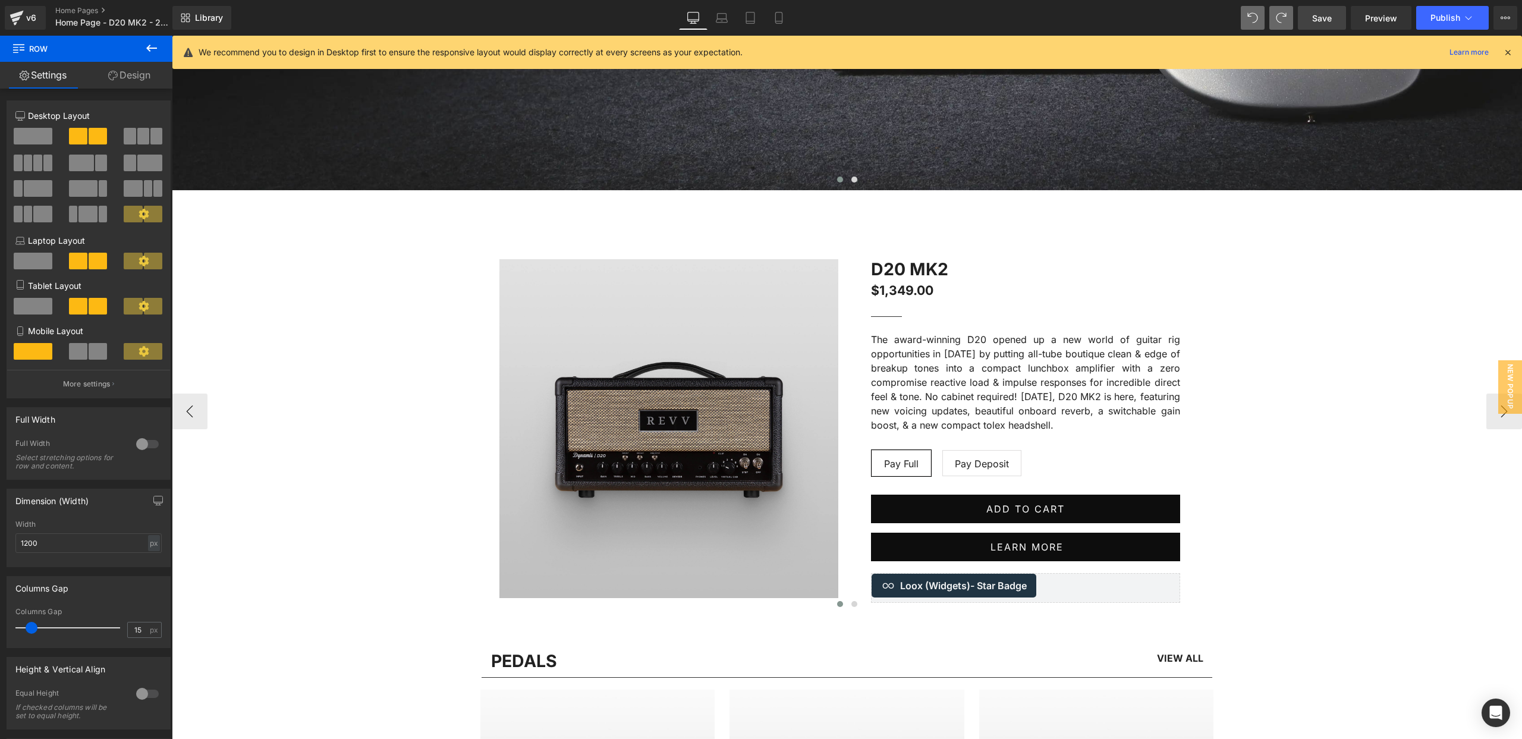
scroll to position [649, 0]
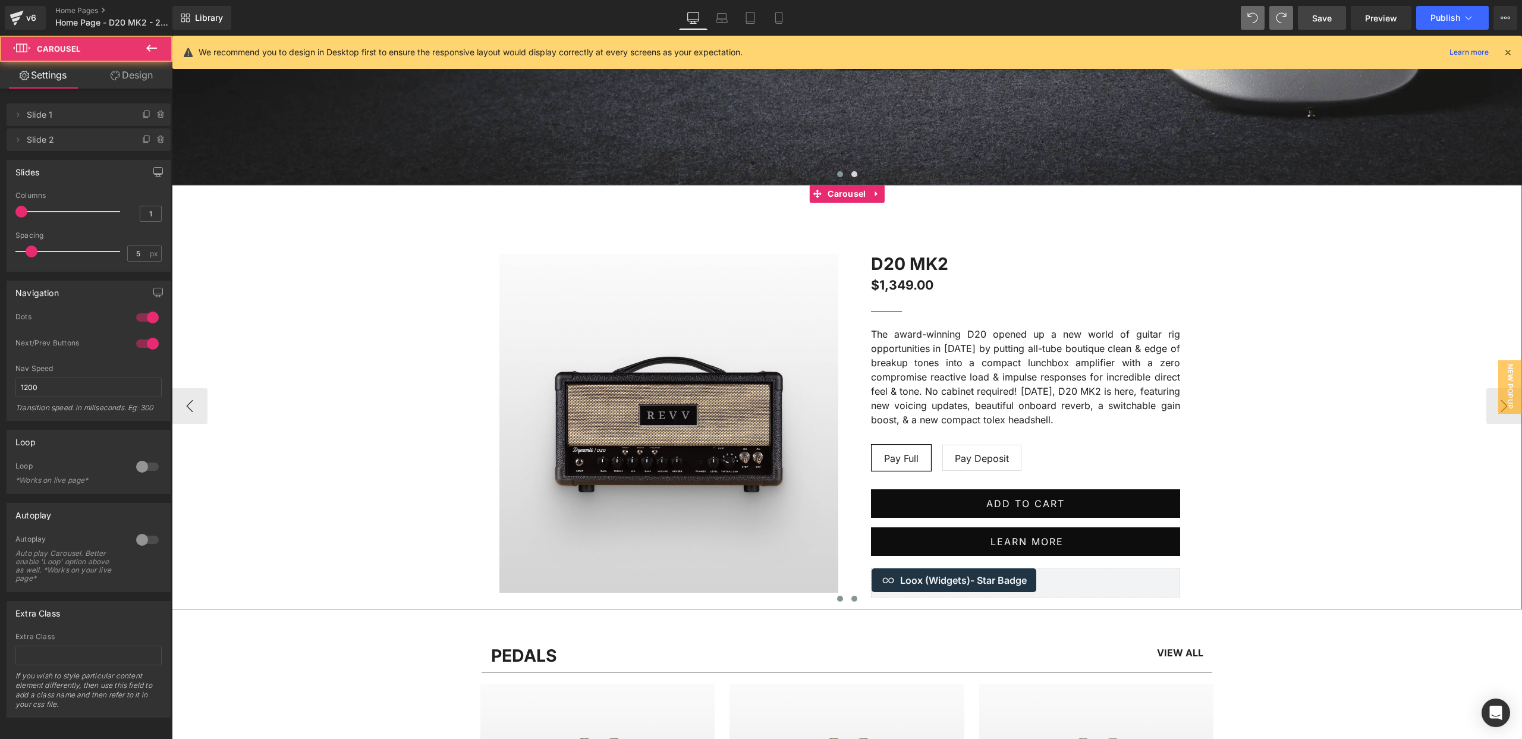
click at [854, 600] on span at bounding box center [854, 599] width 6 height 6
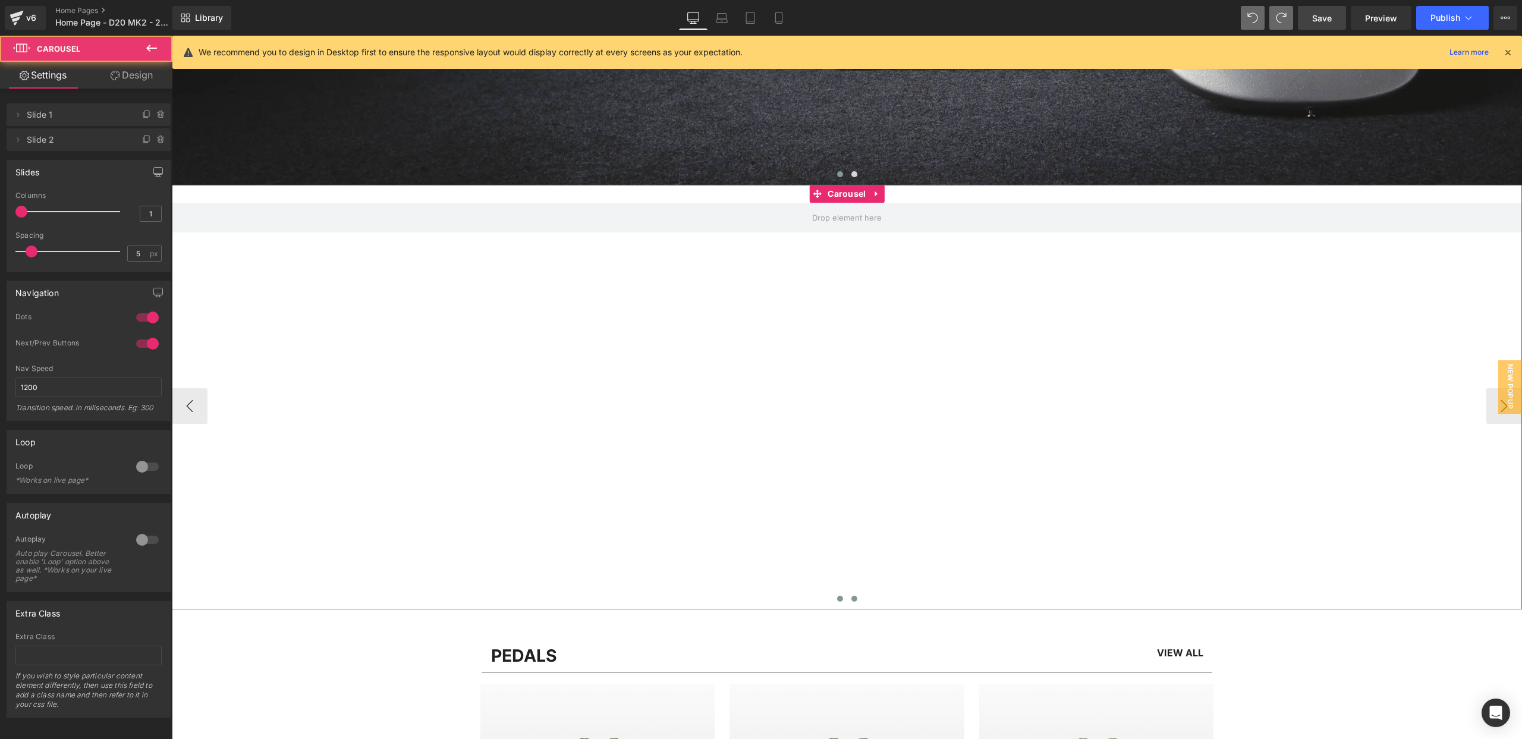
click at [842, 600] on button at bounding box center [840, 599] width 14 height 12
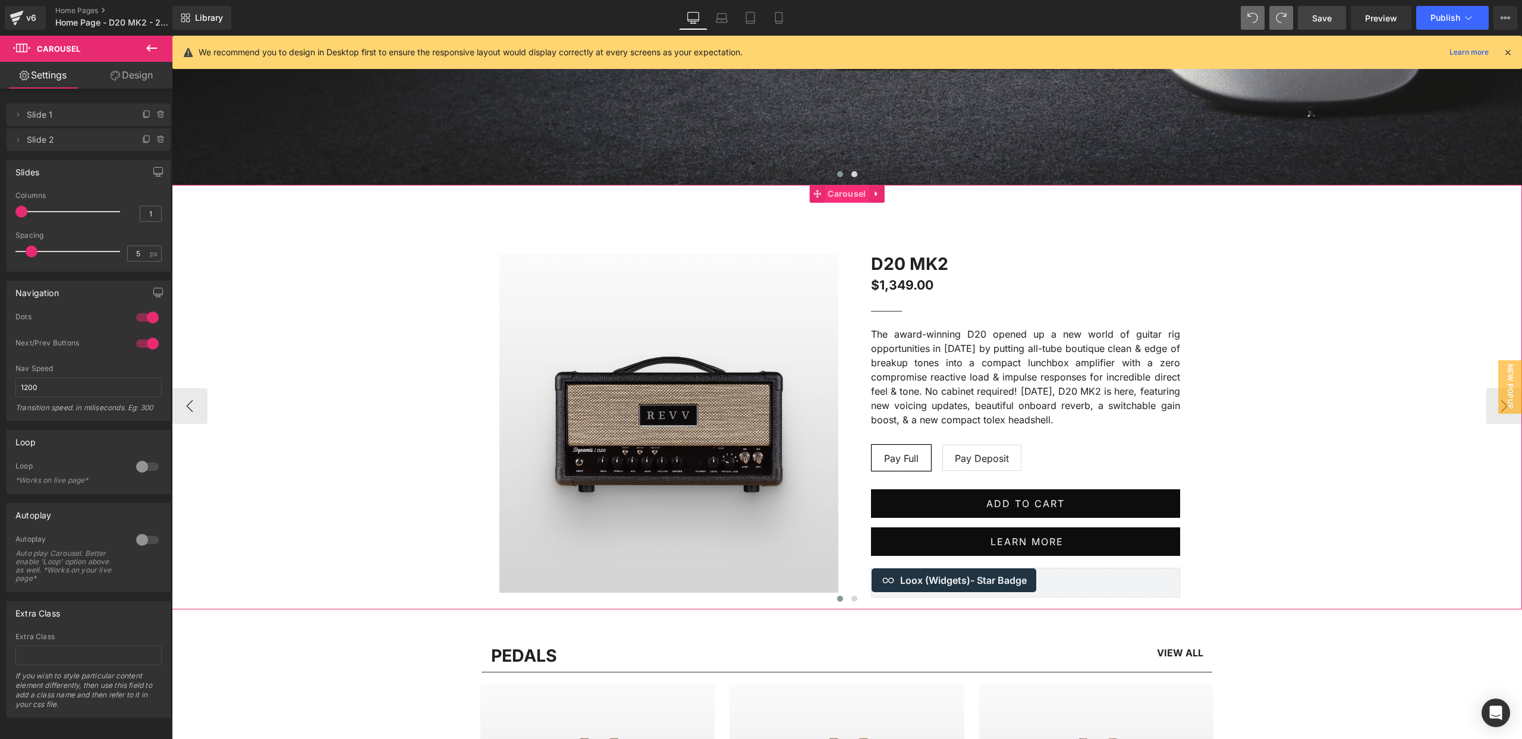
click at [838, 194] on span "Carousel" at bounding box center [847, 194] width 44 height 18
drag, startPoint x: 144, startPoint y: 338, endPoint x: 145, endPoint y: 345, distance: 7.2
click at [144, 338] on div at bounding box center [147, 343] width 29 height 19
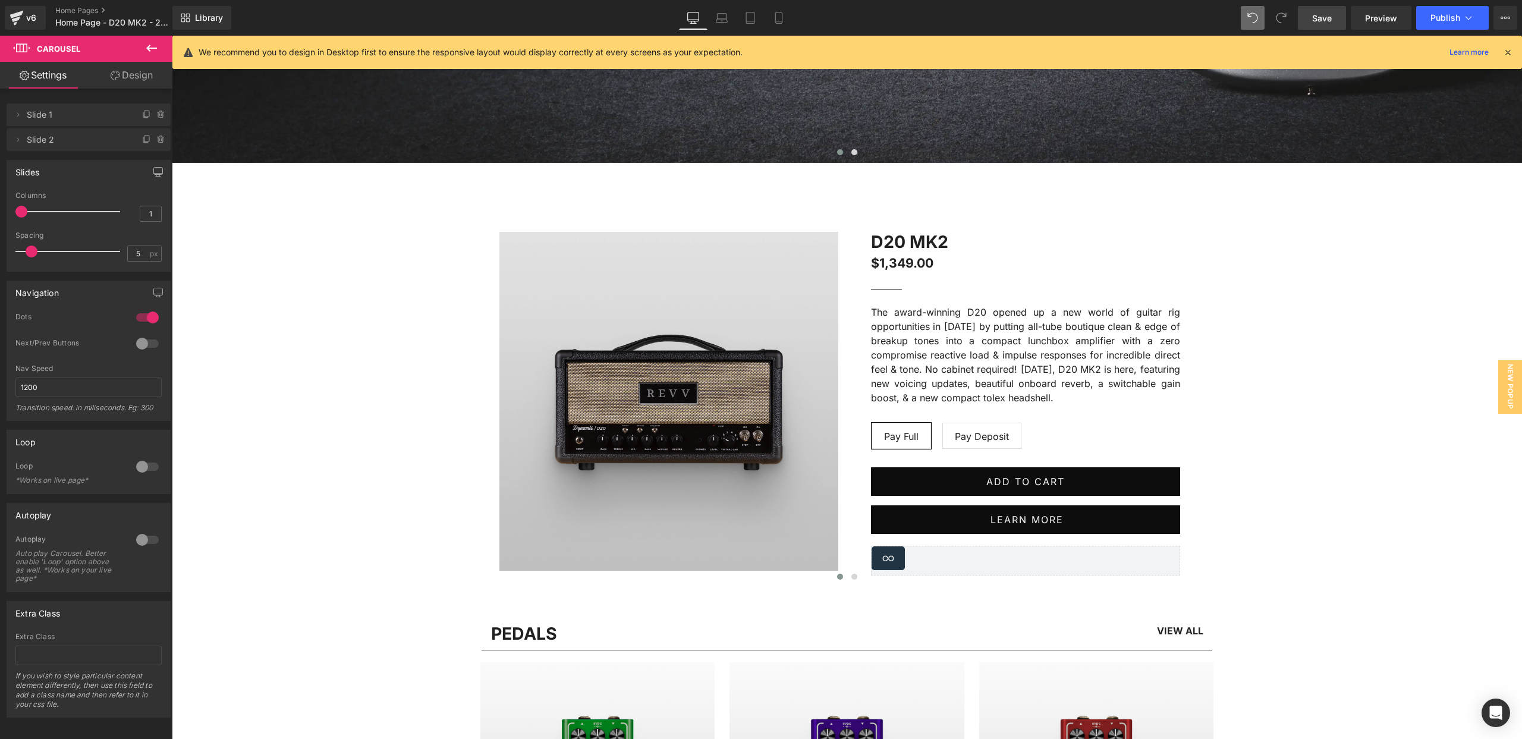
scroll to position [672, 0]
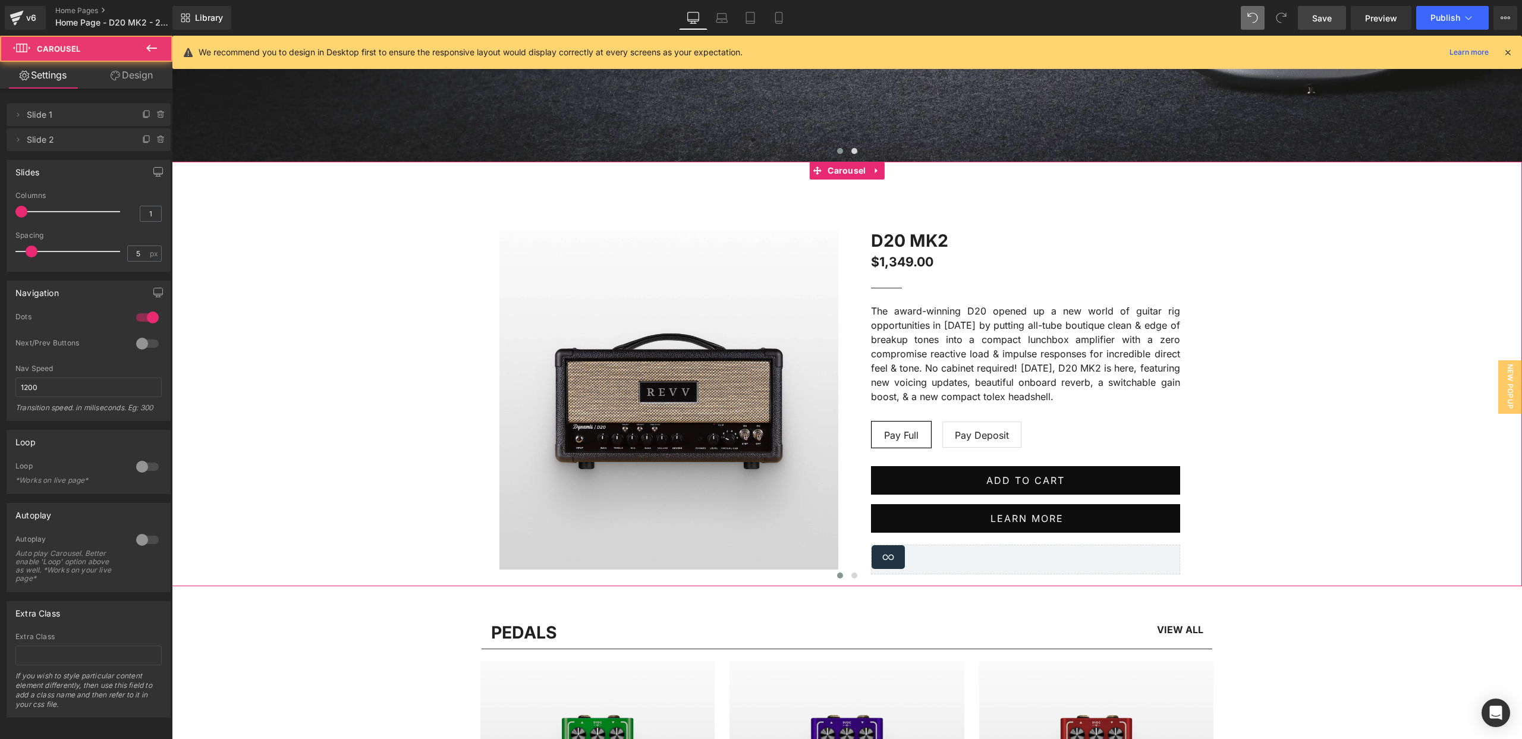
click at [640, 199] on div "Image D20 MK2 (P) Title $1,349.00 $1,349.00 (P) Price Separator The award-winni…" at bounding box center [847, 383] width 1350 height 407
click at [719, 16] on icon at bounding box center [722, 18] width 12 height 12
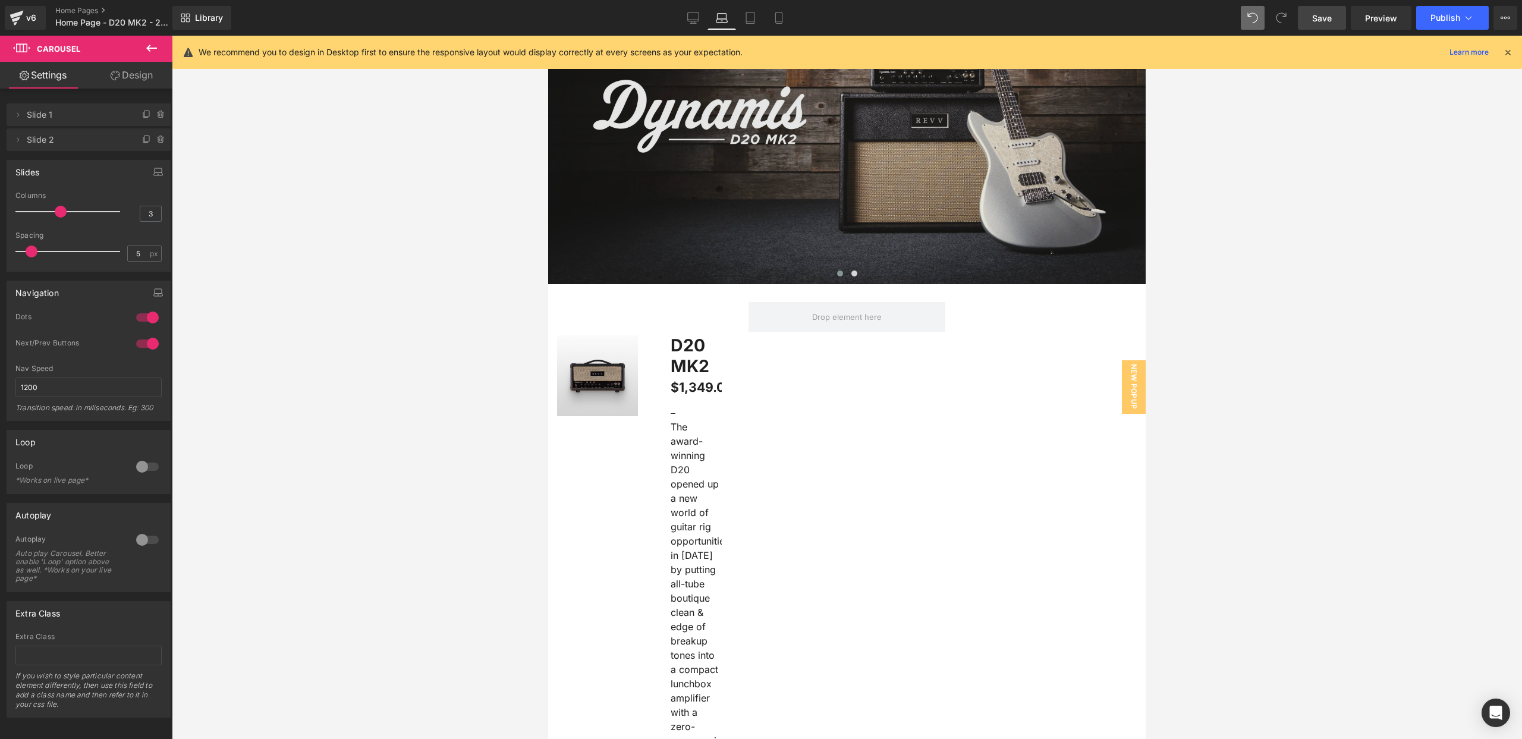
scroll to position [212, 0]
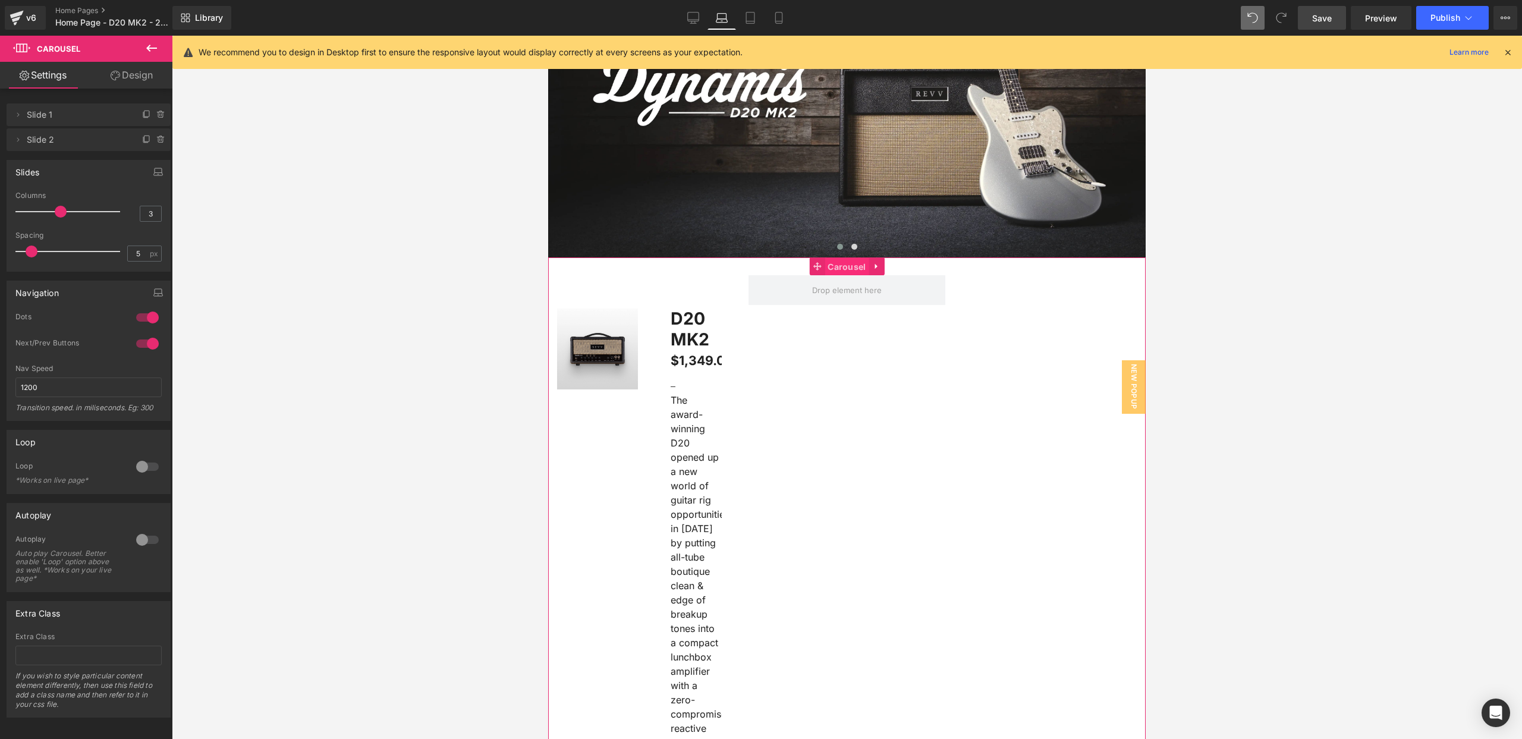
click at [839, 268] on span "Carousel" at bounding box center [847, 267] width 44 height 18
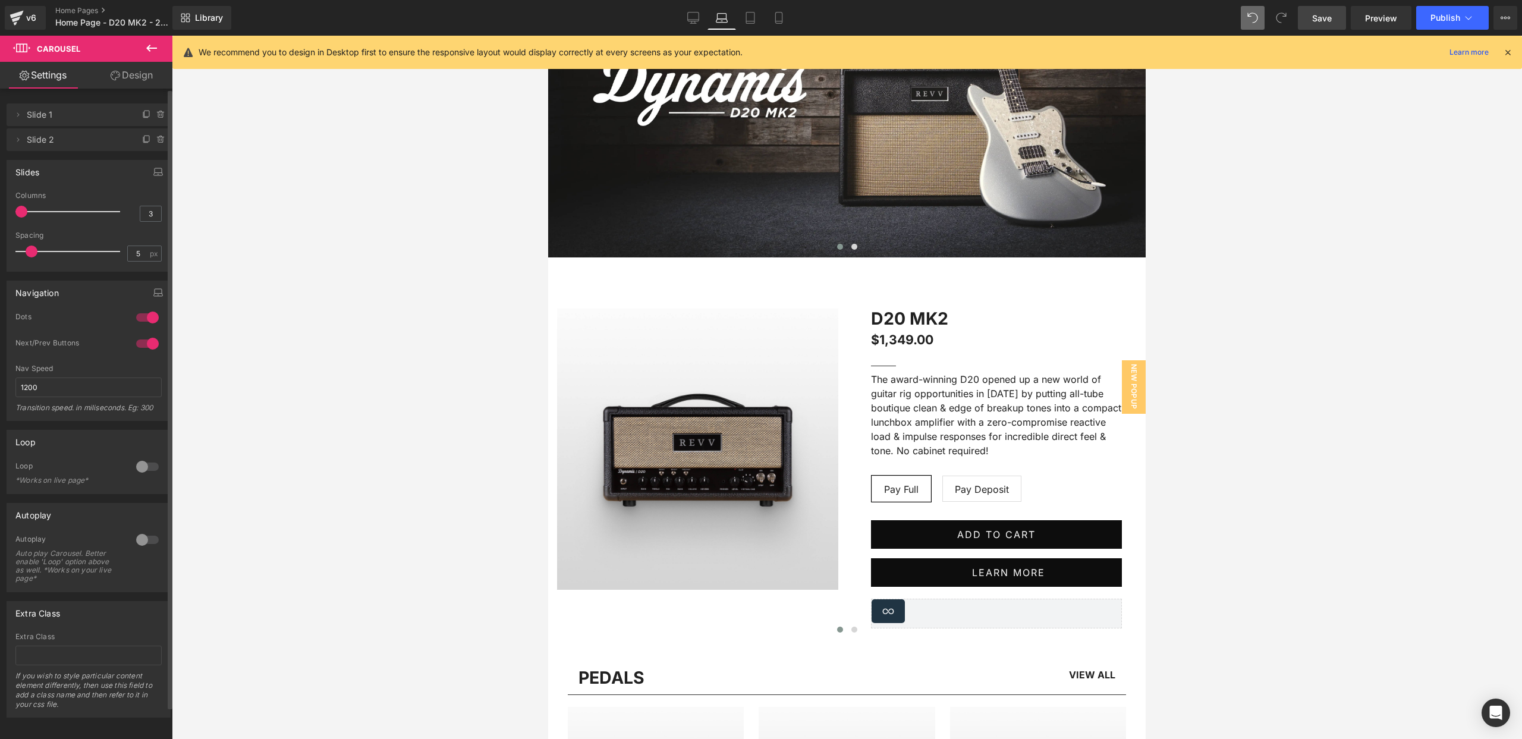
drag, startPoint x: 20, startPoint y: 209, endPoint x: 0, endPoint y: 209, distance: 20.2
click at [0, 209] on div "Slides 1 Columns 1 3 Columns 3 3 Columns 3 1 Columns 1 5px Spacing 5 px 5px Spa…" at bounding box center [89, 211] width 178 height 121
click at [147, 343] on div at bounding box center [147, 343] width 29 height 19
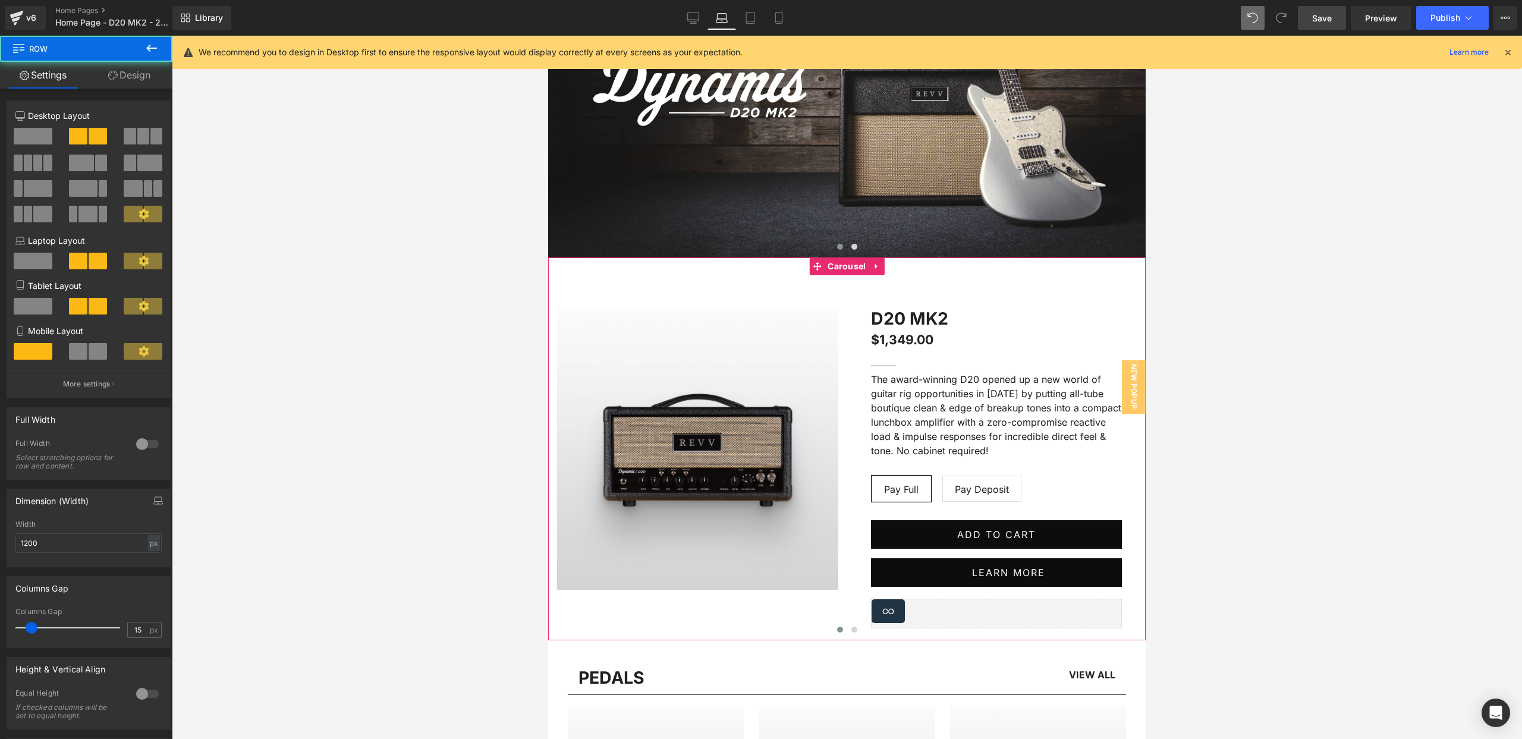
drag, startPoint x: 857, startPoint y: 310, endPoint x: 857, endPoint y: 295, distance: 15.5
click at [856, 301] on div "Image D20 MK2 (P) Title $1,349.00 $1,349.00 (P) Price Separator Text Block The …" at bounding box center [847, 457] width 598 height 365
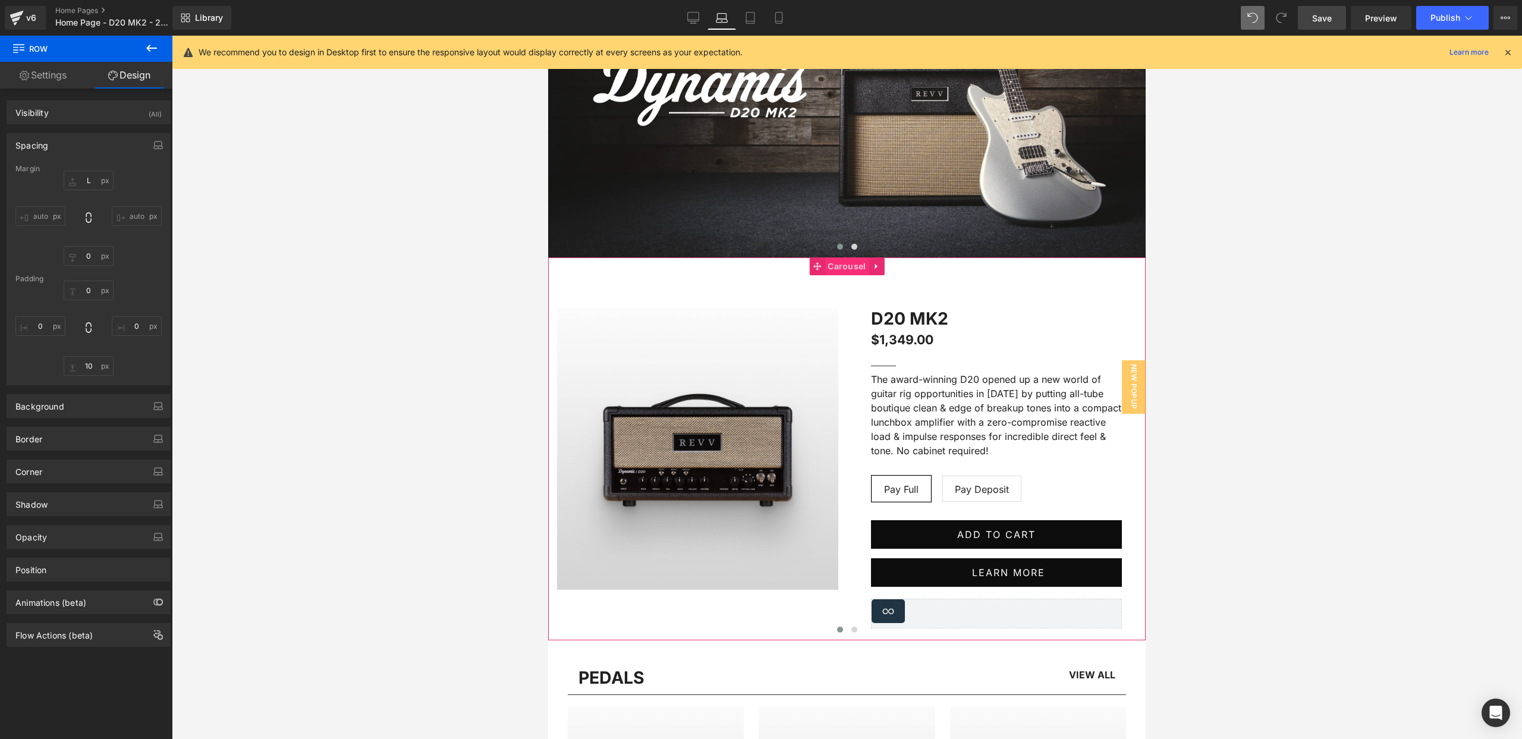
click at [842, 263] on span "Carousel" at bounding box center [847, 266] width 44 height 18
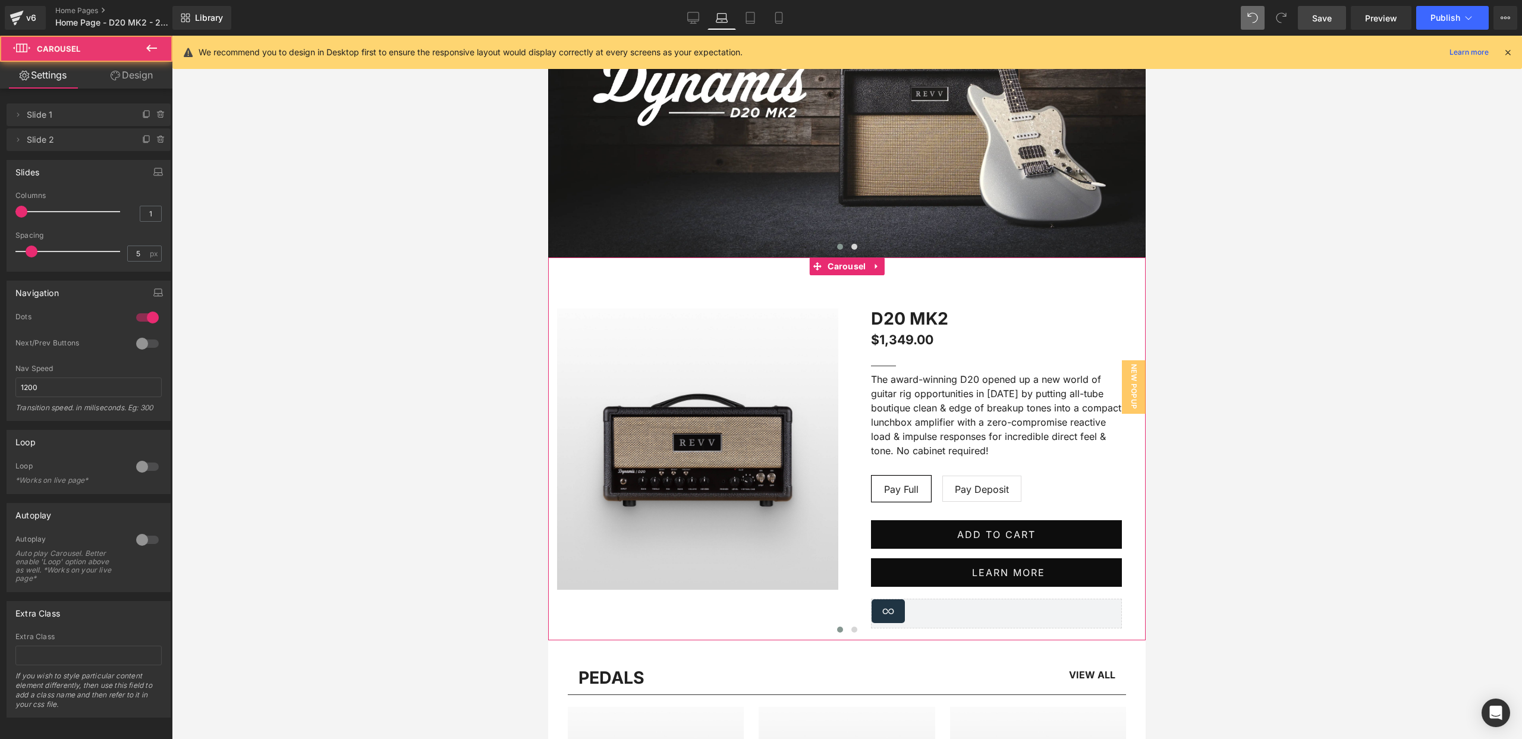
drag, startPoint x: 139, startPoint y: 74, endPoint x: 120, endPoint y: 99, distance: 31.8
click at [139, 74] on link "Design" at bounding box center [132, 75] width 86 height 27
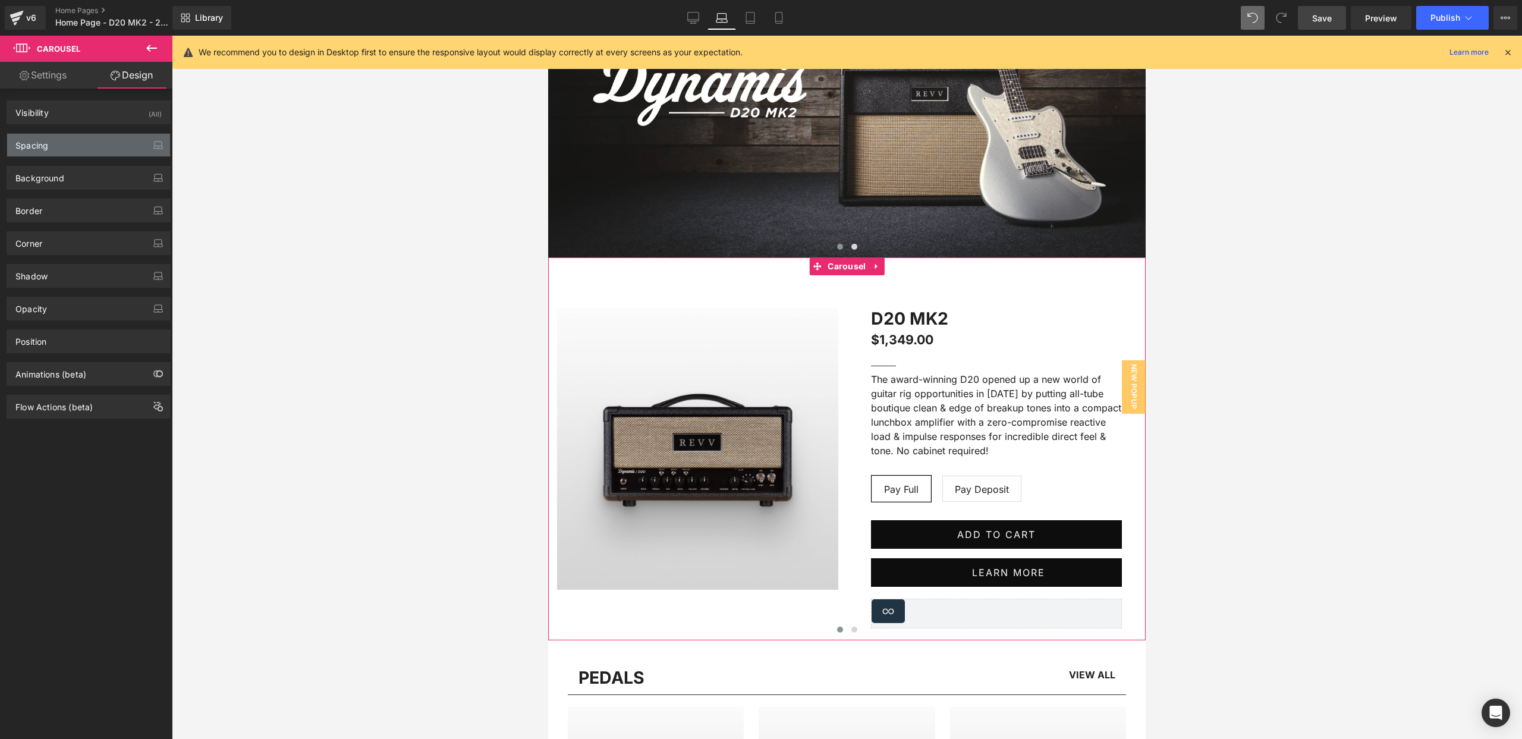
click at [79, 149] on div "Spacing" at bounding box center [88, 145] width 163 height 23
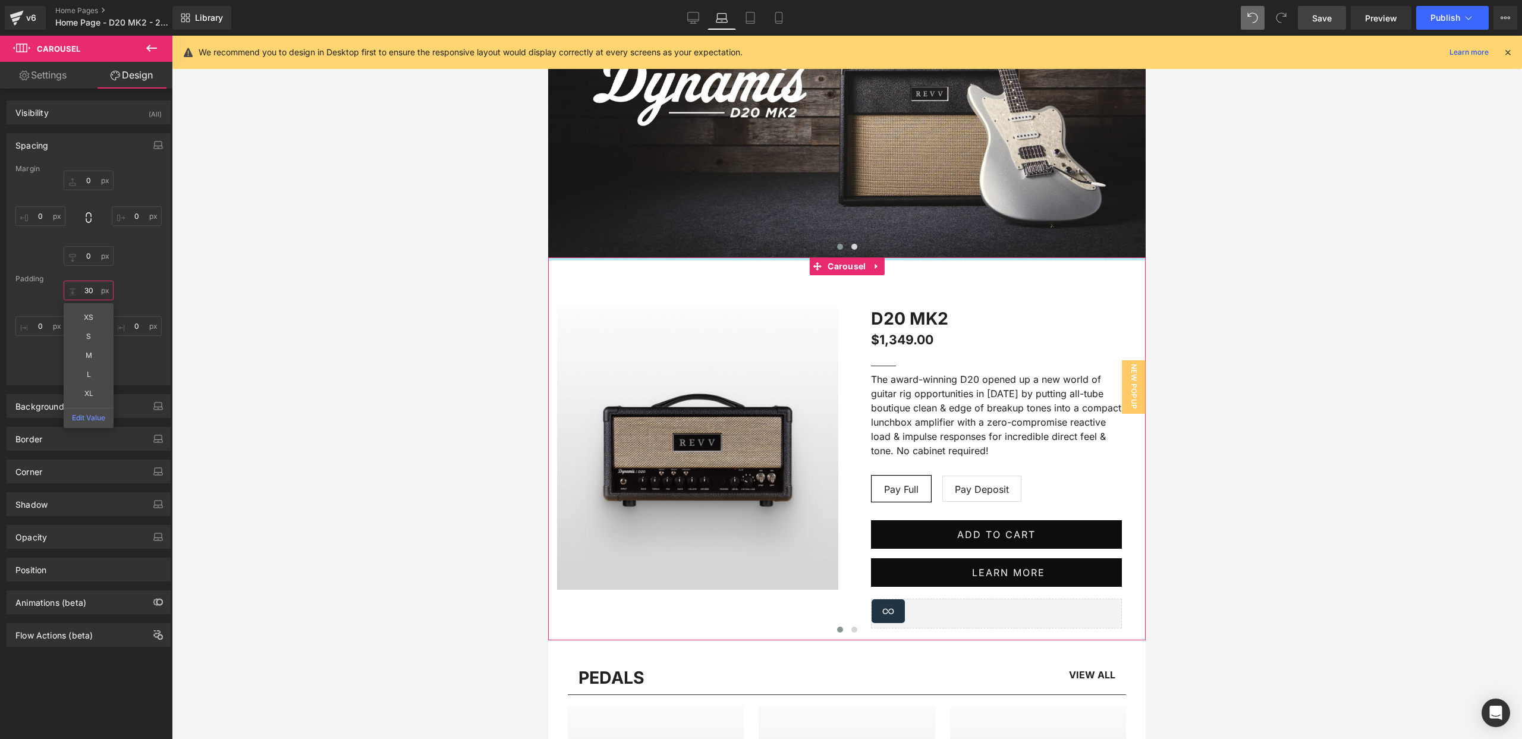
drag, startPoint x: 84, startPoint y: 290, endPoint x: 94, endPoint y: 289, distance: 10.2
click at [85, 290] on input "30" at bounding box center [89, 291] width 50 height 20
type input "0"
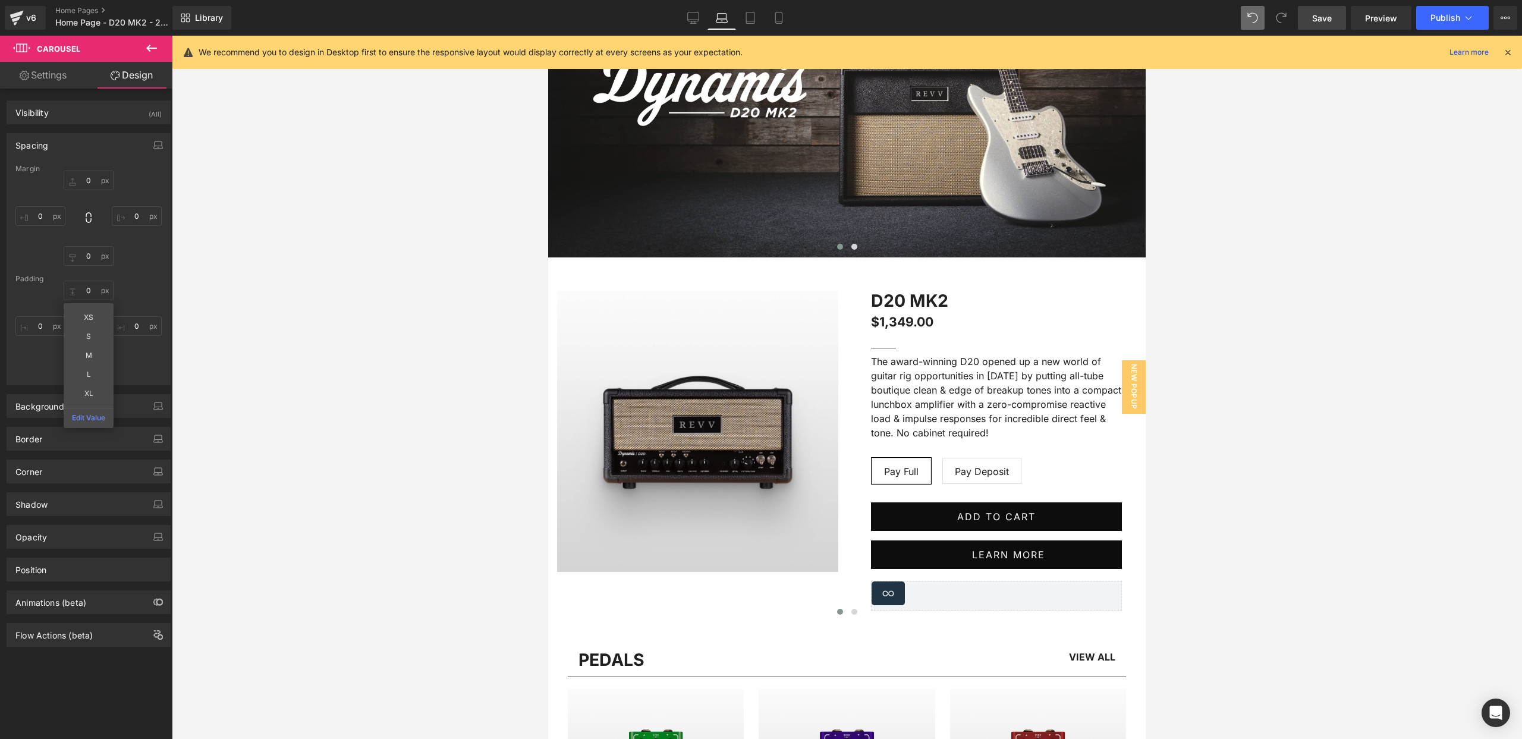
click at [393, 184] on div at bounding box center [847, 387] width 1350 height 703
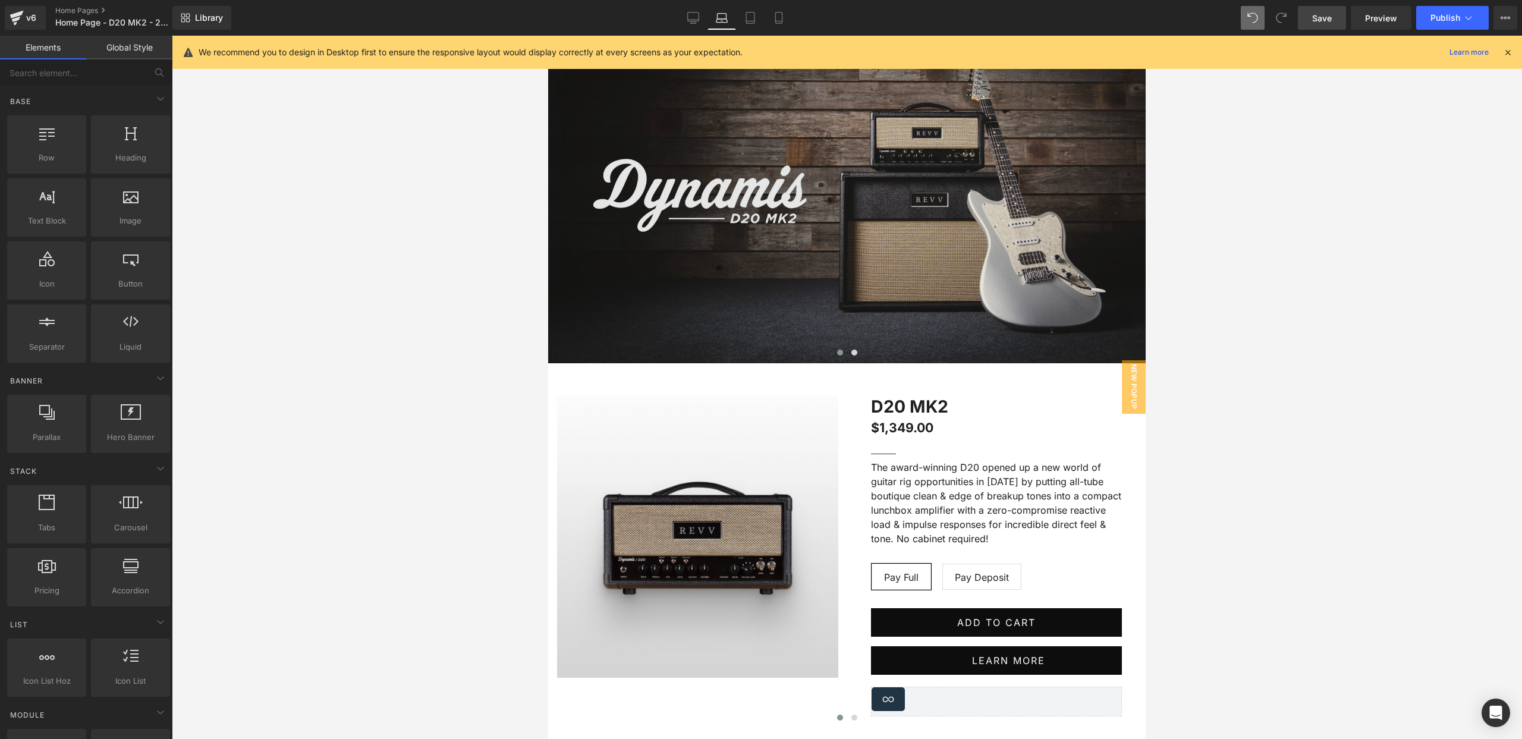
scroll to position [0, 0]
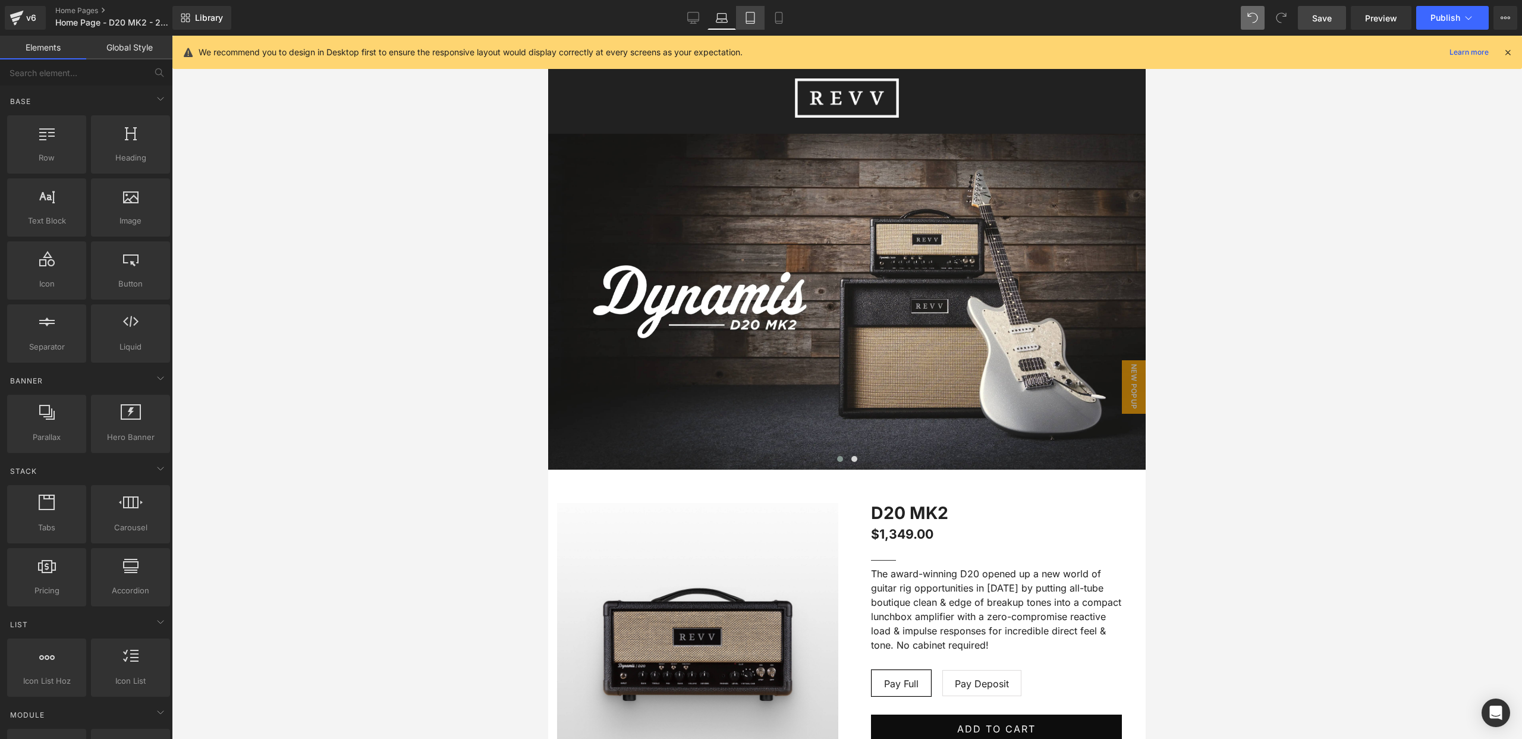
click at [745, 20] on icon at bounding box center [750, 18] width 12 height 12
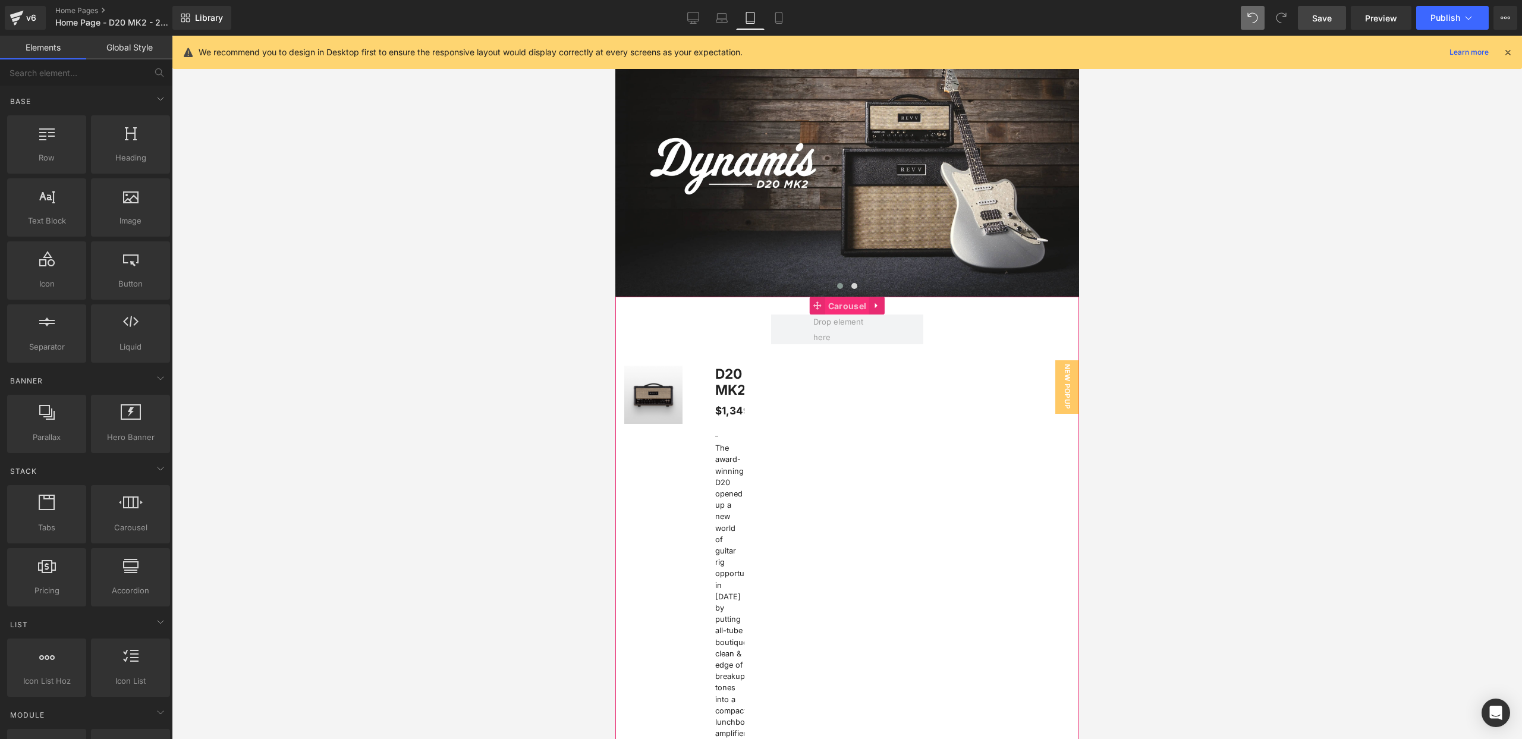
click at [844, 304] on span "Carousel" at bounding box center [847, 306] width 44 height 18
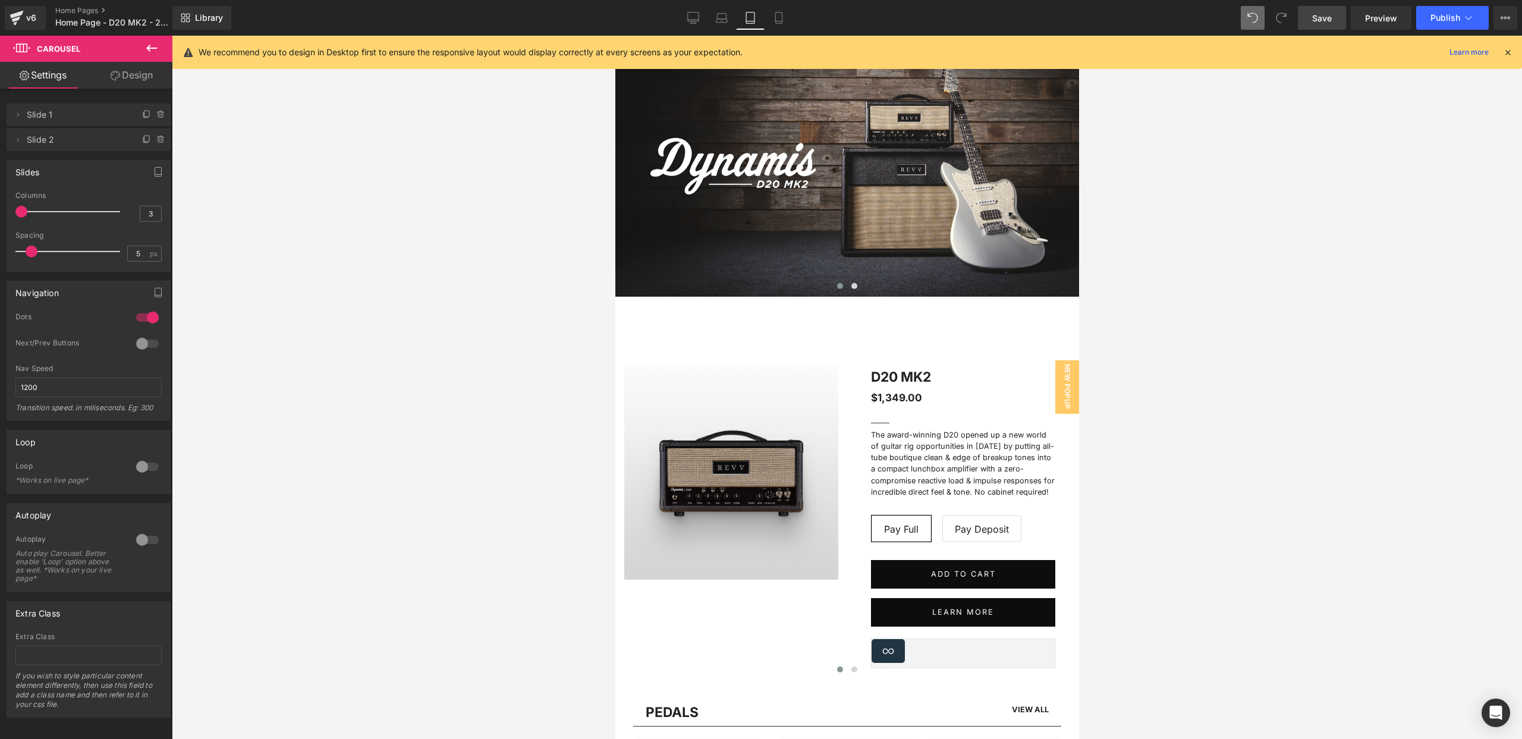
drag, startPoint x: 31, startPoint y: 209, endPoint x: 0, endPoint y: 207, distance: 31.0
click at [0, 207] on div "Slides 1 Columns 1 1 Columns 1 3 Columns 3 1 Columns 1 5px Spacing 5 px 5px Spa…" at bounding box center [89, 211] width 178 height 121
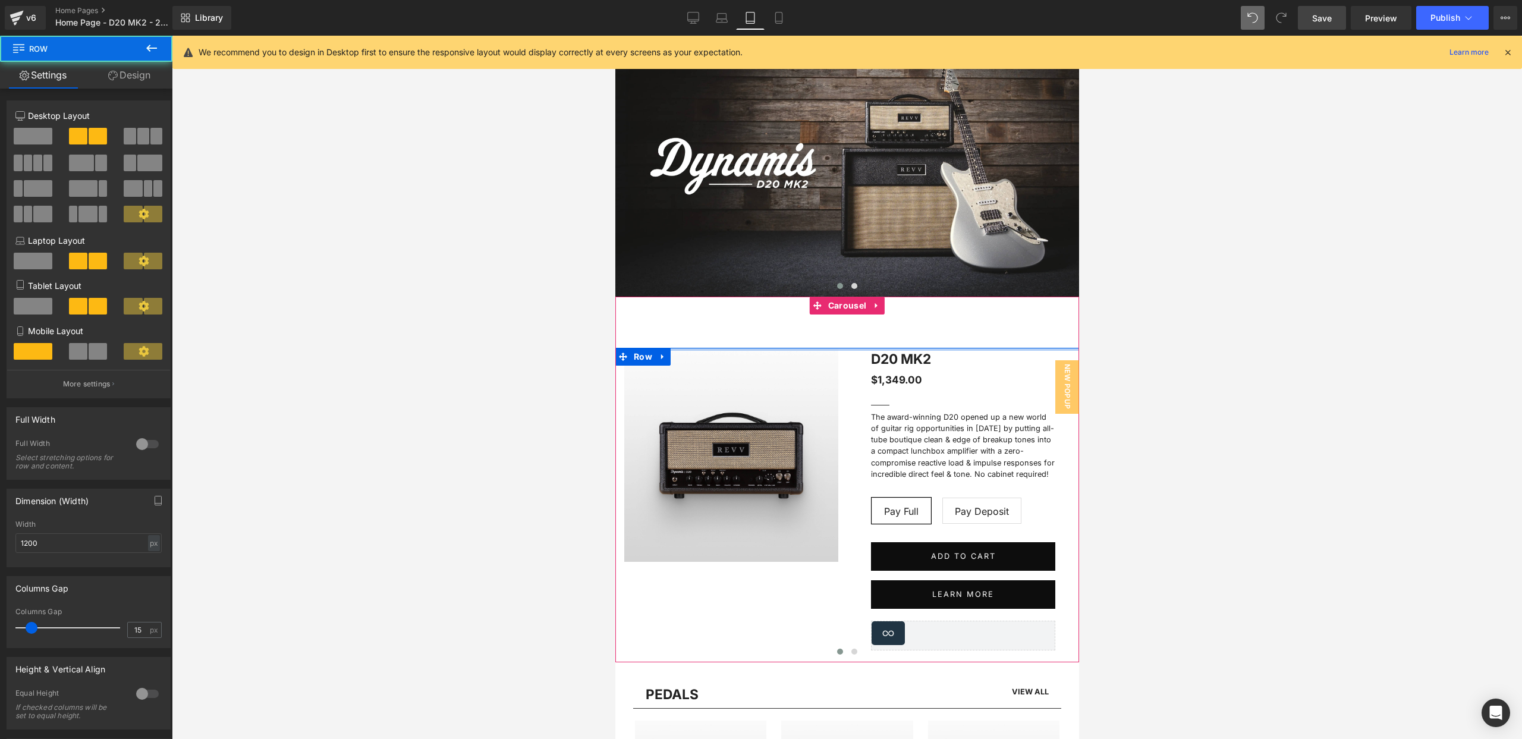
drag, startPoint x: 857, startPoint y: 356, endPoint x: 854, endPoint y: 341, distance: 14.5
click at [854, 341] on div "Image D20 MK2 (P) Title $1,349.00 $1,349.00 (P) Price Separator Text Block The …" at bounding box center [847, 489] width 464 height 348
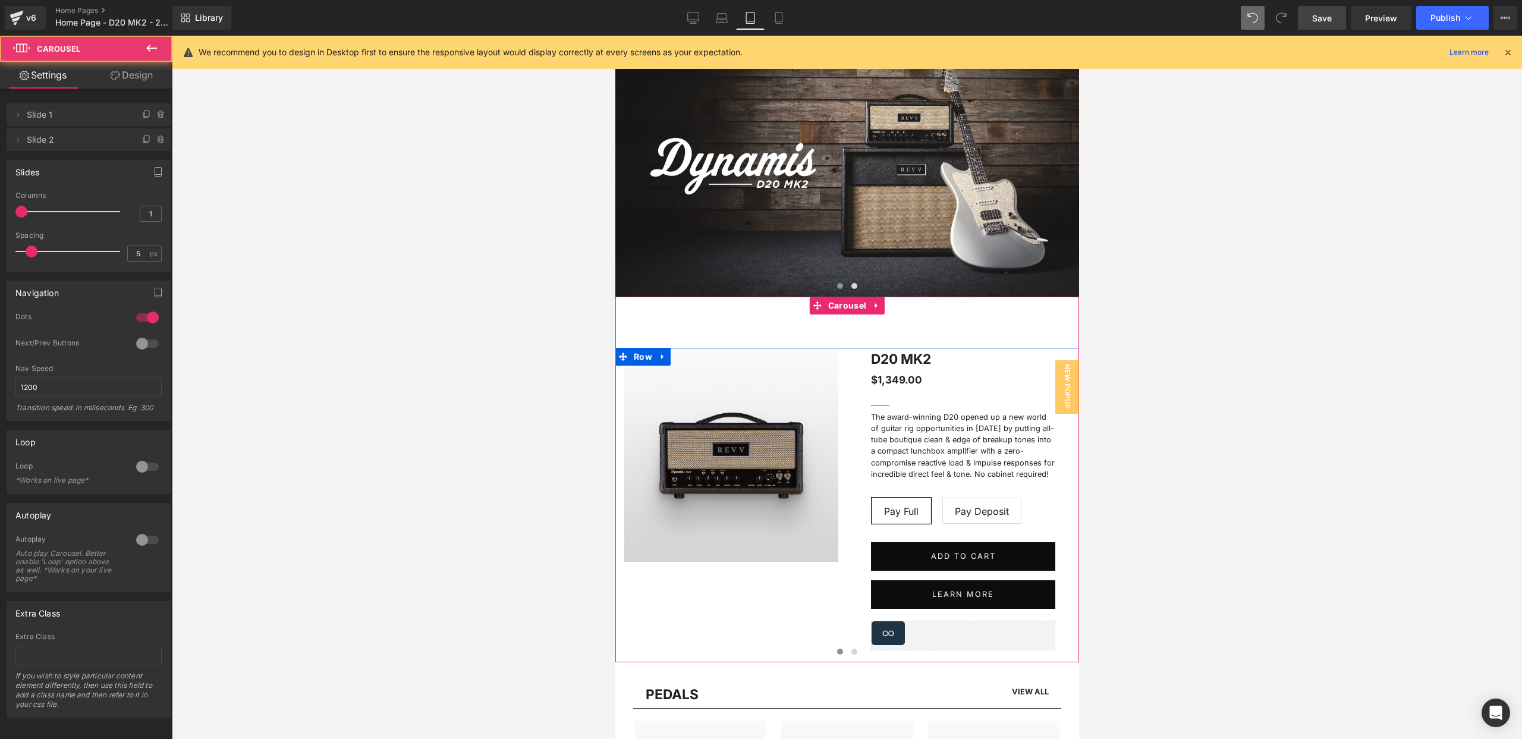
click at [758, 322] on div "Image D20 MK2 (P) Title $1,349.00 $1,349.00 (P) Price Separator Text Block The …" at bounding box center [847, 489] width 464 height 348
click at [839, 308] on span "Carousel" at bounding box center [847, 306] width 44 height 18
click at [128, 77] on link "Design" at bounding box center [132, 75] width 86 height 27
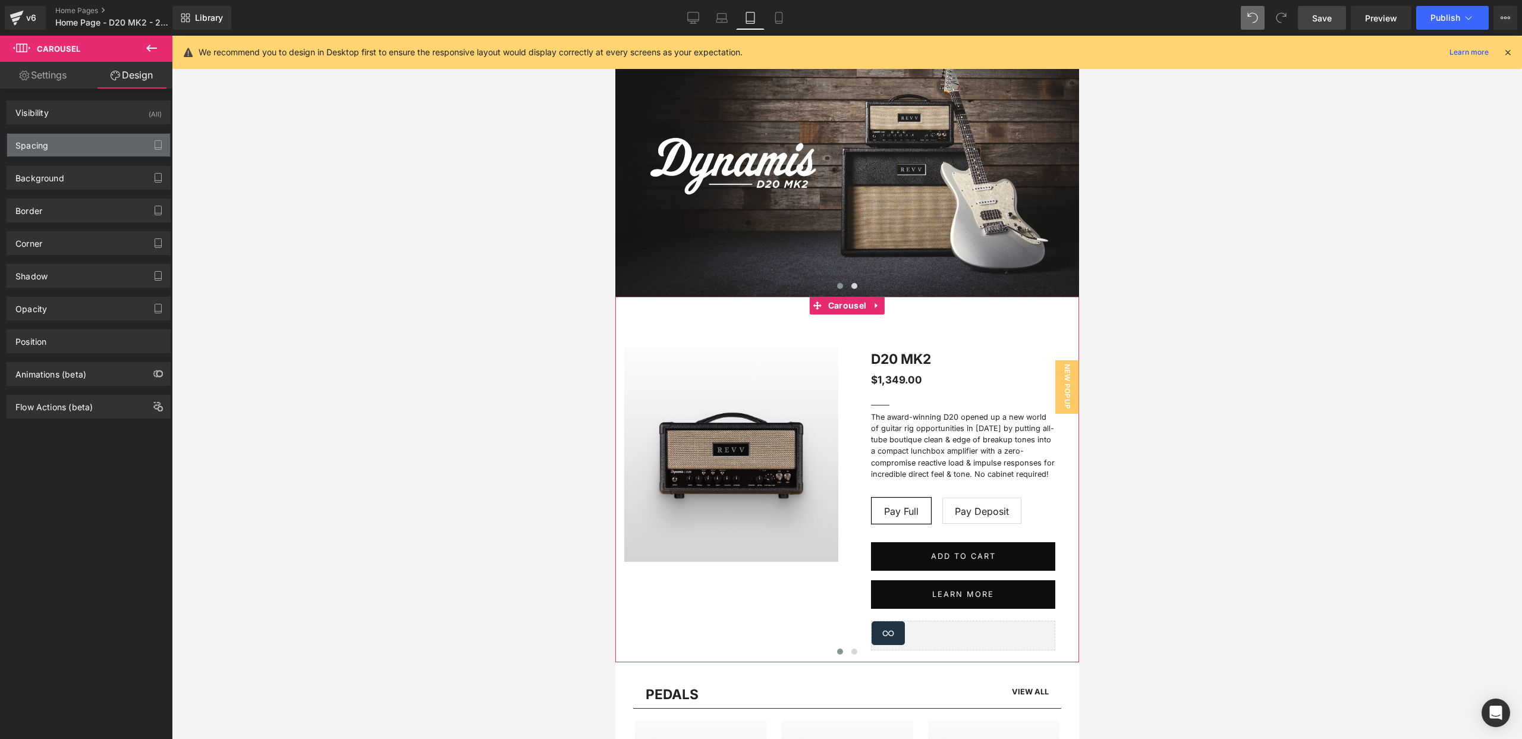
click at [83, 142] on div "Spacing" at bounding box center [88, 145] width 163 height 23
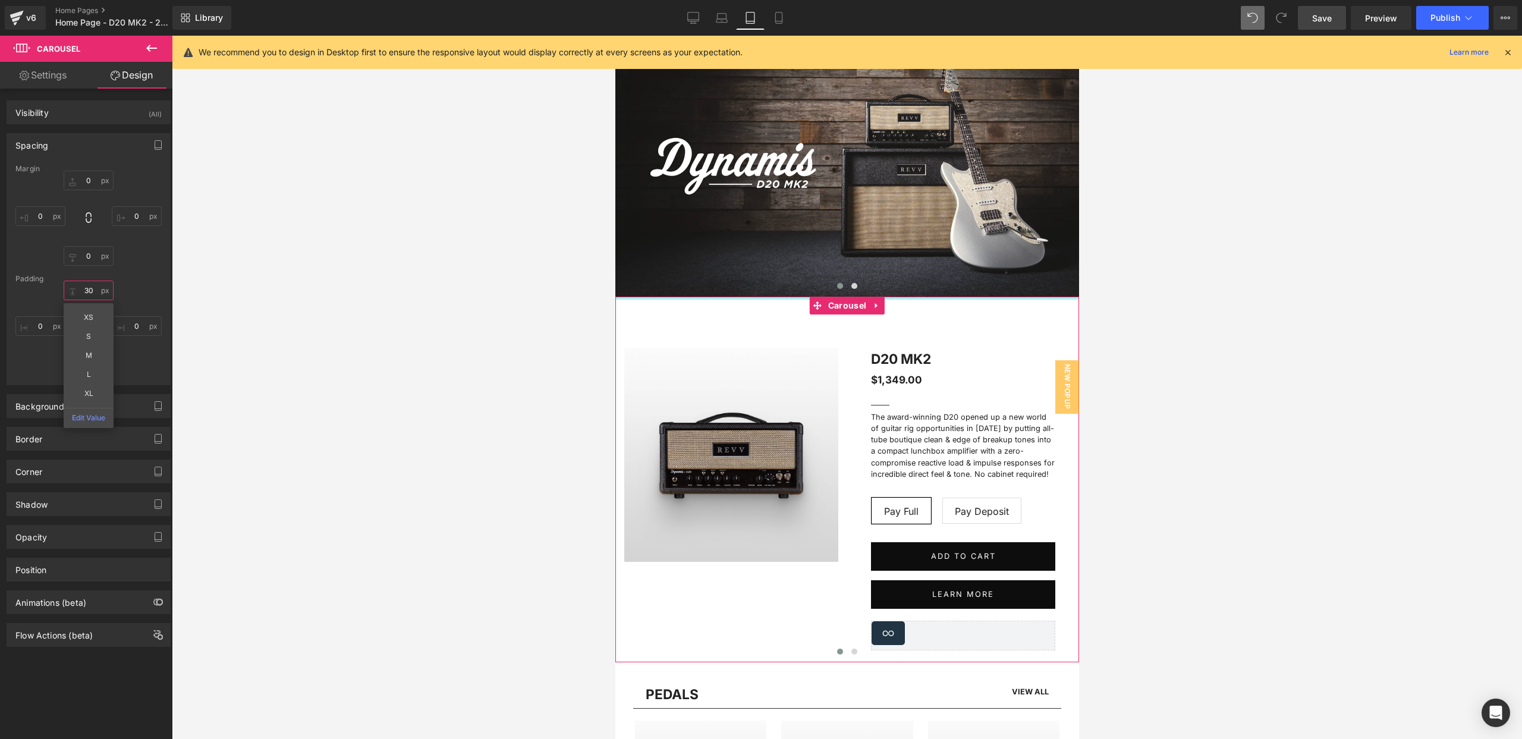
drag, startPoint x: 90, startPoint y: 287, endPoint x: 105, endPoint y: 289, distance: 15.6
click at [89, 287] on input "30" at bounding box center [89, 291] width 50 height 20
type input "0"
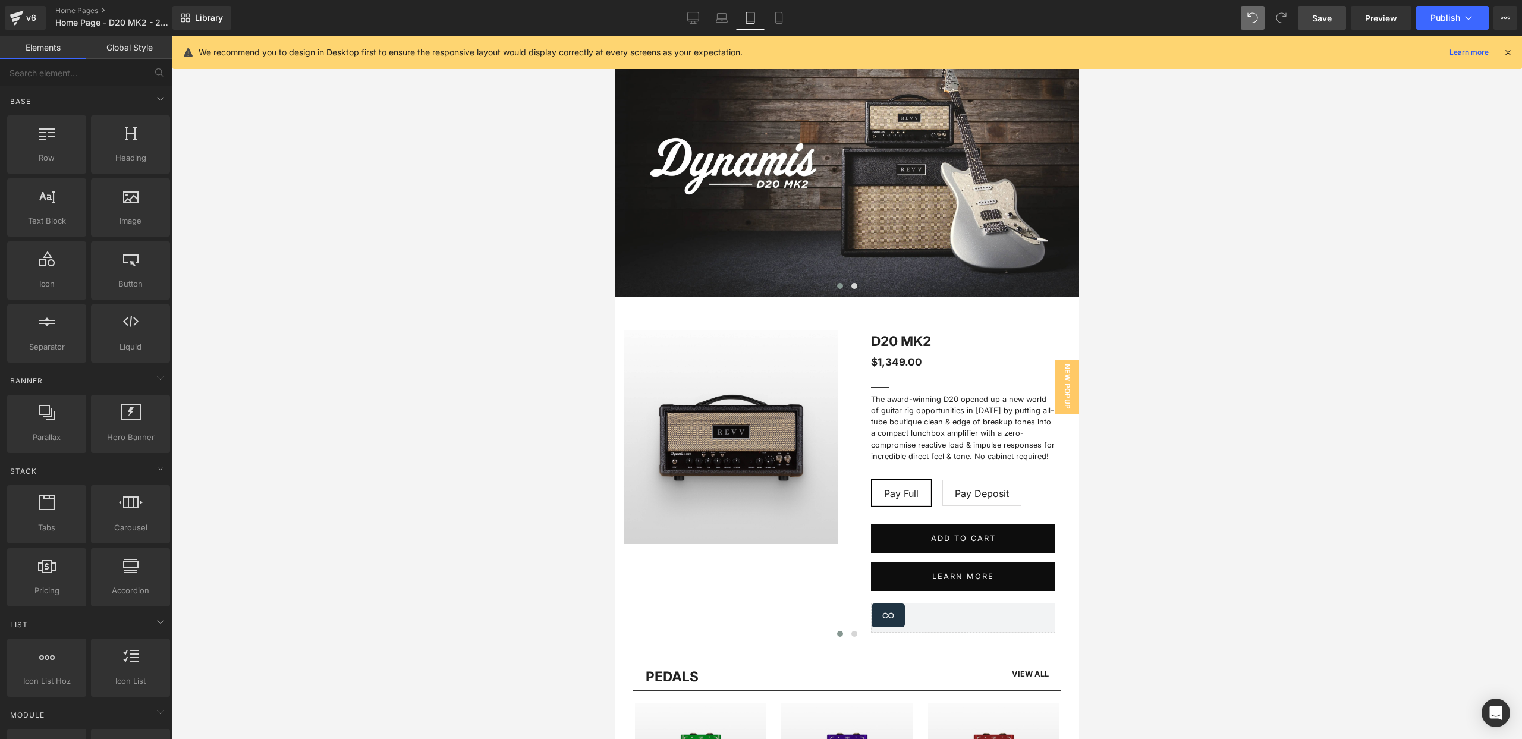
click at [426, 244] on div at bounding box center [847, 387] width 1350 height 703
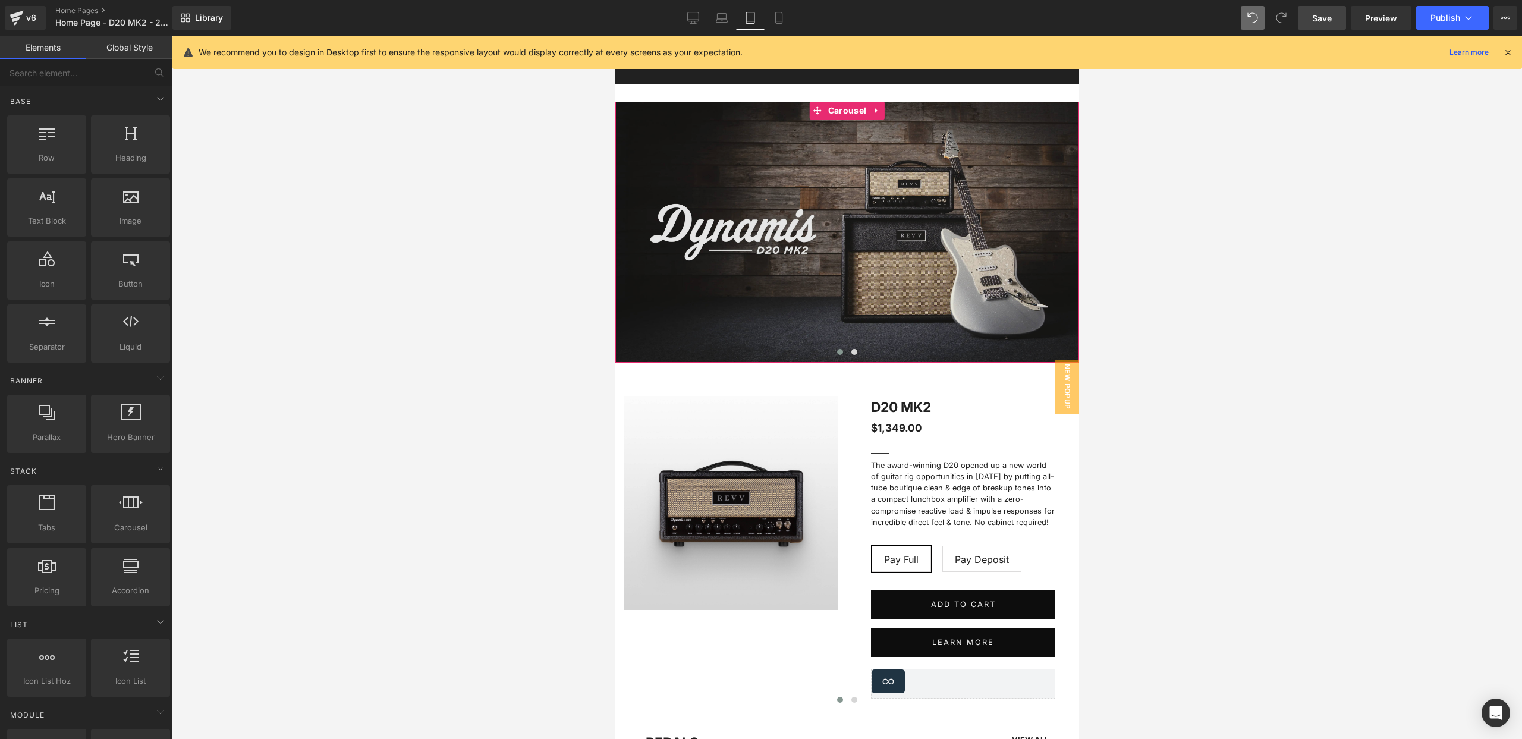
scroll to position [0, 0]
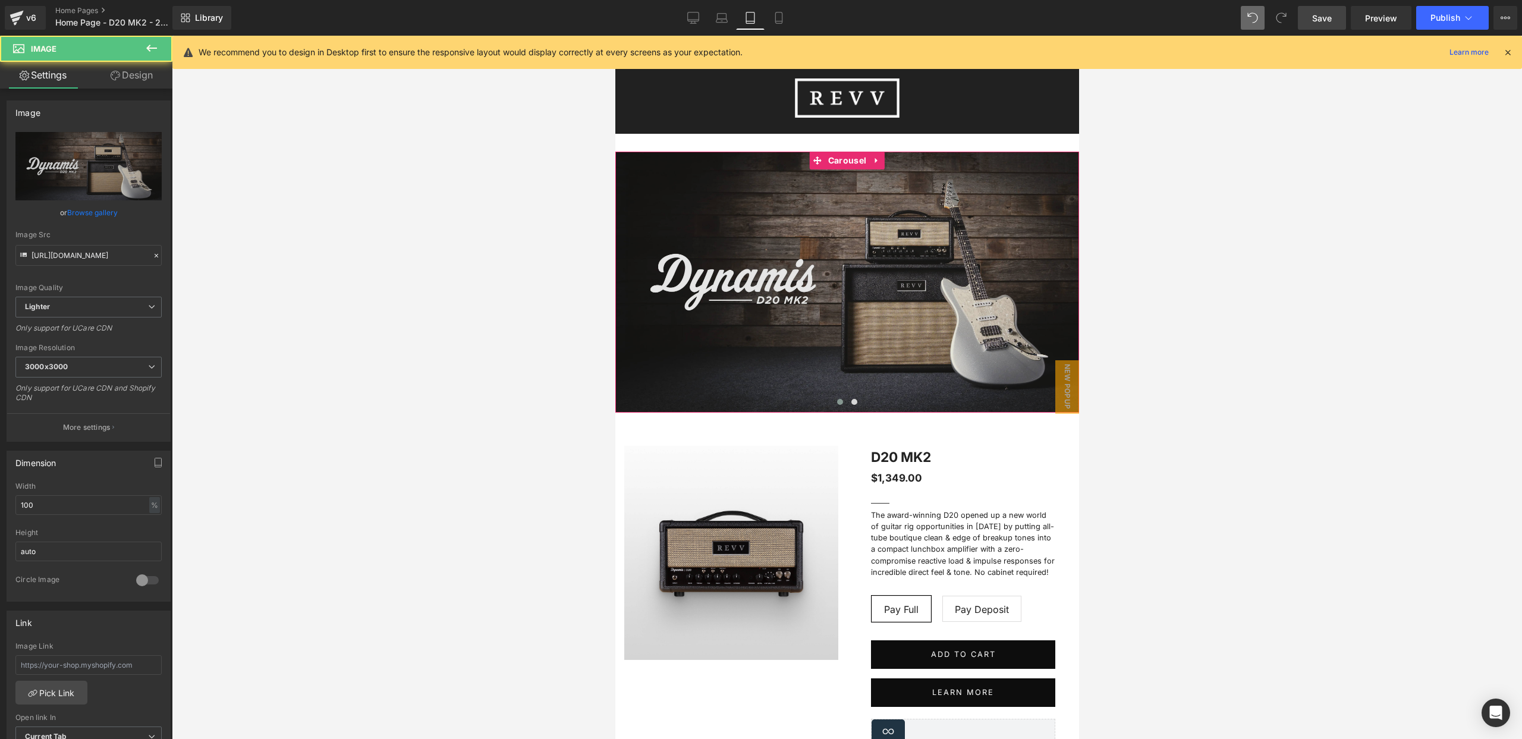
drag, startPoint x: 779, startPoint y: 180, endPoint x: 795, endPoint y: 165, distance: 22.3
click at [778, 180] on img at bounding box center [847, 282] width 464 height 261
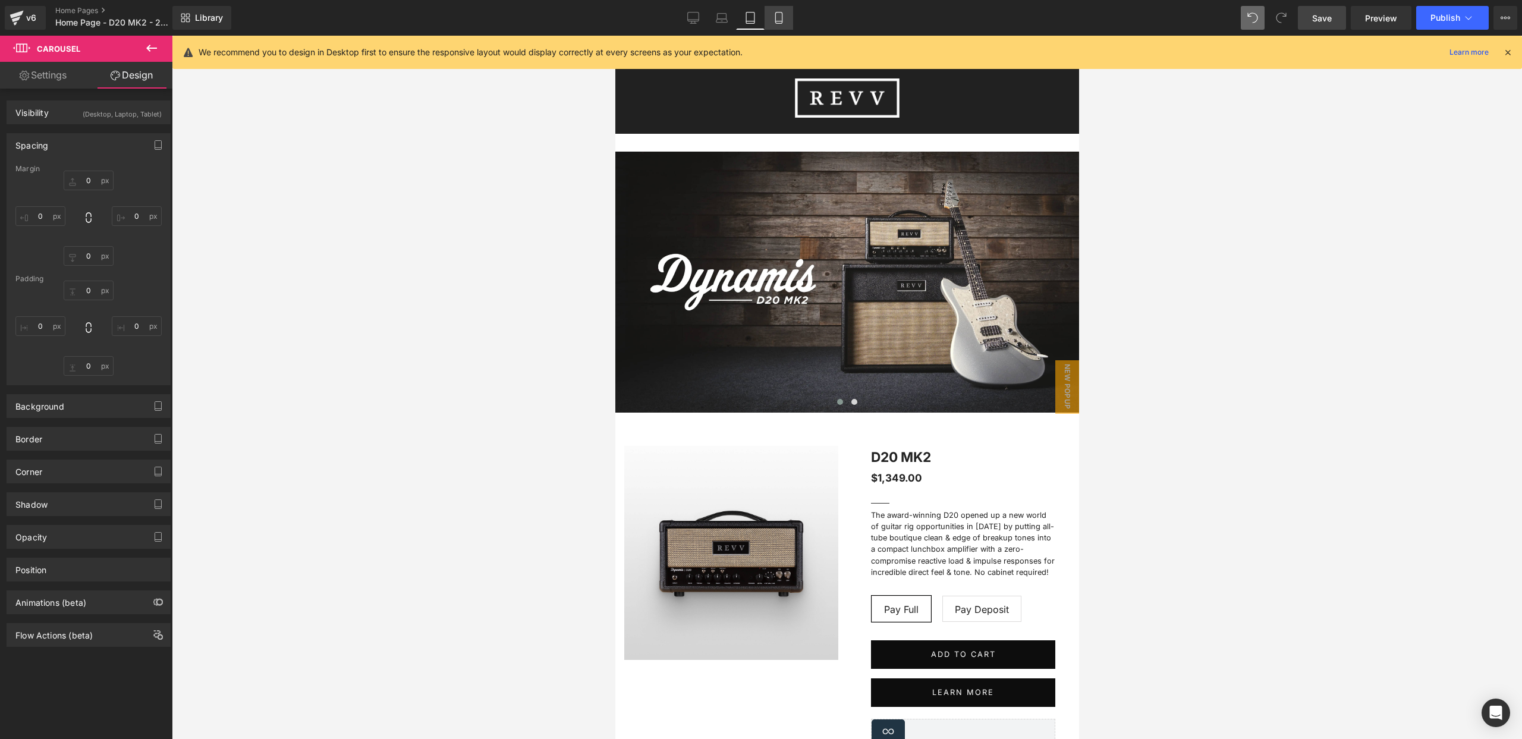
click at [775, 13] on icon at bounding box center [779, 18] width 12 height 12
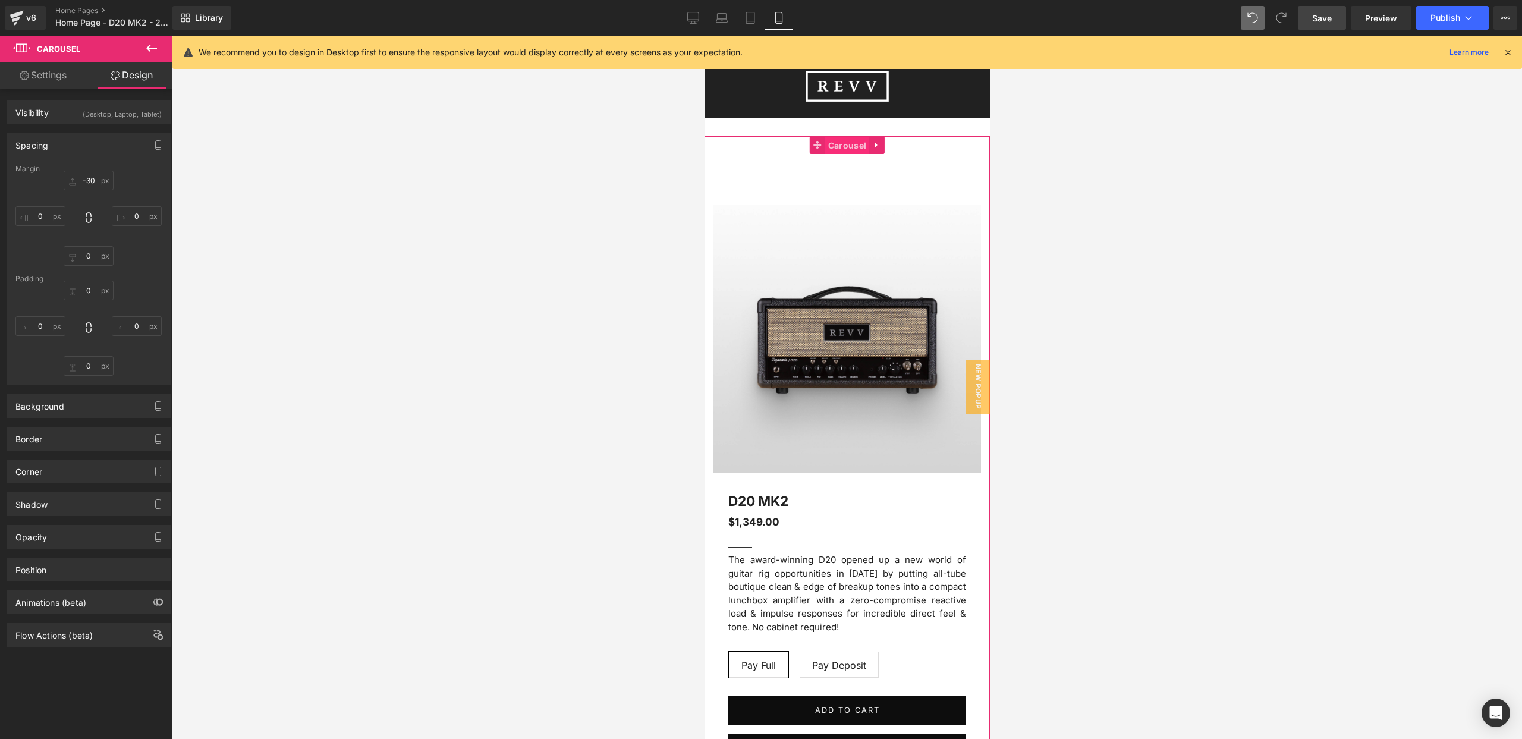
click at [849, 146] on span "Carousel" at bounding box center [847, 146] width 44 height 18
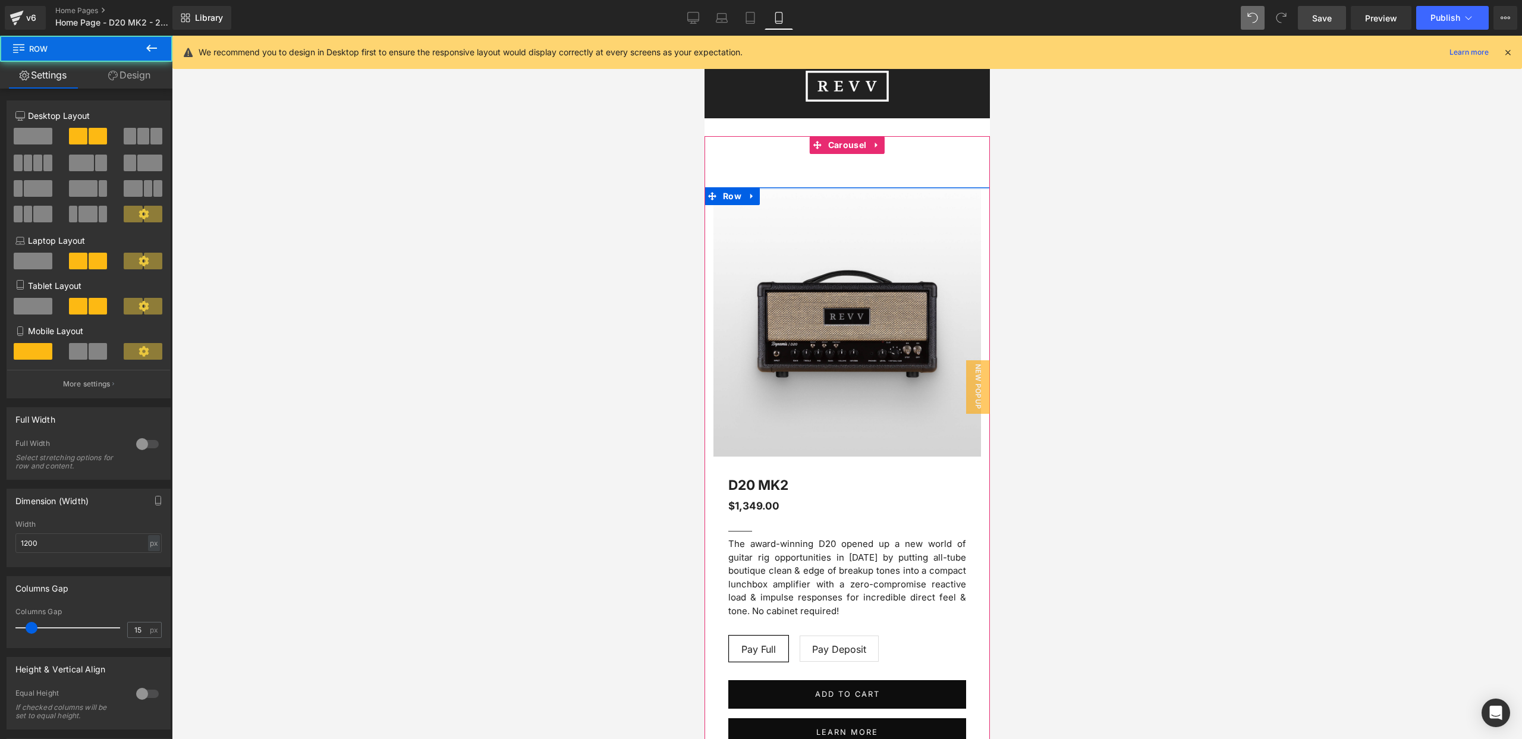
drag, startPoint x: 782, startPoint y: 204, endPoint x: 781, endPoint y: 187, distance: 16.7
click at [781, 187] on div at bounding box center [846, 188] width 285 height 2
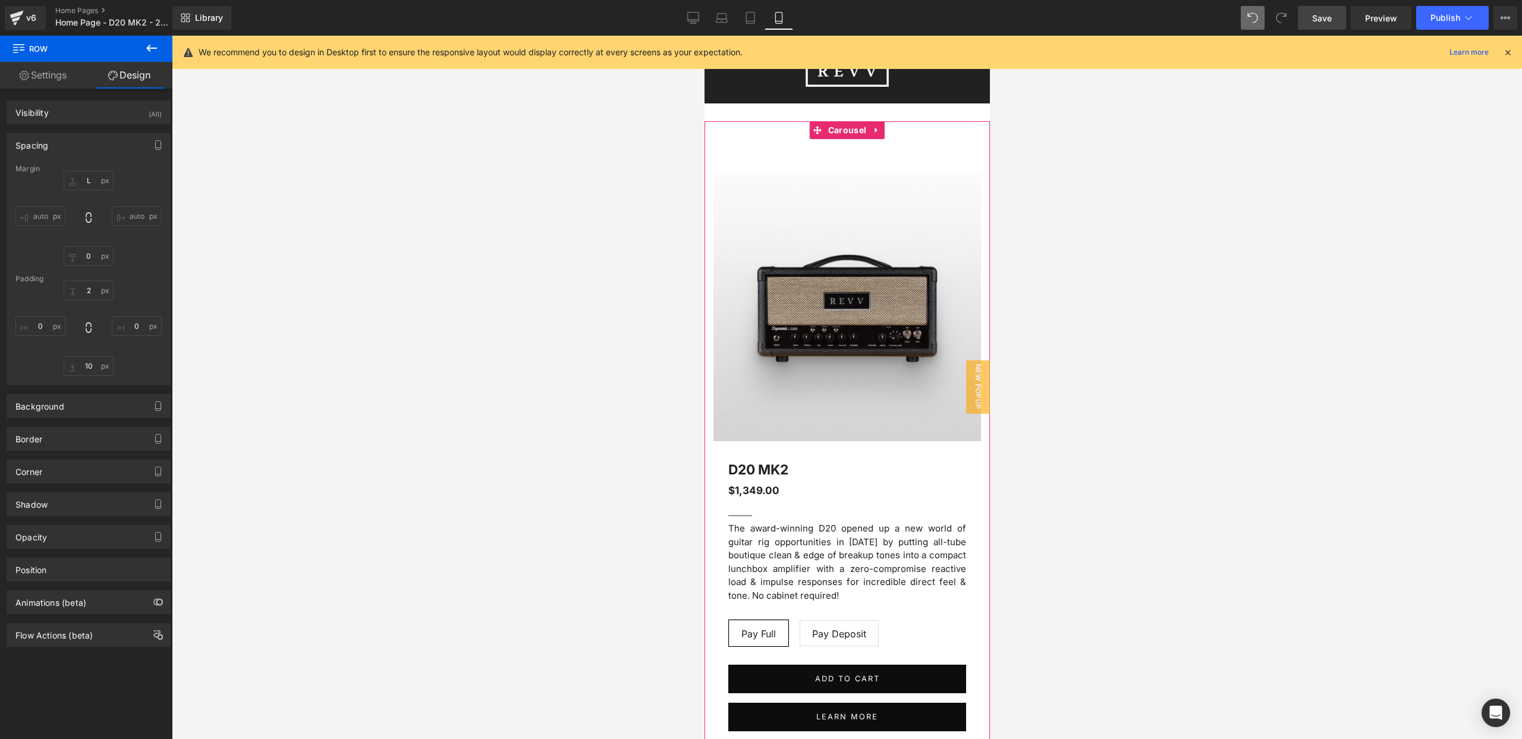
scroll to position [4, 0]
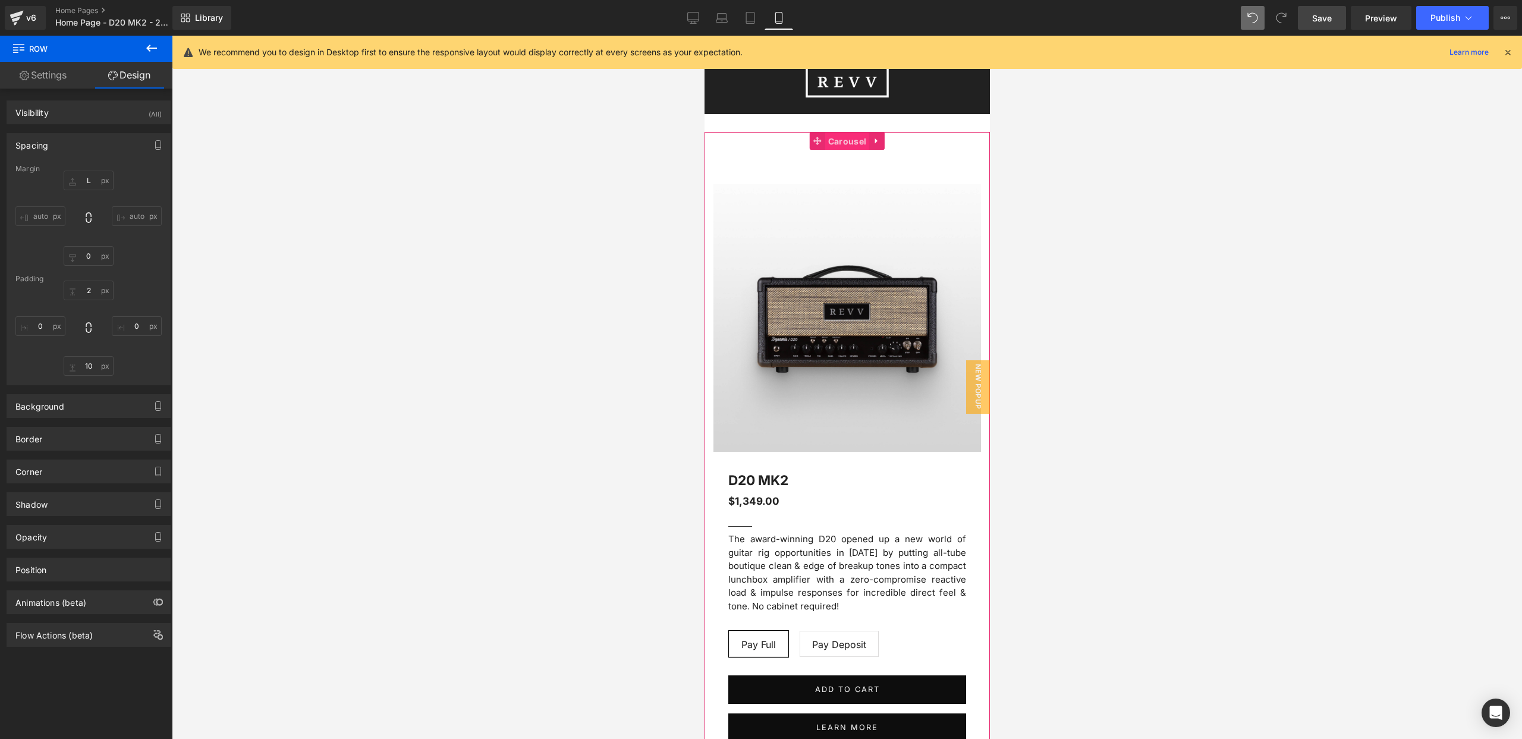
click at [846, 138] on span "Carousel" at bounding box center [847, 142] width 44 height 18
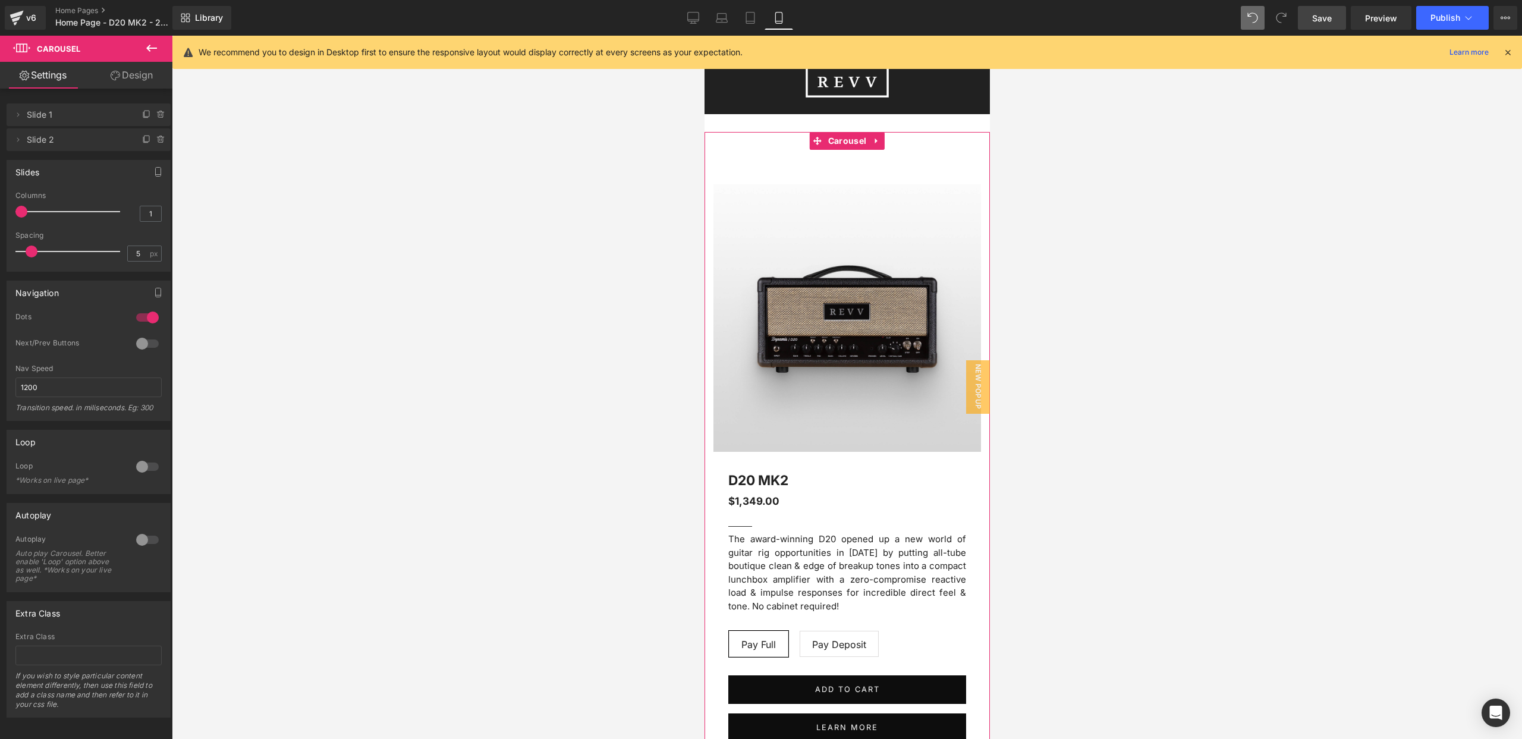
click at [128, 72] on link "Design" at bounding box center [132, 75] width 86 height 27
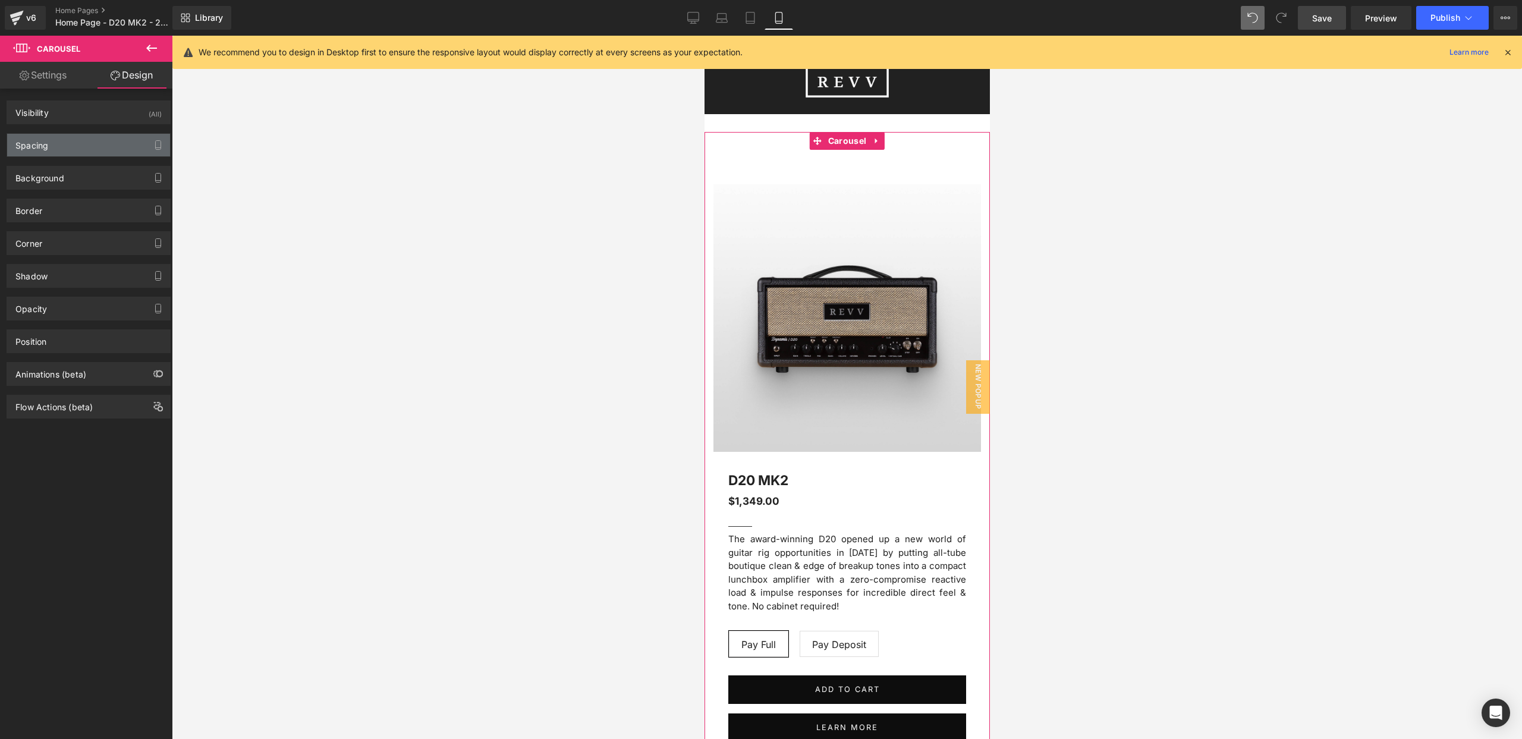
click at [83, 150] on div "Spacing" at bounding box center [88, 145] width 163 height 23
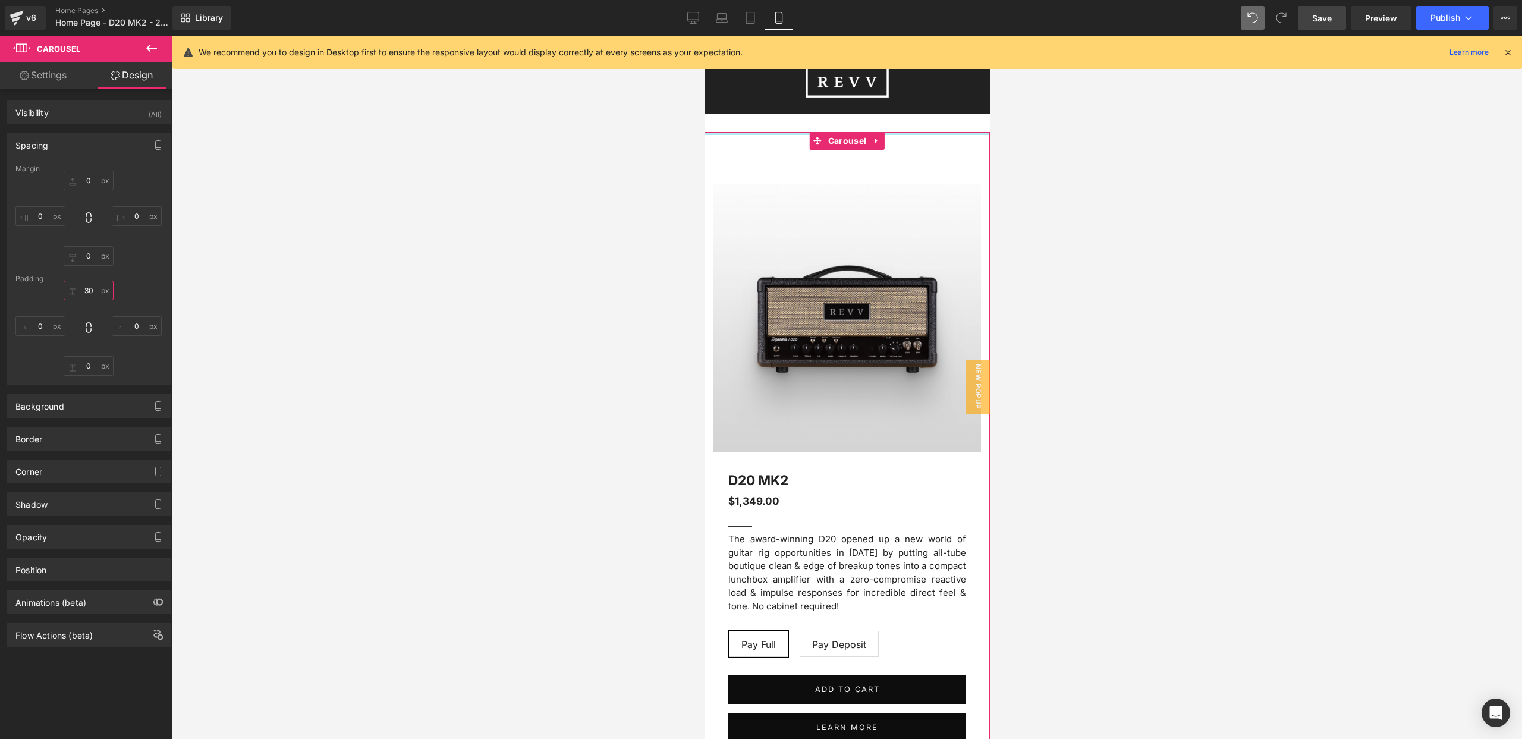
click at [89, 292] on input "30" at bounding box center [89, 291] width 50 height 20
type input "0"
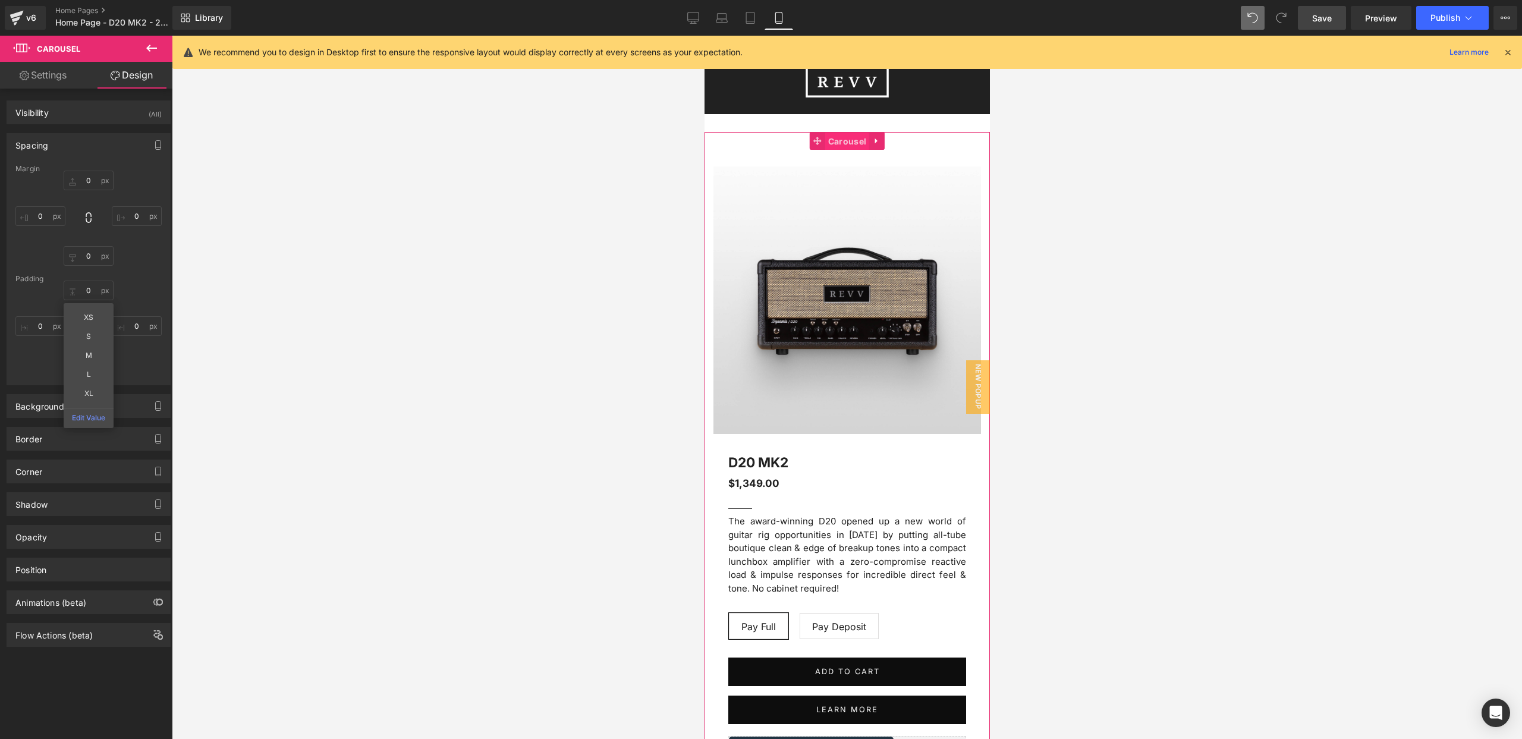
click at [841, 139] on span "Carousel" at bounding box center [847, 142] width 44 height 18
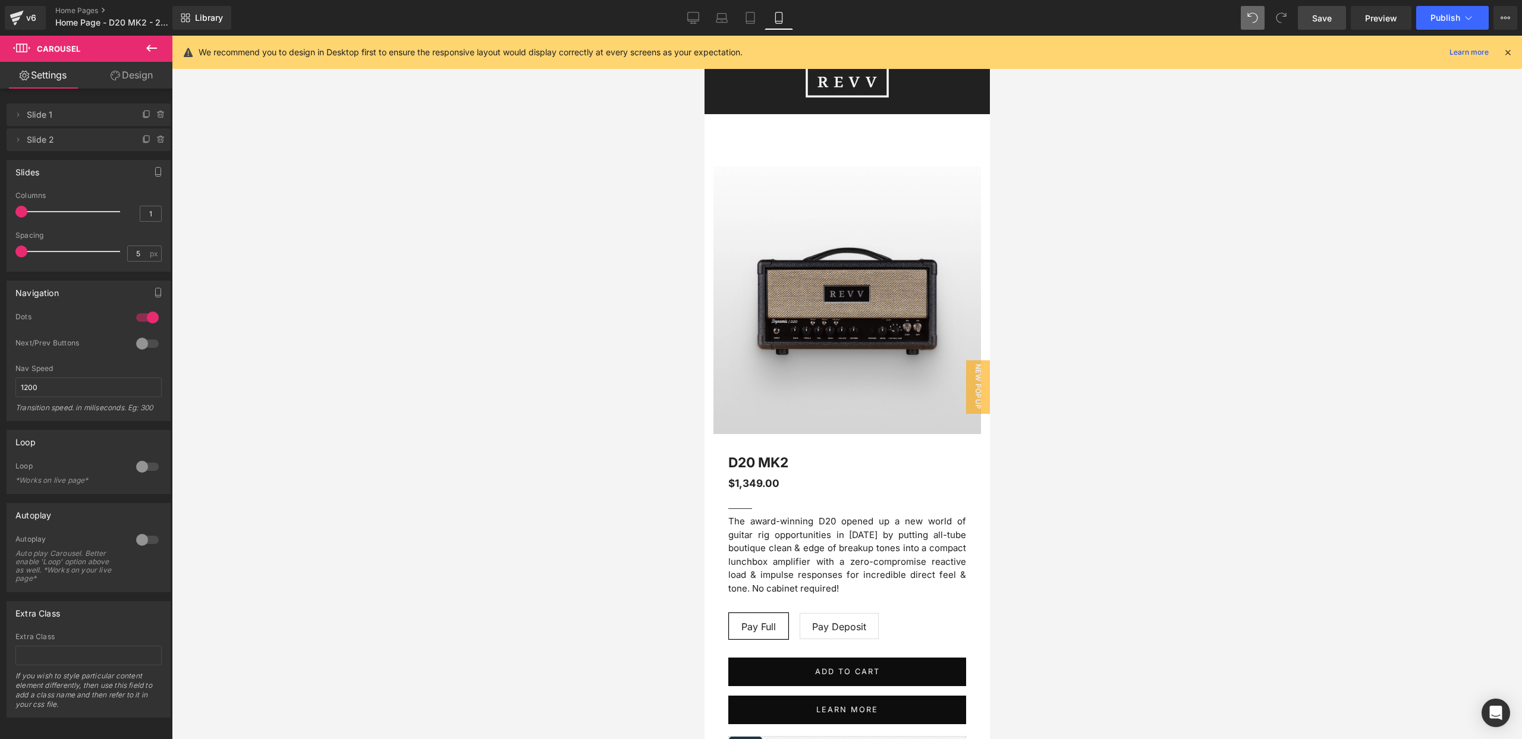
drag, startPoint x: 30, startPoint y: 253, endPoint x: 0, endPoint y: 250, distance: 29.8
click at [0, 250] on div "Slides 1 Columns 1 1 Columns 1 1 Columns 1 1 Columns 1 5px Spacing 5 px 5px Spa…" at bounding box center [89, 211] width 178 height 121
click at [120, 76] on link "Design" at bounding box center [132, 75] width 86 height 27
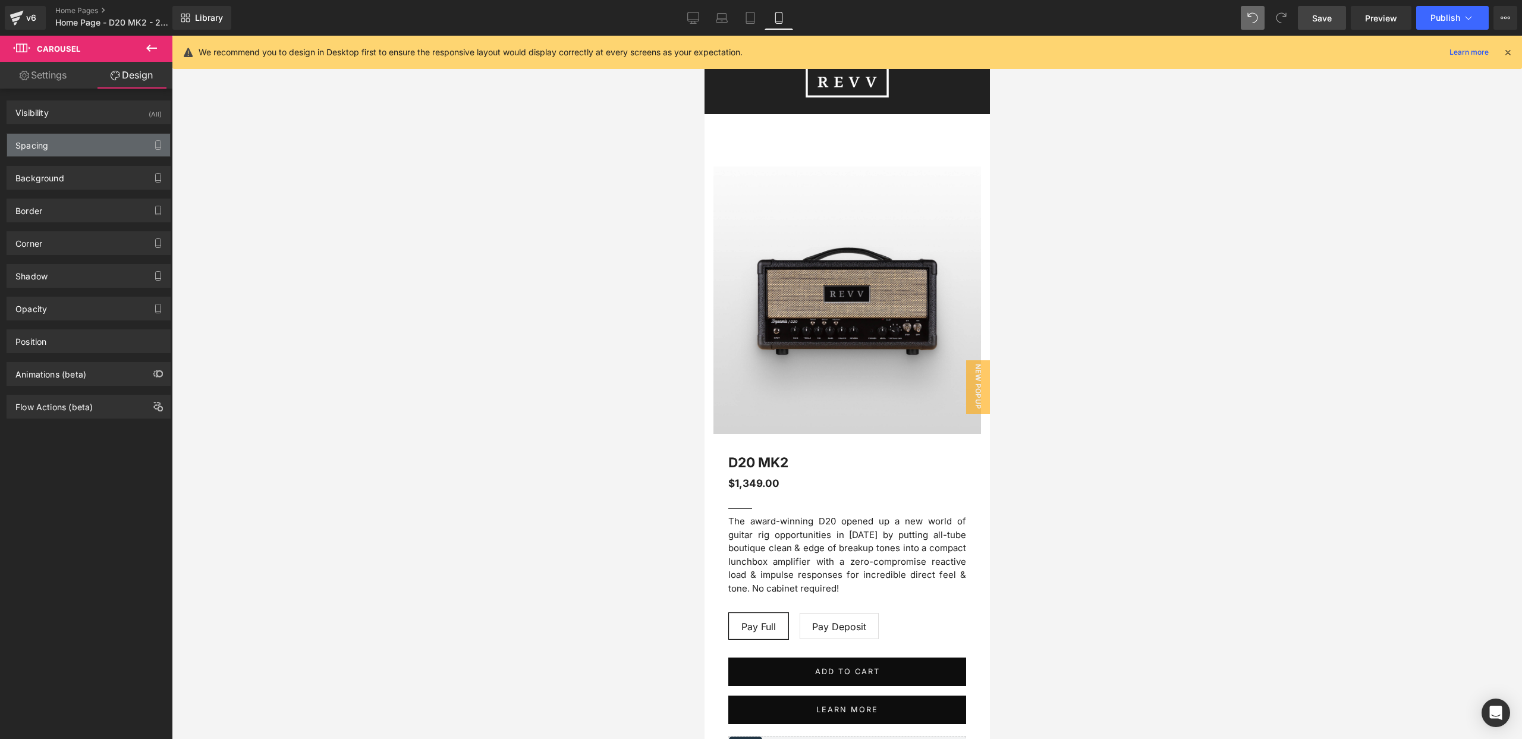
click at [87, 146] on div "Spacing" at bounding box center [88, 145] width 163 height 23
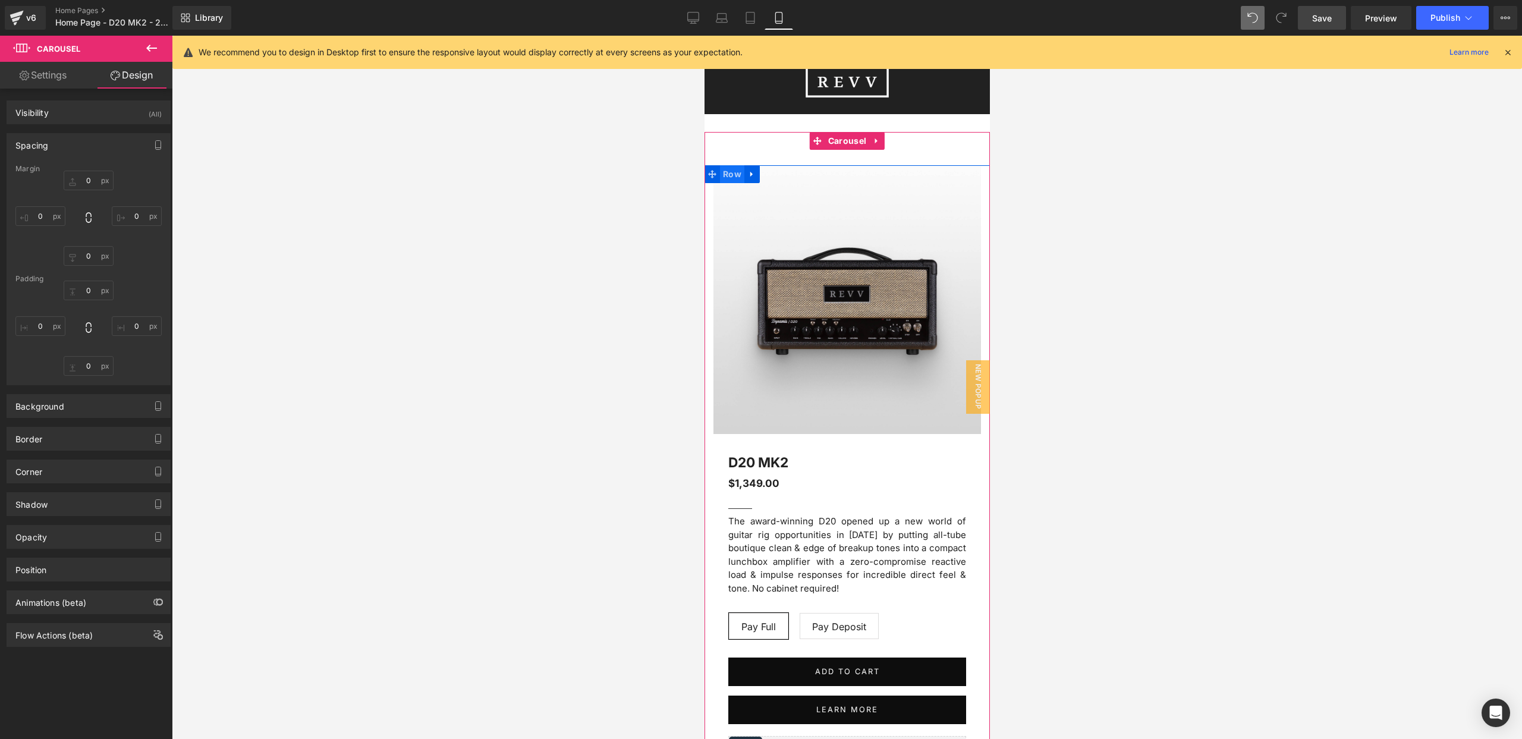
click at [733, 173] on span "Row" at bounding box center [731, 174] width 24 height 18
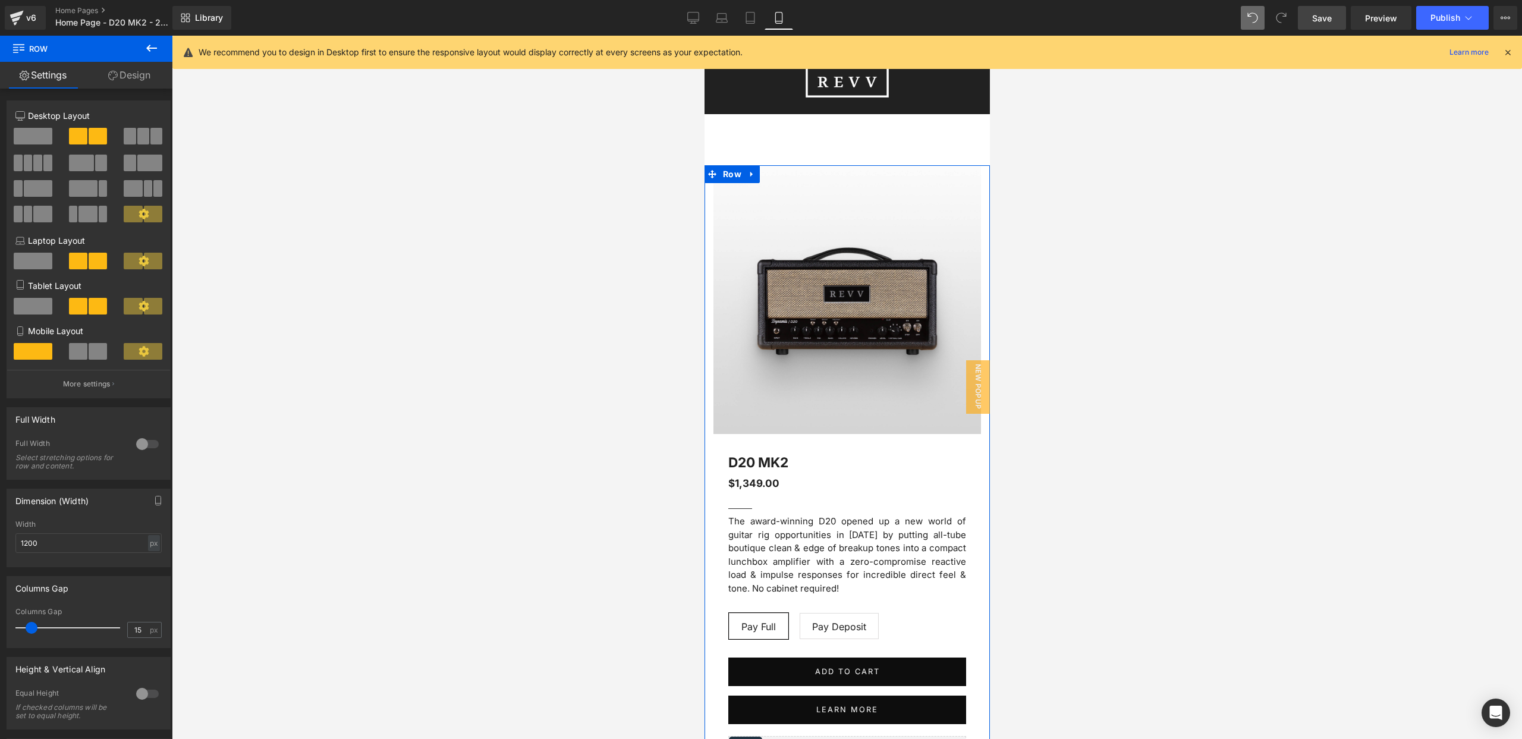
click at [128, 77] on link "Design" at bounding box center [129, 75] width 86 height 27
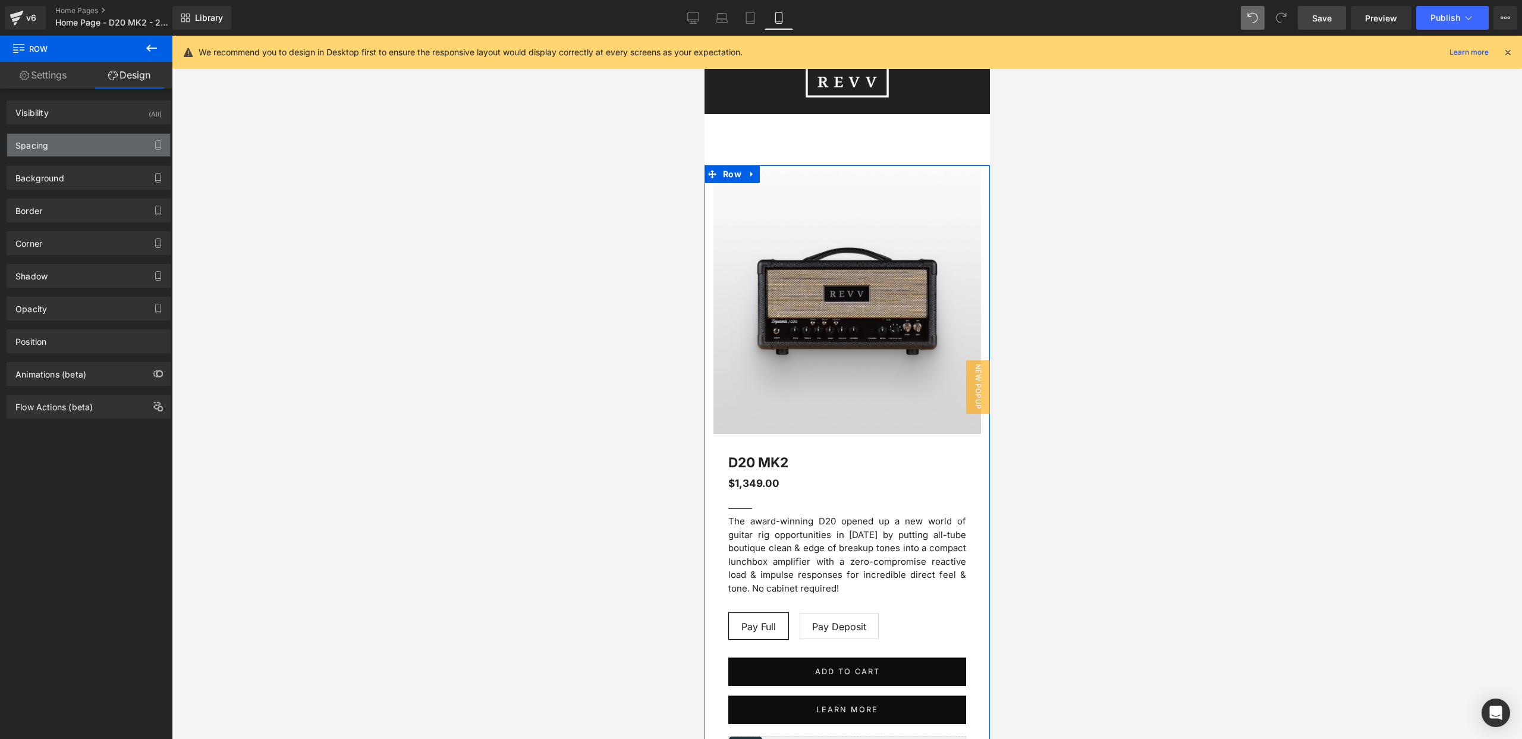
click at [92, 147] on div "Spacing" at bounding box center [88, 145] width 163 height 23
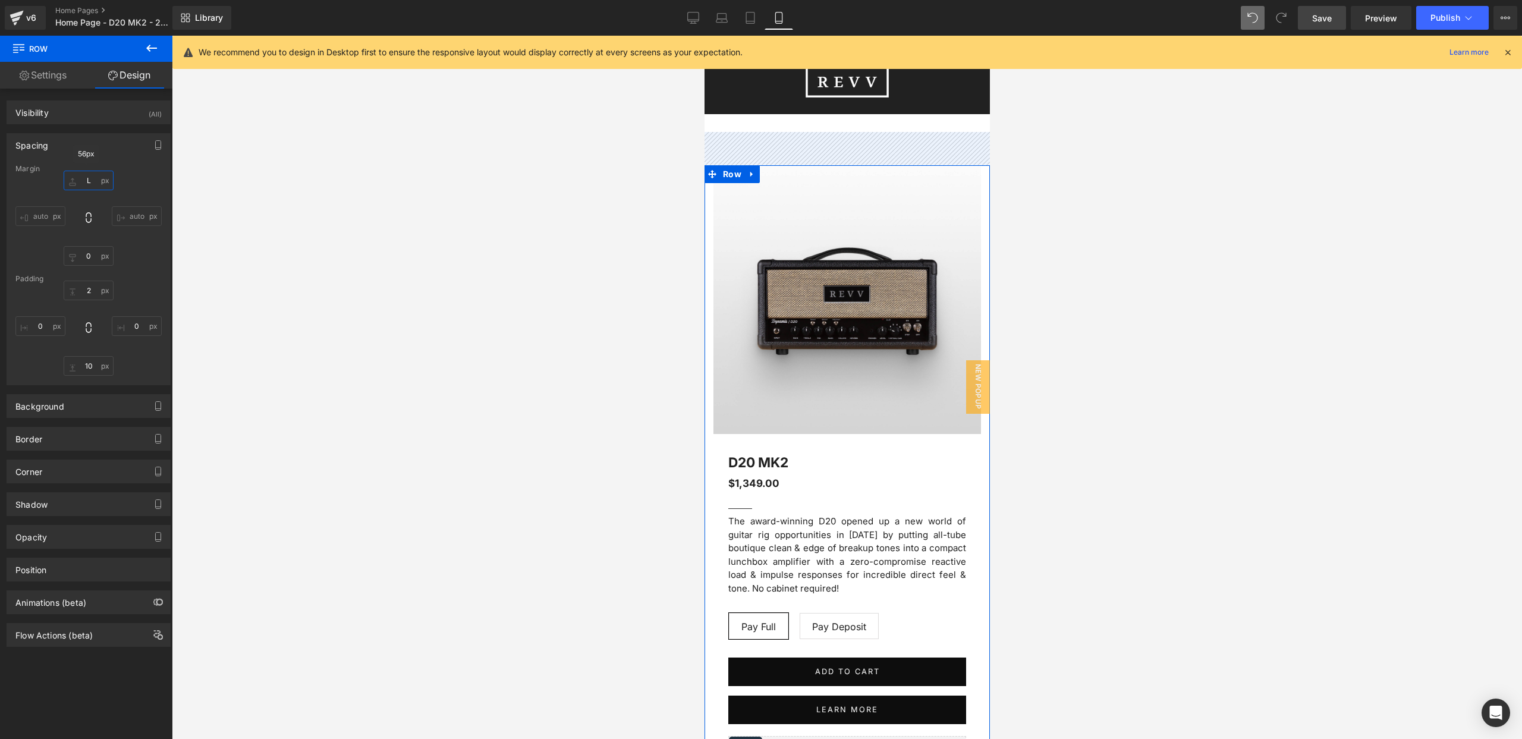
click at [87, 176] on input "L" at bounding box center [89, 181] width 50 height 20
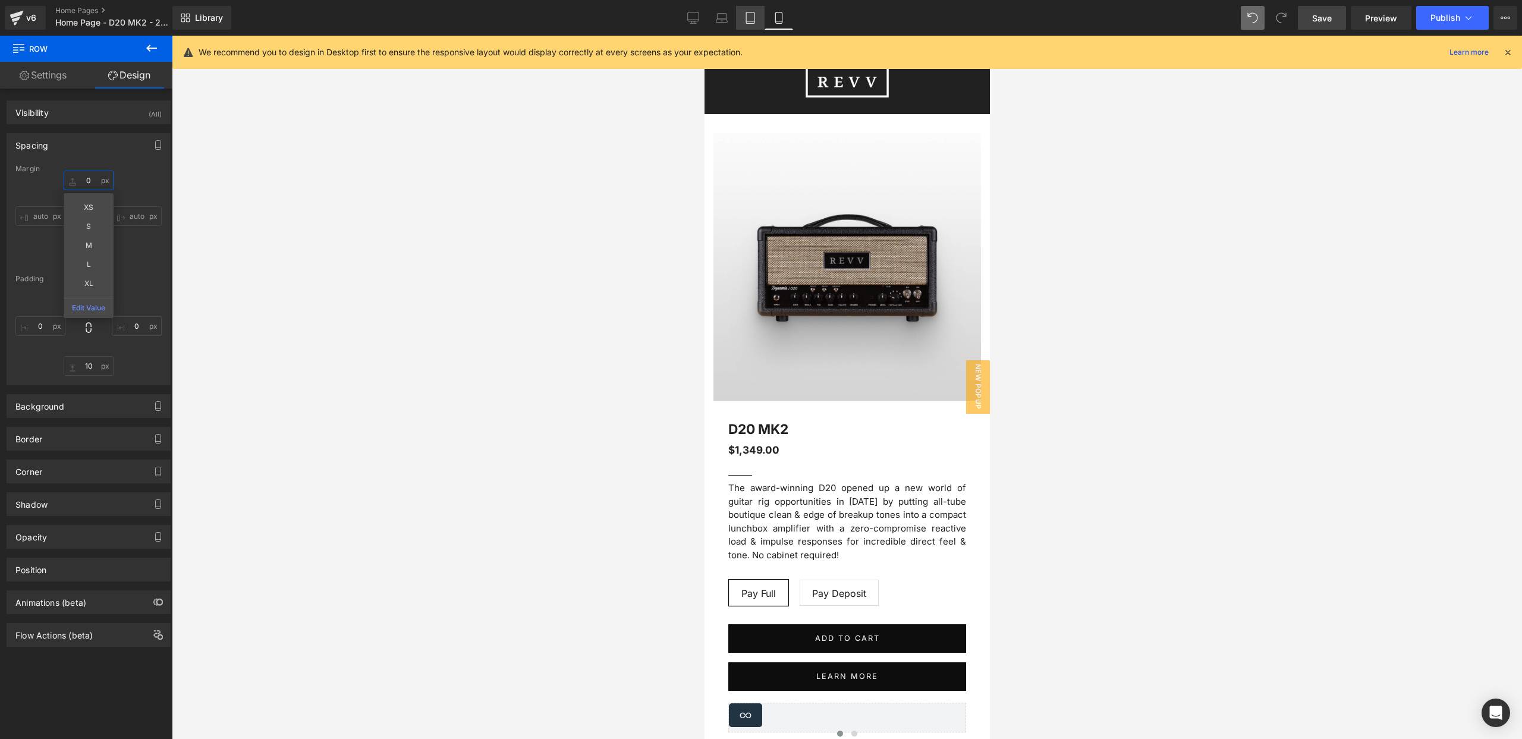
type input "0"
click at [752, 17] on icon at bounding box center [750, 18] width 12 height 12
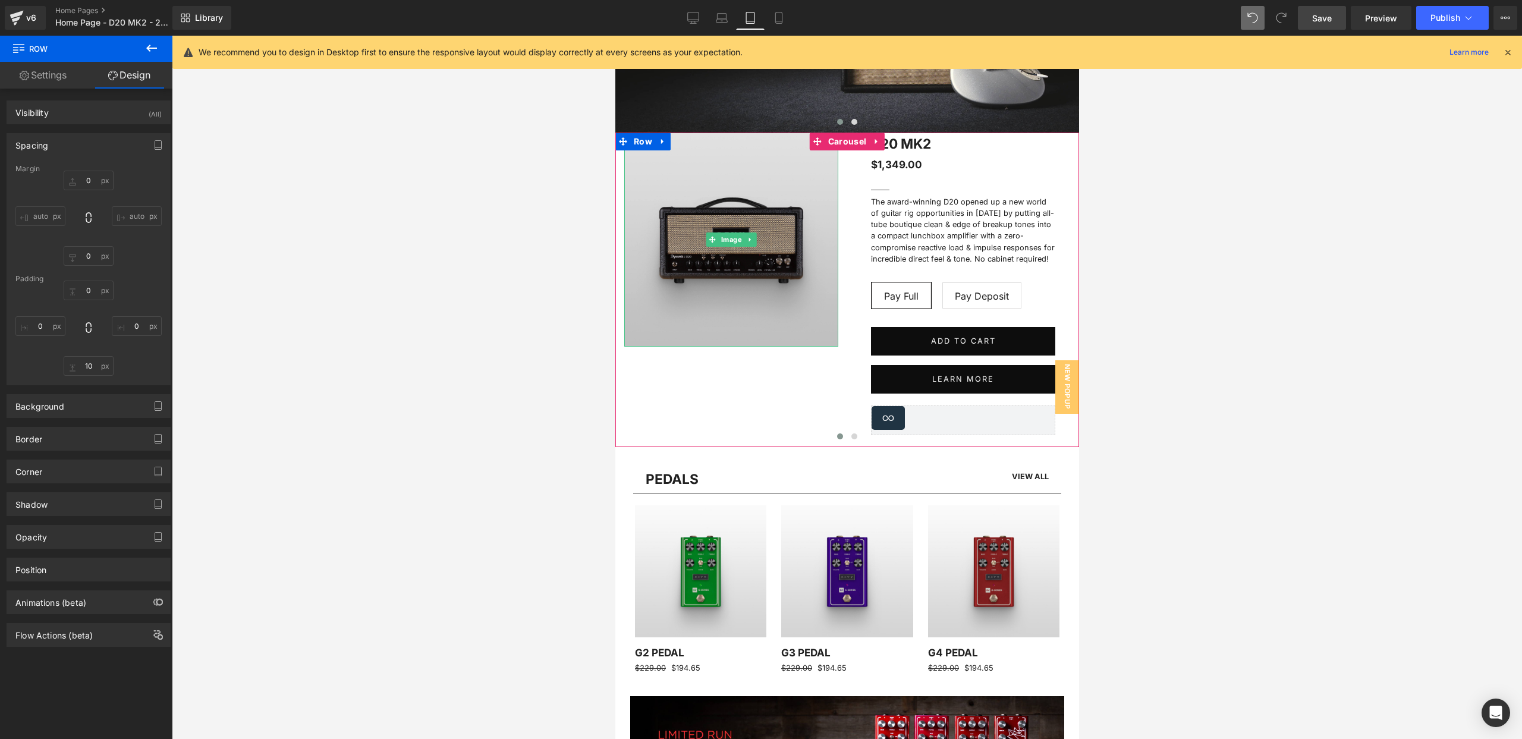
click at [752, 170] on img at bounding box center [731, 240] width 214 height 214
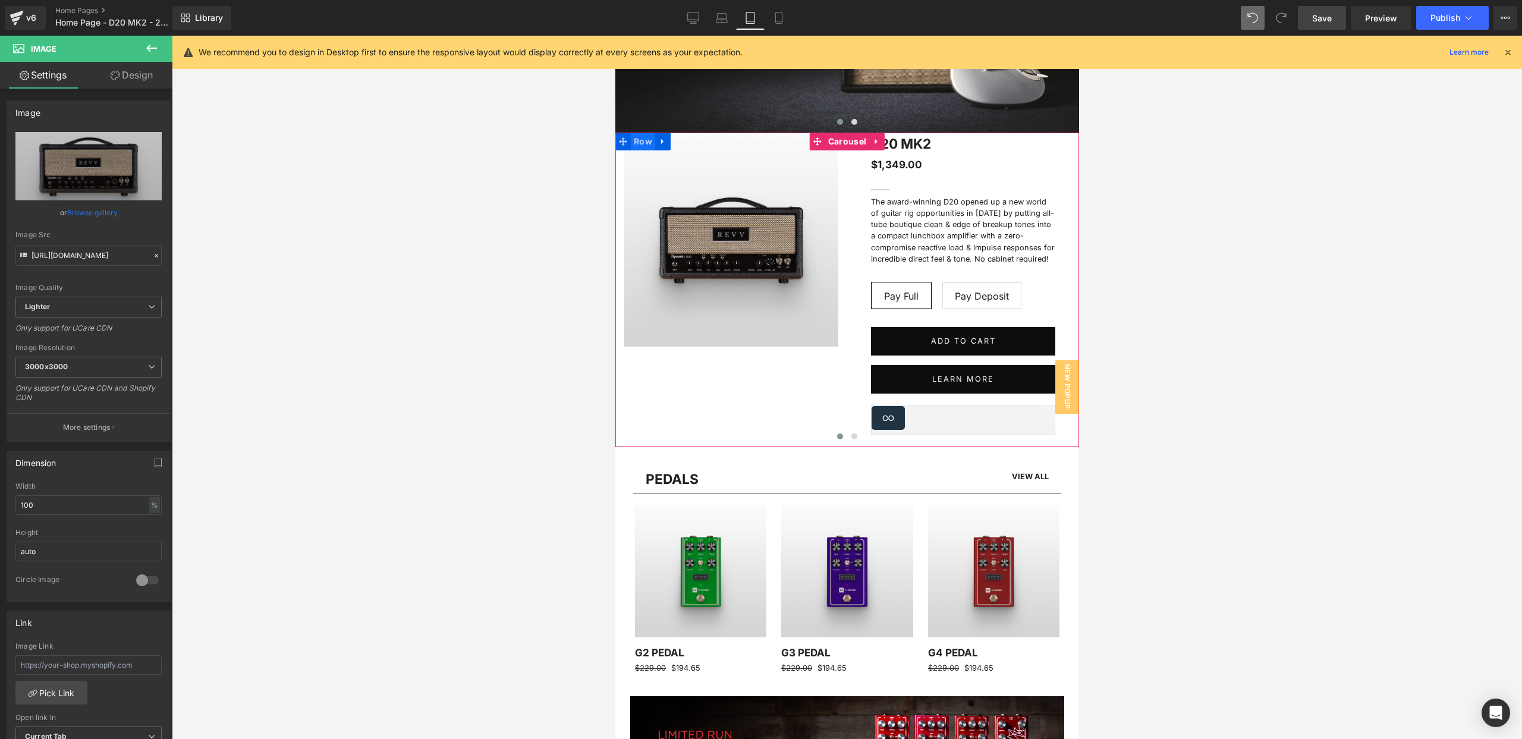
click at [639, 143] on span "Row" at bounding box center [642, 142] width 24 height 18
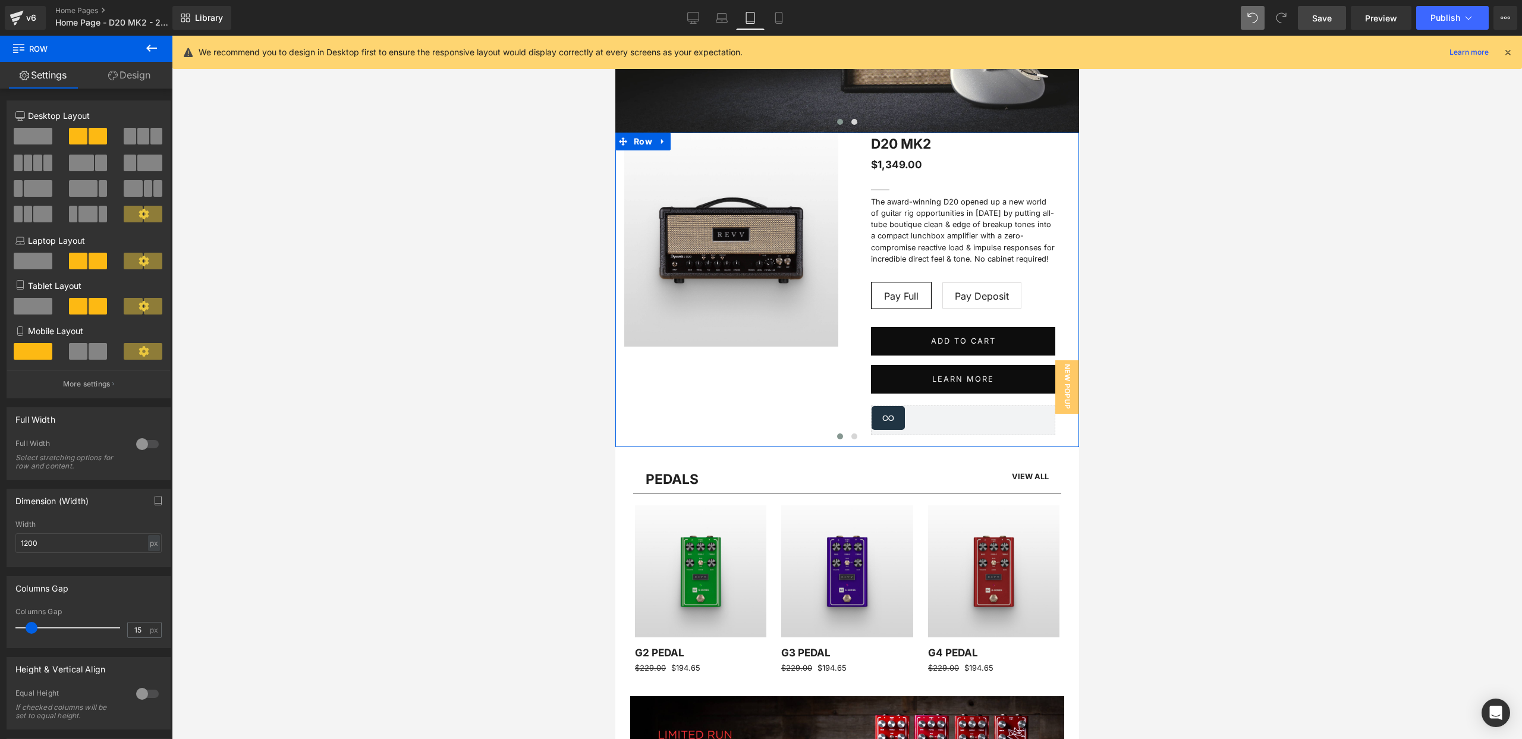
click at [127, 75] on link "Design" at bounding box center [129, 75] width 86 height 27
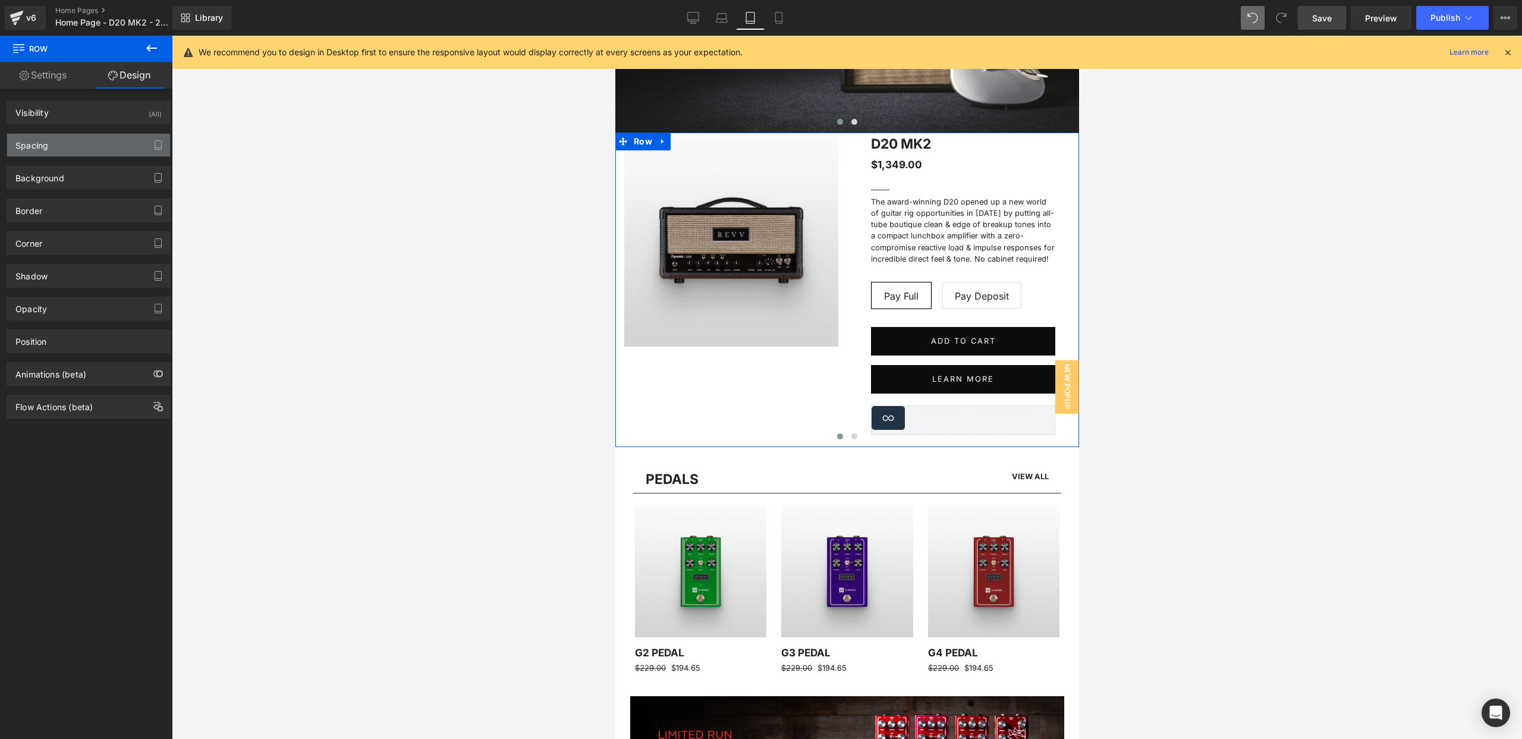
click at [89, 144] on div "Spacing" at bounding box center [88, 145] width 163 height 23
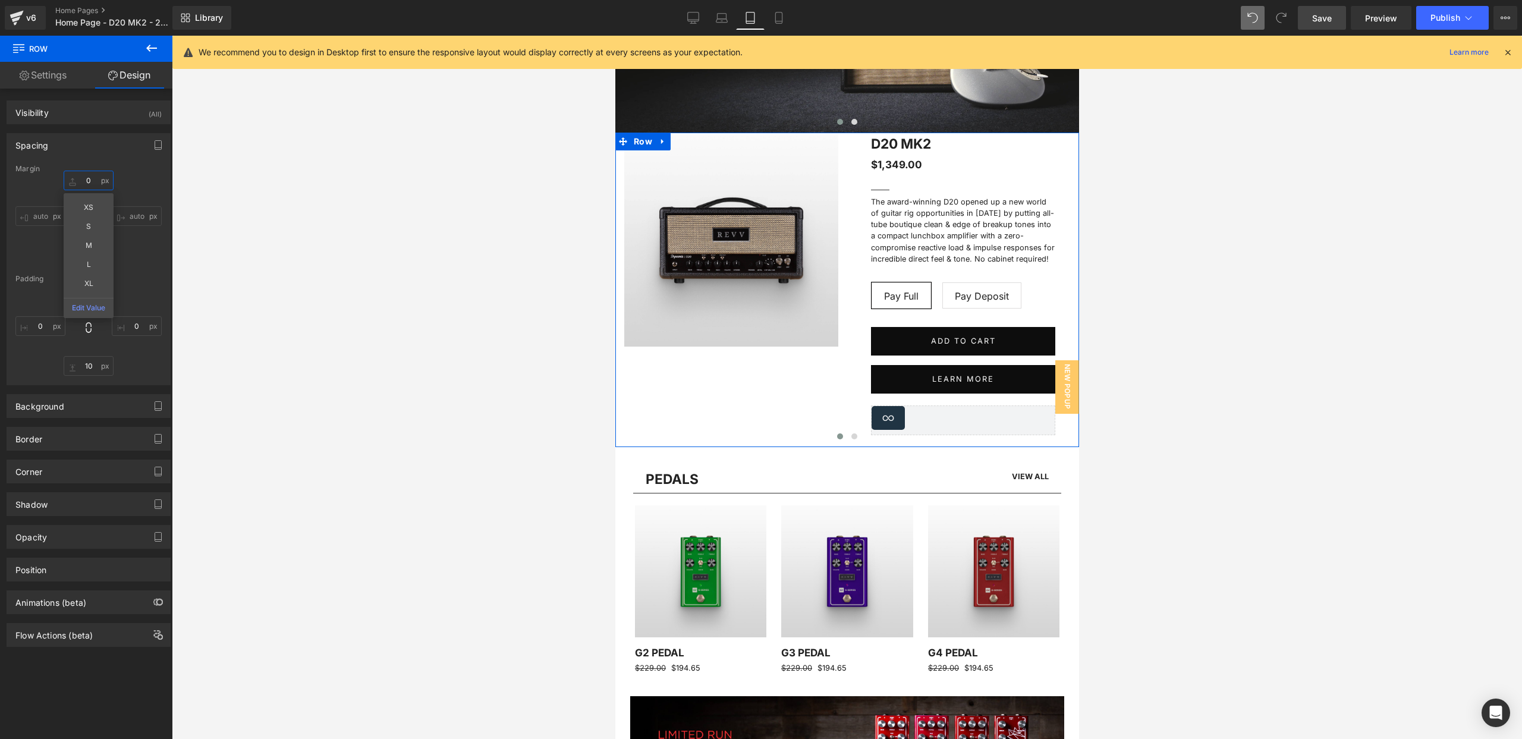
click at [87, 177] on input "0" at bounding box center [89, 181] width 50 height 20
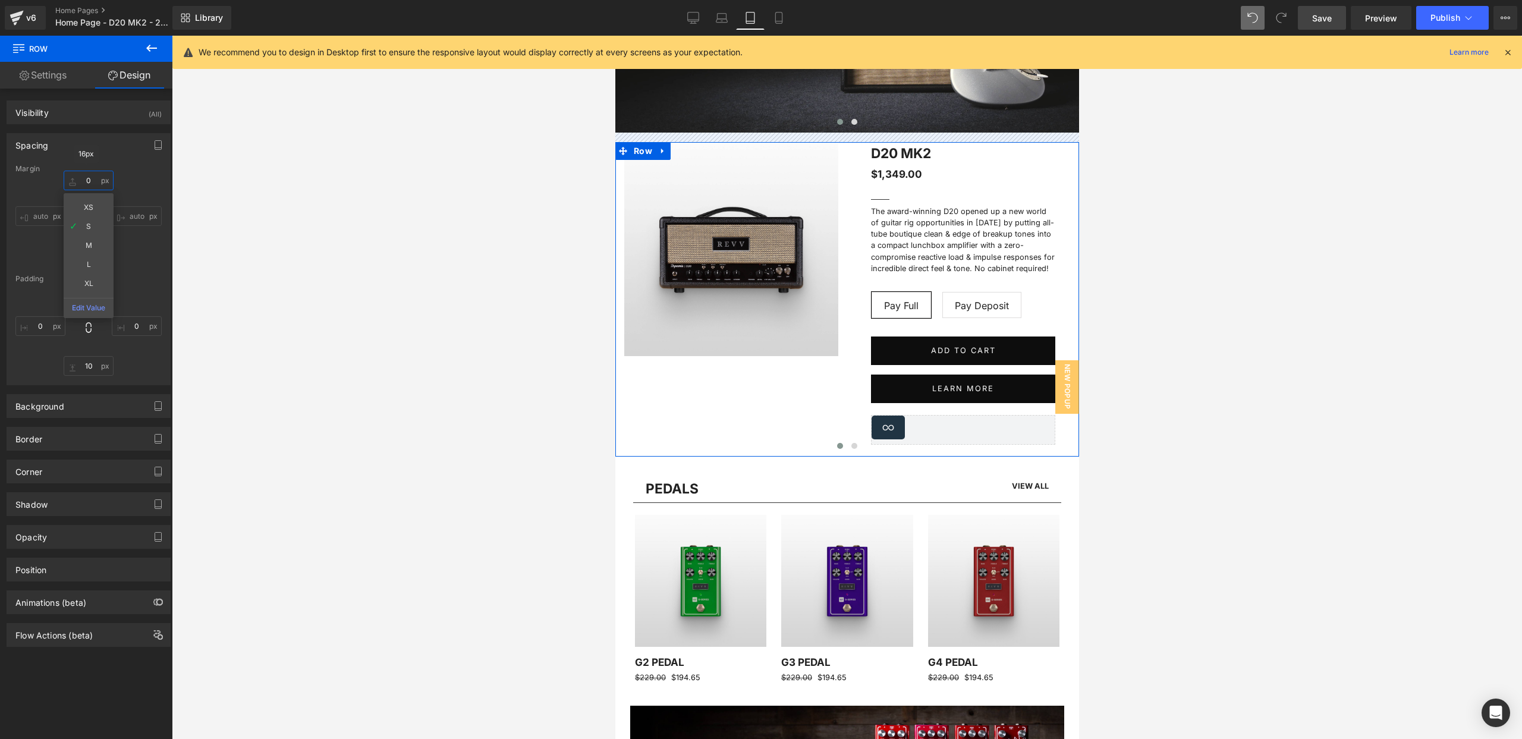
click at [91, 181] on input "0" at bounding box center [89, 181] width 50 height 20
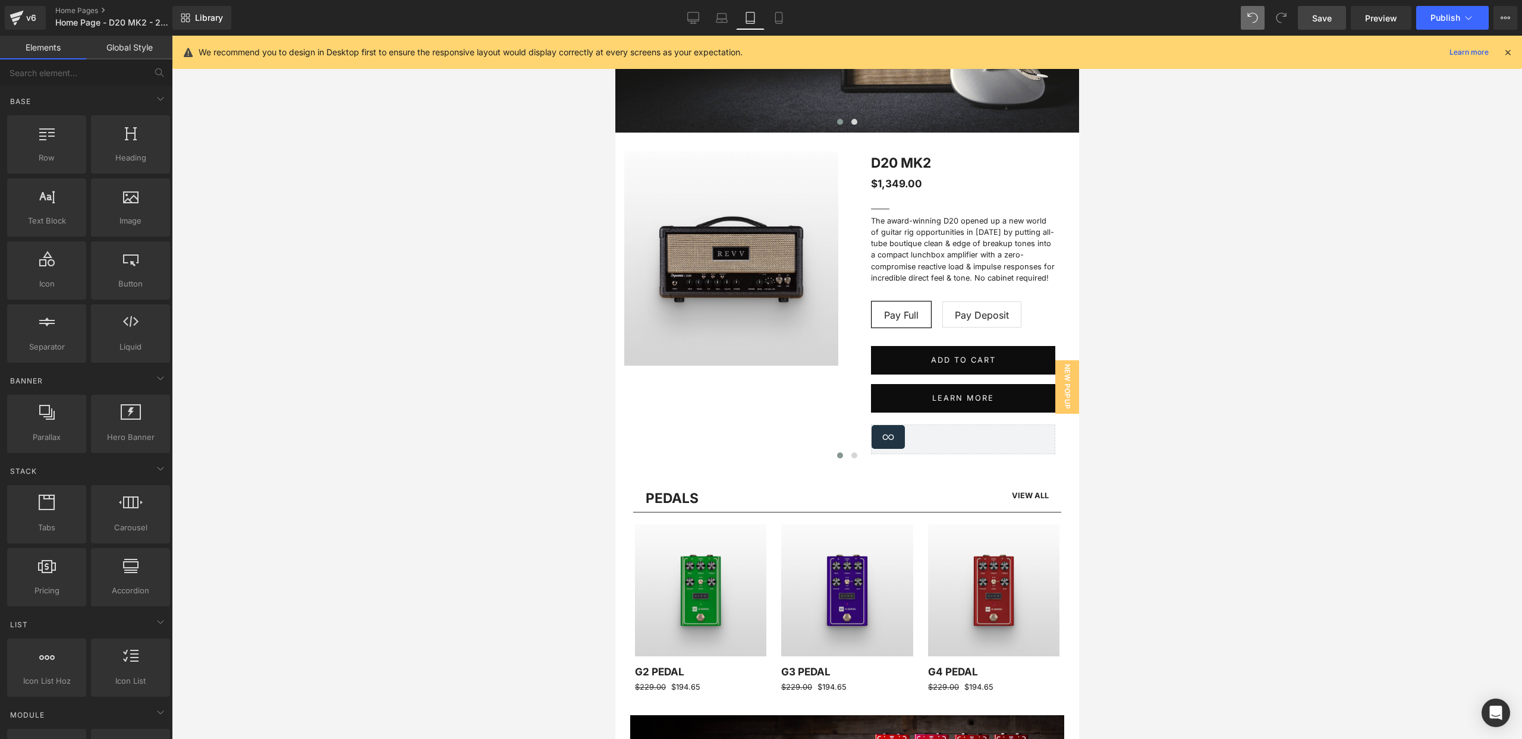
click at [350, 166] on div at bounding box center [847, 387] width 1350 height 703
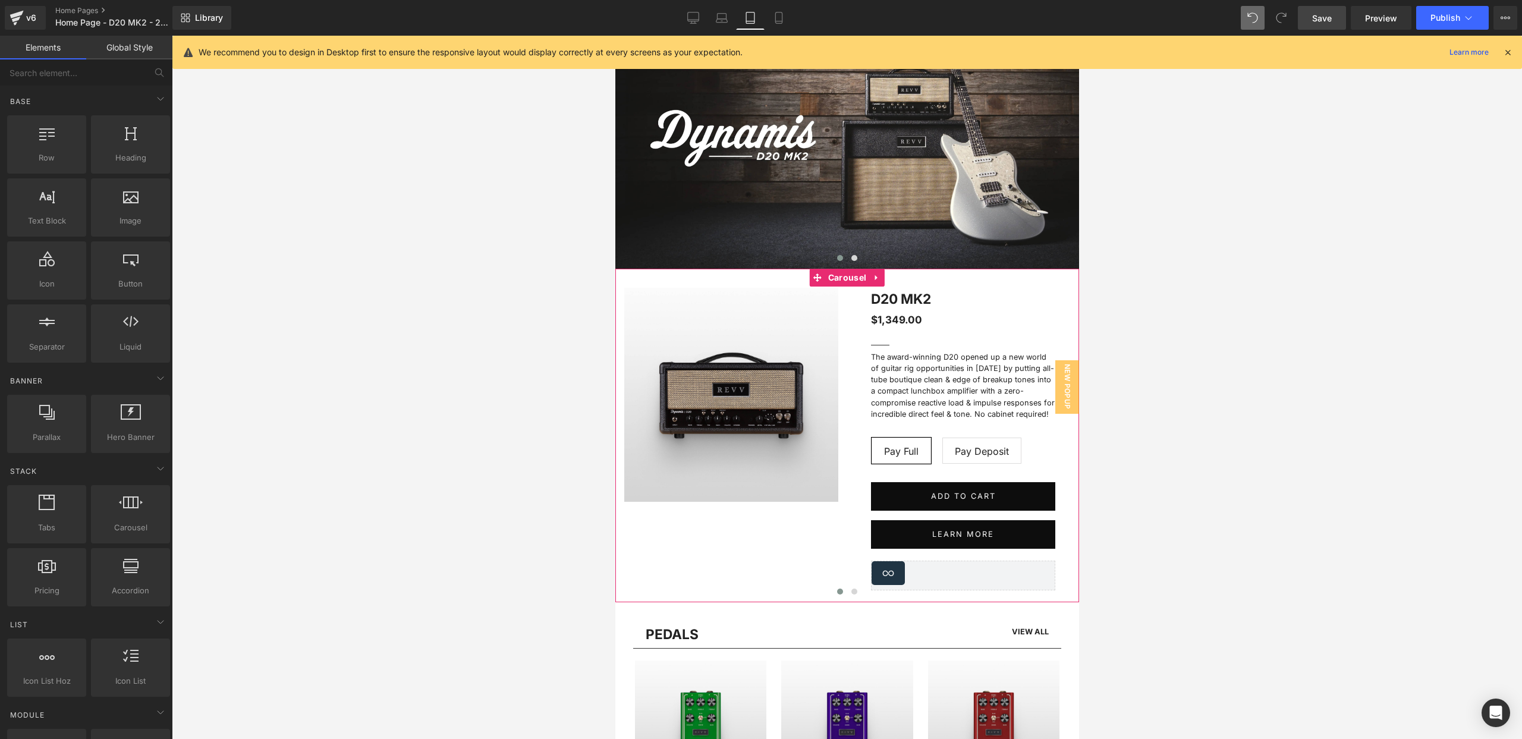
scroll to position [0, 0]
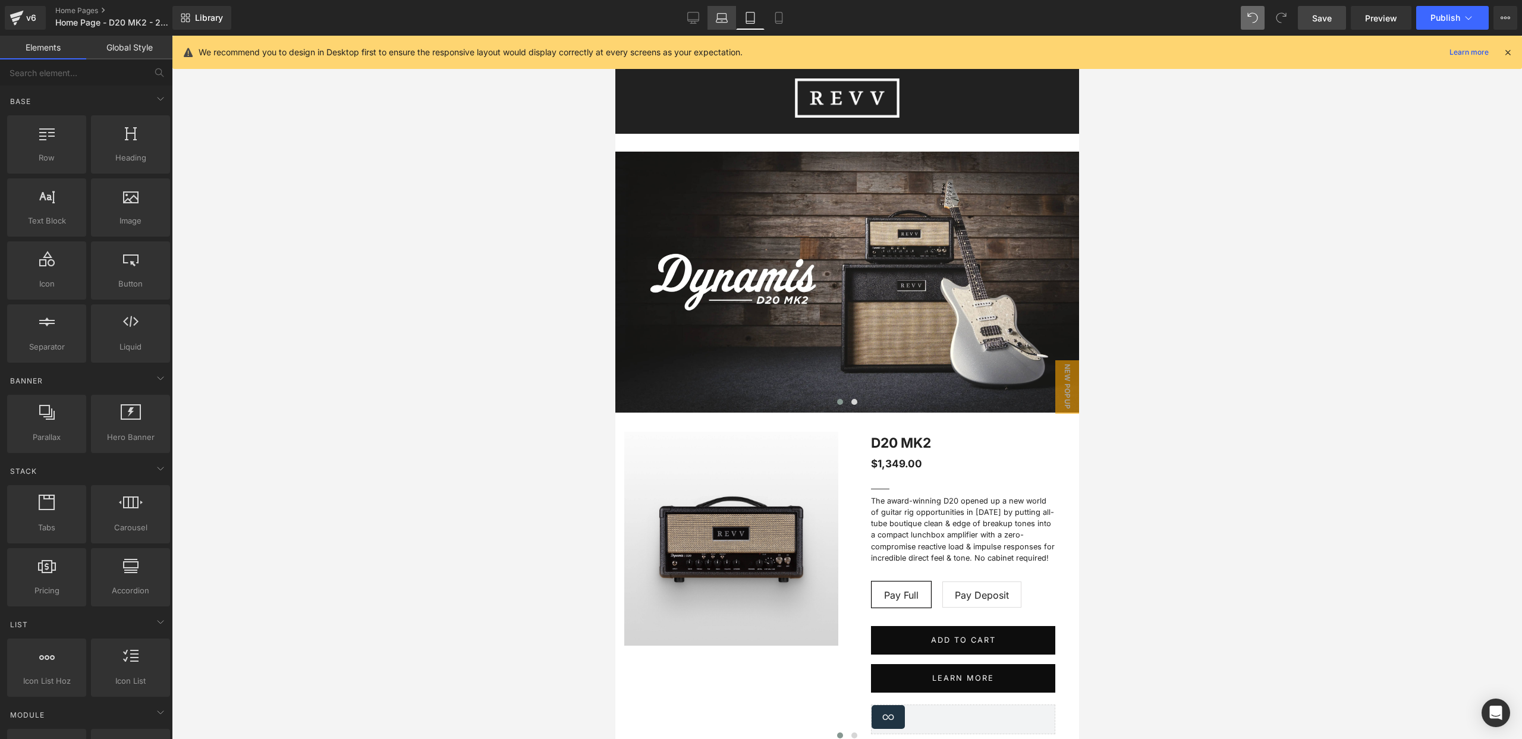
click at [719, 18] on icon at bounding box center [722, 18] width 12 height 12
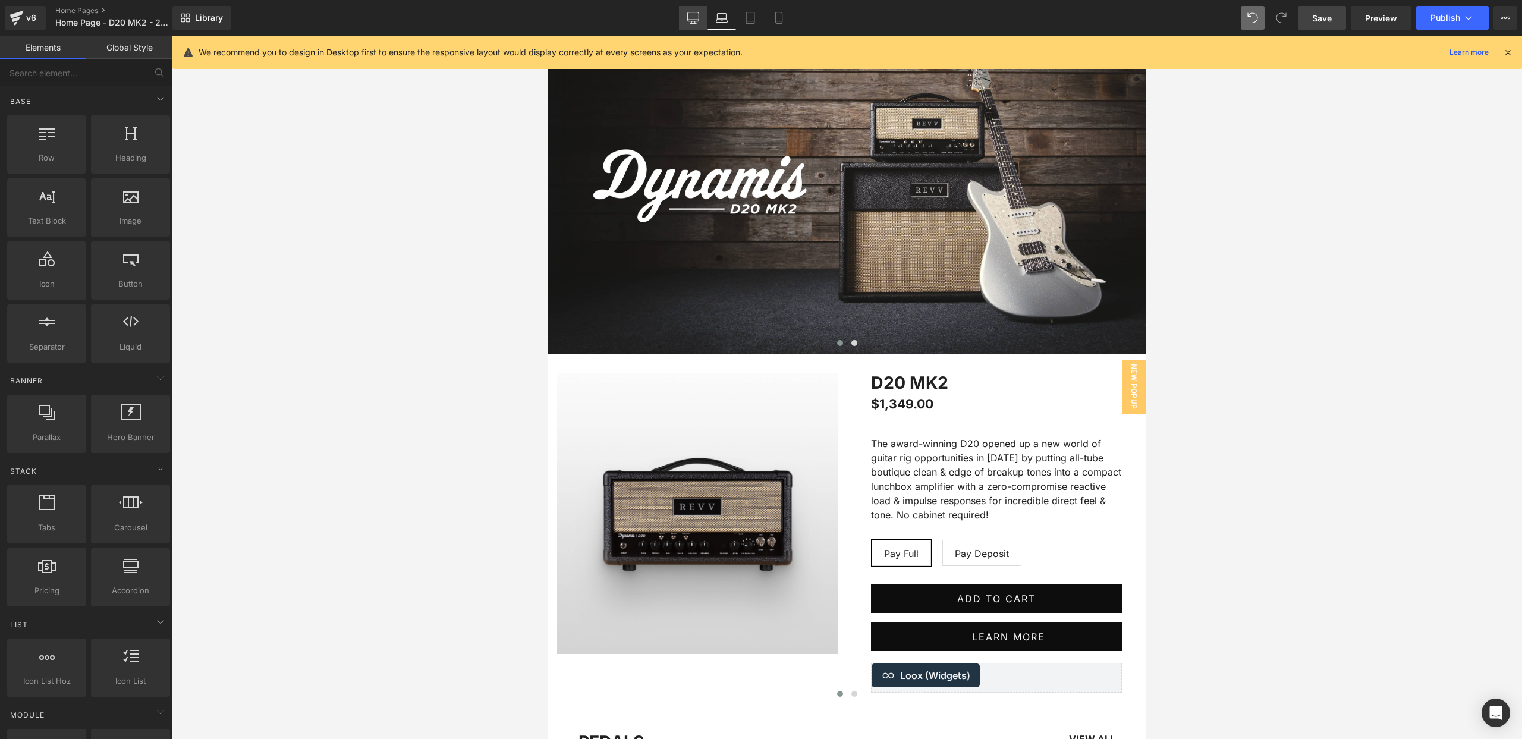
click at [693, 17] on icon at bounding box center [693, 18] width 12 height 12
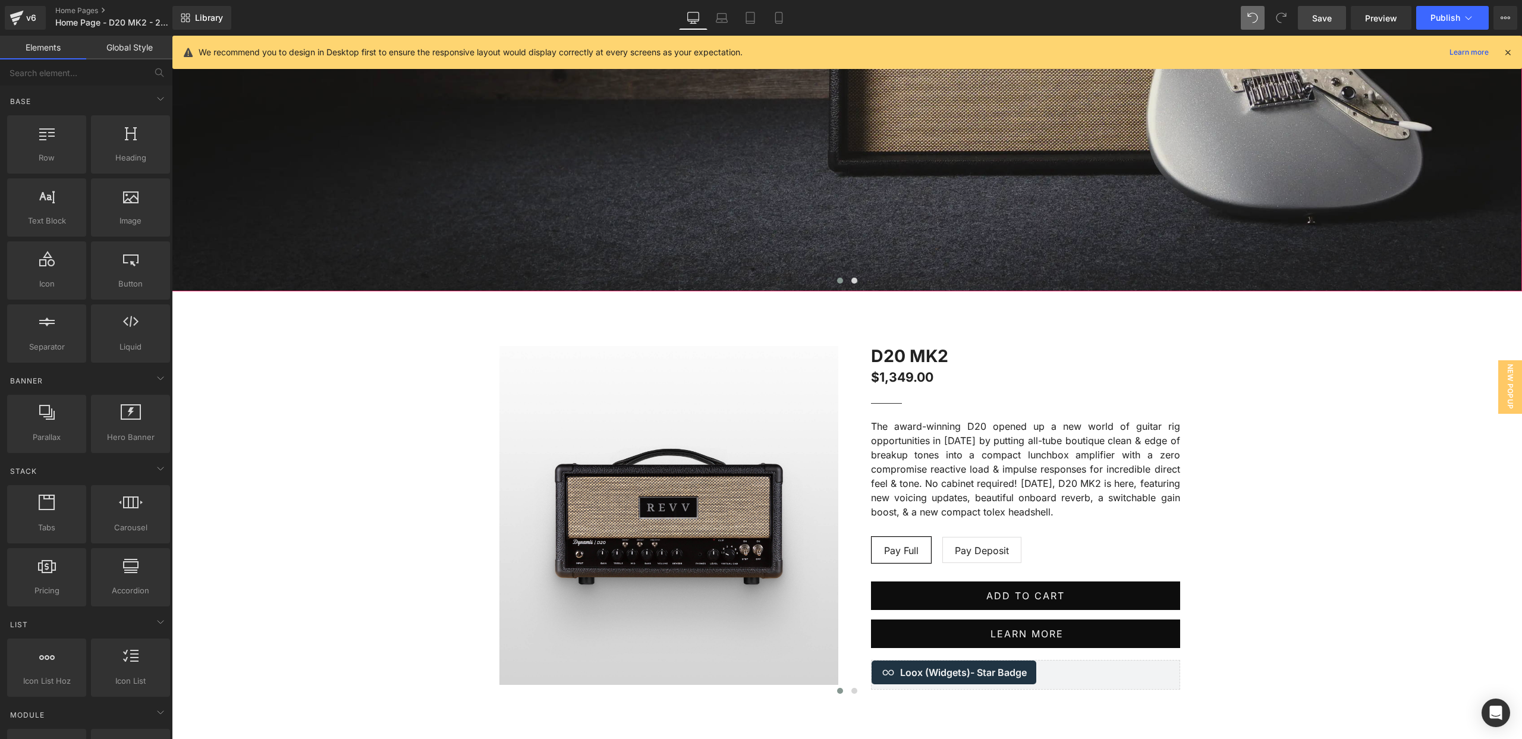
scroll to position [595, 0]
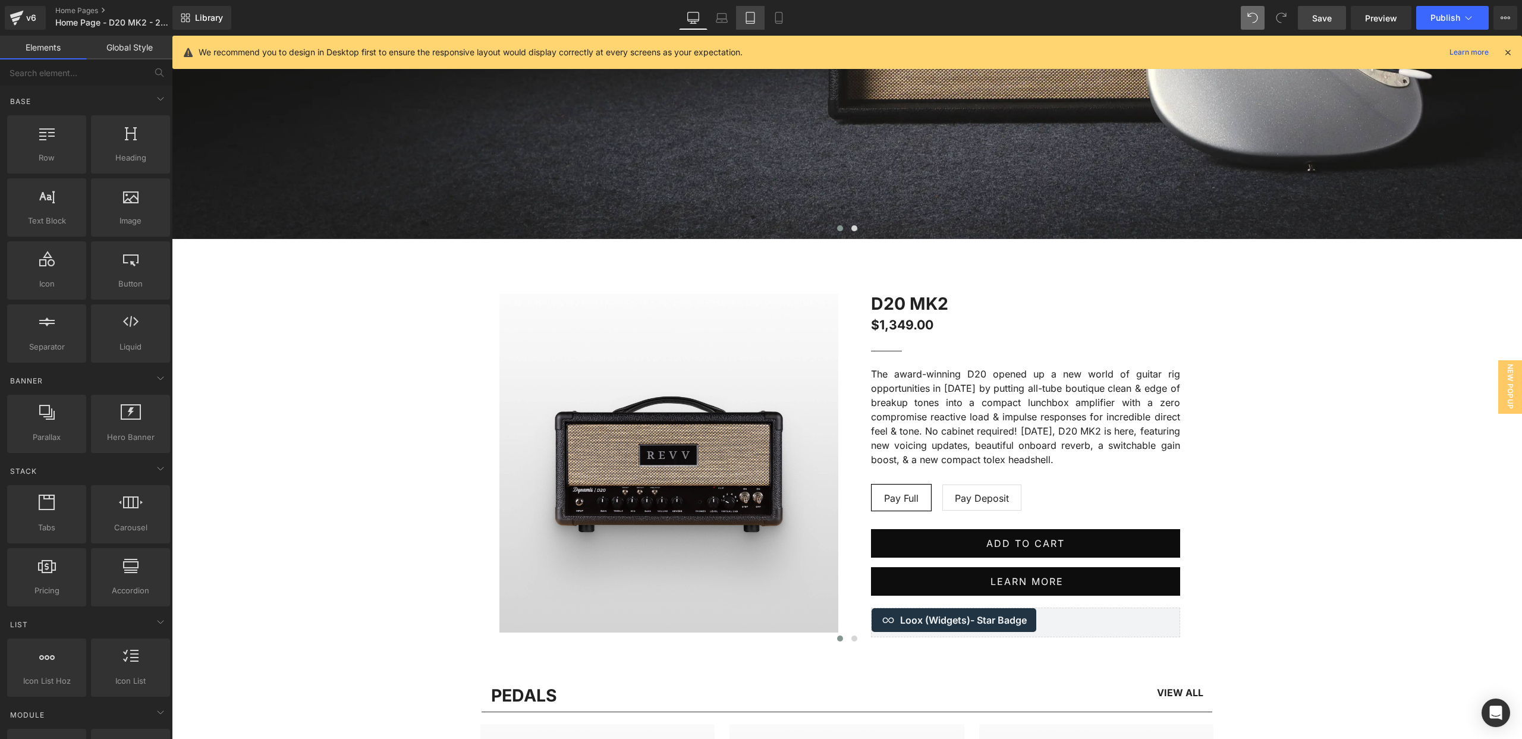
click at [743, 18] on link "Tablet" at bounding box center [750, 18] width 29 height 24
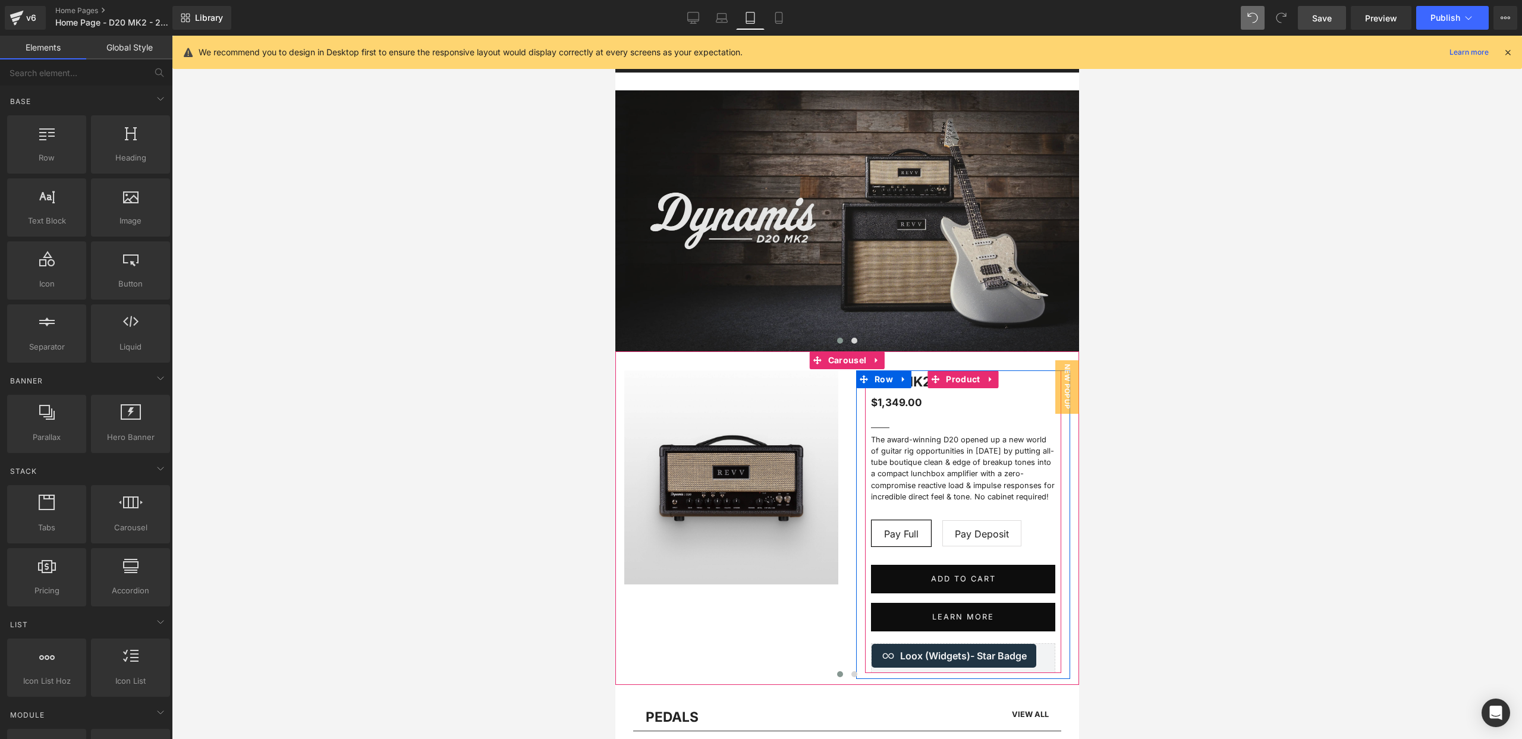
scroll to position [0, 0]
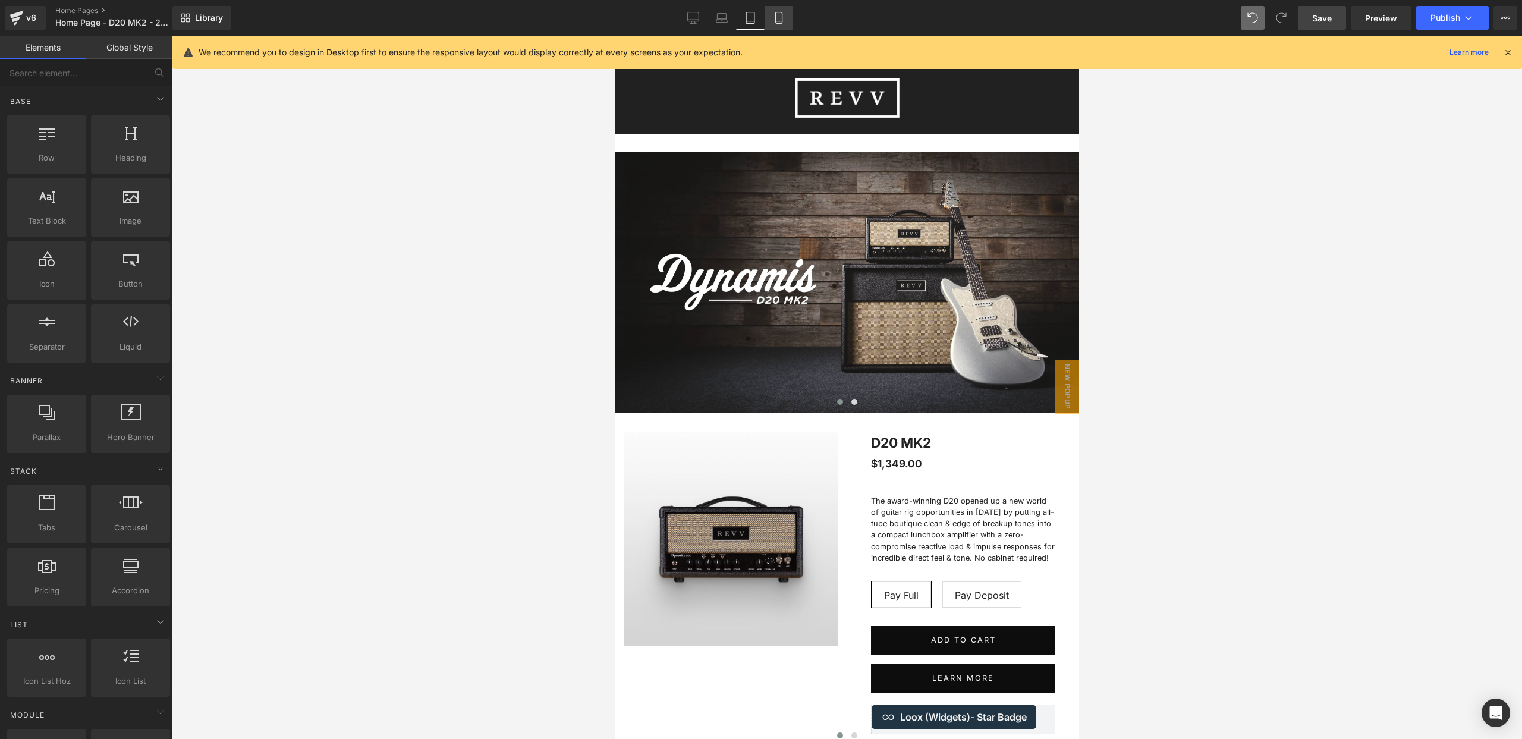
click at [781, 17] on icon at bounding box center [779, 18] width 12 height 12
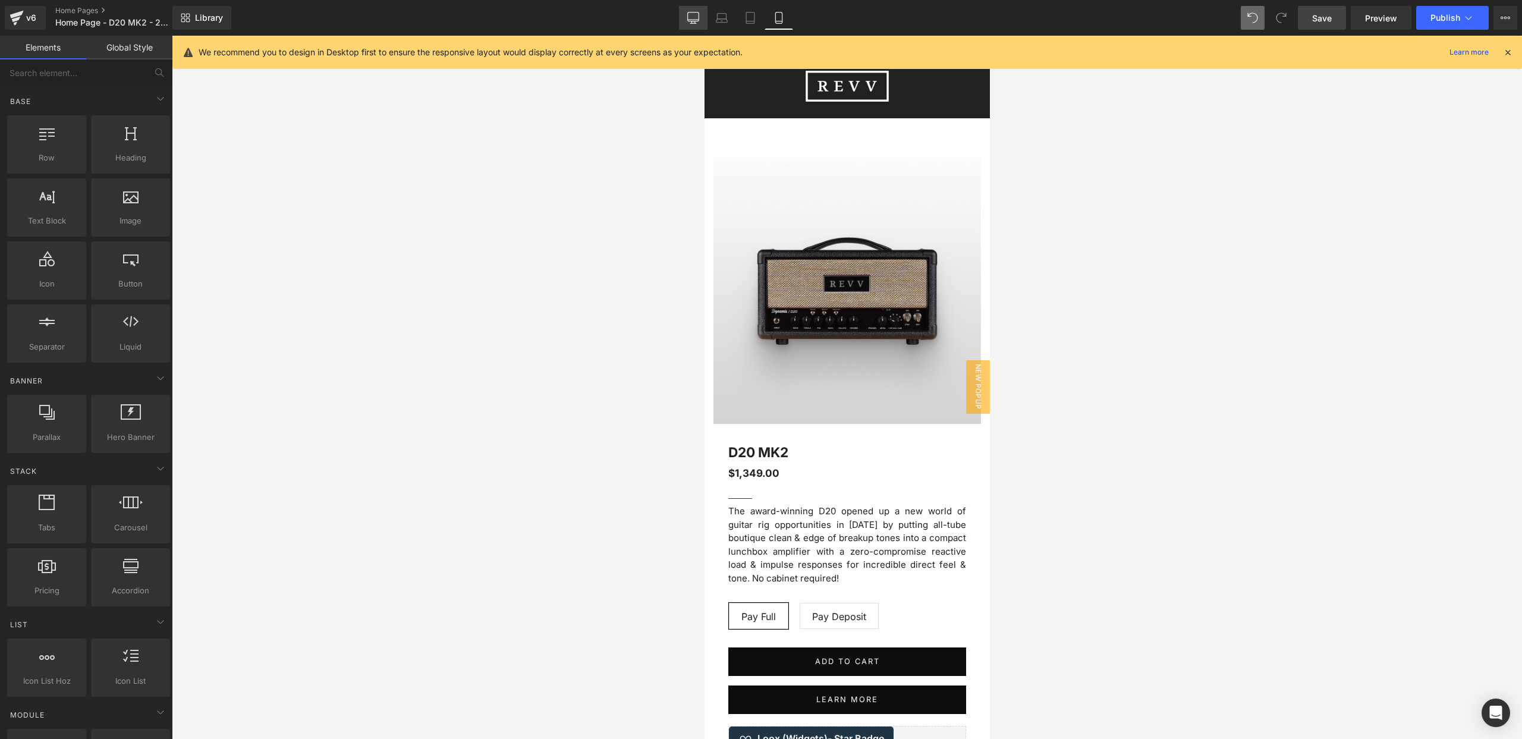
drag, startPoint x: 690, startPoint y: 15, endPoint x: 681, endPoint y: 11, distance: 9.8
click at [690, 15] on icon at bounding box center [693, 18] width 12 height 12
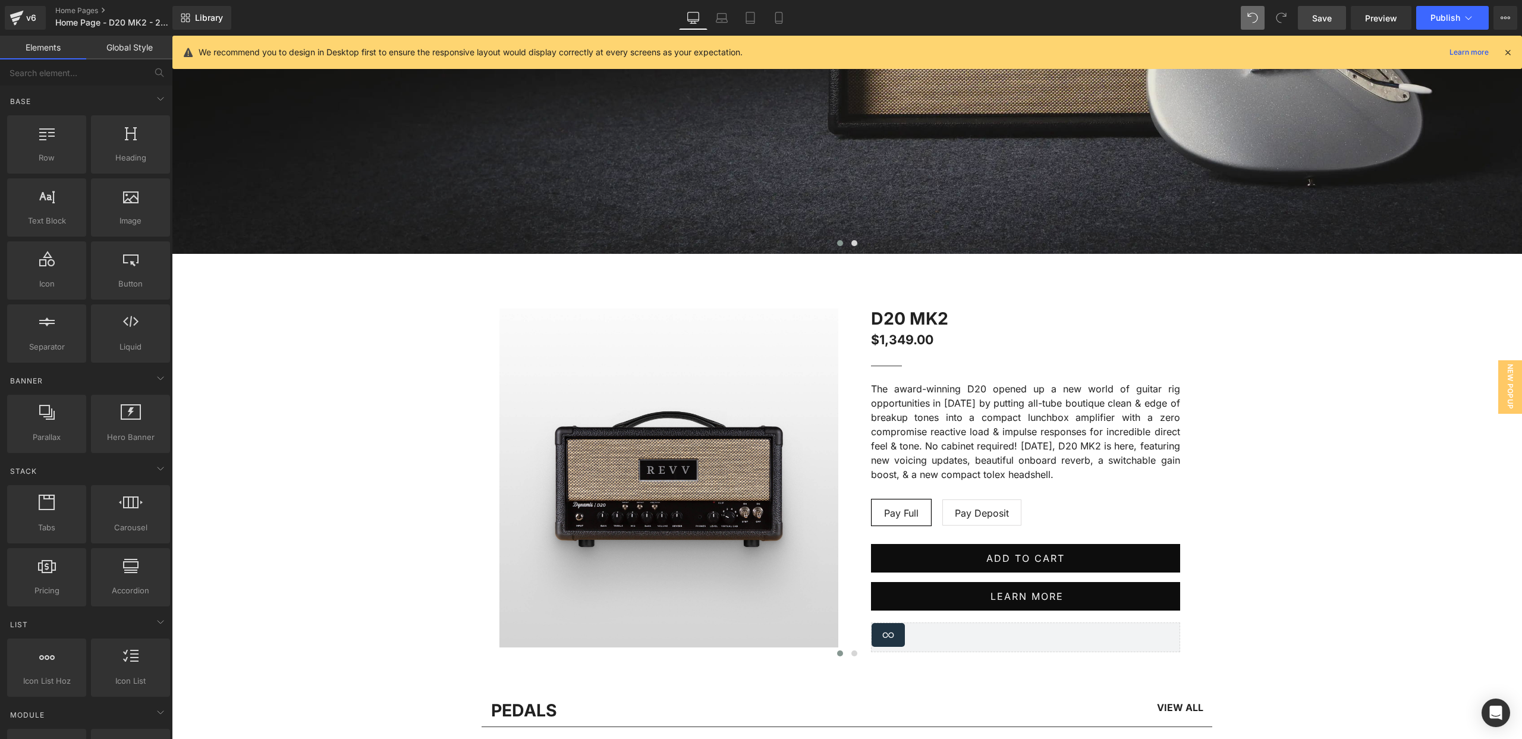
scroll to position [598, 0]
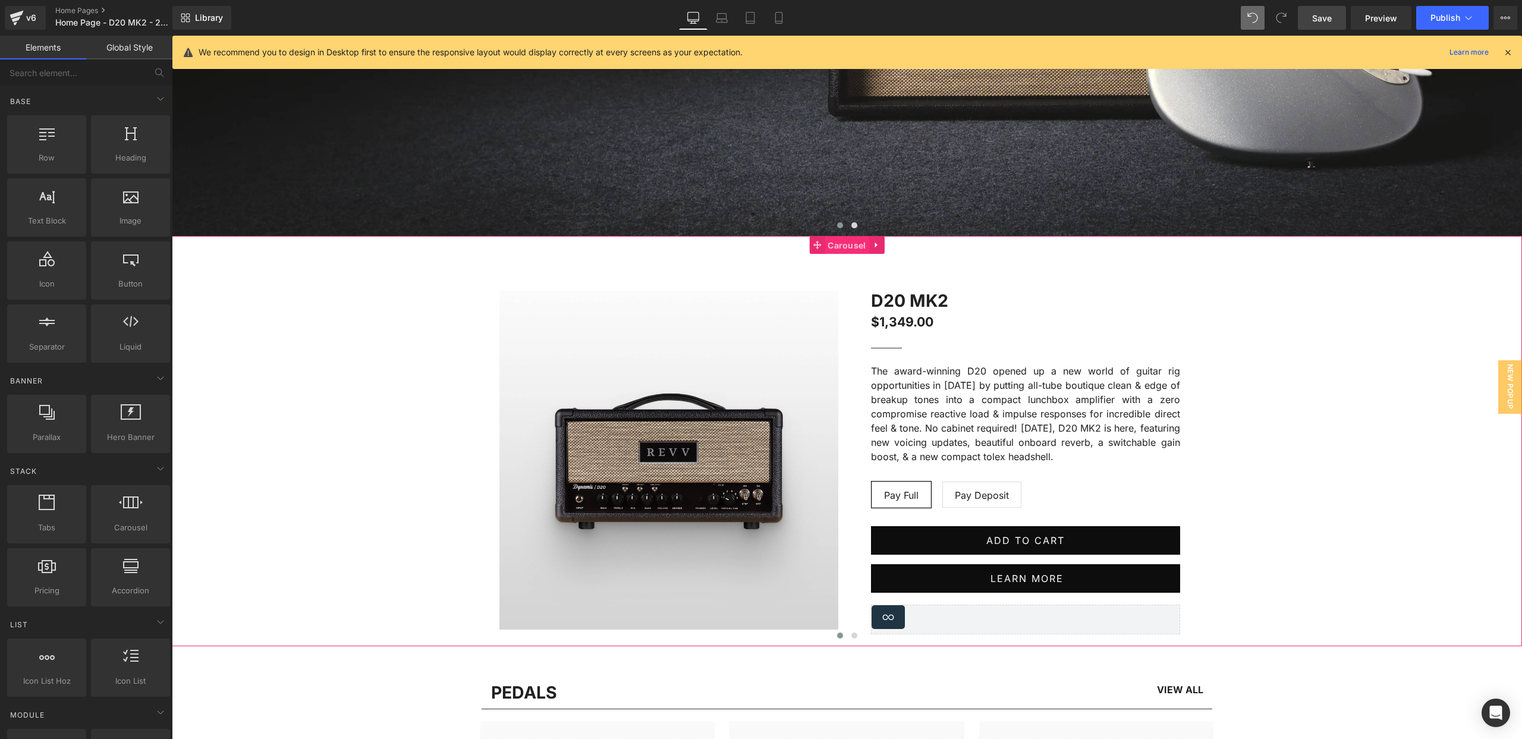
click at [845, 249] on span "Carousel" at bounding box center [847, 246] width 44 height 18
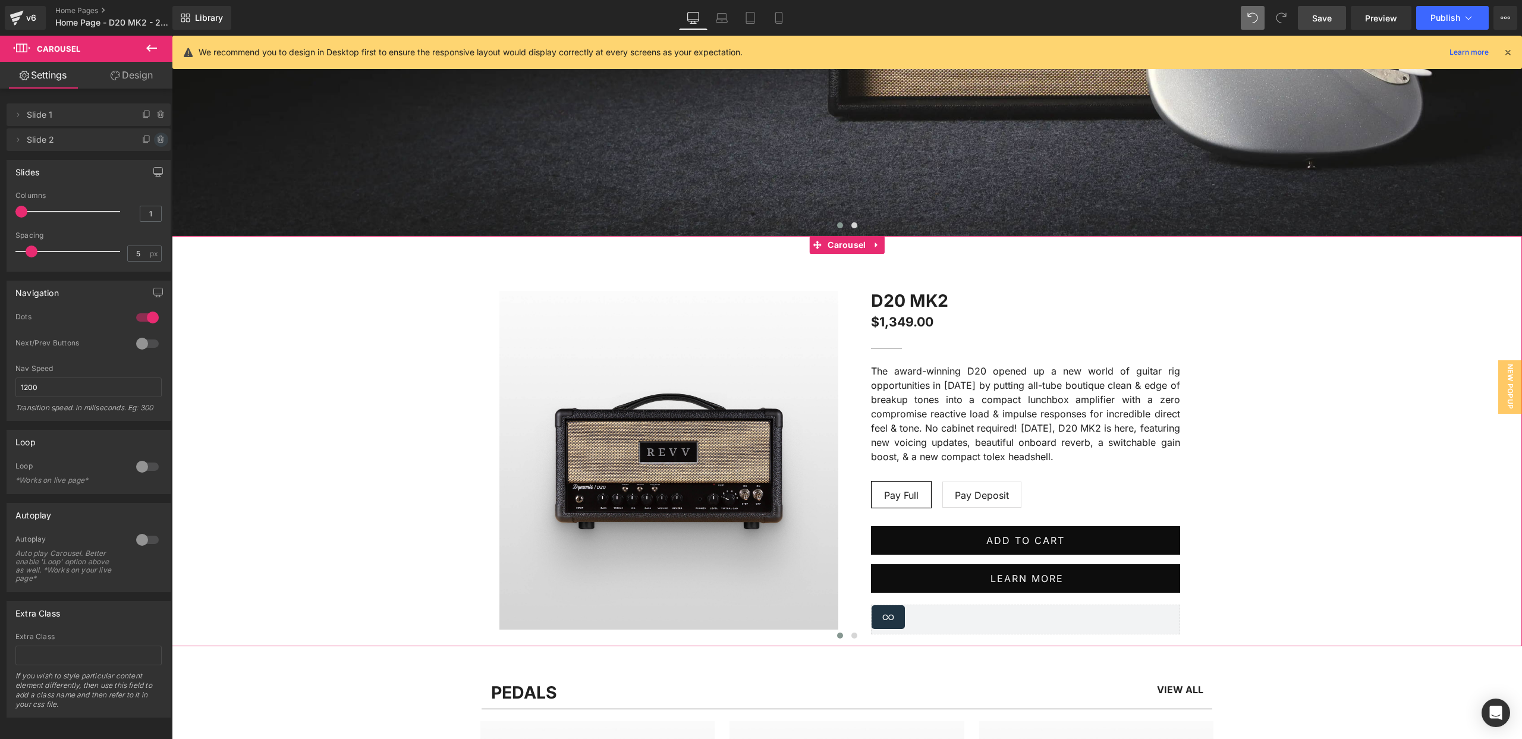
click at [158, 137] on icon at bounding box center [160, 139] width 5 height 5
click at [153, 139] on button "Delete" at bounding box center [148, 140] width 37 height 15
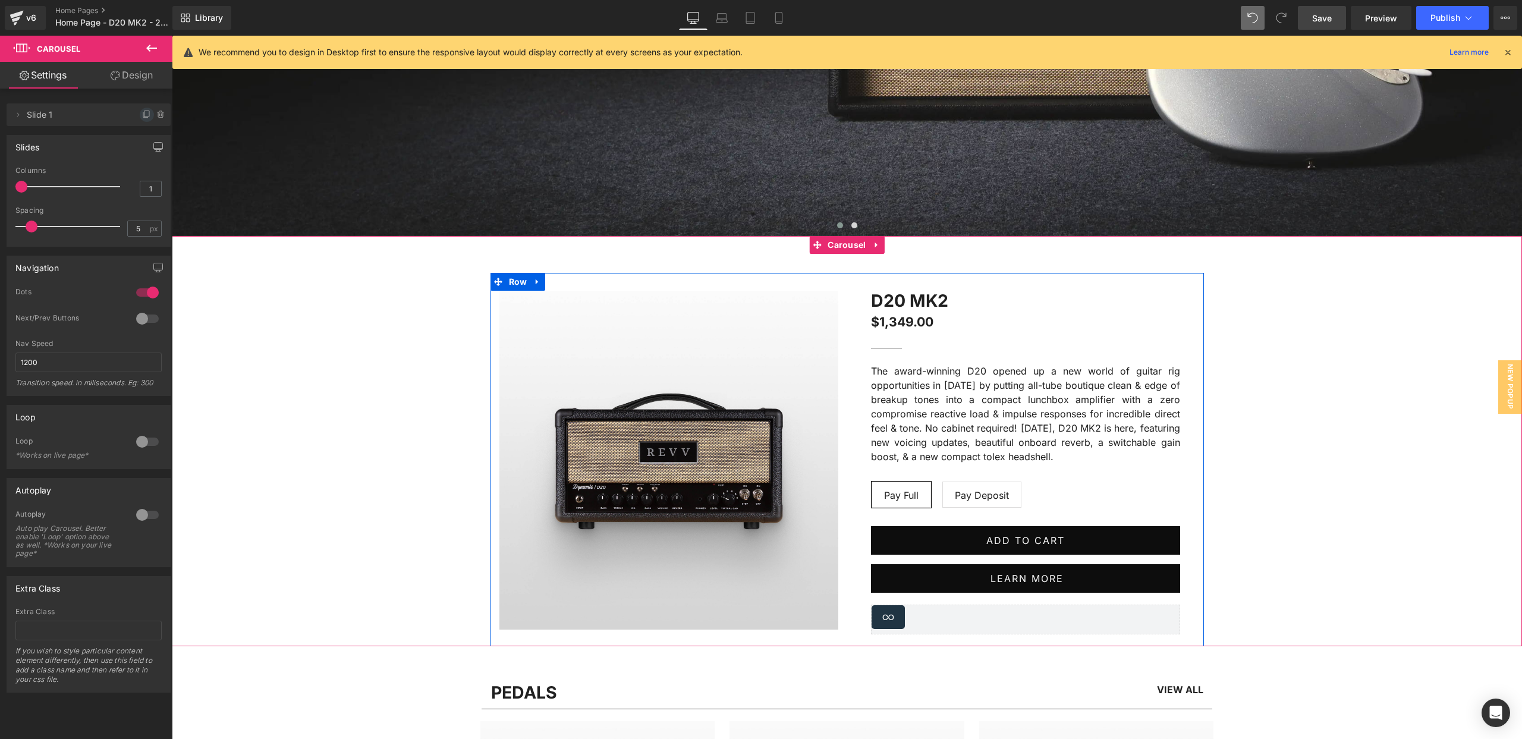
click at [142, 115] on icon at bounding box center [147, 115] width 10 height 10
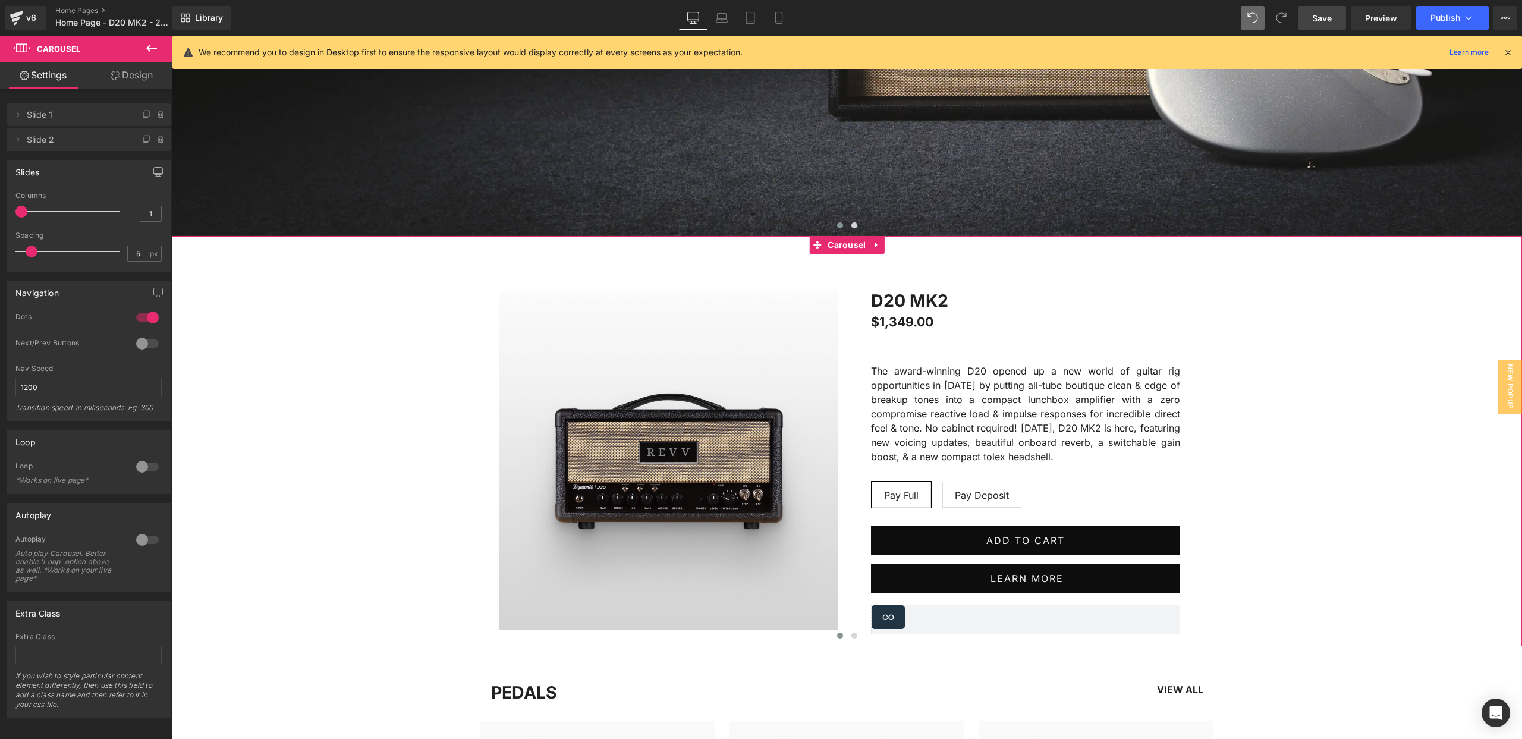
click at [84, 143] on span "Slide 2" at bounding box center [77, 139] width 100 height 23
click at [855, 637] on span at bounding box center [854, 636] width 6 height 6
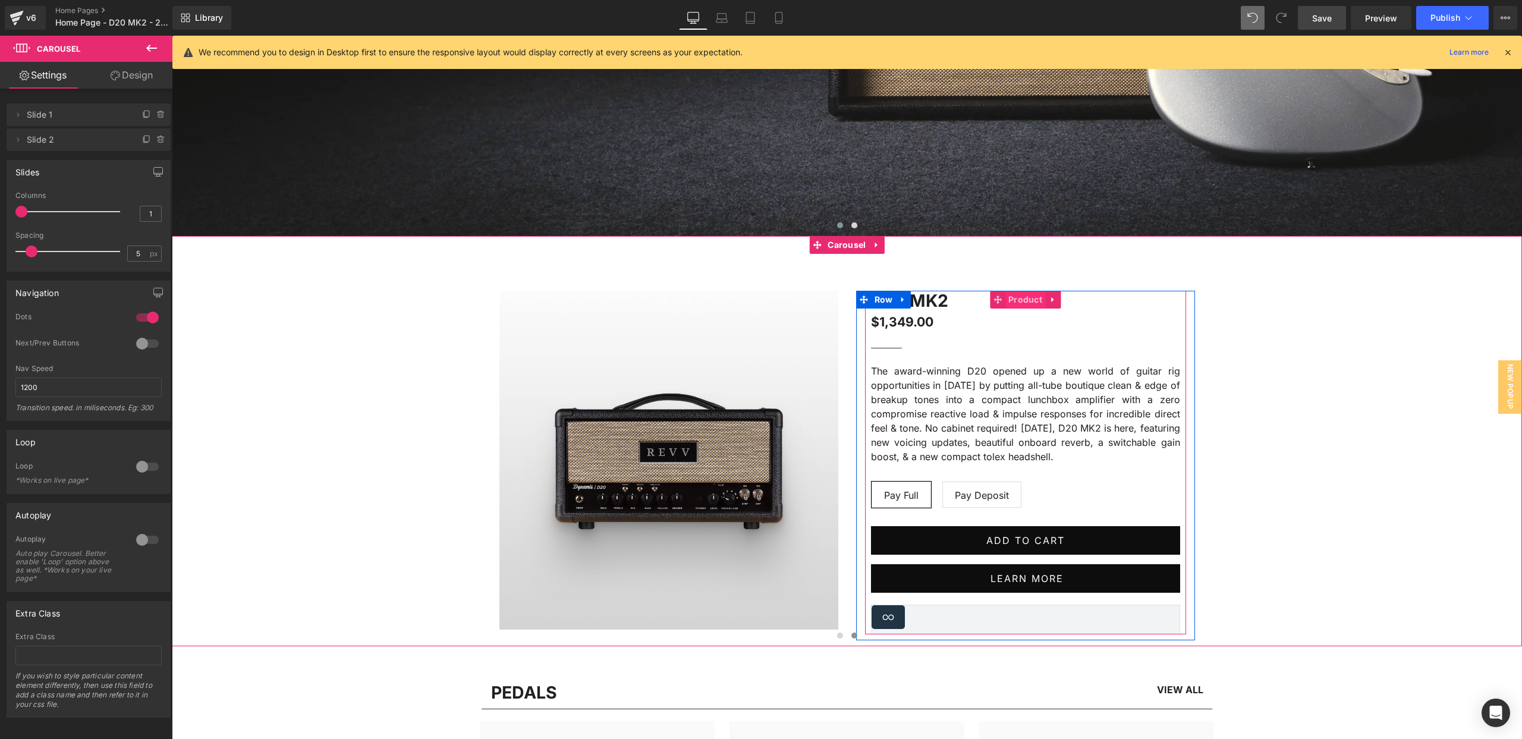
click at [1021, 301] on span "Product" at bounding box center [1025, 300] width 40 height 18
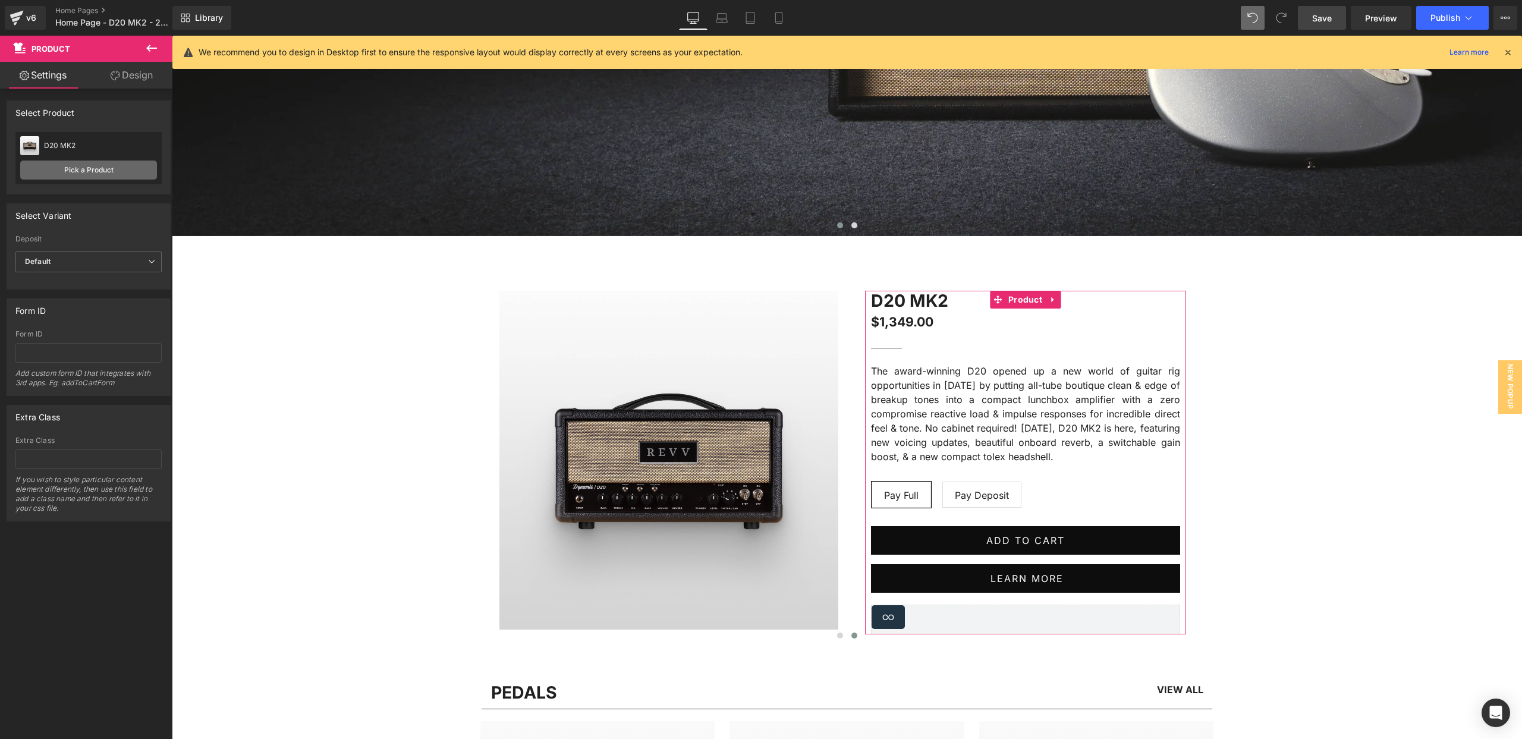
click at [95, 175] on link "Pick a Product" at bounding box center [88, 170] width 137 height 19
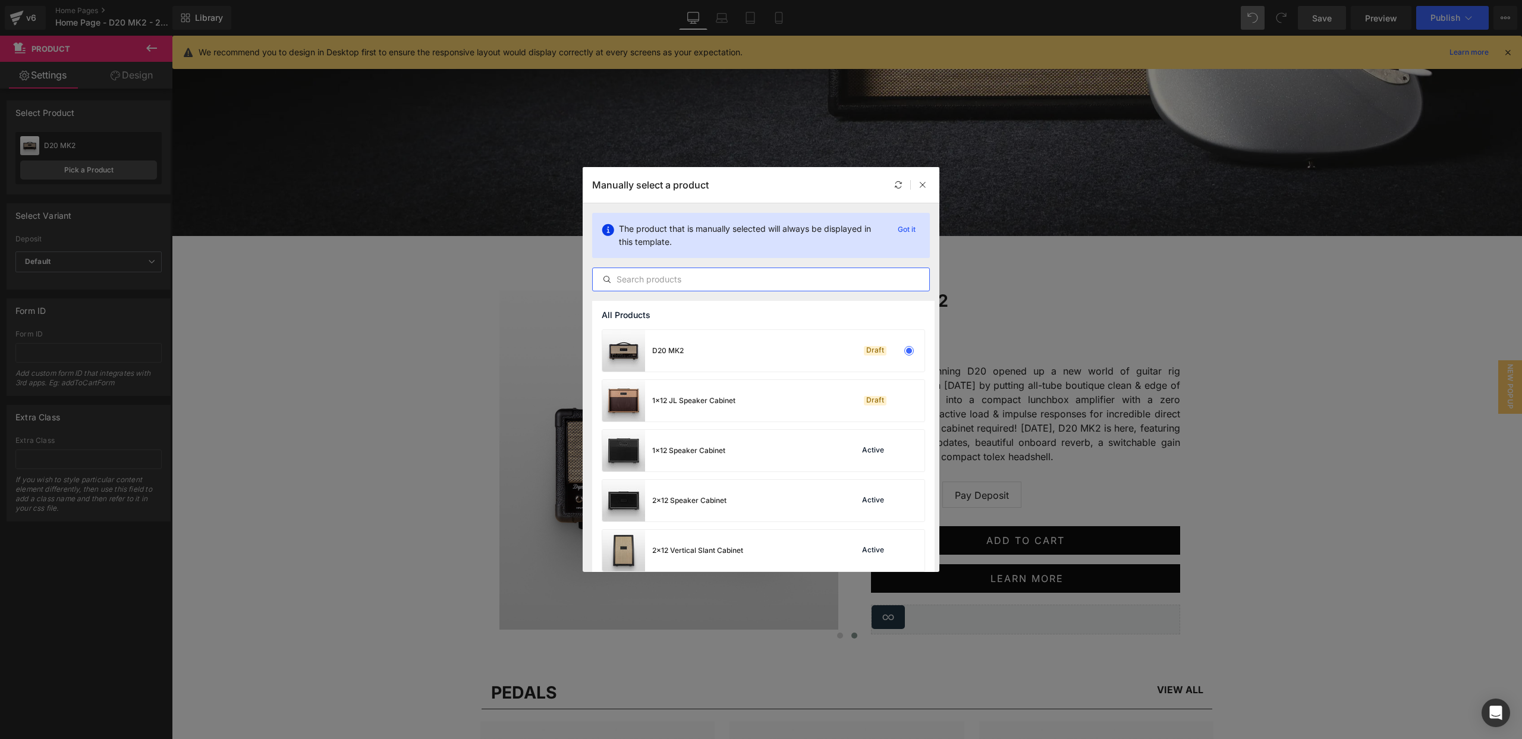
click at [685, 276] on input "text" at bounding box center [761, 279] width 337 height 14
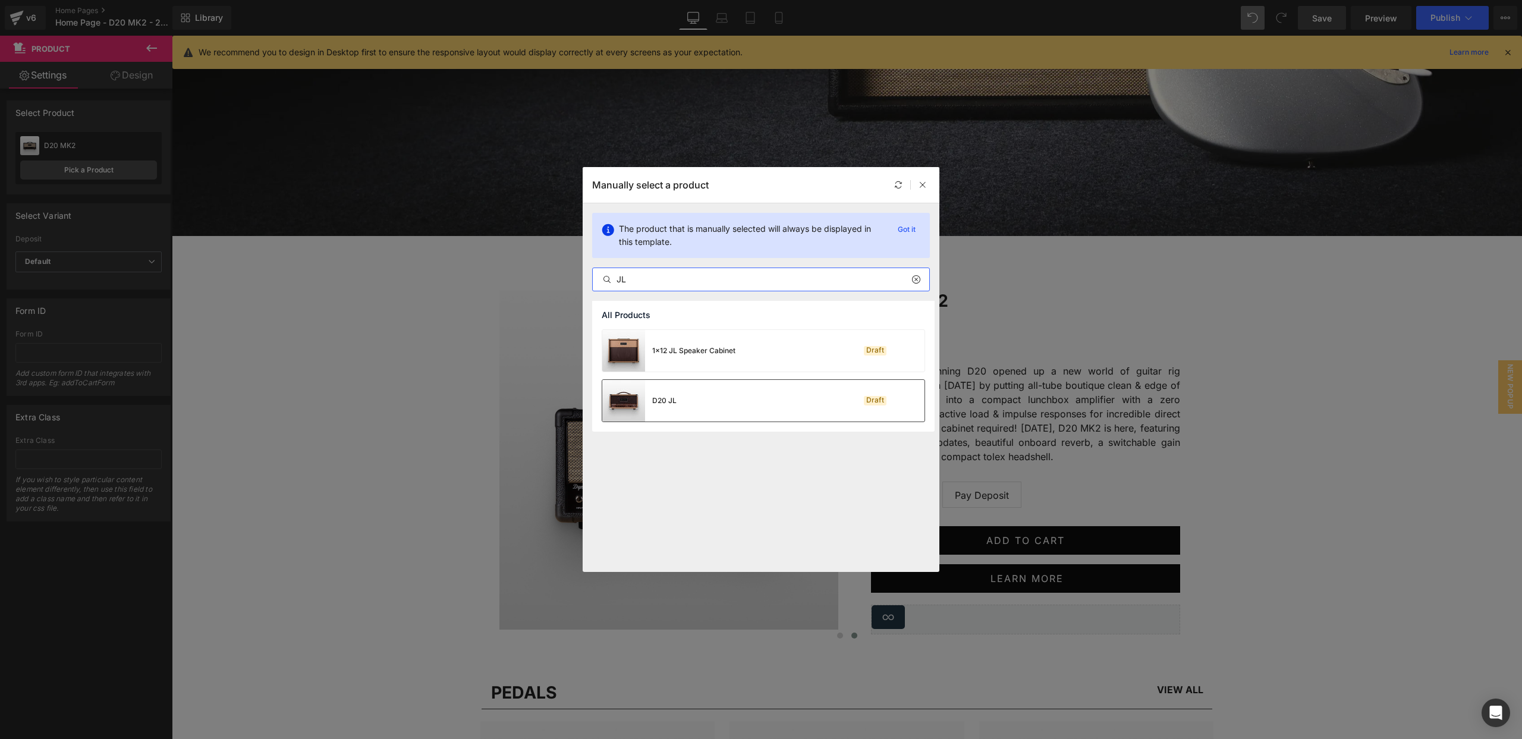
type input "JL"
drag, startPoint x: 744, startPoint y: 391, endPoint x: 565, endPoint y: 351, distance: 182.9
click at [744, 391] on div "D20 JL Draft" at bounding box center [763, 401] width 322 height 42
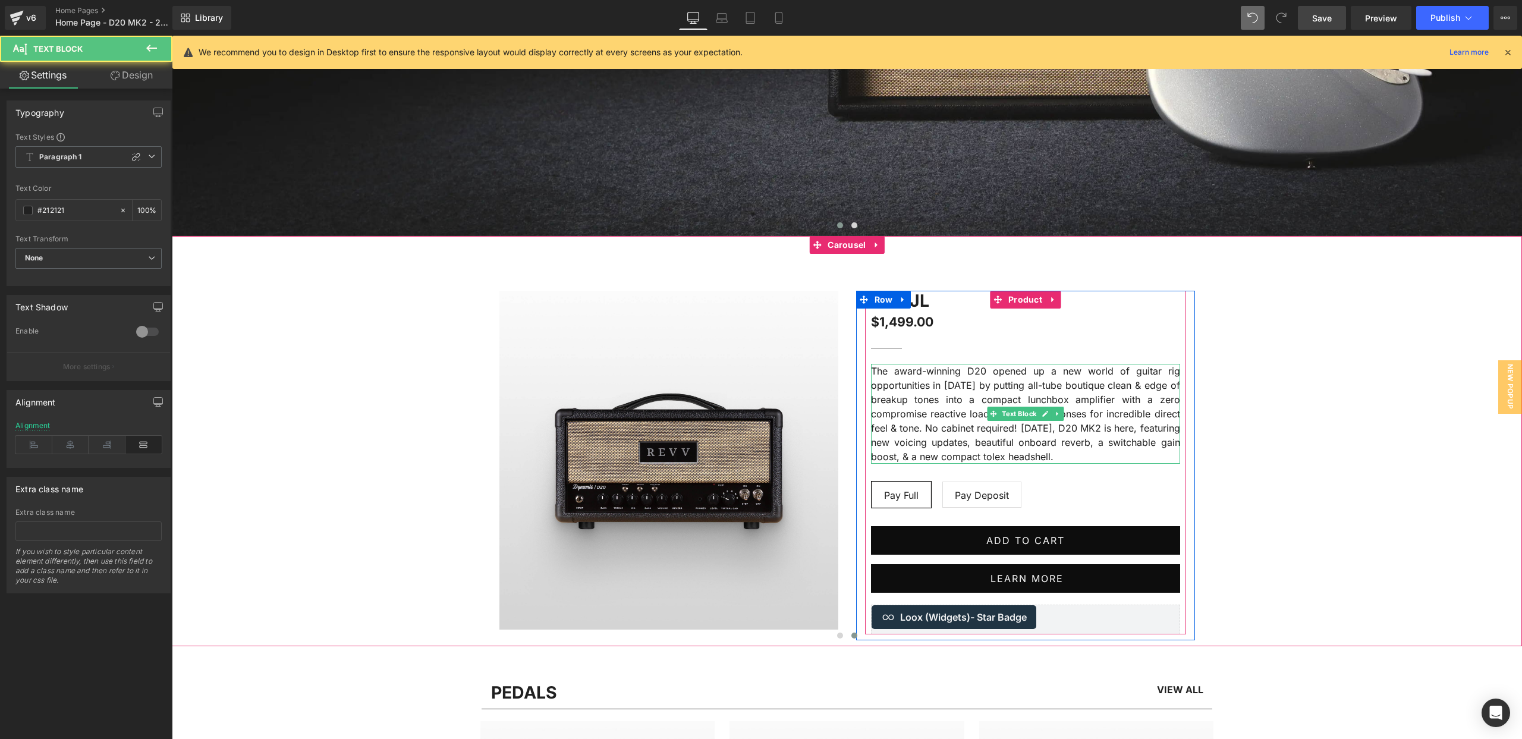
click at [1114, 452] on p "The award-winning D20 opened up a new world of guitar rig opportunities in [DAT…" at bounding box center [1025, 414] width 309 height 100
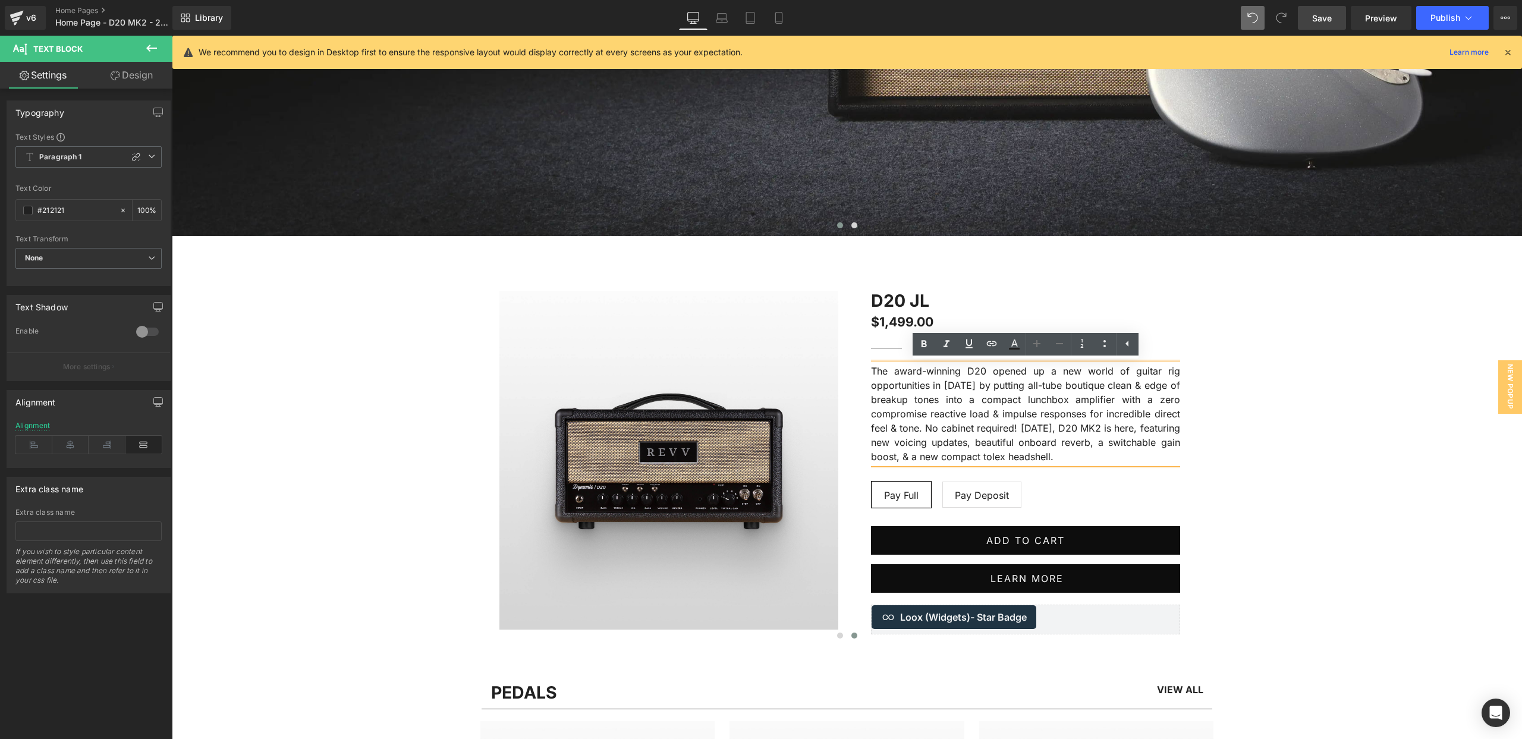
drag, startPoint x: 1136, startPoint y: 458, endPoint x: 865, endPoint y: 375, distance: 283.4
click at [865, 375] on div "D20 JL (P) Title $1,499.00 $1,499.00 (P) Price Separator The award-winning D20 …" at bounding box center [1025, 463] width 321 height 344
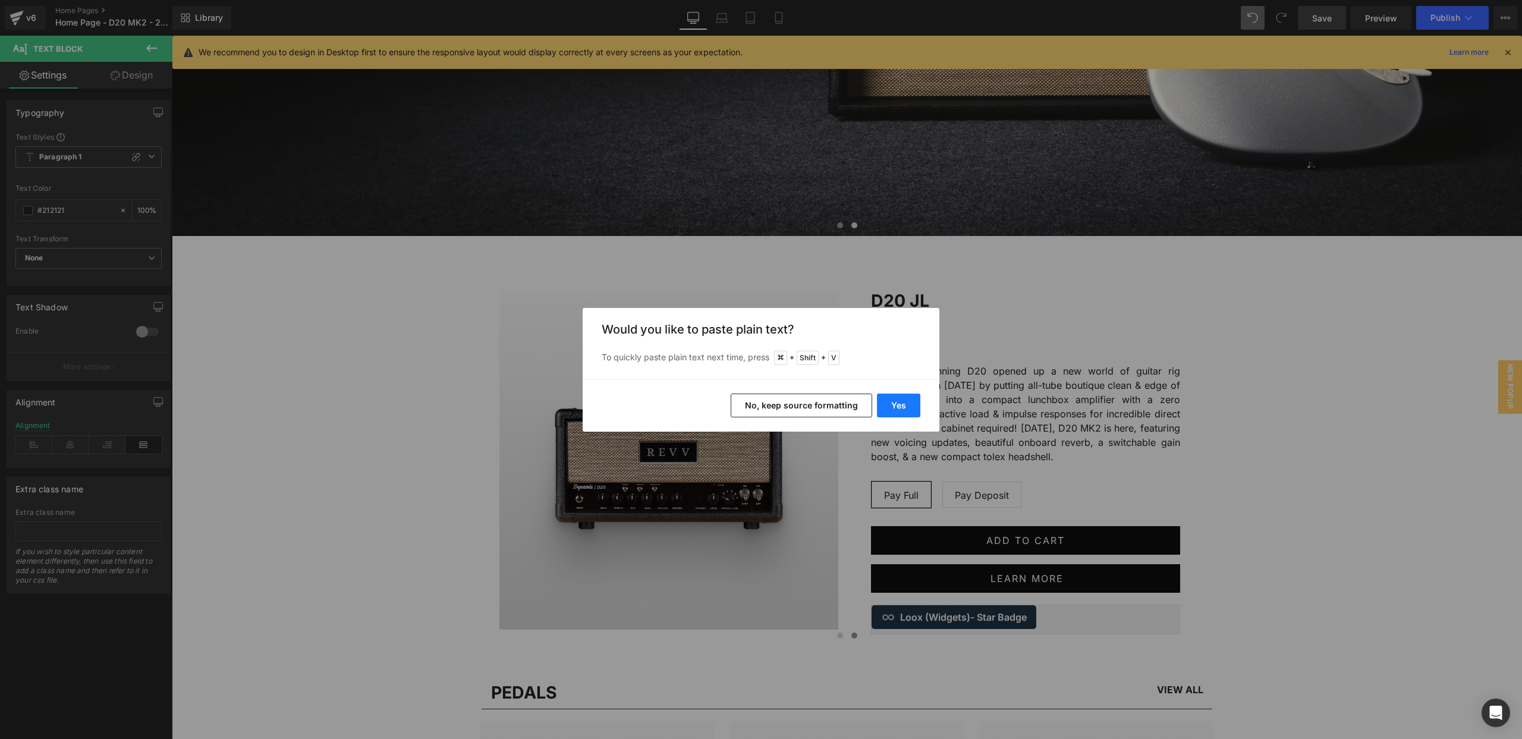
click at [894, 403] on button "Yes" at bounding box center [898, 406] width 43 height 24
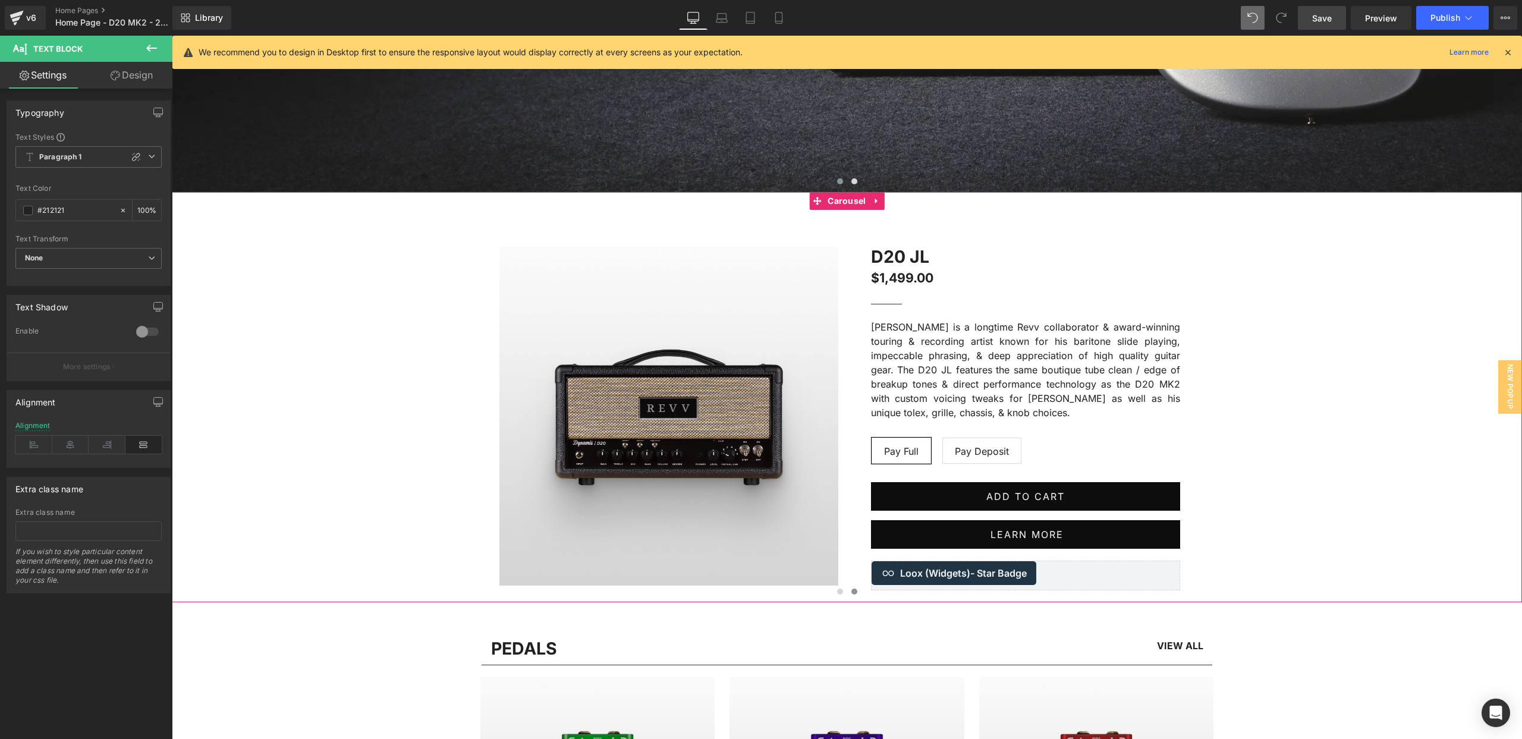
scroll to position [637, 0]
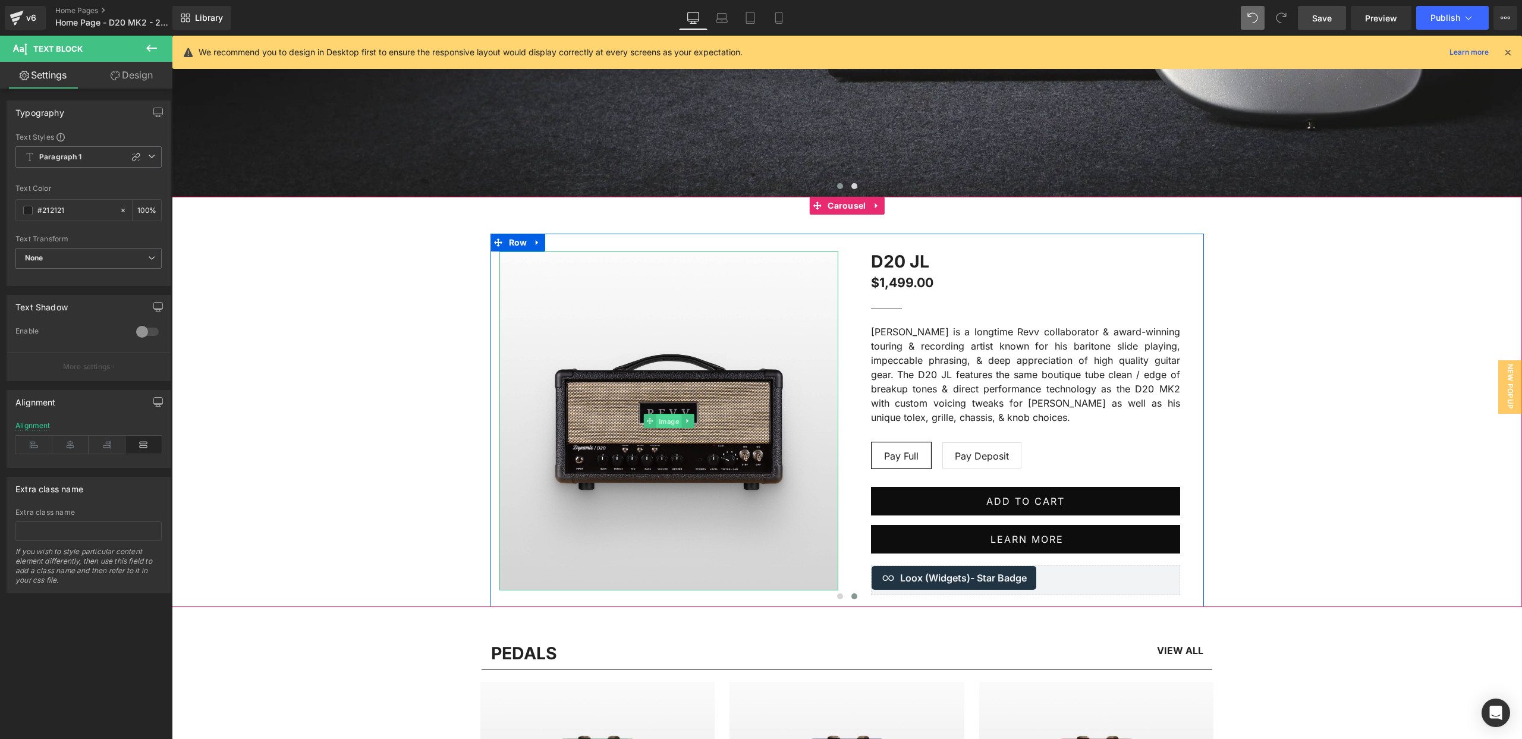
click at [671, 417] on span "Image" at bounding box center [669, 421] width 26 height 14
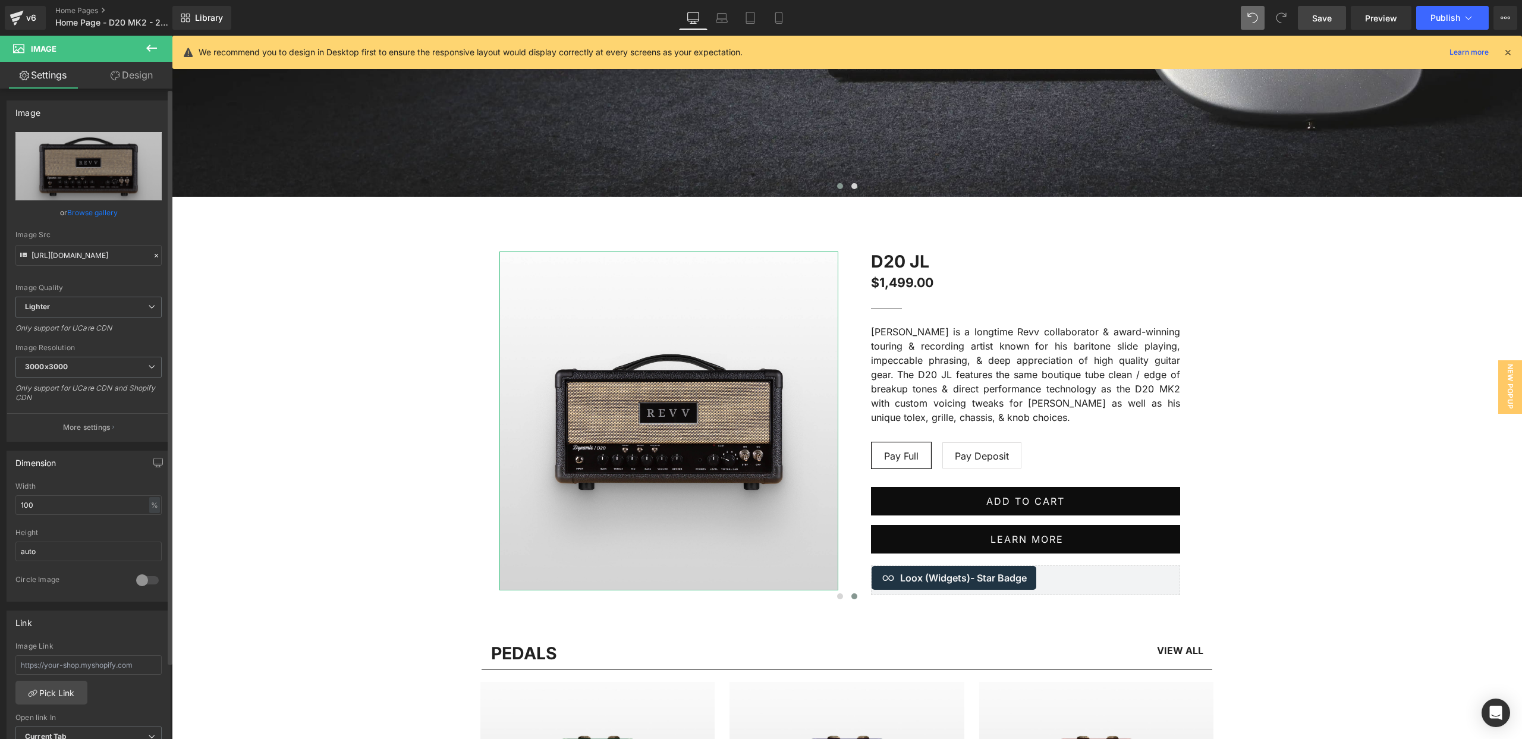
click at [95, 214] on link "Browse gallery" at bounding box center [92, 212] width 51 height 21
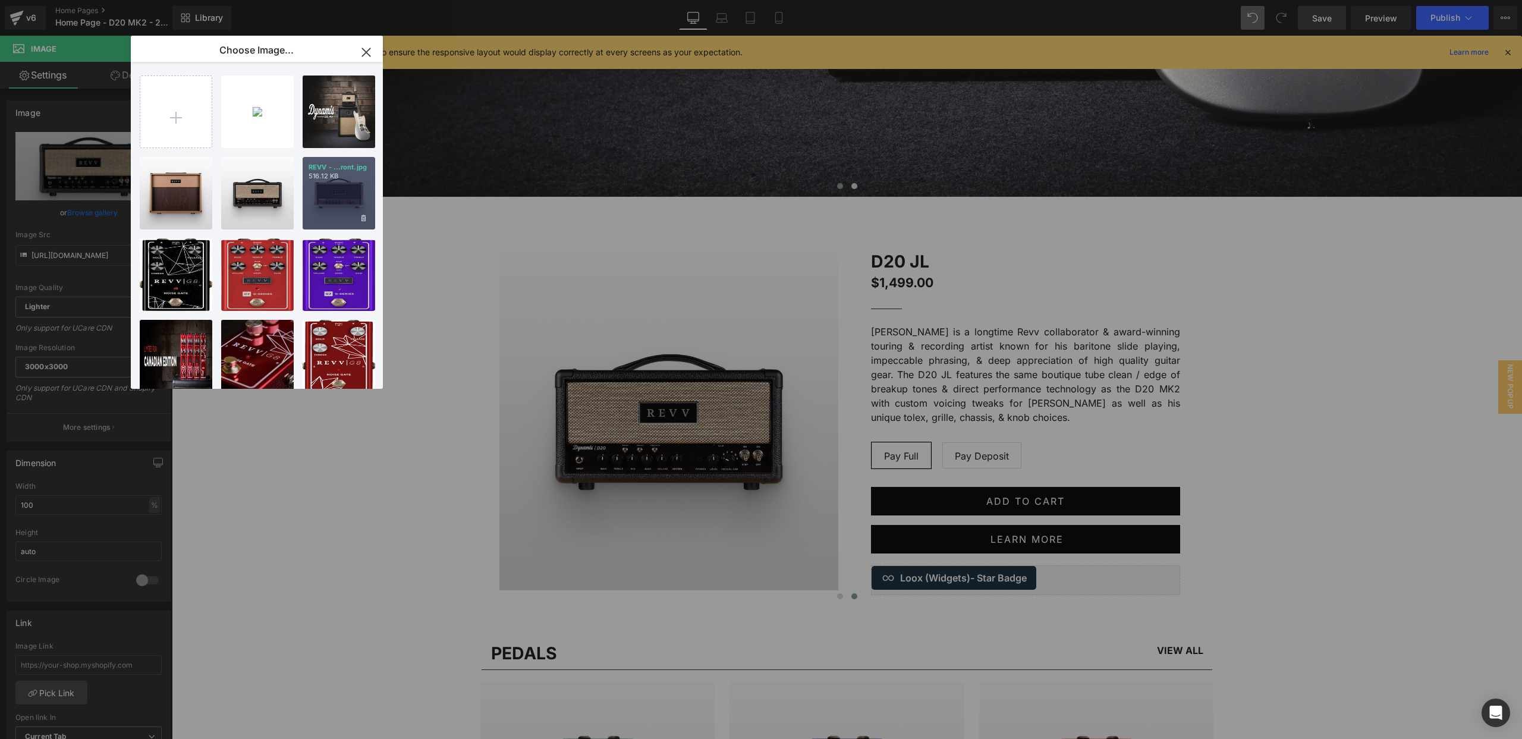
click at [332, 199] on div "REVV - ...ront.jpg 516.12 KB" at bounding box center [339, 193] width 73 height 73
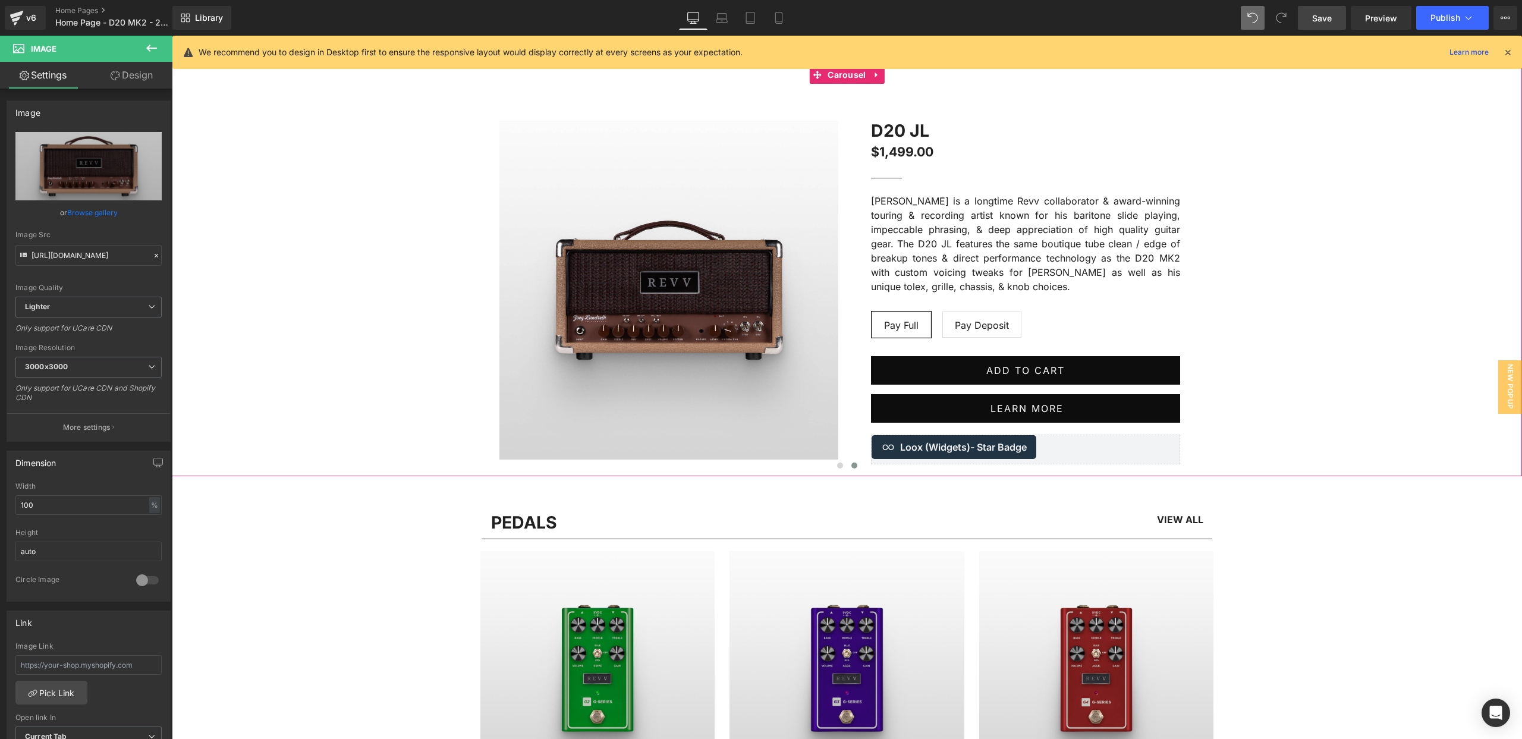
scroll to position [779, 0]
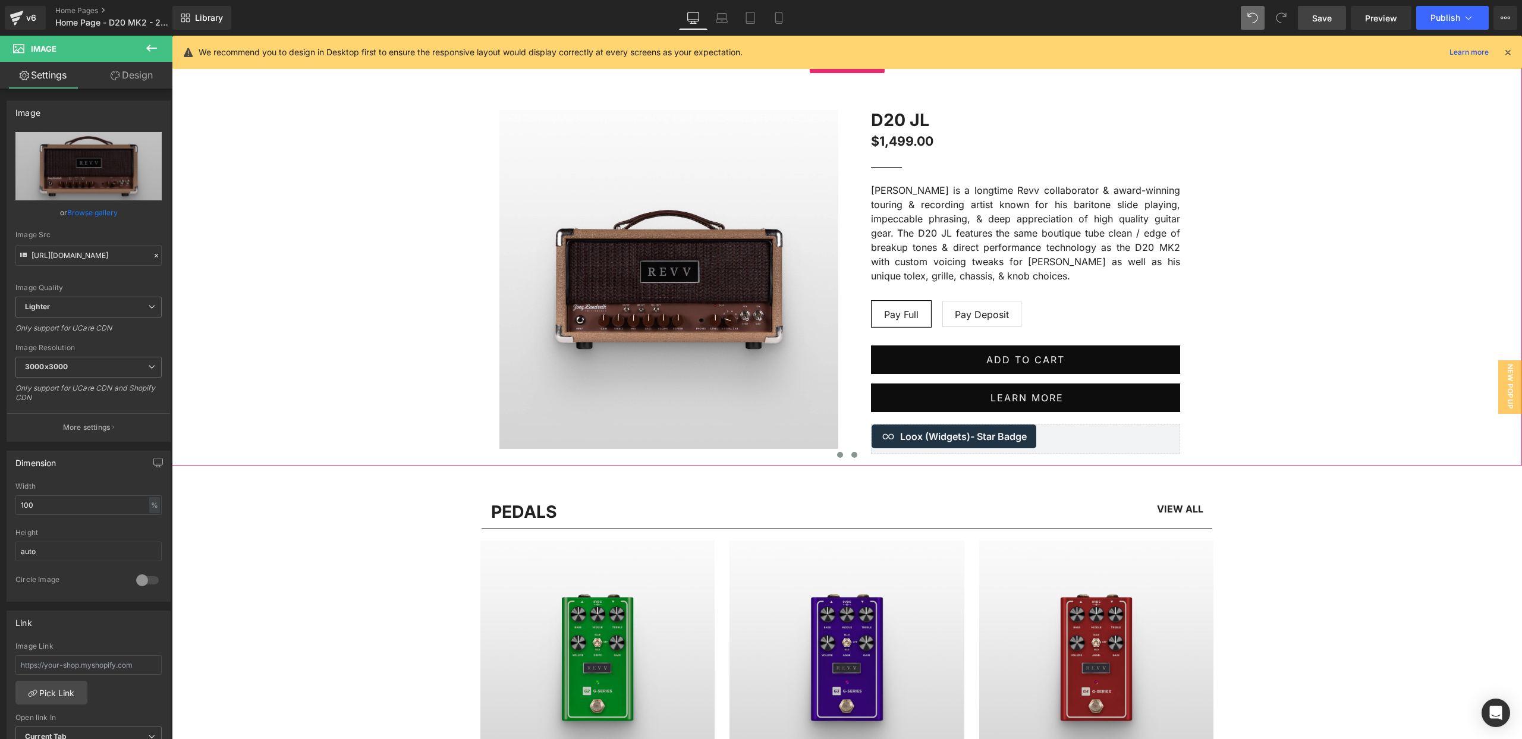
click at [839, 455] on span at bounding box center [840, 455] width 6 height 6
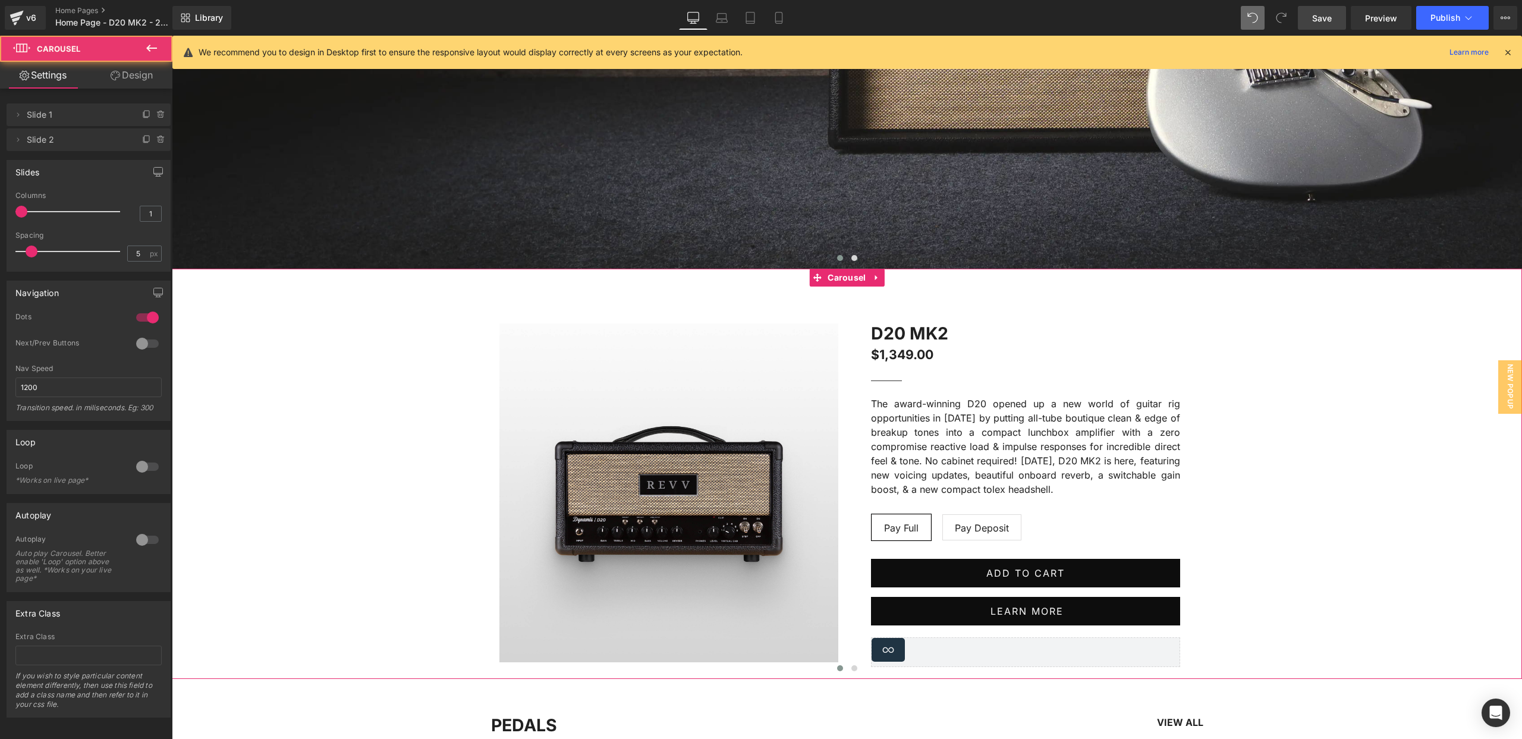
scroll to position [546, 0]
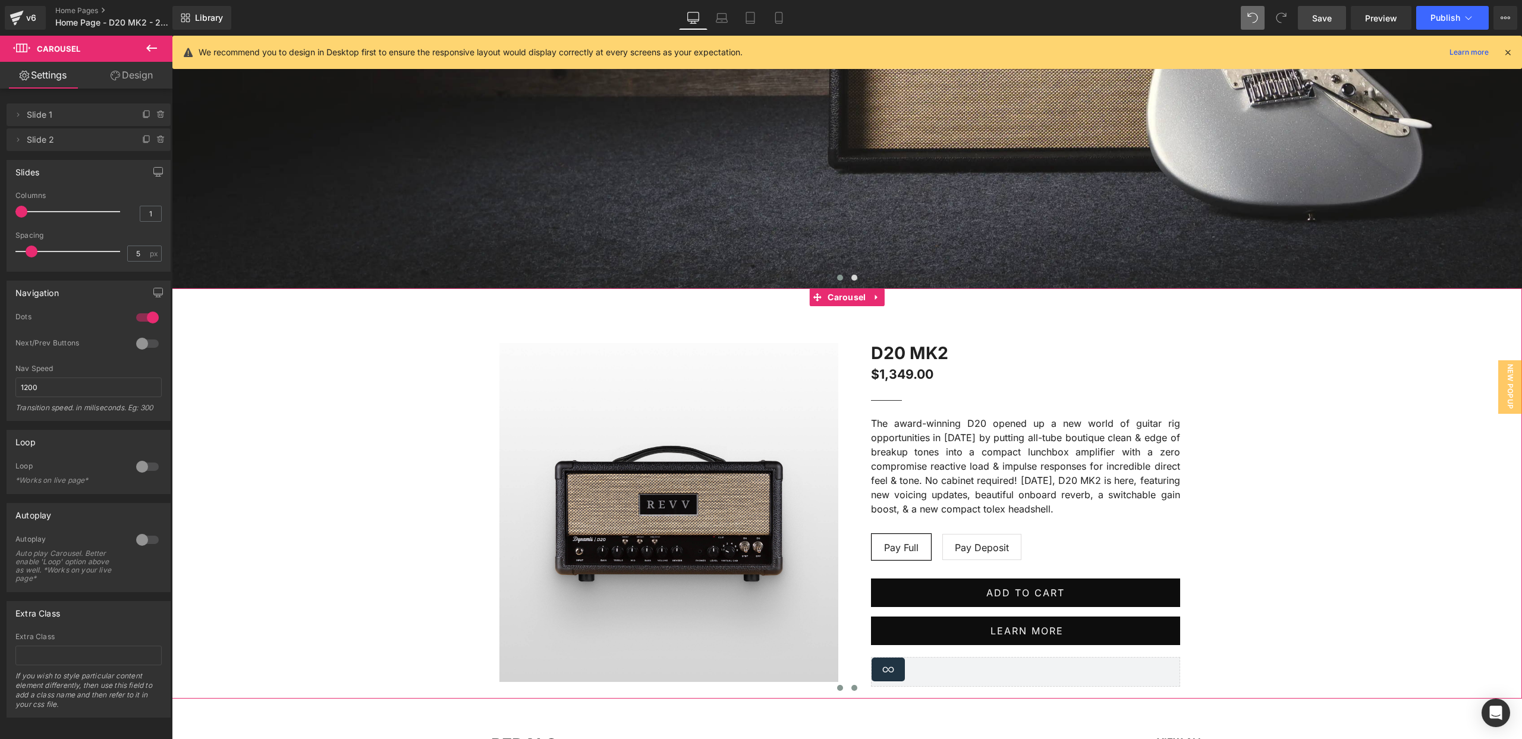
click at [853, 689] on span at bounding box center [854, 688] width 6 height 6
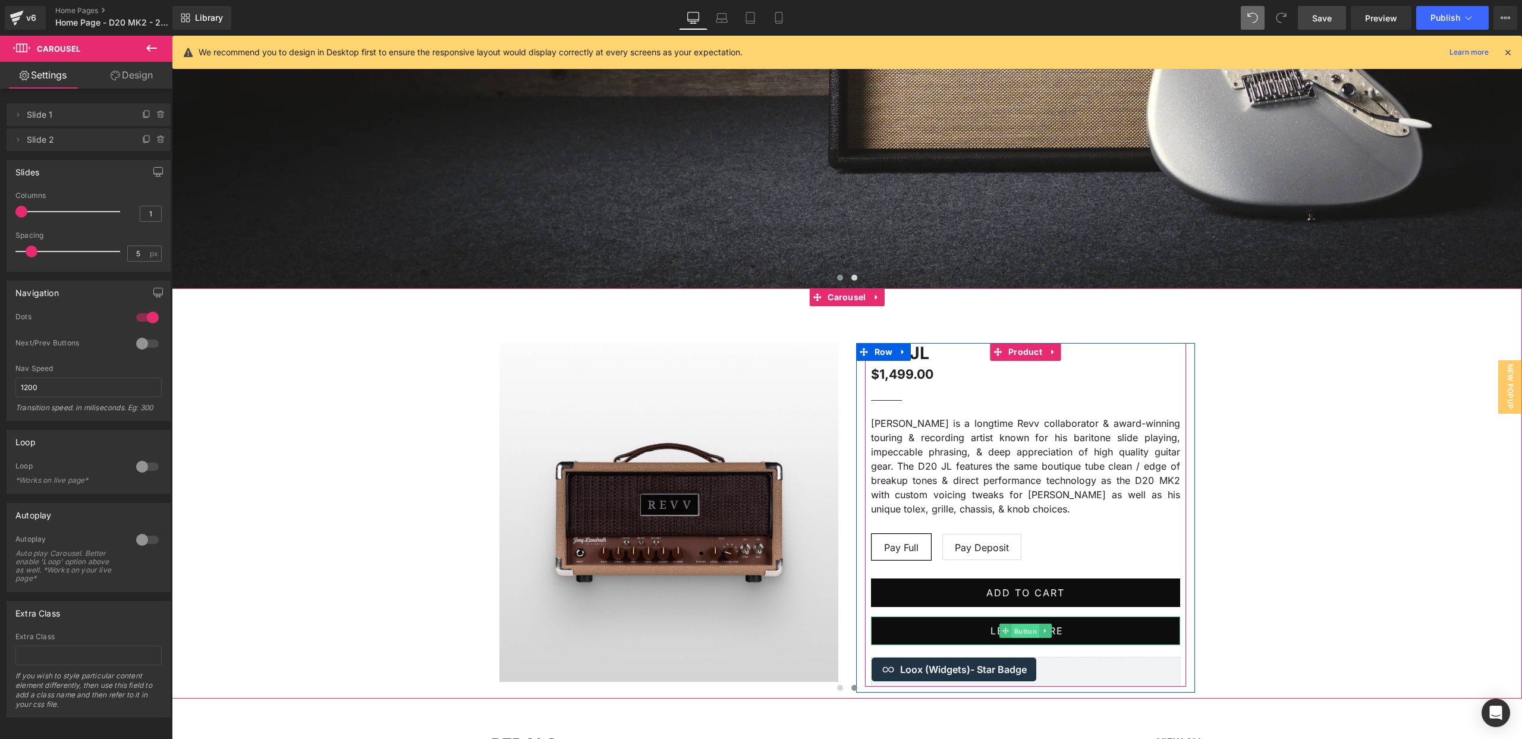
click at [1020, 631] on span "Button" at bounding box center [1024, 631] width 27 height 14
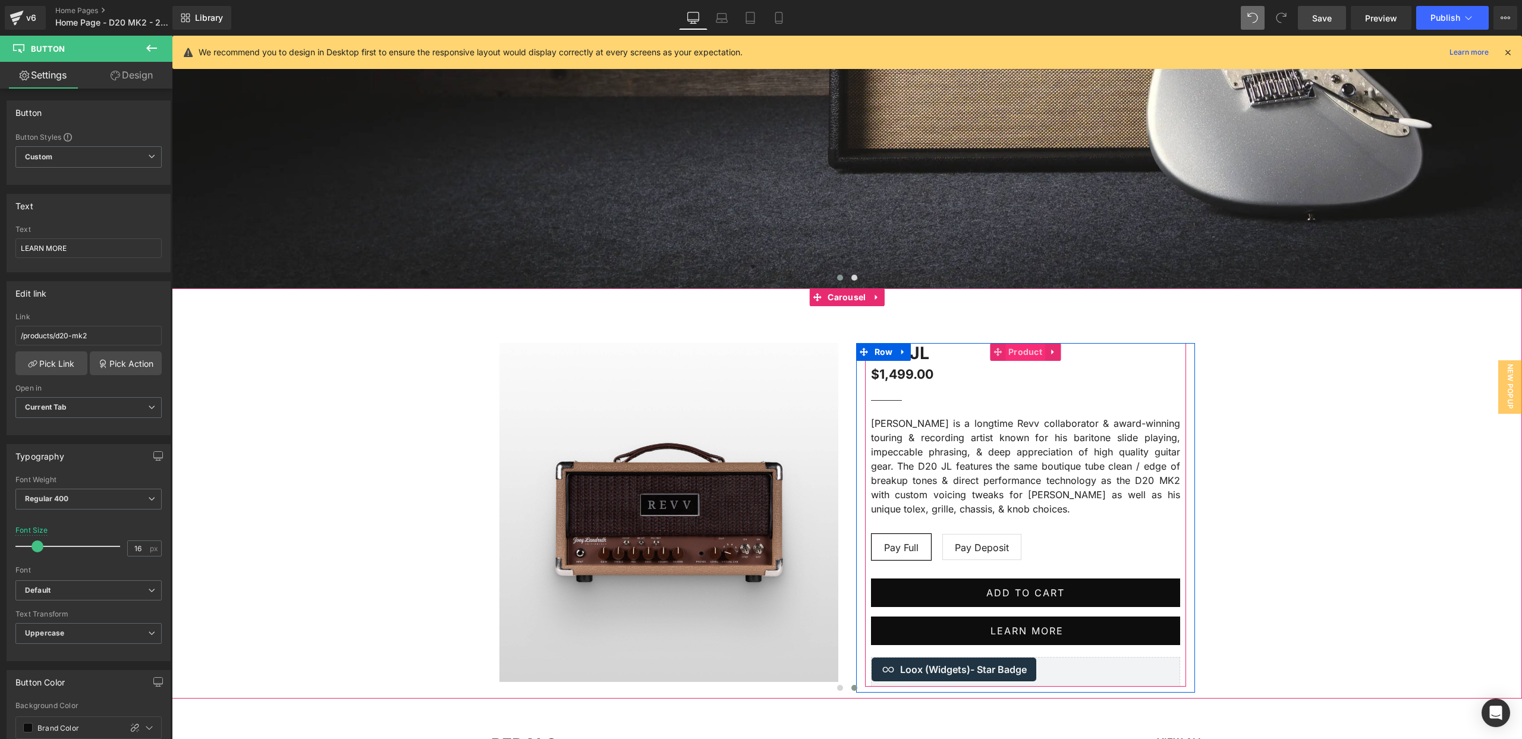
click at [1026, 354] on span "Product" at bounding box center [1025, 352] width 40 height 18
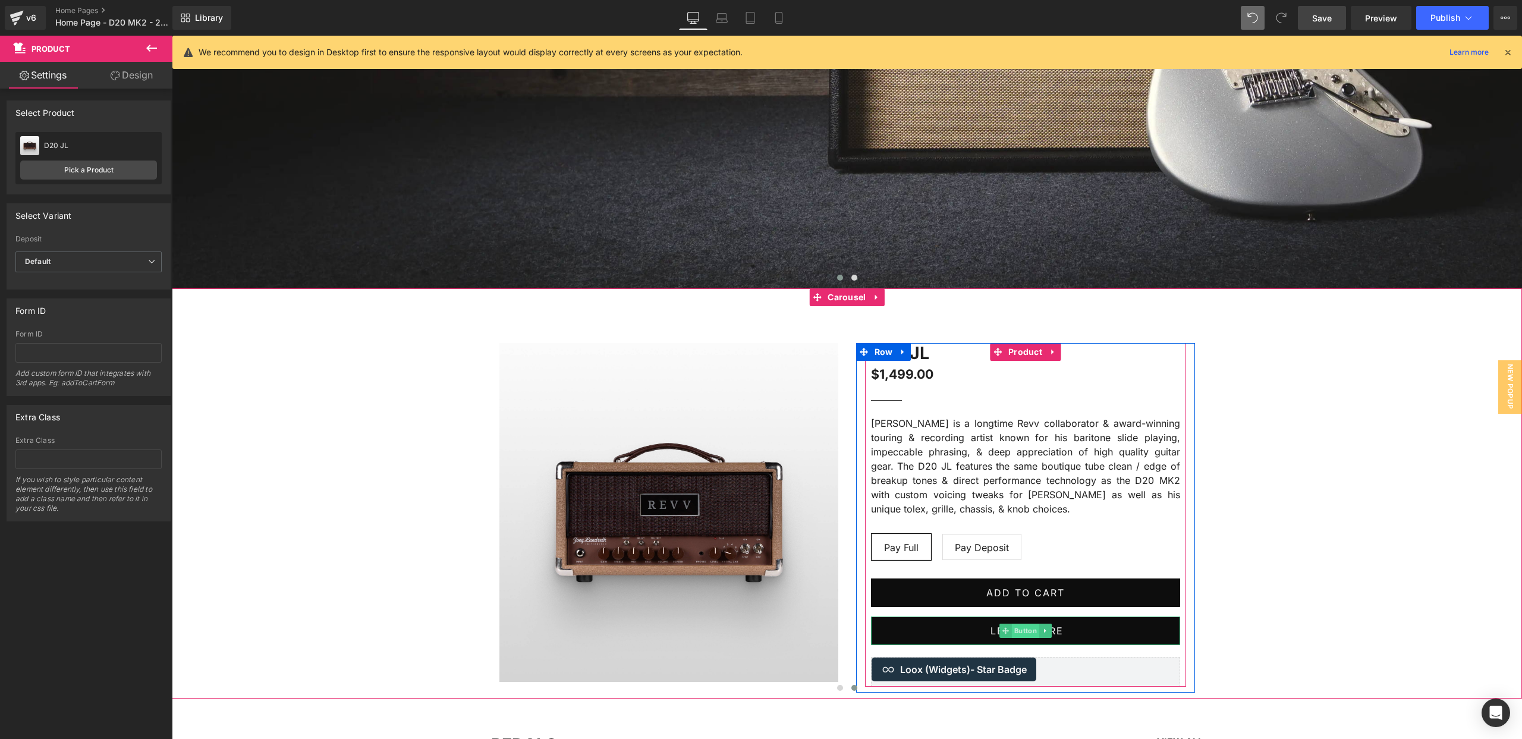
click at [1027, 627] on span "Button" at bounding box center [1024, 631] width 27 height 14
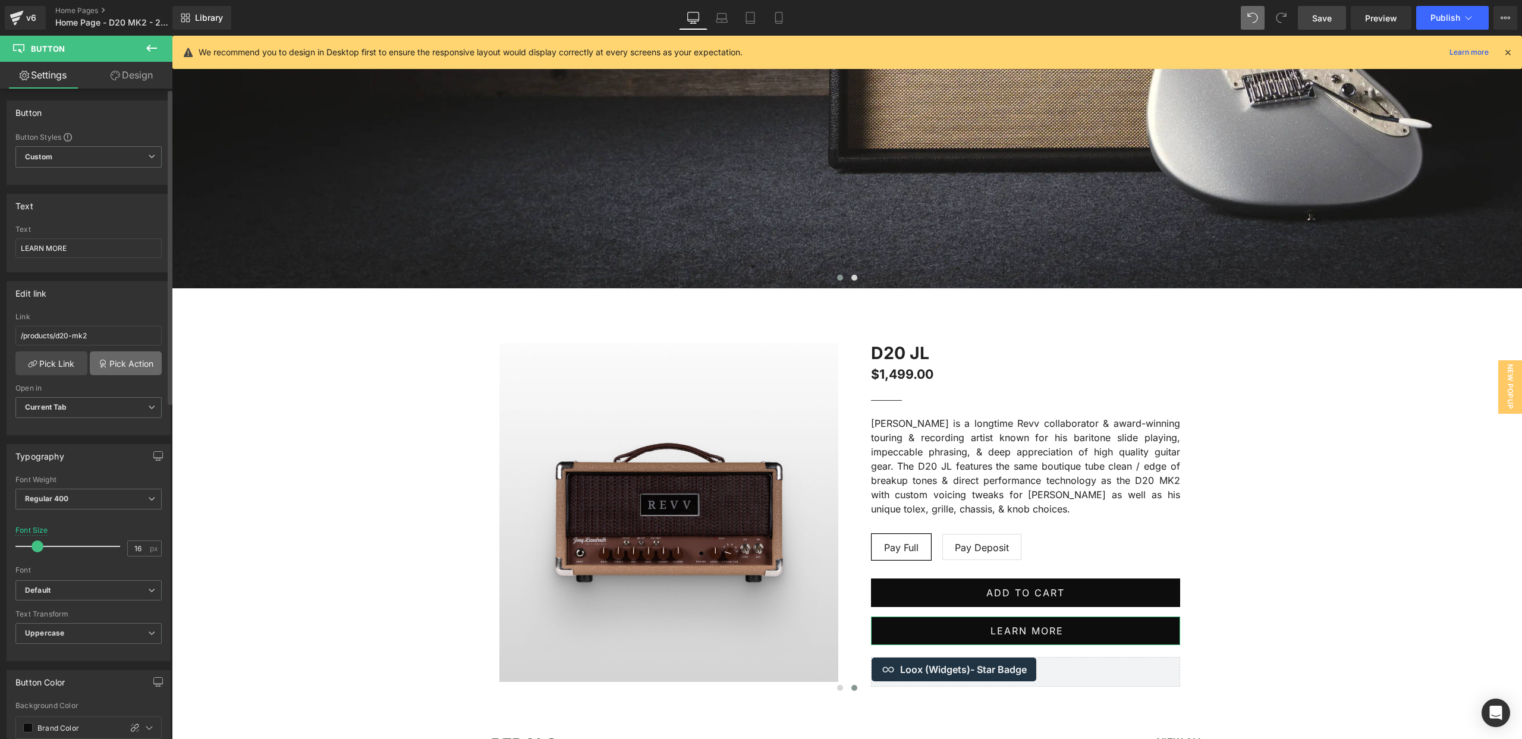
click at [106, 366] on link "Pick Action" at bounding box center [126, 363] width 72 height 24
click at [103, 163] on div "Button Button Styles Custom Button Custom Custom Button Button Button Size Larg…" at bounding box center [89, 745] width 178 height 1313
click at [56, 361] on link "Pick Link" at bounding box center [51, 363] width 72 height 24
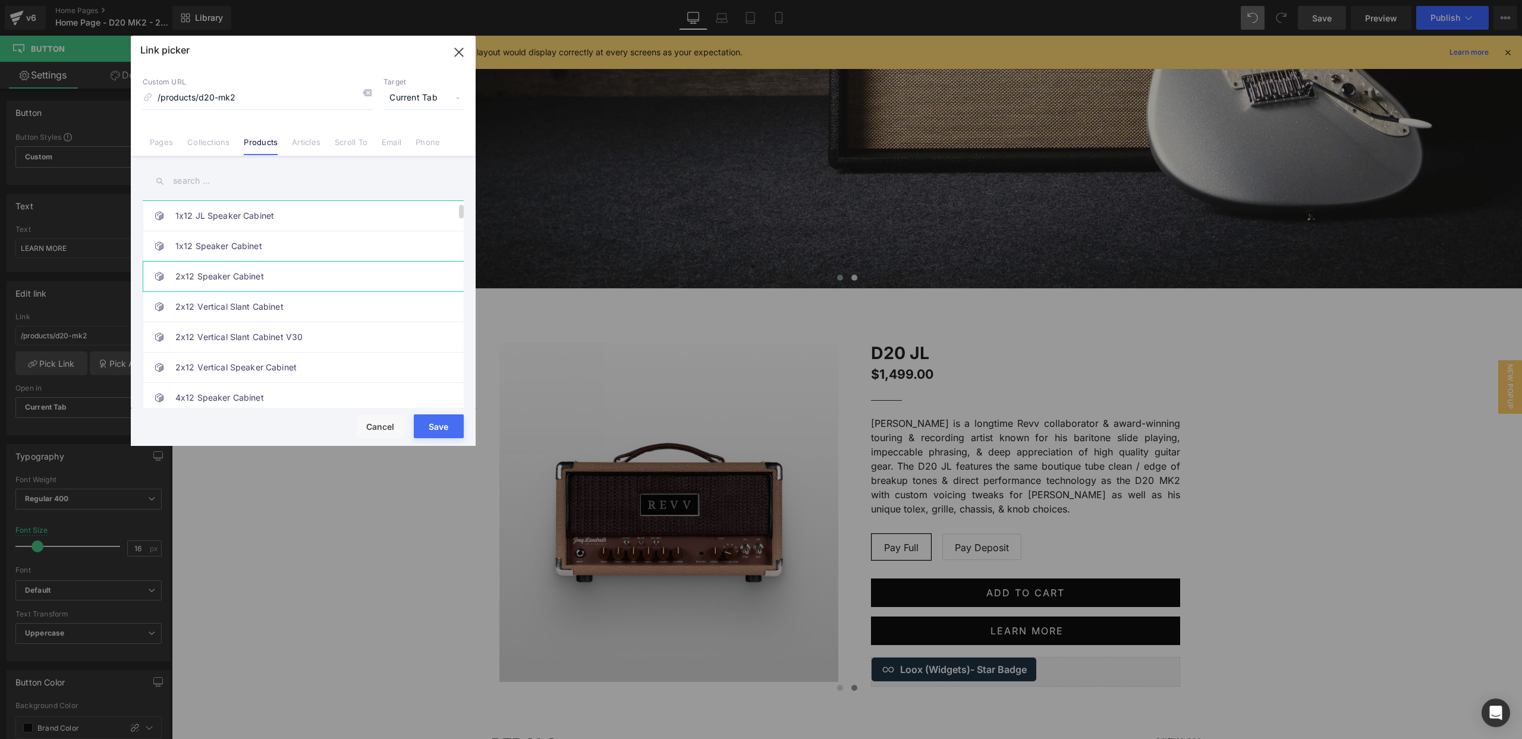
scroll to position [0, 0]
click at [219, 176] on input "text" at bounding box center [303, 181] width 321 height 27
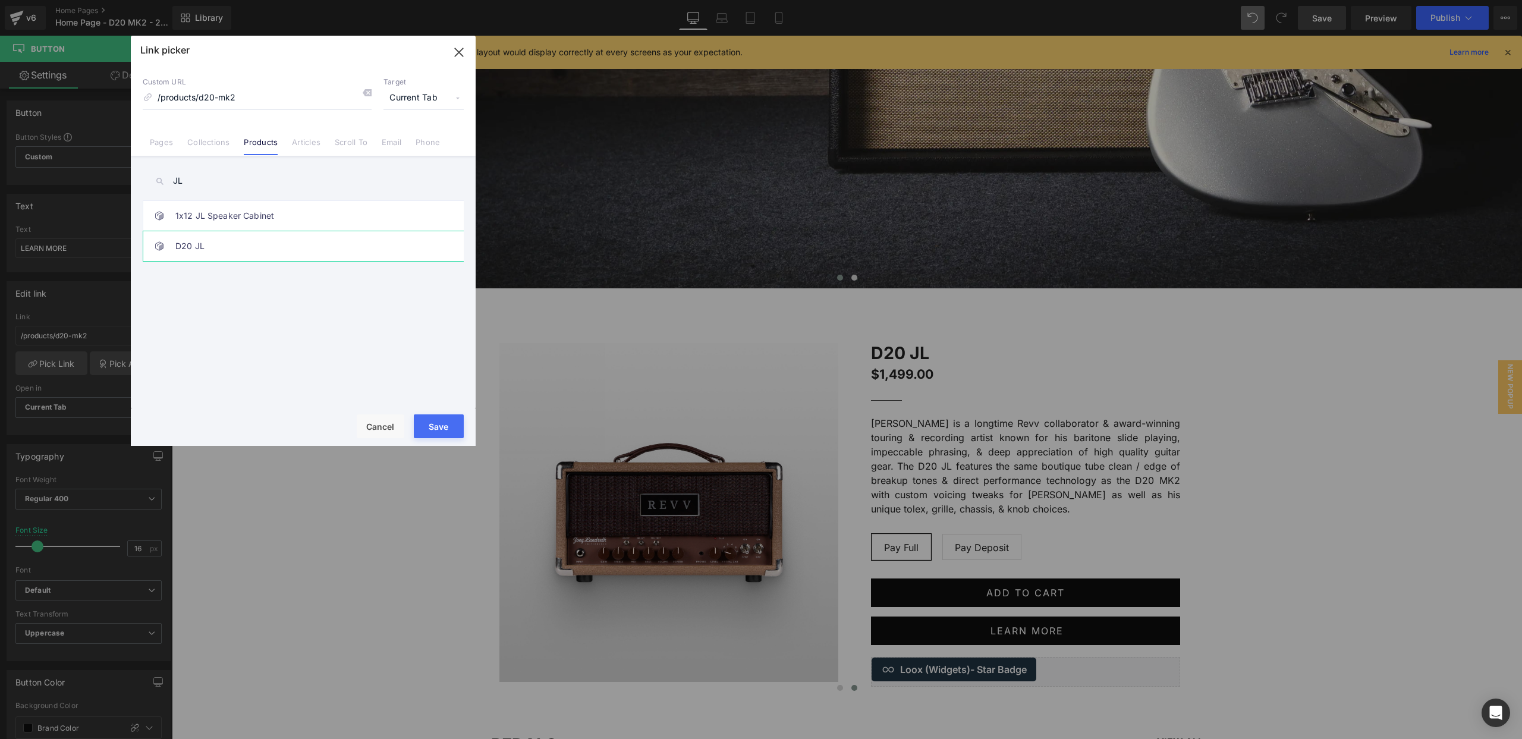
type input "JL"
click at [245, 250] on link "D20 JL" at bounding box center [306, 246] width 262 height 30
click at [433, 425] on button "Save" at bounding box center [439, 426] width 50 height 24
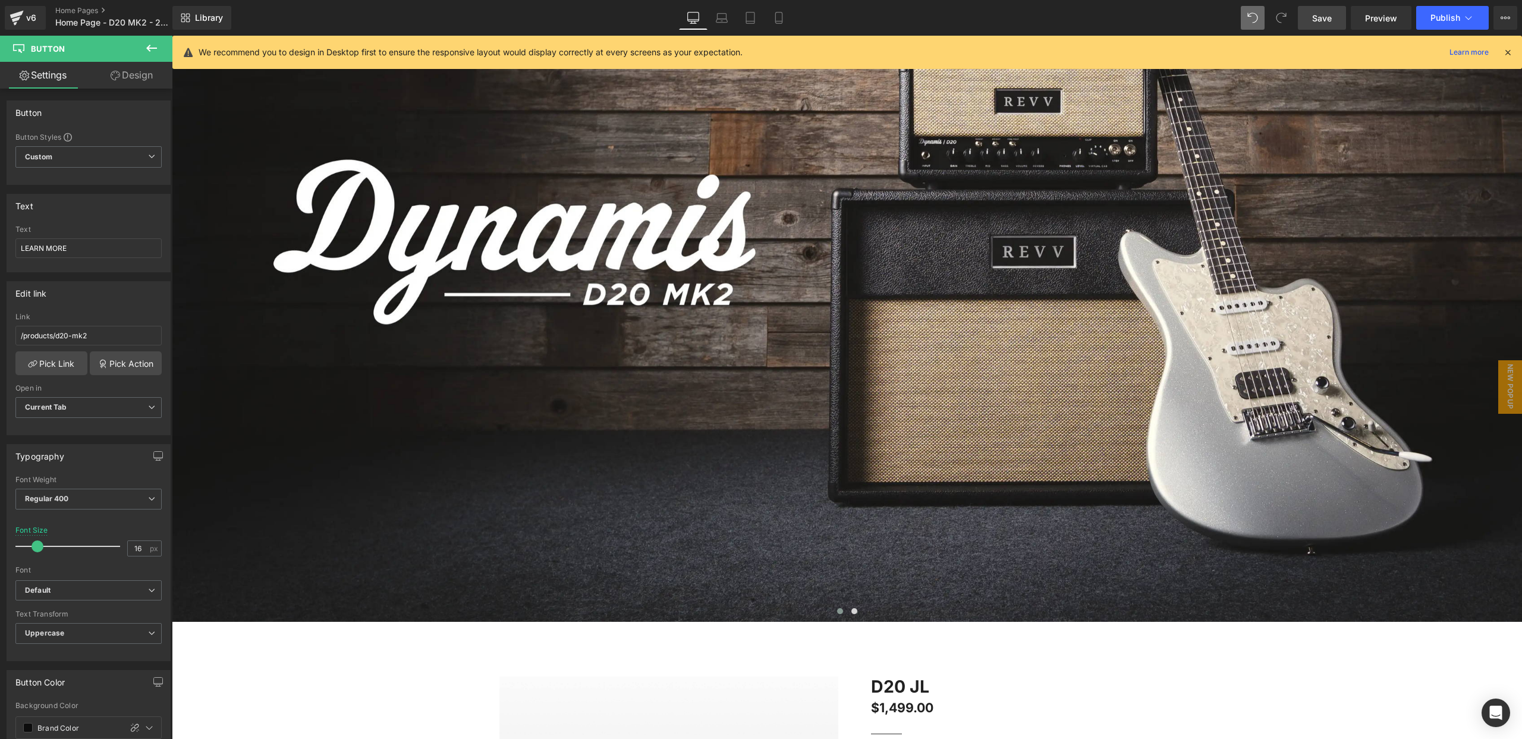
scroll to position [210, 0]
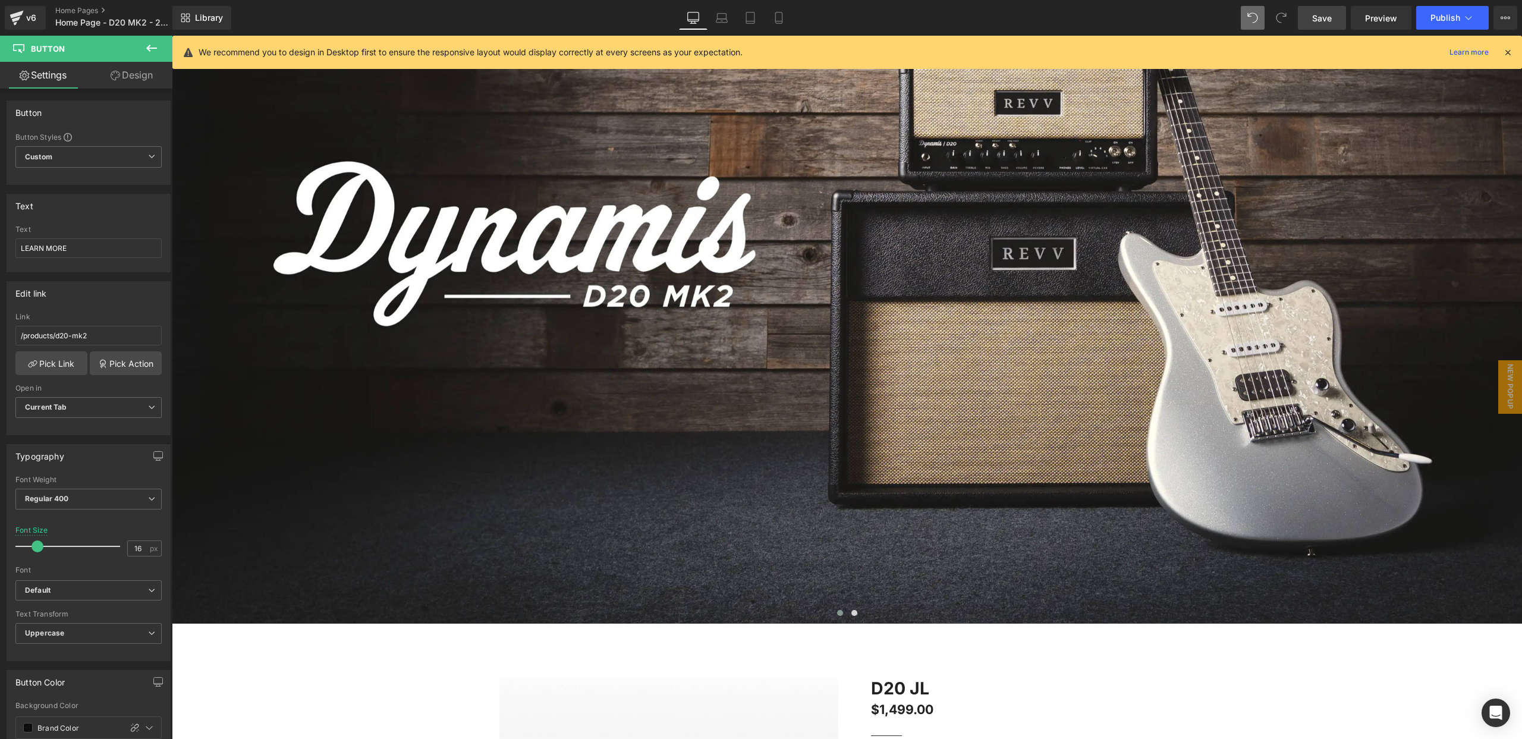
drag, startPoint x: 1320, startPoint y: 18, endPoint x: 1131, endPoint y: 52, distance: 192.1
click at [1320, 18] on span "Save" at bounding box center [1322, 18] width 20 height 12
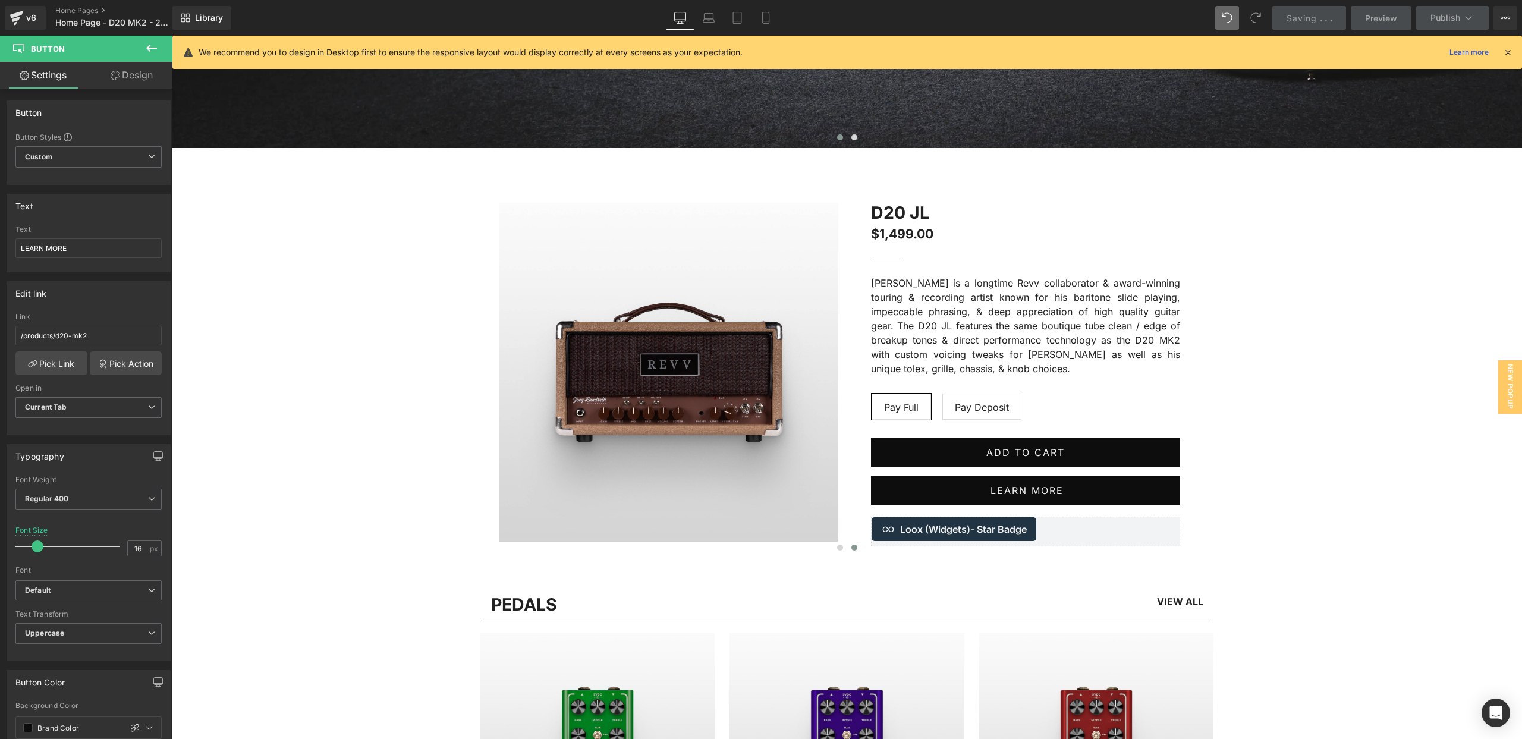
scroll to position [719, 0]
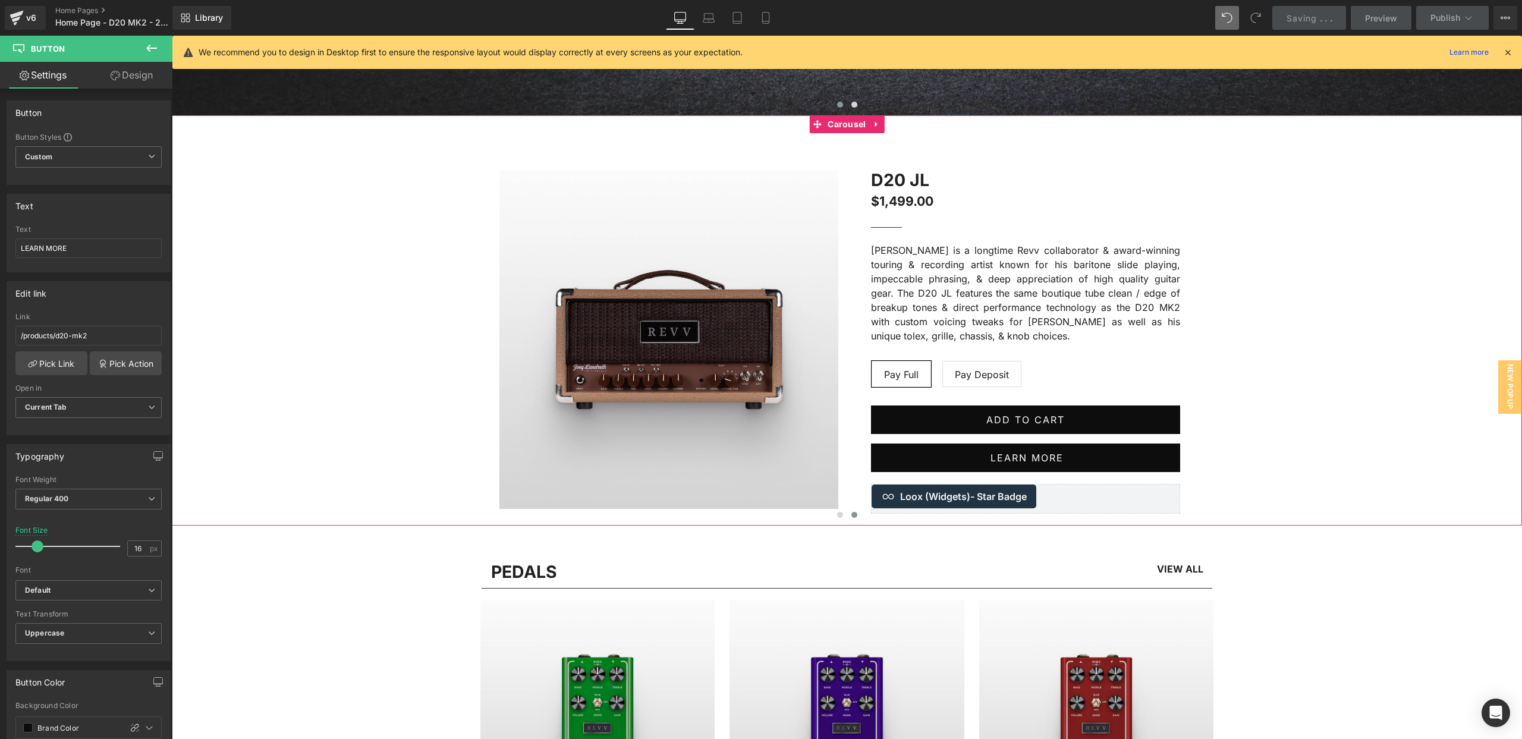
click at [853, 514] on span at bounding box center [854, 515] width 6 height 6
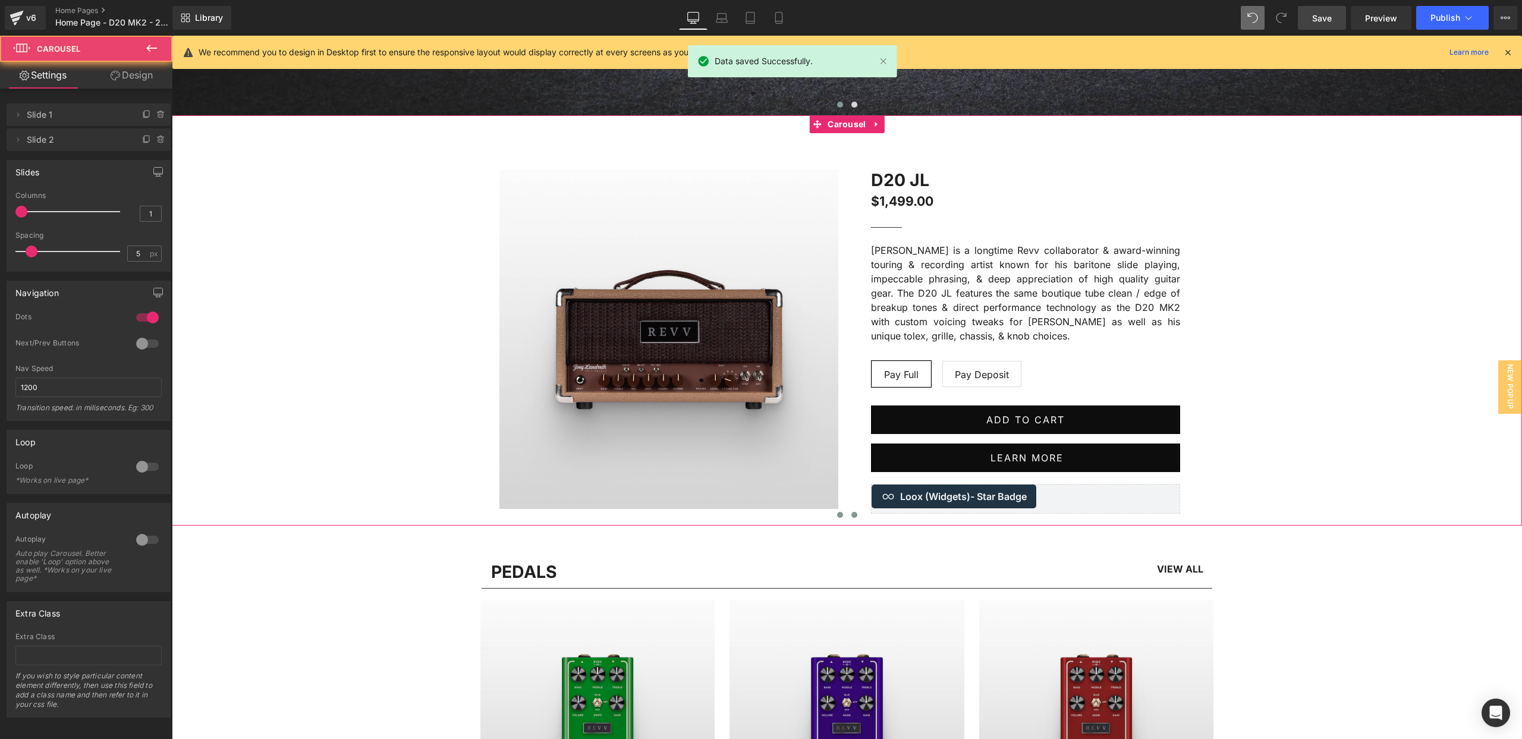
click at [842, 515] on button at bounding box center [840, 515] width 14 height 12
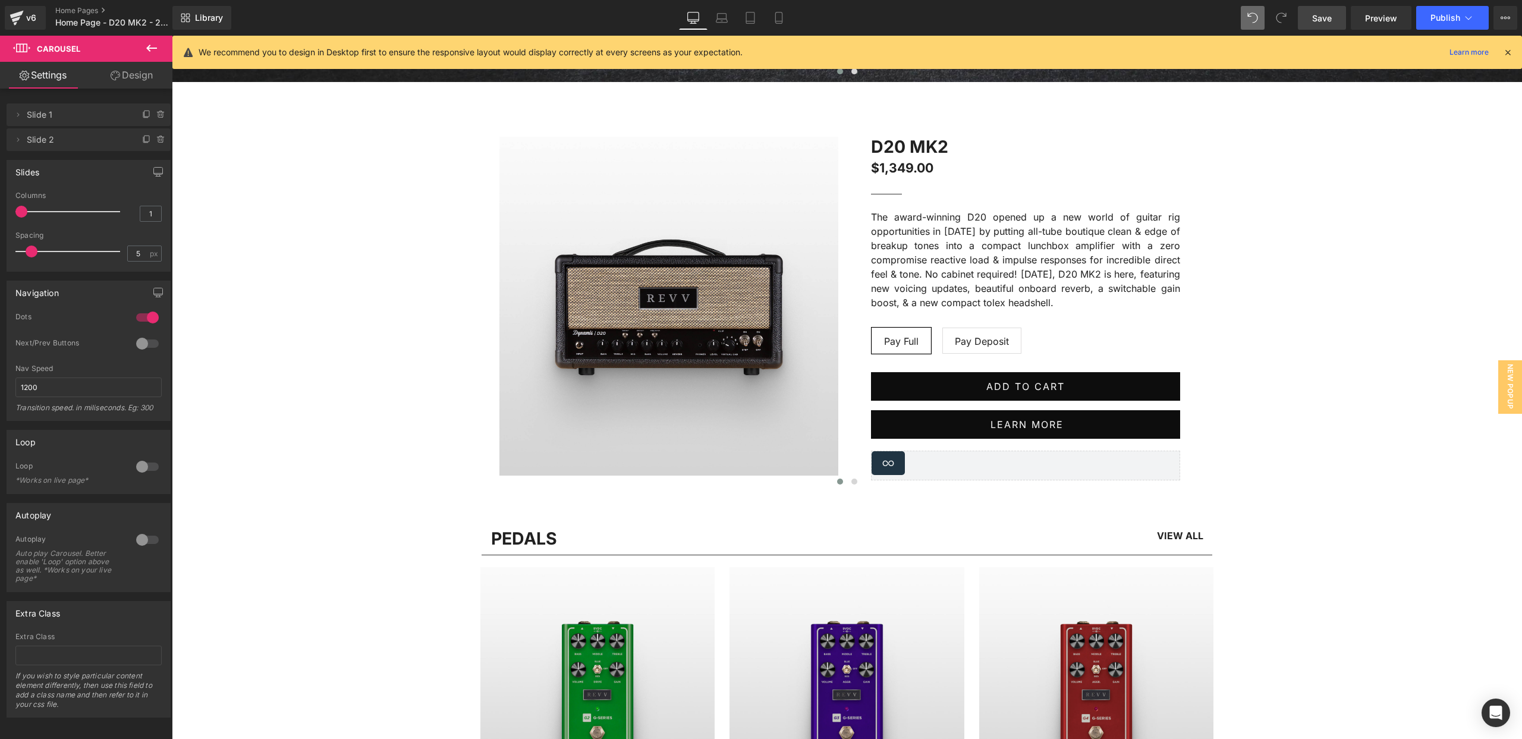
scroll to position [929, 0]
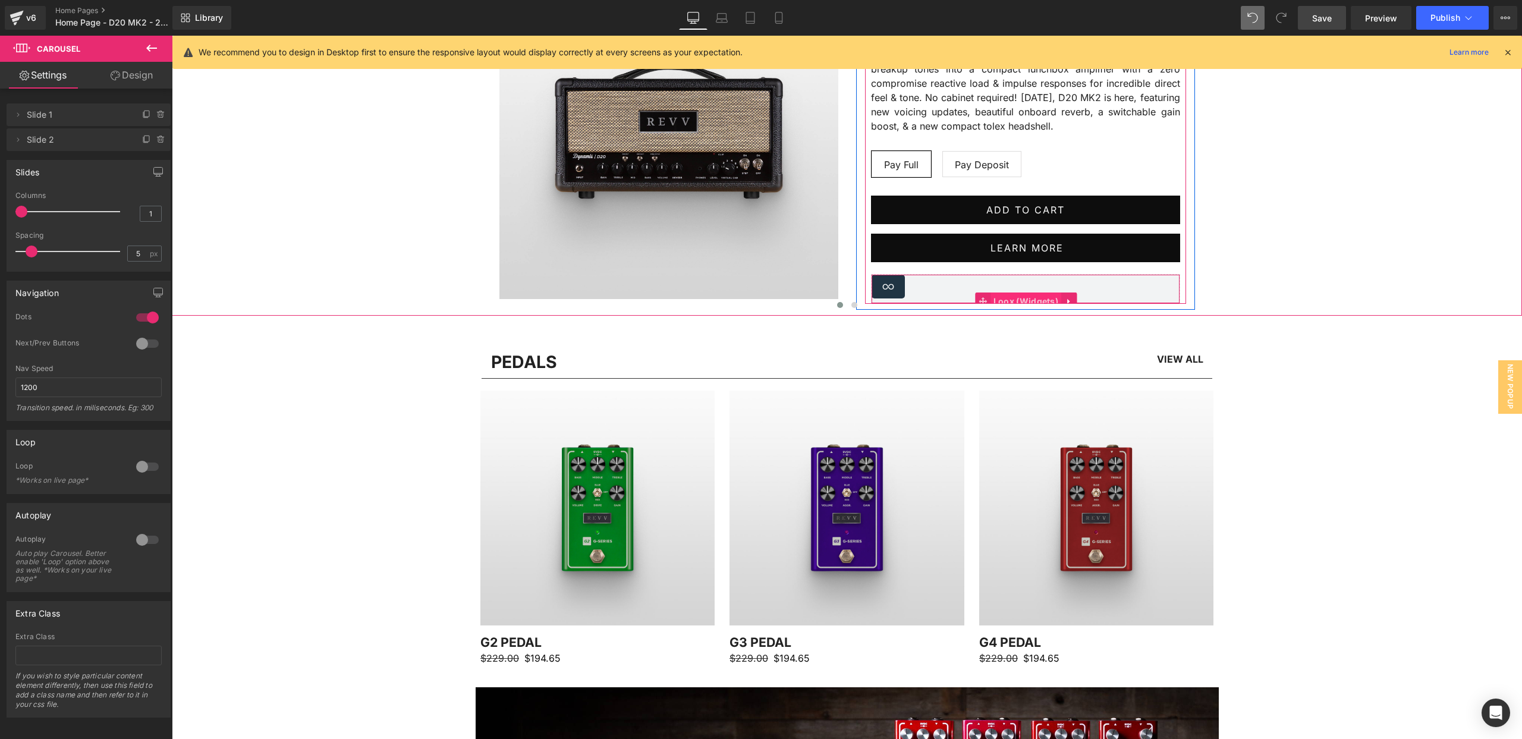
click at [1020, 295] on span "Loox (Widgets)" at bounding box center [1026, 302] width 71 height 18
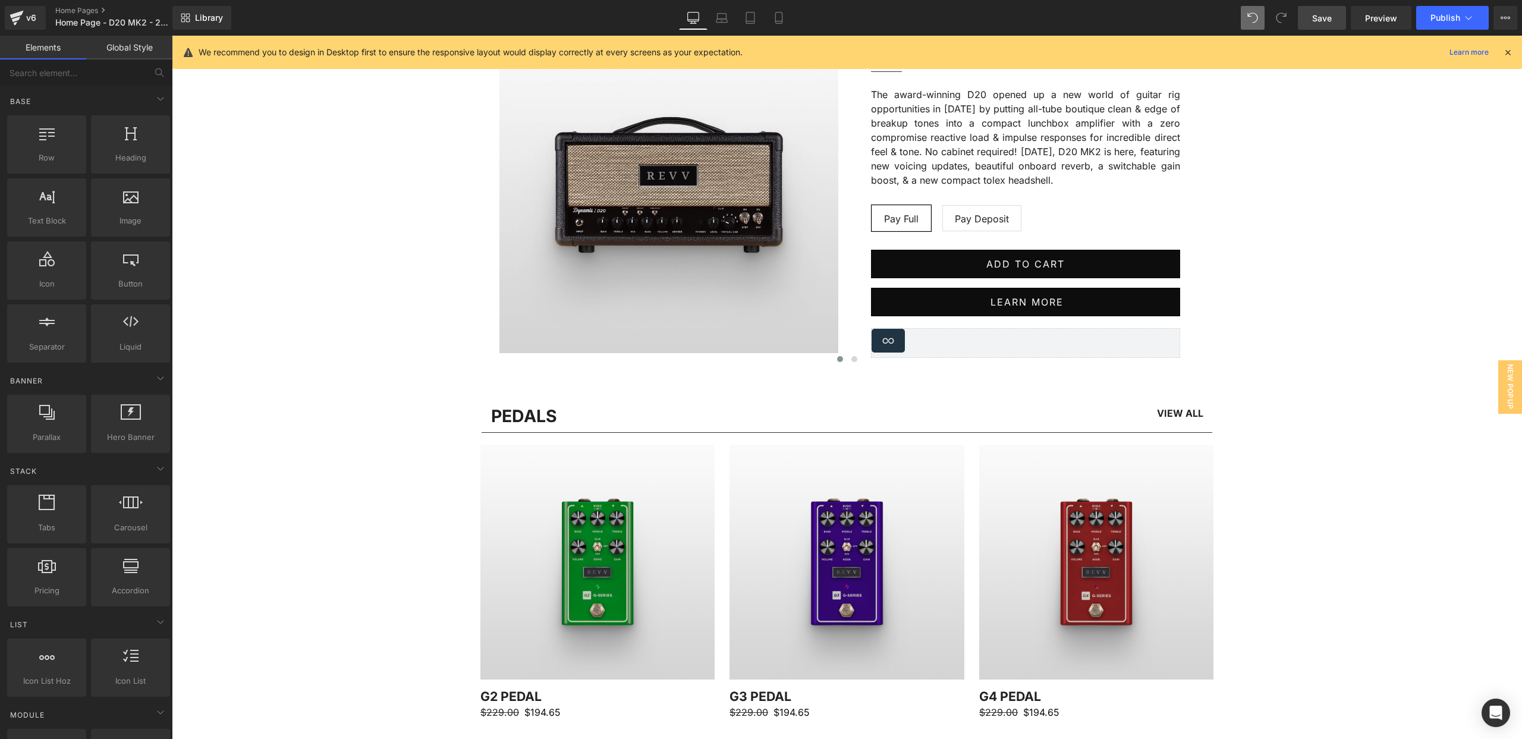
scroll to position [870, 0]
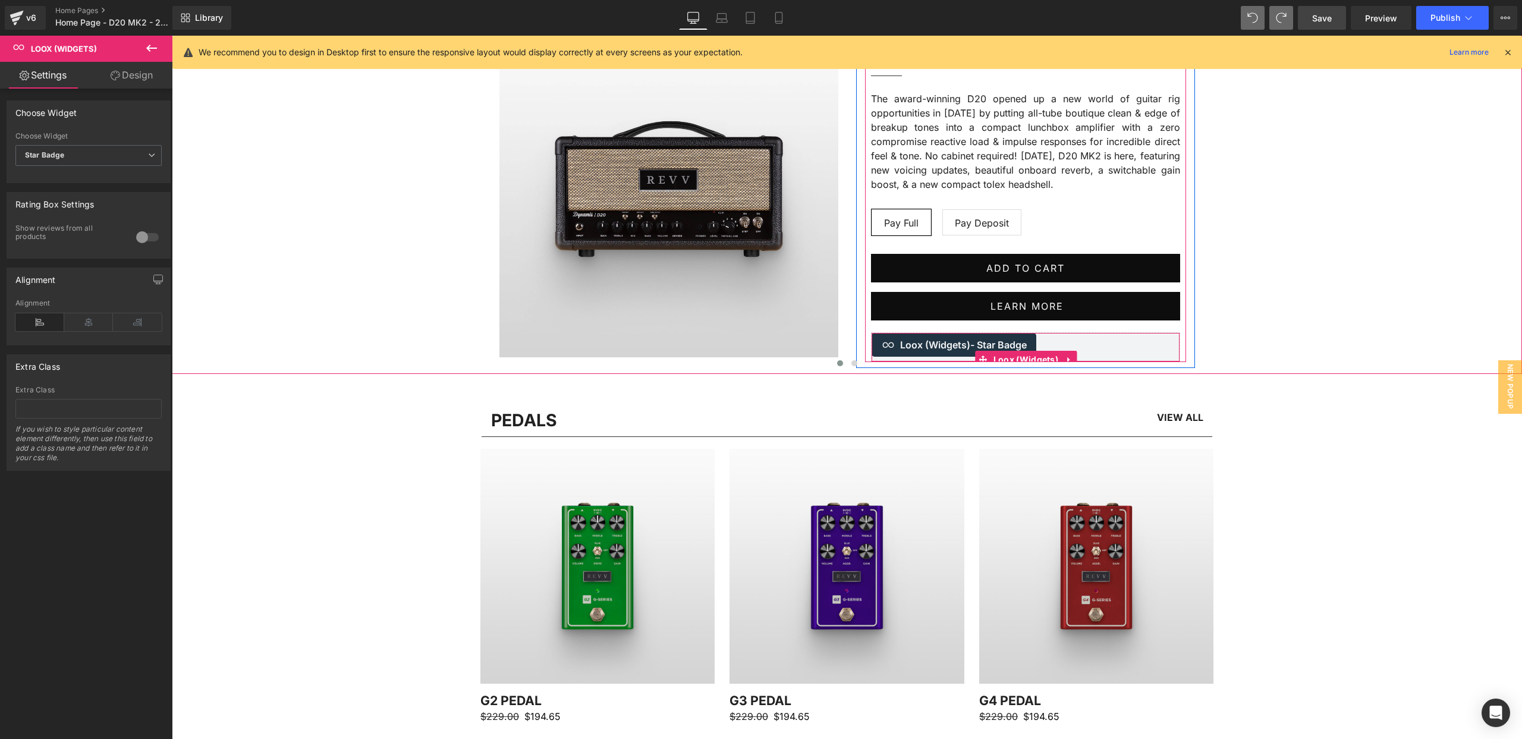
click at [1069, 355] on icon at bounding box center [1069, 359] width 8 height 9
click at [1076, 356] on icon at bounding box center [1077, 360] width 8 height 8
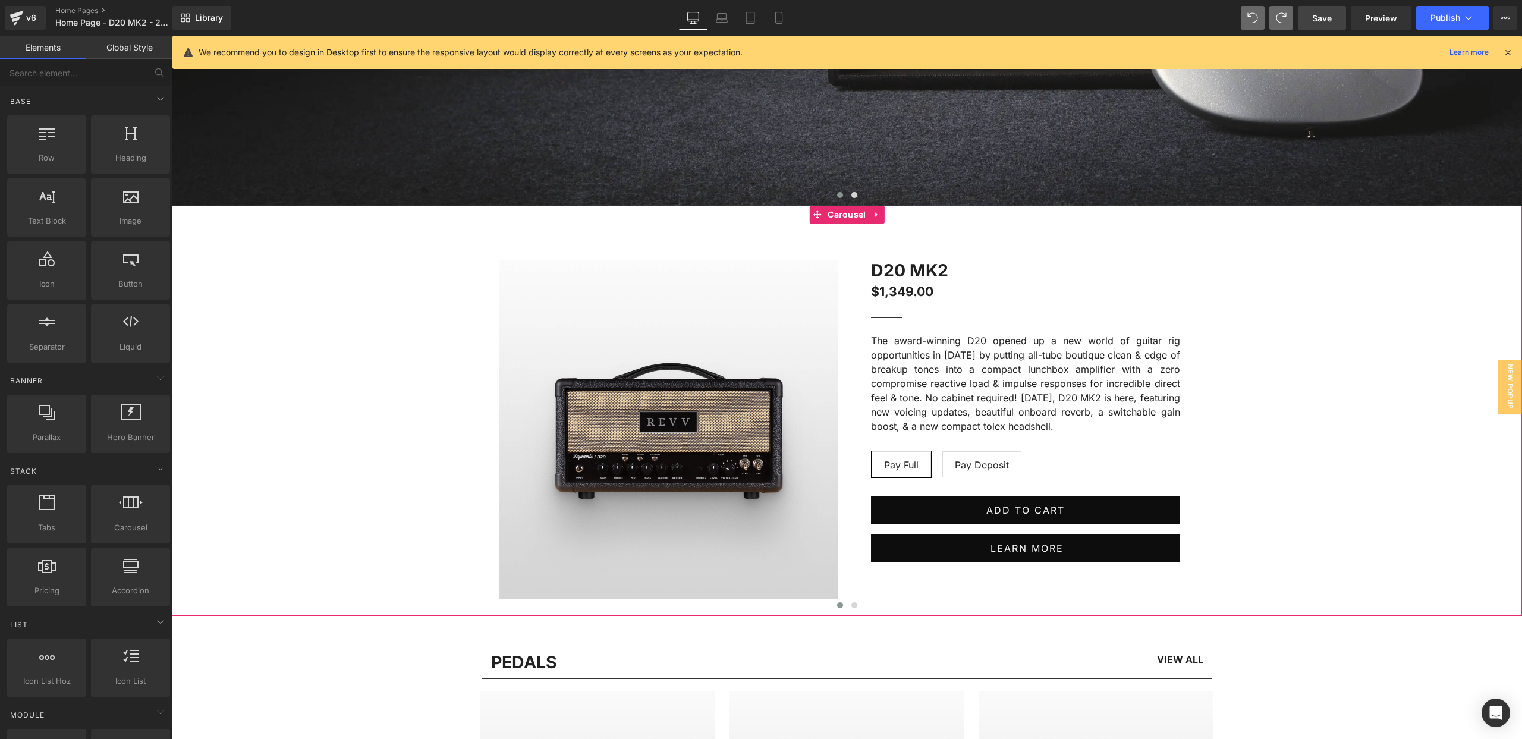
scroll to position [609, 0]
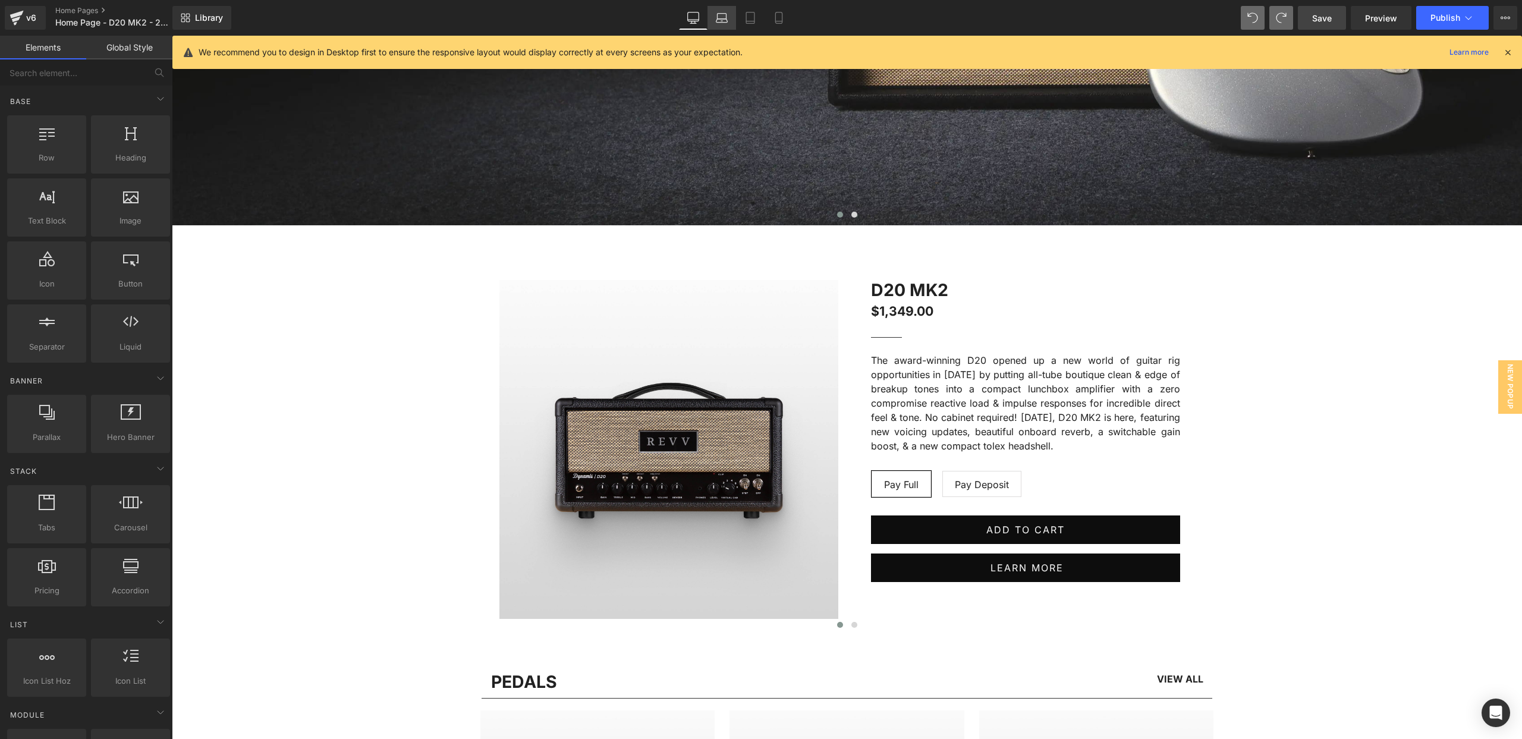
click at [727, 16] on icon at bounding box center [722, 16] width 9 height 5
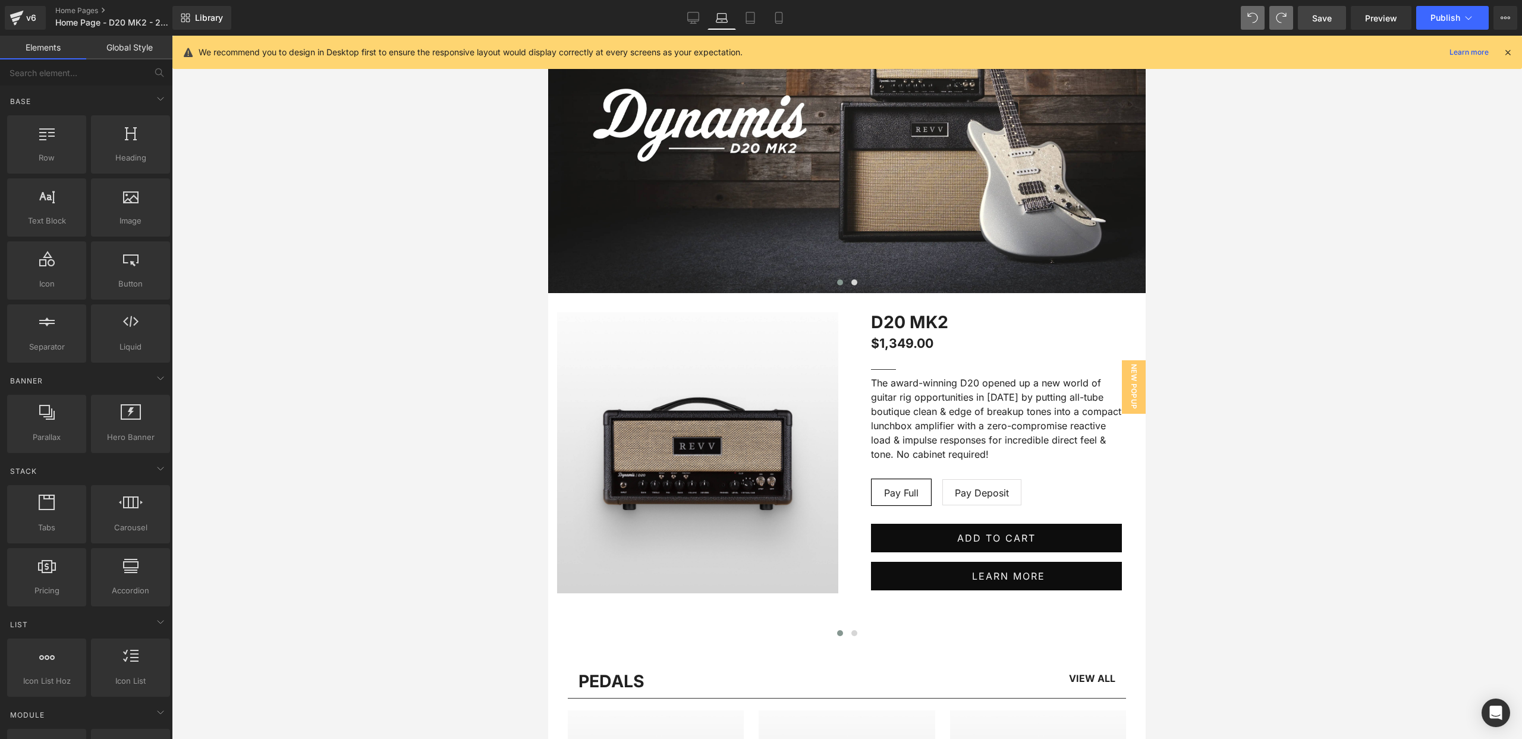
scroll to position [174, 0]
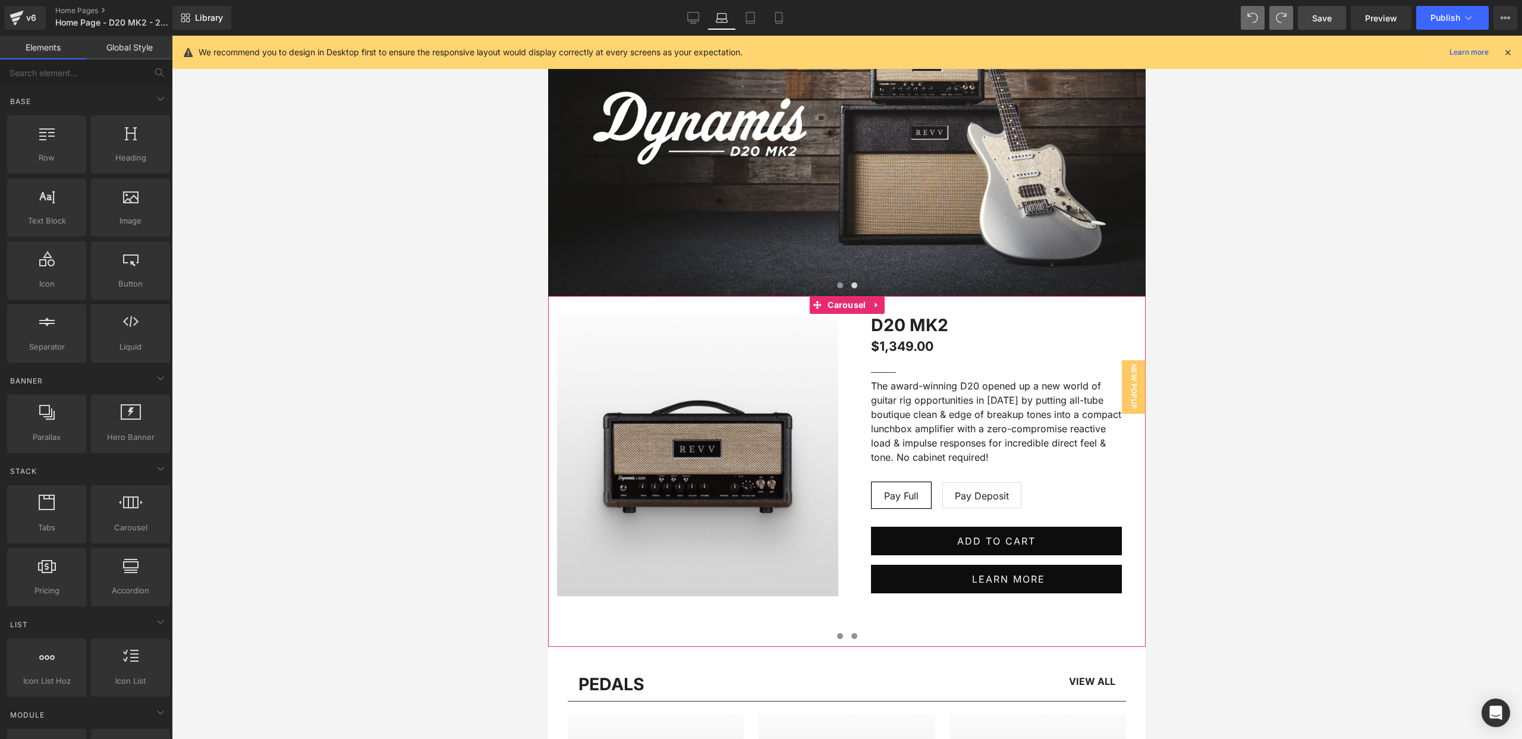
click at [853, 636] on span at bounding box center [854, 636] width 6 height 6
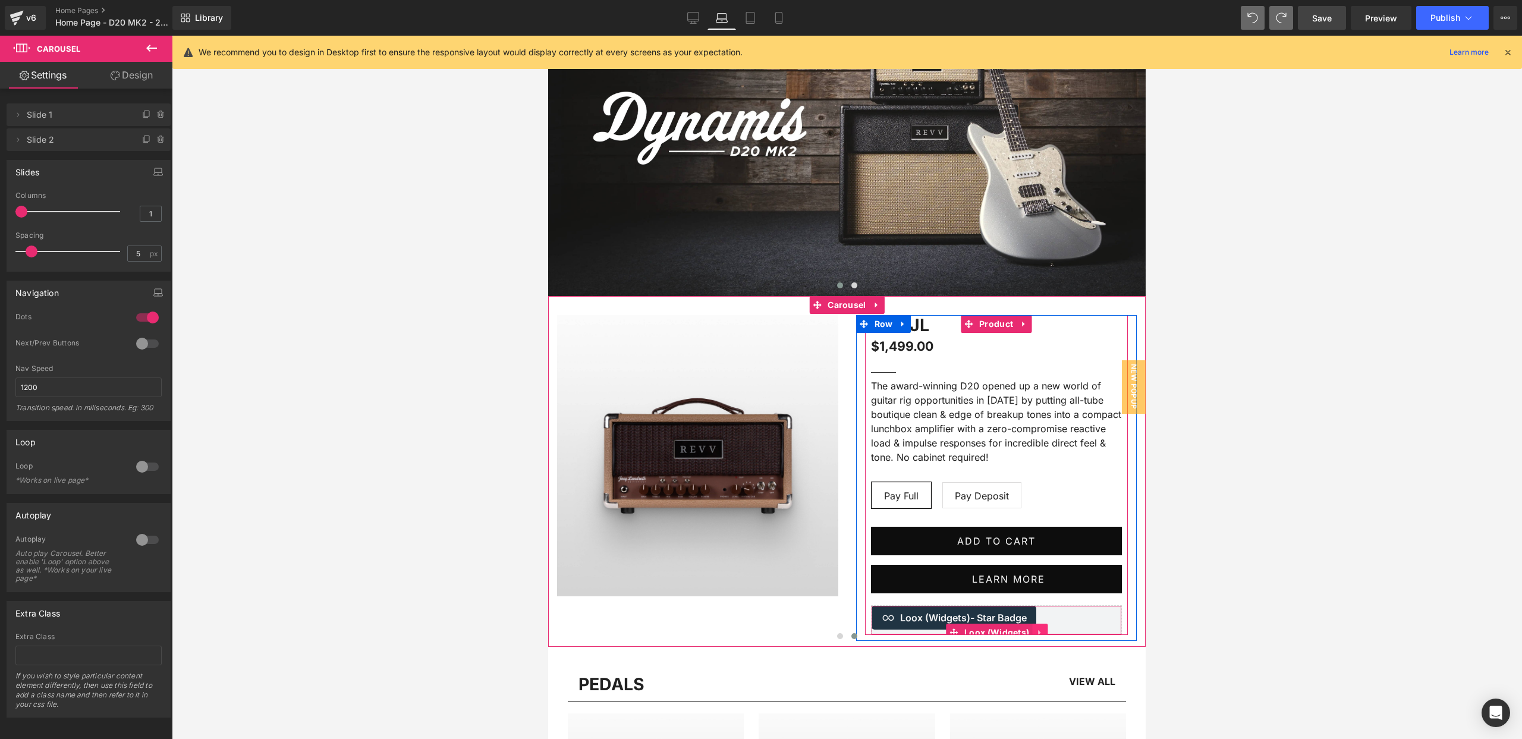
click at [1039, 629] on icon at bounding box center [1040, 632] width 8 height 9
click at [1043, 628] on icon at bounding box center [1047, 632] width 8 height 9
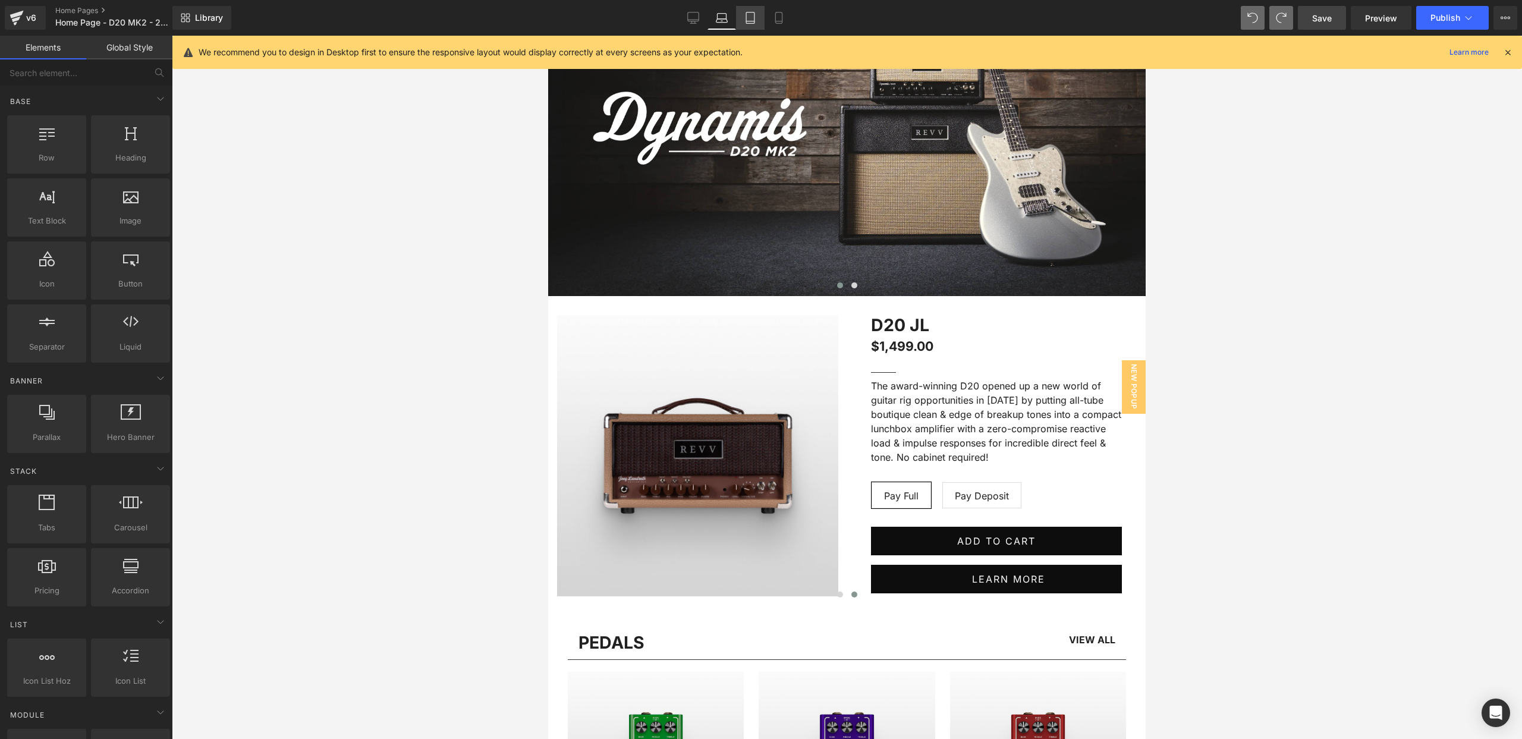
click at [751, 15] on icon at bounding box center [750, 18] width 12 height 12
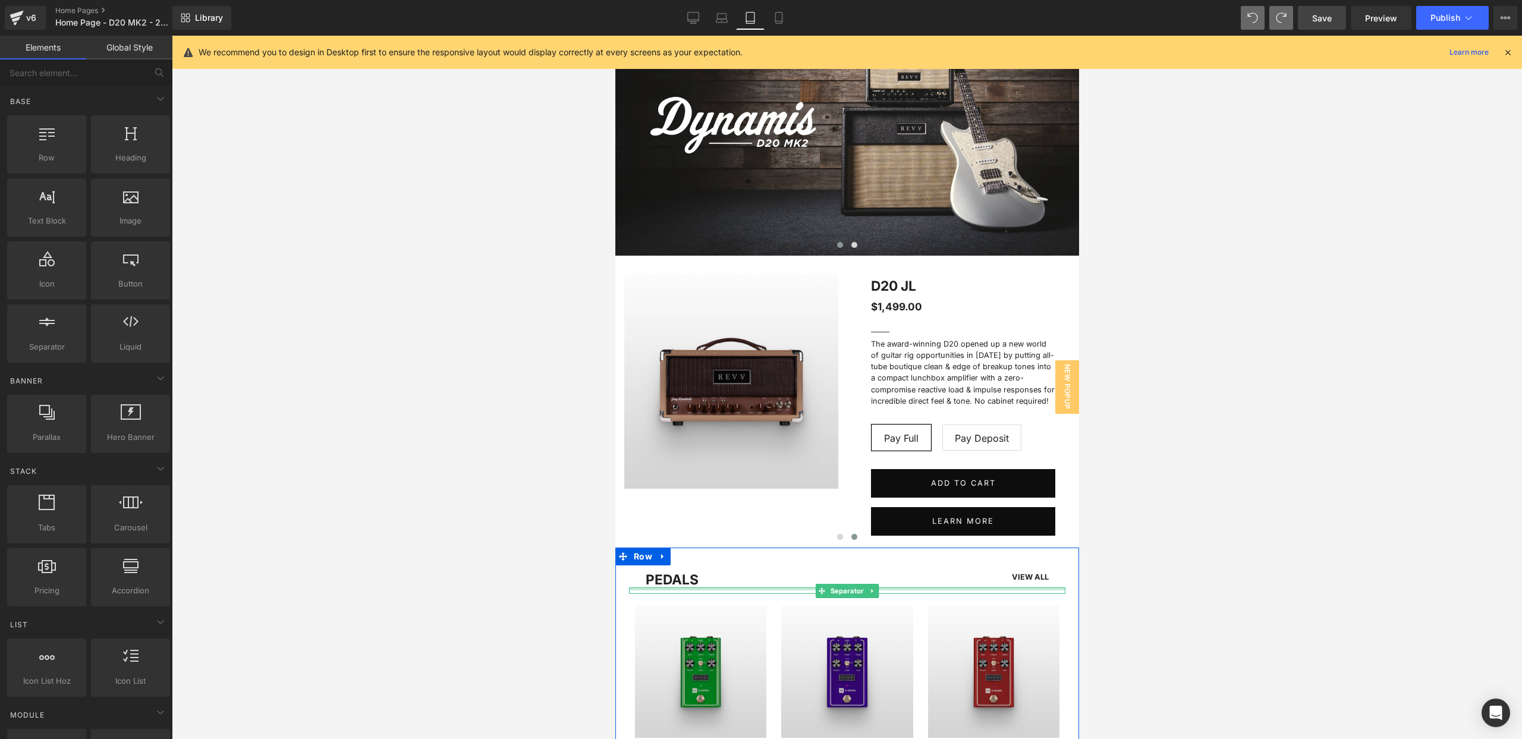
scroll to position [135, 0]
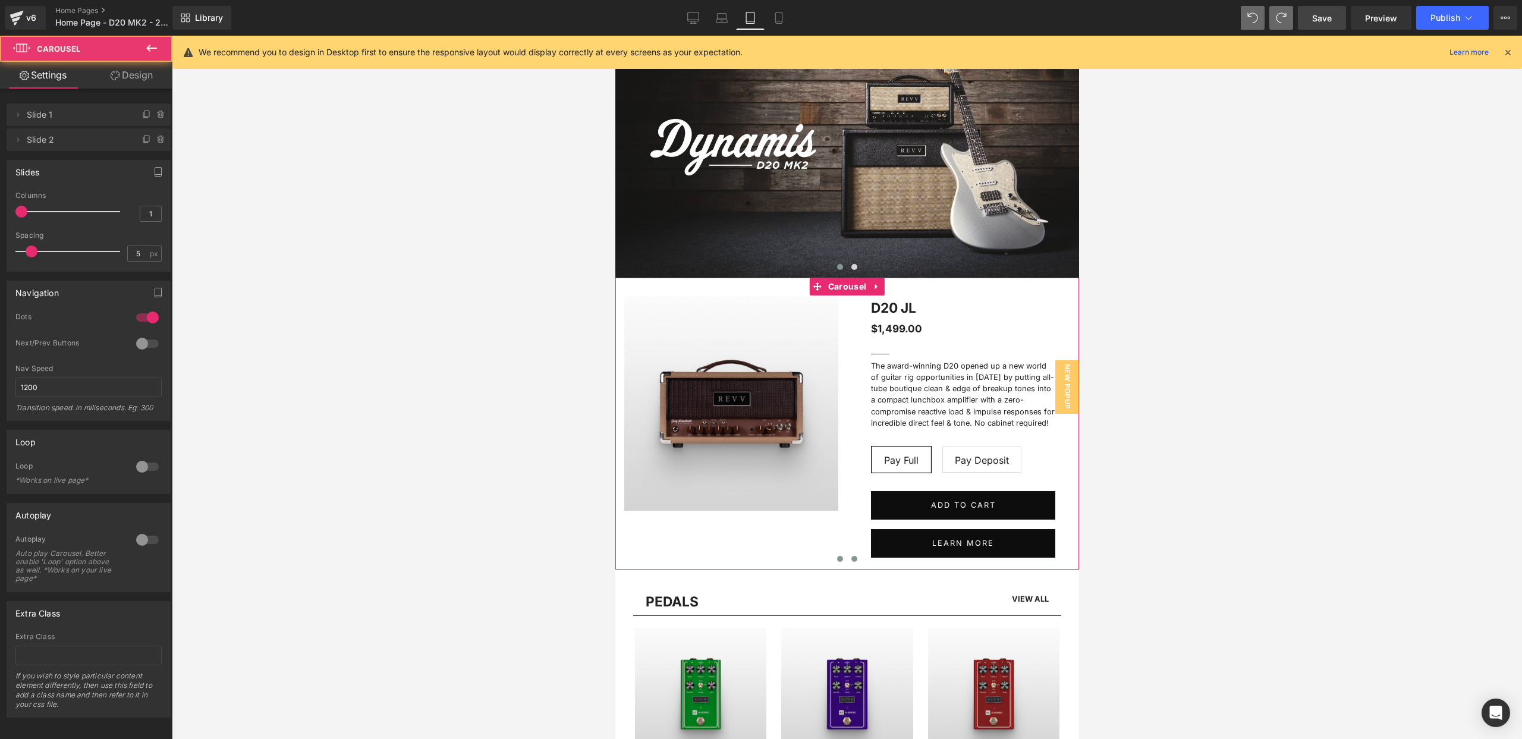
click at [839, 560] on span at bounding box center [840, 559] width 6 height 6
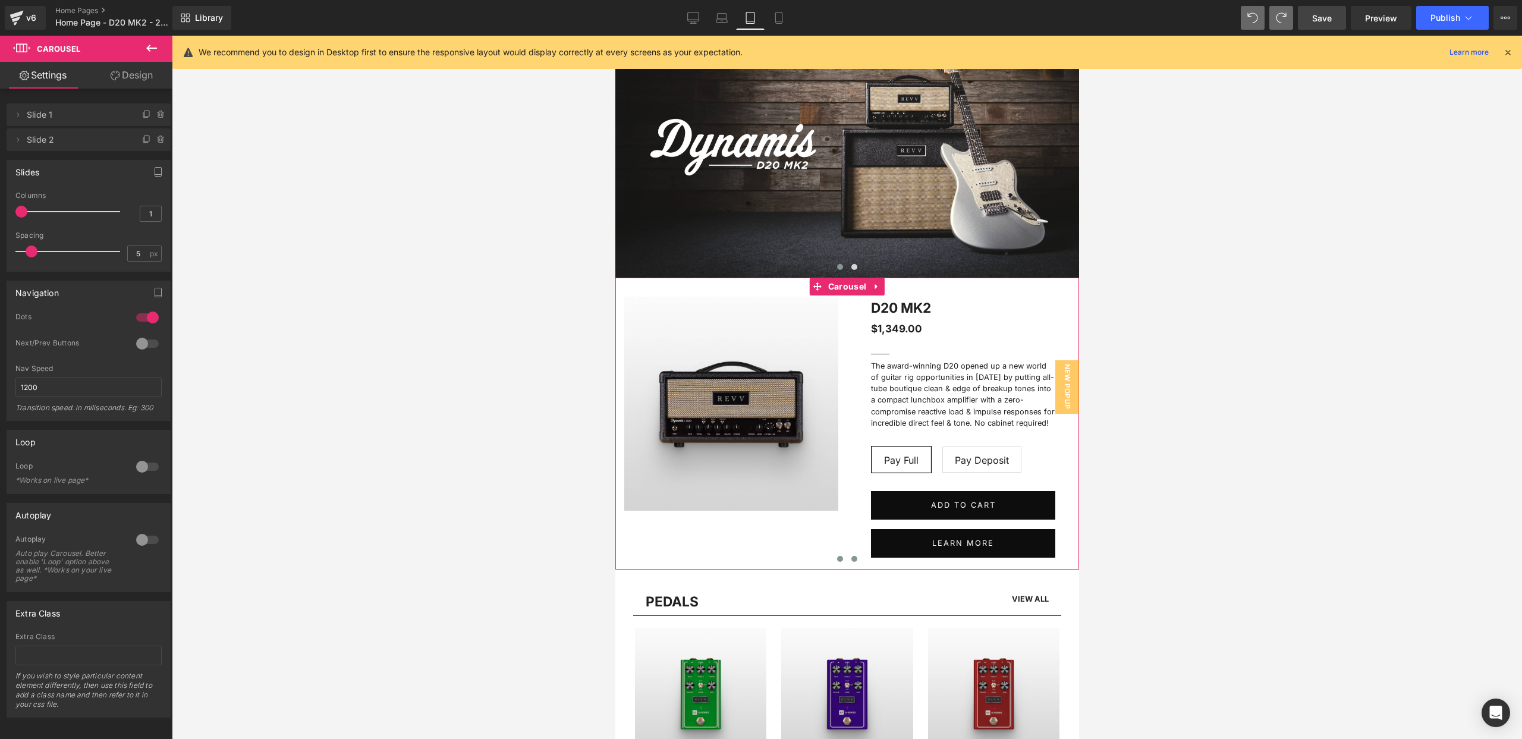
click at [853, 560] on span at bounding box center [854, 559] width 6 height 6
click at [841, 560] on span at bounding box center [840, 559] width 6 height 6
click at [851, 558] on span at bounding box center [854, 559] width 6 height 6
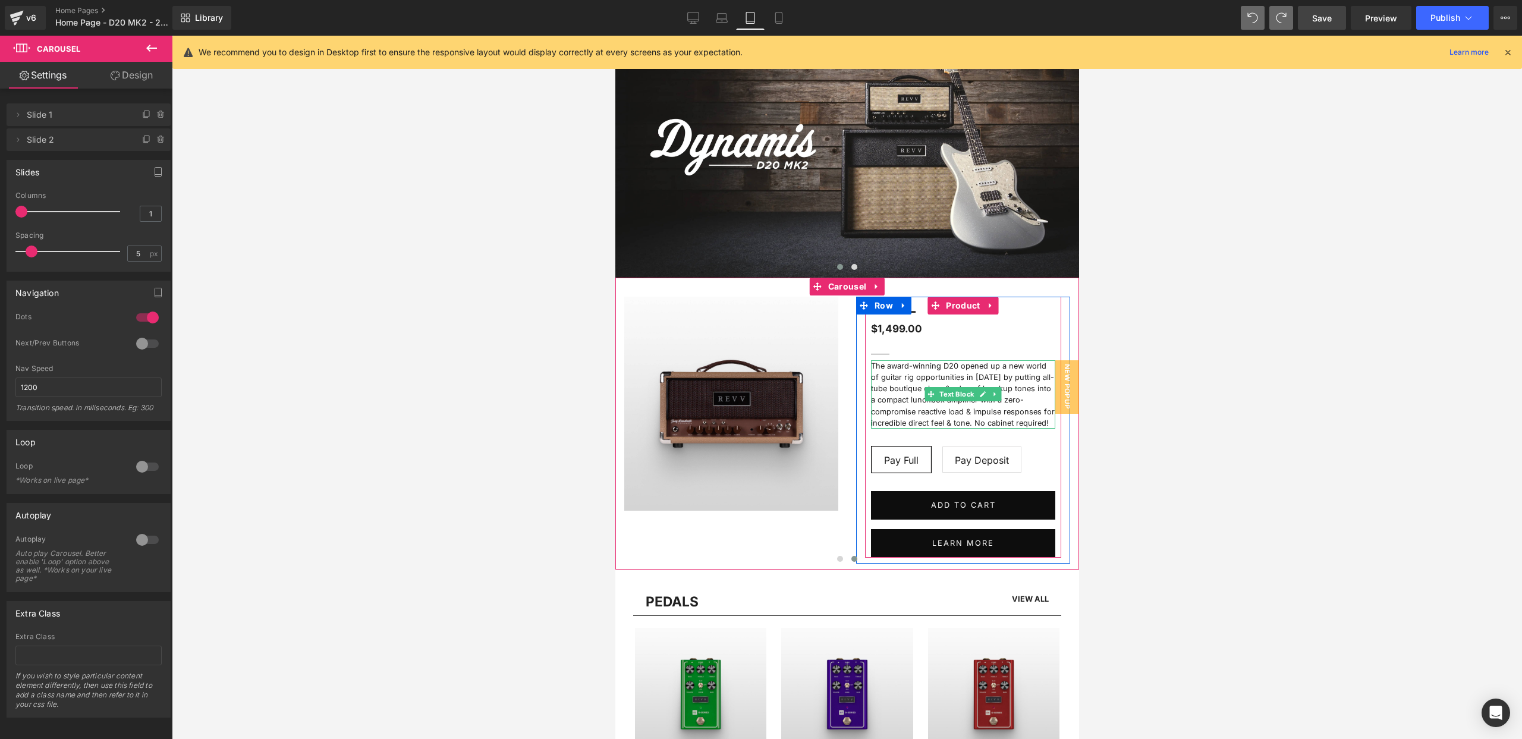
click at [1024, 373] on p "The award-winning D20 opened up a new world of guitar rig opportunities in [DAT…" at bounding box center [962, 394] width 184 height 68
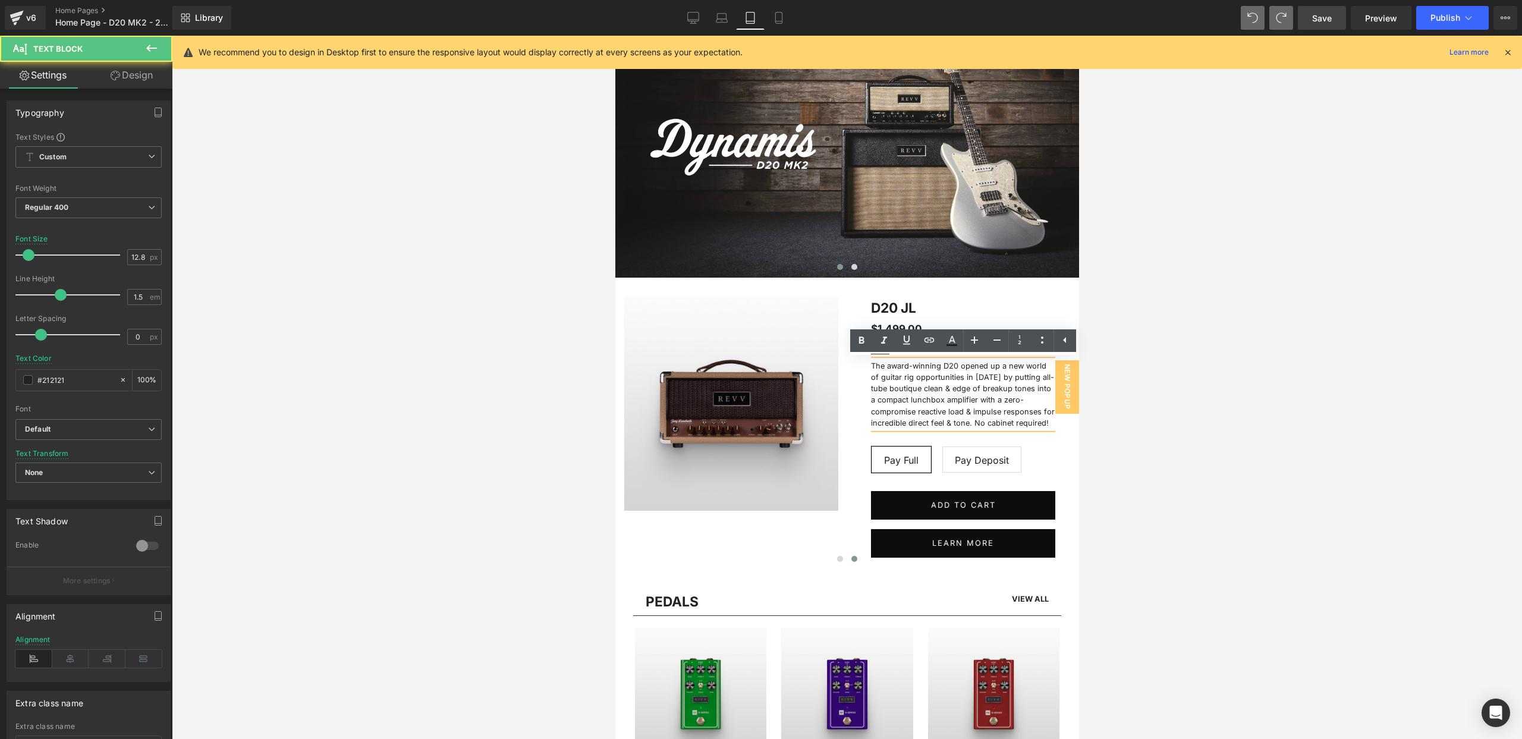
click at [982, 379] on p "The award-winning D20 opened up a new world of guitar rig opportunities in [DAT…" at bounding box center [962, 394] width 184 height 68
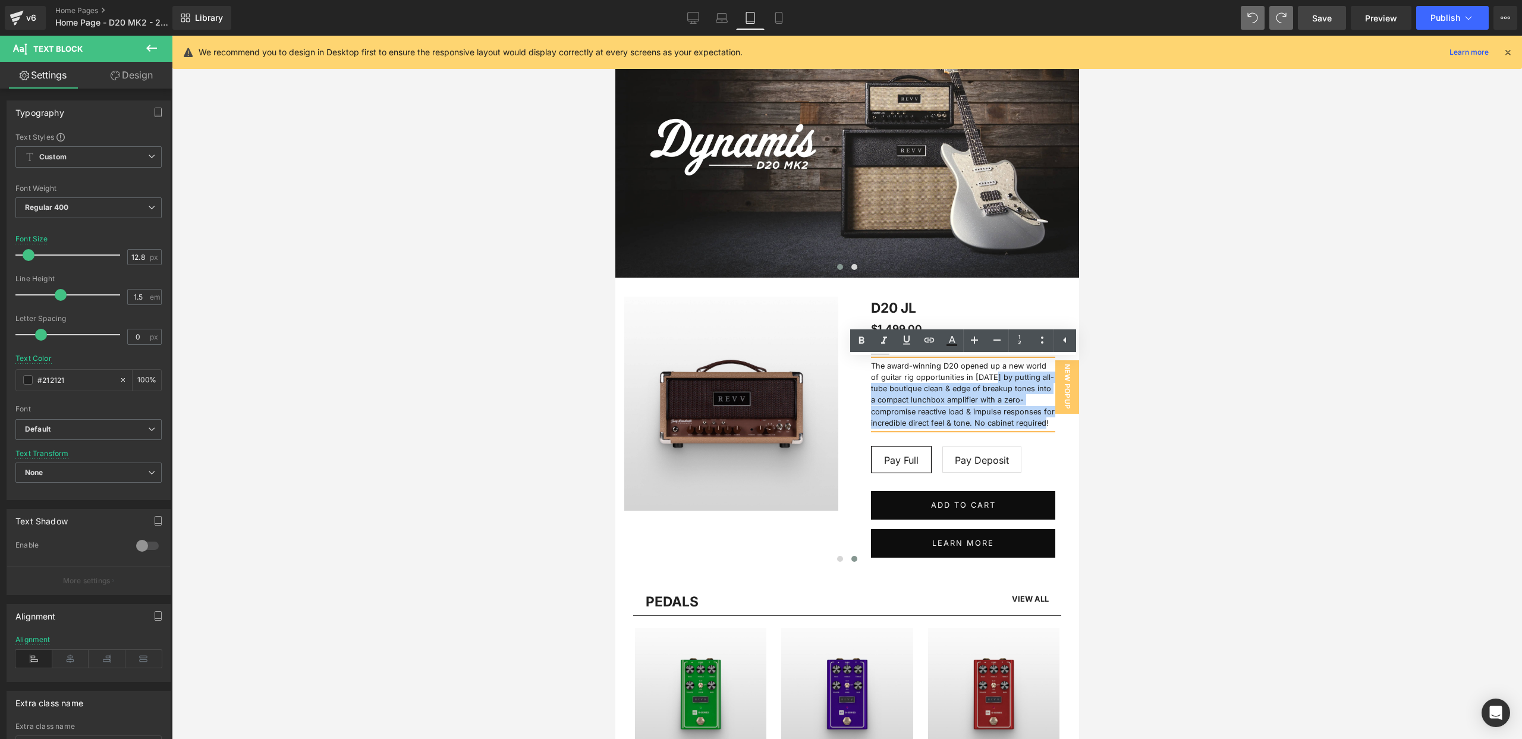
drag, startPoint x: 982, startPoint y: 379, endPoint x: 1048, endPoint y: 417, distance: 77.0
click at [1051, 420] on p "The award-winning D20 opened up a new world of guitar rig opportunities in [DAT…" at bounding box center [962, 394] width 184 height 68
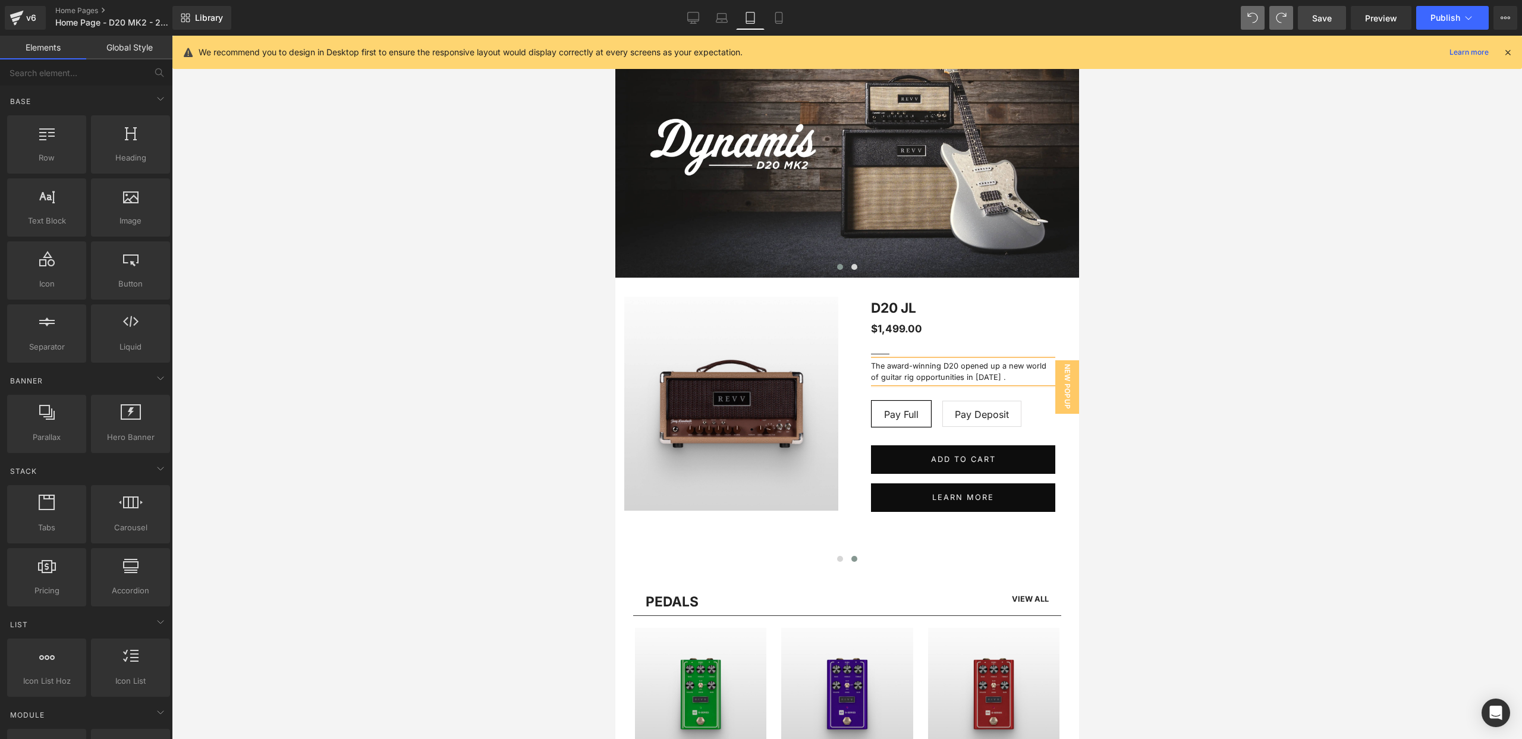
click at [1234, 265] on div at bounding box center [847, 387] width 1350 height 703
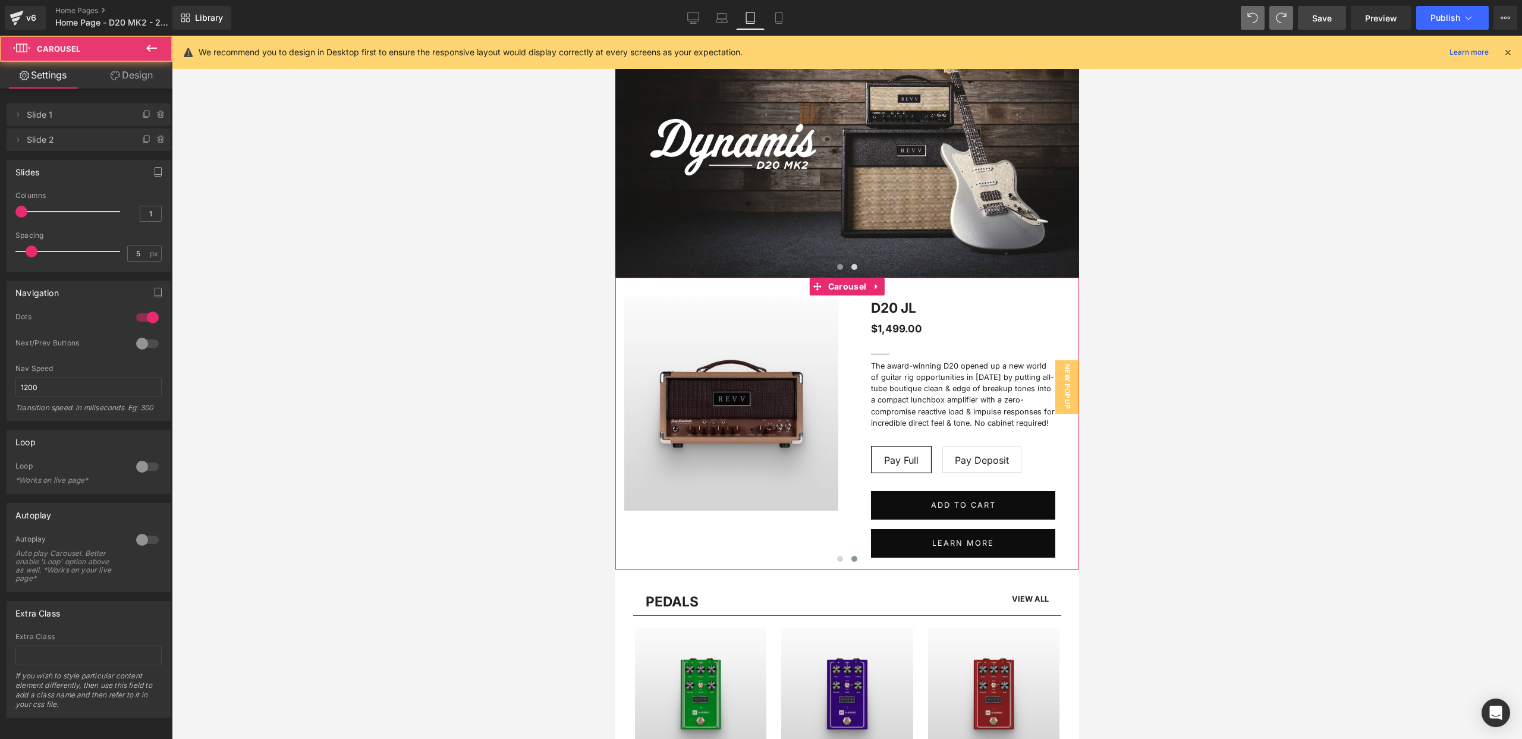
drag, startPoint x: 841, startPoint y: 561, endPoint x: 860, endPoint y: 574, distance: 23.4
click at [841, 561] on button at bounding box center [839, 559] width 14 height 12
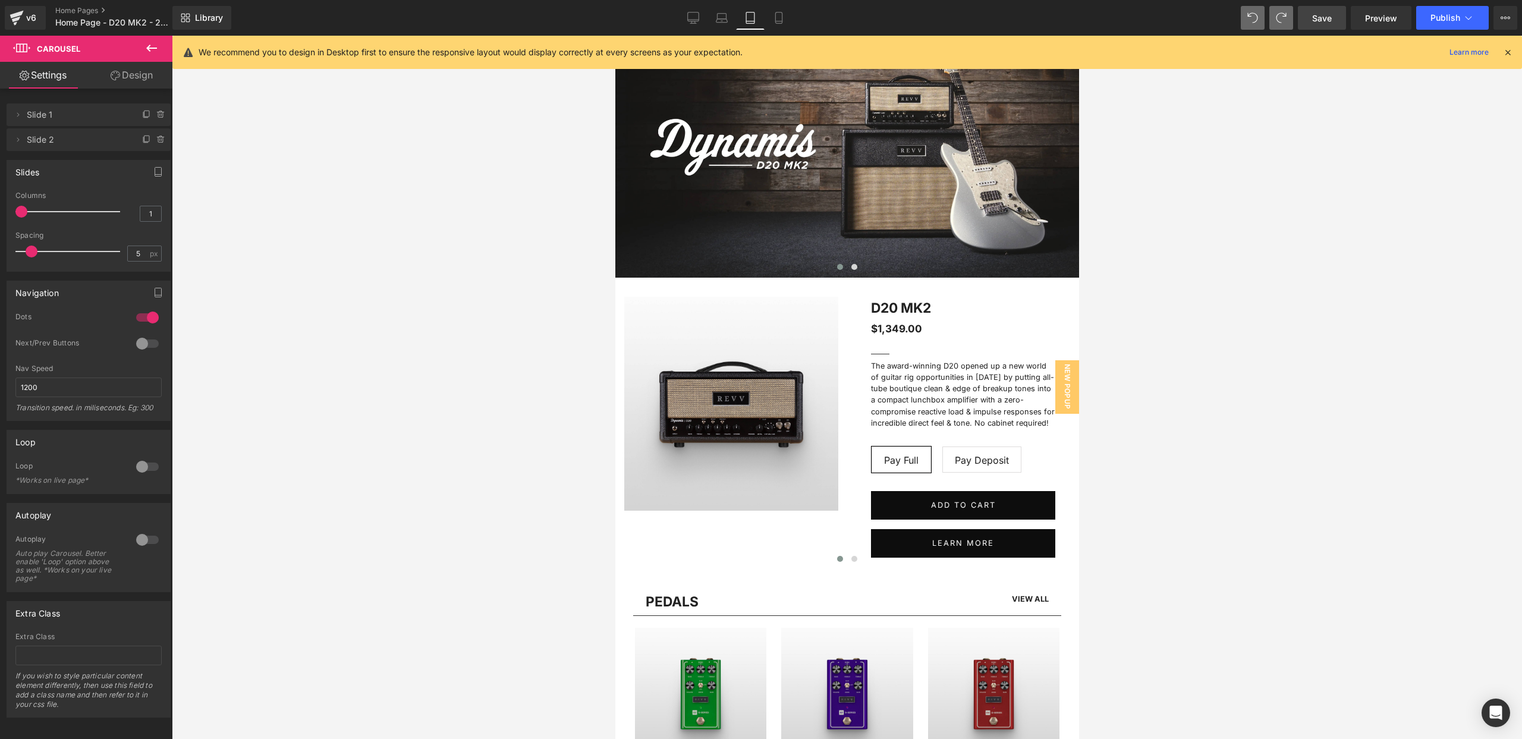
click at [794, 21] on div "Library Tablet Desktop Laptop Tablet Mobile Save Preview Publish Scheduled View…" at bounding box center [847, 18] width 1350 height 24
click at [784, 18] on icon at bounding box center [779, 18] width 12 height 12
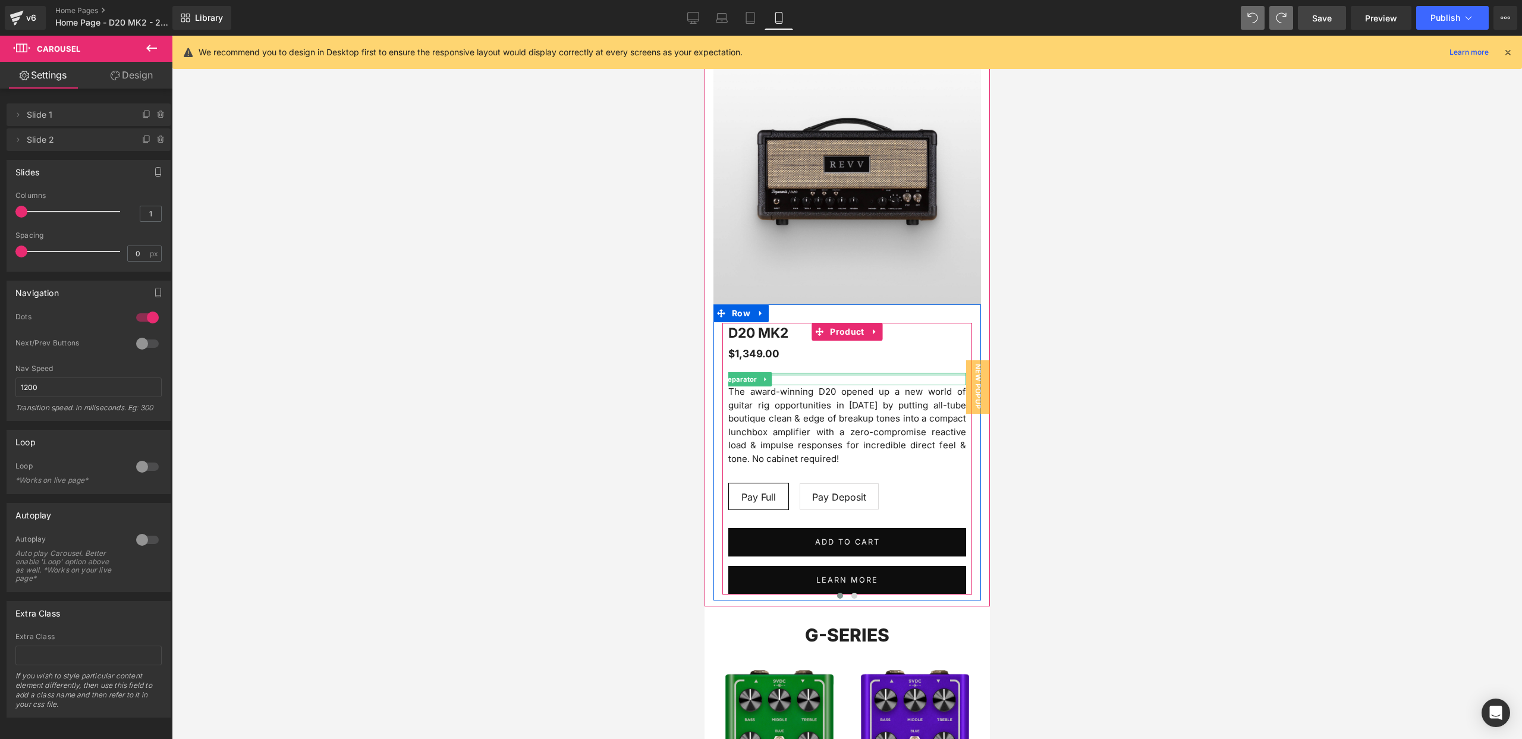
scroll to position [169, 0]
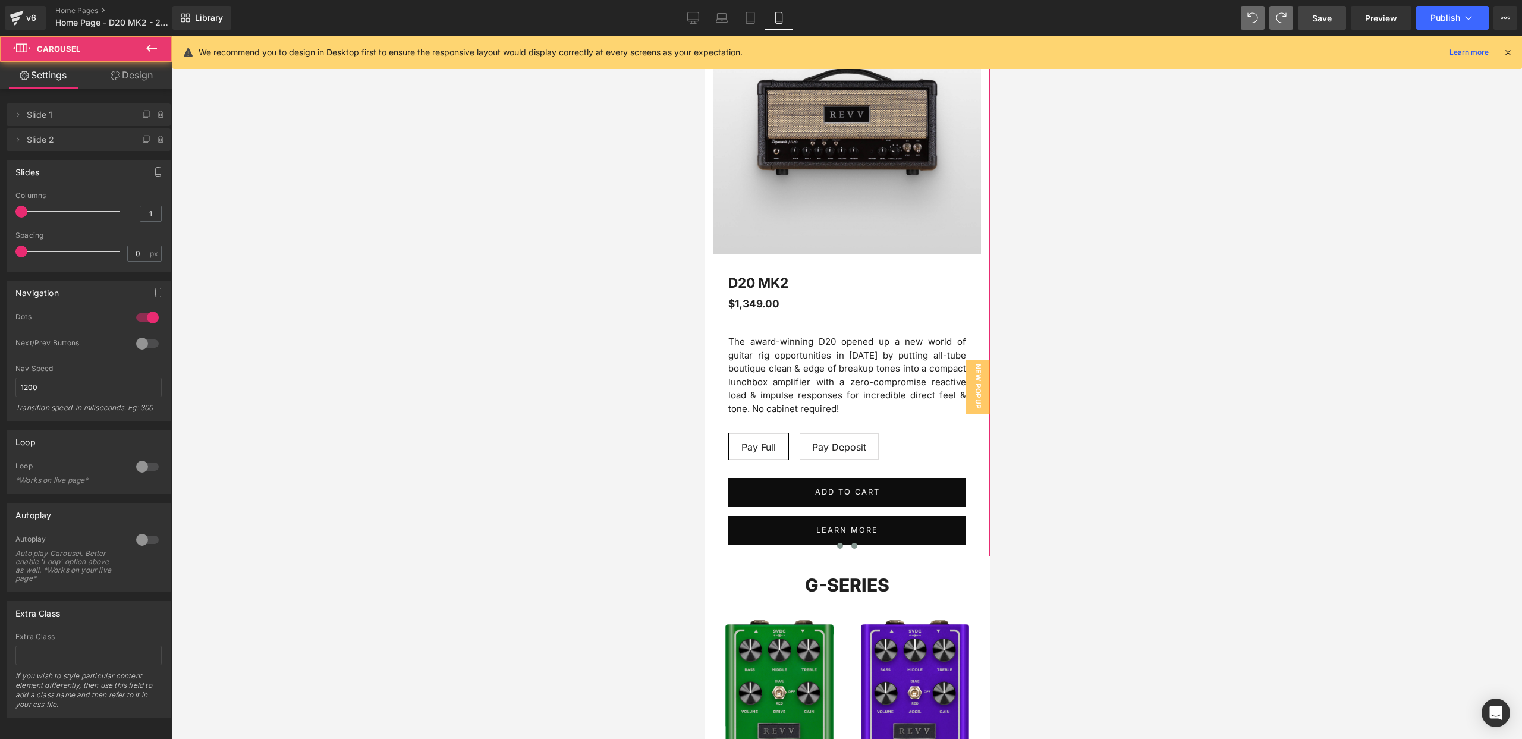
click at [856, 546] on span at bounding box center [854, 546] width 6 height 6
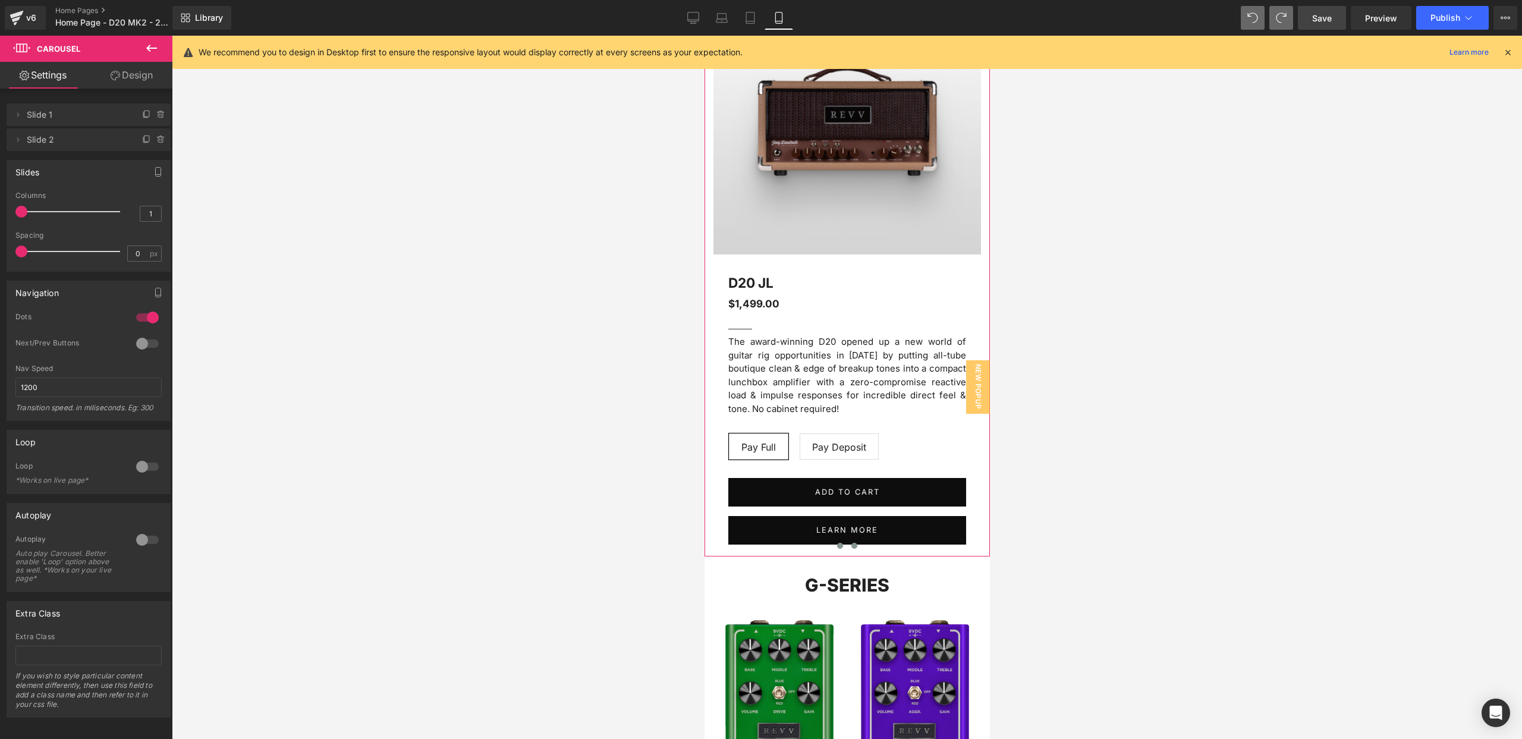
click at [840, 546] on span at bounding box center [840, 546] width 6 height 6
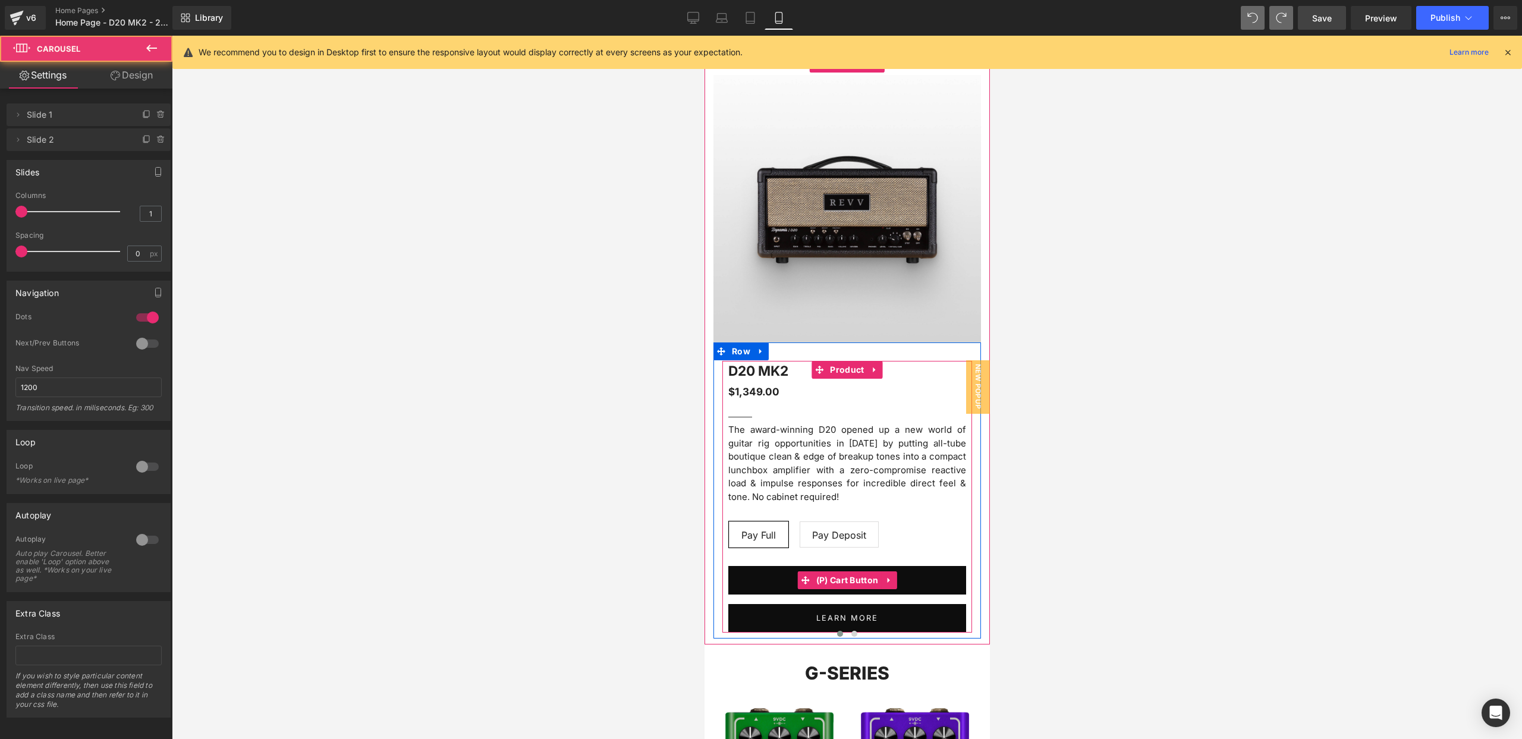
scroll to position [0, 0]
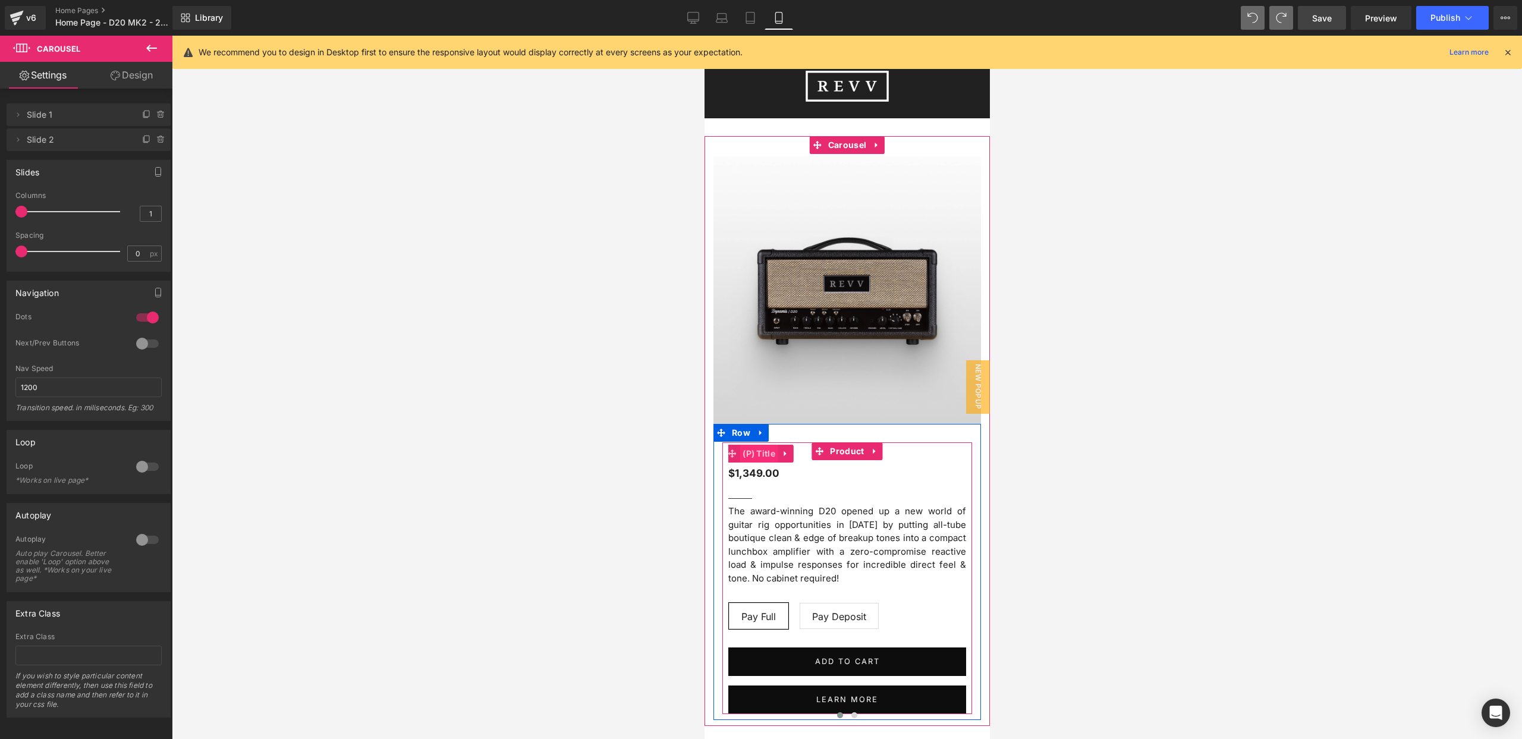
click at [769, 455] on span "(P) Title" at bounding box center [758, 454] width 39 height 18
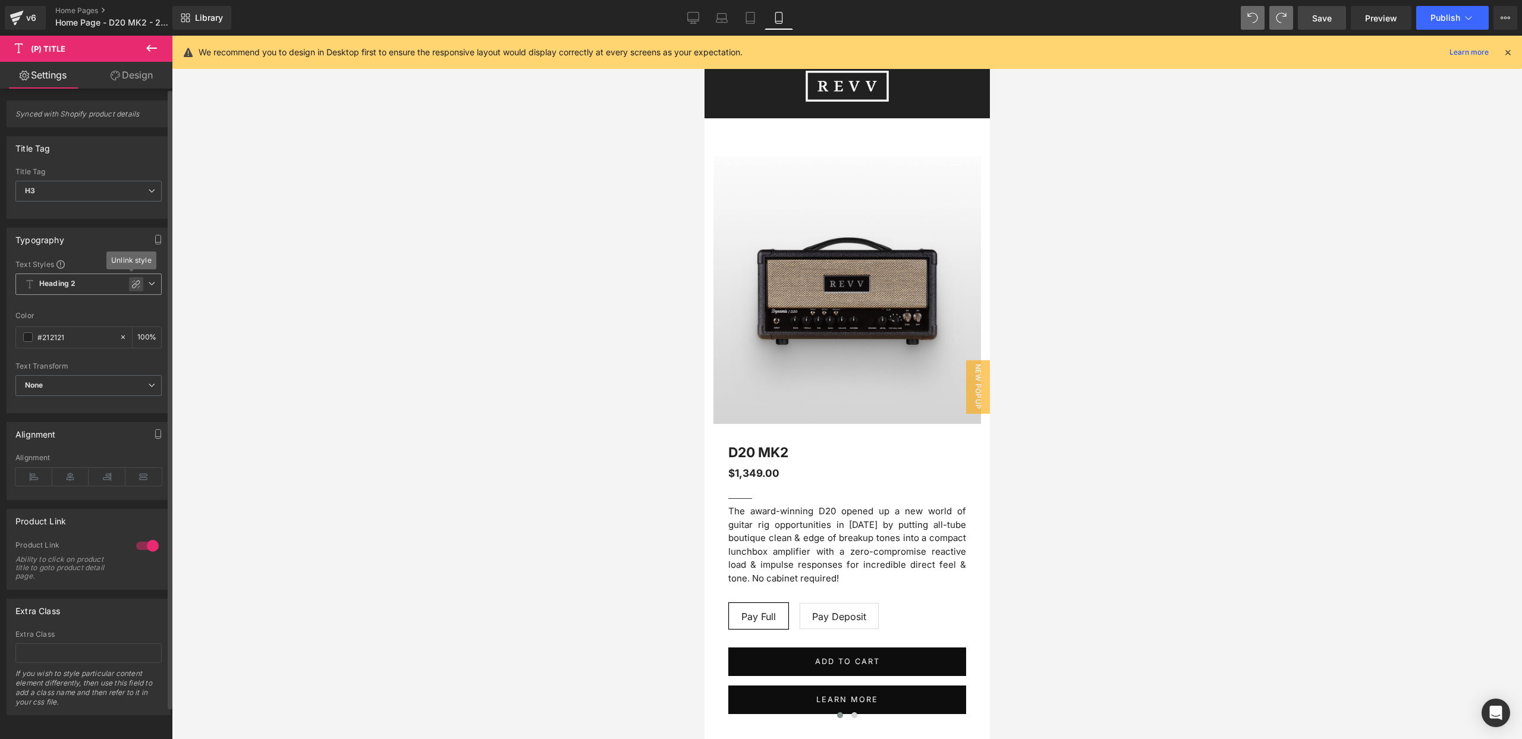
click at [131, 285] on icon at bounding box center [136, 284] width 10 height 10
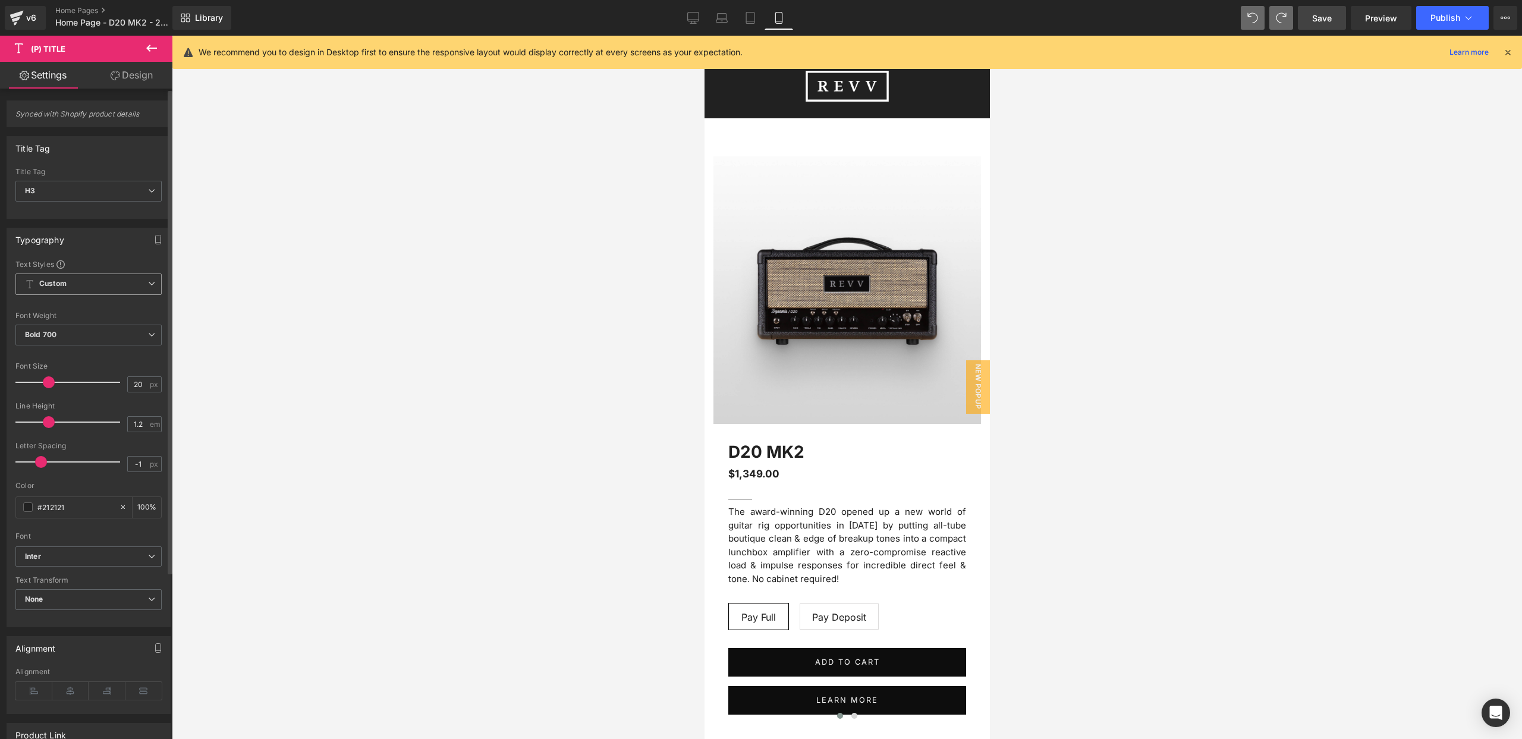
click at [48, 381] on span at bounding box center [49, 382] width 12 height 12
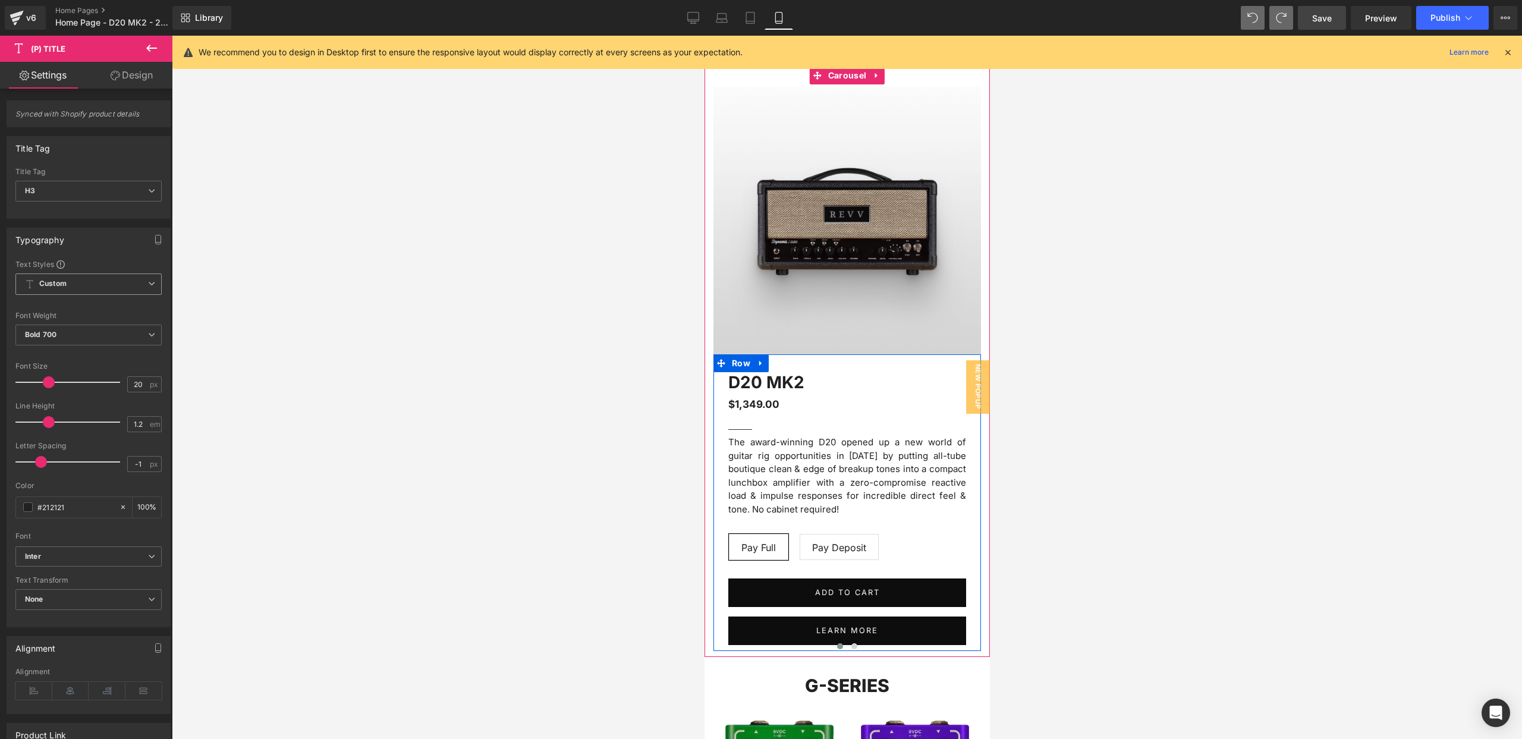
scroll to position [130, 0]
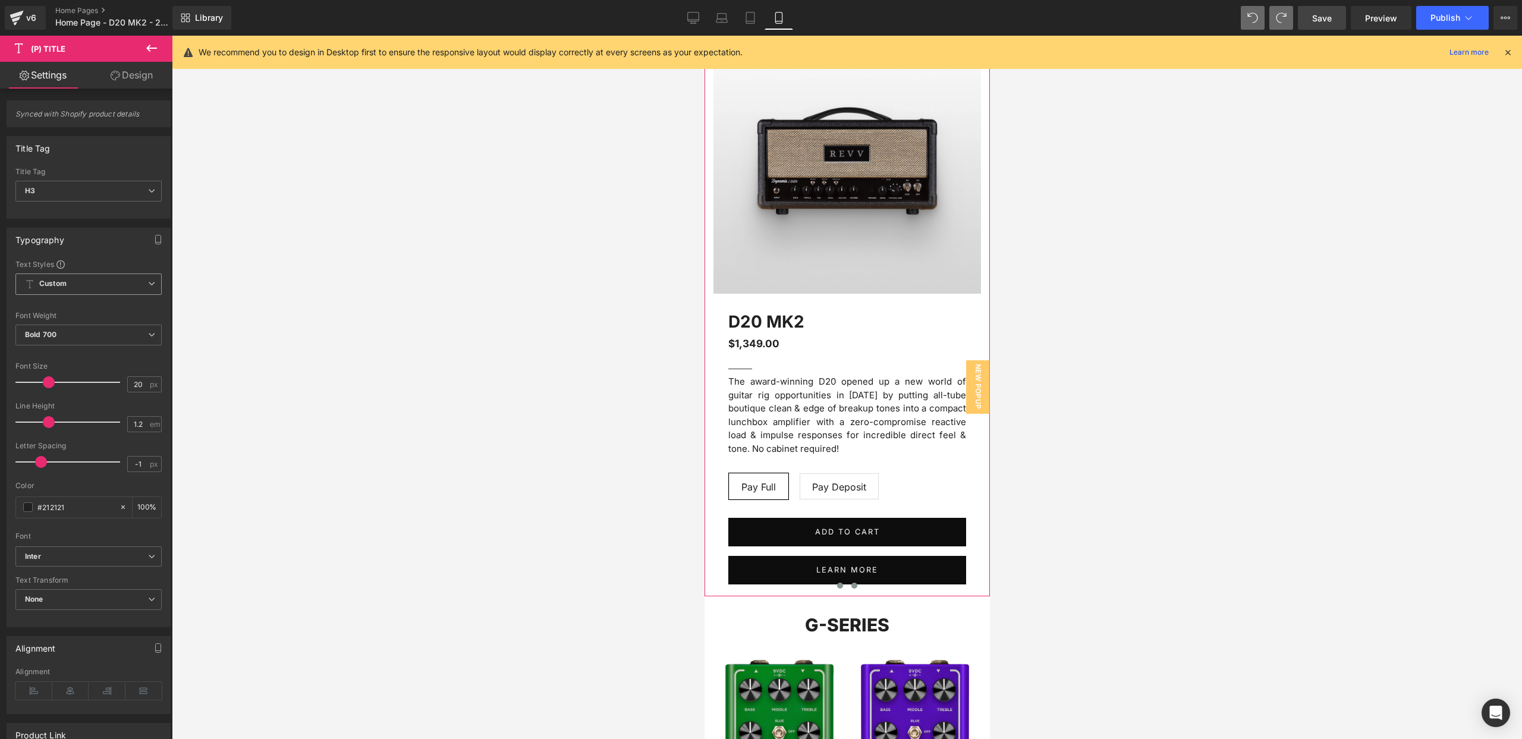
click at [853, 589] on button at bounding box center [854, 586] width 14 height 12
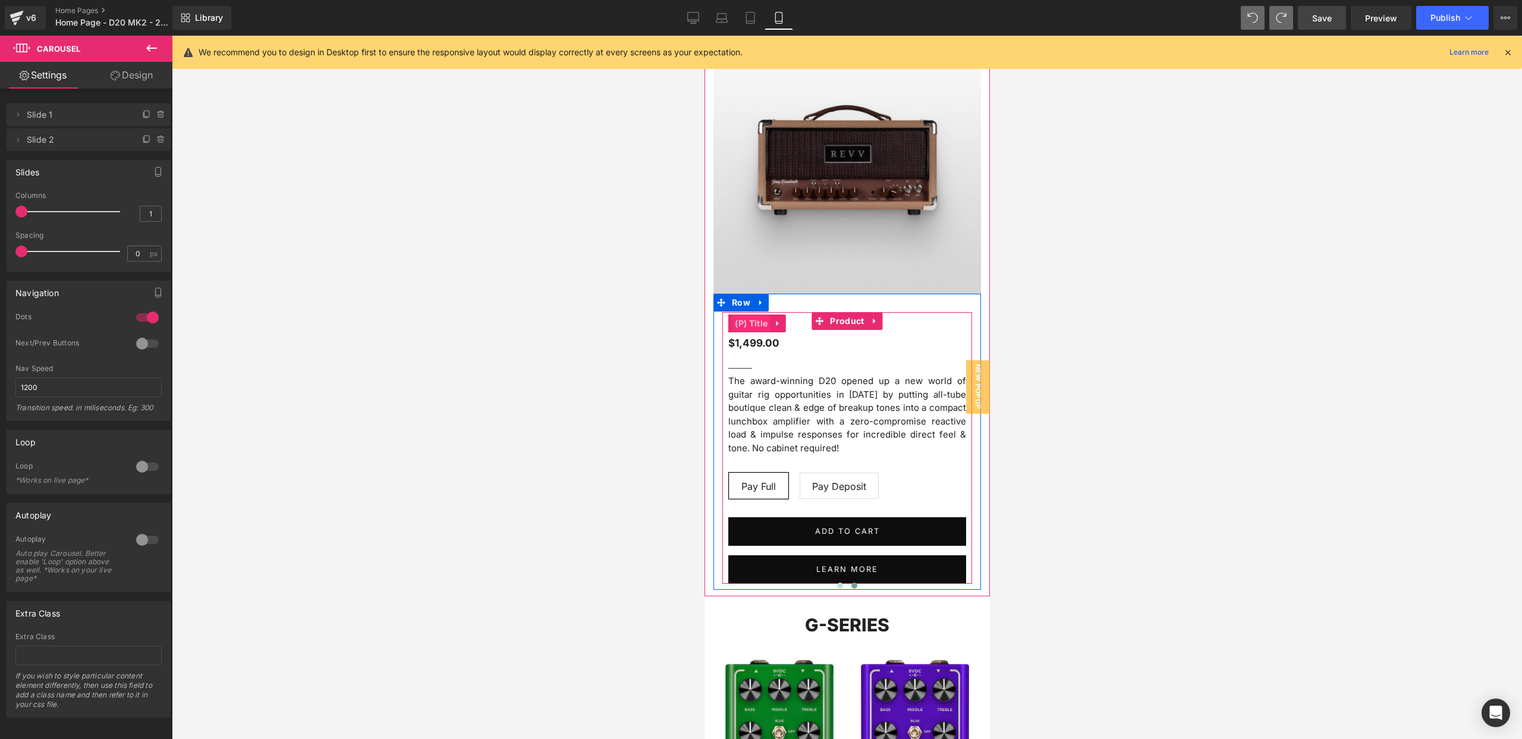
click at [757, 320] on span "(P) Title" at bounding box center [750, 324] width 39 height 18
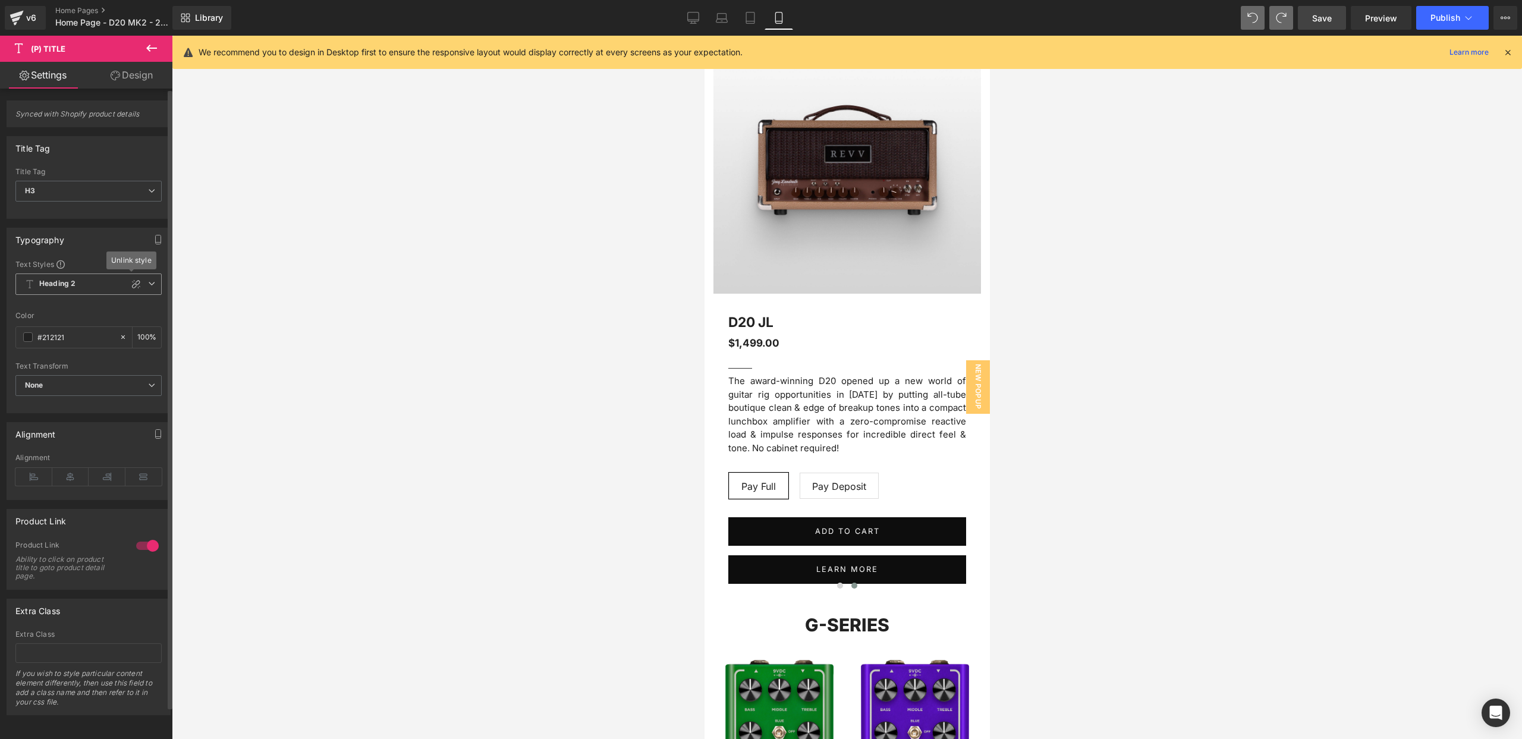
click at [132, 288] on icon at bounding box center [136, 284] width 10 height 10
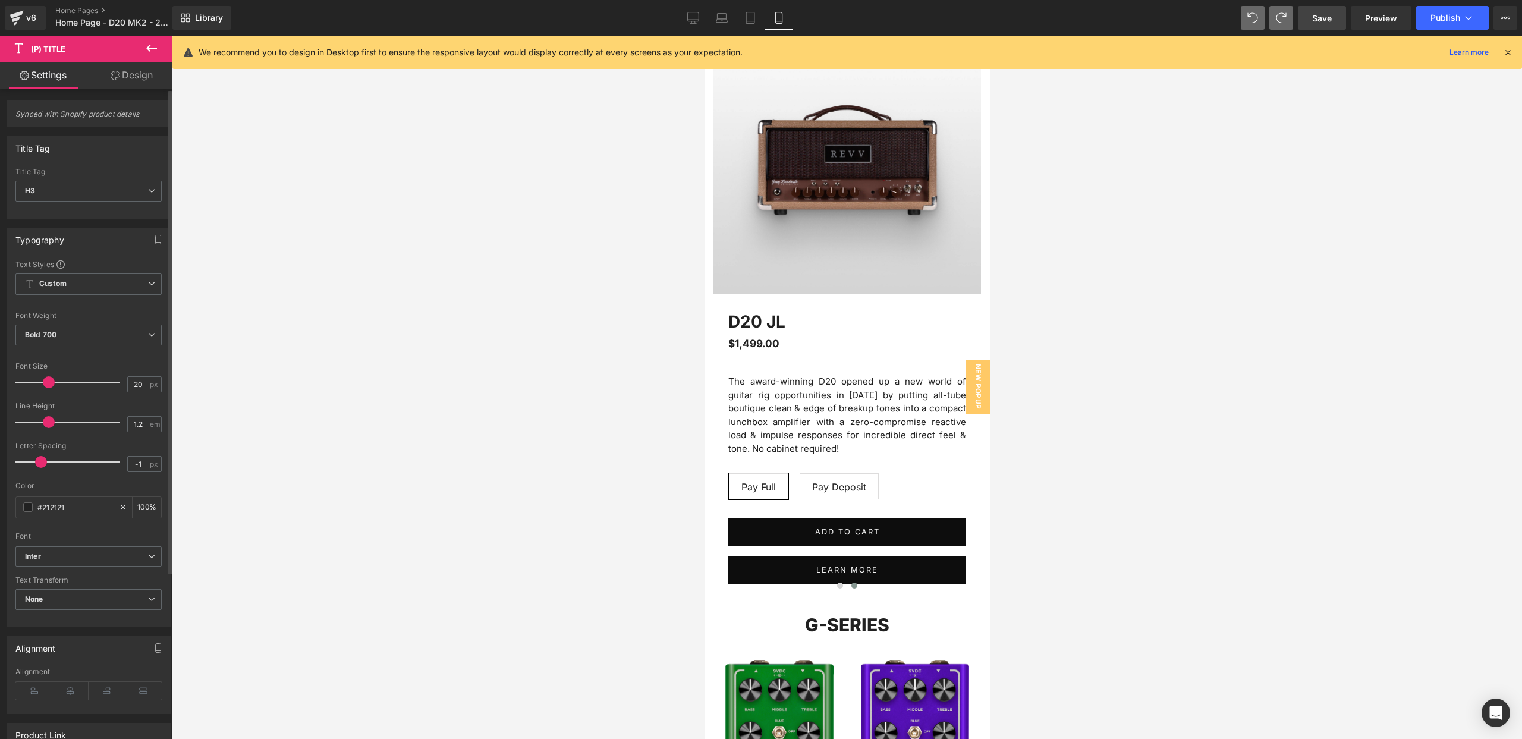
click at [46, 381] on span at bounding box center [49, 382] width 12 height 12
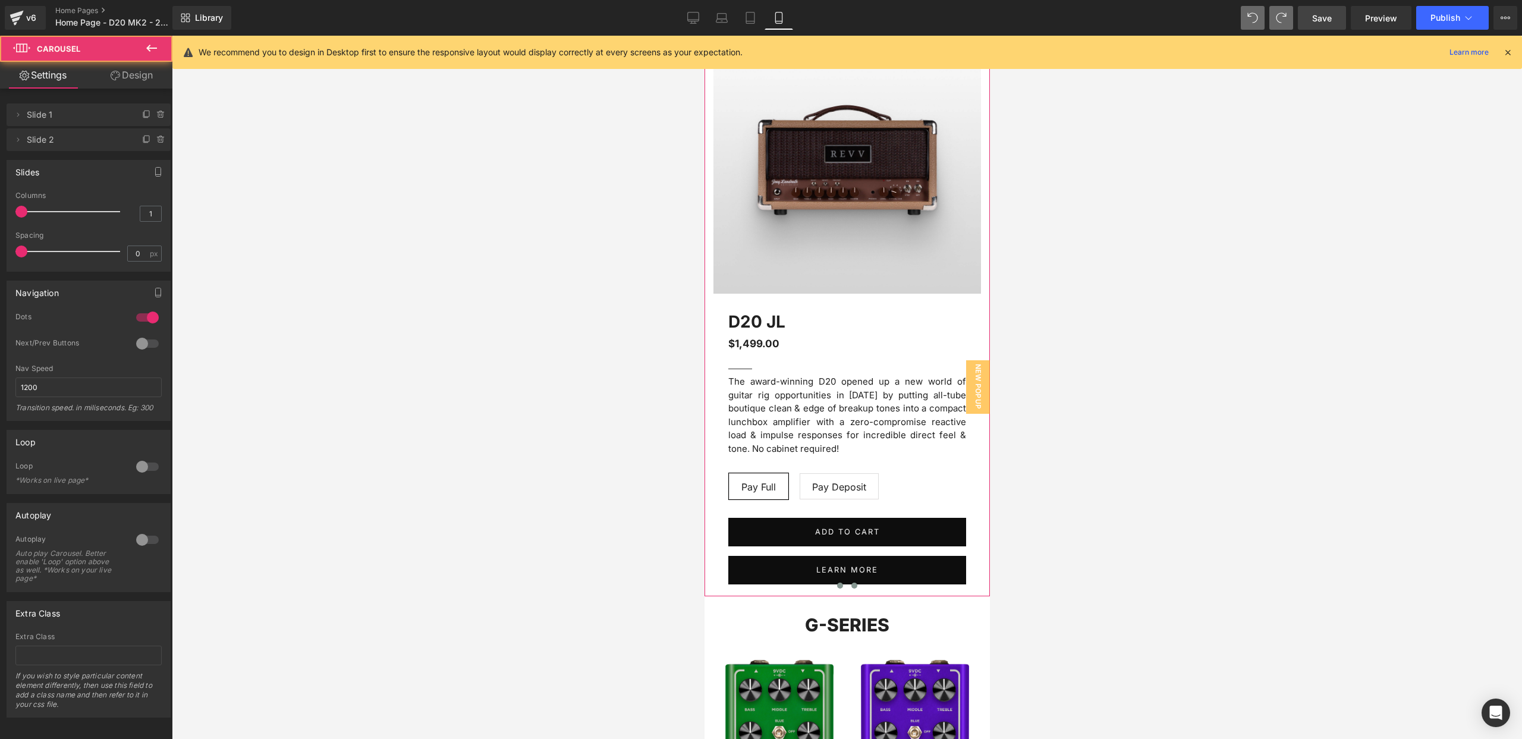
click at [839, 584] on span at bounding box center [840, 586] width 6 height 6
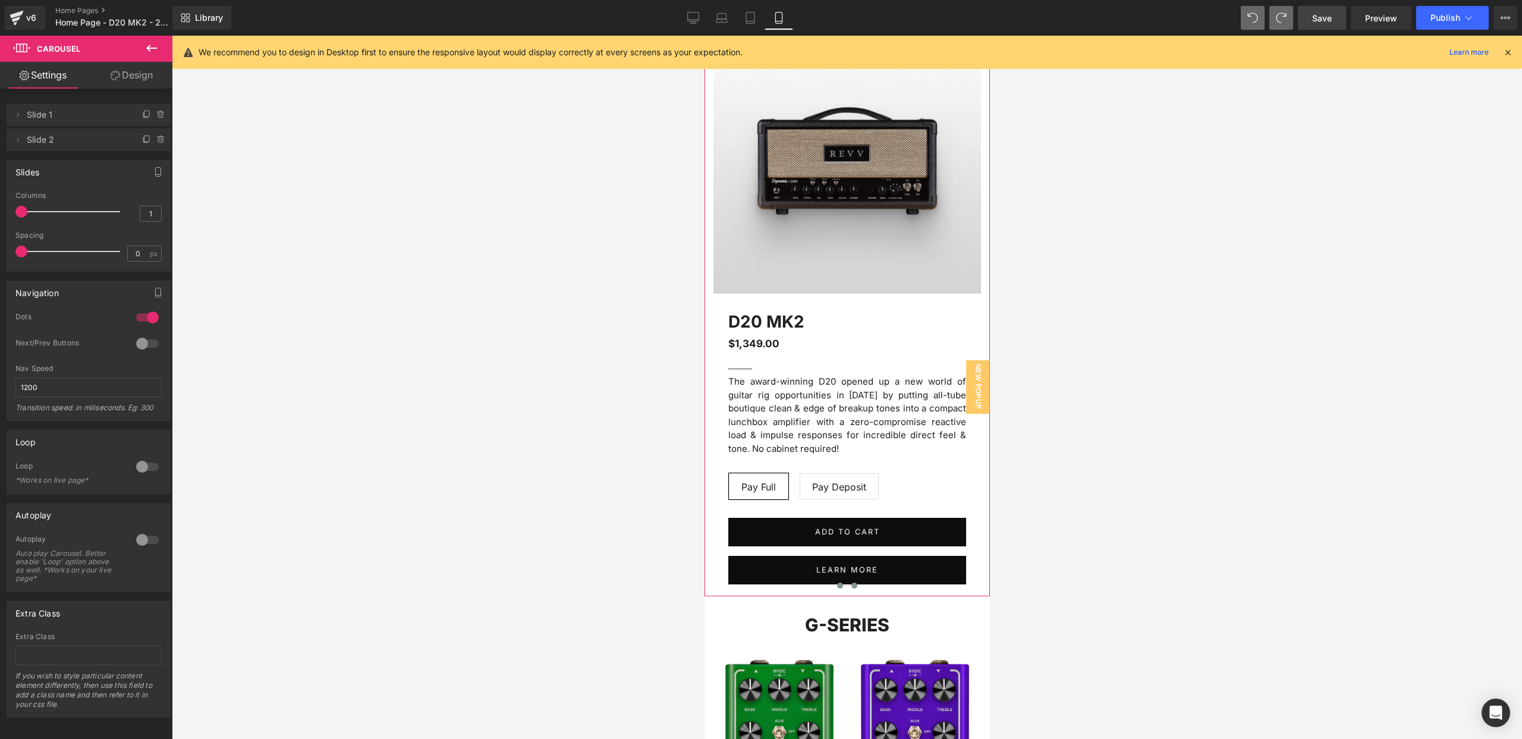
click at [853, 585] on span at bounding box center [854, 586] width 6 height 6
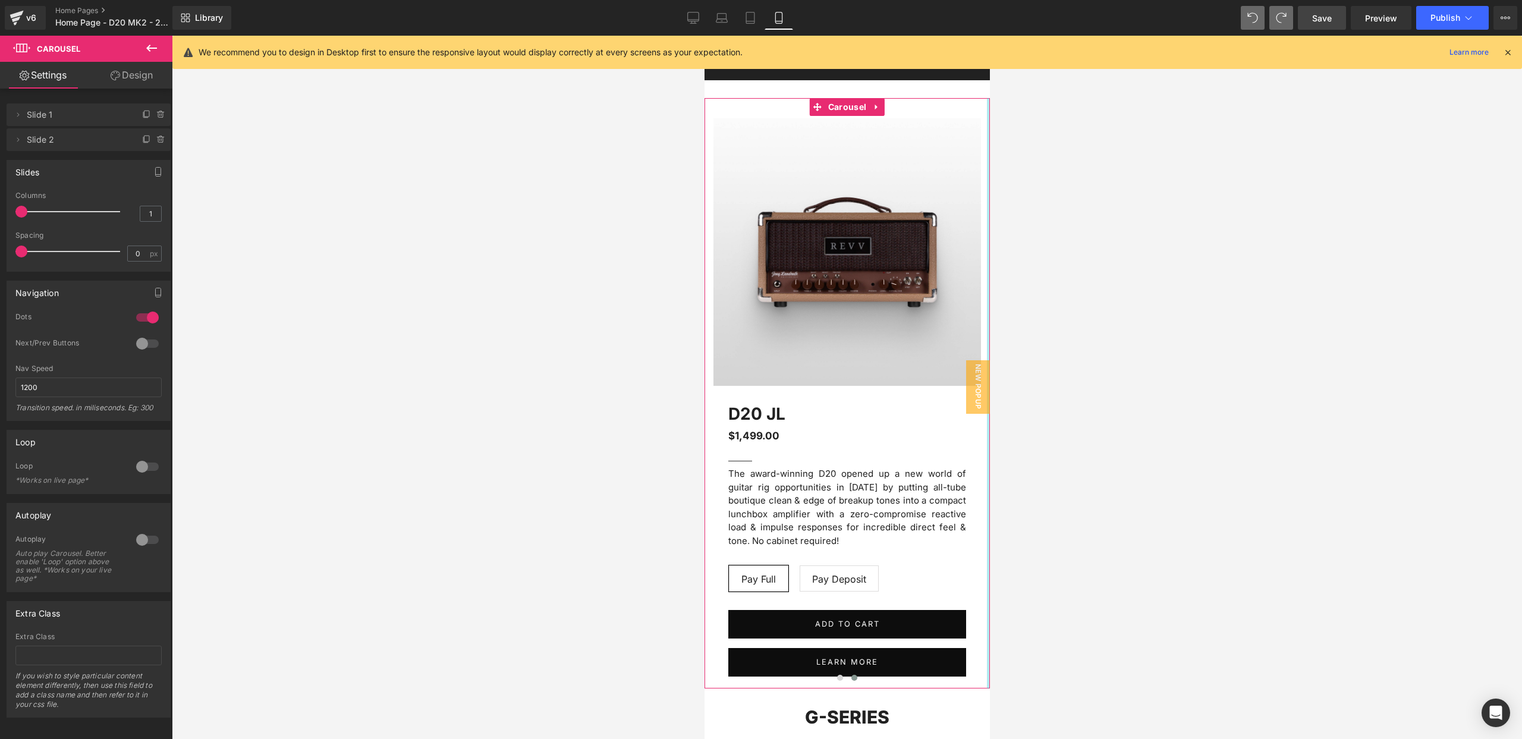
scroll to position [0, 0]
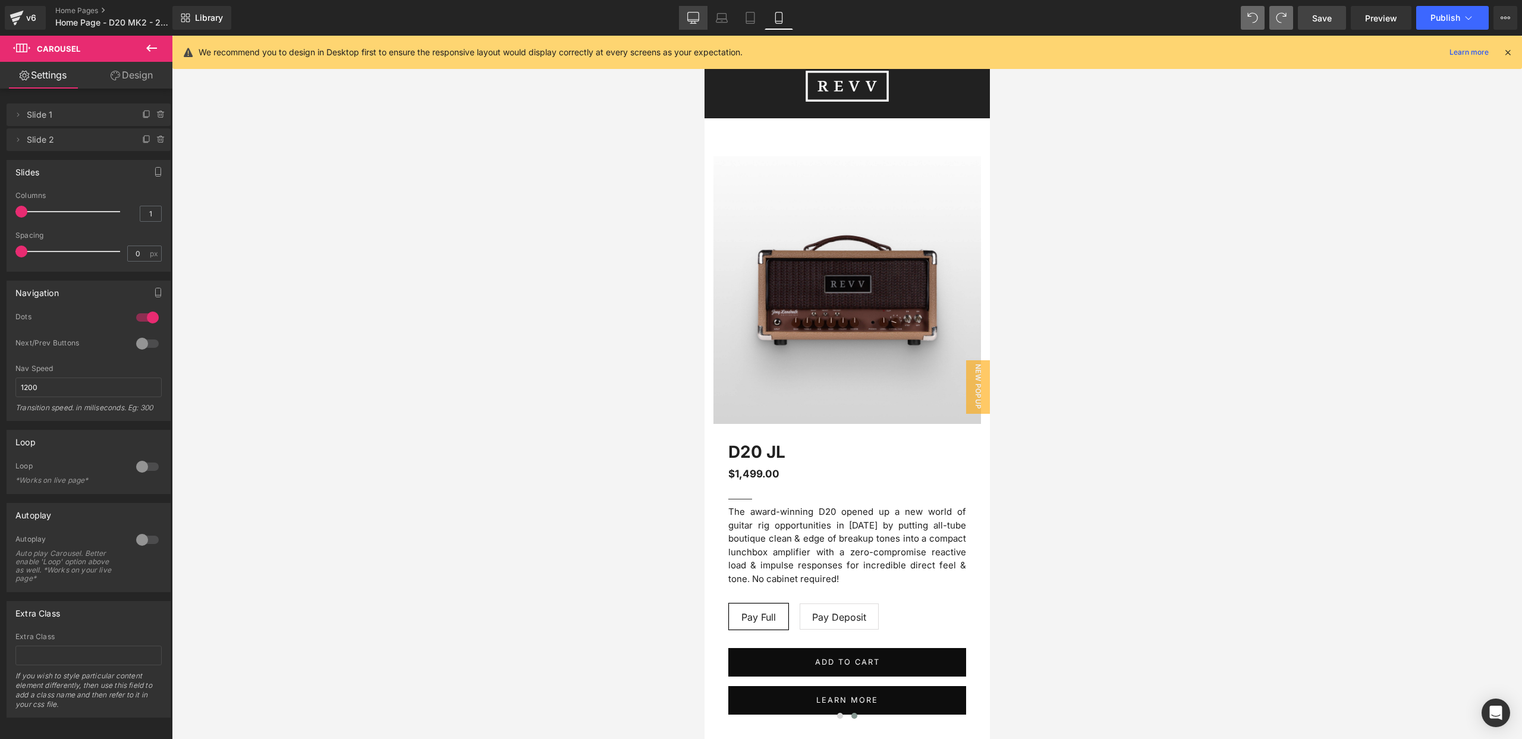
click at [694, 17] on icon at bounding box center [693, 18] width 12 height 12
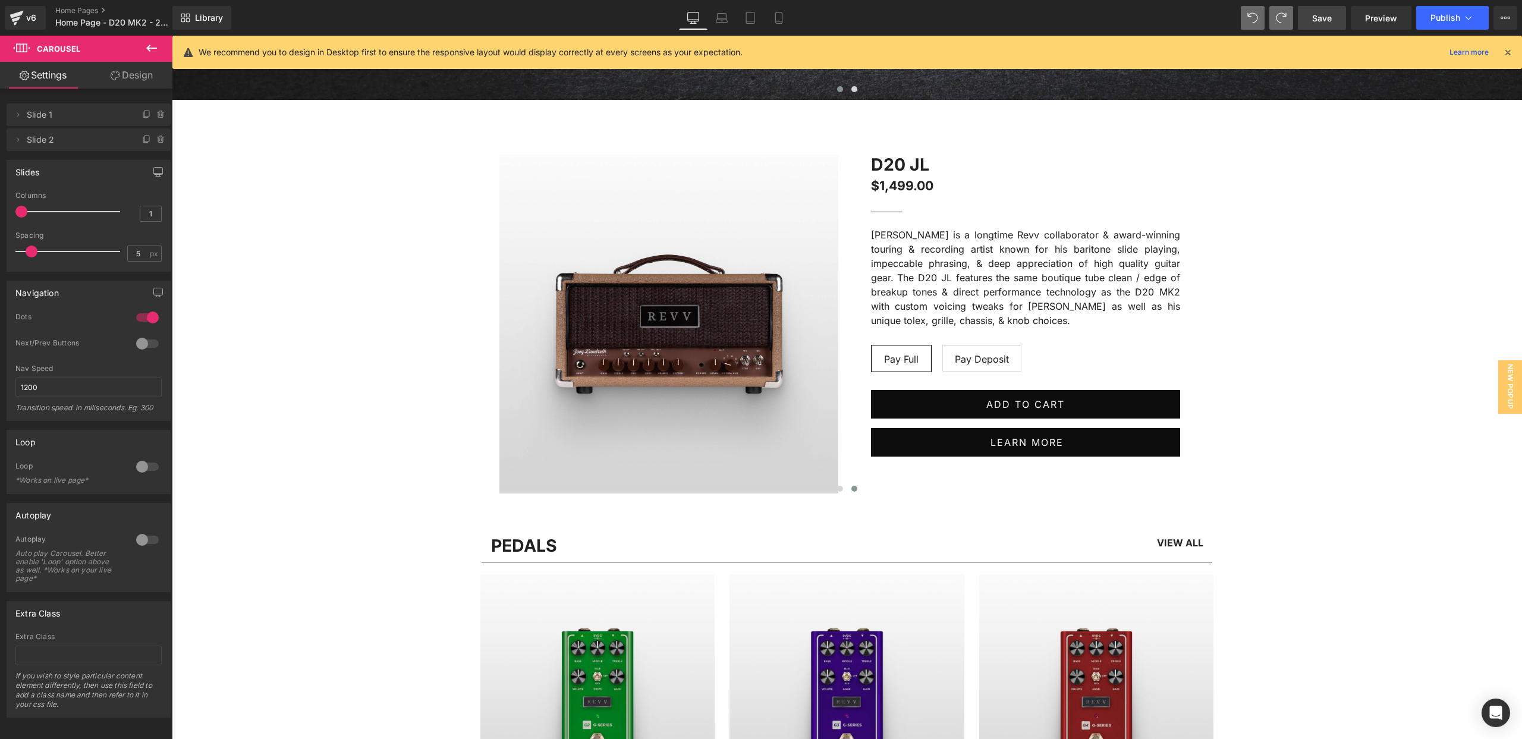
scroll to position [730, 0]
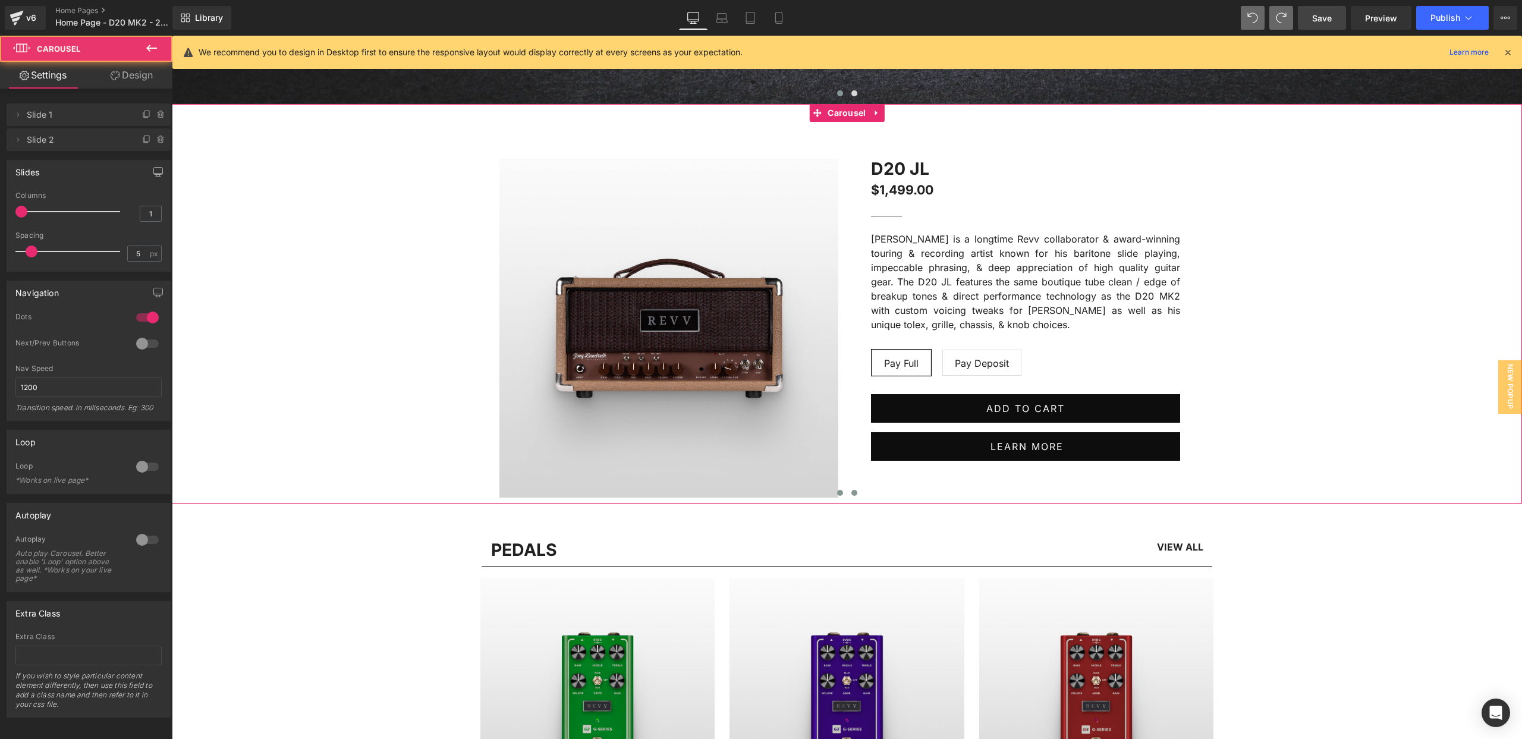
click at [841, 494] on span at bounding box center [840, 493] width 6 height 6
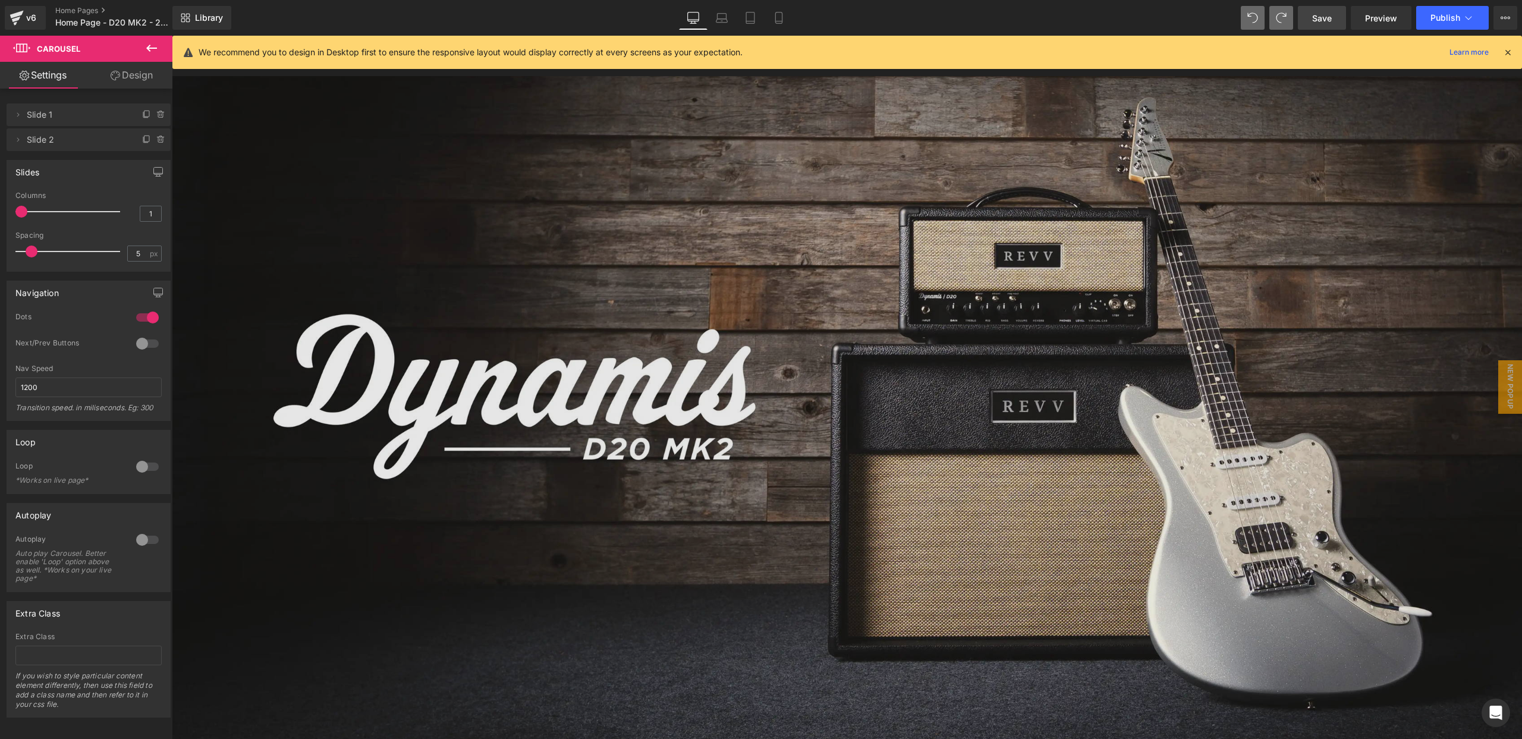
scroll to position [0, 0]
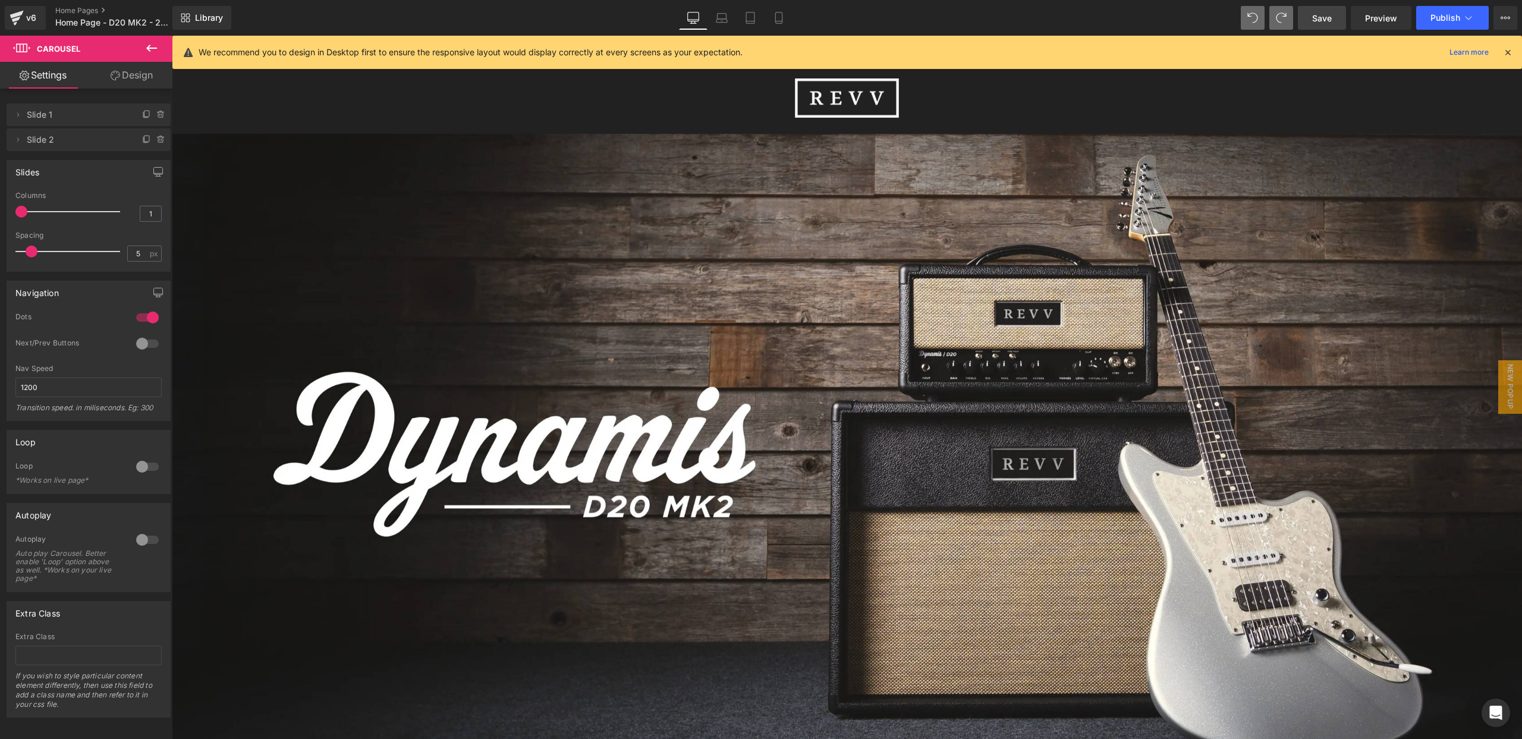
drag, startPoint x: 1027, startPoint y: 164, endPoint x: 1320, endPoint y: 26, distance: 324.2
click at [1324, 12] on span "Save" at bounding box center [1322, 18] width 20 height 12
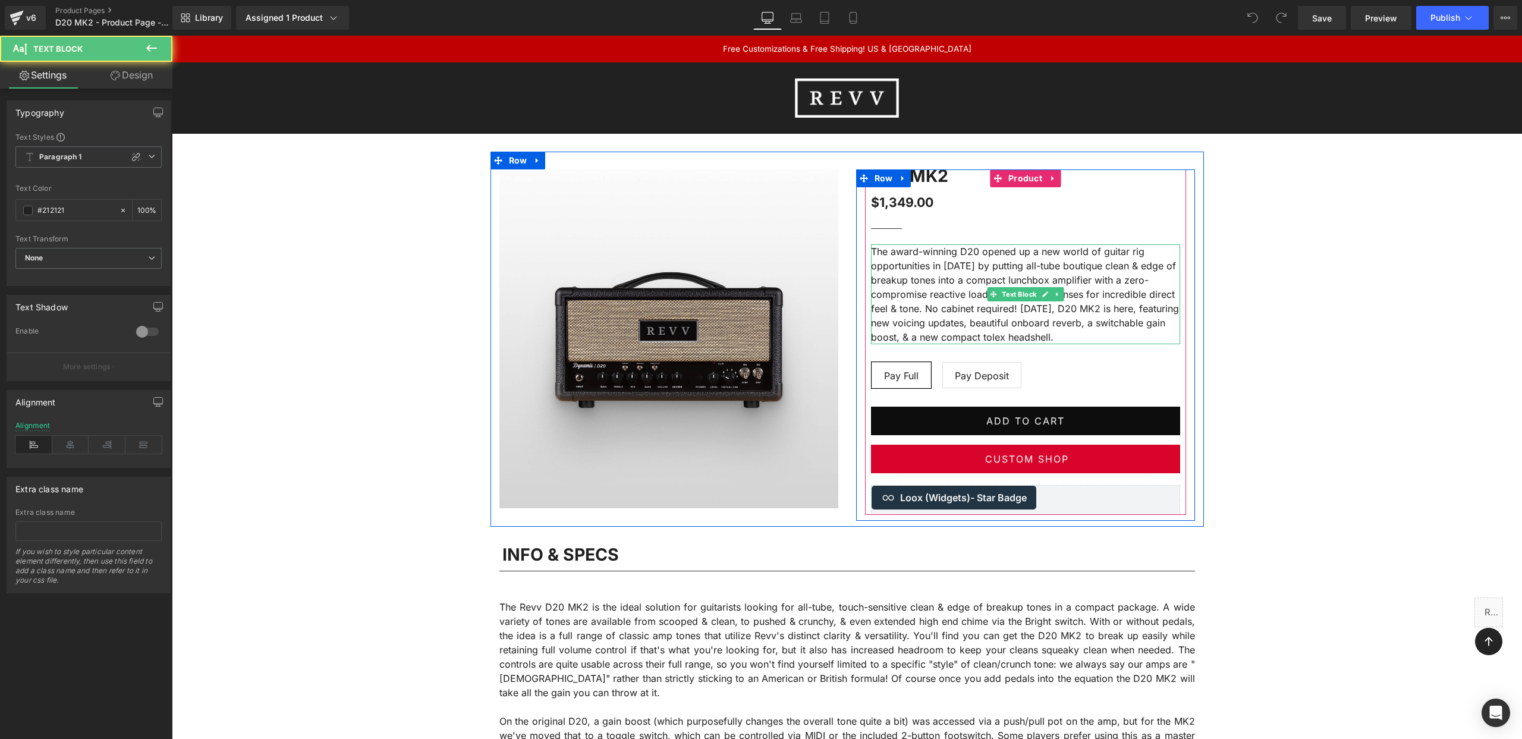
click at [948, 266] on p "The award-winning D20 opened up a new world of guitar rig opportunities in 2019…" at bounding box center [1025, 294] width 309 height 100
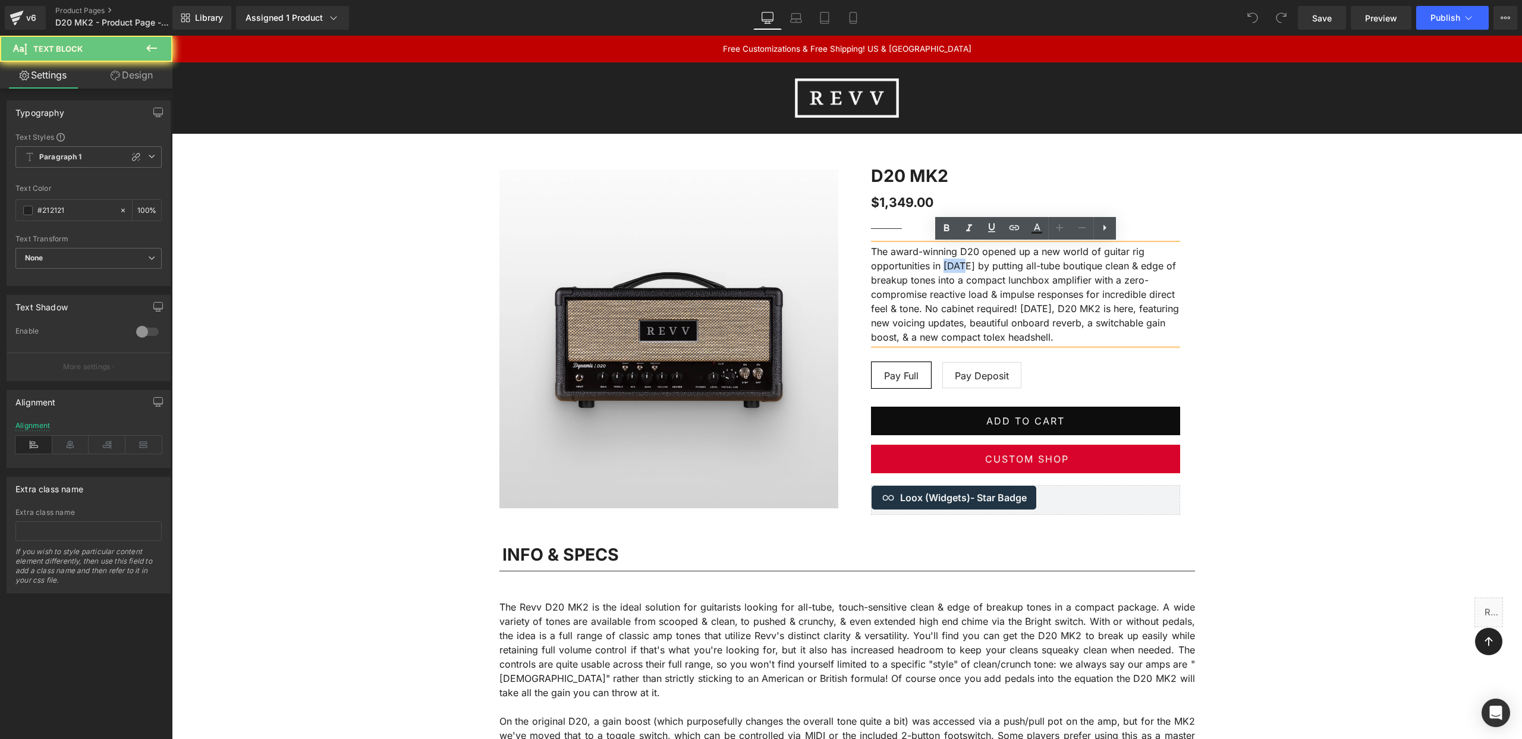
drag, startPoint x: 948, startPoint y: 266, endPoint x: 935, endPoint y: 264, distance: 13.3
click at [948, 266] on p "The award-winning D20 opened up a new world of guitar rig opportunities in 2019…" at bounding box center [1025, 294] width 309 height 100
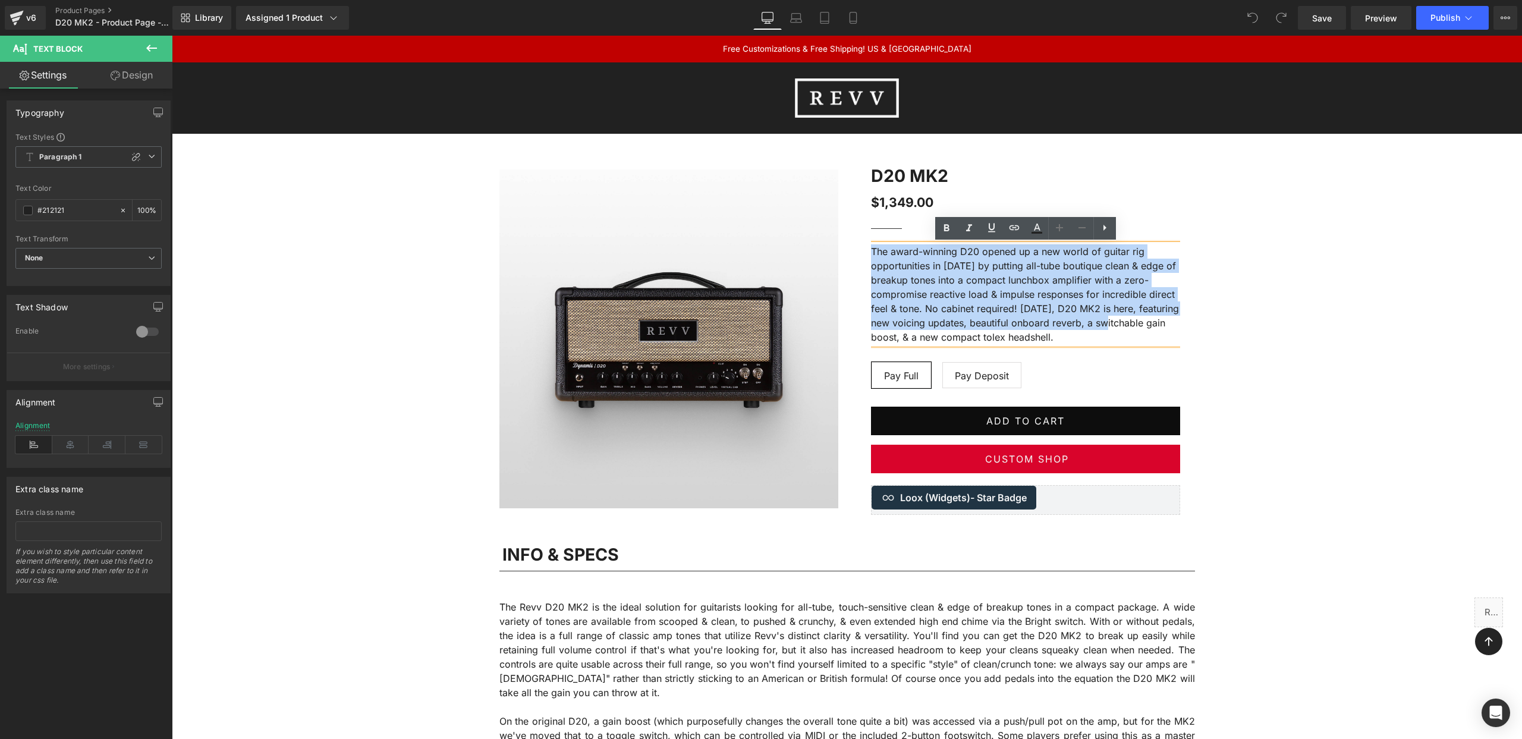
drag, startPoint x: 872, startPoint y: 250, endPoint x: 1125, endPoint y: 317, distance: 262.6
click at [1125, 316] on p "The award-winning D20 opened up a new world of guitar rig opportunities in 2019…" at bounding box center [1025, 294] width 309 height 100
drag, startPoint x: 1127, startPoint y: 334, endPoint x: 872, endPoint y: 252, distance: 268.5
click at [872, 252] on p "The award-winning D20 opened up a new world of guitar rig opportunities in 2019…" at bounding box center [1025, 294] width 309 height 100
copy p "The award-winning D20 opened up a new world of guitar rig opportunities in 2019…"
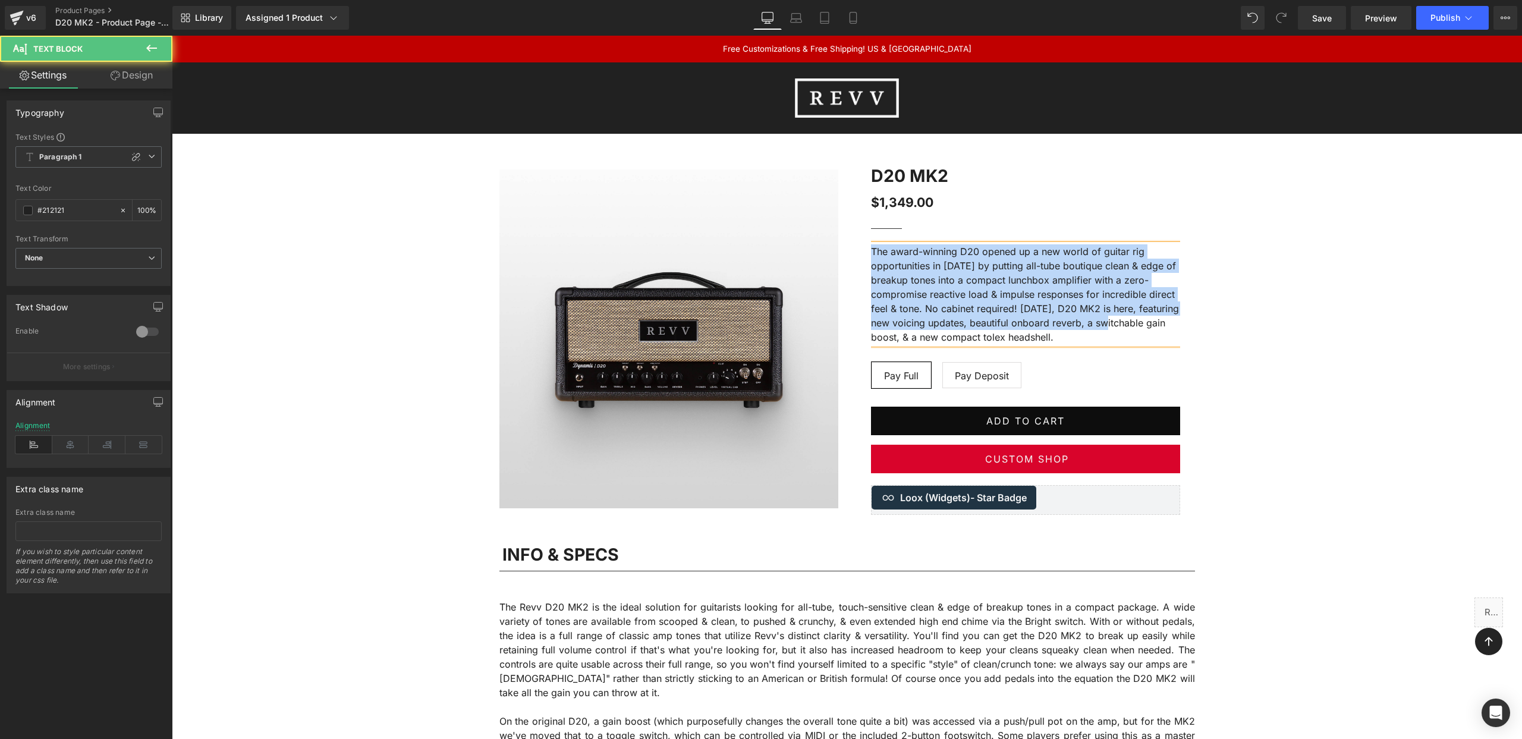
click at [962, 253] on p "The award-winning D20 opened up a new world of guitar rig opportunities in 2019…" at bounding box center [1025, 294] width 309 height 100
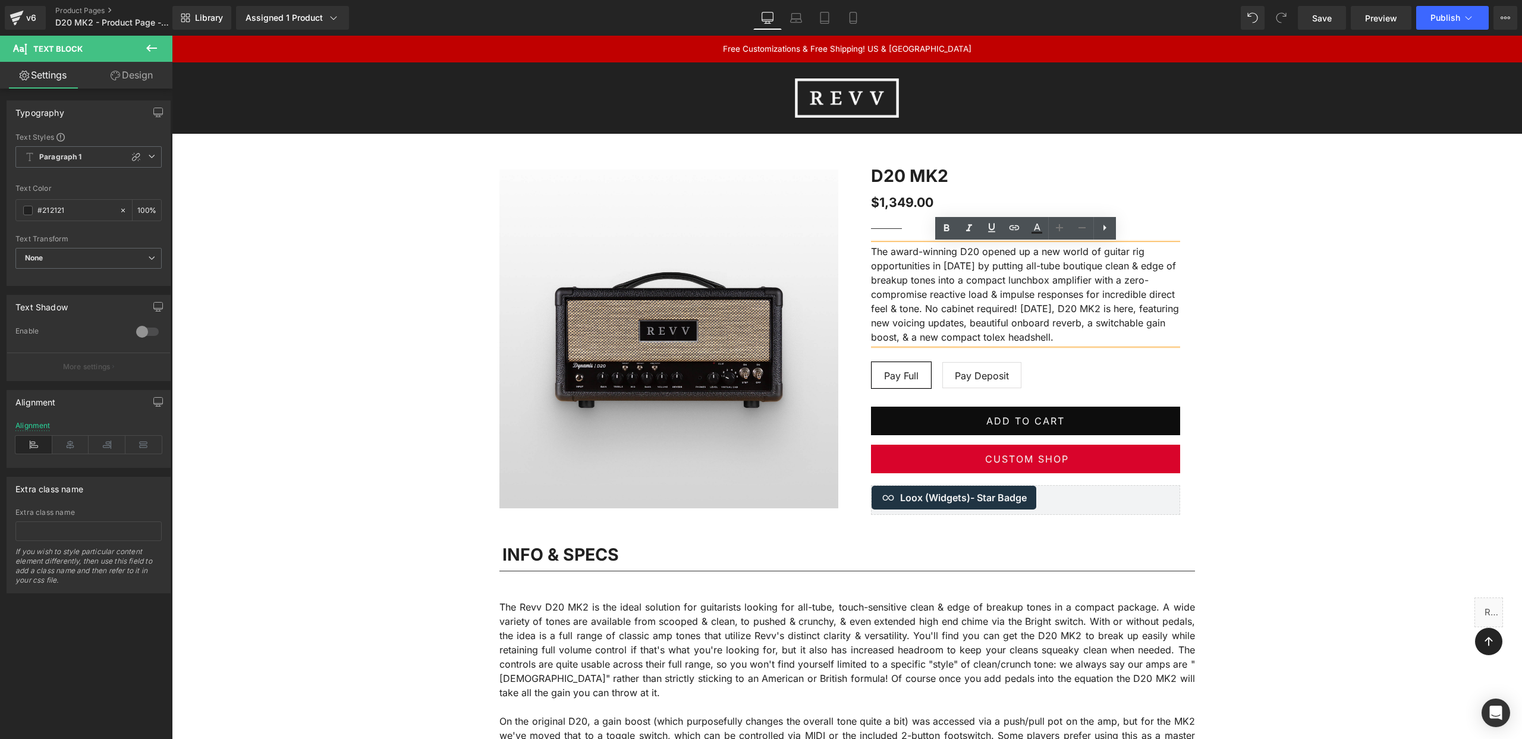
drag, startPoint x: 1127, startPoint y: 334, endPoint x: 862, endPoint y: 255, distance: 276.7
click at [862, 255] on div "D20 MK2 (P) Title $1,349.00 $1,349.00 (P) Price Separator The award-winning D20…" at bounding box center [1025, 341] width 339 height 345
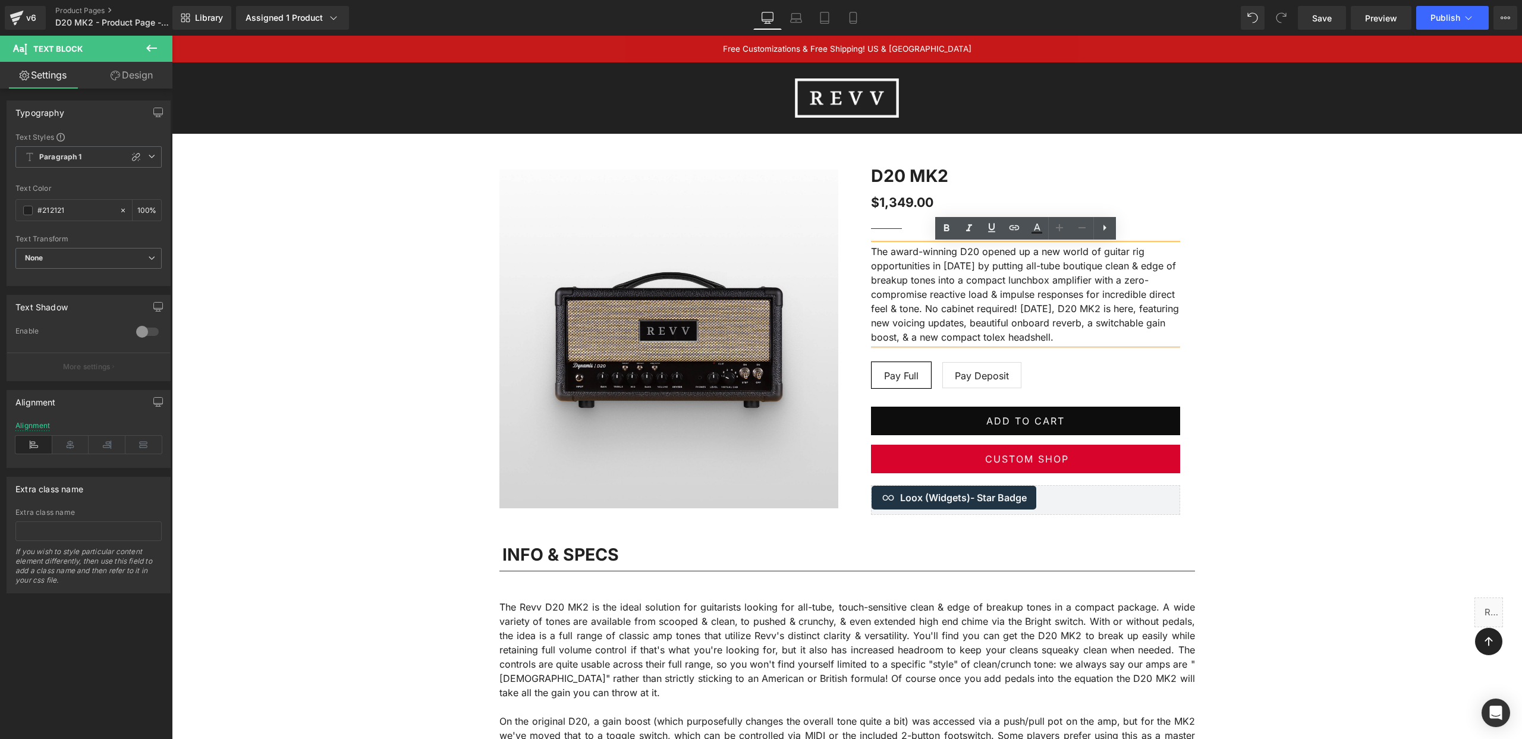
copy p "The award-winning D20 opened up a new world of guitar rig opportunities in 2019…"
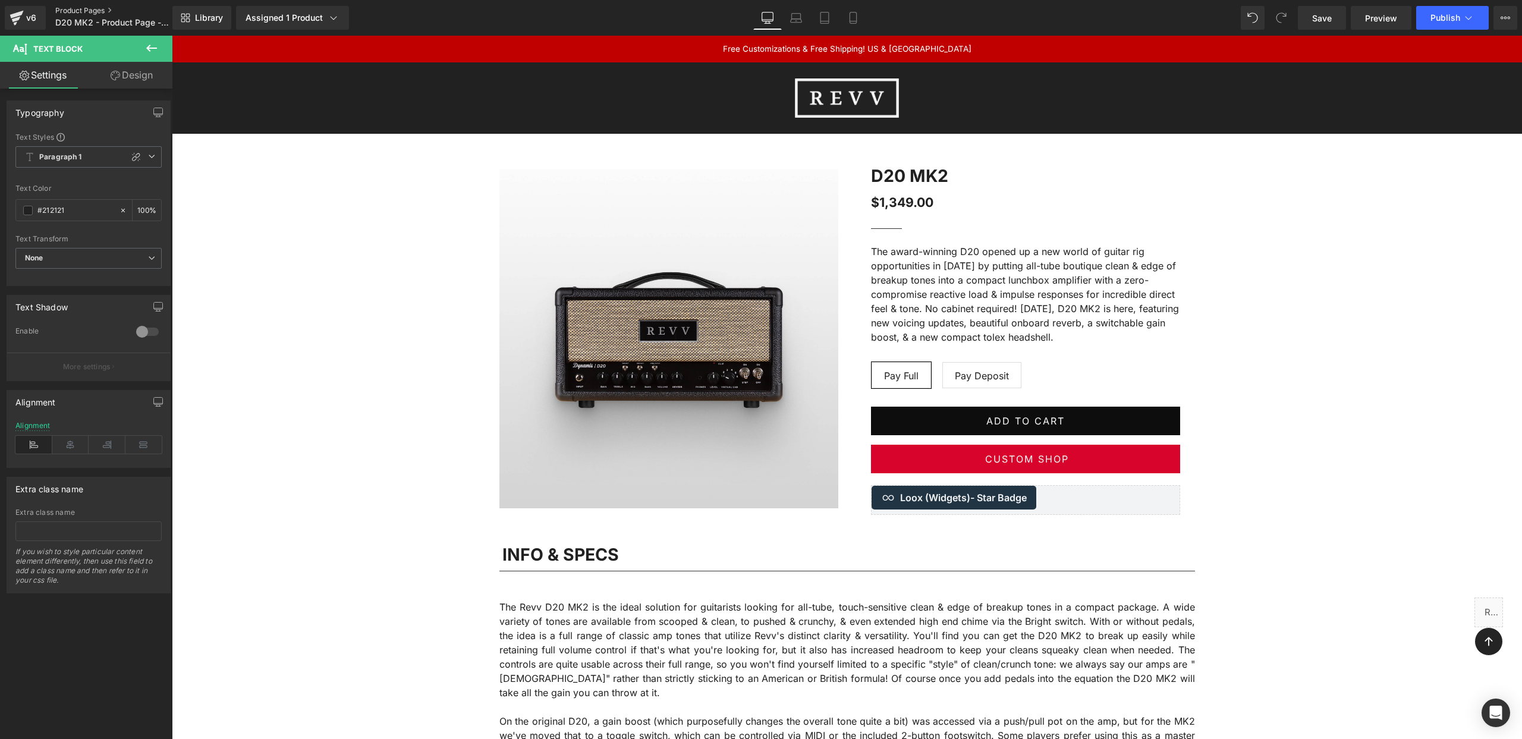
click at [92, 10] on link "Product Pages" at bounding box center [123, 11] width 137 height 10
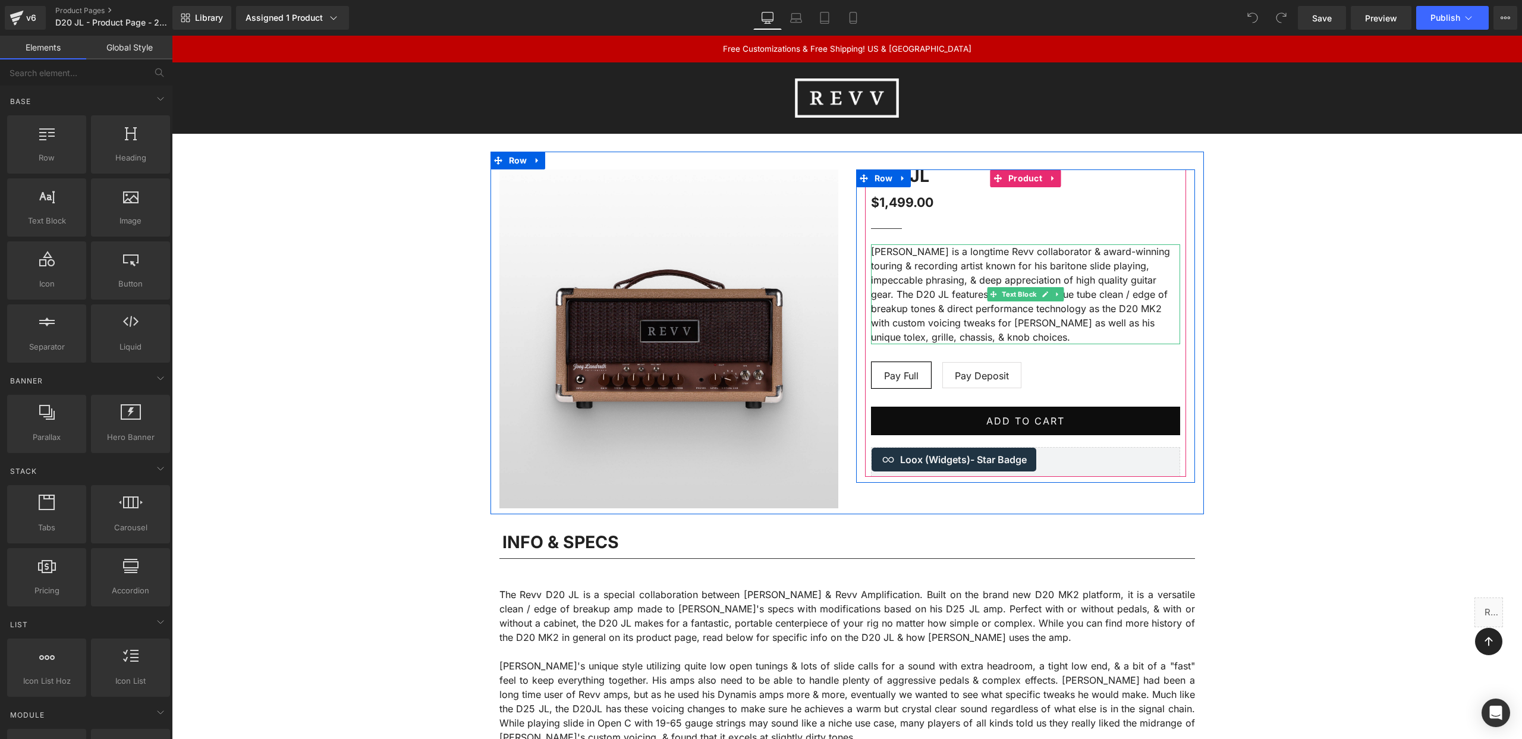
click at [1040, 338] on p "[PERSON_NAME] is a longtime Revv collaborator & award-winning touring & recordi…" at bounding box center [1025, 294] width 309 height 100
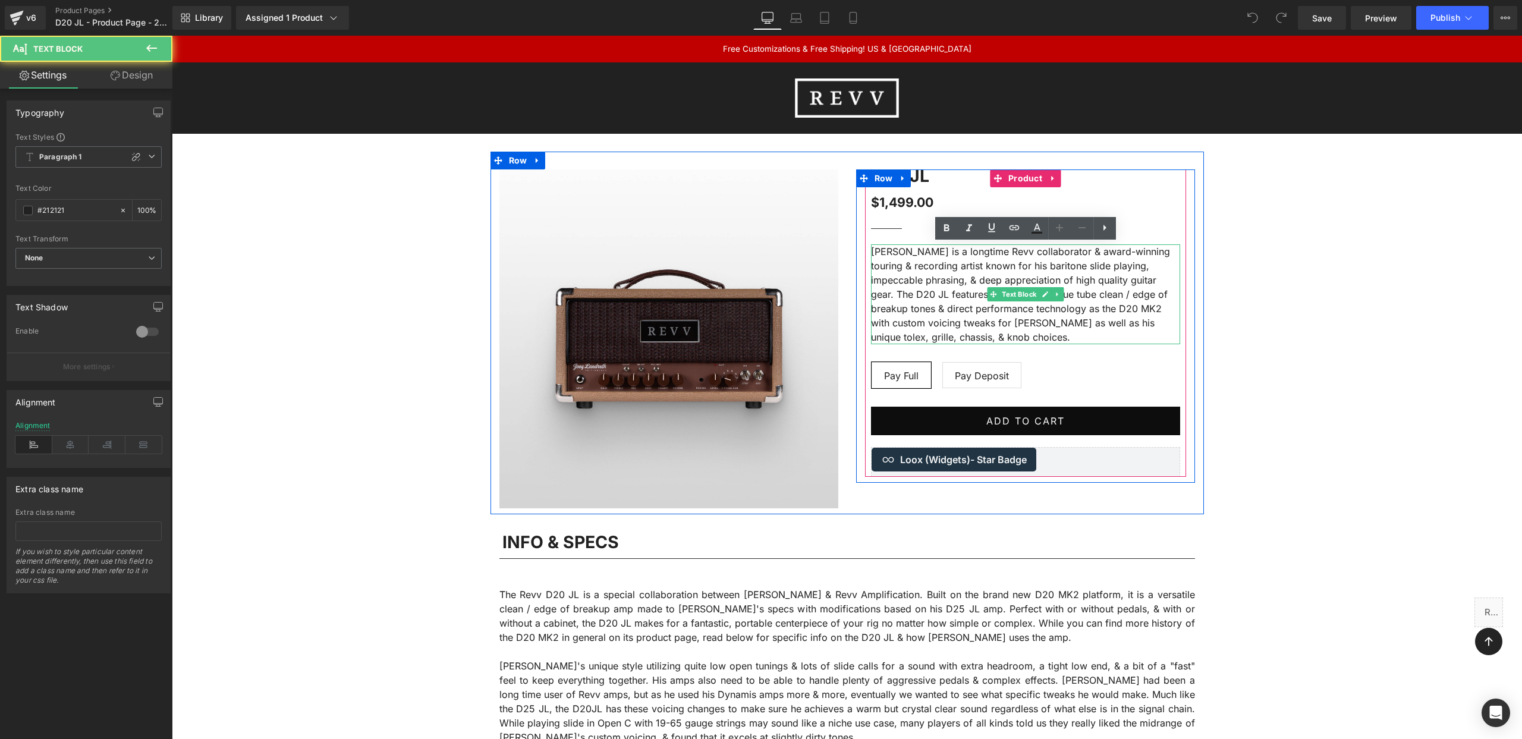
click at [1040, 338] on p "[PERSON_NAME] is a longtime Revv collaborator & award-winning touring & recordi…" at bounding box center [1025, 294] width 309 height 100
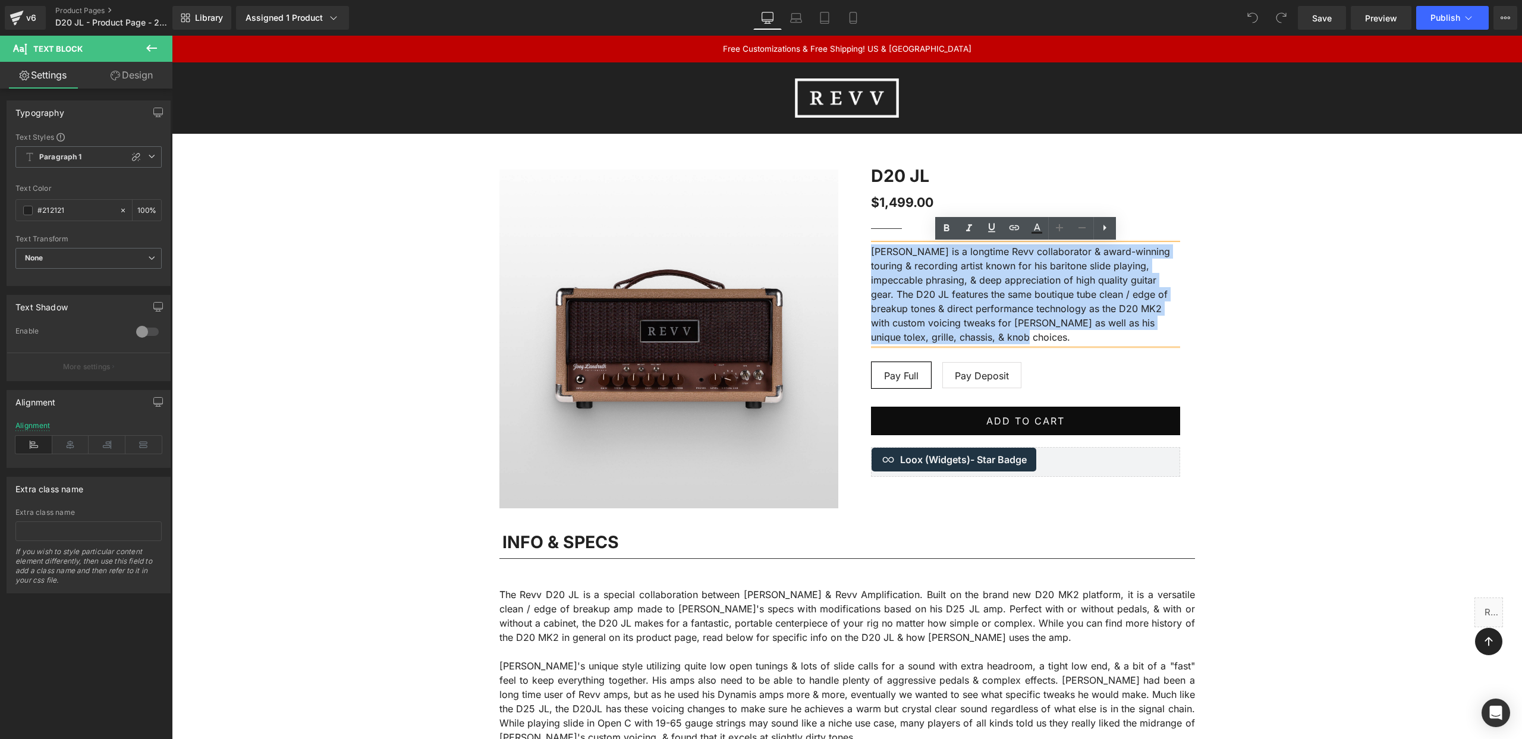
drag, startPoint x: 1014, startPoint y: 337, endPoint x: 867, endPoint y: 259, distance: 166.2
click at [869, 254] on div "D20 JL (P) Title $1,499.00 $1,499.00 (P) Price Separator [PERSON_NAME] is a lon…" at bounding box center [1025, 322] width 321 height 307
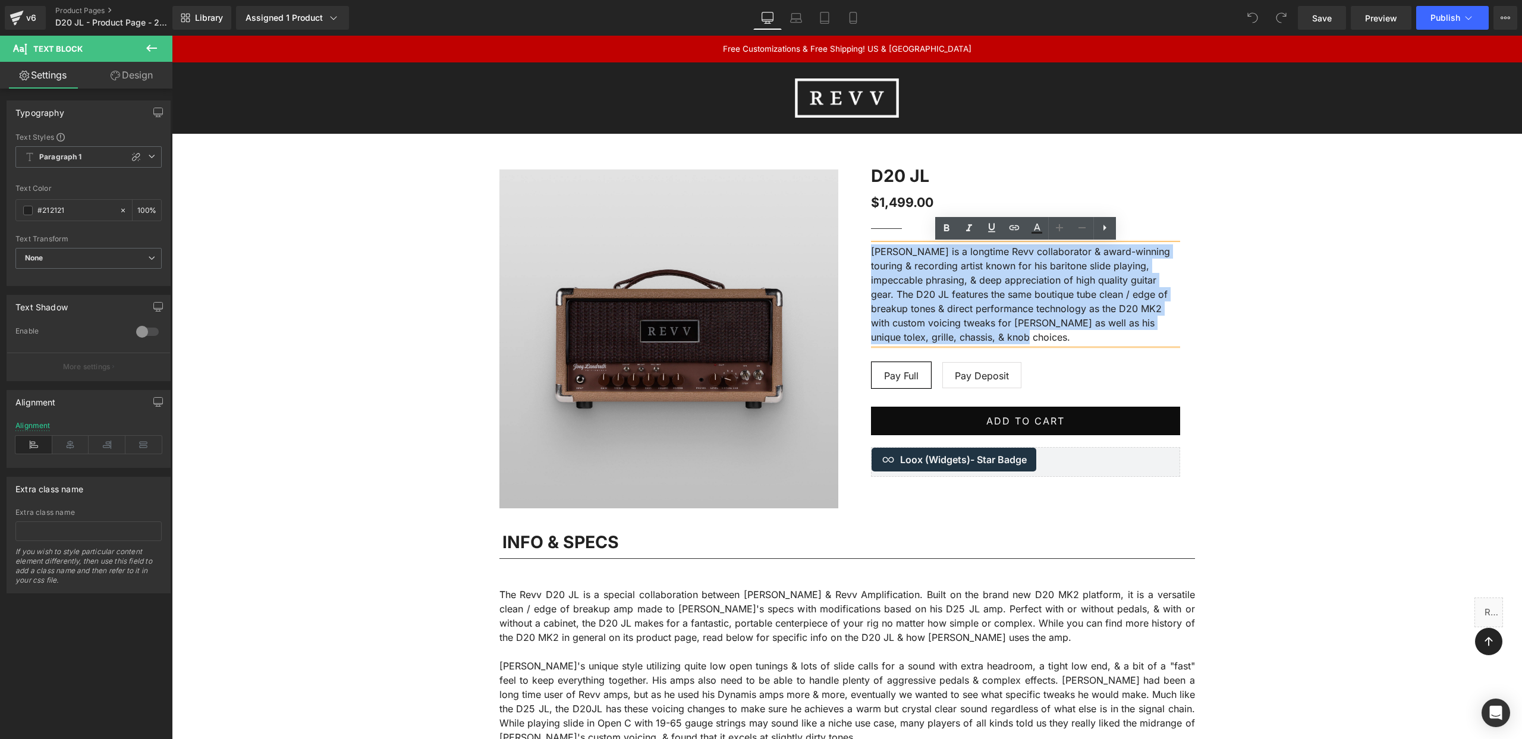
copy p "[PERSON_NAME] is a longtime Revv collaborator & award-winning touring & recordi…"
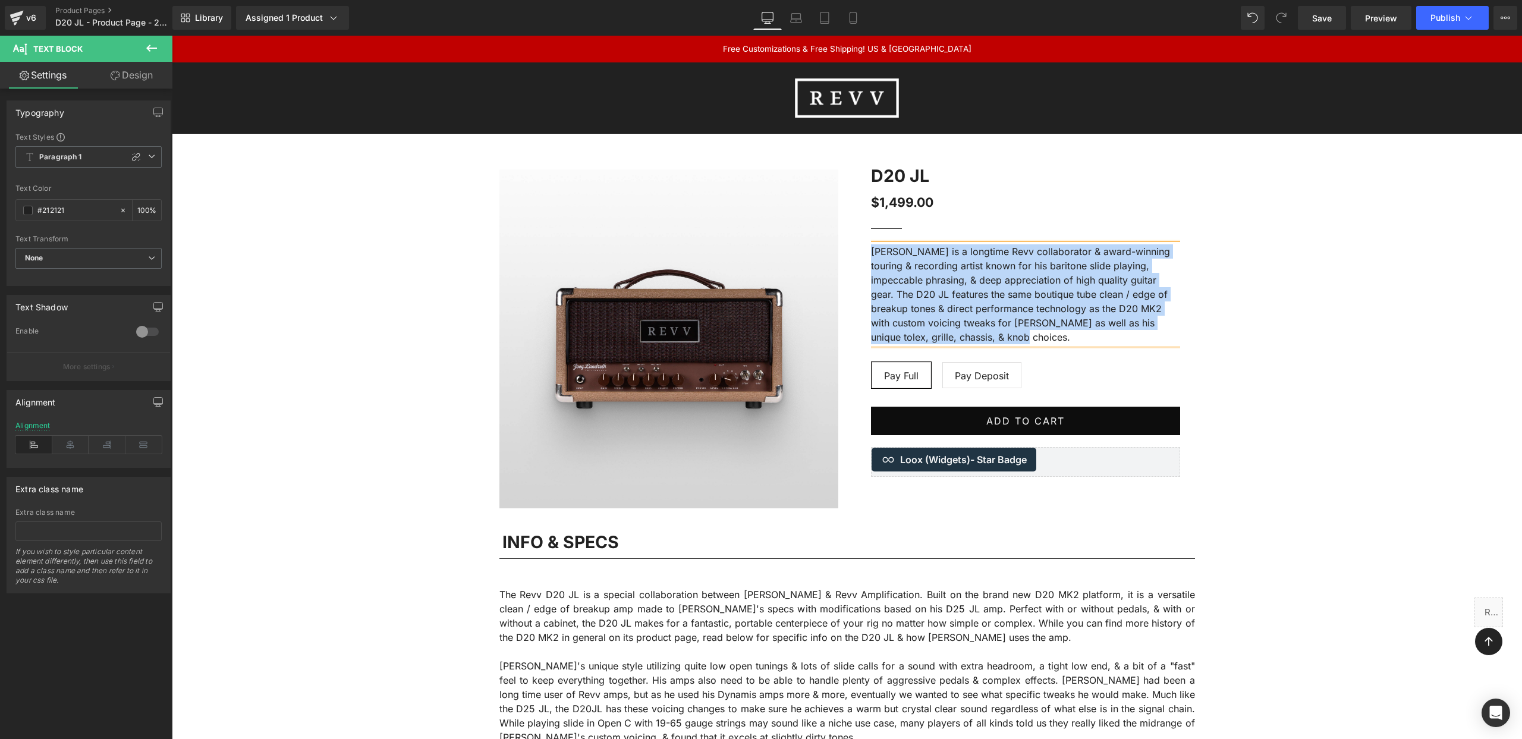
click at [1052, 288] on p "[PERSON_NAME] is a longtime Revv collaborator & award-winning touring & recordi…" at bounding box center [1025, 294] width 309 height 100
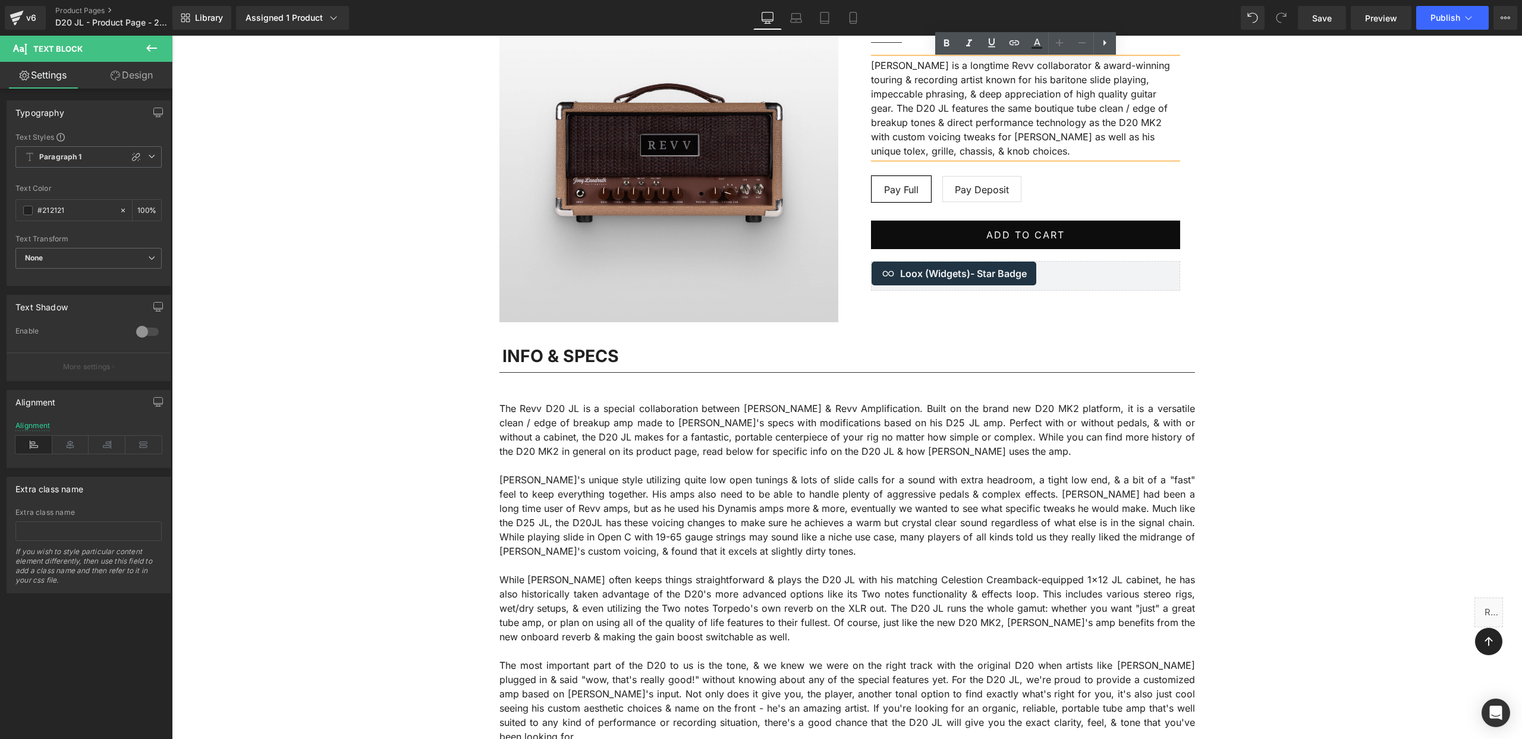
scroll to position [189, 0]
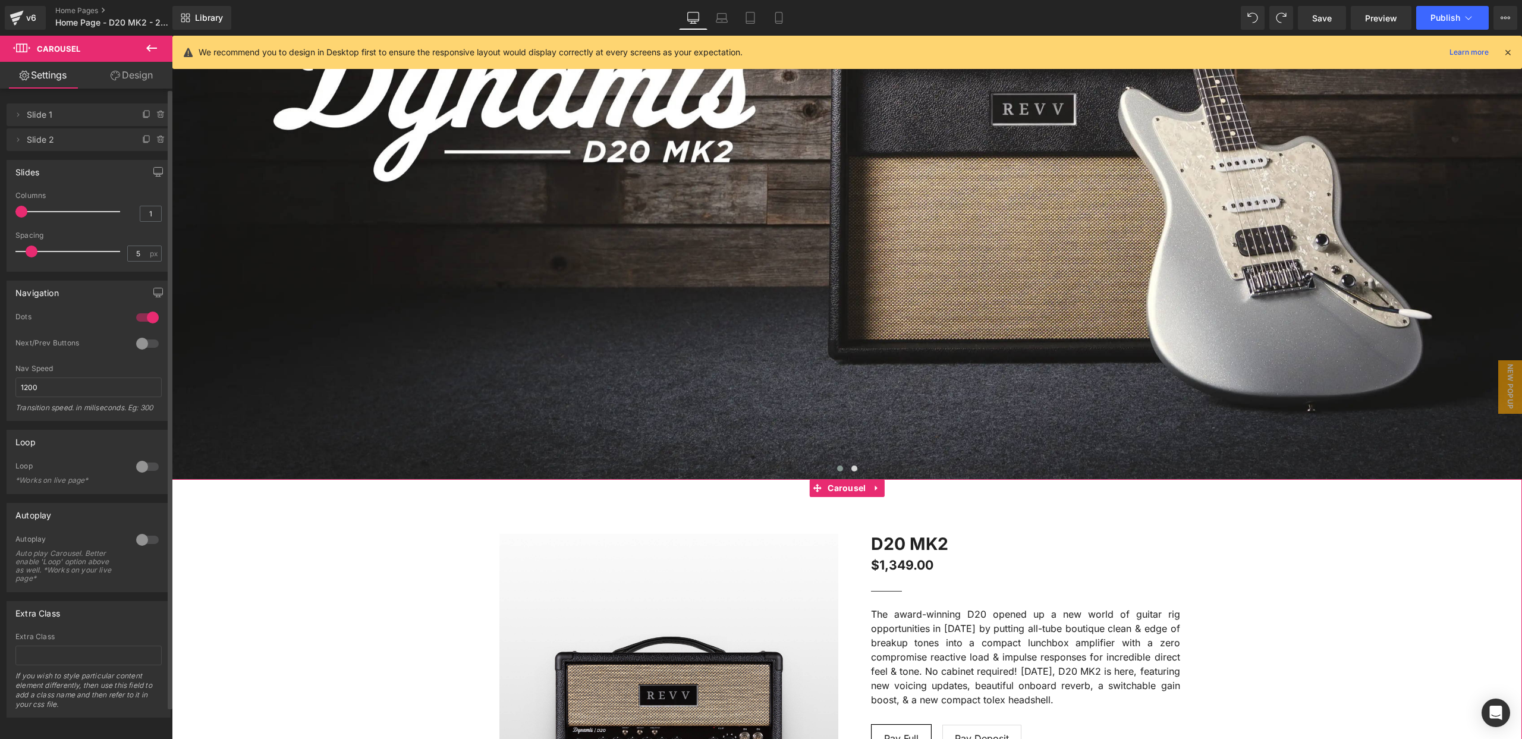
click at [136, 465] on div at bounding box center [147, 466] width 29 height 19
click at [137, 541] on div at bounding box center [147, 539] width 29 height 19
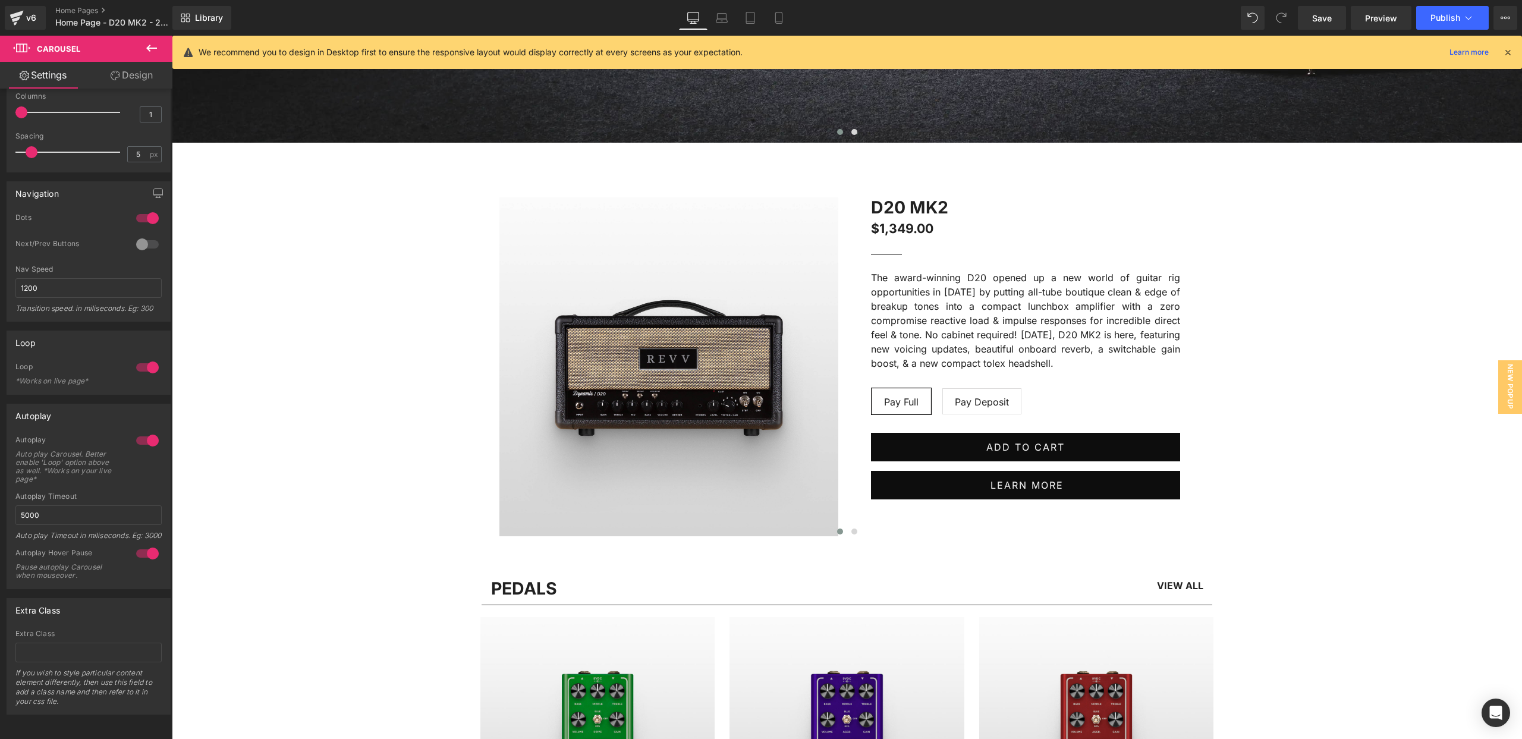
scroll to position [714, 0]
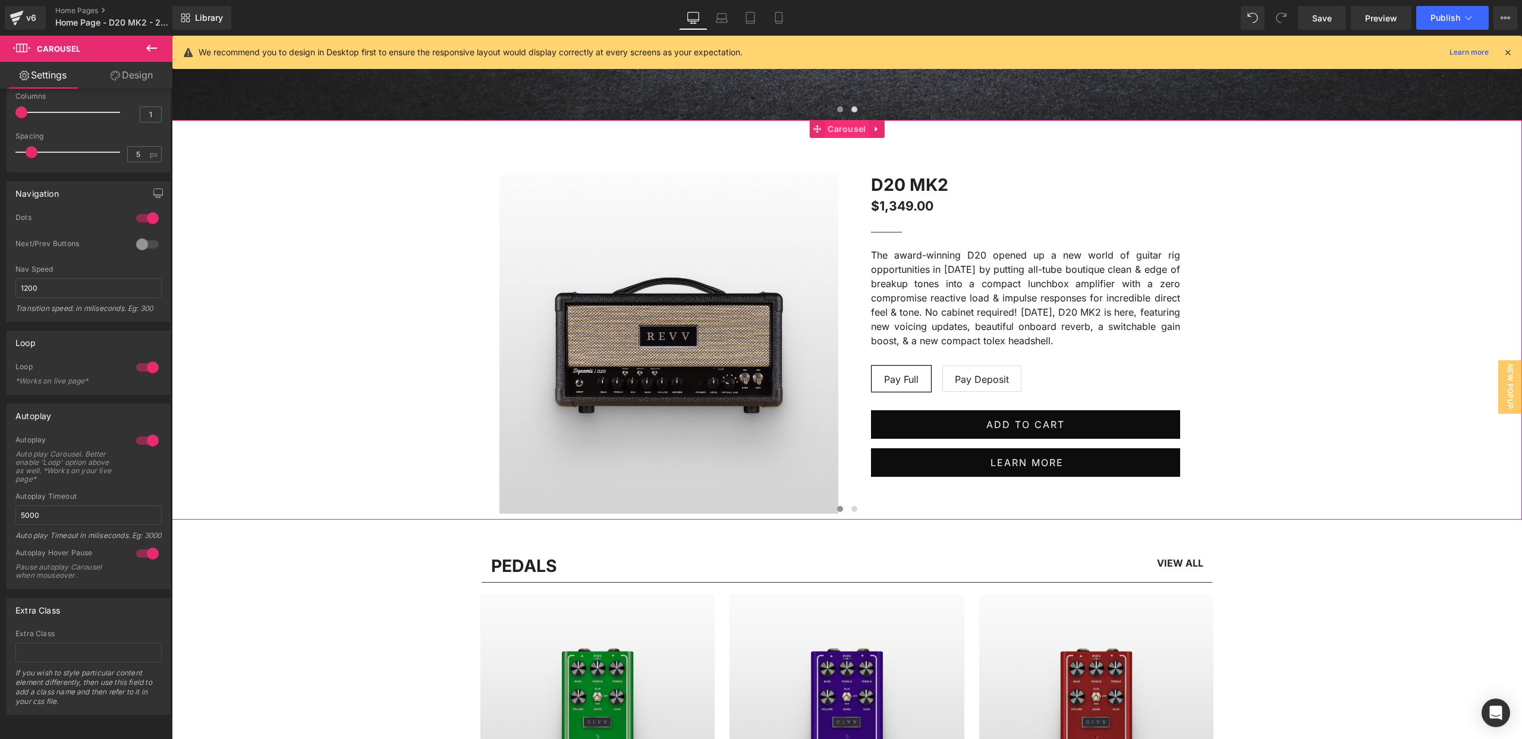
click at [847, 130] on span "Carousel" at bounding box center [847, 129] width 44 height 18
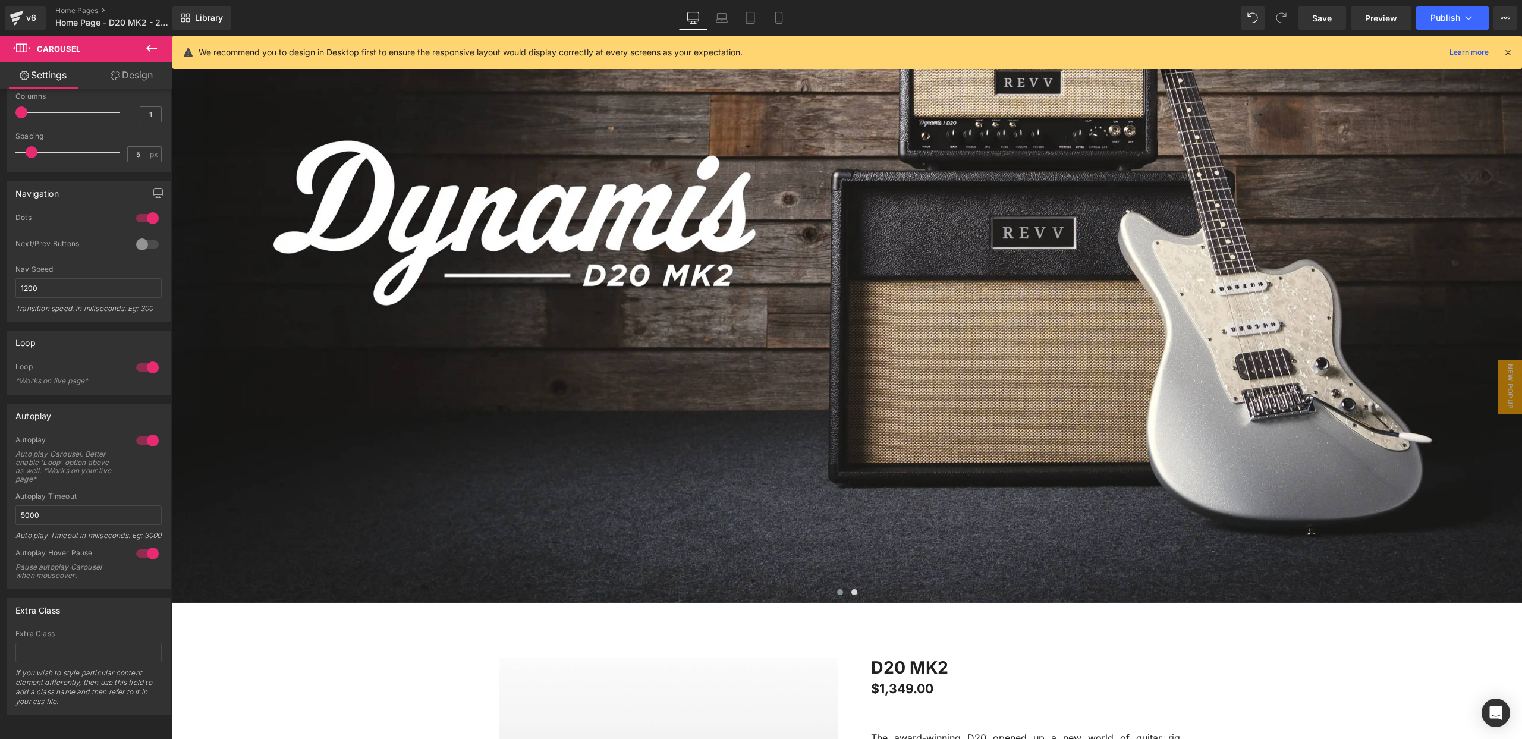
scroll to position [0, 0]
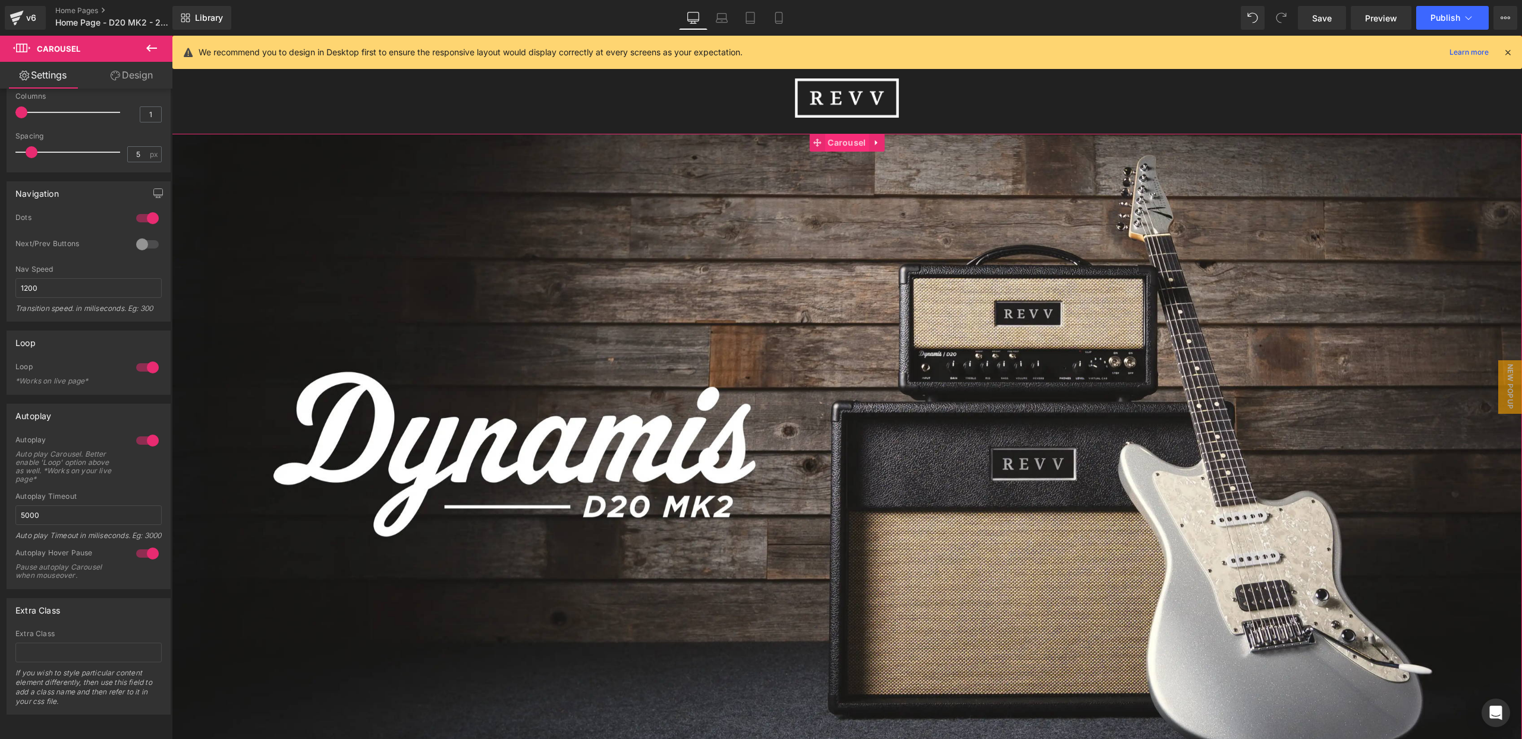
click at [845, 145] on span "Carousel" at bounding box center [847, 143] width 44 height 18
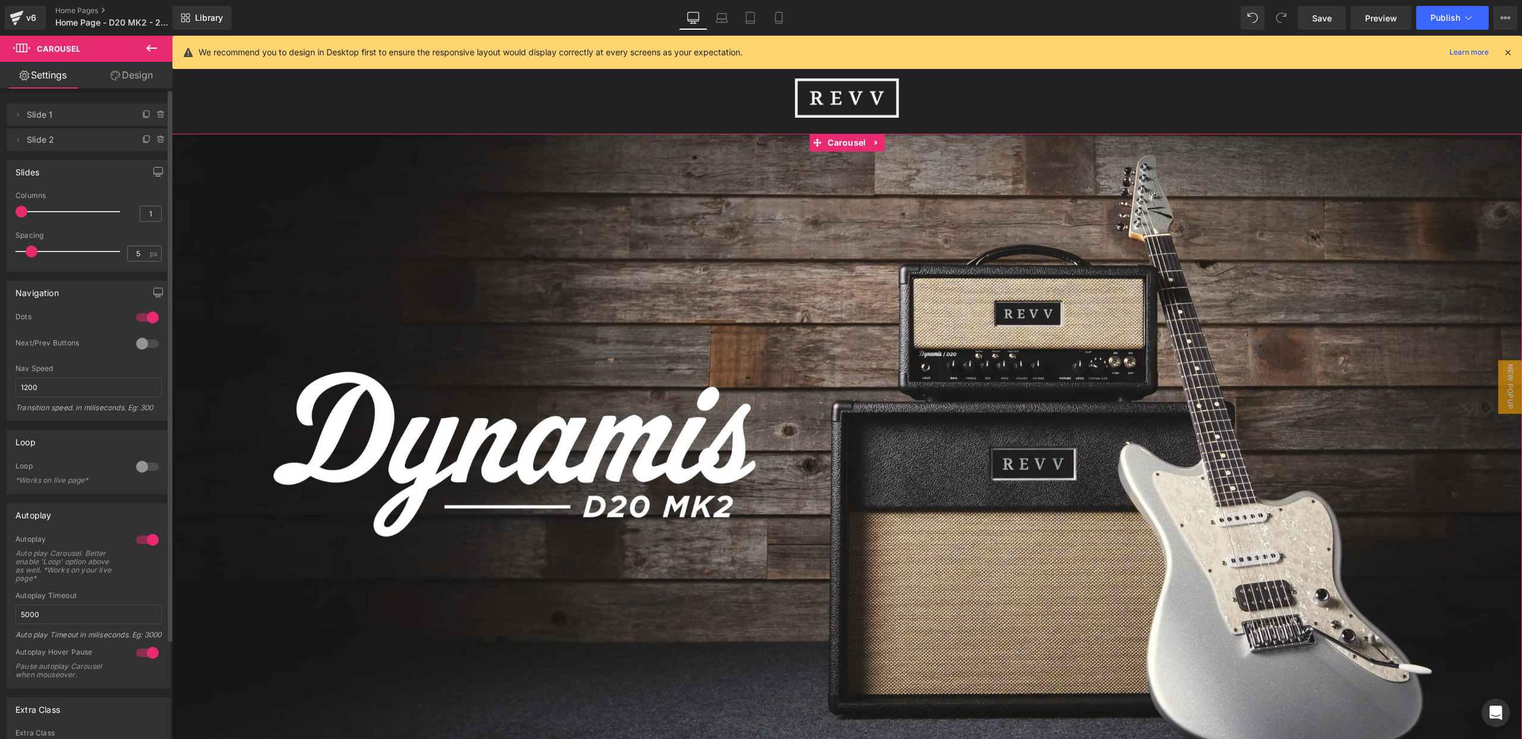
click at [142, 465] on div at bounding box center [147, 466] width 29 height 19
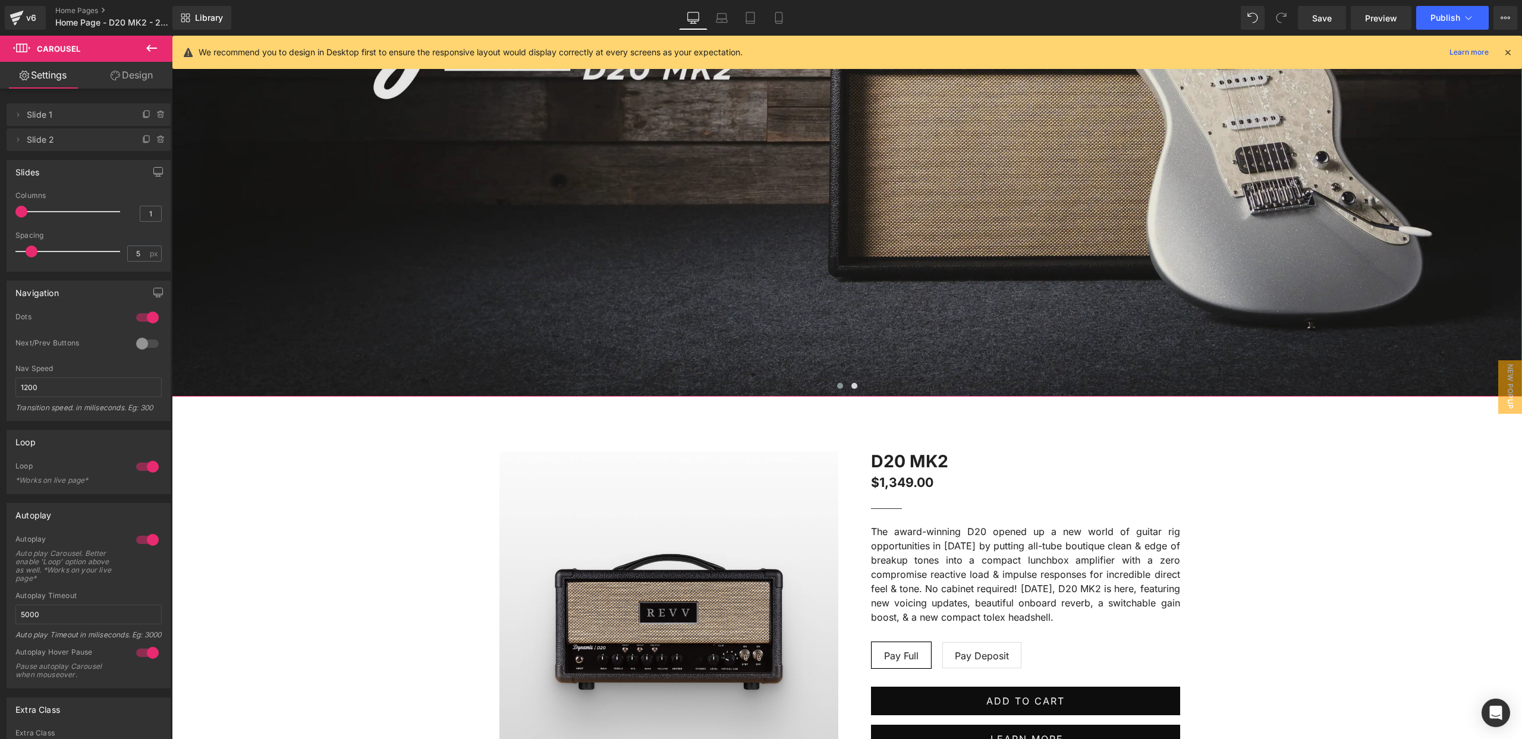
scroll to position [536, 0]
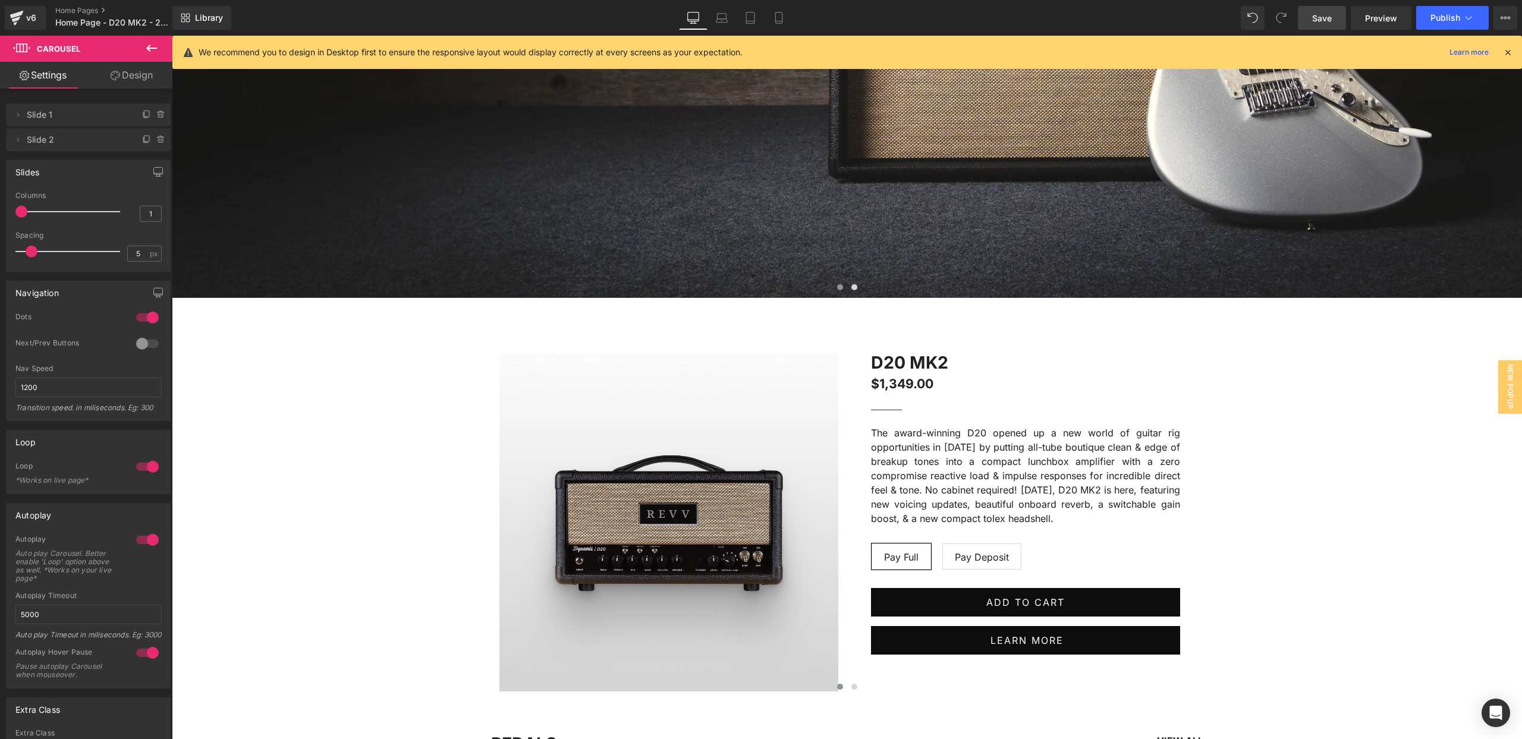
click at [1319, 16] on span "Save" at bounding box center [1322, 18] width 20 height 12
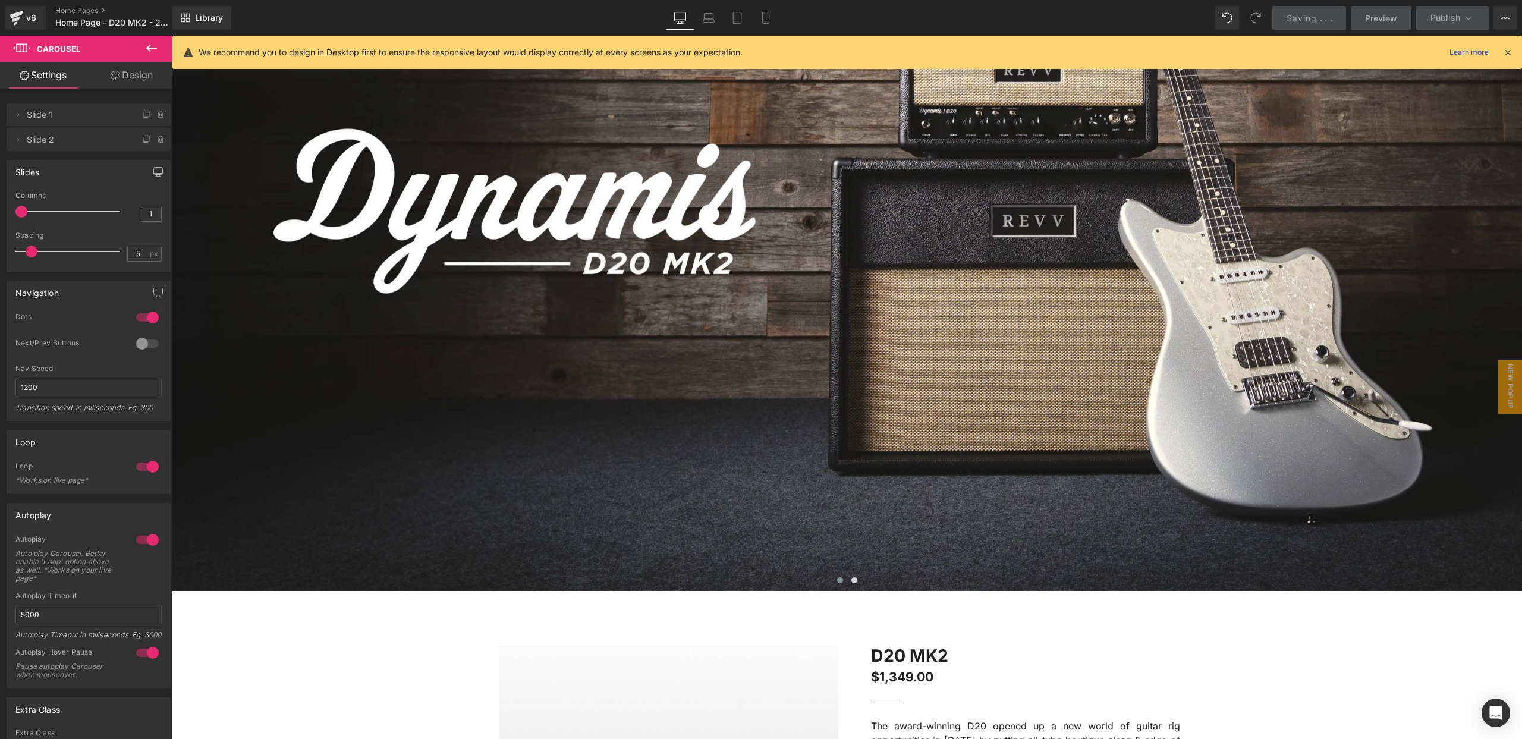
scroll to position [0, 0]
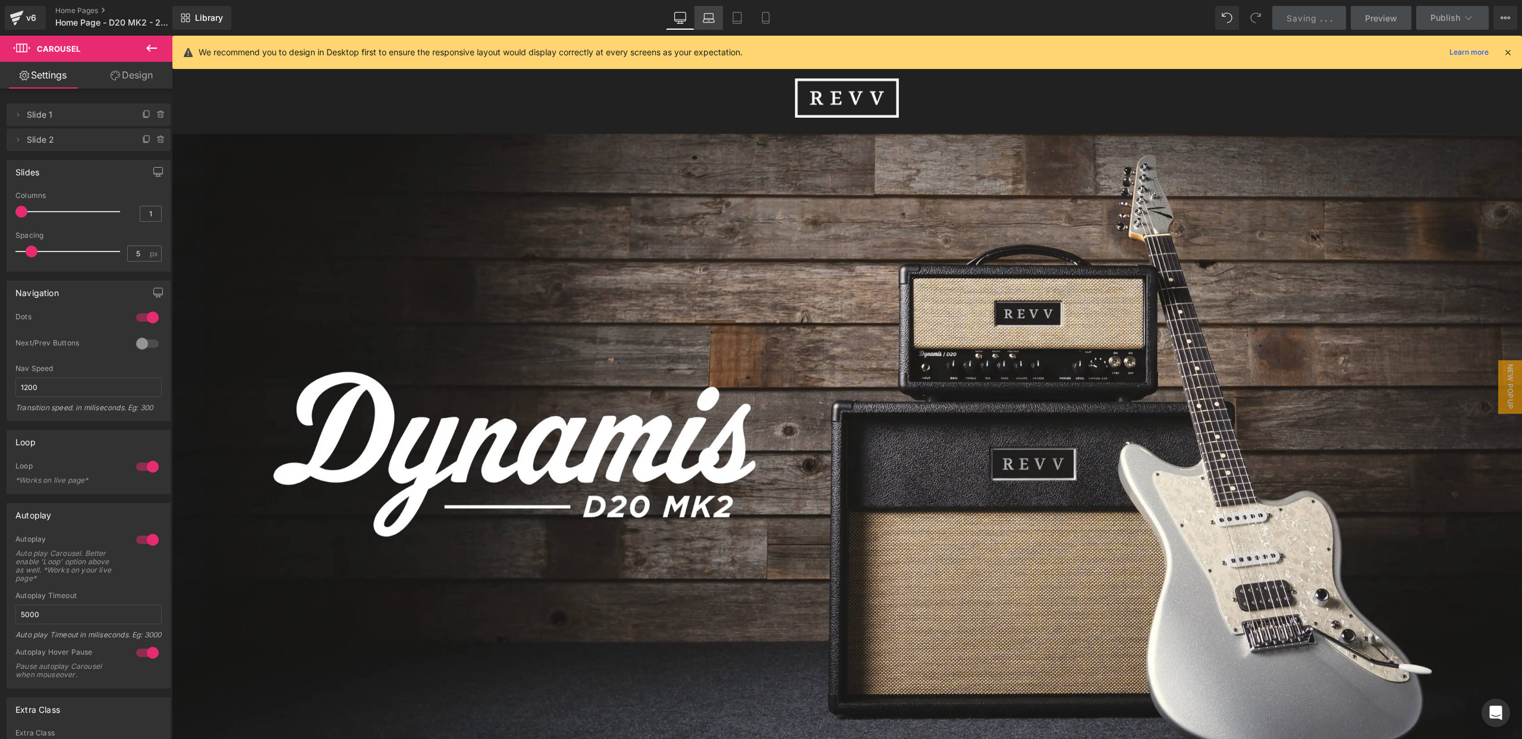
click at [709, 20] on icon at bounding box center [709, 18] width 12 height 12
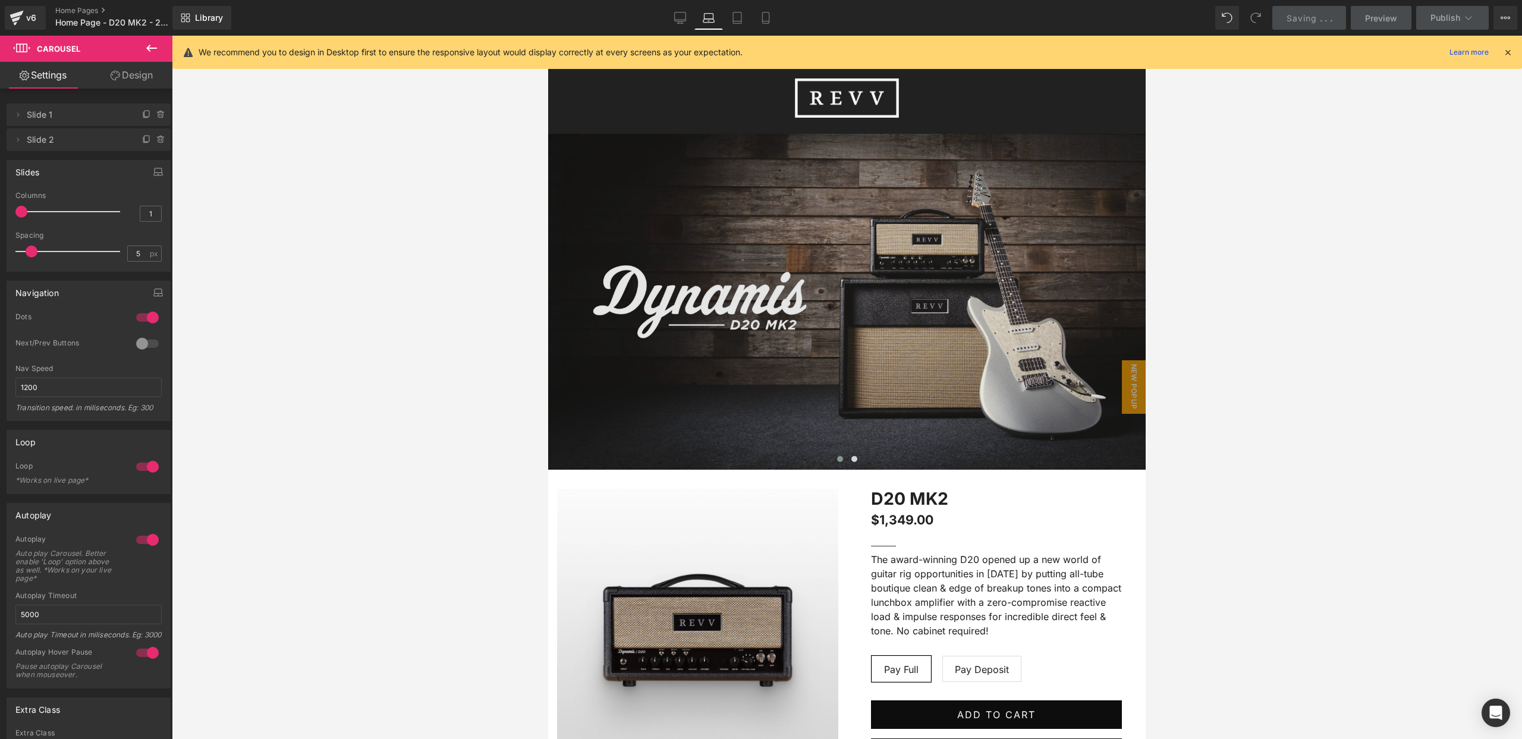
click at [845, 184] on img at bounding box center [847, 302] width 598 height 336
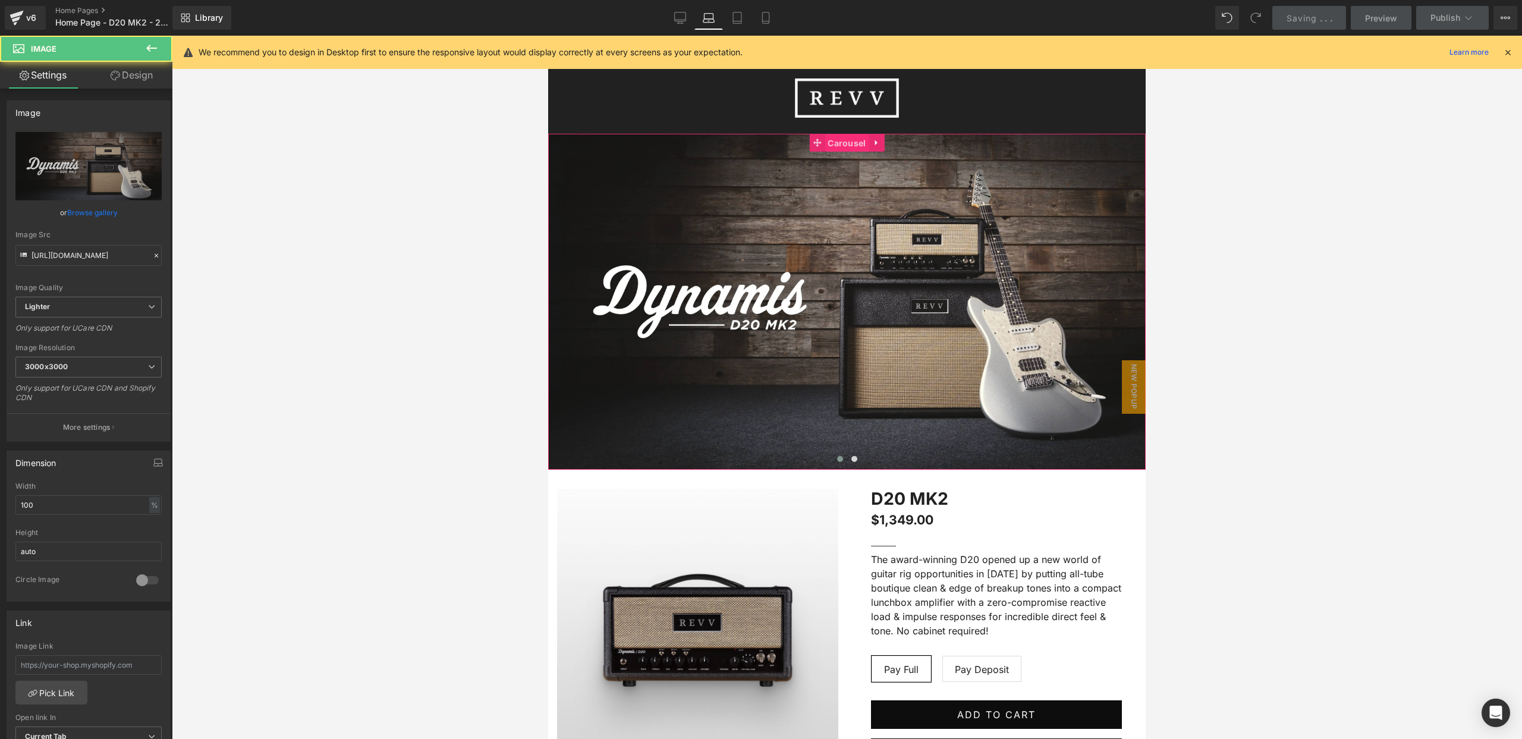
click at [851, 143] on span "Carousel" at bounding box center [847, 143] width 44 height 18
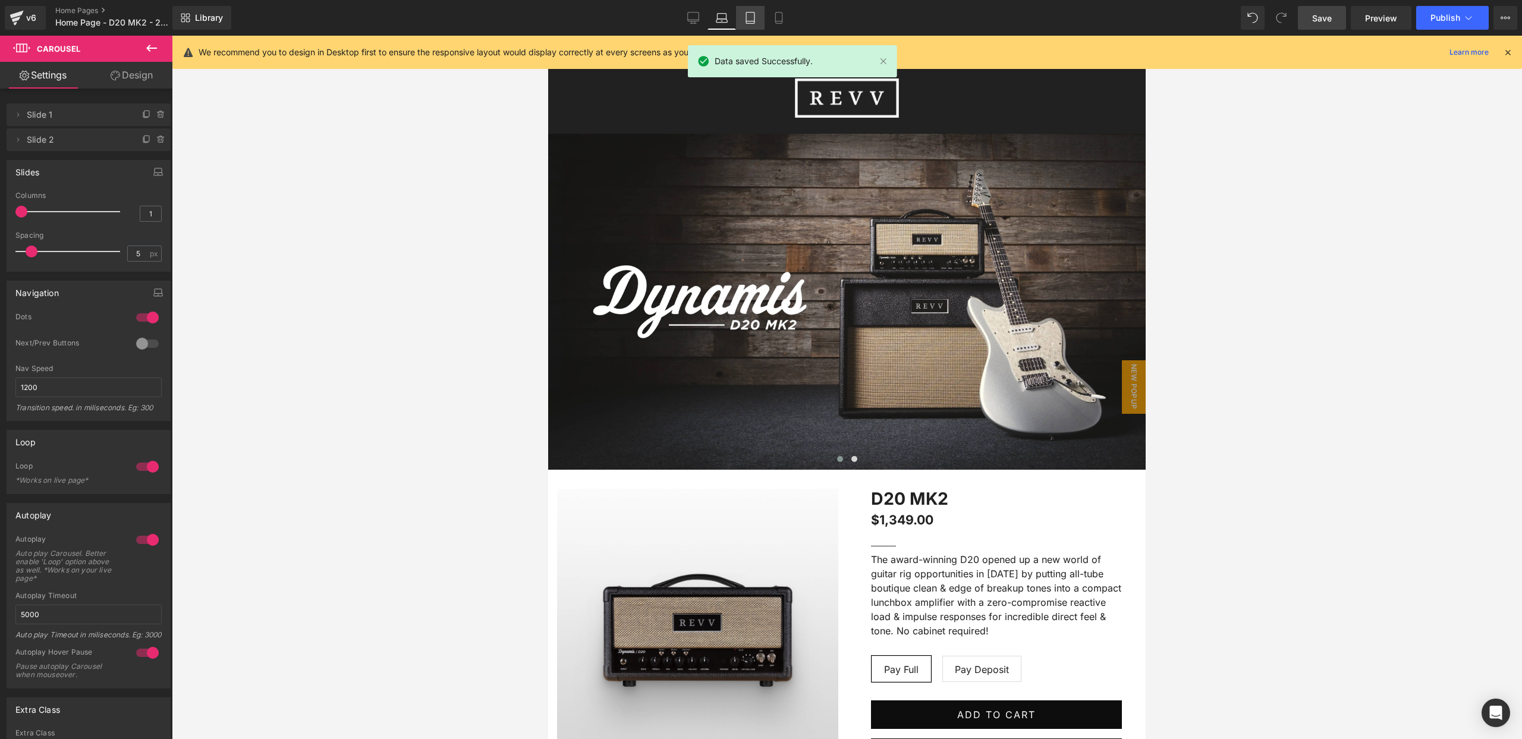
click at [747, 19] on icon at bounding box center [750, 18] width 12 height 12
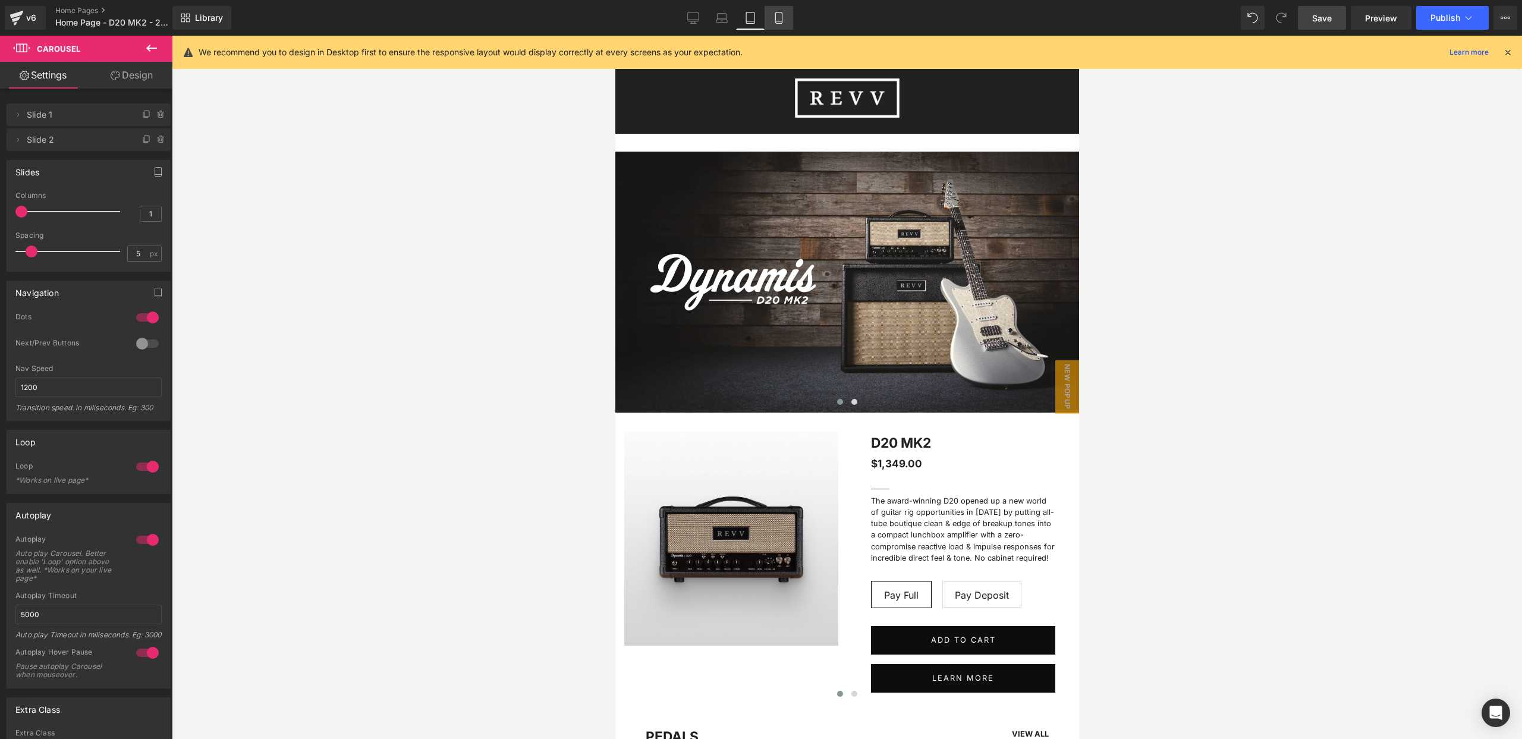
click at [781, 14] on icon at bounding box center [779, 18] width 12 height 12
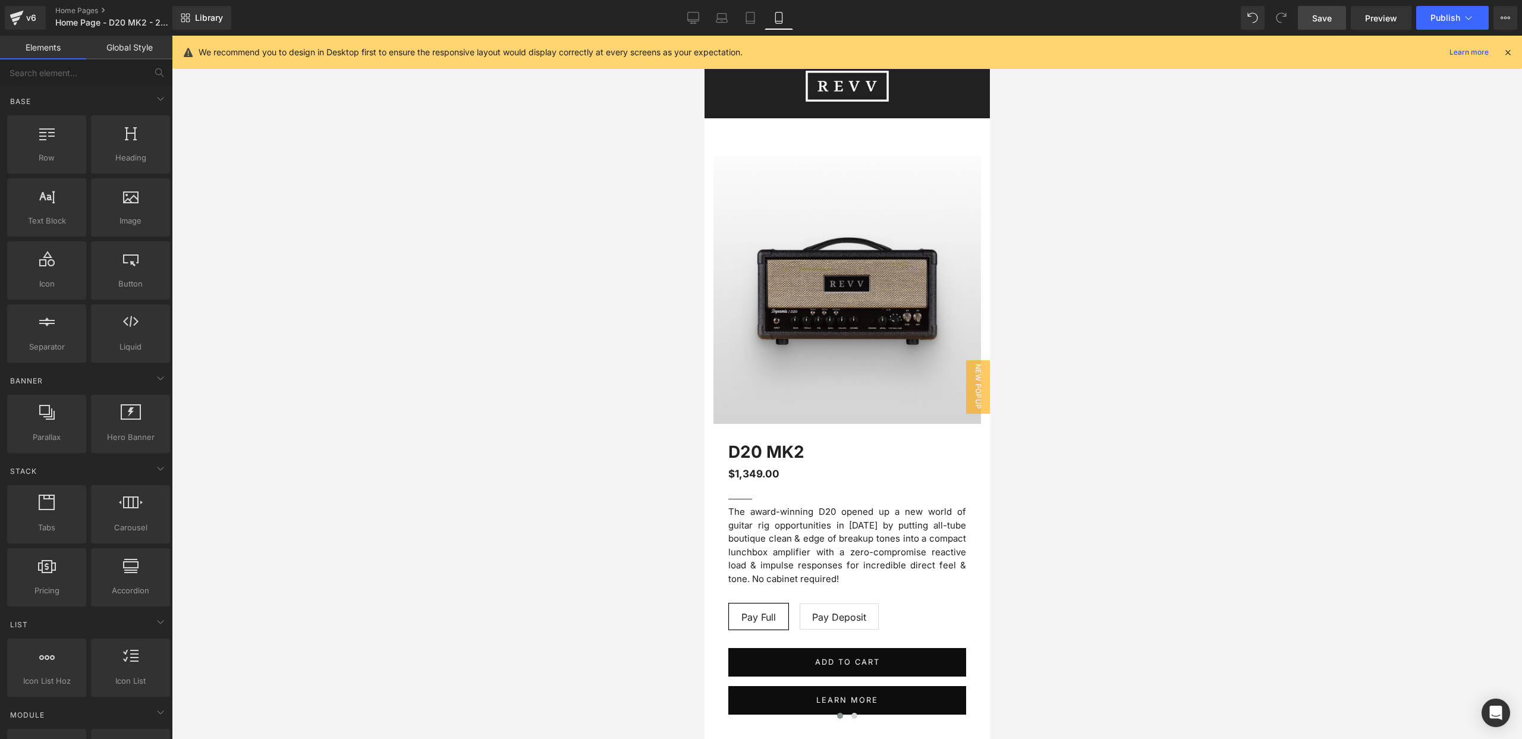
click at [631, 195] on div at bounding box center [847, 387] width 1350 height 703
click at [849, 150] on span "Carousel" at bounding box center [847, 146] width 44 height 18
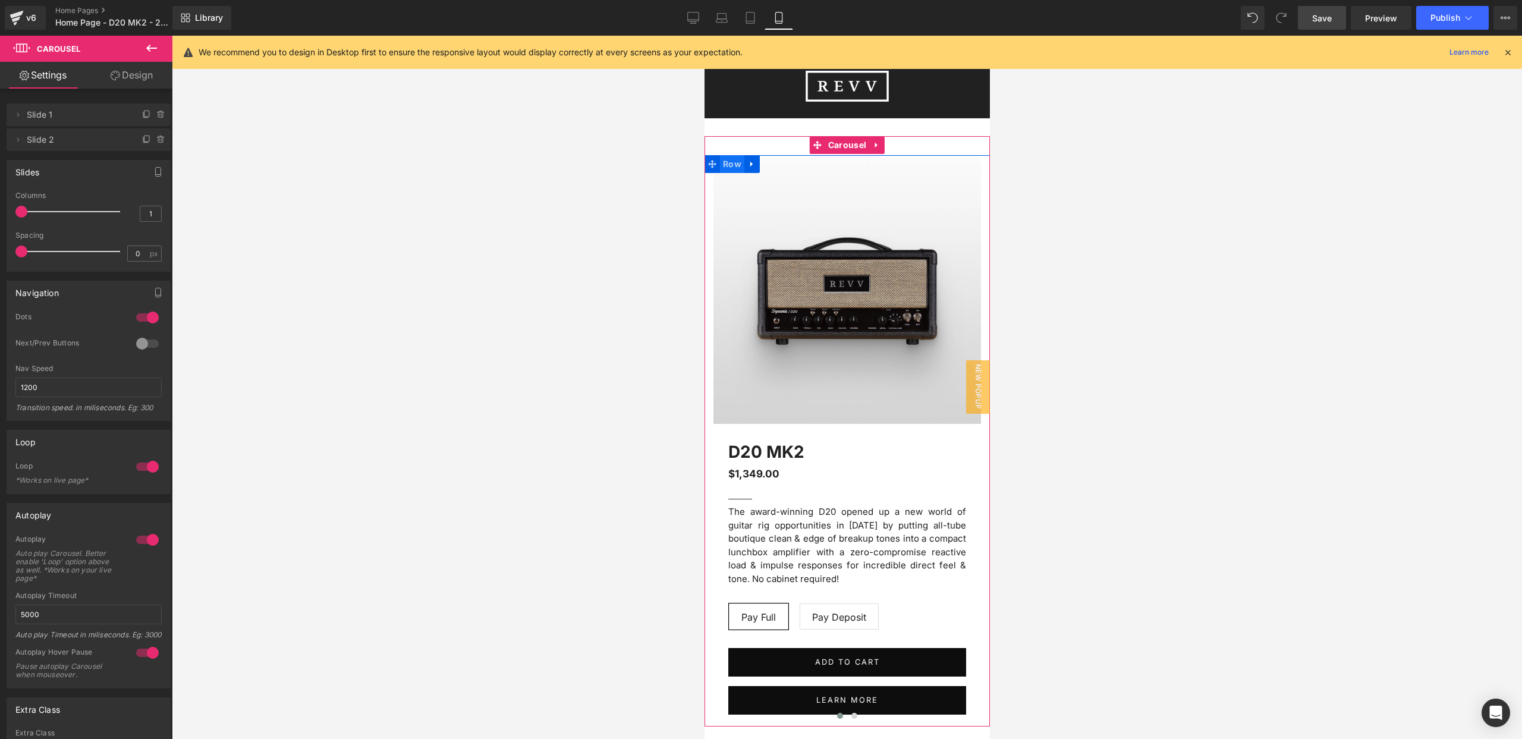
click at [728, 165] on span "Row" at bounding box center [731, 164] width 24 height 18
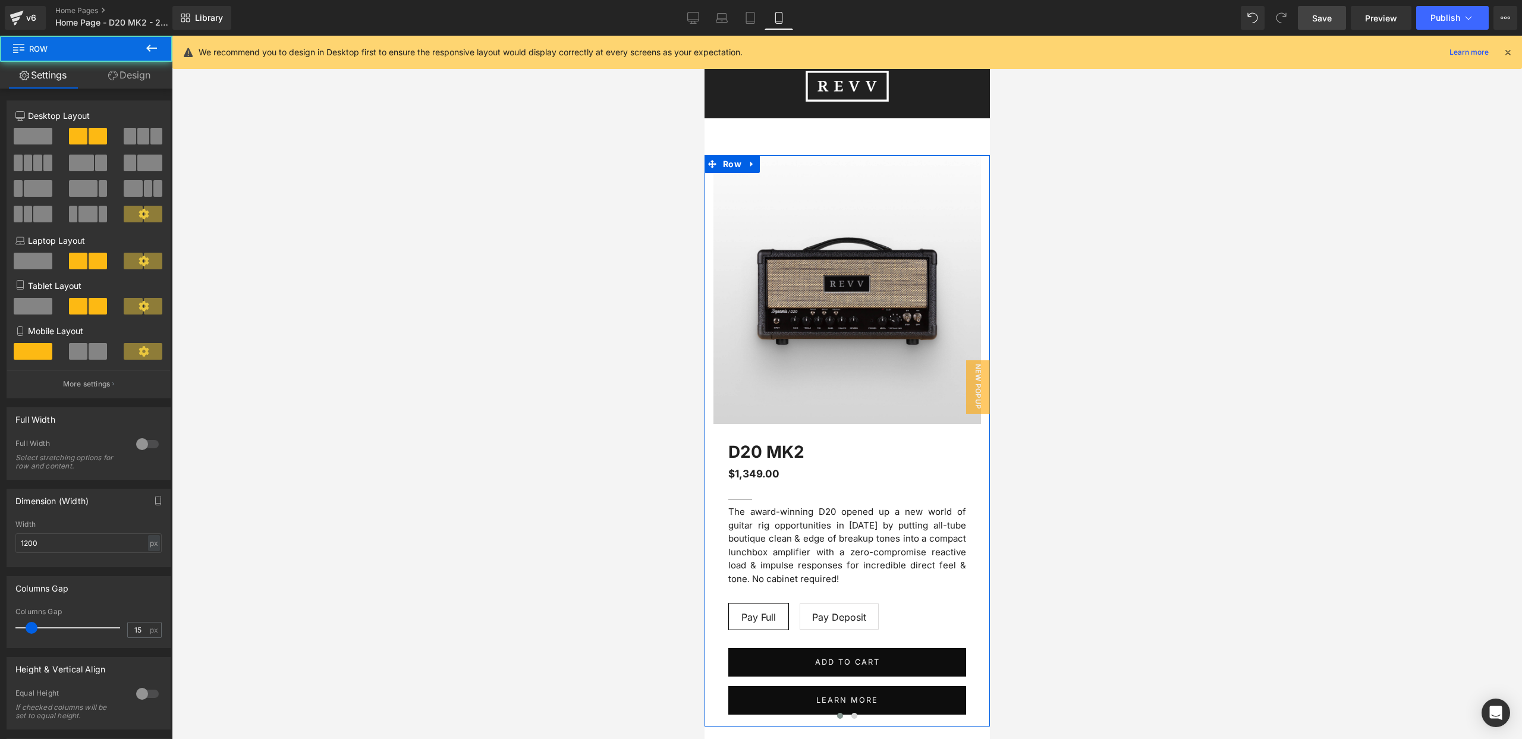
click at [138, 78] on link "Design" at bounding box center [129, 75] width 86 height 27
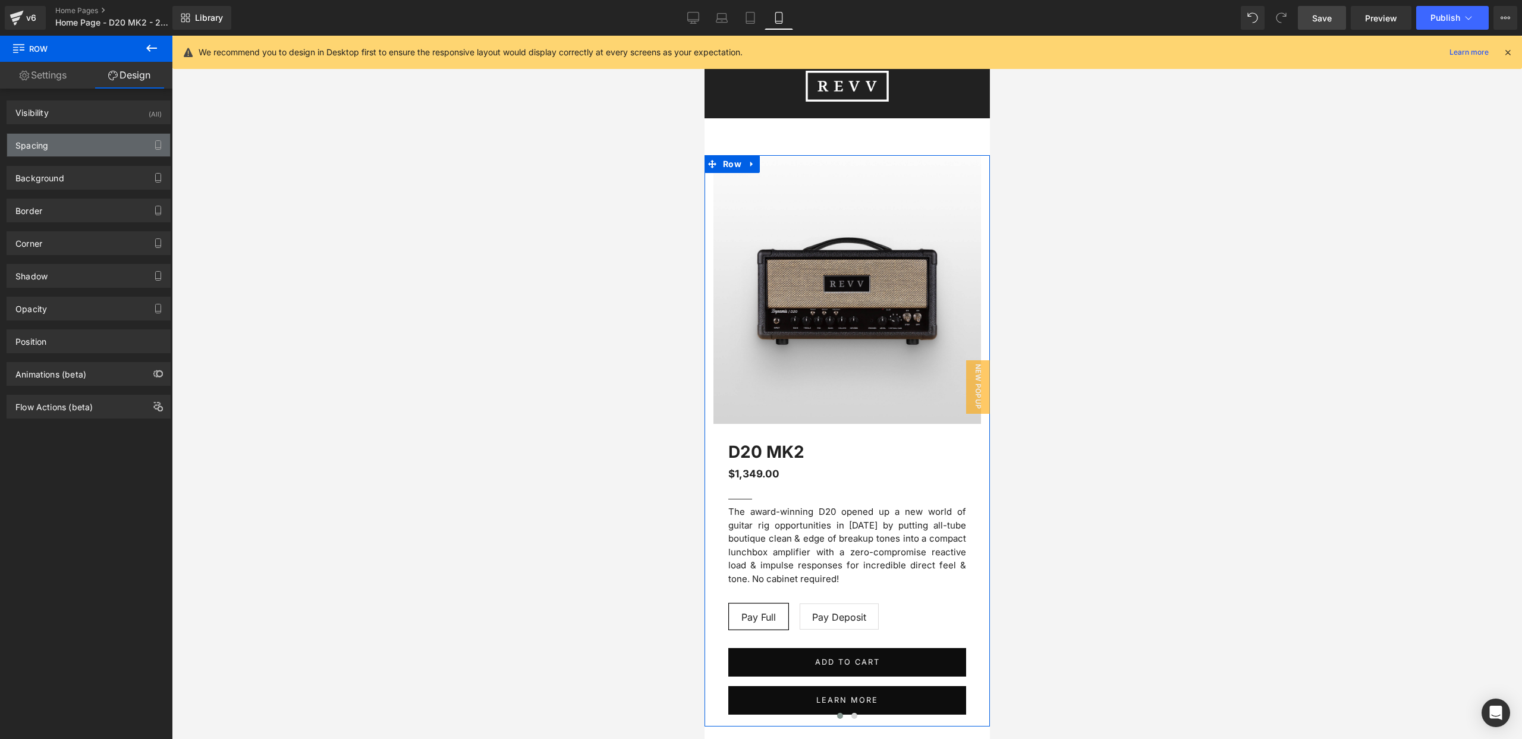
click at [61, 145] on div "Spacing" at bounding box center [88, 145] width 163 height 23
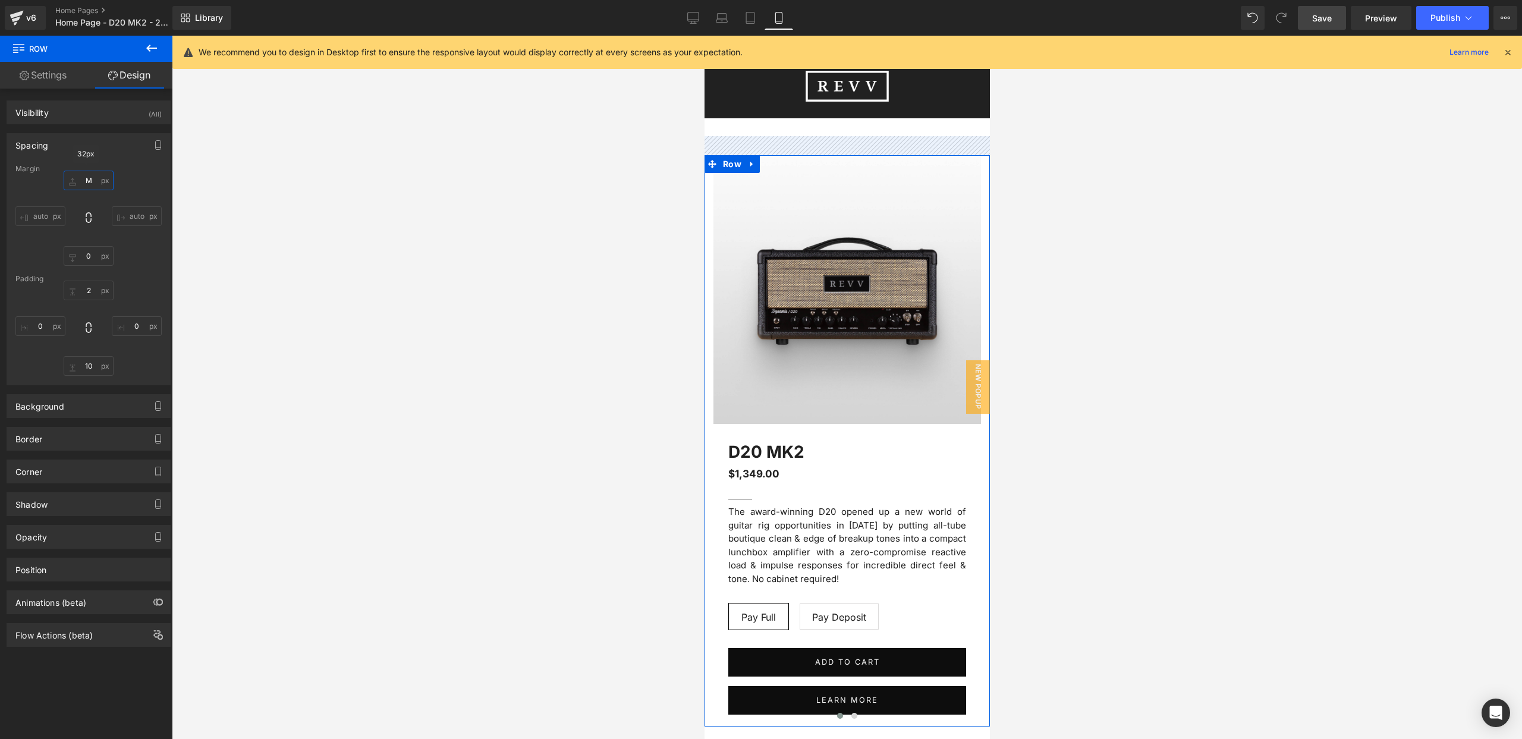
click at [84, 180] on input "M" at bounding box center [89, 181] width 50 height 20
type input "0"
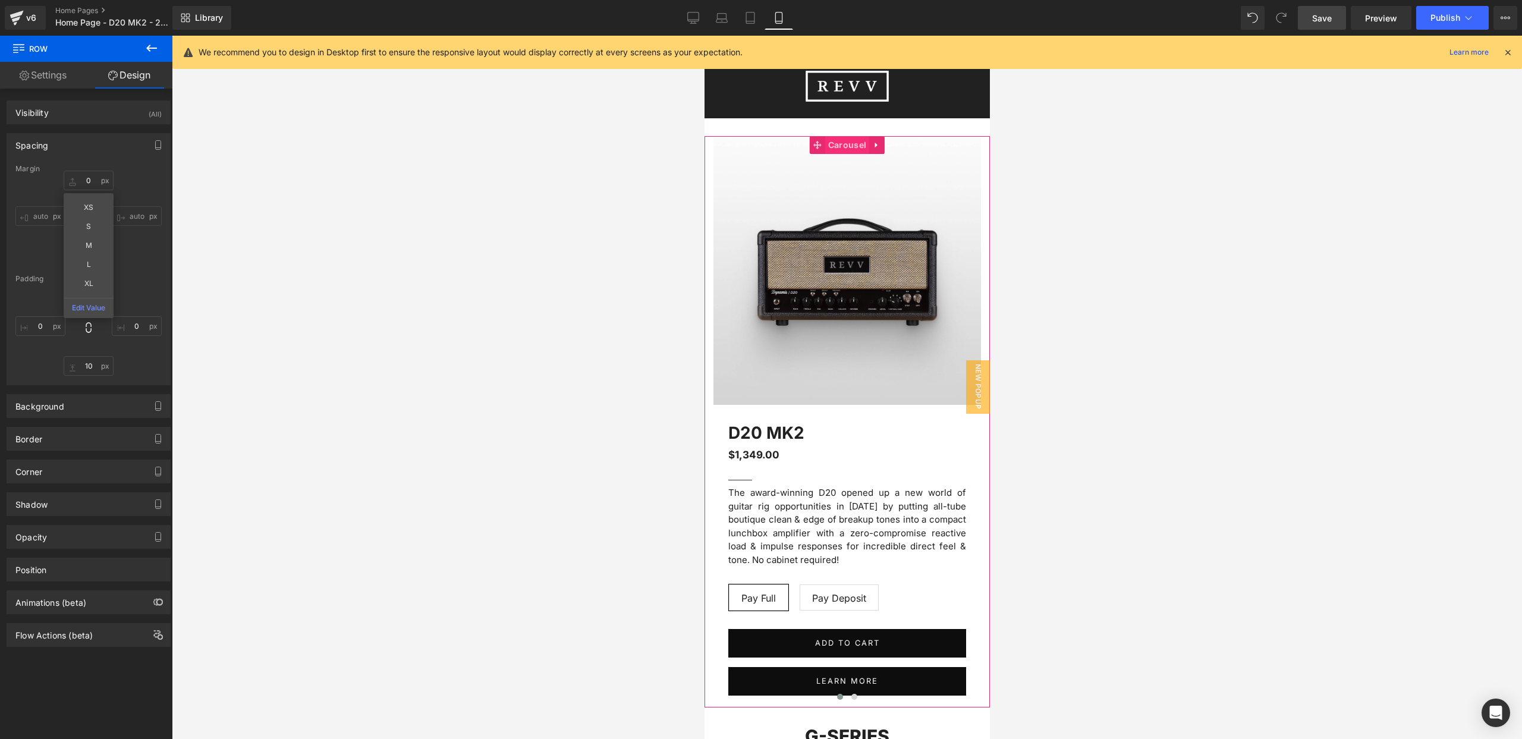
click at [841, 143] on span "Carousel" at bounding box center [847, 145] width 44 height 18
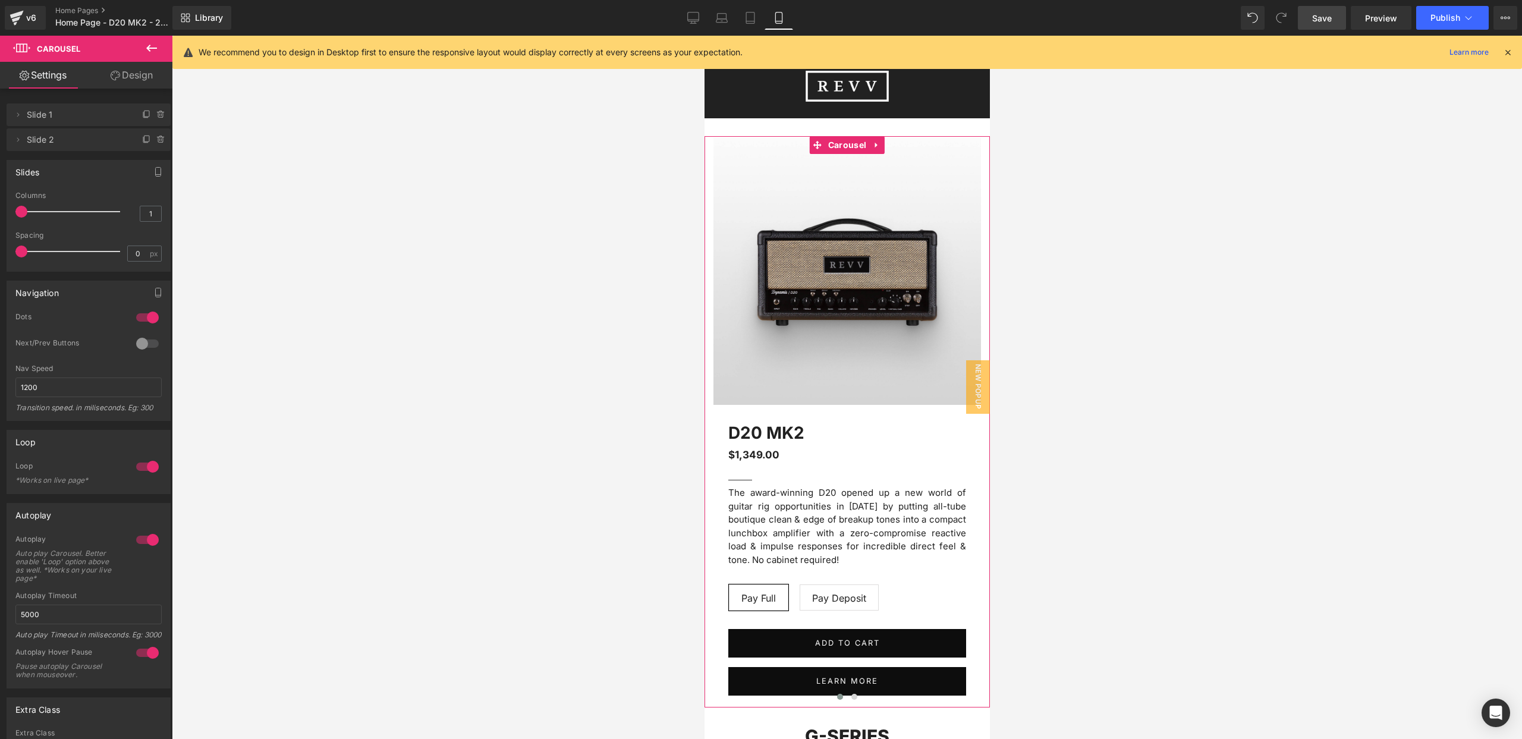
click at [136, 75] on link "Design" at bounding box center [132, 75] width 86 height 27
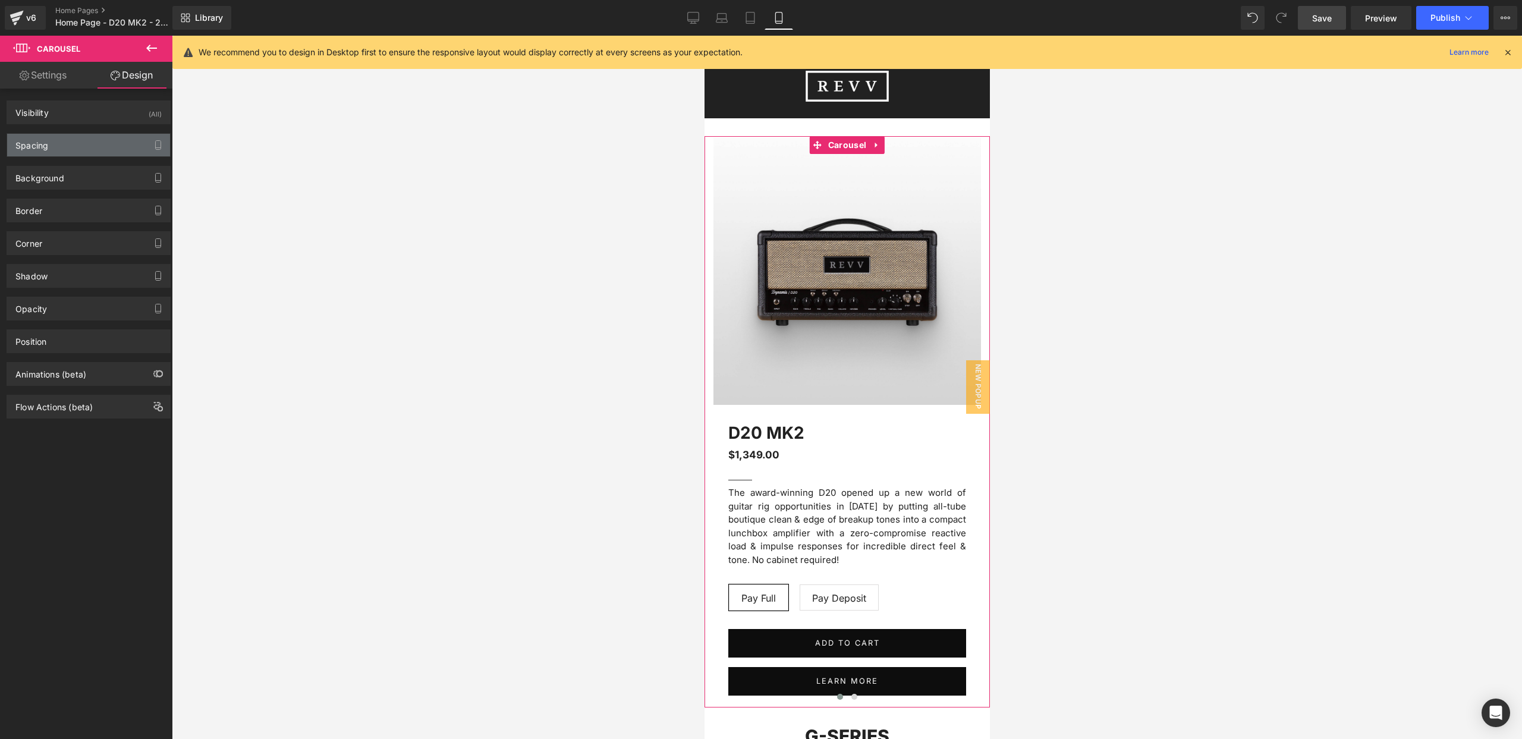
click at [80, 143] on div "Spacing" at bounding box center [88, 145] width 163 height 23
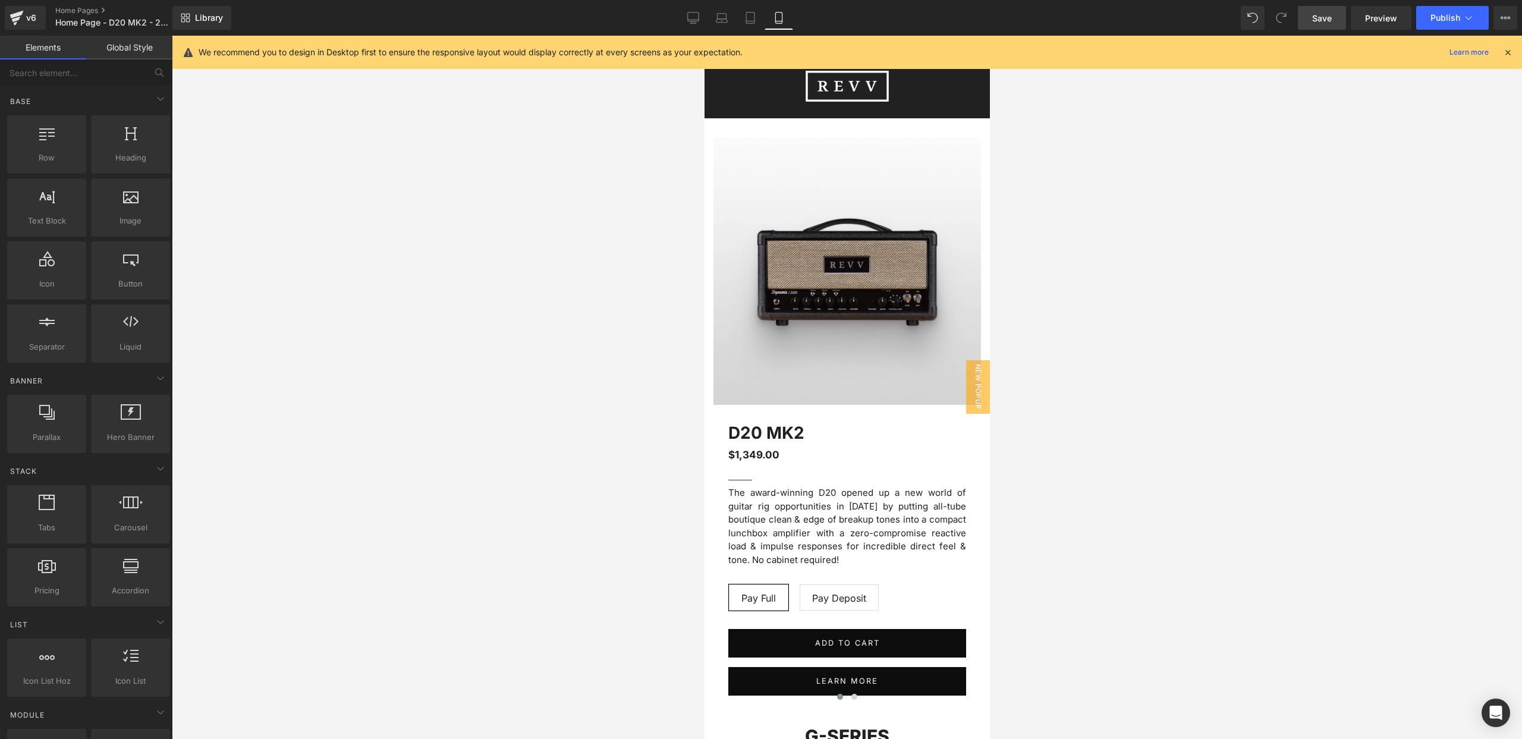
click at [449, 210] on div at bounding box center [847, 387] width 1350 height 703
drag, startPoint x: 822, startPoint y: 241, endPoint x: 746, endPoint y: 117, distance: 145.2
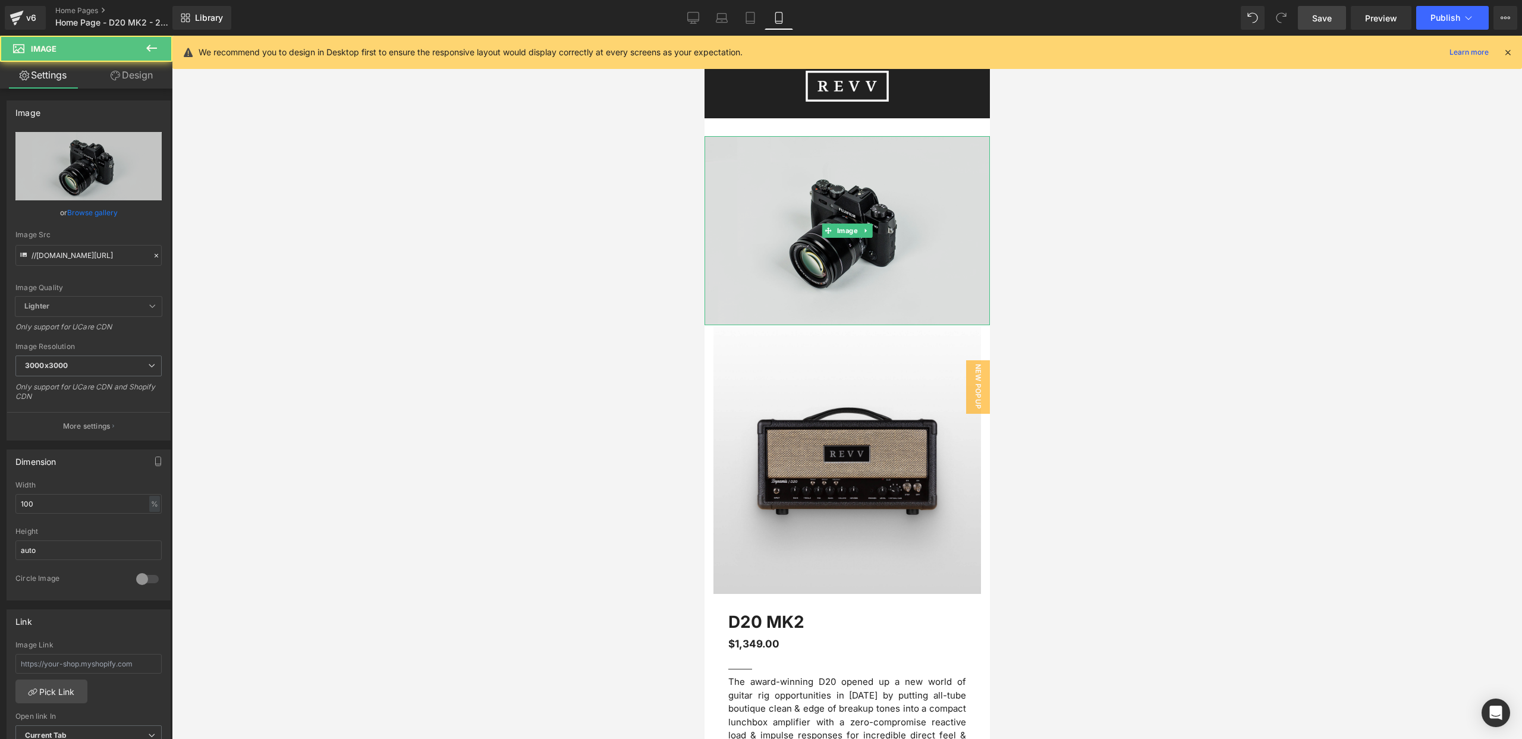
click at [825, 194] on img at bounding box center [846, 230] width 285 height 189
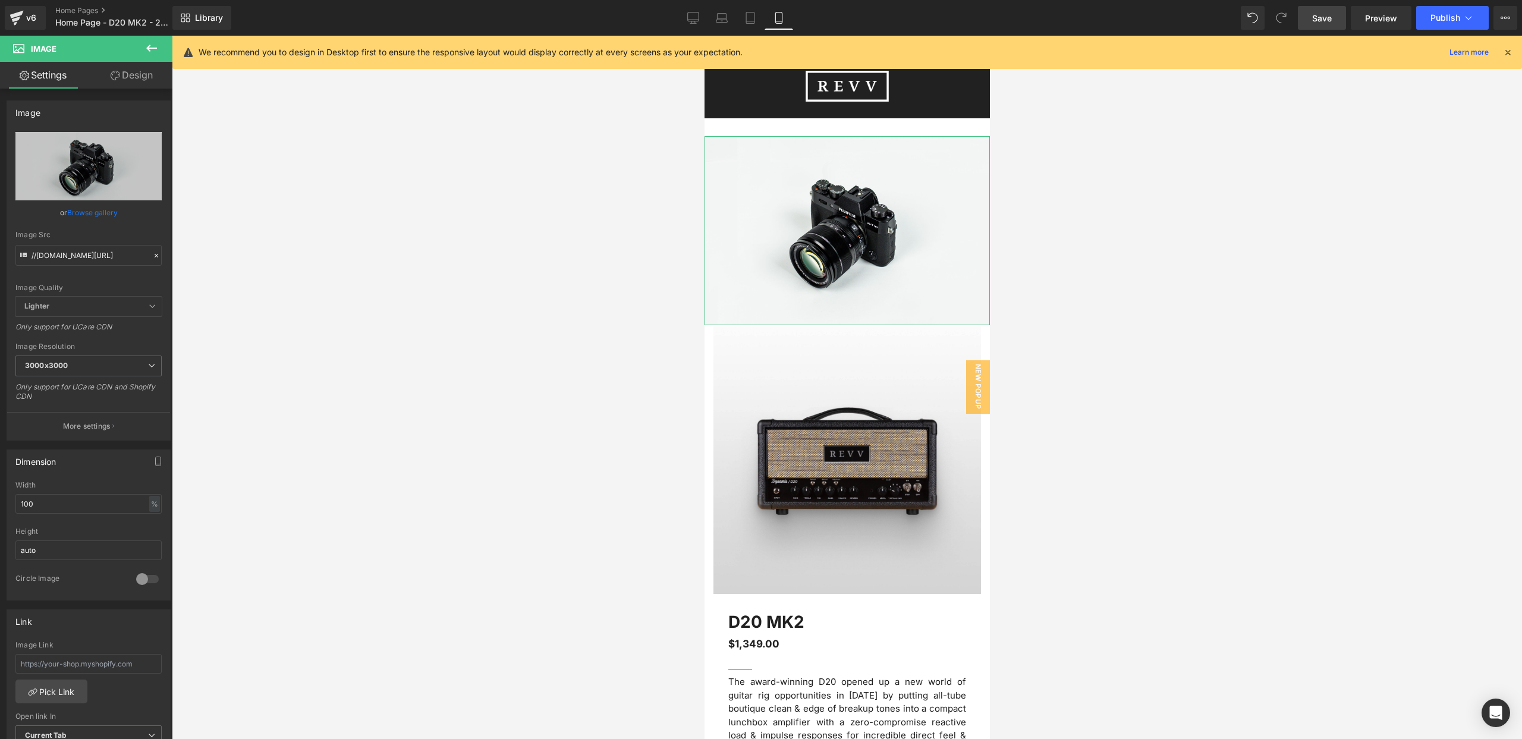
click at [154, 67] on link "Design" at bounding box center [132, 75] width 86 height 27
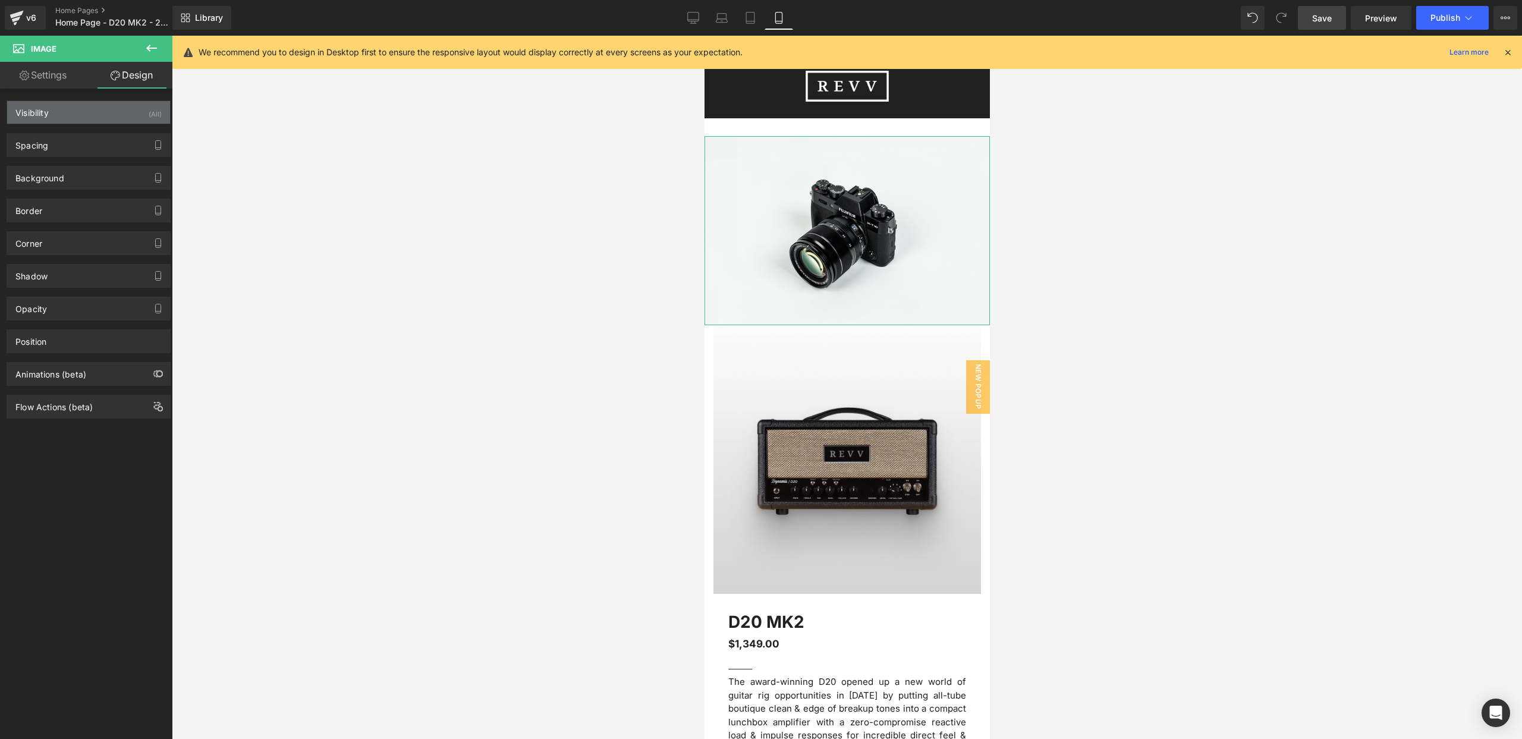
click at [149, 115] on div "(All)" at bounding box center [155, 111] width 13 height 20
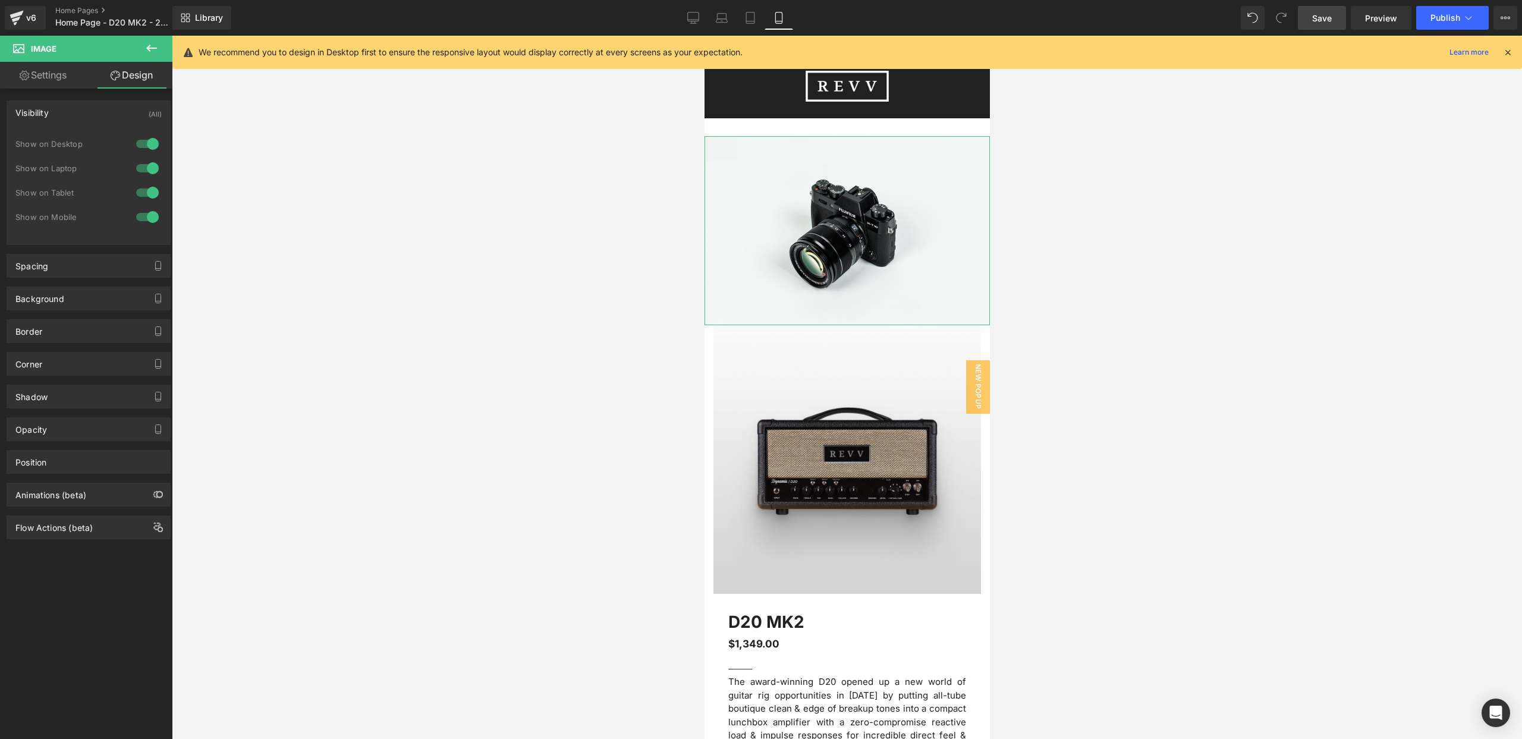
click at [144, 142] on div at bounding box center [147, 143] width 29 height 19
drag, startPoint x: 144, startPoint y: 165, endPoint x: 149, endPoint y: 184, distance: 20.2
click at [144, 165] on div at bounding box center [147, 168] width 29 height 19
drag, startPoint x: 147, startPoint y: 192, endPoint x: 138, endPoint y: 191, distance: 9.6
click at [147, 192] on div at bounding box center [147, 192] width 29 height 19
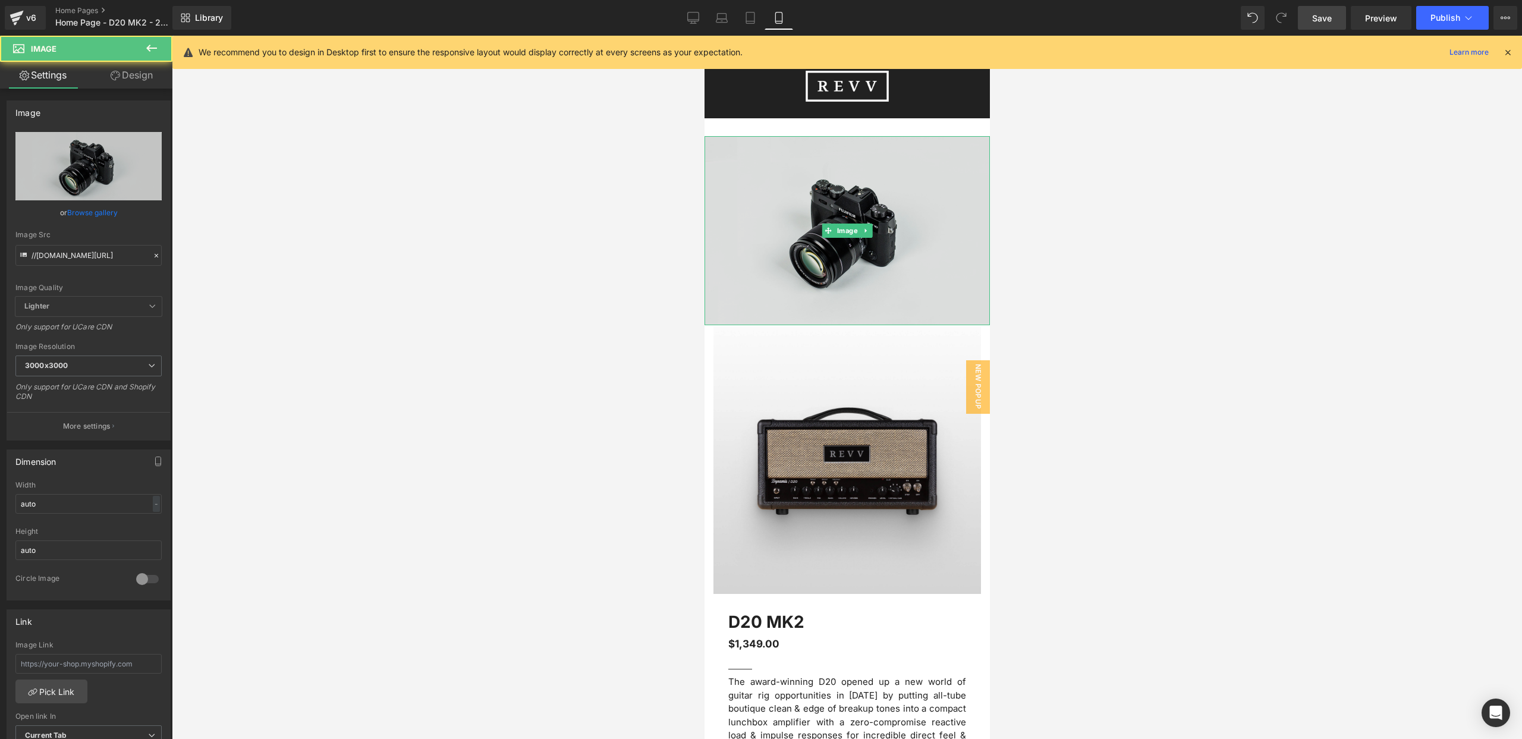
click at [763, 147] on img at bounding box center [846, 230] width 285 height 189
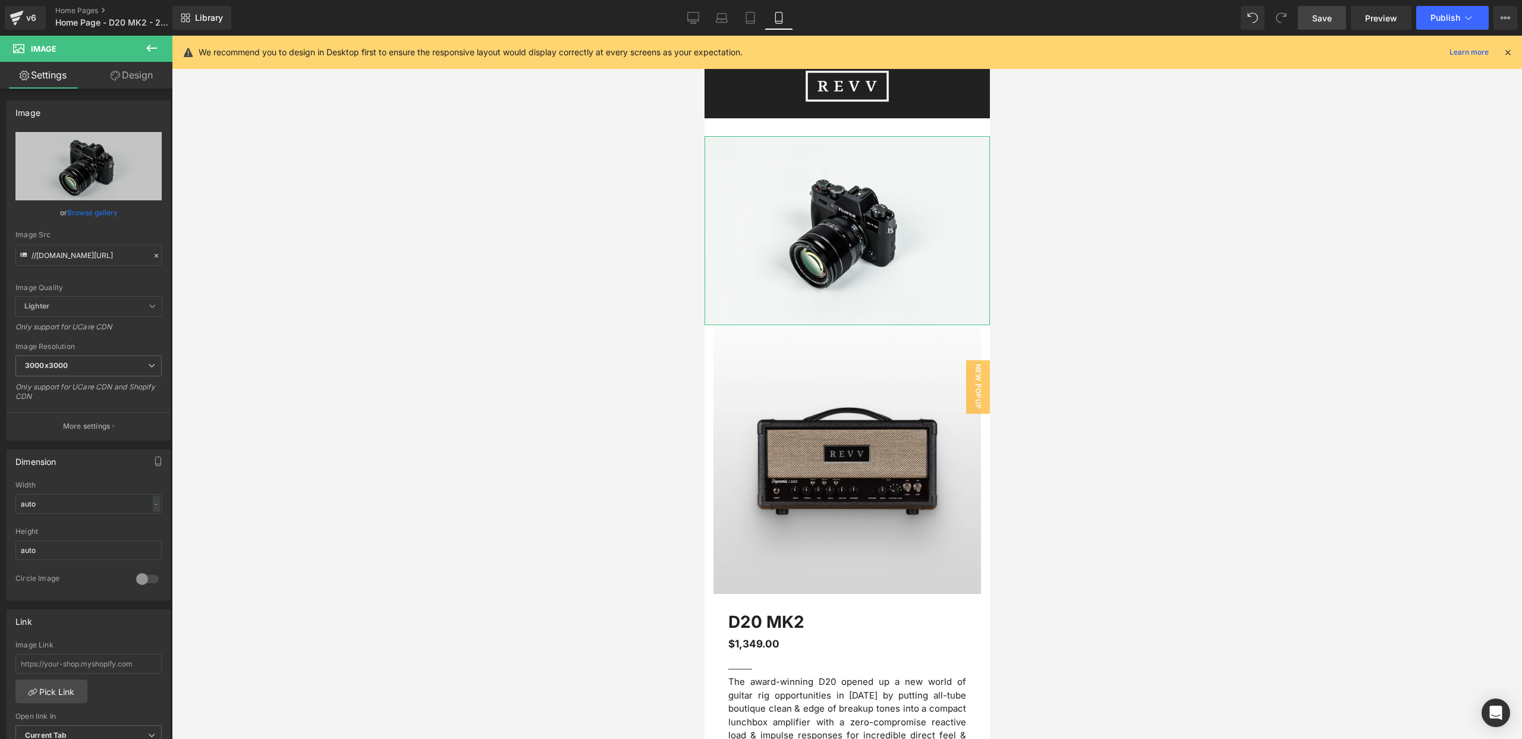
click at [118, 72] on icon at bounding box center [116, 76] width 10 height 10
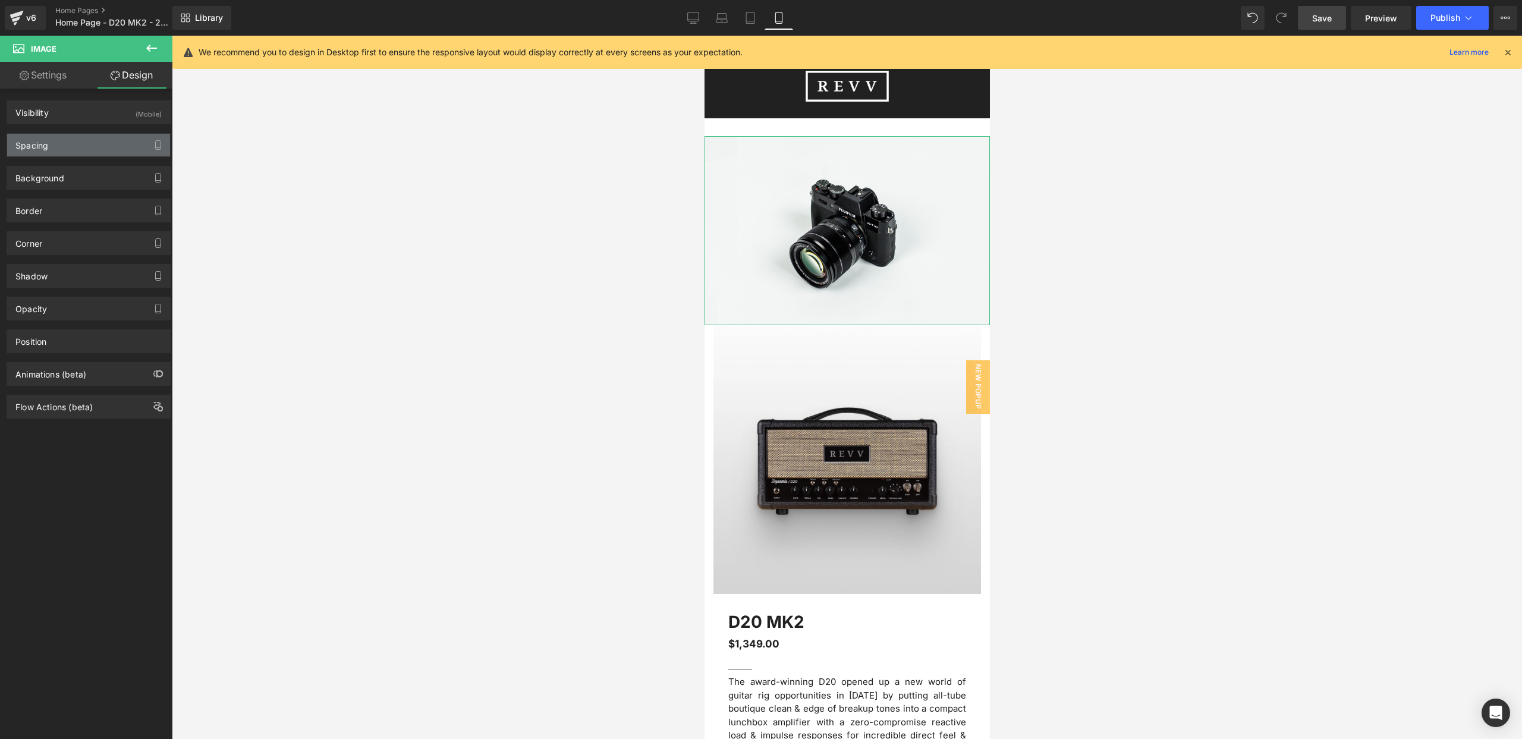
click at [86, 148] on div "Spacing" at bounding box center [88, 145] width 163 height 23
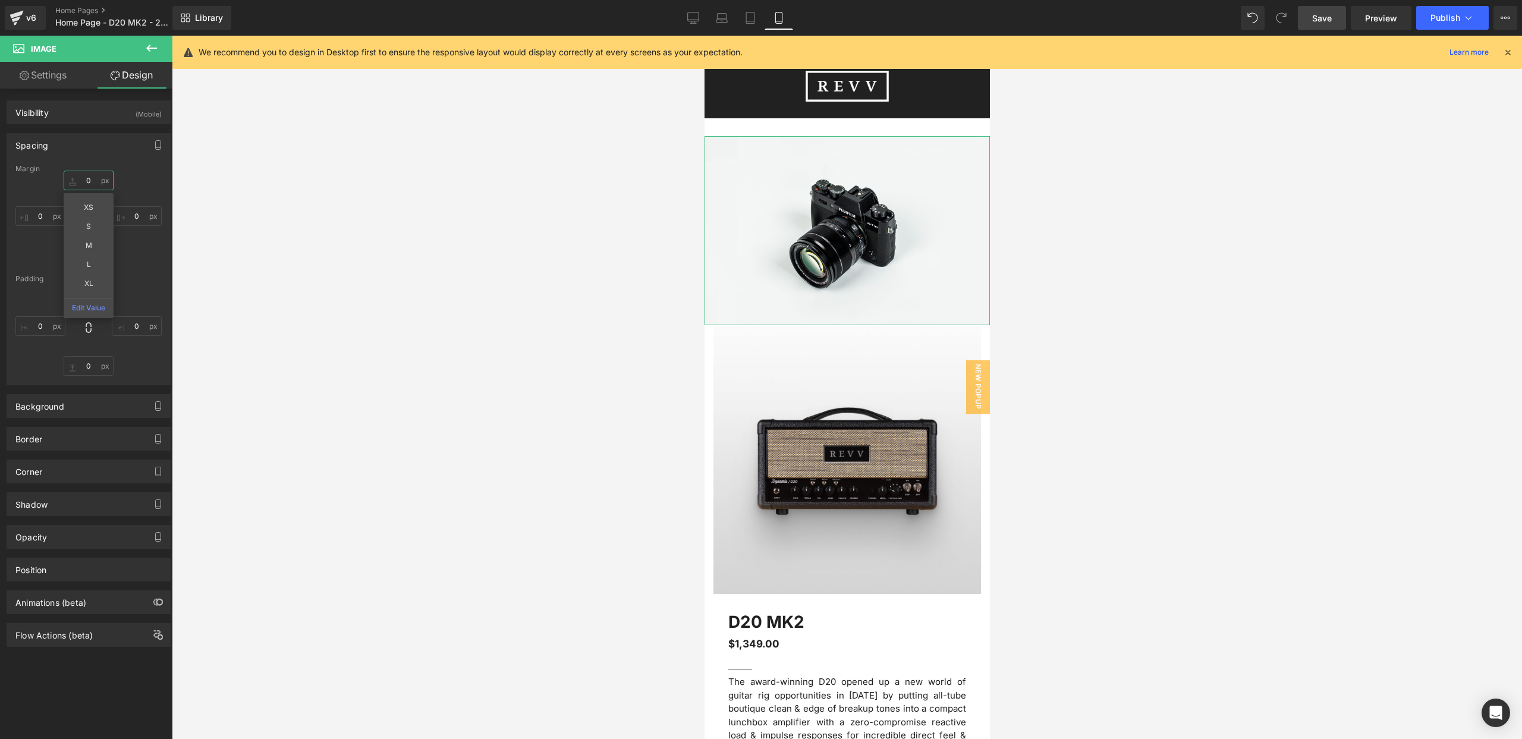
click at [84, 185] on input "0" at bounding box center [89, 181] width 50 height 20
type input "-30"
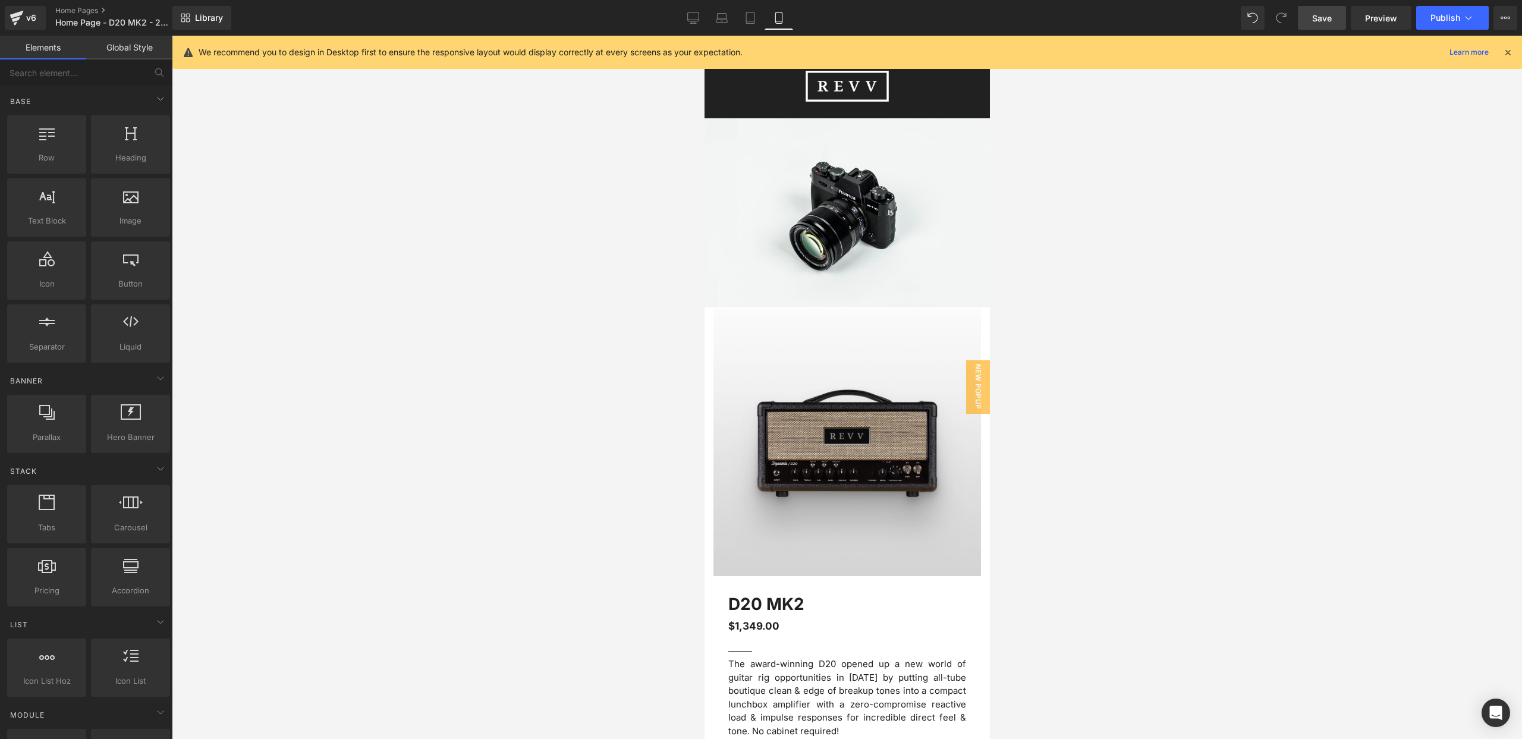
click at [300, 178] on div at bounding box center [847, 387] width 1350 height 703
click at [848, 211] on span "Image" at bounding box center [847, 213] width 26 height 14
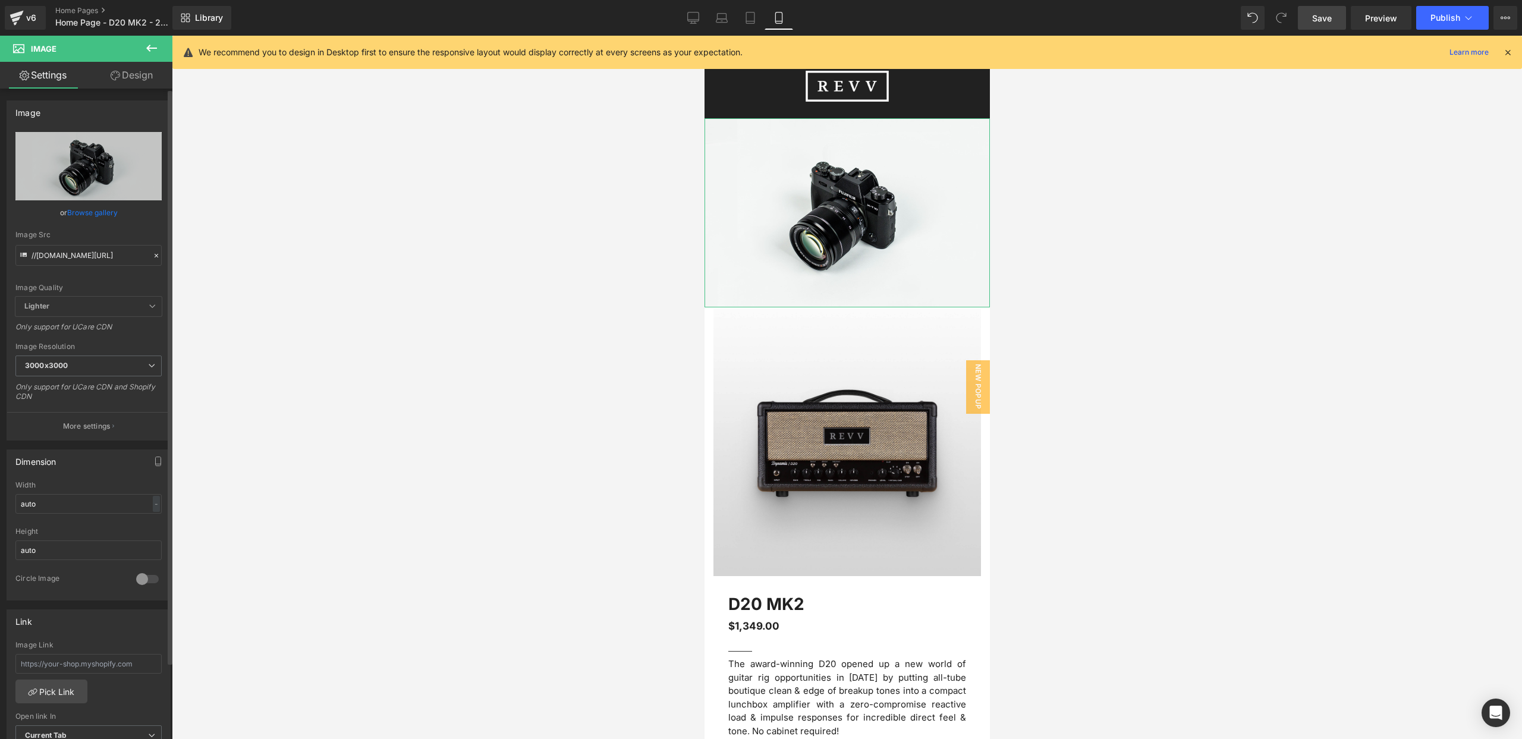
click at [81, 213] on link "Browse gallery" at bounding box center [92, 212] width 51 height 21
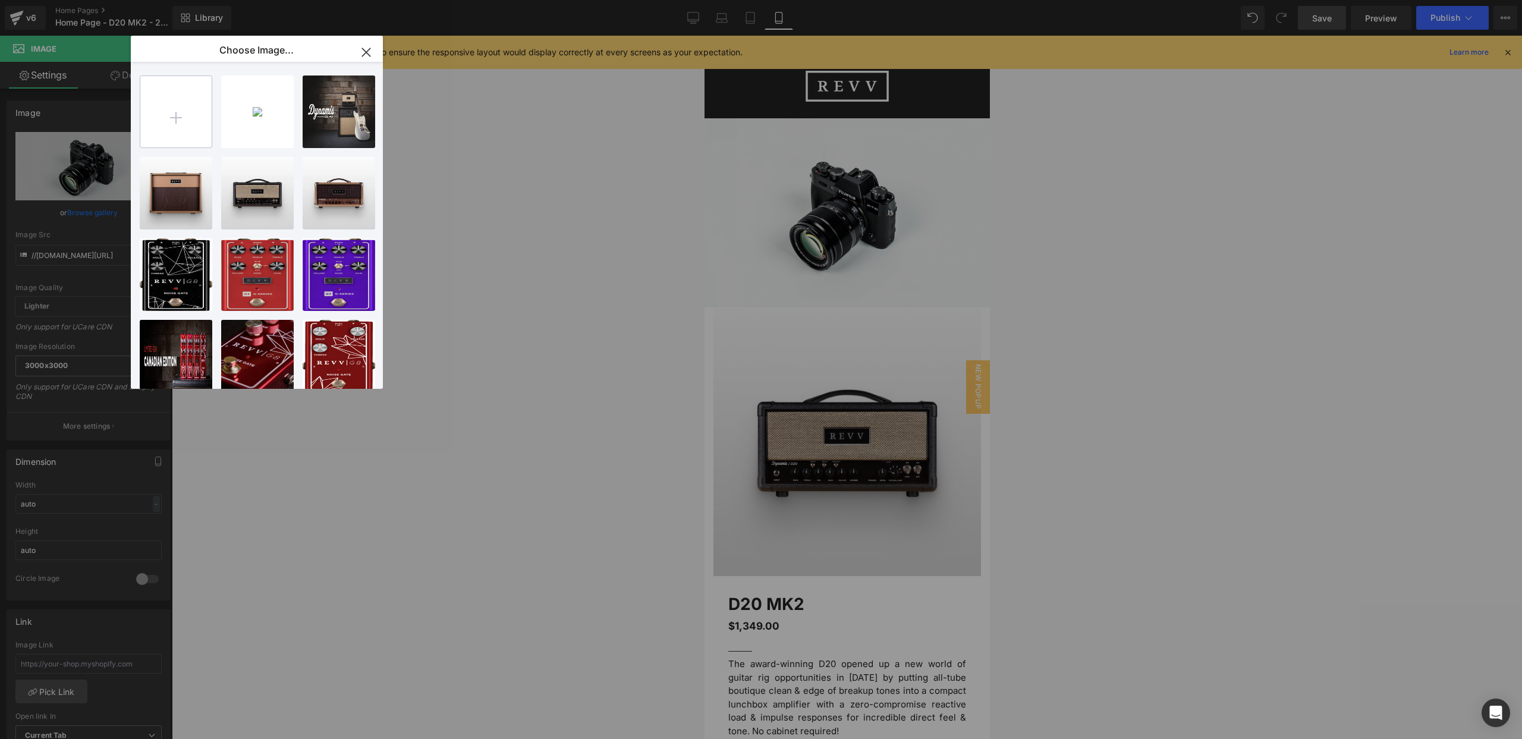
click at [177, 118] on input "file" at bounding box center [175, 111] width 71 height 71
type input "C:\fakepath\REVVD20MK2Mobile.webp"
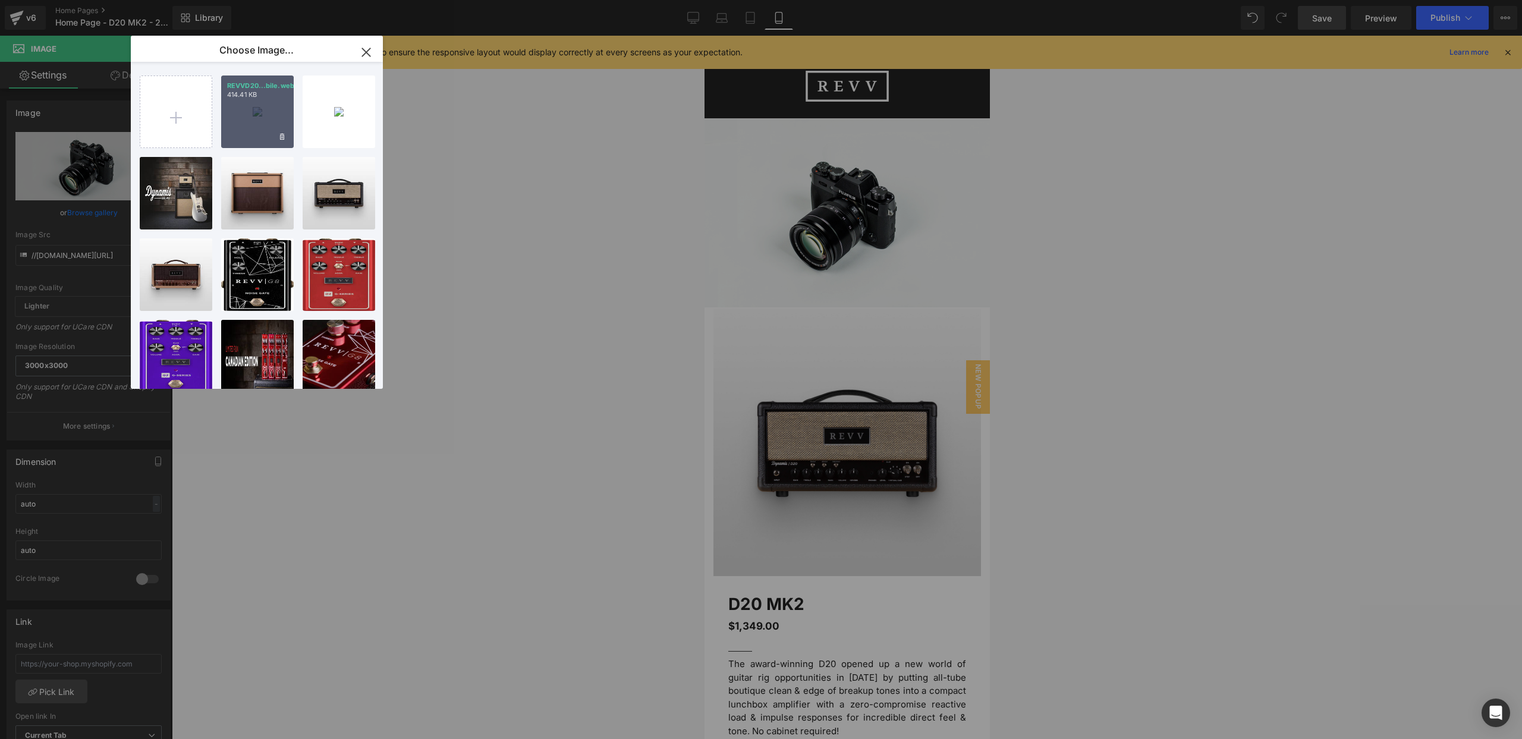
click at [261, 106] on div "REVVD20...bile.webp 414.41 KB" at bounding box center [257, 112] width 73 height 73
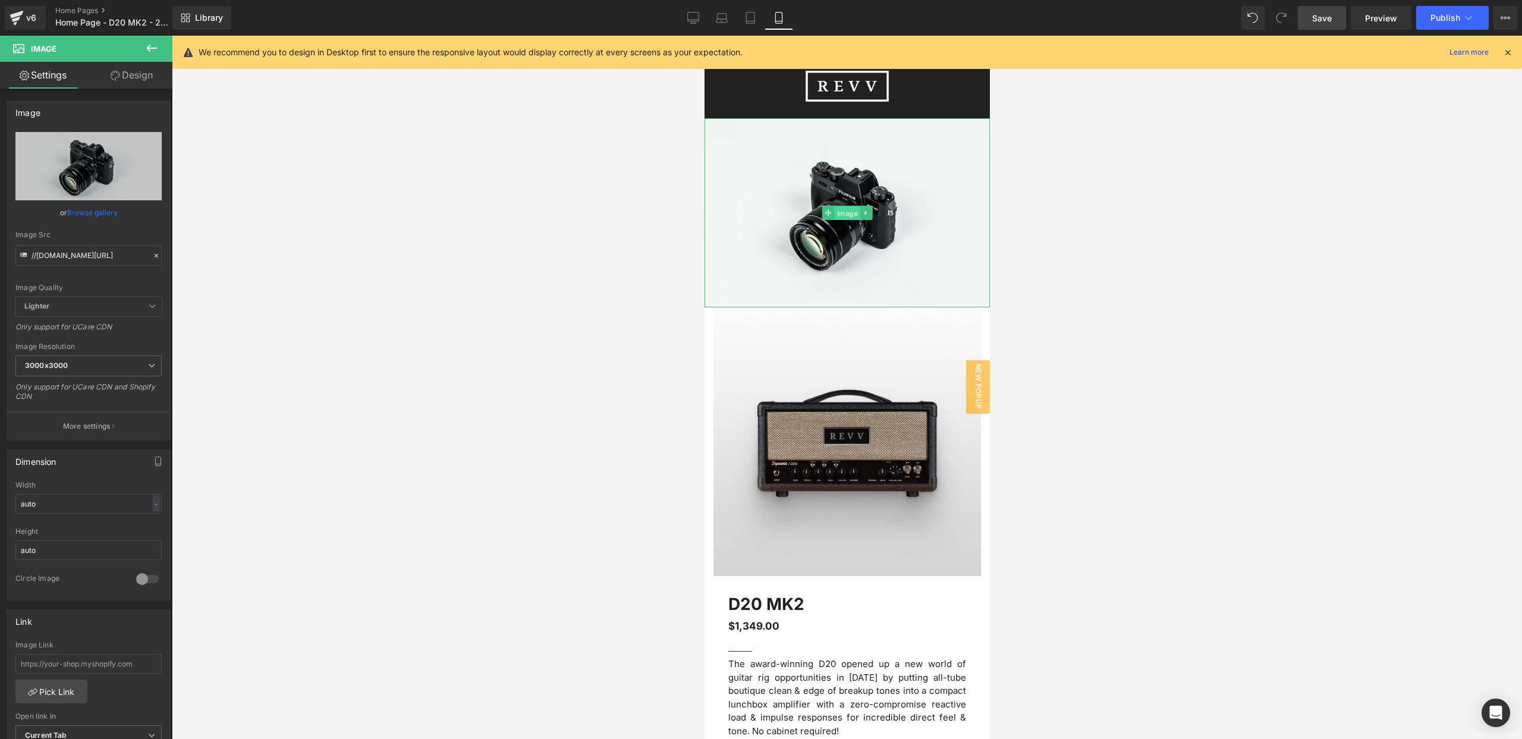
click at [851, 213] on span "Image" at bounding box center [847, 213] width 26 height 14
drag, startPoint x: 96, startPoint y: 213, endPoint x: 130, endPoint y: 189, distance: 41.7
click at [95, 213] on link "Browse gallery" at bounding box center [92, 212] width 51 height 21
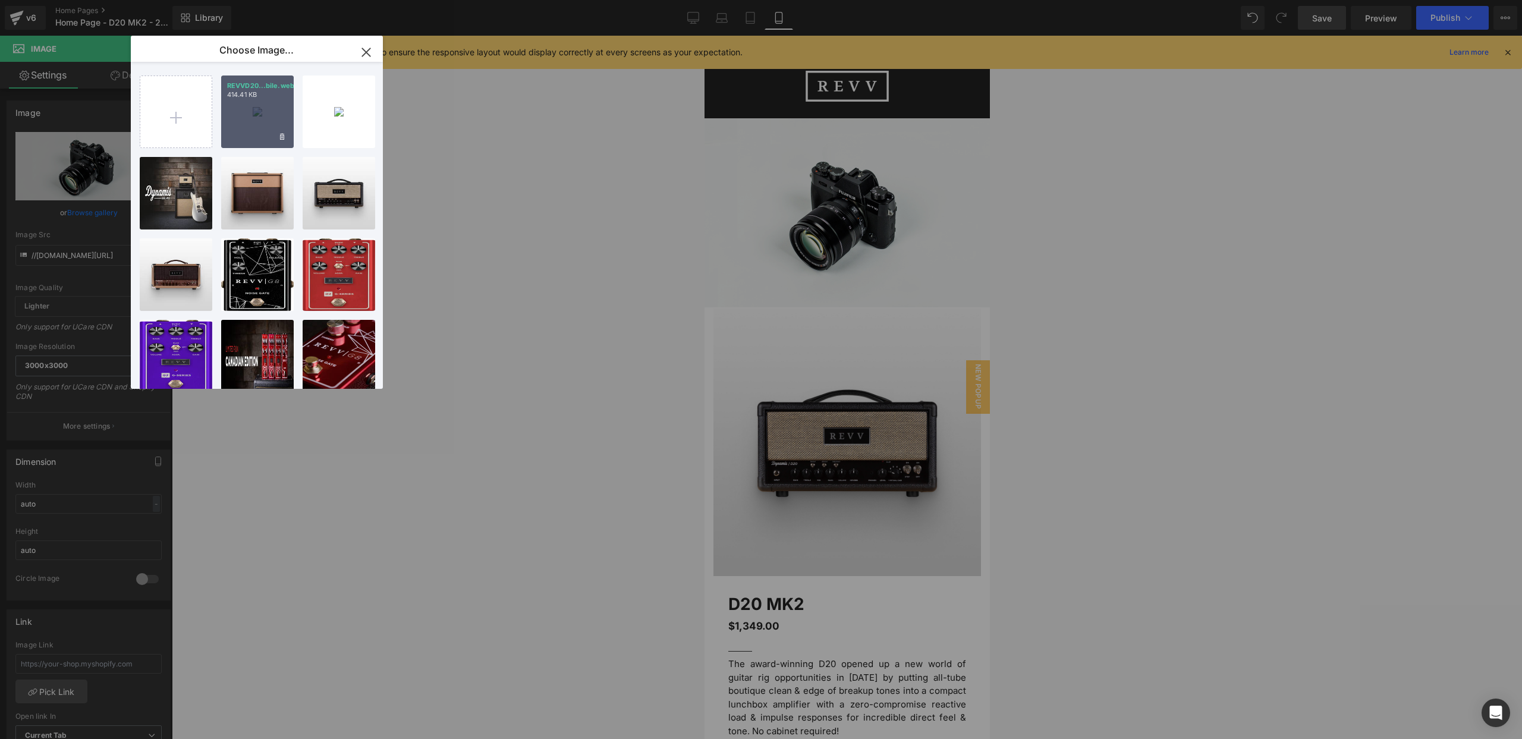
click at [254, 123] on div "REVVD20...bile.webp 414.41 KB" at bounding box center [257, 112] width 73 height 73
type input "[URL][DOMAIN_NAME]"
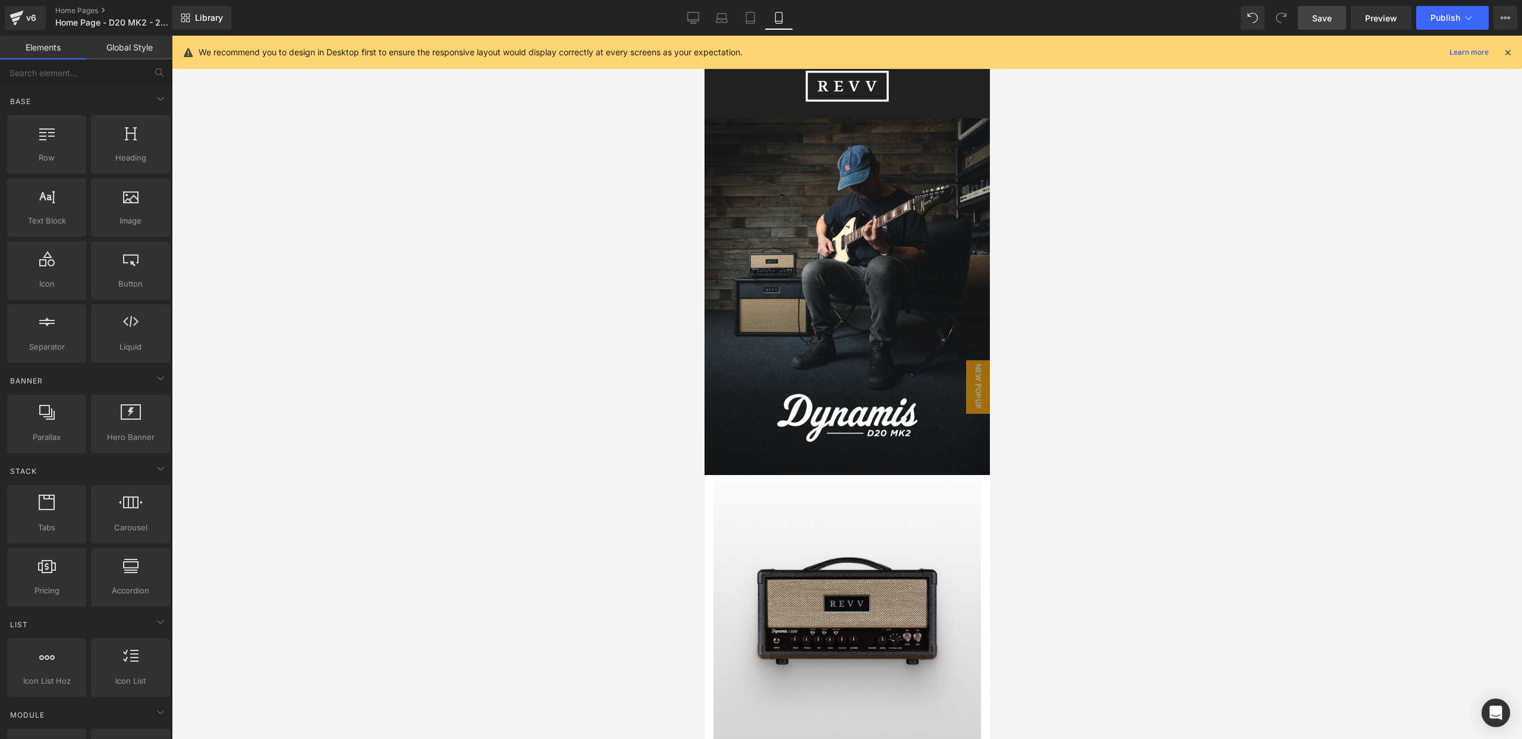
click at [1253, 225] on div at bounding box center [847, 387] width 1350 height 703
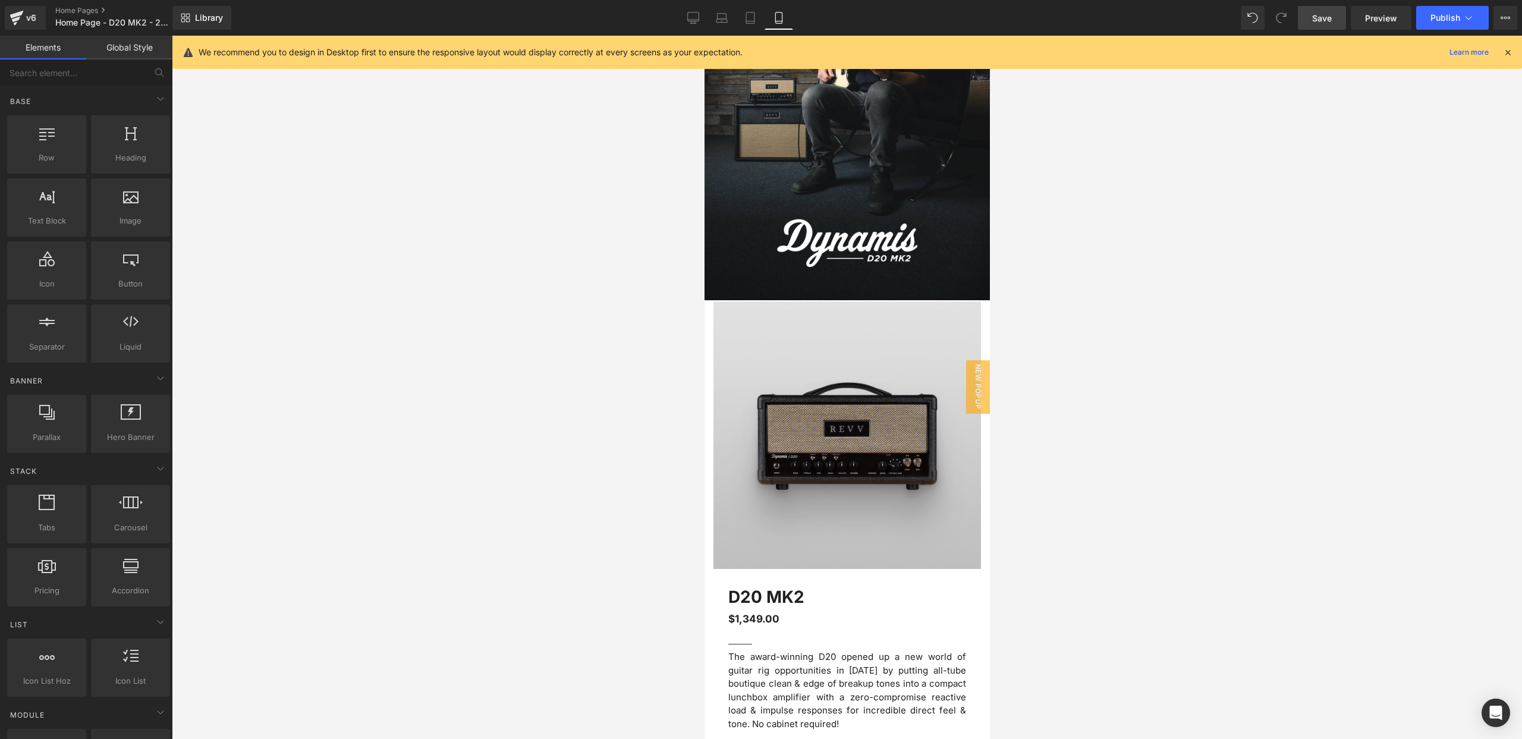
scroll to position [184, 0]
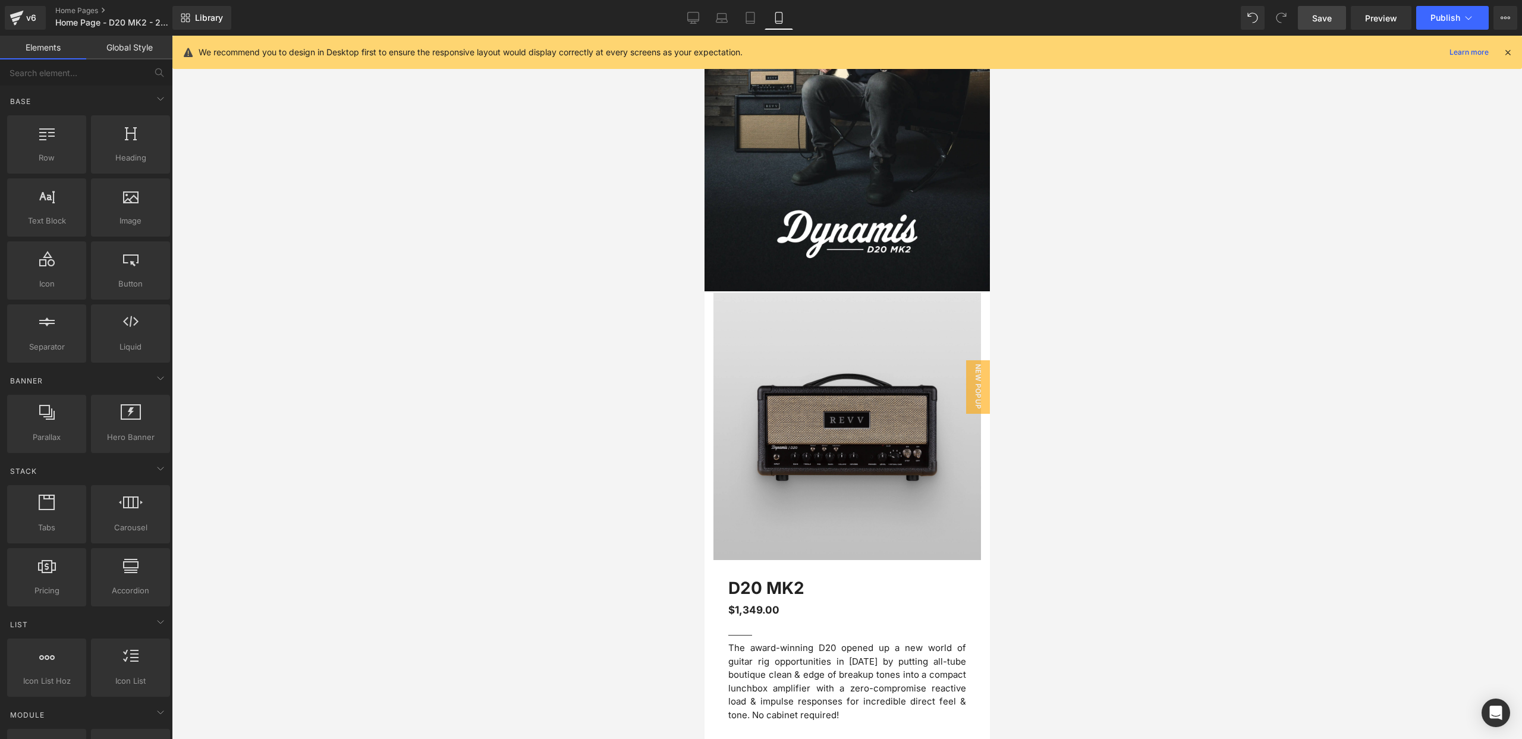
click at [832, 356] on img at bounding box center [847, 427] width 268 height 268
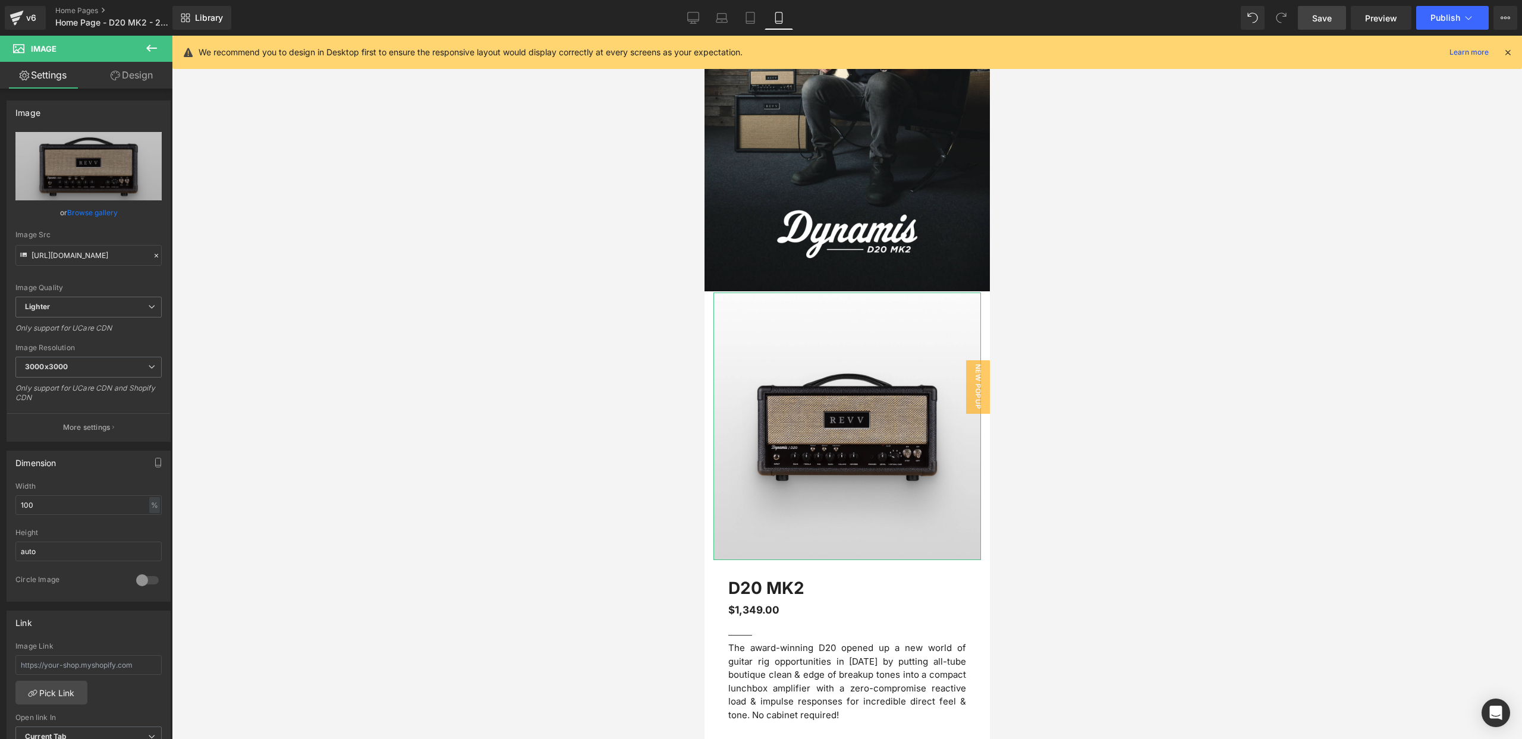
drag, startPoint x: 140, startPoint y: 75, endPoint x: 132, endPoint y: 94, distance: 20.5
click at [139, 75] on link "Design" at bounding box center [132, 75] width 86 height 27
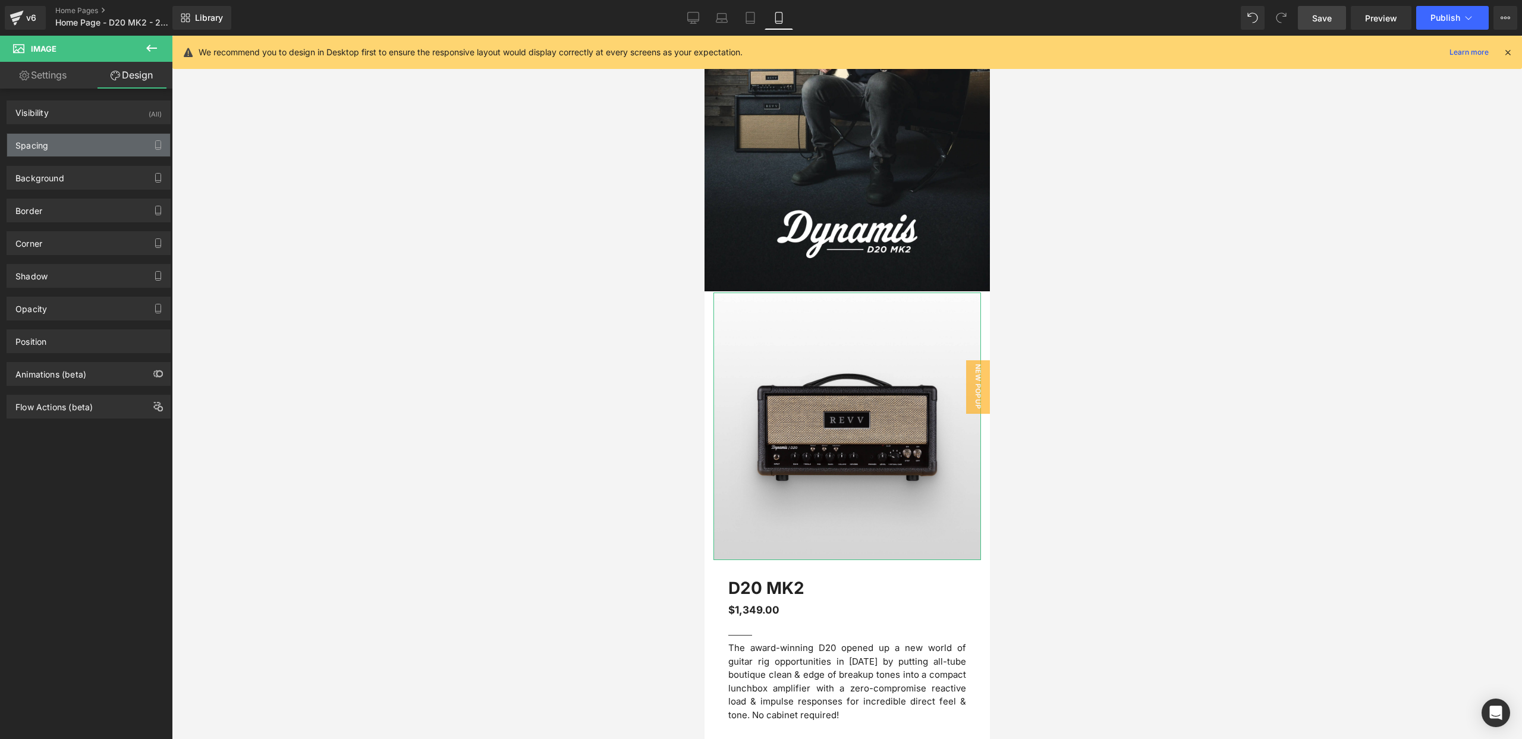
click at [86, 145] on div "Spacing" at bounding box center [88, 145] width 163 height 23
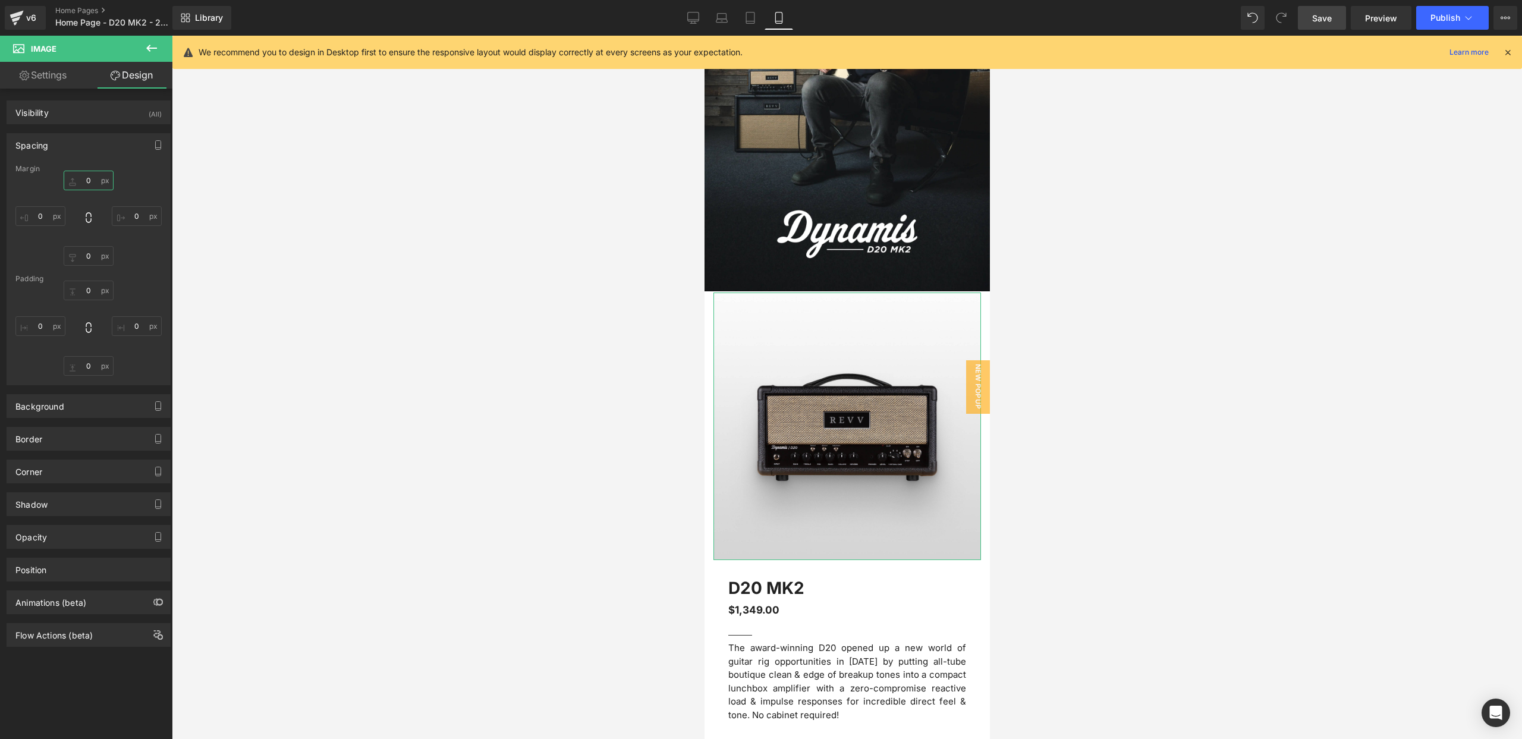
click at [87, 180] on input "0" at bounding box center [89, 181] width 50 height 20
type input "M"
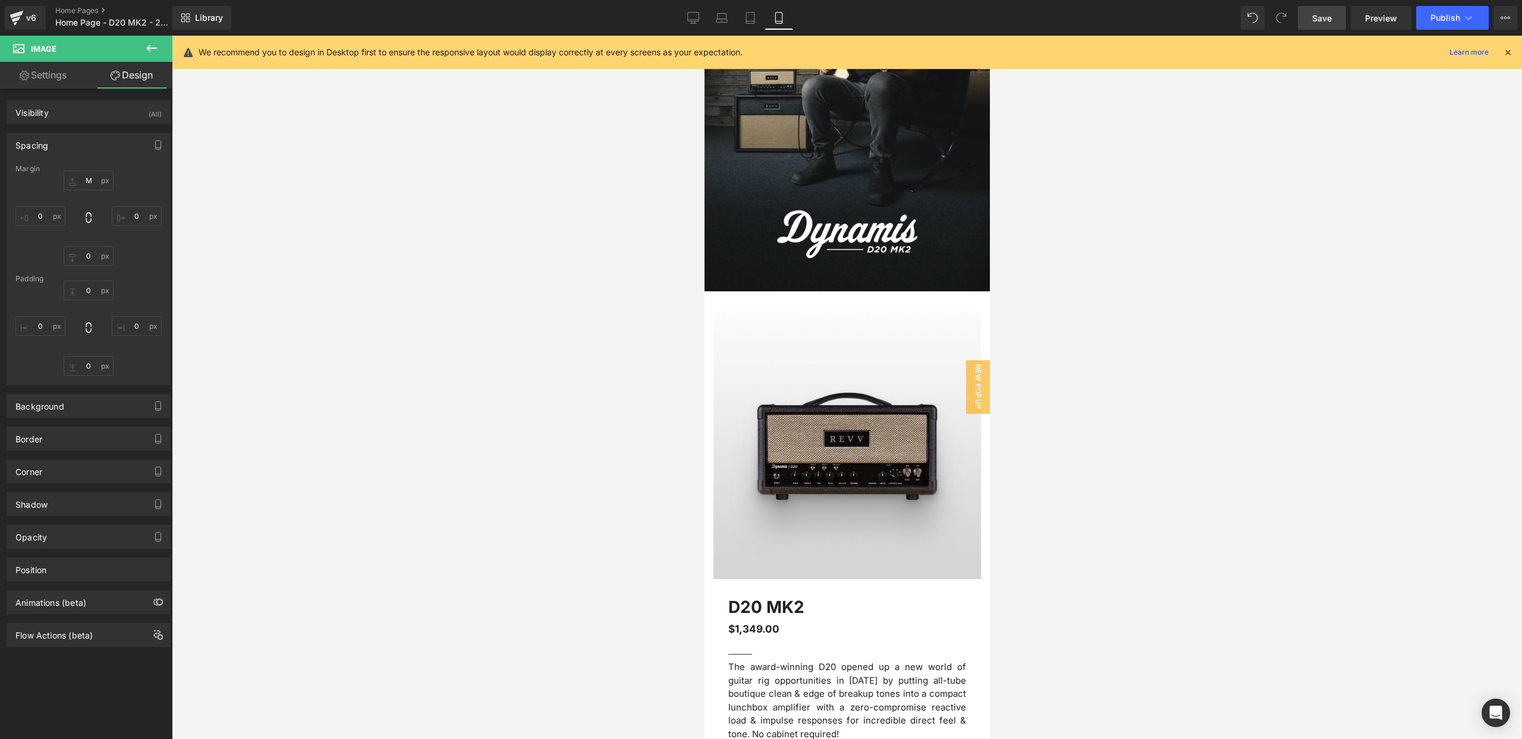
click at [399, 212] on div at bounding box center [847, 387] width 1350 height 703
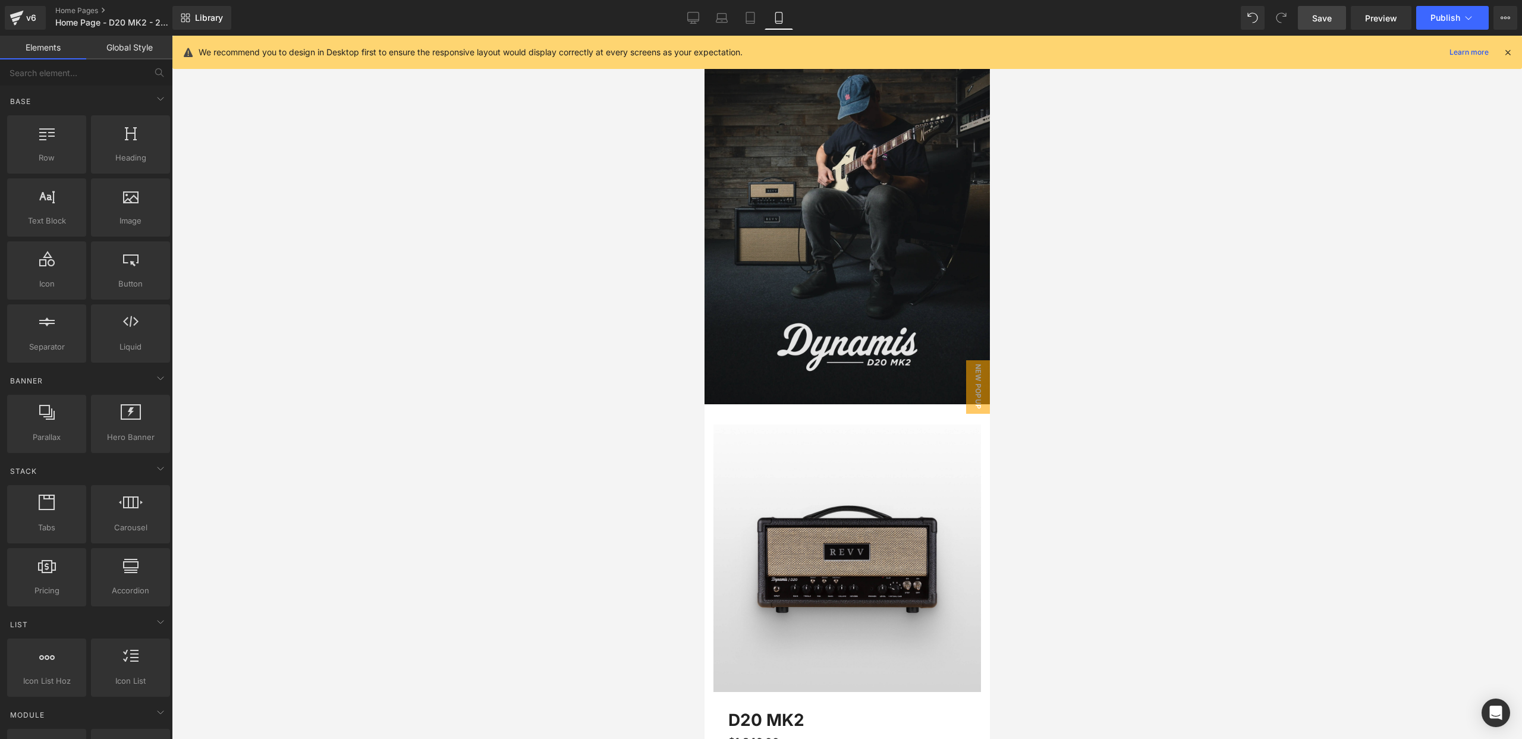
scroll to position [0, 0]
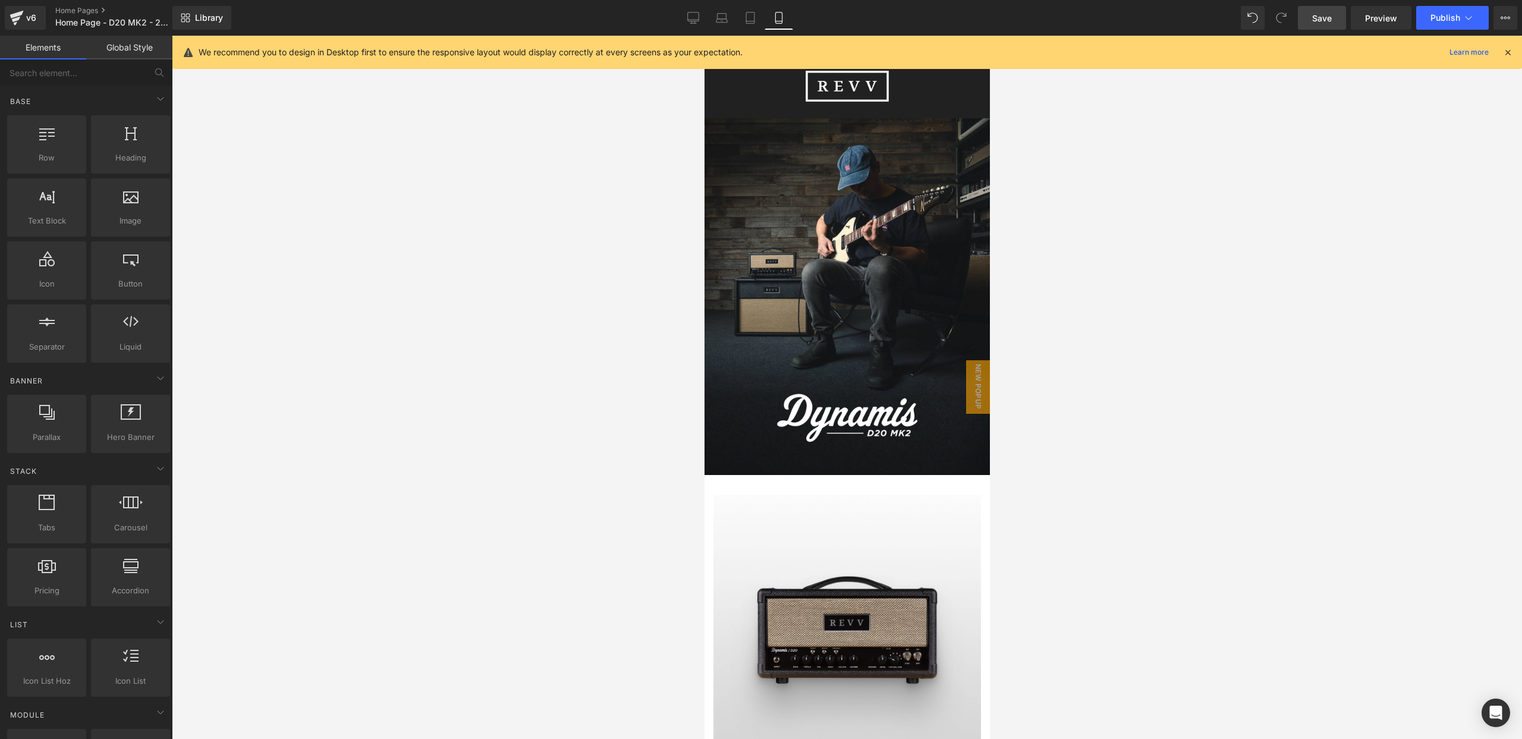
drag, startPoint x: 1328, startPoint y: 20, endPoint x: 266, endPoint y: 170, distance: 1072.4
click at [1328, 20] on span "Save" at bounding box center [1322, 18] width 20 height 12
click at [684, 15] on icon at bounding box center [680, 18] width 12 height 12
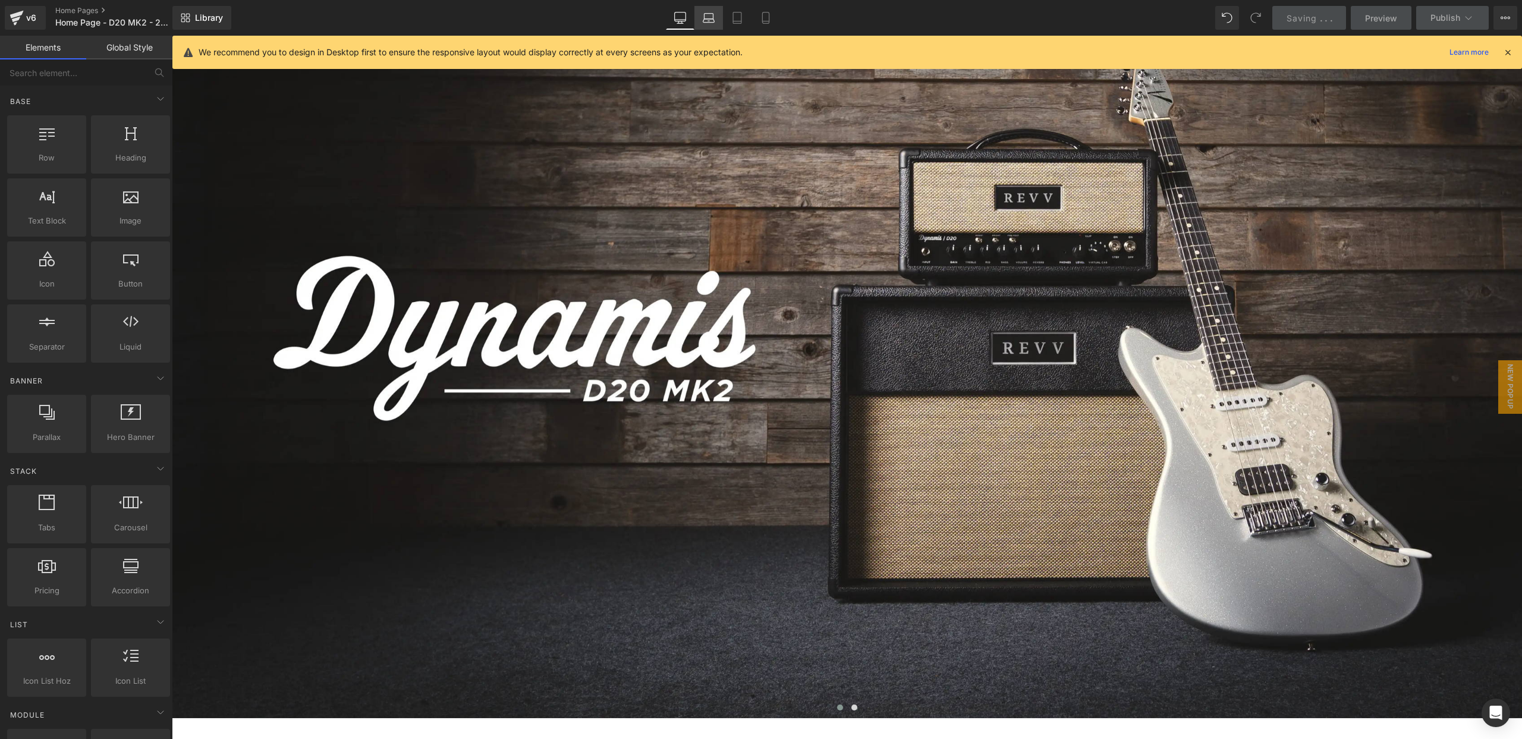
click at [706, 17] on icon at bounding box center [709, 18] width 12 height 12
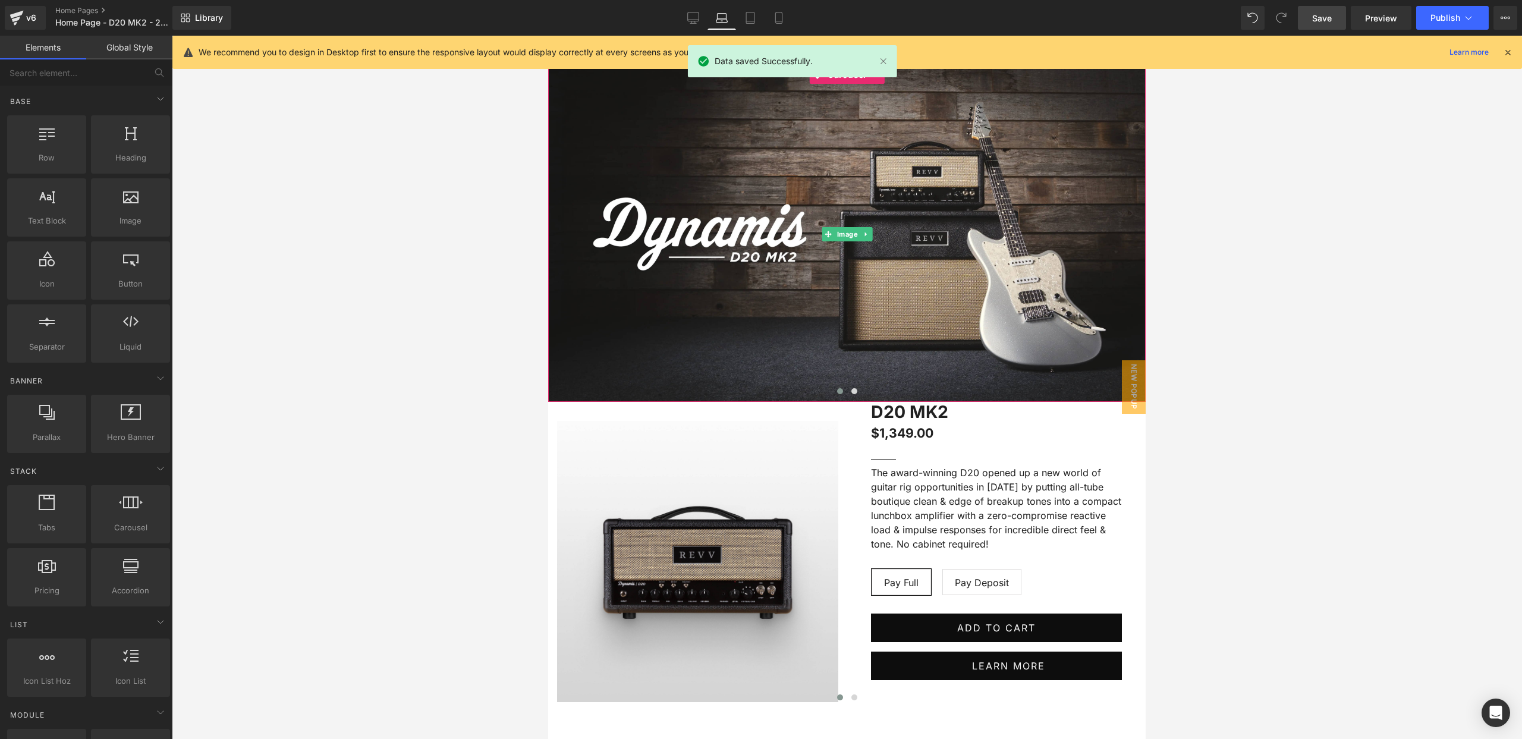
scroll to position [89, 0]
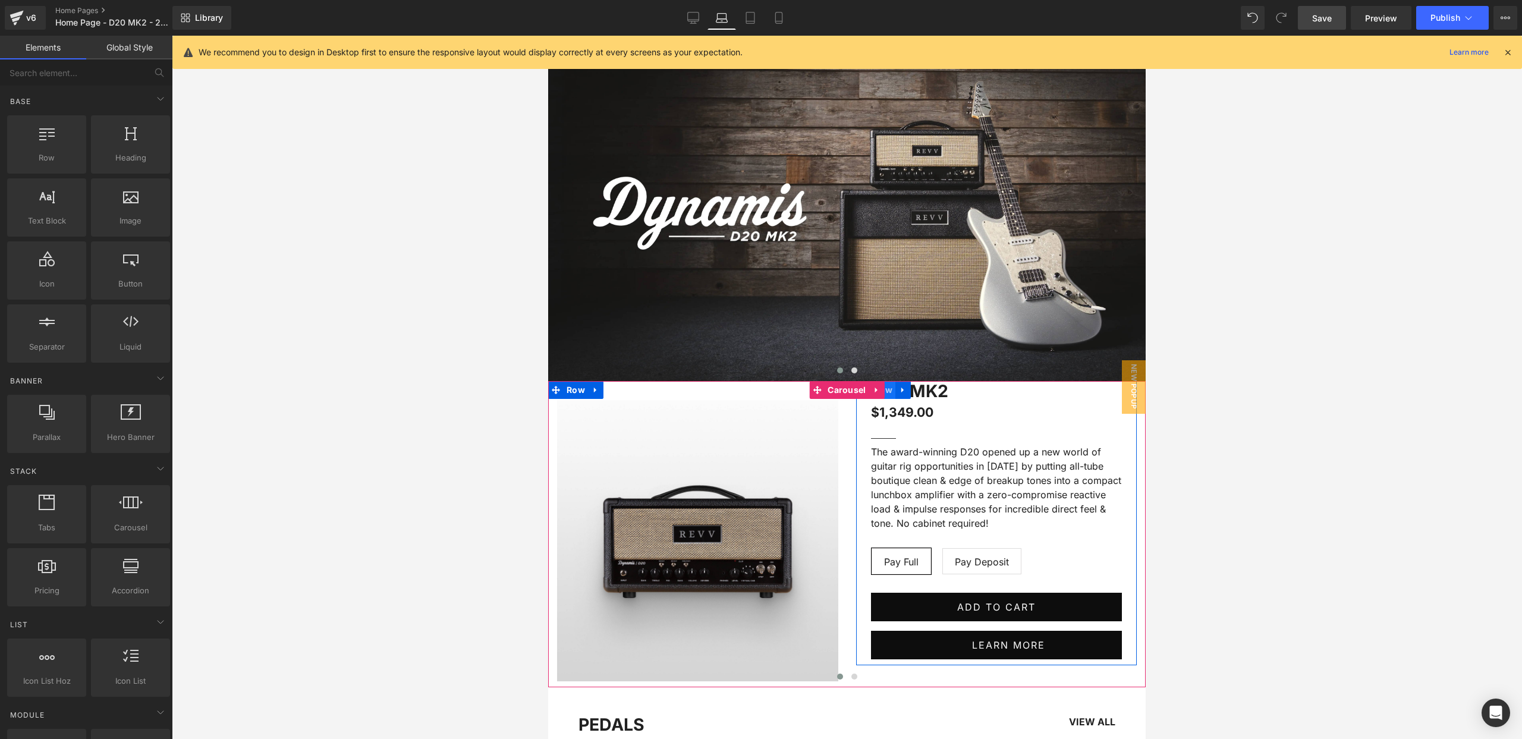
click at [886, 394] on span "Row" at bounding box center [884, 390] width 24 height 18
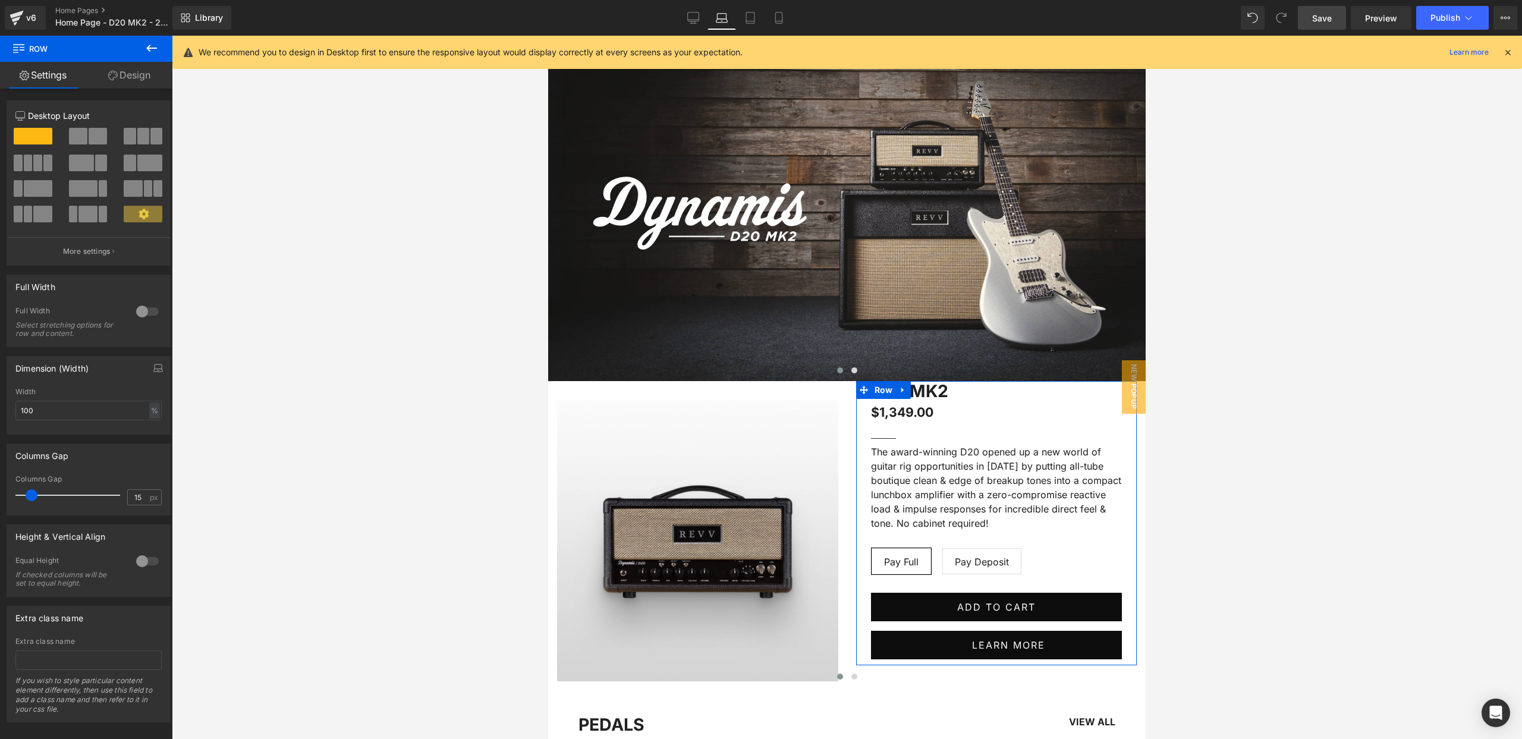
click at [109, 69] on link "Design" at bounding box center [129, 75] width 86 height 27
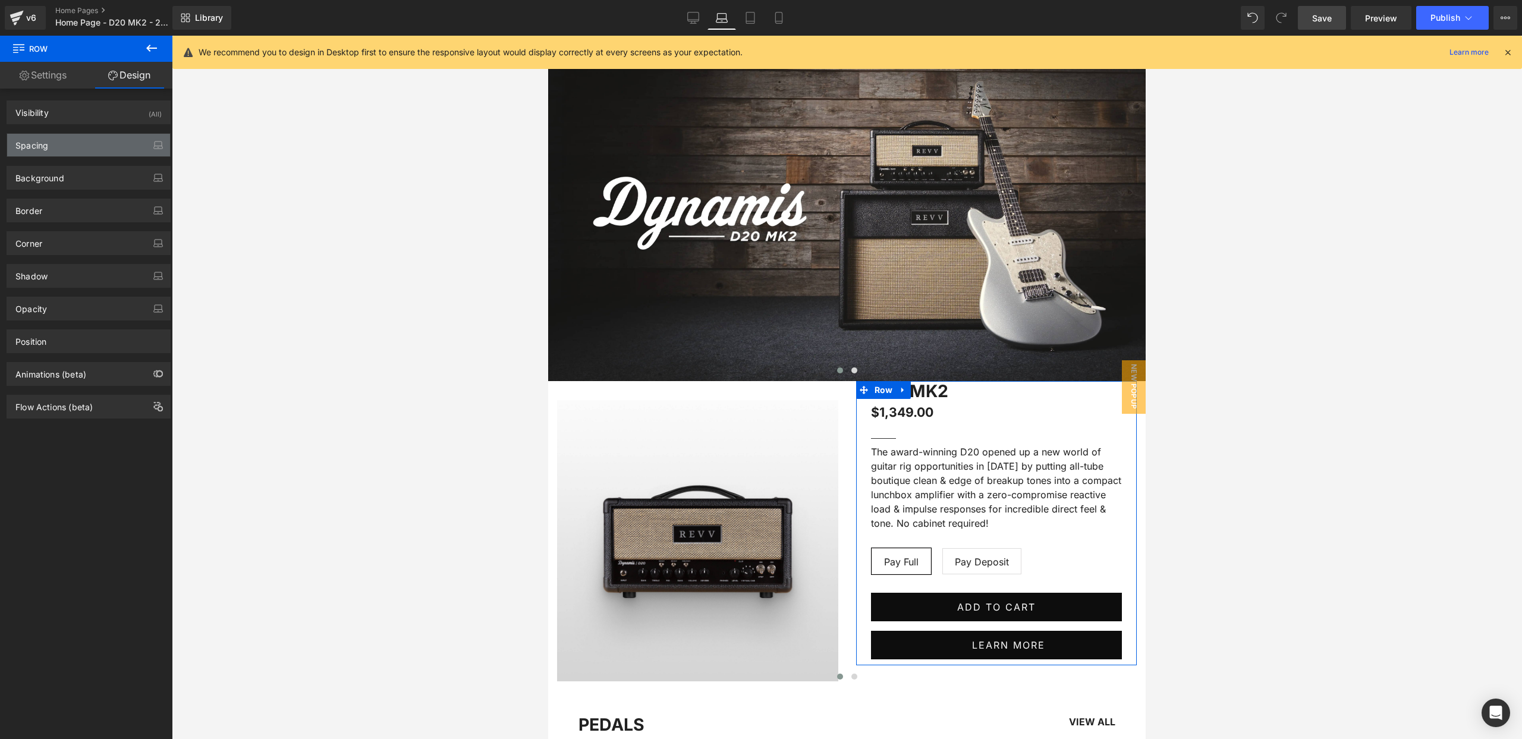
click at [81, 150] on div "Spacing" at bounding box center [88, 145] width 163 height 23
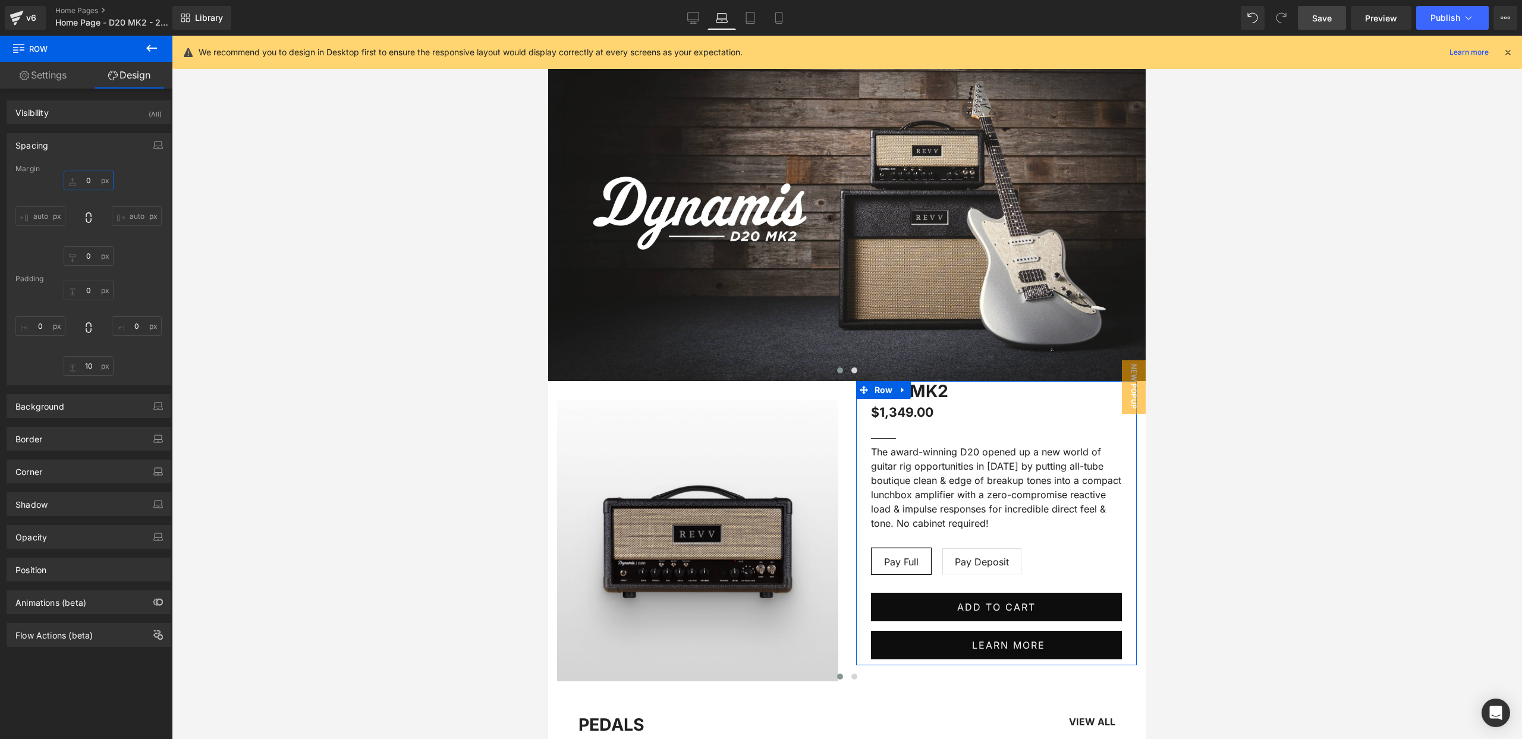
click at [84, 179] on input "0" at bounding box center [89, 181] width 50 height 20
type input "M"
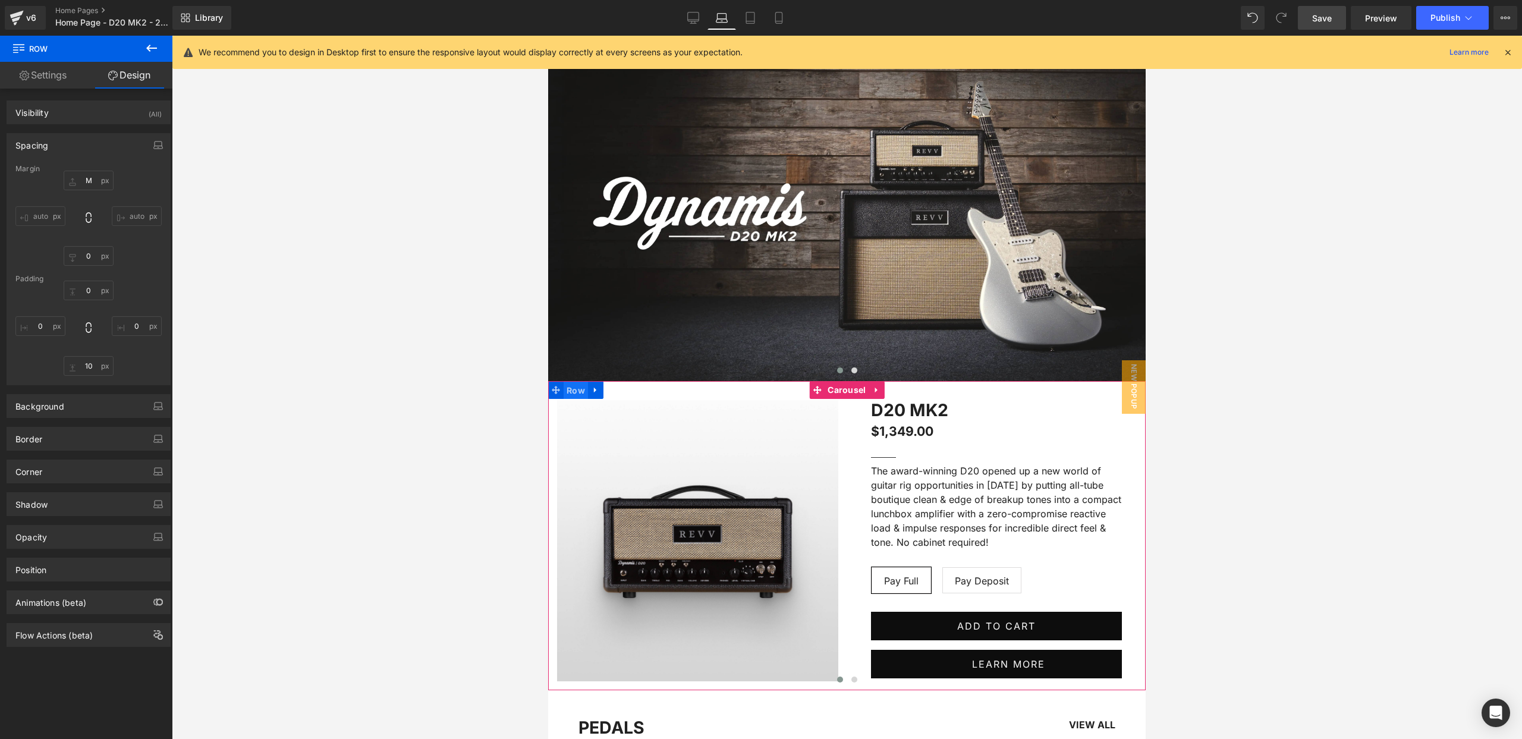
click at [576, 394] on span "Row" at bounding box center [576, 391] width 24 height 18
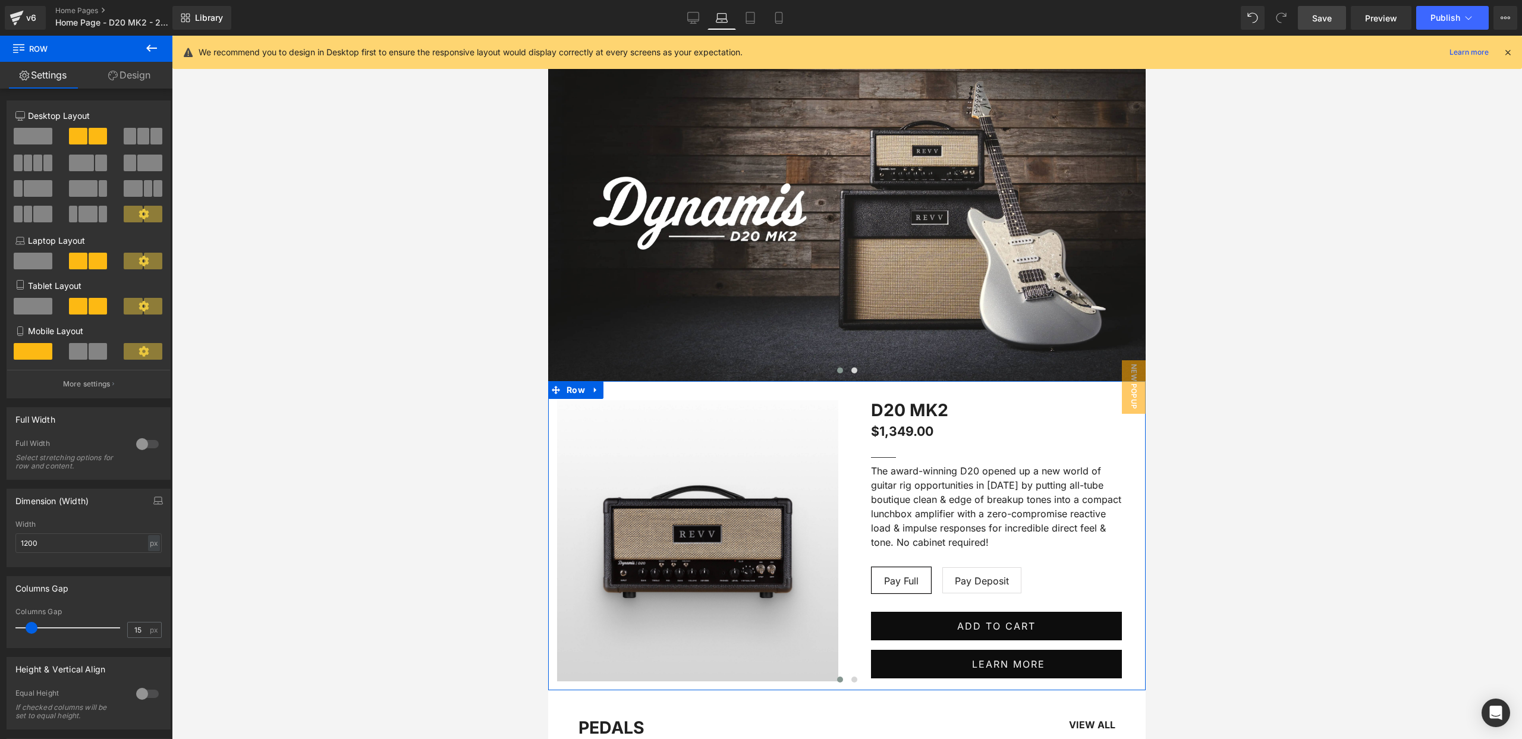
click at [128, 78] on link "Design" at bounding box center [129, 75] width 86 height 27
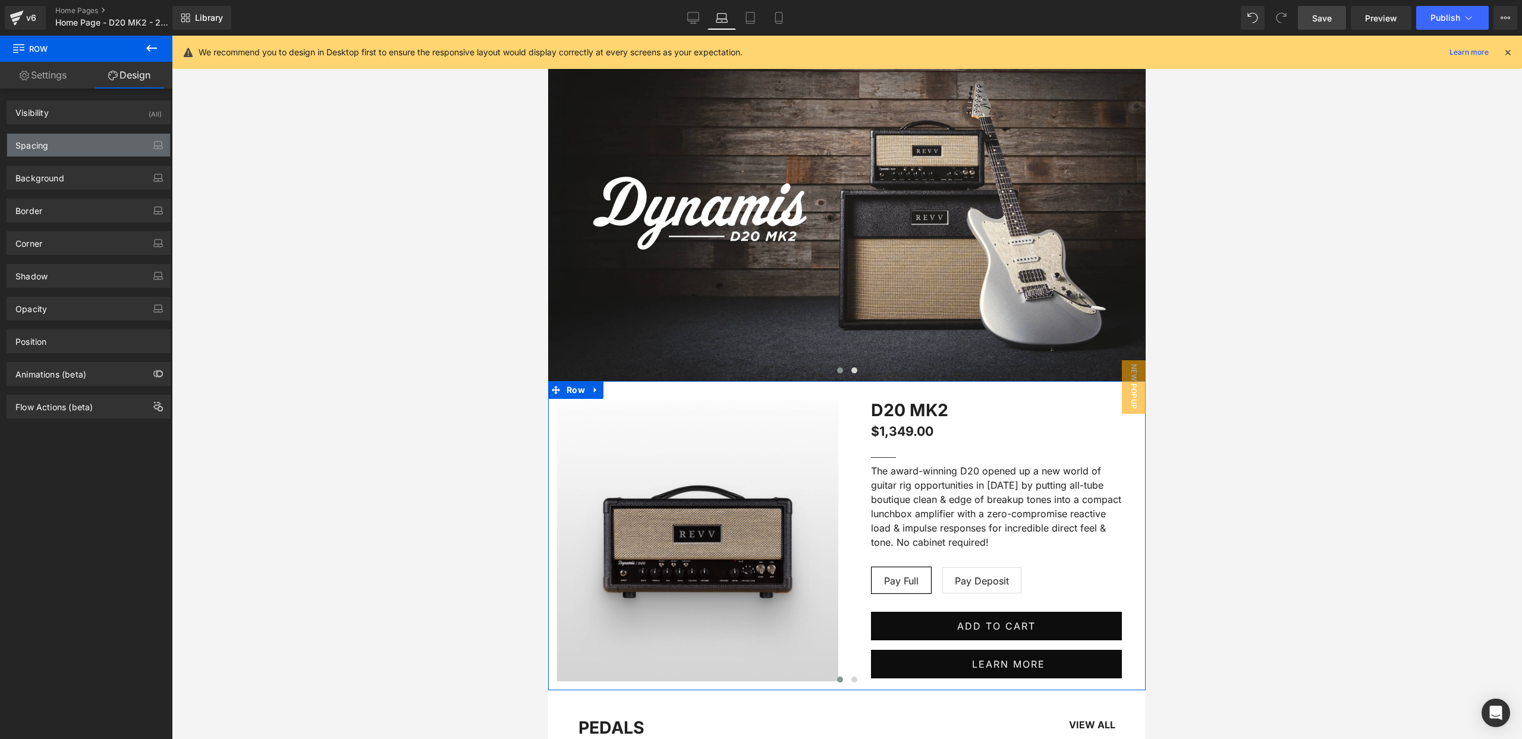
click at [77, 144] on div "Spacing" at bounding box center [88, 145] width 163 height 23
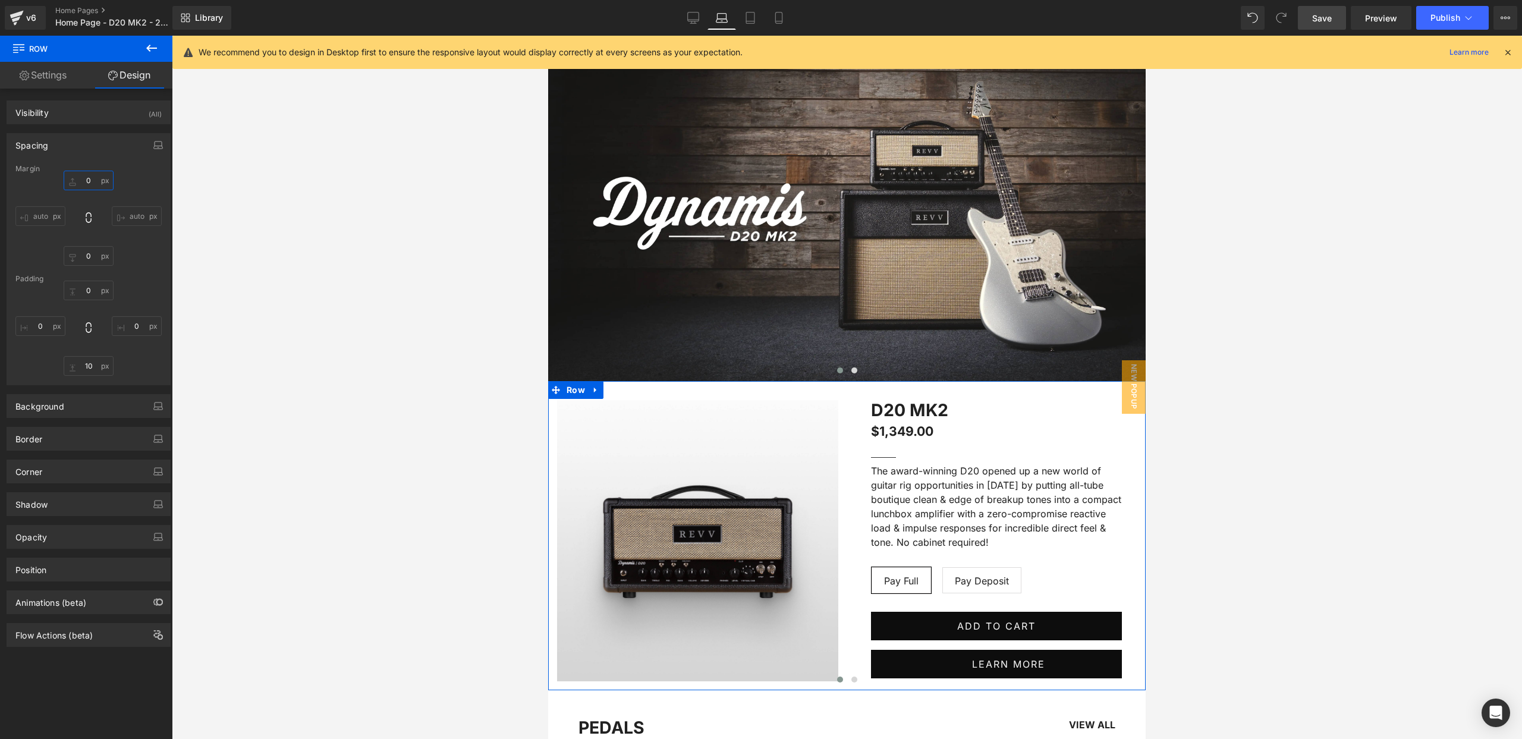
click at [91, 184] on input "0" at bounding box center [89, 181] width 50 height 20
type input "M"
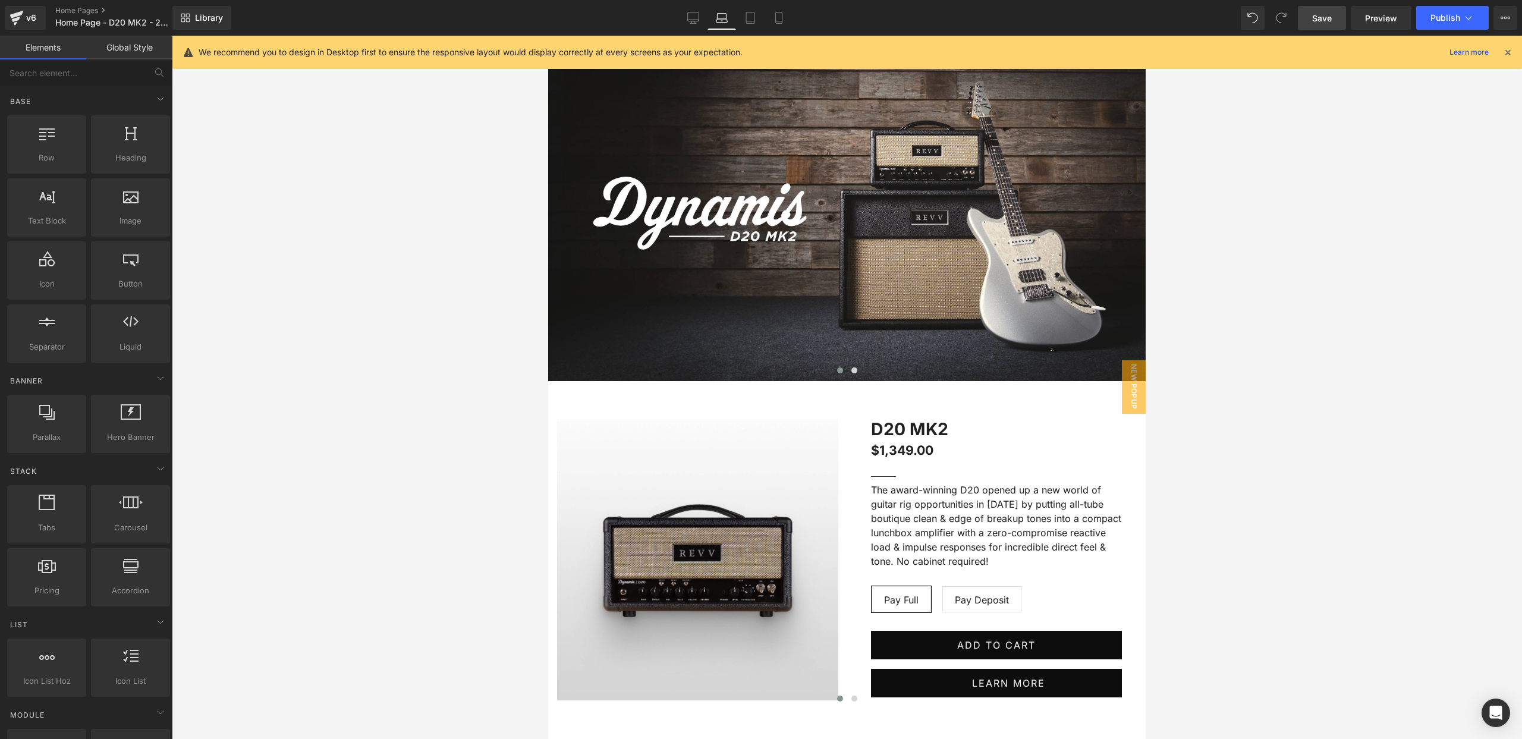
click at [256, 174] on div at bounding box center [847, 387] width 1350 height 703
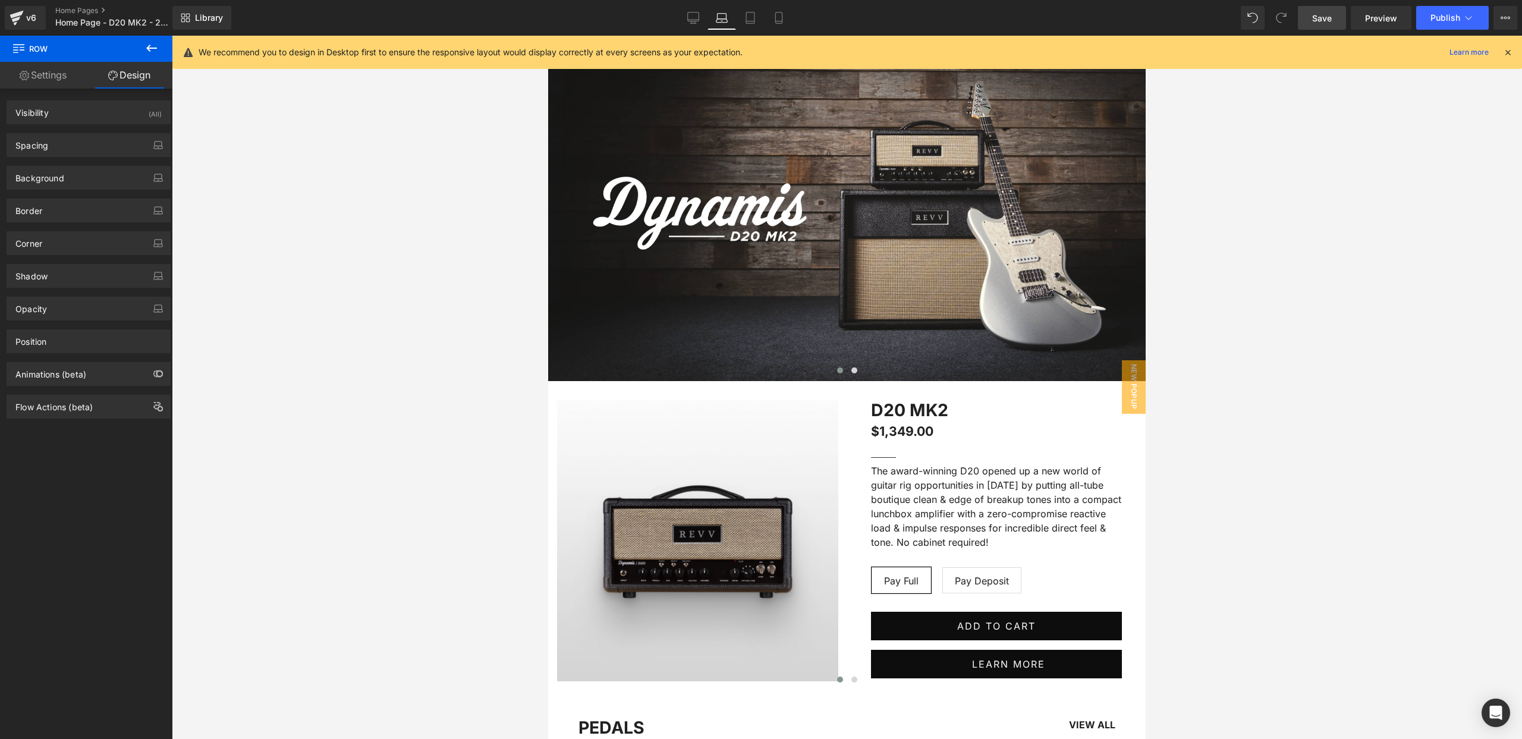
click at [1281, 14] on icon at bounding box center [1281, 17] width 11 height 11
click at [1280, 12] on icon at bounding box center [1281, 17] width 11 height 11
click at [845, 390] on span "Carousel" at bounding box center [847, 390] width 44 height 18
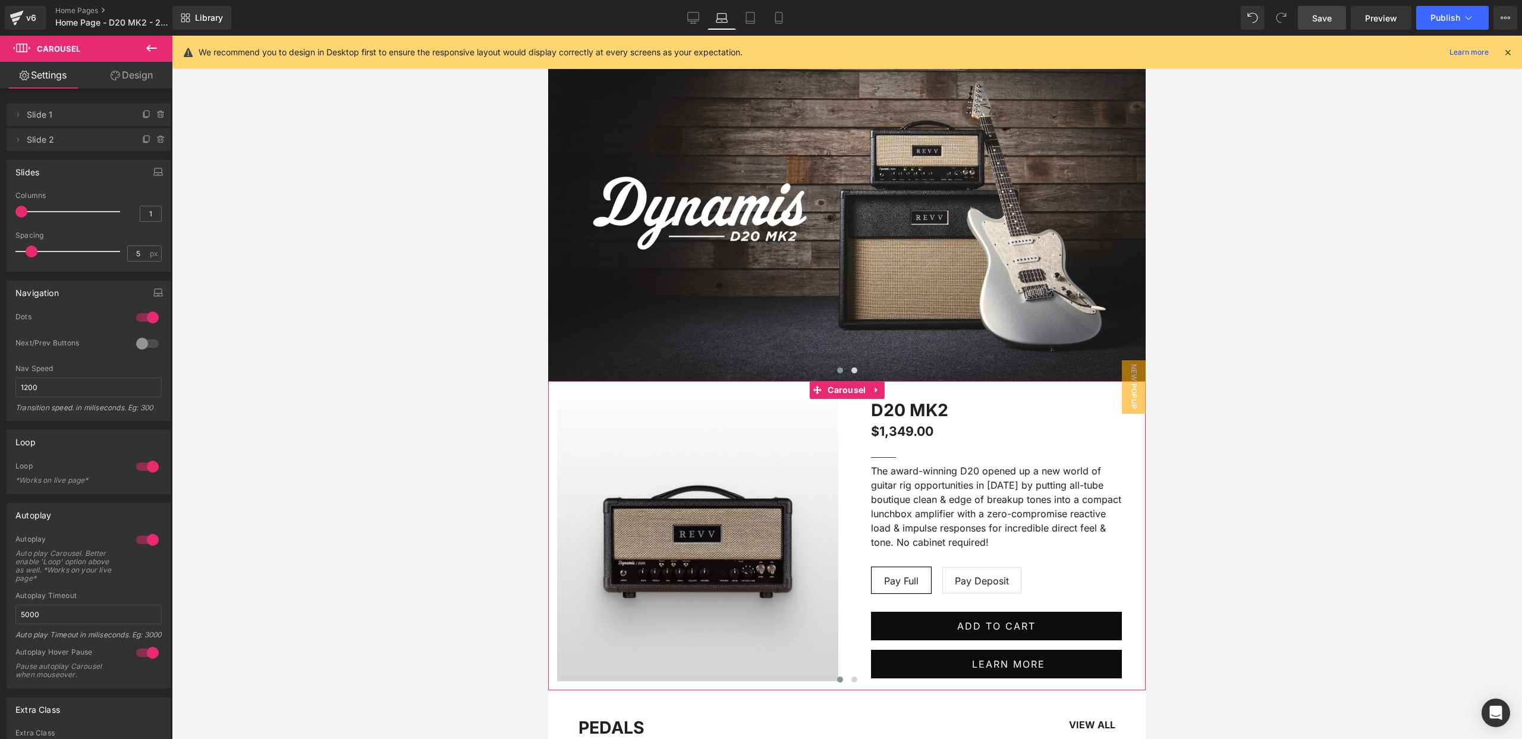
click at [130, 78] on link "Design" at bounding box center [132, 75] width 86 height 27
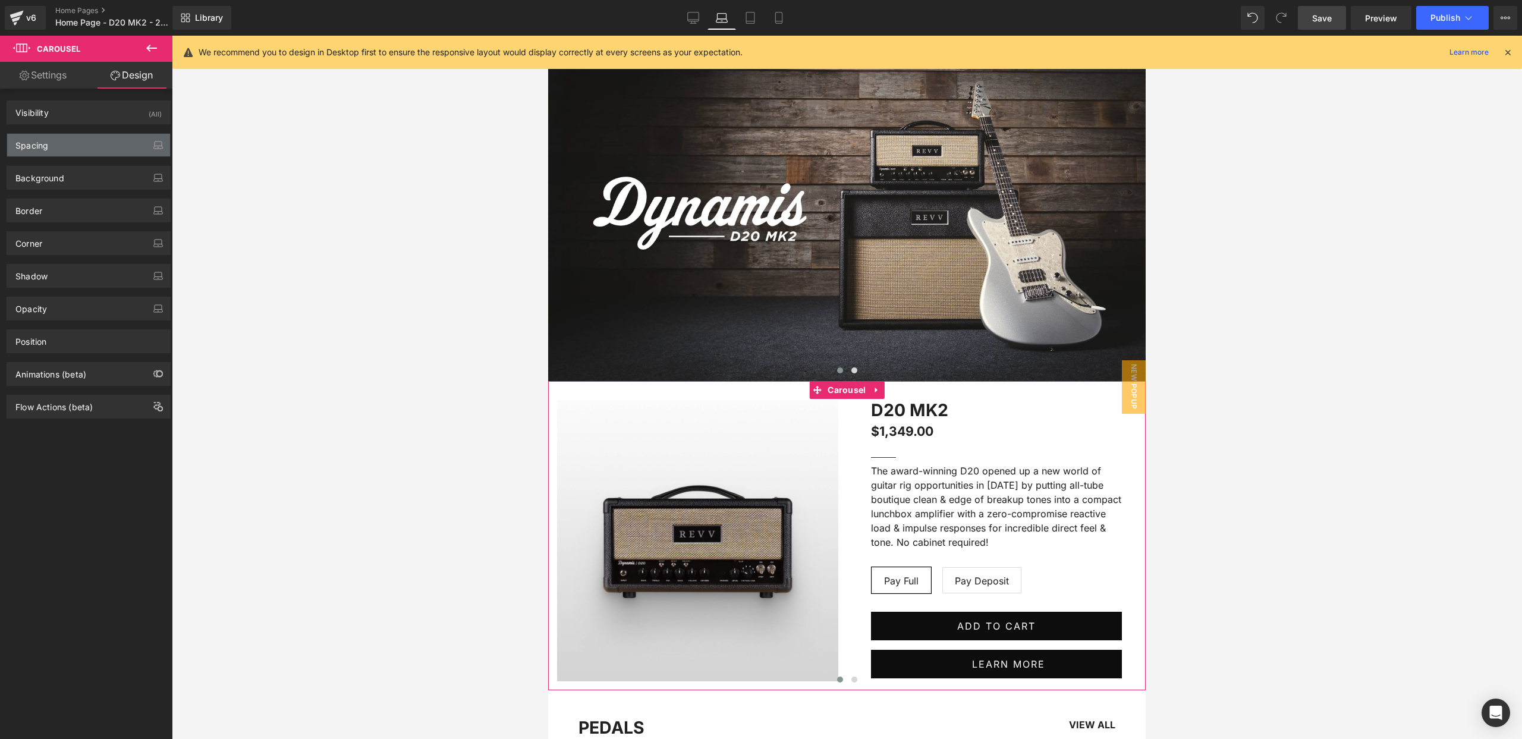
click at [92, 143] on div "Spacing" at bounding box center [88, 145] width 163 height 23
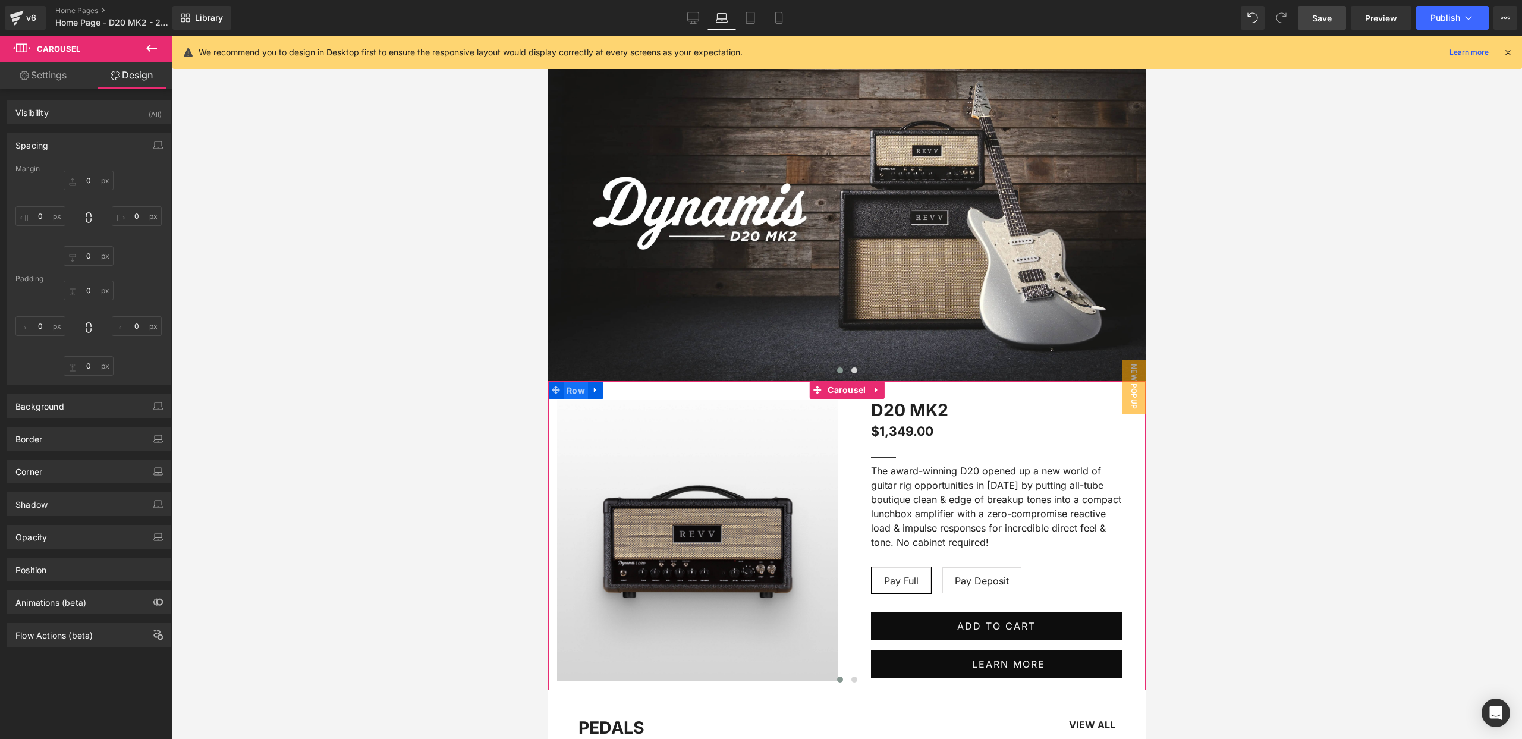
click at [575, 391] on span "Row" at bounding box center [576, 391] width 24 height 18
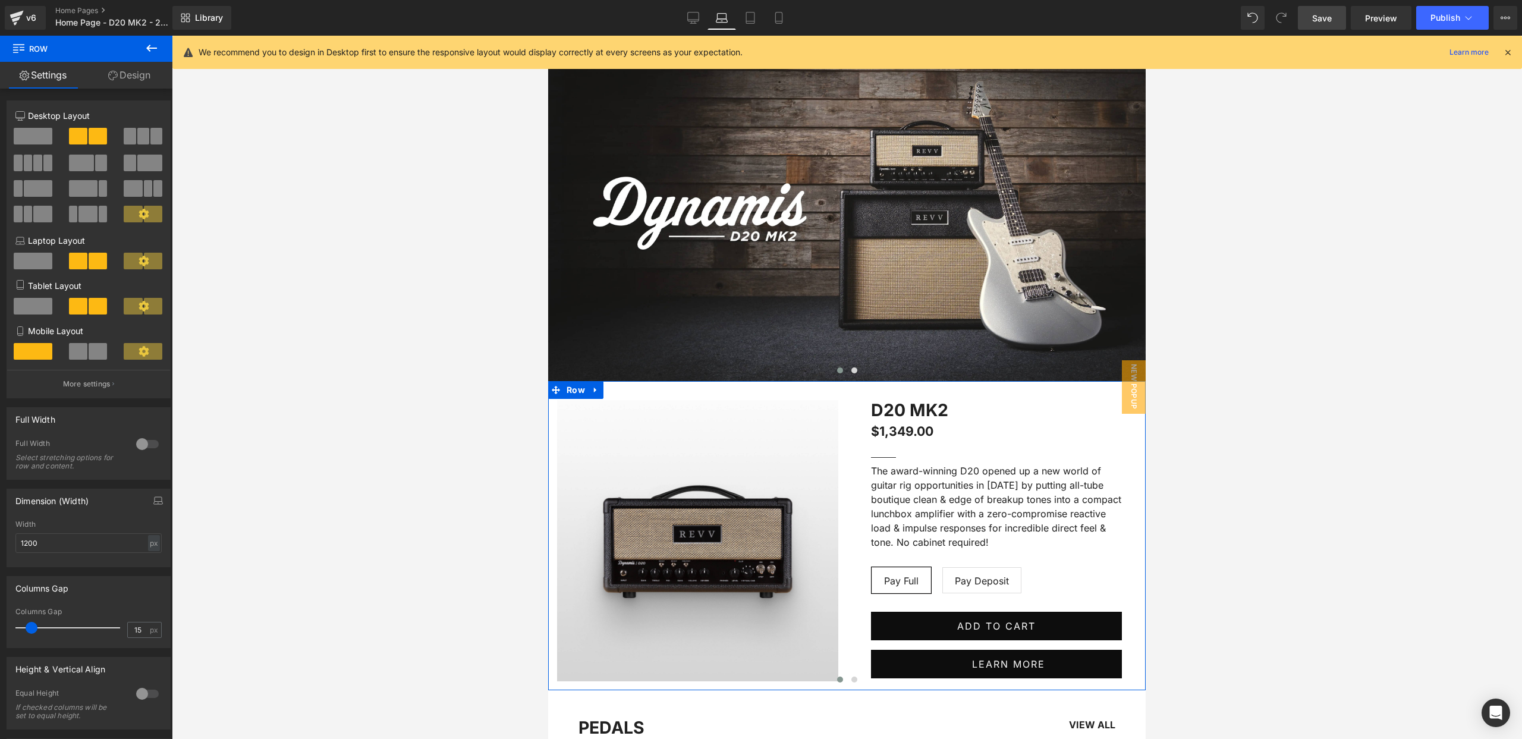
click at [124, 78] on link "Design" at bounding box center [129, 75] width 86 height 27
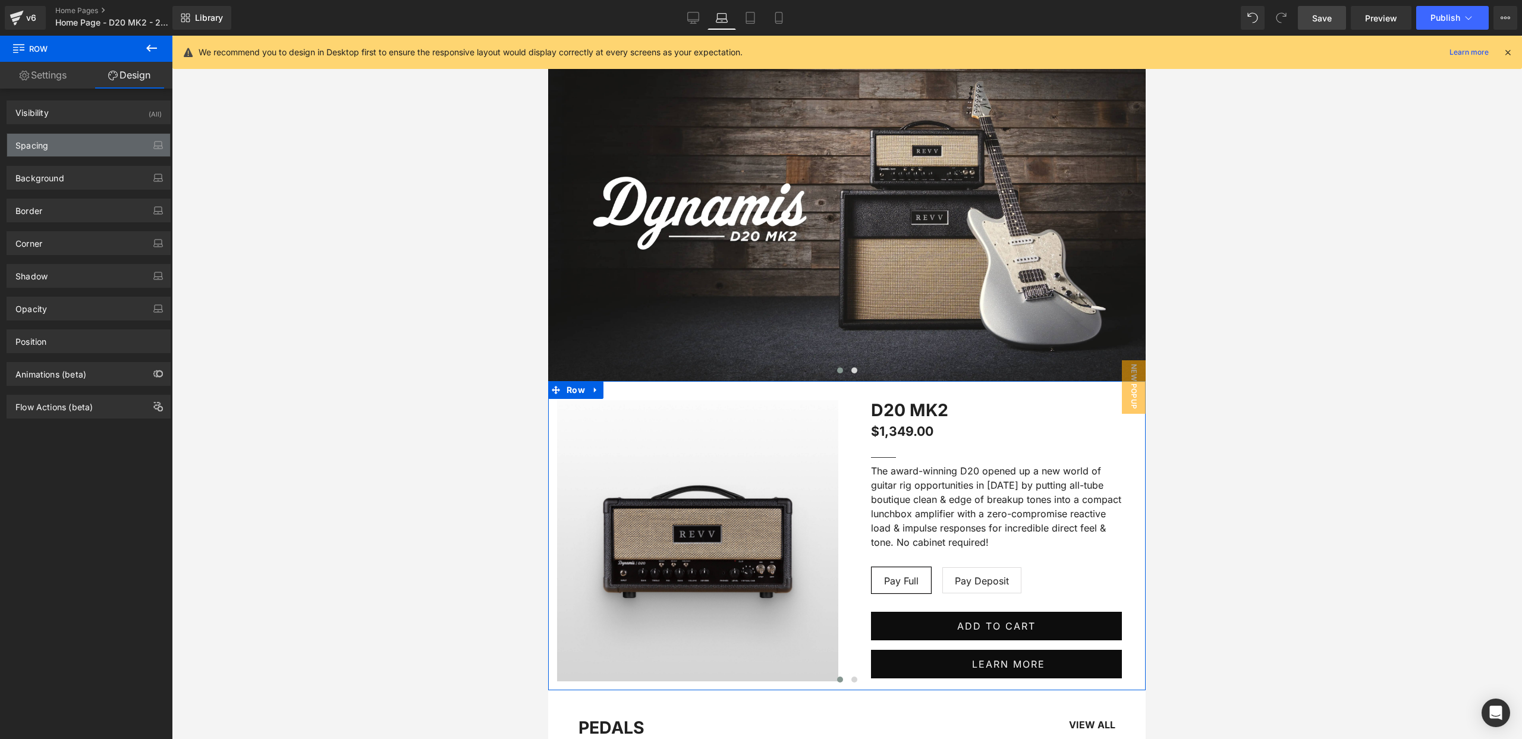
click at [99, 144] on div "Spacing" at bounding box center [88, 145] width 163 height 23
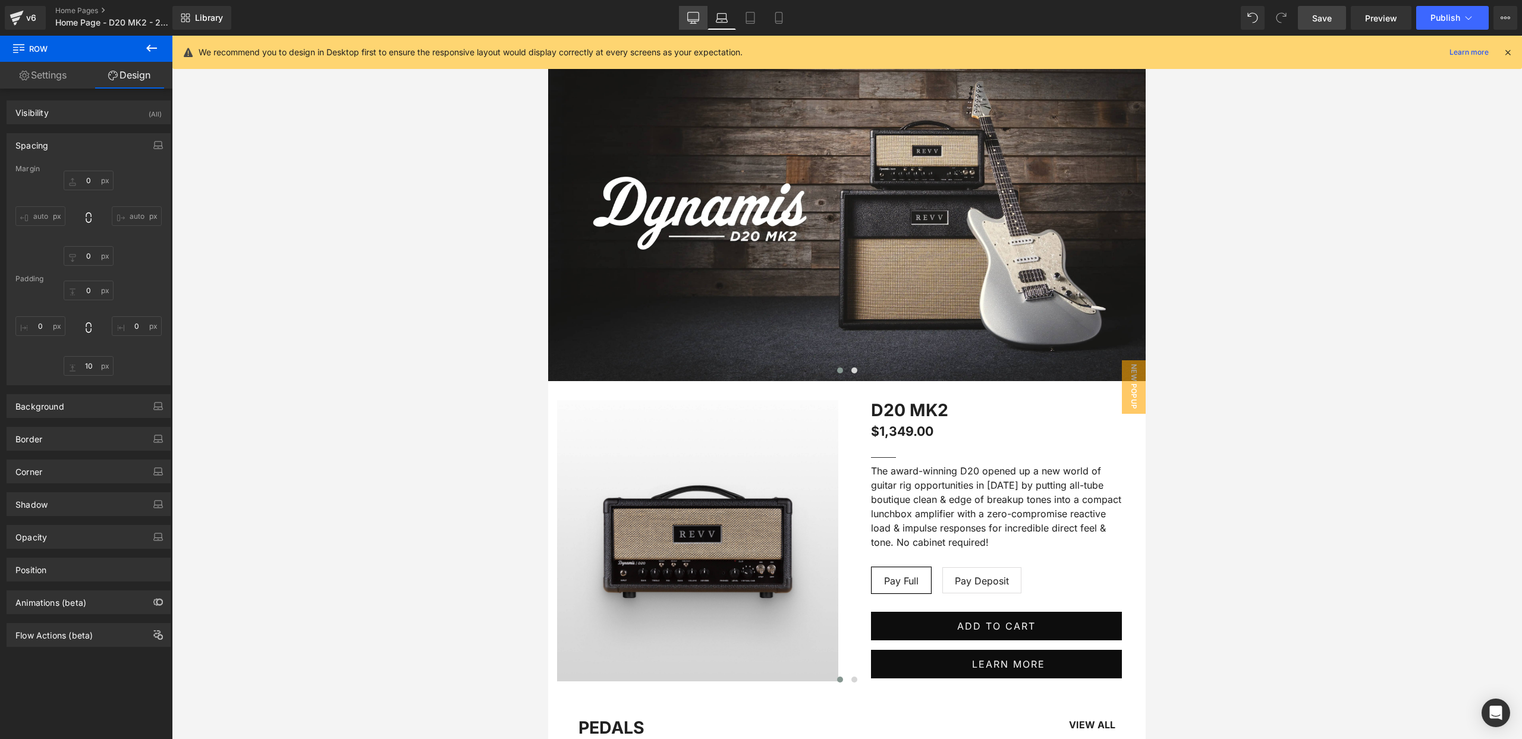
drag, startPoint x: 695, startPoint y: 16, endPoint x: 696, endPoint y: 22, distance: 6.1
click at [695, 16] on icon at bounding box center [693, 18] width 12 height 12
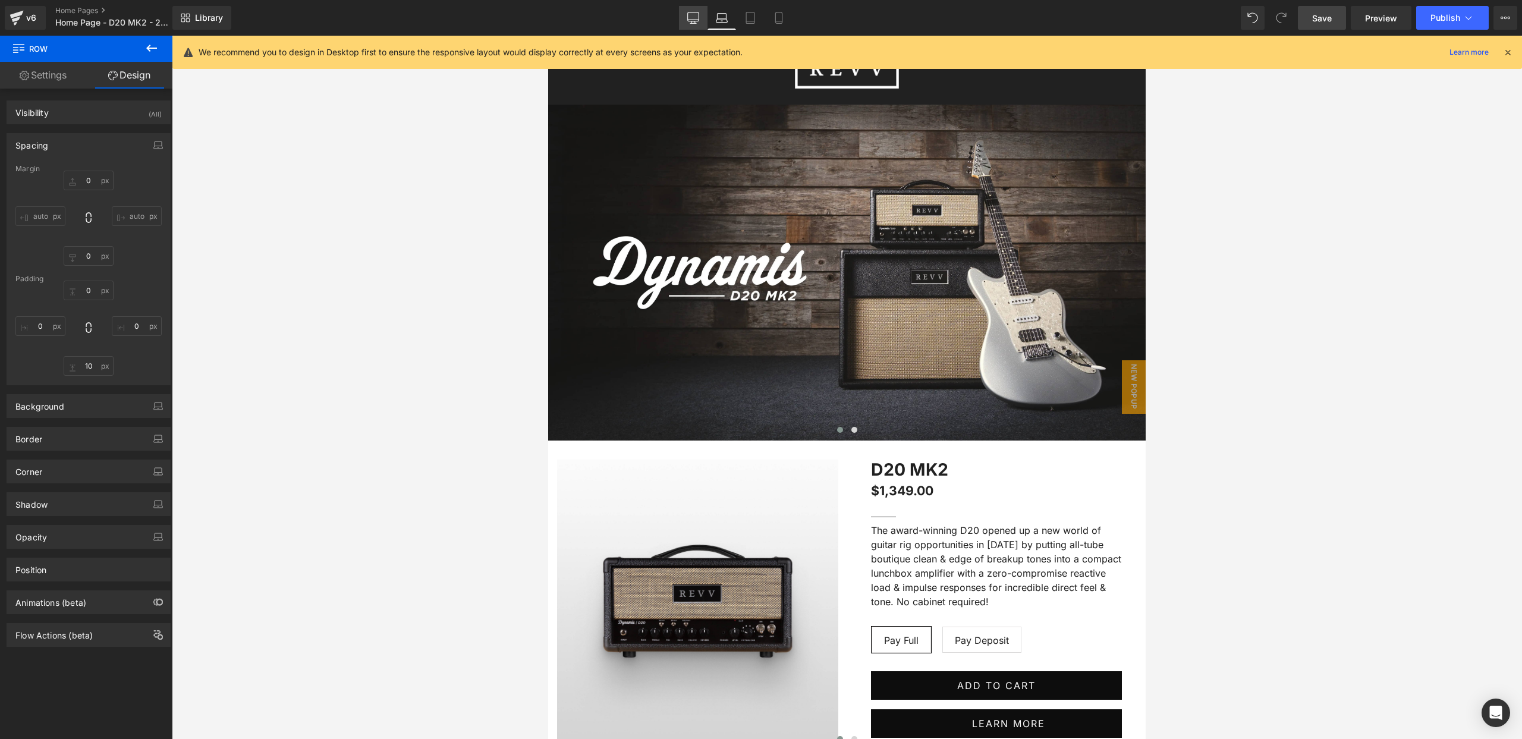
type input "0"
type input "30"
type input "0"
type input "10"
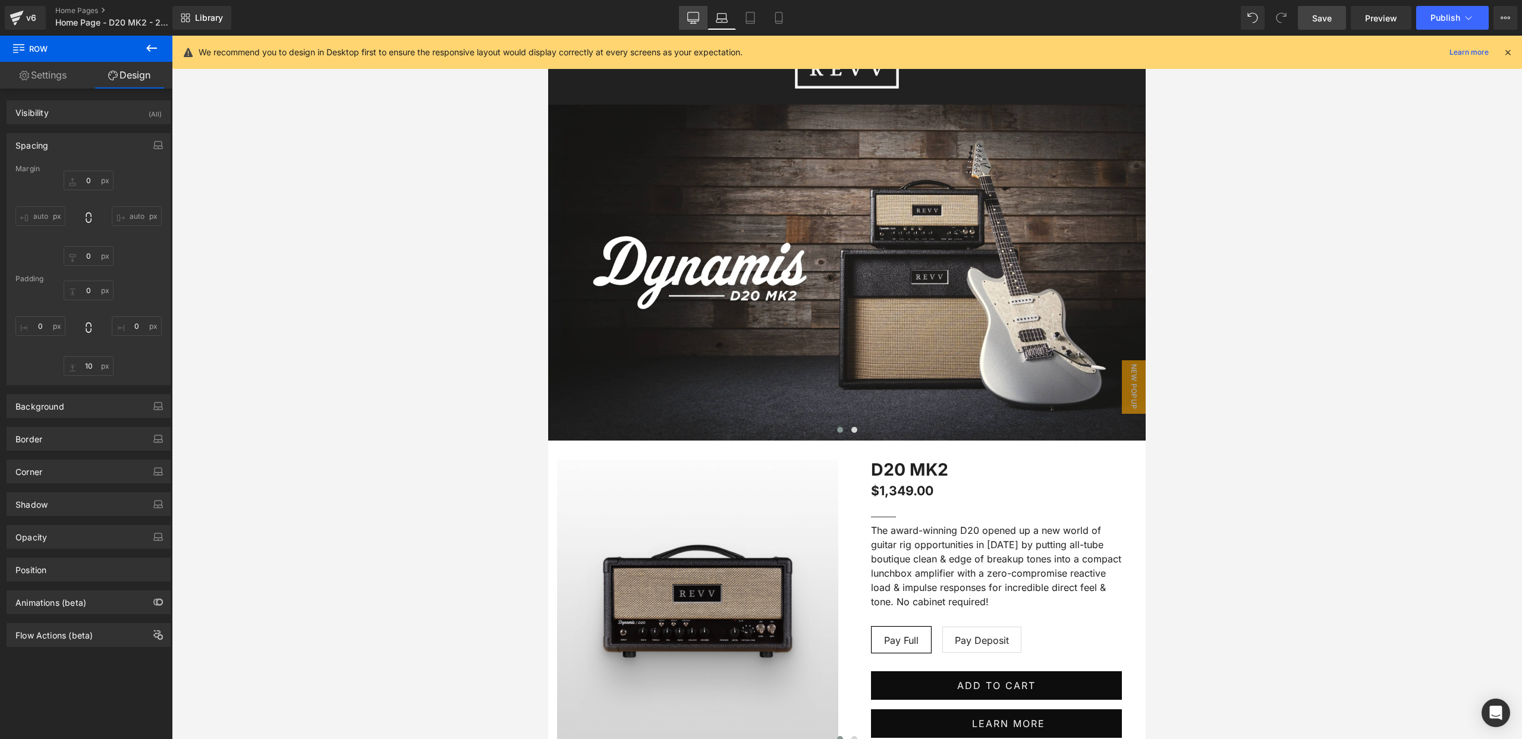
type input "0"
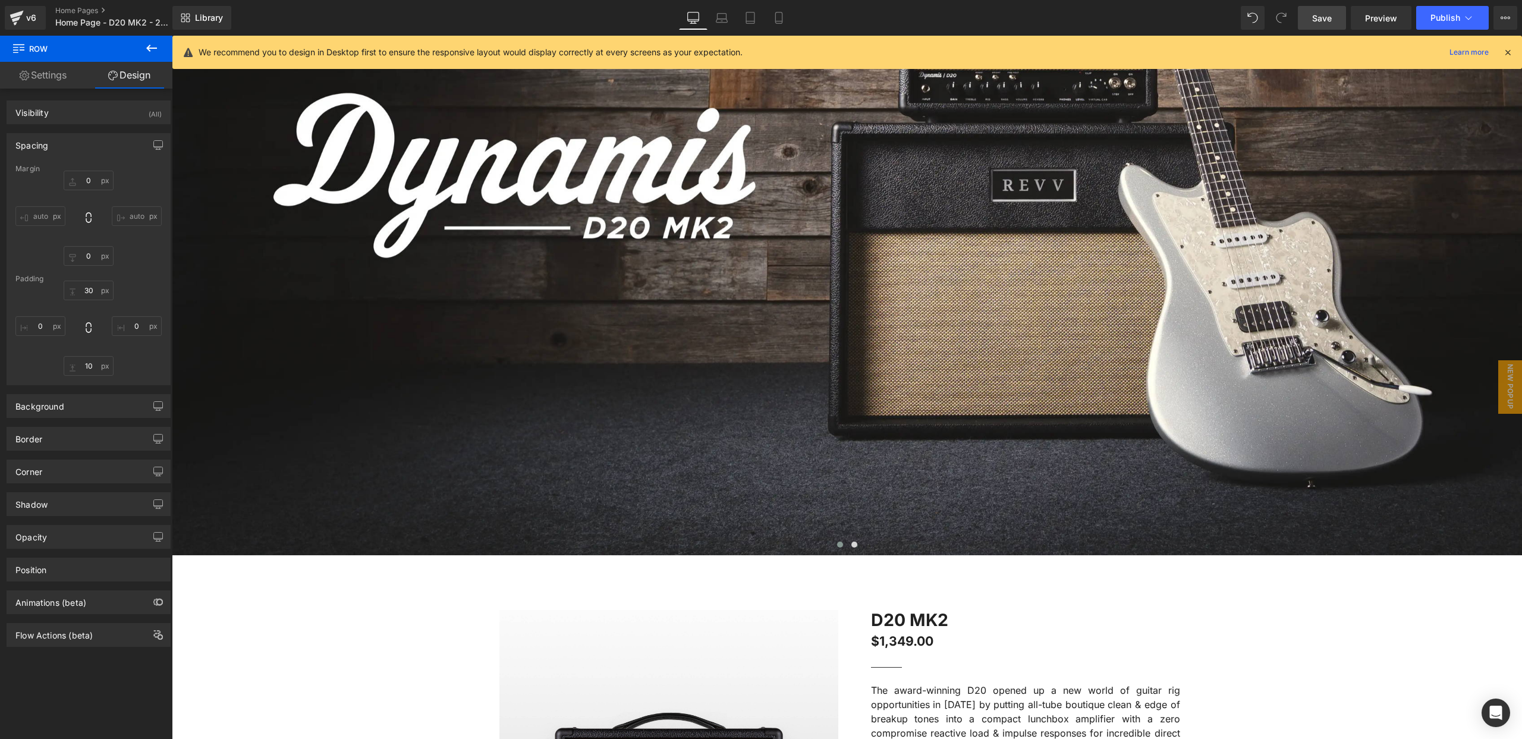
scroll to position [505, 0]
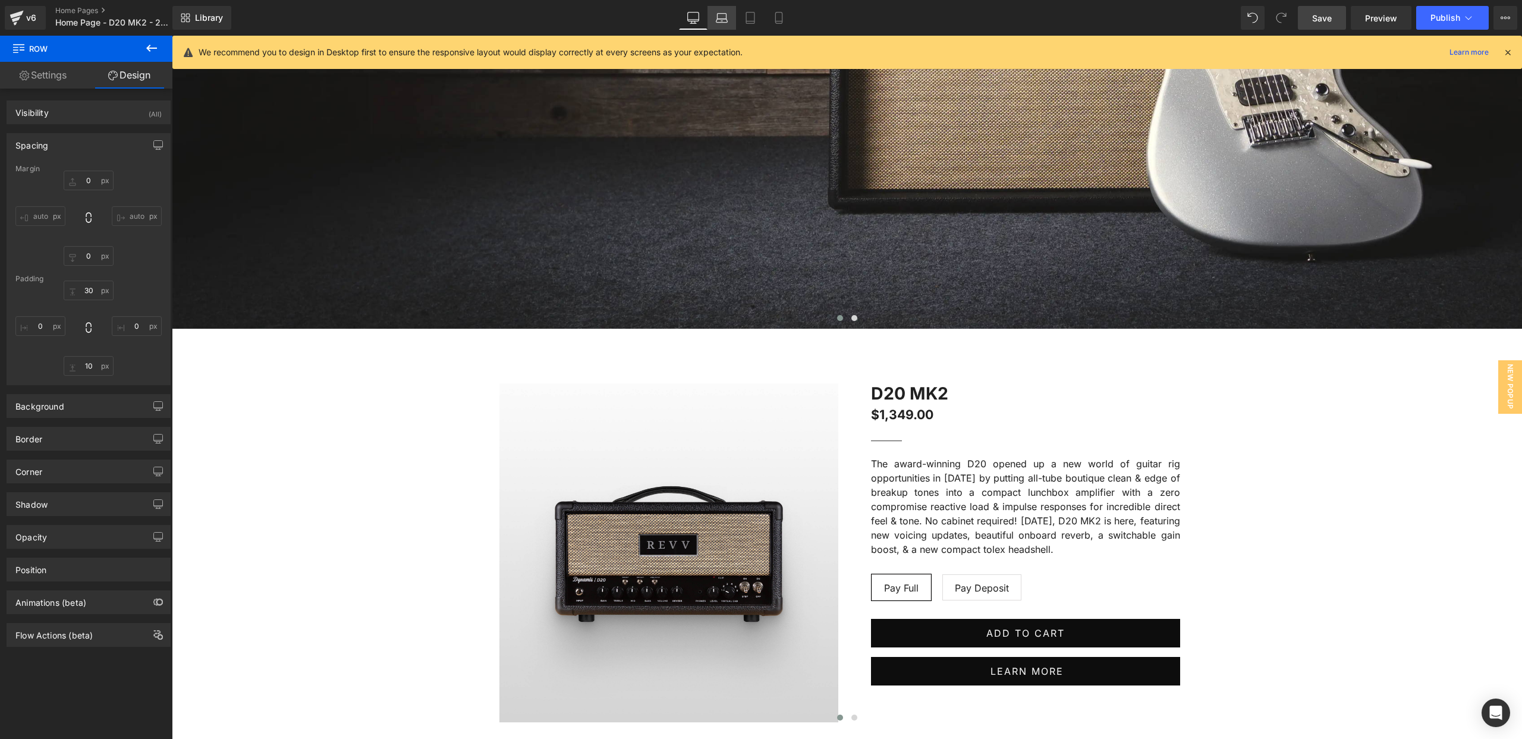
click at [719, 21] on icon at bounding box center [722, 18] width 12 height 12
type input "0"
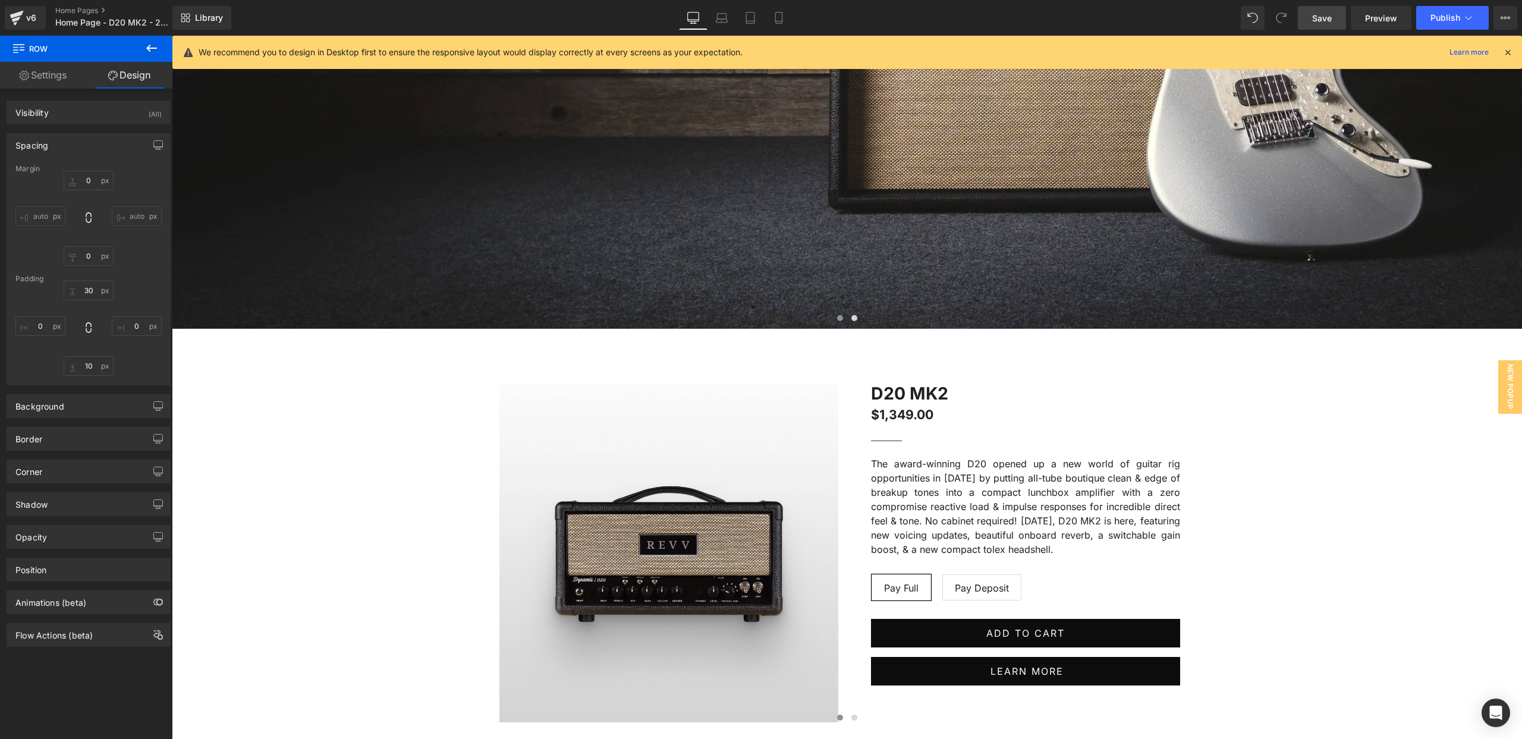
type input "10"
type input "0"
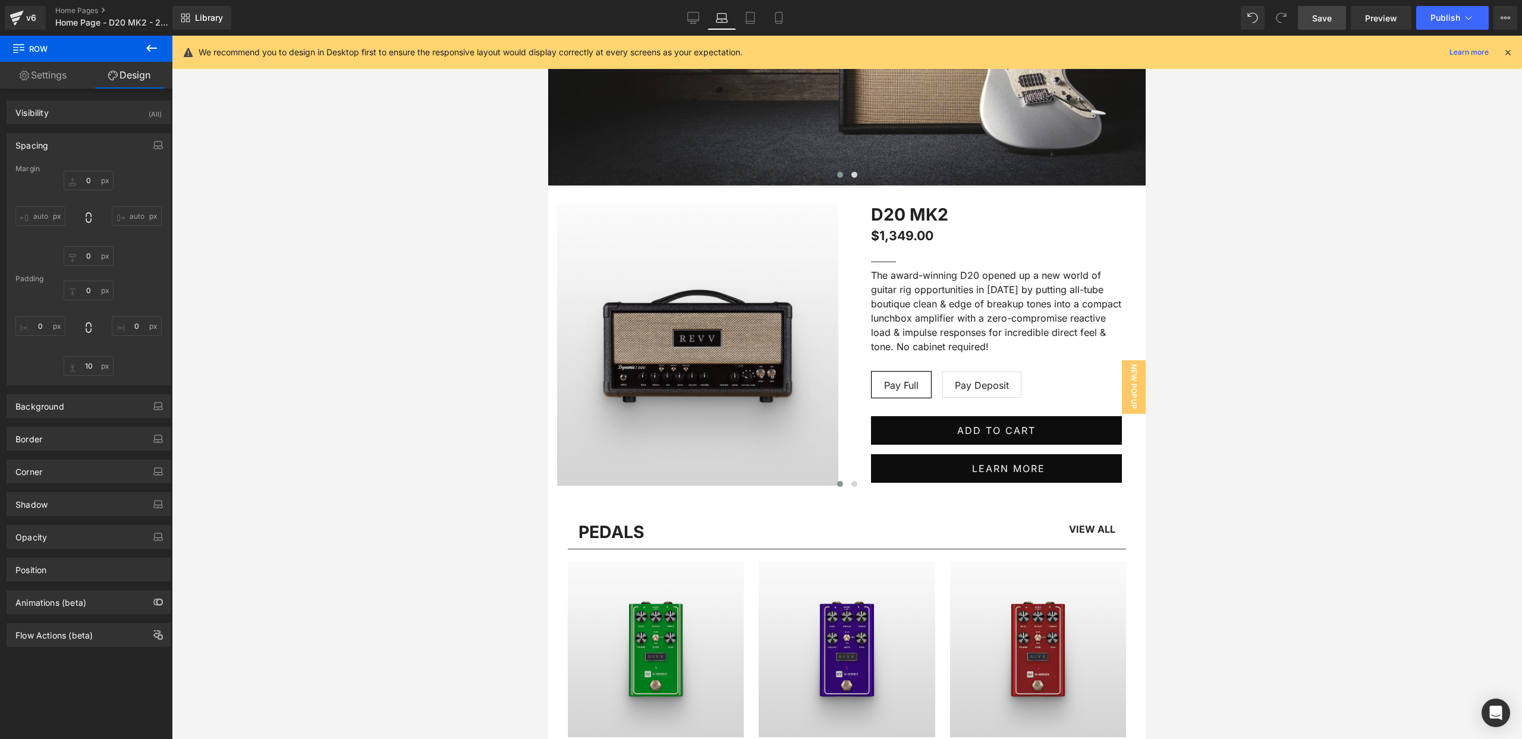
scroll to position [284, 0]
click at [576, 199] on span "Row" at bounding box center [576, 196] width 24 height 18
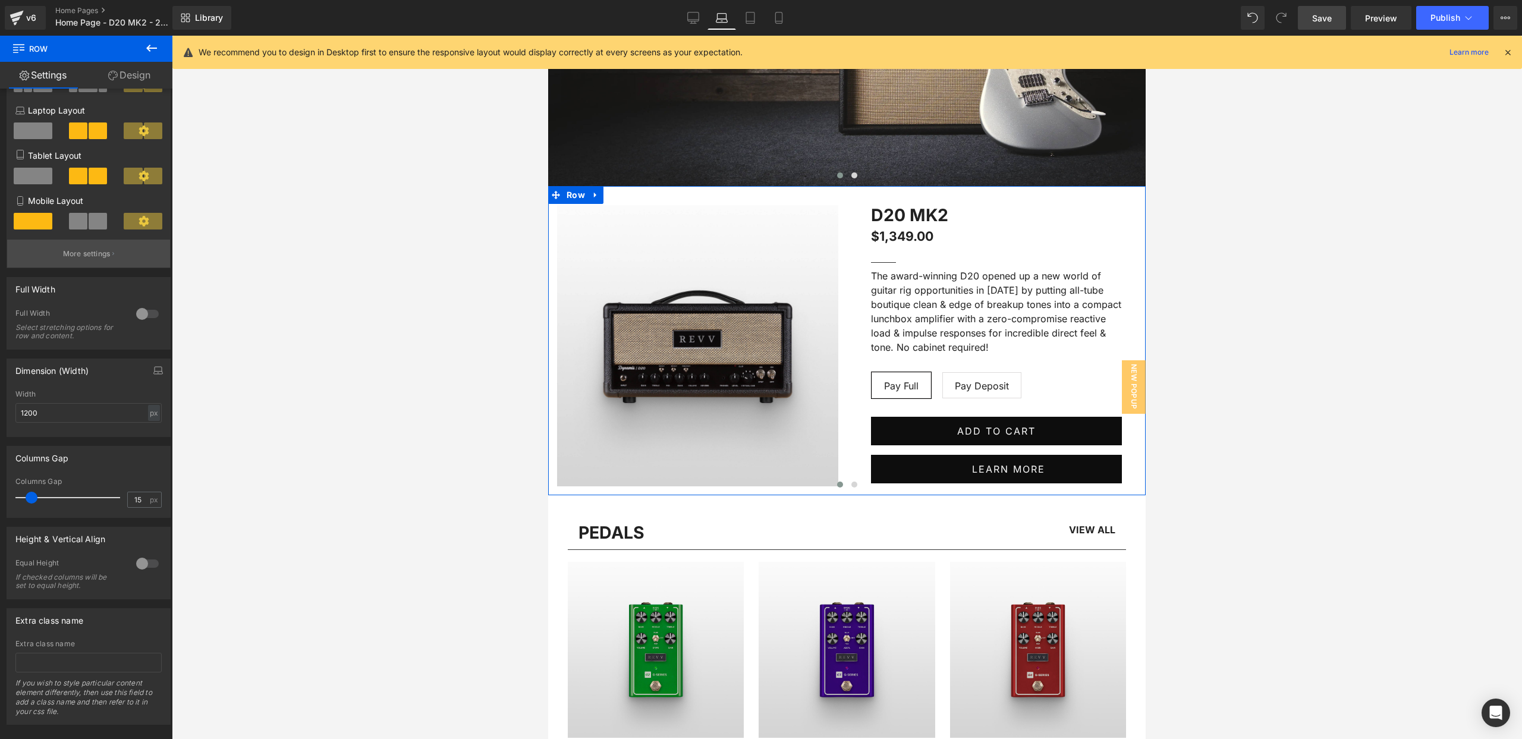
scroll to position [152, 0]
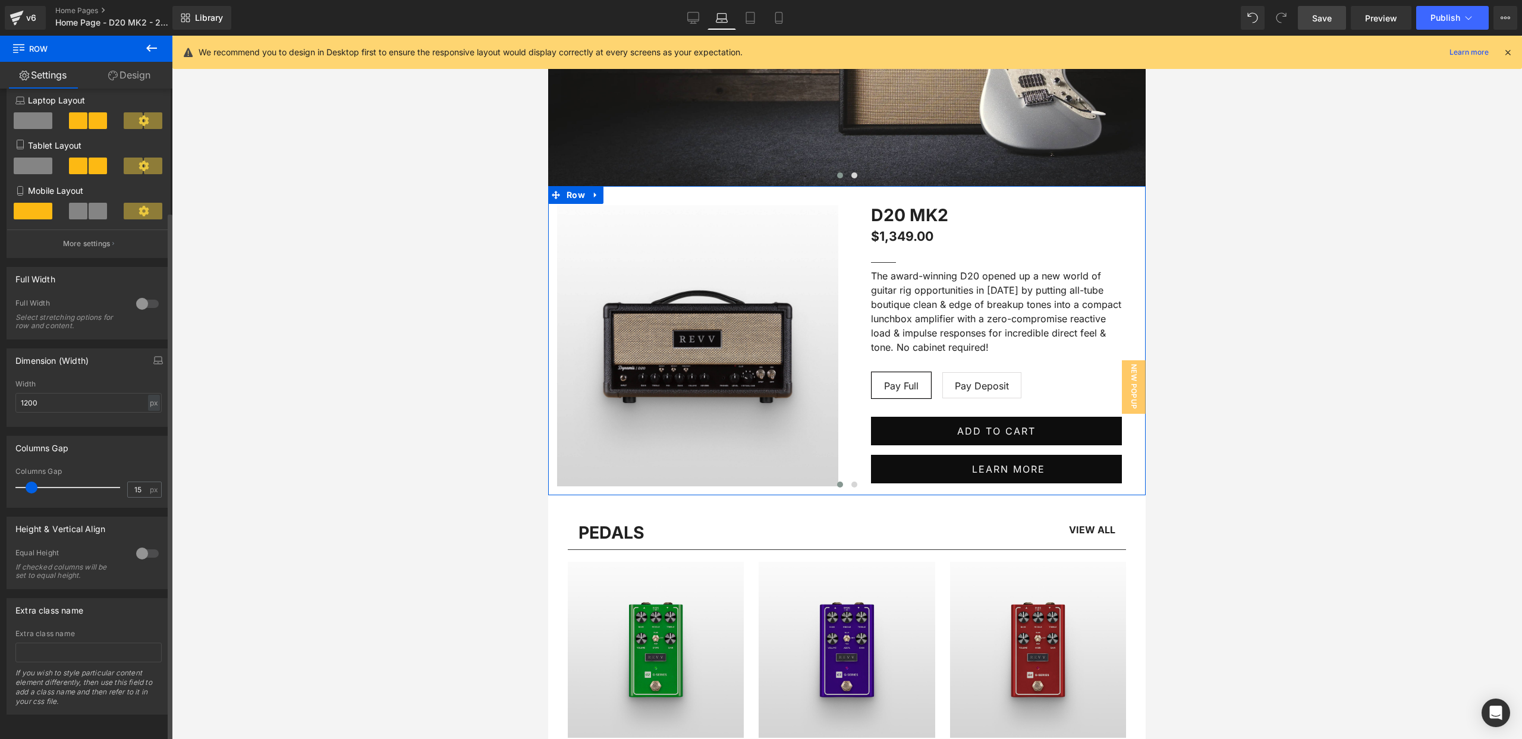
click at [135, 295] on div at bounding box center [147, 303] width 29 height 19
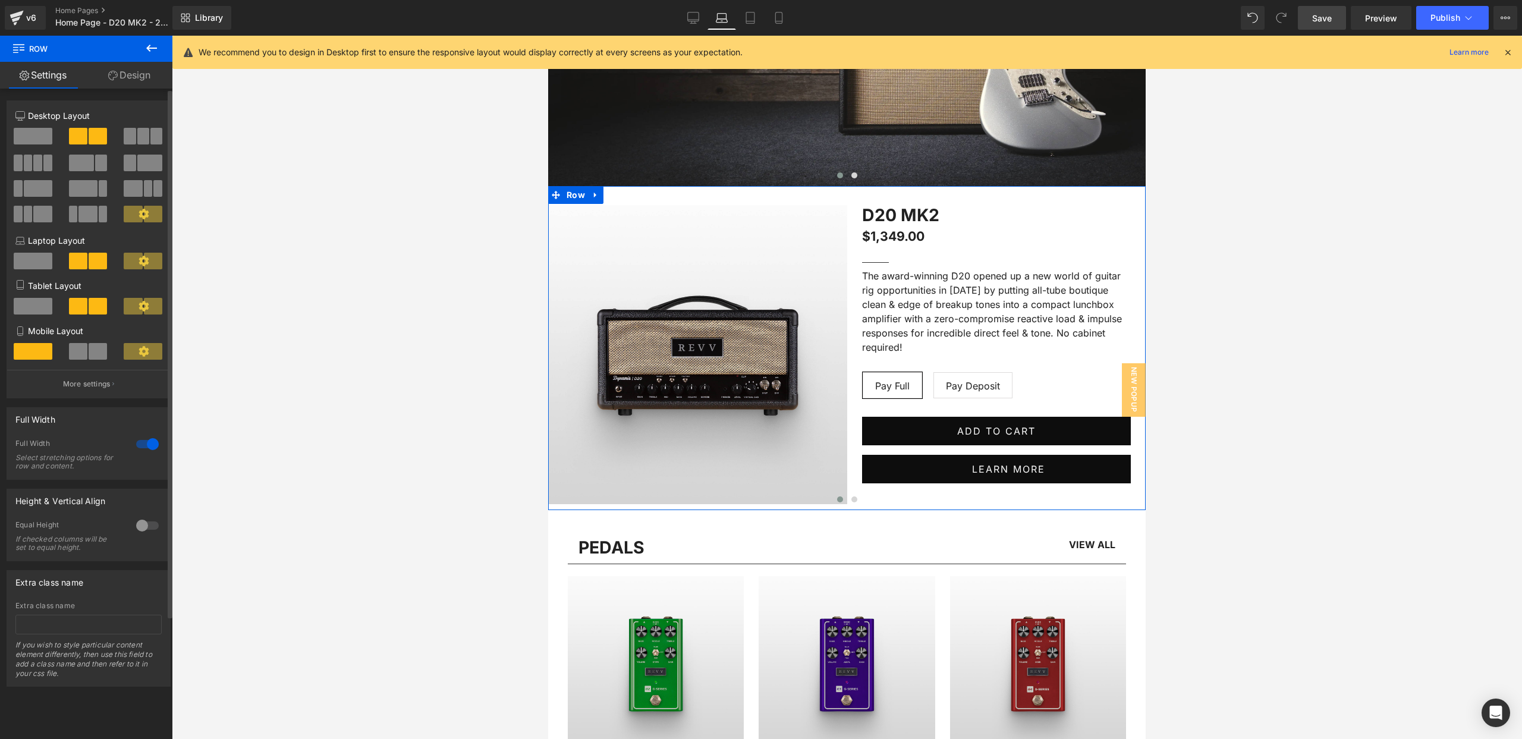
scroll to position [0, 0]
click at [146, 446] on div at bounding box center [147, 444] width 29 height 19
type input "100"
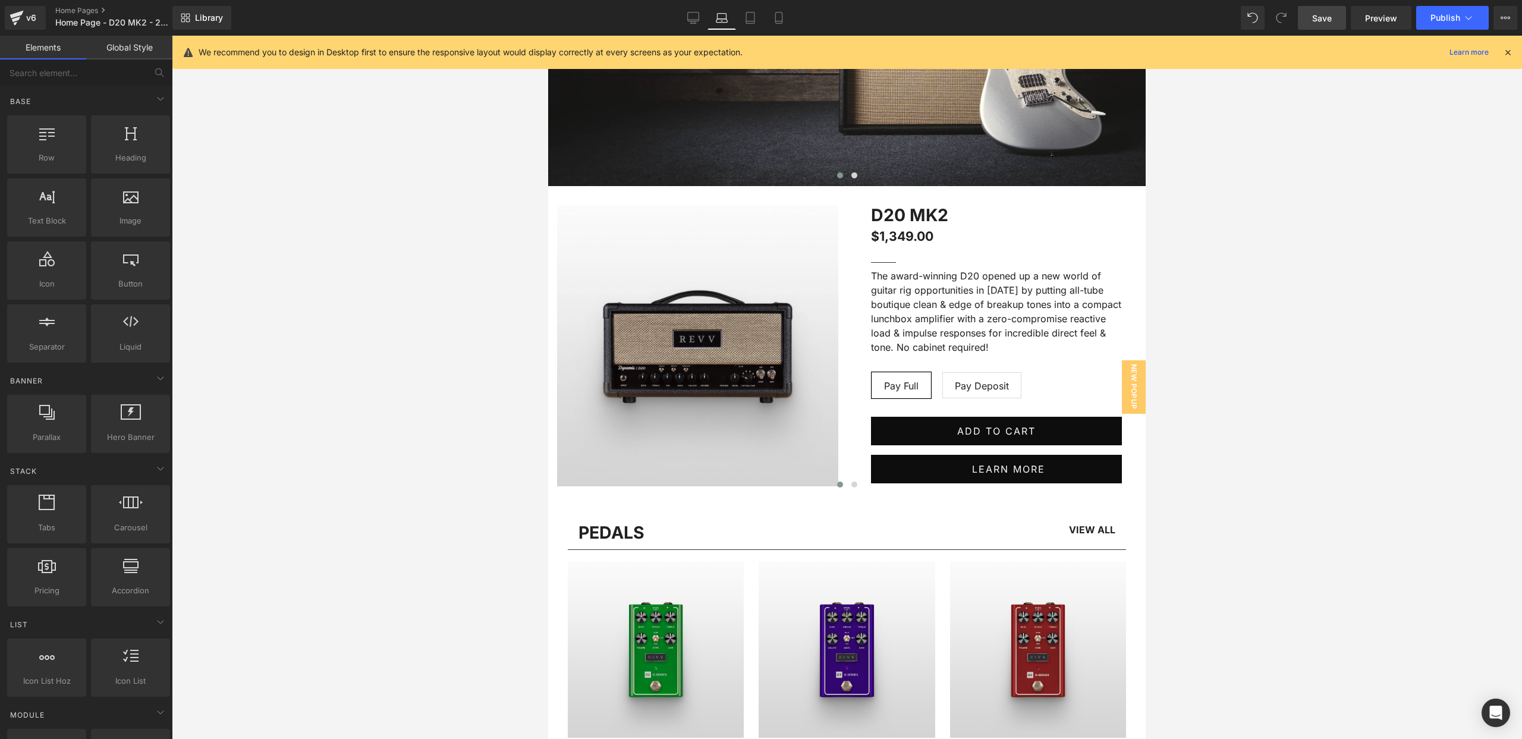
click at [375, 357] on div at bounding box center [847, 387] width 1350 height 703
click at [572, 193] on span "Row" at bounding box center [576, 196] width 24 height 18
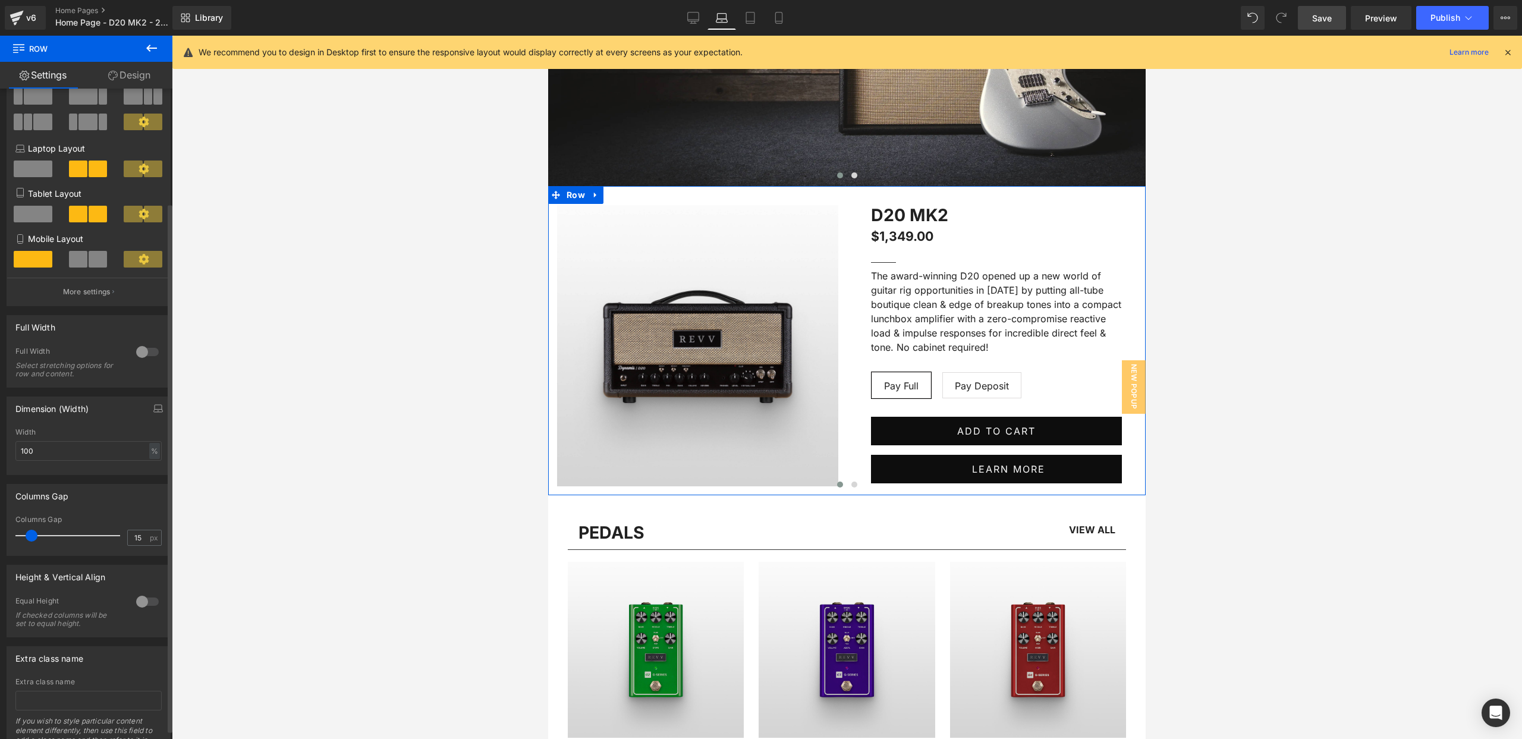
scroll to position [152, 0]
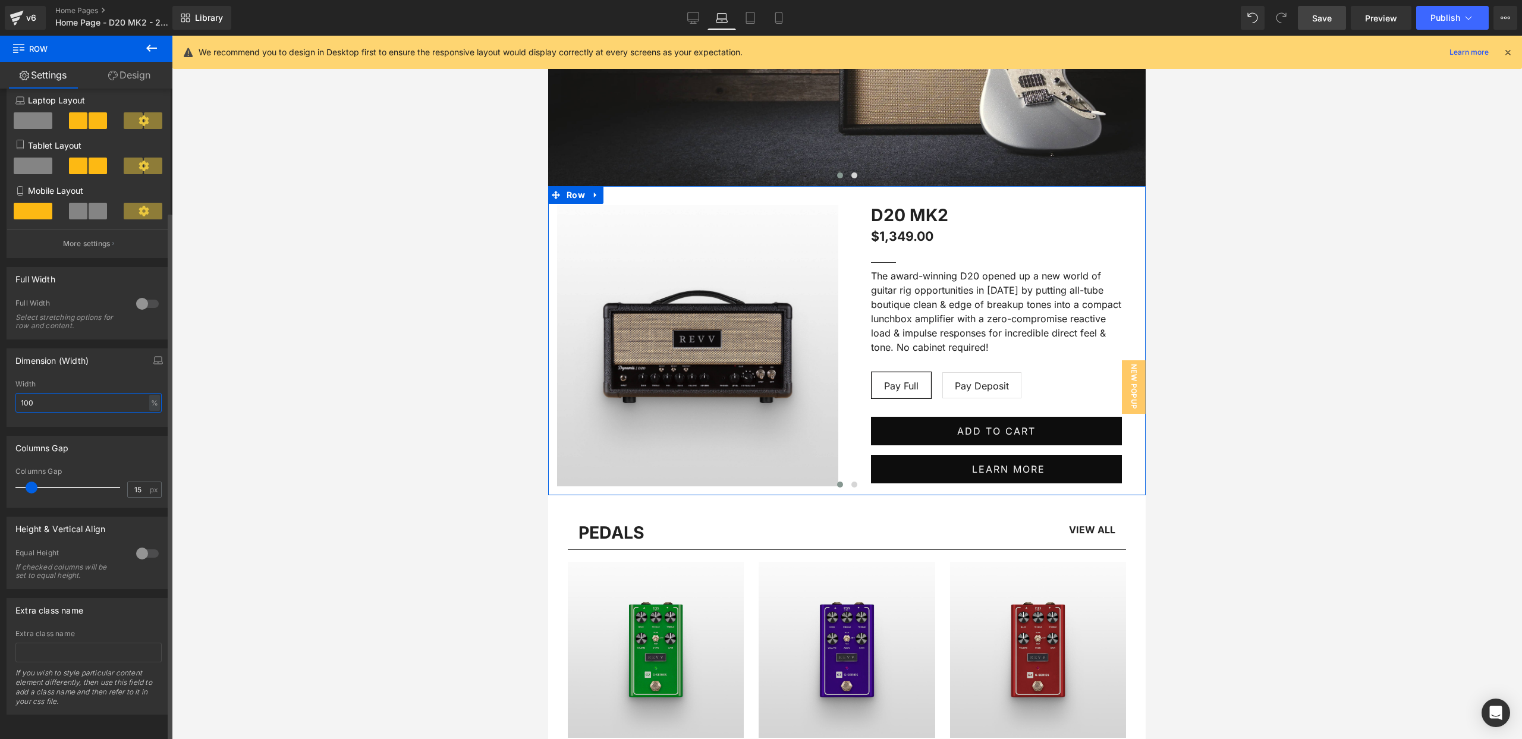
drag, startPoint x: 66, startPoint y: 394, endPoint x: 1, endPoint y: 392, distance: 65.4
click at [1, 392] on div "Dimension (Width) 100% Width 100 % % px" at bounding box center [89, 382] width 178 height 87
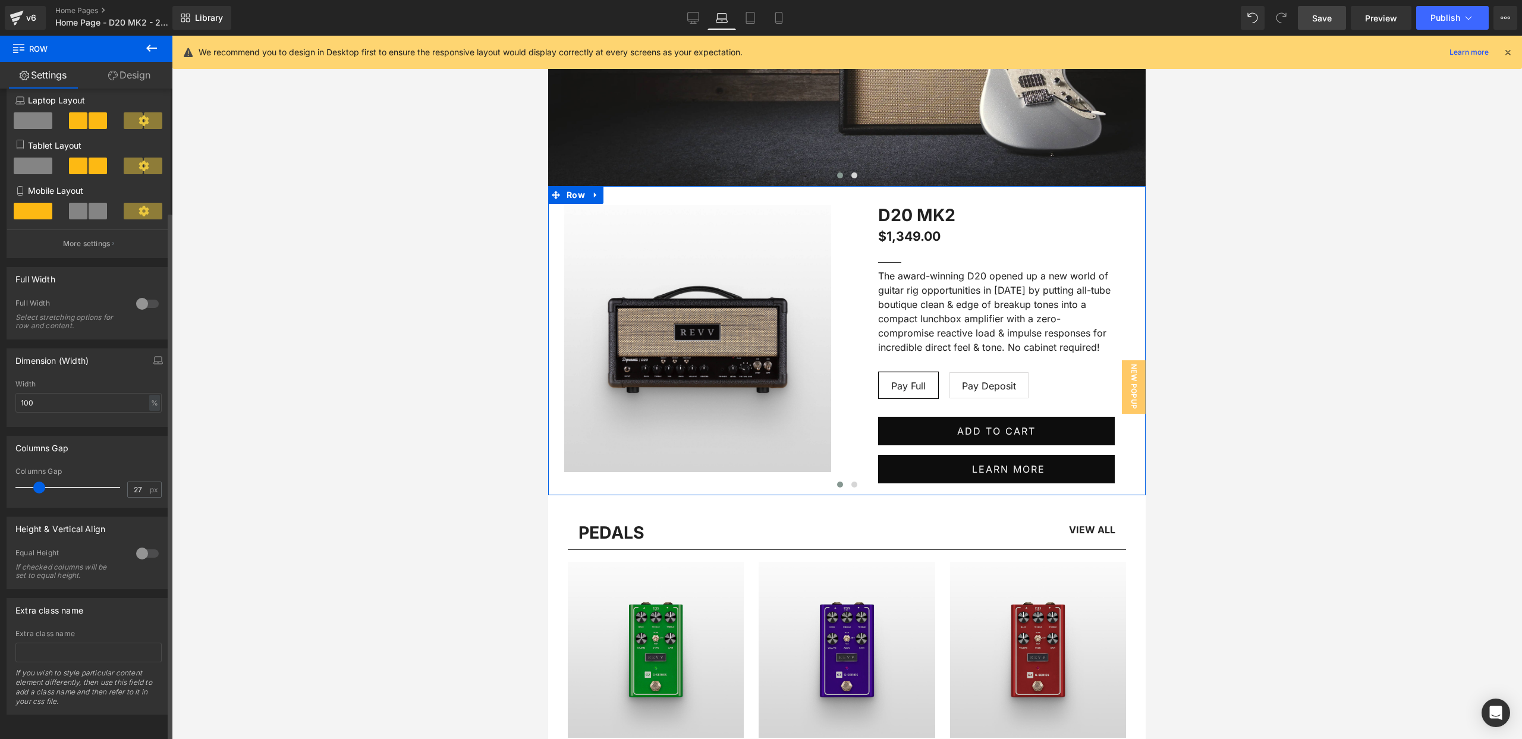
drag, startPoint x: 24, startPoint y: 478, endPoint x: 37, endPoint y: 474, distance: 13.7
click at [37, 482] on span at bounding box center [39, 488] width 12 height 12
type input "15"
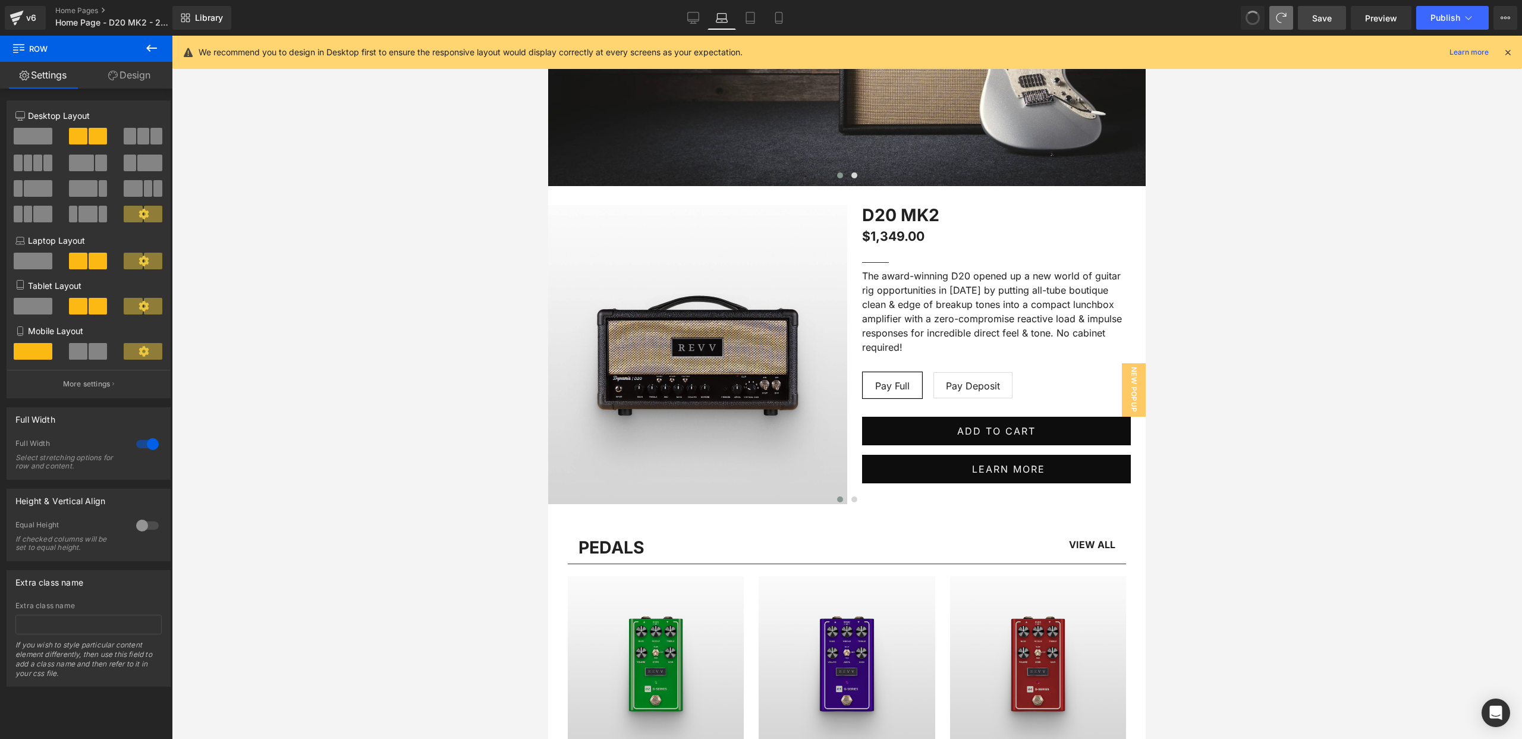
scroll to position [0, 0]
type input "1200"
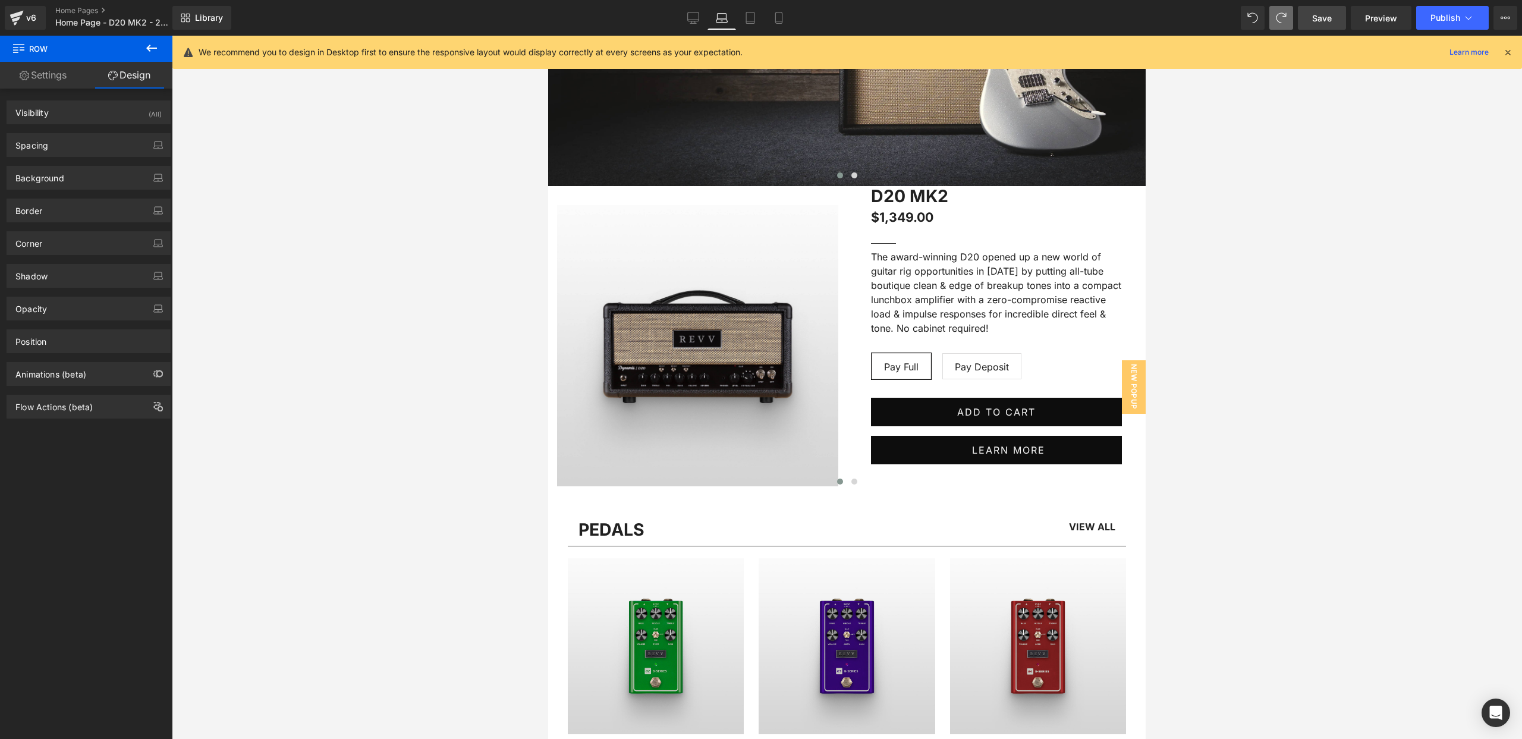
type input "100"
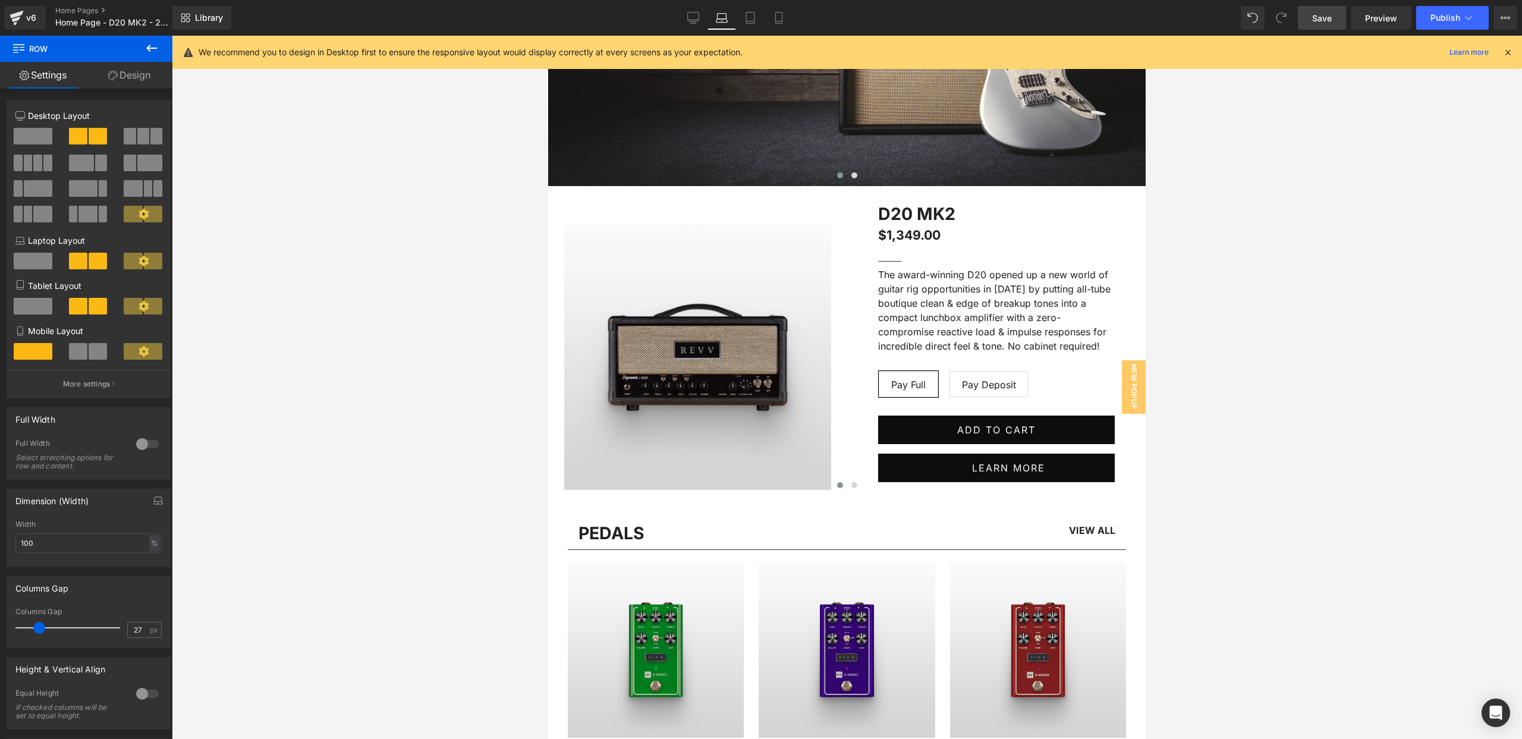
click at [1282, 26] on span at bounding box center [1281, 18] width 24 height 24
type input "15"
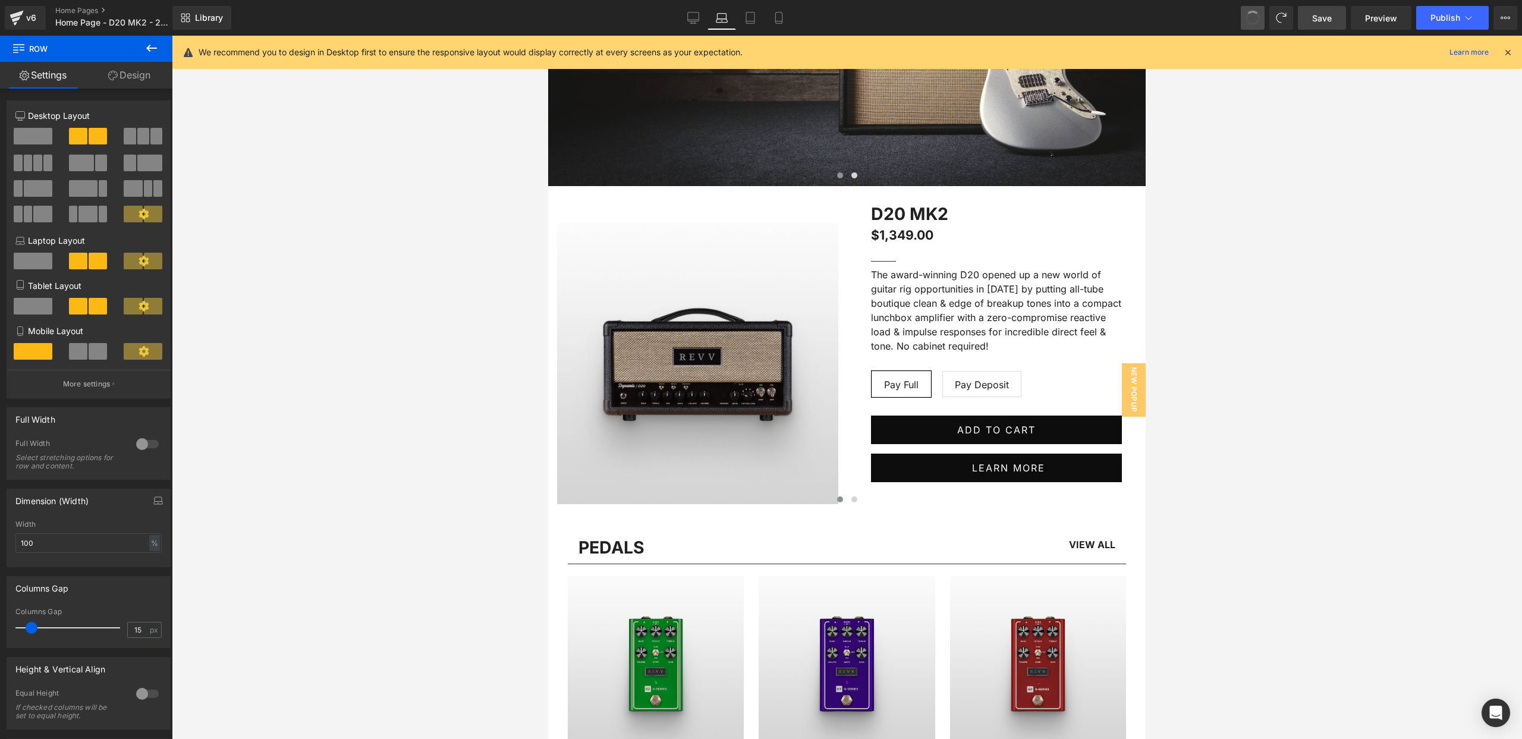
click at [1256, 20] on span at bounding box center [1253, 18] width 14 height 14
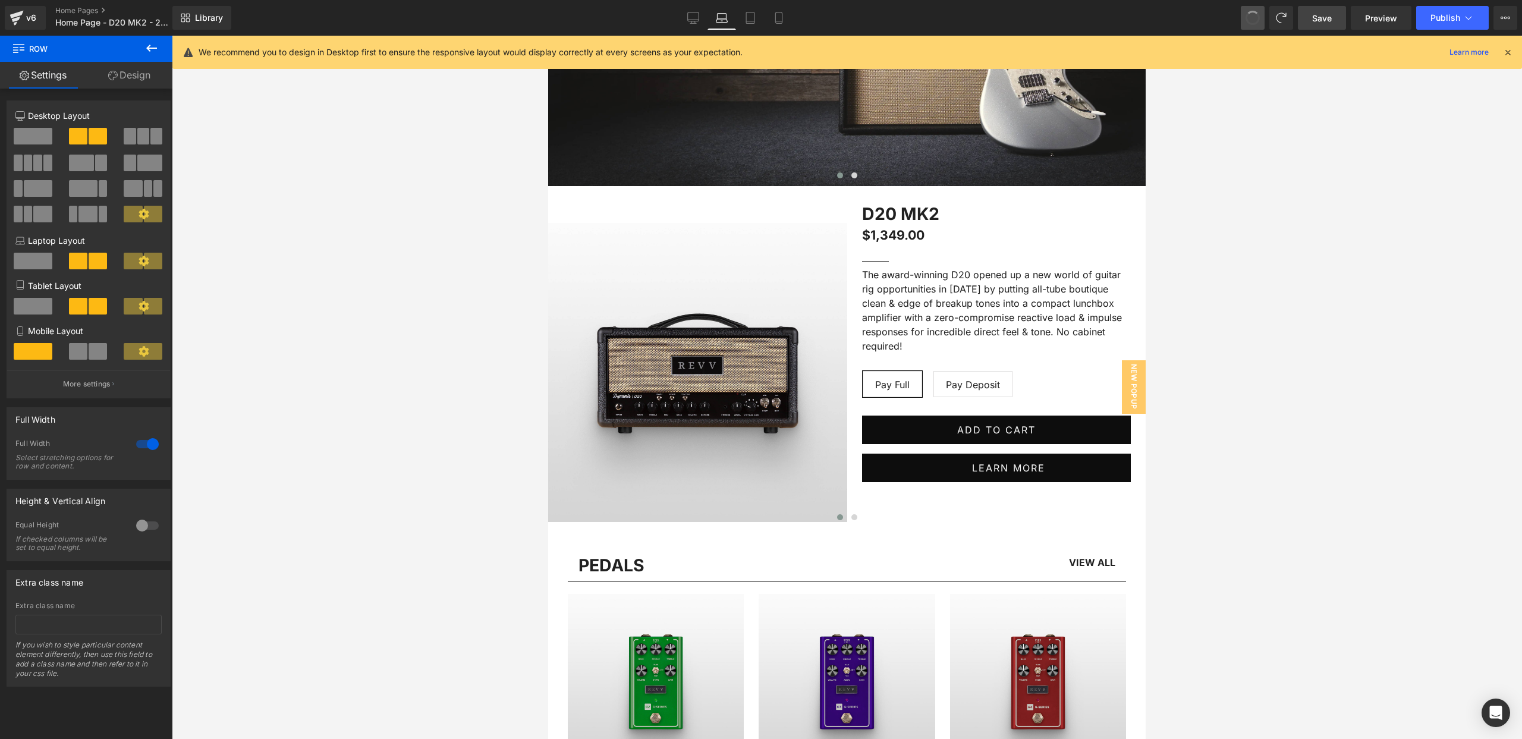
type input "1200"
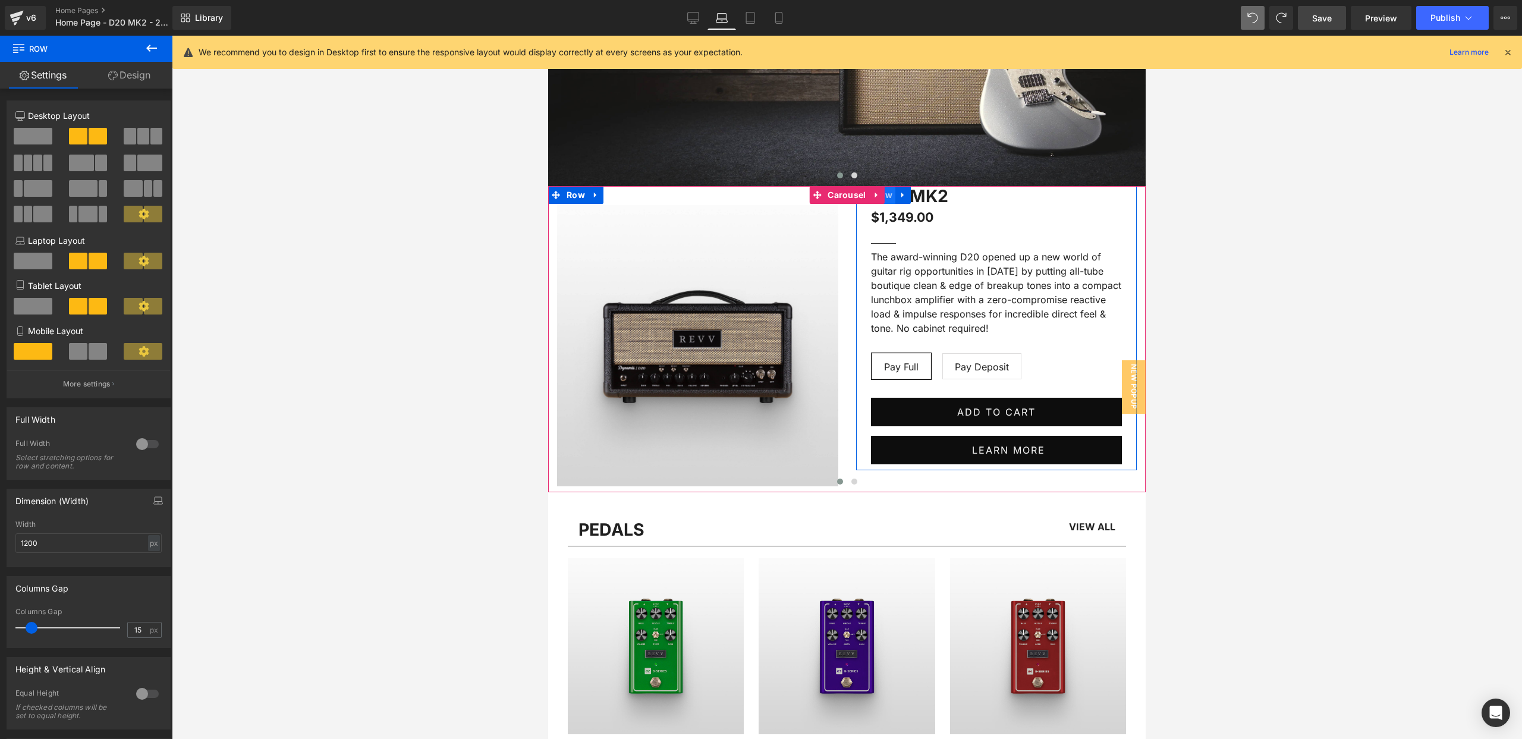
click at [892, 197] on span "Row" at bounding box center [884, 195] width 24 height 18
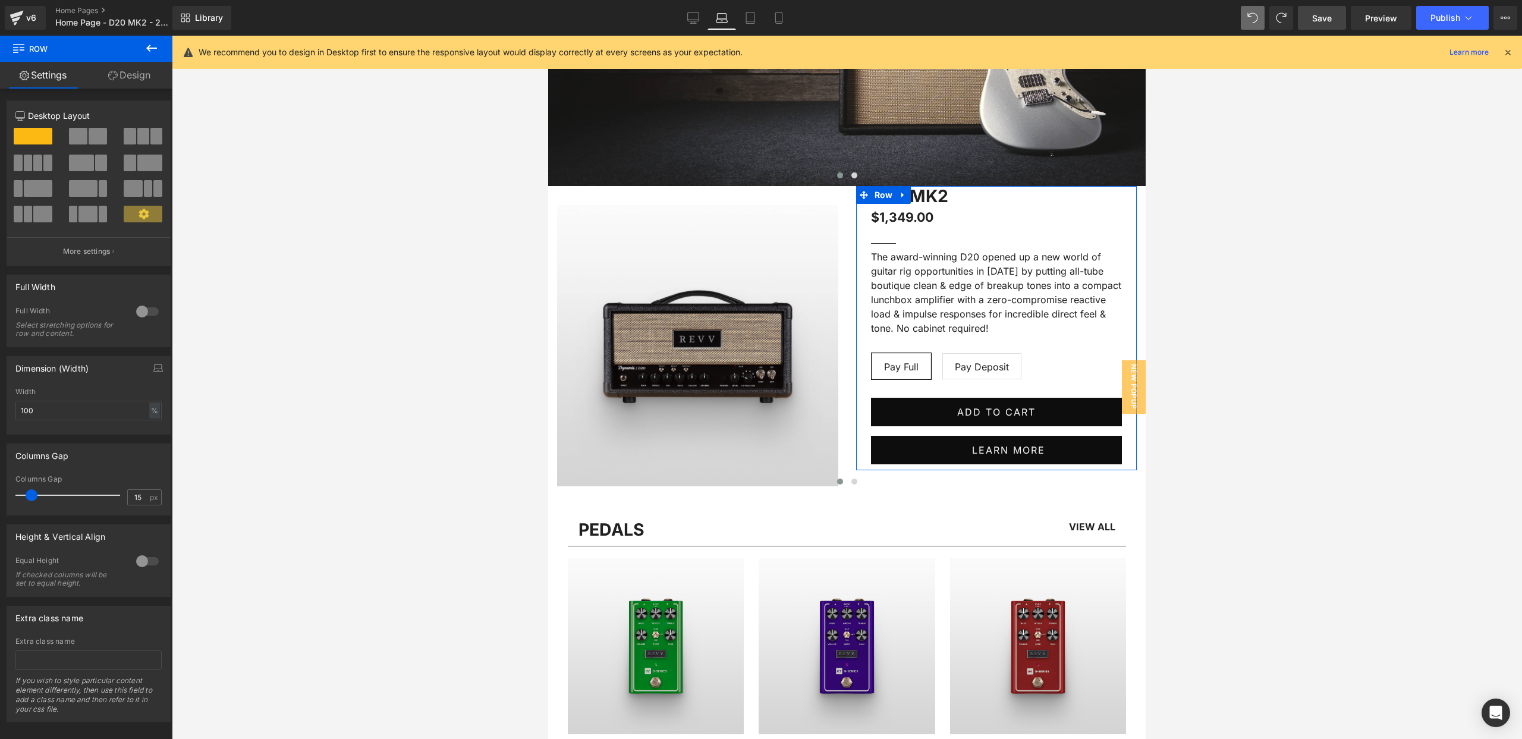
click at [127, 80] on link "Design" at bounding box center [129, 75] width 86 height 27
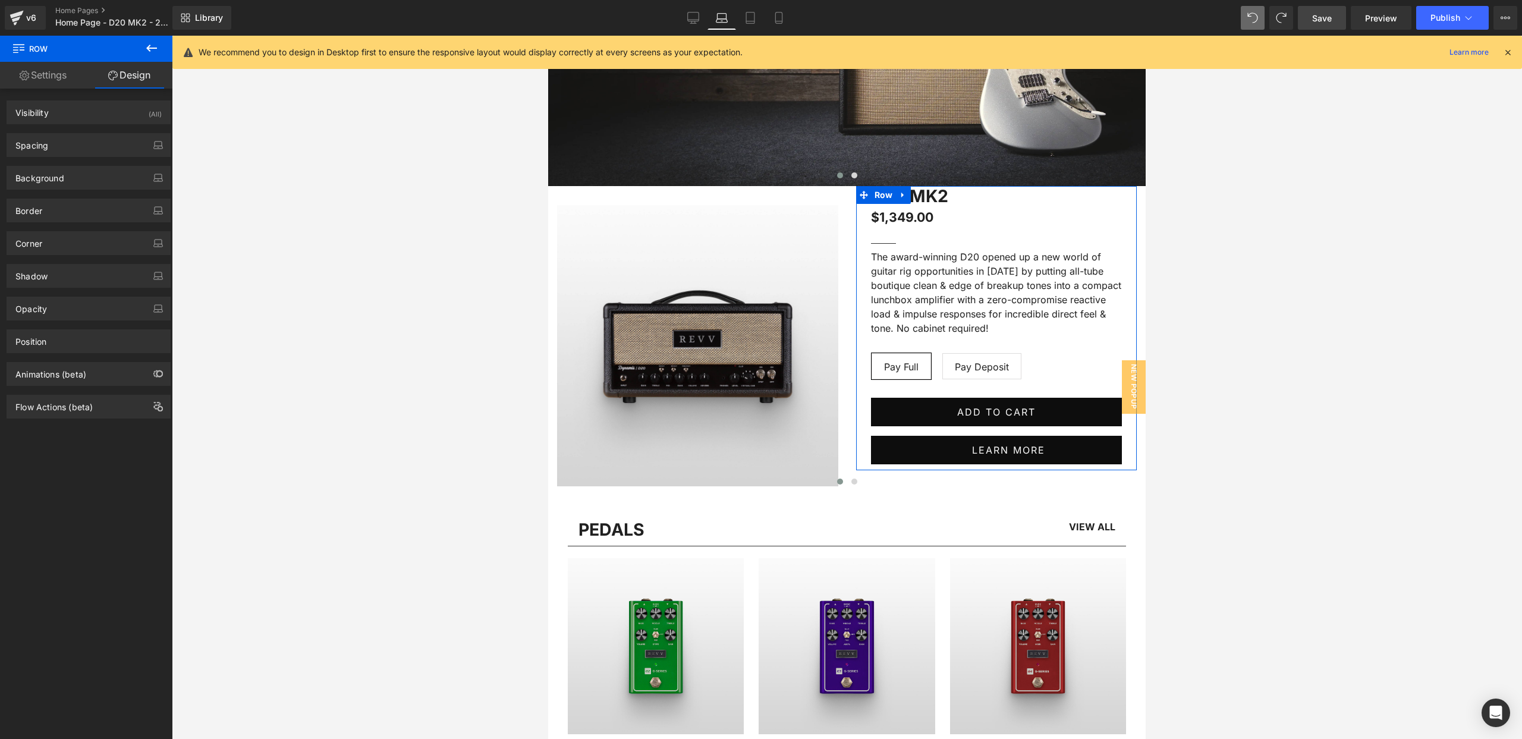
type input "0"
type input "10"
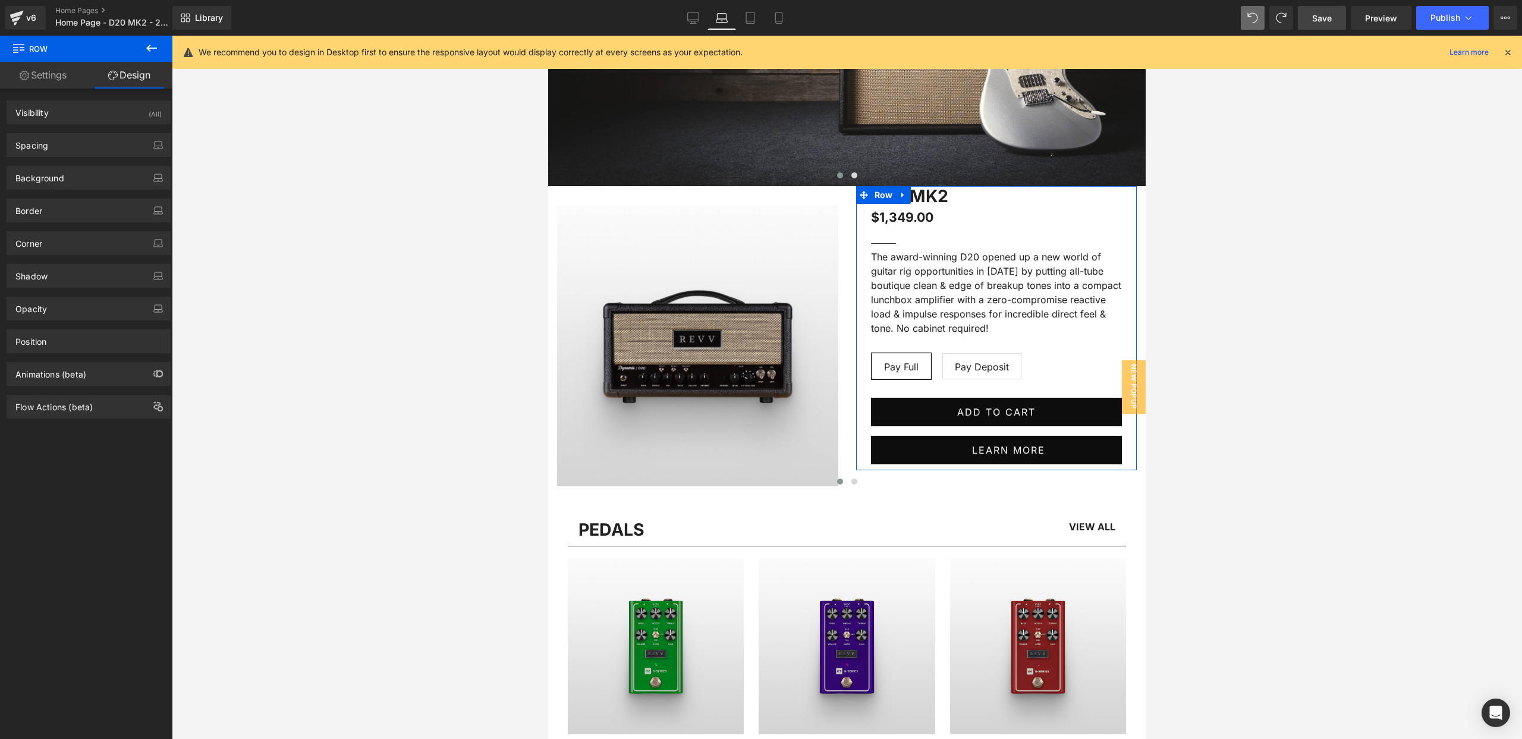
type input "0"
click at [121, 144] on div "Spacing" at bounding box center [88, 145] width 163 height 23
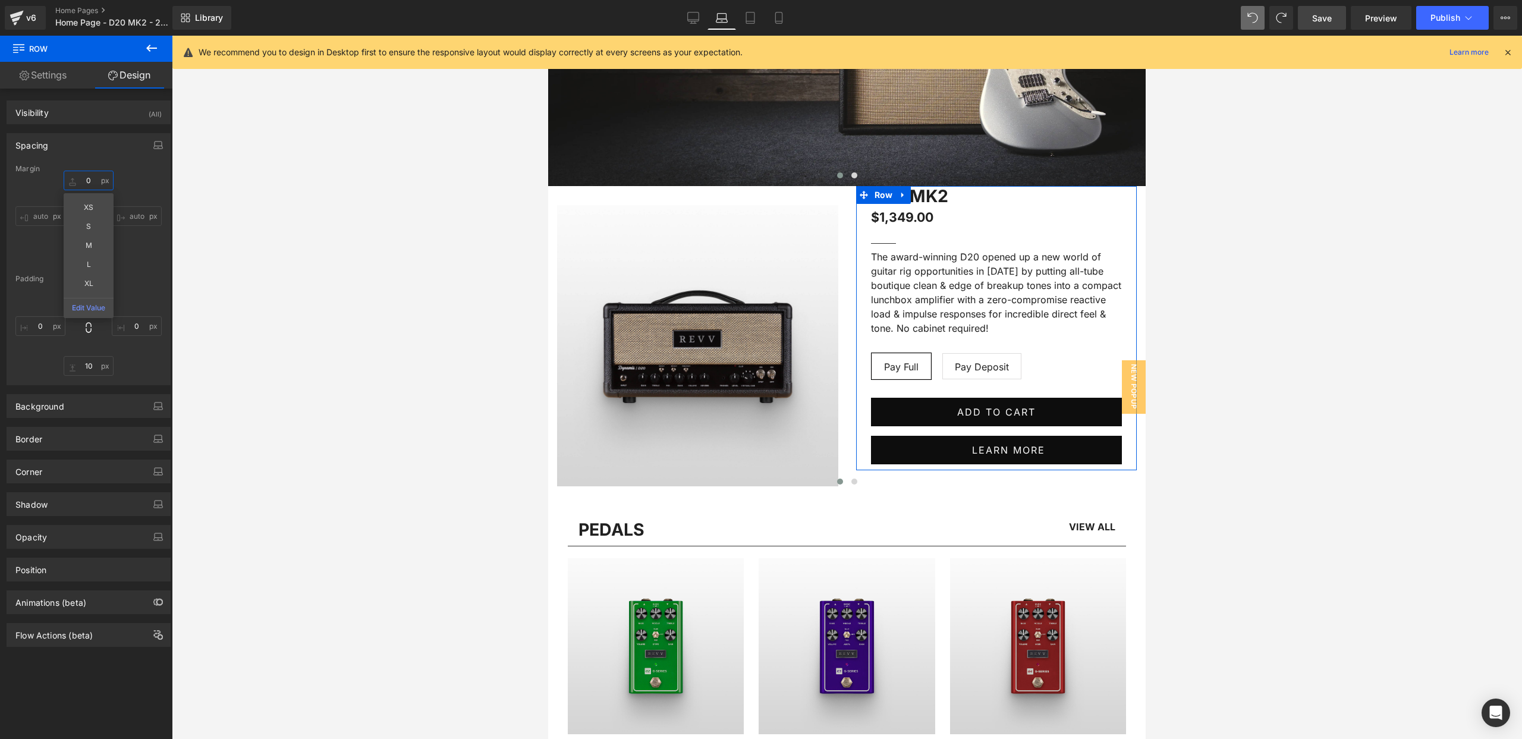
click at [90, 182] on input "0" at bounding box center [89, 181] width 50 height 20
type input "M"
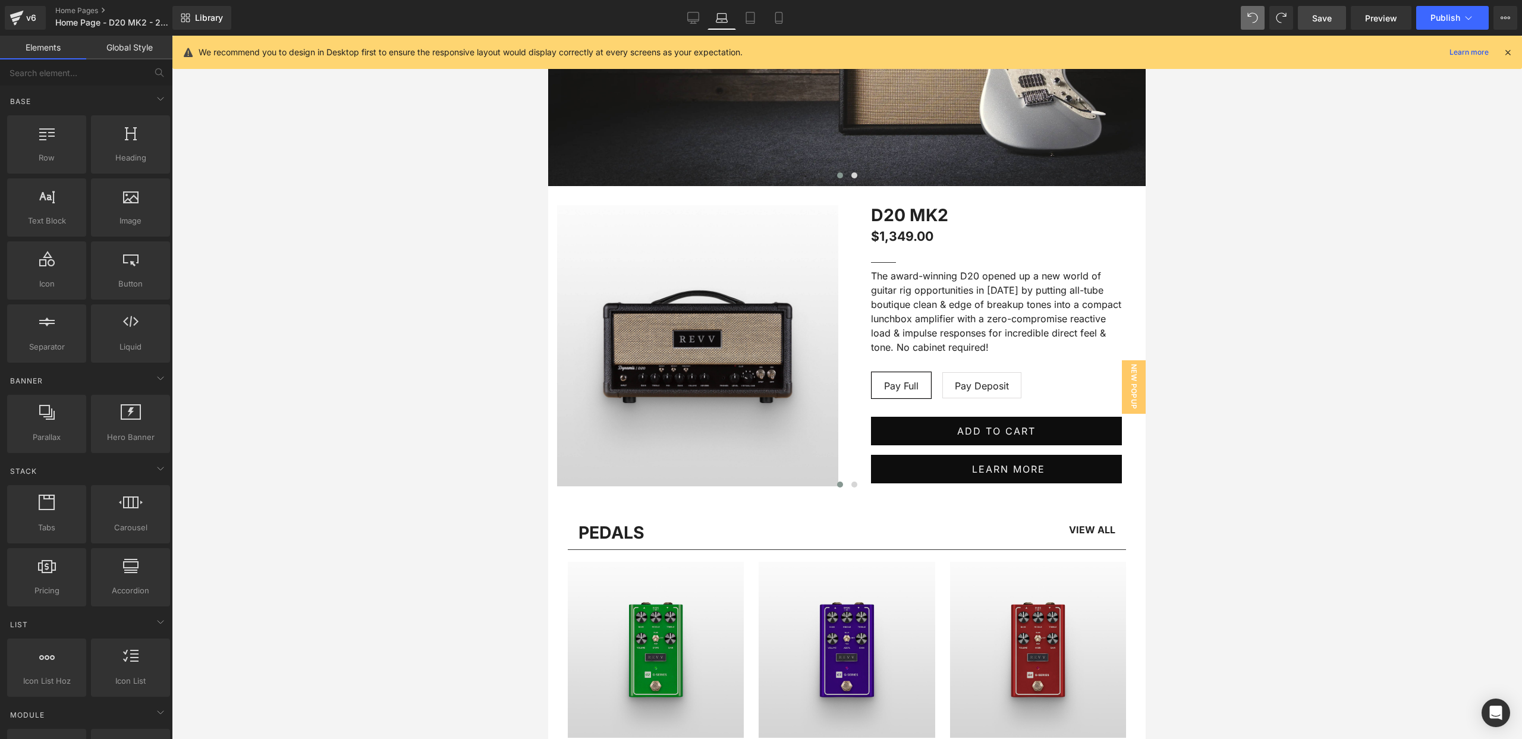
click at [417, 204] on div at bounding box center [847, 387] width 1350 height 703
click at [854, 483] on span at bounding box center [854, 485] width 6 height 6
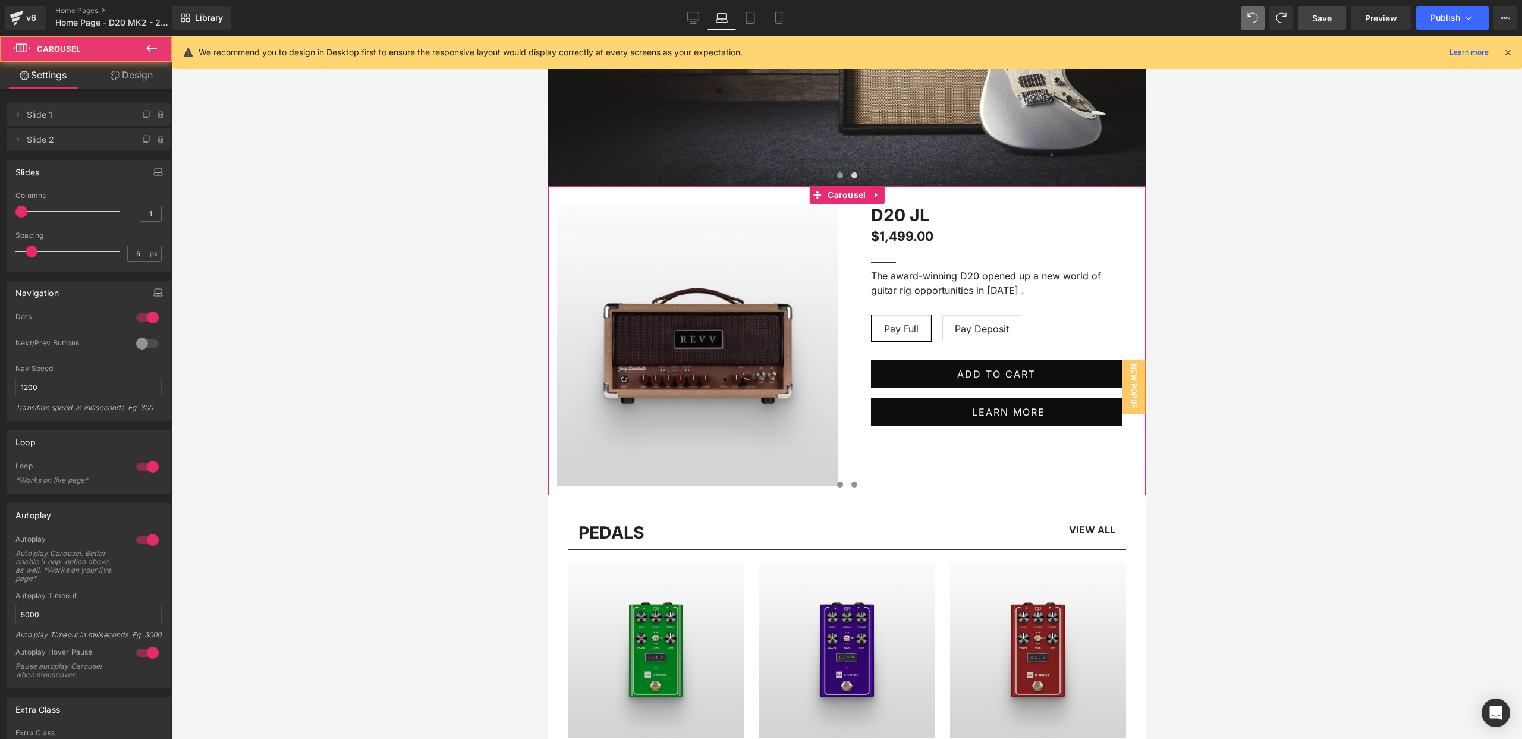
click at [838, 485] on span at bounding box center [840, 485] width 6 height 6
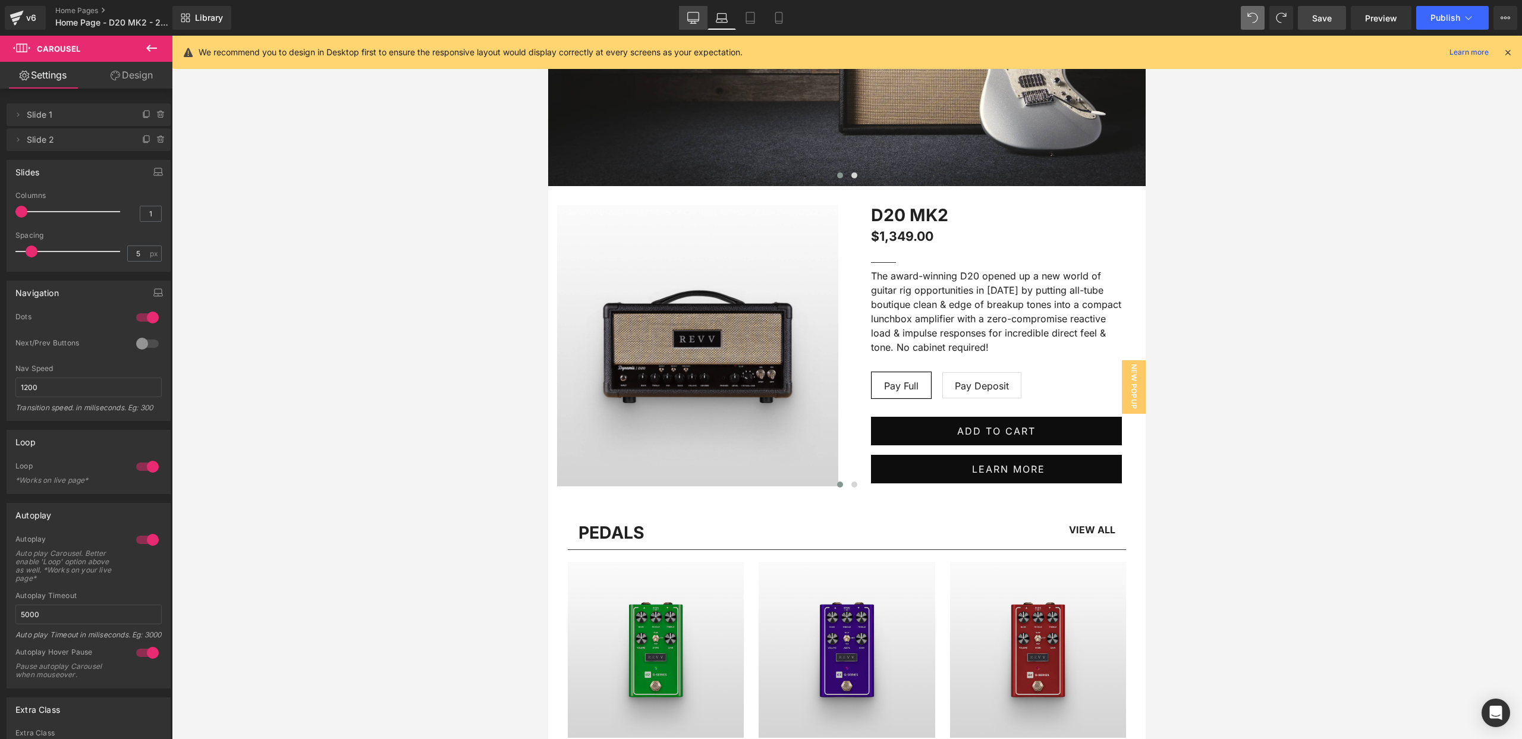
click at [688, 16] on icon at bounding box center [693, 16] width 11 height 9
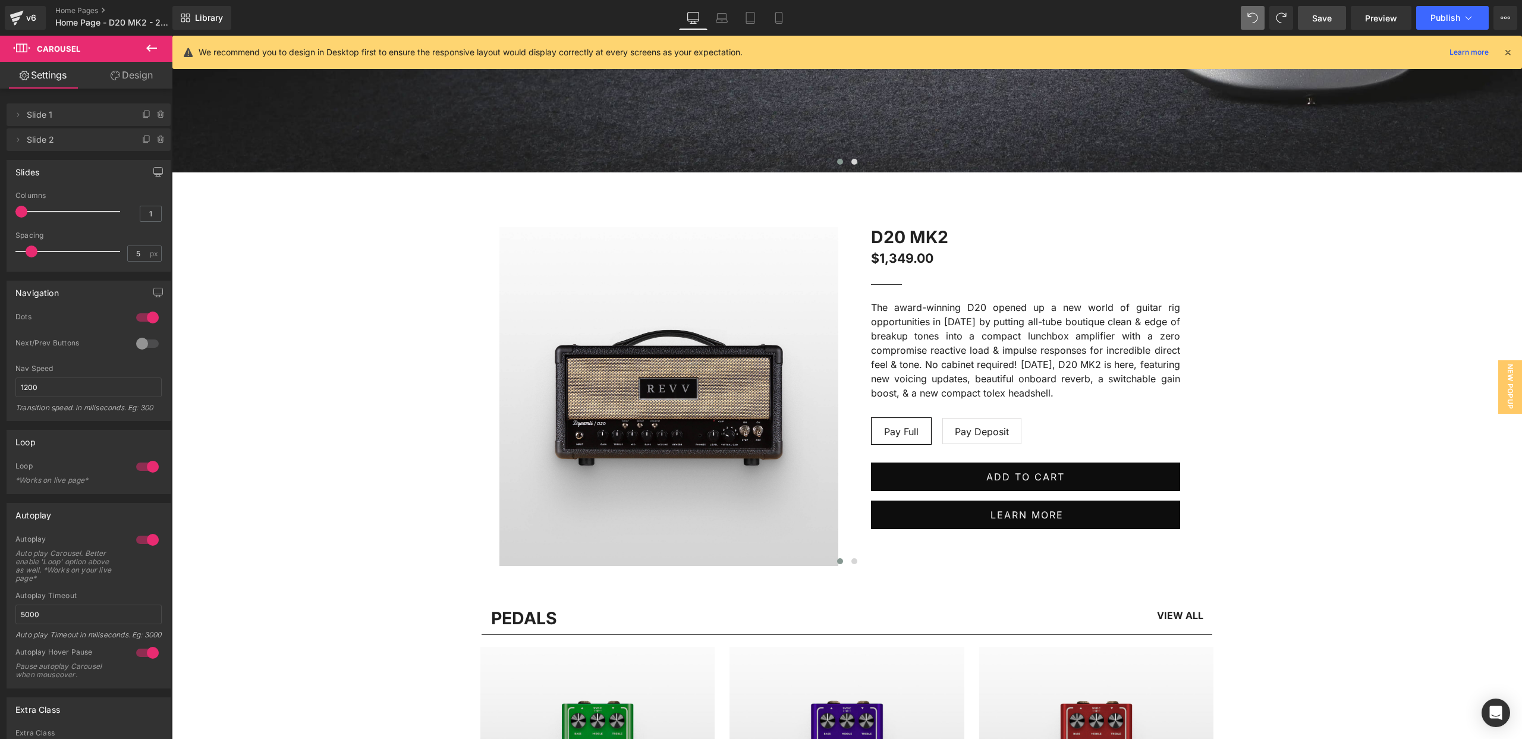
scroll to position [664, 0]
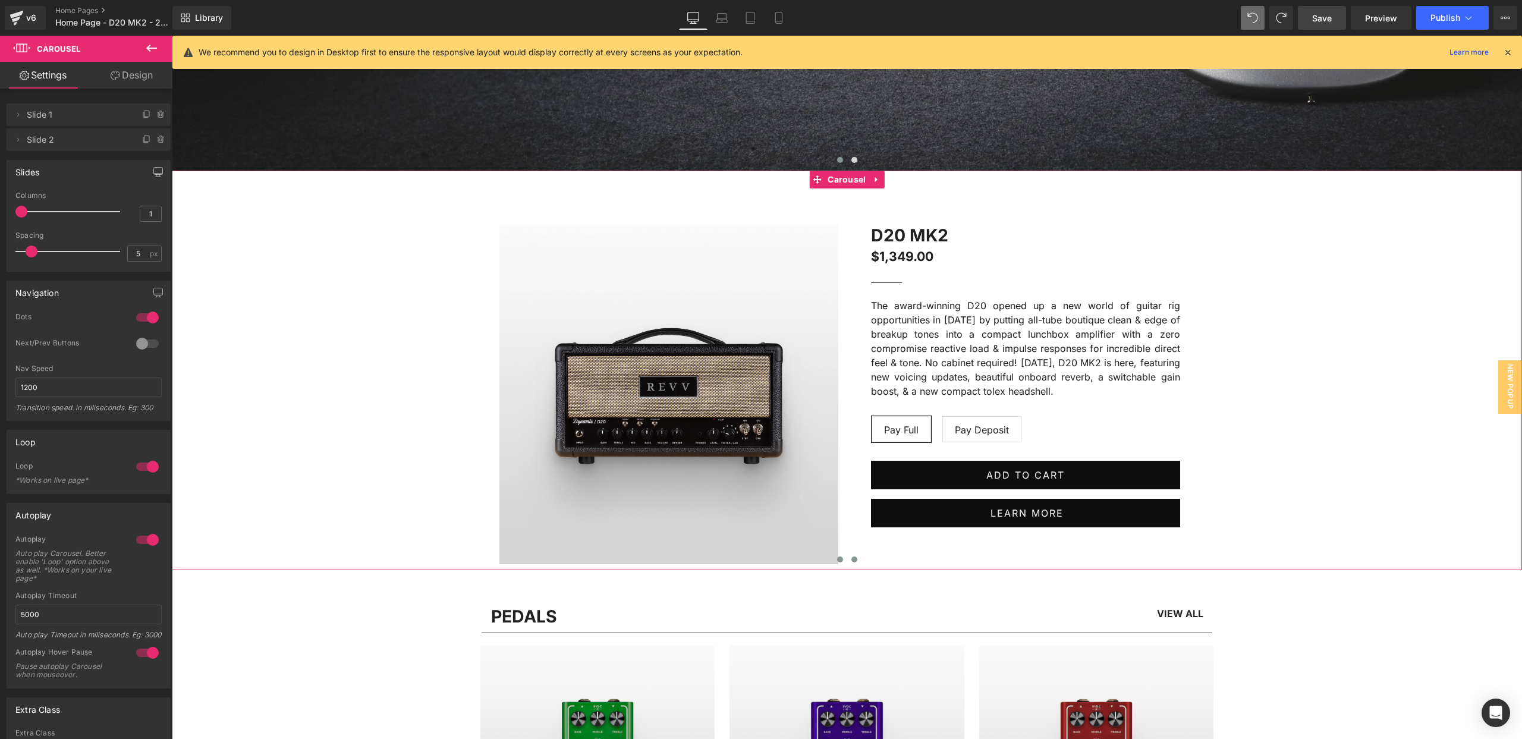
click at [851, 561] on button at bounding box center [854, 560] width 14 height 12
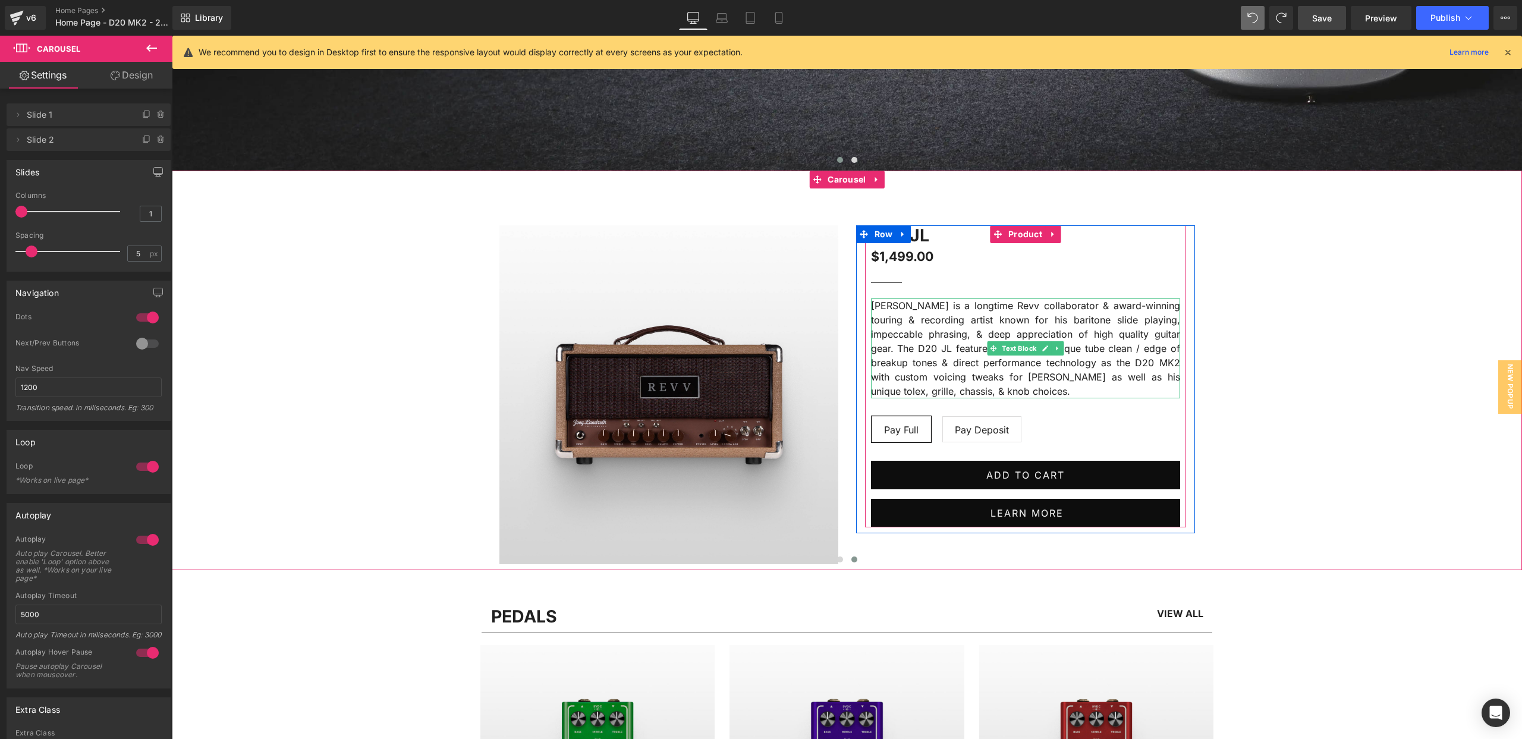
click at [1026, 380] on p "[PERSON_NAME] is a longtime Revv collaborator & award-winning touring & recordi…" at bounding box center [1025, 348] width 309 height 100
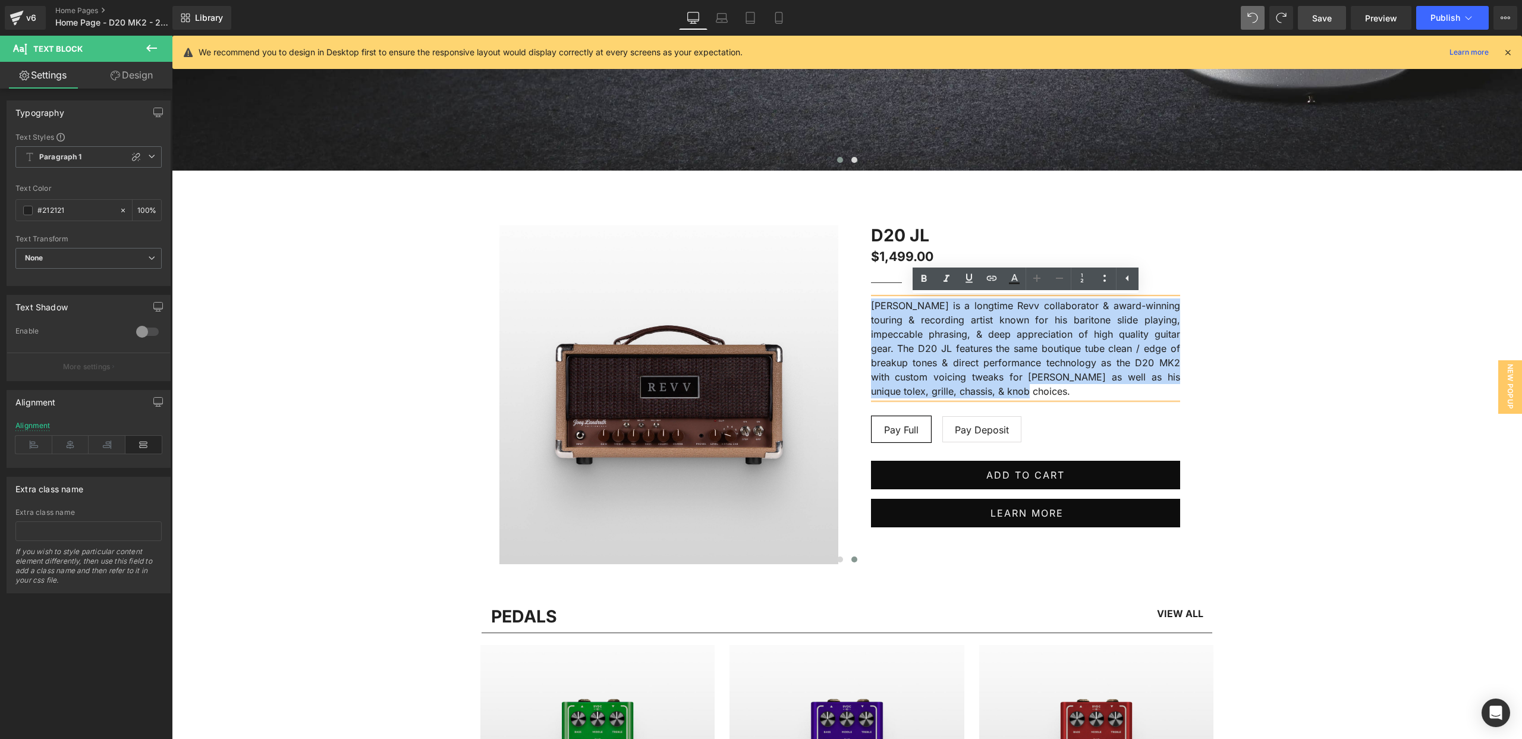
drag, startPoint x: 1013, startPoint y: 391, endPoint x: 871, endPoint y: 305, distance: 166.2
click at [871, 305] on p "[PERSON_NAME] is a longtime Revv collaborator & award-winning touring & recordi…" at bounding box center [1025, 348] width 309 height 100
copy p "[PERSON_NAME] is a longtime Revv collaborator & award-winning touring & recordi…"
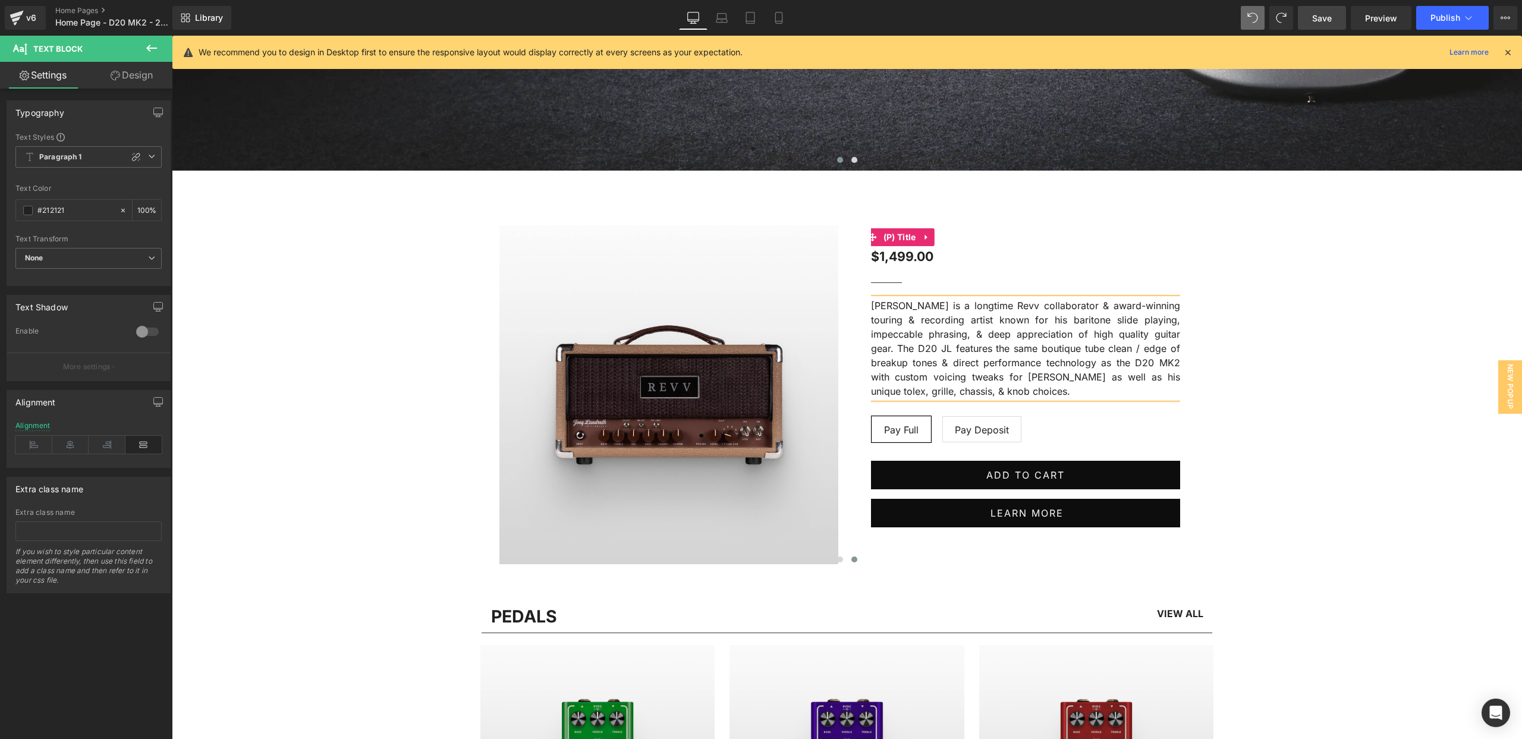
click at [1125, 245] on h3 "D20 JL" at bounding box center [1025, 237] width 309 height 24
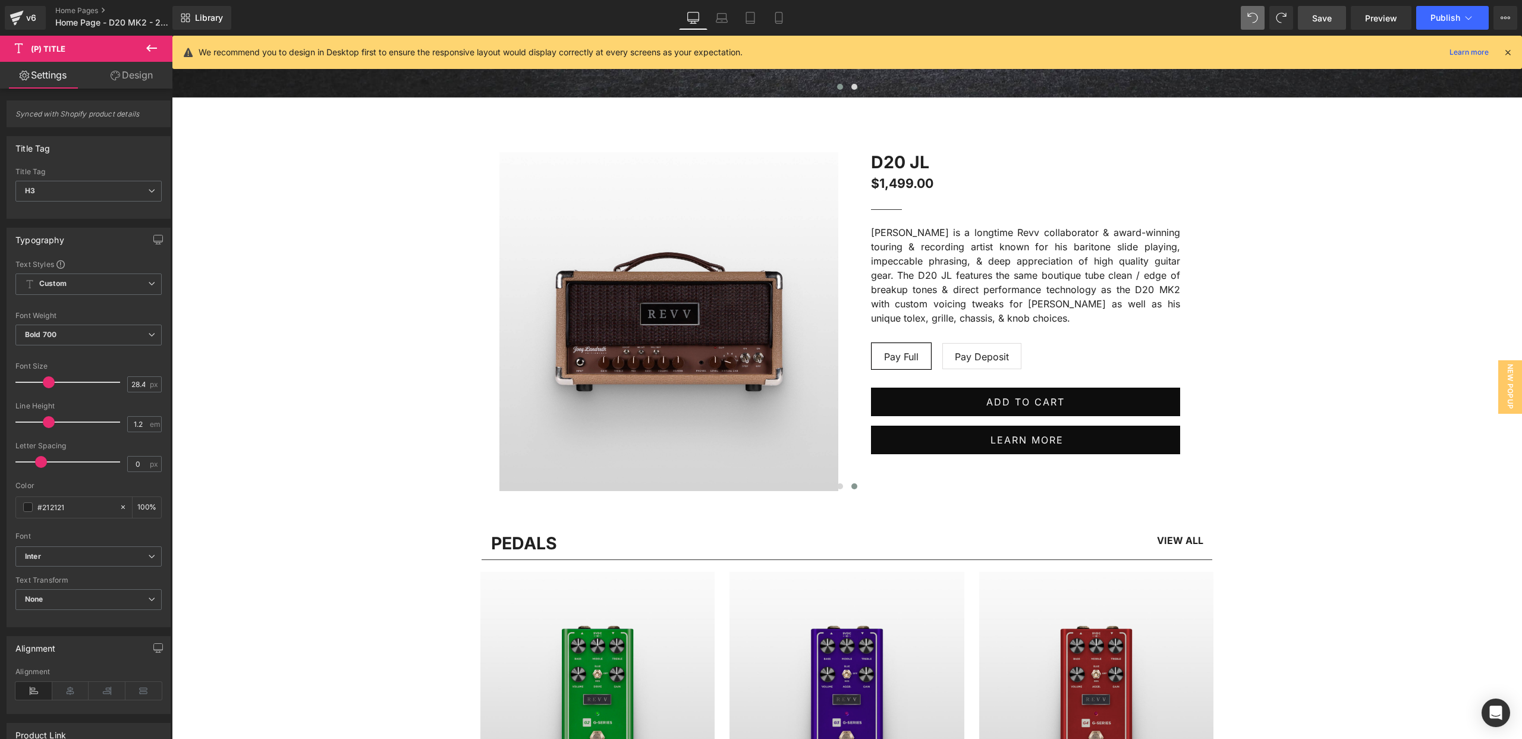
scroll to position [740, 0]
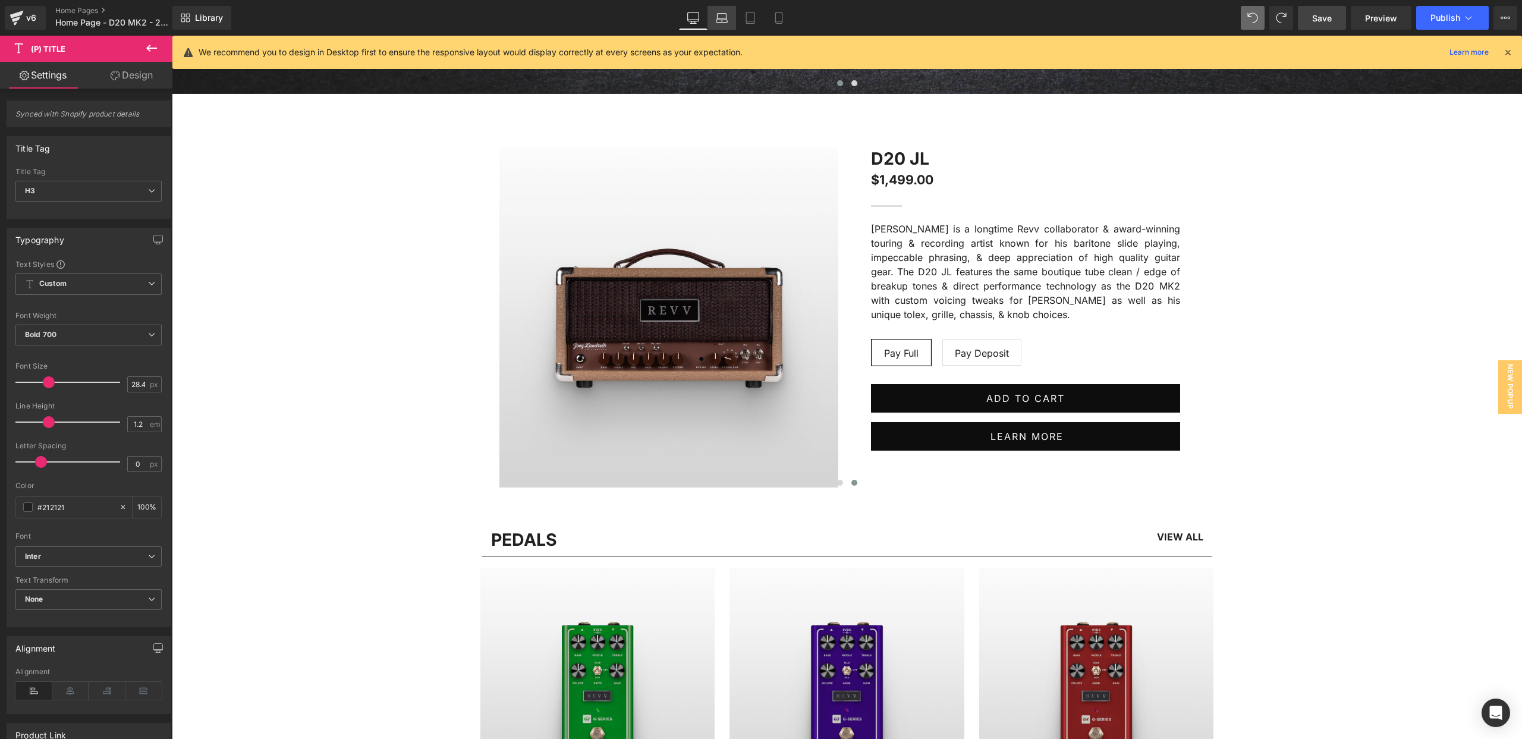
click at [727, 12] on icon at bounding box center [722, 18] width 12 height 12
type input "100"
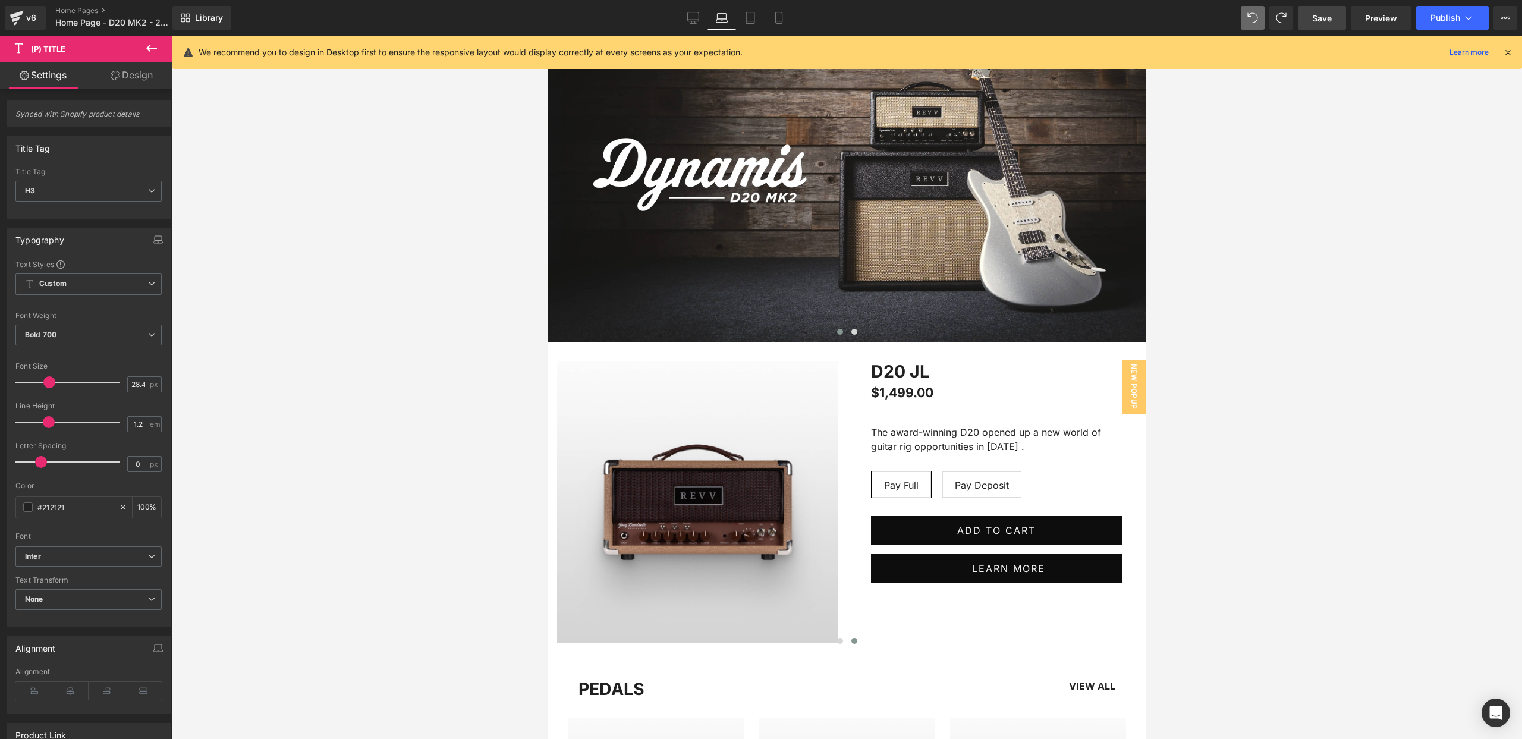
scroll to position [183, 0]
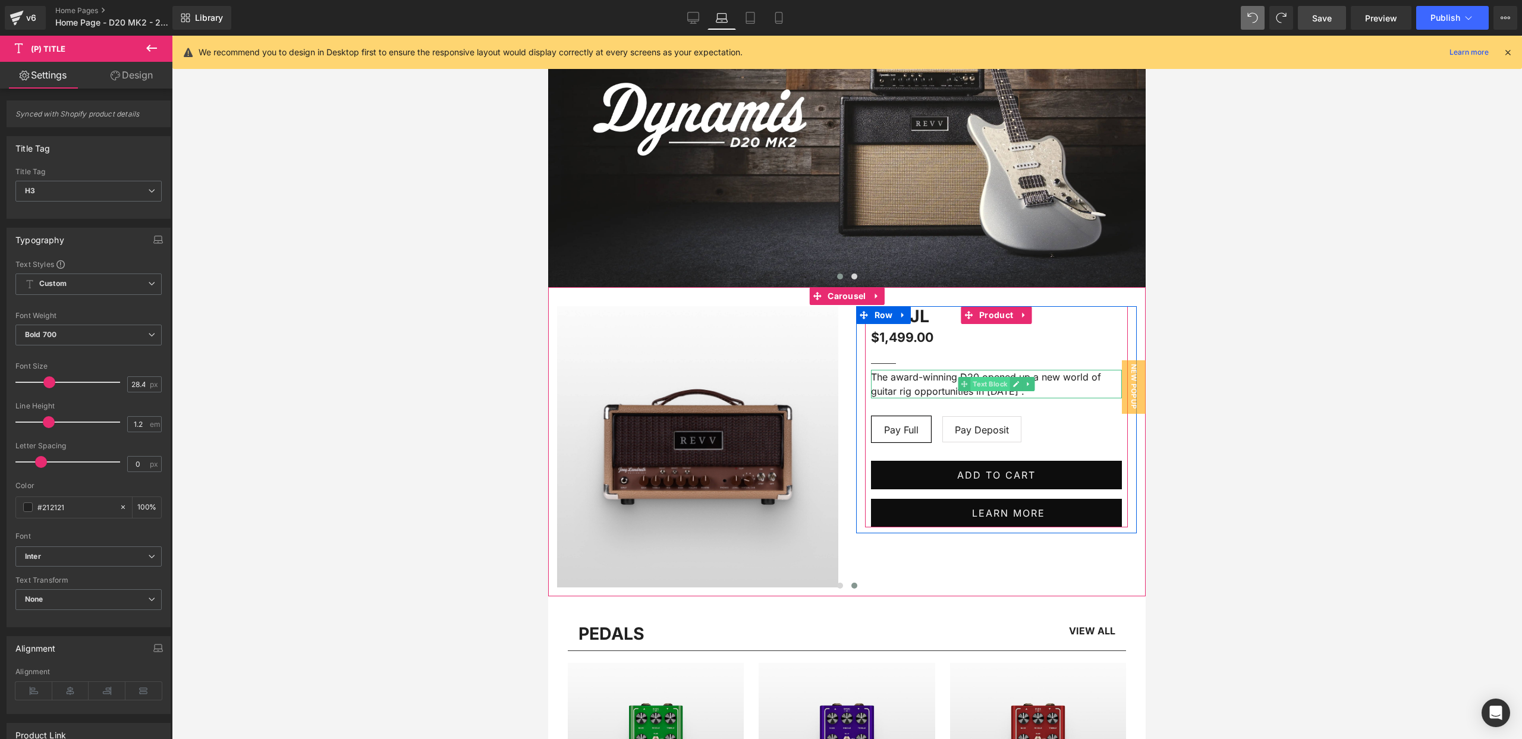
click at [999, 391] on span "Text Block" at bounding box center [989, 384] width 39 height 14
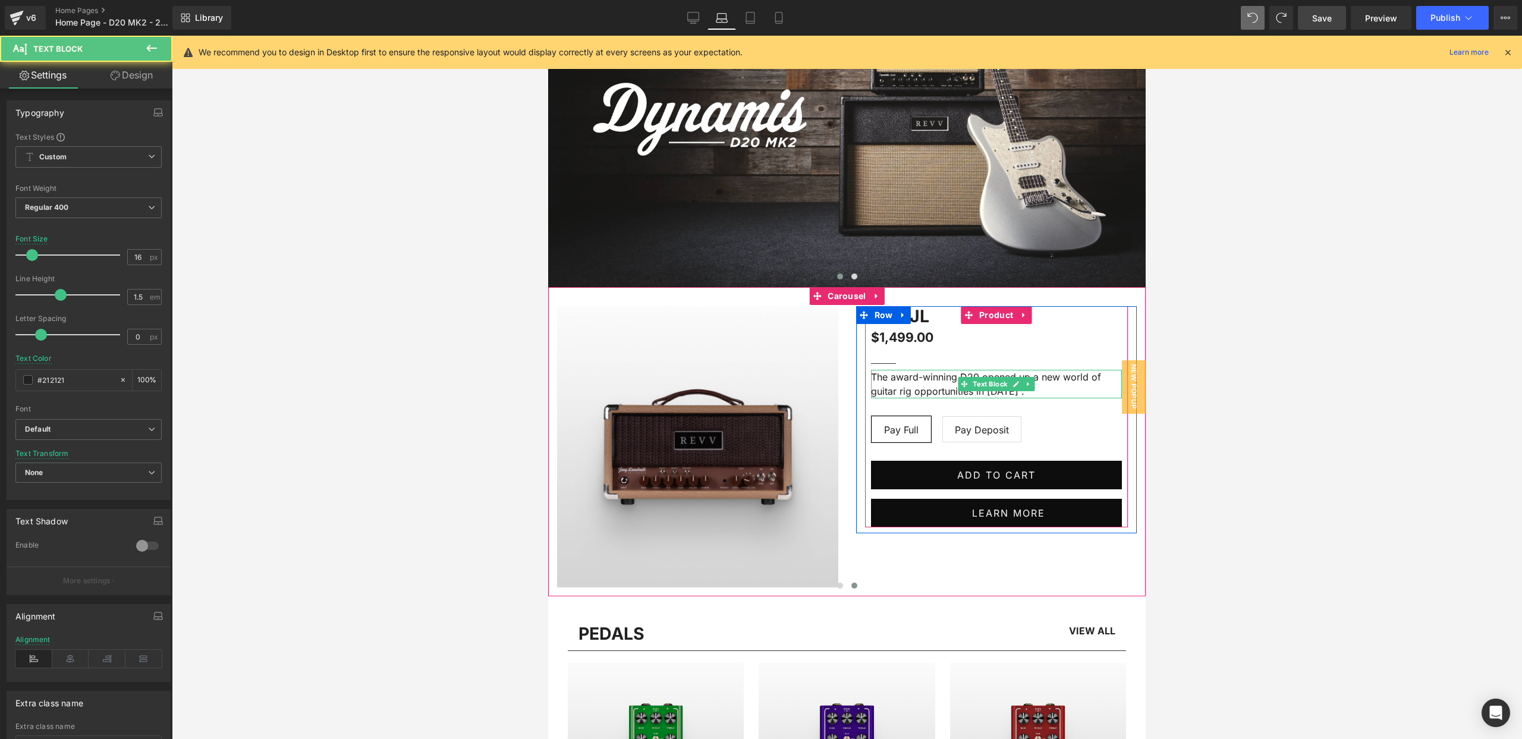
click at [1040, 394] on p "The award-winning D20 opened up a new world of guitar rig opportunities in [DAT…" at bounding box center [996, 384] width 251 height 29
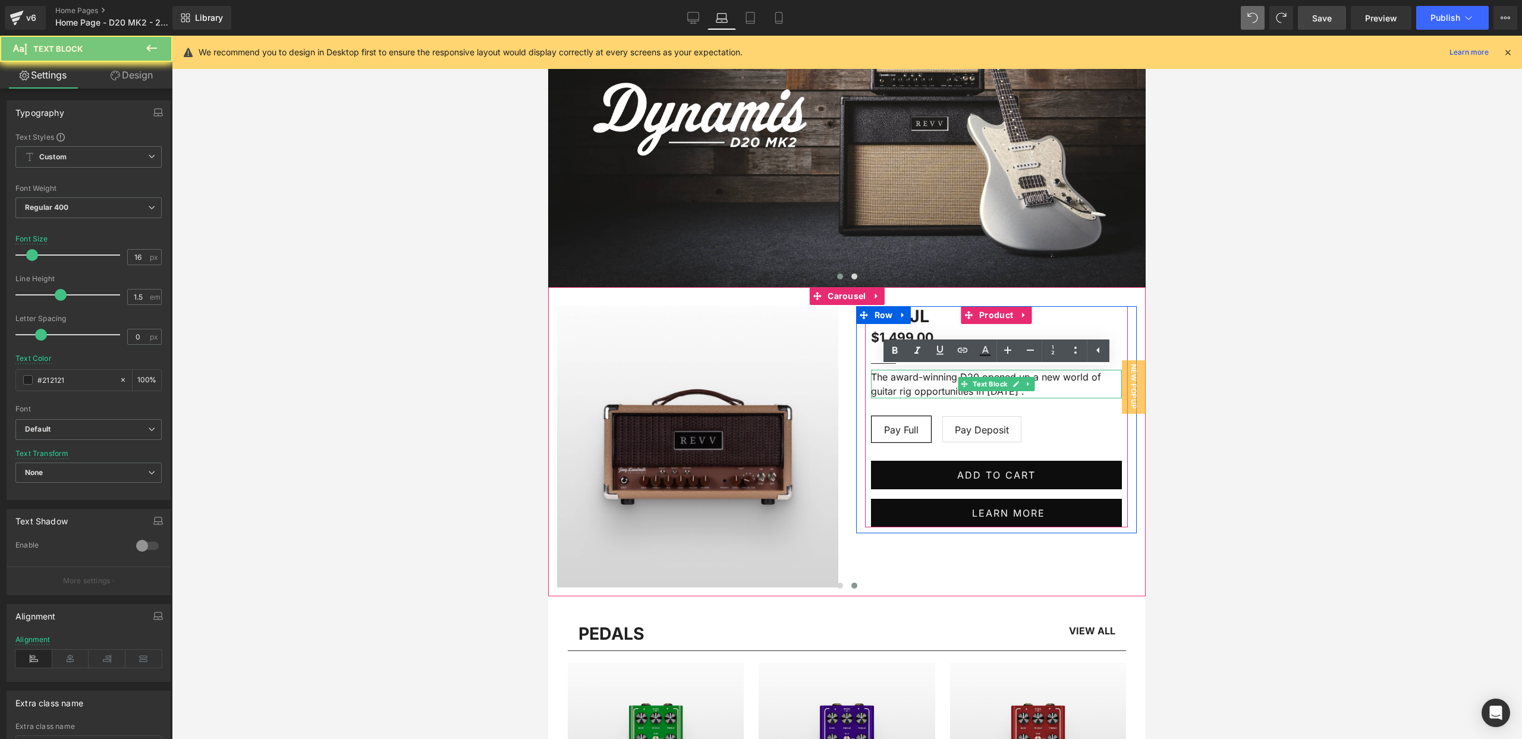
click at [1040, 394] on p "The award-winning D20 opened up a new world of guitar rig opportunities in [DAT…" at bounding box center [996, 384] width 251 height 29
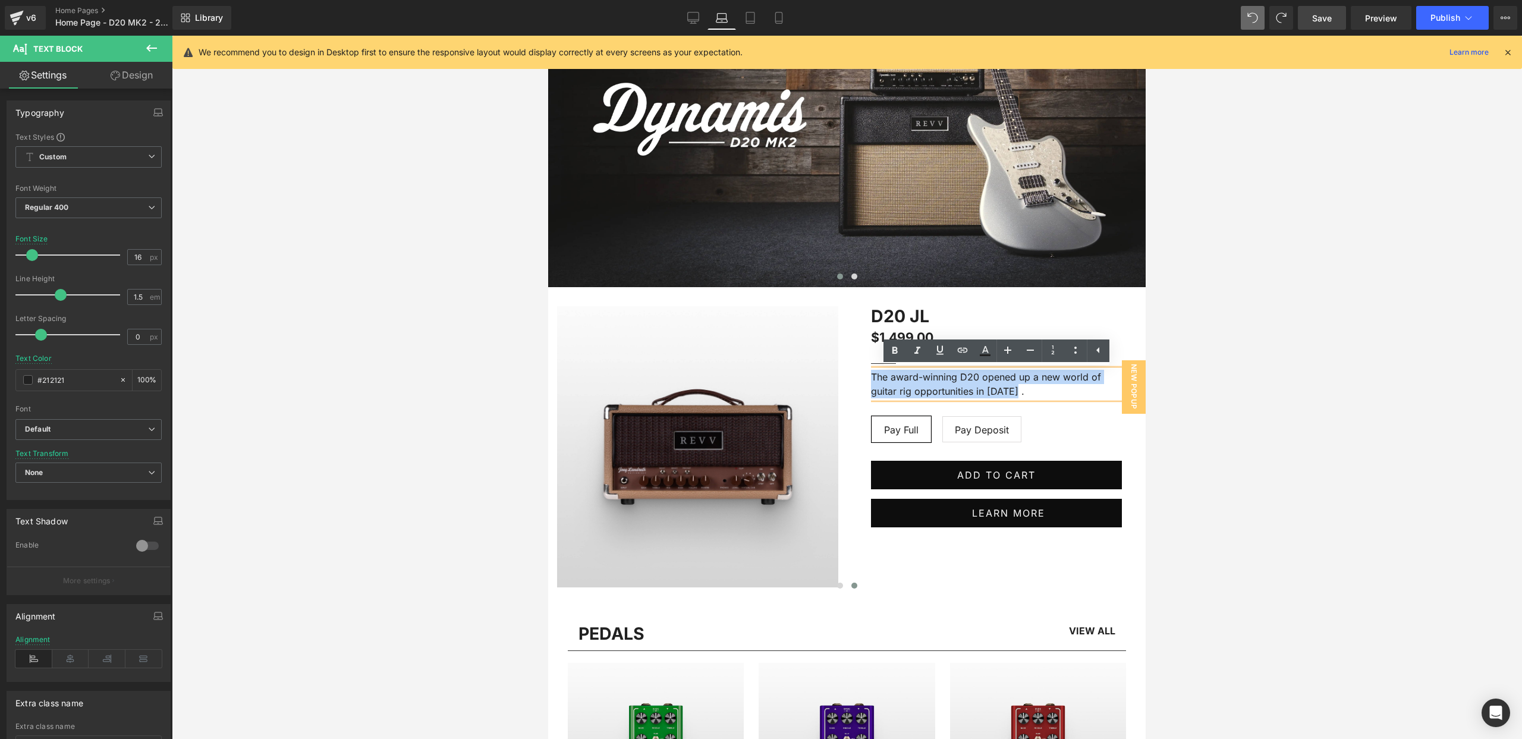
drag, startPoint x: 1026, startPoint y: 392, endPoint x: 846, endPoint y: 379, distance: 180.6
click at [846, 378] on div "Image D20 JL (P) Title $1,499.00 $1,499.00 (P) Price Separator [PERSON_NAME] is…" at bounding box center [847, 449] width 598 height 287
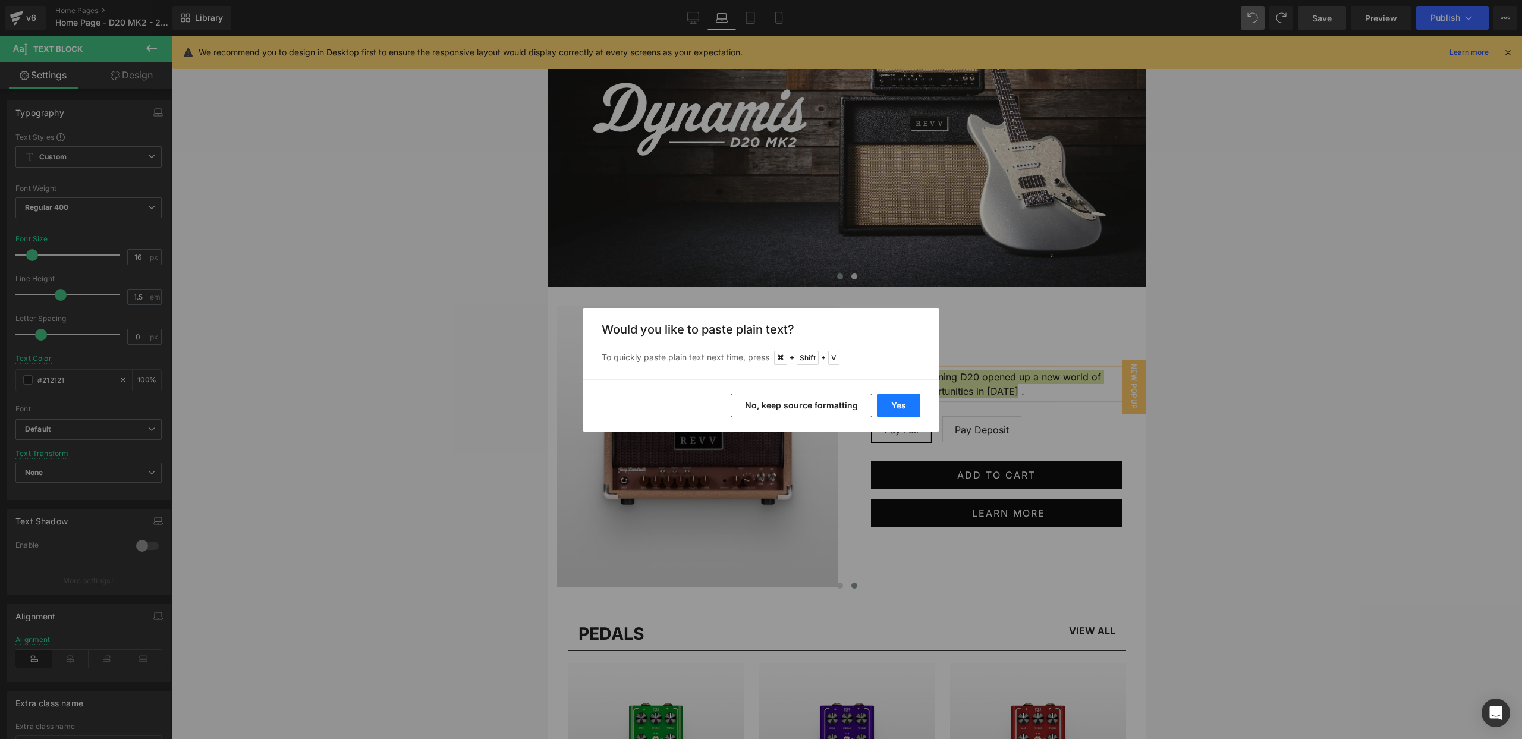
click at [894, 410] on button "Yes" at bounding box center [898, 406] width 43 height 24
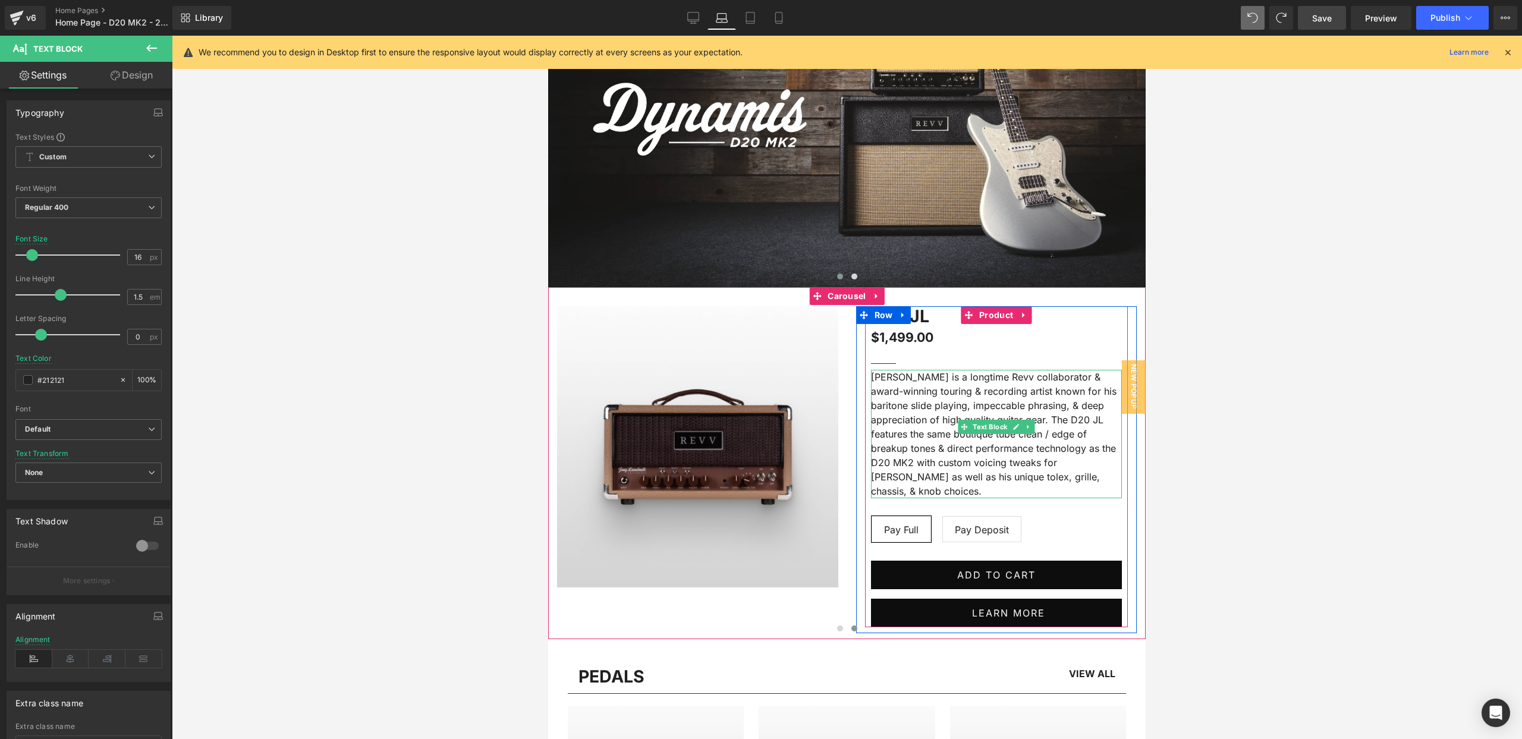
scroll to position [259, 0]
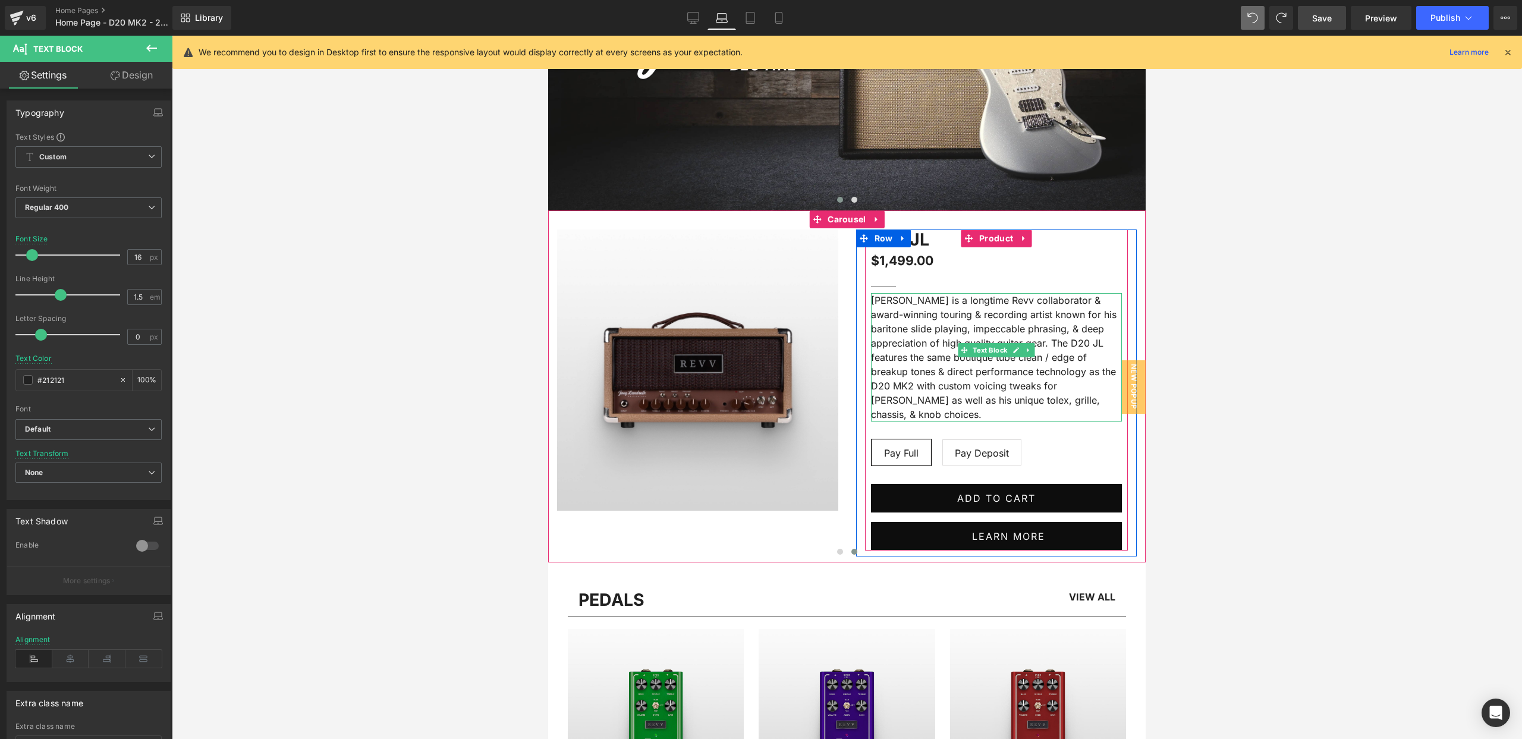
click at [931, 345] on p "[PERSON_NAME] is a longtime Revv collaborator & award-winning touring & recordi…" at bounding box center [996, 357] width 251 height 128
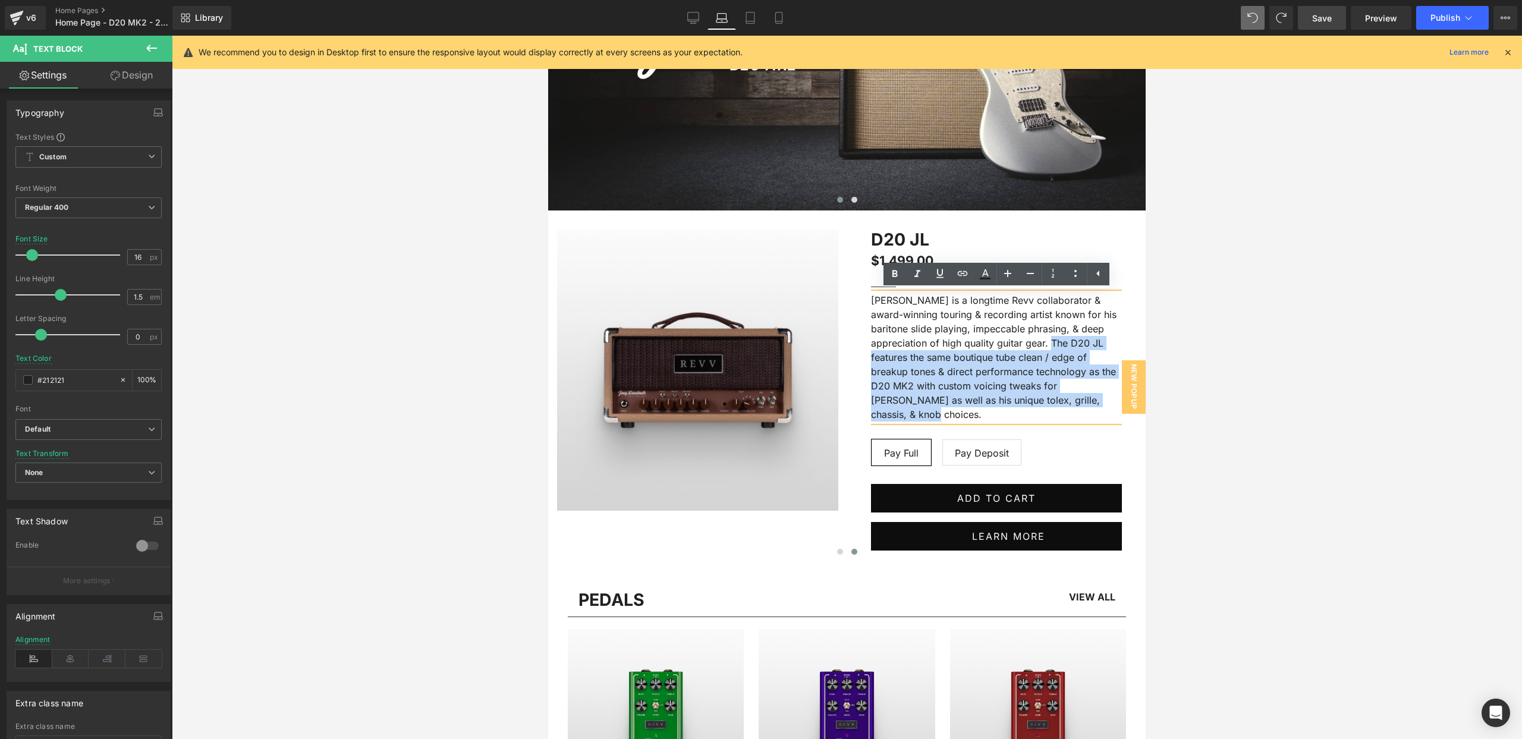
drag, startPoint x: 1050, startPoint y: 345, endPoint x: 1111, endPoint y: 404, distance: 85.4
click at [1111, 404] on p "[PERSON_NAME] is a longtime Revv collaborator & award-winning touring & recordi…" at bounding box center [996, 357] width 251 height 128
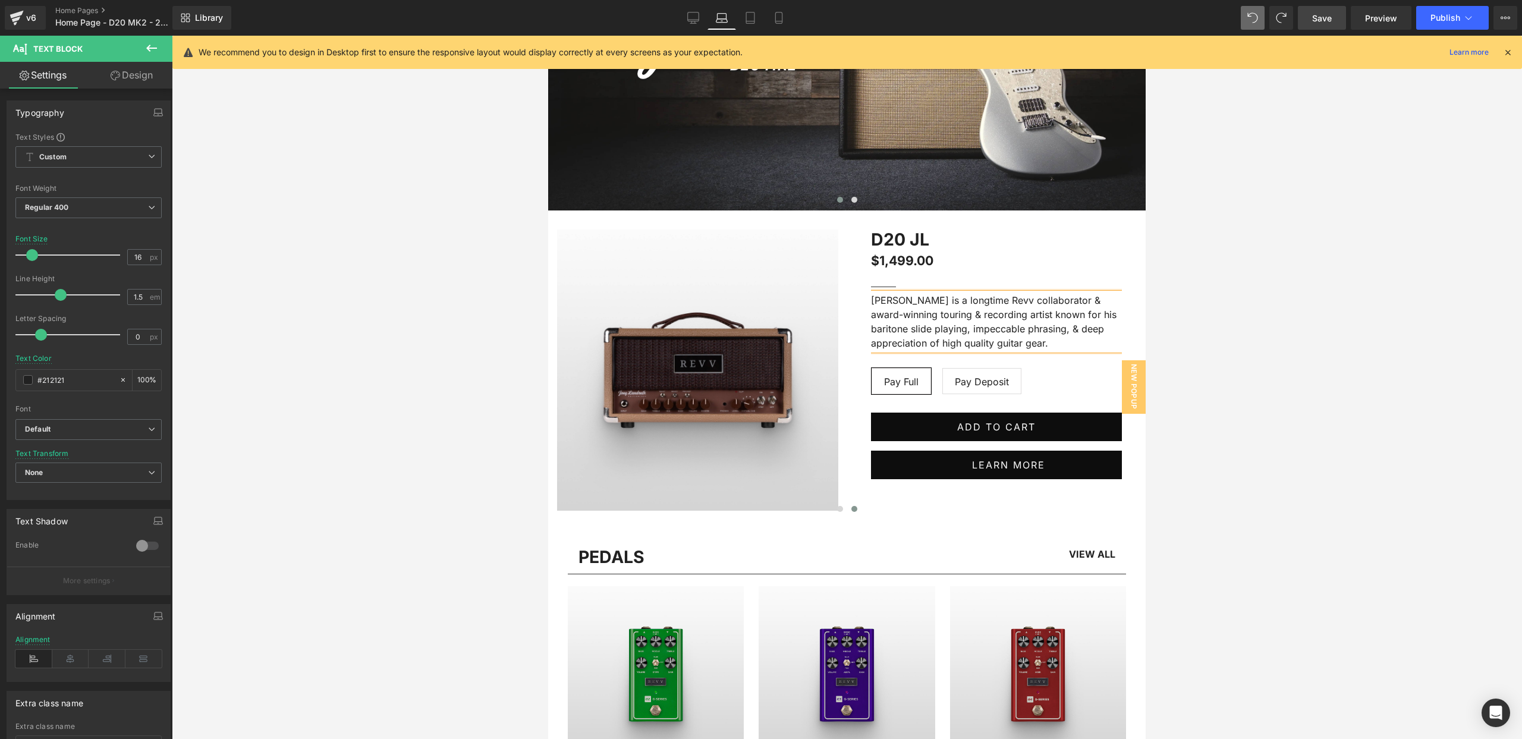
click at [1243, 386] on div at bounding box center [847, 387] width 1350 height 703
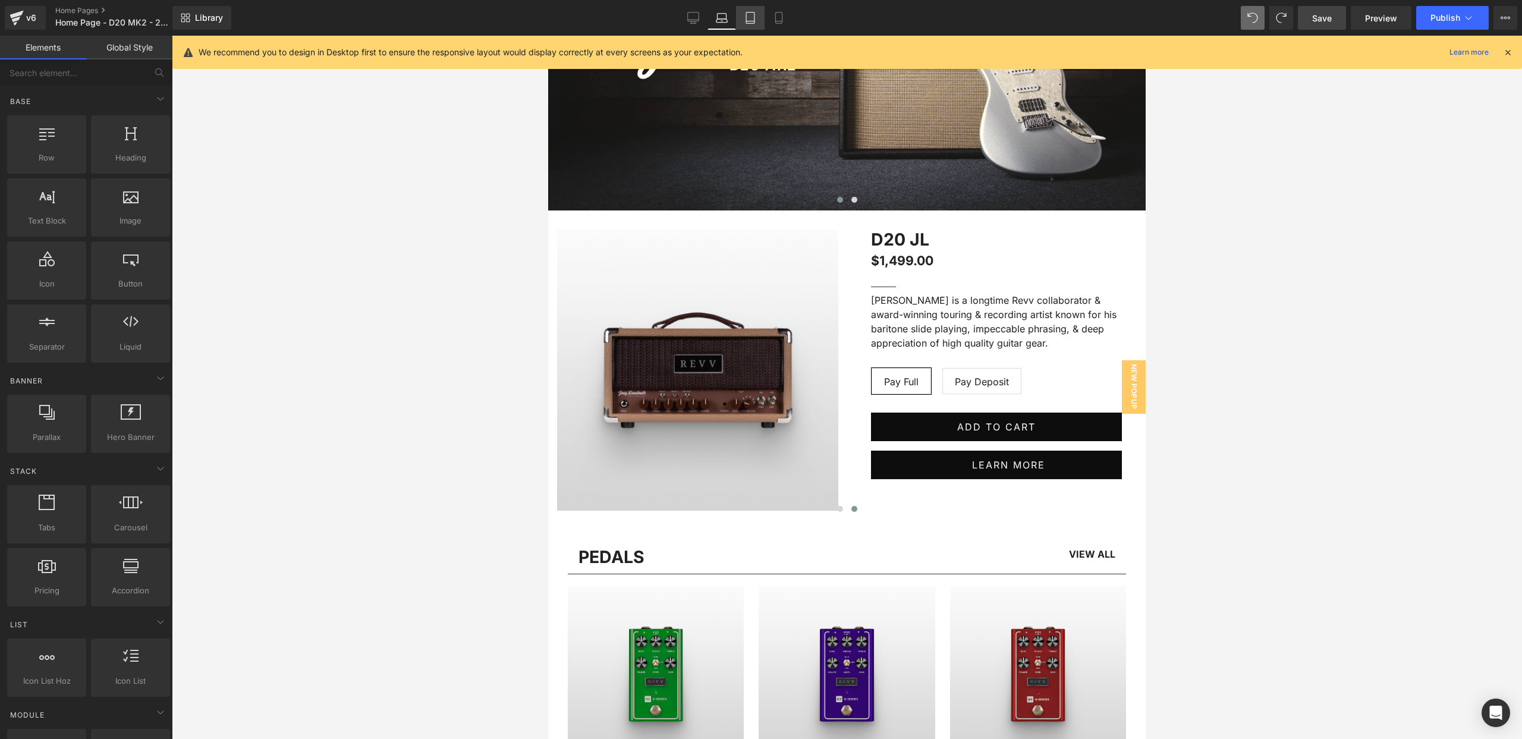
click at [746, 14] on icon at bounding box center [750, 18] width 12 height 12
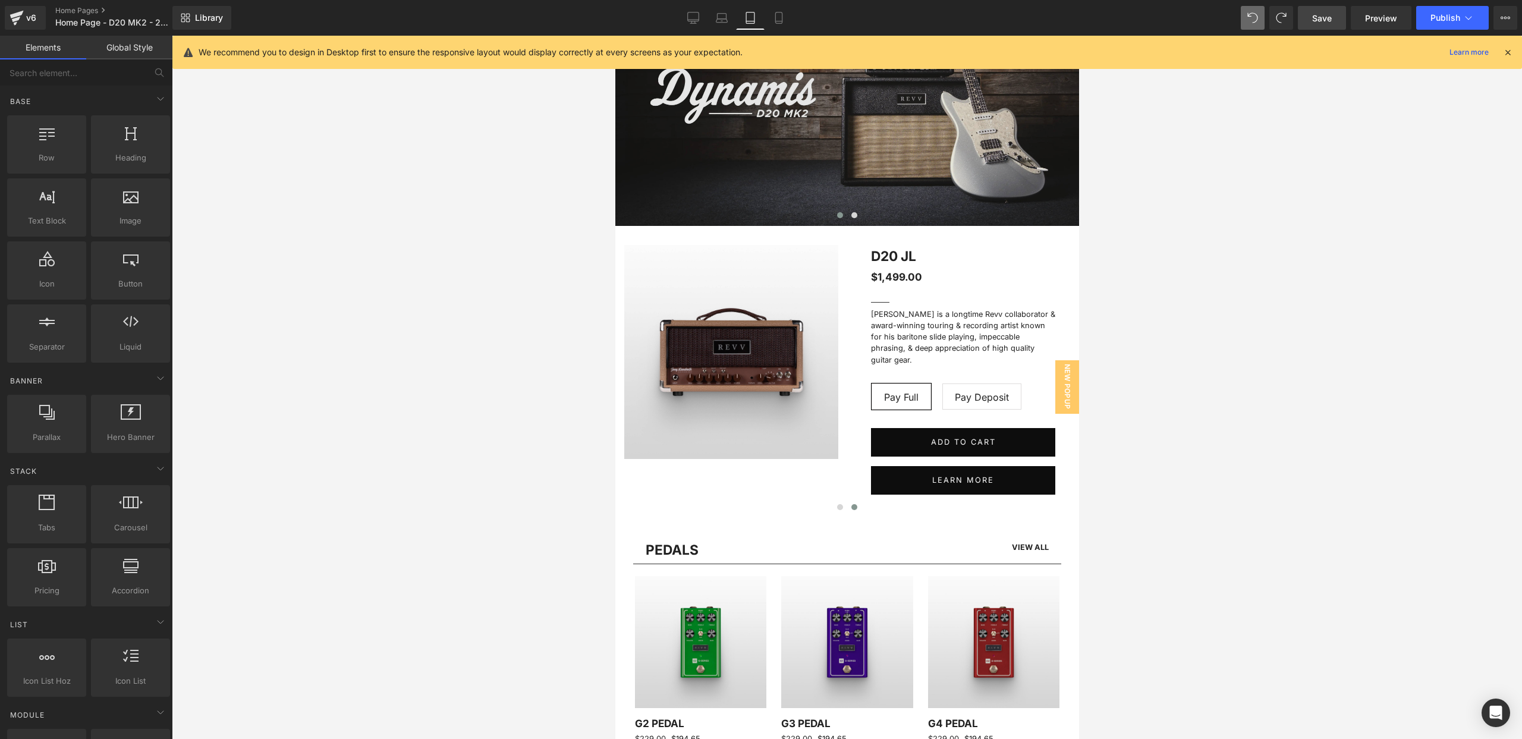
scroll to position [194, 0]
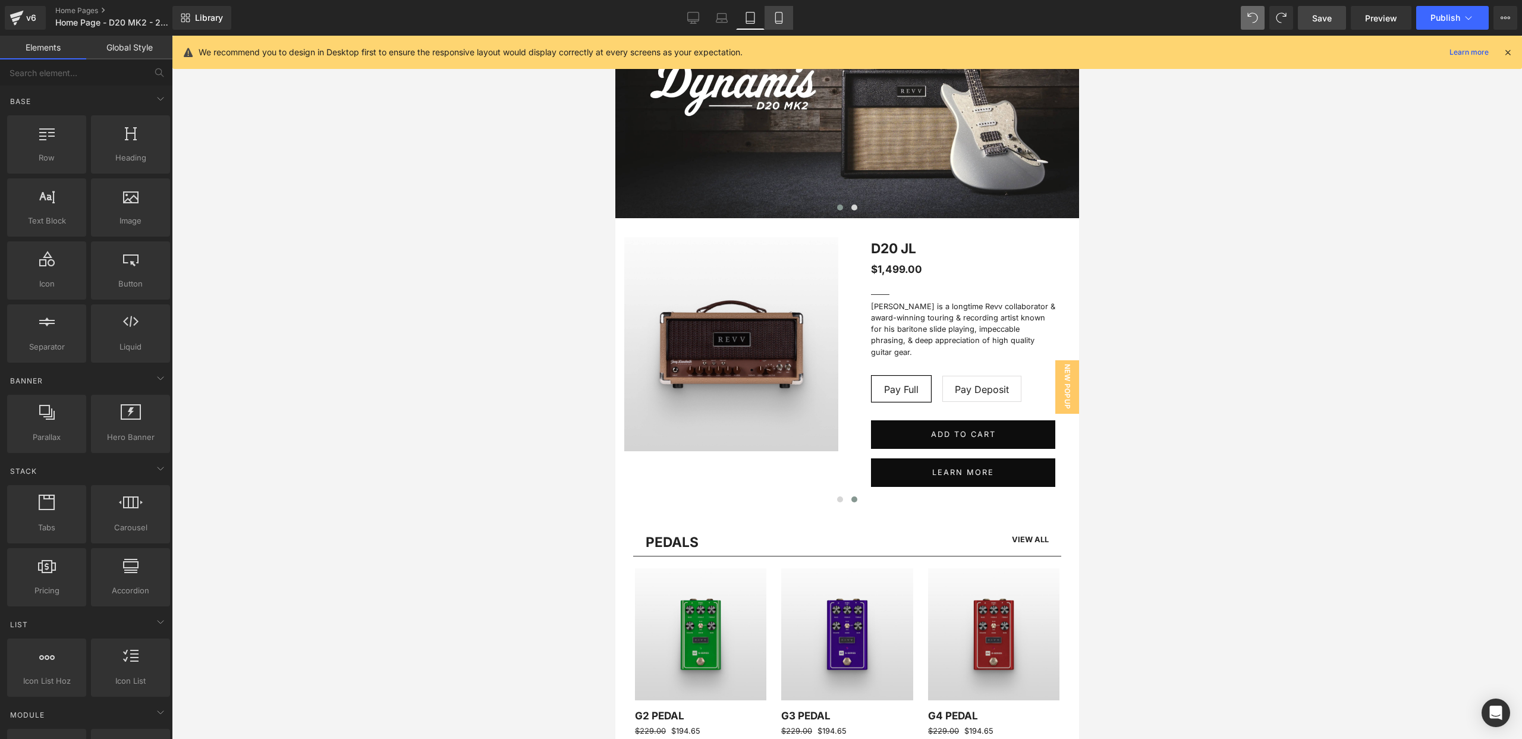
click at [773, 17] on icon at bounding box center [779, 18] width 12 height 12
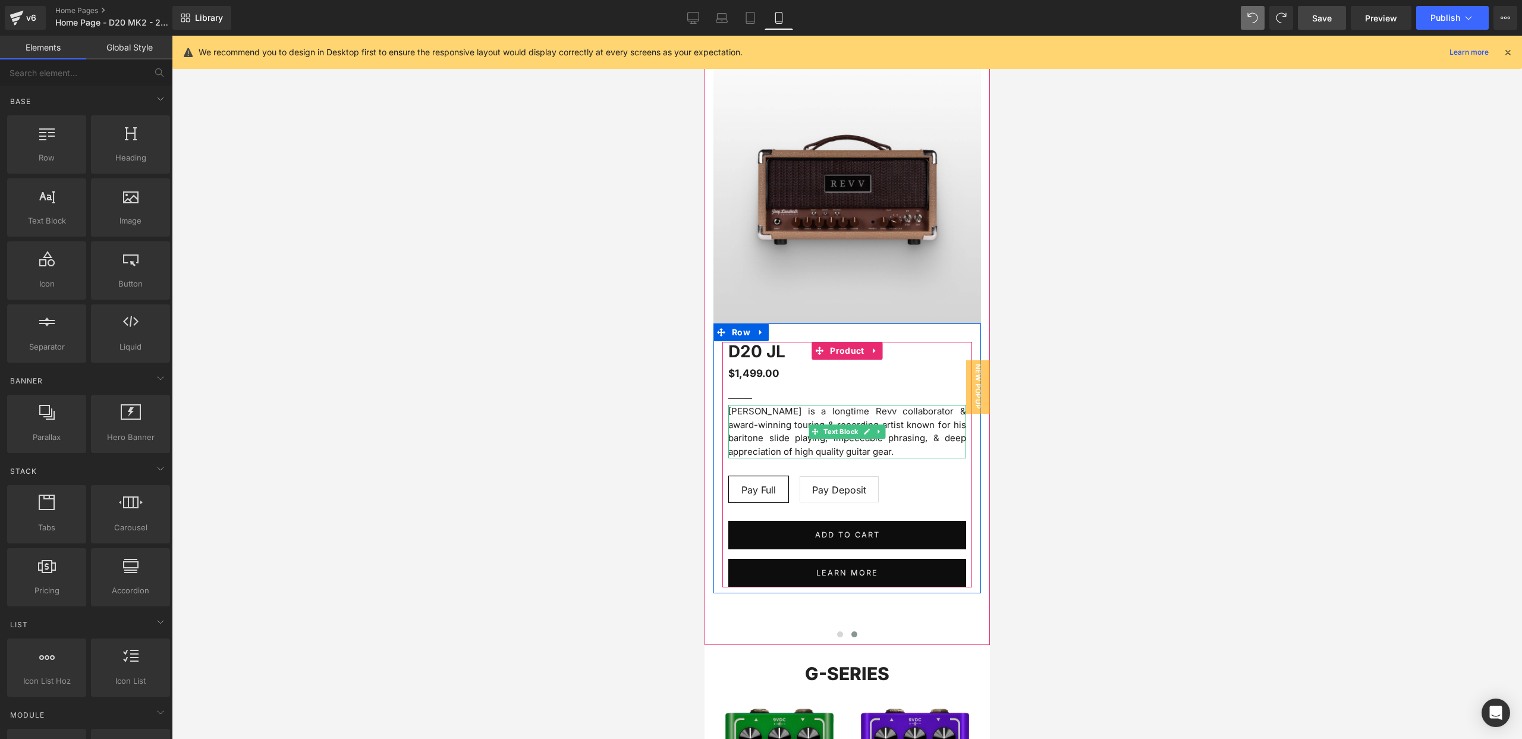
click at [843, 448] on p "[PERSON_NAME] is a longtime Revv collaborator & award-winning touring & recordi…" at bounding box center [847, 432] width 238 height 54
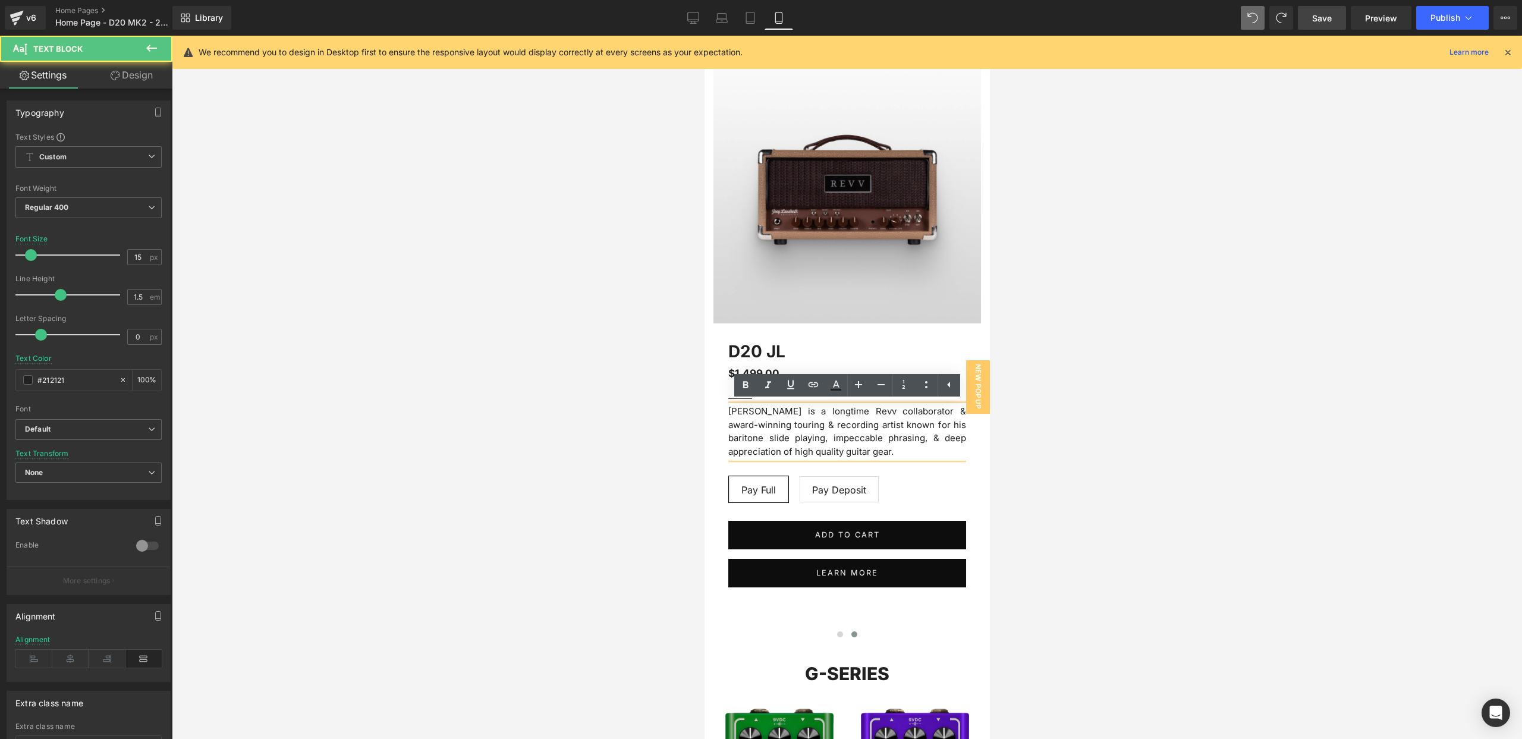
click at [843, 448] on p "[PERSON_NAME] is a longtime Revv collaborator & award-winning touring & recordi…" at bounding box center [847, 432] width 238 height 54
drag, startPoint x: 825, startPoint y: 448, endPoint x: 702, endPoint y: 415, distance: 127.5
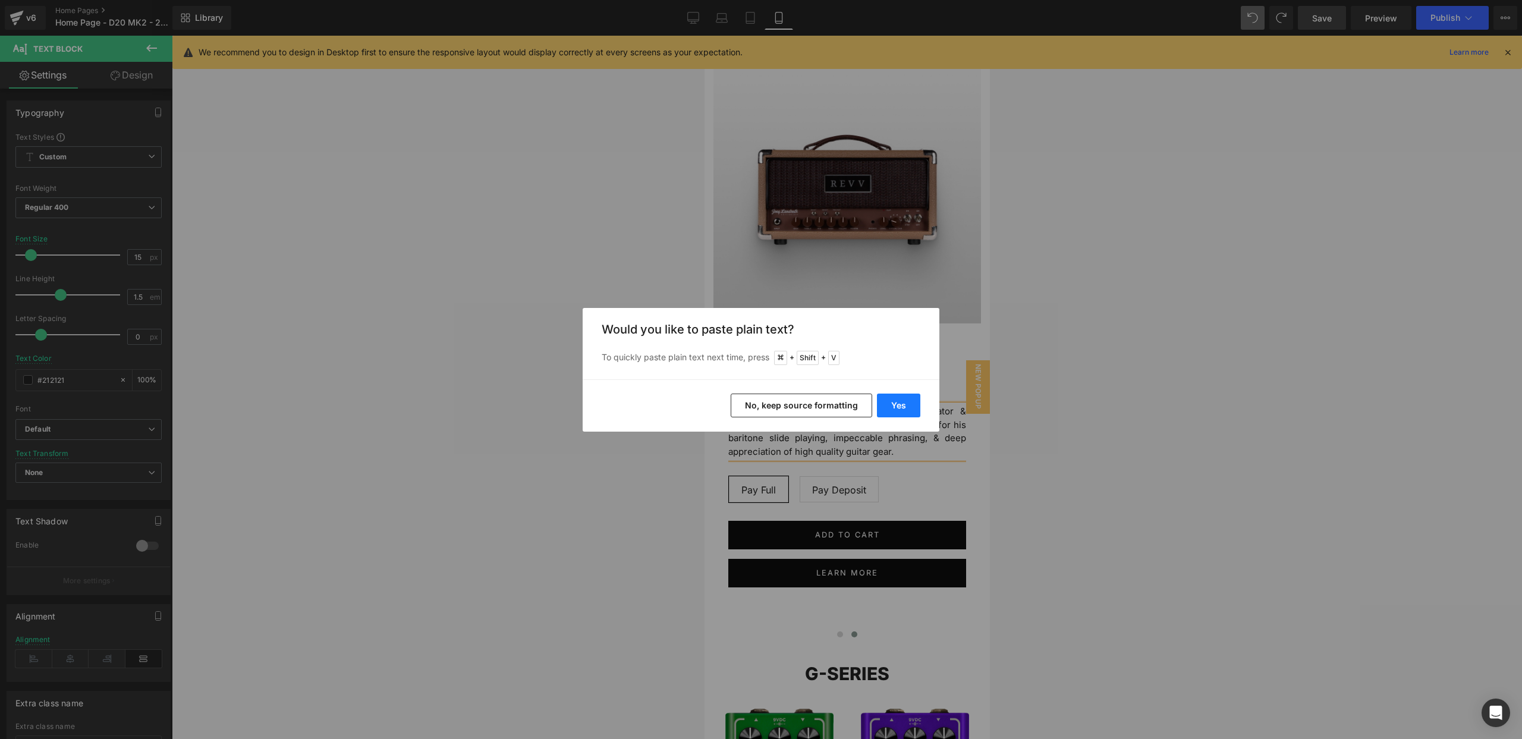
click at [880, 403] on button "Yes" at bounding box center [898, 406] width 43 height 24
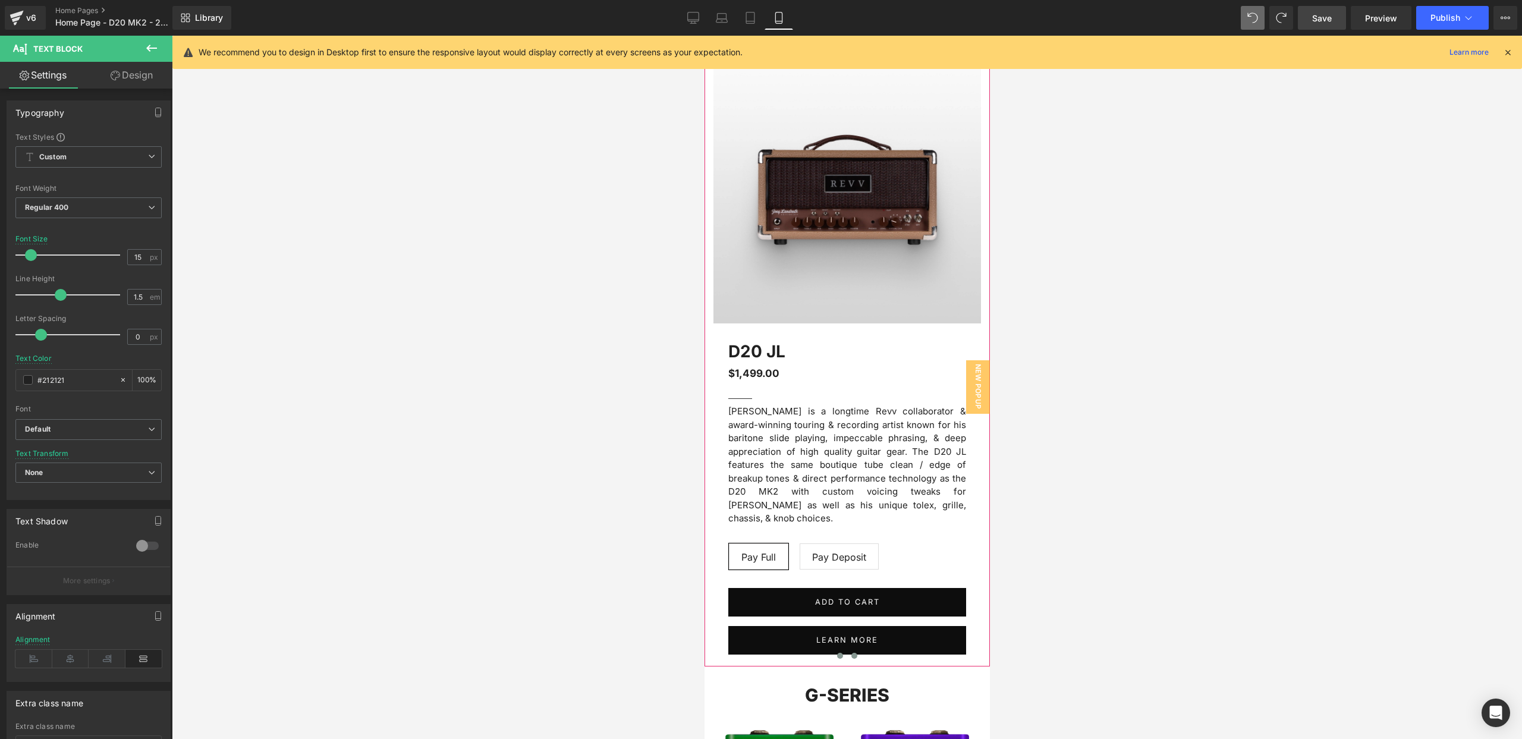
click at [841, 653] on span at bounding box center [840, 656] width 6 height 6
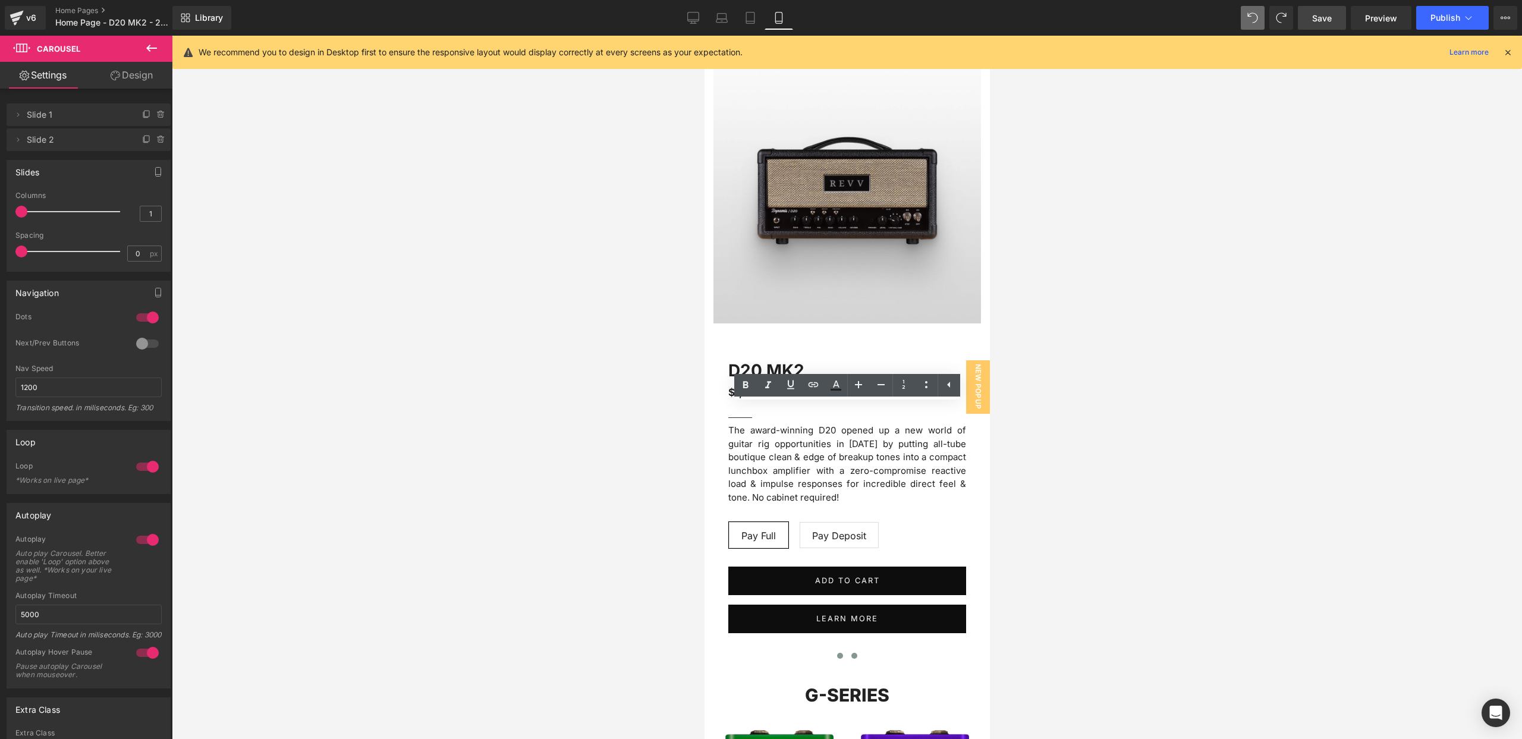
click at [853, 653] on span at bounding box center [854, 656] width 6 height 6
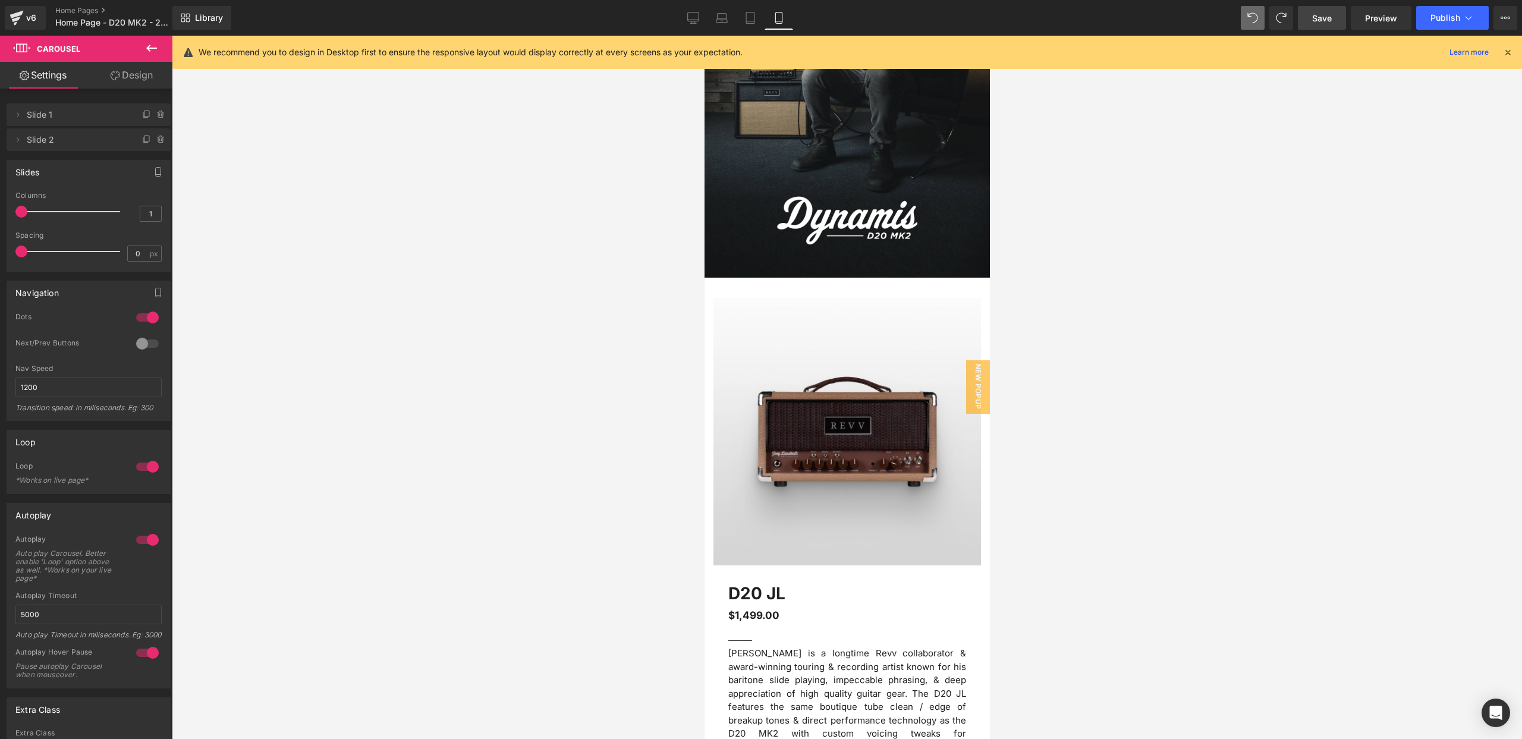
scroll to position [196, 0]
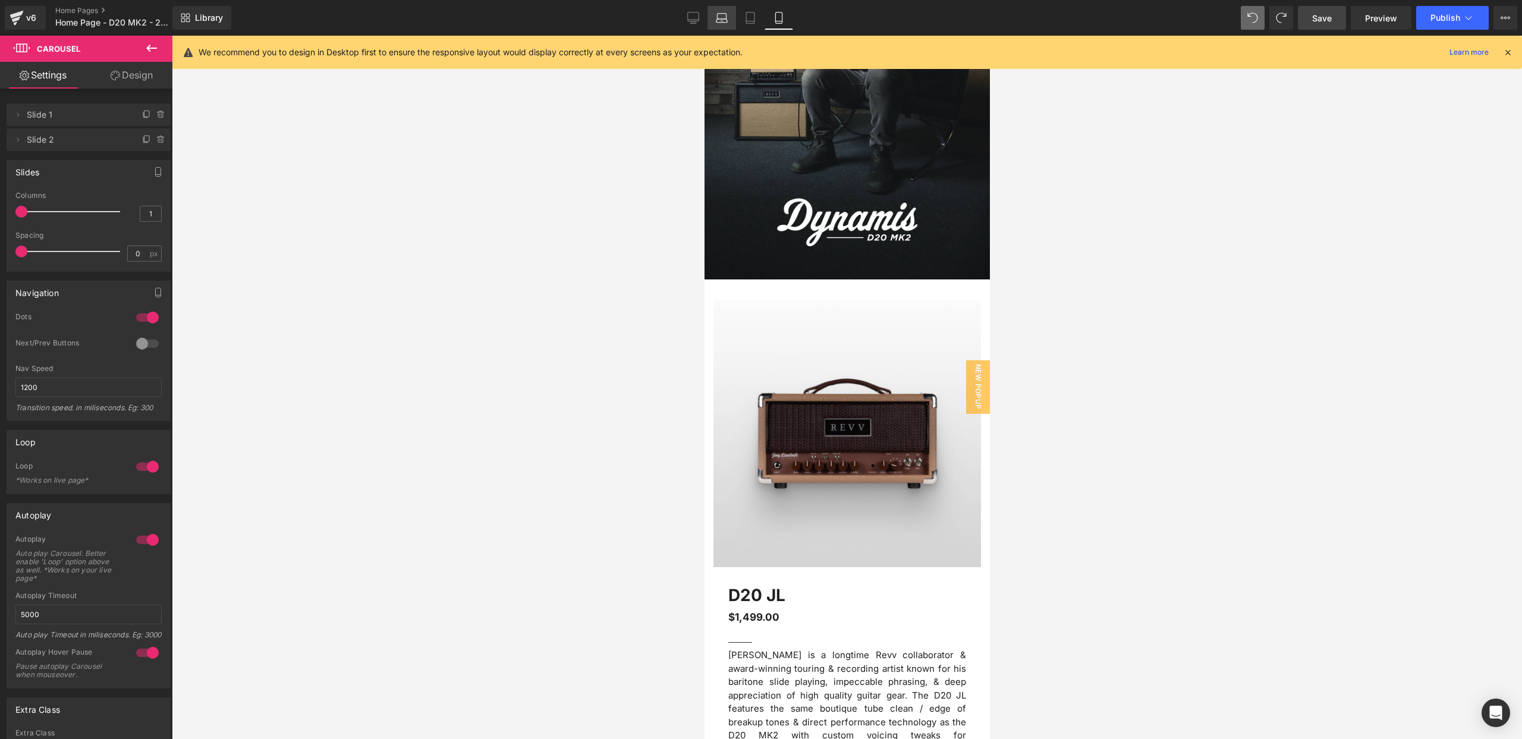
click at [727, 21] on icon at bounding box center [722, 18] width 12 height 12
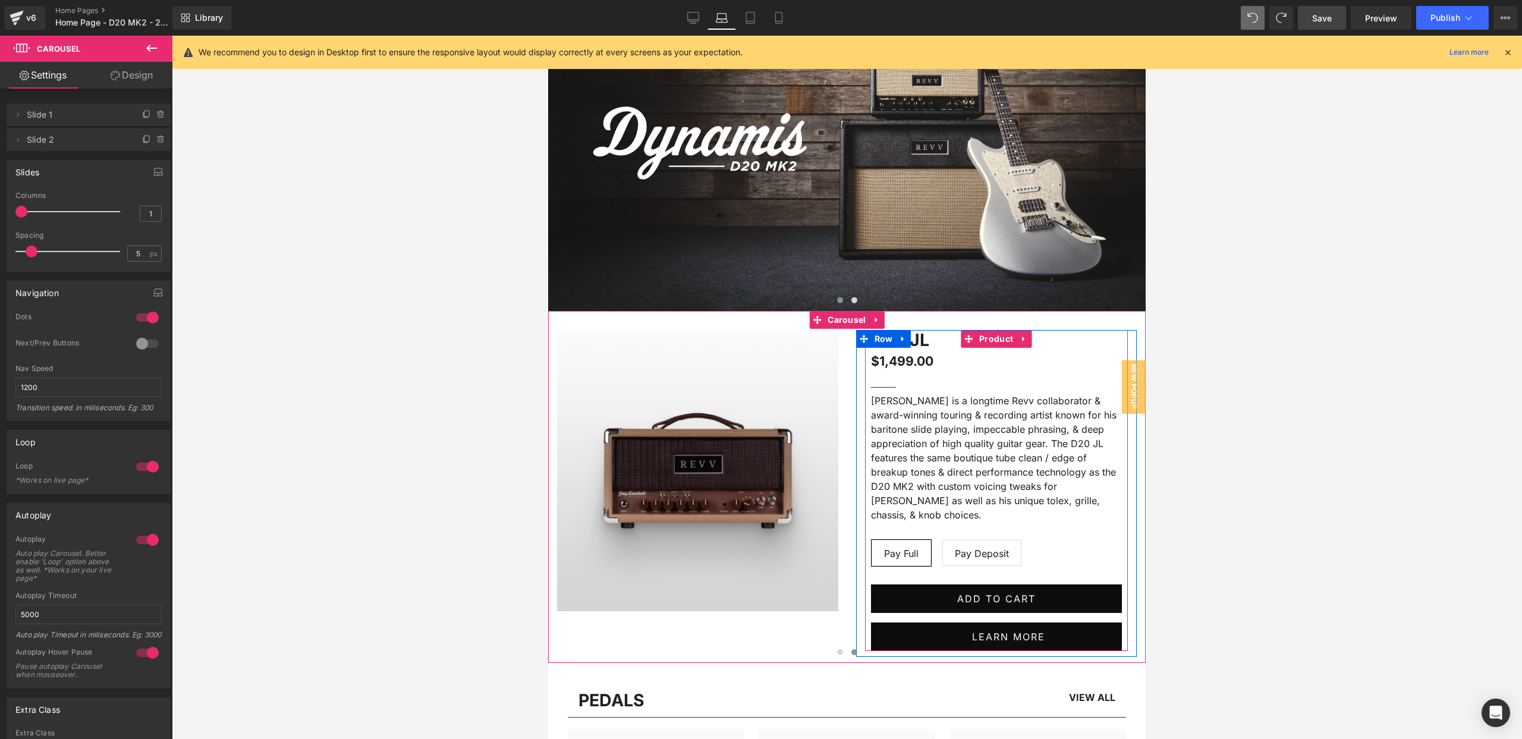
scroll to position [227, 0]
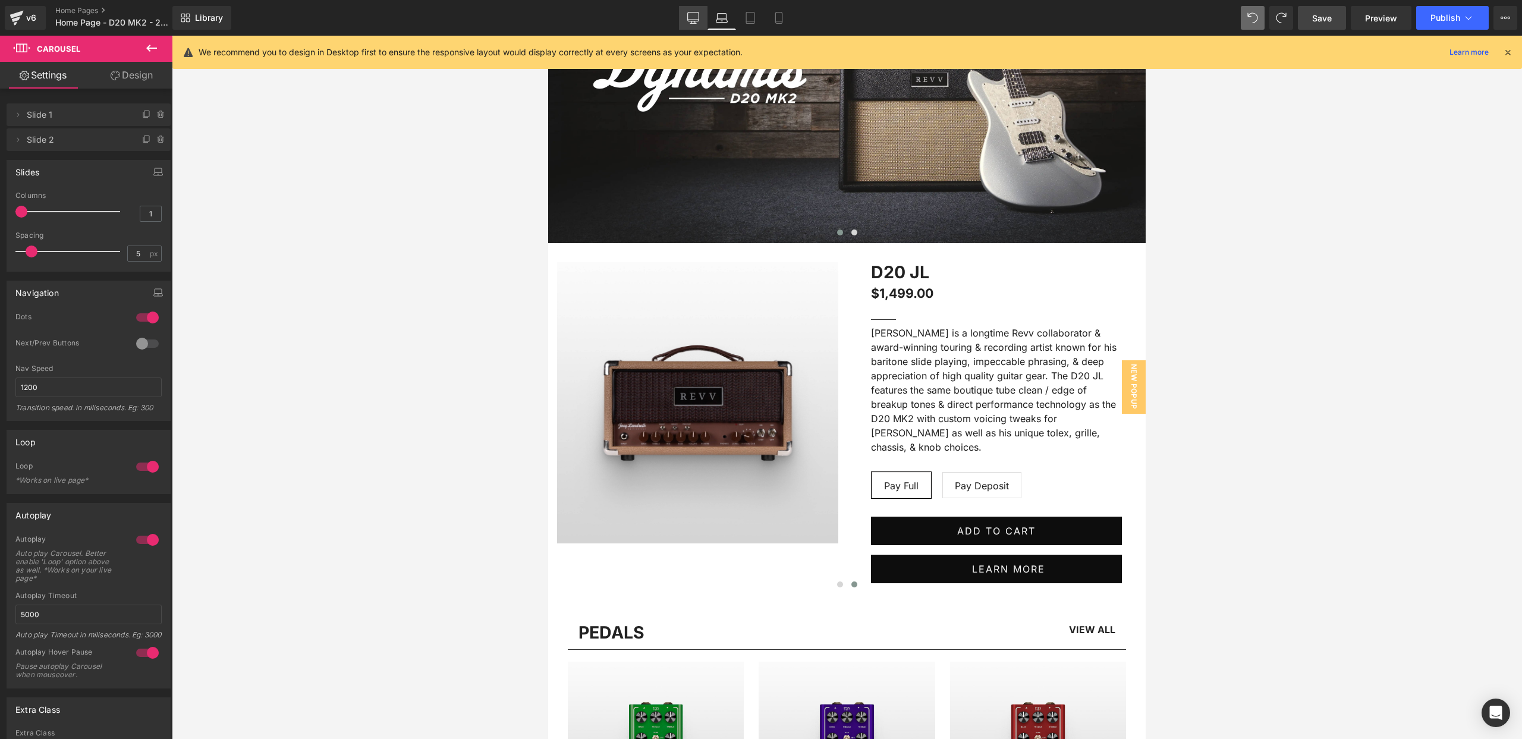
click at [697, 14] on icon at bounding box center [693, 18] width 12 height 12
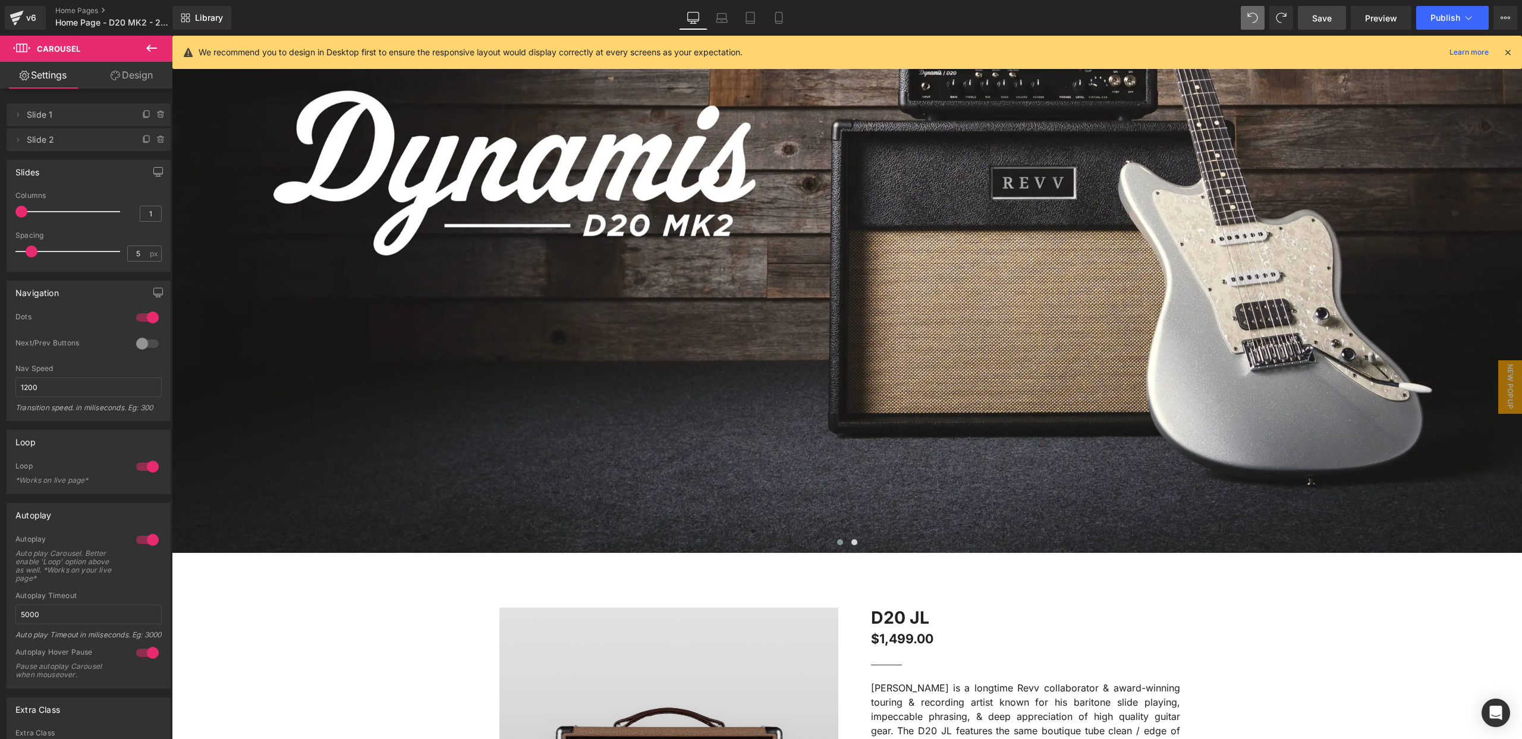
scroll to position [0, 0]
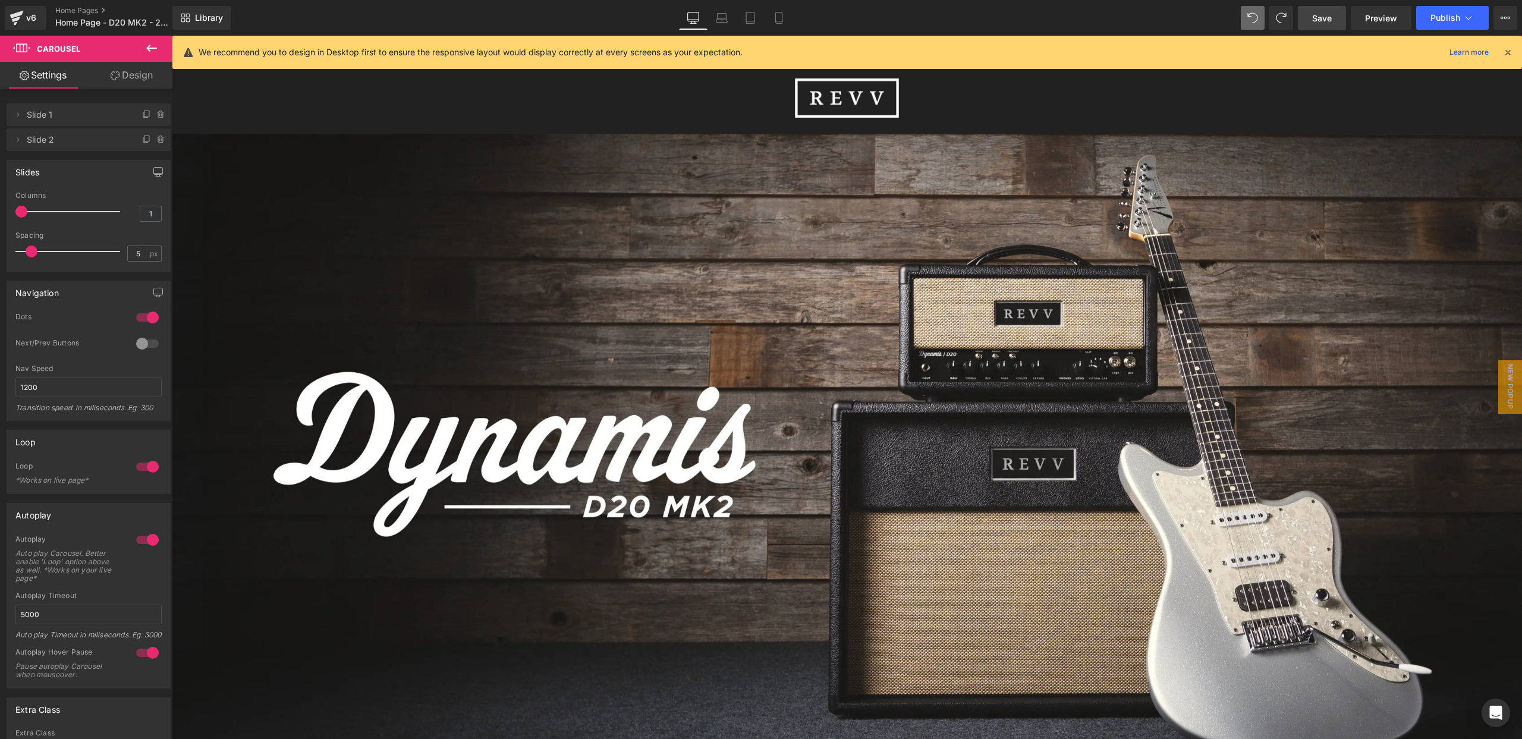
drag, startPoint x: 1325, startPoint y: 22, endPoint x: 687, endPoint y: 86, distance: 641.1
click at [1325, 22] on span "Save" at bounding box center [1322, 18] width 20 height 12
click at [149, 47] on icon at bounding box center [151, 48] width 14 height 14
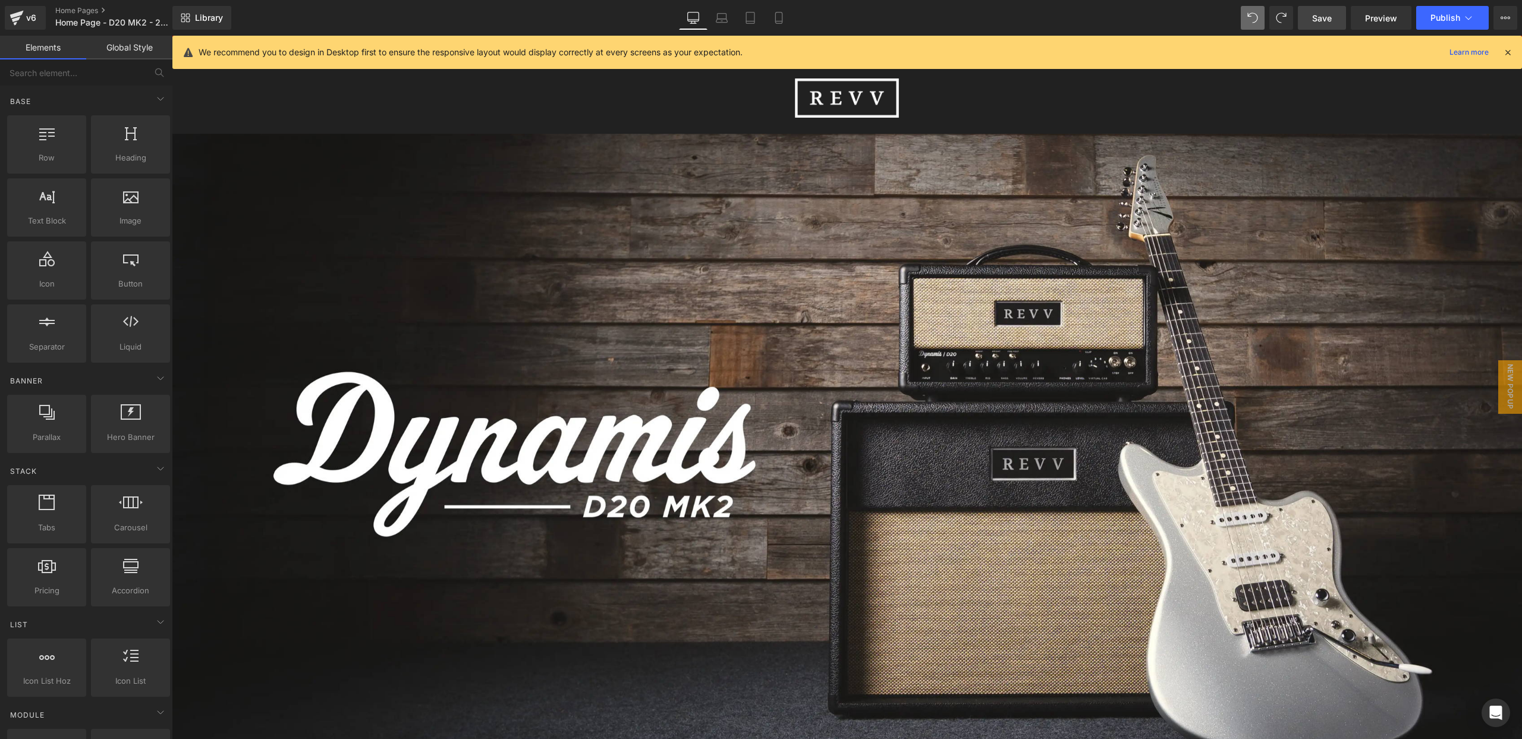
scroll to position [4, 0]
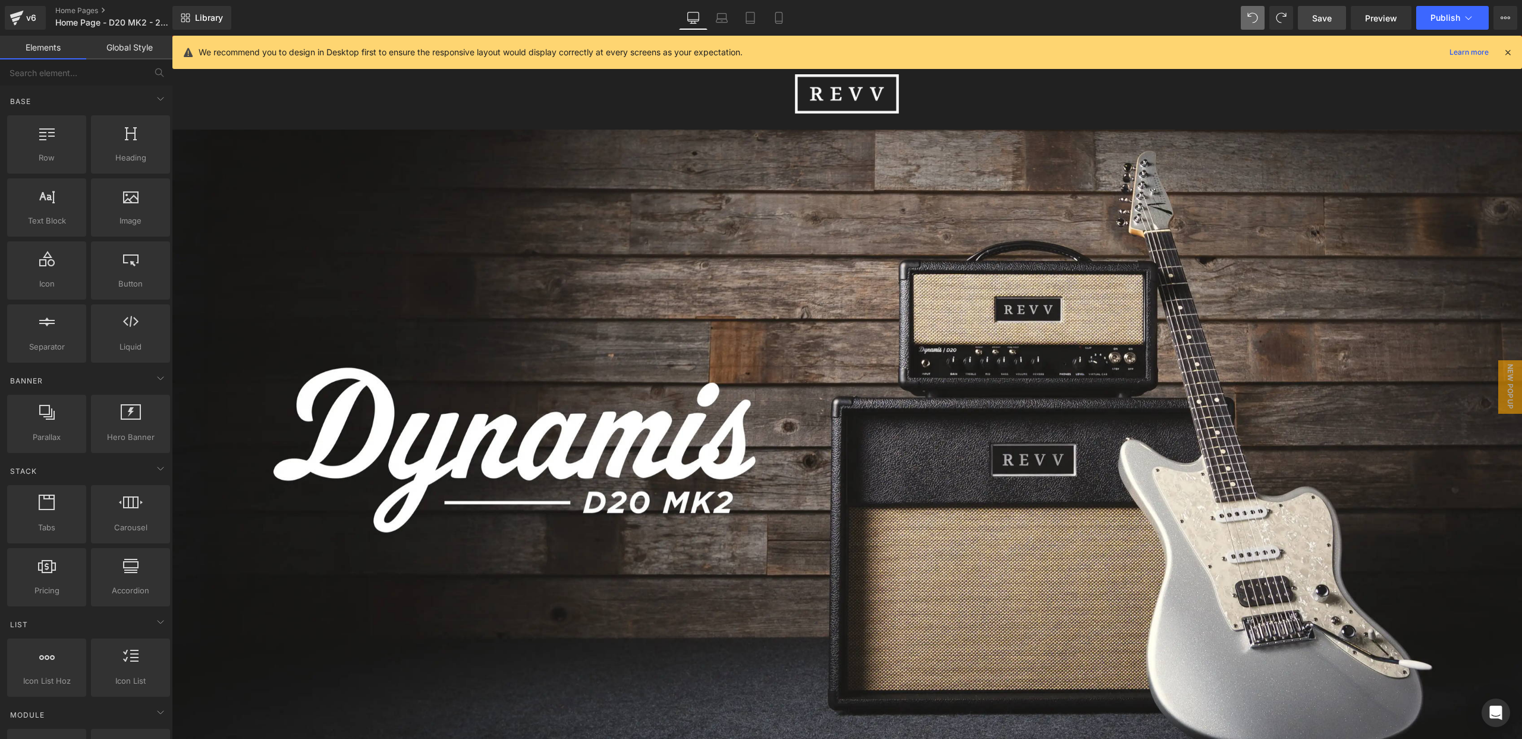
click at [1506, 50] on icon at bounding box center [1507, 52] width 11 height 11
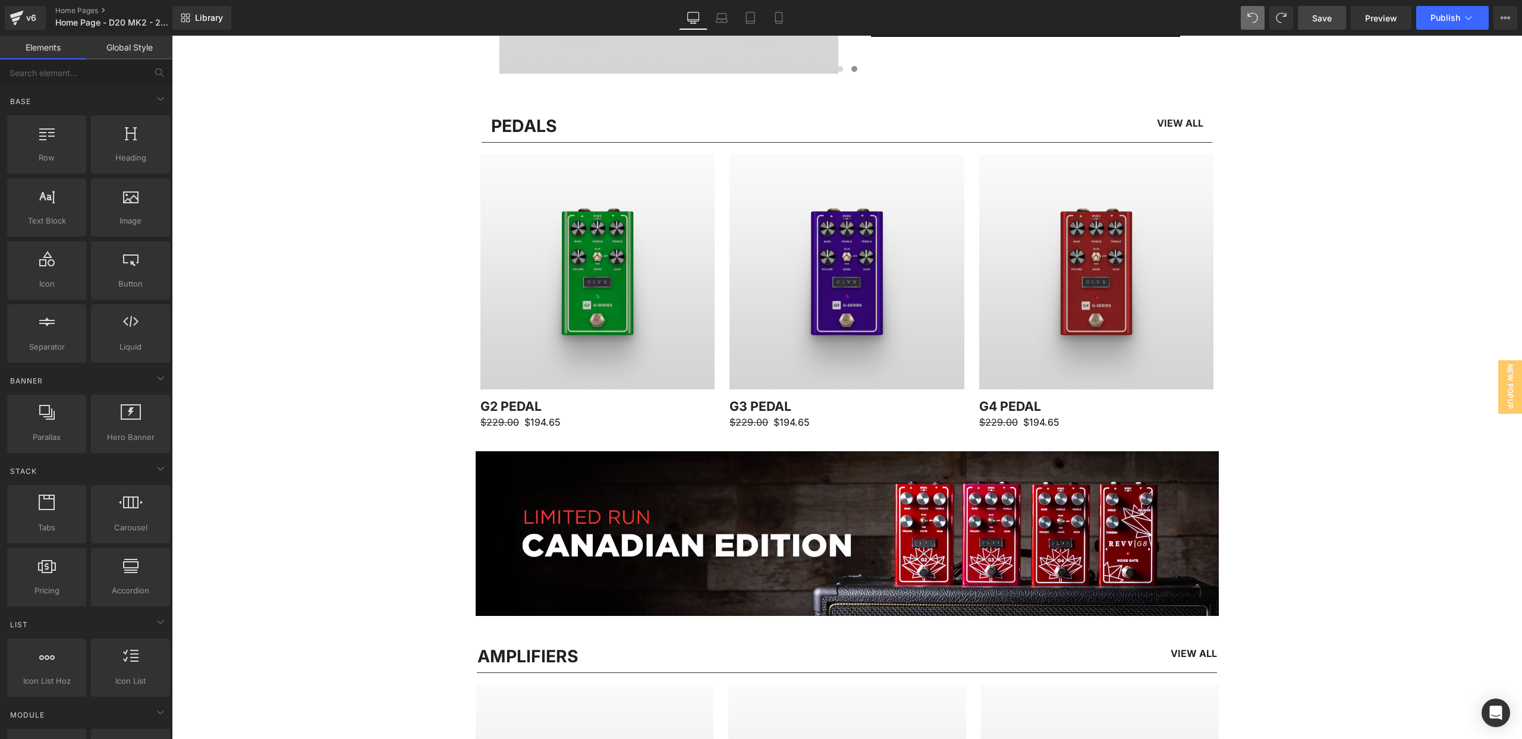
scroll to position [0, 0]
